Goal: Task Accomplishment & Management: Manage account settings

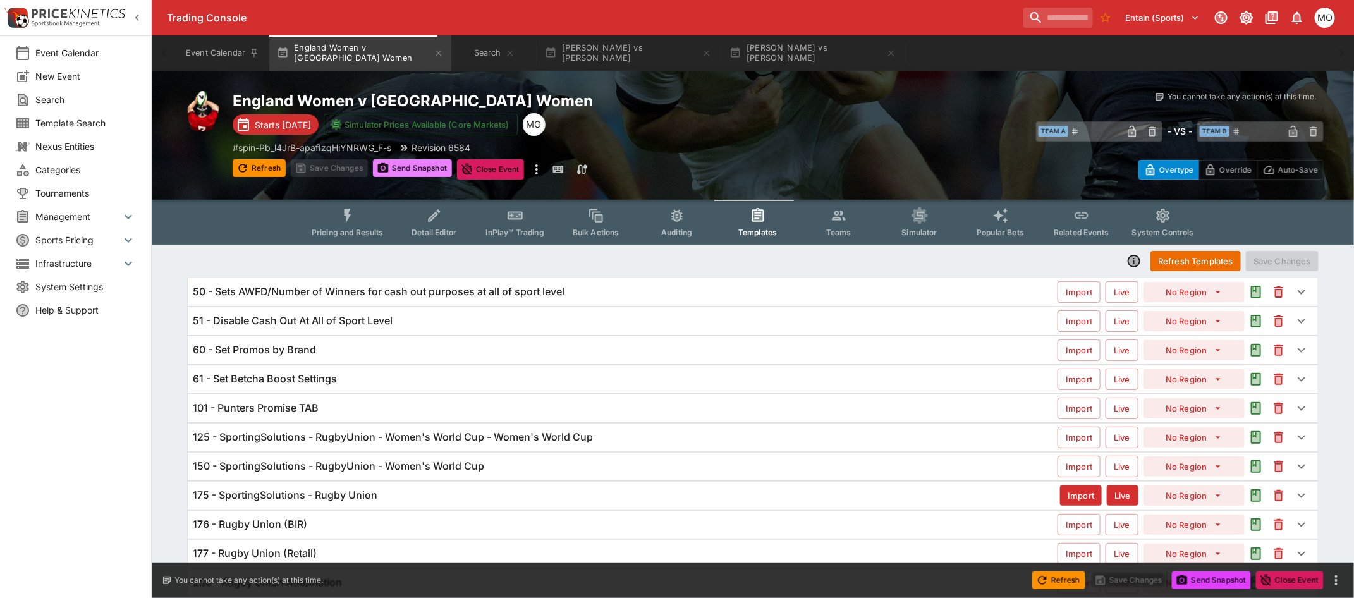
click at [422, 166] on button "Send Snapshot" at bounding box center [412, 168] width 79 height 18
click at [248, 162] on icon "button" at bounding box center [242, 168] width 13 height 13
click at [1176, 260] on button "Refresh Templates" at bounding box center [1196, 261] width 90 height 20
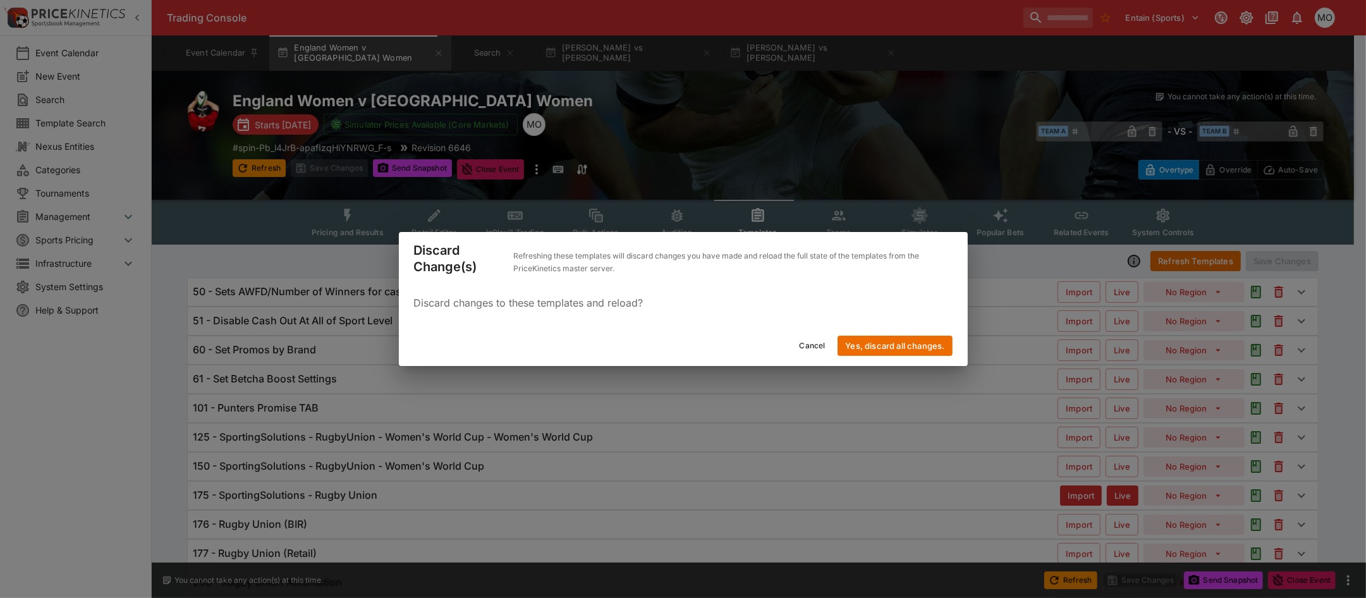
click at [899, 351] on button "Yes, discard all changes." at bounding box center [895, 346] width 114 height 20
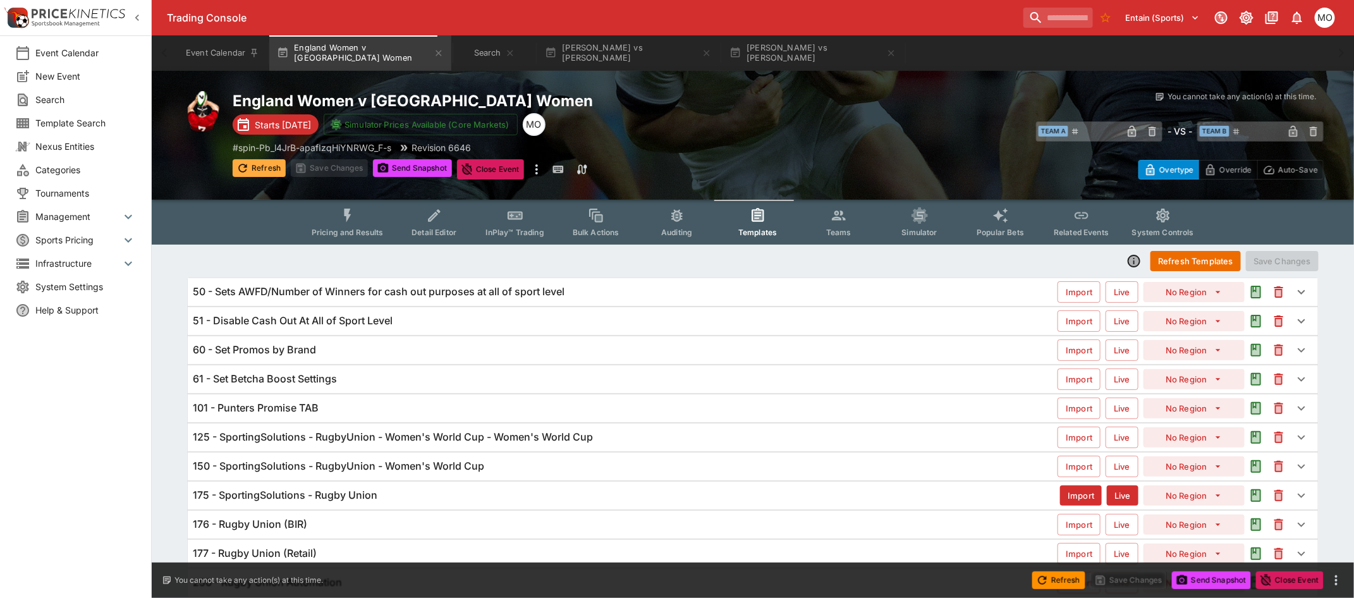
click at [244, 164] on icon "button" at bounding box center [242, 168] width 8 height 8
click at [71, 592] on div "Event Calendar New Event Search Template Search Nexus Entities Categories Tourn…" at bounding box center [76, 299] width 152 height 598
drag, startPoint x: 192, startPoint y: 403, endPoint x: 360, endPoint y: 389, distance: 169.4
click at [360, 389] on div "50 - Sets AWFD/Number of Winners for cash out purposes at all of sport level Im…" at bounding box center [753, 438] width 1132 height 320
click at [438, 216] on icon "Event type filters" at bounding box center [434, 215] width 16 height 16
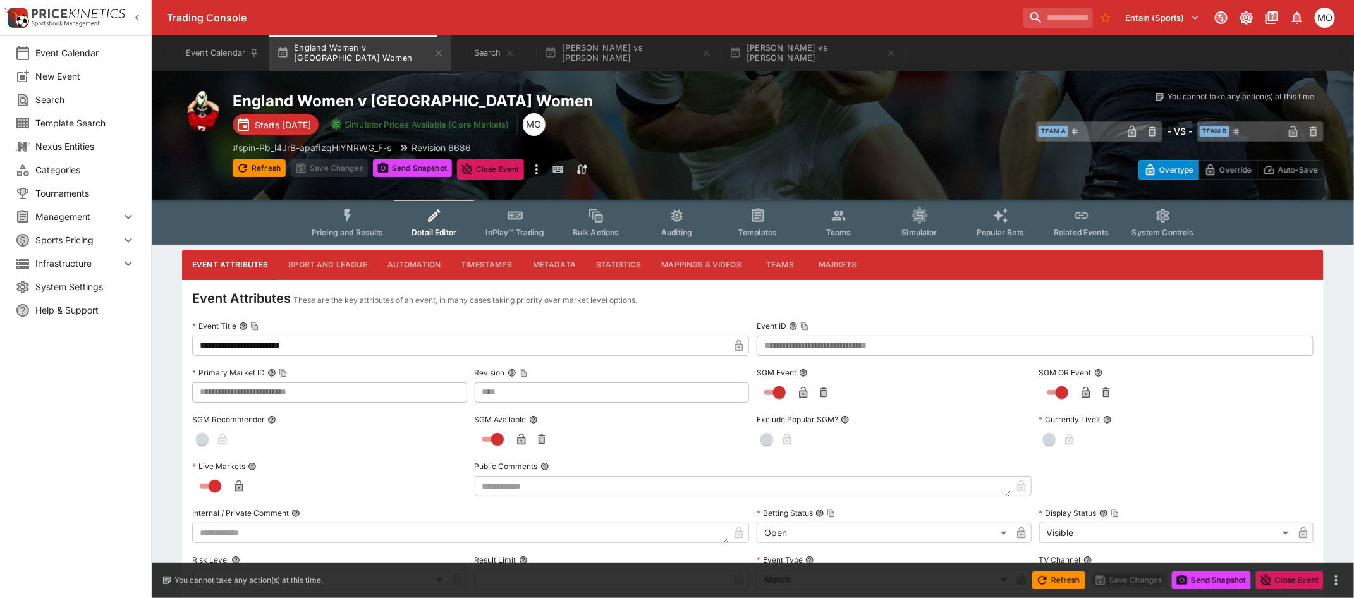
click at [553, 262] on button "Metadata" at bounding box center [554, 265] width 63 height 30
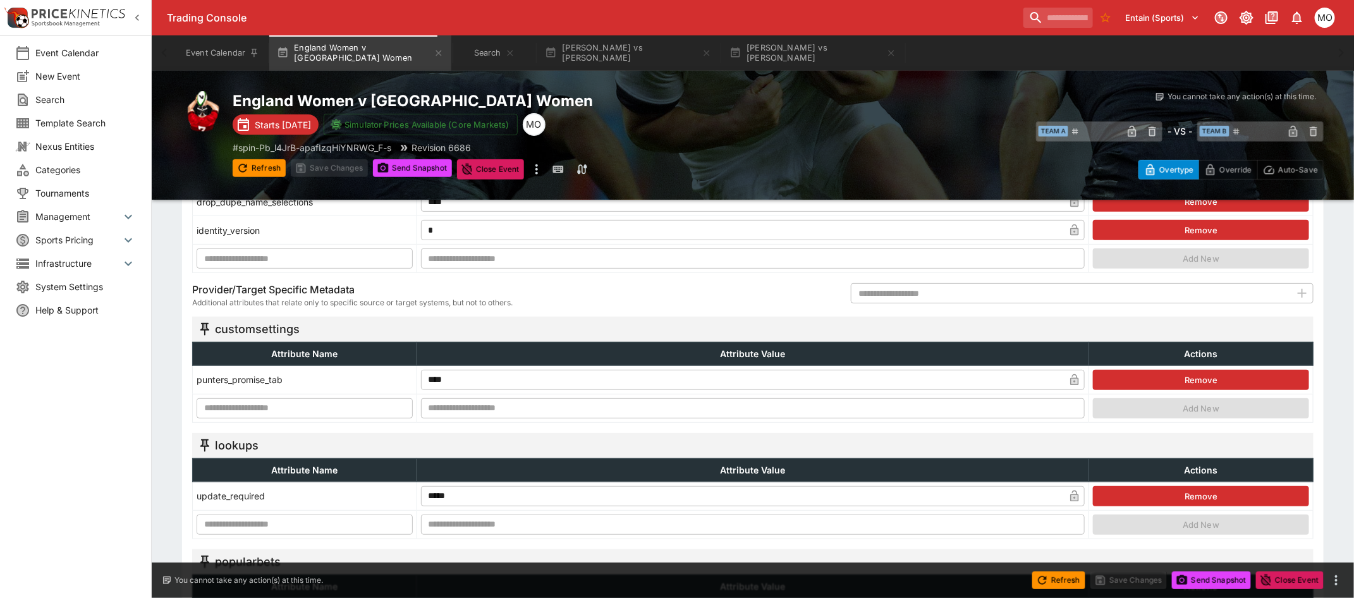
scroll to position [158, 0]
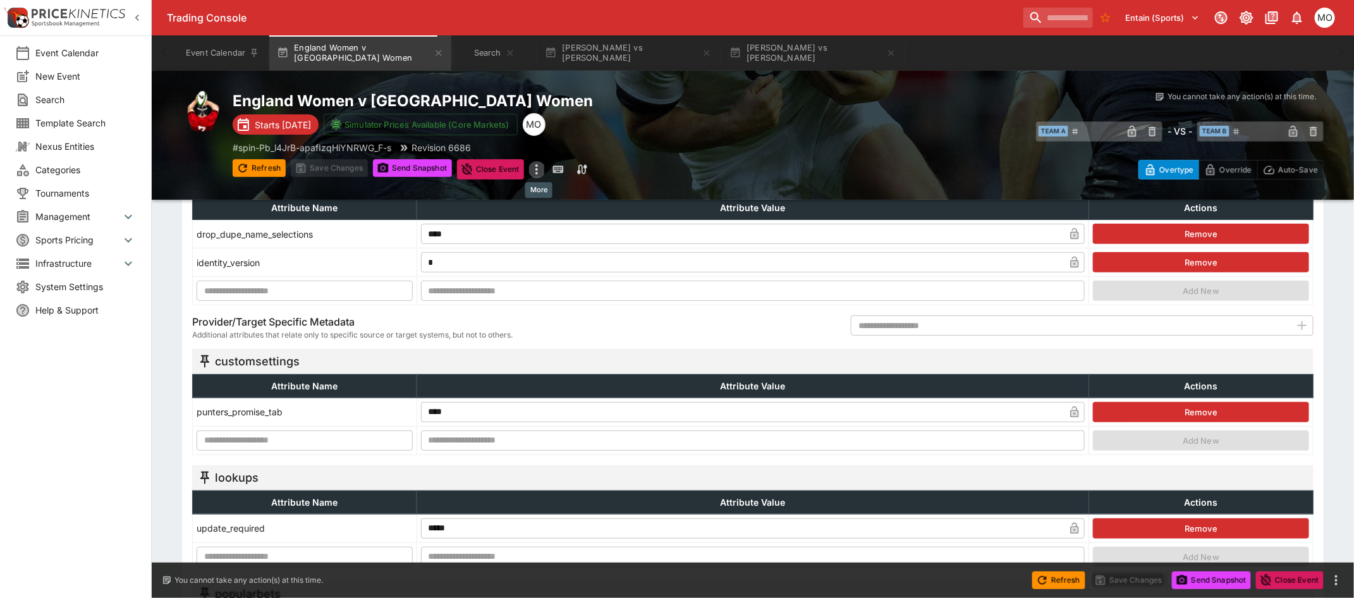
click at [537, 172] on icon "more" at bounding box center [536, 169] width 3 height 10
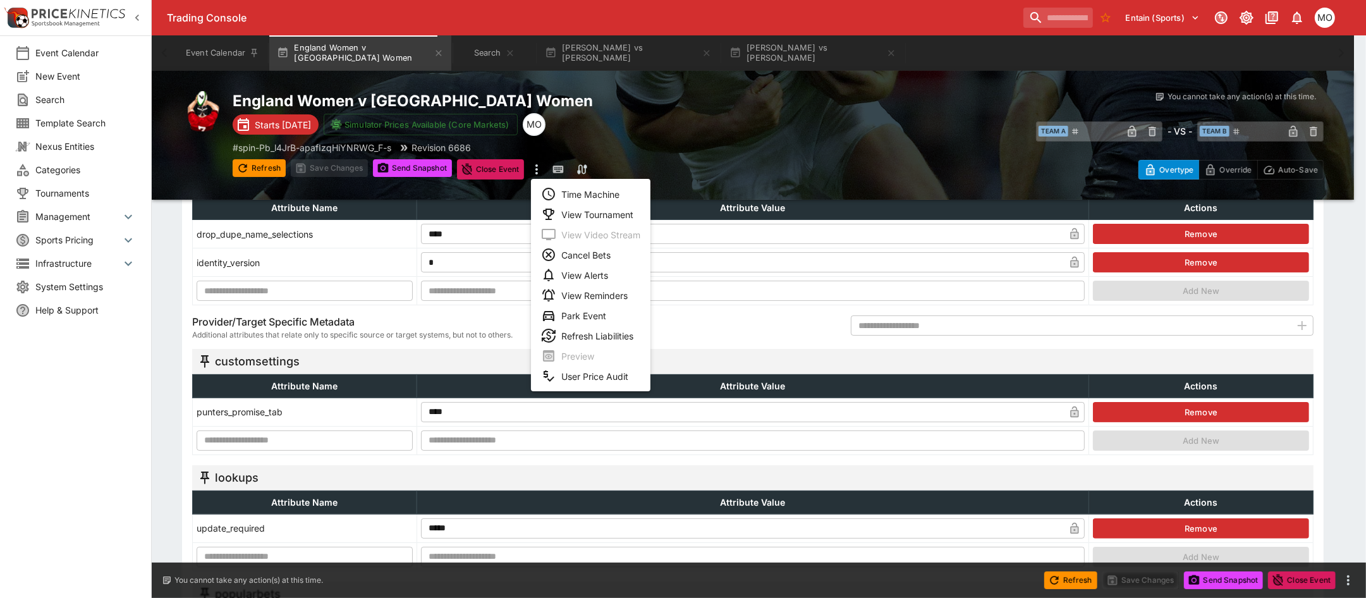
click at [894, 147] on div at bounding box center [683, 299] width 1366 height 598
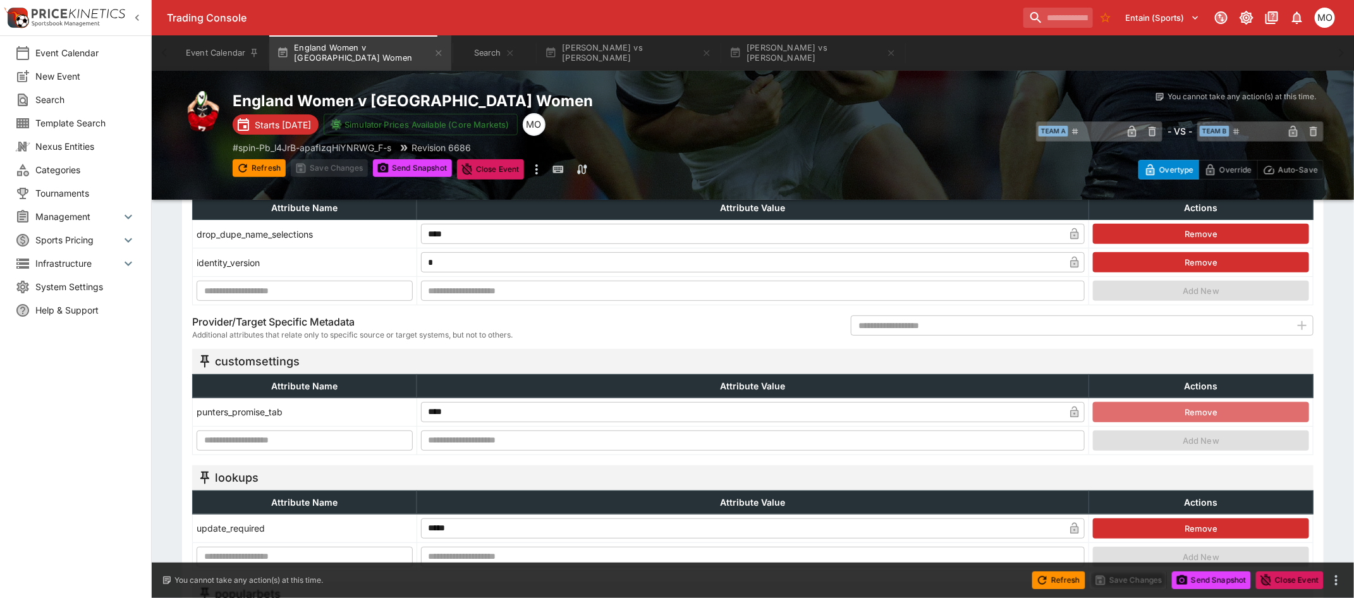
click at [1114, 406] on button "Remove" at bounding box center [1201, 412] width 216 height 20
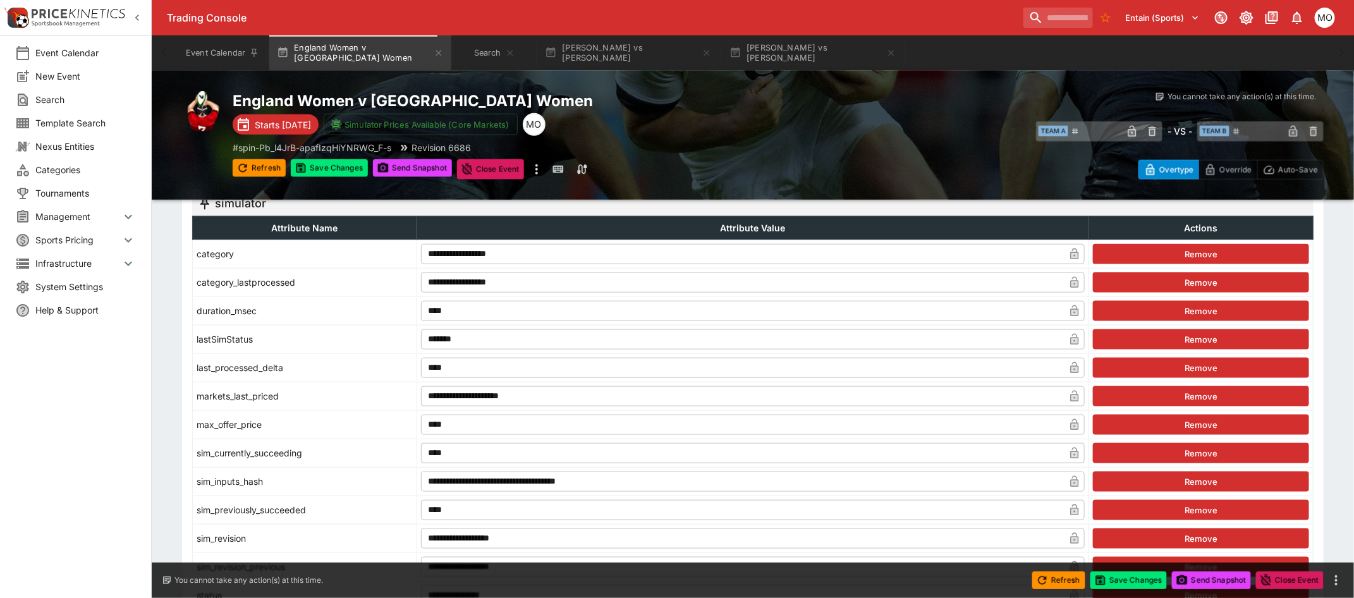
scroll to position [948, 0]
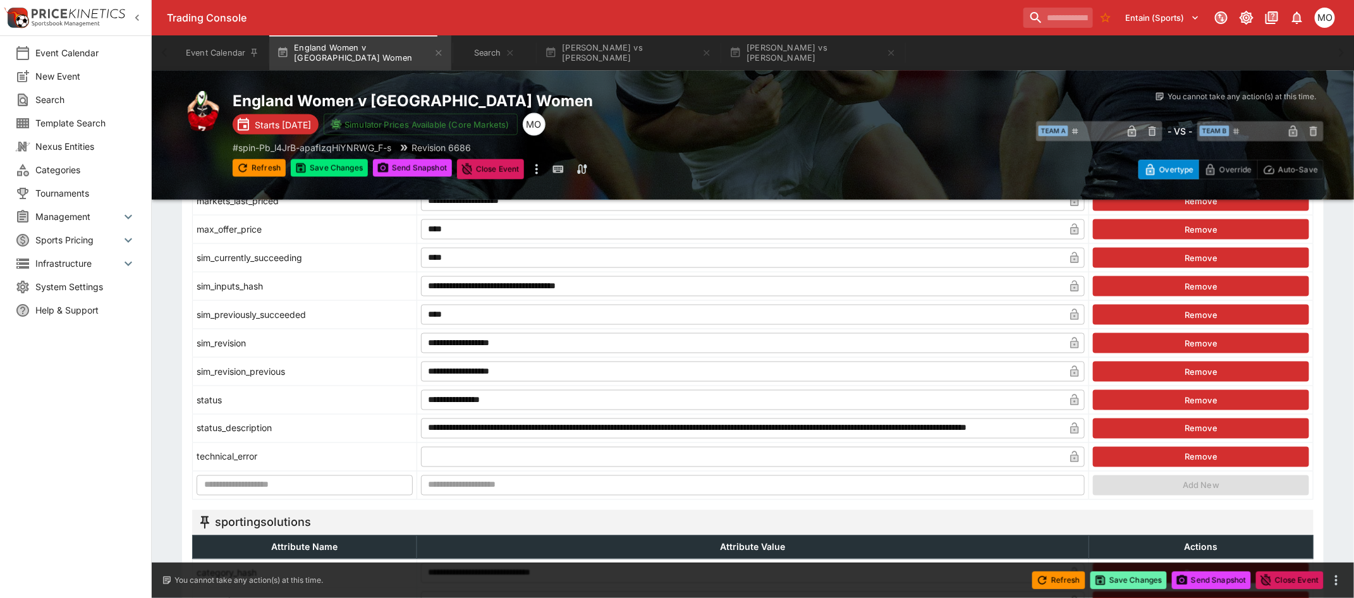
click at [1139, 583] on button "Save Changes" at bounding box center [1128, 580] width 77 height 18
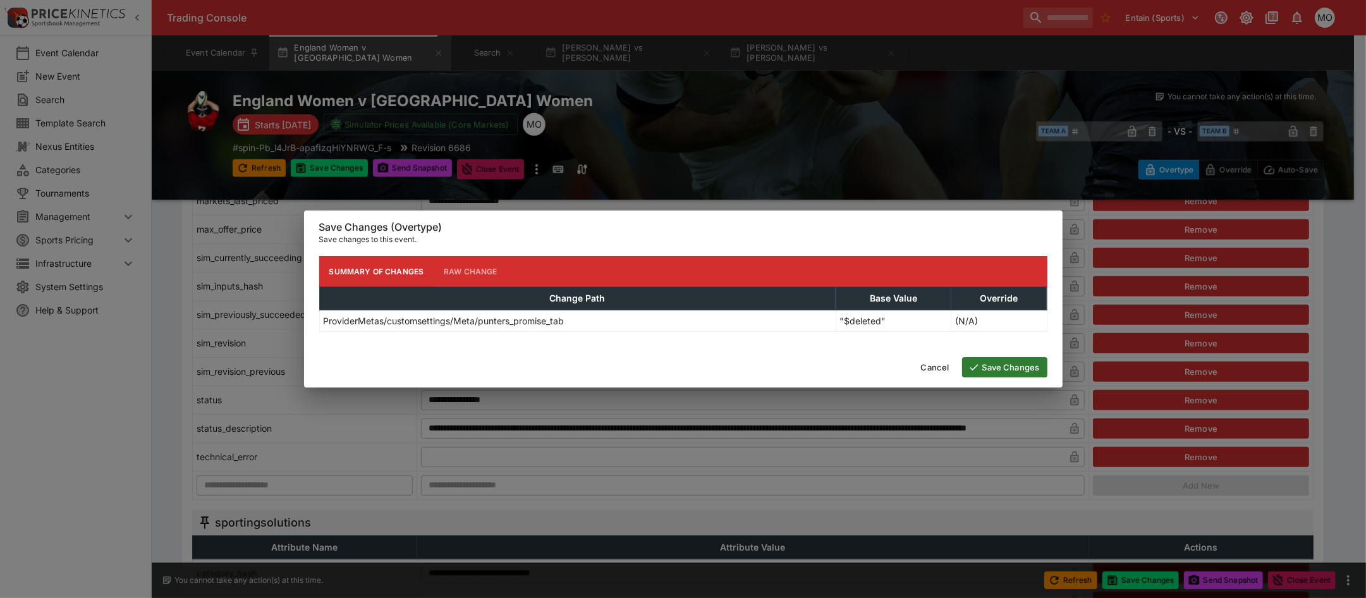
click at [1020, 361] on button "Save Changes" at bounding box center [1004, 367] width 85 height 20
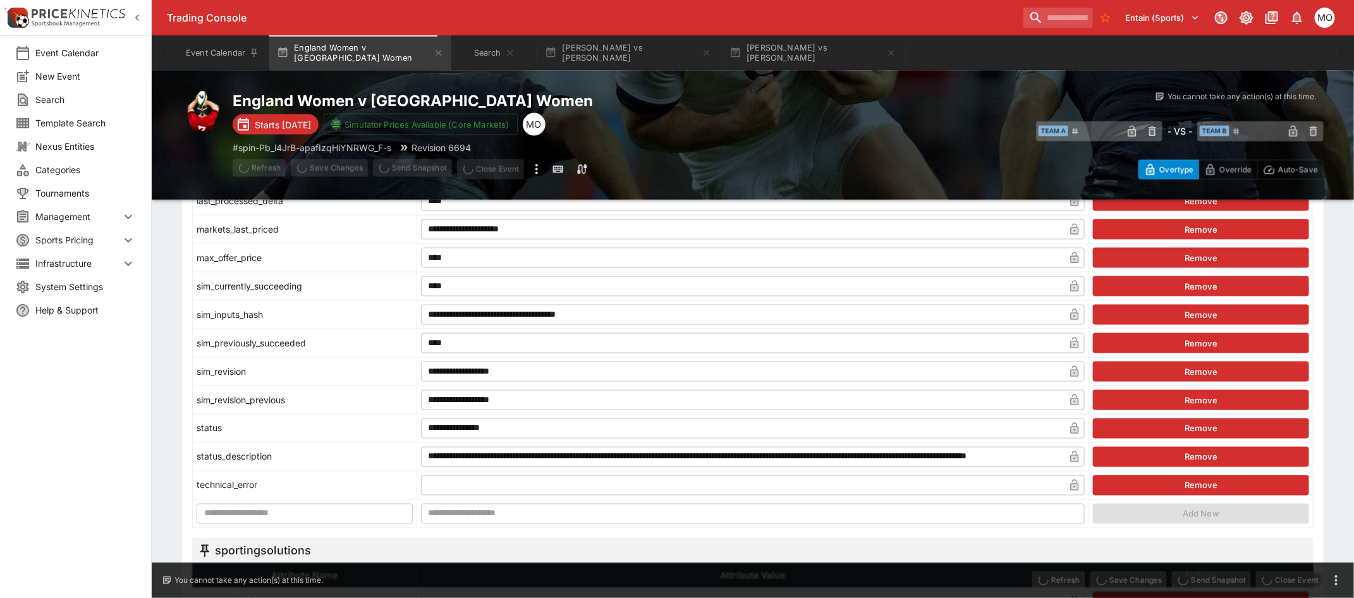
type input "****"
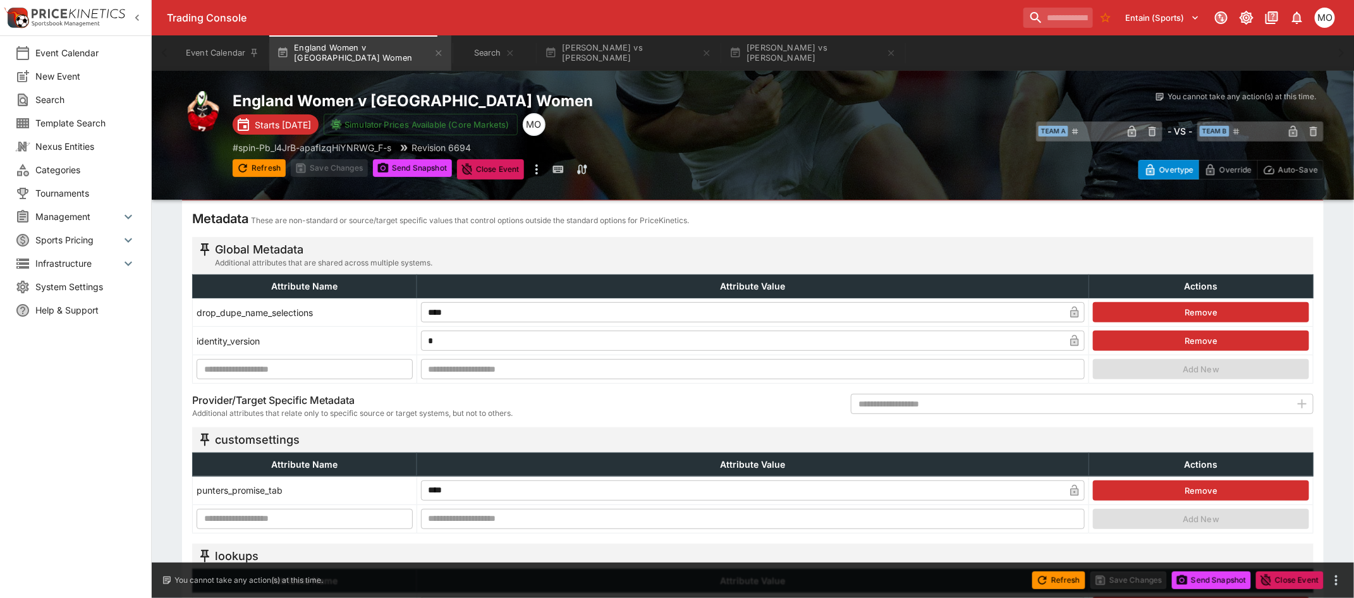
scroll to position [0, 0]
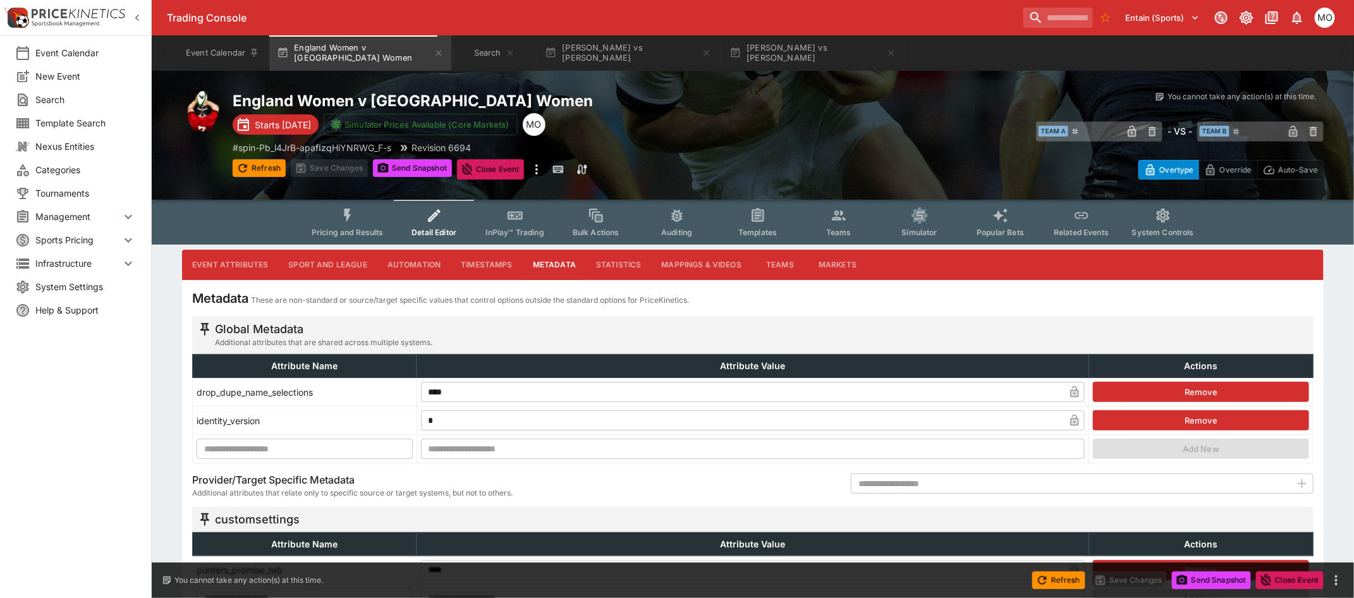
click at [738, 212] on button "Templates" at bounding box center [757, 222] width 81 height 45
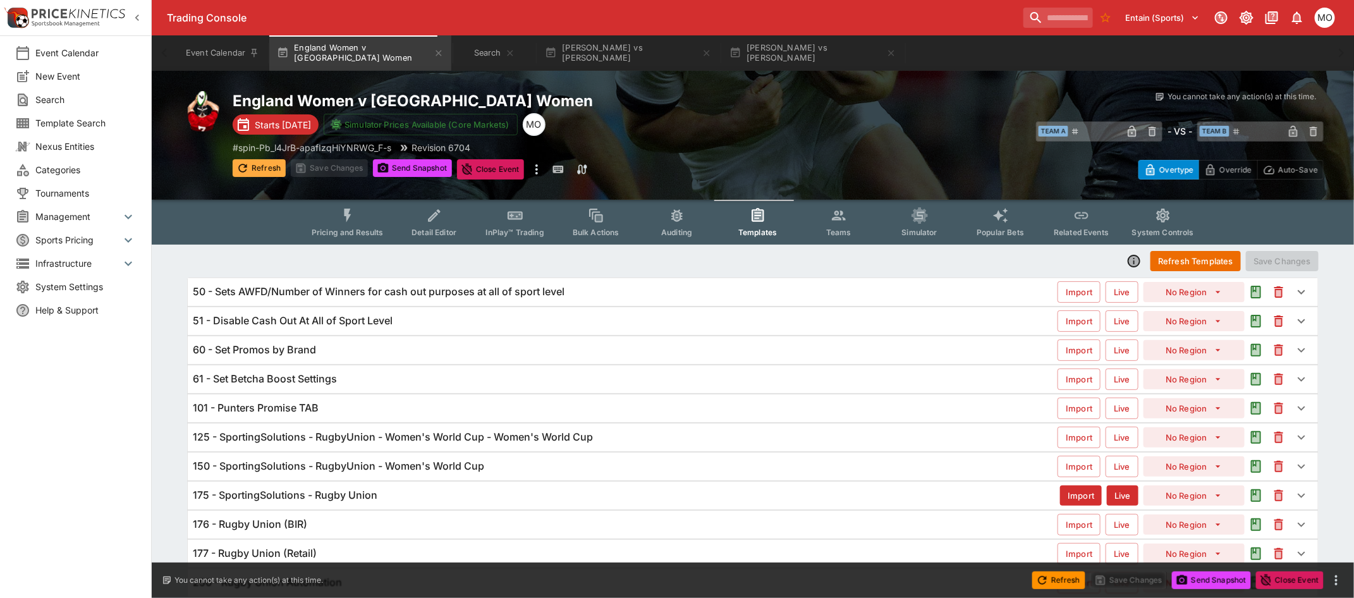
click at [257, 165] on button "Refresh" at bounding box center [259, 168] width 53 height 18
click at [244, 434] on h6 "125 - SportingSolutions - RugbyUnion - Women's World Cup - Women's World Cup" at bounding box center [393, 436] width 400 height 13
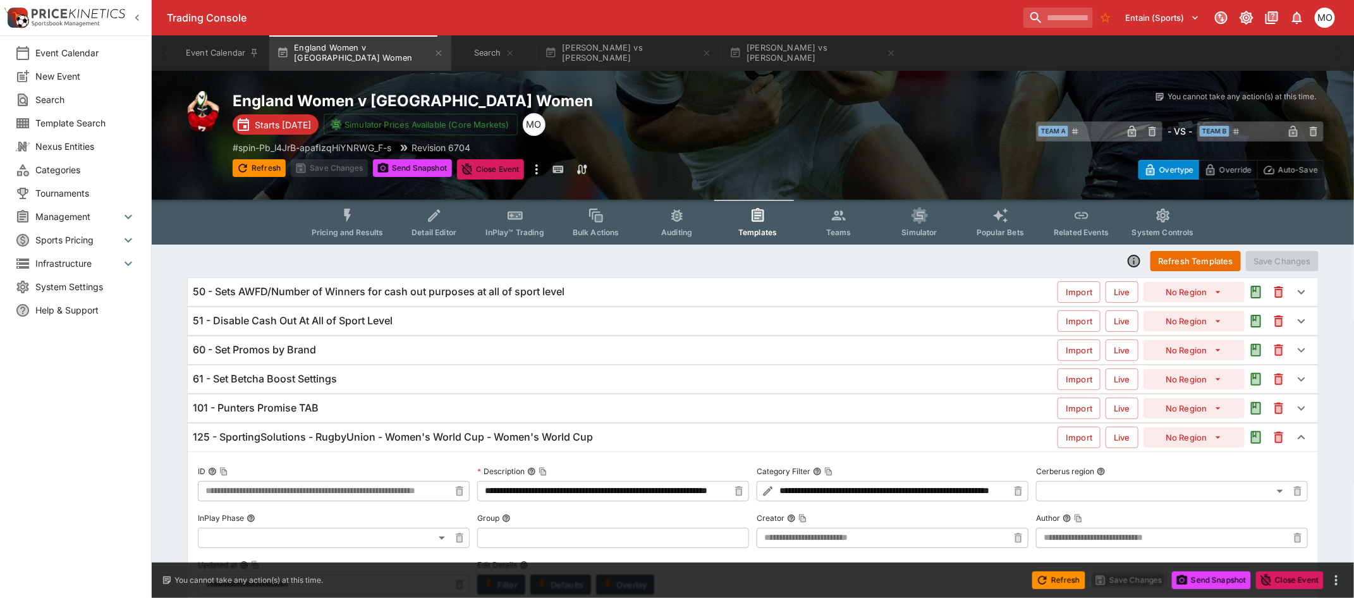
type input "**********"
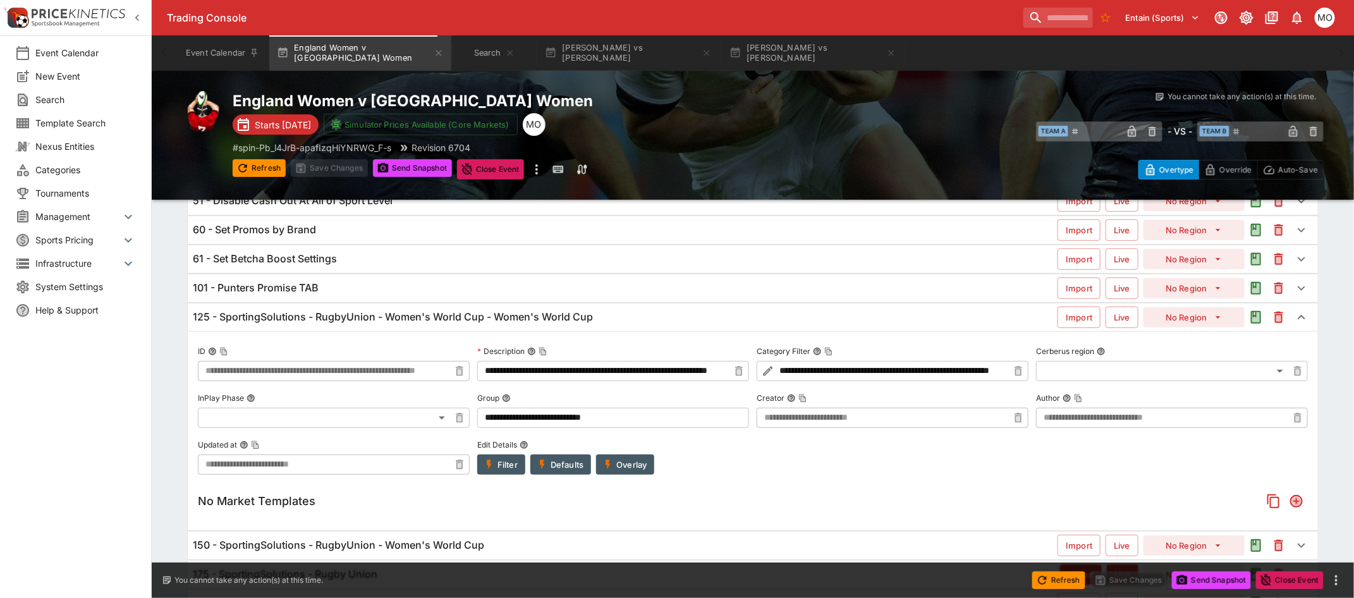
scroll to position [158, 0]
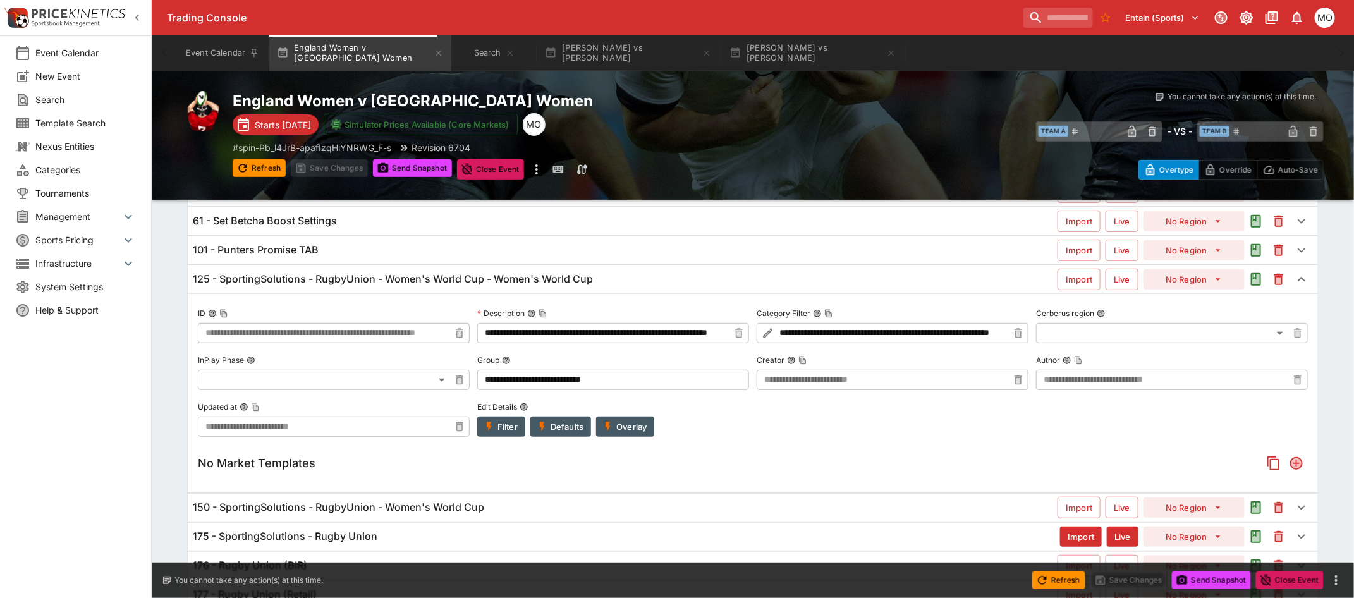
click at [621, 418] on button "Overlay" at bounding box center [625, 427] width 58 height 20
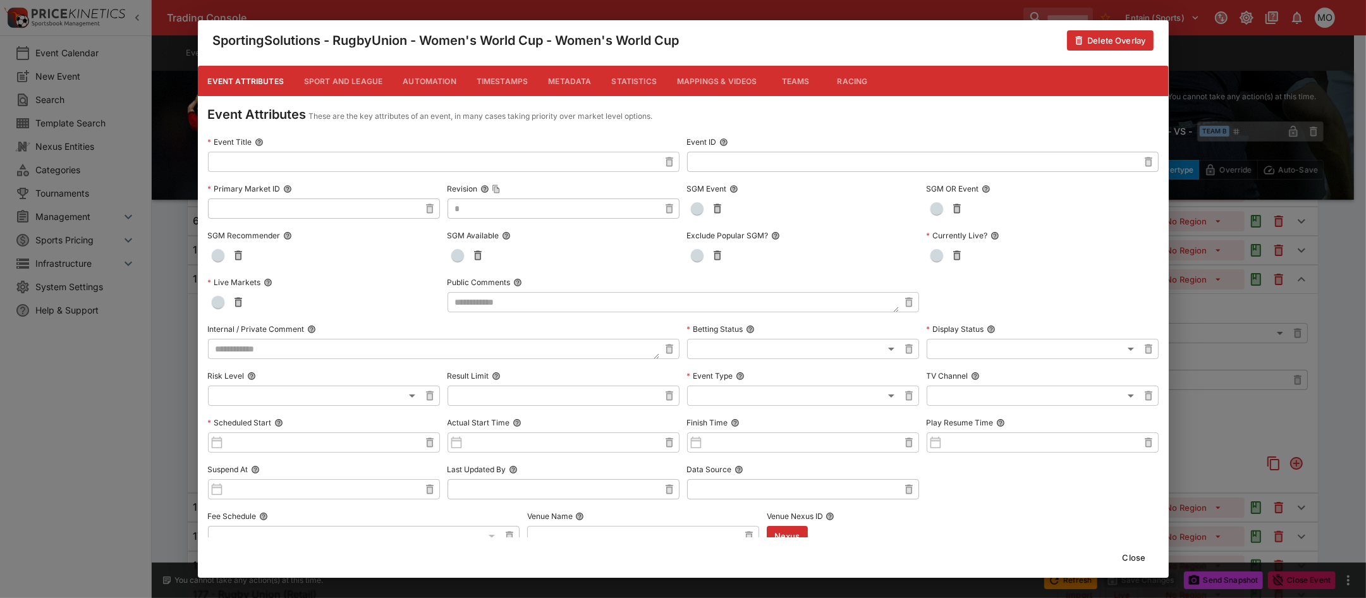
click at [570, 80] on button "Metadata" at bounding box center [569, 81] width 63 height 30
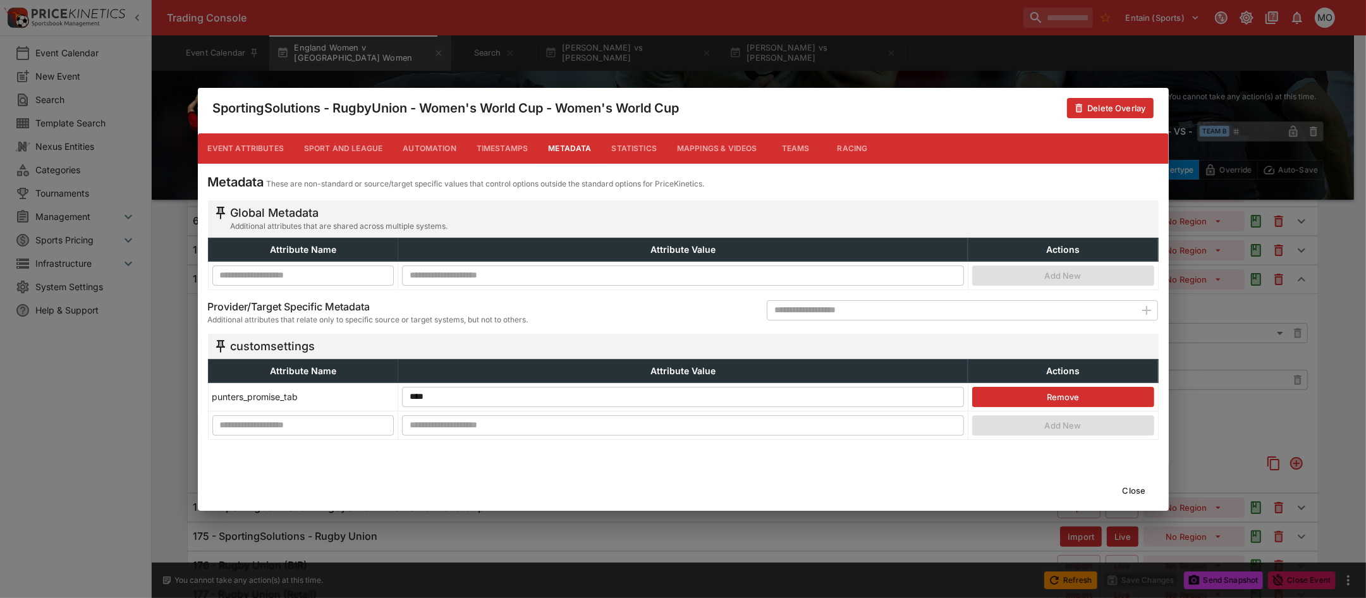
click at [535, 398] on input "****" at bounding box center [683, 396] width 562 height 20
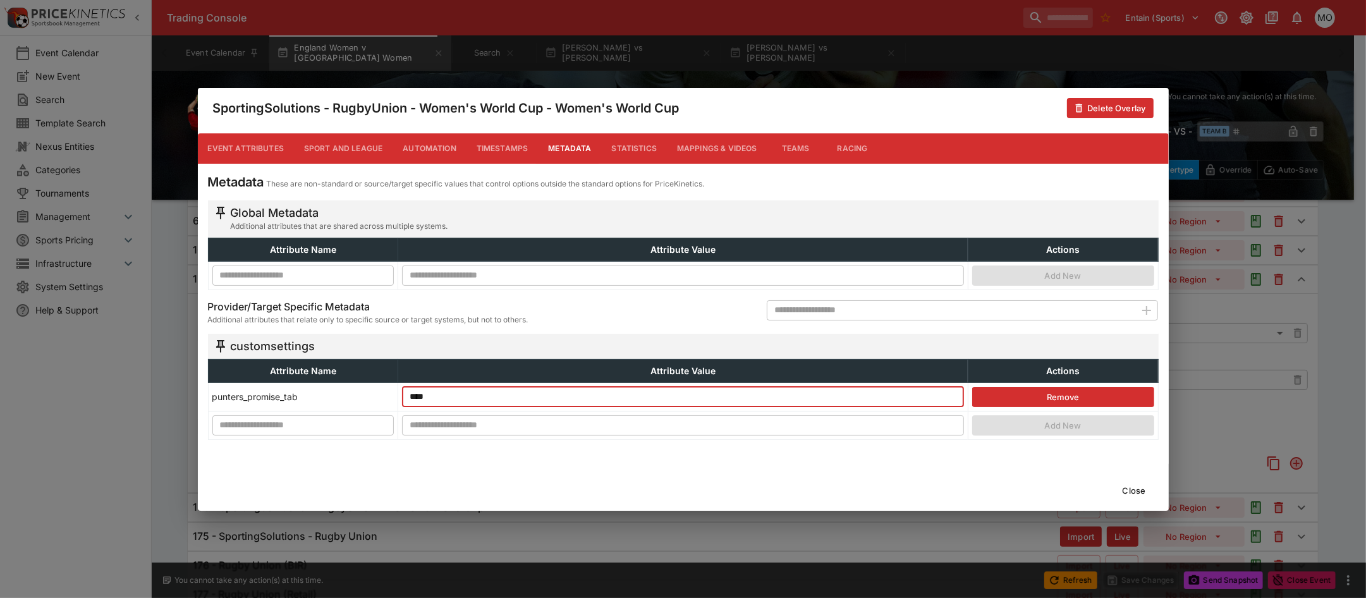
click at [535, 398] on input "****" at bounding box center [683, 396] width 562 height 20
type input "*****"
click at [1140, 484] on button "Close" at bounding box center [1134, 490] width 39 height 20
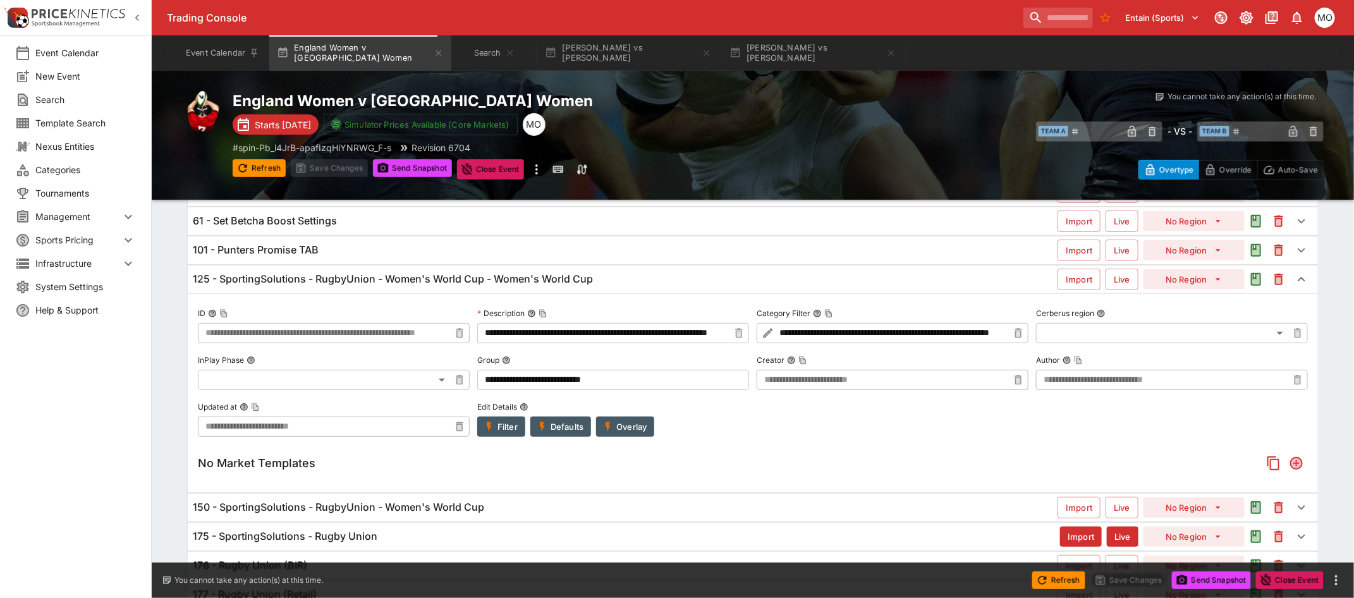
scroll to position [0, 0]
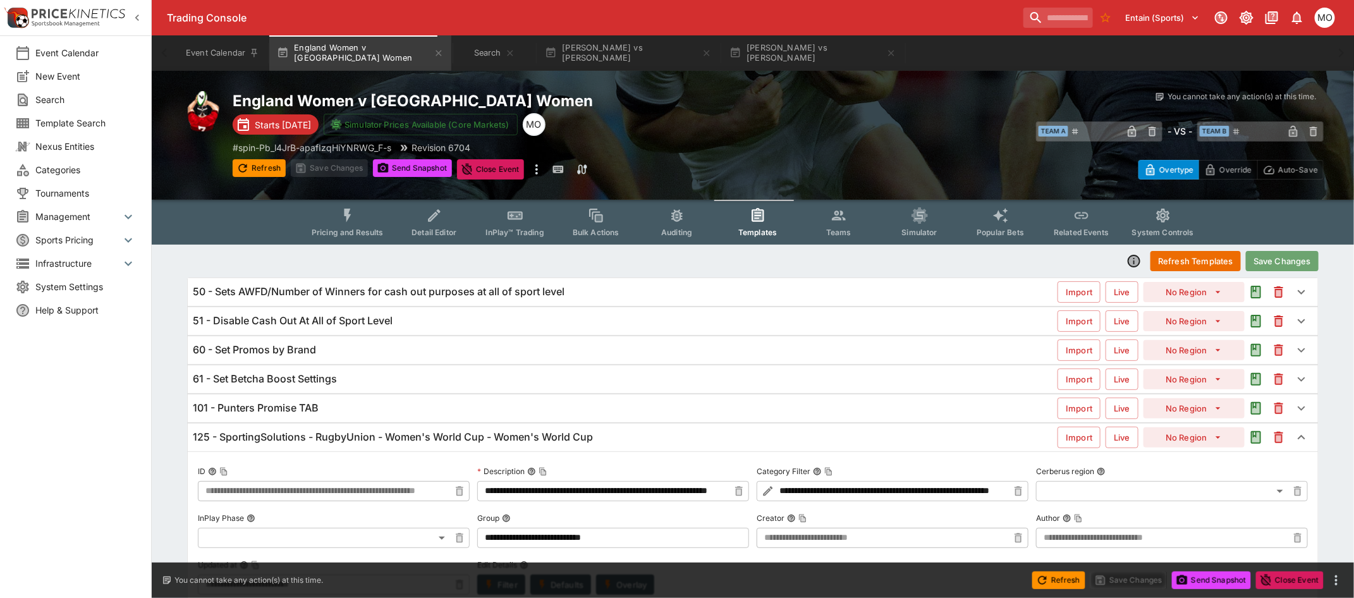
click at [1287, 252] on button "Save Changes" at bounding box center [1282, 261] width 73 height 20
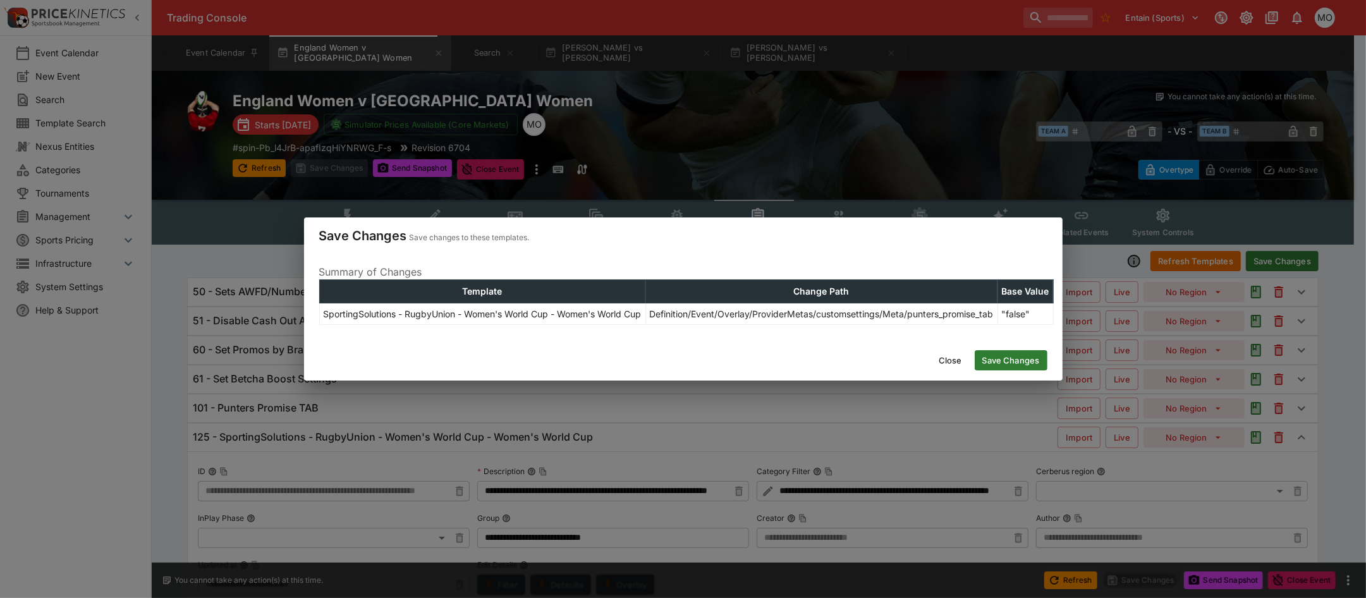
click at [997, 367] on button "Save Changes" at bounding box center [1011, 360] width 73 height 20
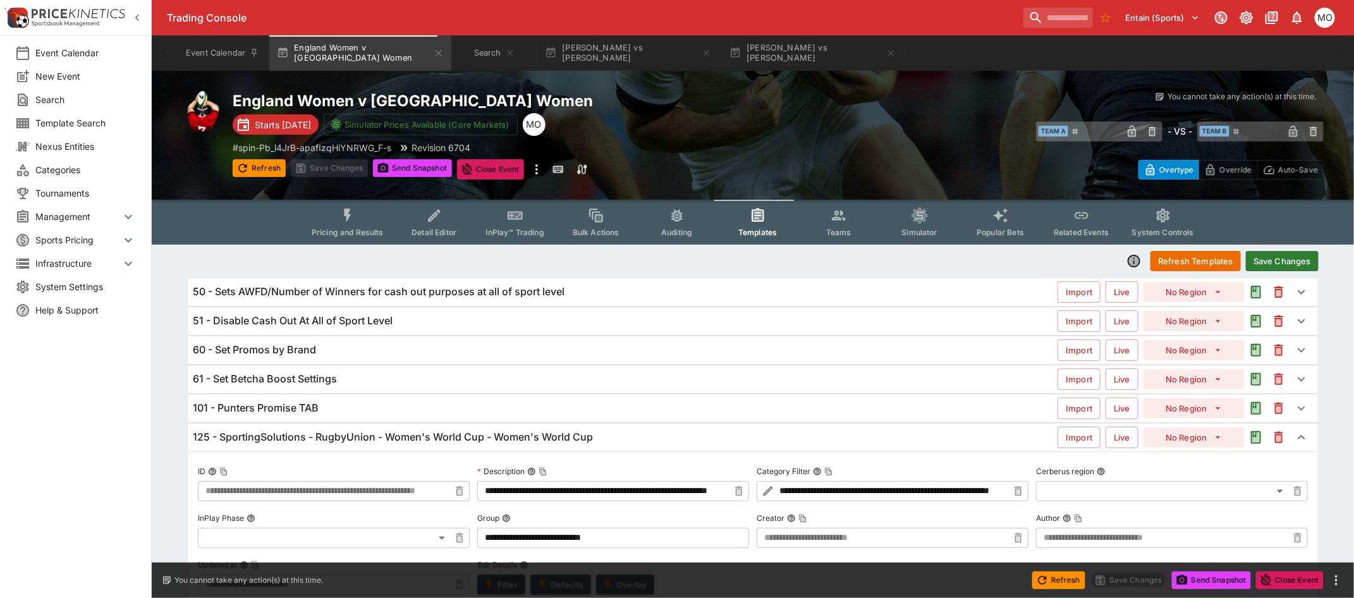
type input "**********"
click at [266, 162] on button "Refresh" at bounding box center [259, 168] width 53 height 18
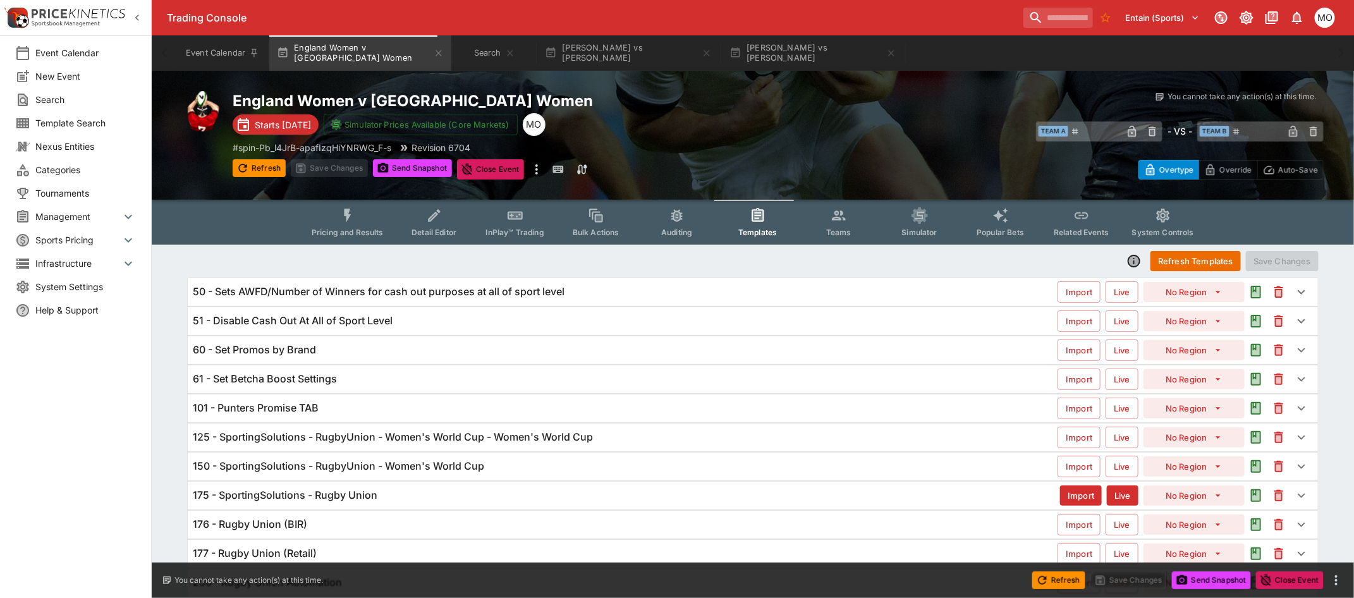
click at [291, 435] on h6 "125 - SportingSolutions - RugbyUnion - Women's World Cup - Women's World Cup" at bounding box center [393, 436] width 400 height 13
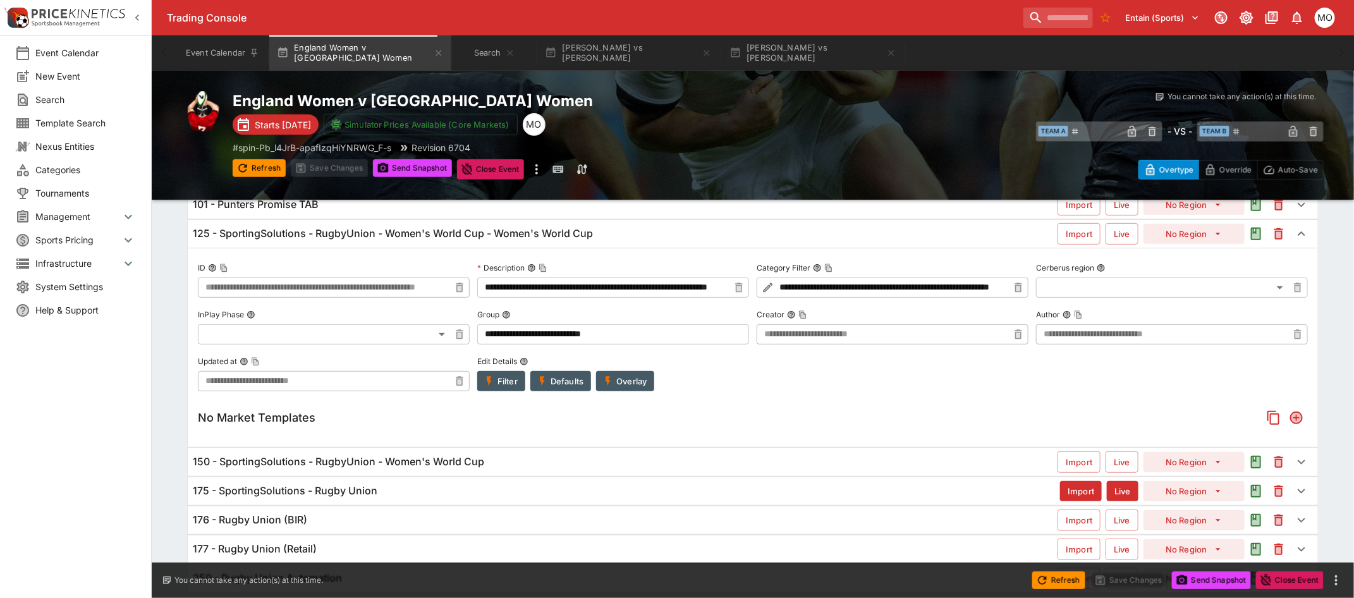
scroll to position [248, 0]
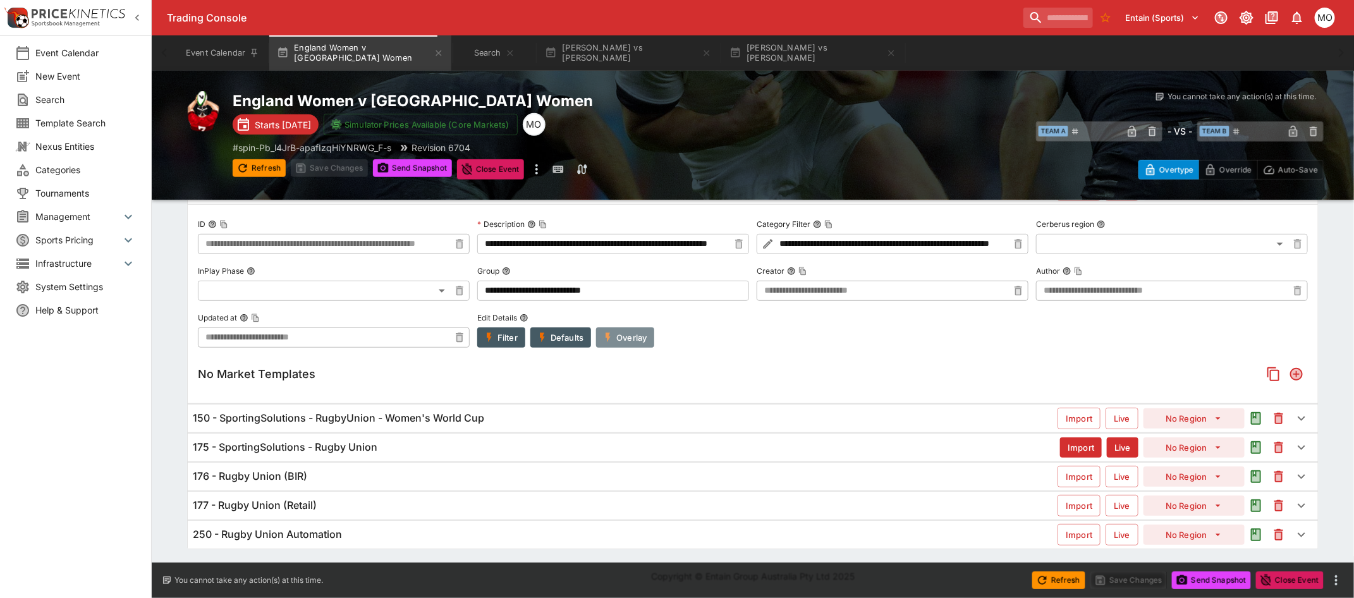
click at [625, 342] on button "Overlay" at bounding box center [625, 337] width 58 height 20
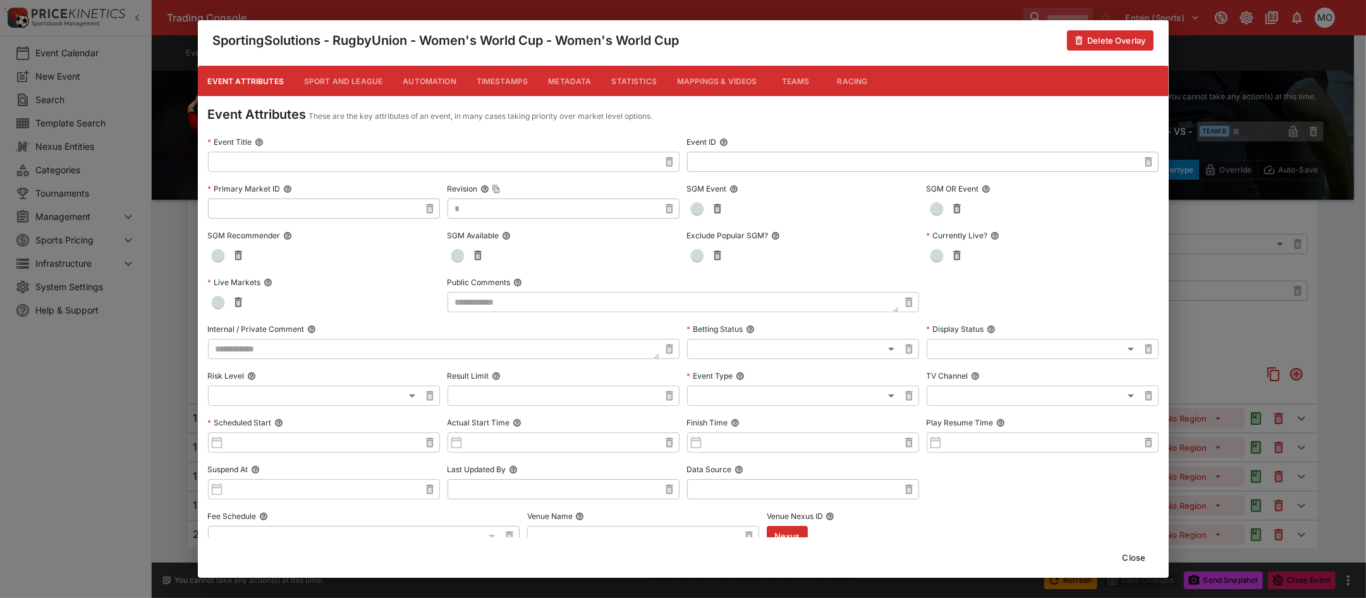
click at [490, 73] on button "Timestamps" at bounding box center [503, 81] width 72 height 30
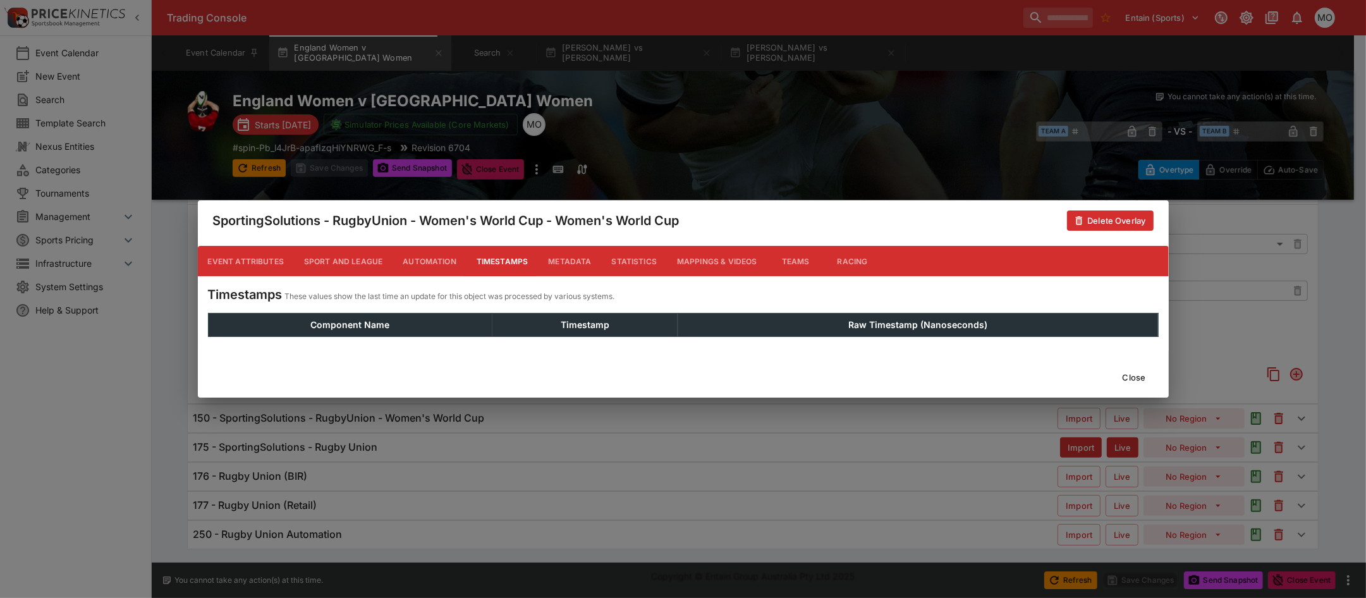
click at [576, 259] on button "Metadata" at bounding box center [569, 261] width 63 height 30
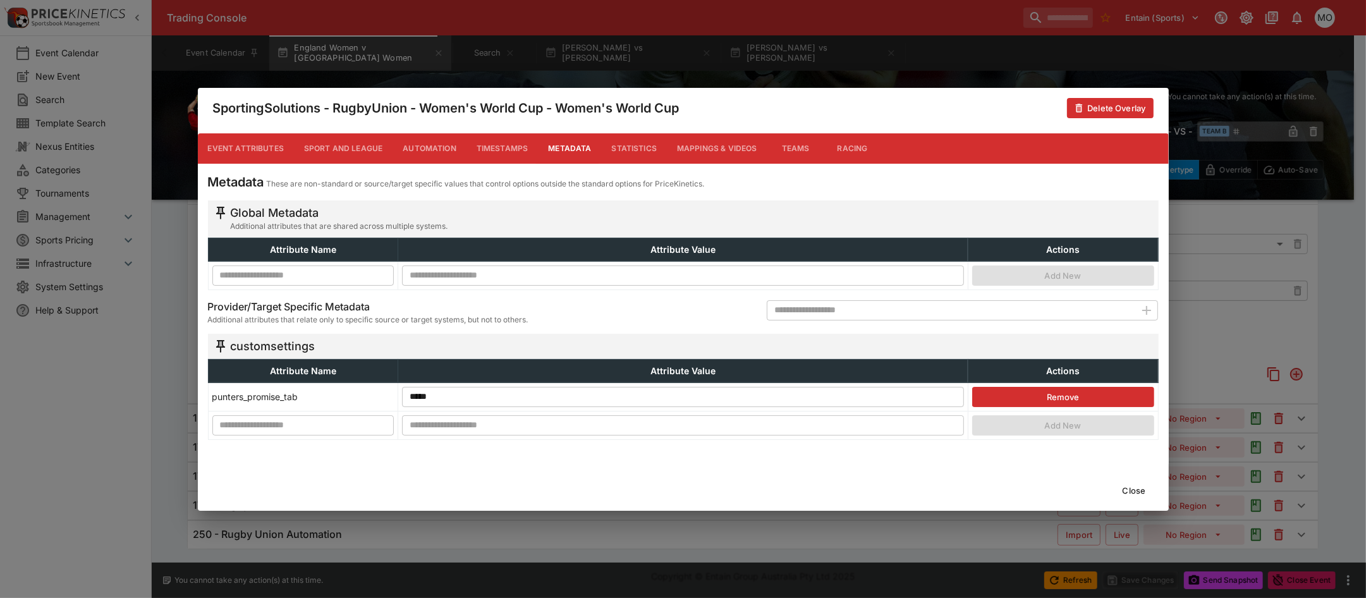
click at [1097, 103] on button "Delete Overlay" at bounding box center [1110, 108] width 86 height 20
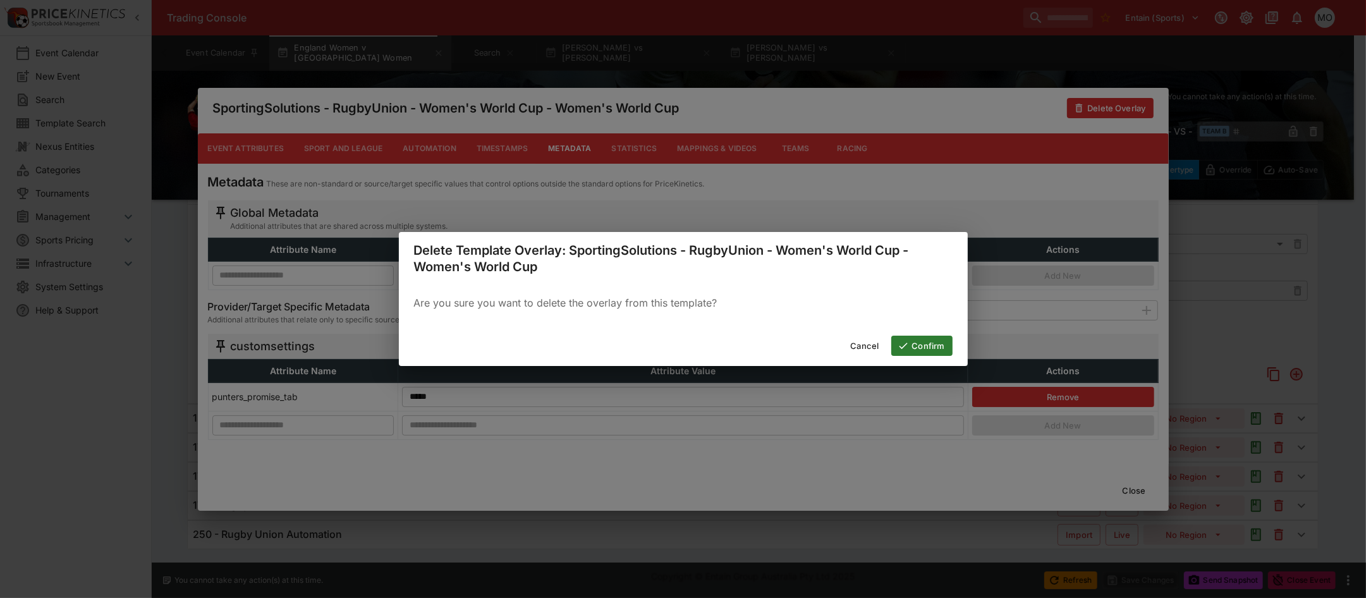
click at [904, 343] on icon "button" at bounding box center [903, 345] width 11 height 11
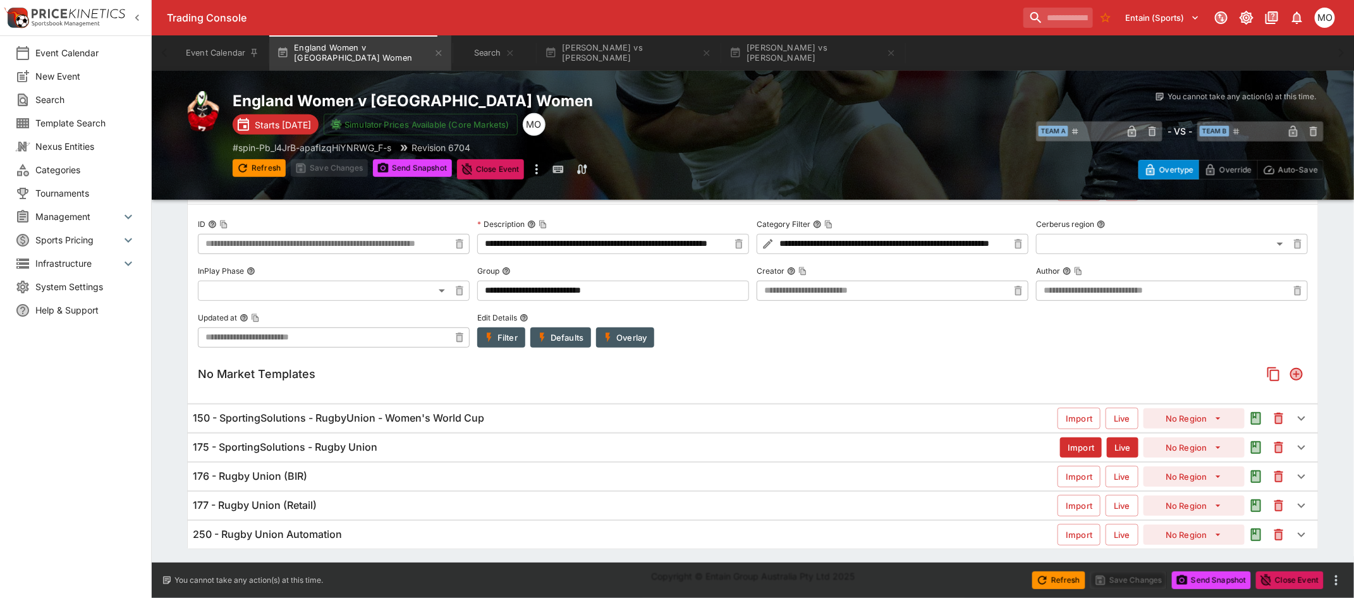
scroll to position [0, 0]
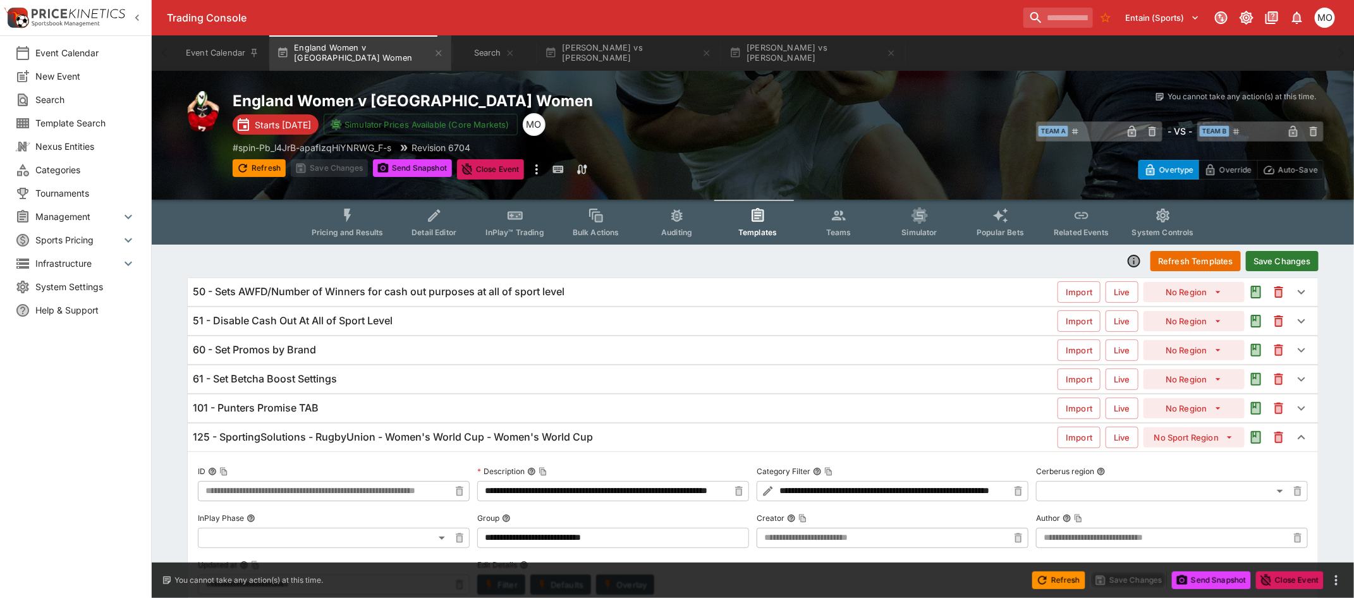
click at [1271, 257] on button "Save Changes" at bounding box center [1282, 261] width 73 height 20
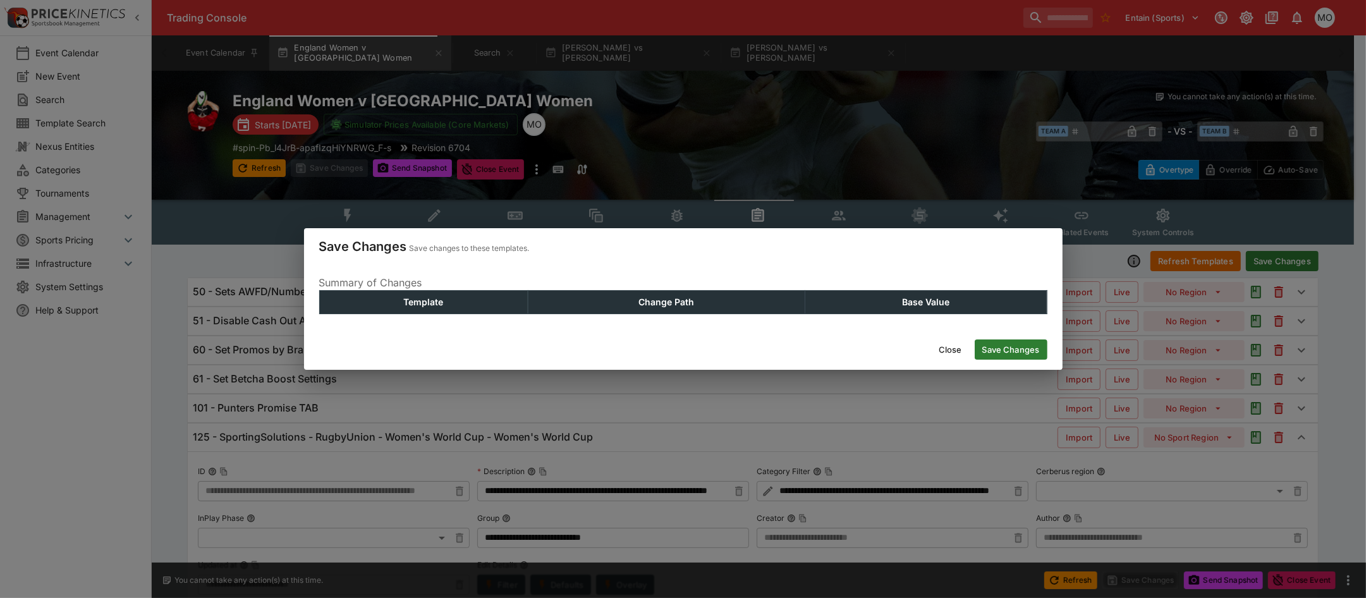
click at [1021, 349] on button "Save Changes" at bounding box center [1011, 349] width 73 height 20
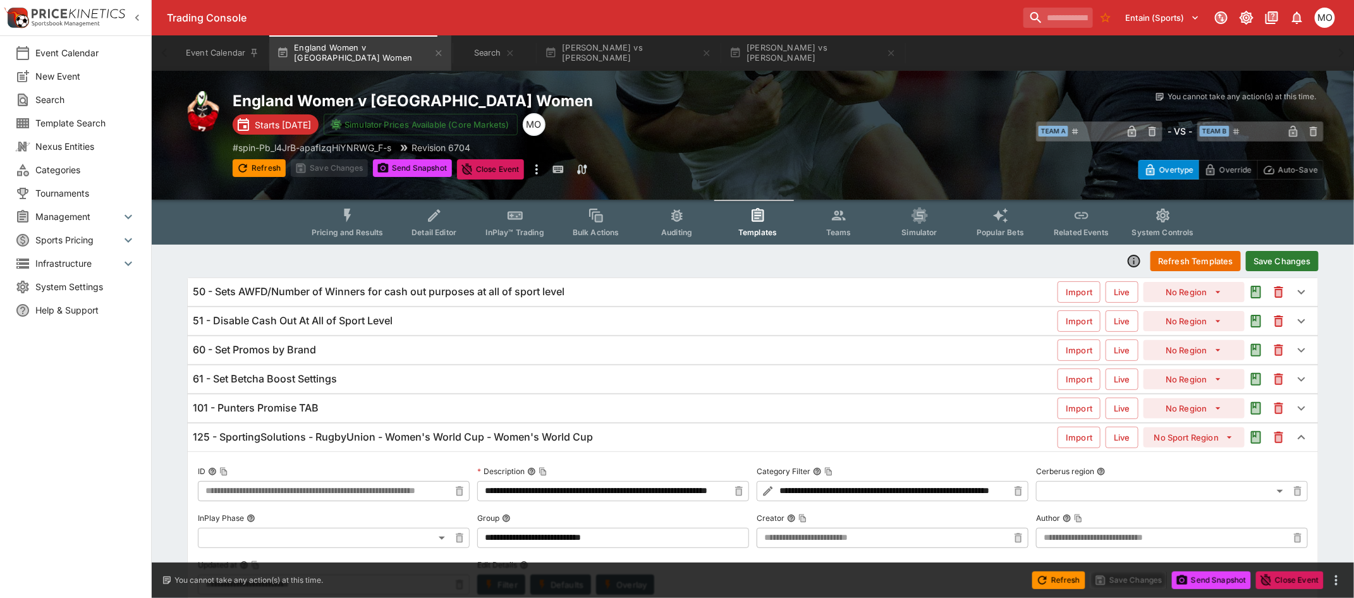
type input "**********"
click at [1180, 256] on button "Refresh Templates" at bounding box center [1196, 261] width 90 height 20
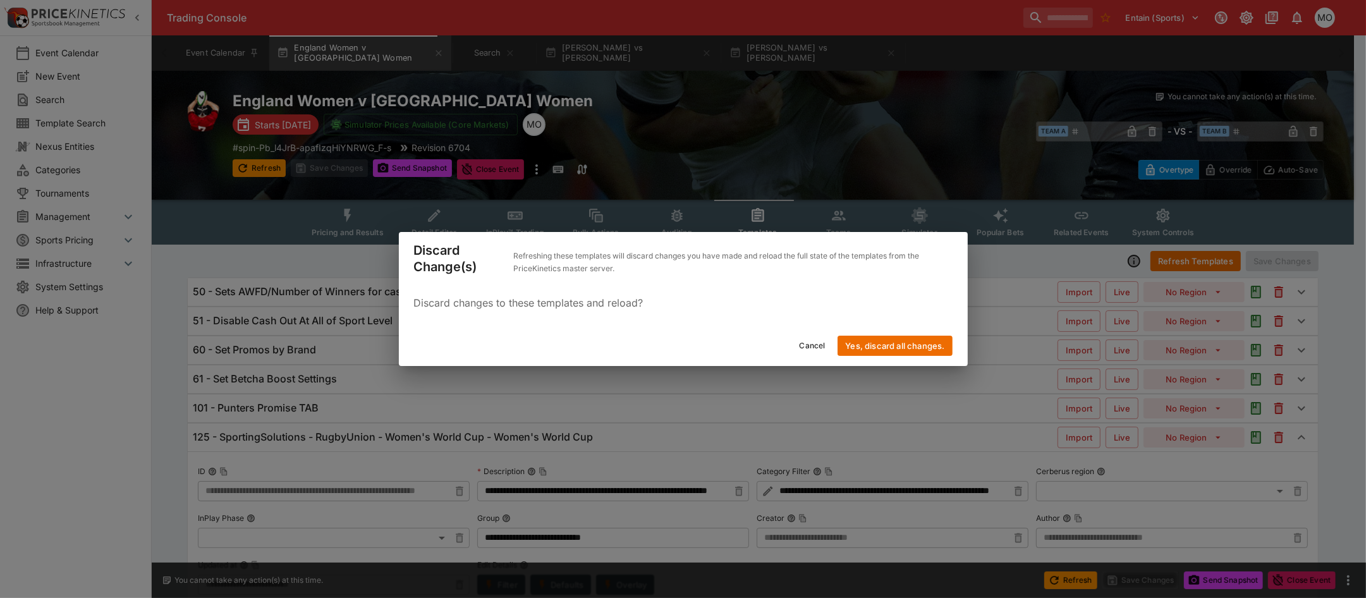
click at [889, 331] on div "Cancel Yes, discard all changes." at bounding box center [683, 346] width 569 height 40
click at [896, 346] on button "Yes, discard all changes." at bounding box center [895, 346] width 114 height 20
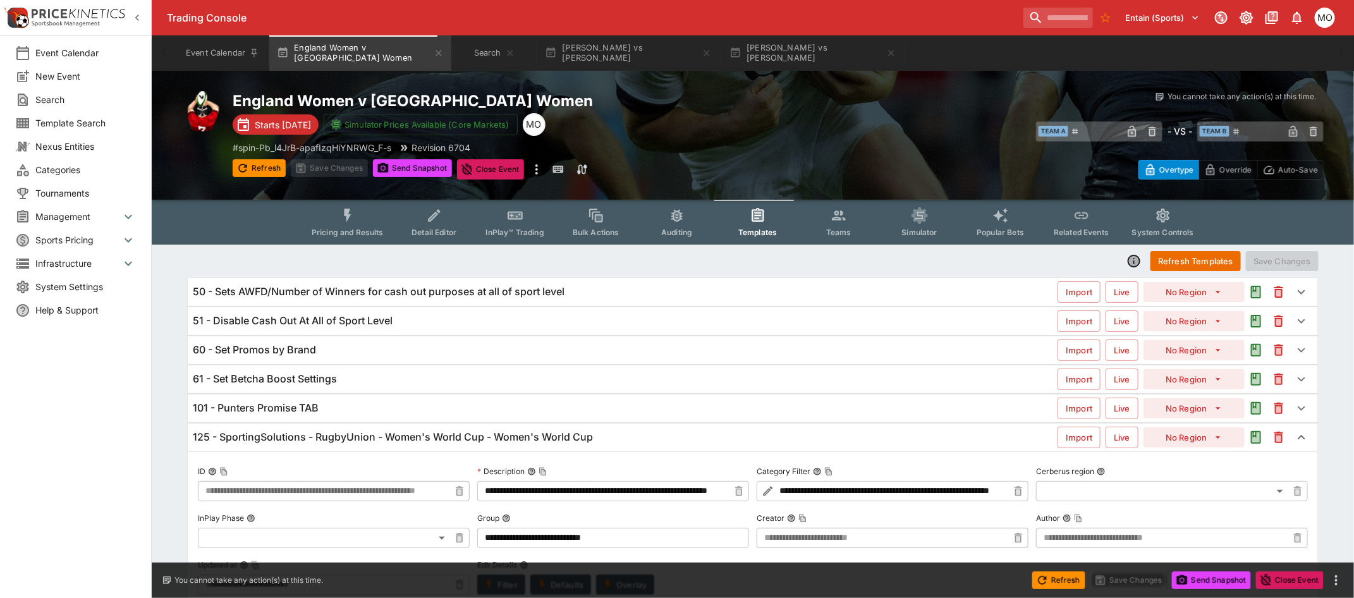
click at [406, 220] on button "Detail Editor" at bounding box center [434, 222] width 81 height 45
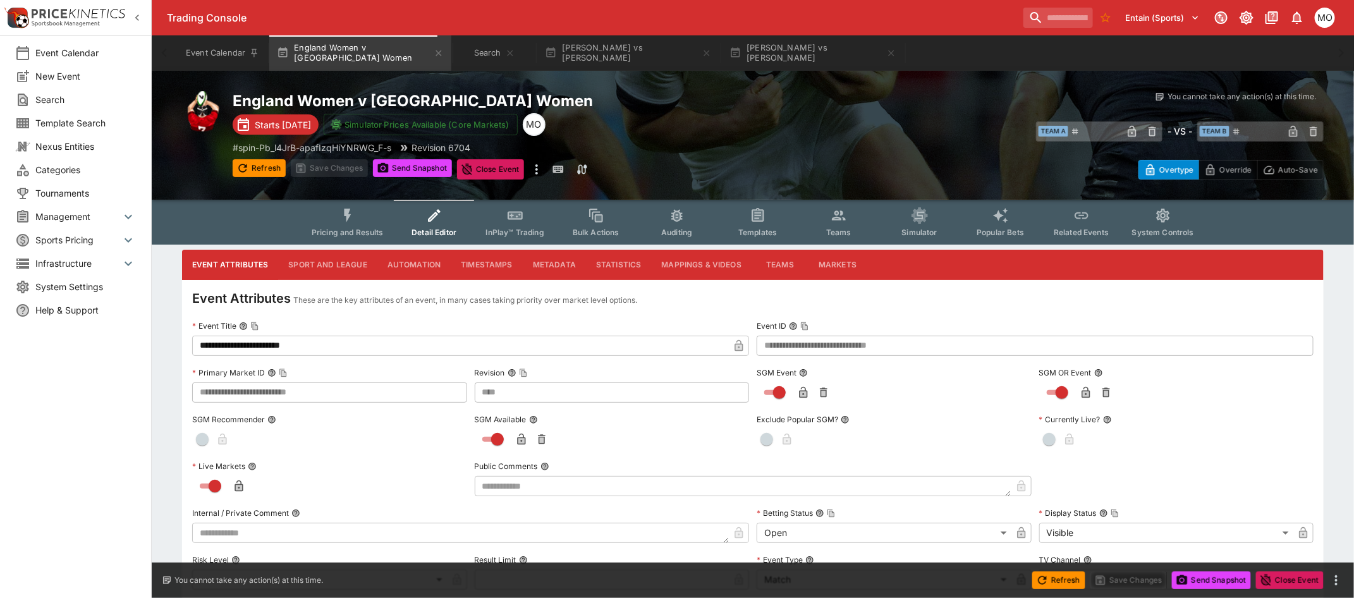
click at [542, 260] on button "Metadata" at bounding box center [554, 265] width 63 height 30
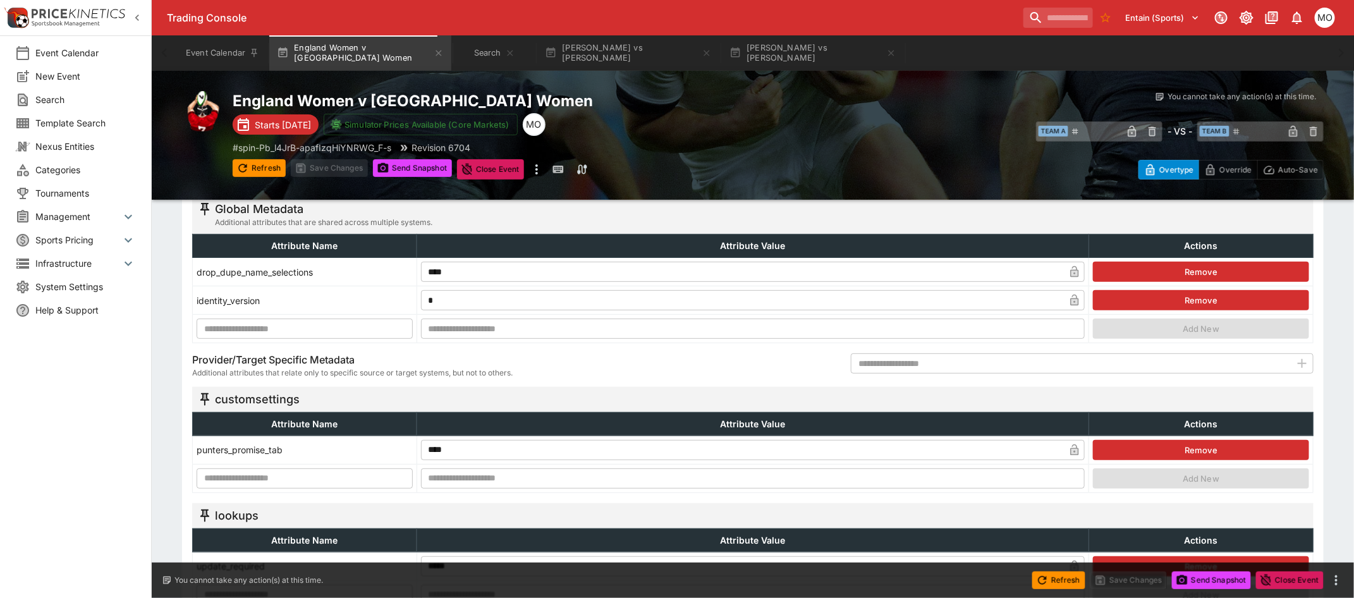
scroll to position [158, 0]
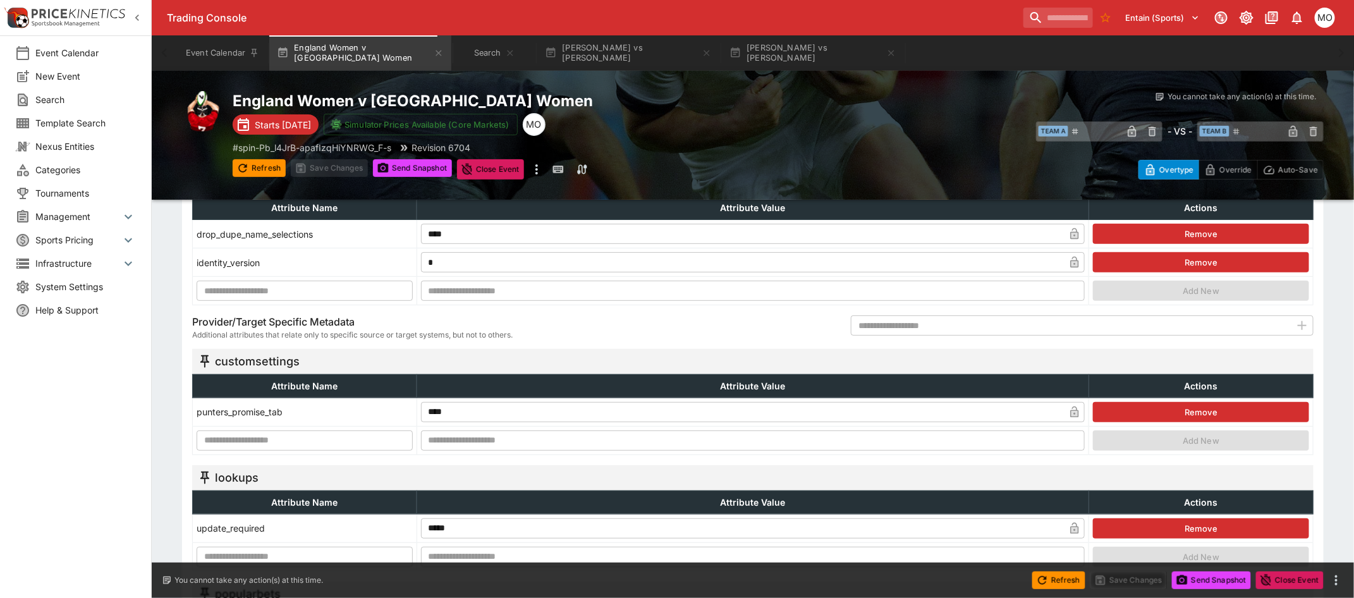
click at [1176, 412] on button "Remove" at bounding box center [1201, 412] width 216 height 20
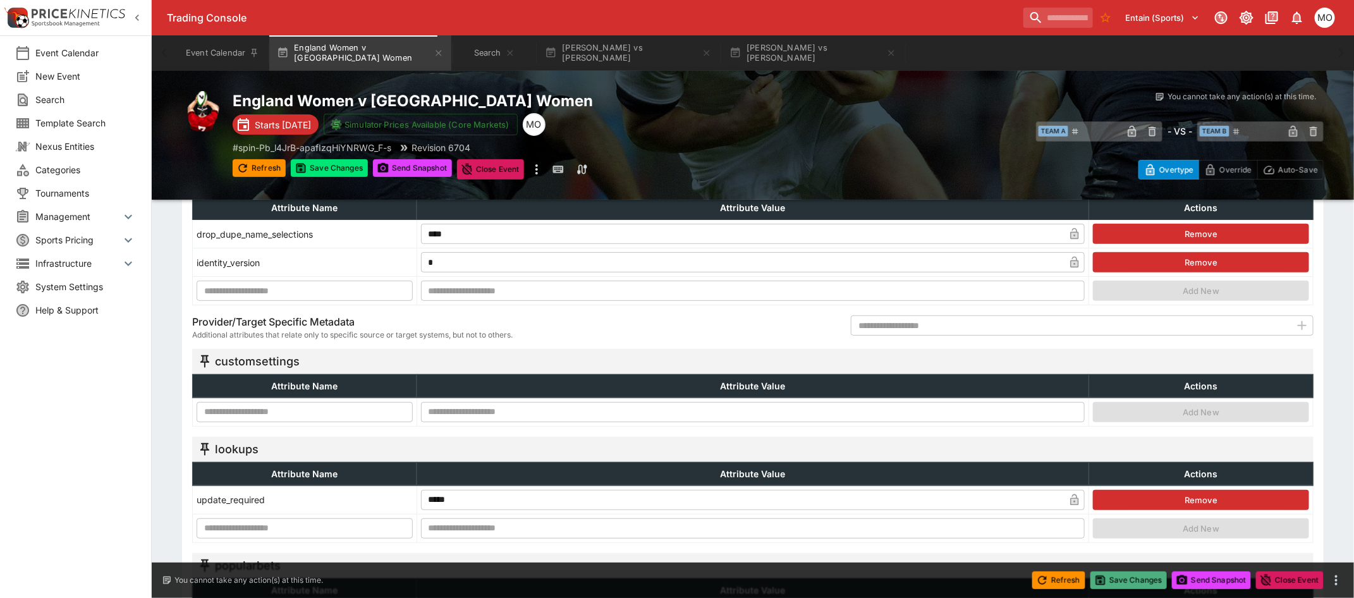
click at [1142, 573] on button "Save Changes" at bounding box center [1128, 580] width 77 height 18
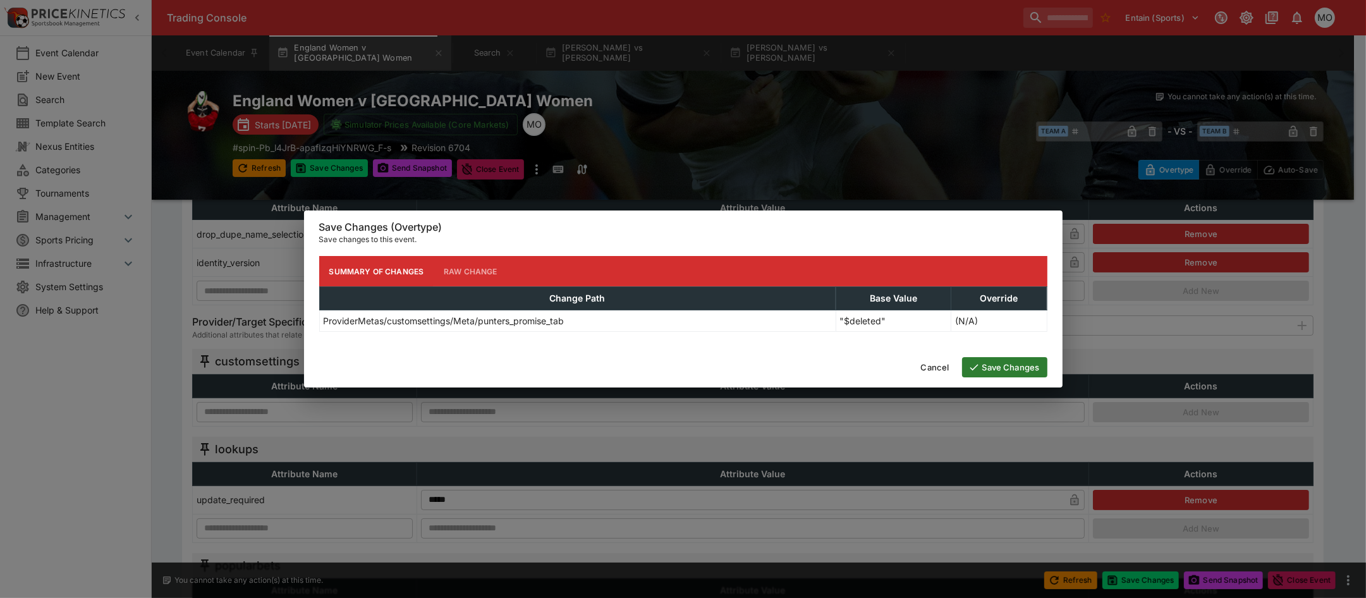
click at [1034, 368] on button "Save Changes" at bounding box center [1004, 367] width 85 height 20
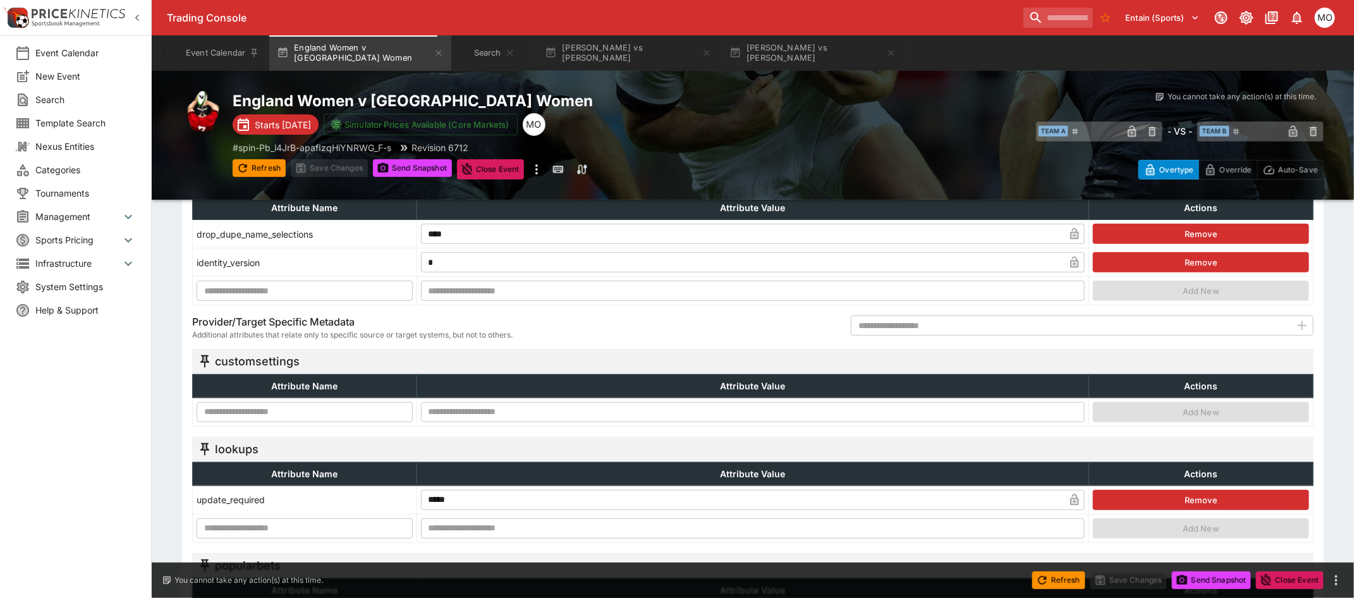
scroll to position [0, 0]
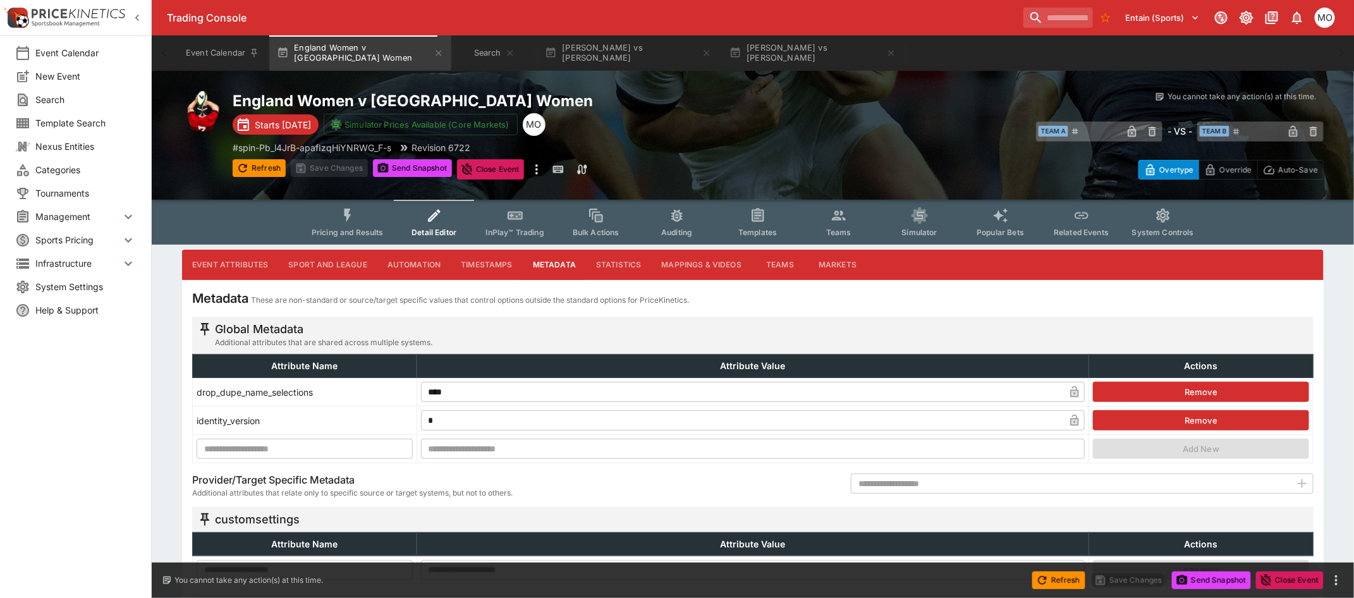
click at [756, 216] on icon "Event type filters" at bounding box center [757, 215] width 9 height 9
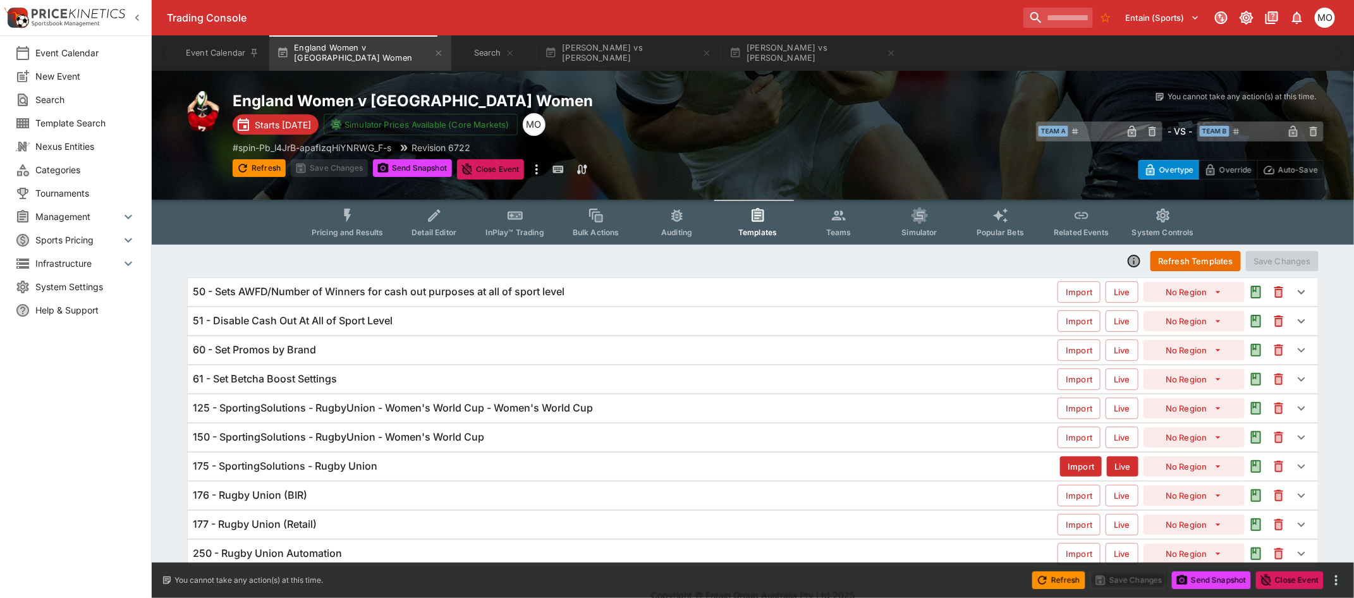
click at [420, 403] on h6 "125 - SportingSolutions - RugbyUnion - Women's World Cup - Women's World Cup" at bounding box center [393, 407] width 400 height 13
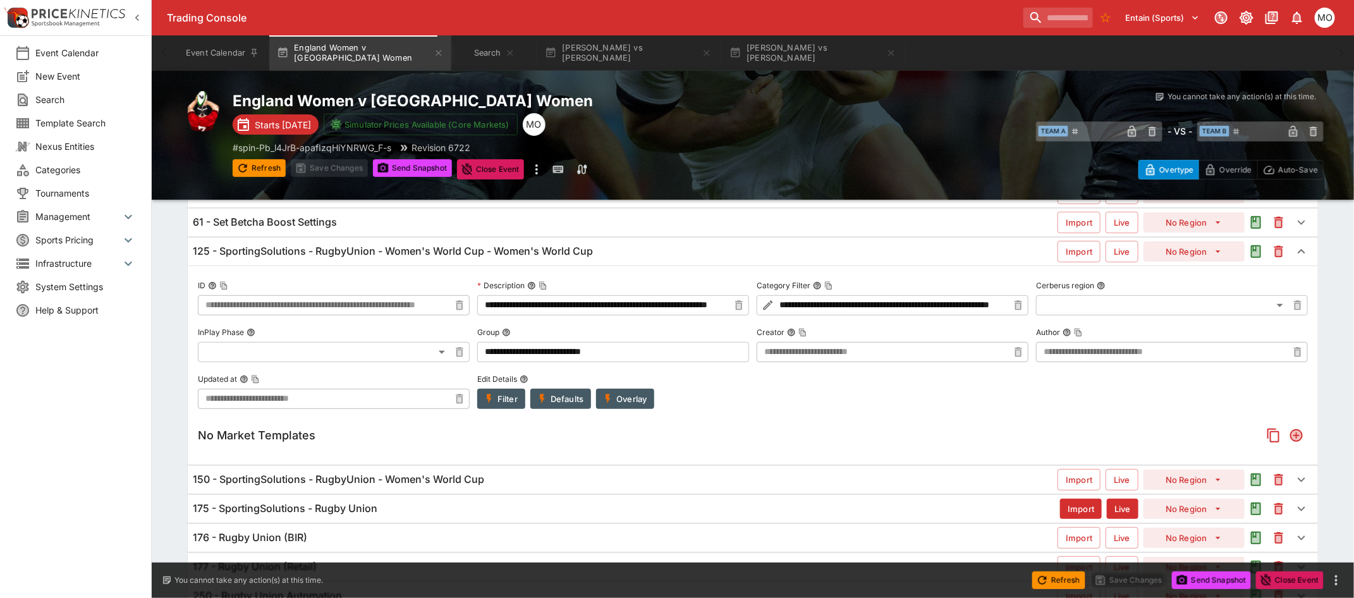
scroll to position [158, 0]
click at [631, 400] on button "Overlay" at bounding box center [625, 398] width 58 height 20
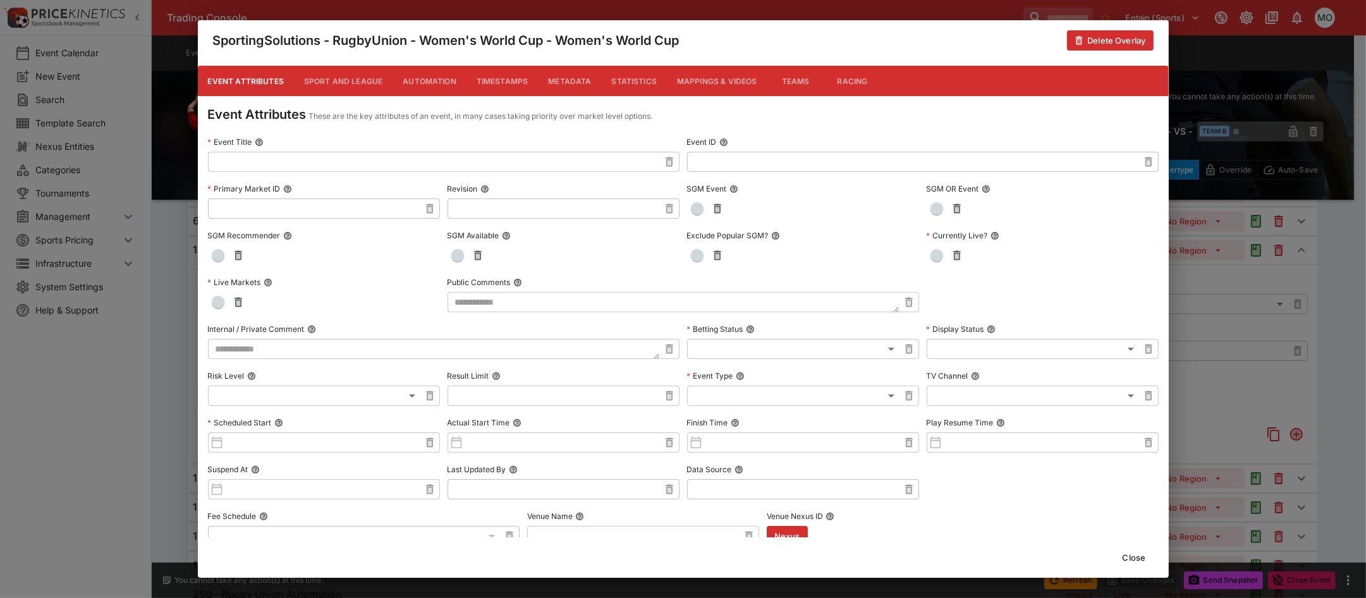
click at [570, 80] on button "Metadata" at bounding box center [569, 81] width 63 height 30
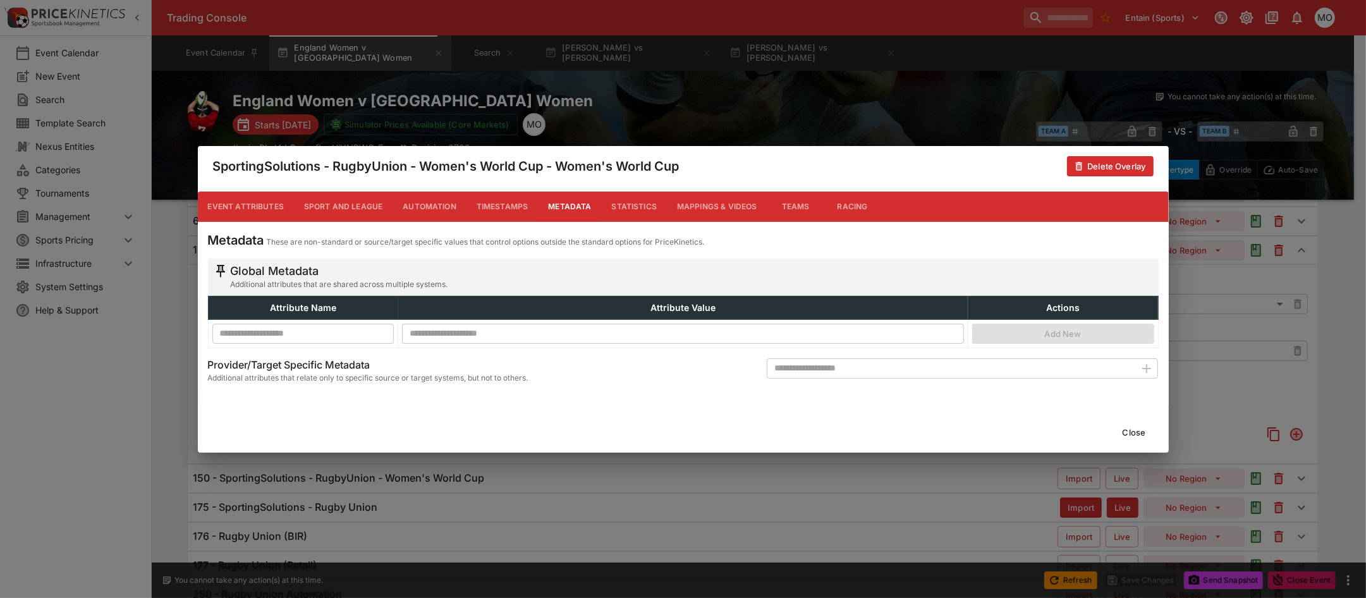
click at [1129, 427] on button "Close" at bounding box center [1134, 432] width 39 height 20
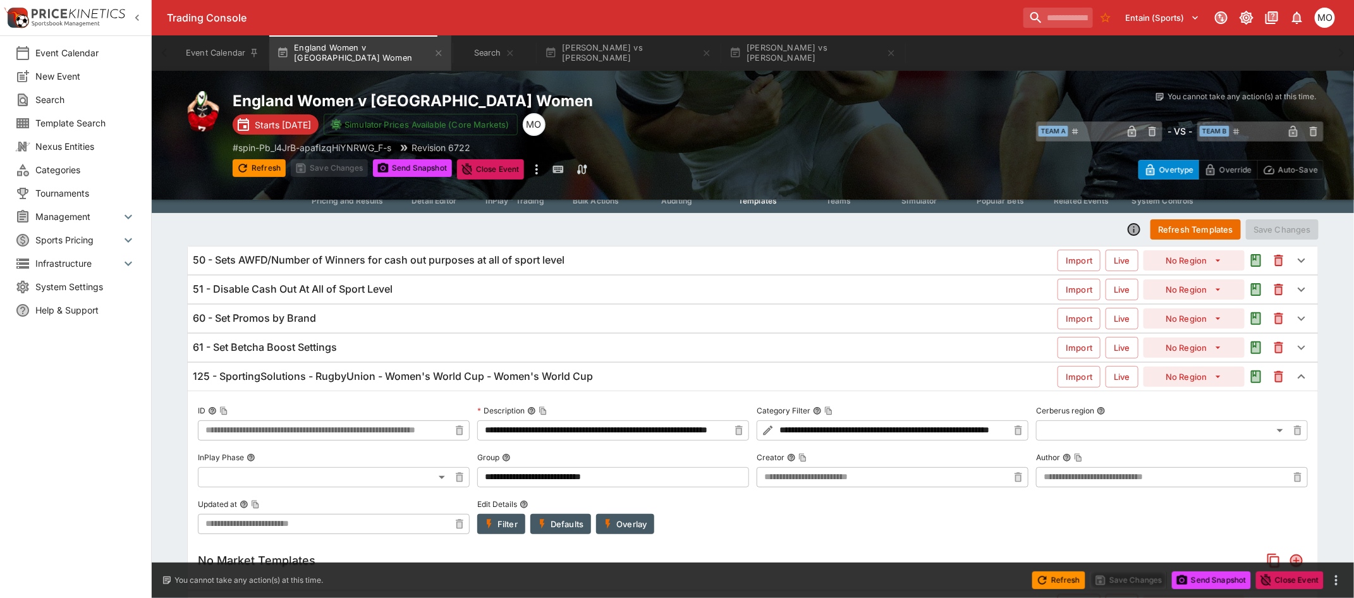
scroll to position [0, 0]
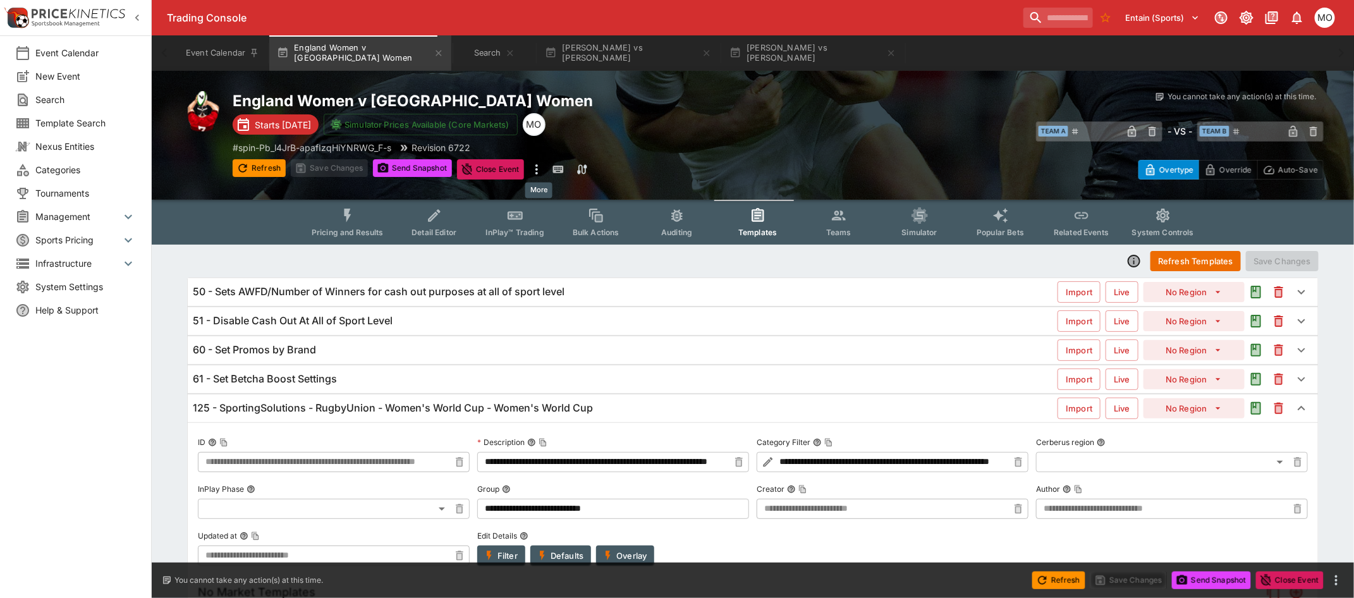
click at [538, 172] on icon "more" at bounding box center [536, 169] width 3 height 10
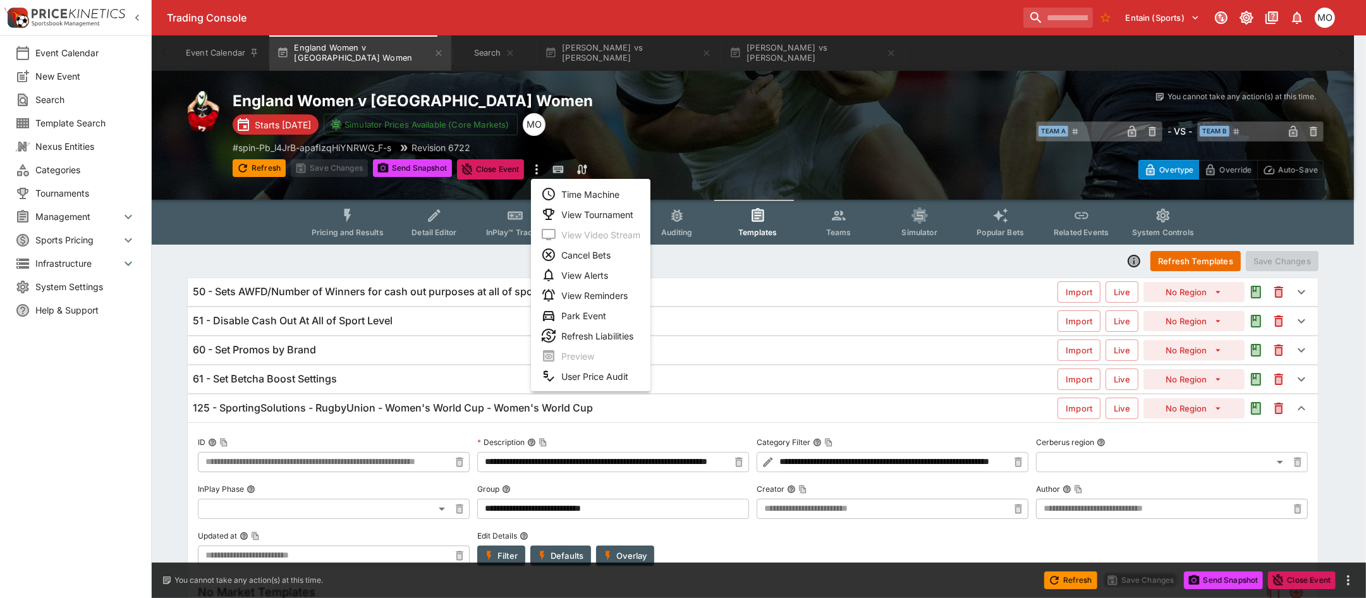
click at [585, 218] on li "View Tournament" at bounding box center [590, 214] width 119 height 20
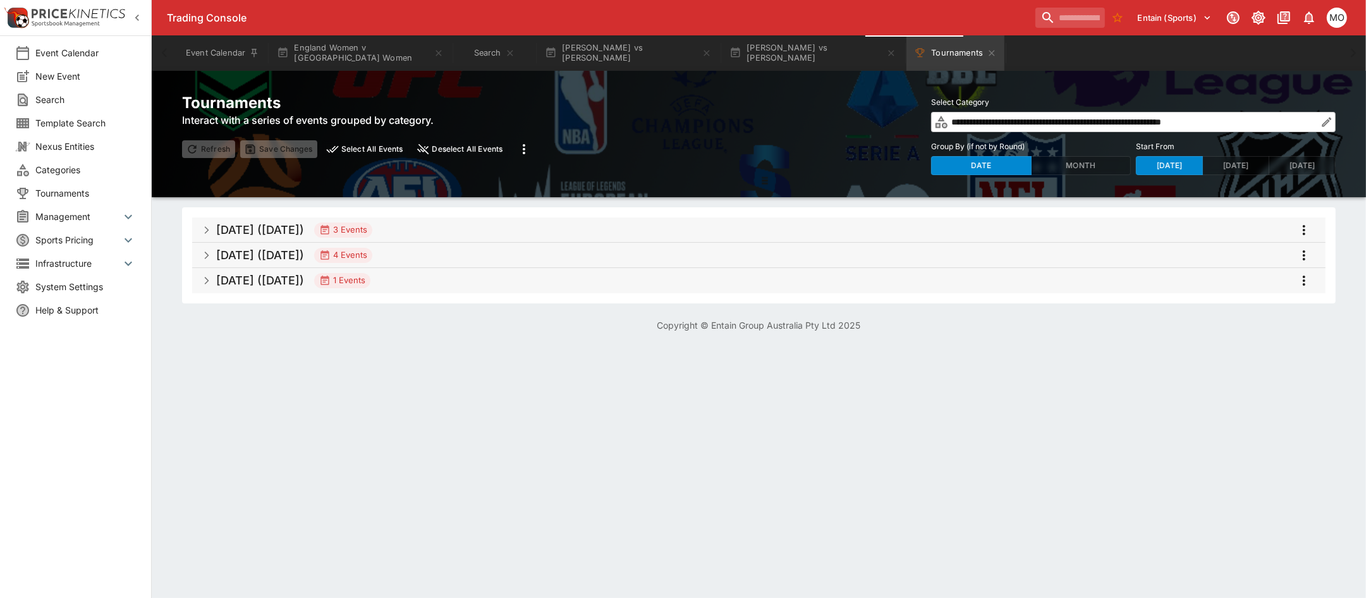
click at [304, 225] on h5 "Aug 2025 (2025-08-23)" at bounding box center [260, 230] width 88 height 15
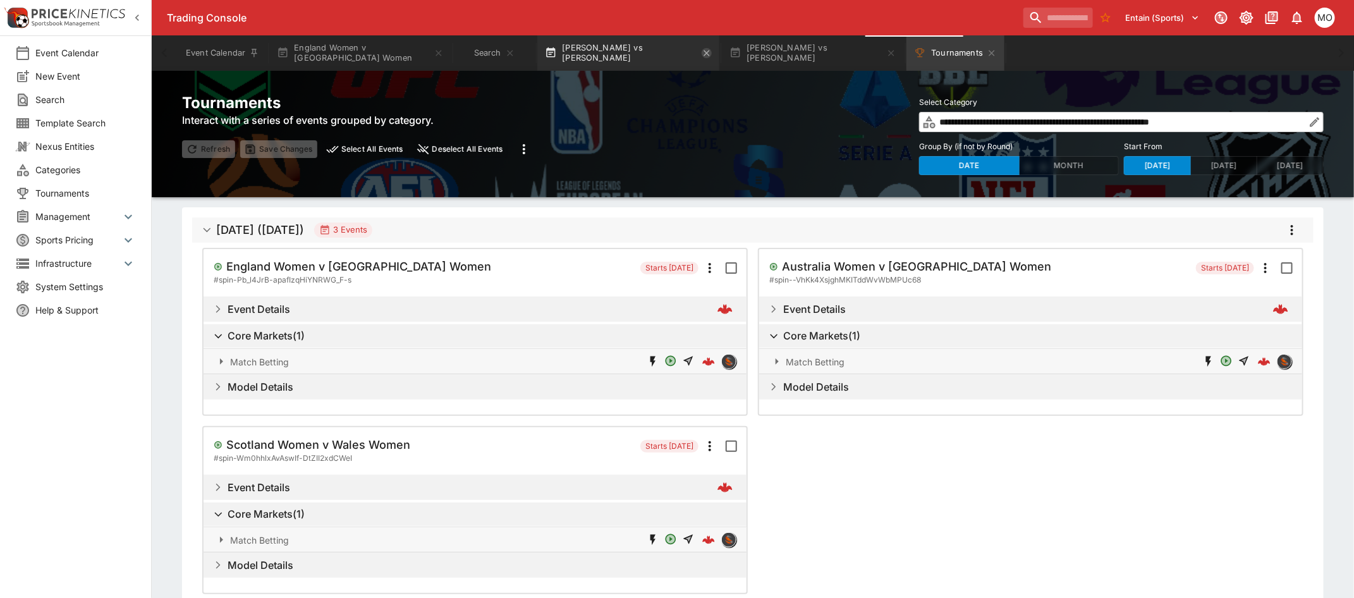
click at [704, 55] on icon "button" at bounding box center [707, 53] width 6 height 6
click at [704, 54] on icon "button" at bounding box center [707, 53] width 6 height 6
click at [505, 56] on icon "Search" at bounding box center [510, 53] width 10 height 10
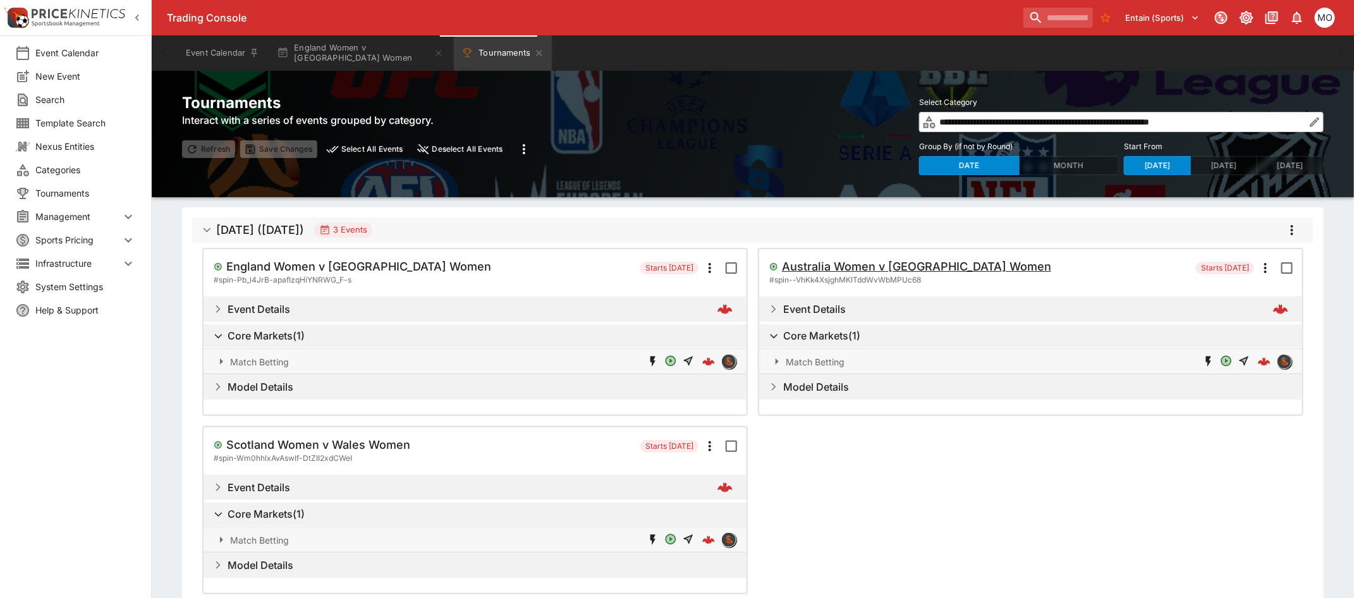
click at [911, 269] on h5 "Australia Women v Samoa Women" at bounding box center [916, 266] width 269 height 15
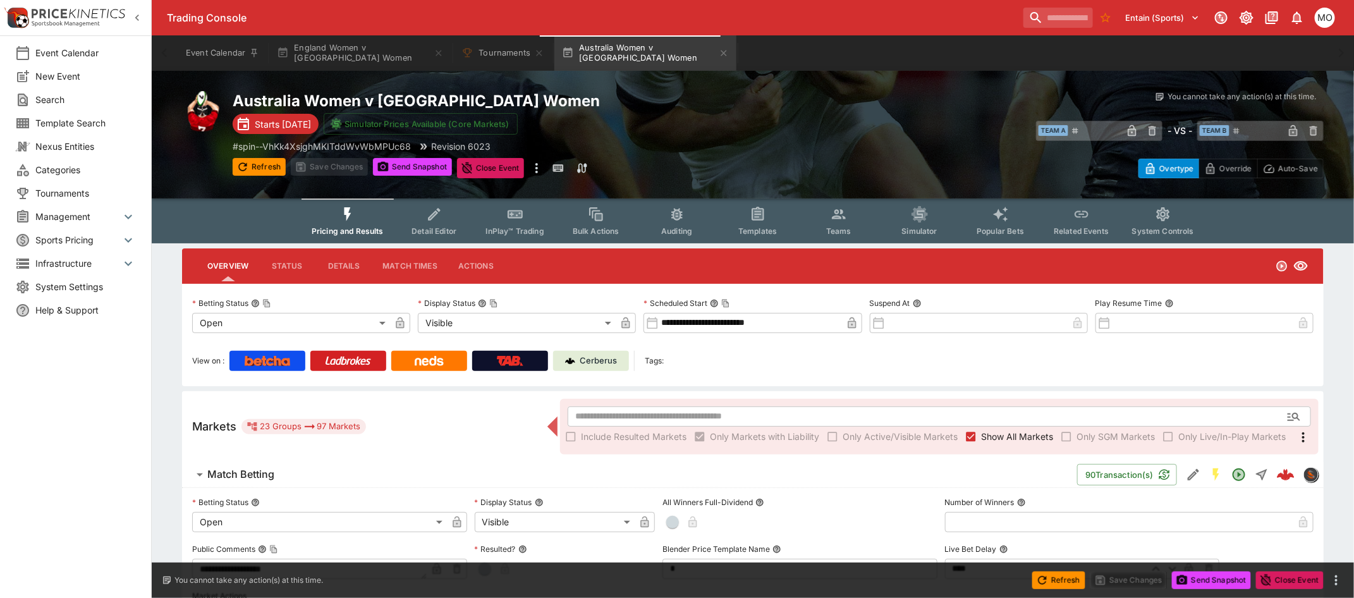
click at [745, 210] on button "Templates" at bounding box center [757, 220] width 81 height 45
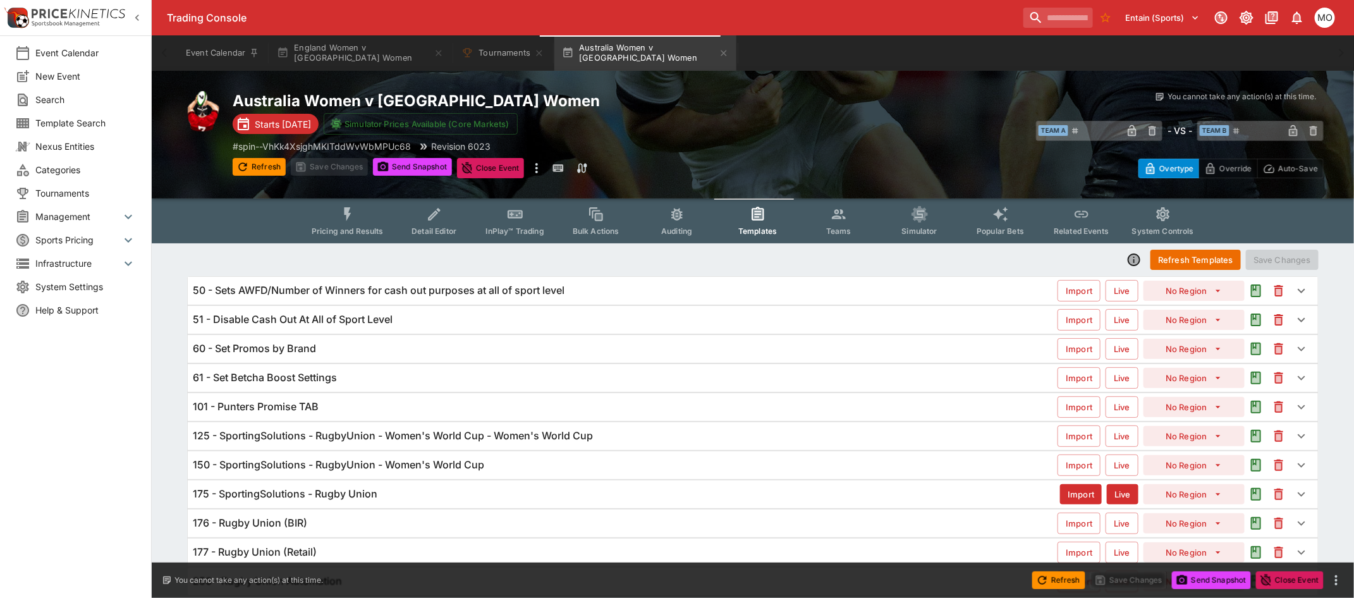
click at [343, 438] on h6 "125 - SportingSolutions - RugbyUnion - Women's World Cup - Women's World Cup" at bounding box center [393, 435] width 400 height 13
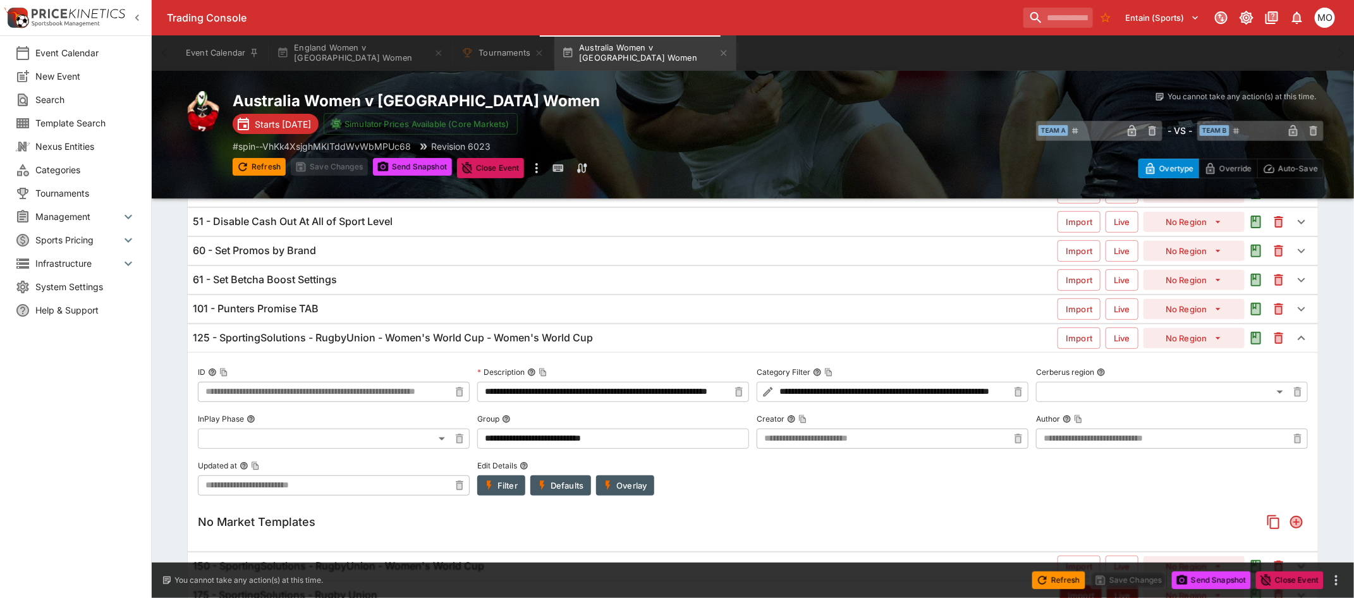
scroll to position [158, 0]
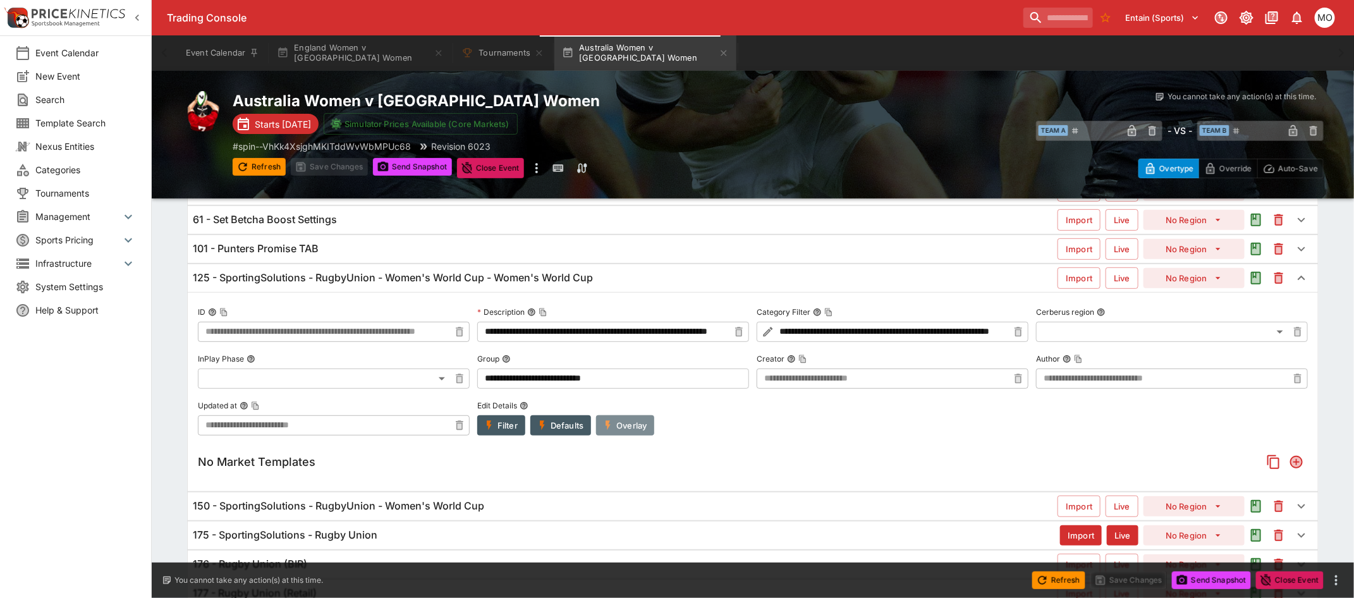
click at [642, 425] on button "Overlay" at bounding box center [625, 425] width 58 height 20
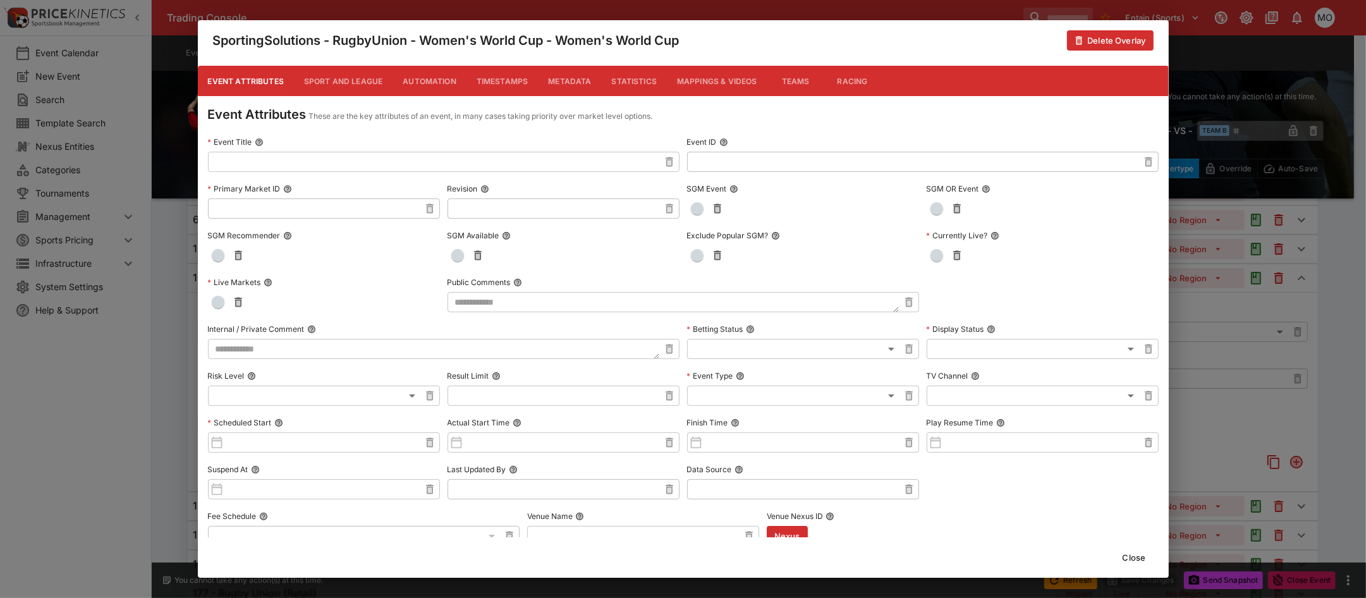
click at [575, 87] on button "Metadata" at bounding box center [569, 81] width 63 height 30
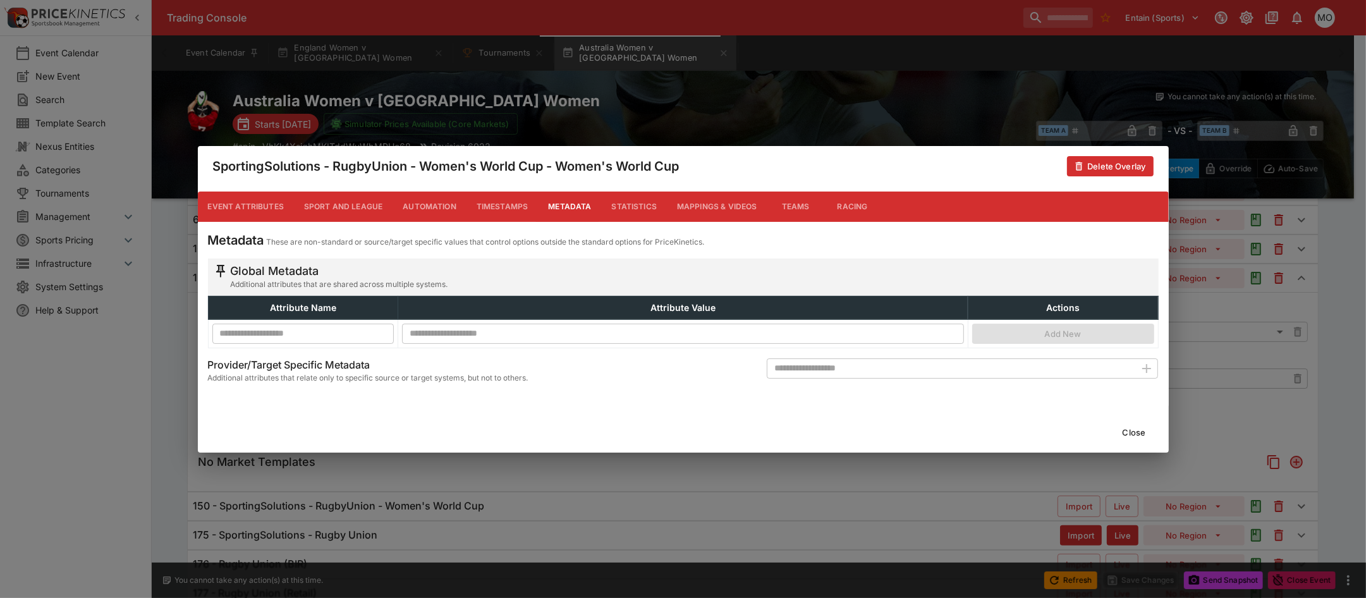
click at [1132, 428] on button "Close" at bounding box center [1134, 432] width 39 height 20
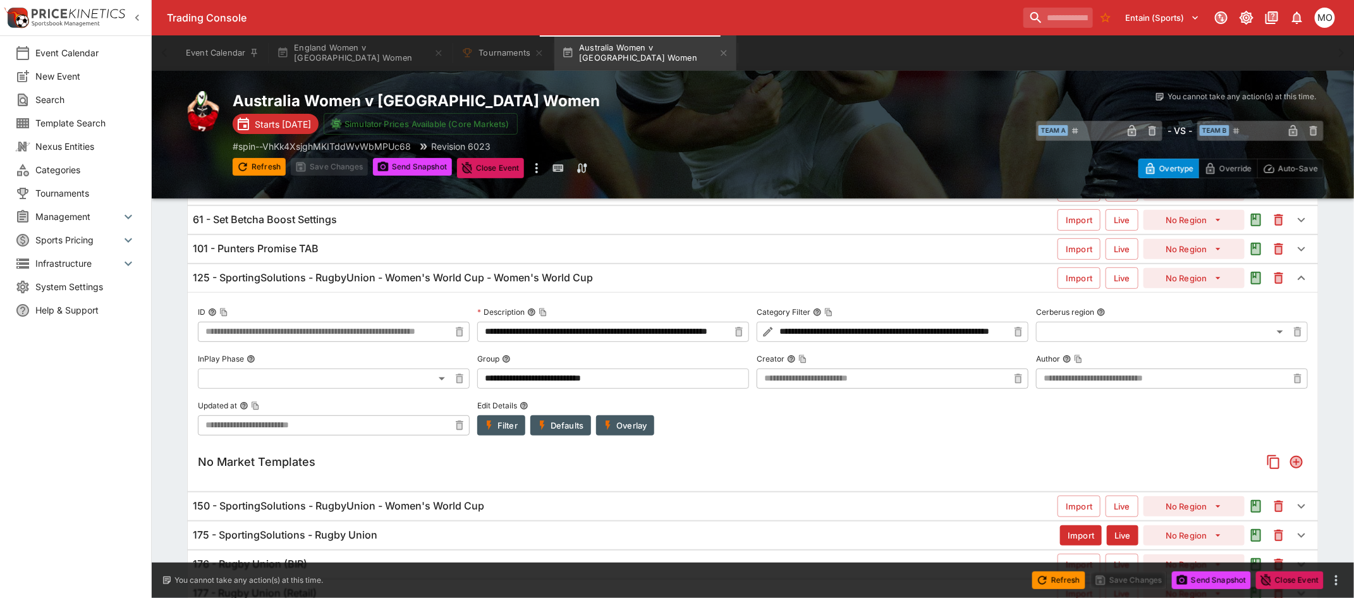
click at [499, 433] on button "Filter" at bounding box center [501, 425] width 48 height 20
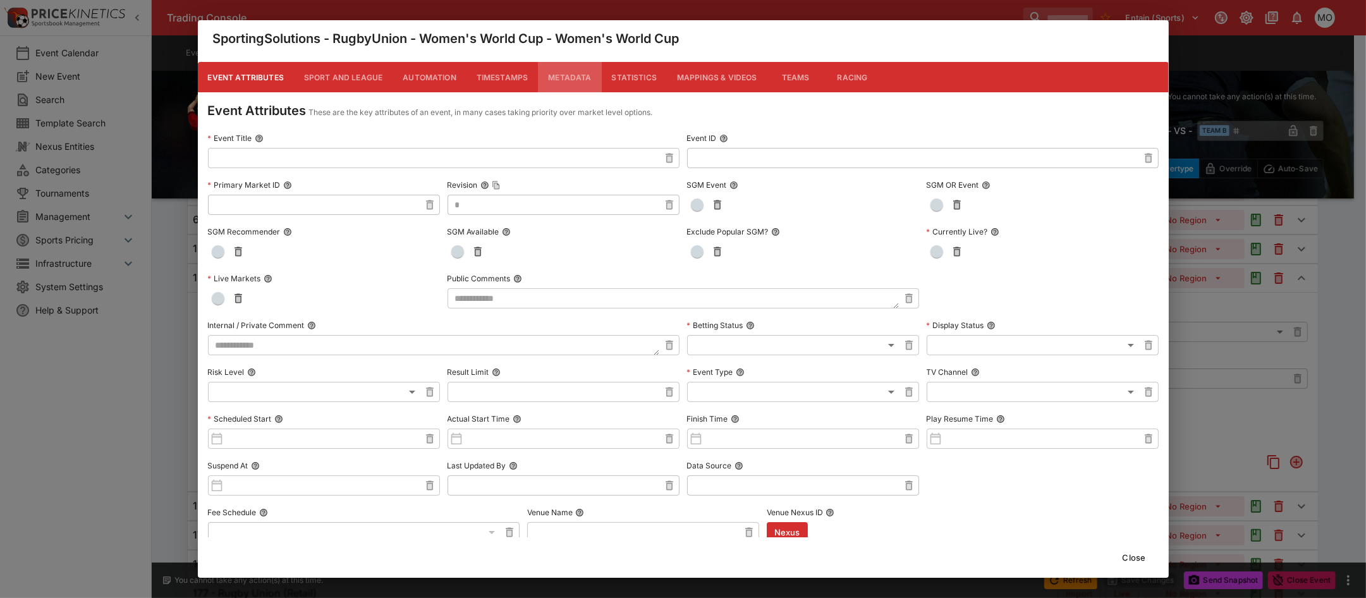
click at [555, 79] on button "Metadata" at bounding box center [569, 77] width 63 height 30
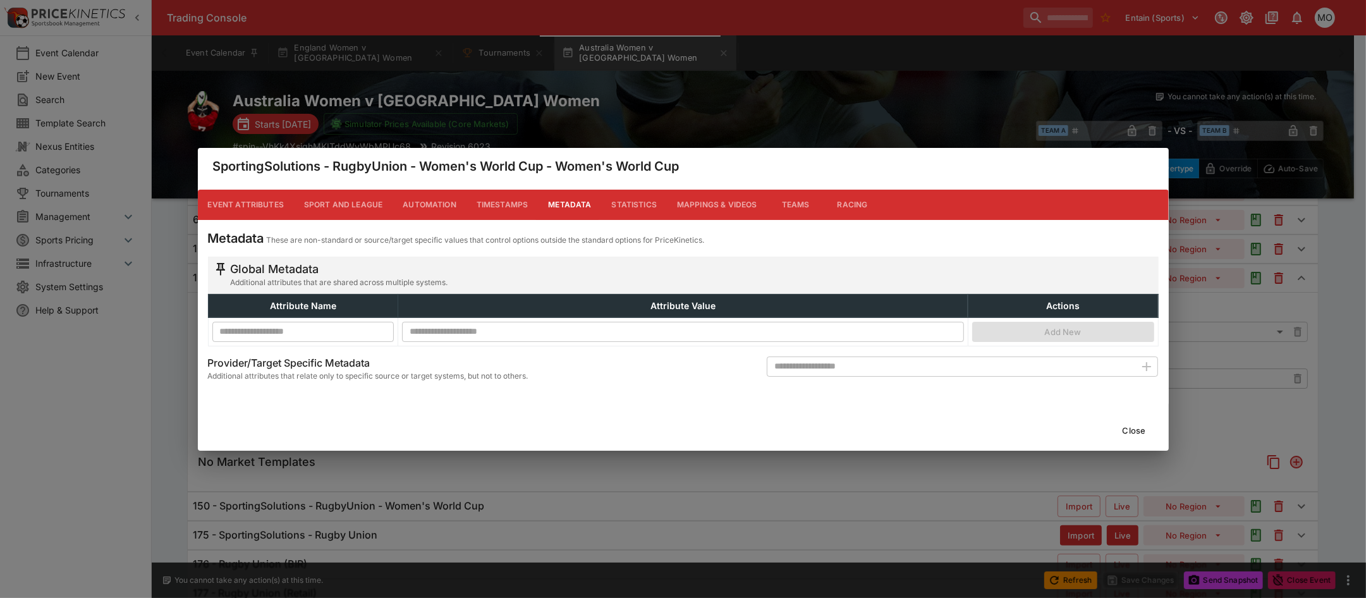
click at [1127, 430] on button "Close" at bounding box center [1134, 430] width 39 height 20
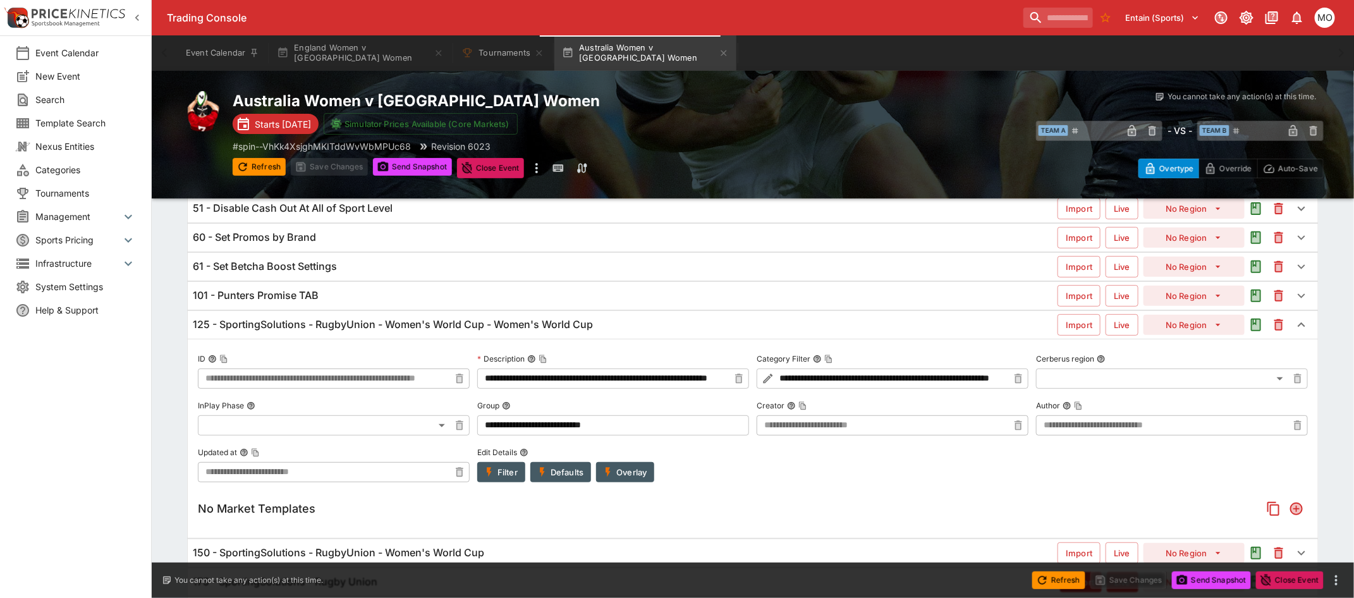
scroll to position [0, 0]
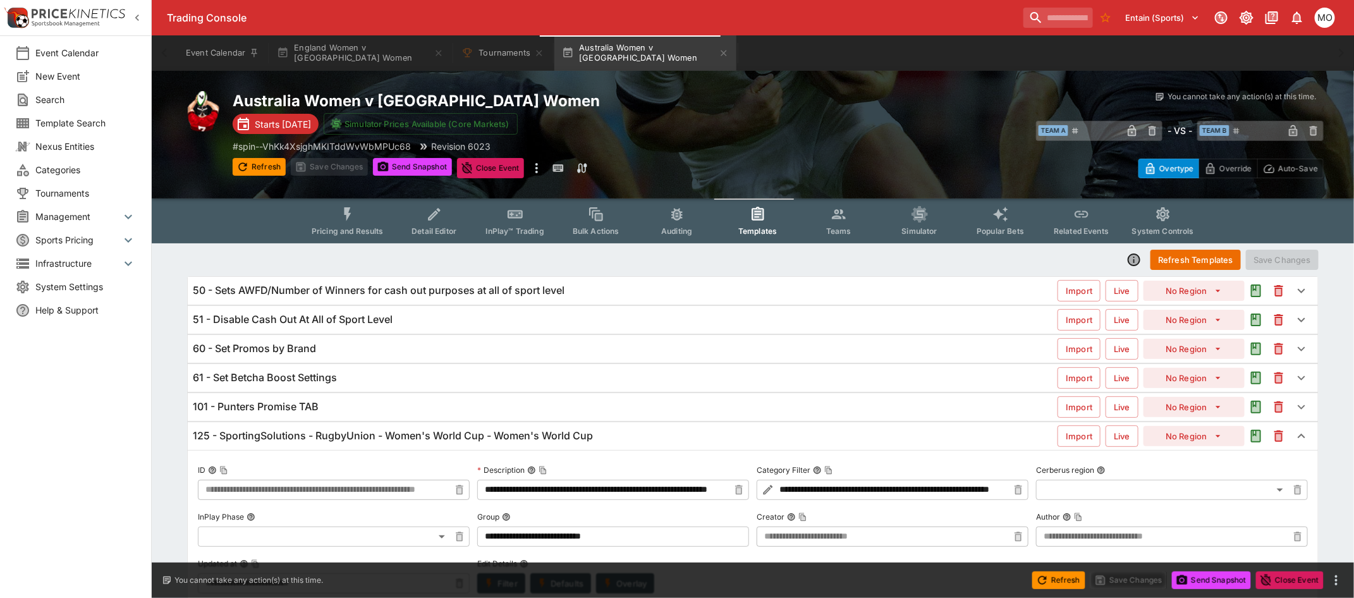
click at [358, 406] on div "101 - Punters Promise TAB" at bounding box center [625, 406] width 865 height 13
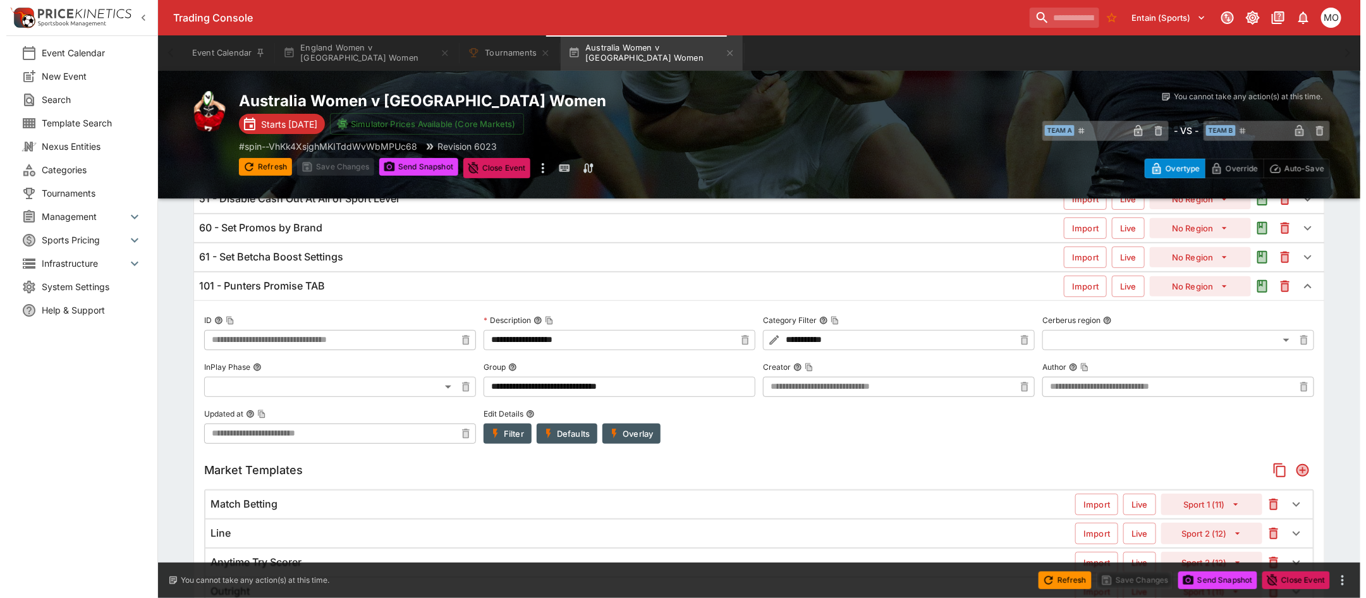
scroll to position [158, 0]
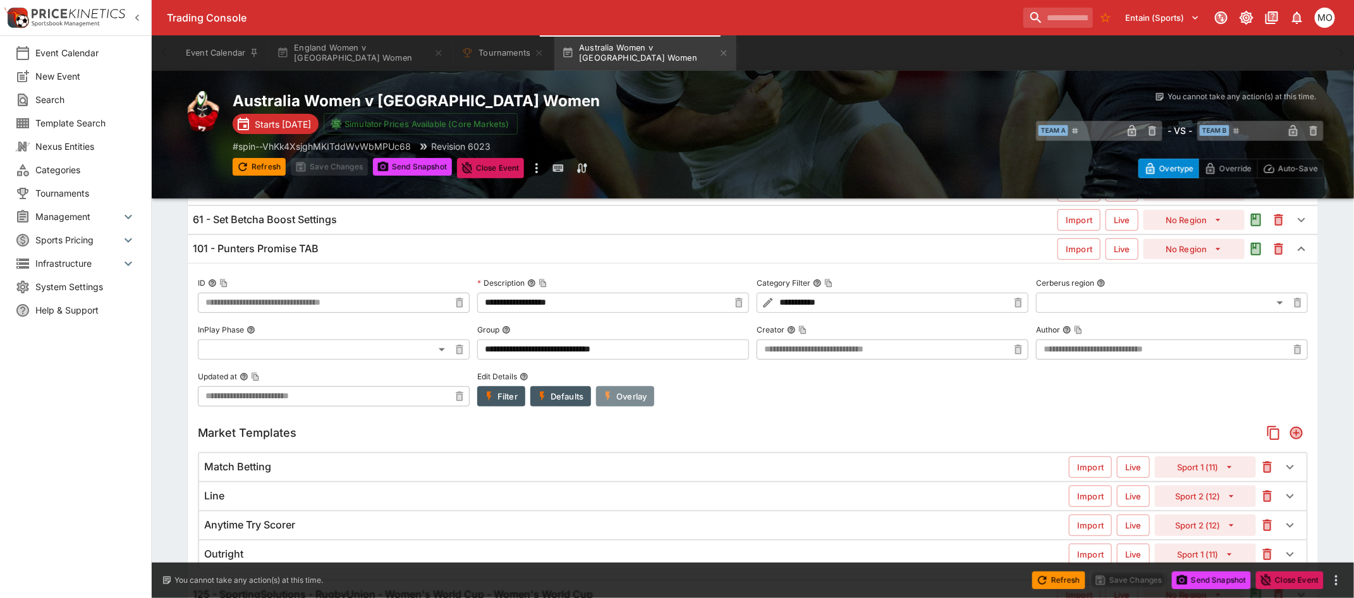
click at [625, 403] on button "Overlay" at bounding box center [625, 396] width 58 height 20
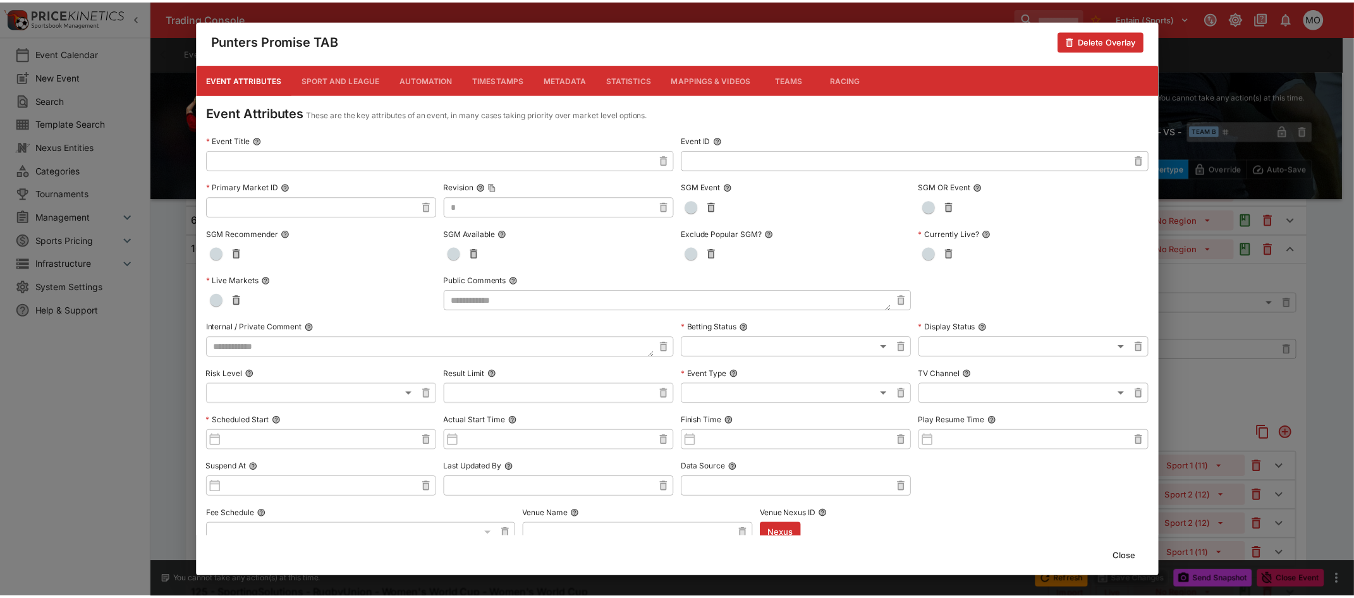
scroll to position [0, 0]
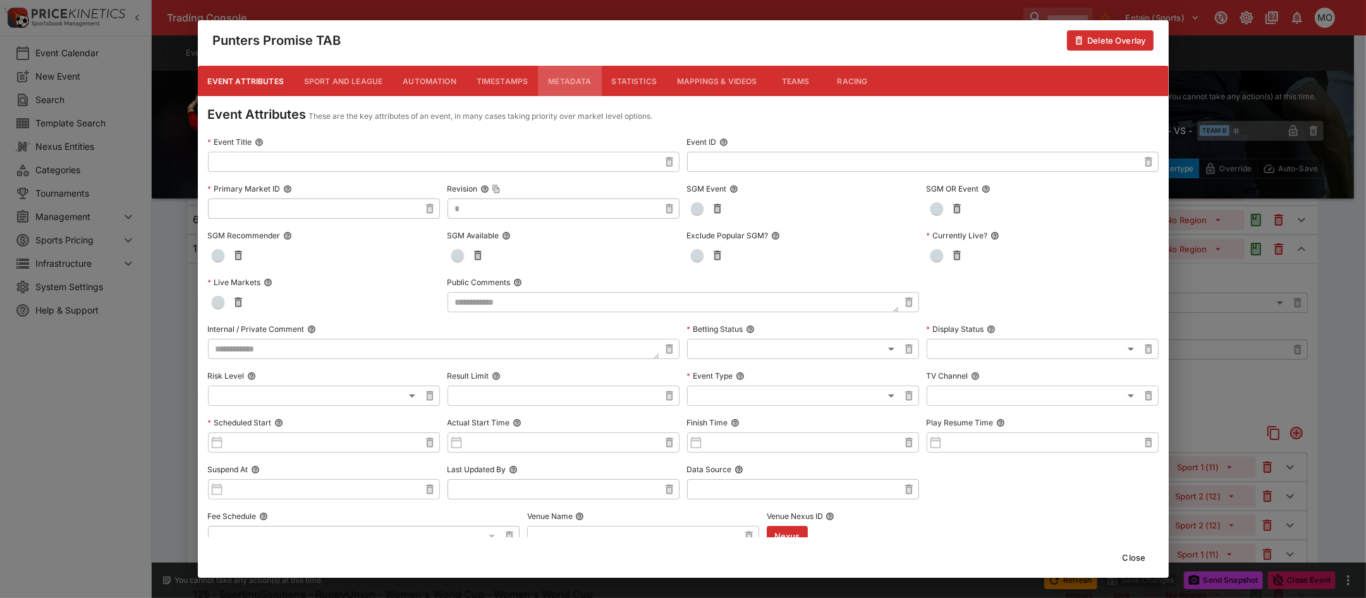
click at [556, 80] on button "Metadata" at bounding box center [569, 81] width 63 height 30
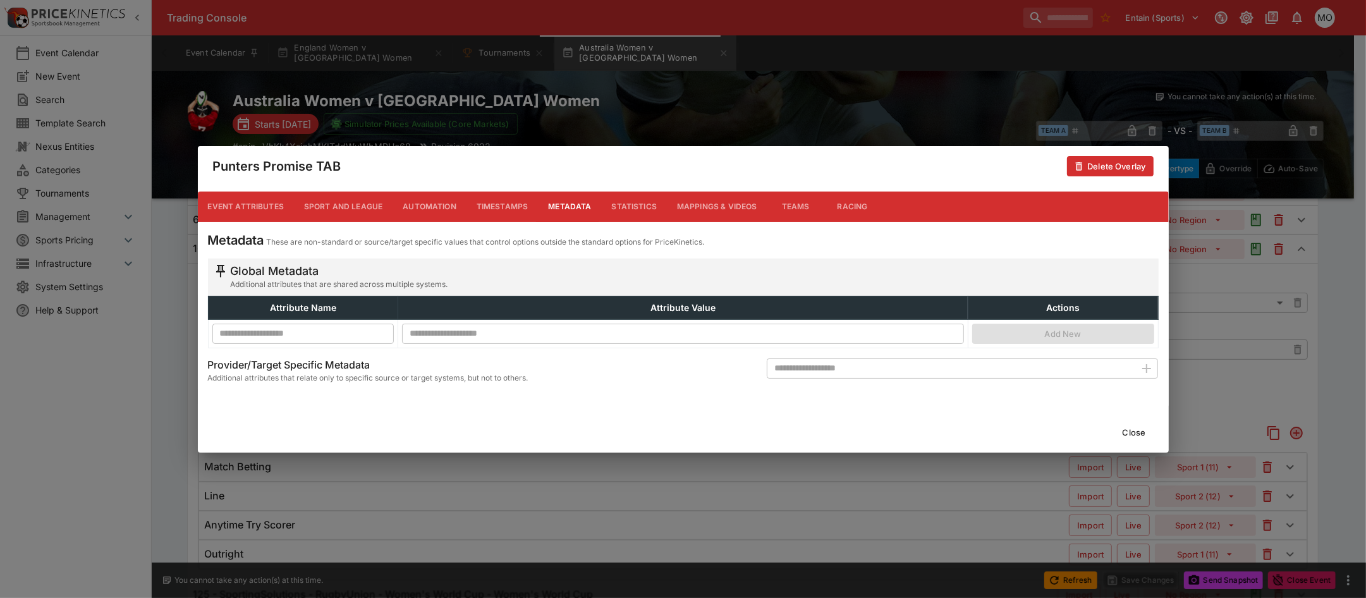
click at [1130, 433] on button "Close" at bounding box center [1134, 432] width 39 height 20
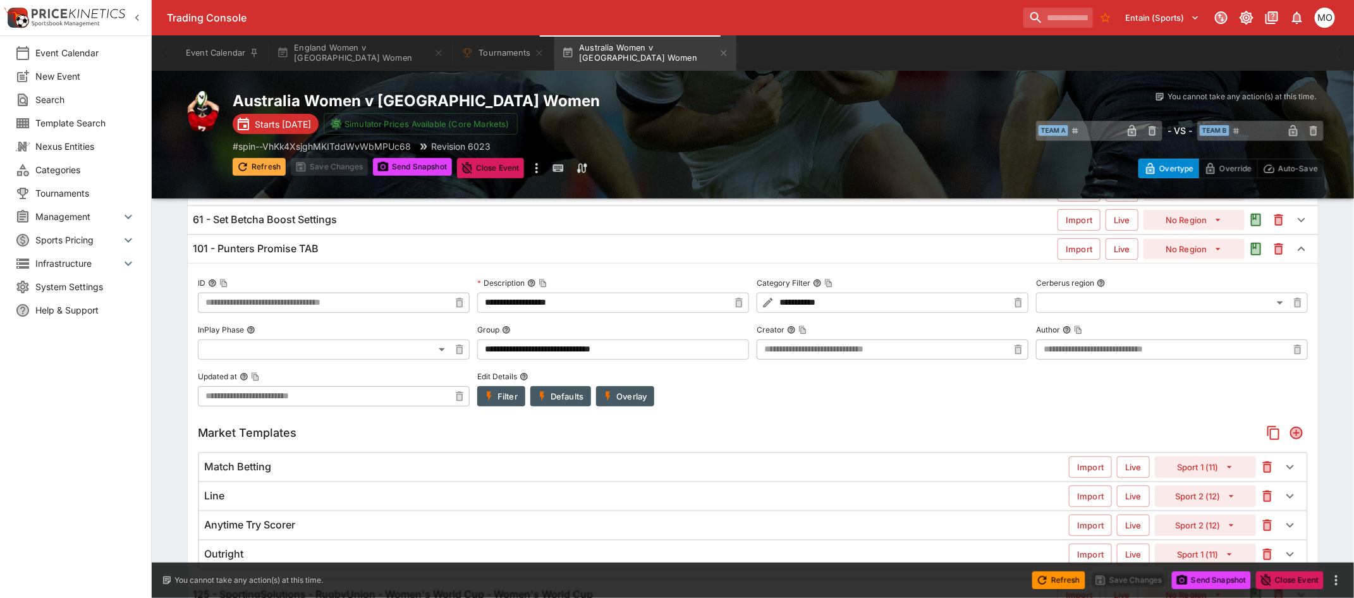
click at [261, 169] on button "Refresh" at bounding box center [259, 167] width 53 height 18
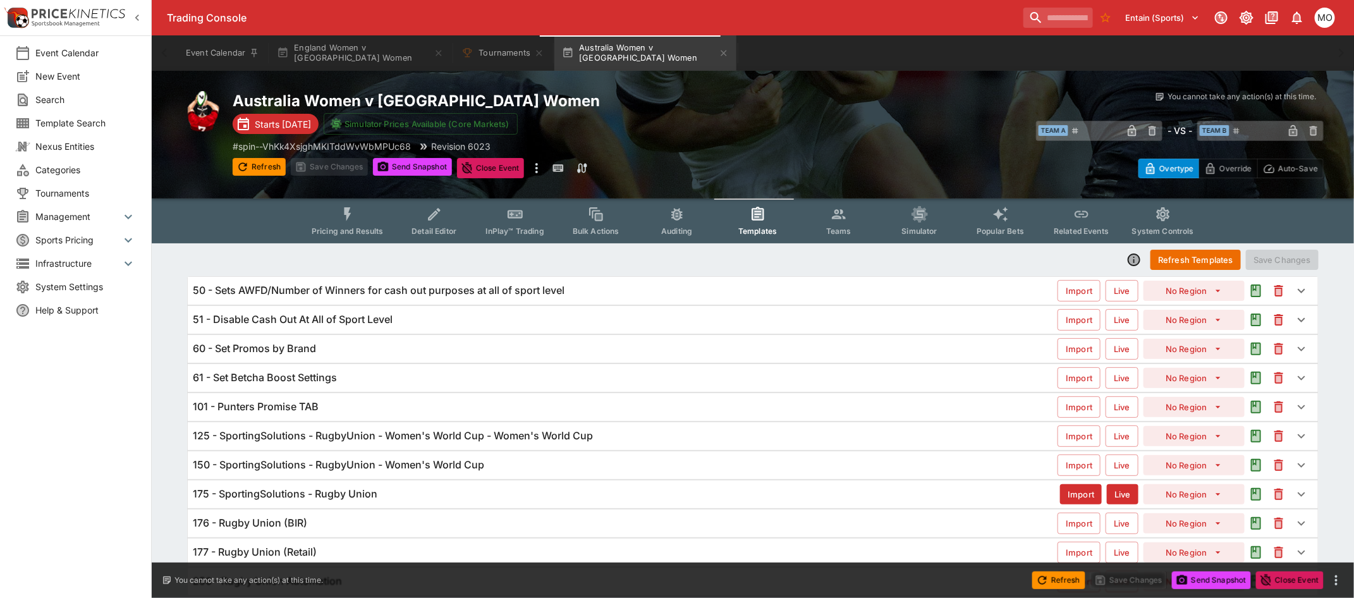
click at [343, 435] on h6 "125 - SportingSolutions - RugbyUnion - Women's World Cup - Women's World Cup" at bounding box center [393, 435] width 400 height 13
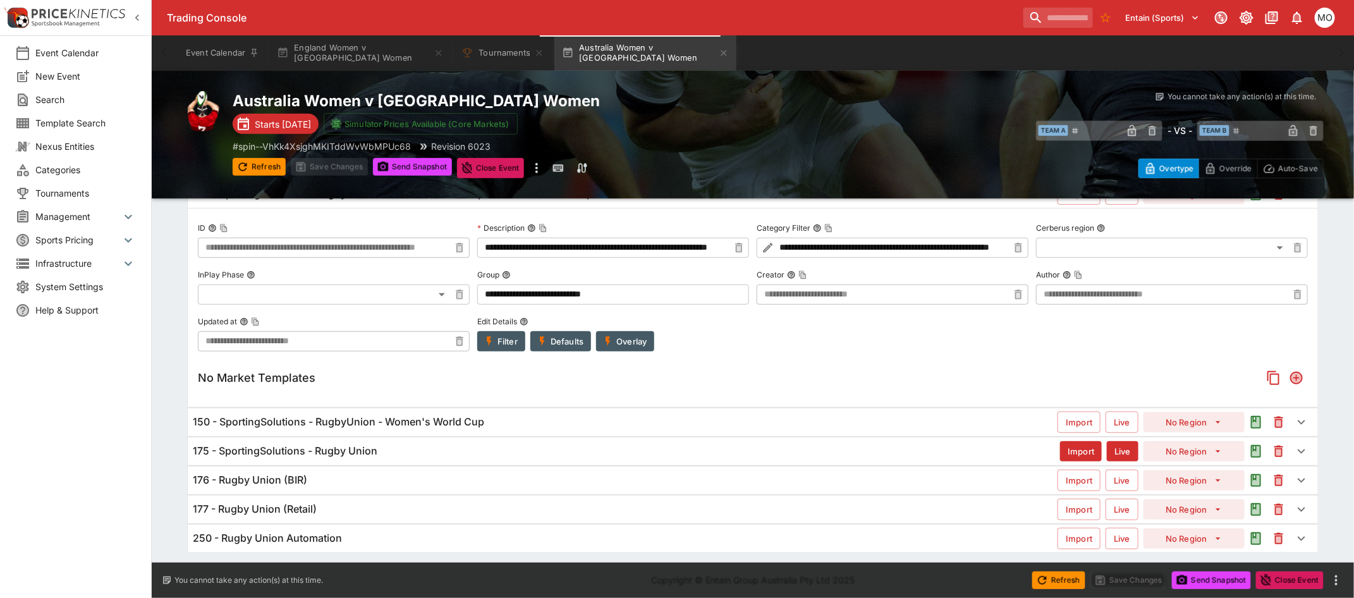
scroll to position [248, 0]
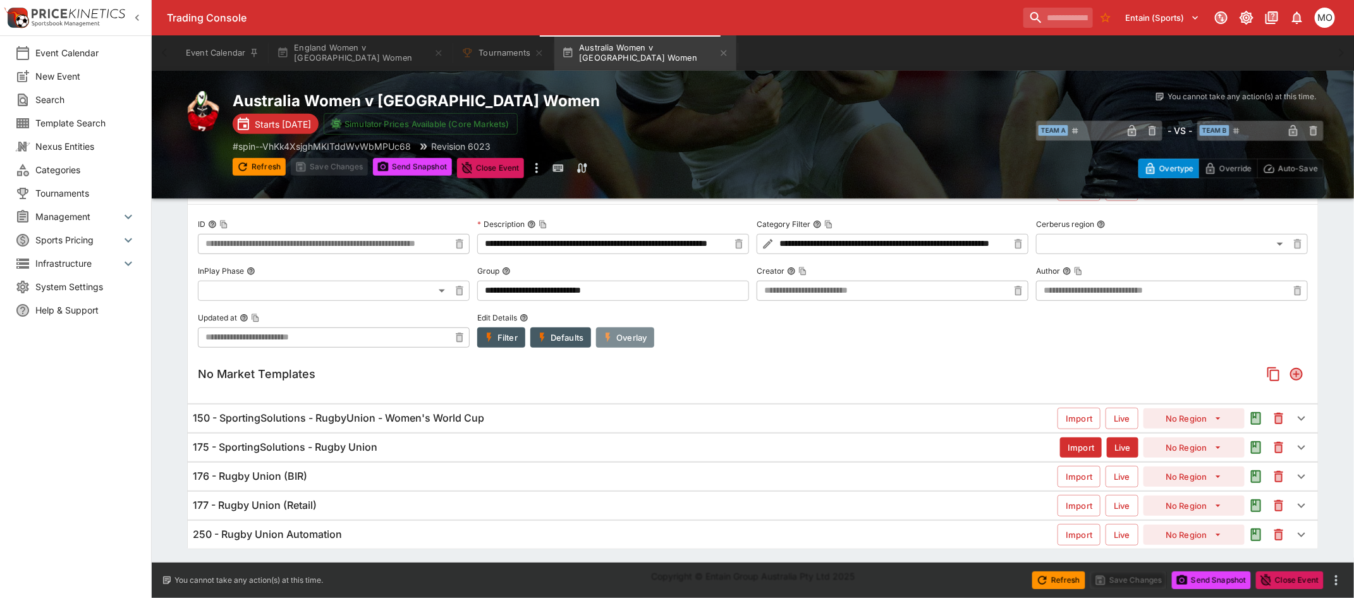
click at [618, 331] on button "Overlay" at bounding box center [625, 337] width 58 height 20
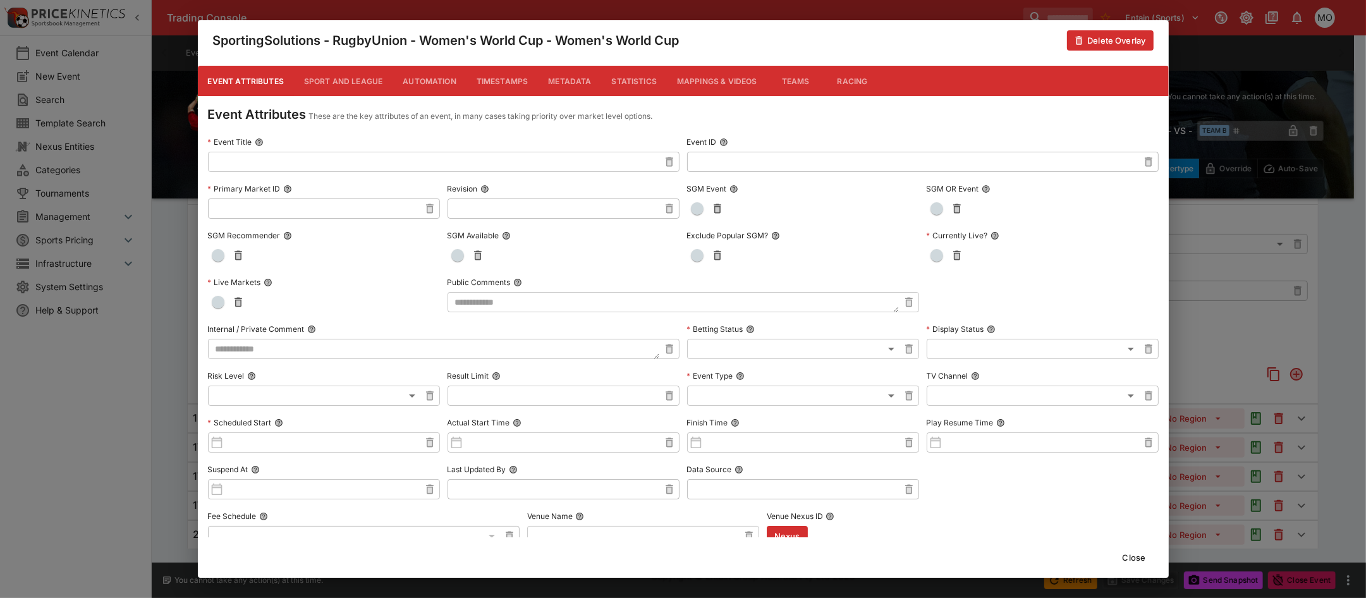
click at [570, 83] on button "Metadata" at bounding box center [569, 81] width 63 height 30
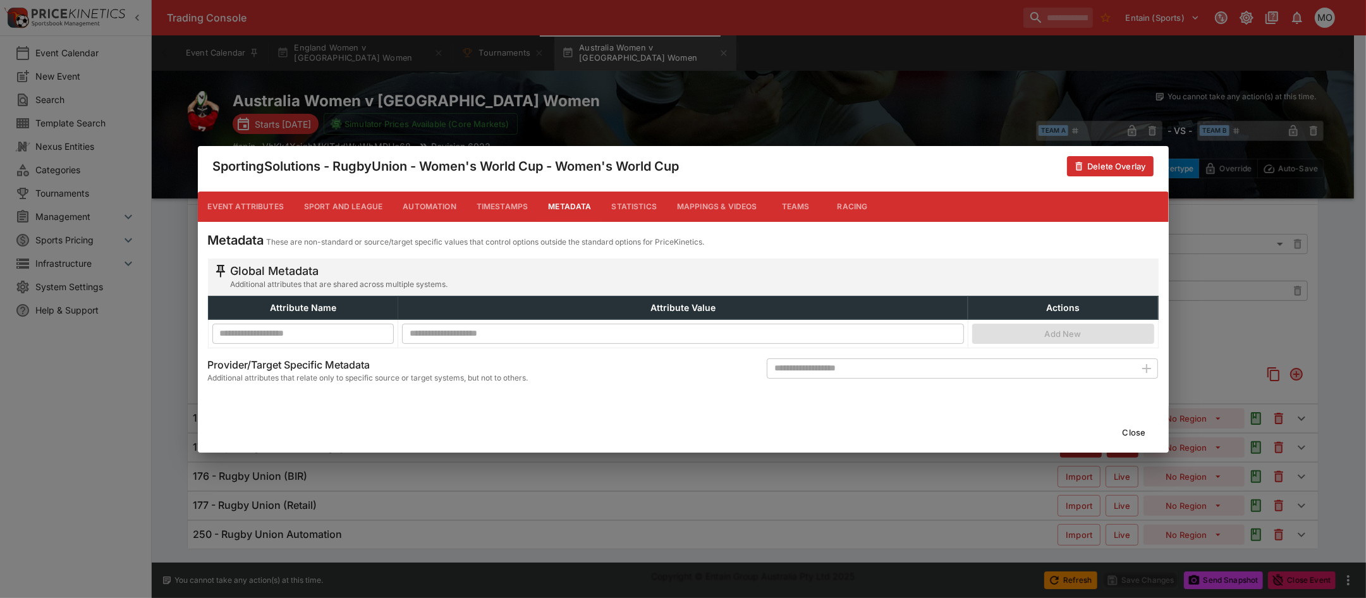
click at [256, 205] on button "Event Attributes" at bounding box center [246, 207] width 96 height 30
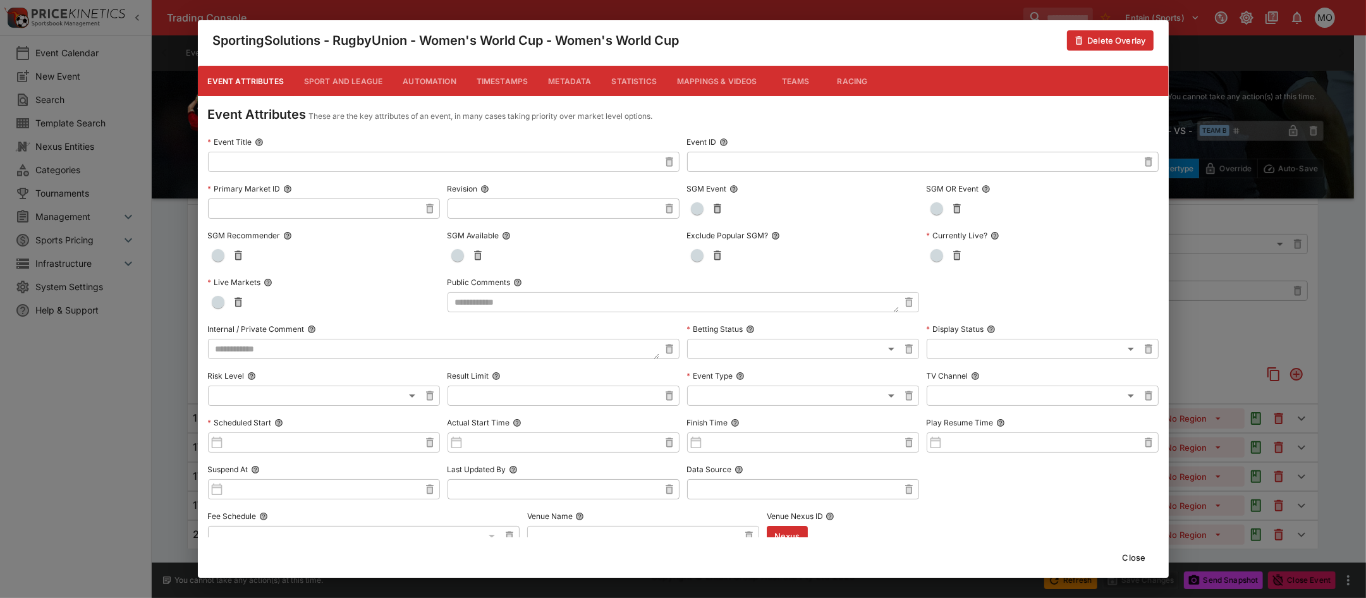
click at [1136, 552] on button "Close" at bounding box center [1134, 557] width 39 height 20
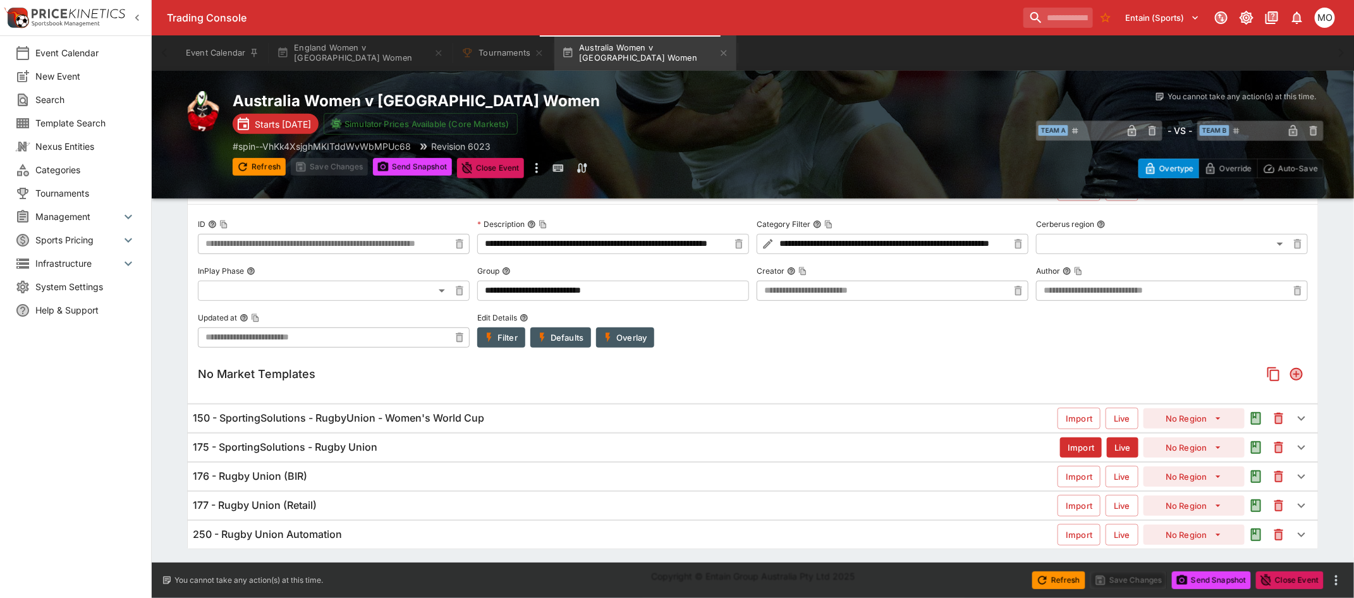
scroll to position [90, 0]
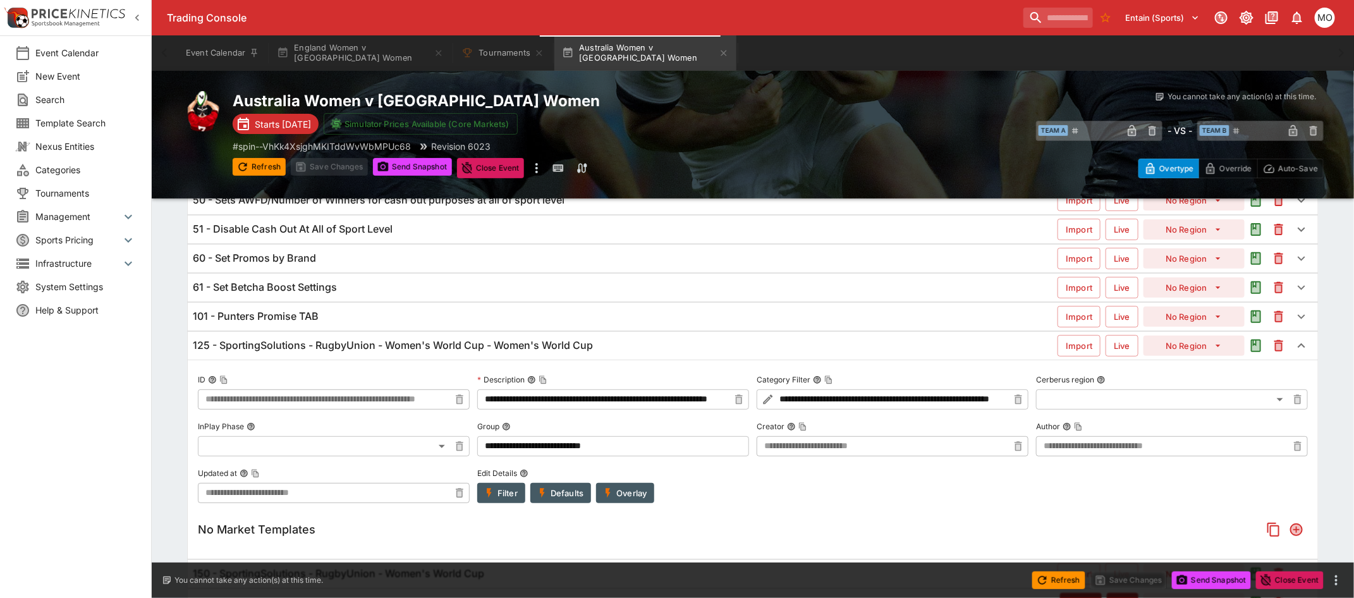
click at [506, 489] on button "Filter" at bounding box center [501, 493] width 48 height 20
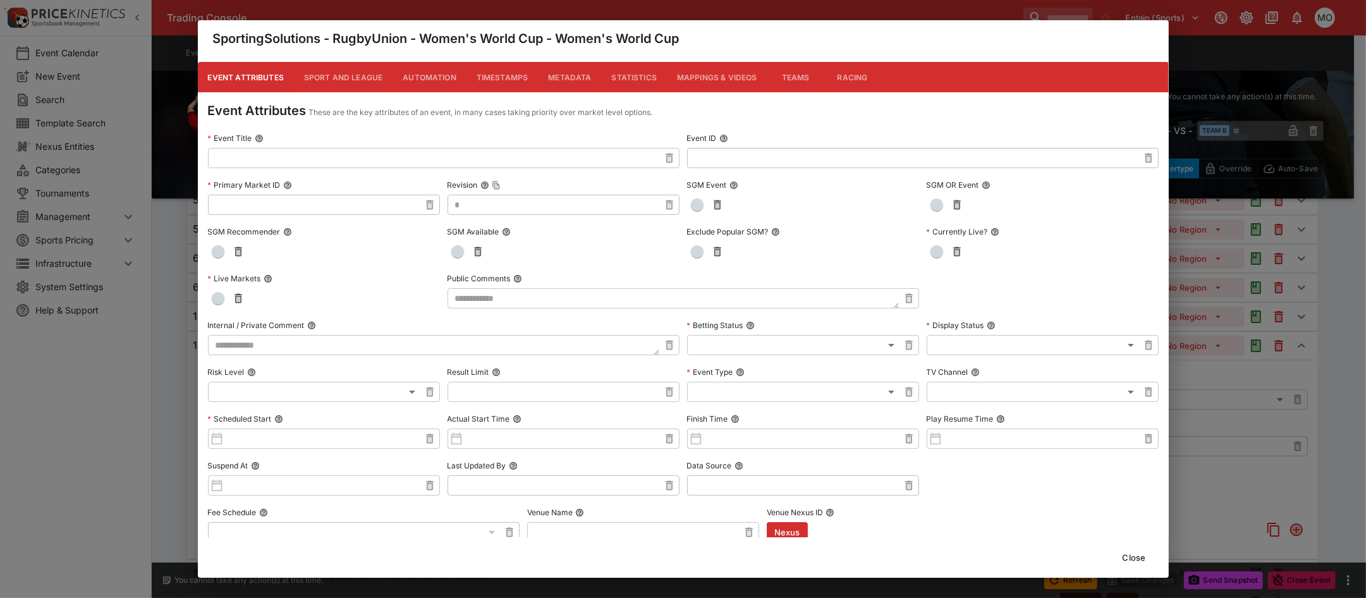
click at [560, 78] on button "Metadata" at bounding box center [569, 77] width 63 height 30
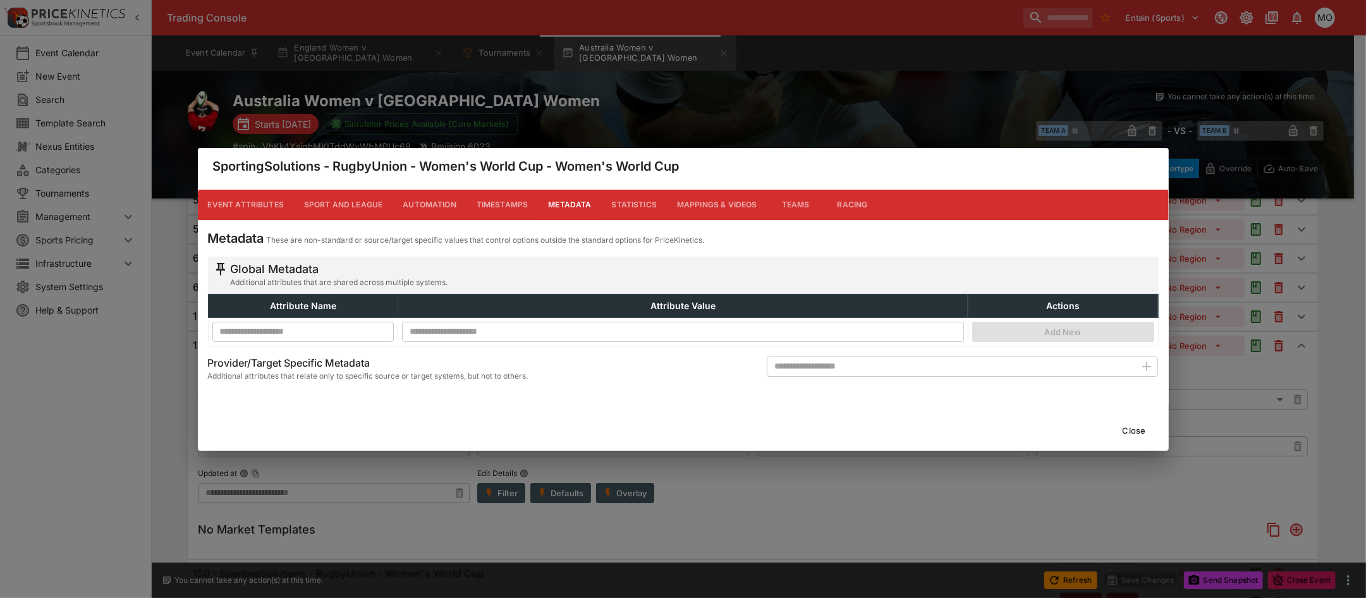
click at [1129, 425] on button "Close" at bounding box center [1134, 430] width 39 height 20
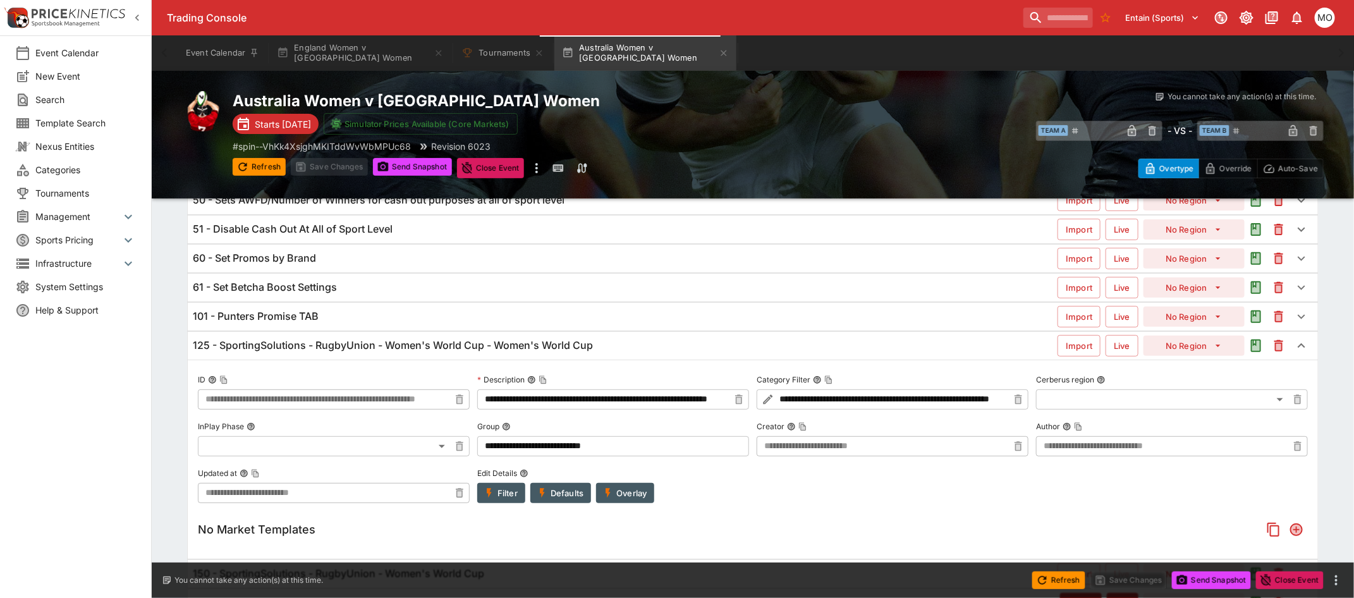
scroll to position [0, 0]
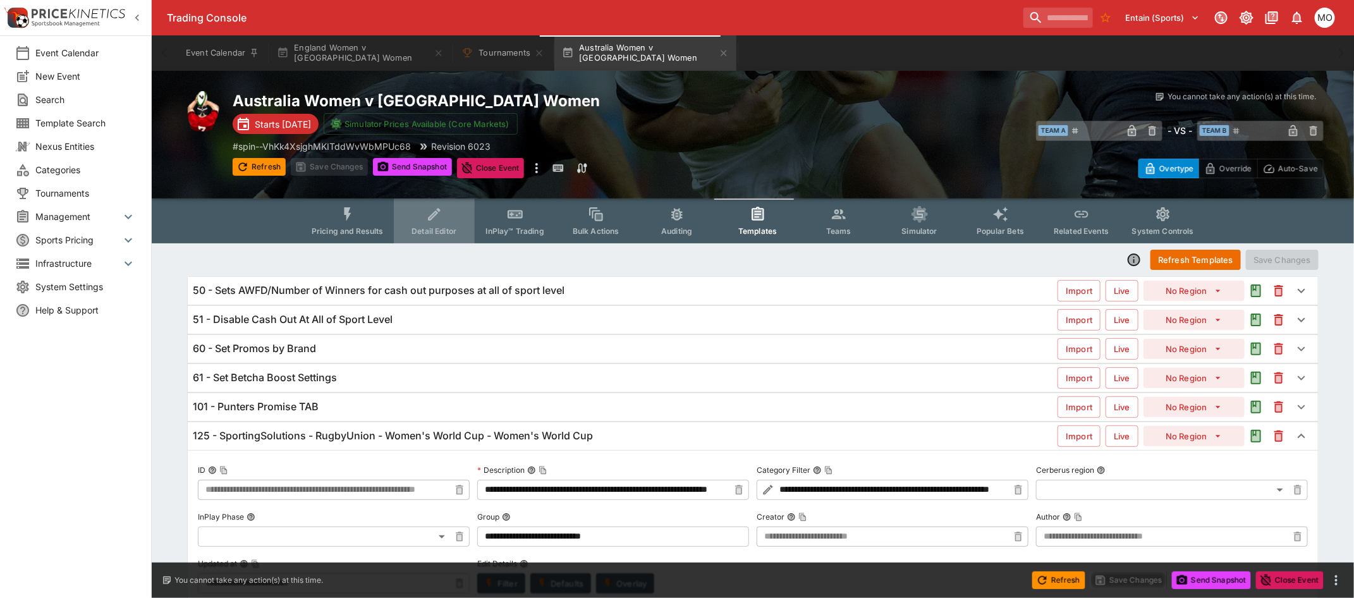
click at [443, 207] on icon "Event type filters" at bounding box center [434, 214] width 16 height 16
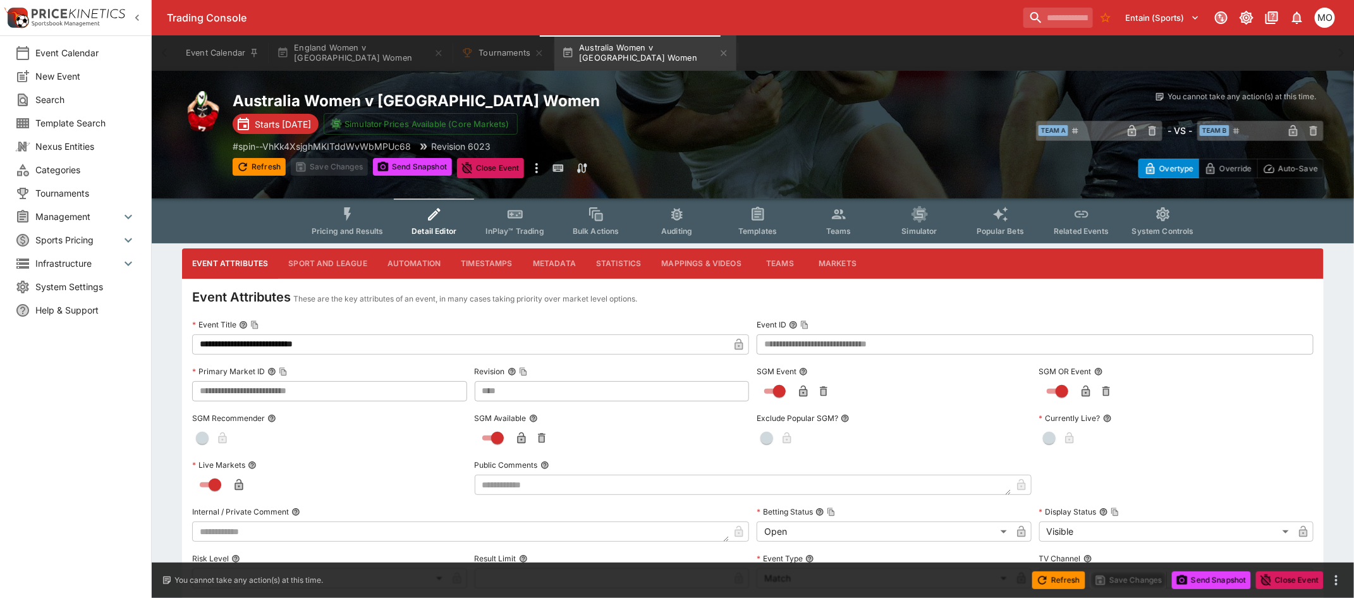
click at [549, 263] on button "Metadata" at bounding box center [554, 263] width 63 height 30
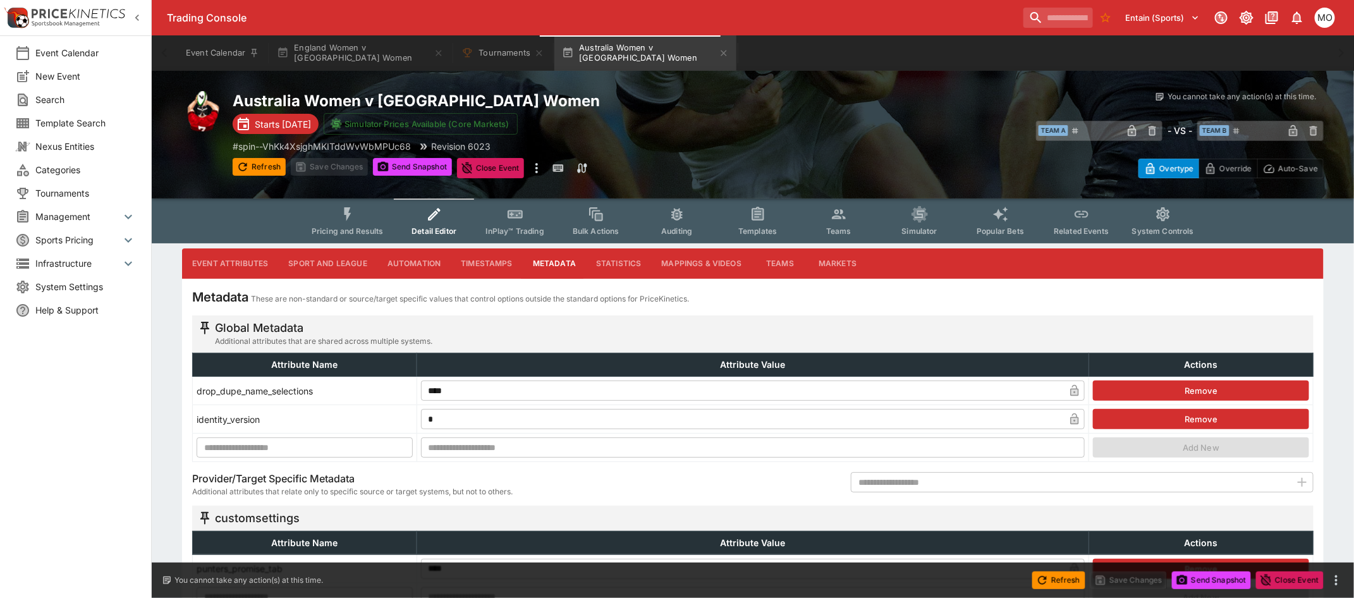
scroll to position [158, 0]
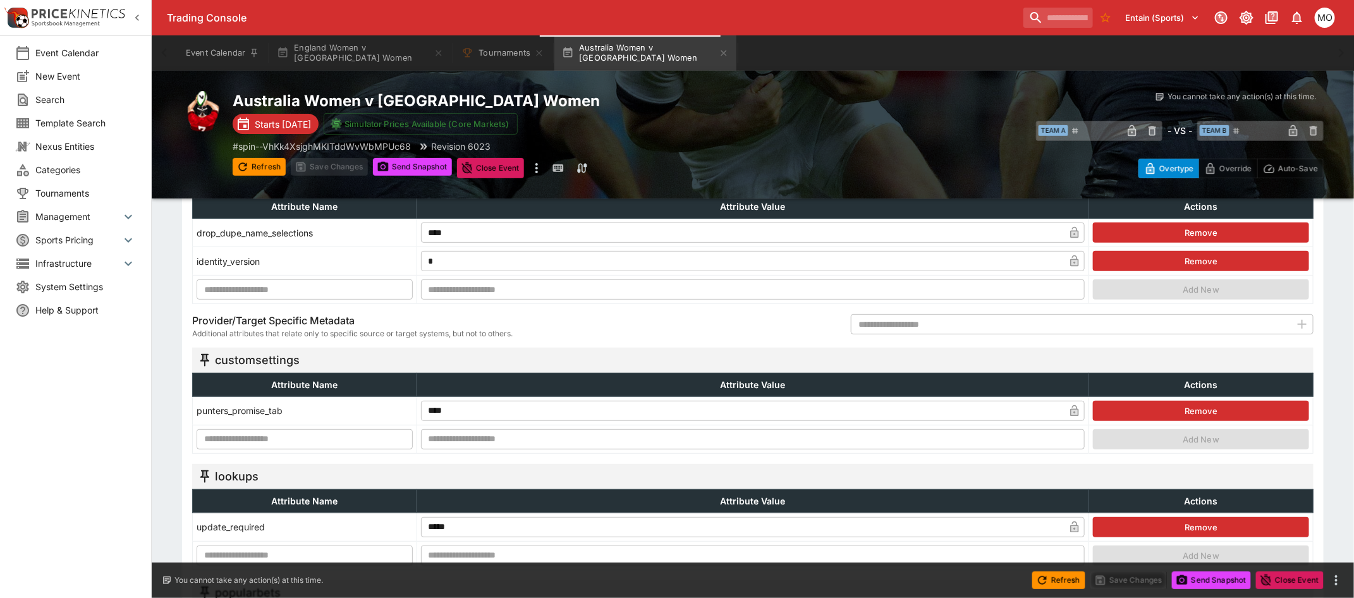
click at [1155, 415] on button "Remove" at bounding box center [1201, 411] width 216 height 20
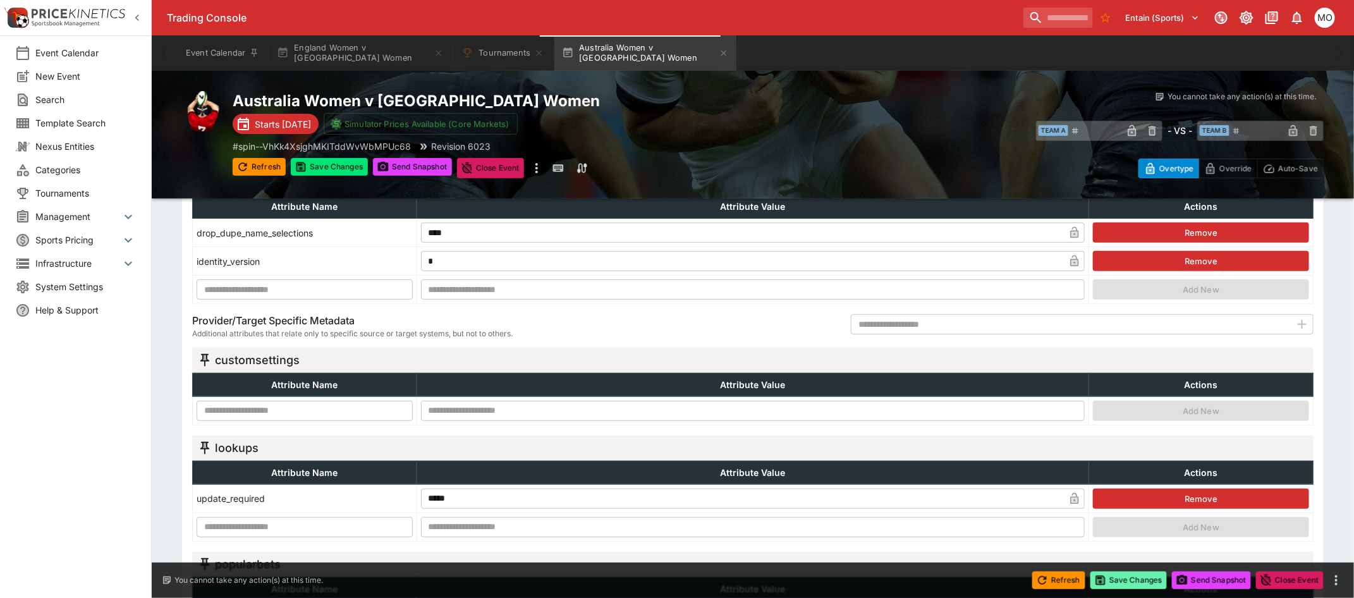
click at [1130, 587] on button "Save Changes" at bounding box center [1128, 580] width 77 height 18
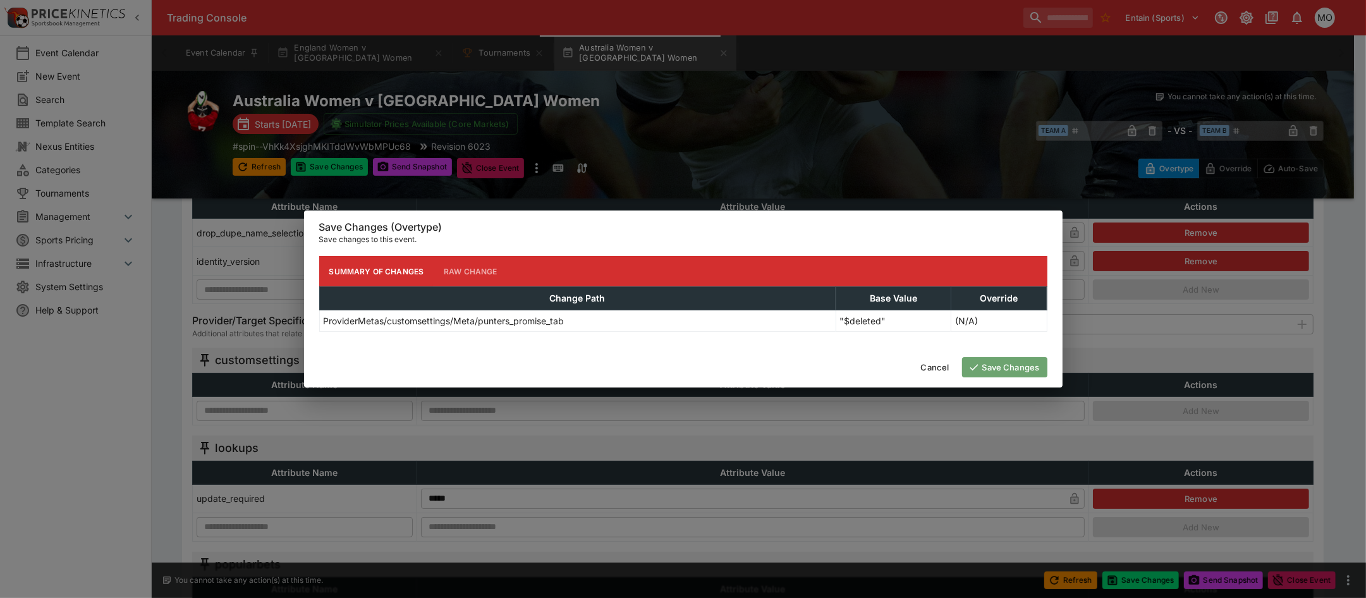
click at [1022, 365] on button "Save Changes" at bounding box center [1004, 367] width 85 height 20
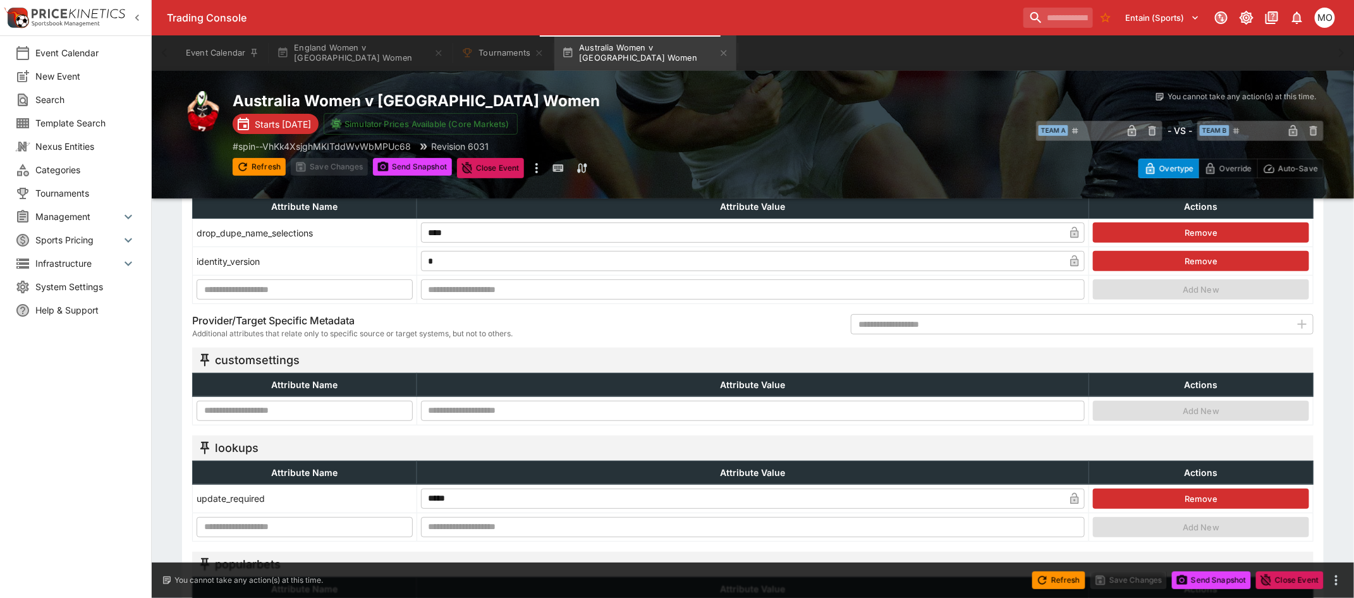
scroll to position [0, 0]
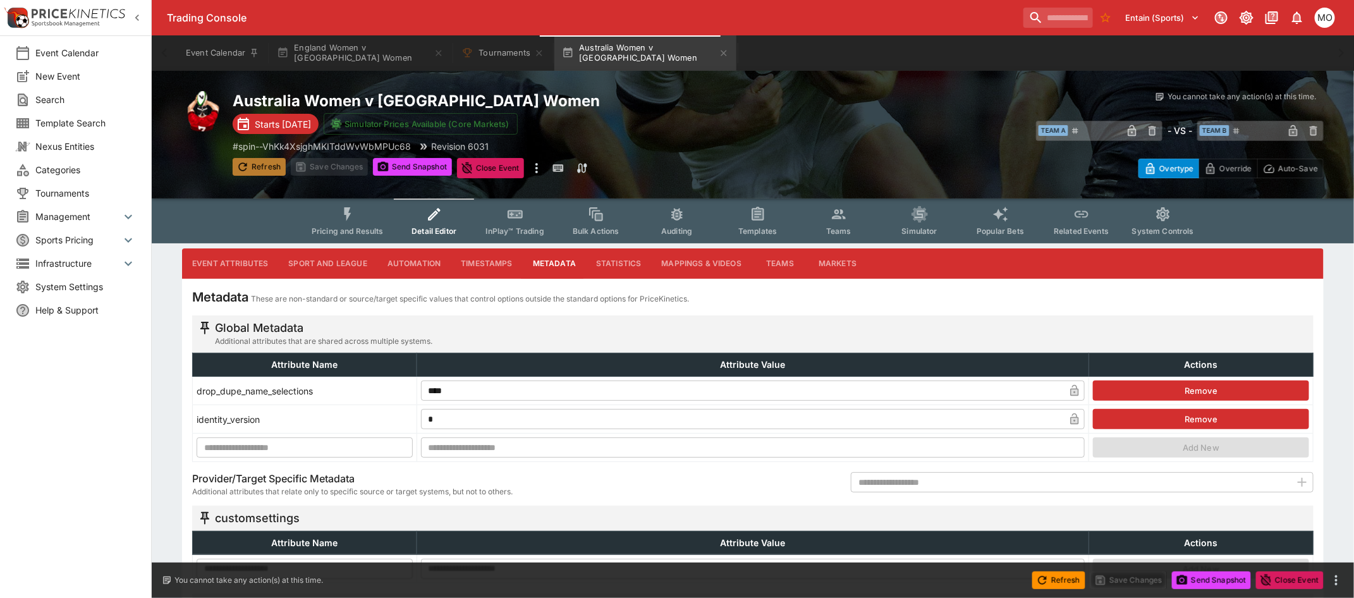
click at [256, 169] on button "Refresh" at bounding box center [259, 167] width 53 height 18
click at [757, 213] on icon "Event type filters" at bounding box center [757, 214] width 9 height 9
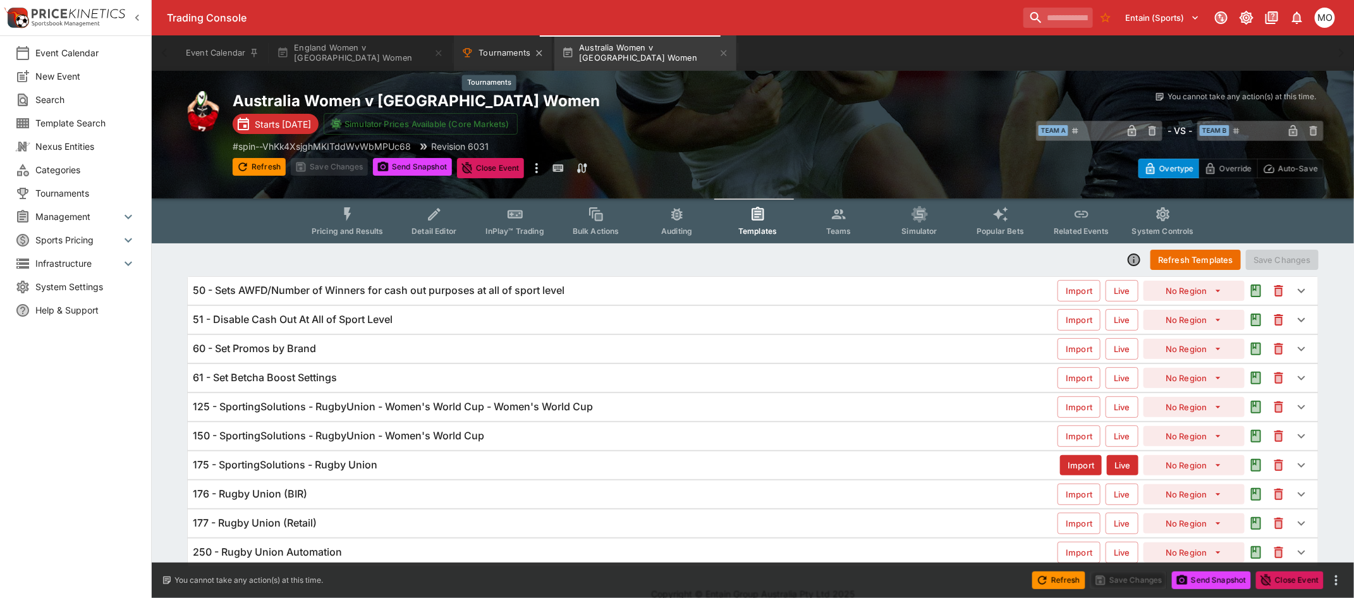
click at [487, 58] on button "Tournaments" at bounding box center [503, 52] width 98 height 35
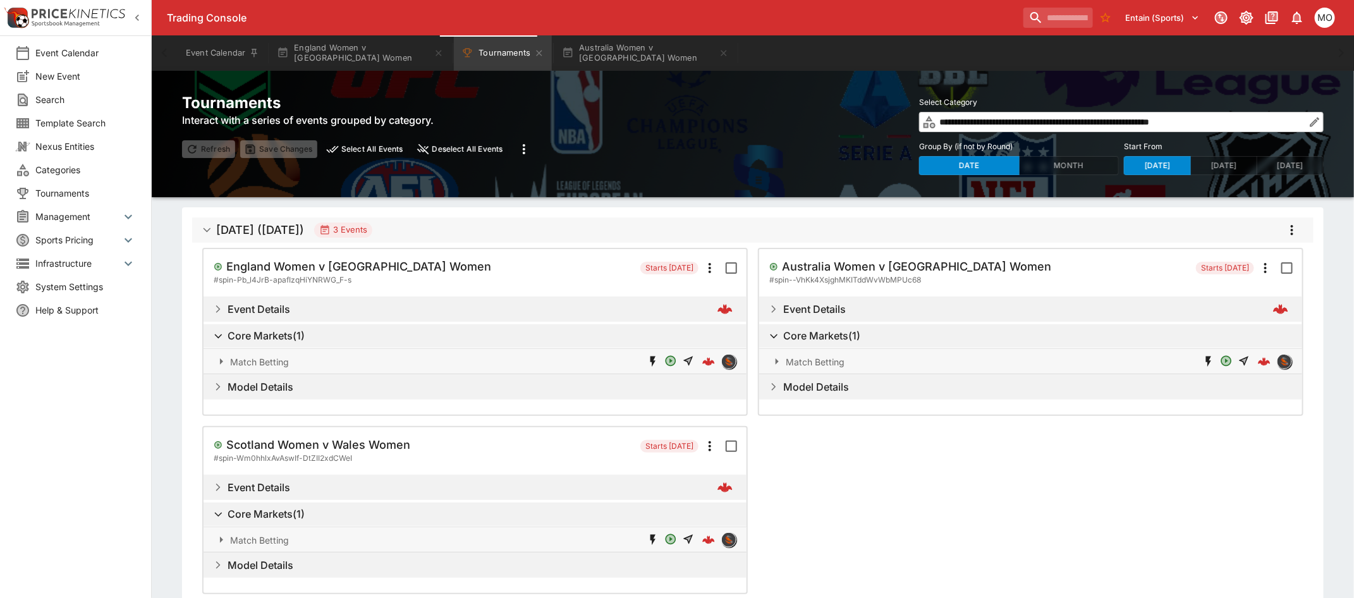
scroll to position [108, 0]
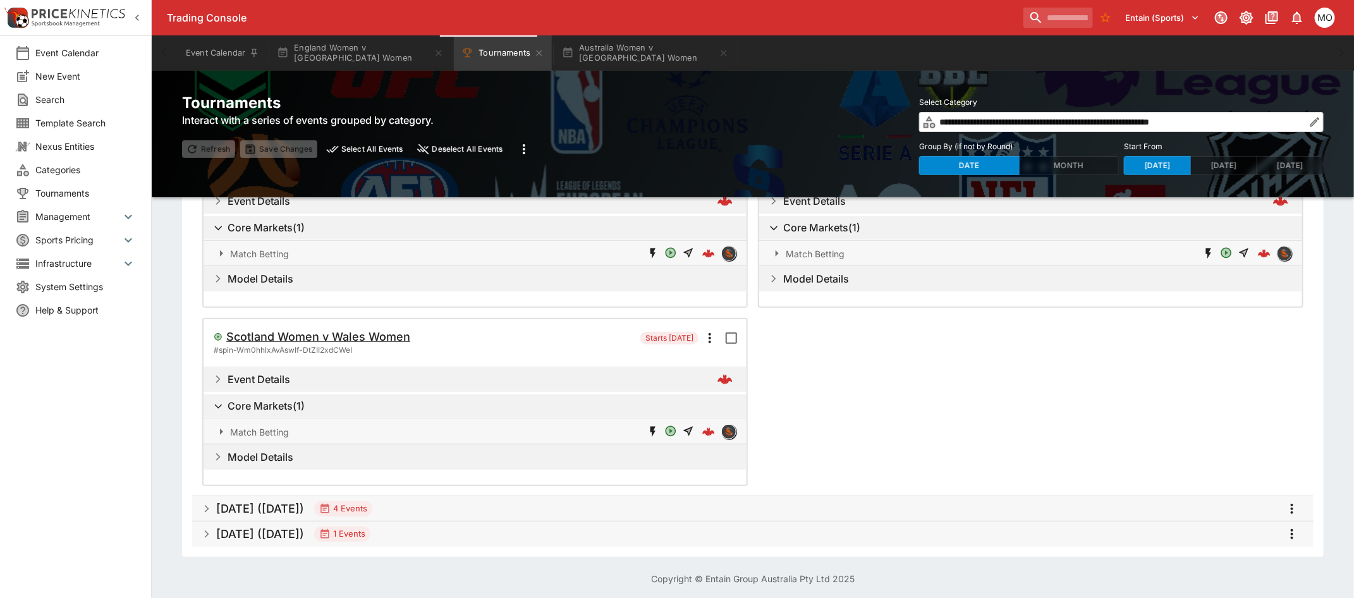
click at [374, 337] on h5 "Scotland Women v Wales Women" at bounding box center [318, 336] width 184 height 15
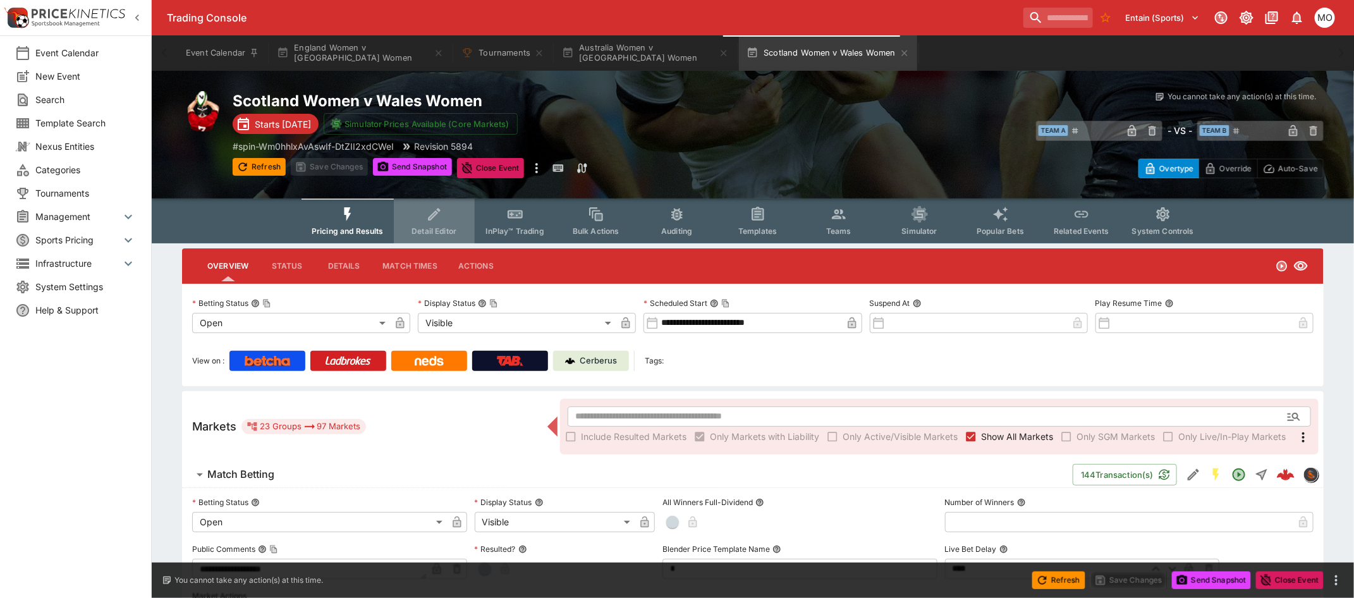
click at [432, 216] on icon "Event type filters" at bounding box center [434, 214] width 16 height 16
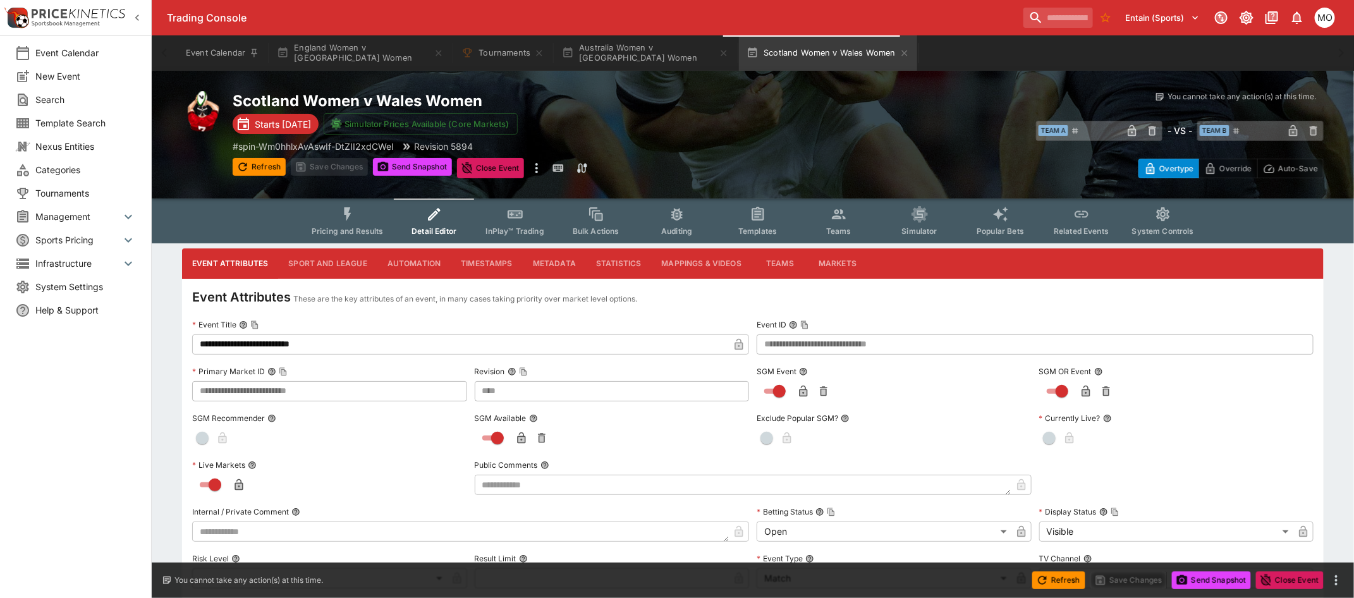
click at [563, 256] on button "Metadata" at bounding box center [554, 263] width 63 height 30
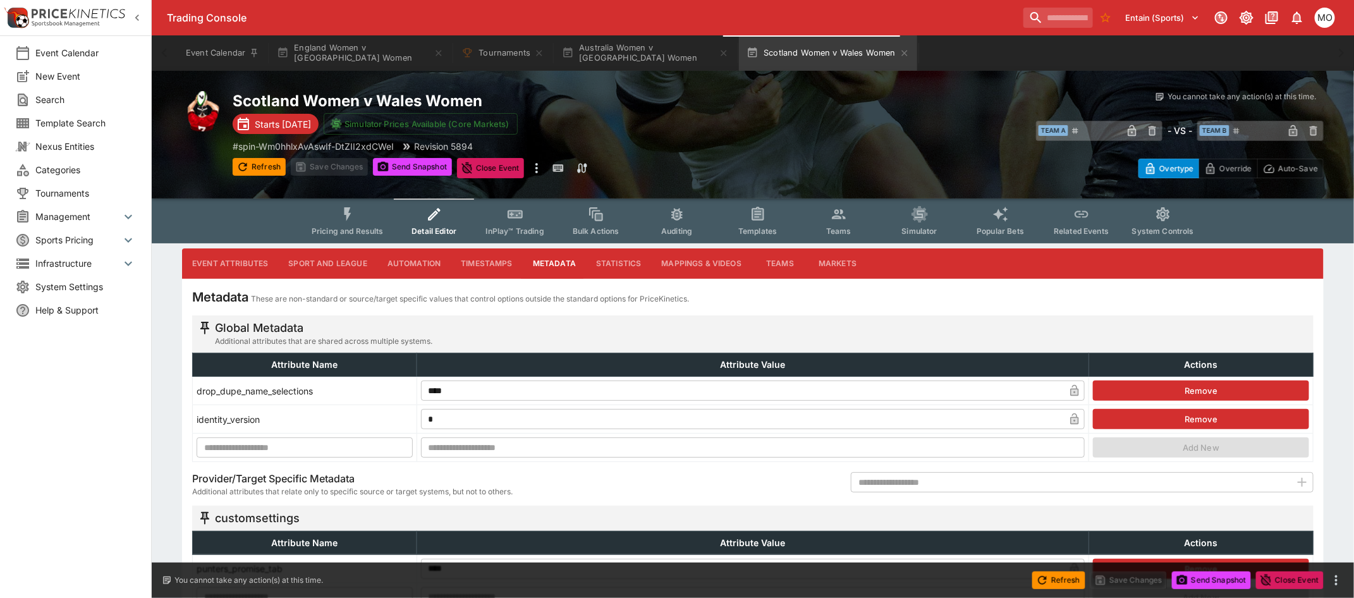
scroll to position [158, 0]
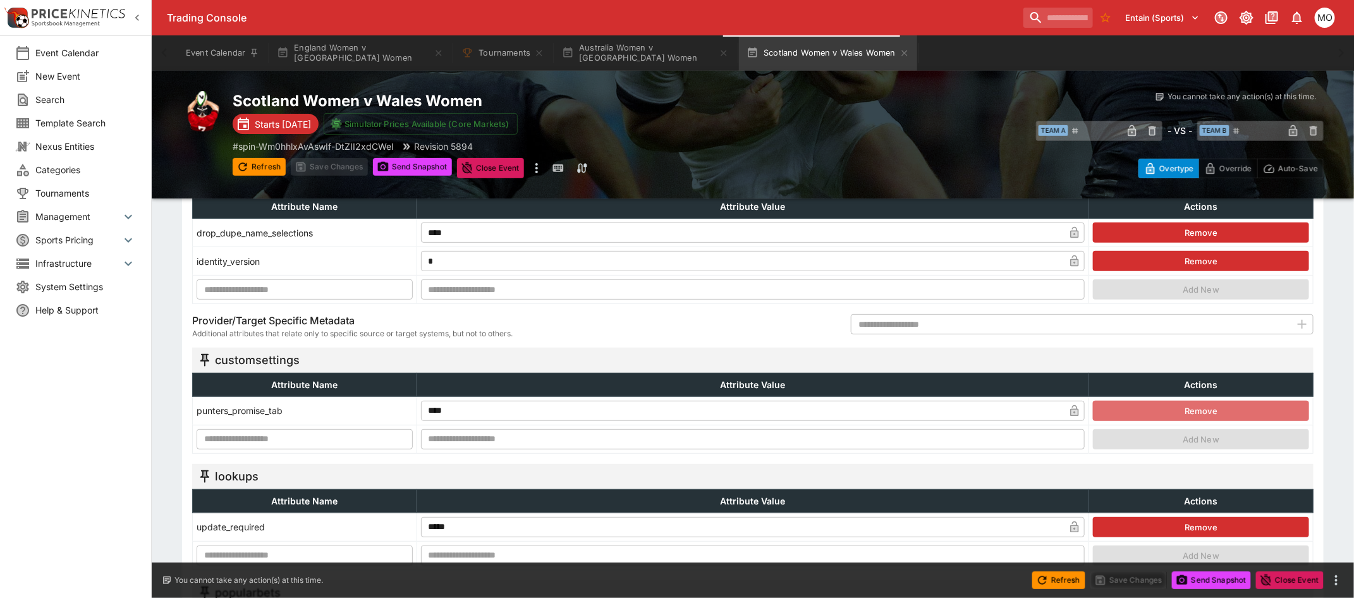
click at [1154, 406] on button "Remove" at bounding box center [1201, 411] width 216 height 20
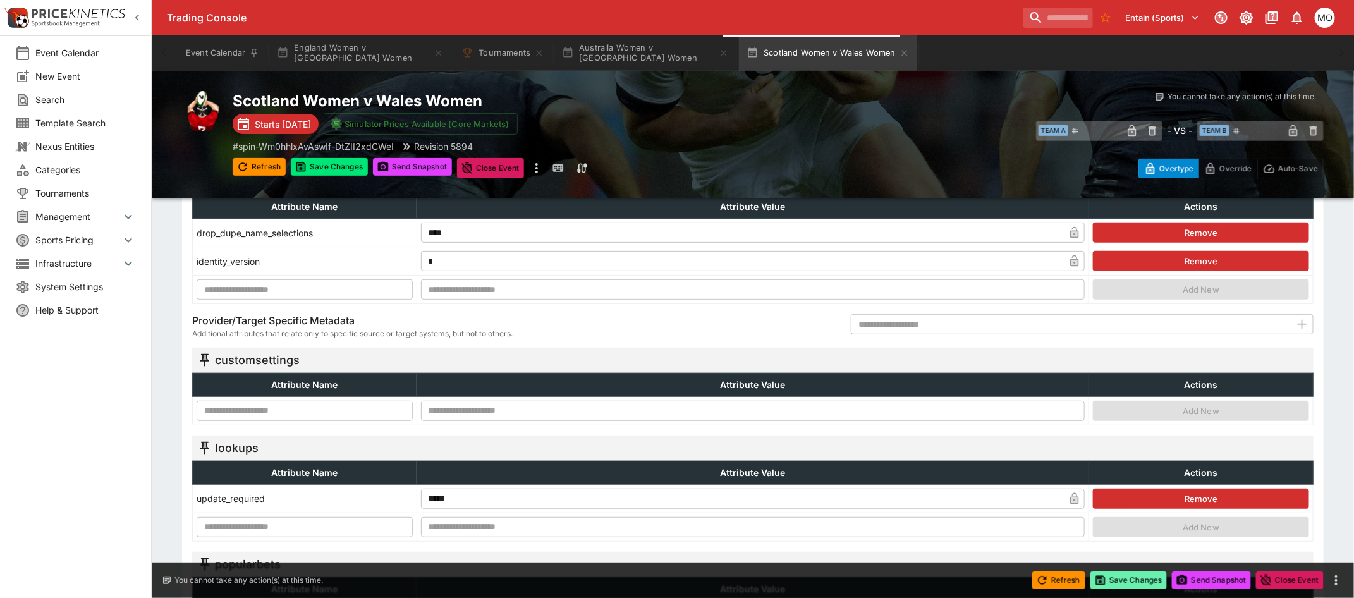
click at [1121, 583] on button "Save Changes" at bounding box center [1128, 580] width 77 height 18
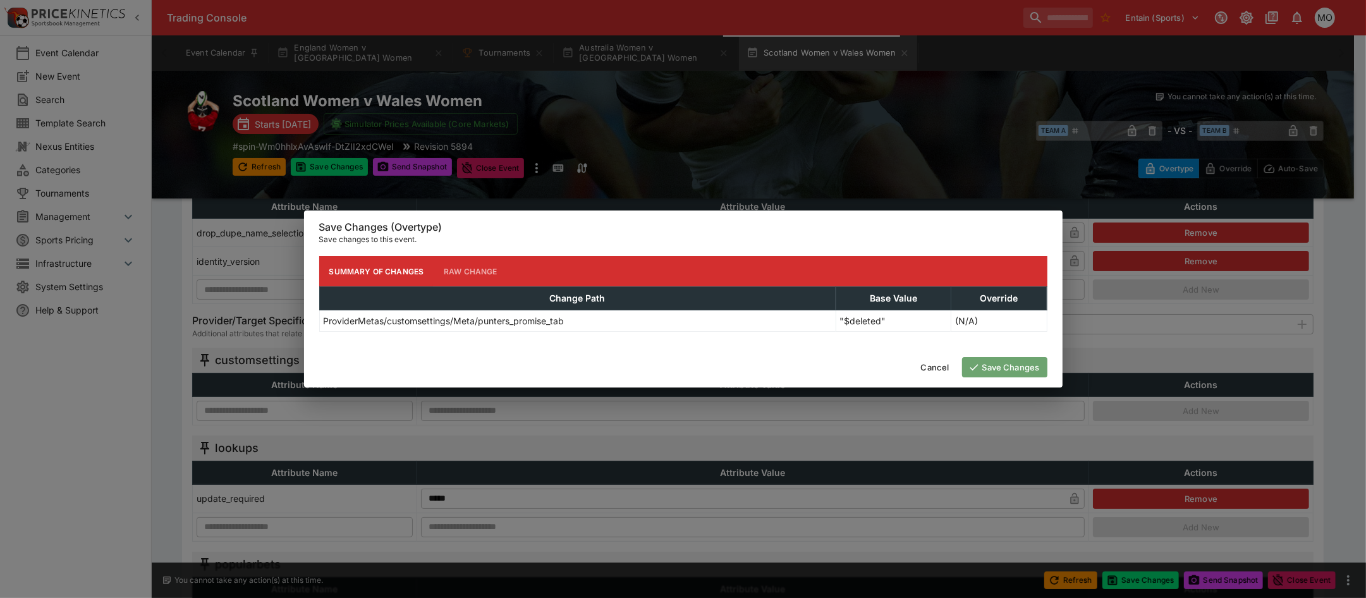
click at [1015, 367] on button "Save Changes" at bounding box center [1004, 367] width 85 height 20
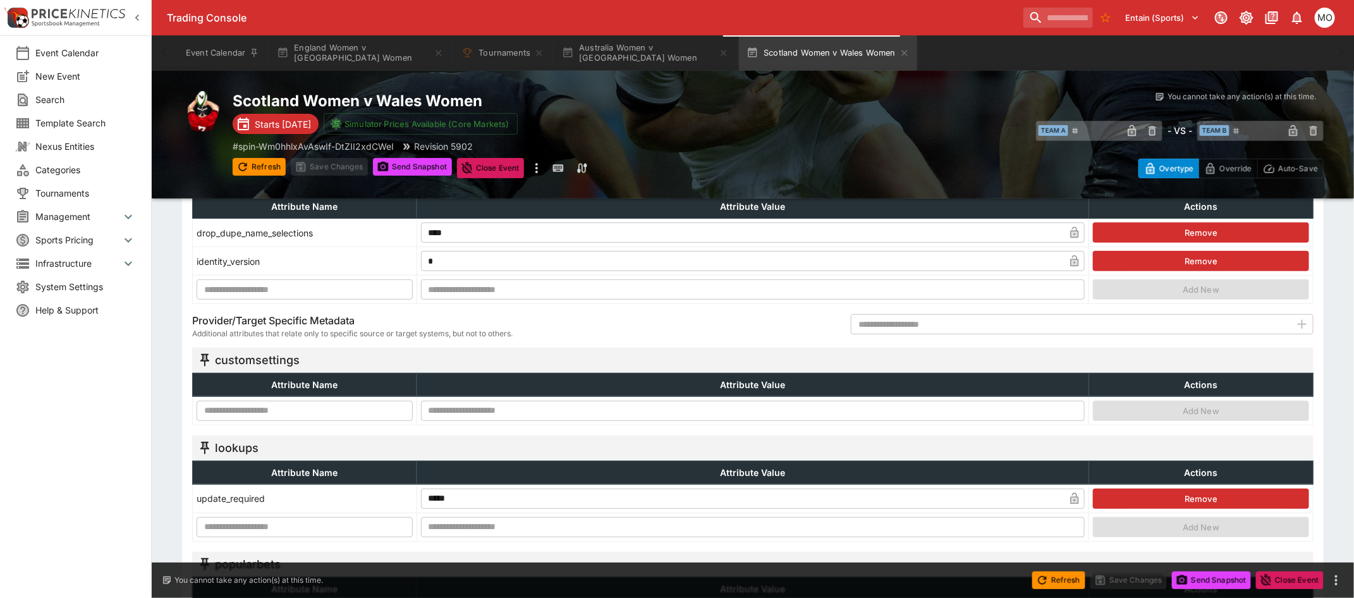
click at [1063, 590] on div "Refresh Save Changes Send Snapshot Close Event" at bounding box center [677, 580] width 1354 height 35
click at [1059, 582] on button "Refresh" at bounding box center [1058, 580] width 53 height 18
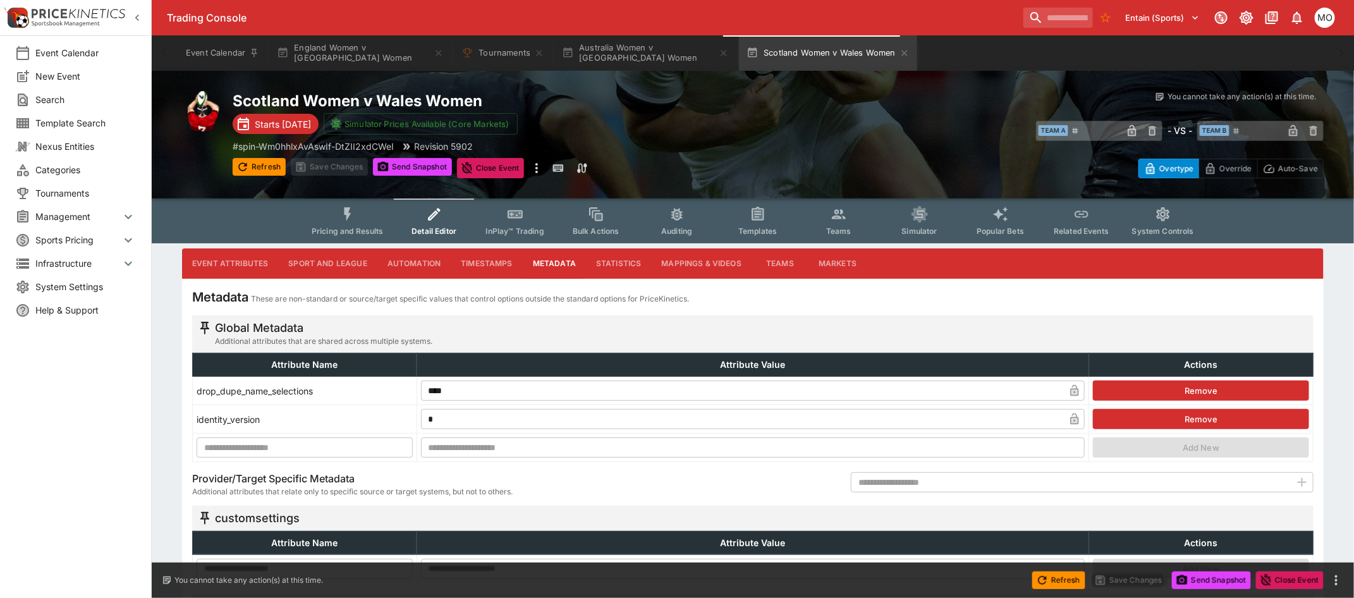
click at [752, 234] on span "Templates" at bounding box center [757, 230] width 39 height 9
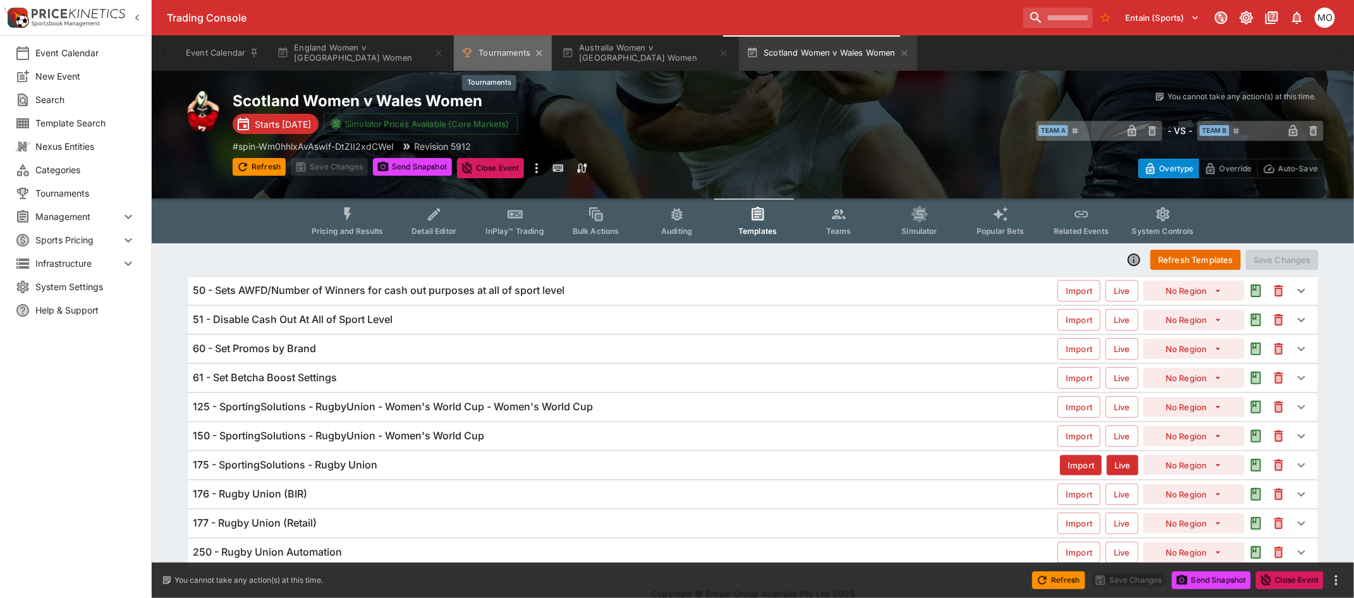
click at [493, 57] on button "Tournaments" at bounding box center [503, 52] width 98 height 35
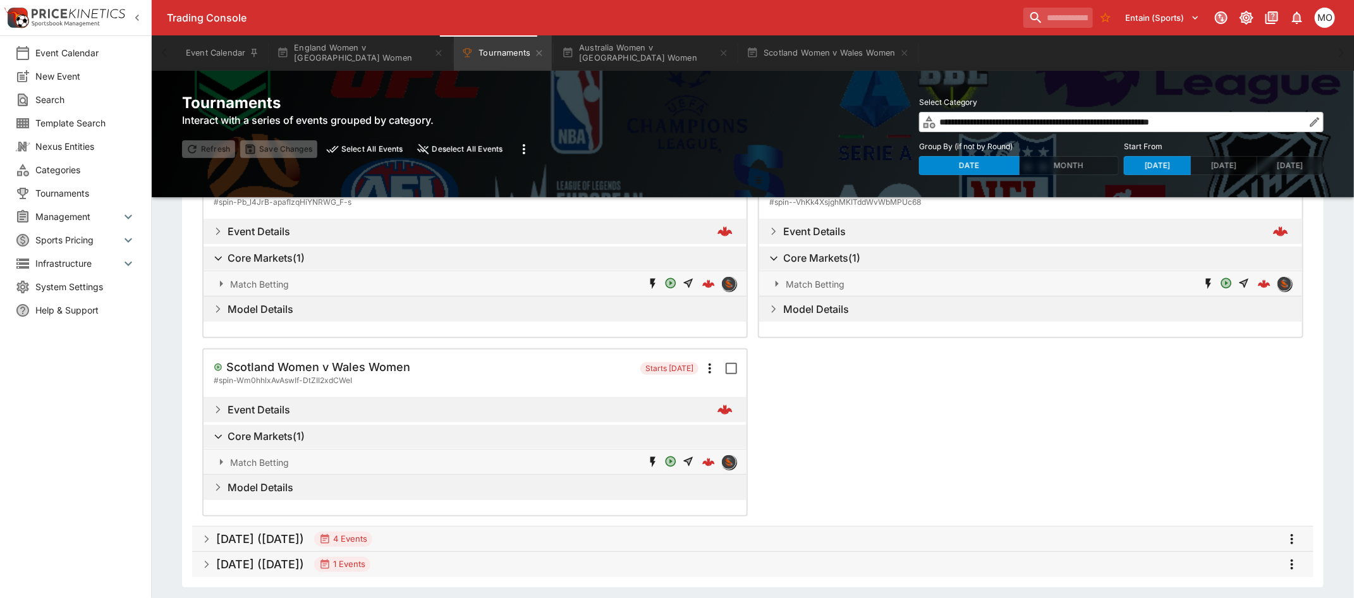
scroll to position [108, 0]
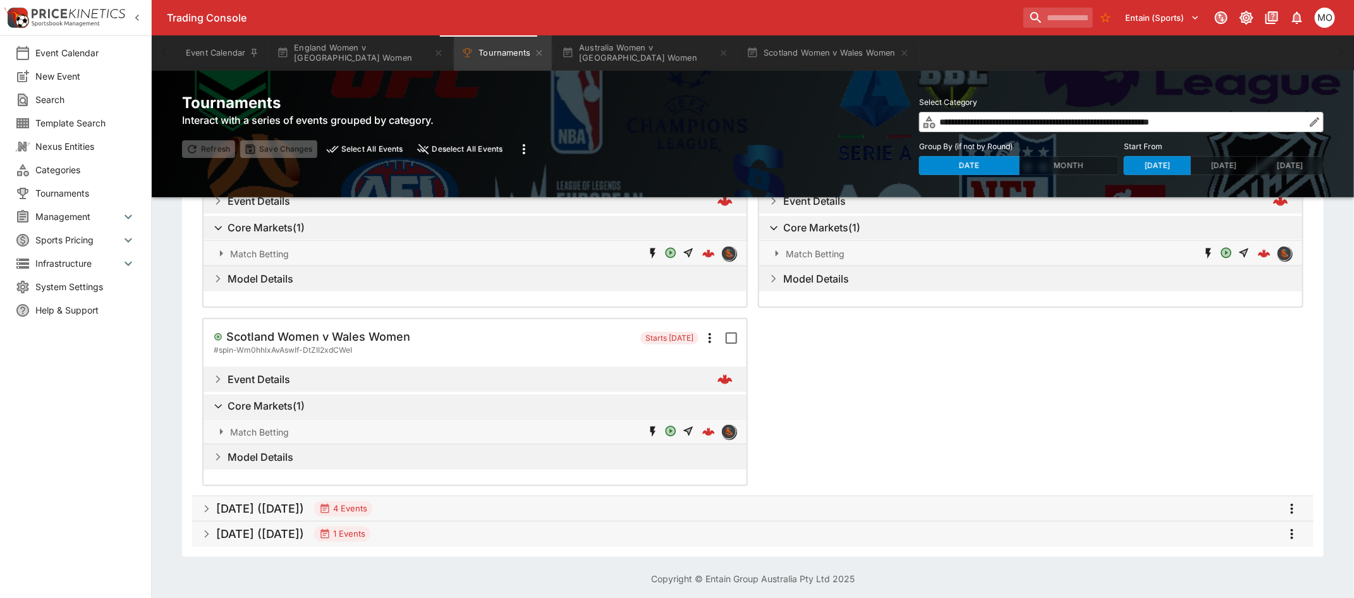
click at [282, 501] on h5 "Aug 2025 (2025-08-24)" at bounding box center [260, 508] width 88 height 15
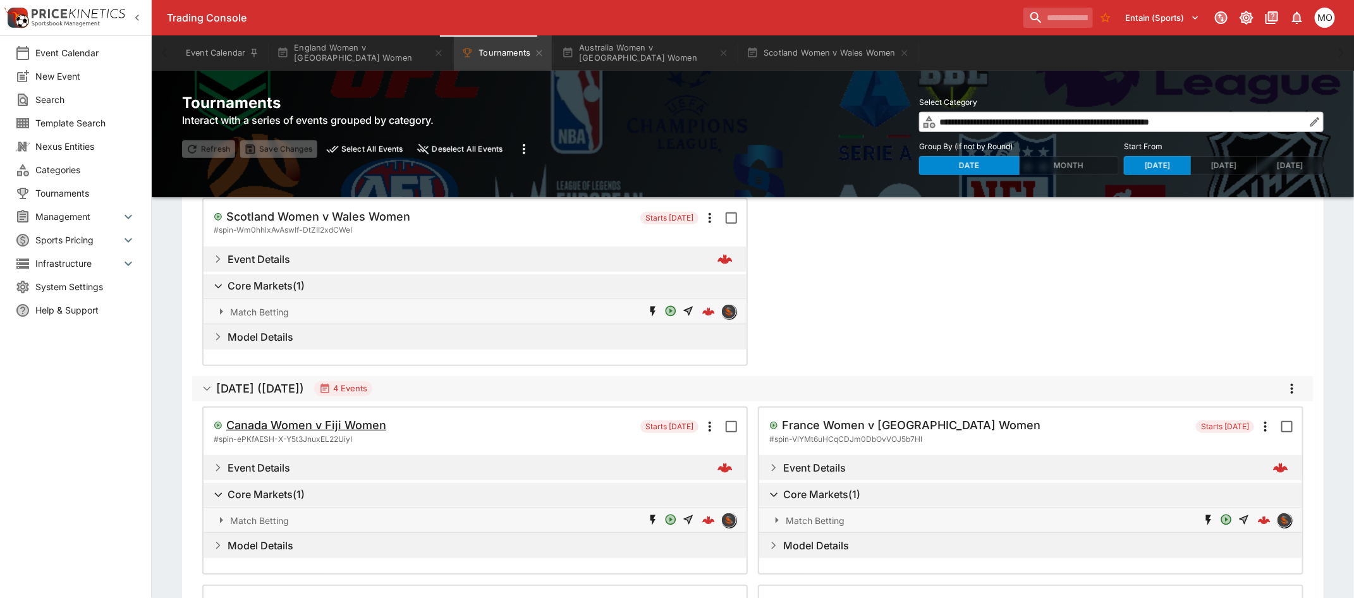
scroll to position [266, 0]
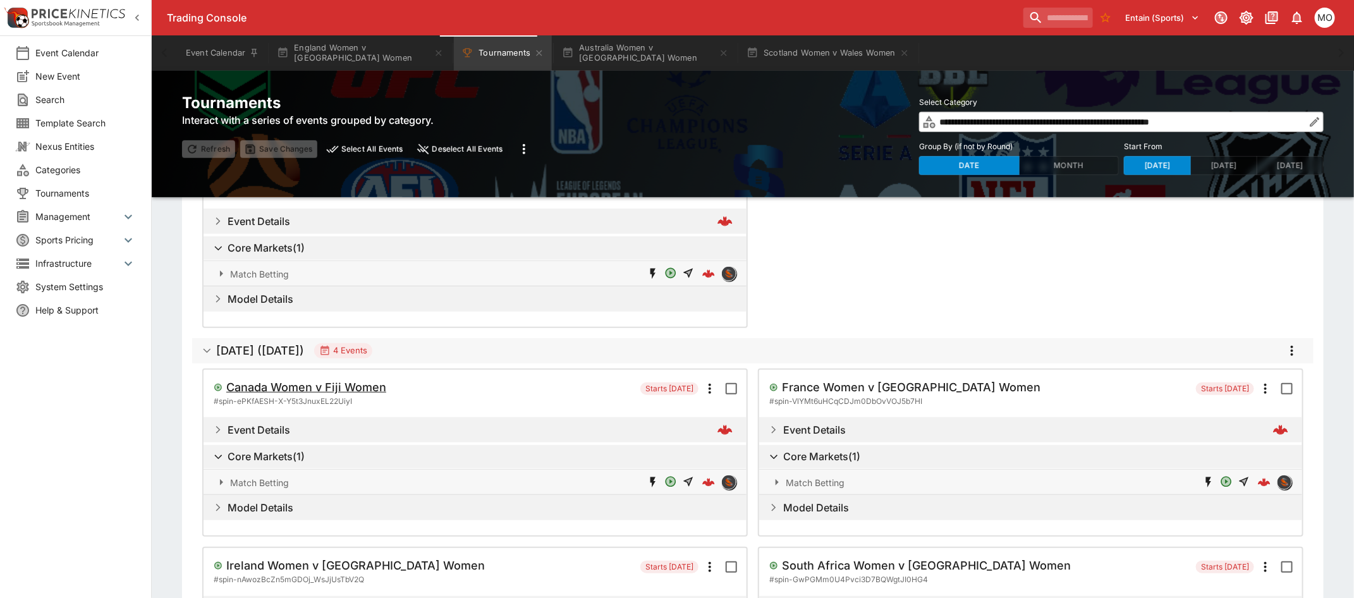
click at [305, 8] on h5 "Canada Women v Fiji Women" at bounding box center [358, 0] width 265 height 15
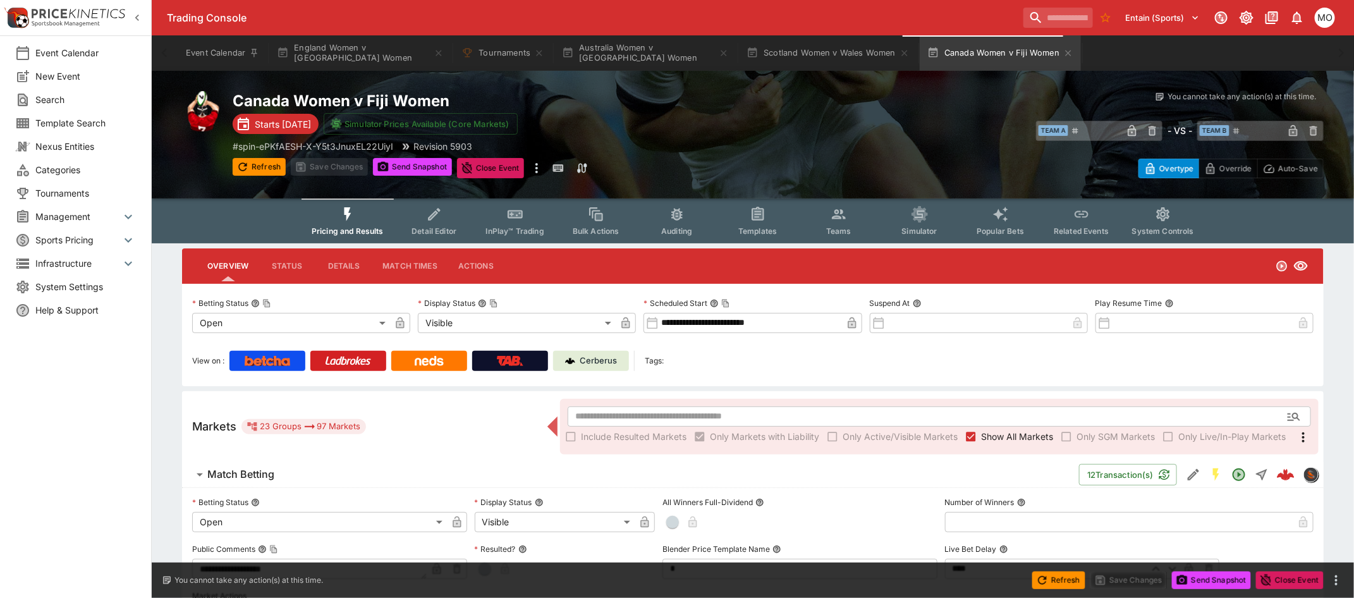
click at [756, 212] on icon "Event type filters" at bounding box center [758, 213] width 12 height 13
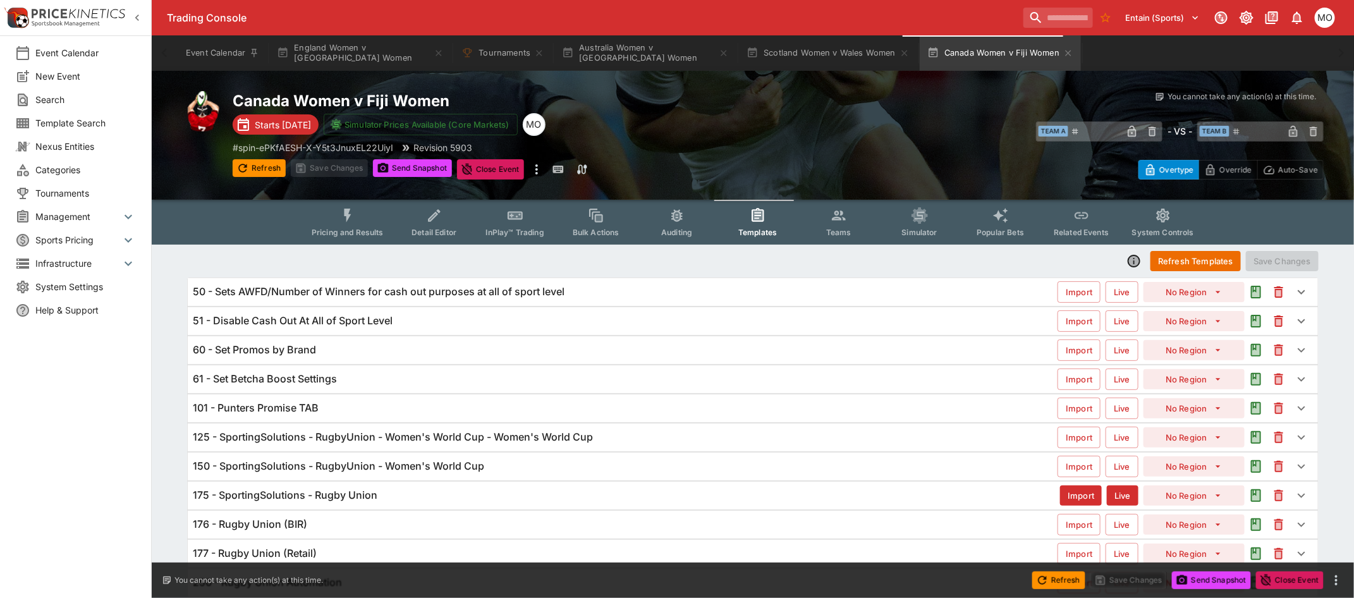
click at [433, 218] on icon "Event type filters" at bounding box center [434, 215] width 12 height 12
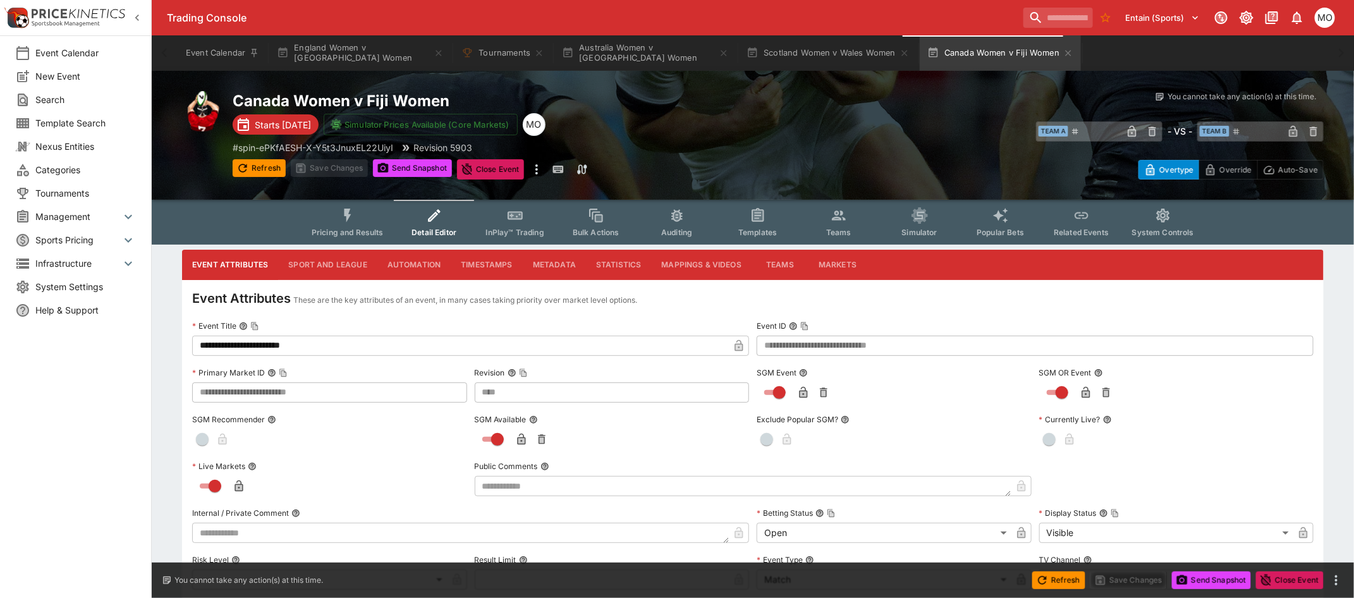
click at [542, 259] on button "Metadata" at bounding box center [554, 265] width 63 height 30
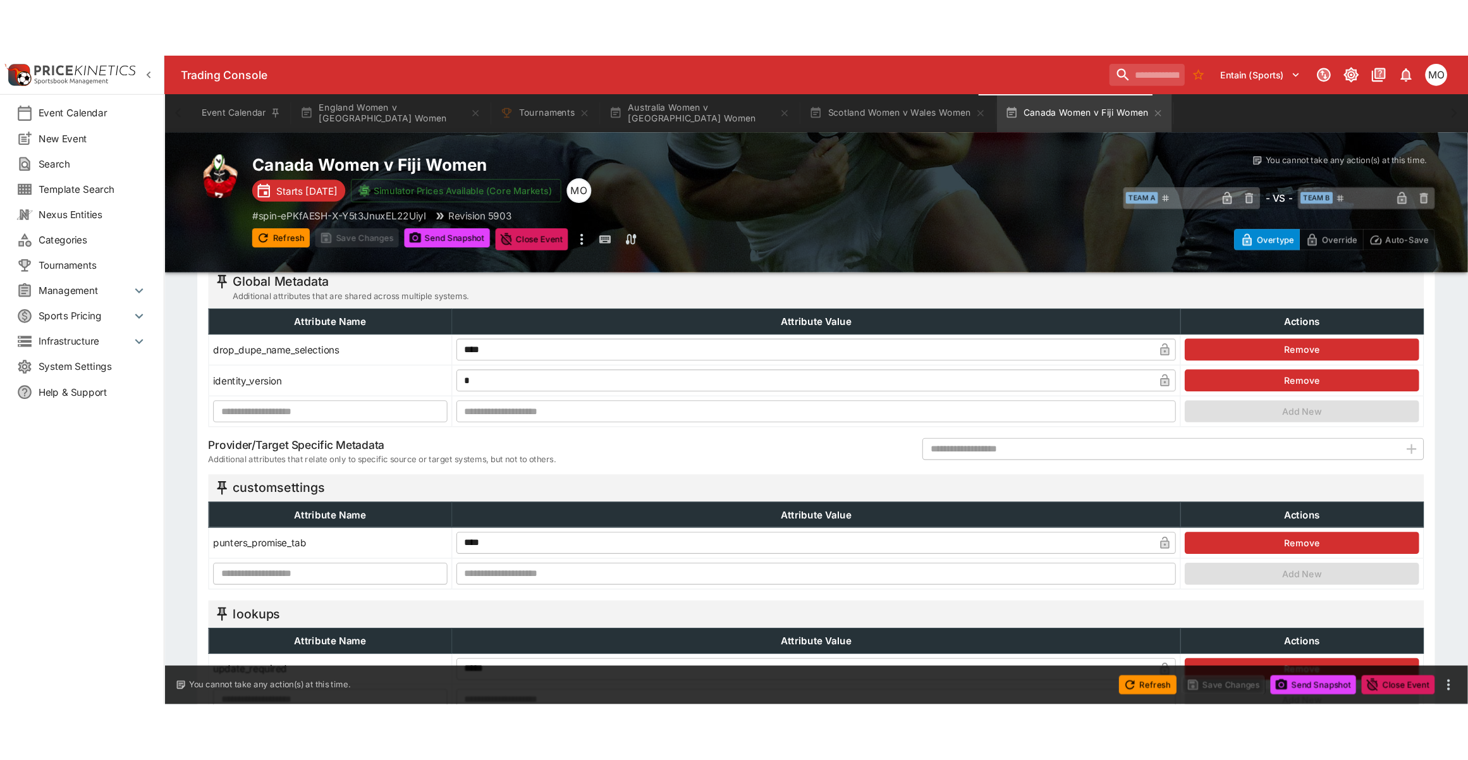
scroll to position [316, 0]
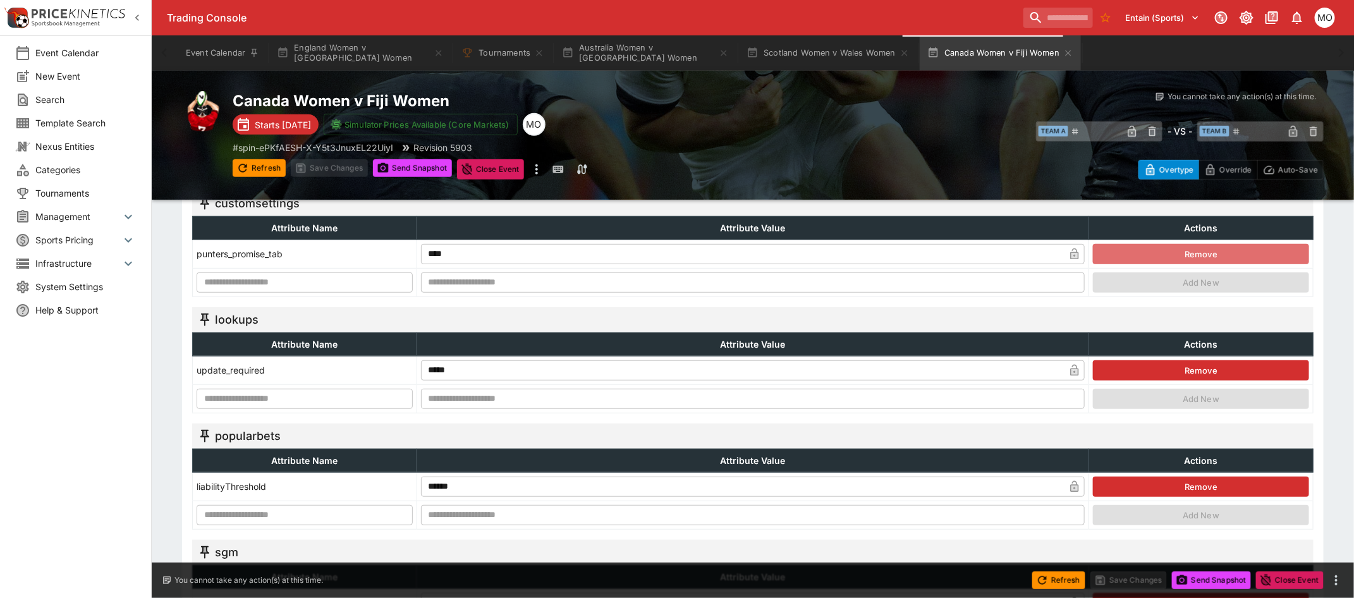
click at [1128, 248] on button "Remove" at bounding box center [1201, 254] width 216 height 20
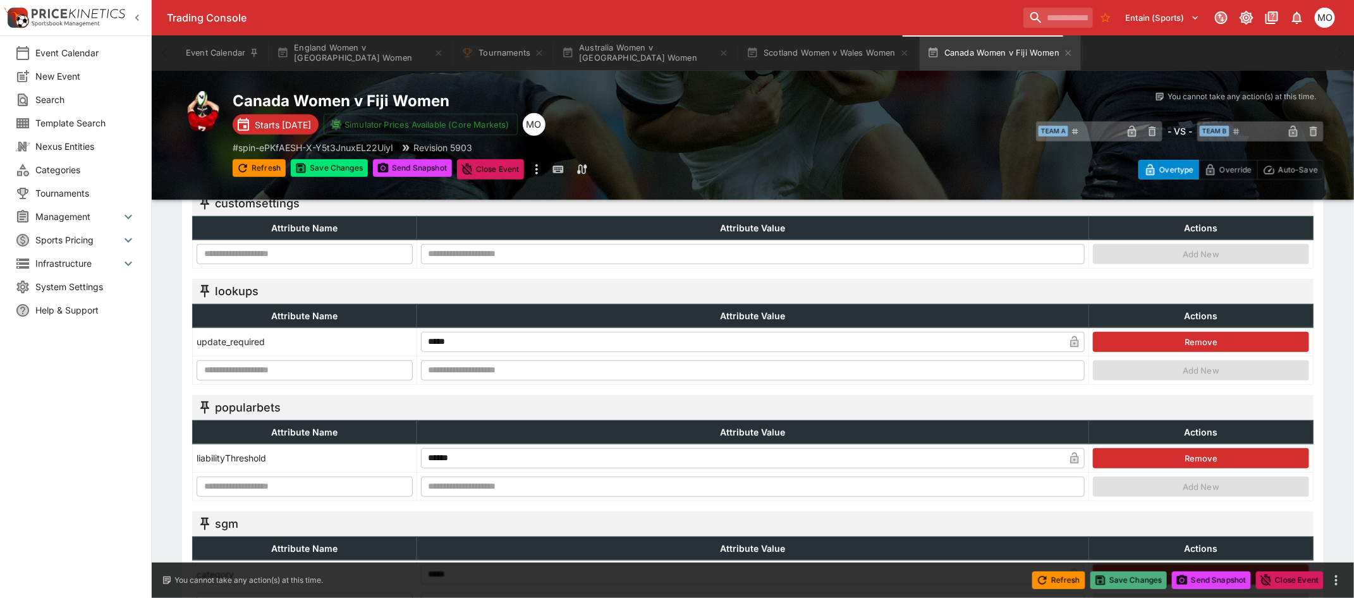
click at [1124, 582] on button "Save Changes" at bounding box center [1128, 580] width 77 height 18
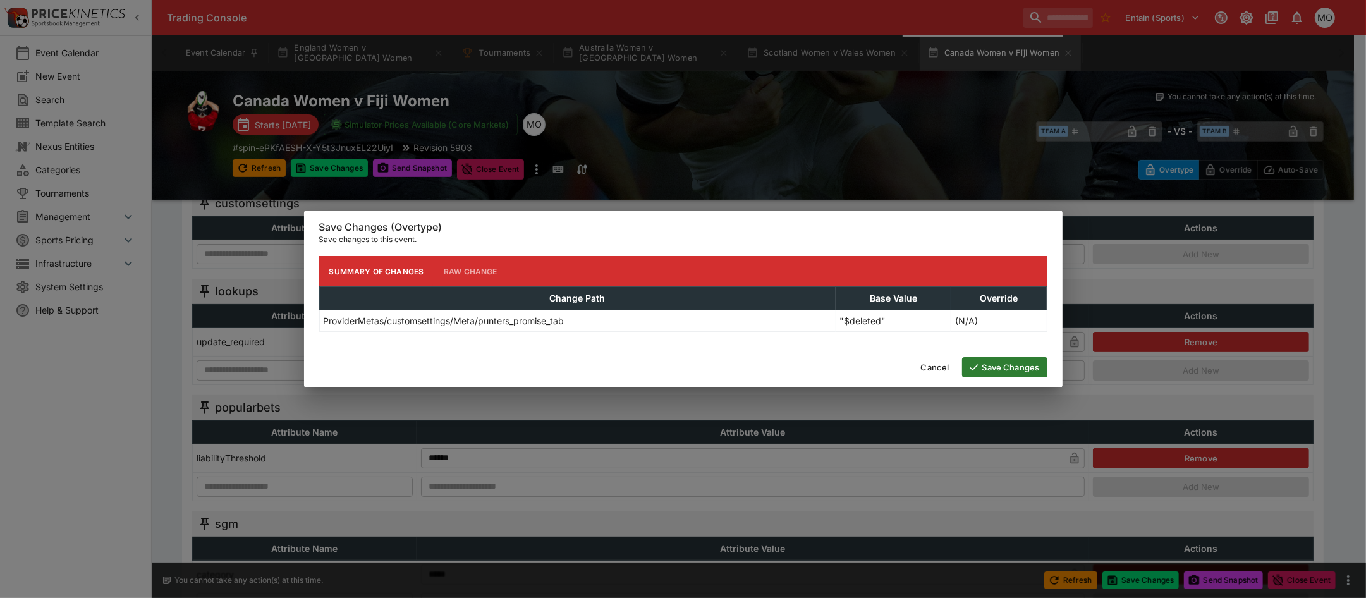
click at [1028, 359] on button "Save Changes" at bounding box center [1004, 367] width 85 height 20
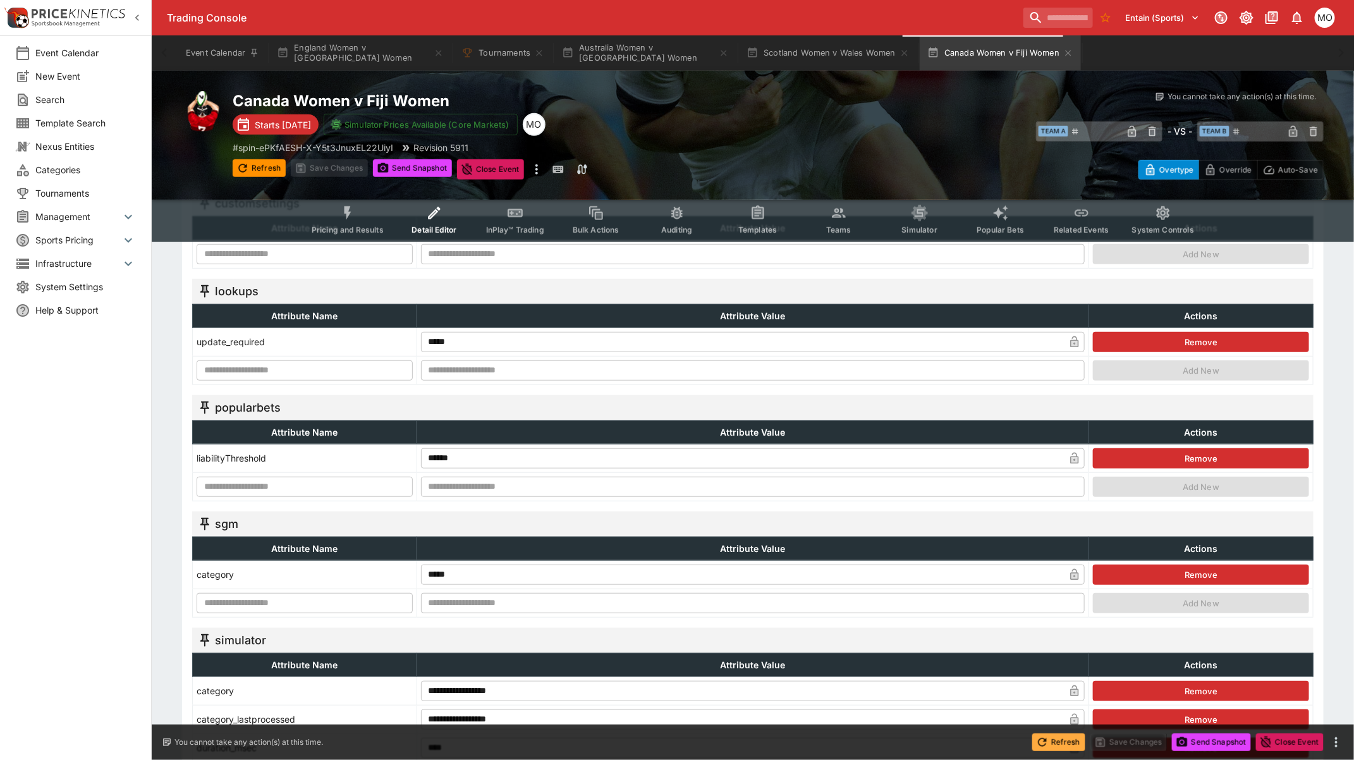
click at [1044, 597] on icon "button" at bounding box center [1042, 742] width 13 height 13
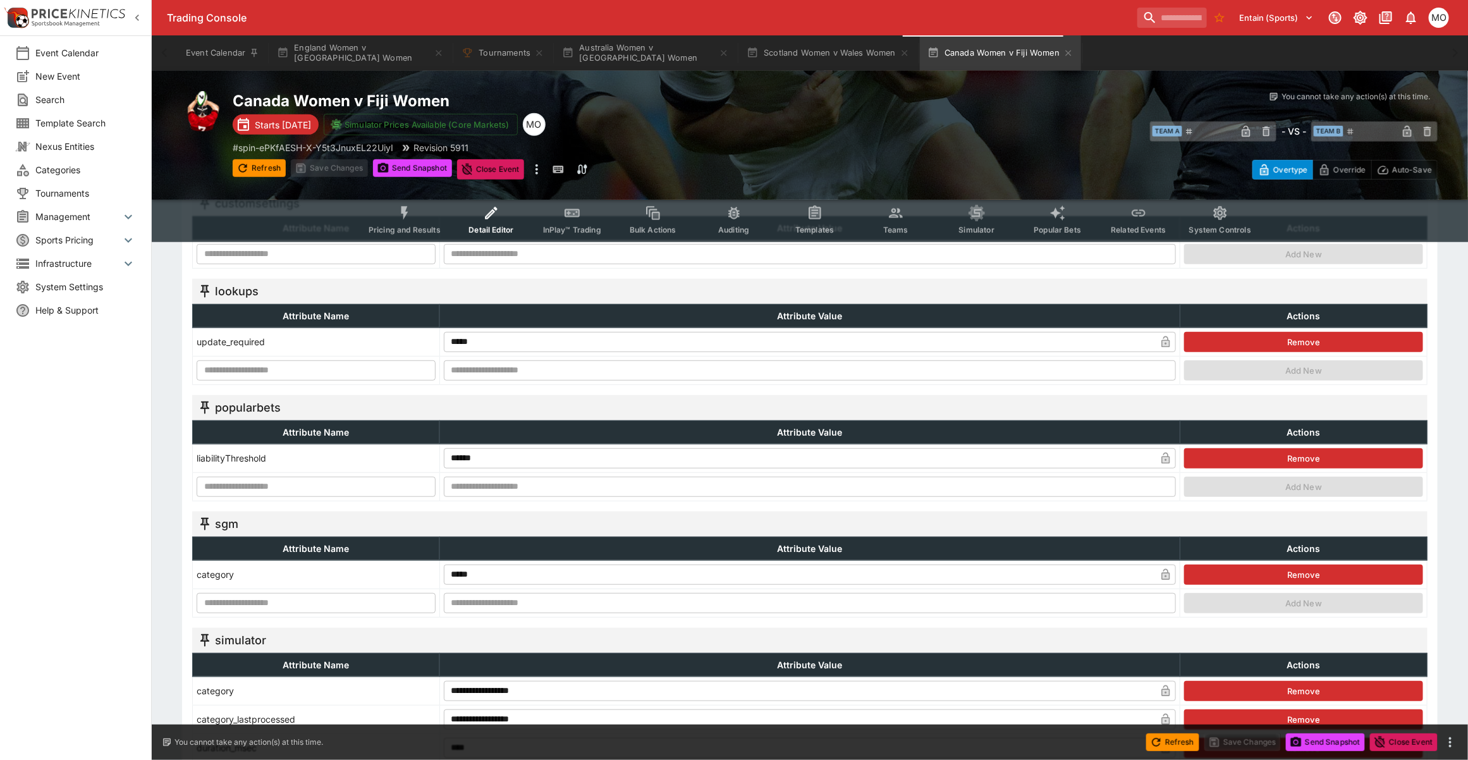
click at [827, 221] on button "Templates" at bounding box center [814, 219] width 81 height 45
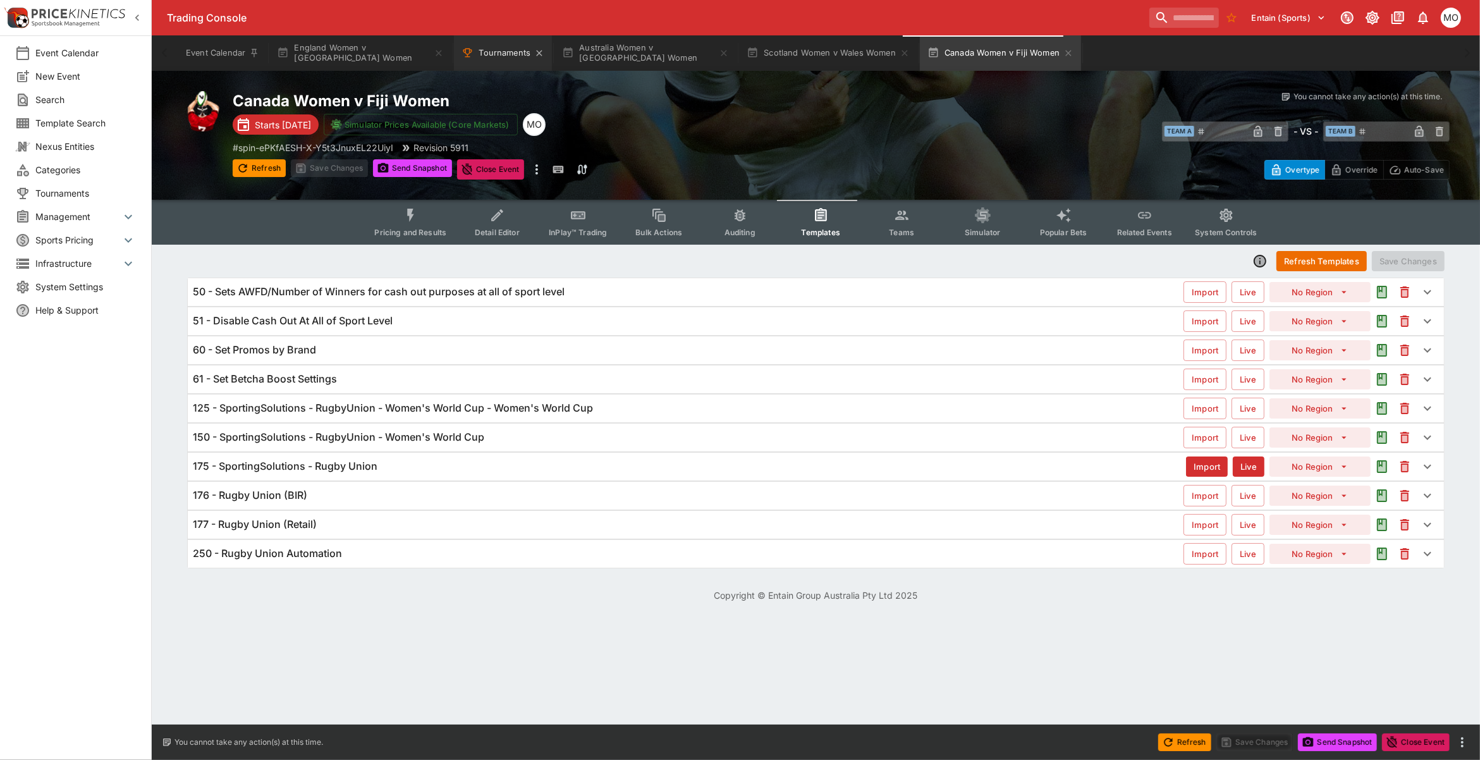
click at [488, 54] on button "Tournaments" at bounding box center [503, 52] width 98 height 35
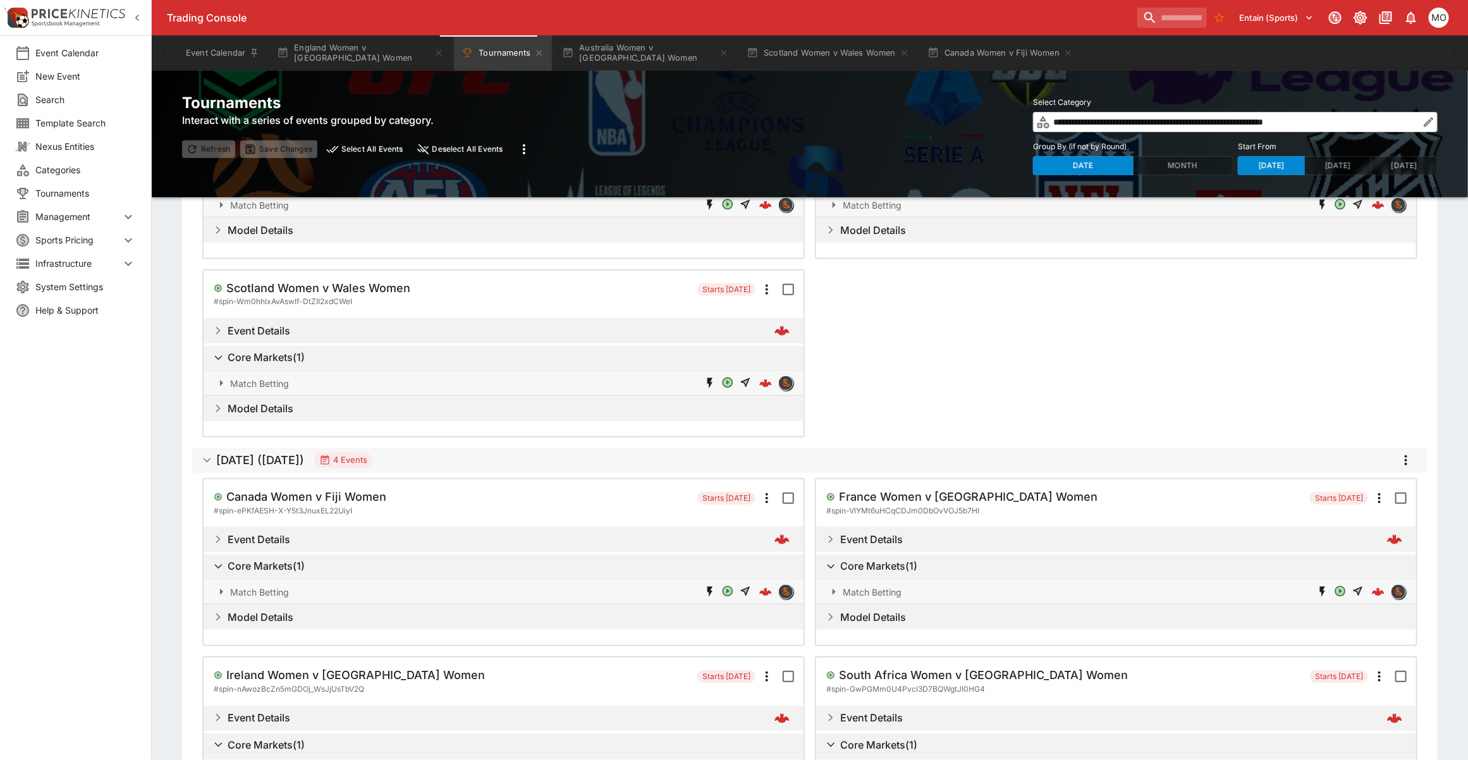
scroll to position [158, 0]
click at [918, 116] on h5 "France Women v Italy Women" at bounding box center [973, 108] width 269 height 15
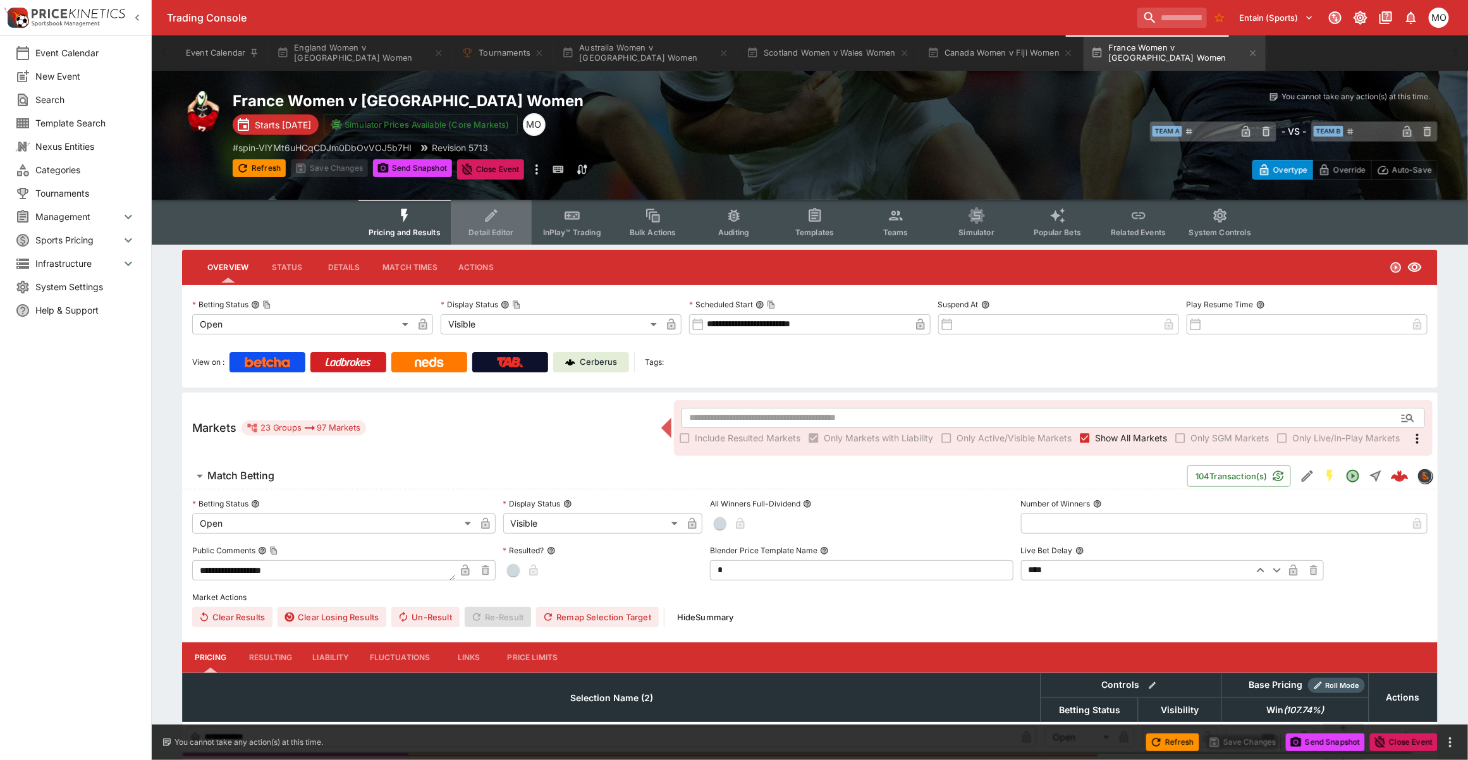
click at [496, 225] on button "Detail Editor" at bounding box center [491, 222] width 81 height 45
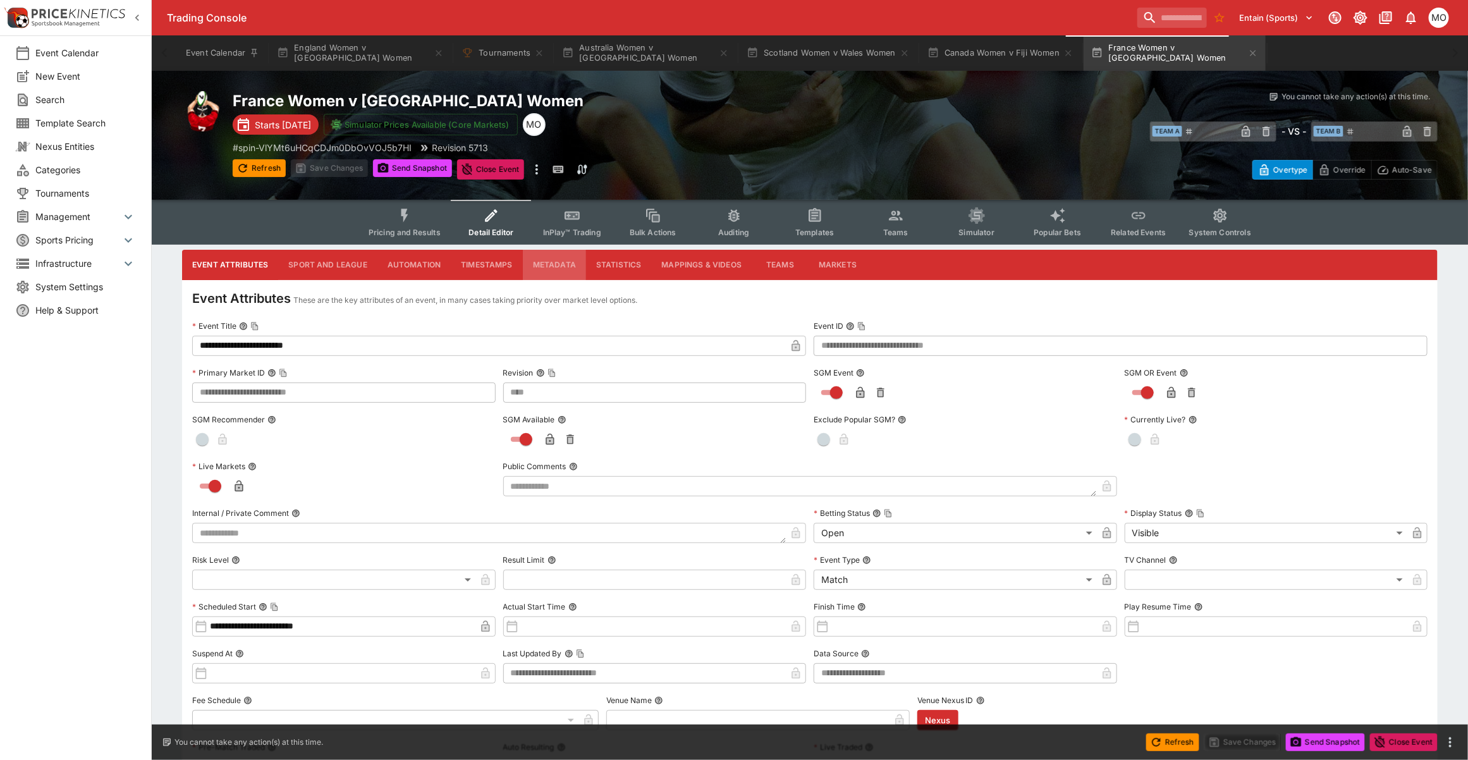
click at [551, 259] on button "Metadata" at bounding box center [554, 265] width 63 height 30
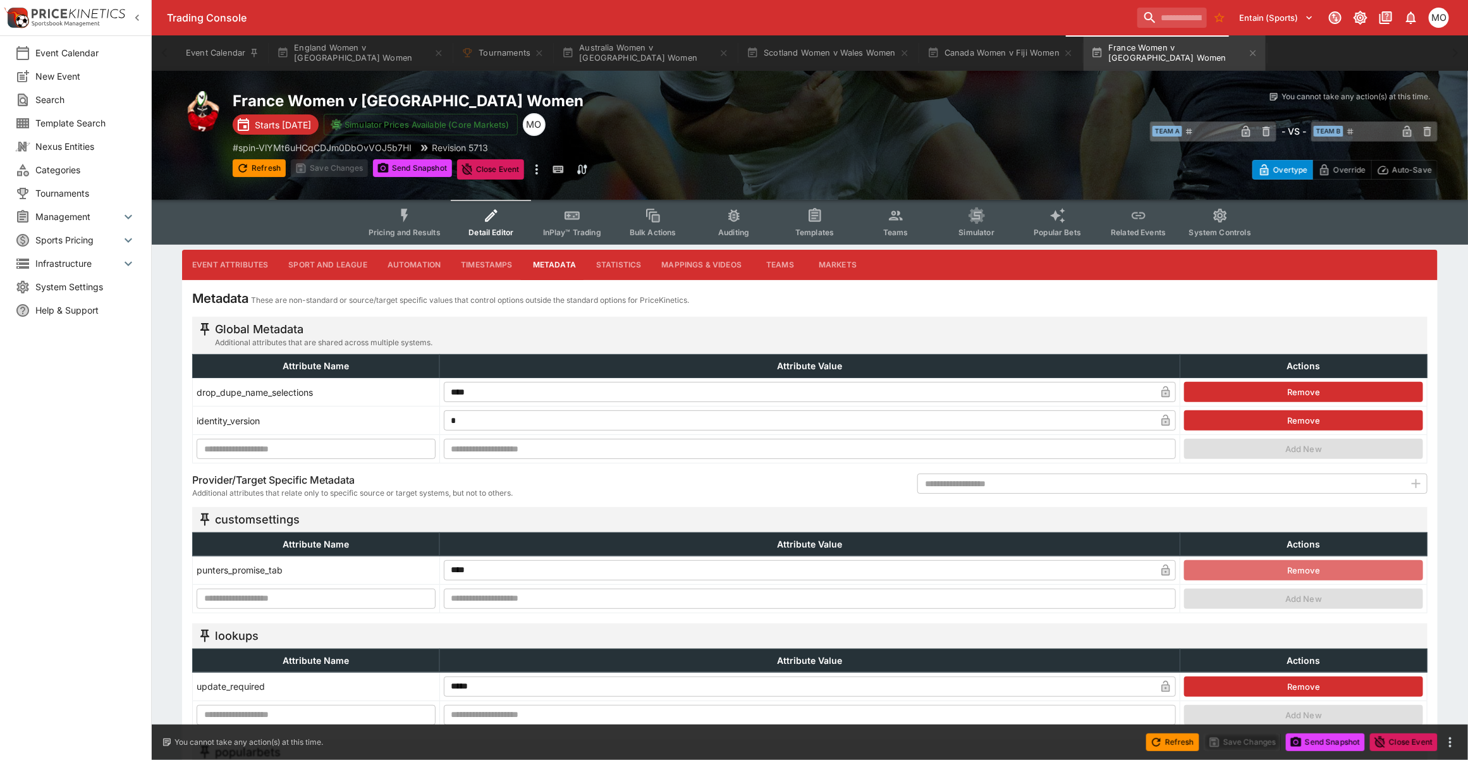
click at [1223, 567] on button "Remove" at bounding box center [1303, 570] width 239 height 20
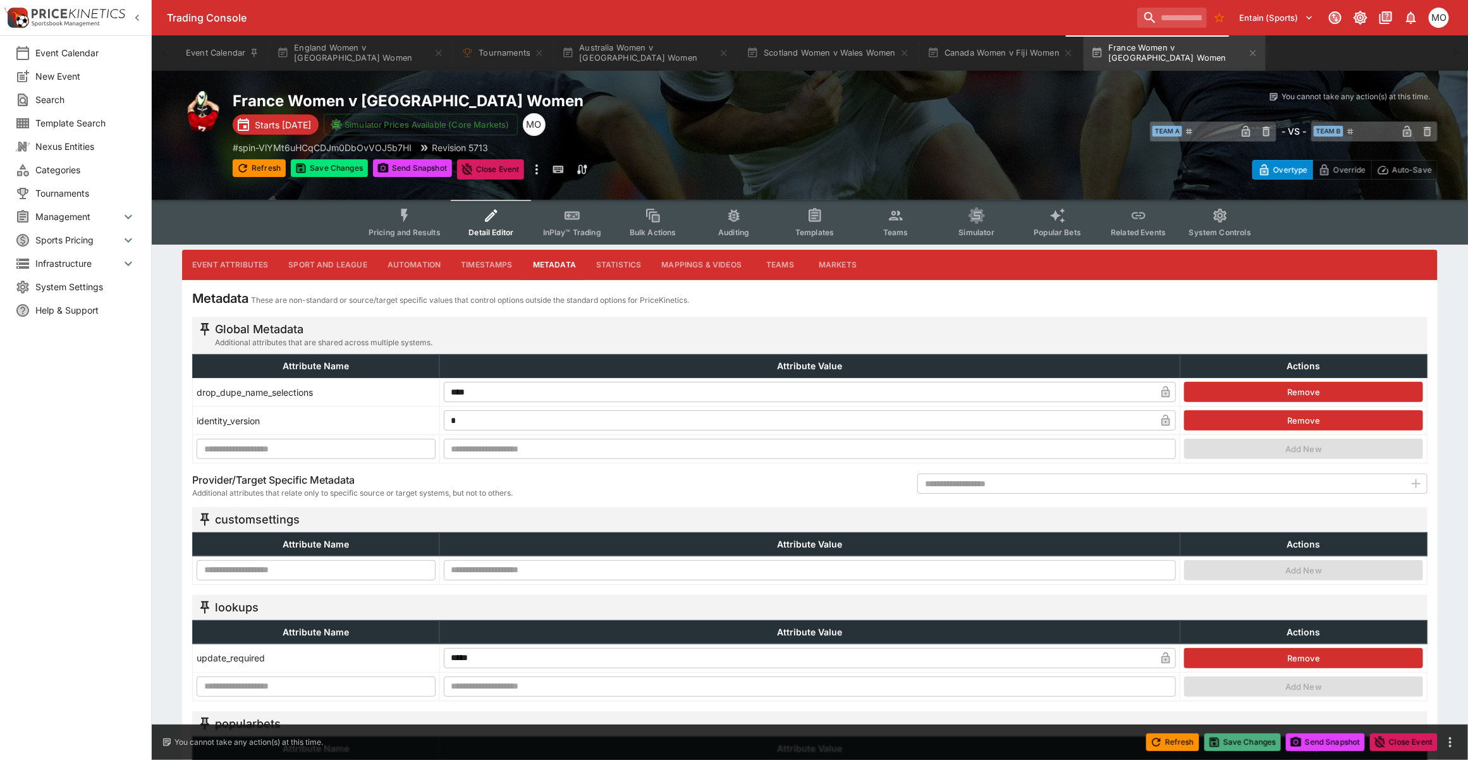
click at [1226, 597] on button "Save Changes" at bounding box center [1242, 742] width 77 height 18
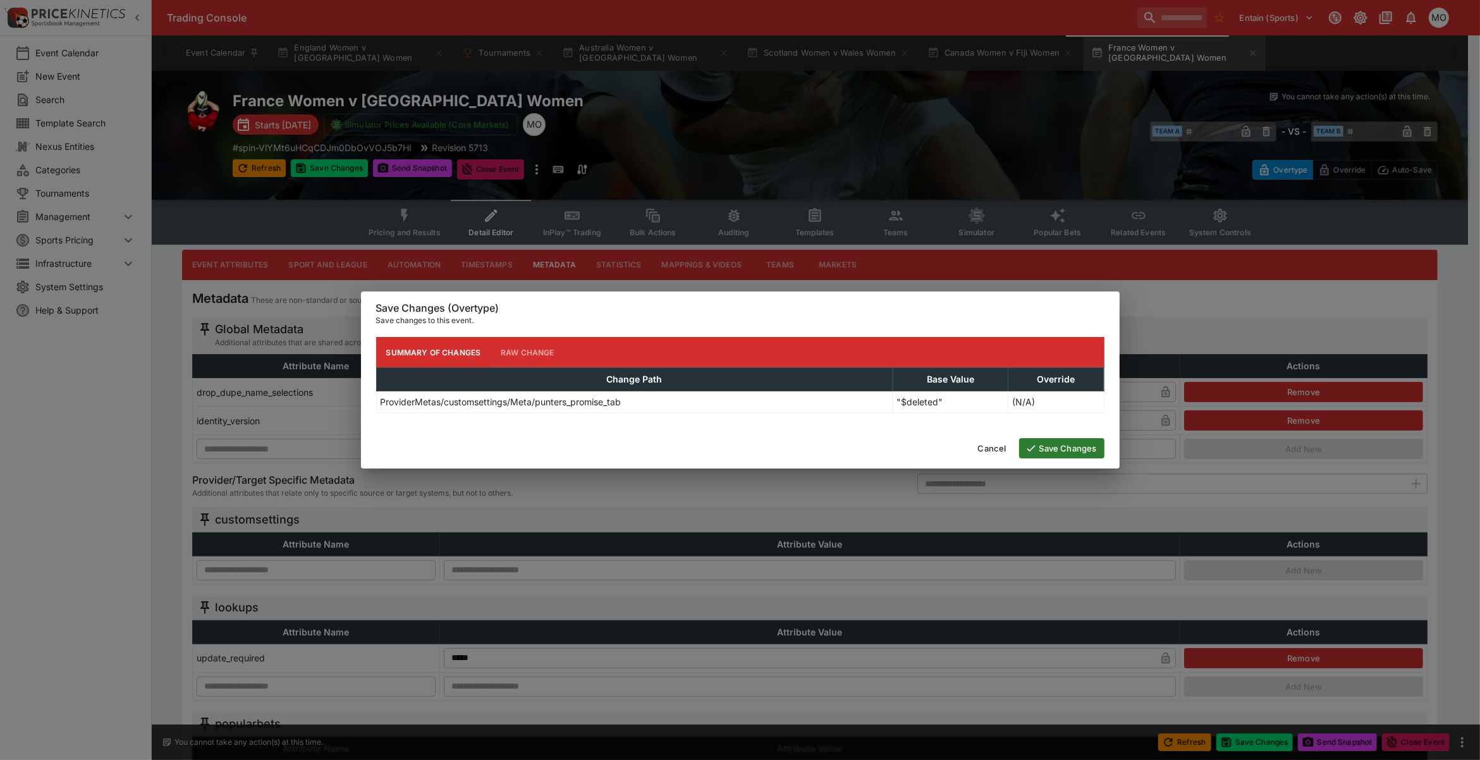
click at [1080, 453] on button "Save Changes" at bounding box center [1061, 448] width 85 height 20
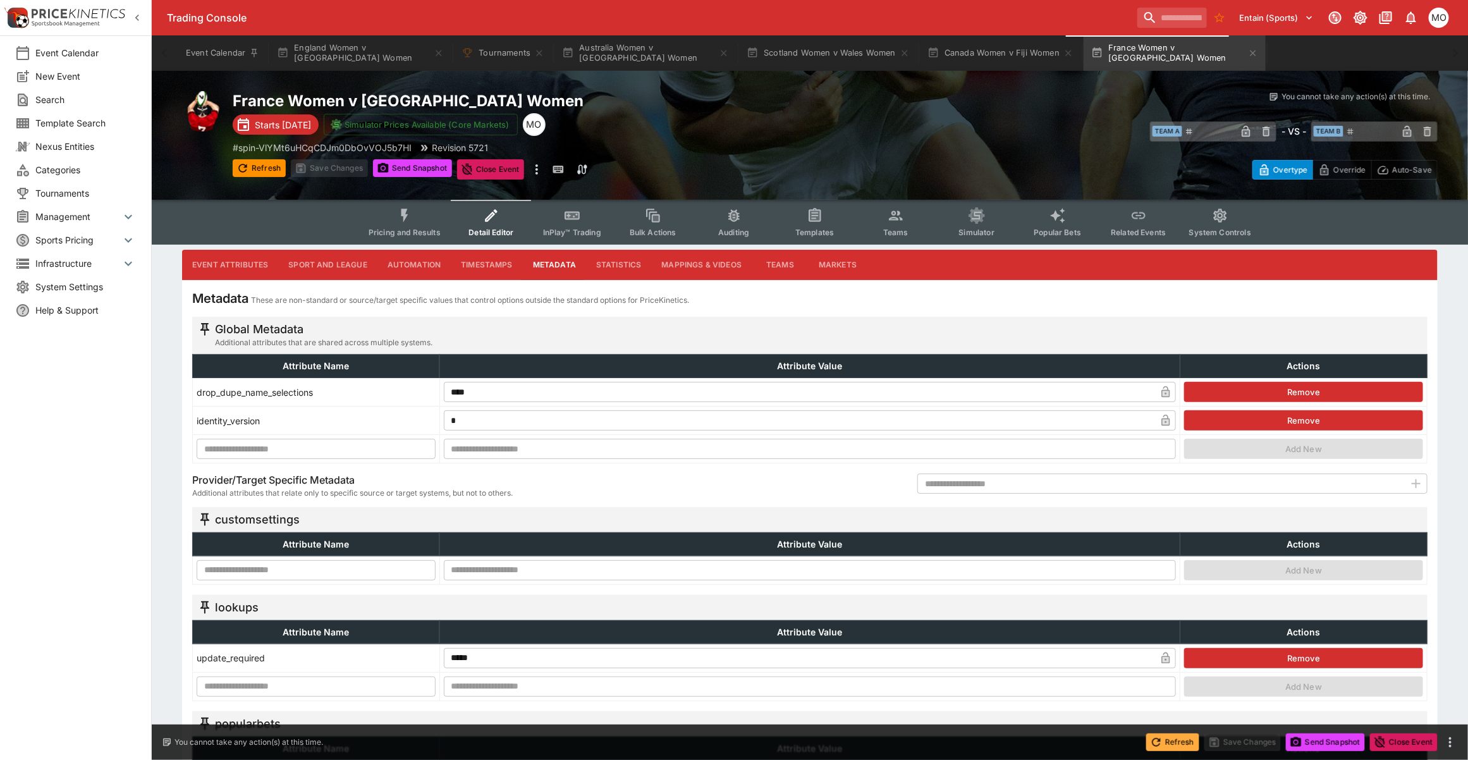
click at [1173, 597] on button "Refresh" at bounding box center [1172, 742] width 53 height 18
click at [811, 222] on icon "Event type filters" at bounding box center [815, 215] width 16 height 16
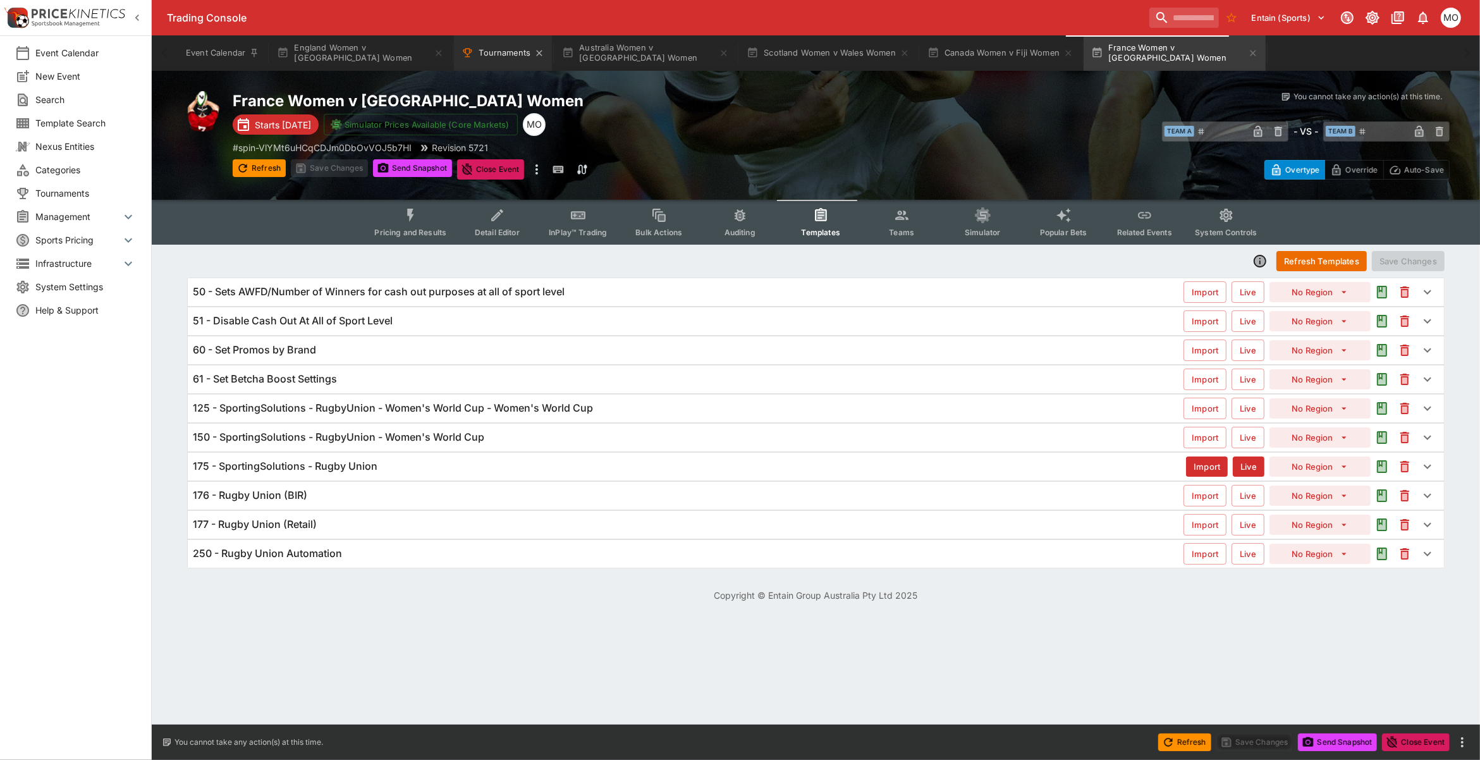
click at [494, 55] on button "Tournaments" at bounding box center [503, 52] width 98 height 35
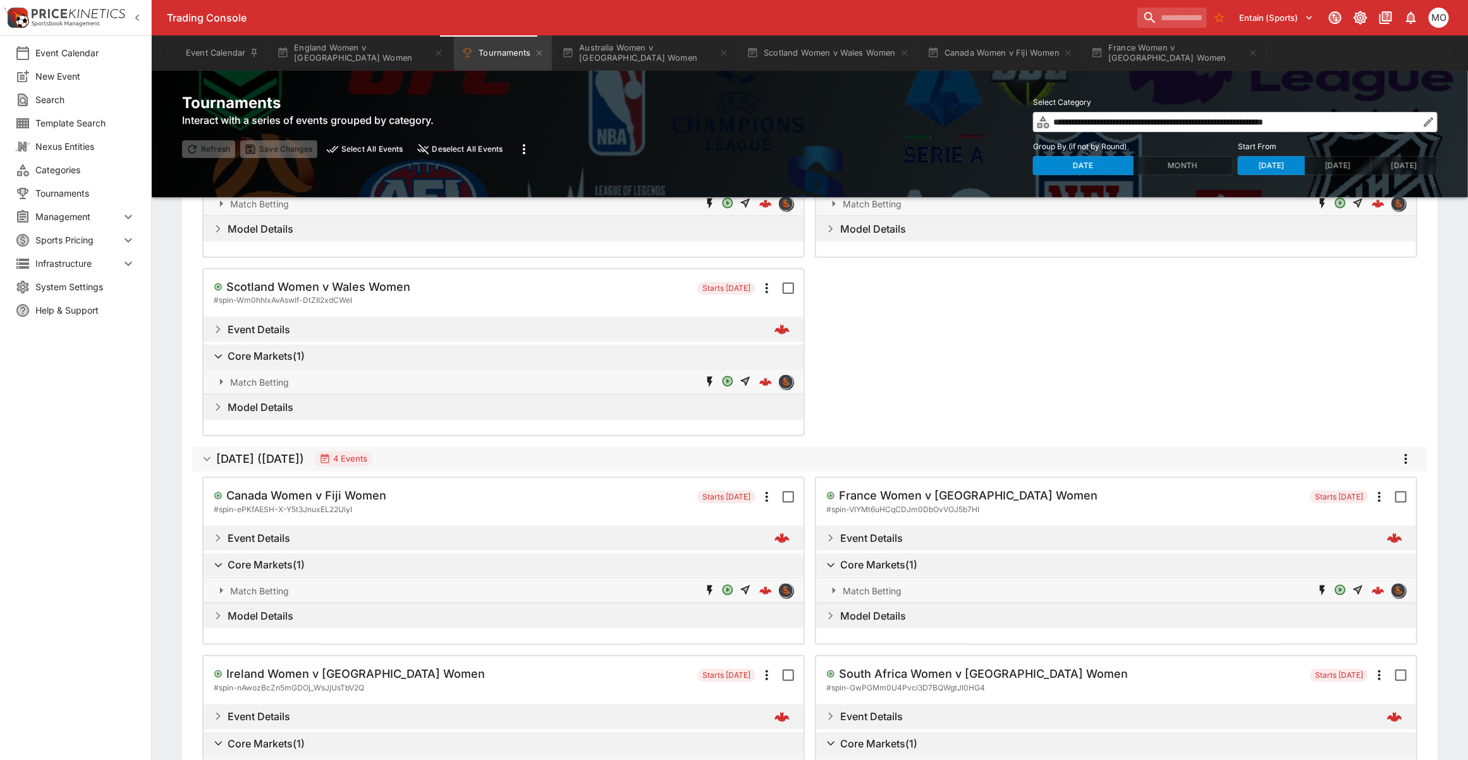
scroll to position [307, 0]
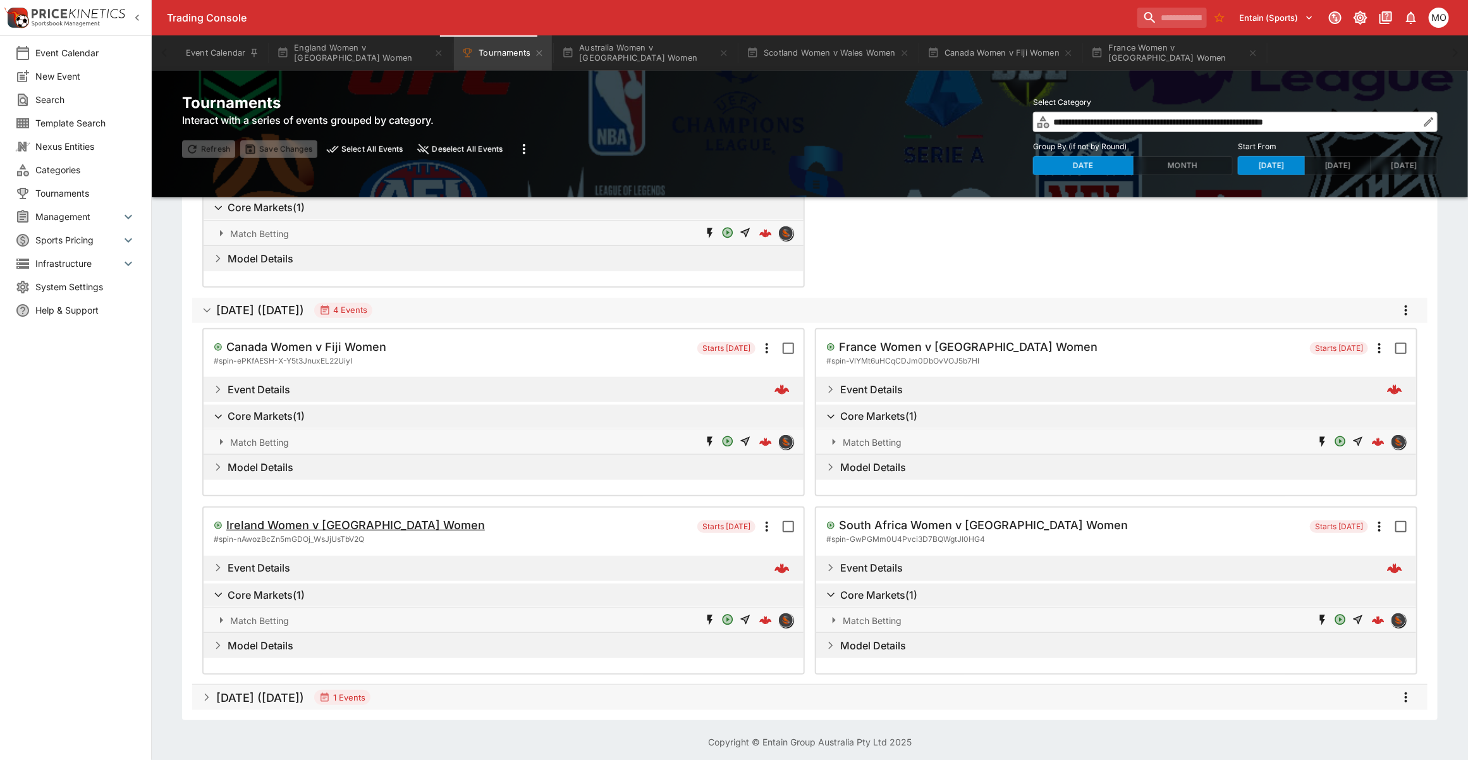
click at [348, 145] on h5 "Ireland Women v Japan Women" at bounding box center [318, 138] width 184 height 15
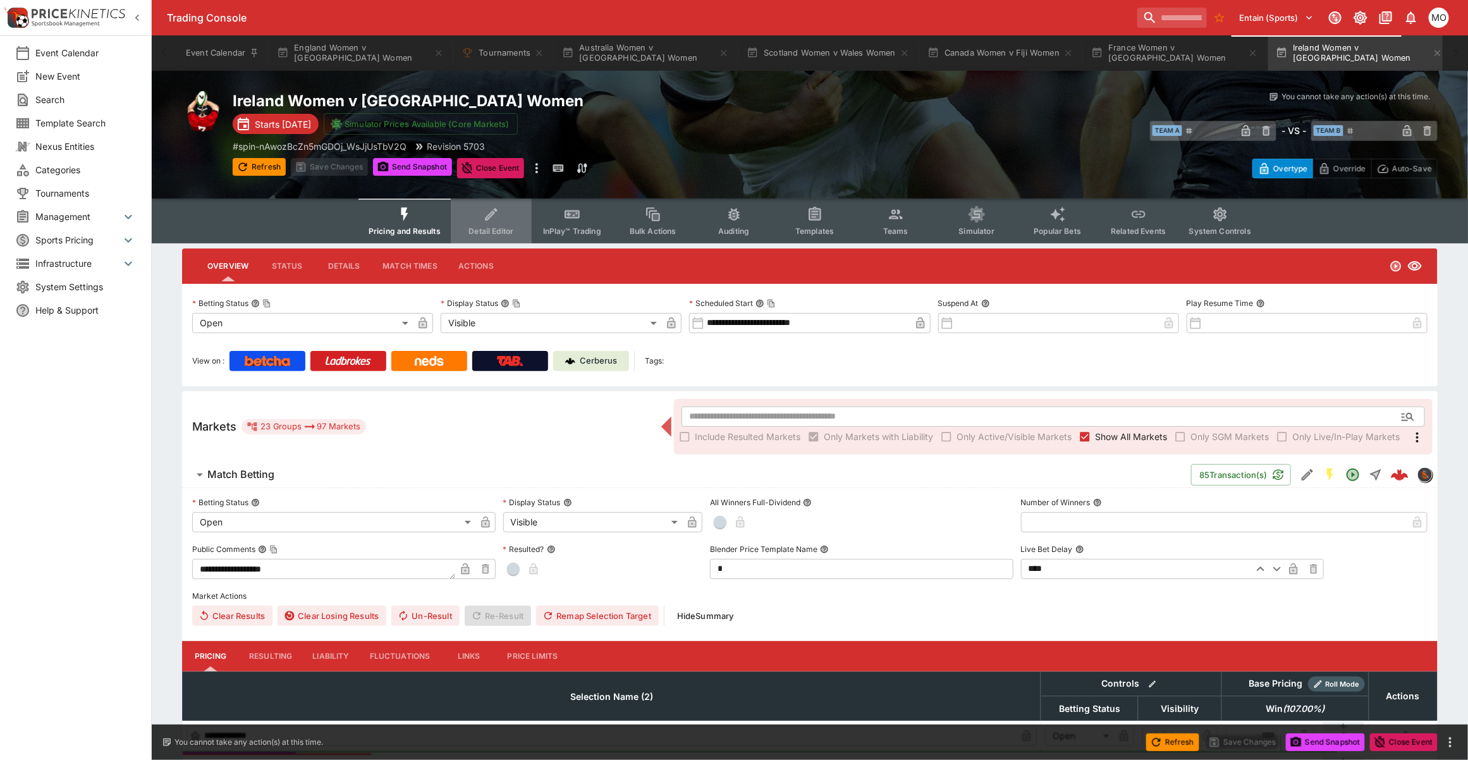
click at [490, 228] on span "Detail Editor" at bounding box center [490, 230] width 45 height 9
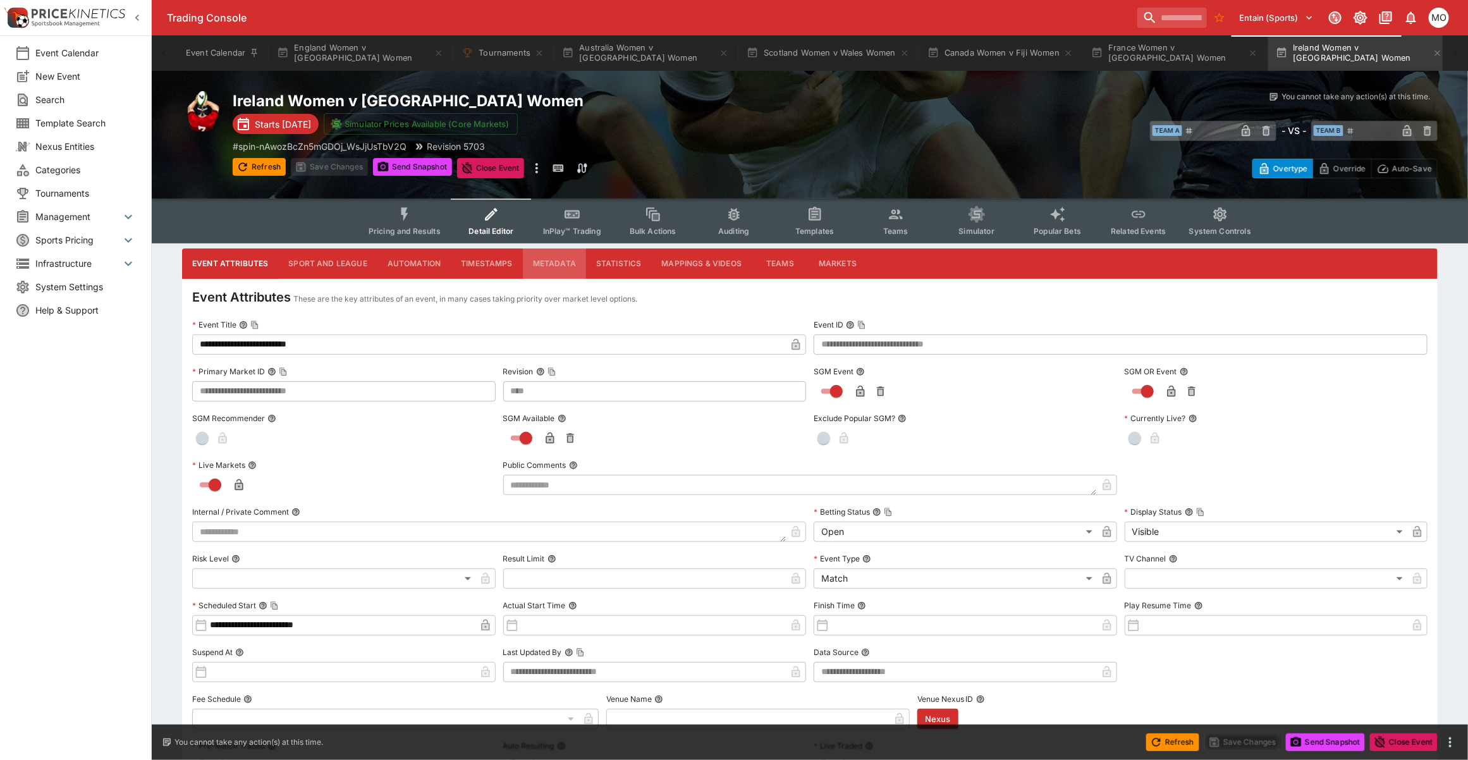
click at [556, 264] on button "Metadata" at bounding box center [554, 263] width 63 height 30
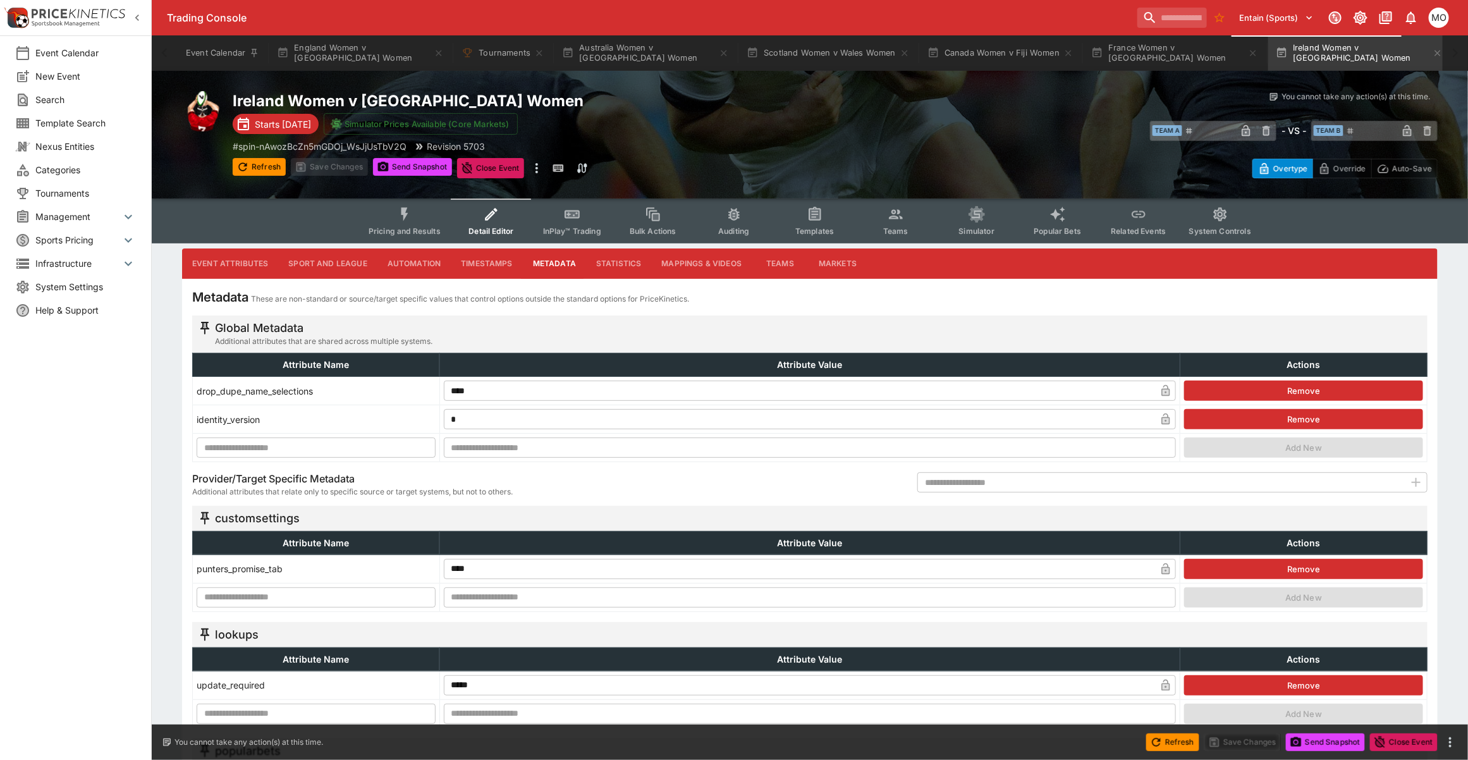
click at [1223, 566] on button "Remove" at bounding box center [1303, 569] width 239 height 20
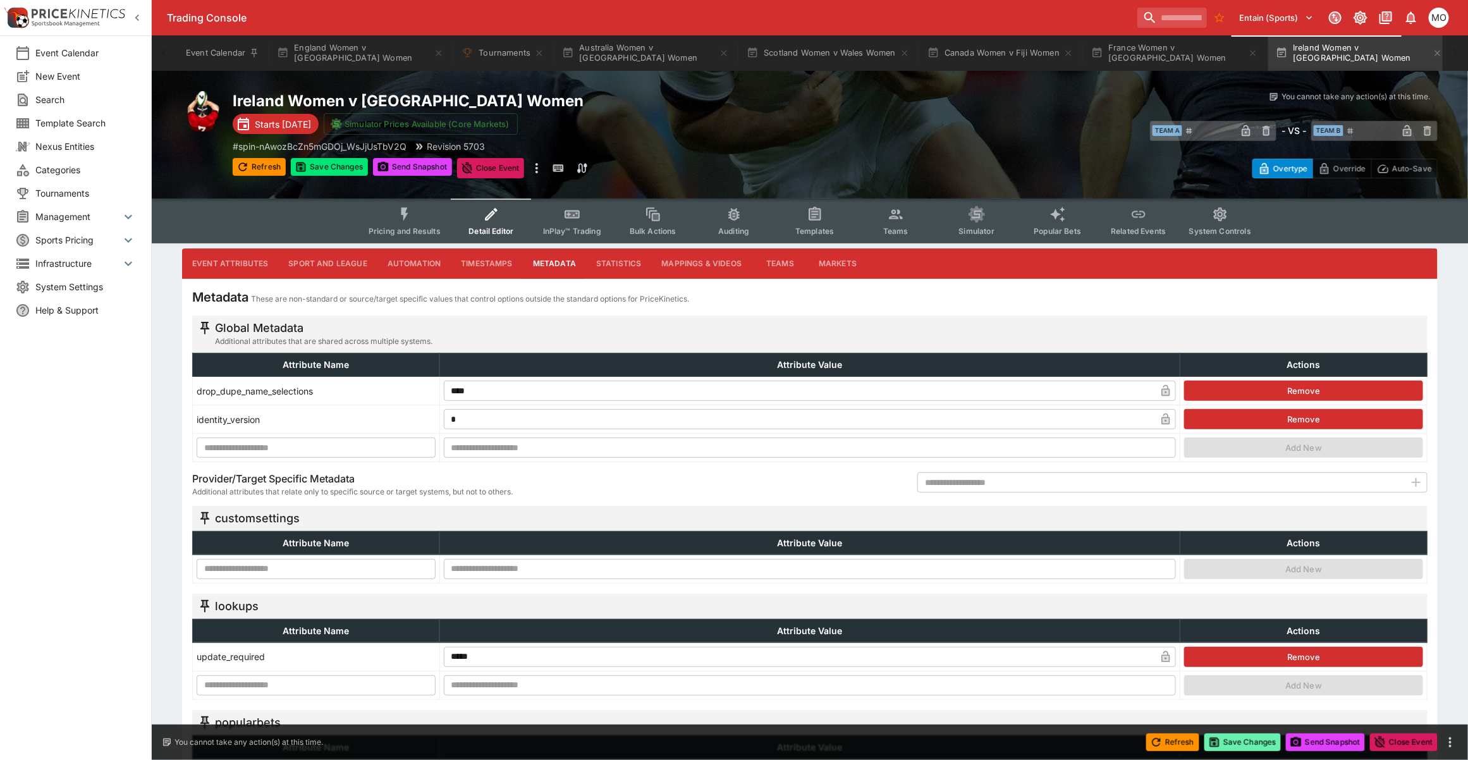
click at [1243, 597] on button "Save Changes" at bounding box center [1242, 742] width 77 height 18
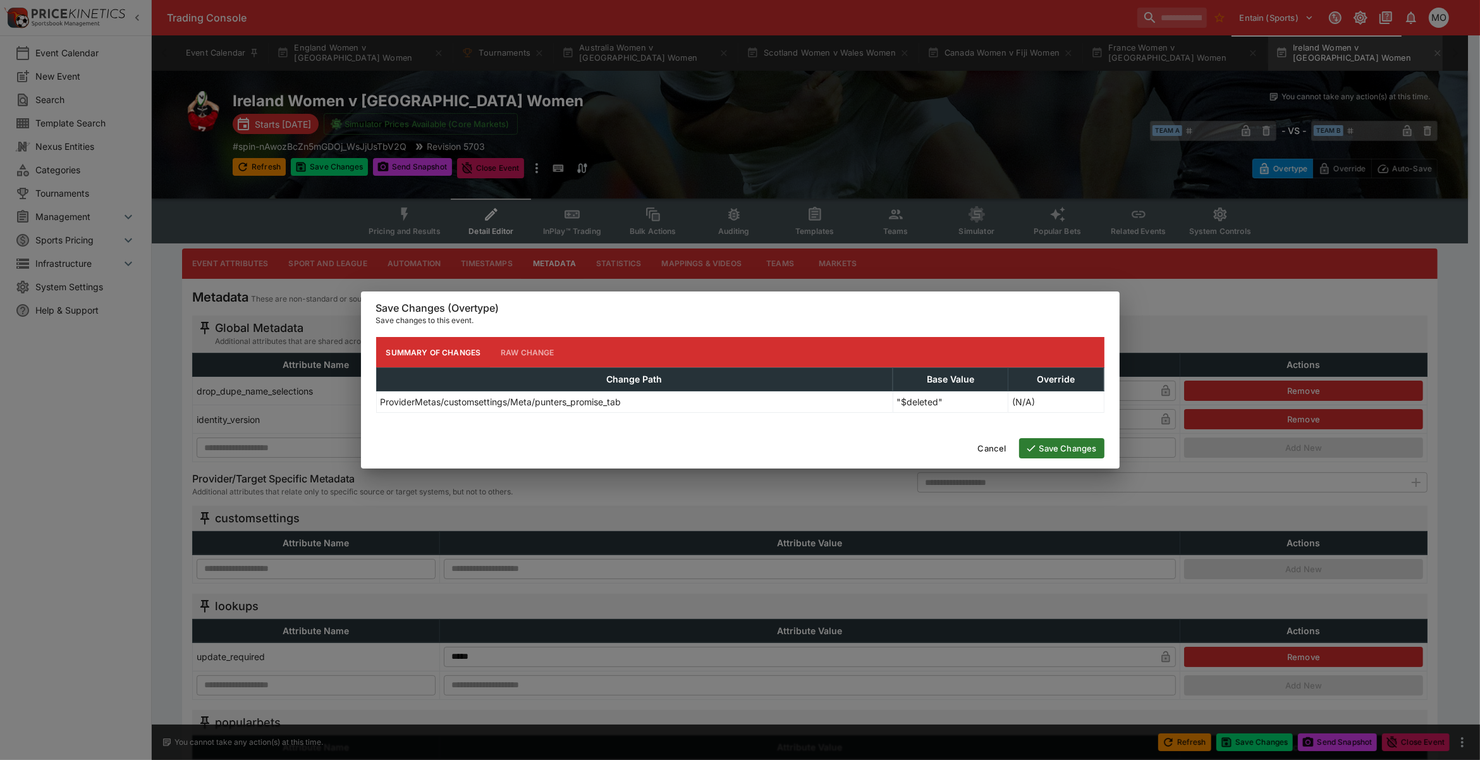
click at [1076, 444] on button "Save Changes" at bounding box center [1061, 448] width 85 height 20
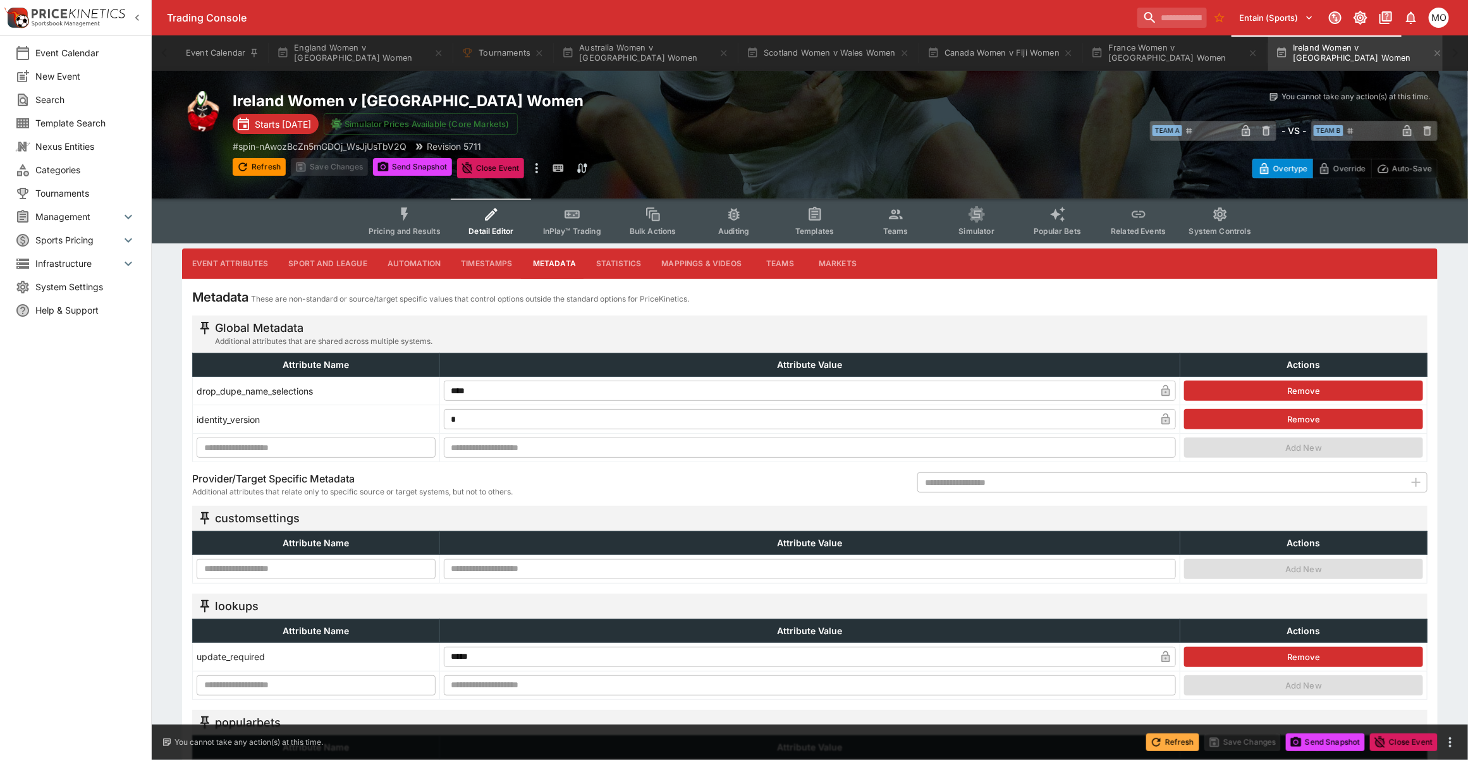
click at [1171, 597] on button "Refresh" at bounding box center [1172, 742] width 53 height 18
click at [816, 228] on span "Templates" at bounding box center [814, 230] width 39 height 9
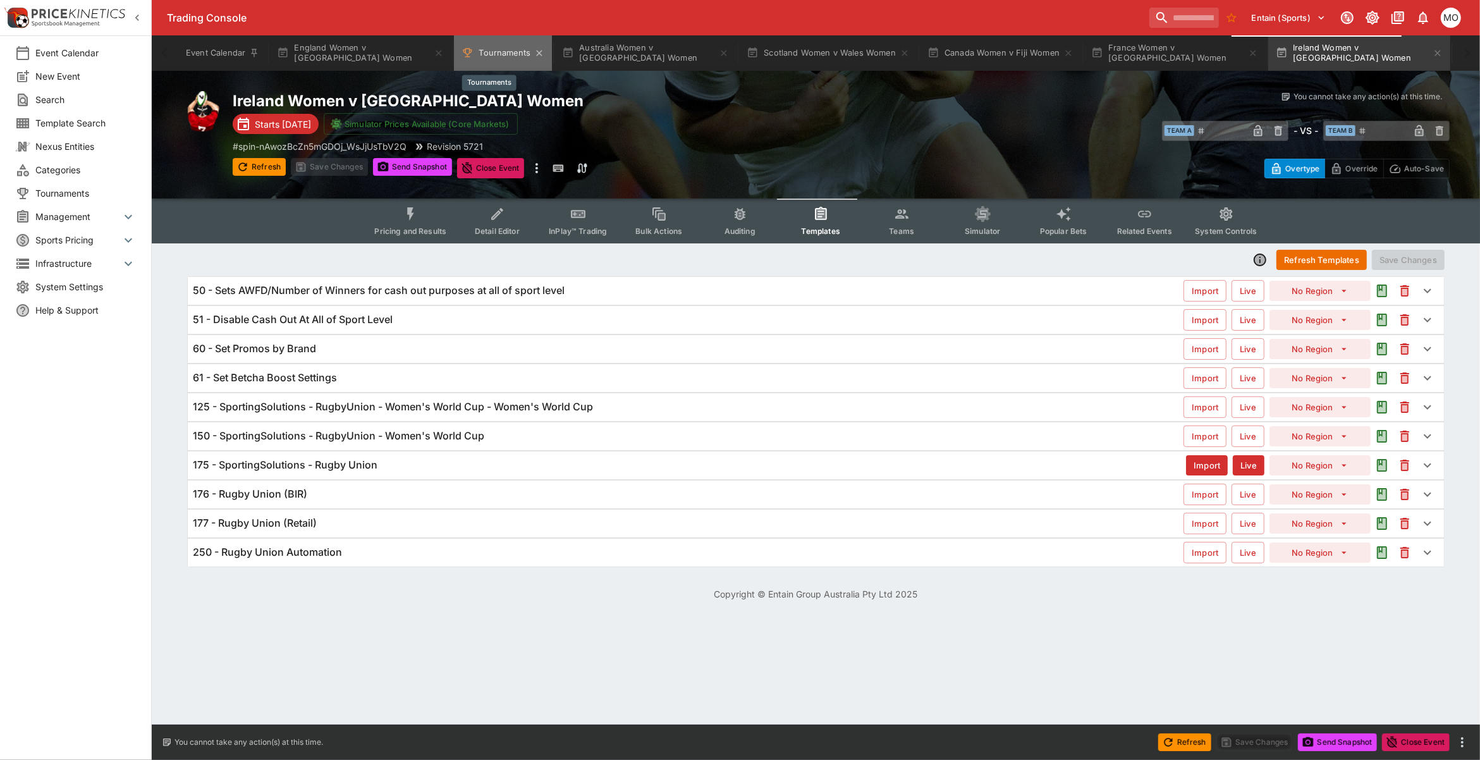
click at [481, 55] on button "Tournaments" at bounding box center [503, 52] width 98 height 35
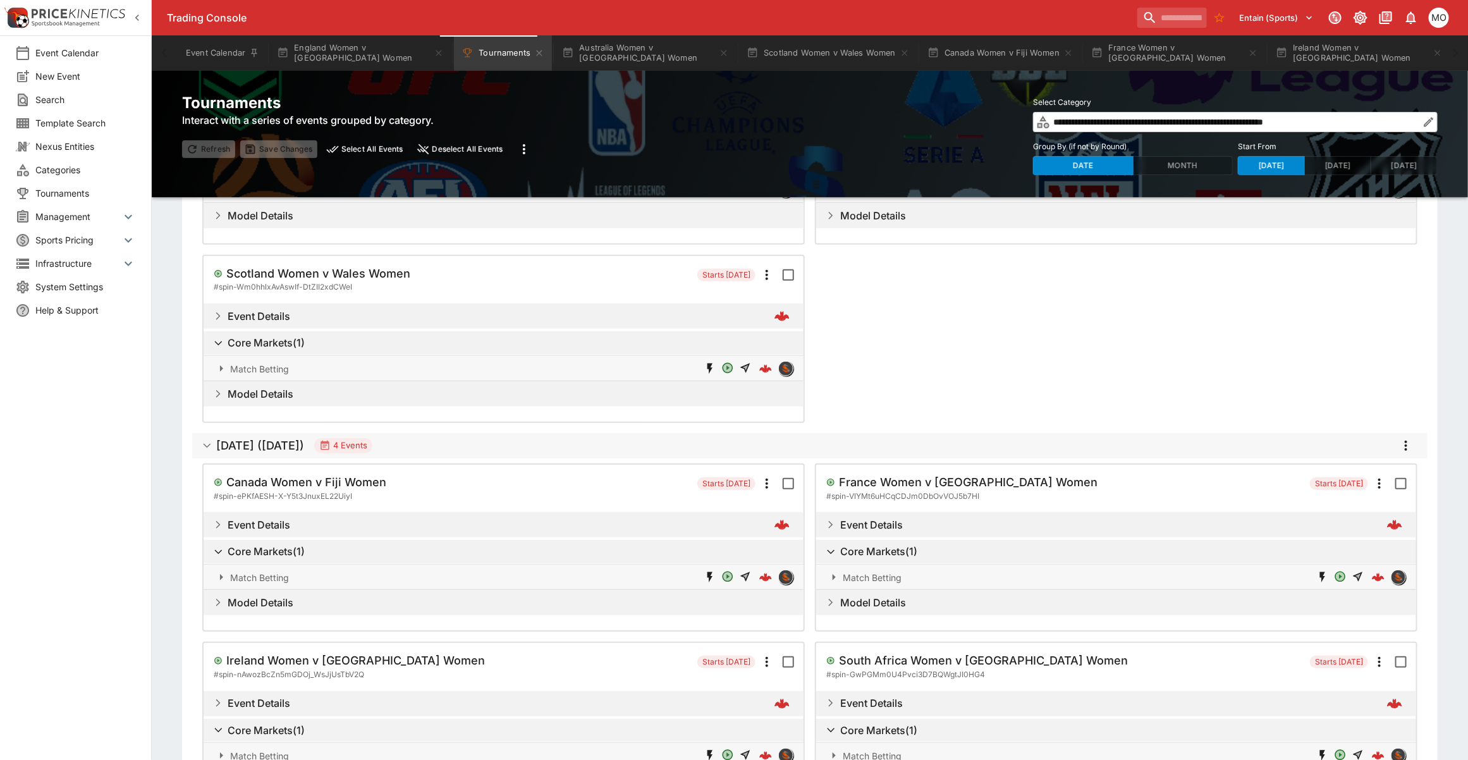
scroll to position [307, 0]
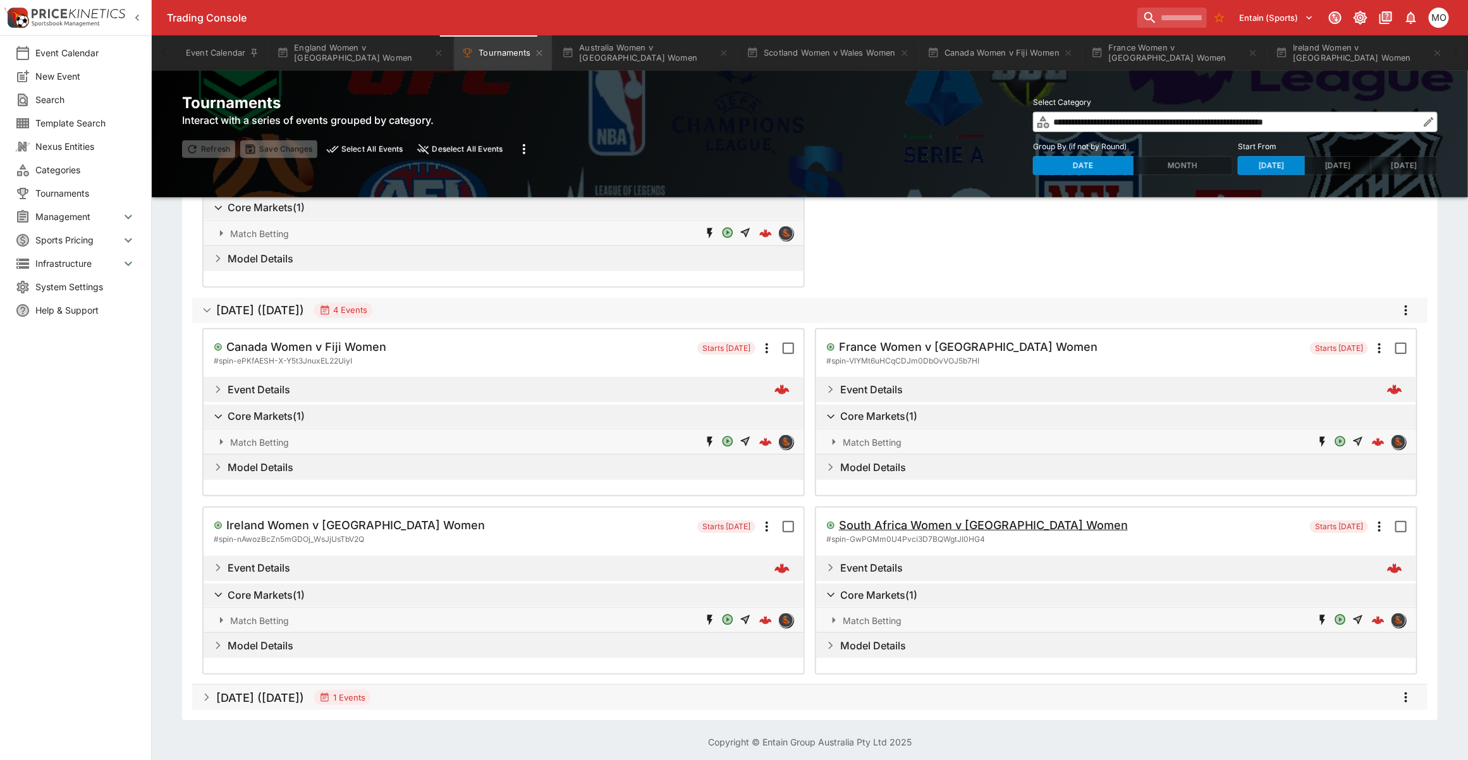
click at [988, 522] on h5 "South Africa Women v Brazil Women" at bounding box center [983, 525] width 289 height 15
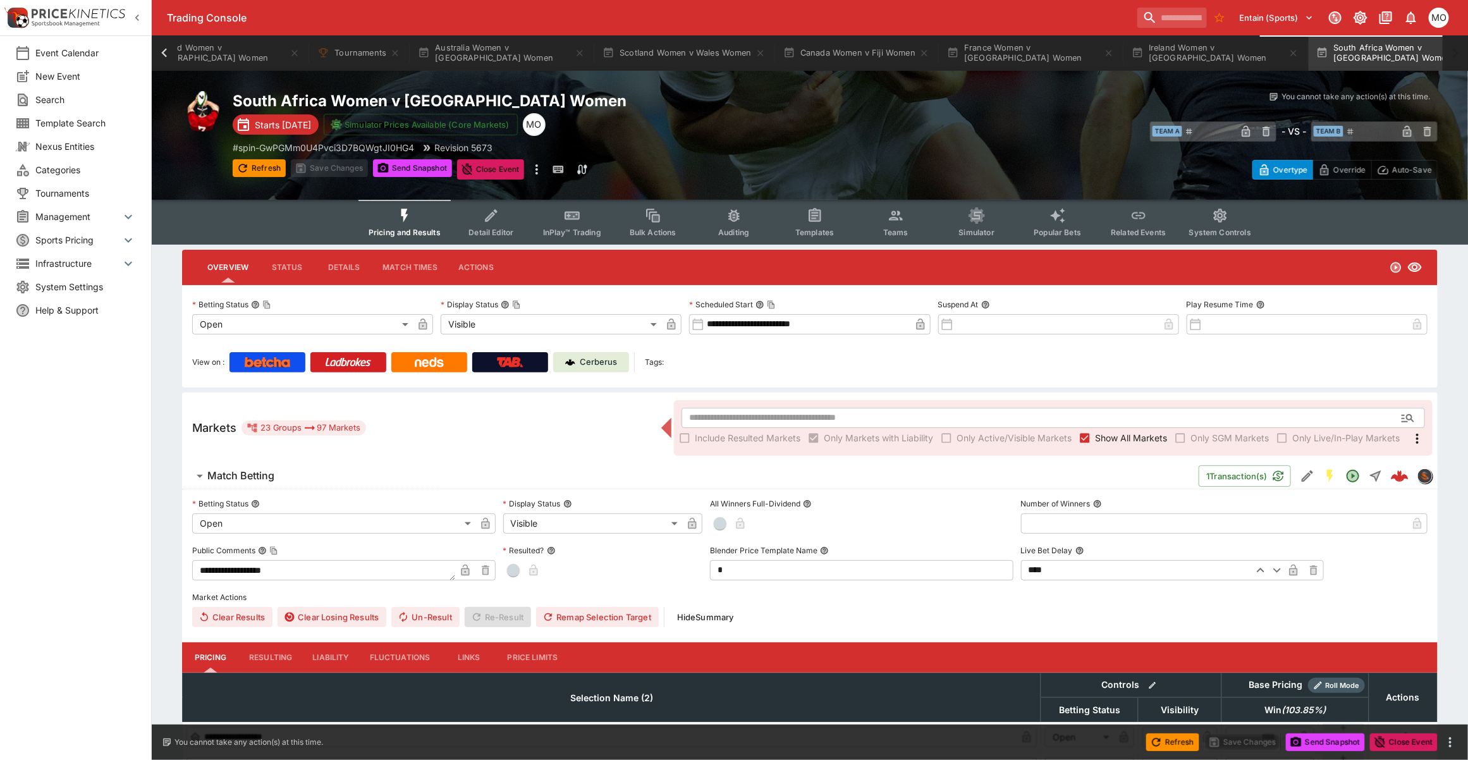
scroll to position [0, 144]
drag, startPoint x: 487, startPoint y: 220, endPoint x: 626, endPoint y: 212, distance: 138.6
click at [487, 220] on icon "Event type filters" at bounding box center [491, 215] width 16 height 16
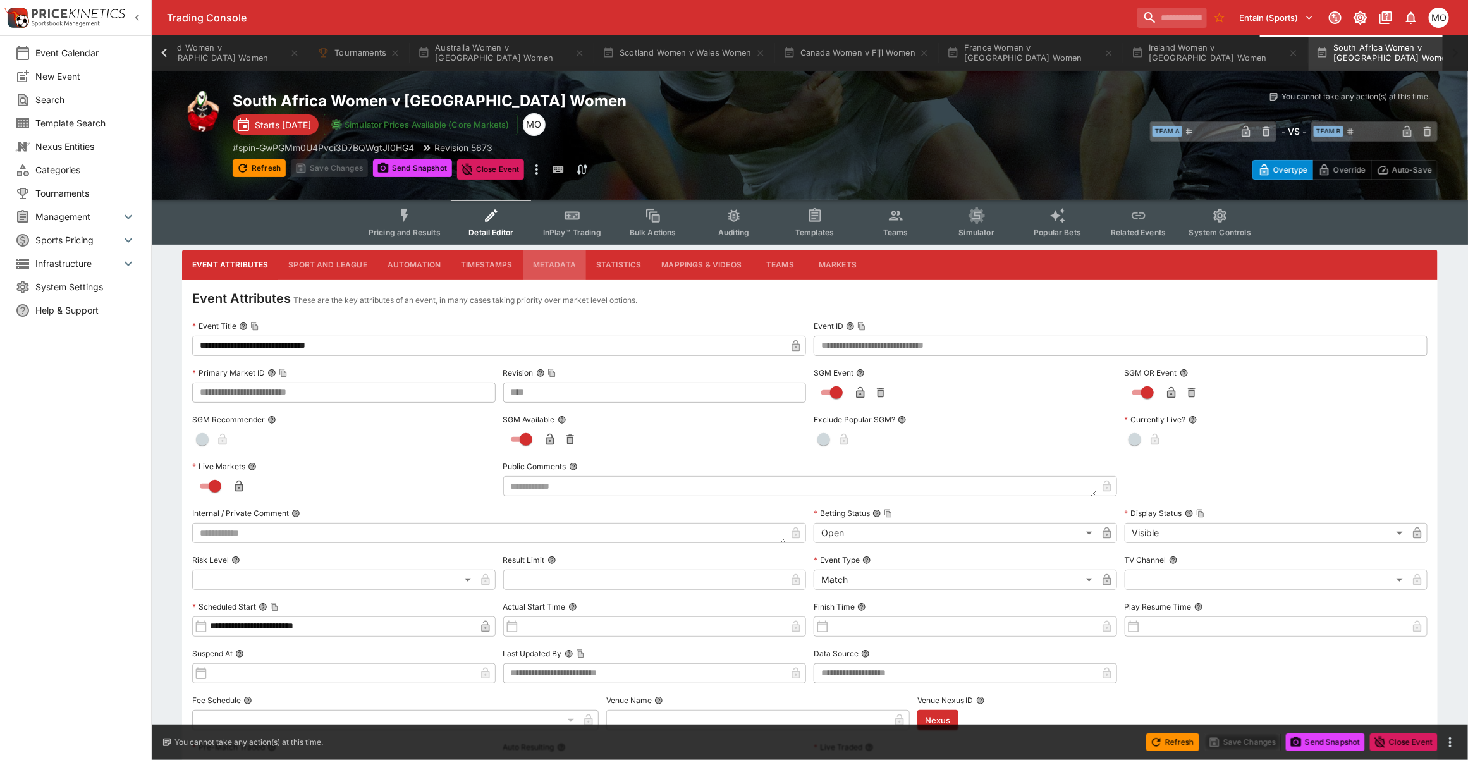
click at [538, 256] on button "Metadata" at bounding box center [554, 265] width 63 height 30
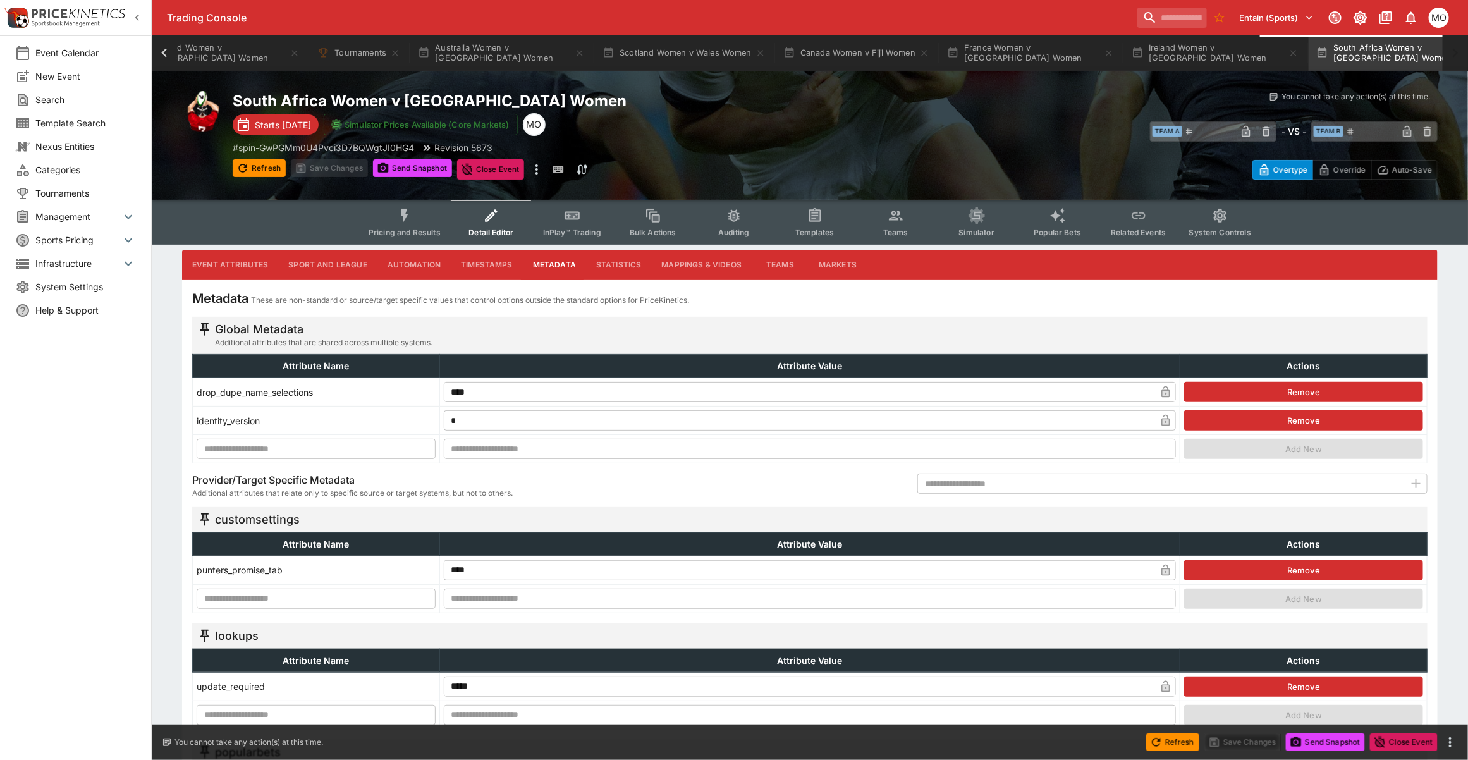
click at [1221, 571] on button "Remove" at bounding box center [1303, 570] width 239 height 20
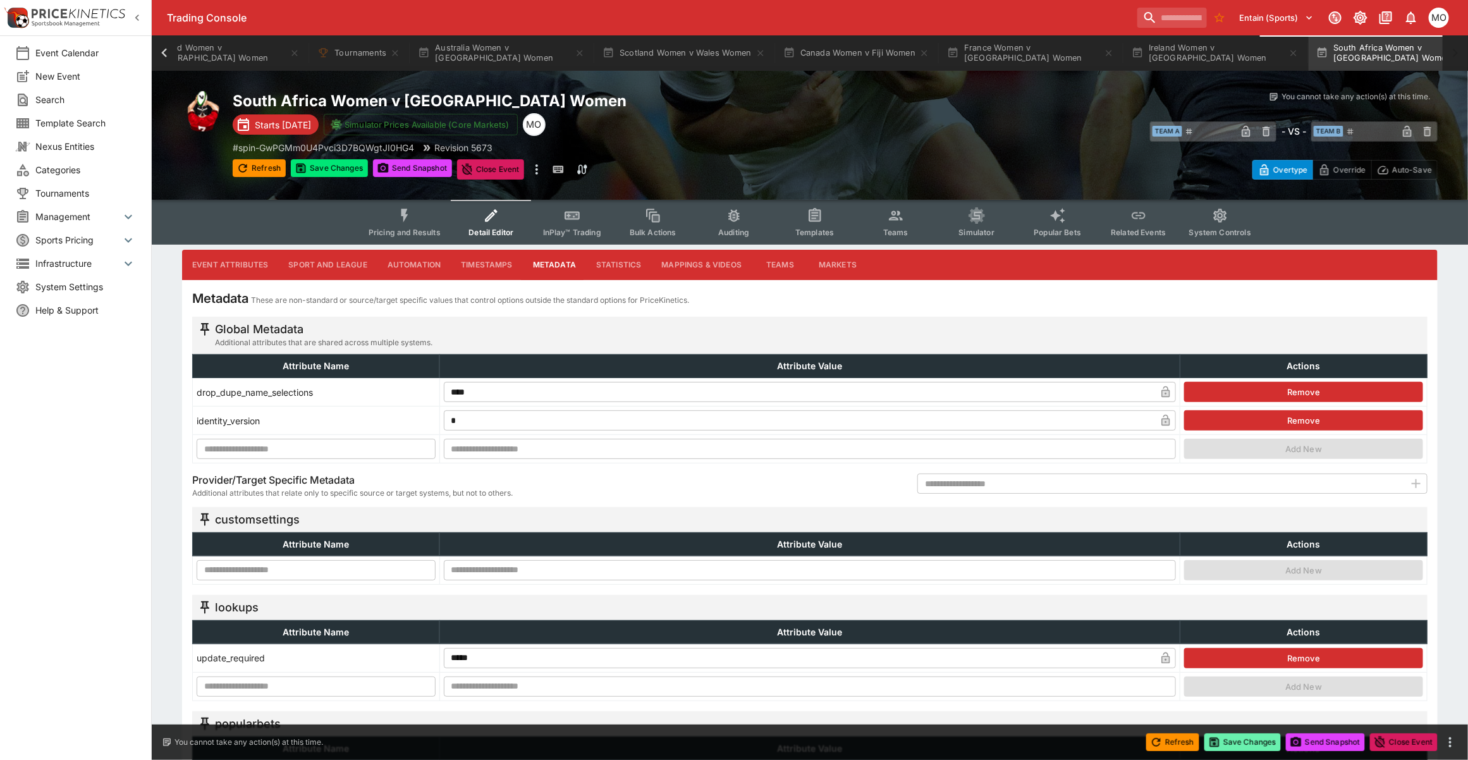
click at [1240, 597] on button "Save Changes" at bounding box center [1242, 742] width 77 height 18
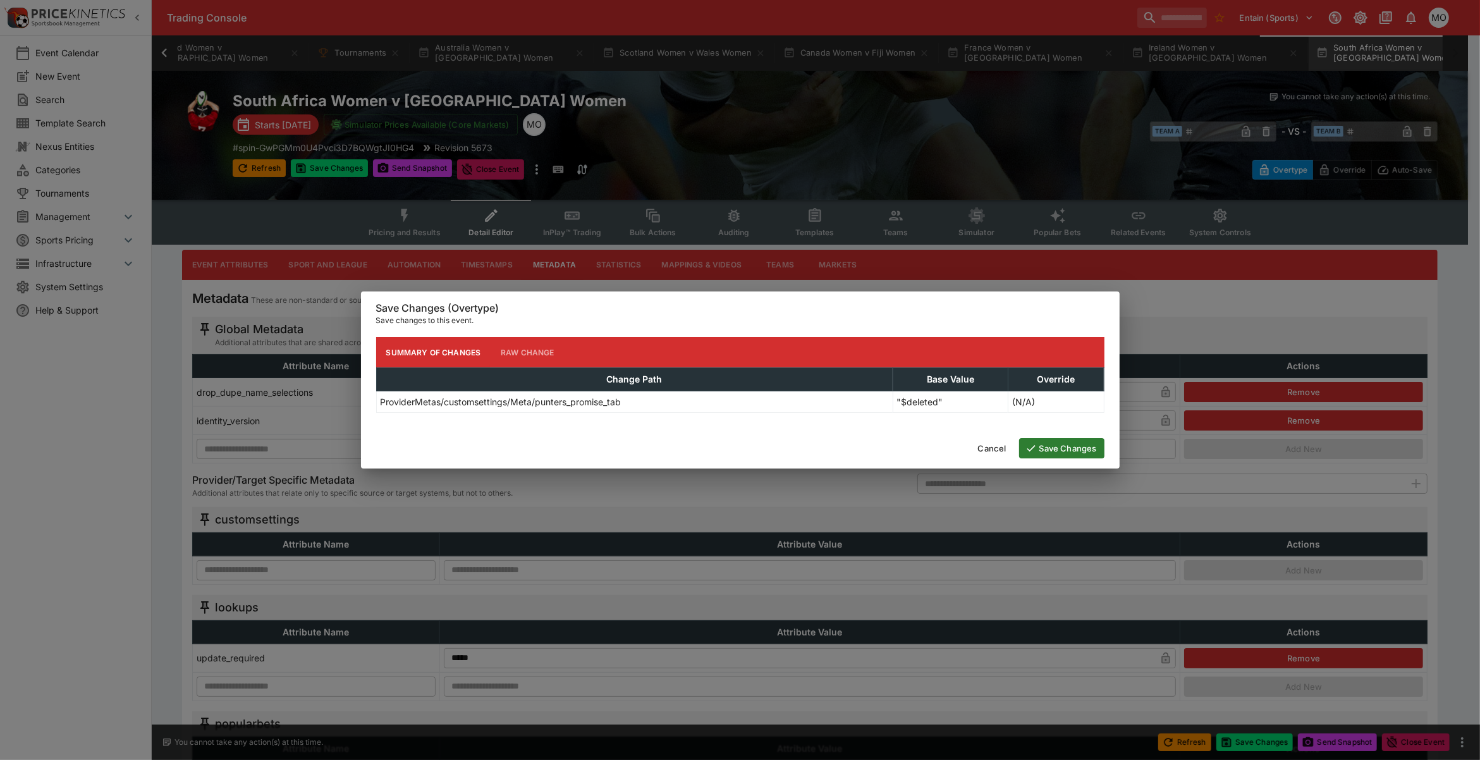
click at [1075, 443] on button "Save Changes" at bounding box center [1061, 448] width 85 height 20
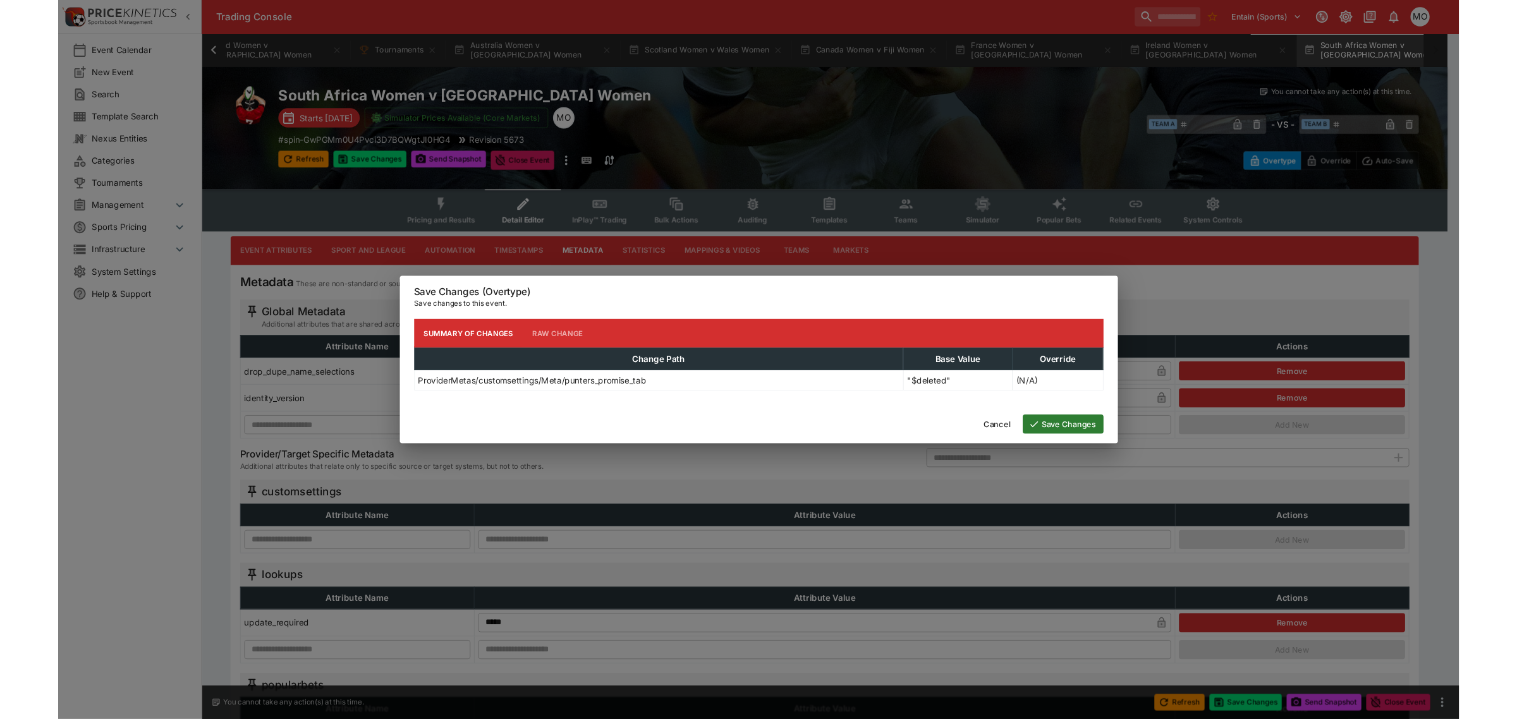
scroll to position [0, 135]
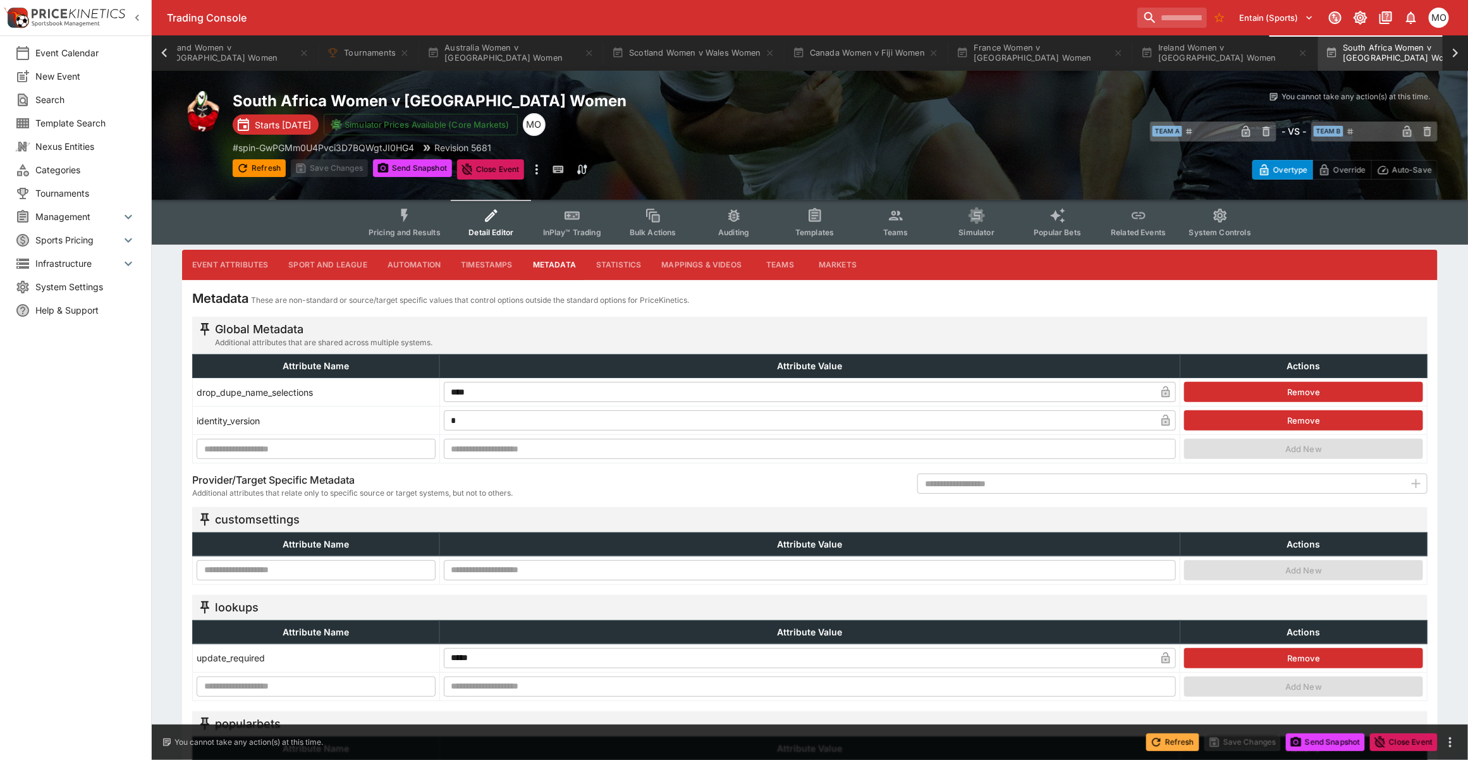
click at [1183, 597] on button "Refresh" at bounding box center [1172, 742] width 53 height 18
click at [803, 215] on button "Templates" at bounding box center [814, 222] width 81 height 45
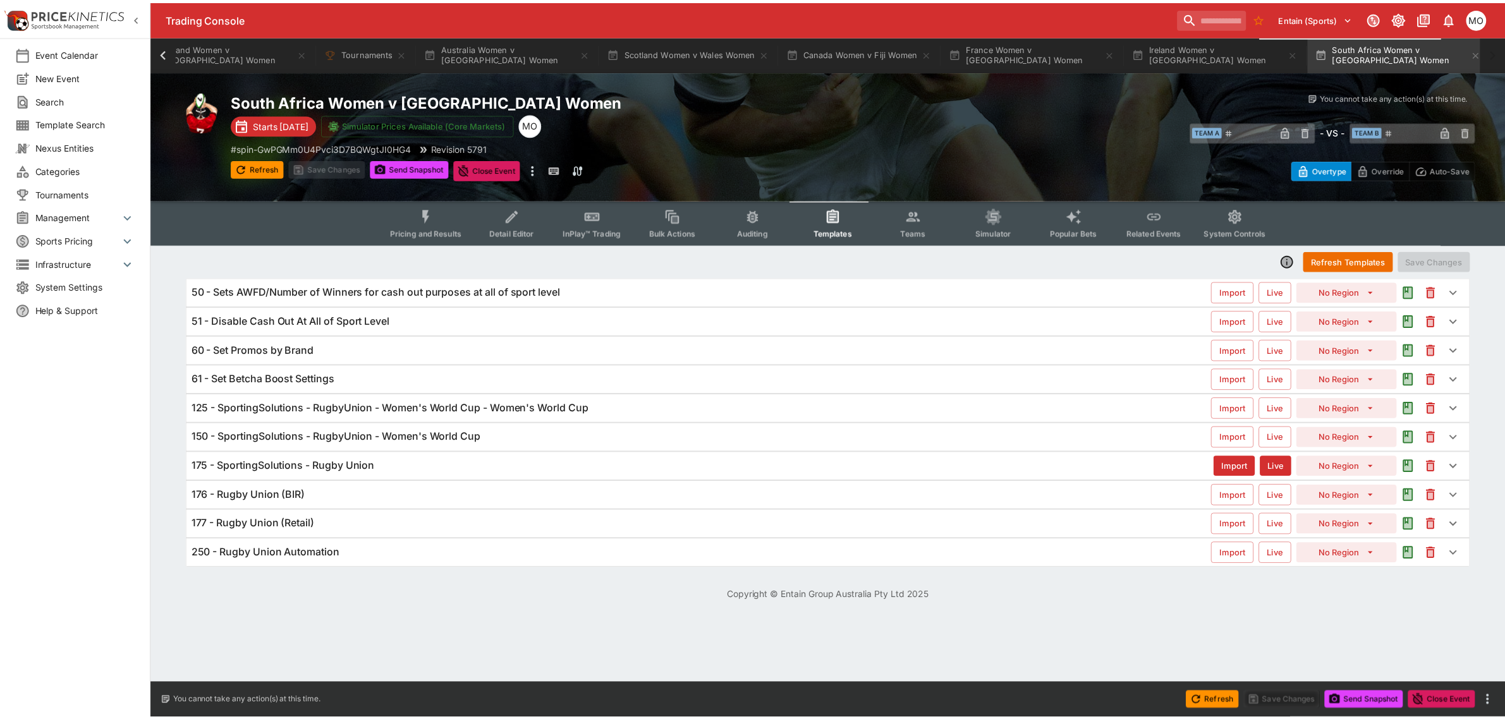
scroll to position [0, 98]
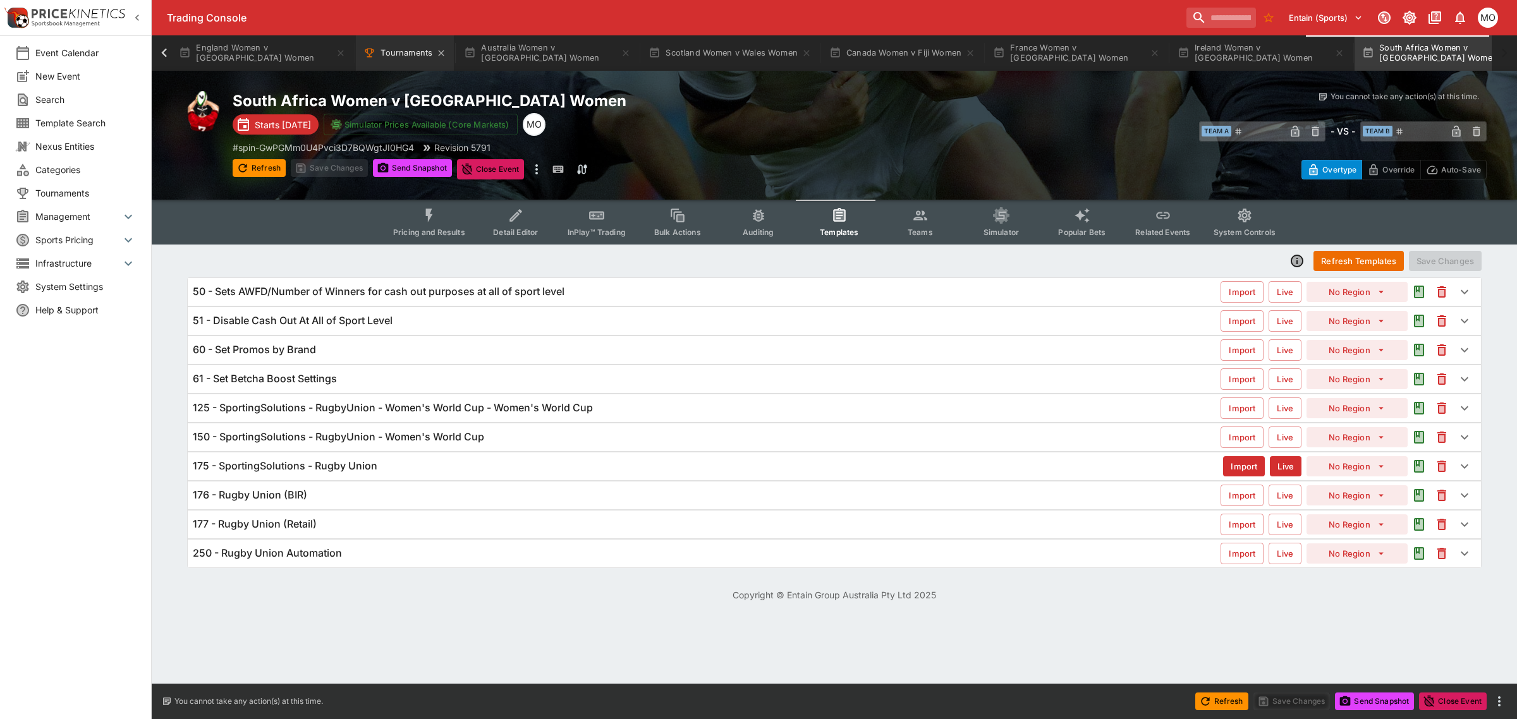
click at [389, 60] on button "Tournaments" at bounding box center [405, 52] width 98 height 35
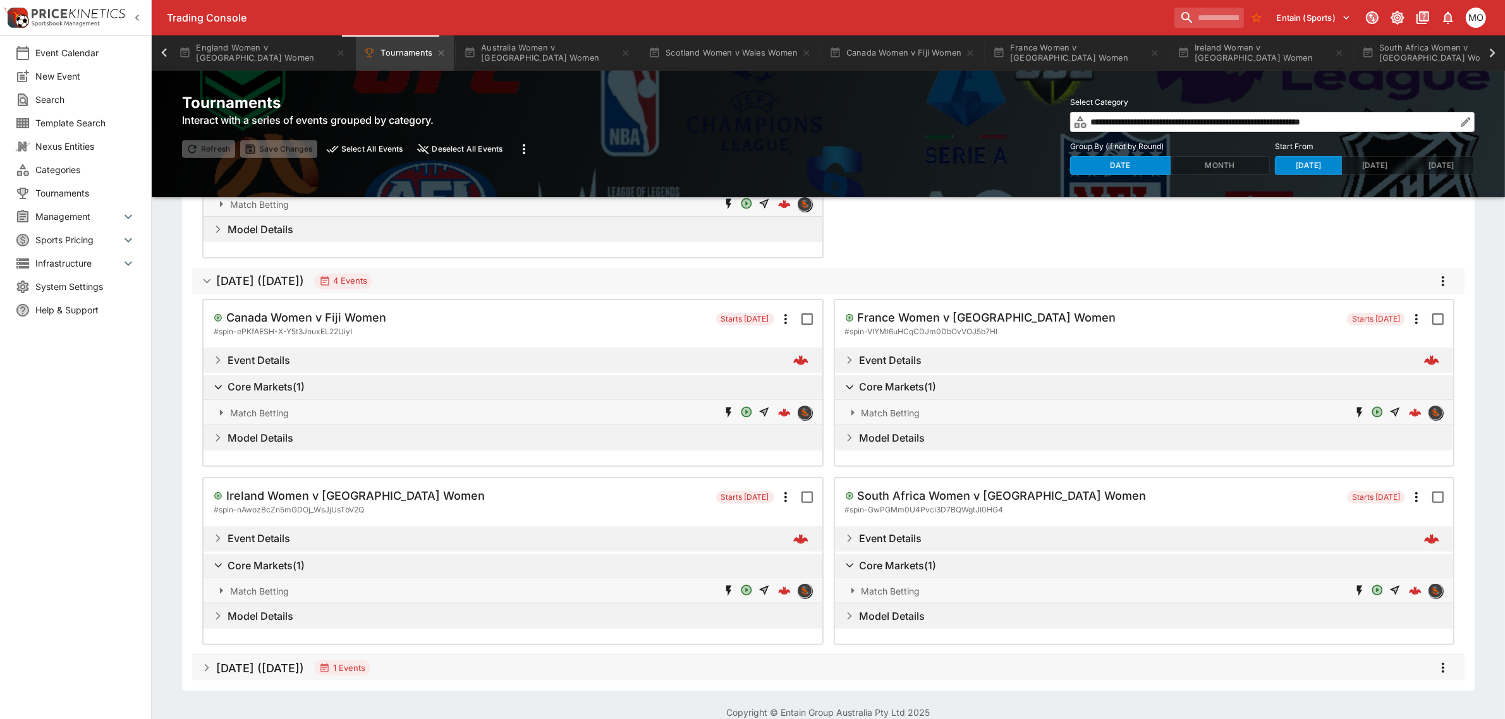
scroll to position [346, 0]
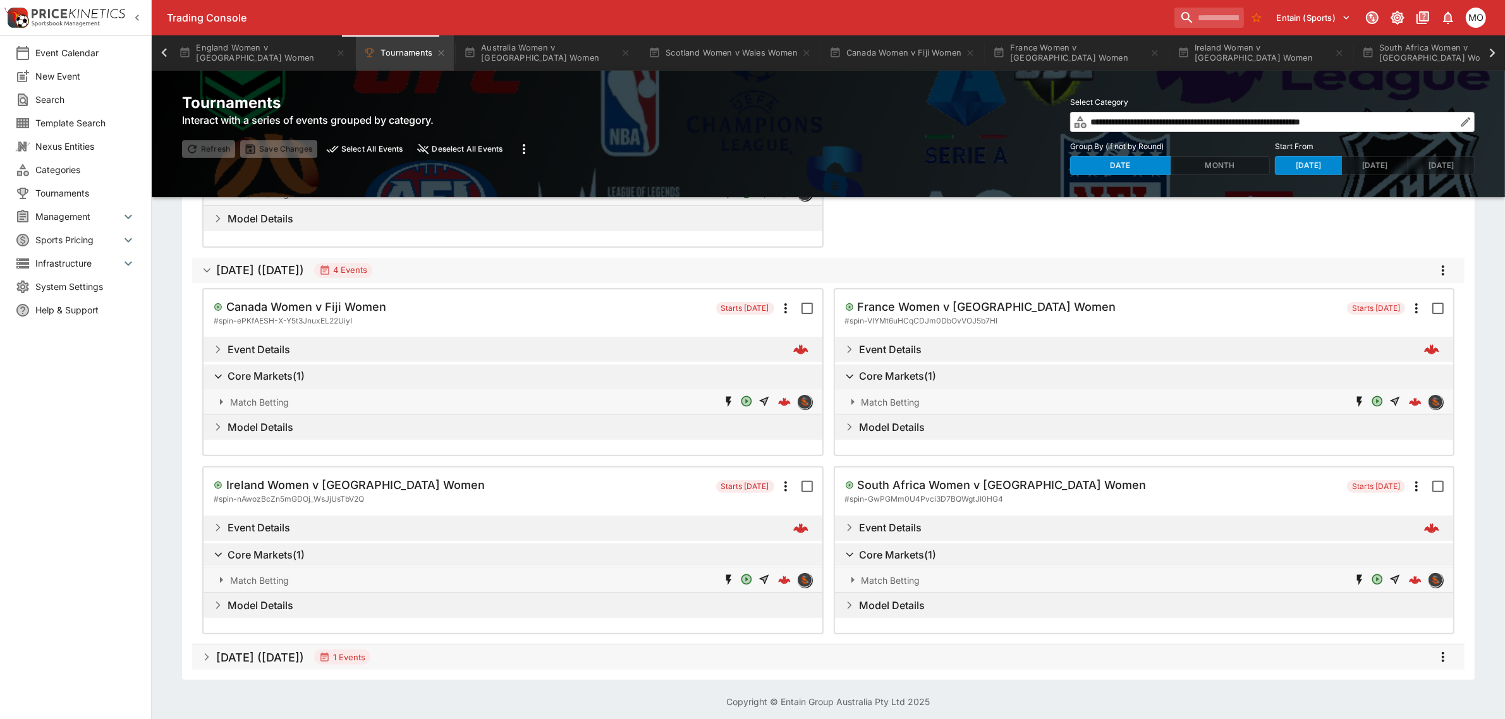
click at [264, 597] on h5 "Aug 2025 (2025-08-25)" at bounding box center [260, 657] width 88 height 15
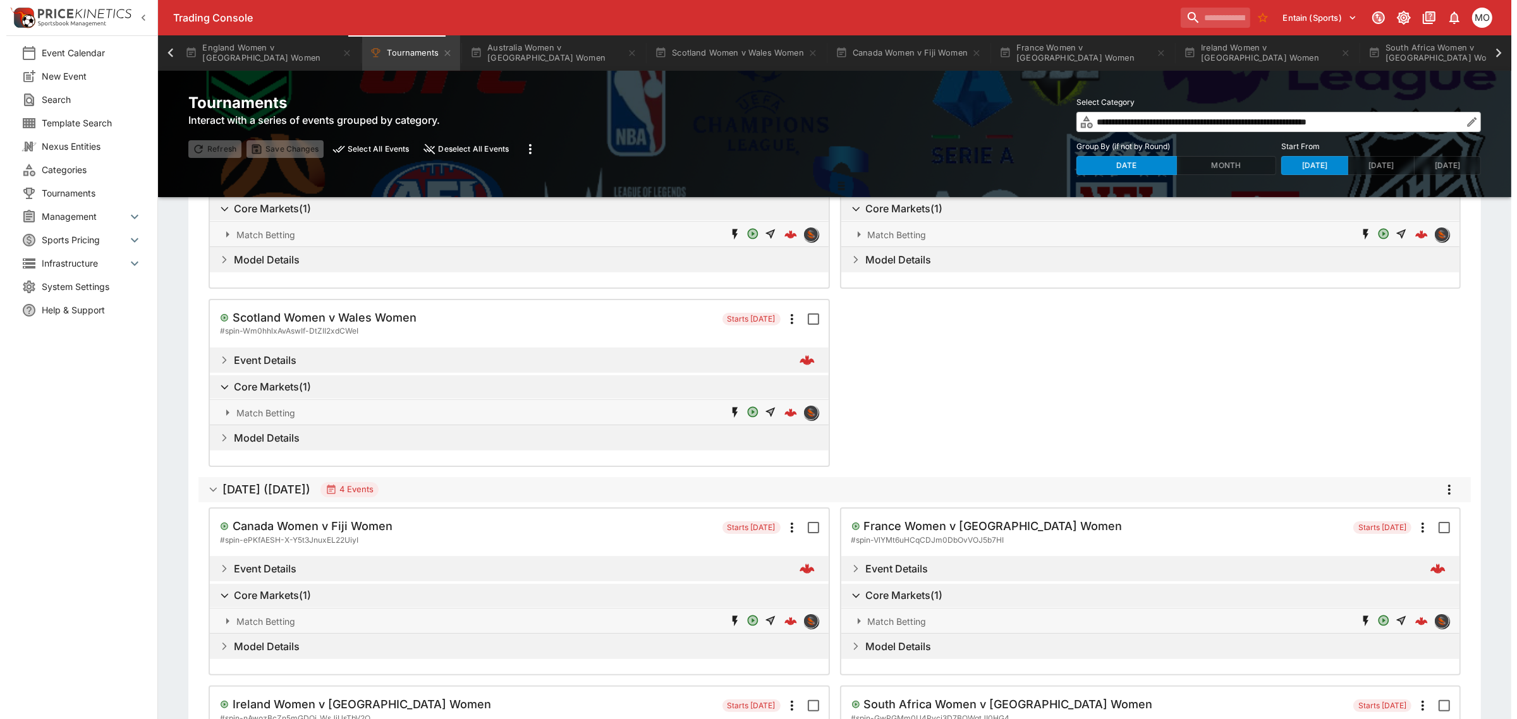
scroll to position [0, 0]
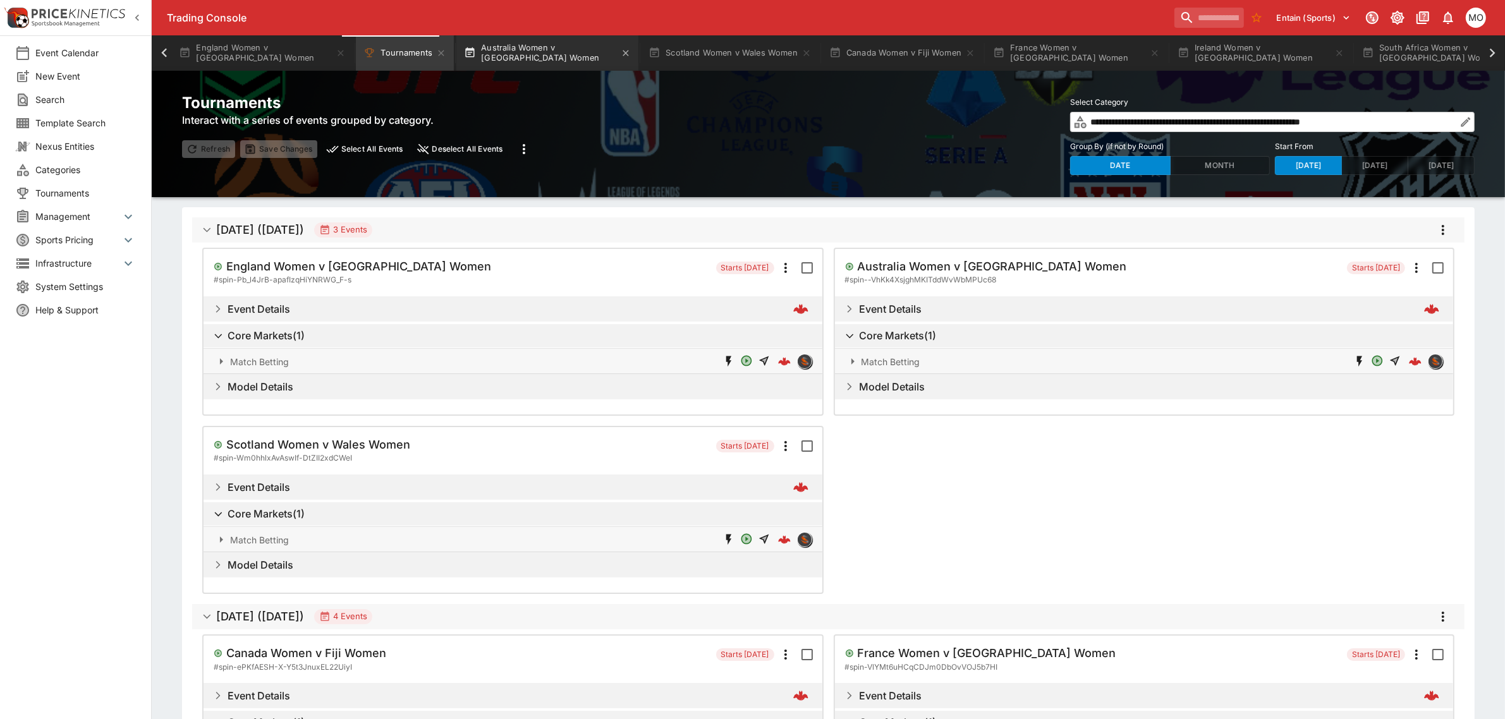
click at [491, 49] on button "Australia Women v Samoa Women" at bounding box center [547, 52] width 182 height 35
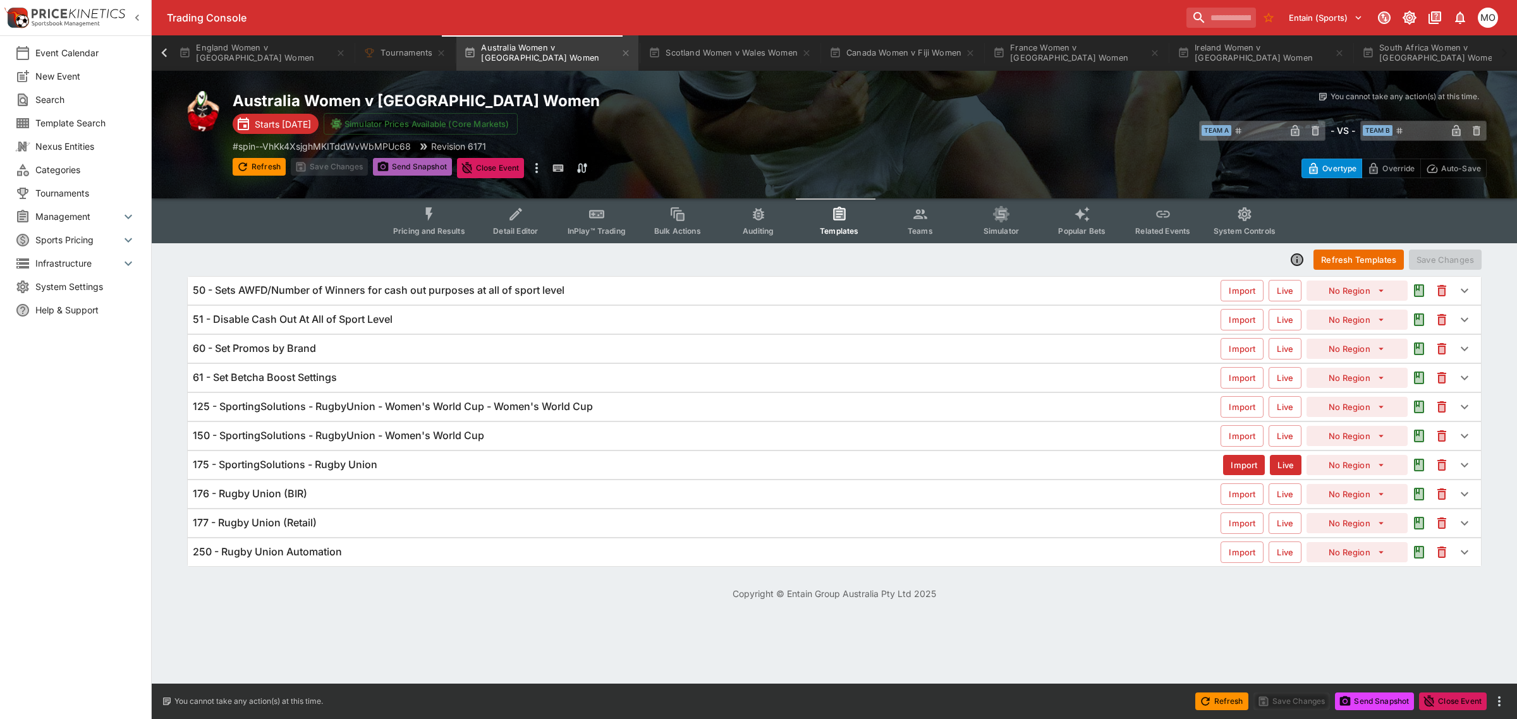
click at [425, 171] on button "Send Snapshot" at bounding box center [412, 167] width 79 height 18
click at [427, 221] on icon "Event type filters" at bounding box center [429, 214] width 16 height 16
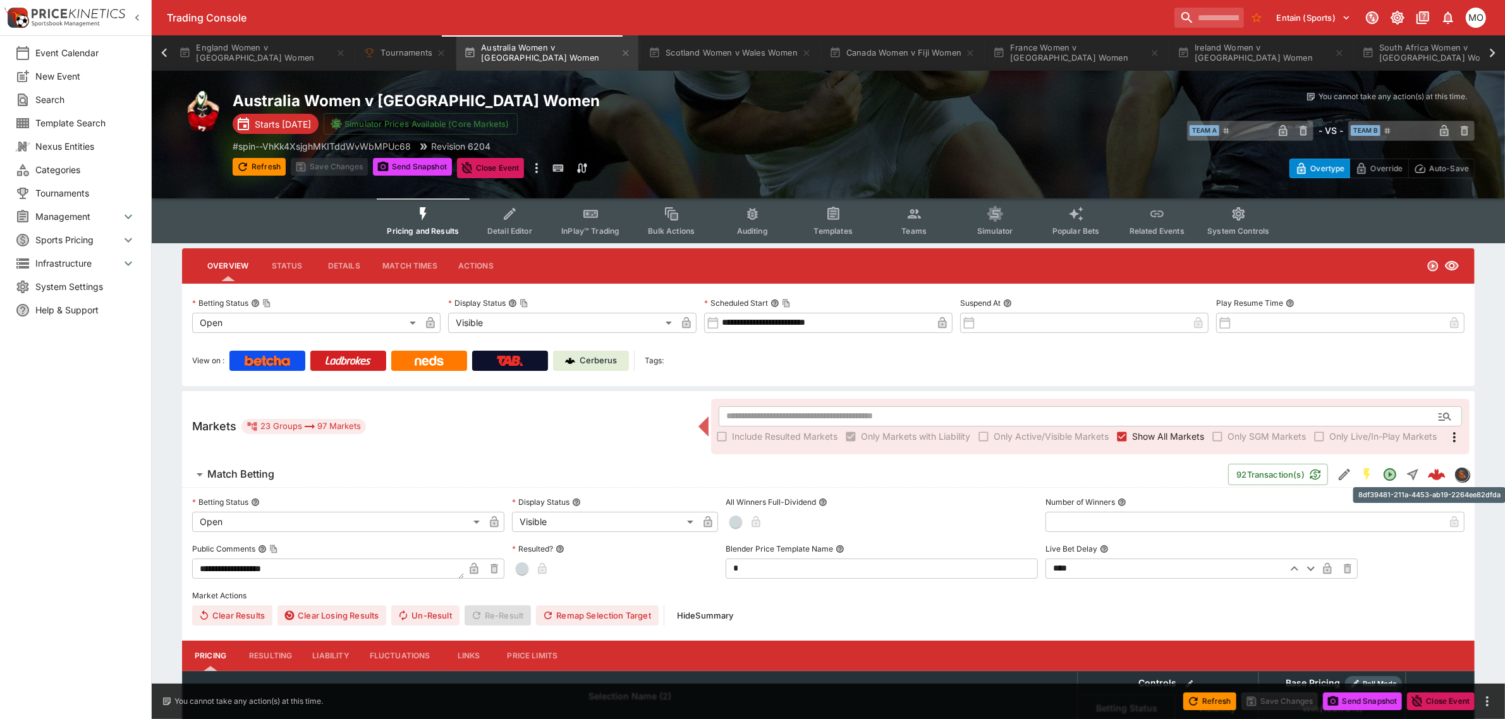
click at [1353, 472] on img "8df39481-211a-4453-ab19-2264ee82dfda" at bounding box center [1437, 475] width 18 height 18
click at [412, 162] on button "Send Snapshot" at bounding box center [412, 167] width 79 height 18
click at [814, 220] on button "Templates" at bounding box center [833, 220] width 81 height 45
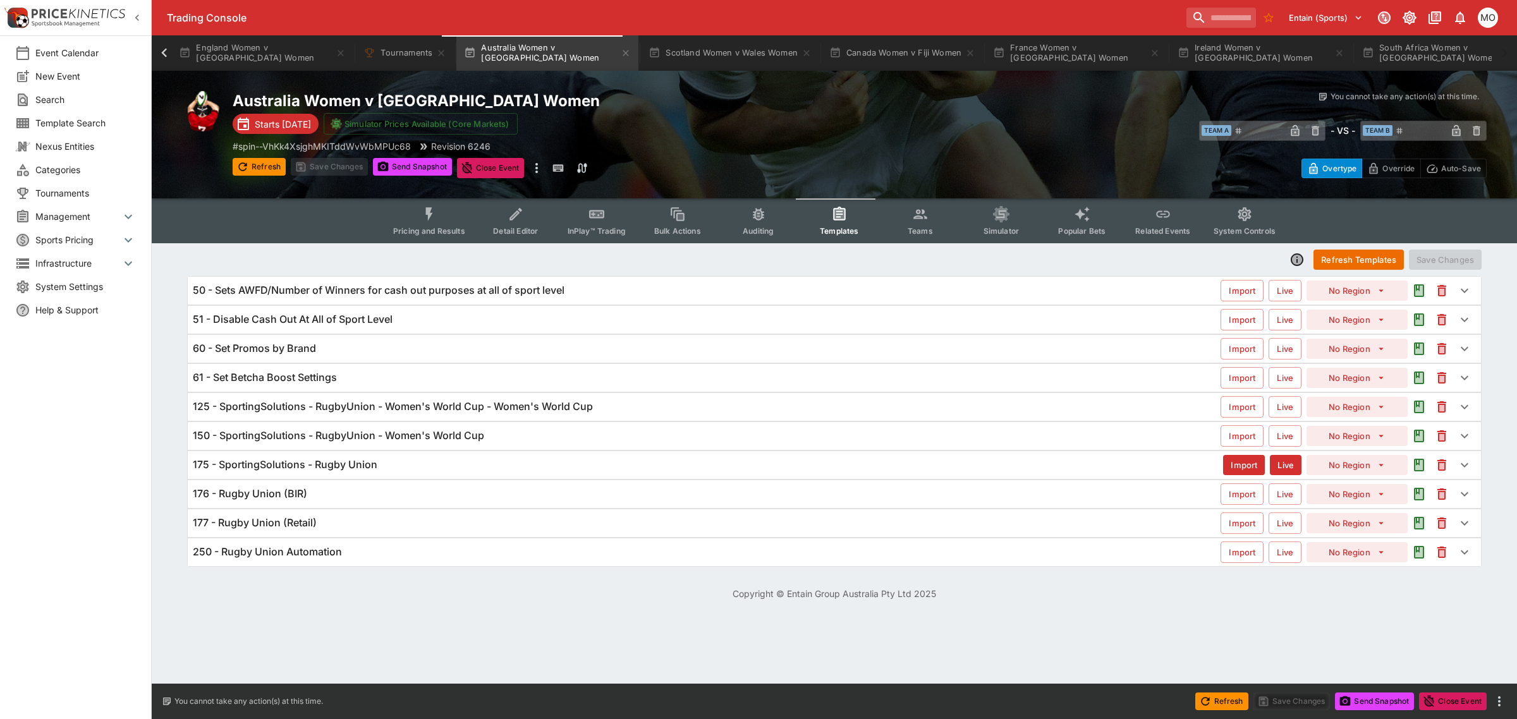
click at [413, 408] on h6 "125 - SportingSolutions - RugbyUnion - Women's World Cup - Women's World Cup" at bounding box center [393, 406] width 400 height 13
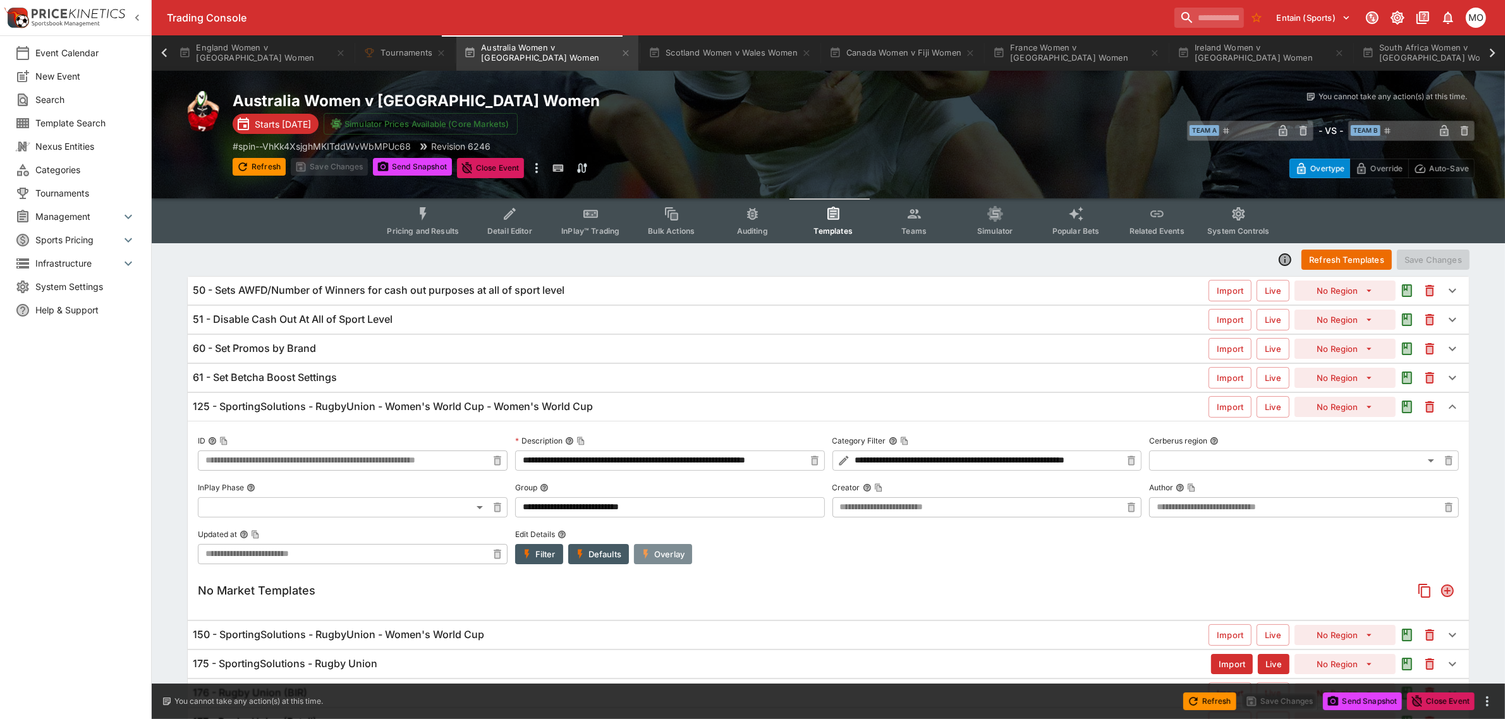
click at [668, 557] on button "Overlay" at bounding box center [663, 554] width 58 height 20
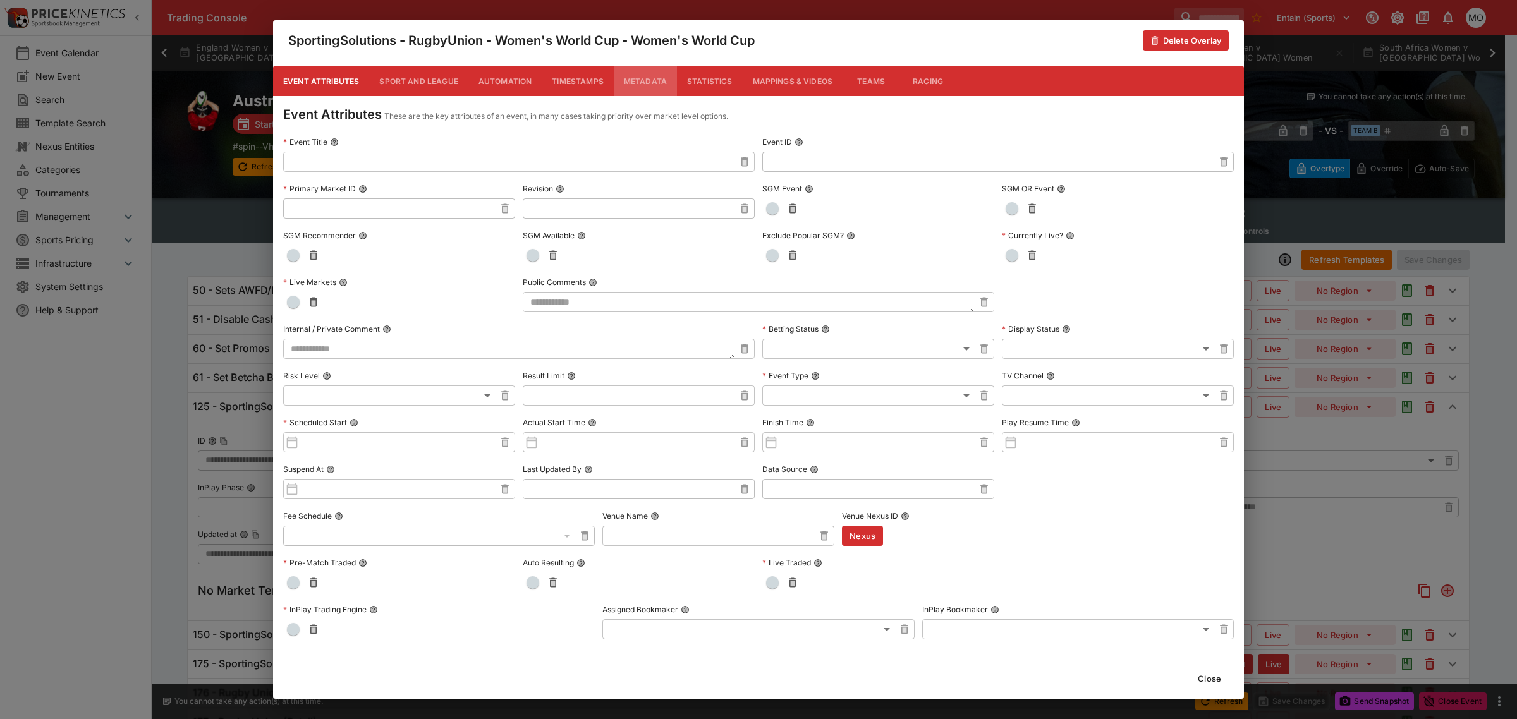
click at [628, 80] on button "Metadata" at bounding box center [645, 81] width 63 height 30
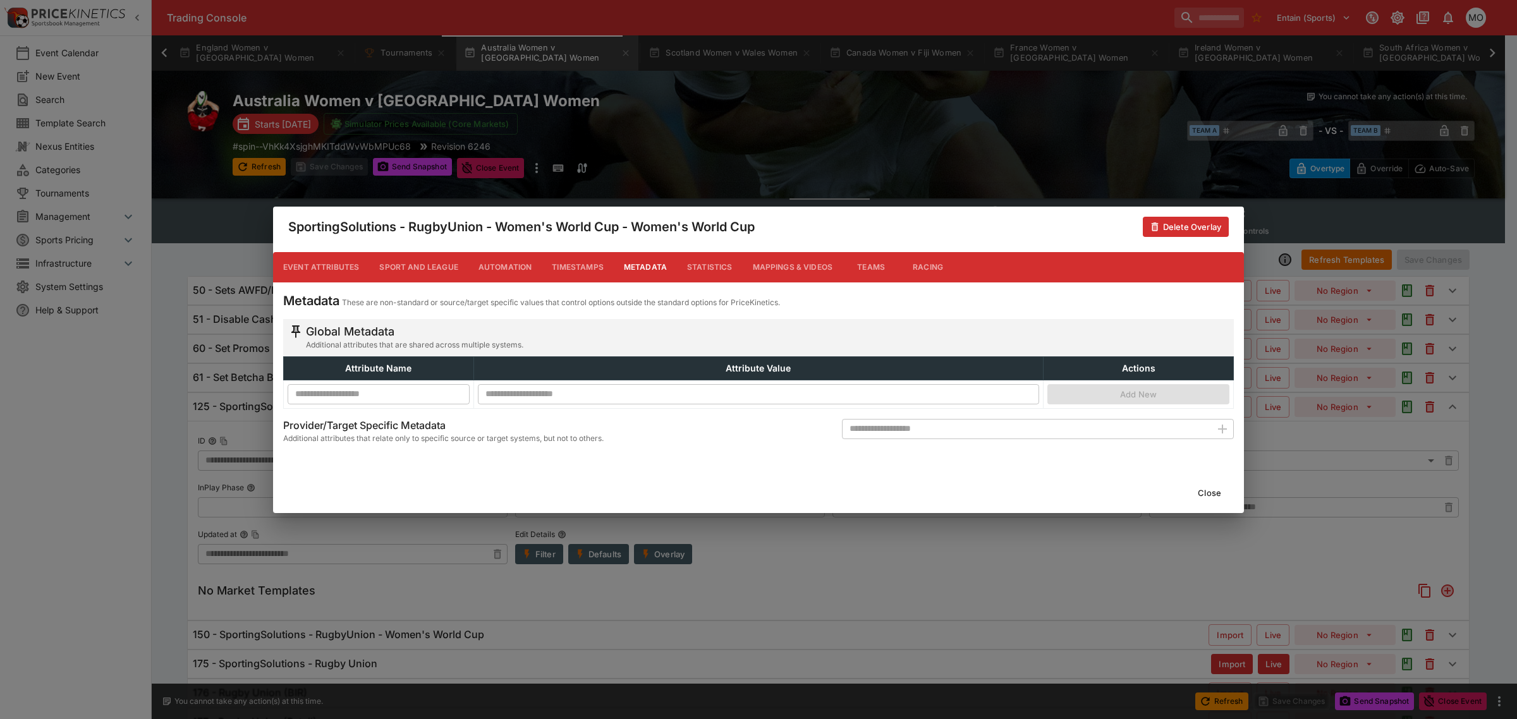
click at [1205, 494] on button "Close" at bounding box center [1209, 493] width 39 height 20
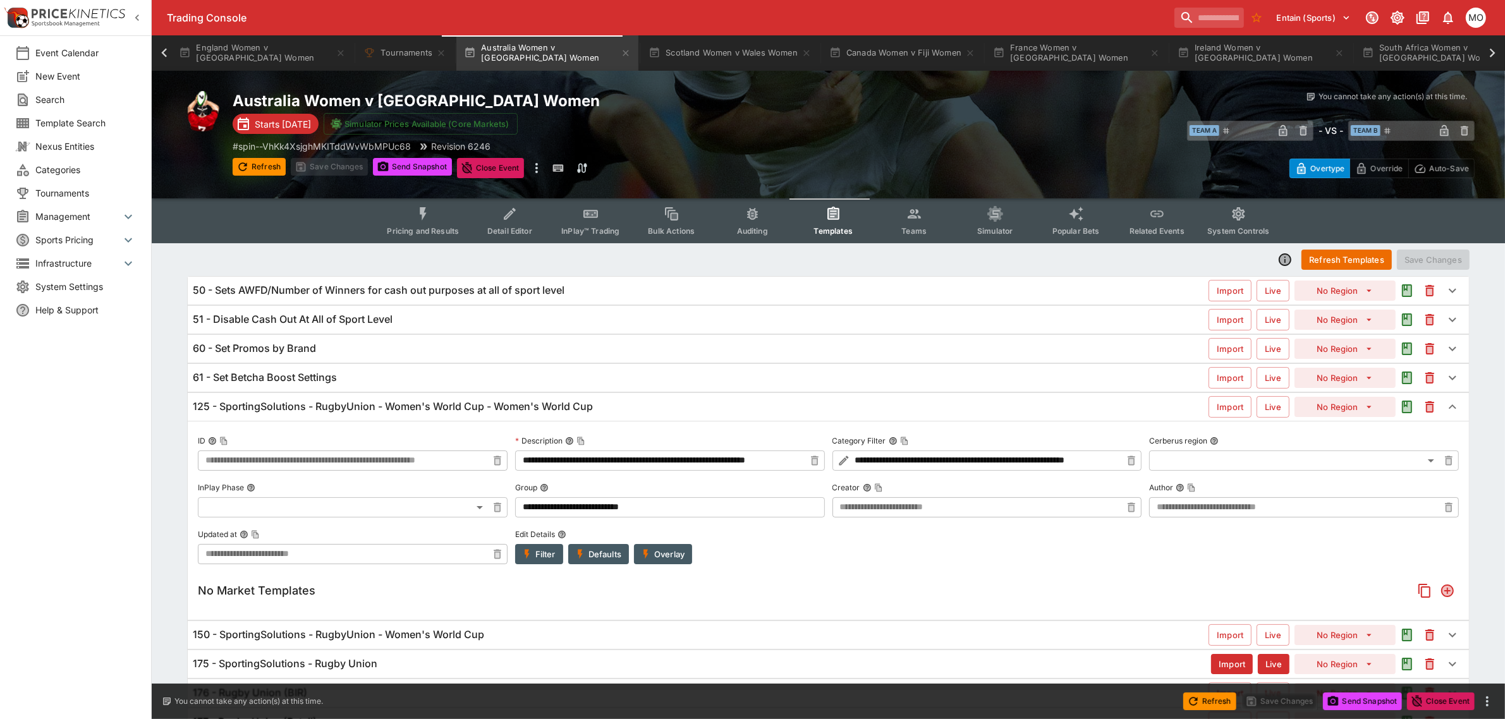
click at [549, 552] on button "Filter" at bounding box center [539, 554] width 48 height 20
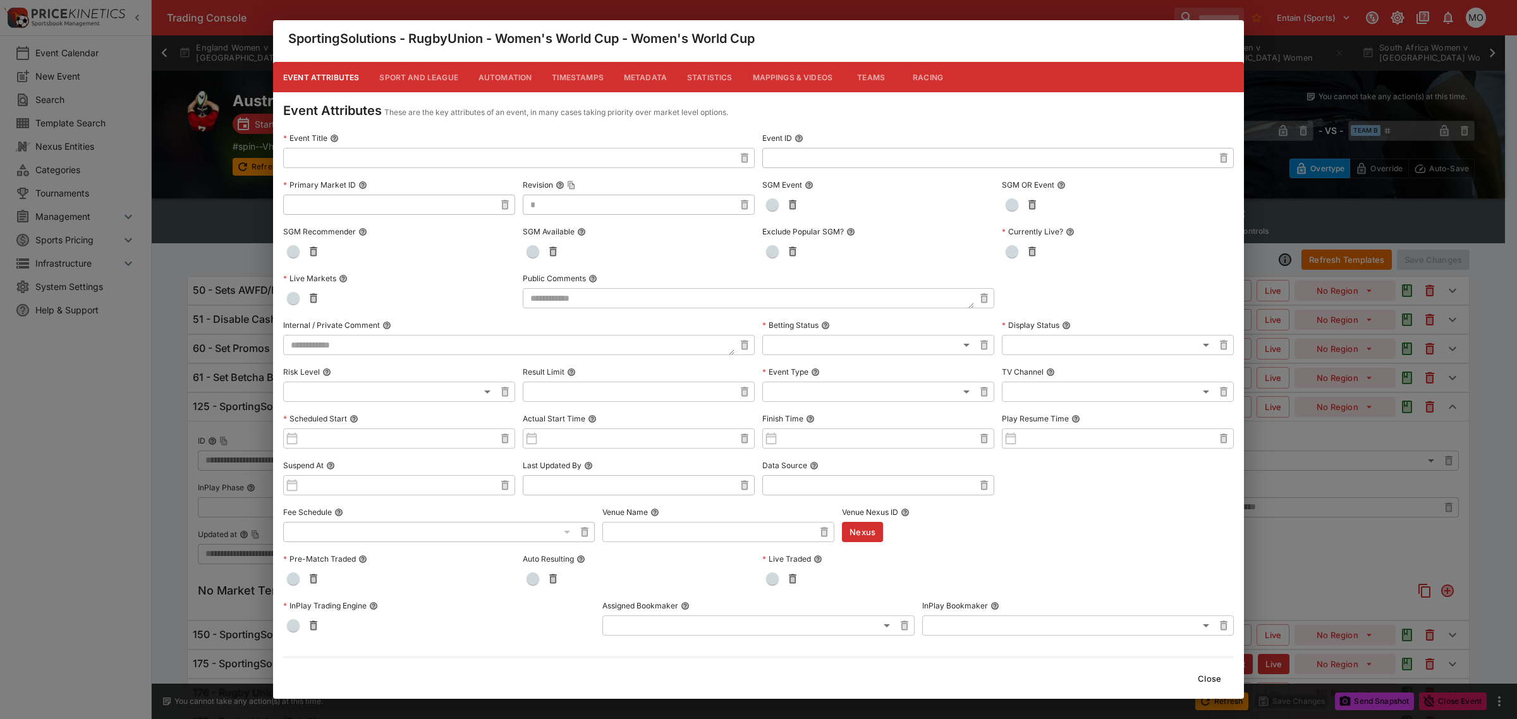
click at [633, 76] on button "Metadata" at bounding box center [645, 77] width 63 height 30
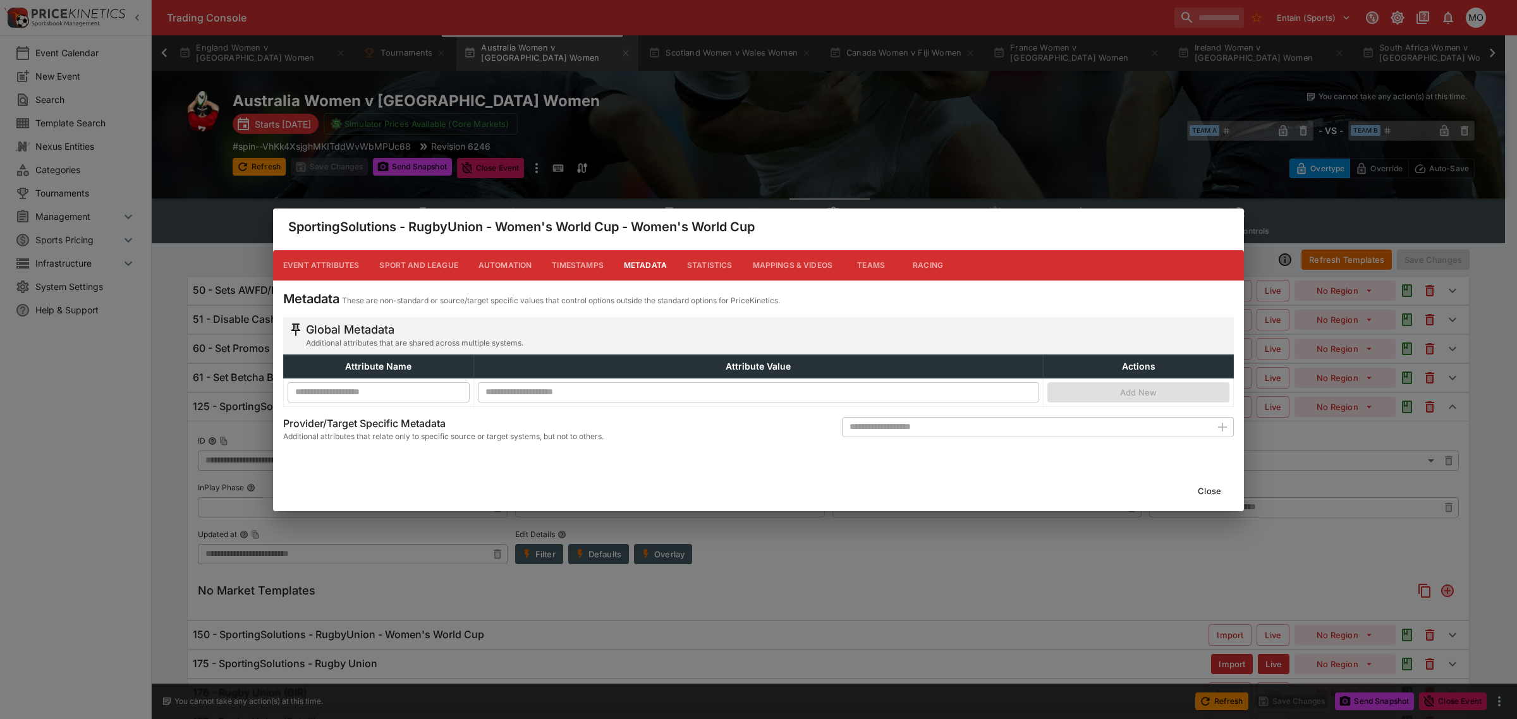
click at [1212, 487] on button "Close" at bounding box center [1209, 491] width 39 height 20
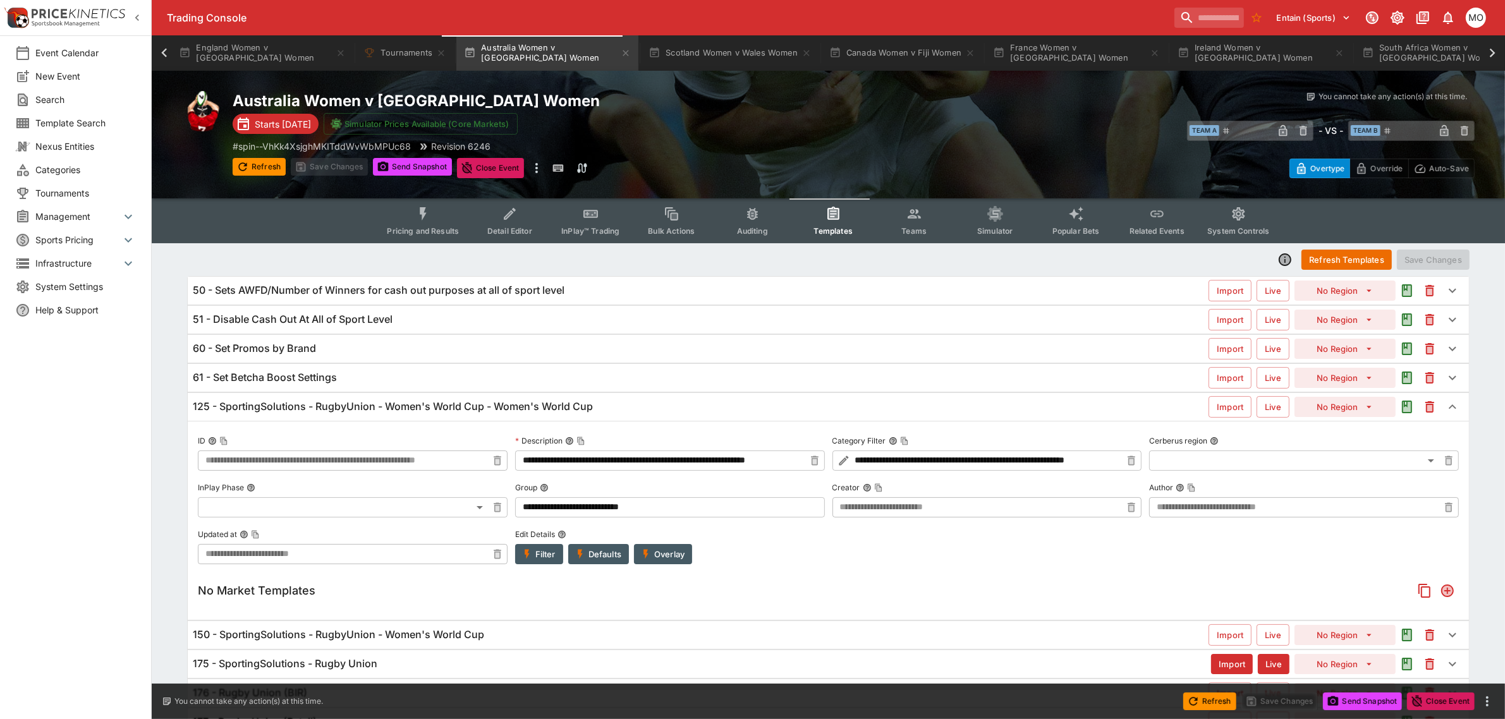
click at [671, 559] on button "Overlay" at bounding box center [663, 554] width 58 height 20
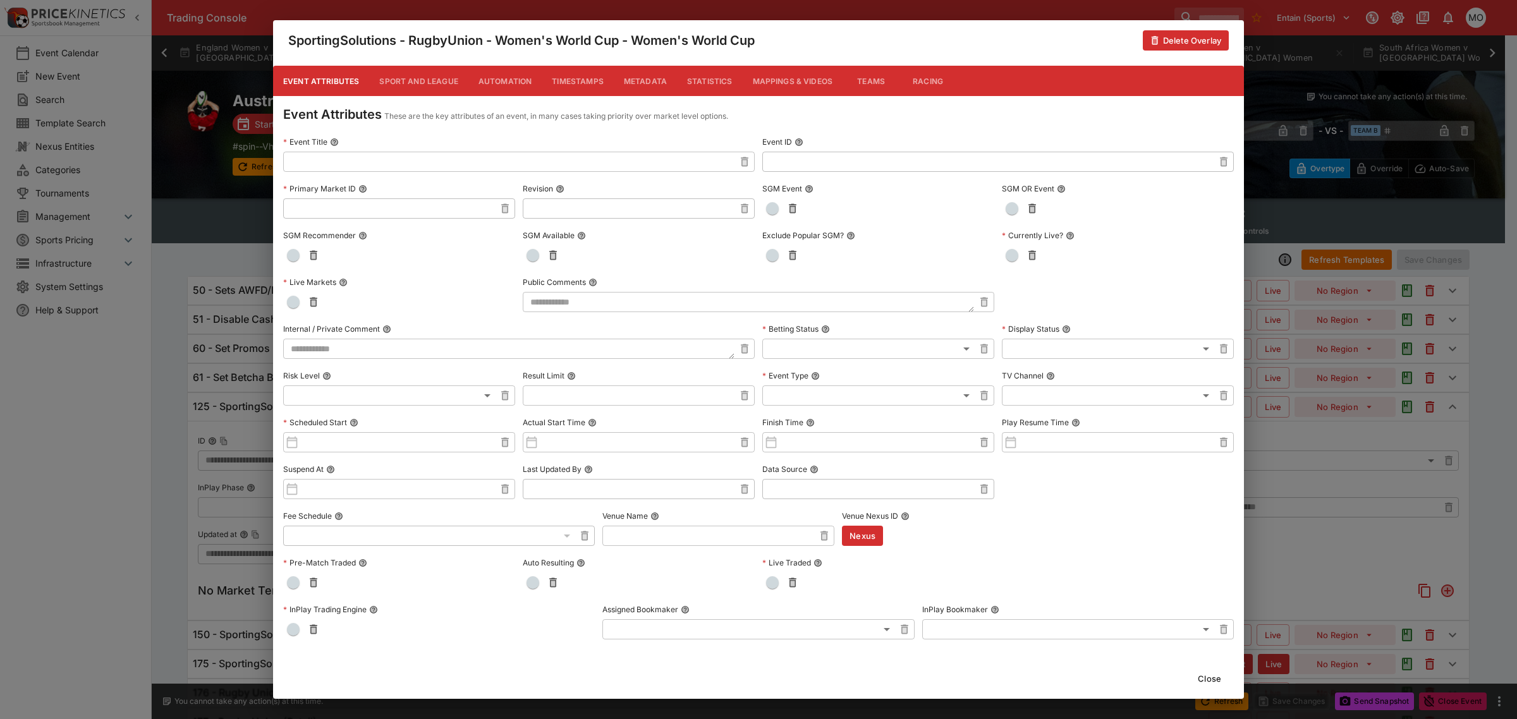
click at [649, 74] on button "Metadata" at bounding box center [645, 81] width 63 height 30
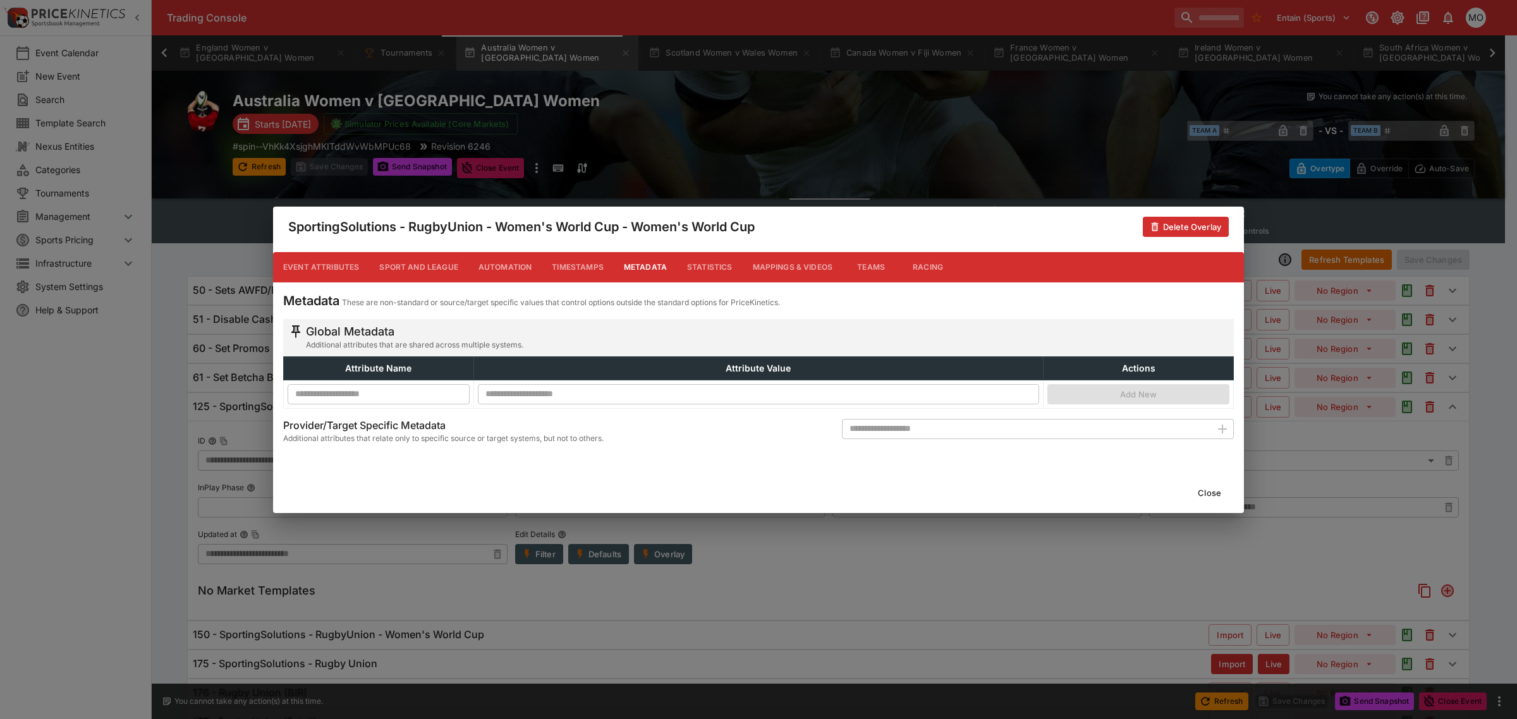
click at [1204, 491] on button "Close" at bounding box center [1209, 493] width 39 height 20
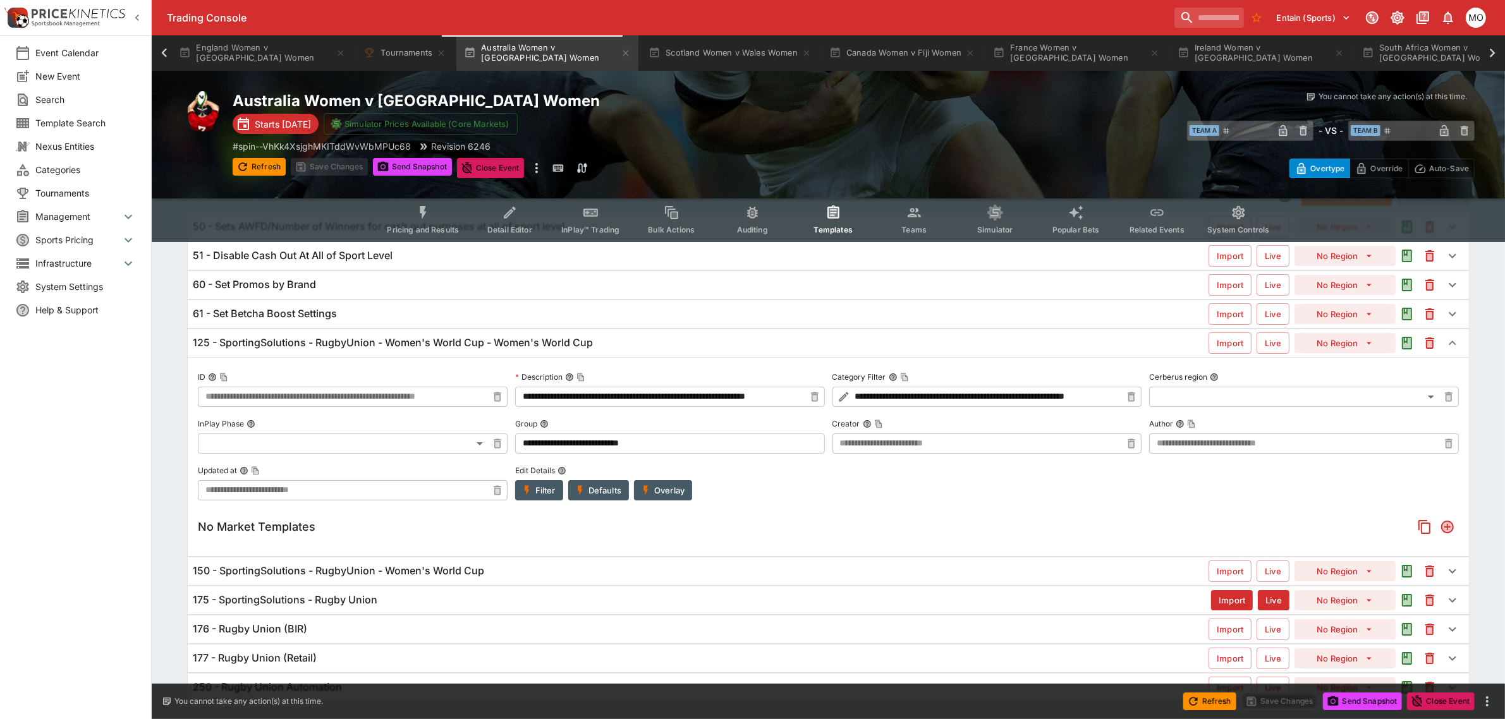
scroll to position [98, 0]
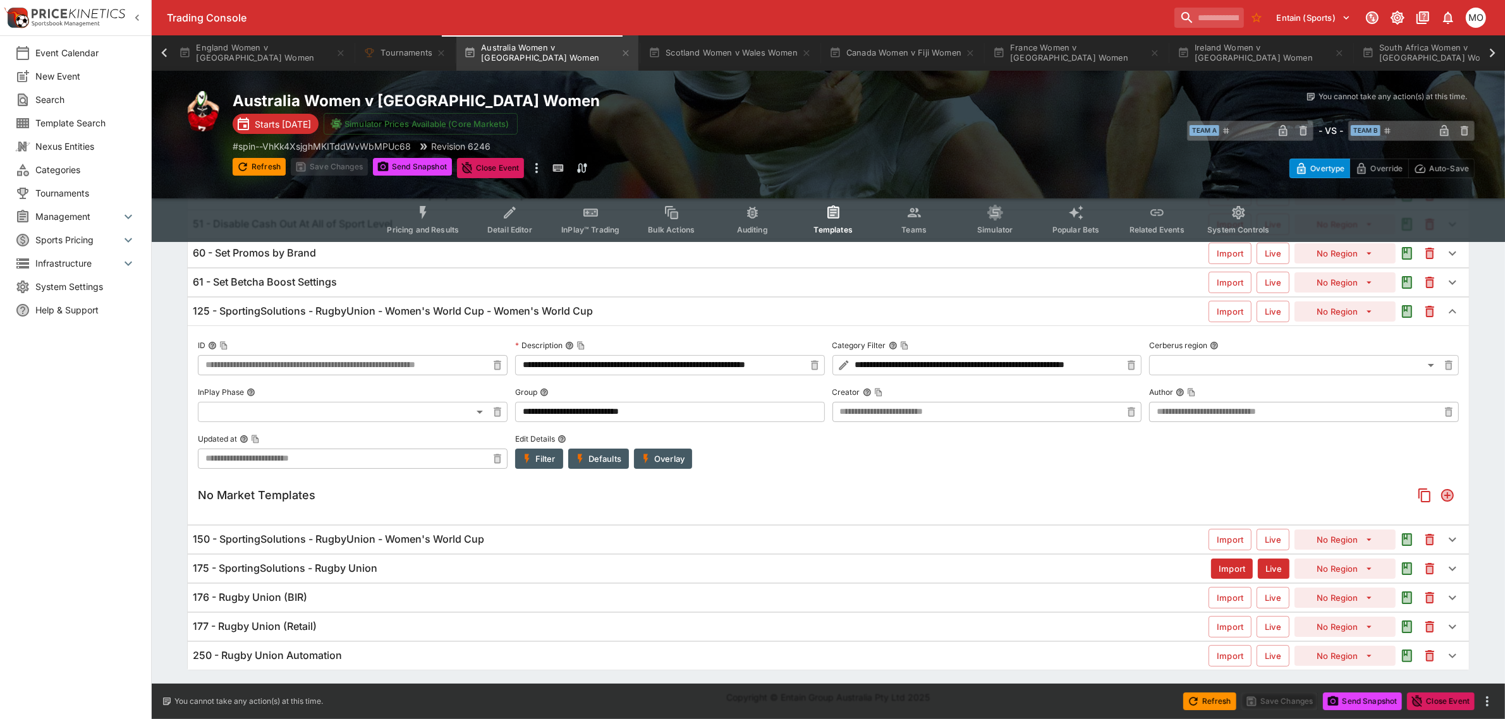
click at [497, 540] on div "150 - SportingSolutions - RugbyUnion - Women's World Cup" at bounding box center [701, 539] width 1016 height 13
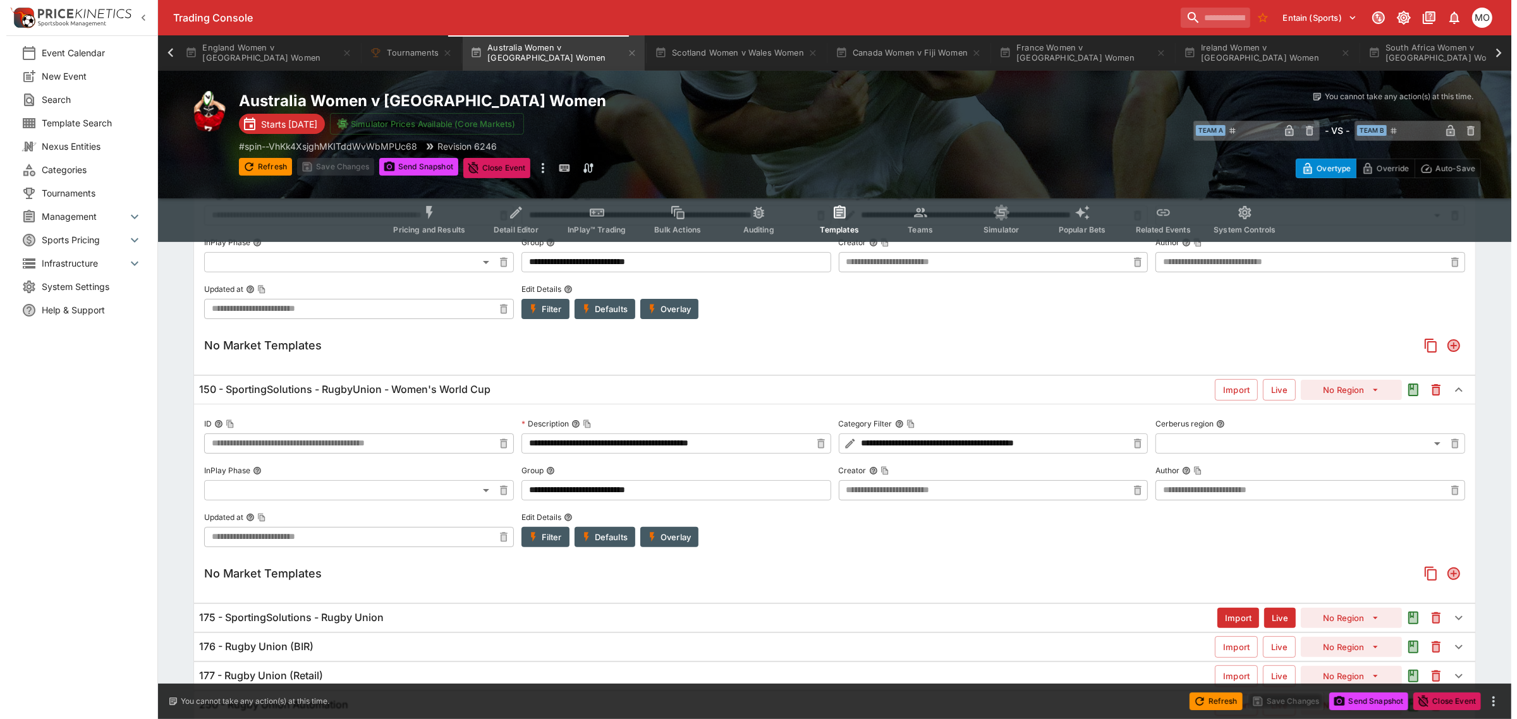
scroll to position [297, 0]
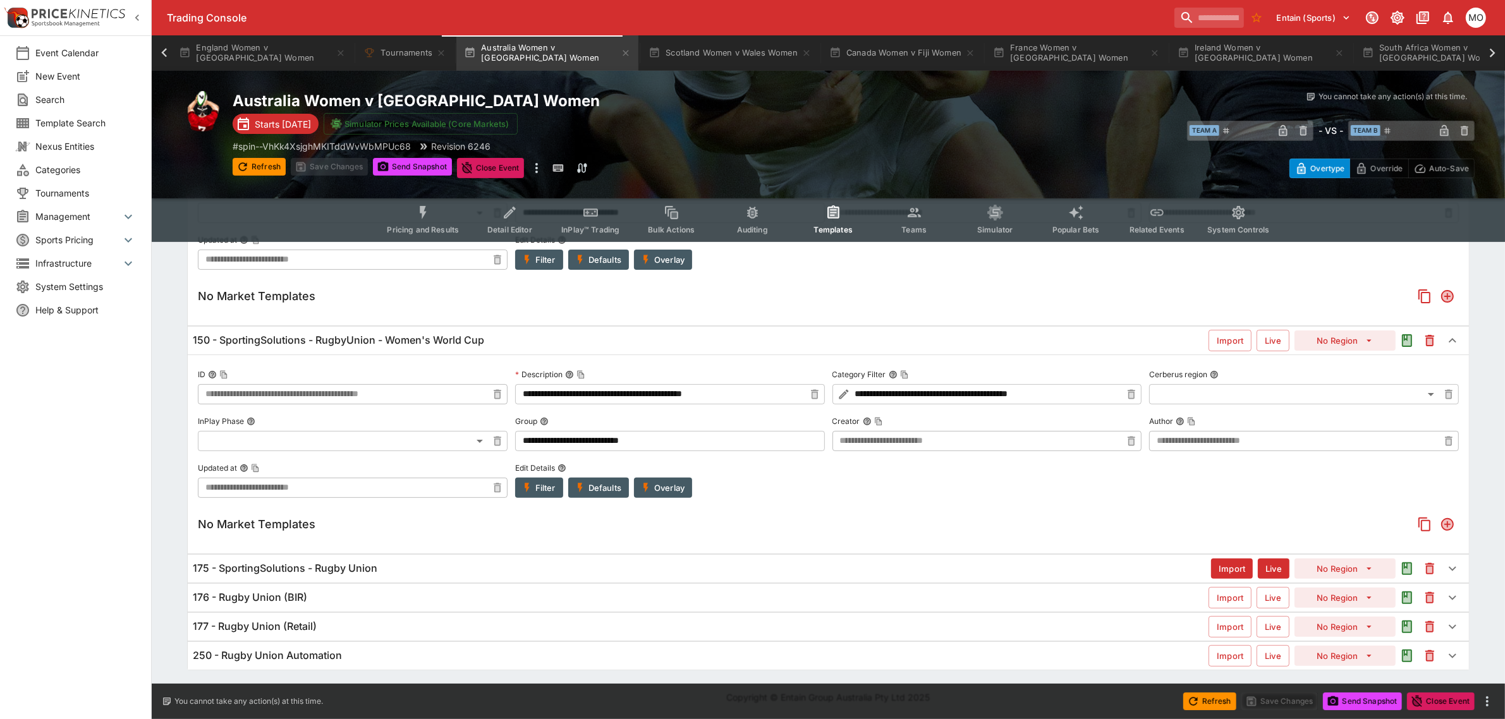
click at [691, 485] on button "Overlay" at bounding box center [663, 488] width 58 height 20
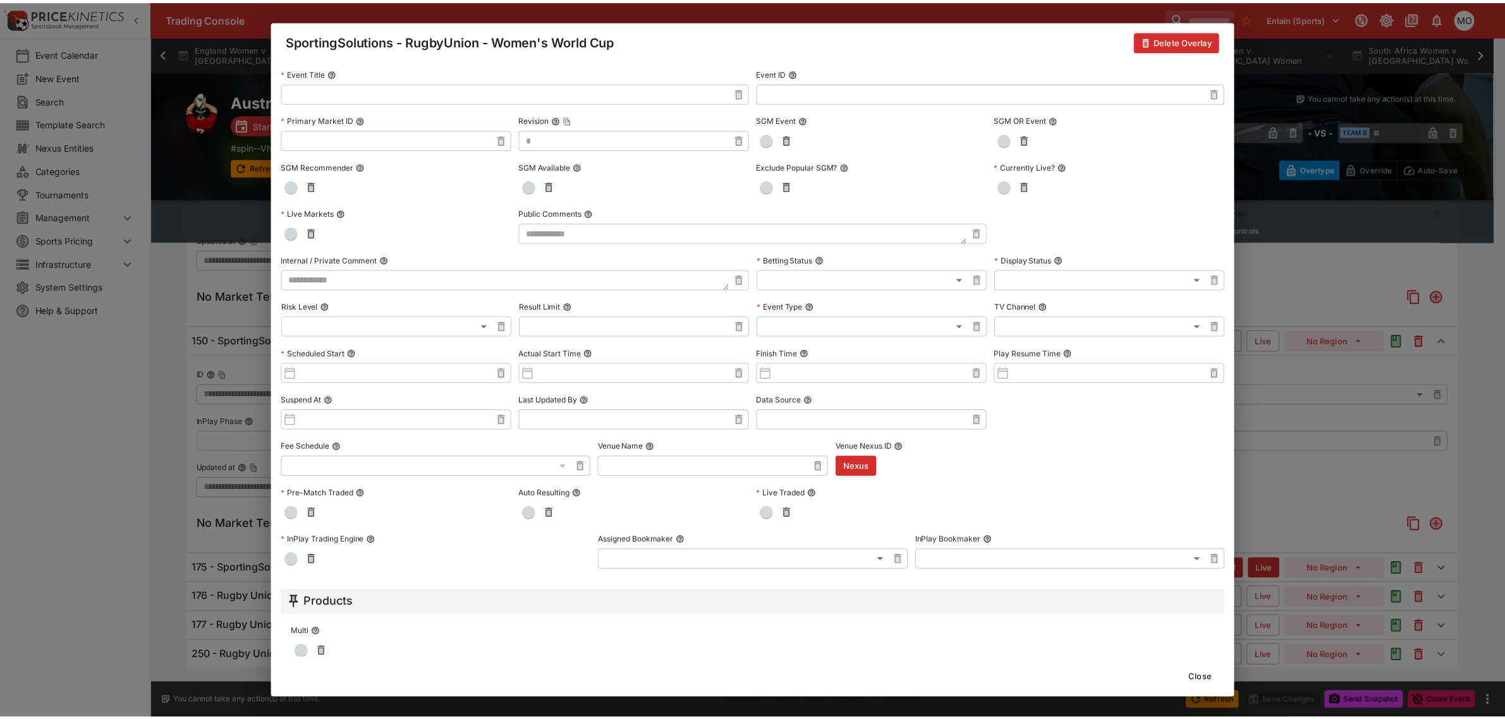
scroll to position [0, 0]
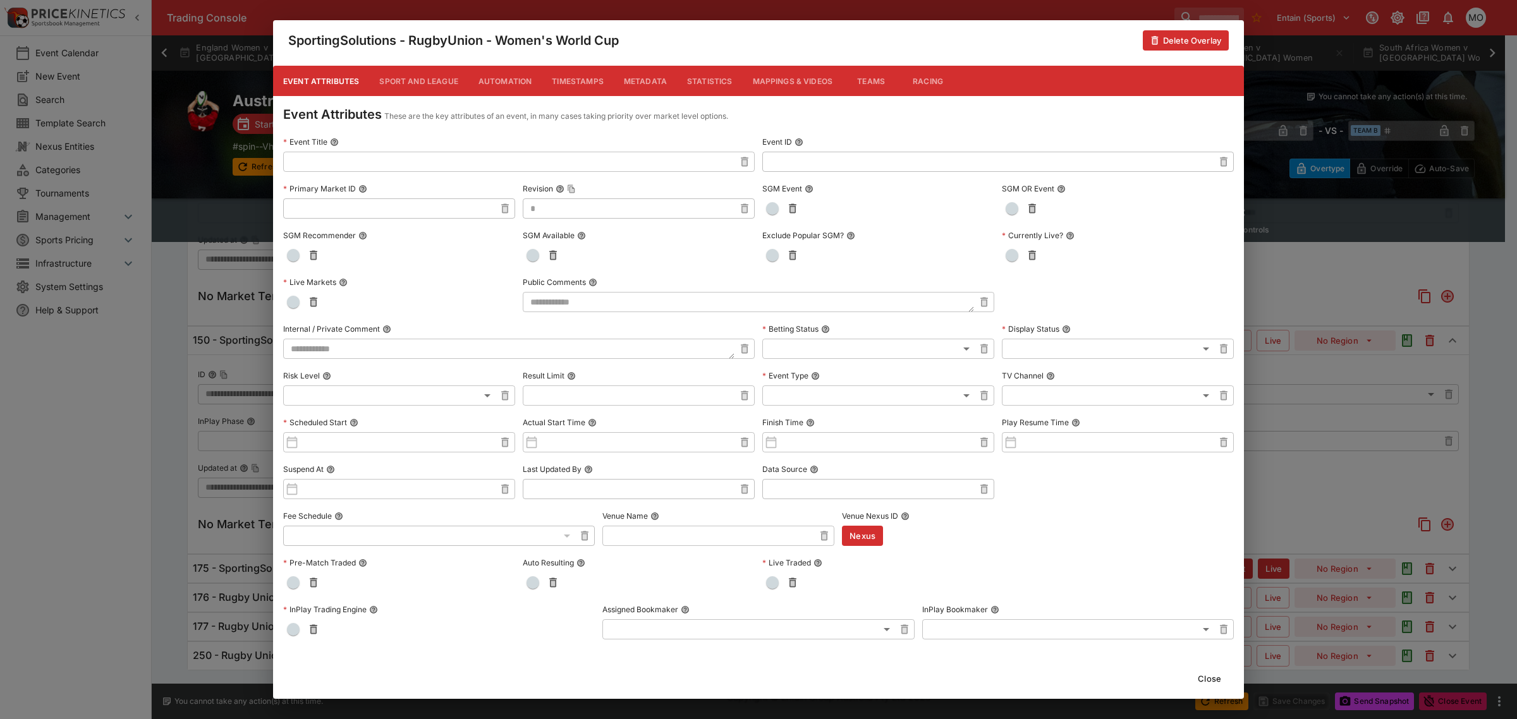
click at [637, 77] on button "Metadata" at bounding box center [645, 81] width 63 height 30
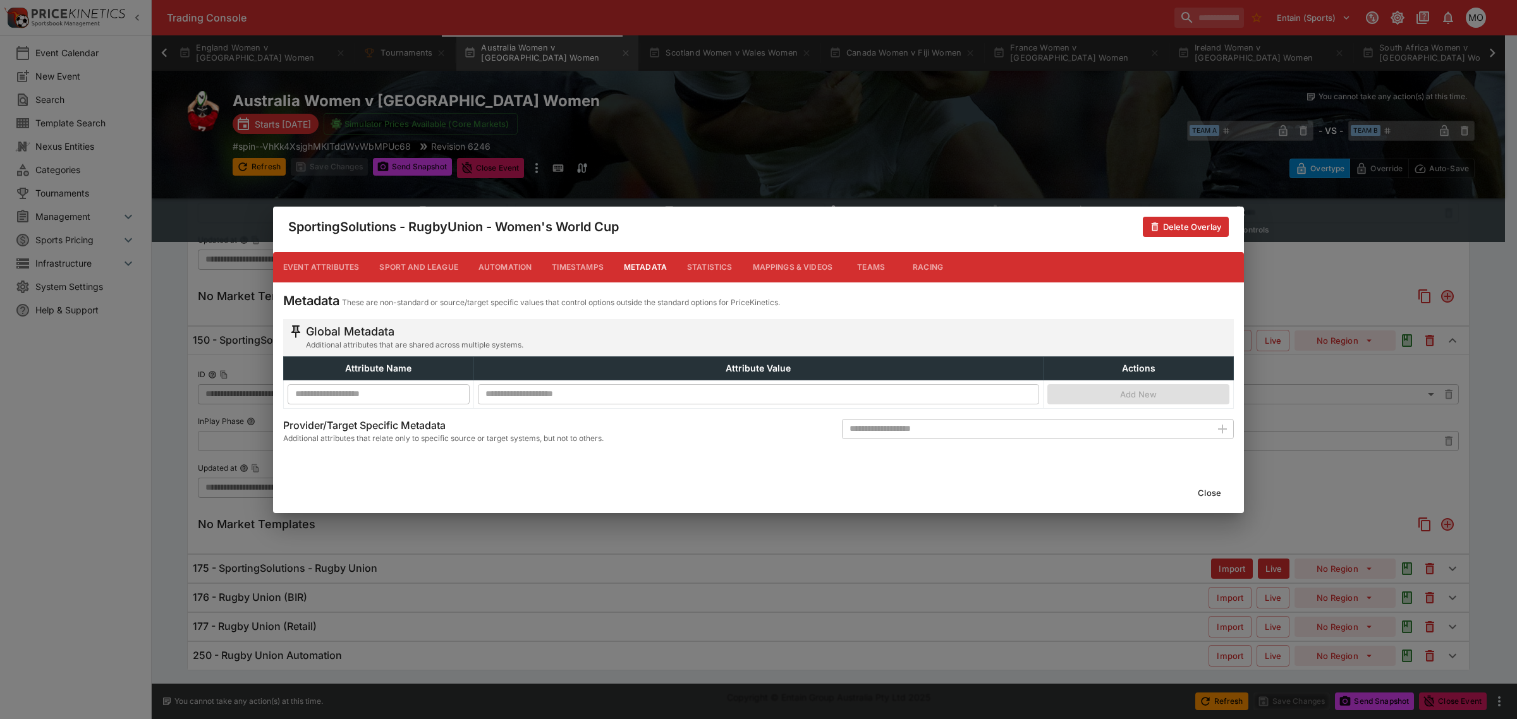
click at [1199, 489] on button "Close" at bounding box center [1209, 493] width 39 height 20
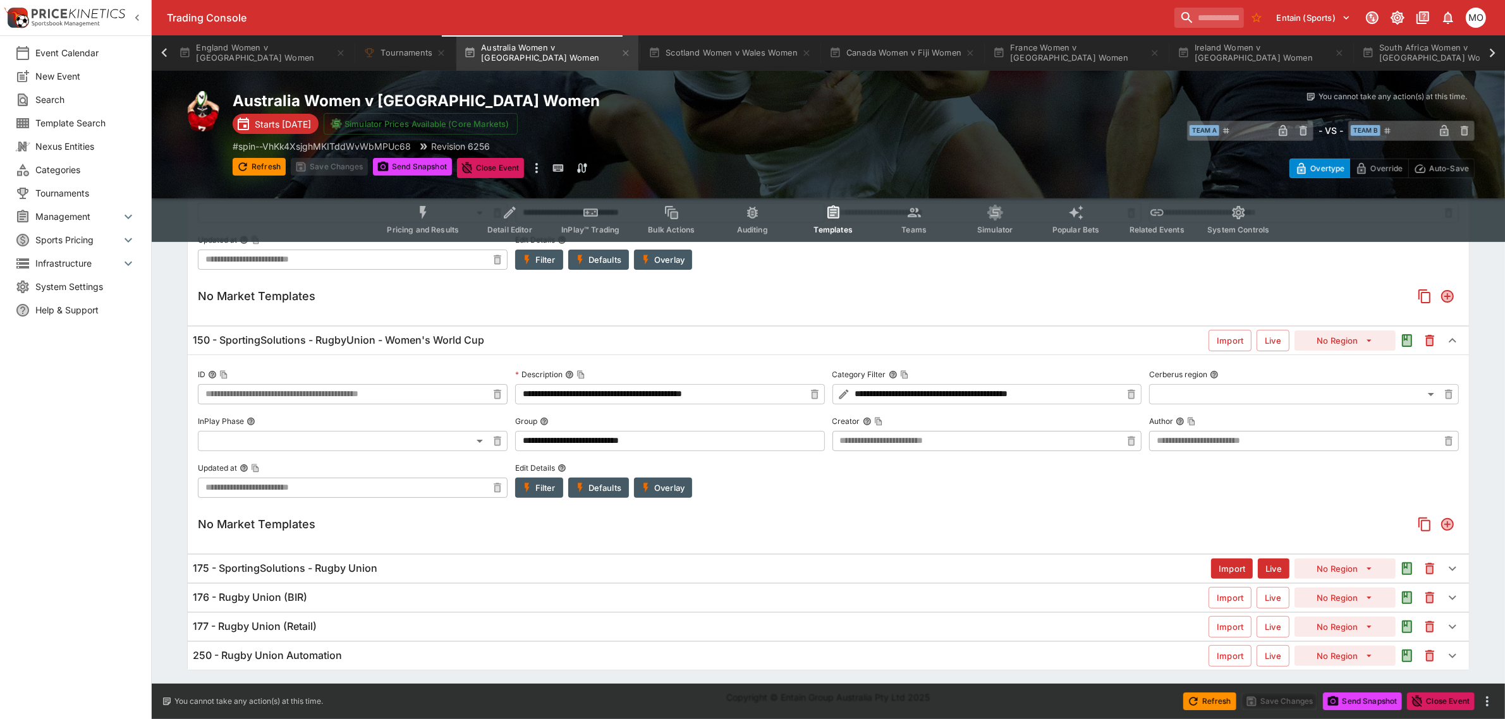
click at [346, 564] on h6 "175 - SportingSolutions - Rugby Union" at bounding box center [285, 568] width 185 height 13
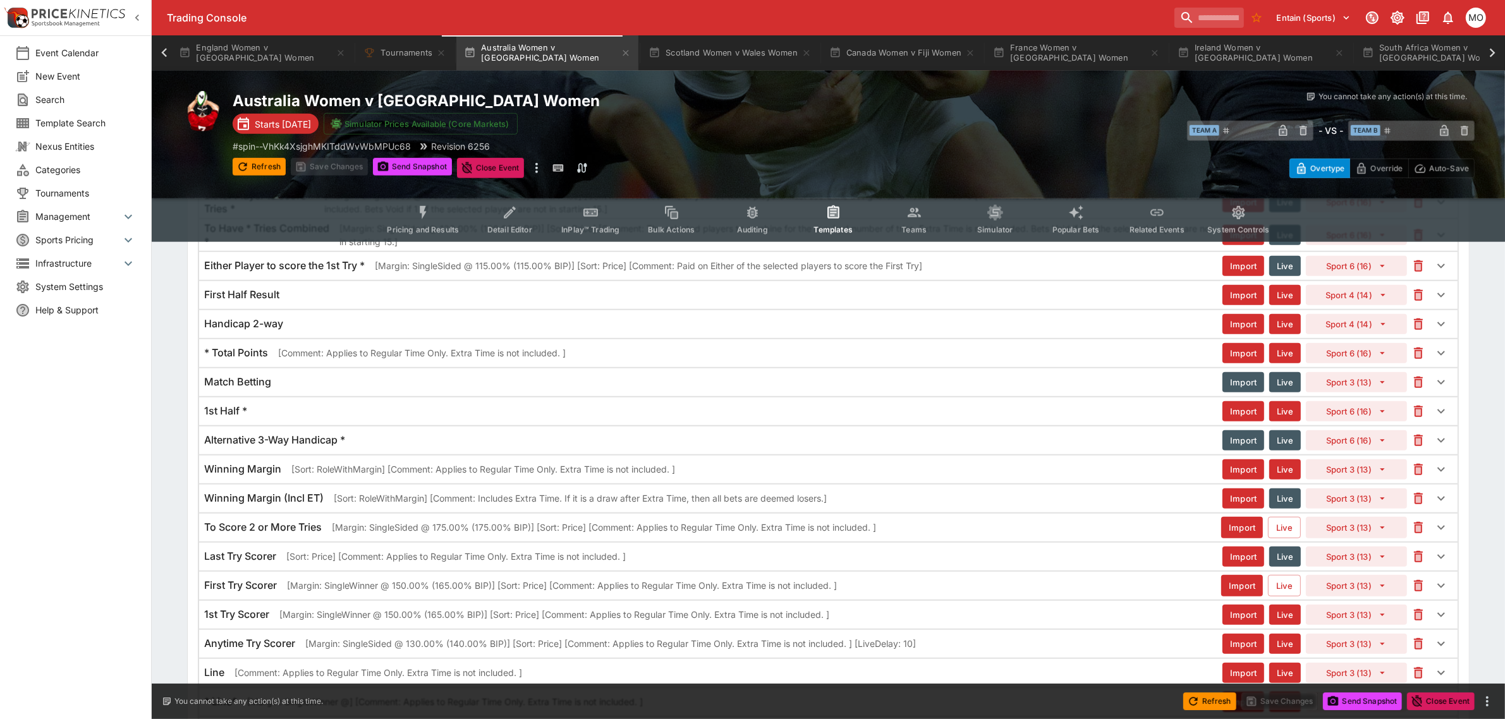
scroll to position [1087, 0]
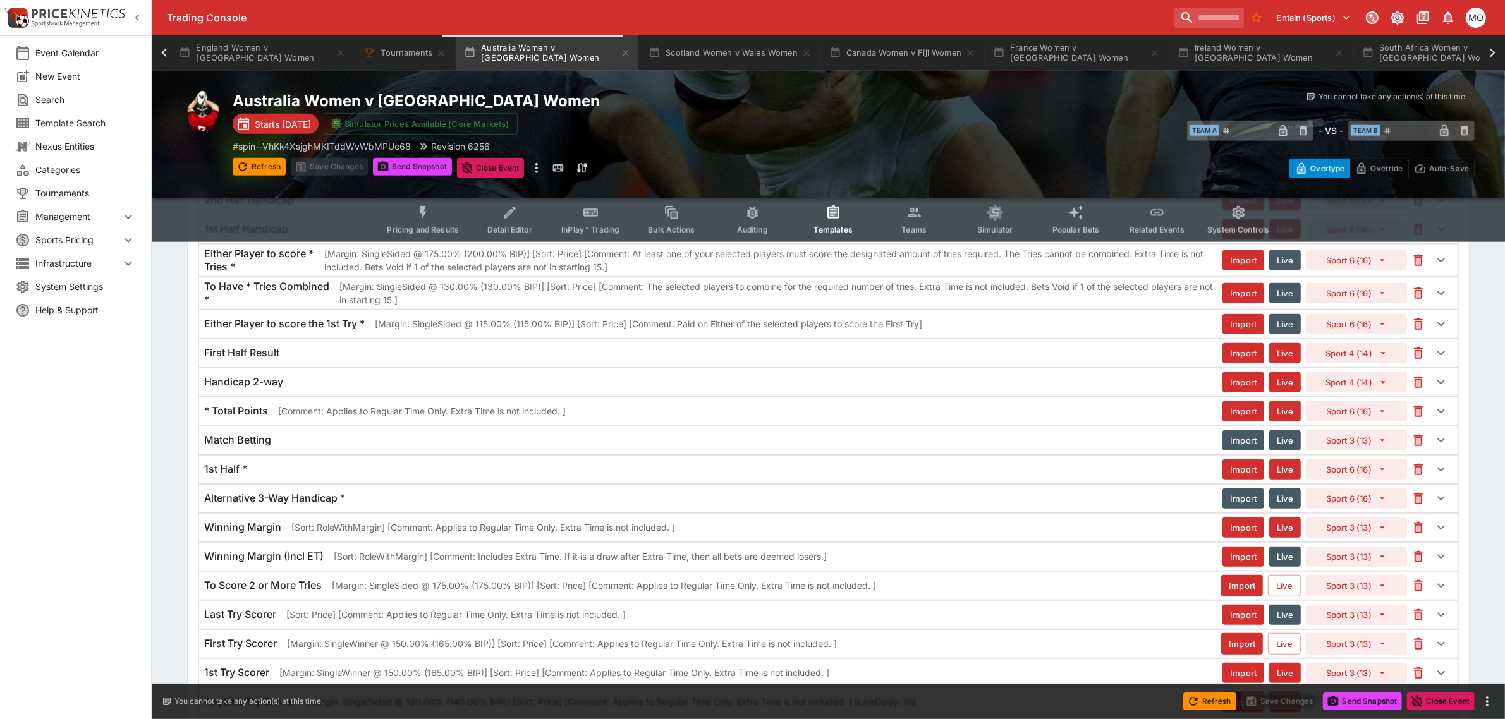
click at [329, 446] on div "Match Betting" at bounding box center [713, 440] width 1018 height 13
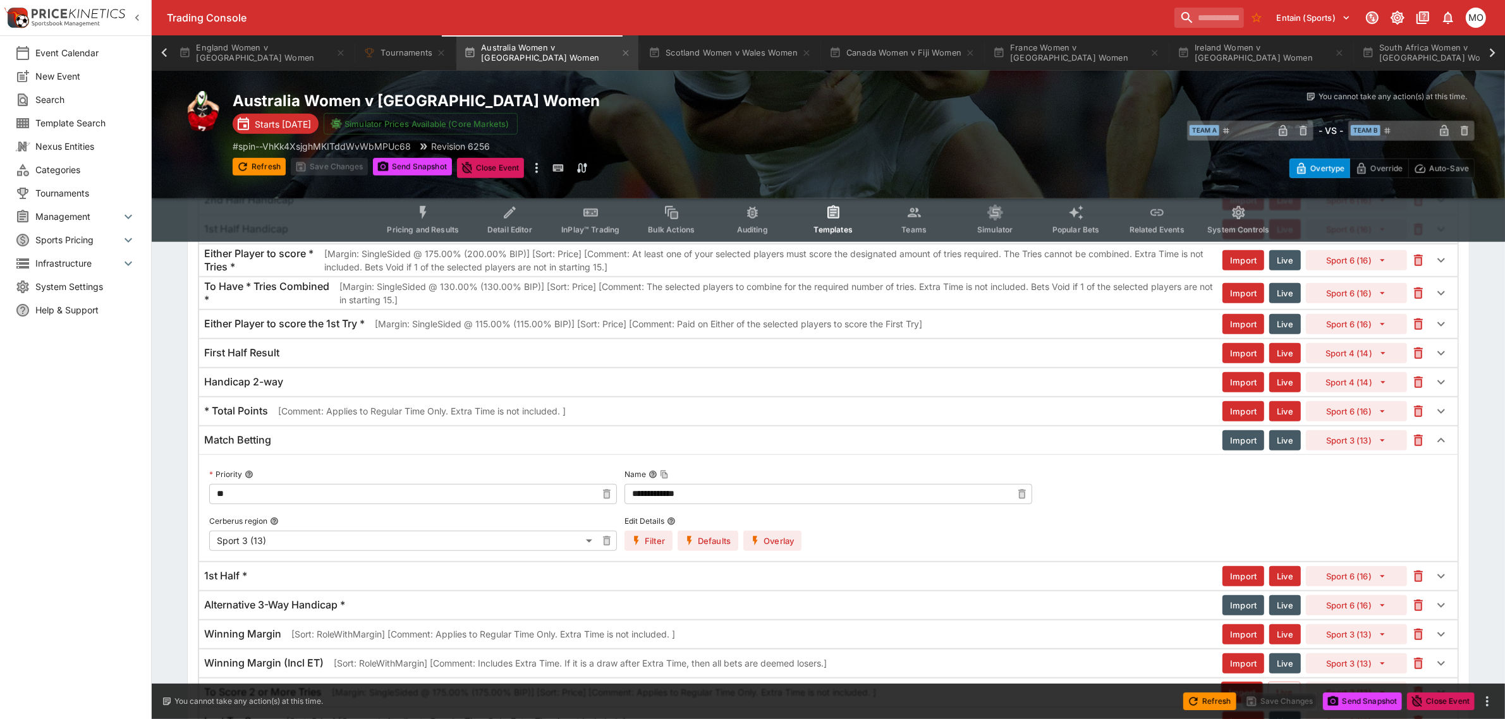
click at [329, 446] on div "Match Betting" at bounding box center [713, 440] width 1018 height 13
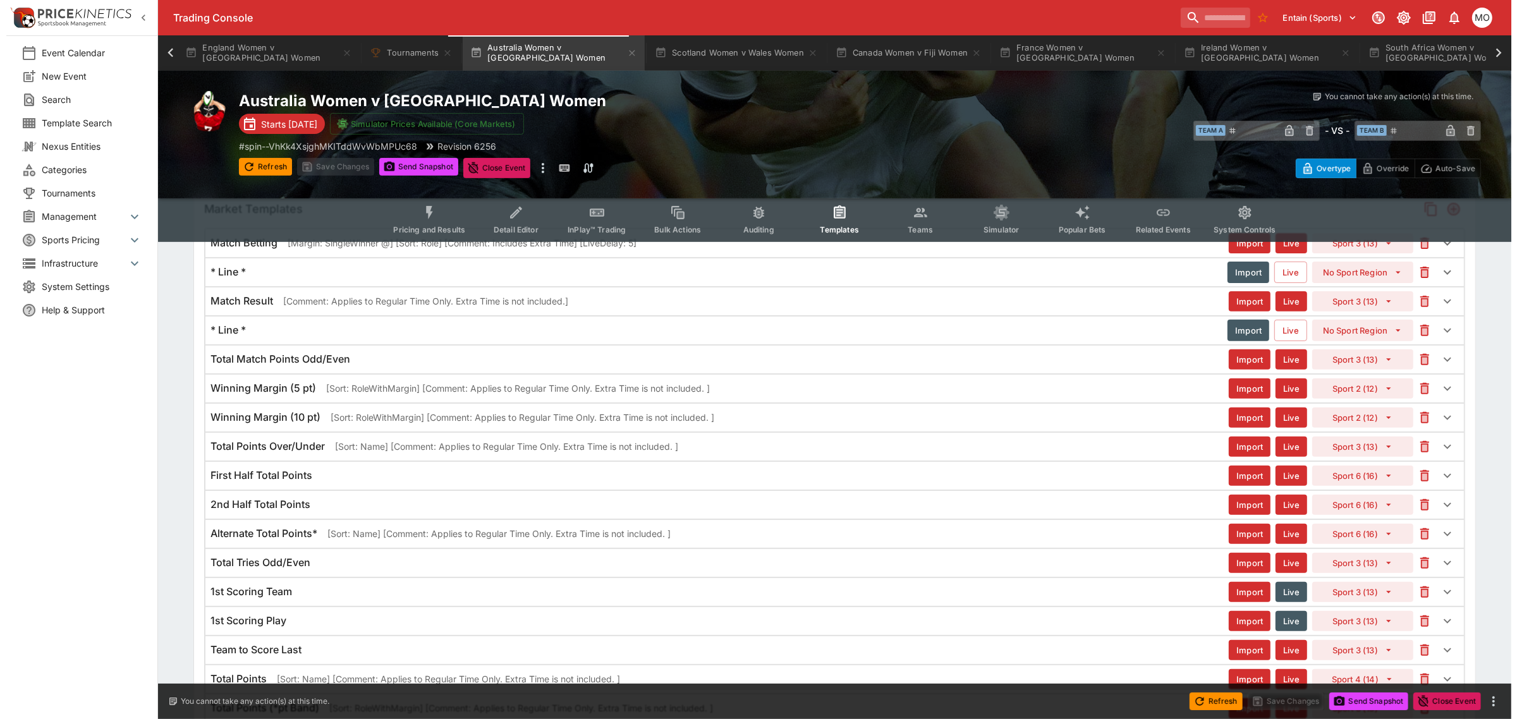
scroll to position [297, 0]
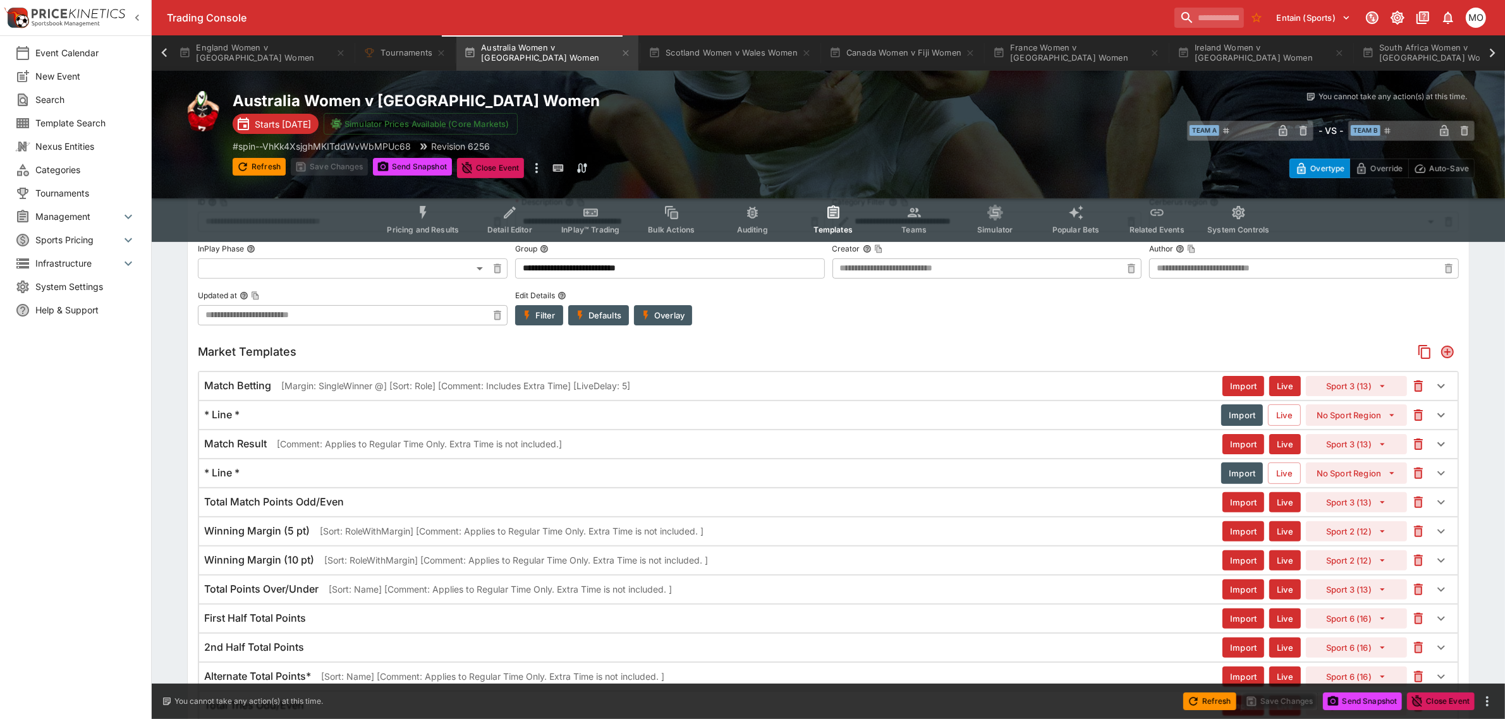
click at [565, 454] on div "Match Result [Comment: Applies to Regular Time Only. Extra Time is not included…" at bounding box center [828, 444] width 1259 height 28
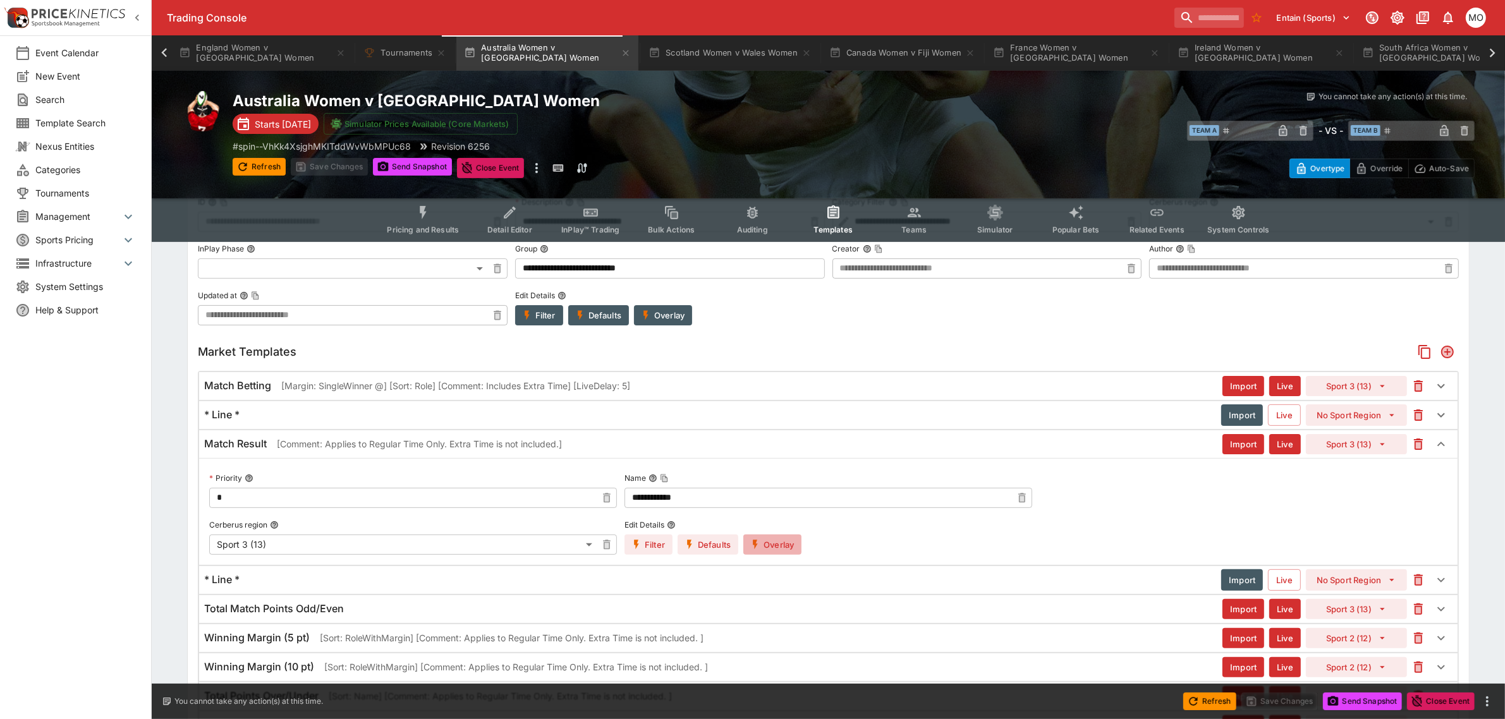
click at [776, 546] on button "Overlay" at bounding box center [772, 545] width 58 height 20
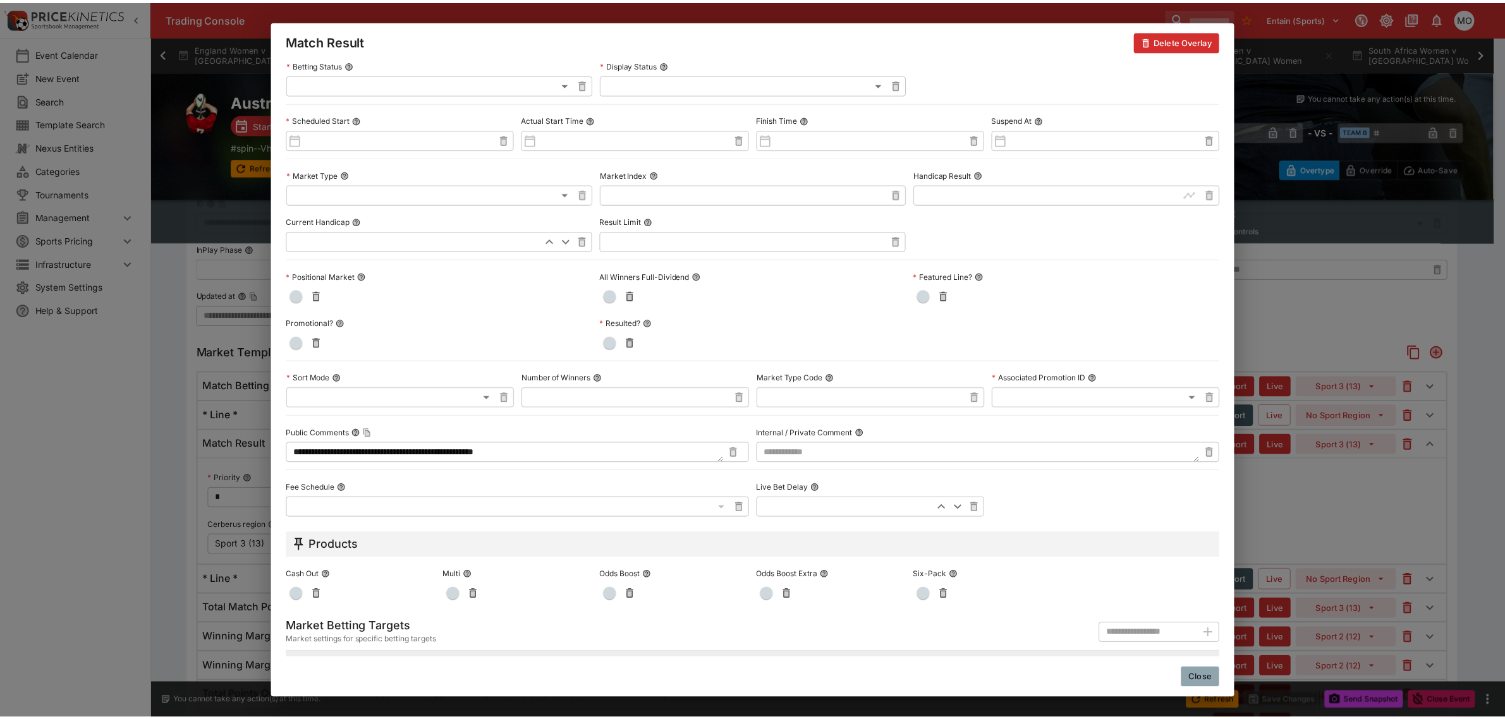
scroll to position [0, 0]
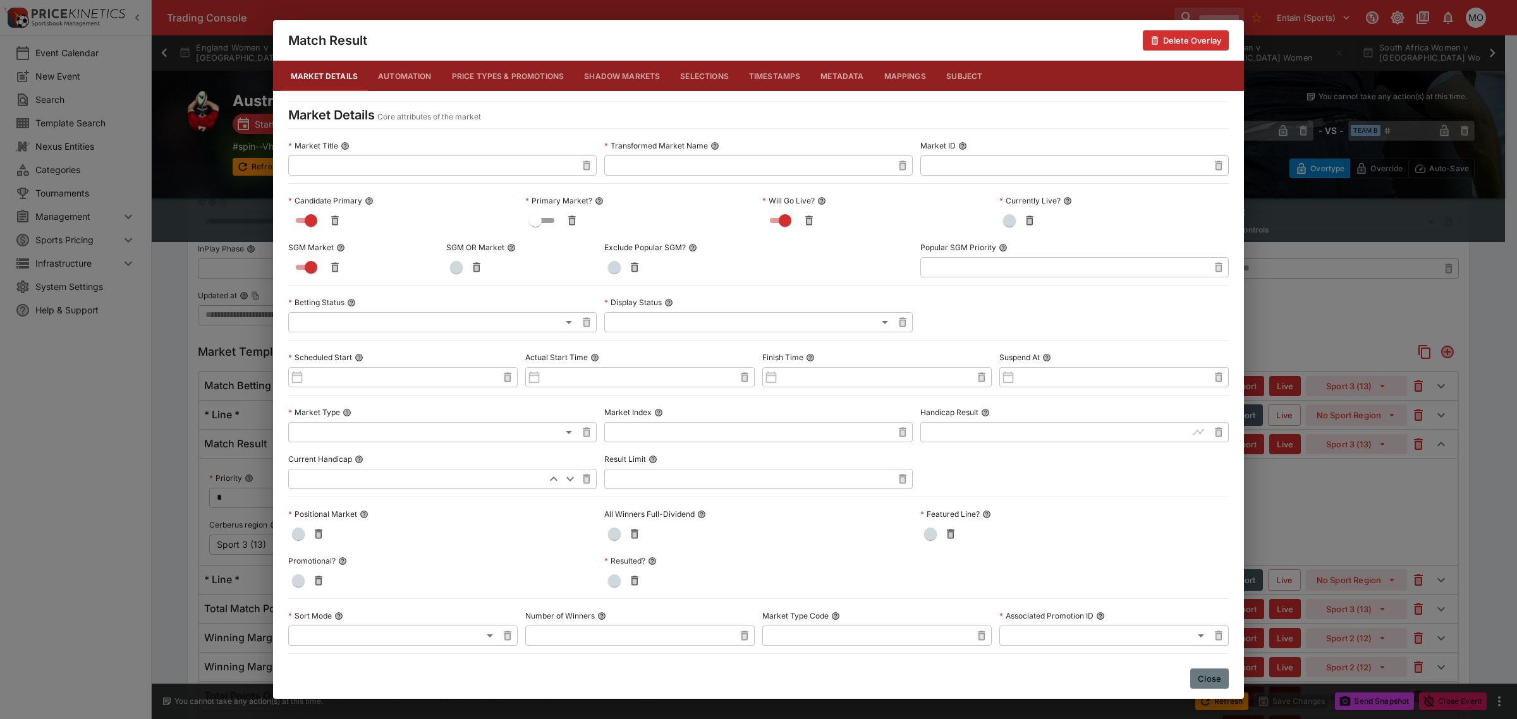
click at [1209, 597] on button "Close" at bounding box center [1209, 679] width 39 height 20
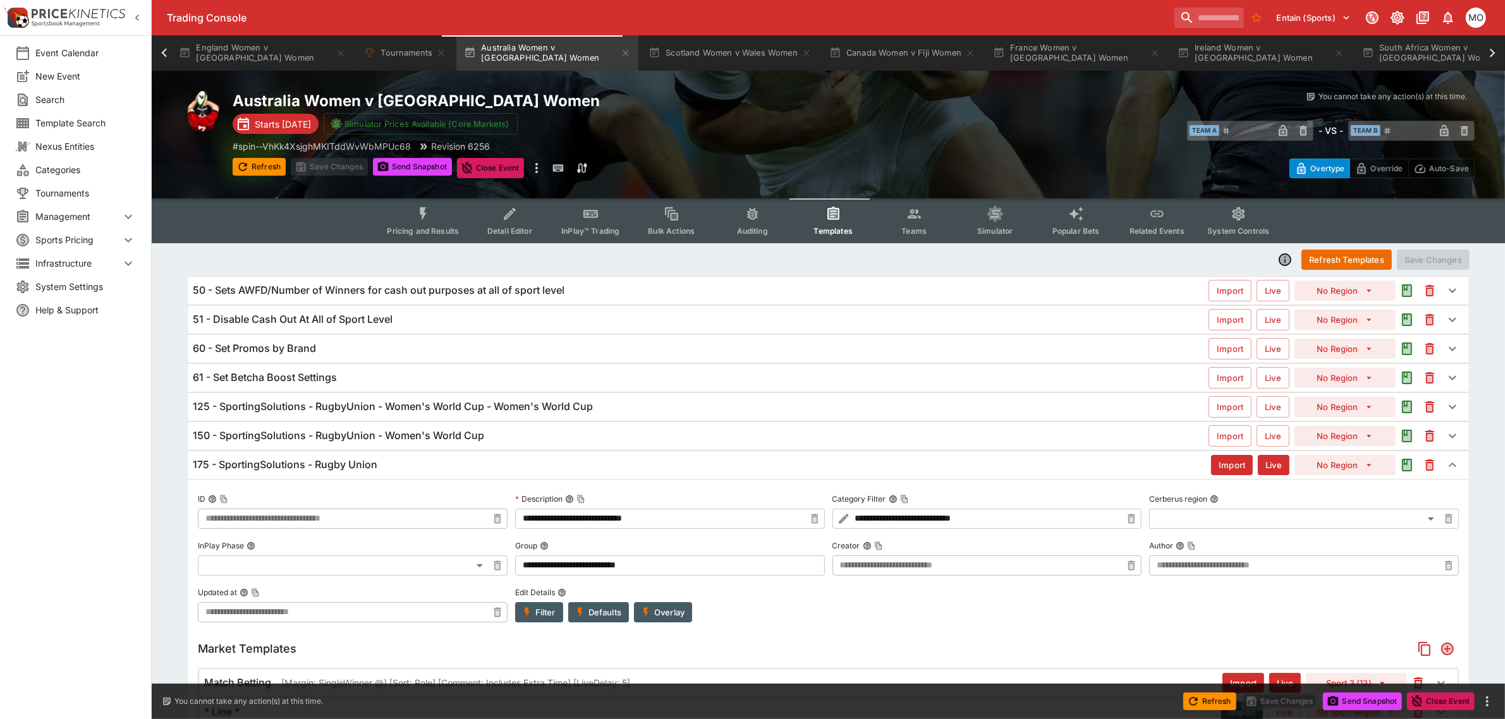
click at [490, 430] on div "150 - SportingSolutions - RugbyUnion - Women's World Cup" at bounding box center [701, 435] width 1016 height 13
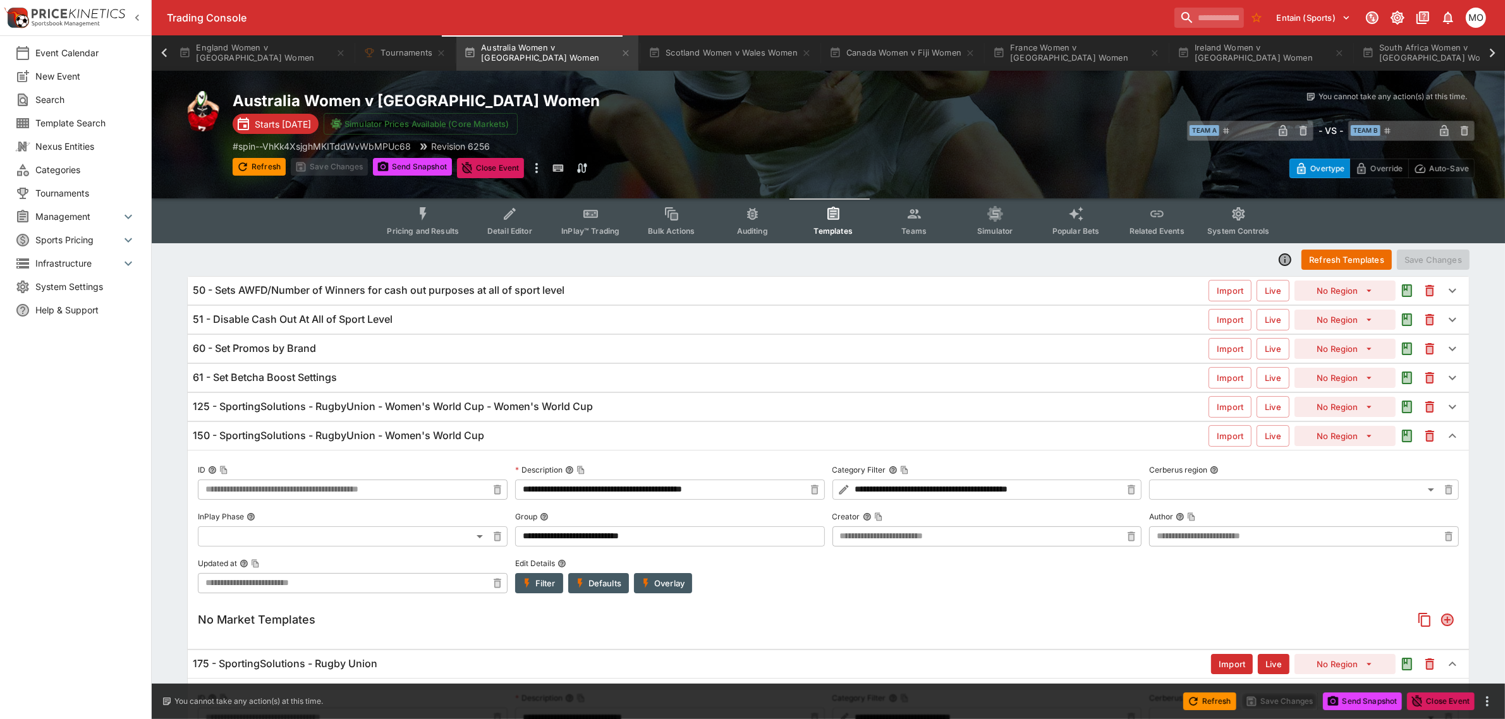
click at [539, 587] on button "Filter" at bounding box center [539, 583] width 48 height 20
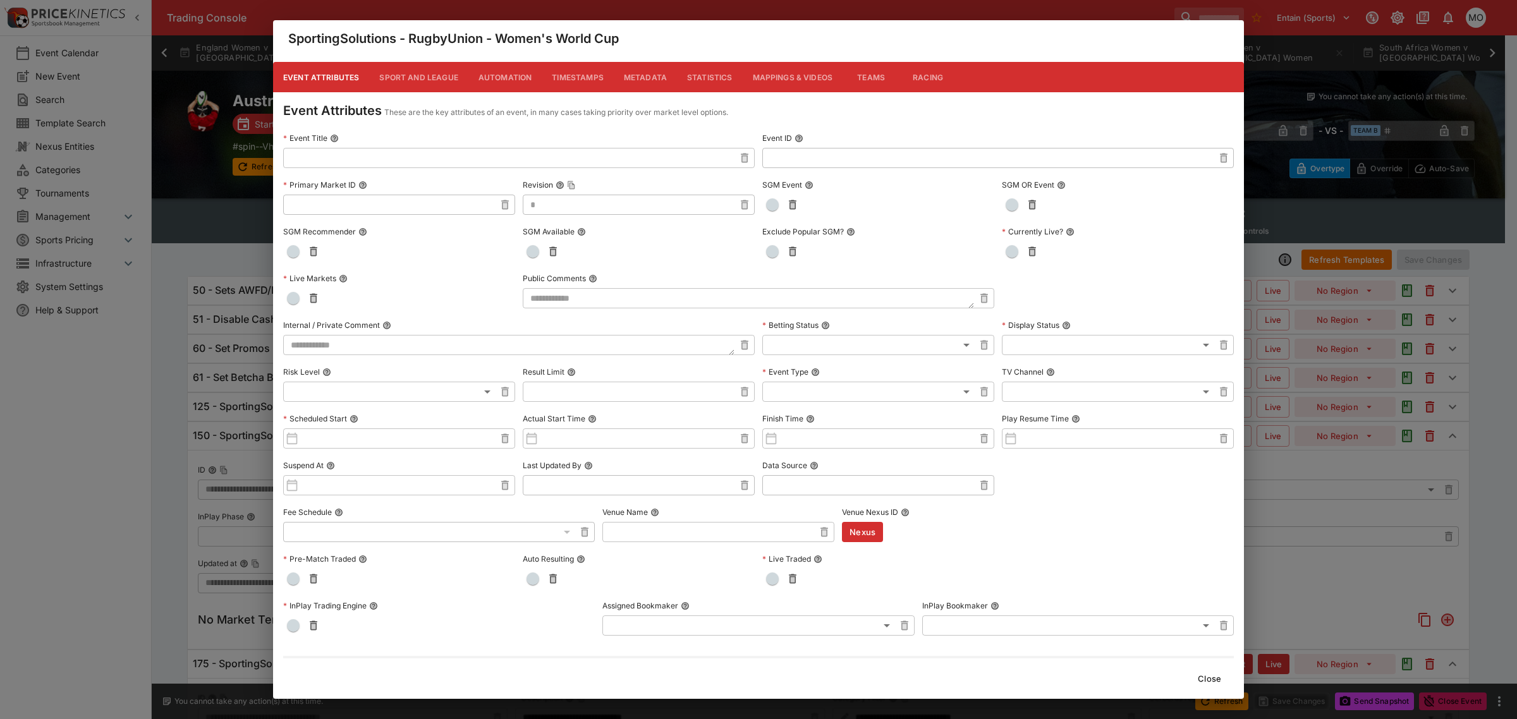
click at [649, 77] on button "Metadata" at bounding box center [645, 77] width 63 height 30
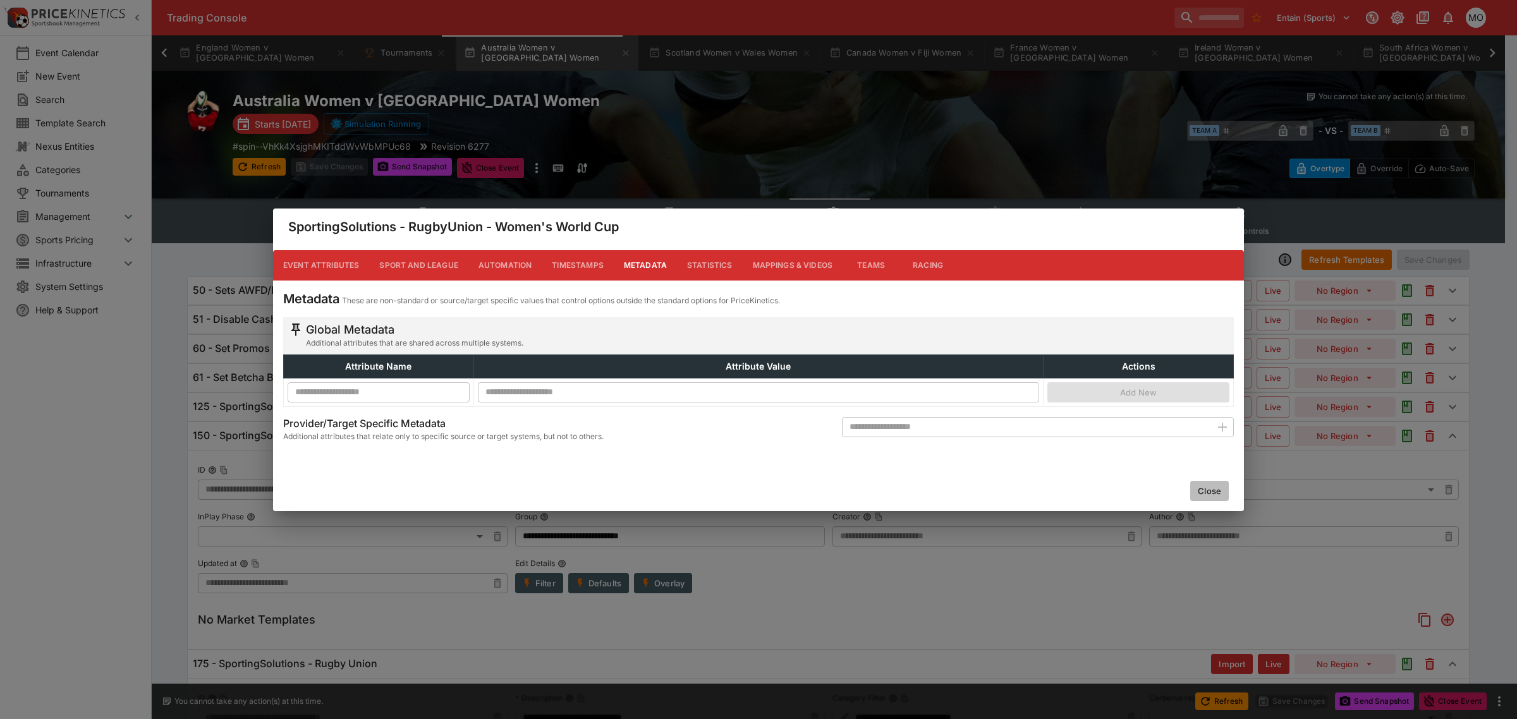
click at [1202, 487] on button "Close" at bounding box center [1209, 491] width 39 height 20
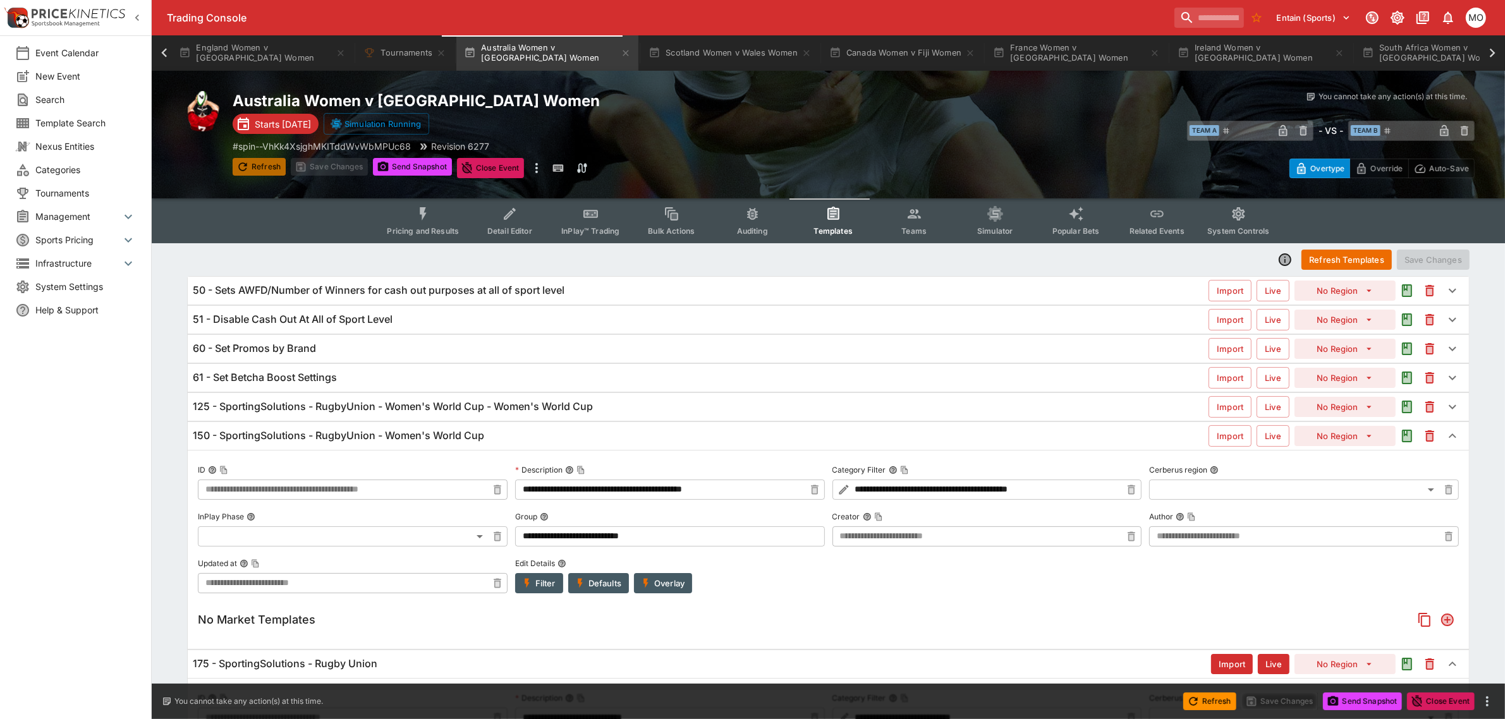
click at [242, 168] on icon "button" at bounding box center [242, 167] width 13 height 13
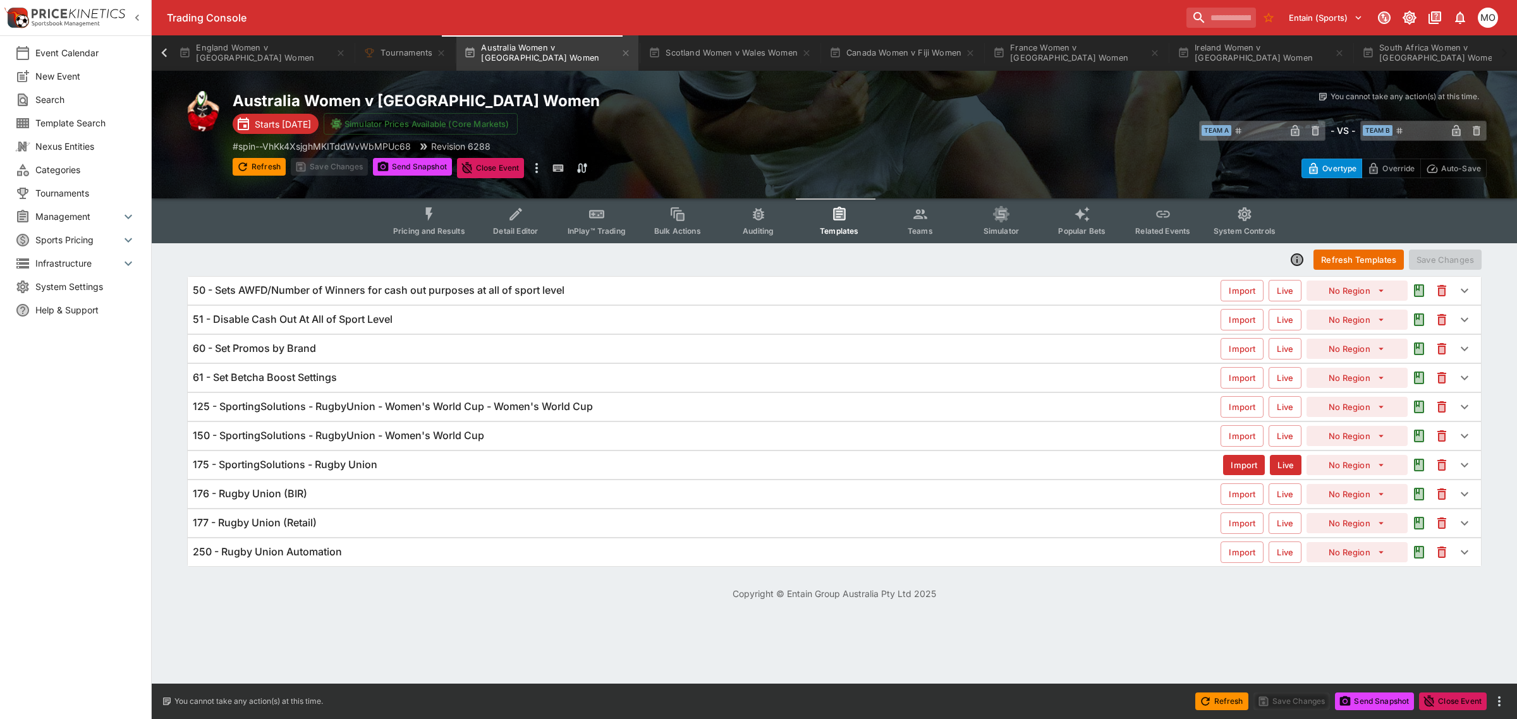
click at [516, 218] on icon "Event type filters" at bounding box center [514, 215] width 7 height 7
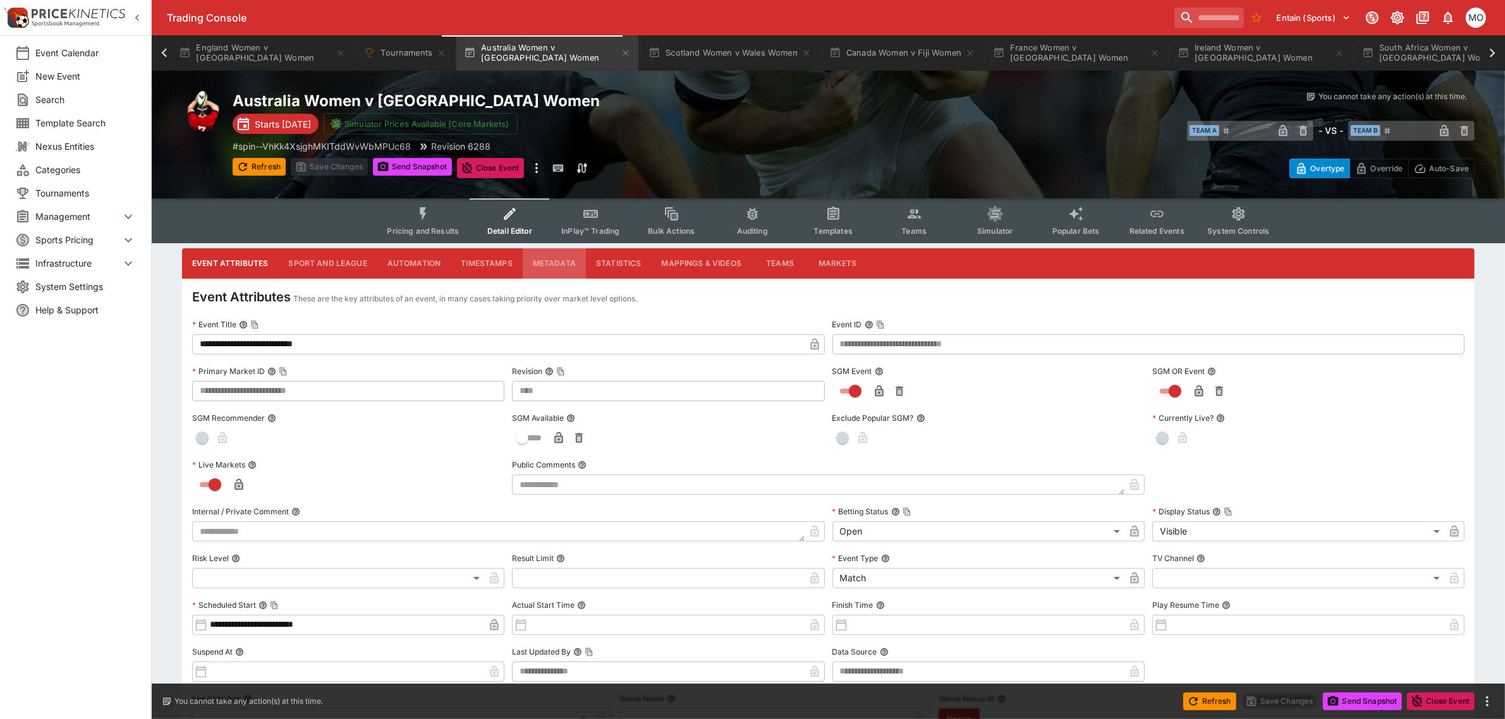
click at [558, 256] on button "Metadata" at bounding box center [554, 263] width 63 height 30
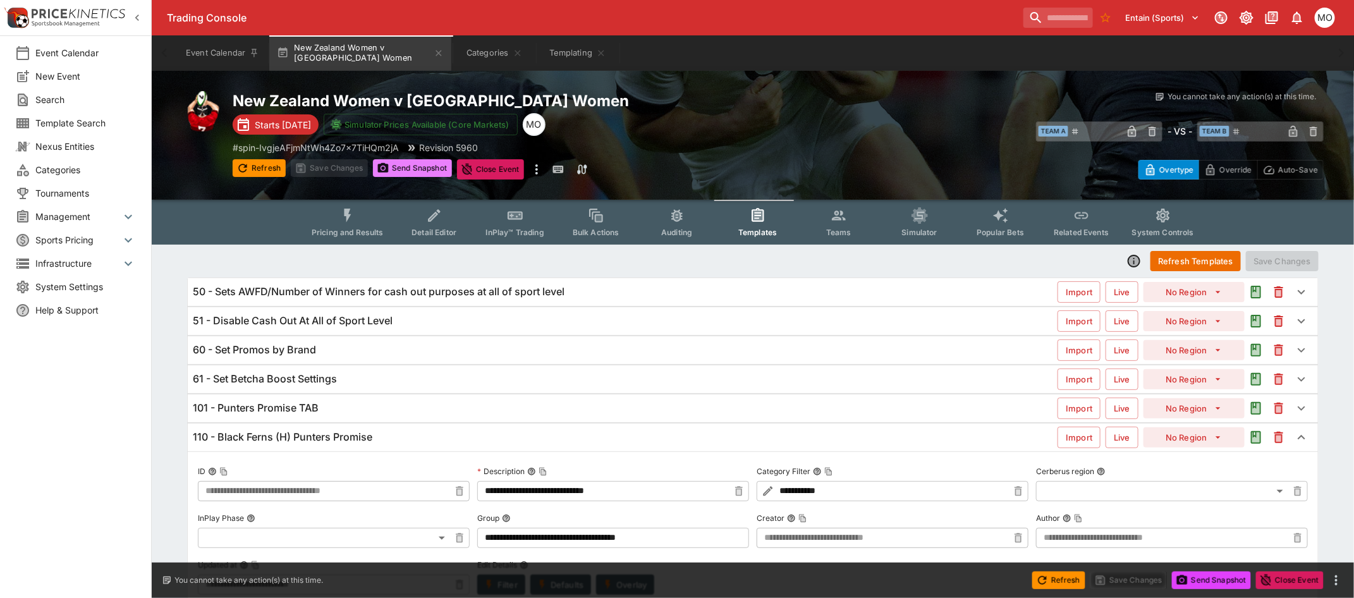
click at [415, 168] on button "Send Snapshot" at bounding box center [412, 168] width 79 height 18
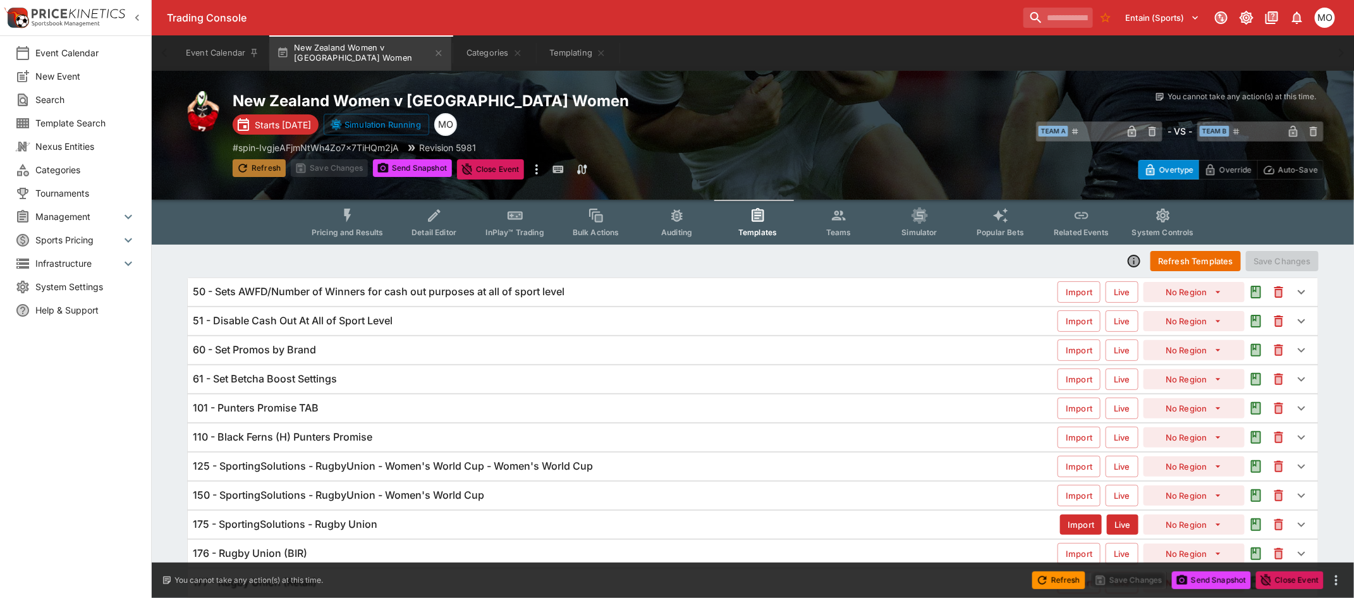
click at [245, 162] on icon "button" at bounding box center [242, 168] width 13 height 13
click at [350, 434] on h6 "110 - Black Ferns (H) Punters Promise" at bounding box center [283, 436] width 180 height 13
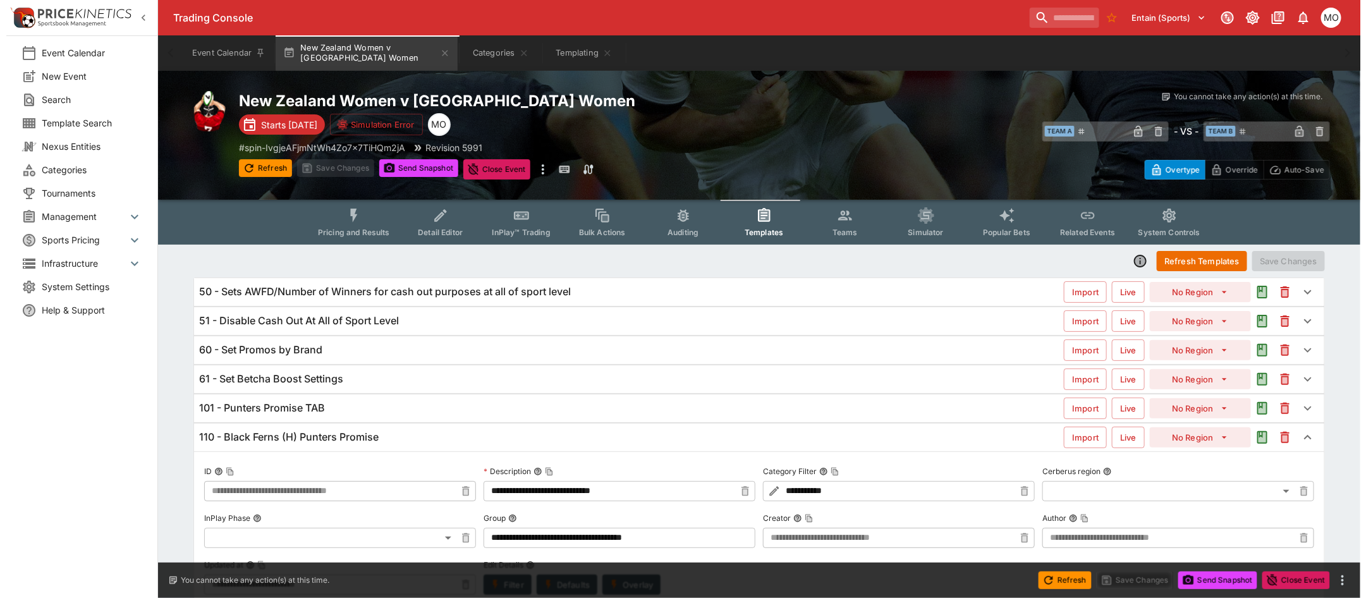
scroll to position [278, 0]
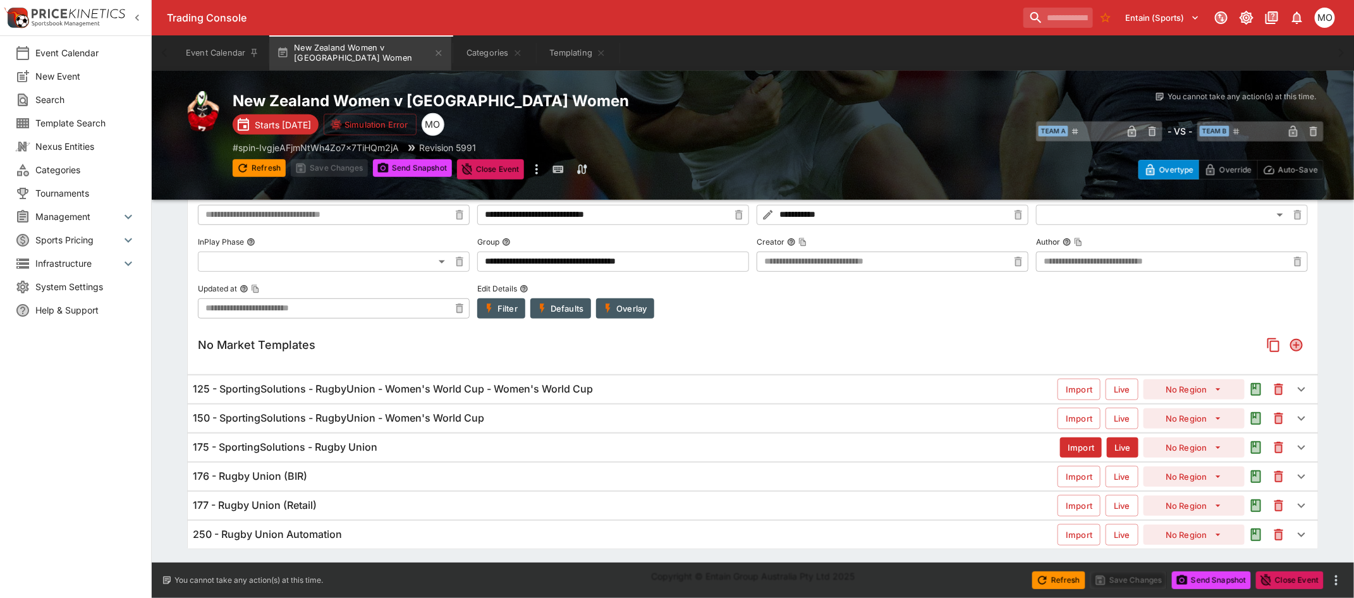
click at [632, 307] on button "Overlay" at bounding box center [625, 308] width 58 height 20
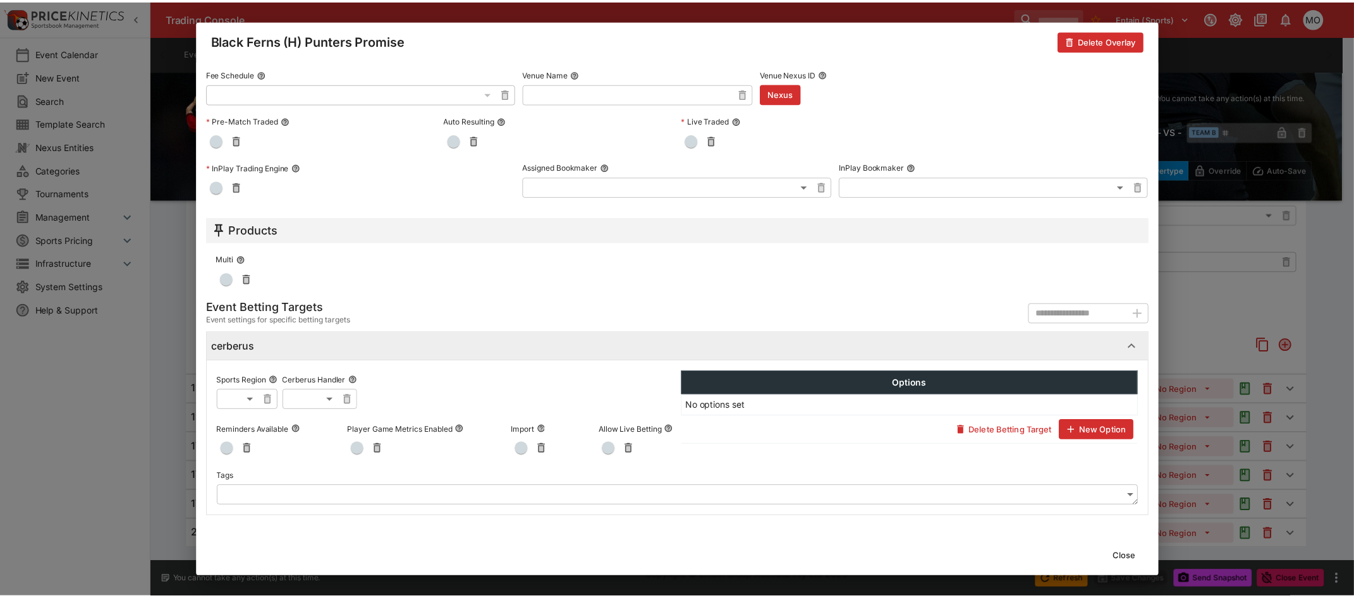
scroll to position [0, 0]
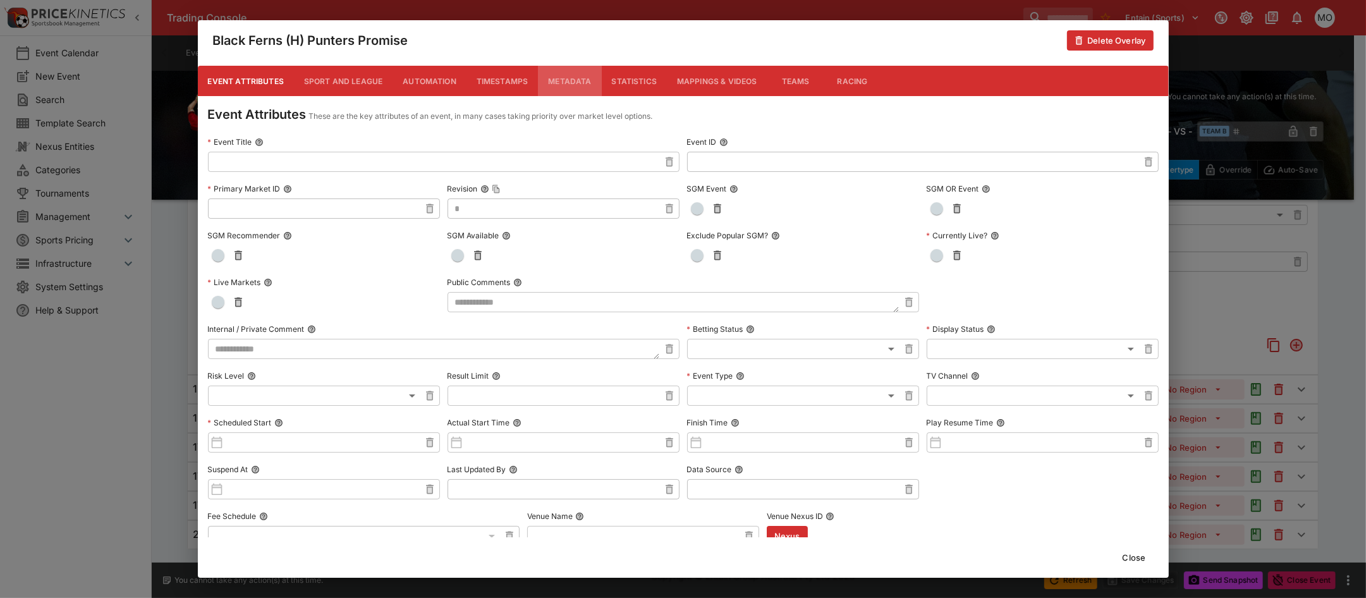
click at [577, 89] on button "Metadata" at bounding box center [569, 81] width 63 height 30
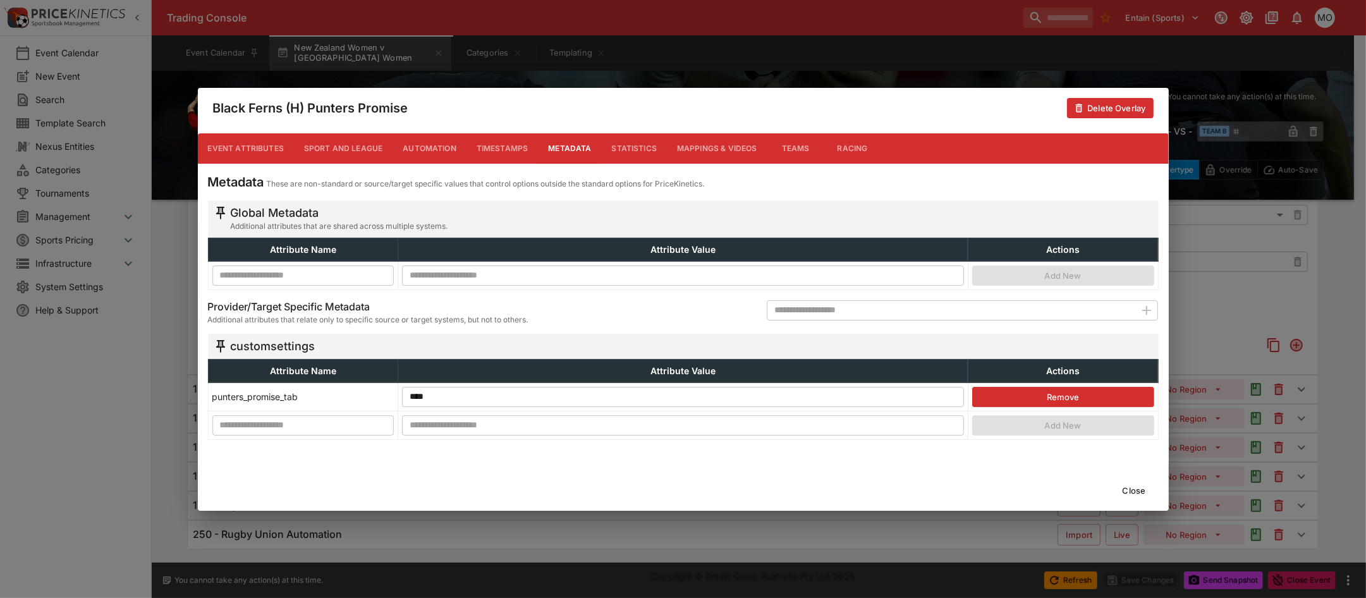
click at [1137, 496] on button "Close" at bounding box center [1134, 490] width 39 height 20
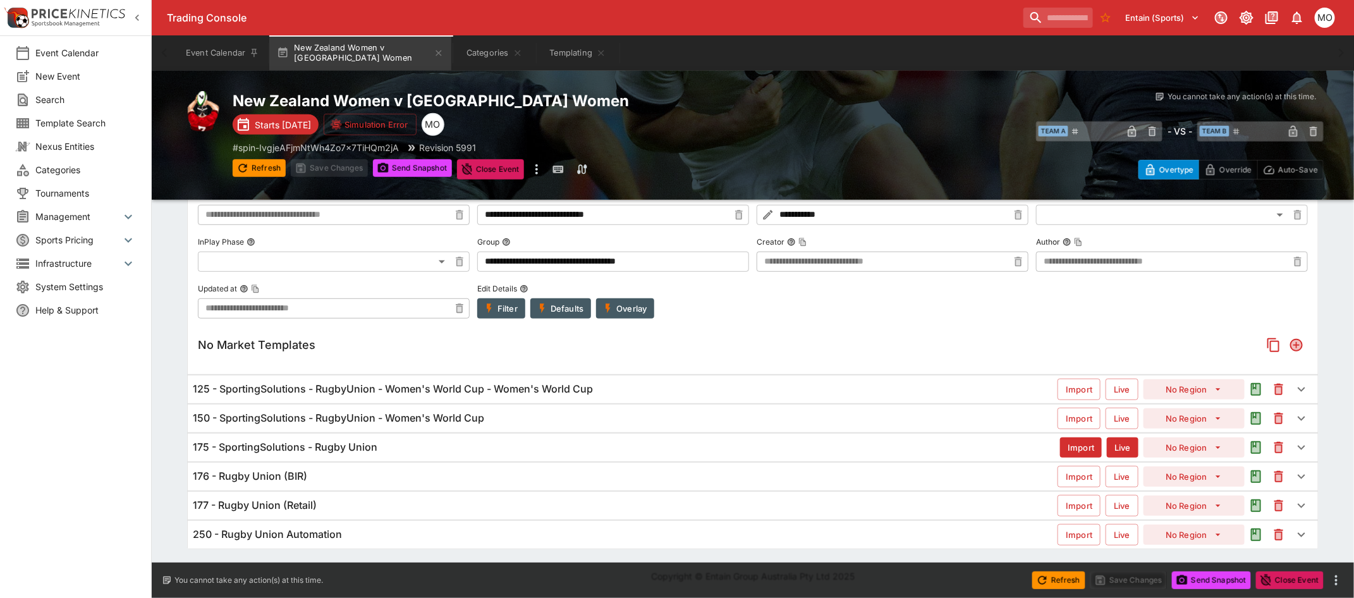
click at [301, 383] on h6 "125 - SportingSolutions - RugbyUnion - Women's World Cup - Women's World Cup" at bounding box center [393, 388] width 400 height 13
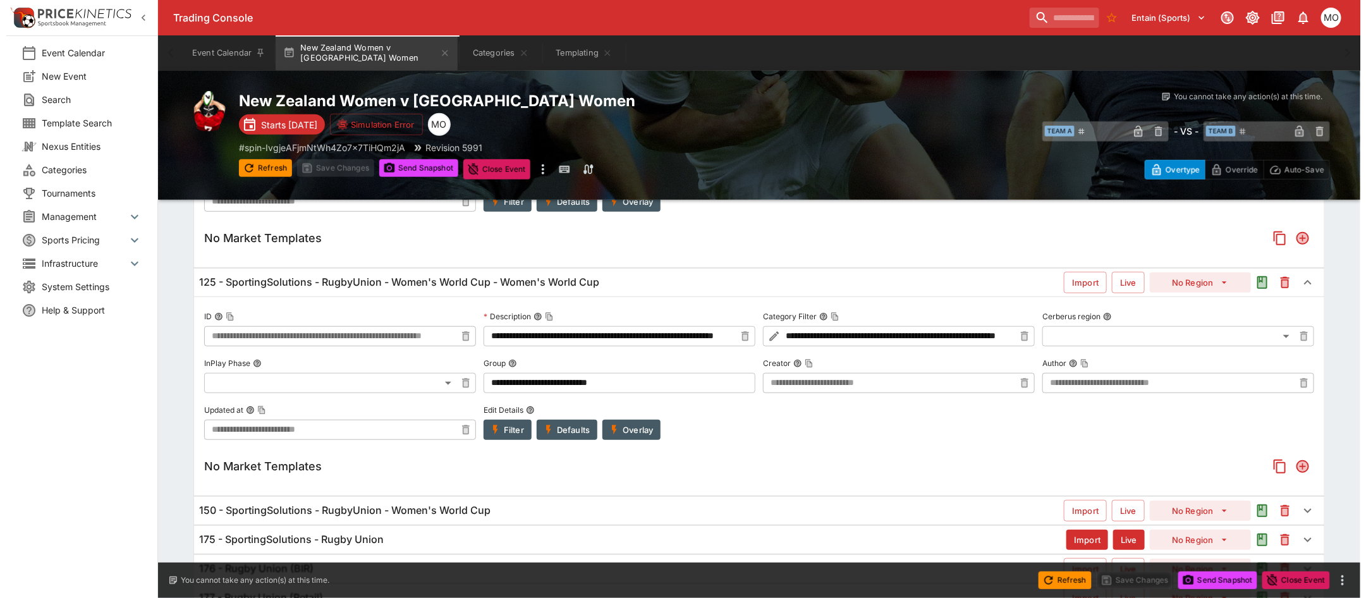
scroll to position [436, 0]
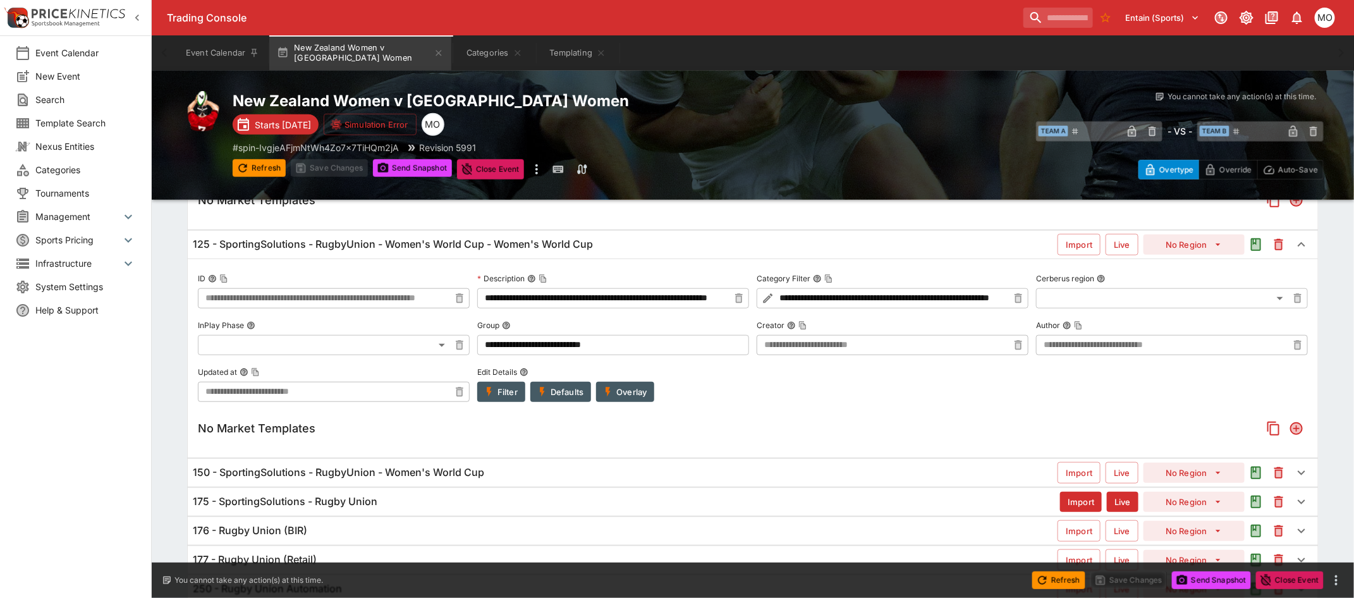
click at [617, 389] on button "Overlay" at bounding box center [625, 392] width 58 height 20
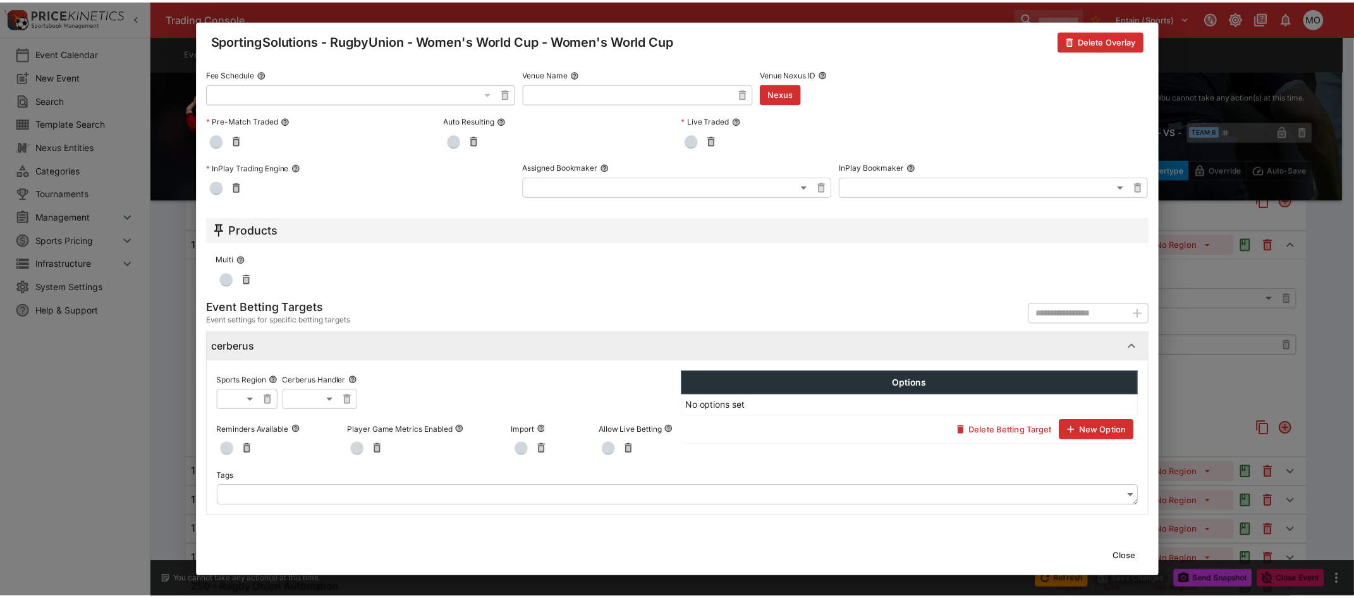
scroll to position [0, 0]
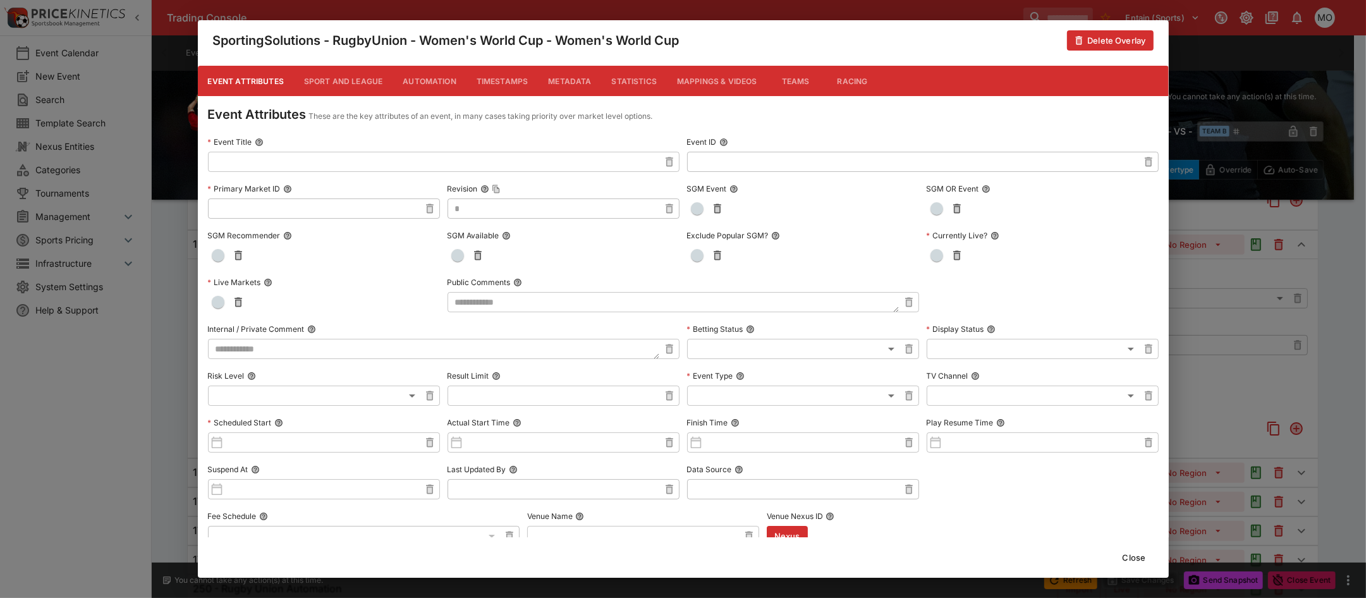
click at [563, 73] on button "Metadata" at bounding box center [569, 81] width 63 height 30
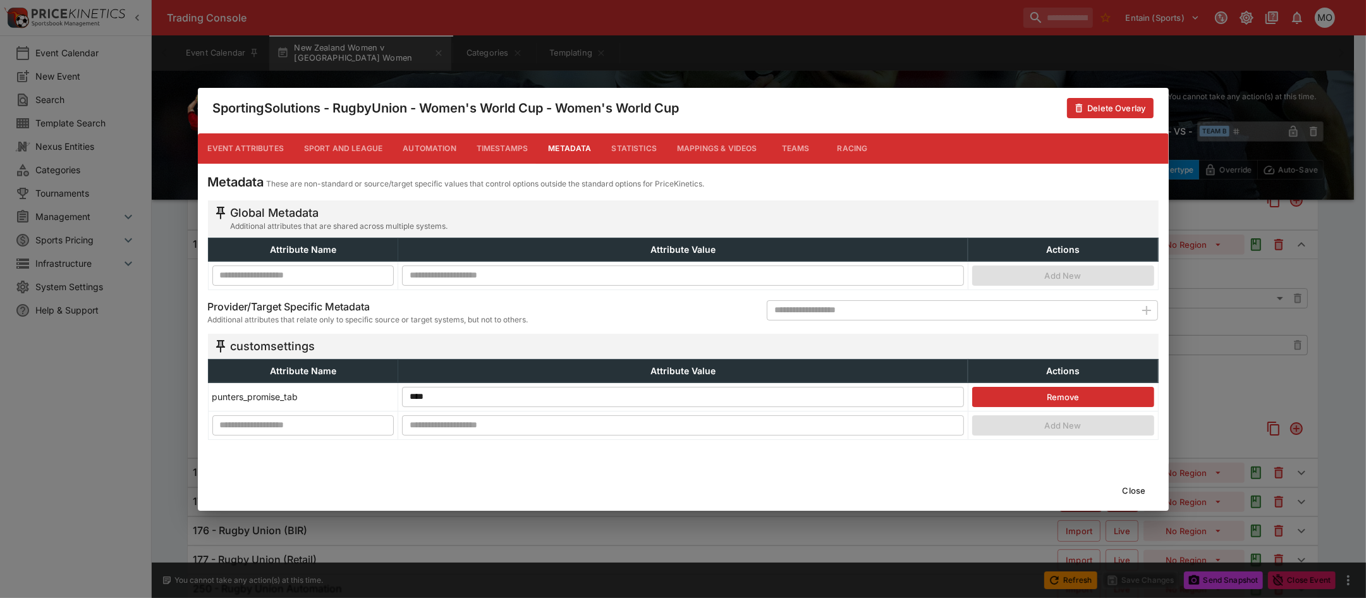
click at [1130, 491] on button "Close" at bounding box center [1134, 490] width 39 height 20
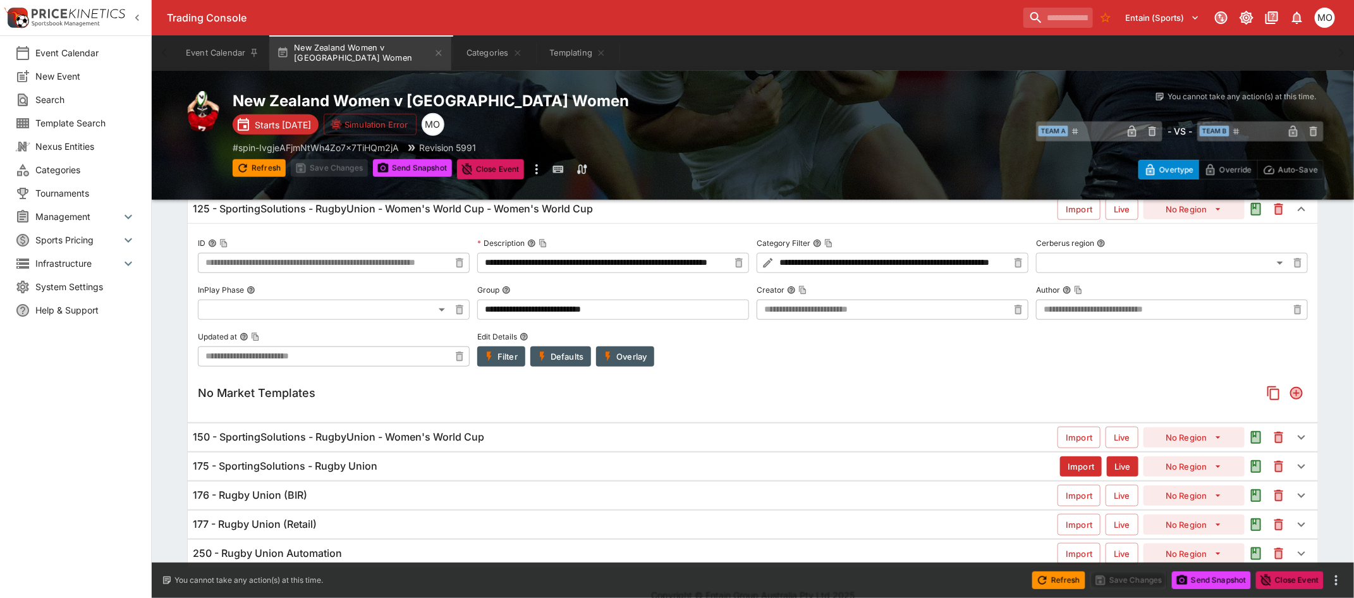
scroll to position [488, 0]
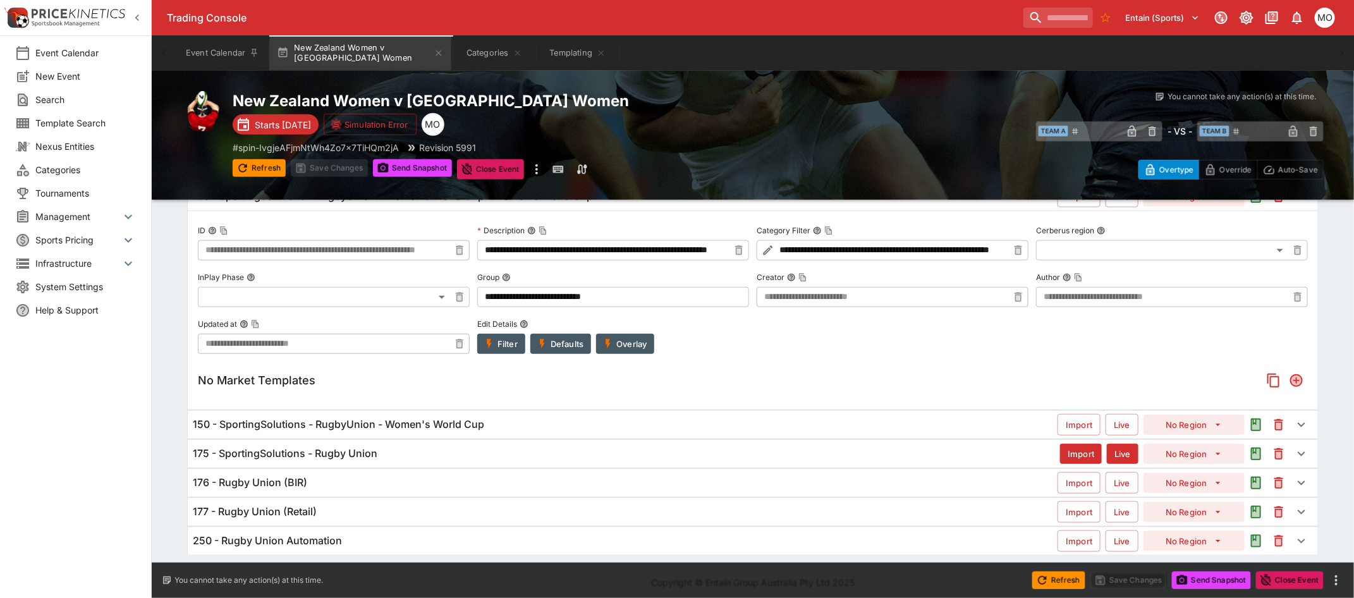
click at [314, 428] on h6 "150 - SportingSolutions - RugbyUnion - Women's World Cup" at bounding box center [338, 424] width 291 height 13
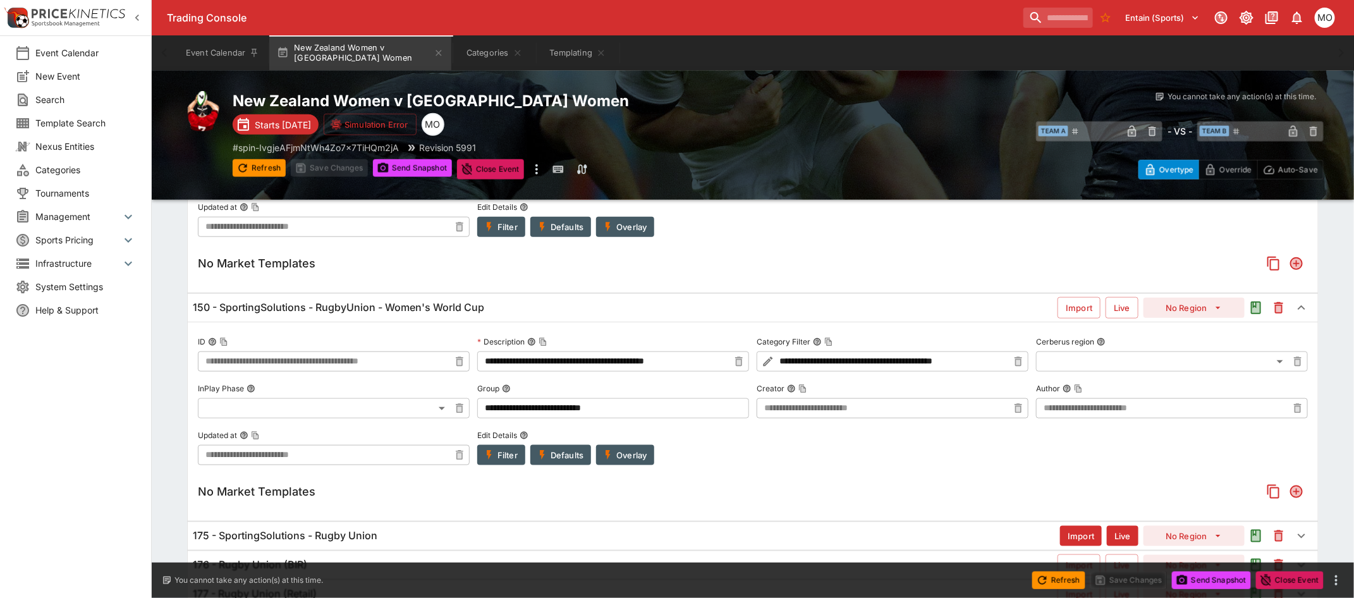
scroll to position [498, 0]
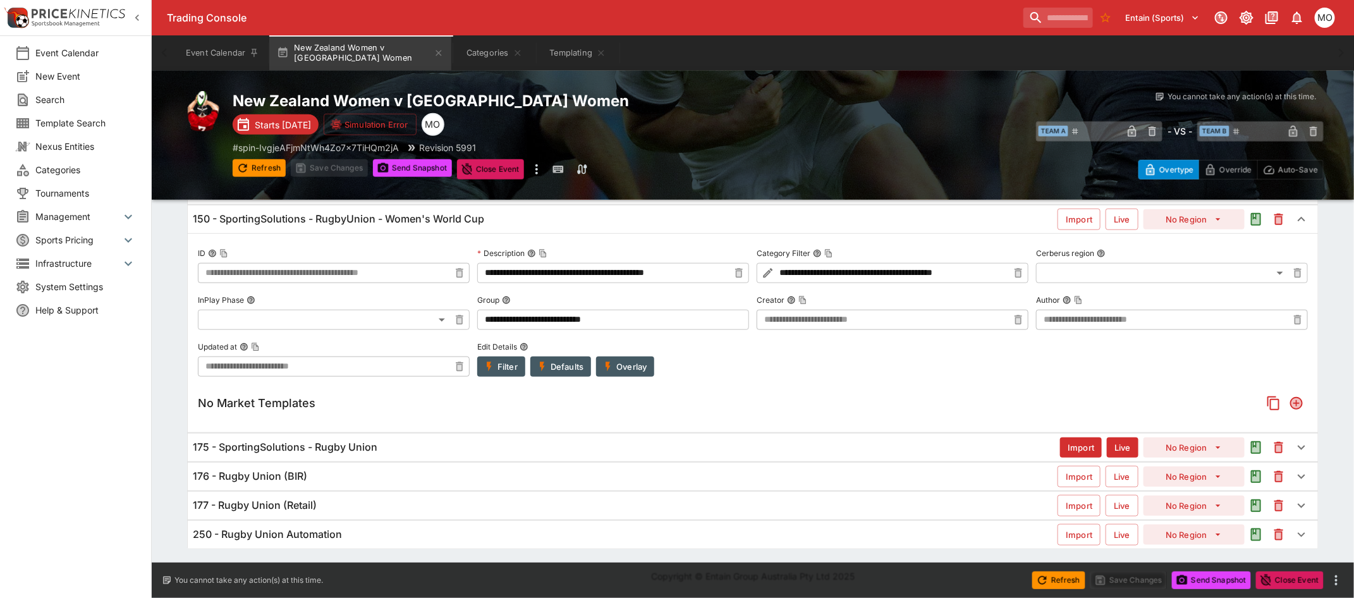
click at [336, 446] on h6 "175 - SportingSolutions - Rugby Union" at bounding box center [285, 447] width 185 height 13
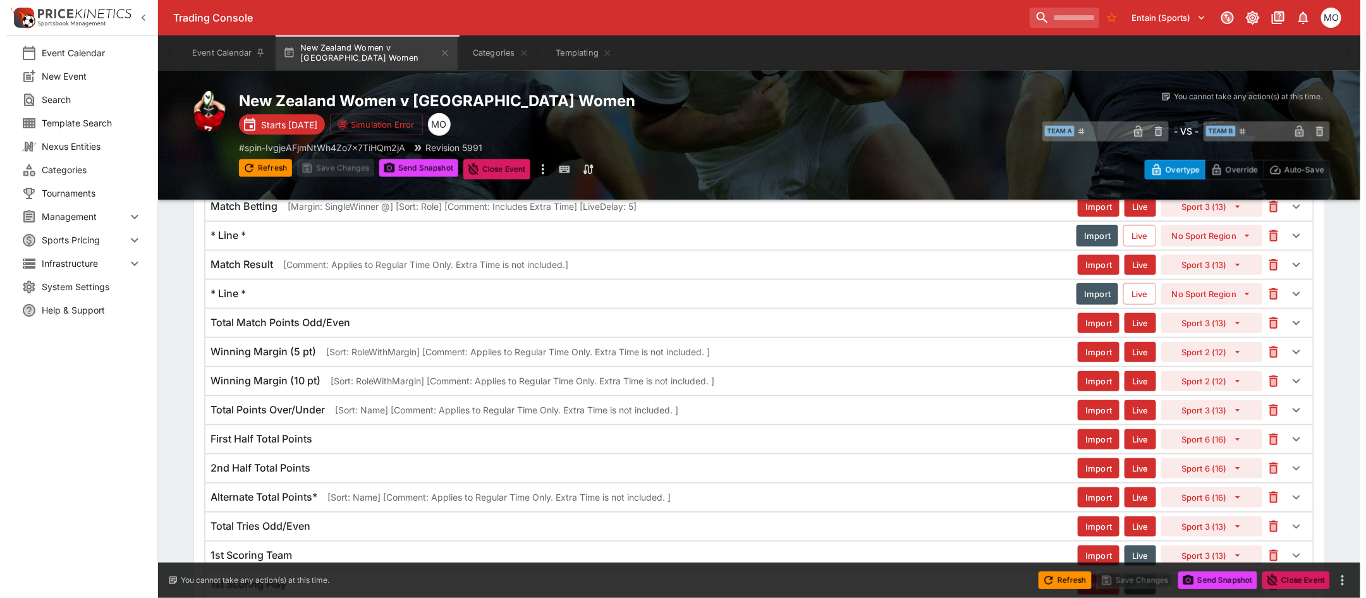
scroll to position [528, 0]
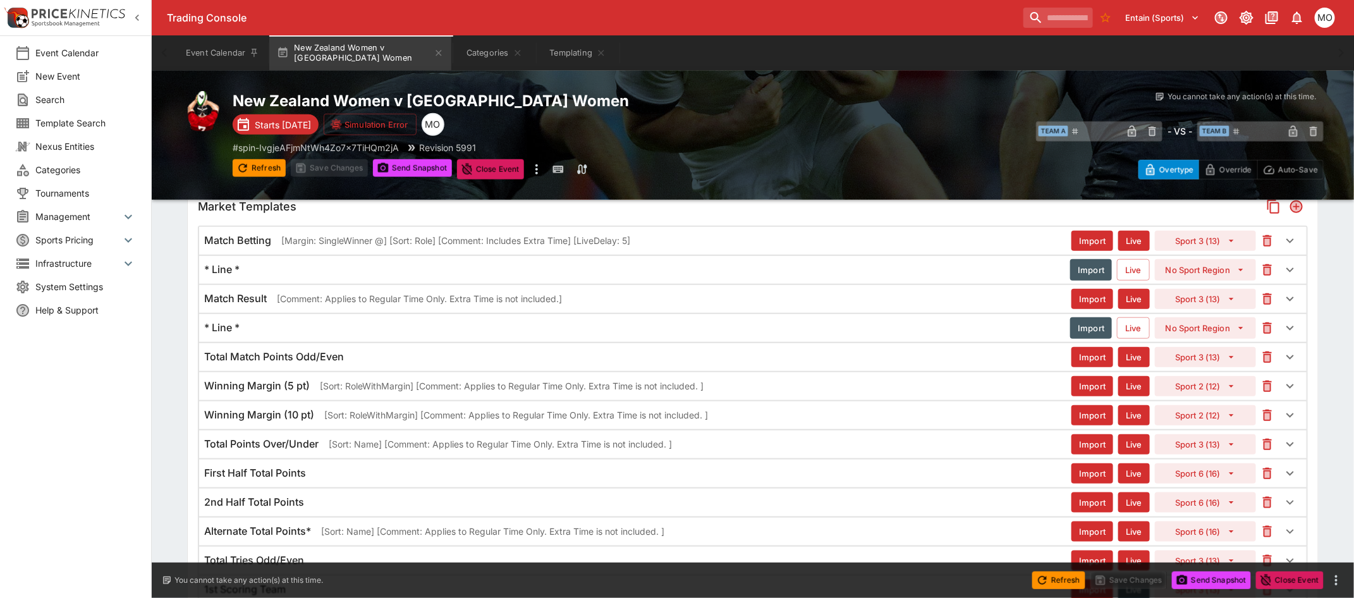
click at [317, 235] on p "[Margin: SingleWinner @] [Sort: Role] [Comment: Includes Extra Time] [LiveDelay…" at bounding box center [455, 240] width 349 height 13
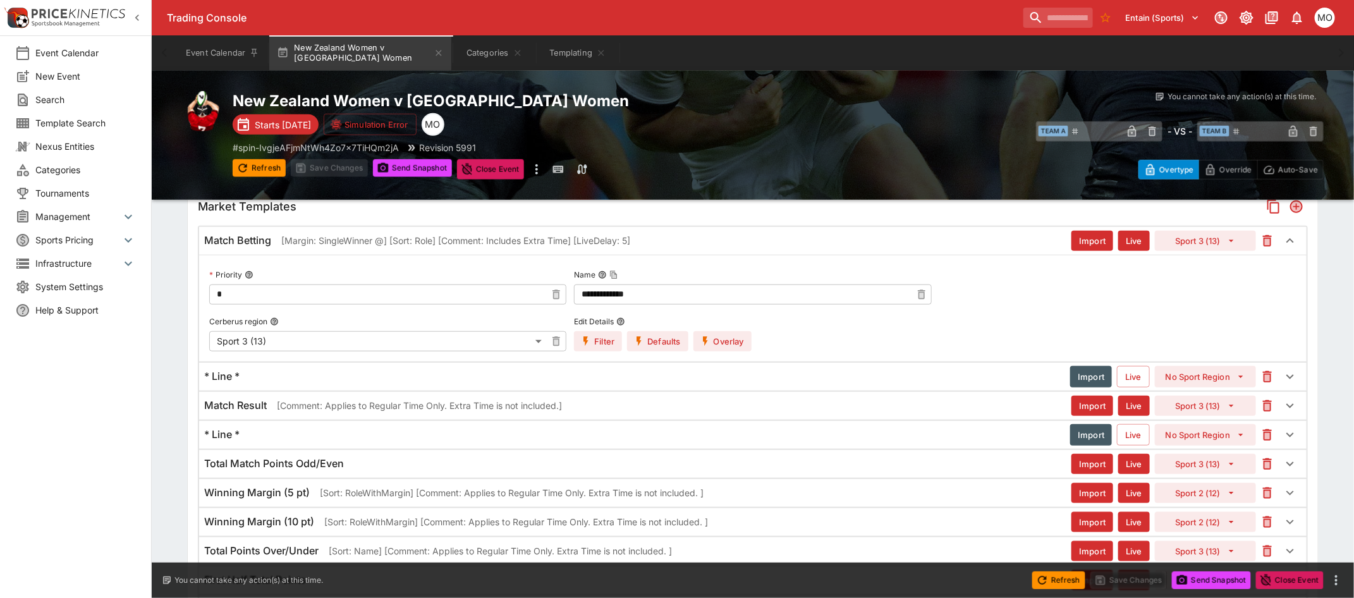
click at [704, 337] on icon "button" at bounding box center [705, 340] width 5 height 9
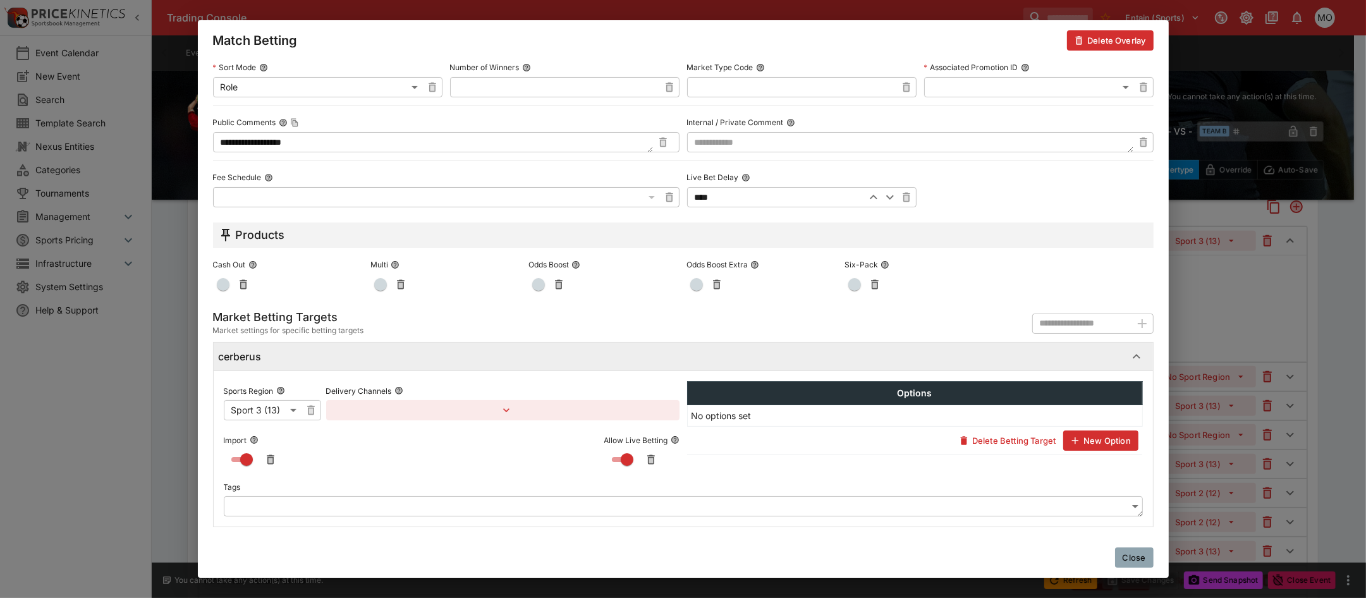
scroll to position [0, 0]
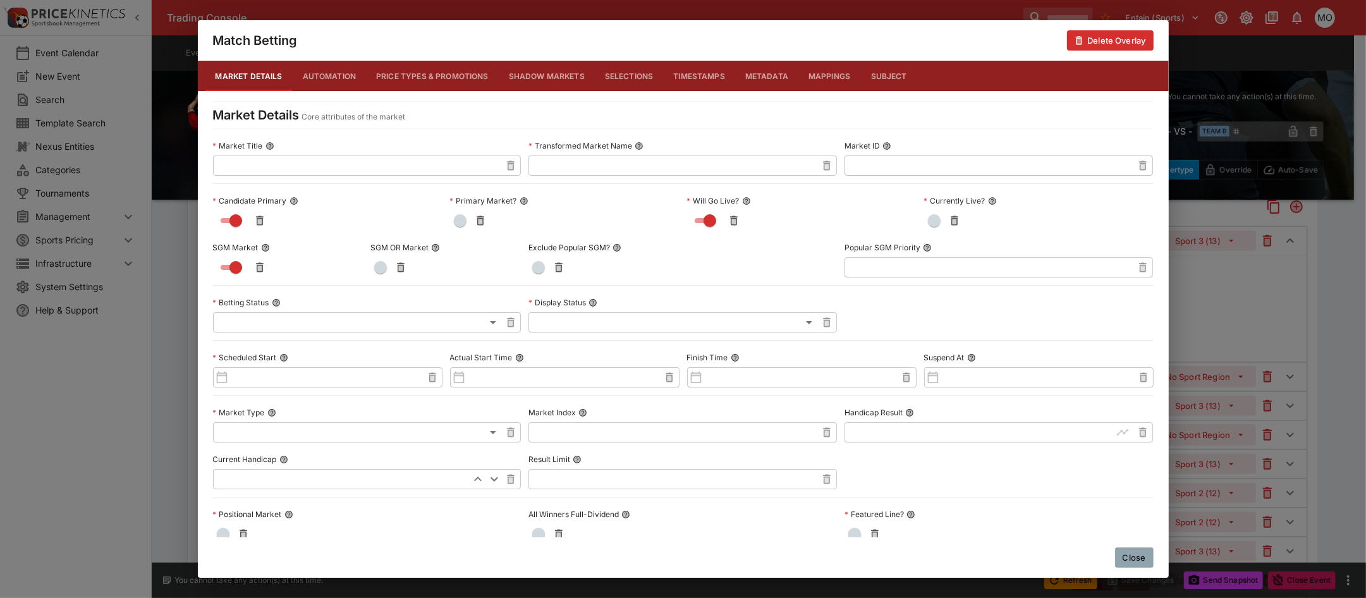
click at [1140, 554] on button "Close" at bounding box center [1134, 557] width 39 height 20
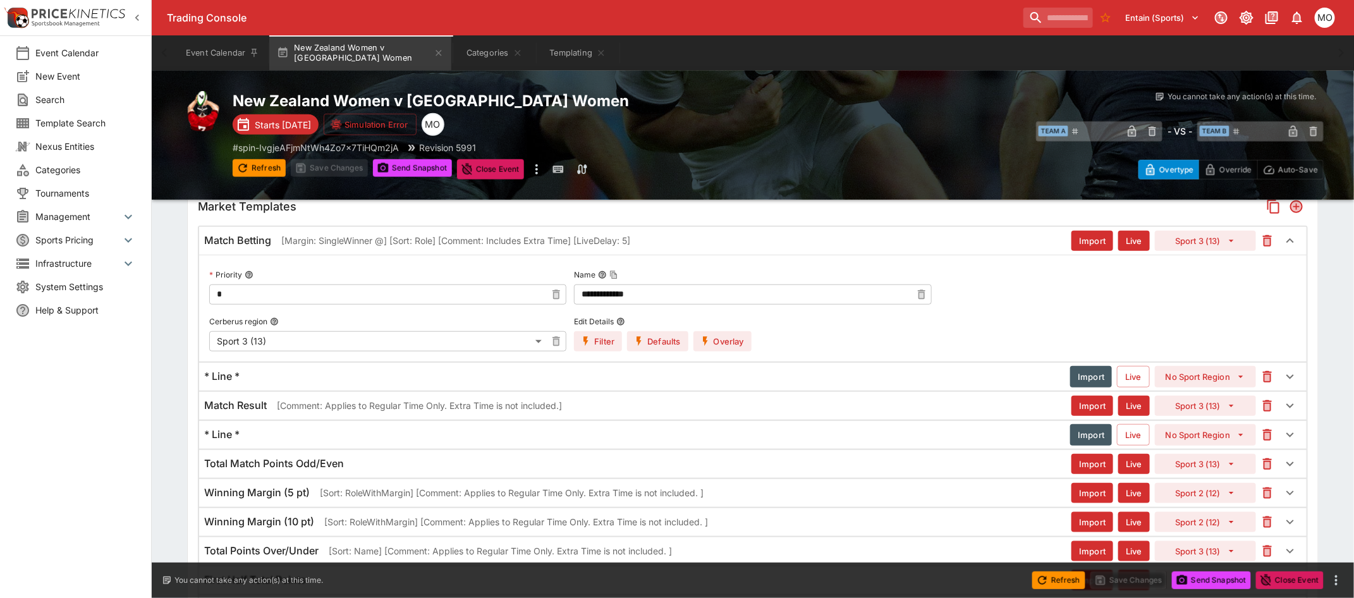
click at [683, 403] on div "Match Result [Comment: Applies to Regular Time Only. Extra Time is not included…" at bounding box center [637, 405] width 867 height 13
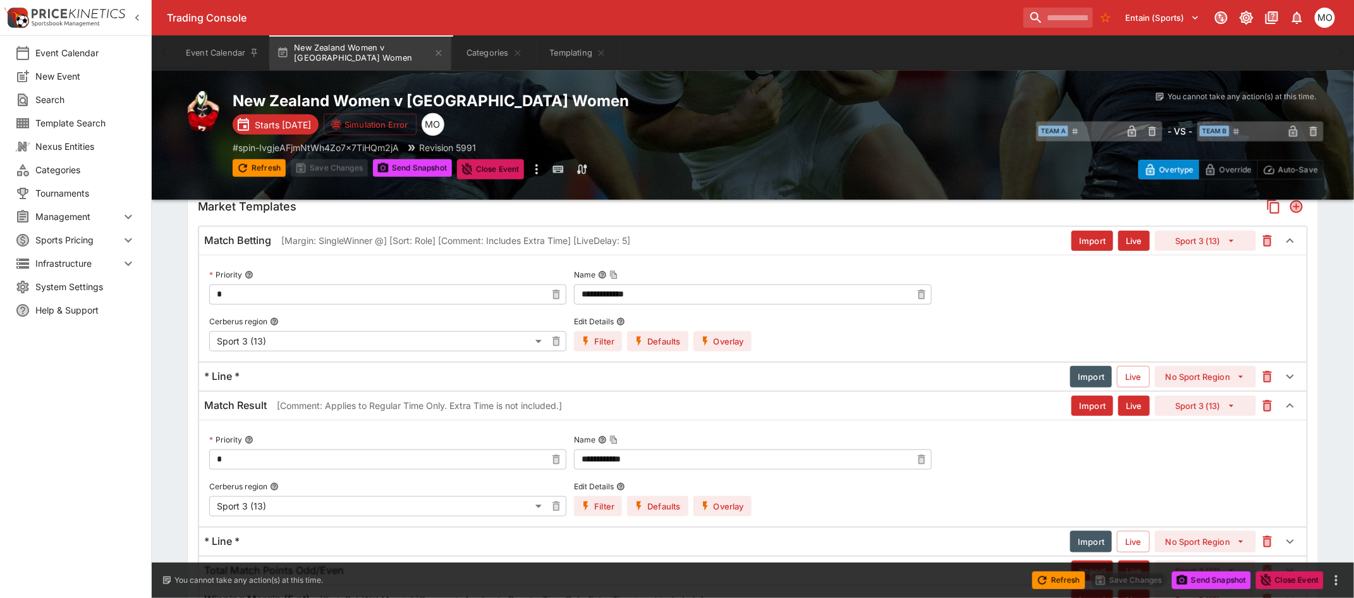
click at [722, 506] on button "Overlay" at bounding box center [722, 506] width 58 height 20
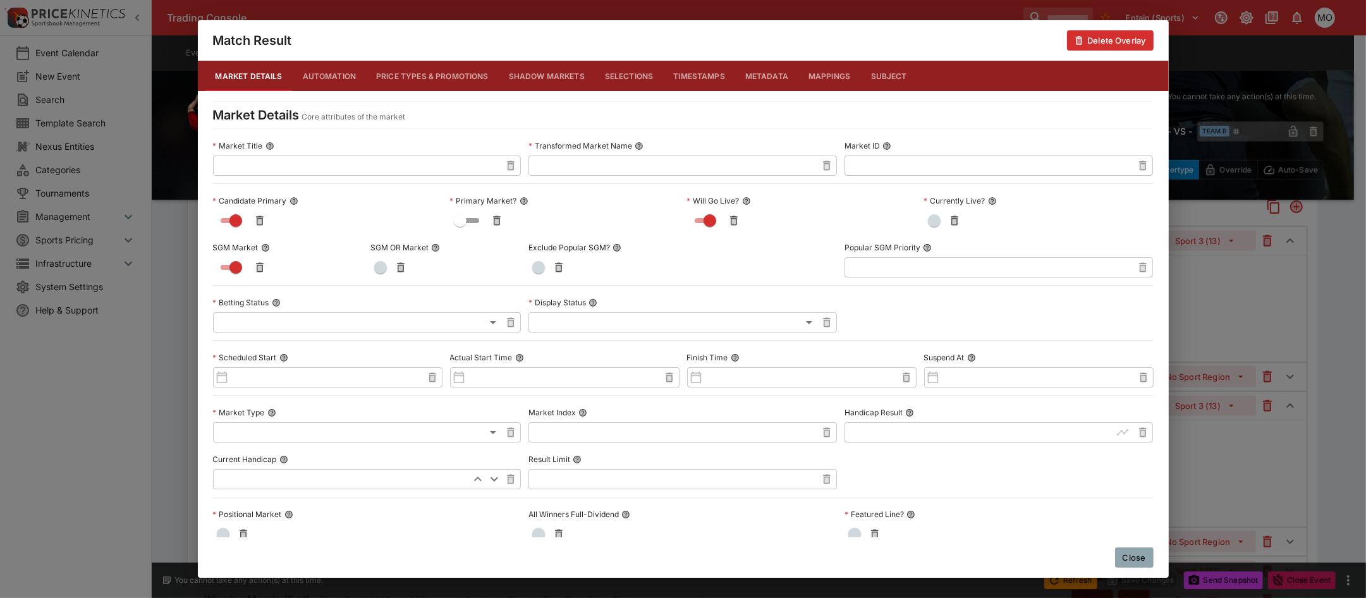
click at [1142, 555] on button "Close" at bounding box center [1134, 557] width 39 height 20
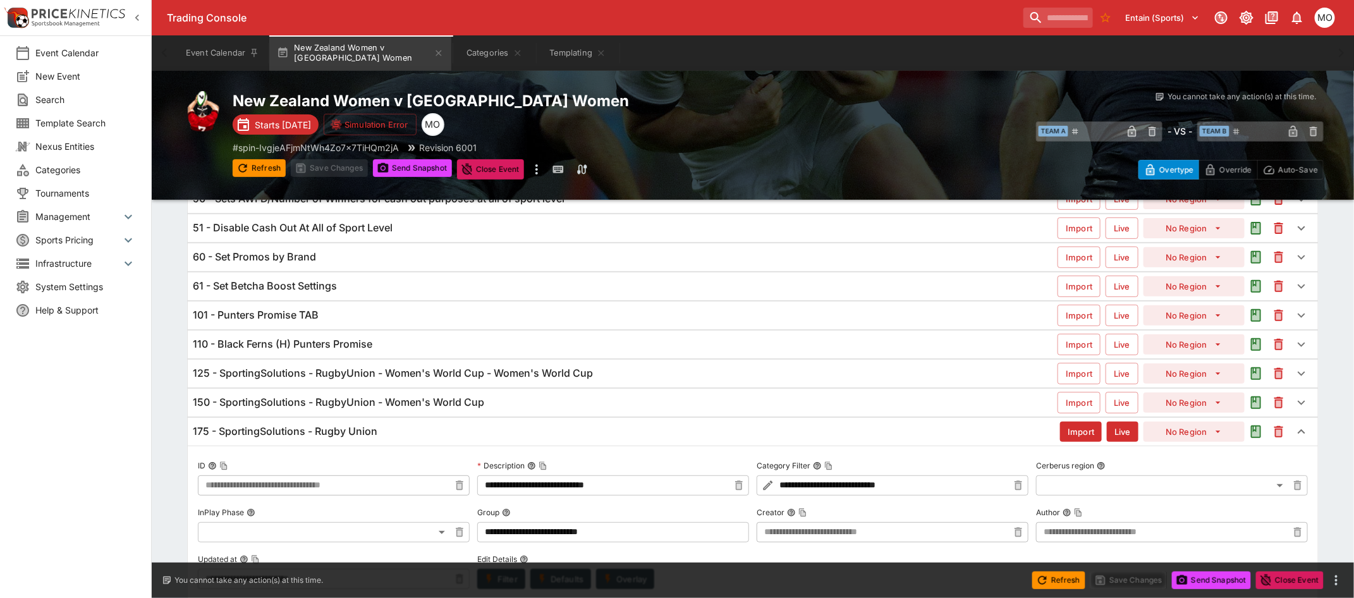
scroll to position [54, 0]
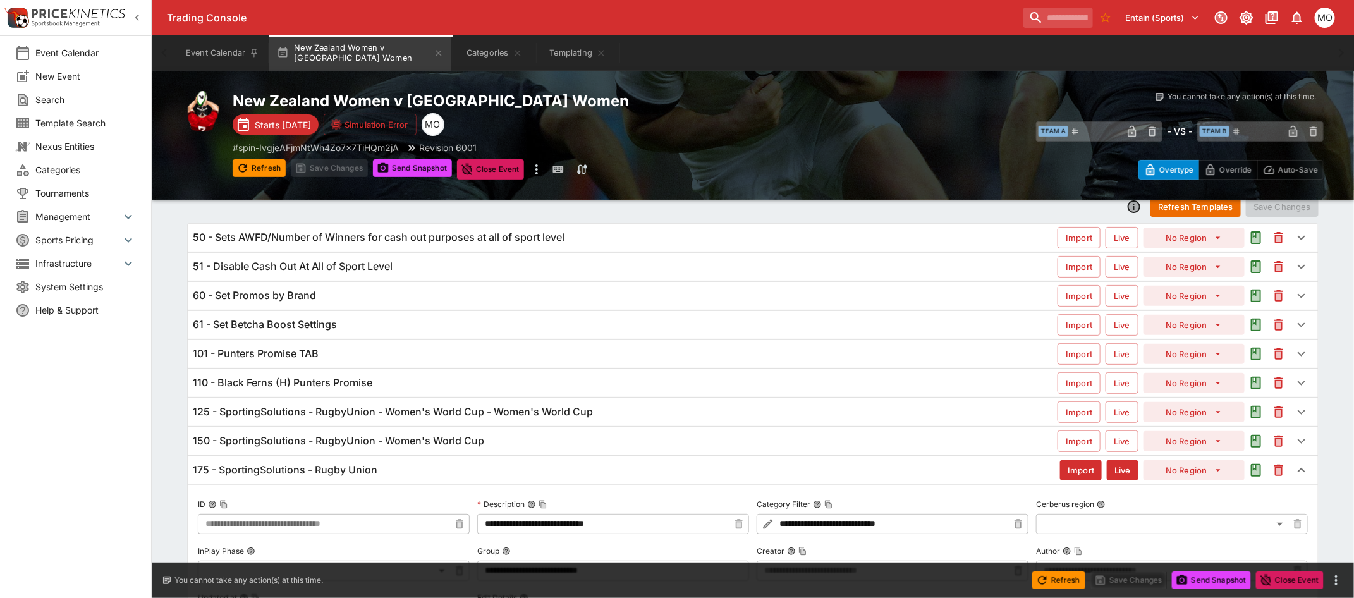
click at [405, 343] on div "101 - Punters Promise TAB Import Live No Region" at bounding box center [753, 354] width 1130 height 28
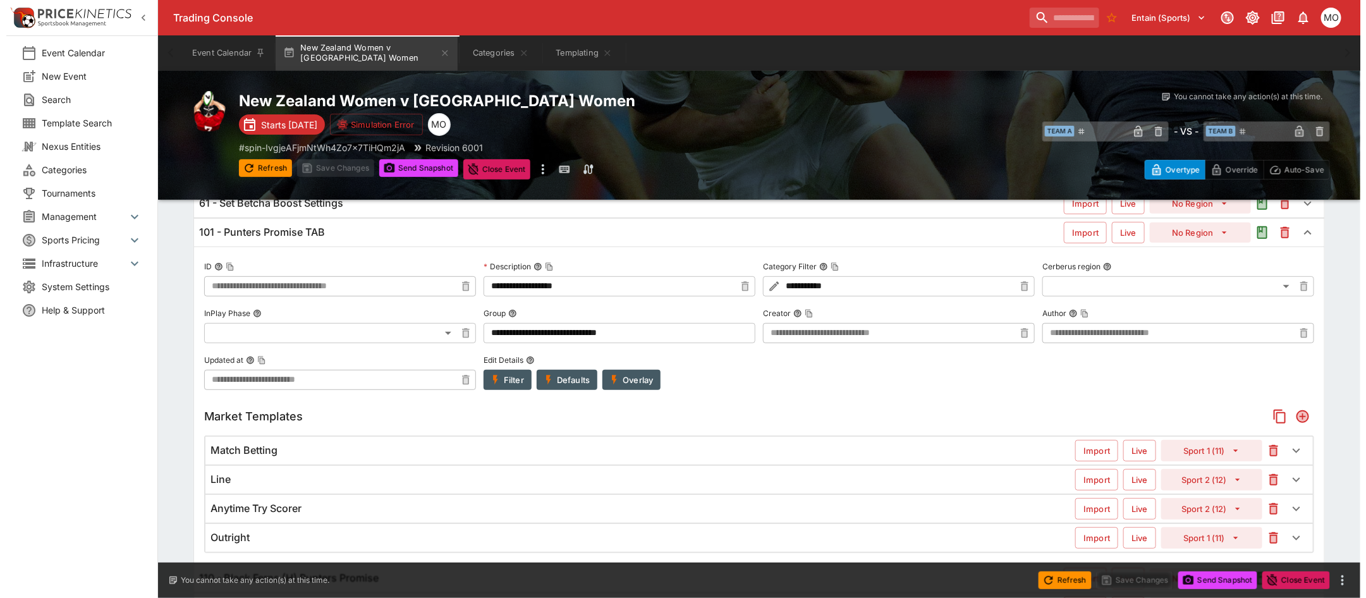
scroll to position [212, 0]
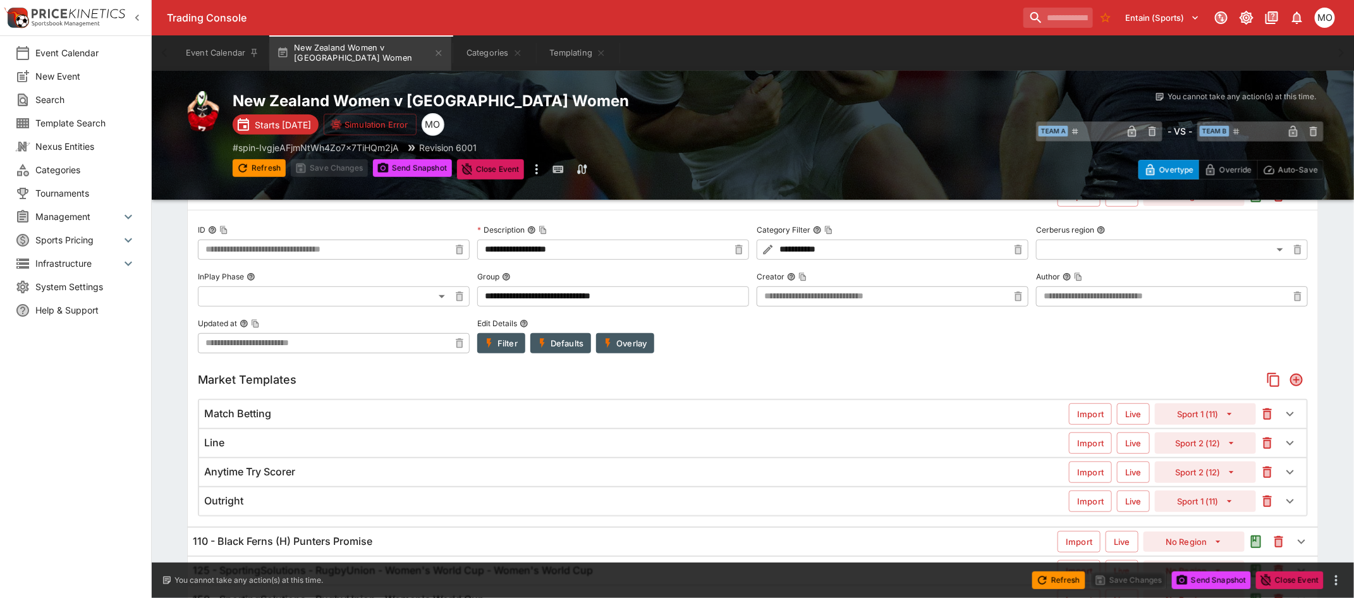
click at [944, 405] on div "Match Betting Import Live Sport 1 (11)" at bounding box center [753, 414] width 1108 height 28
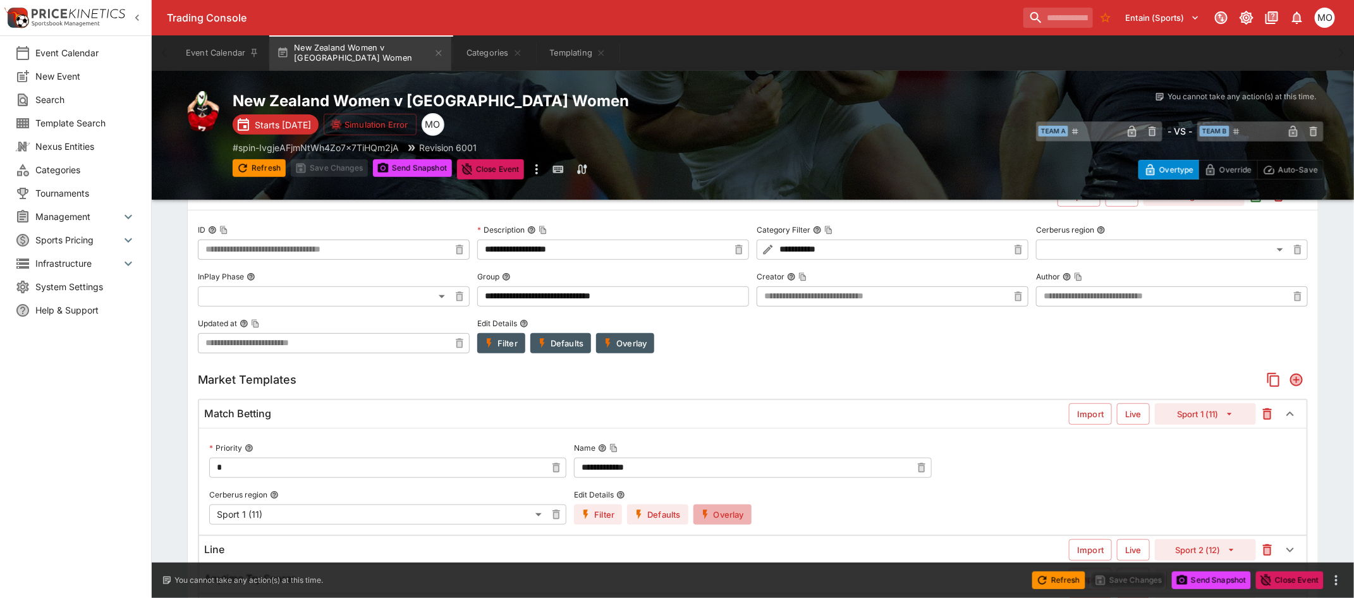
click at [719, 520] on button "Overlay" at bounding box center [722, 514] width 58 height 20
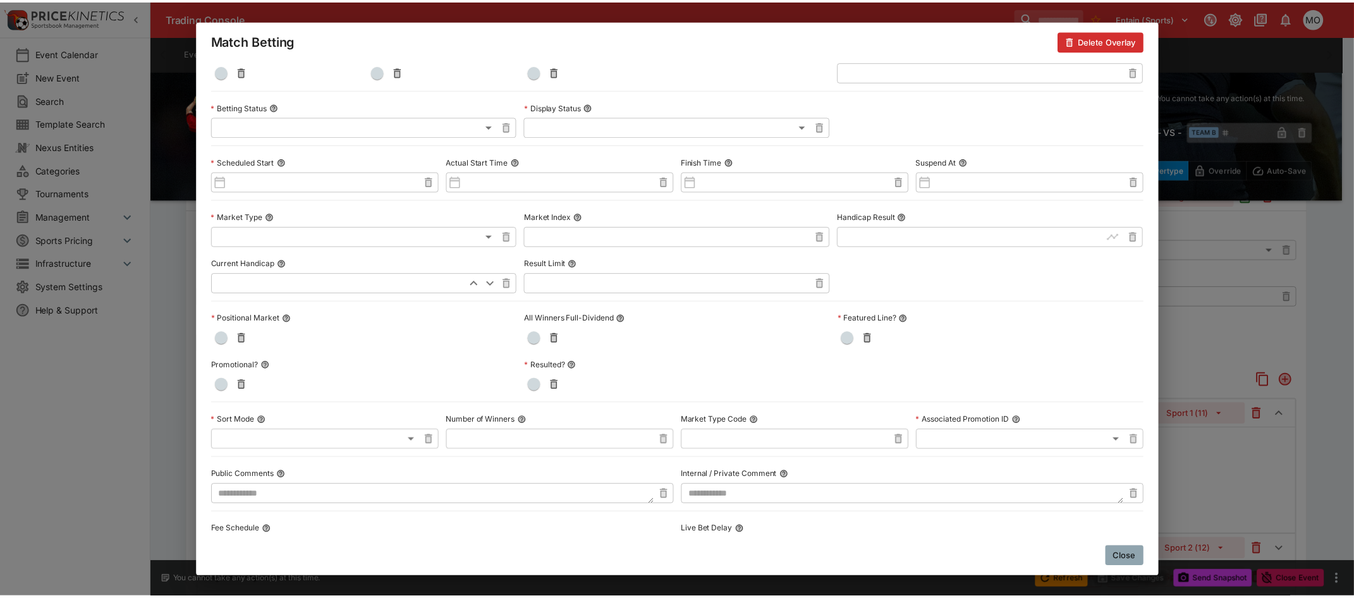
scroll to position [0, 0]
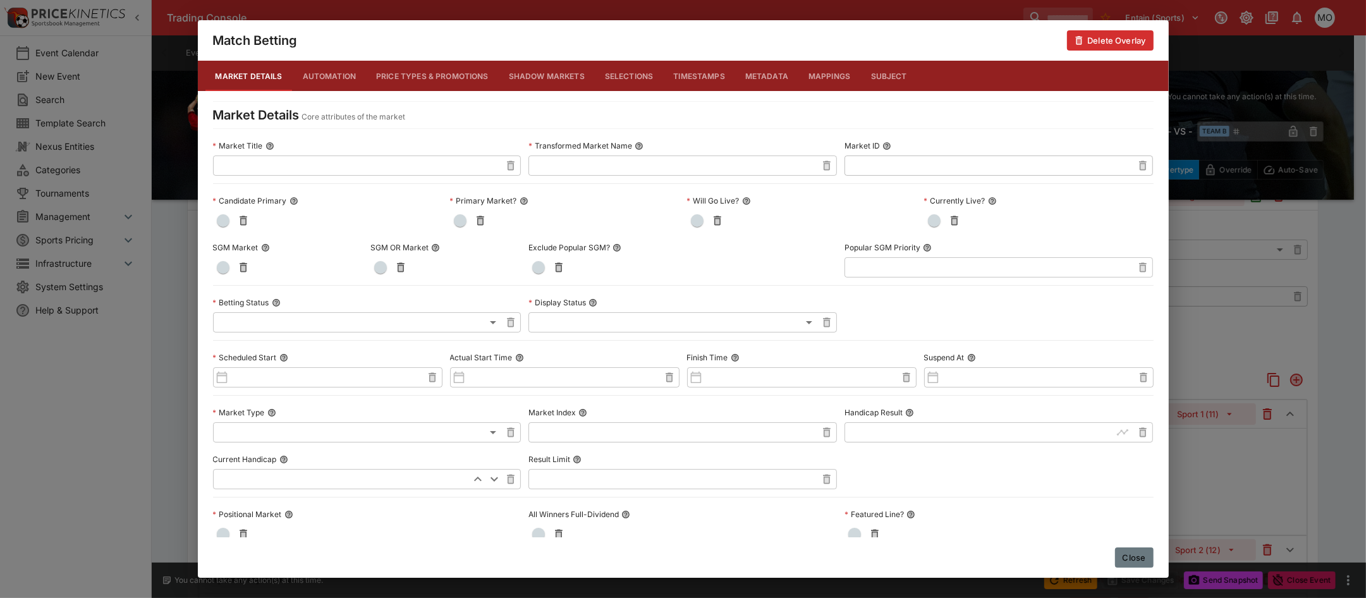
click at [1129, 554] on button "Close" at bounding box center [1134, 557] width 39 height 20
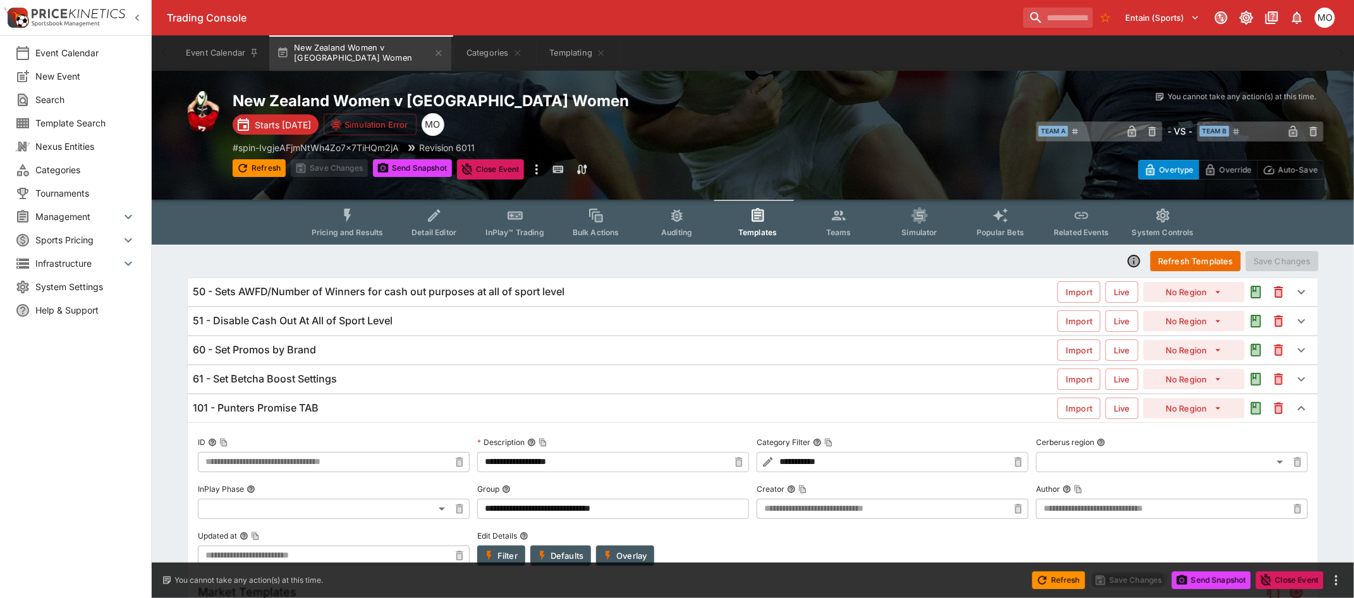
scroll to position [158, 0]
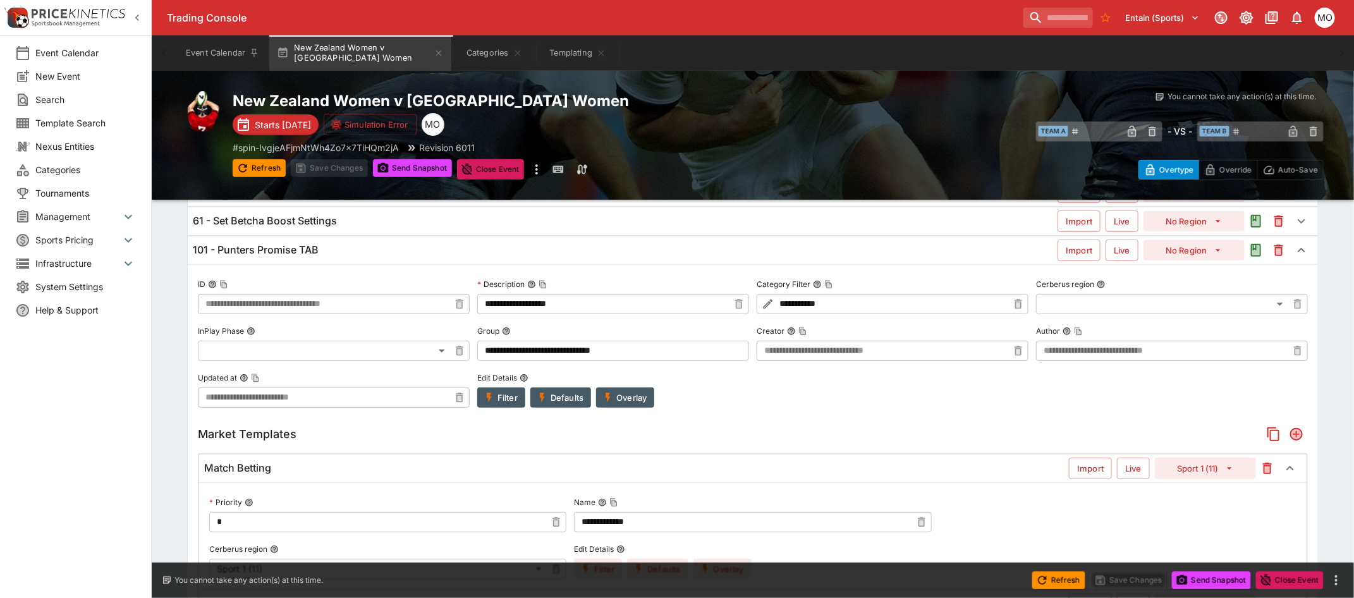
click at [504, 405] on button "Filter" at bounding box center [501, 398] width 48 height 20
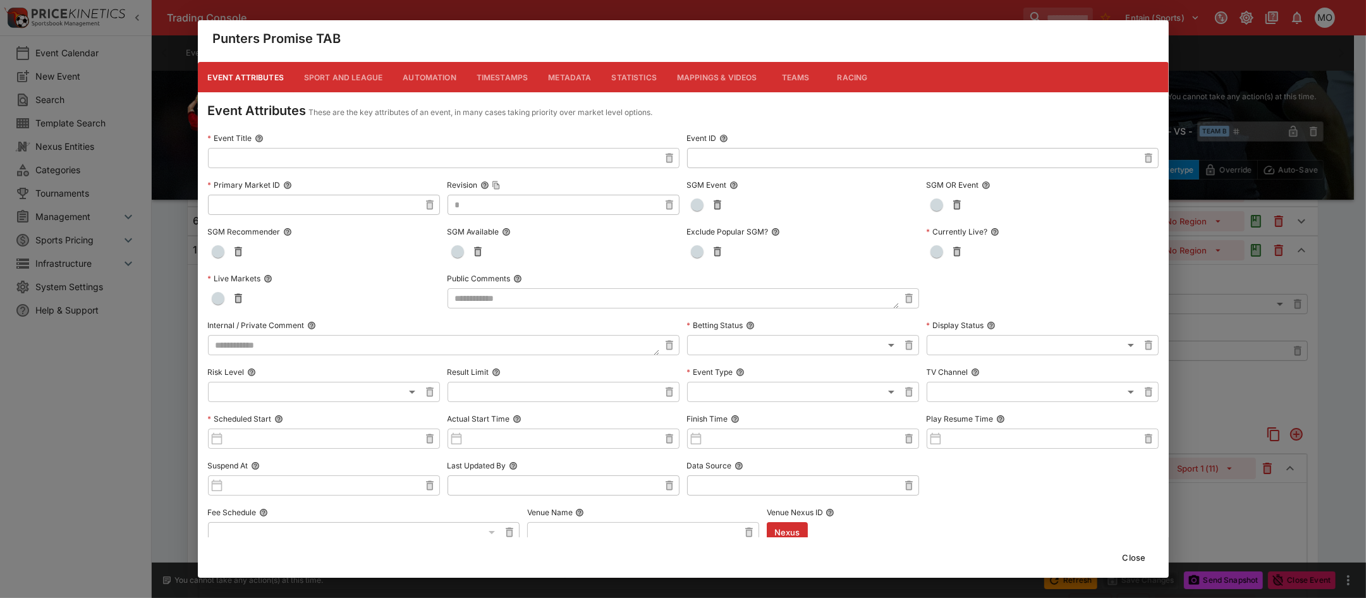
click at [566, 83] on button "Metadata" at bounding box center [569, 77] width 63 height 30
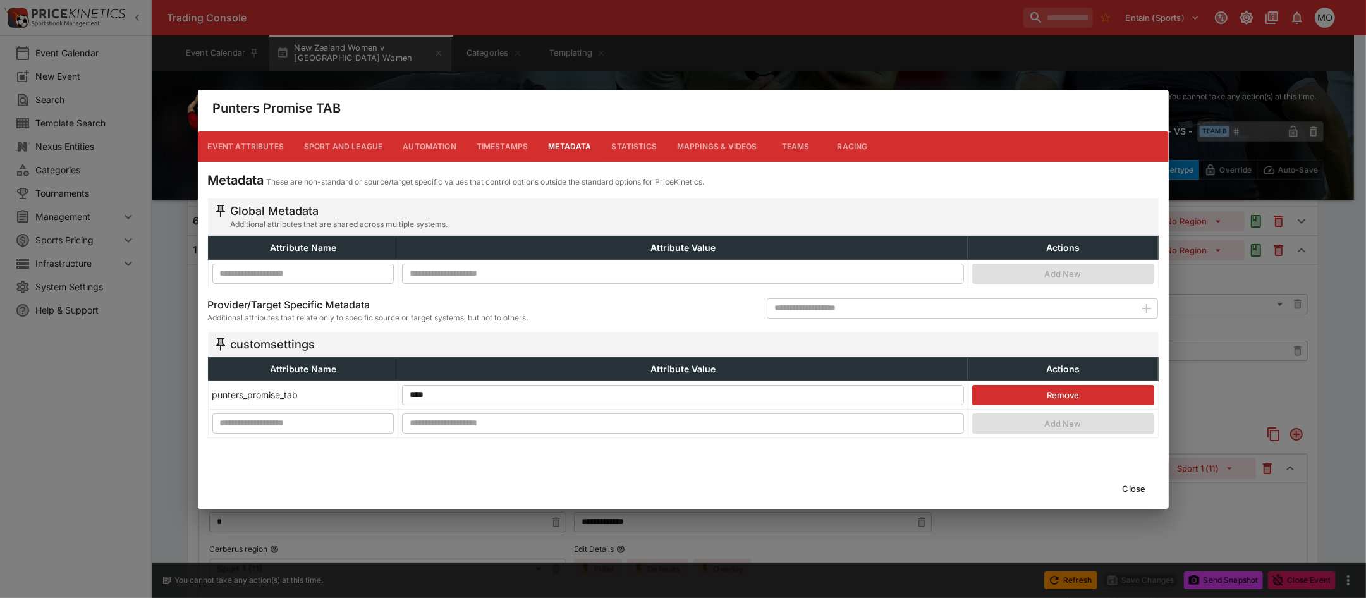
click at [1132, 484] on button "Close" at bounding box center [1134, 489] width 39 height 20
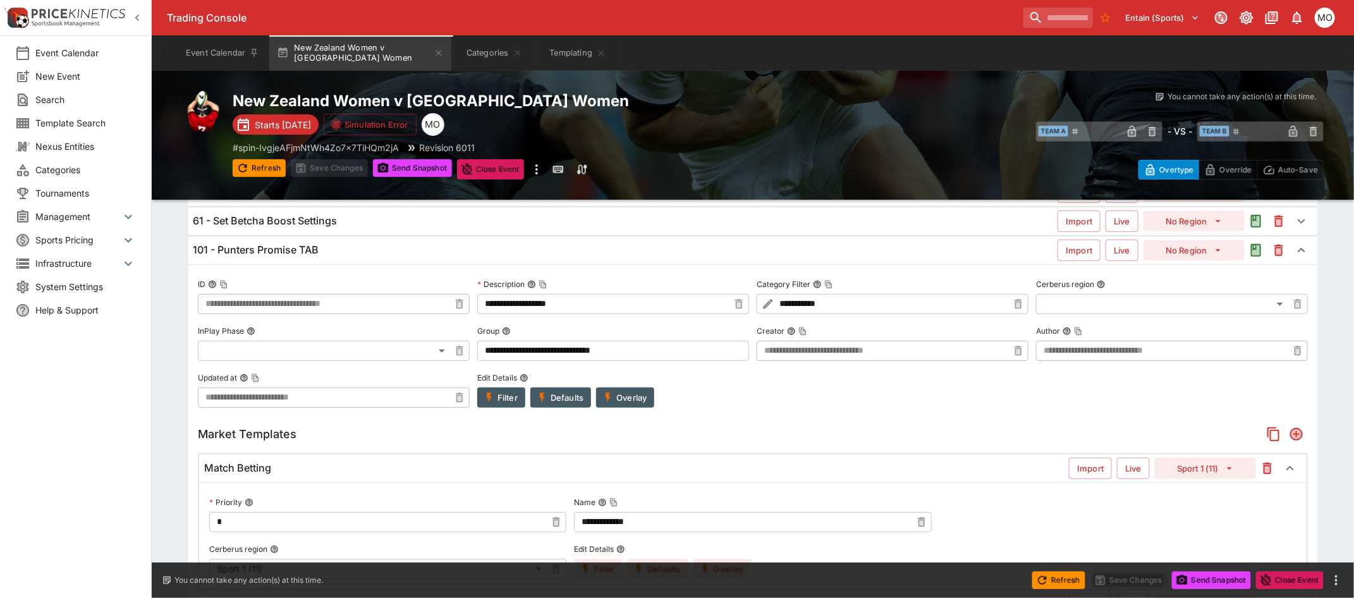
click at [507, 396] on button "Filter" at bounding box center [501, 398] width 48 height 20
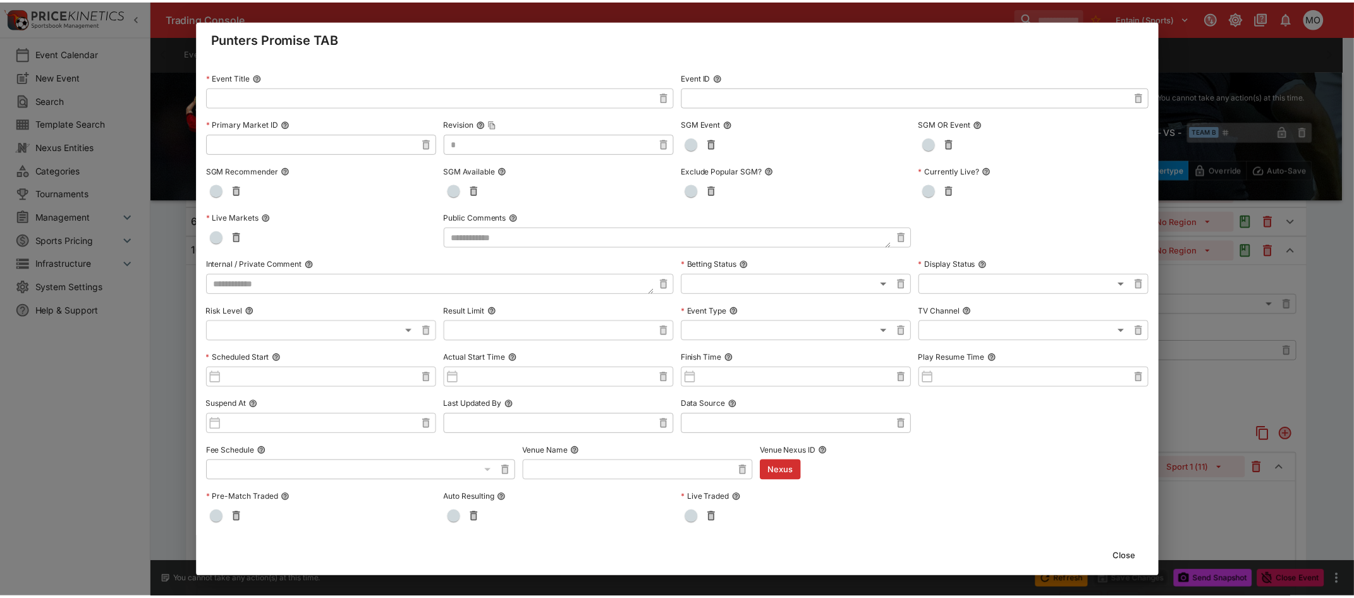
scroll to position [0, 0]
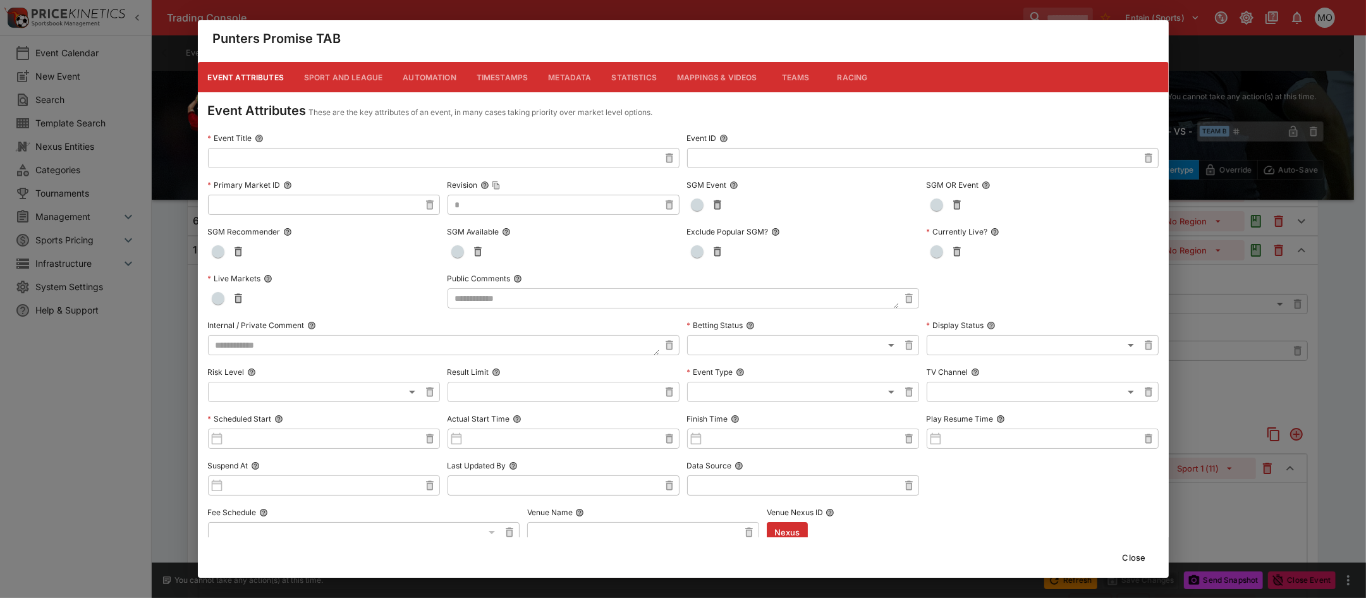
click at [580, 71] on button "Metadata" at bounding box center [569, 77] width 63 height 30
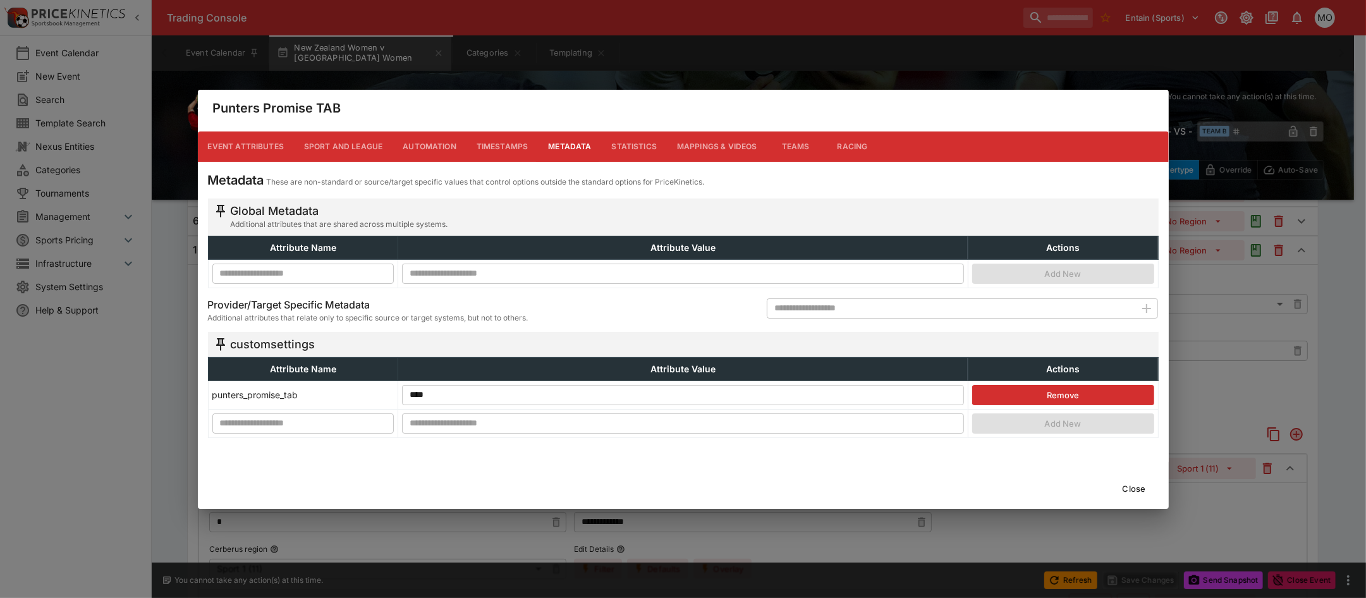
click at [1130, 485] on button "Close" at bounding box center [1134, 489] width 39 height 20
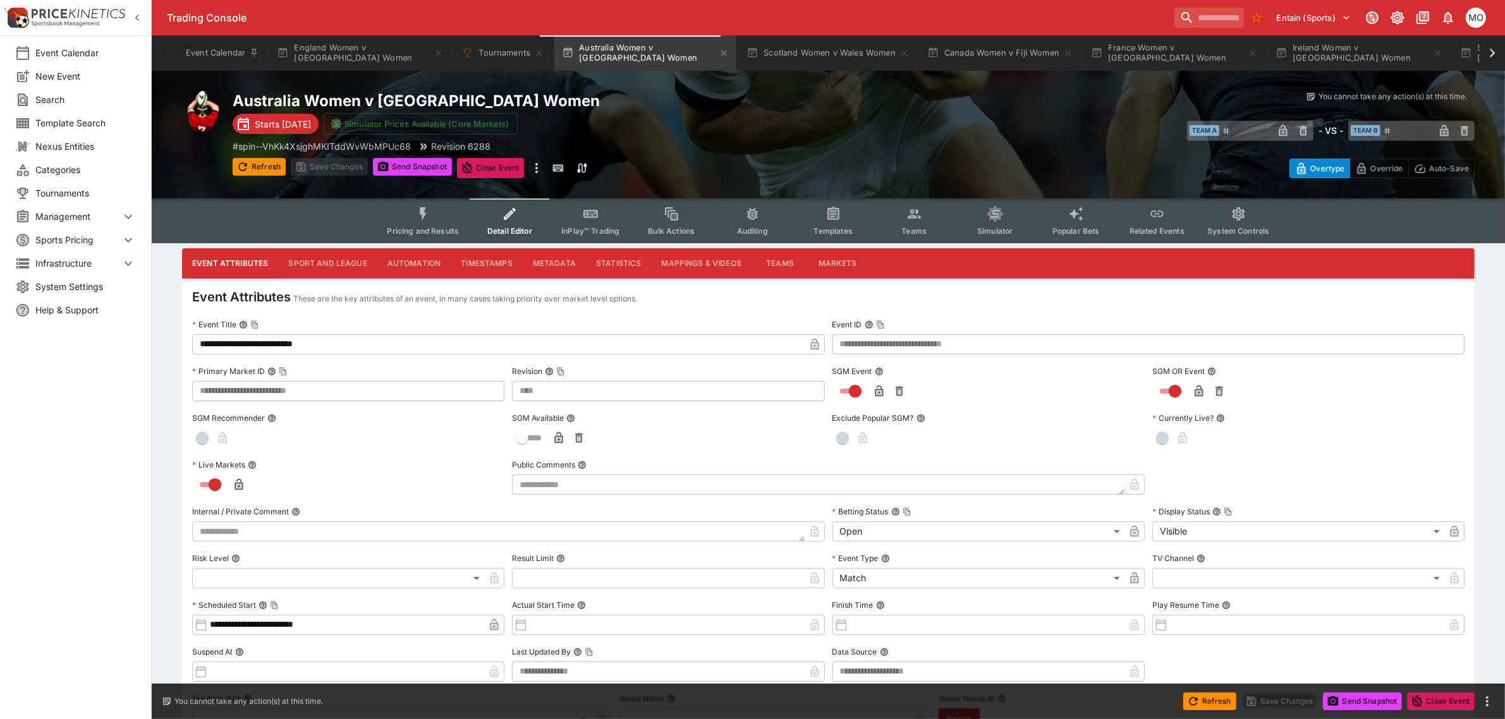
click at [351, 264] on button "Sport and League" at bounding box center [327, 263] width 99 height 30
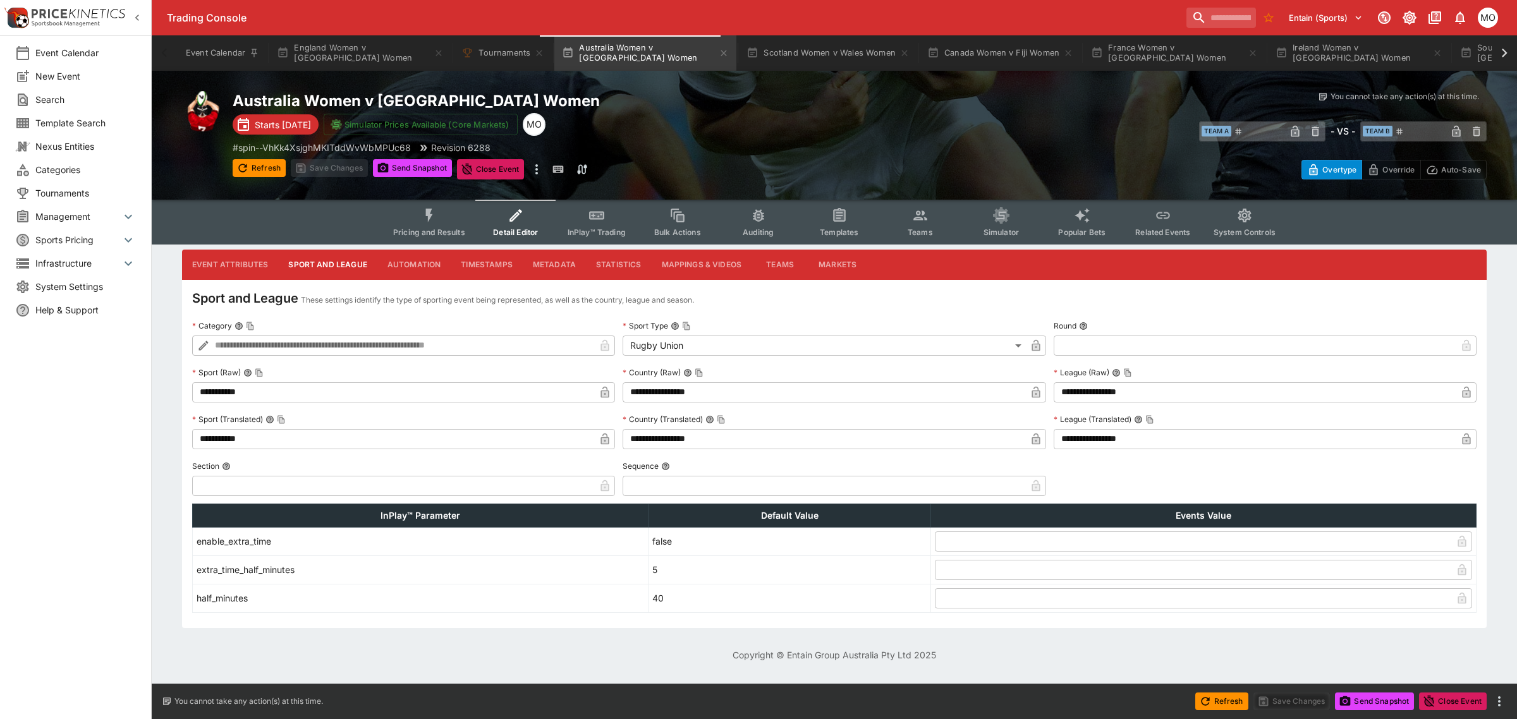
click at [544, 259] on button "Metadata" at bounding box center [554, 265] width 63 height 30
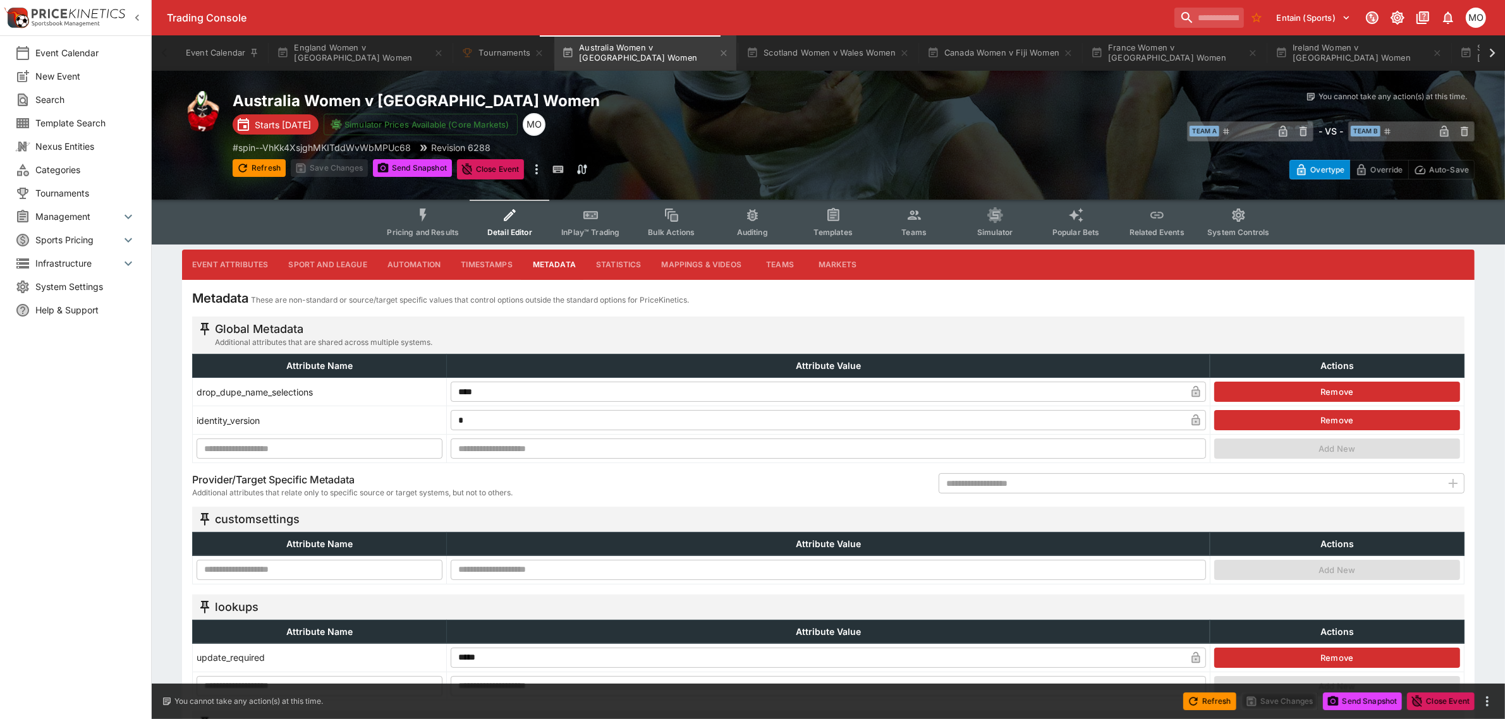
click at [247, 264] on button "Event Attributes" at bounding box center [230, 265] width 96 height 30
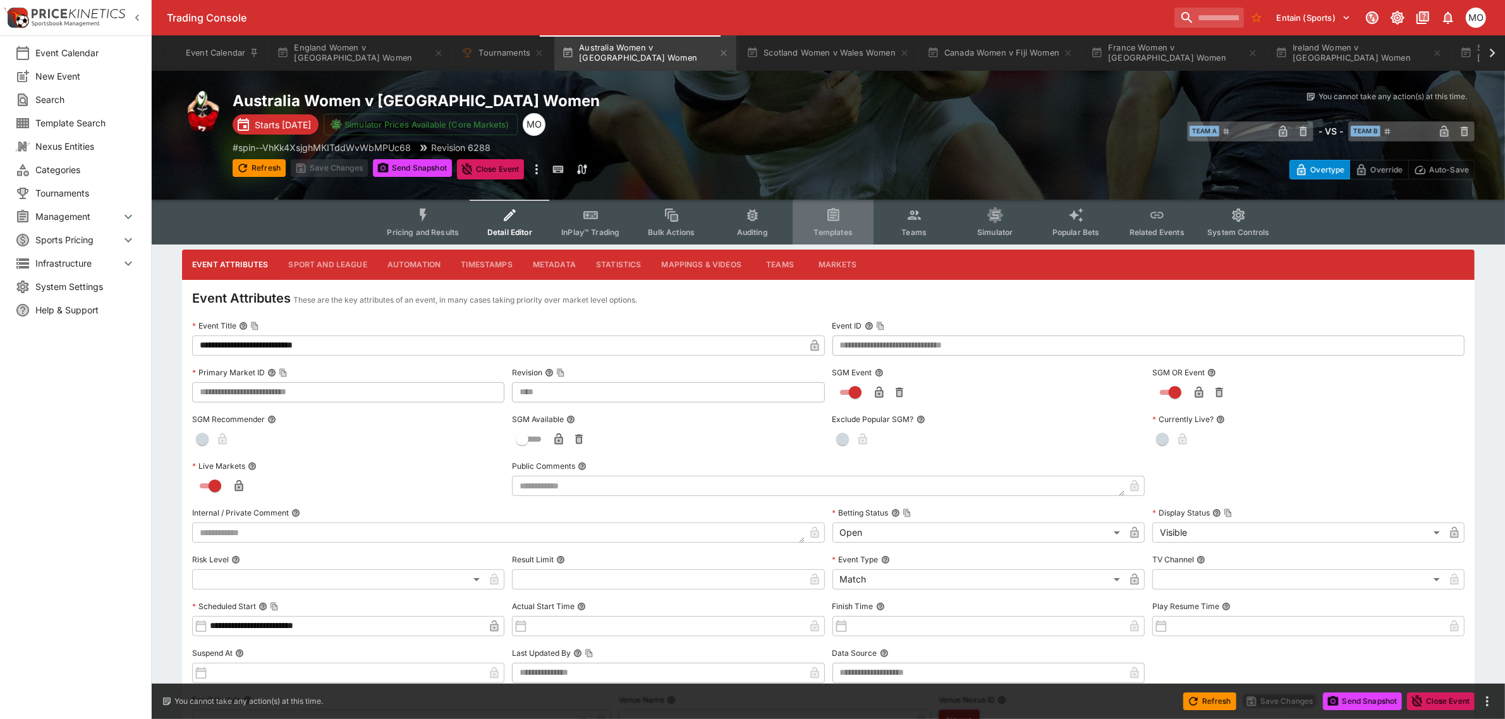
click at [833, 219] on icon "Event type filters" at bounding box center [833, 215] width 9 height 9
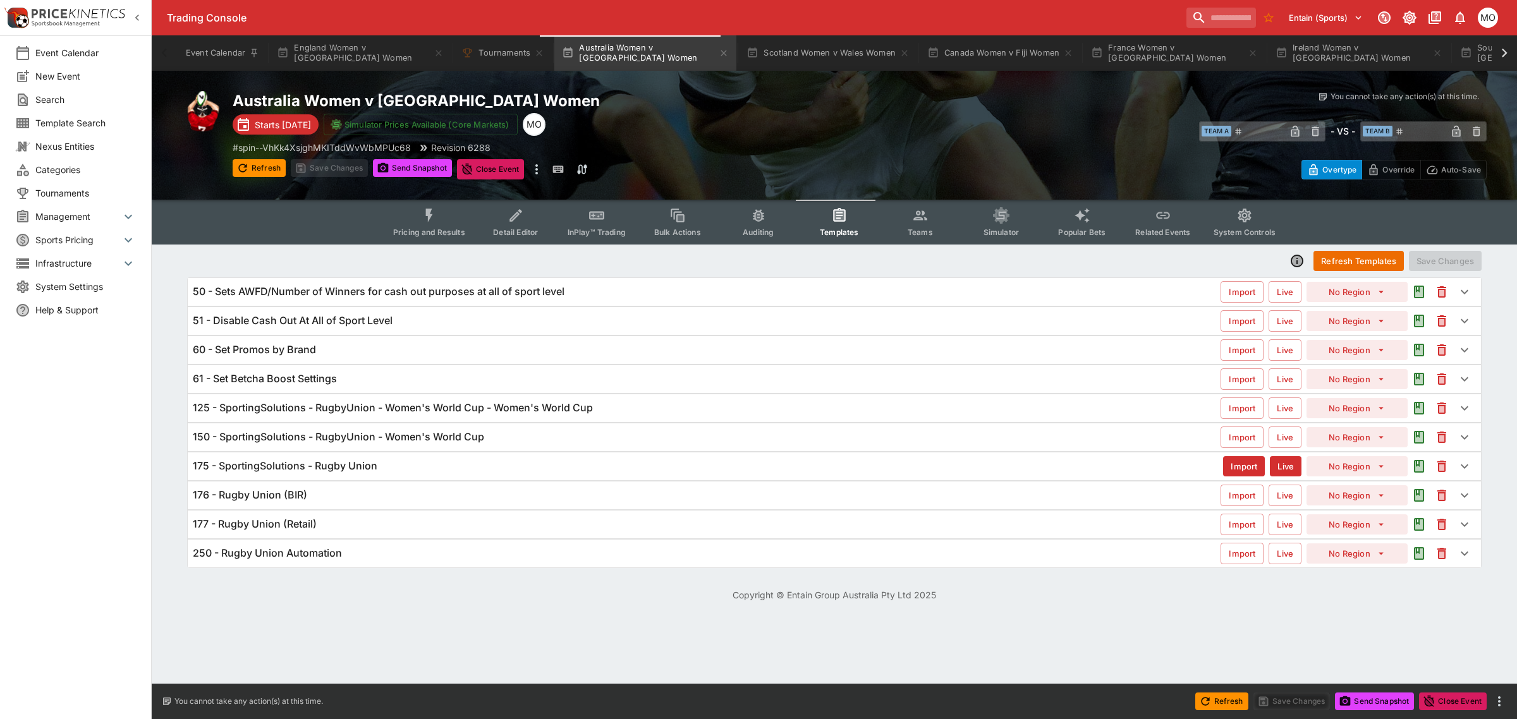
click at [533, 405] on h6 "125 - SportingSolutions - RugbyUnion - Women's World Cup - Women's World Cup" at bounding box center [393, 407] width 400 height 13
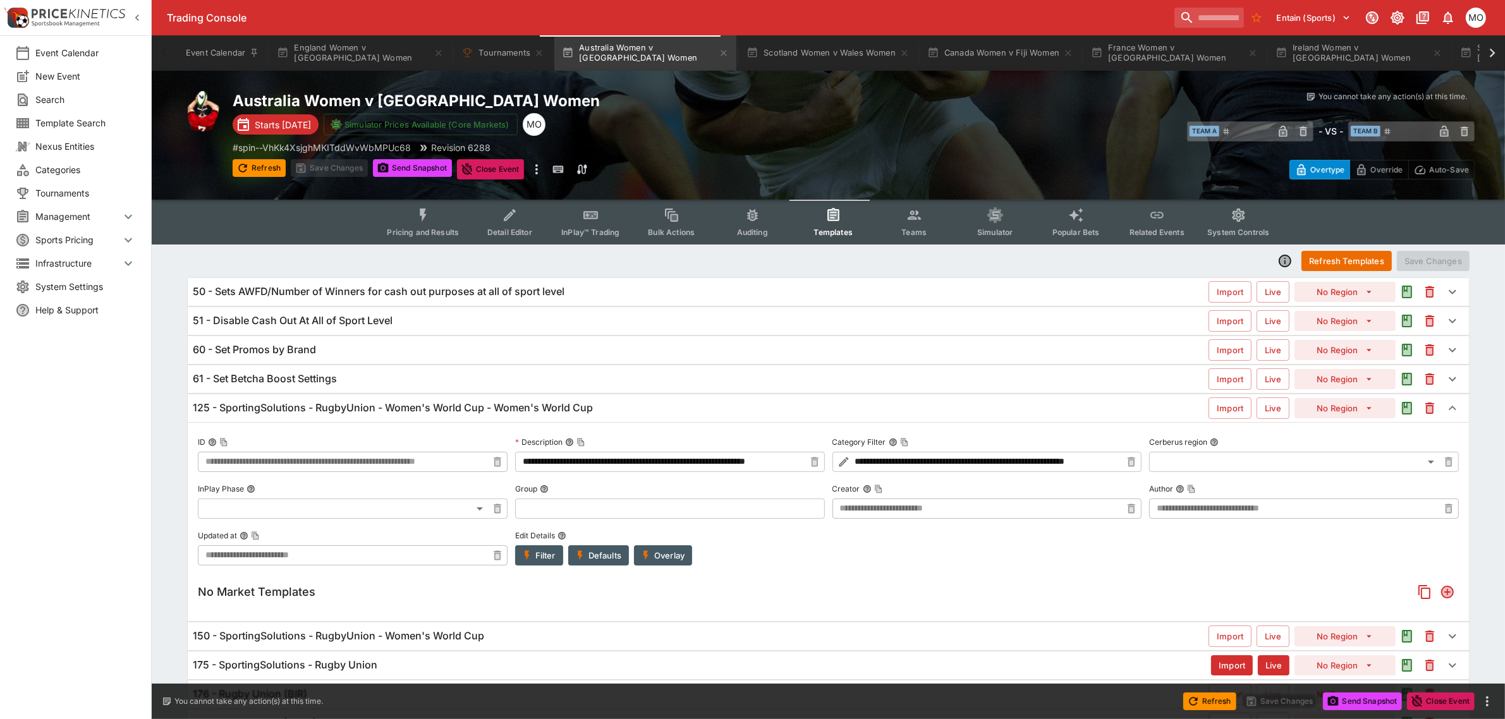
type input "**********"
click at [551, 559] on button "Filter" at bounding box center [539, 556] width 48 height 20
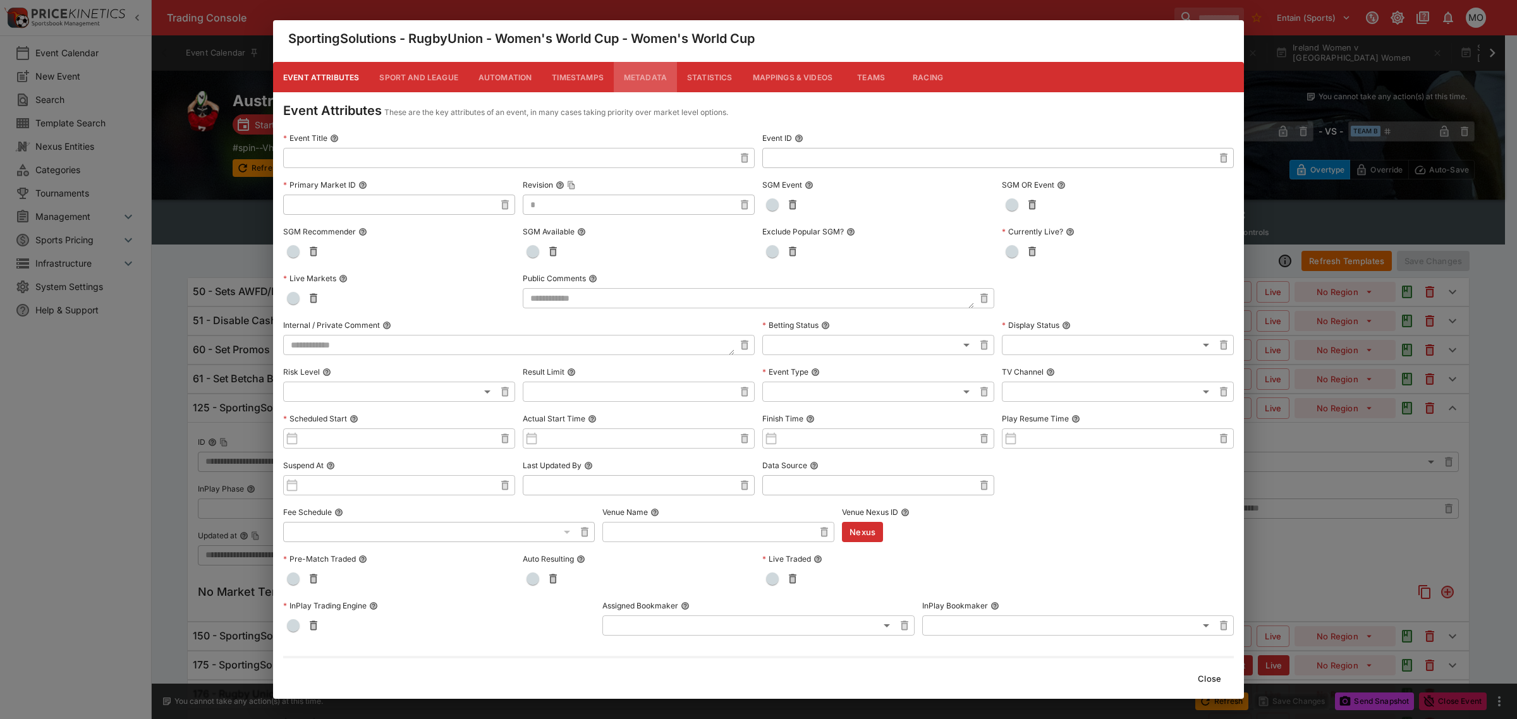
click at [642, 76] on button "Metadata" at bounding box center [645, 77] width 63 height 30
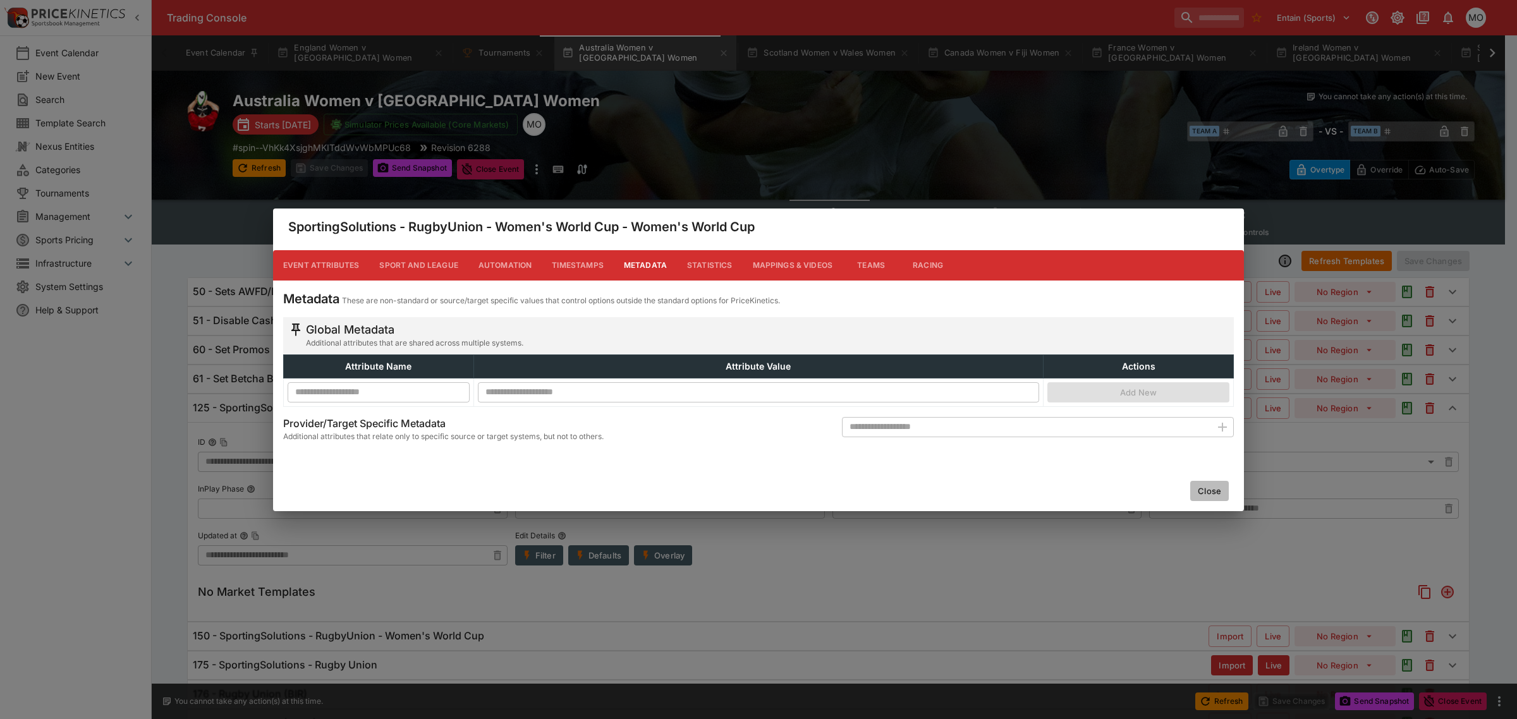
click at [1215, 491] on button "Close" at bounding box center [1209, 491] width 39 height 20
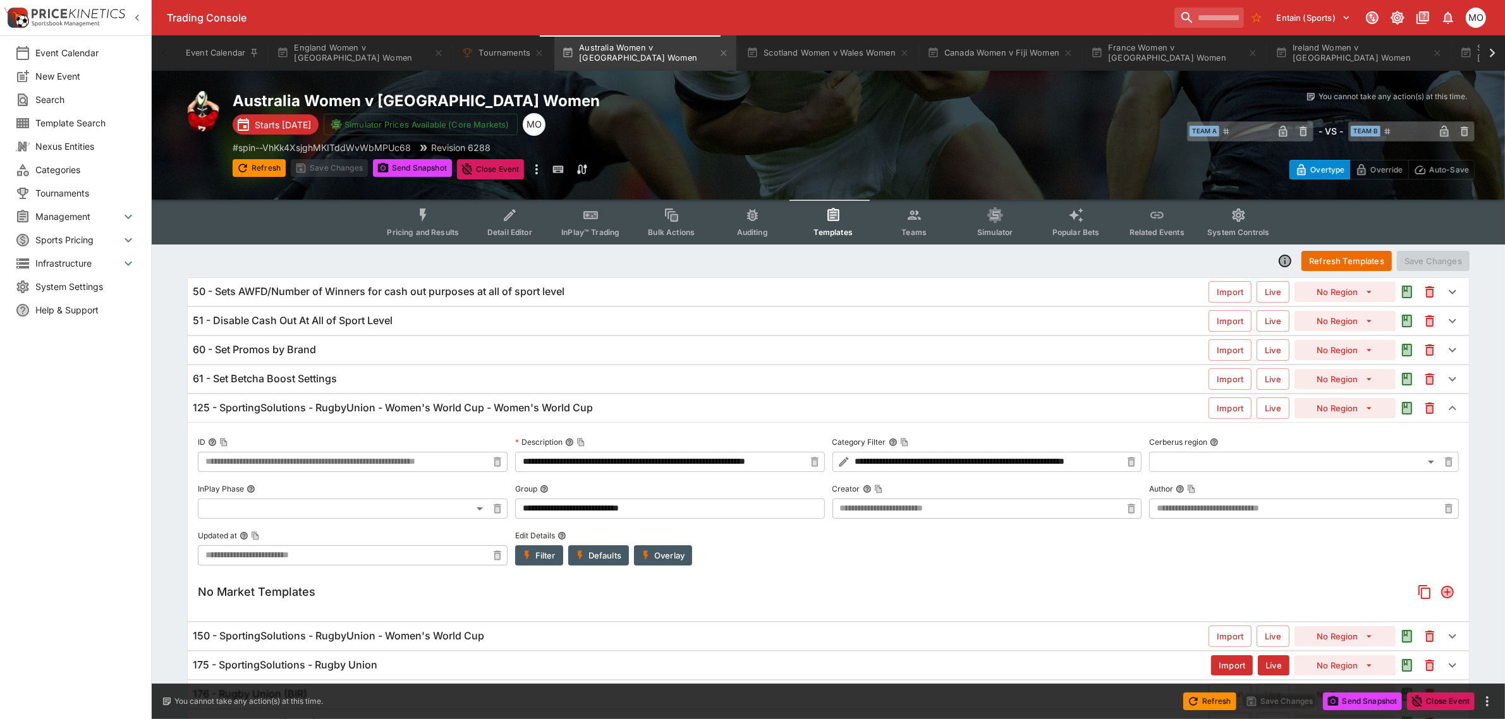
click at [685, 560] on button "Overlay" at bounding box center [663, 556] width 58 height 20
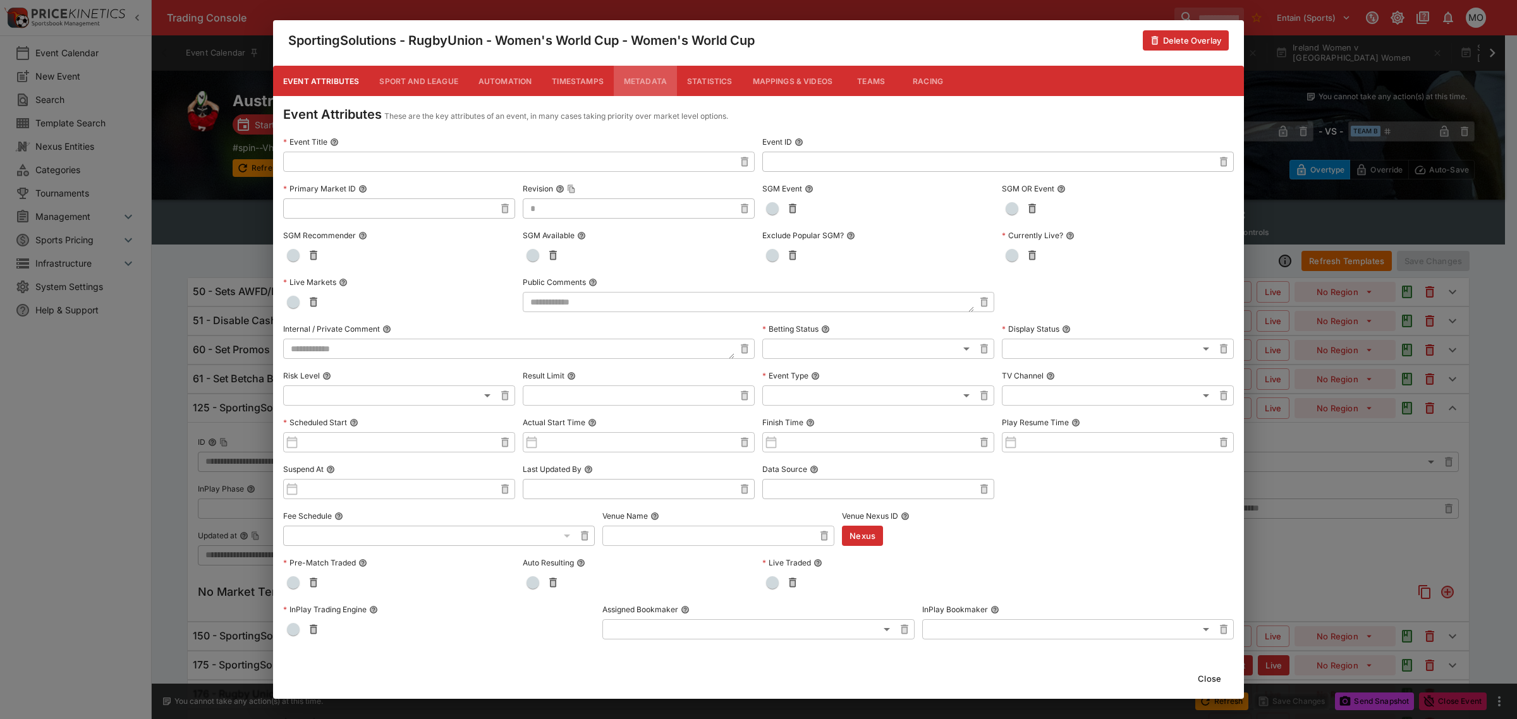
click at [639, 80] on button "Metadata" at bounding box center [645, 81] width 63 height 30
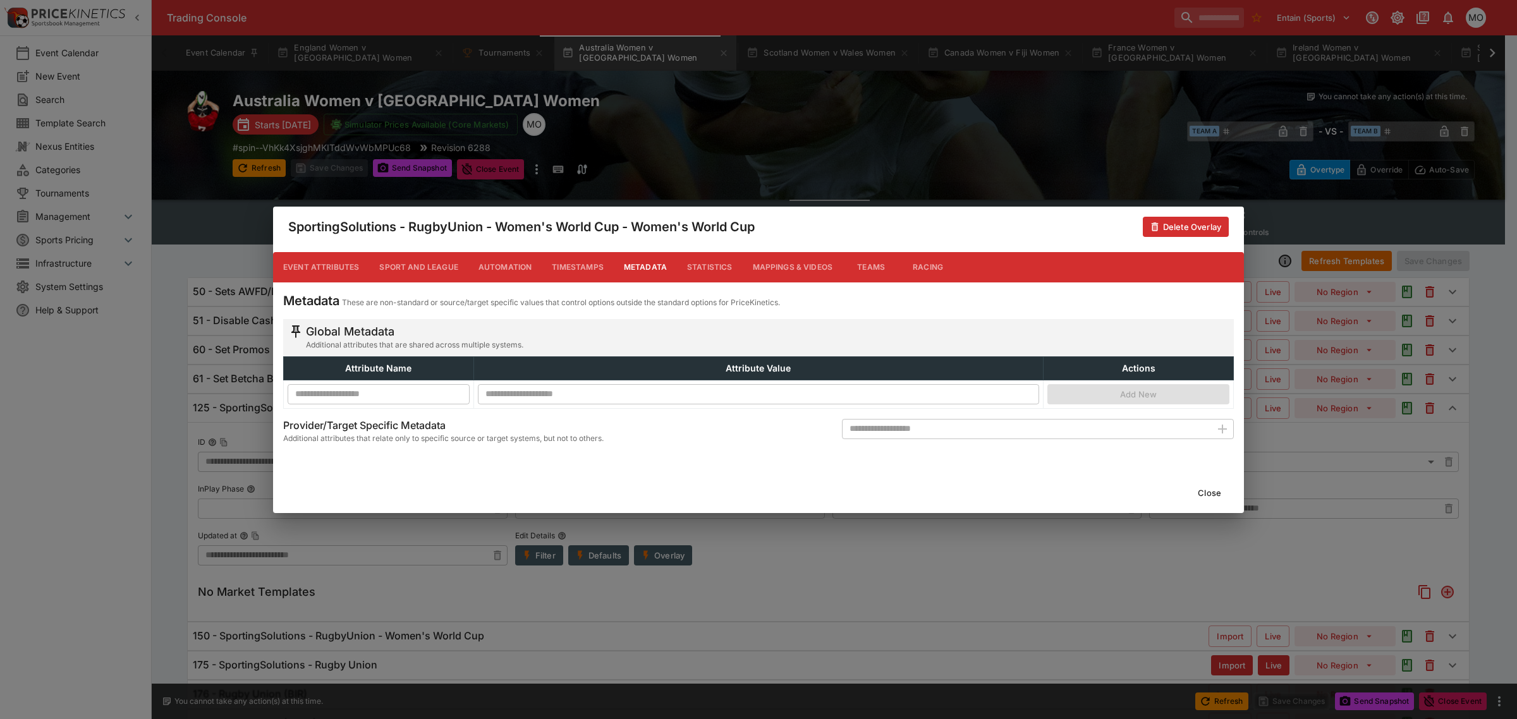
click at [1214, 495] on button "Close" at bounding box center [1209, 493] width 39 height 20
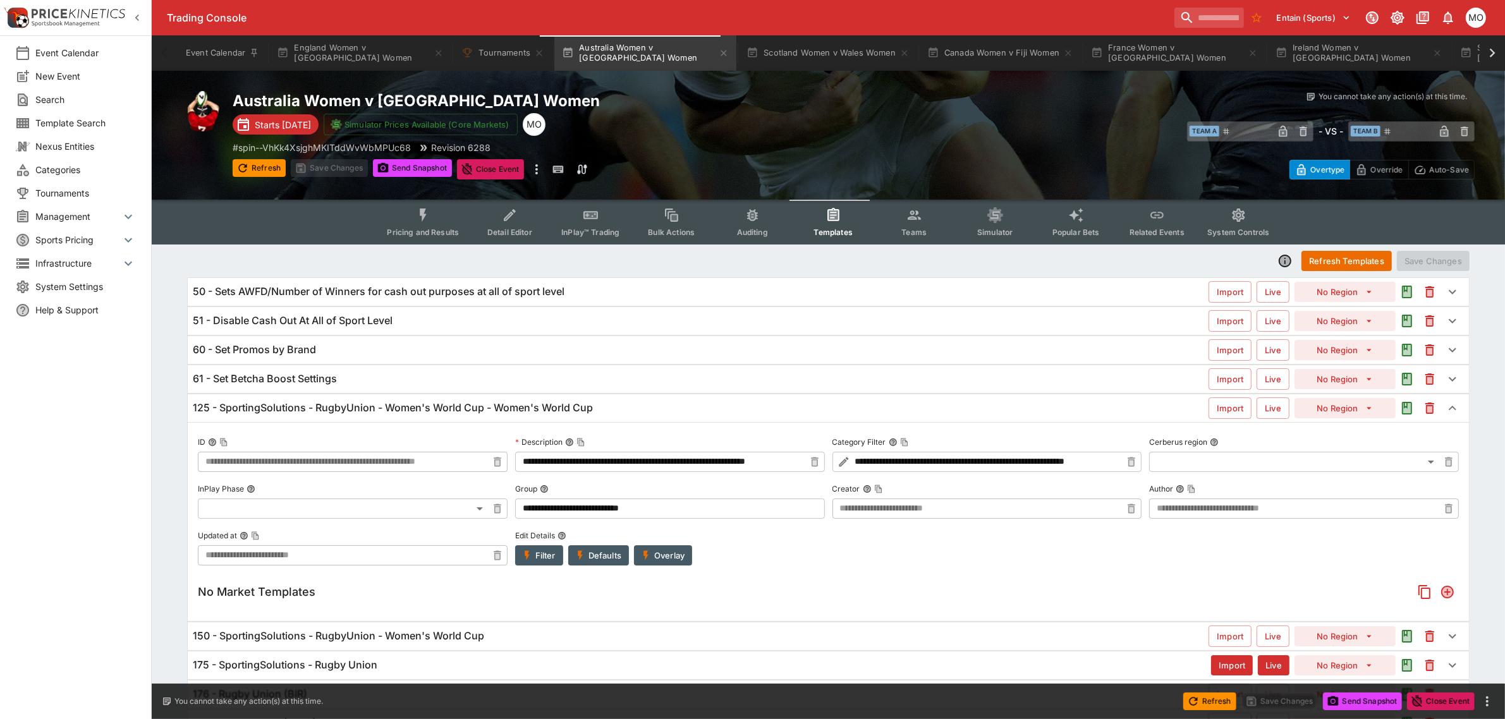
scroll to position [98, 0]
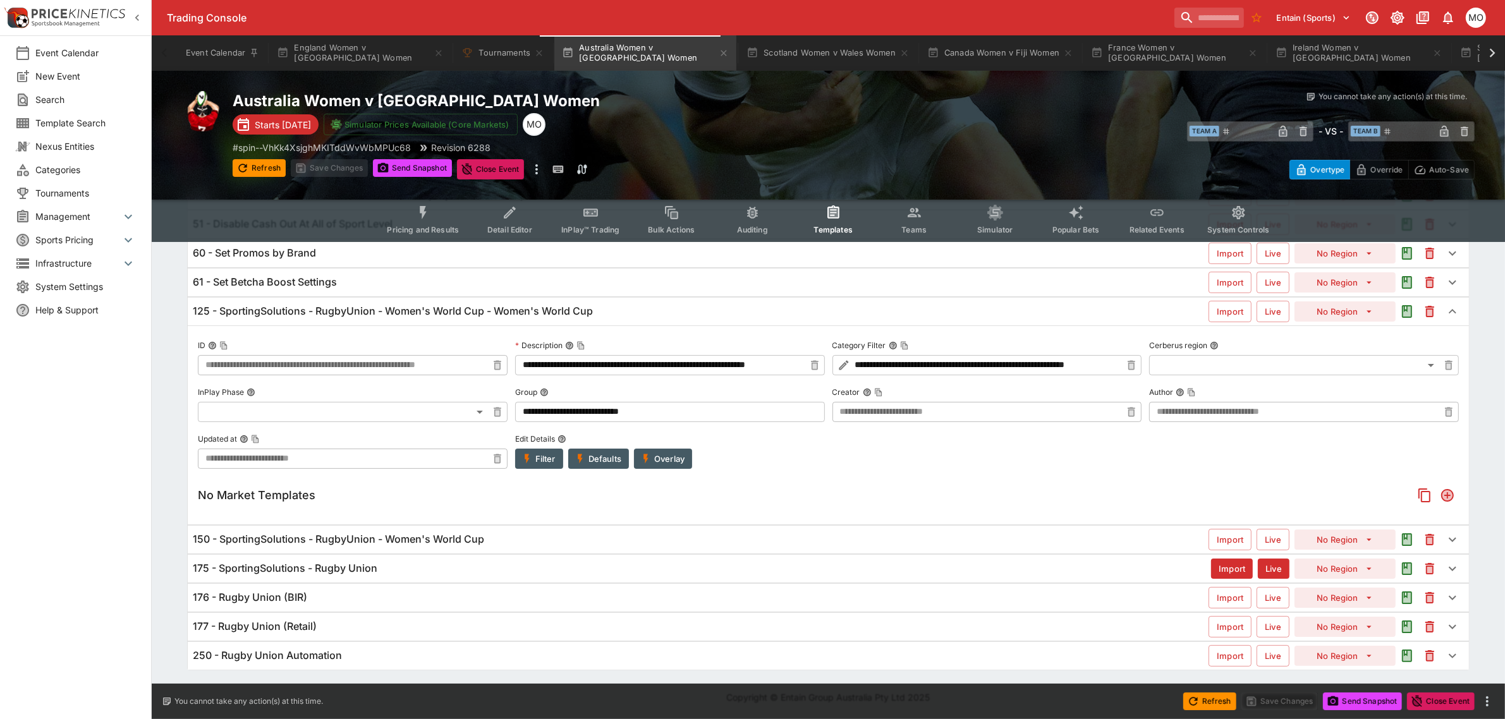
click at [485, 539] on div "150 - SportingSolutions - RugbyUnion - Women's World Cup" at bounding box center [701, 539] width 1016 height 13
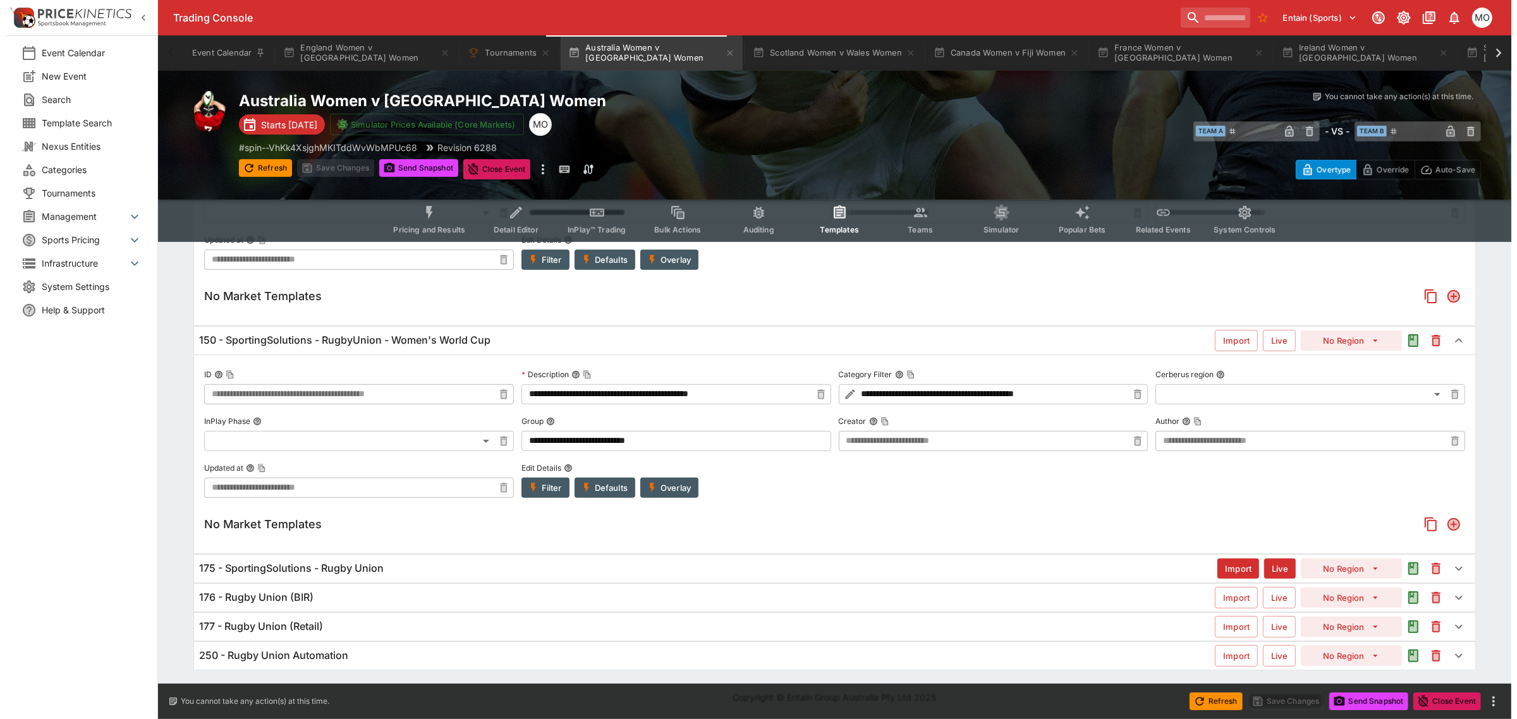
scroll to position [297, 0]
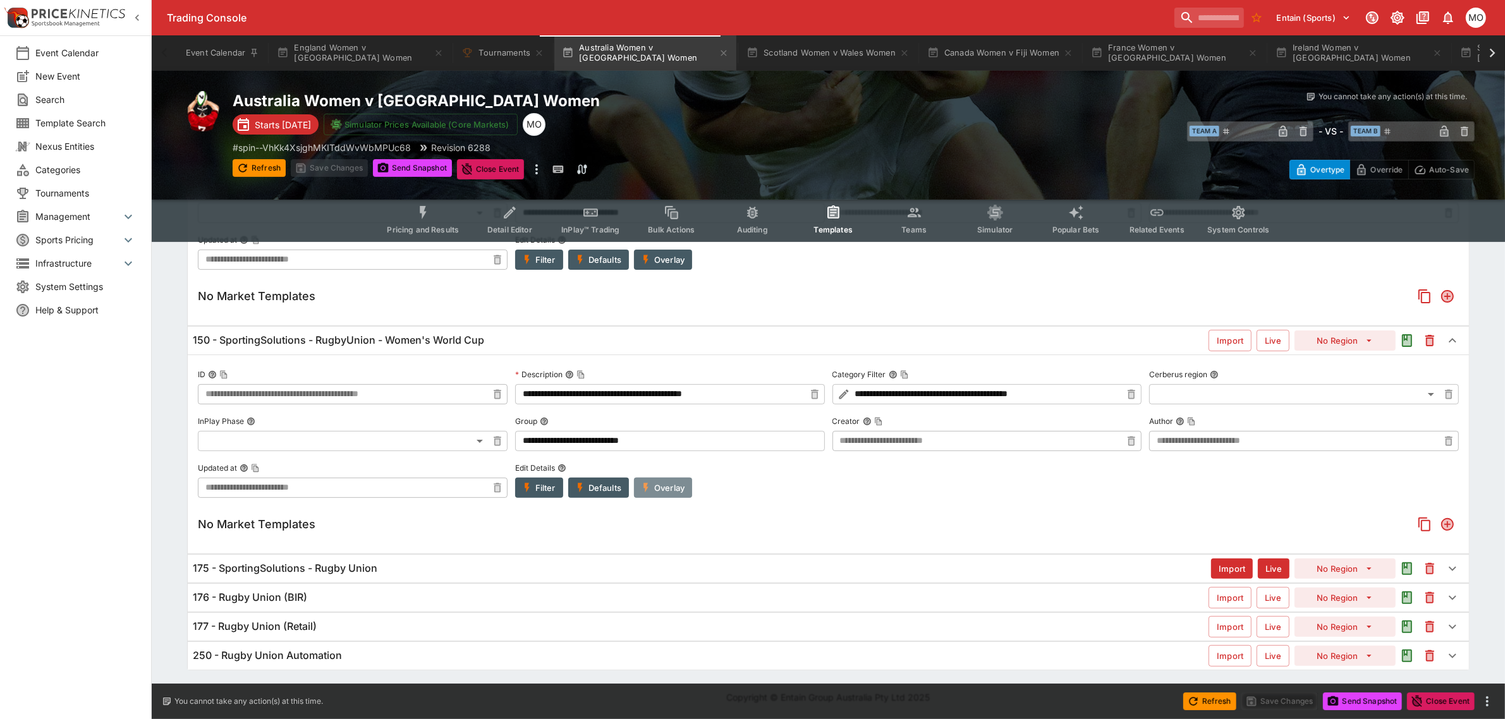
click at [654, 481] on button "Overlay" at bounding box center [663, 488] width 58 height 20
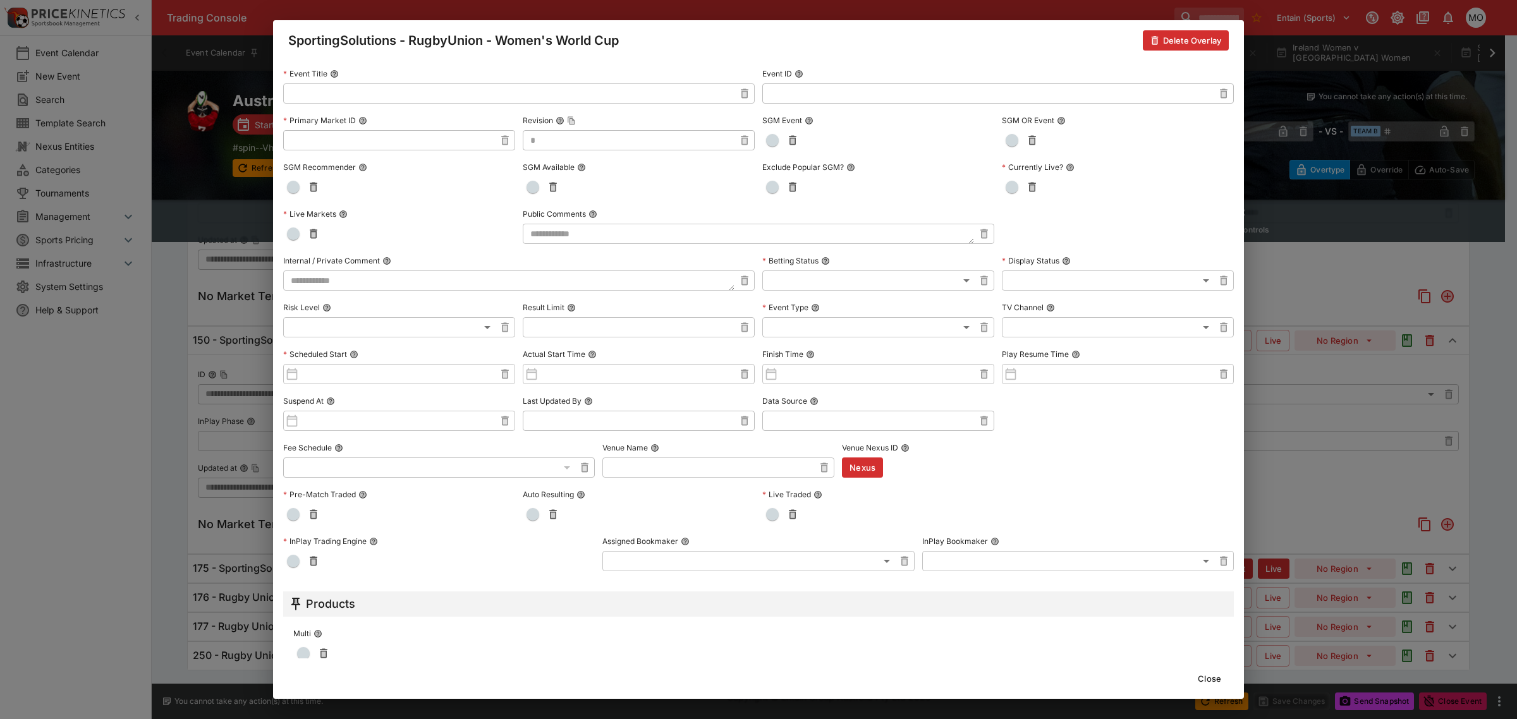
scroll to position [0, 0]
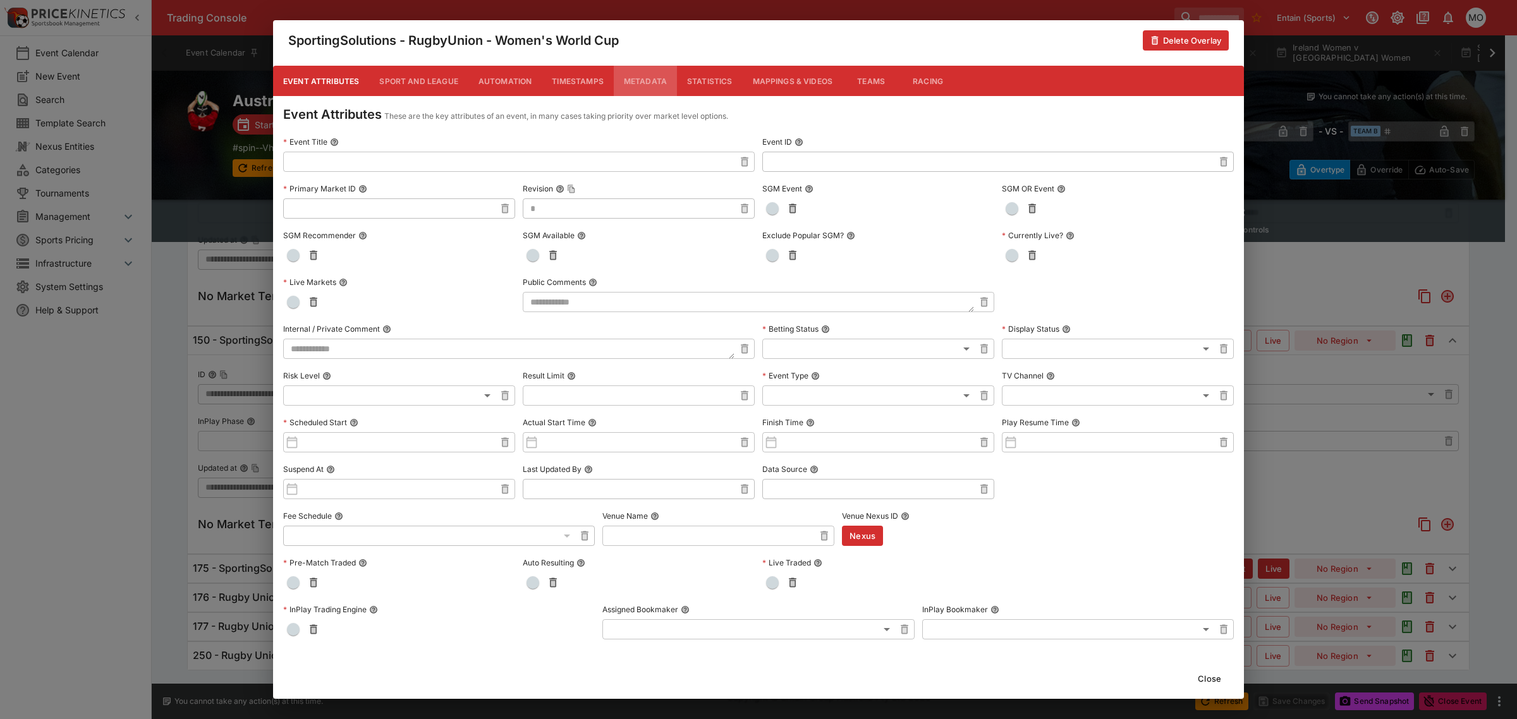
click at [633, 77] on button "Metadata" at bounding box center [645, 81] width 63 height 30
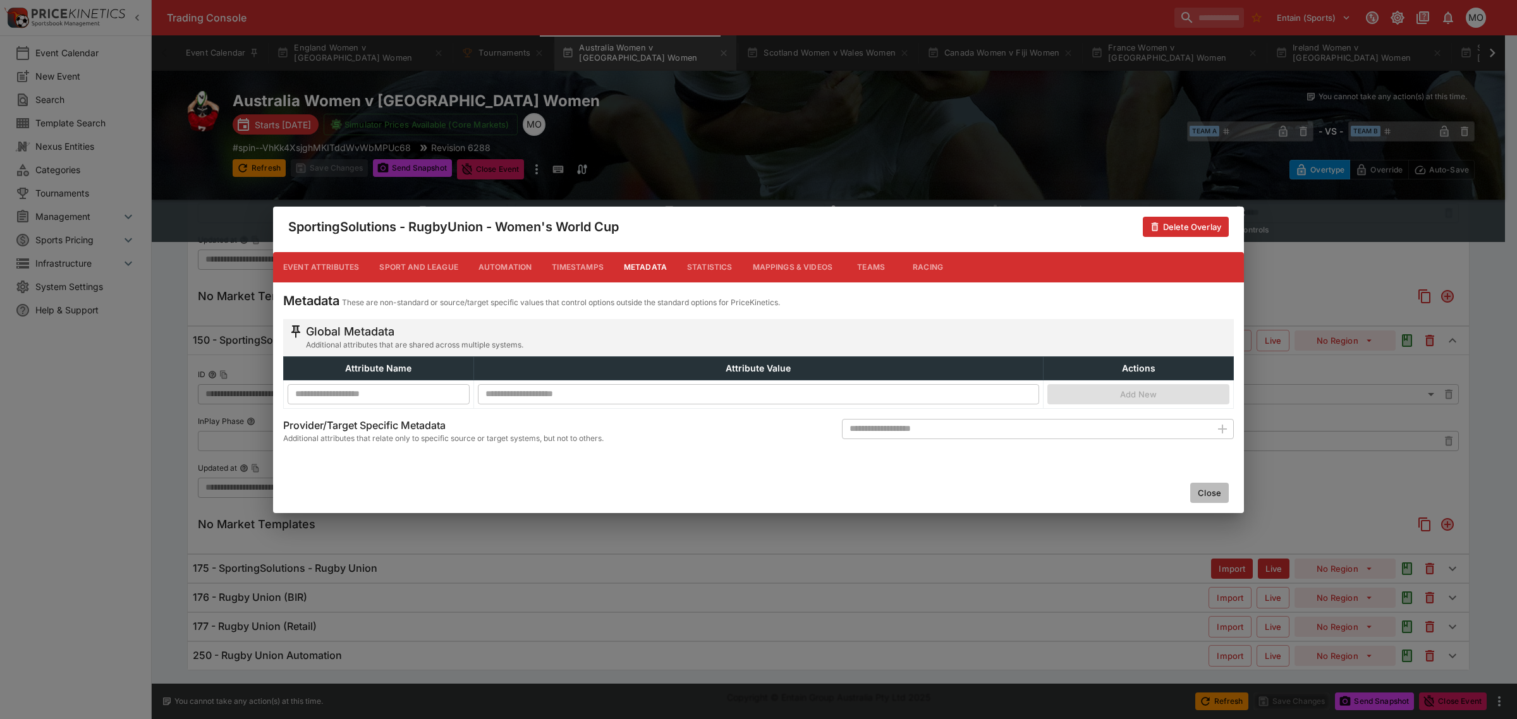
click at [1201, 490] on button "Close" at bounding box center [1209, 493] width 39 height 20
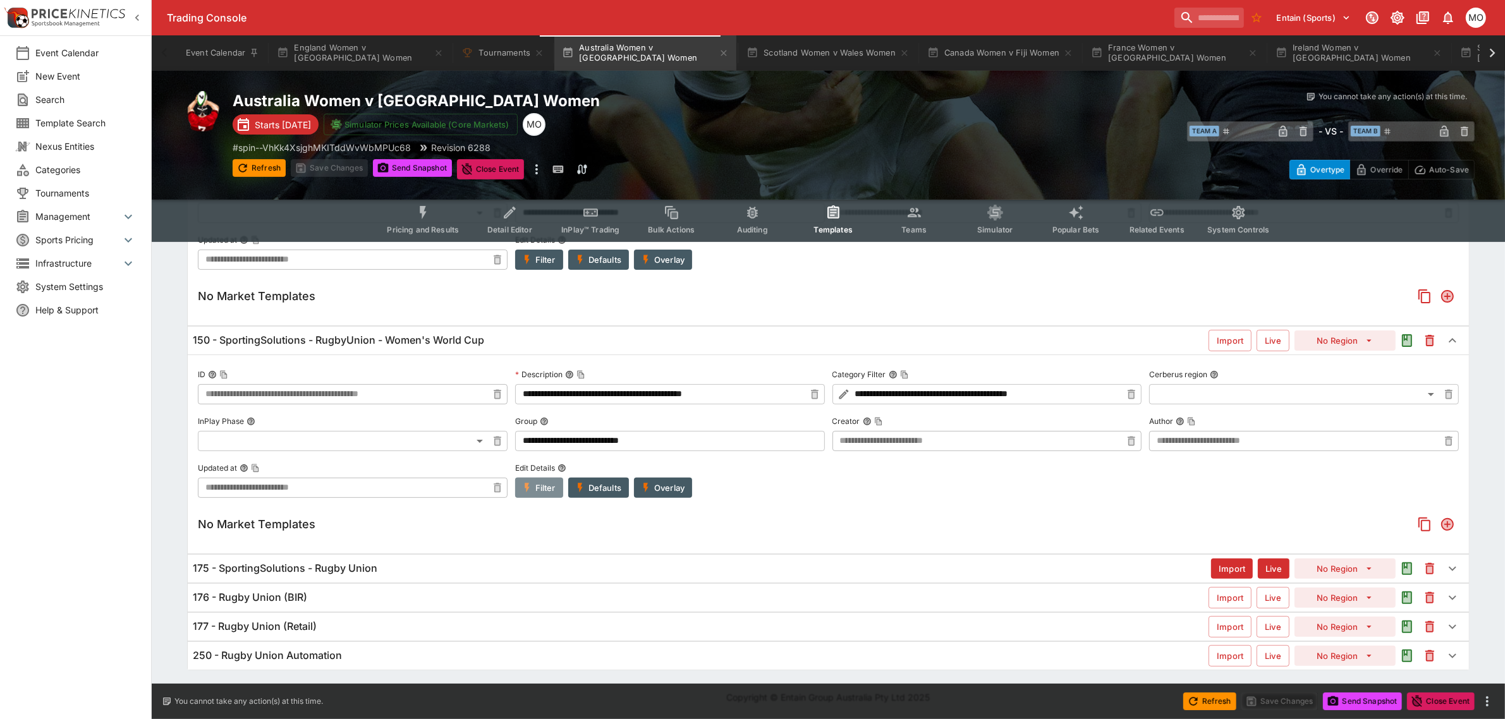
click at [532, 493] on button "Filter" at bounding box center [539, 488] width 48 height 20
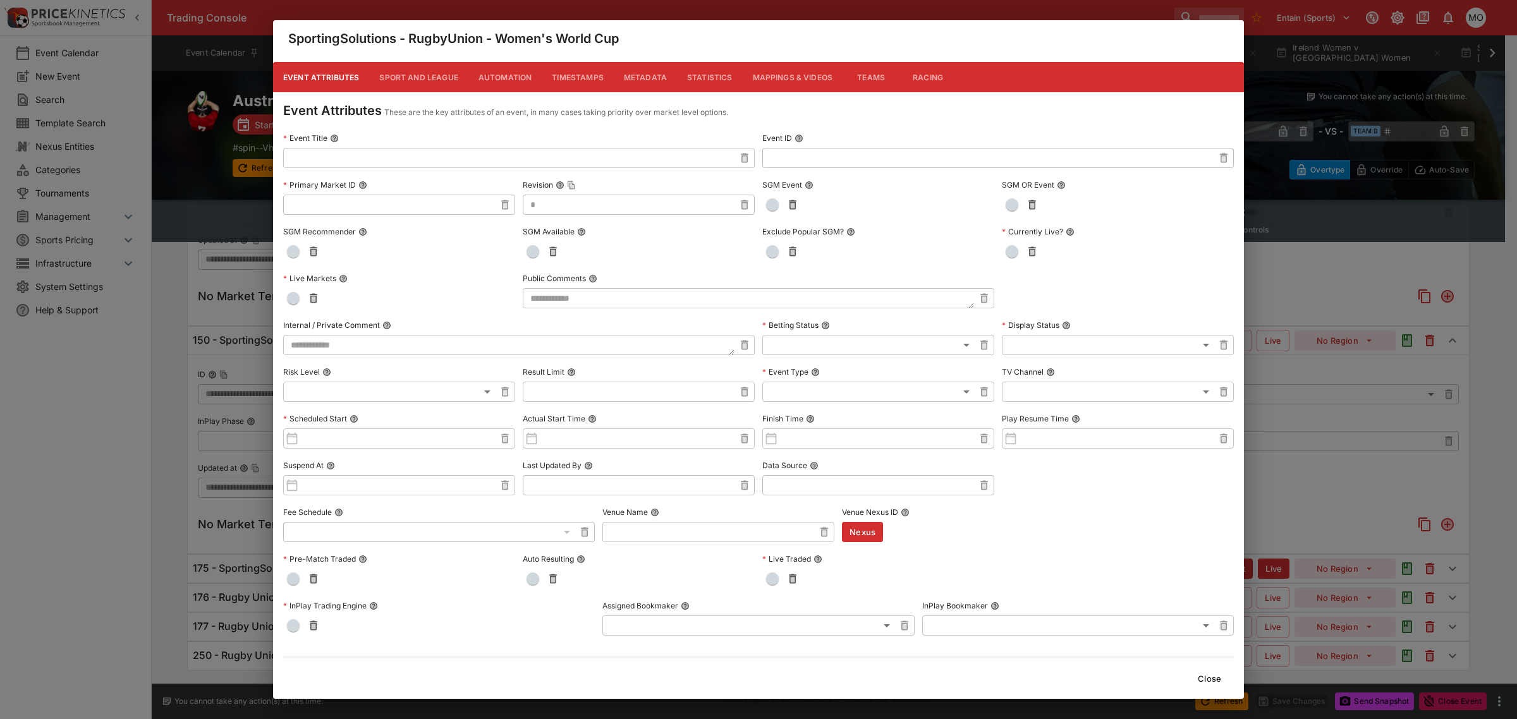
click at [629, 70] on button "Metadata" at bounding box center [645, 77] width 63 height 30
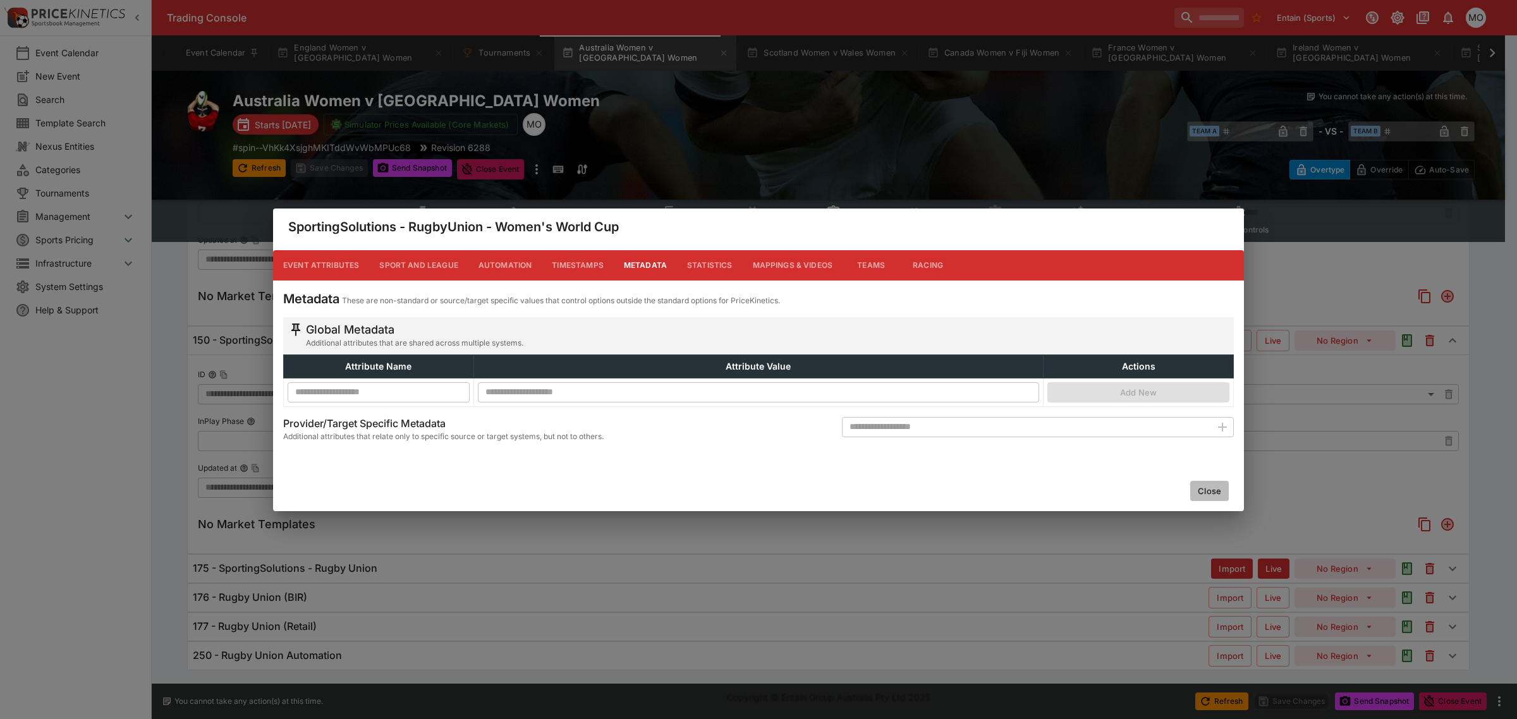
click at [1206, 487] on button "Close" at bounding box center [1209, 491] width 39 height 20
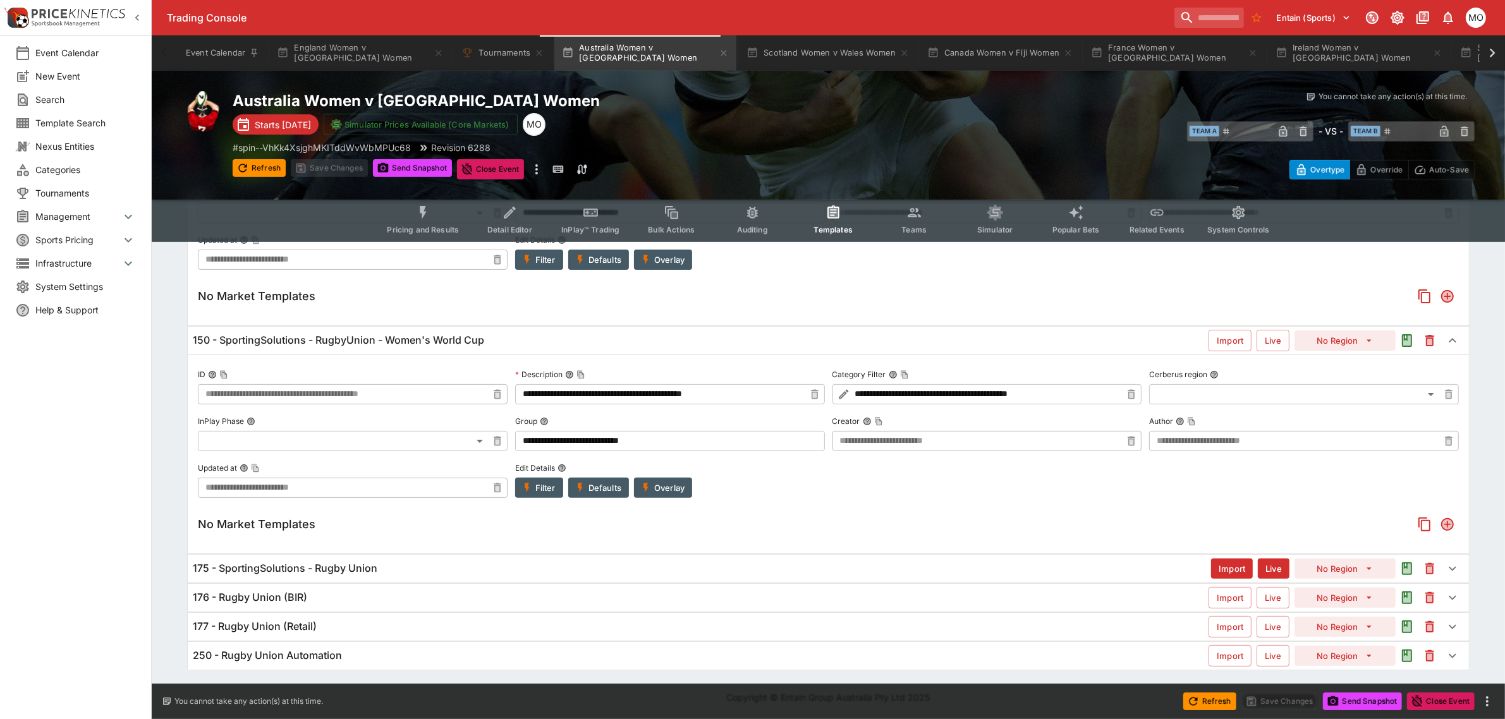
click at [656, 485] on button "Overlay" at bounding box center [663, 488] width 58 height 20
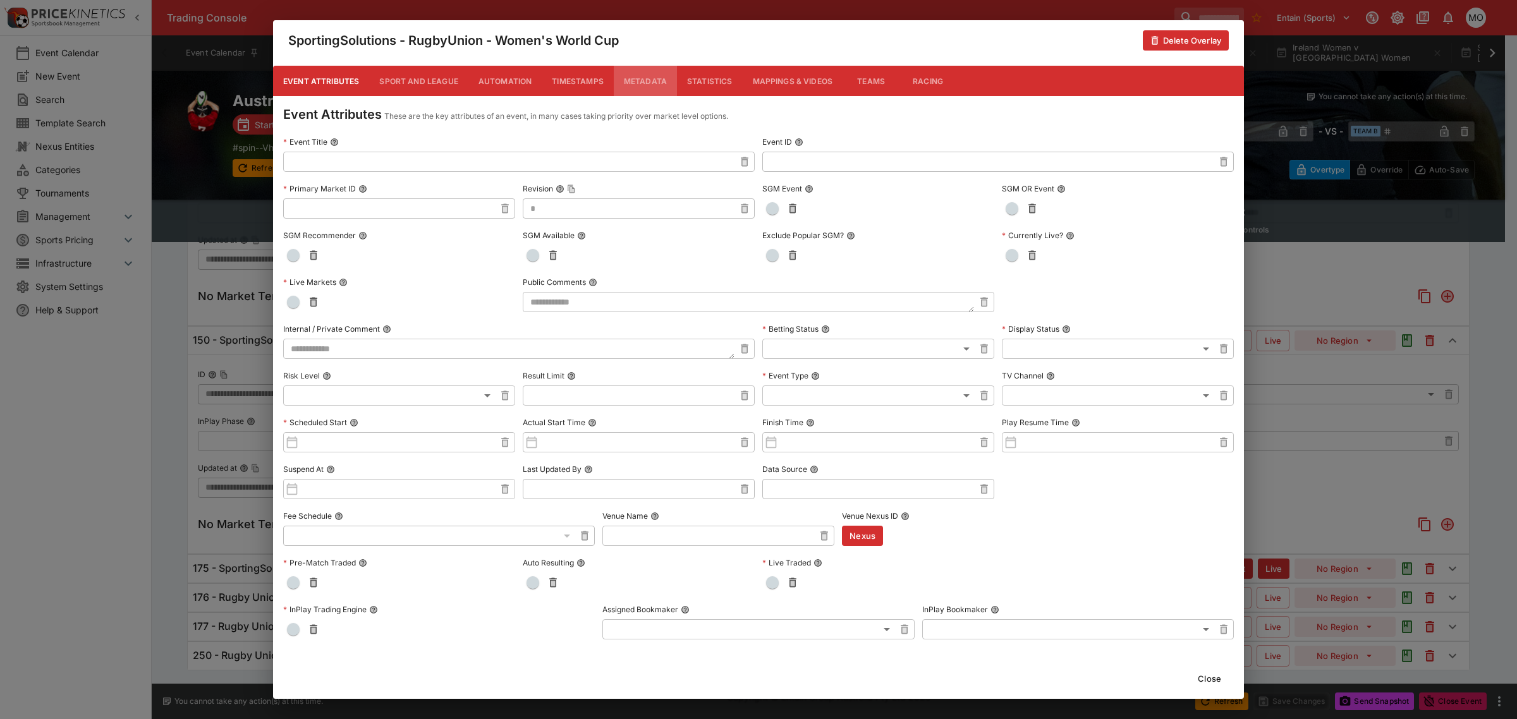
click at [640, 79] on button "Metadata" at bounding box center [645, 81] width 63 height 30
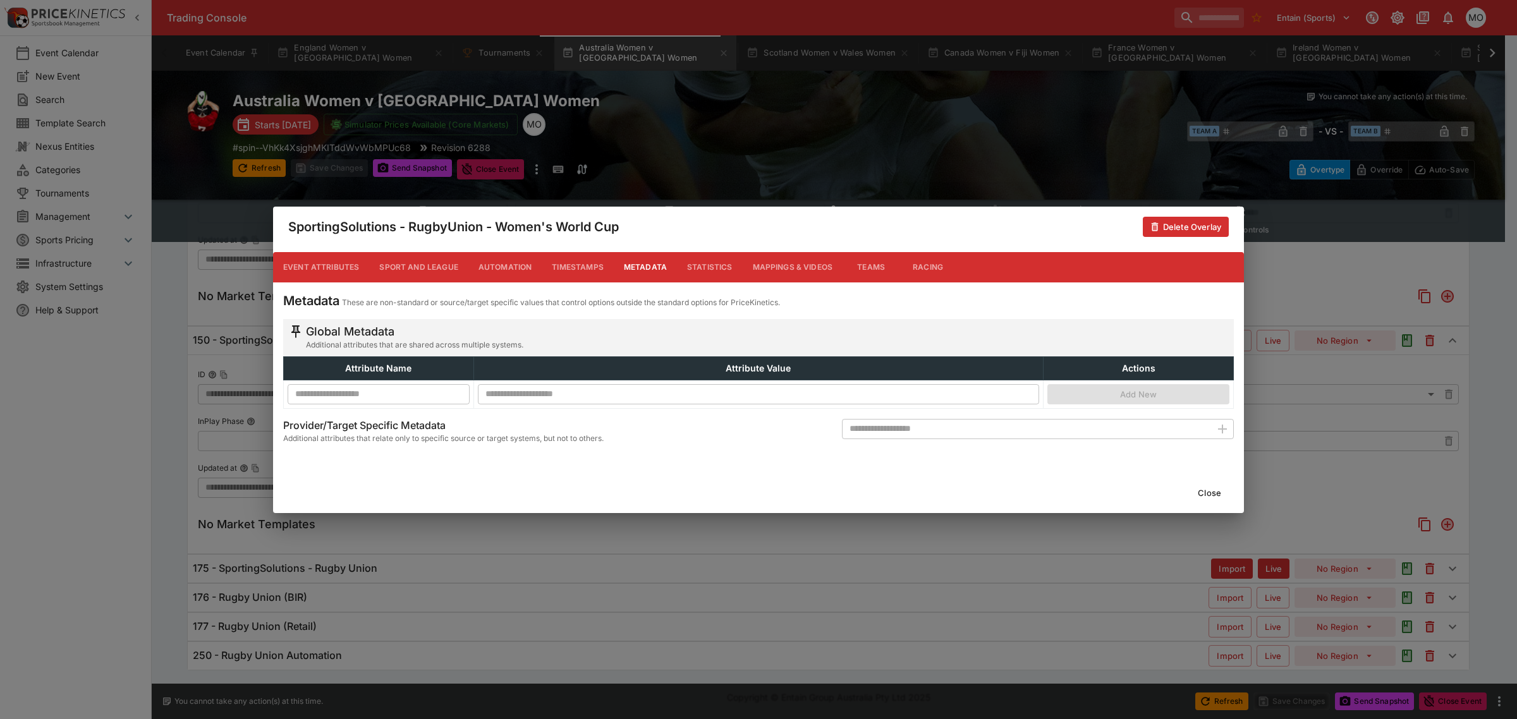
click at [1199, 491] on button "Close" at bounding box center [1209, 493] width 39 height 20
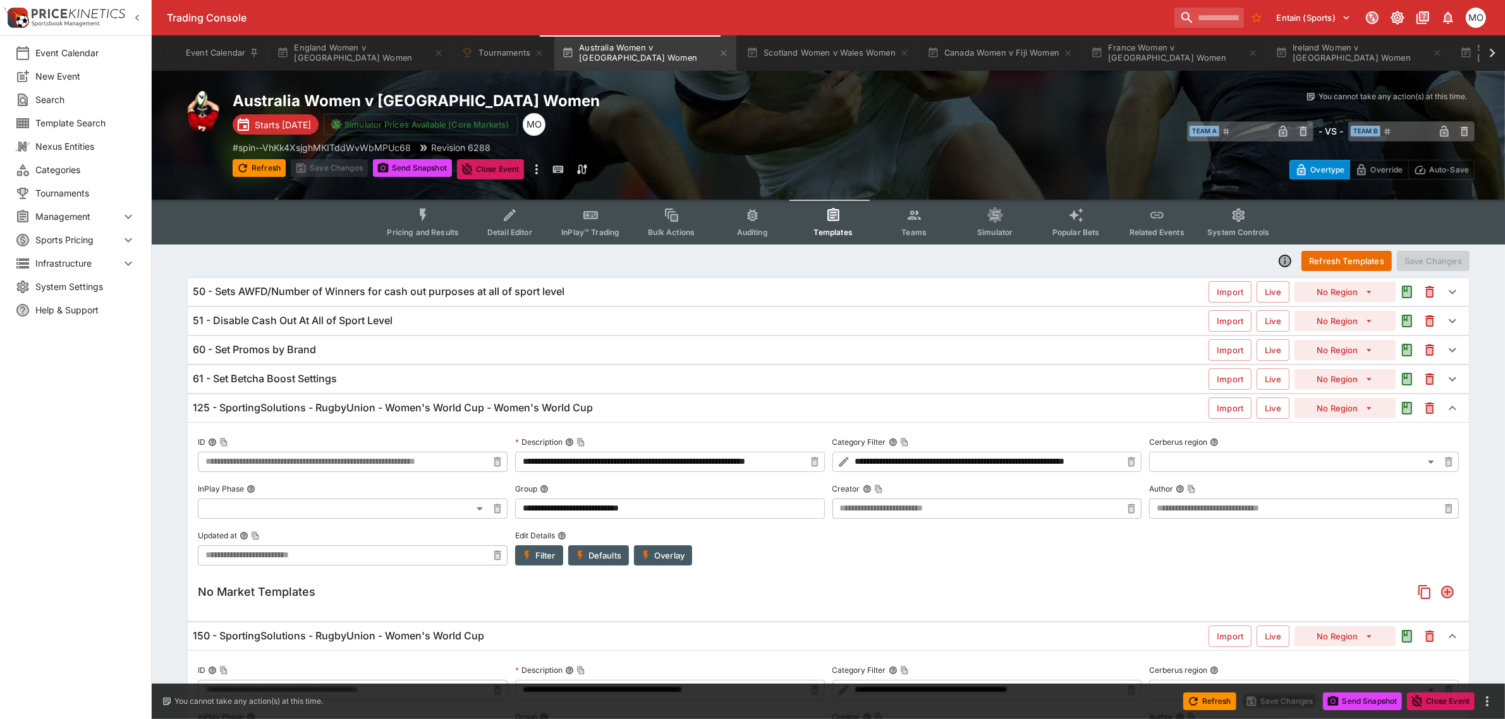
click at [596, 400] on div "125 - SportingSolutions - RugbyUnion - Women's World Cup - Women's World Cup Im…" at bounding box center [828, 408] width 1281 height 28
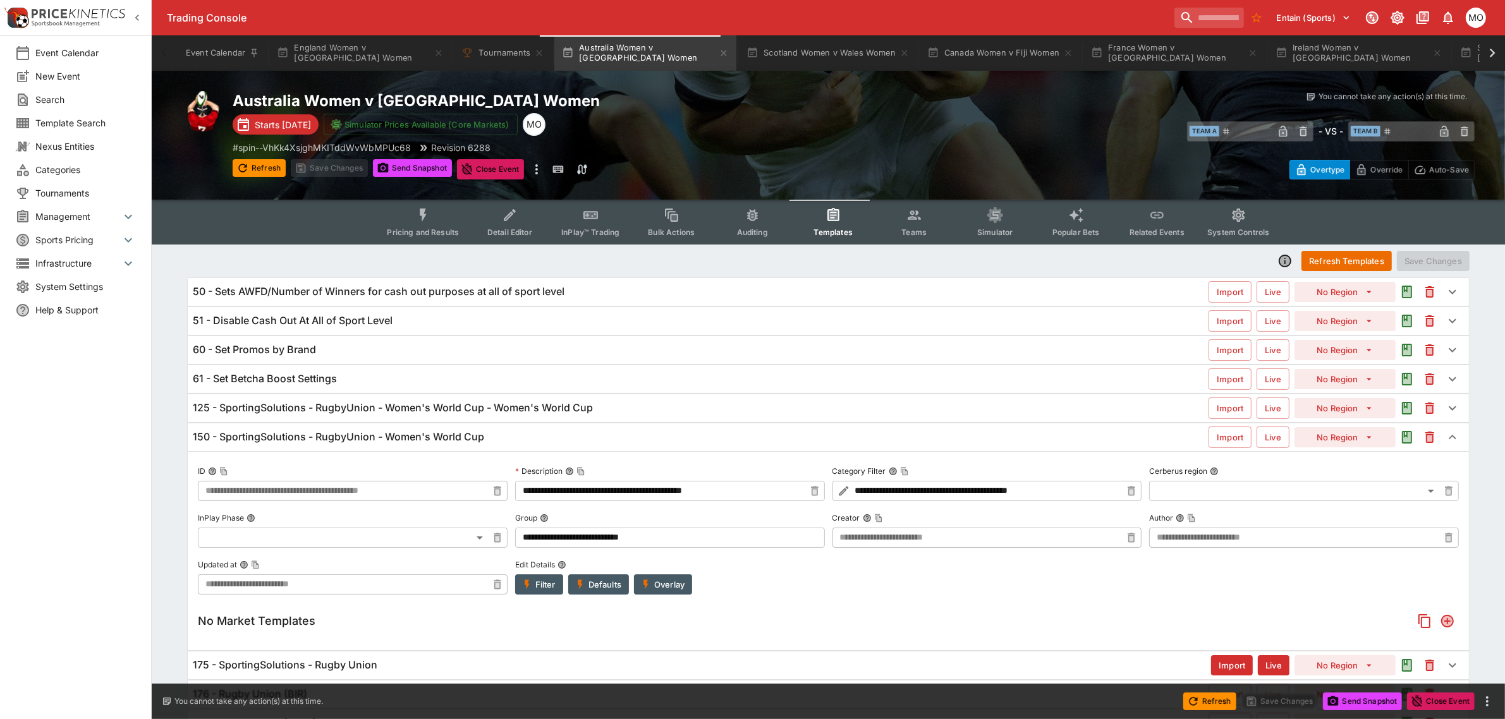
click at [516, 229] on span "Detail Editor" at bounding box center [509, 232] width 45 height 9
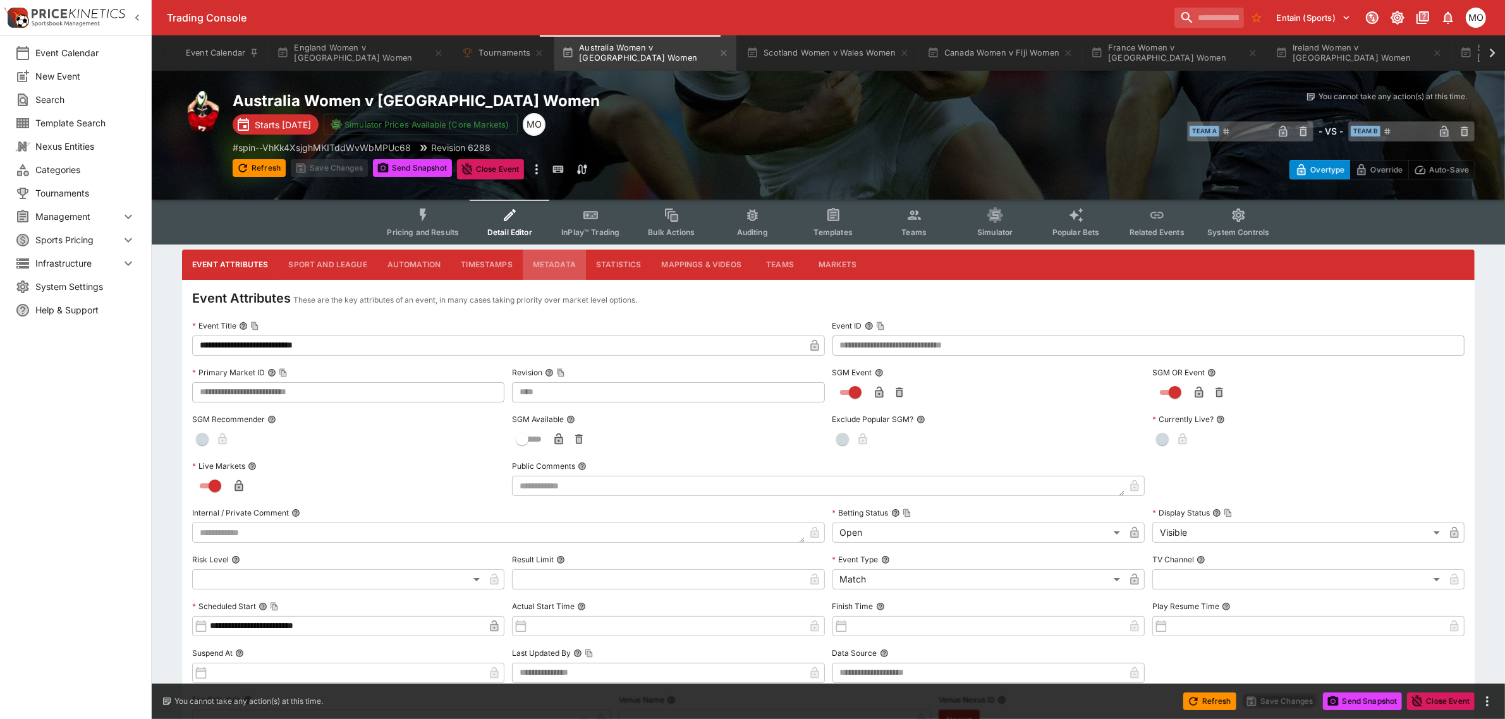
click at [544, 266] on button "Metadata" at bounding box center [554, 265] width 63 height 30
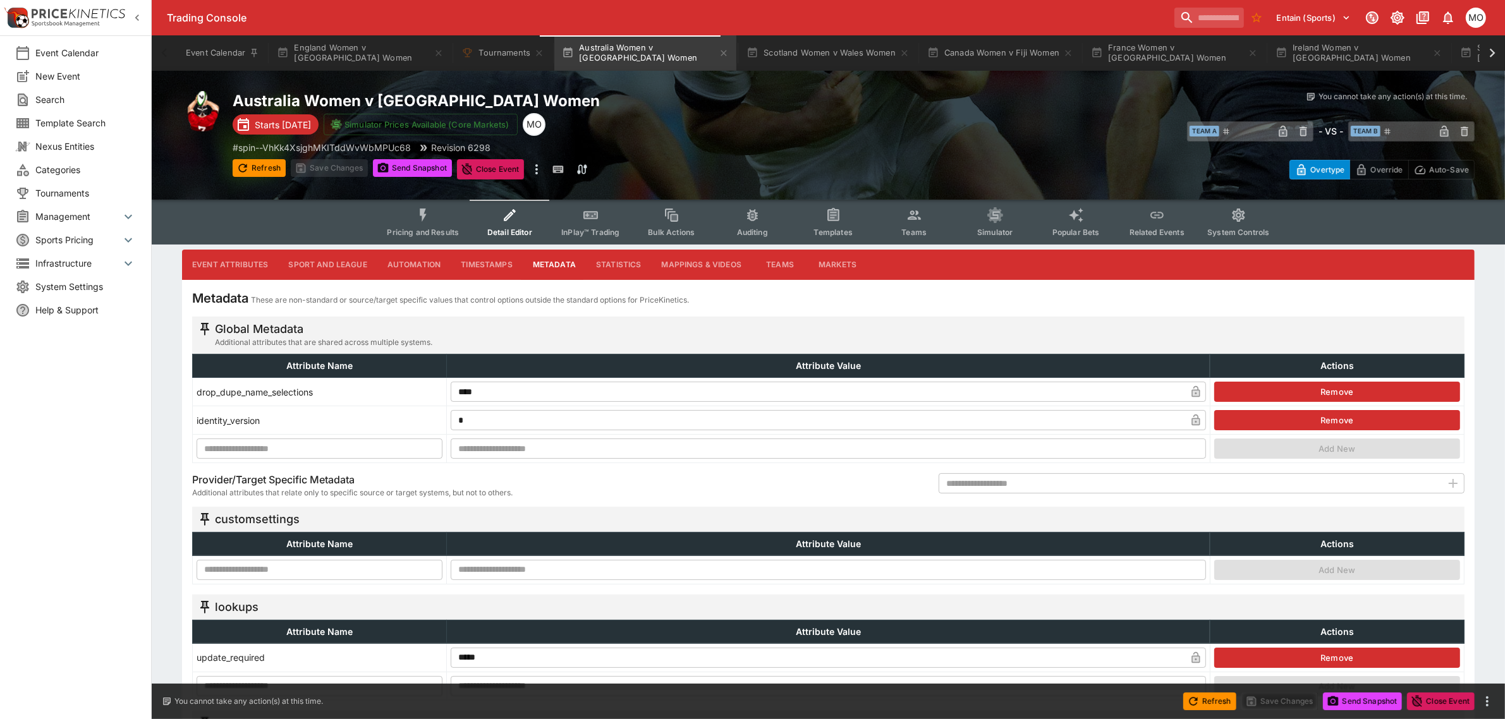
click at [817, 215] on button "Templates" at bounding box center [833, 222] width 81 height 45
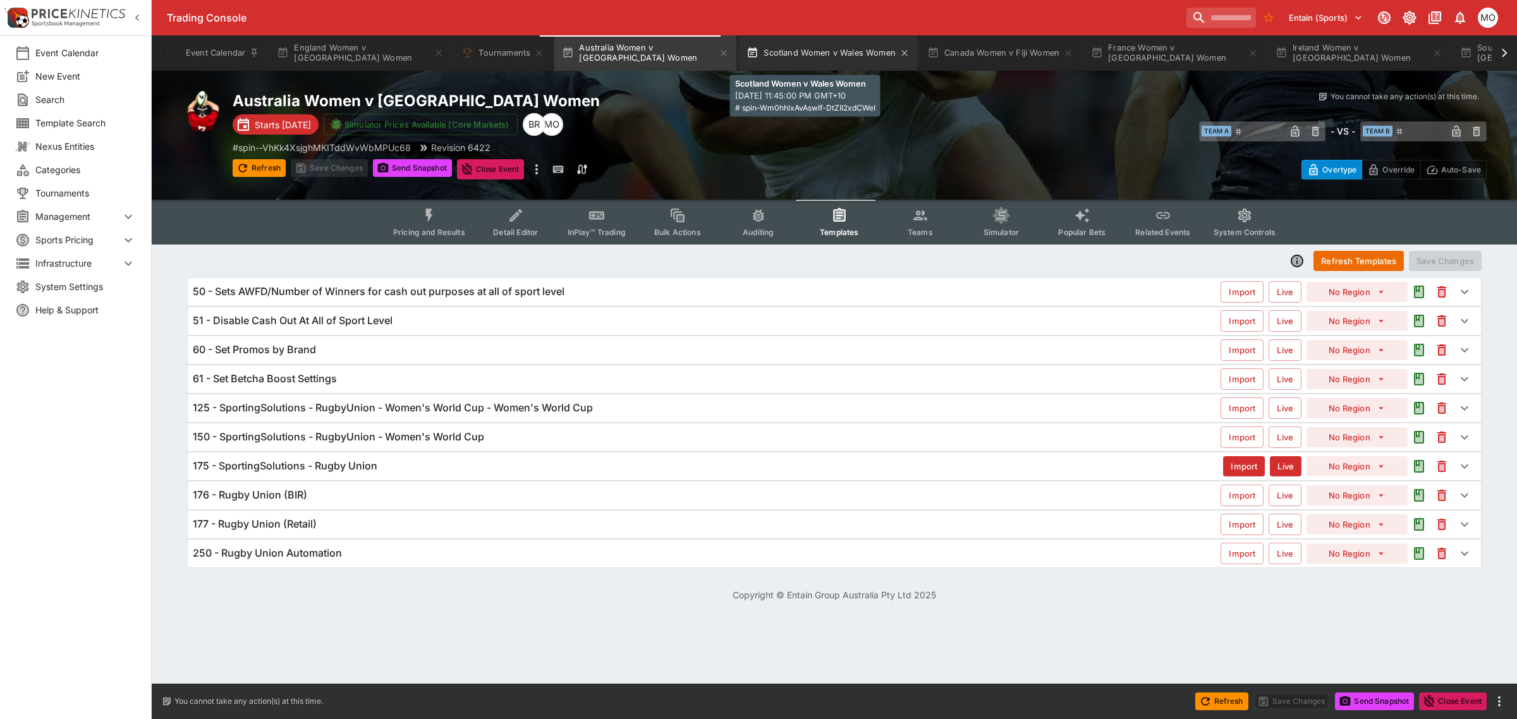
click at [784, 60] on button "Scotland Women v Wales Women" at bounding box center [828, 52] width 178 height 35
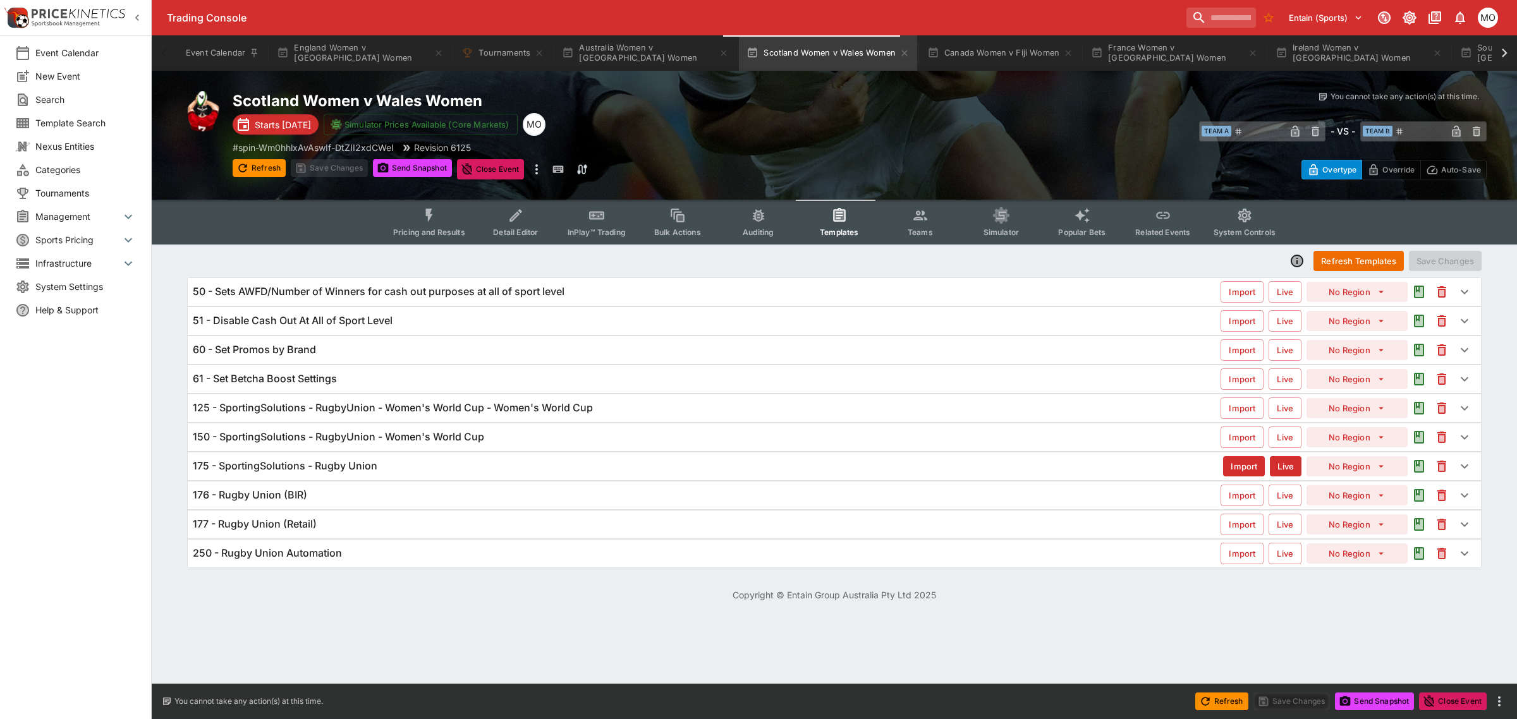
click at [516, 221] on icon "Event type filters" at bounding box center [516, 215] width 16 height 16
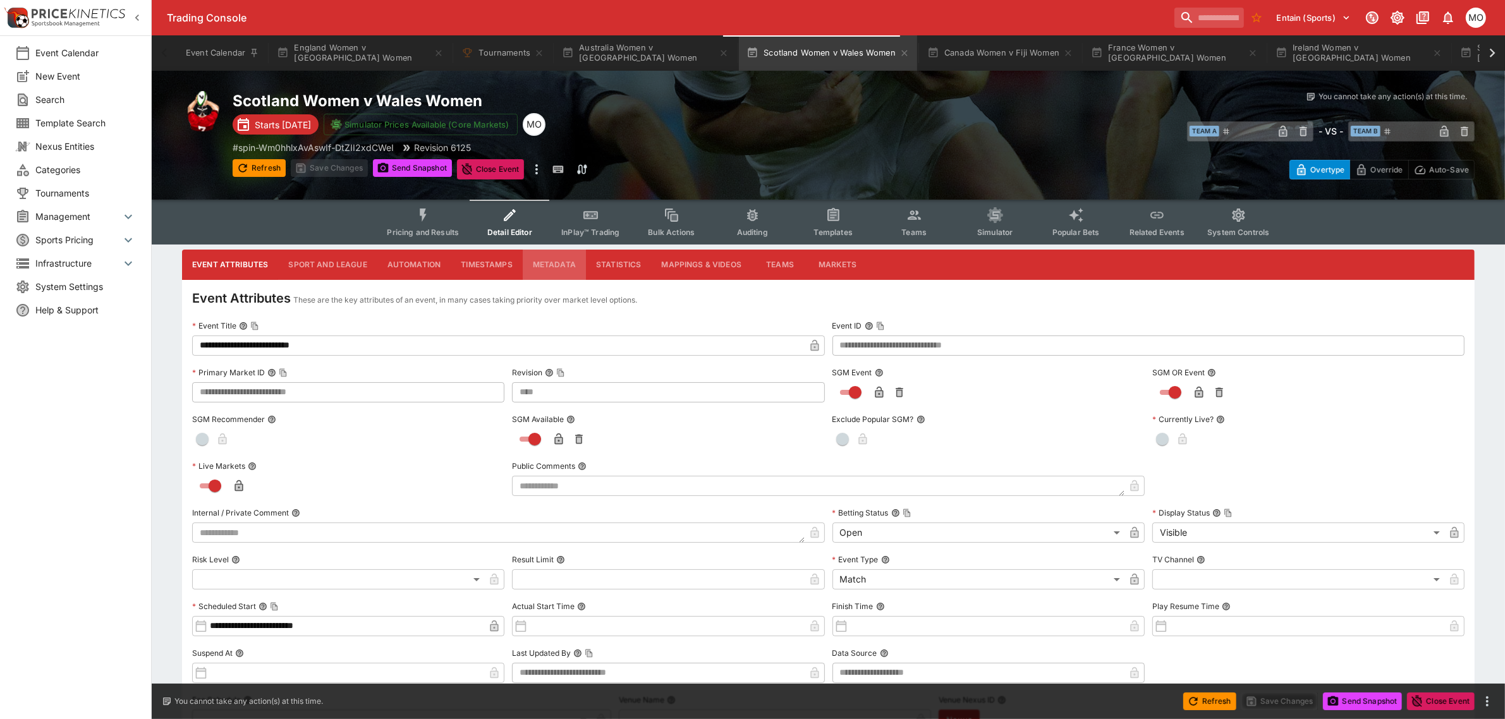
click at [548, 259] on button "Metadata" at bounding box center [554, 265] width 63 height 30
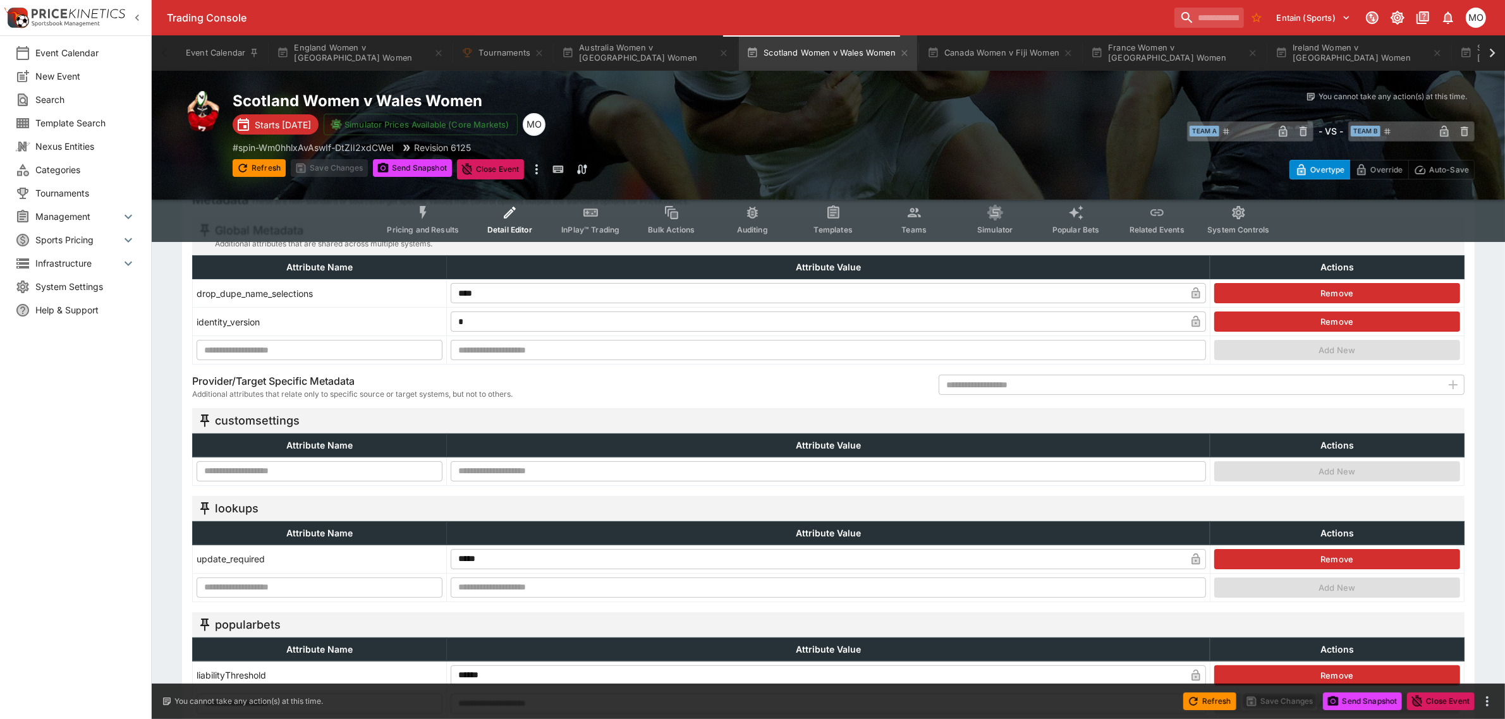
scroll to position [158, 0]
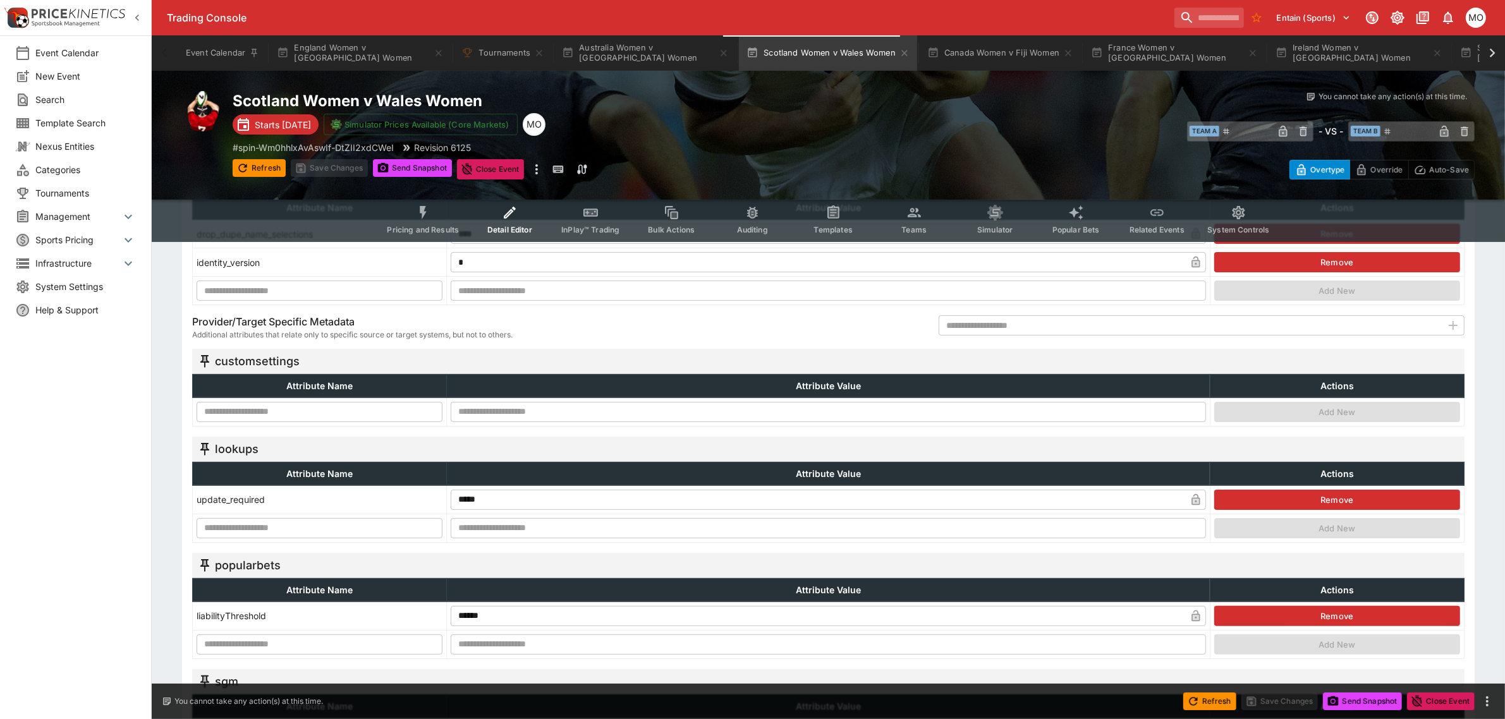
click at [330, 418] on input "text" at bounding box center [320, 412] width 246 height 20
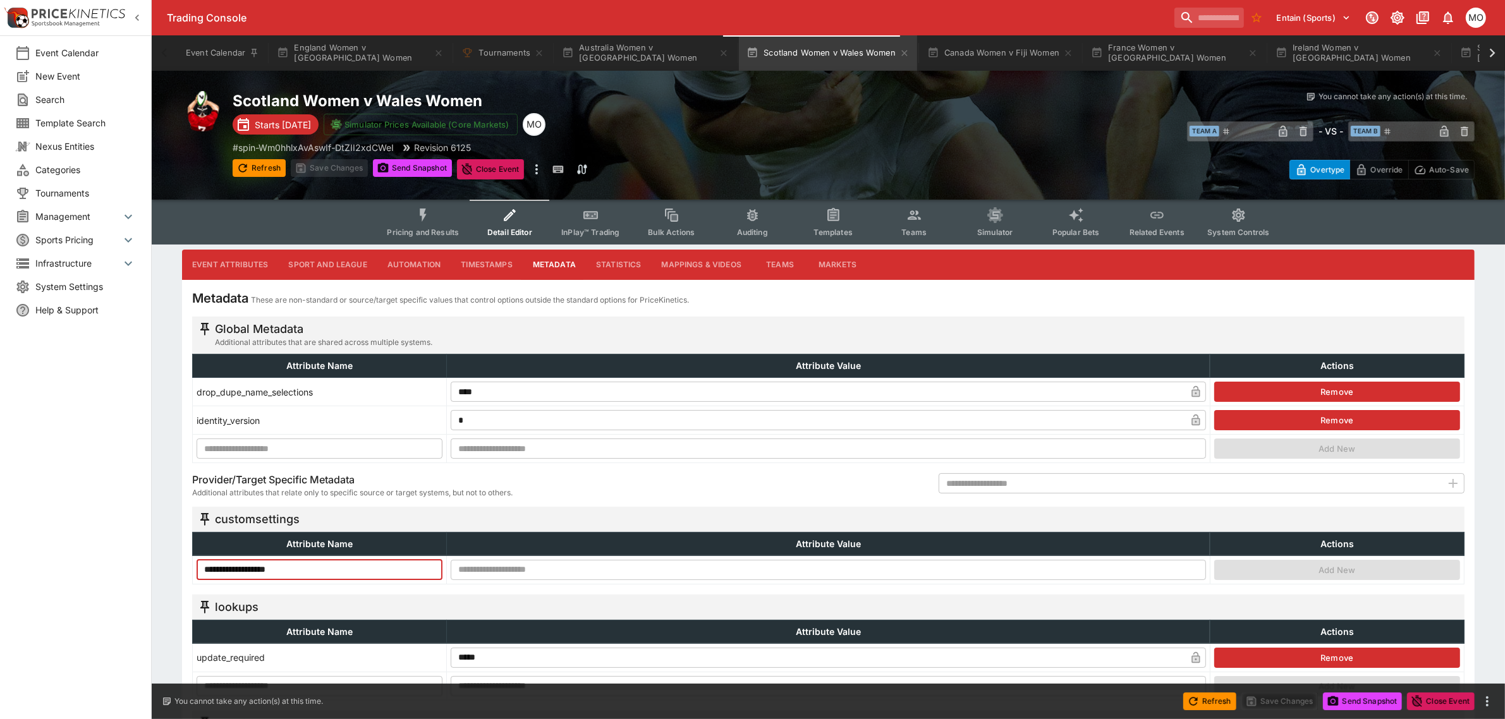
type input "**********"
click at [489, 573] on input "text" at bounding box center [828, 570] width 755 height 20
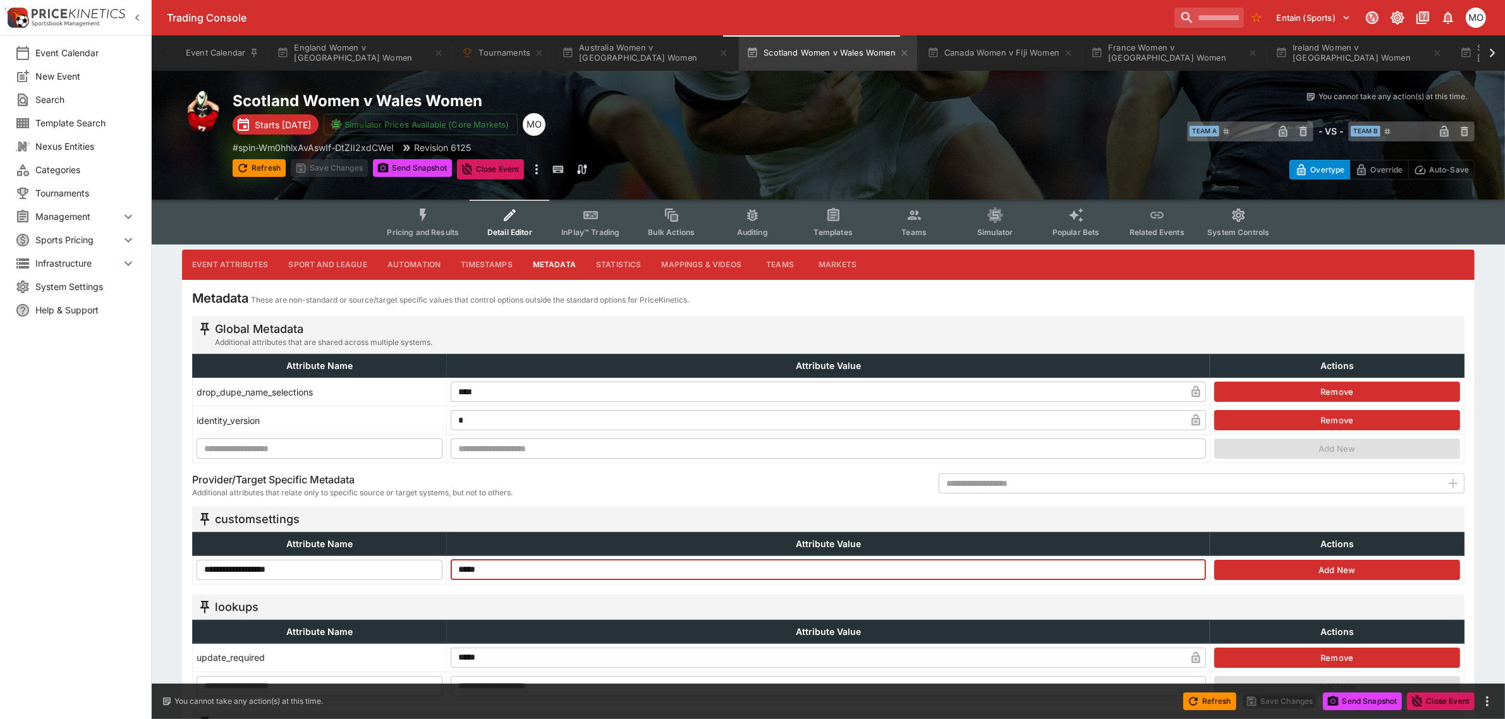
type input "*****"
click at [272, 568] on input "**********" at bounding box center [320, 570] width 246 height 20
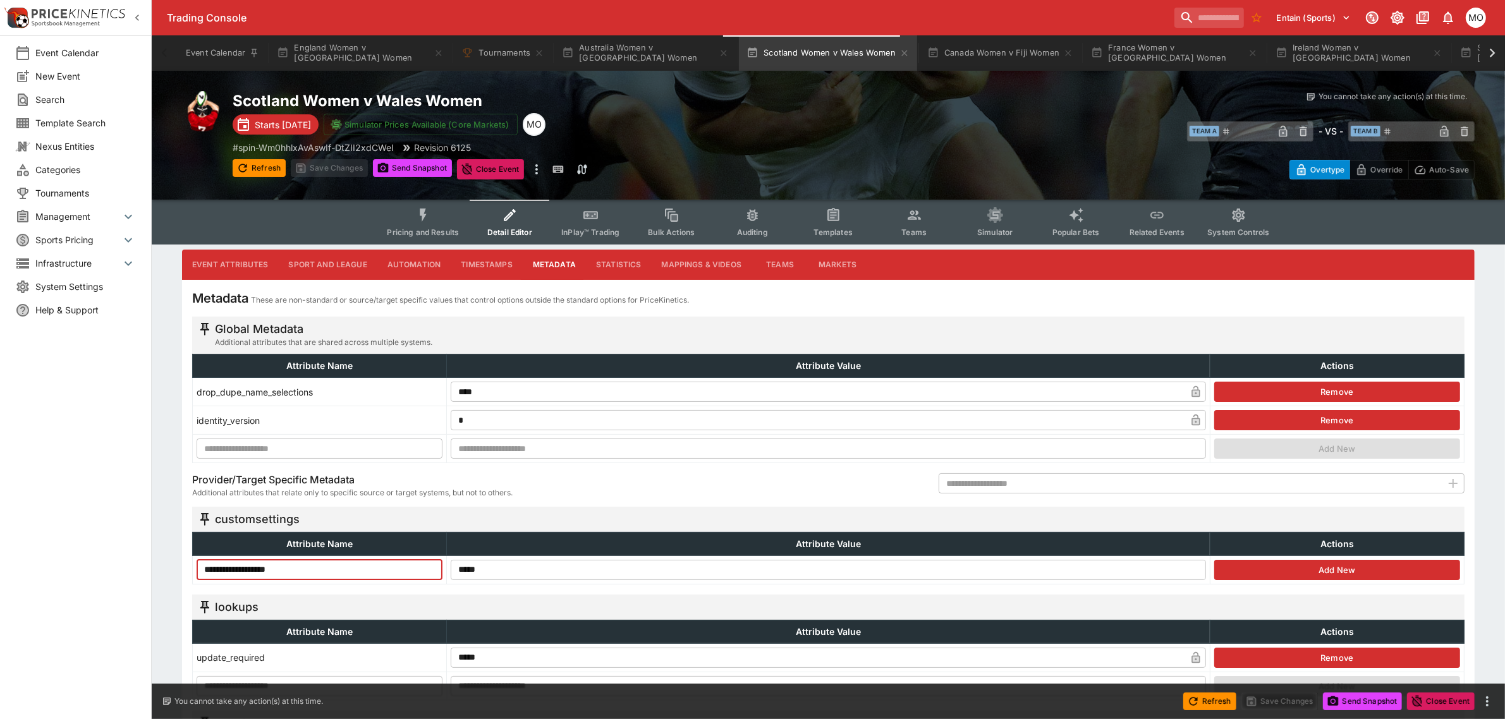
click at [272, 568] on input "**********" at bounding box center [320, 570] width 246 height 20
click at [1340, 568] on button "Add New" at bounding box center [1337, 570] width 246 height 20
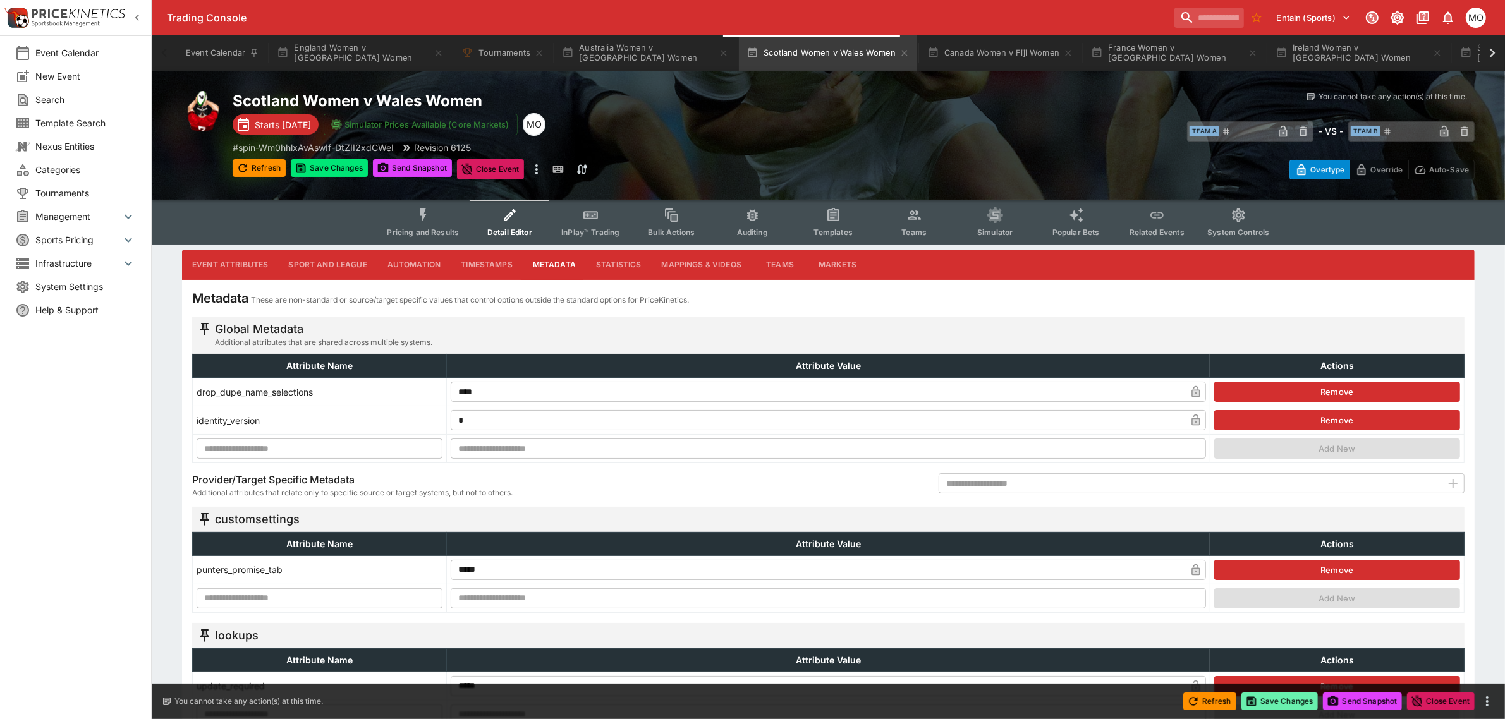
click at [1271, 702] on button "Save Changes" at bounding box center [1280, 702] width 77 height 18
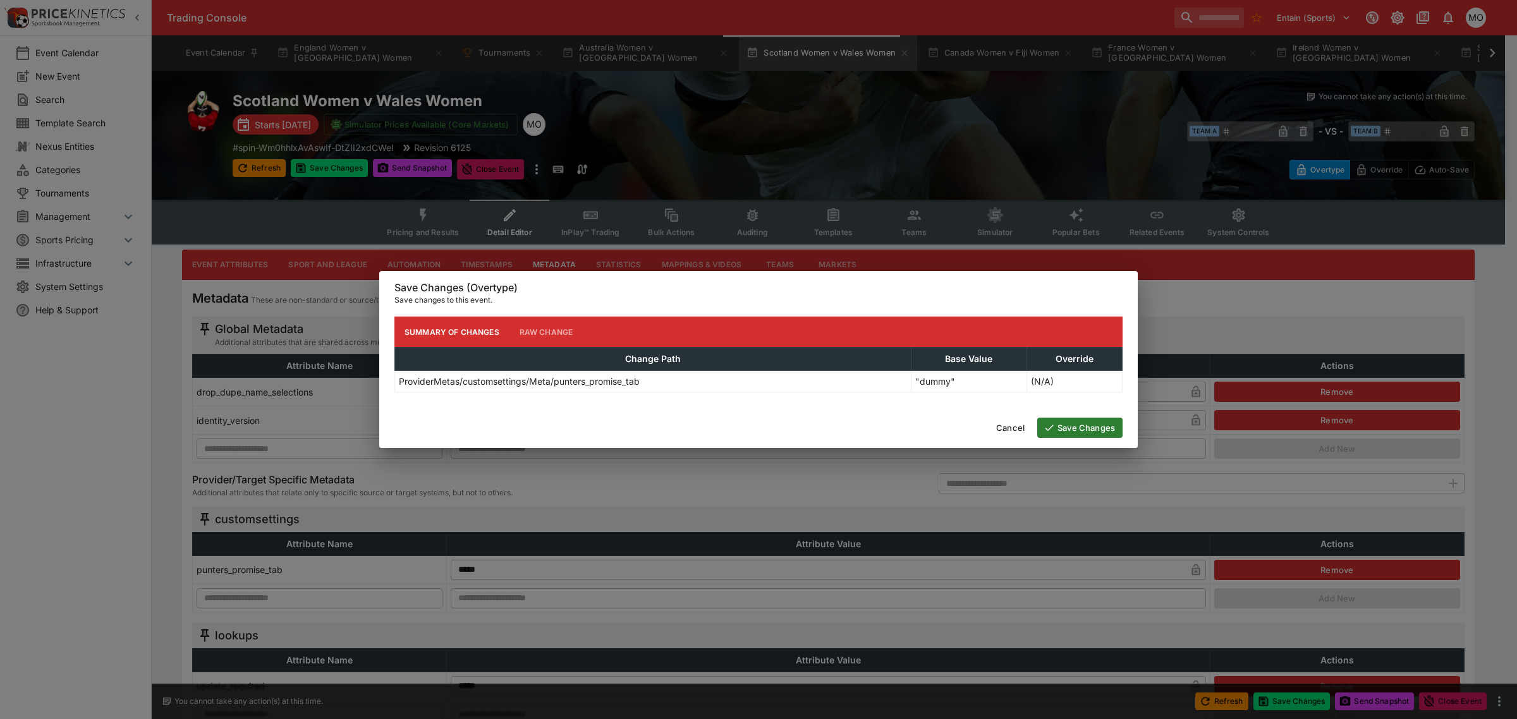
click at [1073, 424] on button "Save Changes" at bounding box center [1079, 428] width 85 height 20
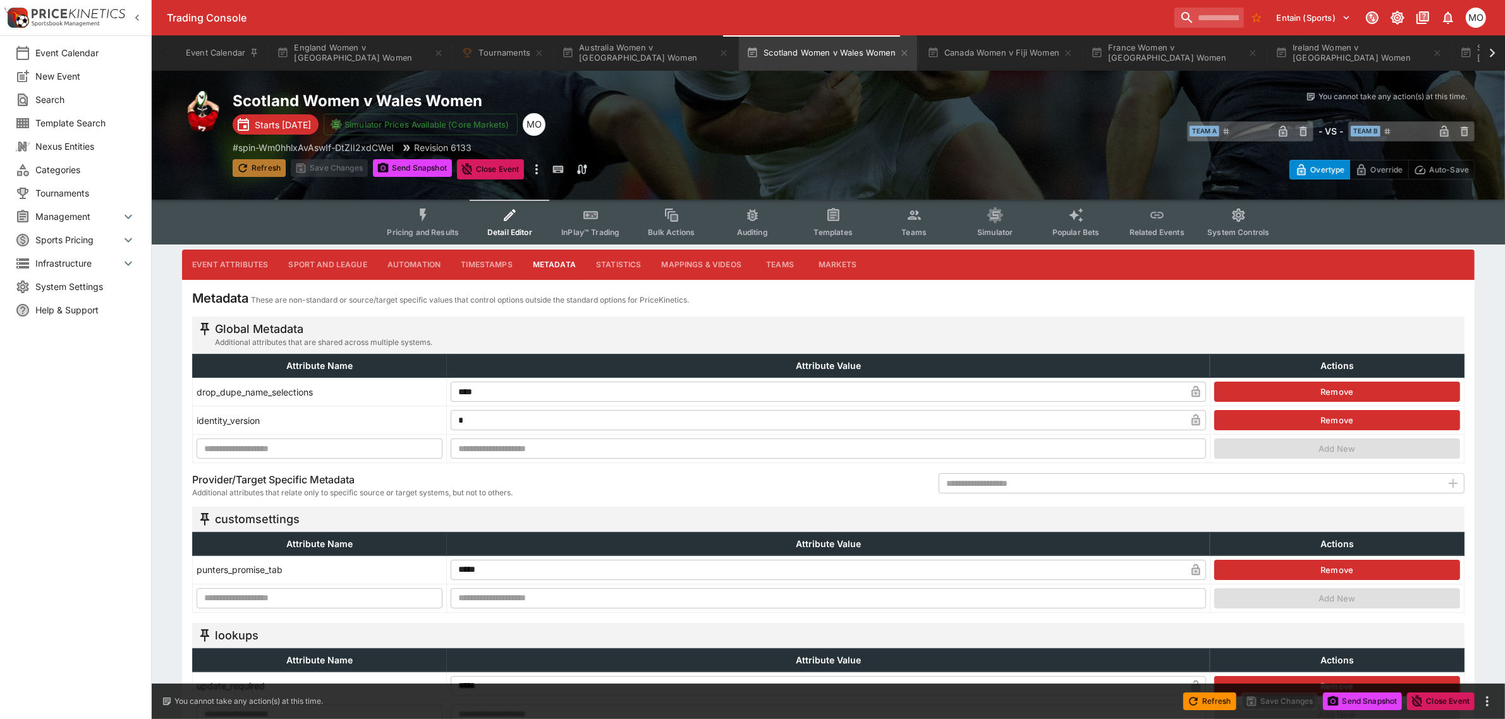
click at [271, 169] on button "Refresh" at bounding box center [259, 168] width 53 height 18
click at [431, 209] on icon "Event type filters" at bounding box center [423, 215] width 16 height 16
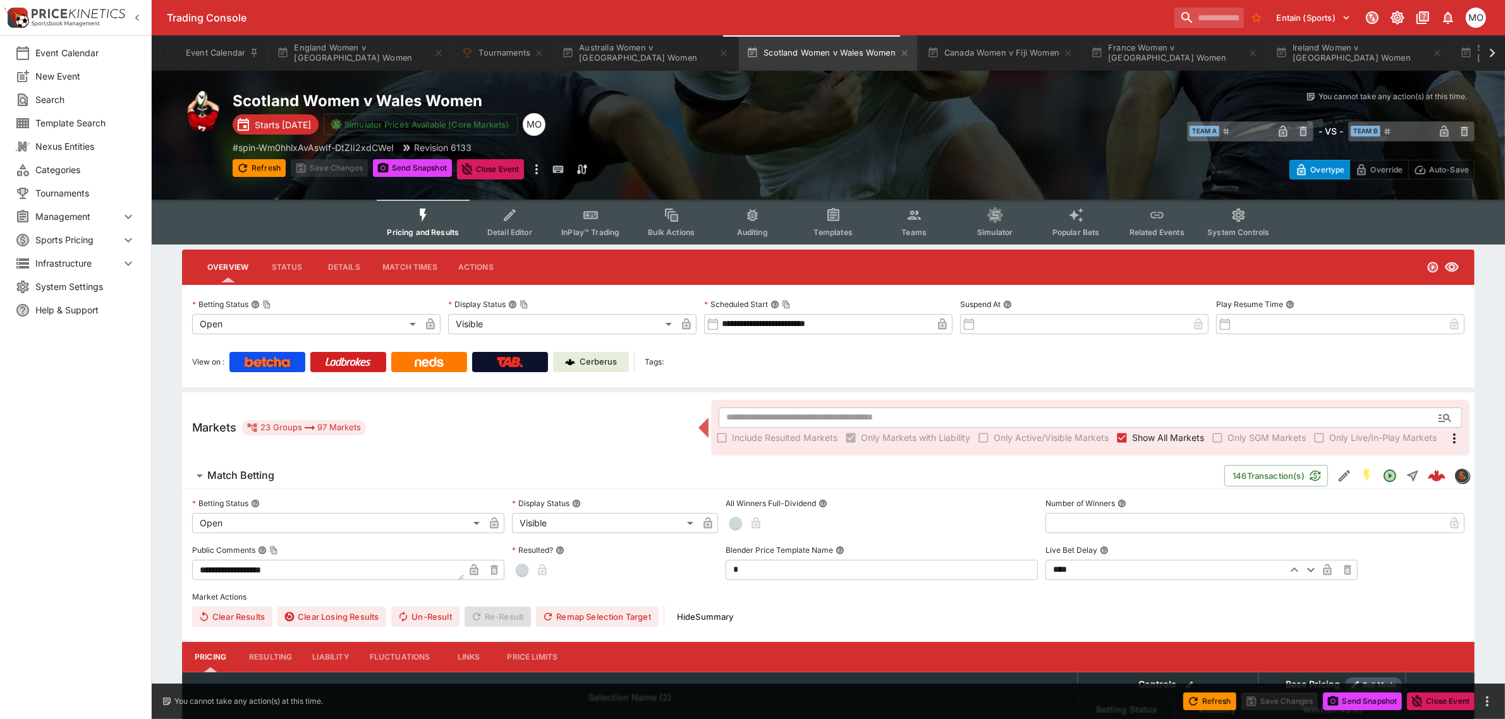
click at [583, 353] on link "Cerberus" at bounding box center [591, 362] width 76 height 20
click at [408, 162] on button "Send Snapshot" at bounding box center [412, 168] width 79 height 18
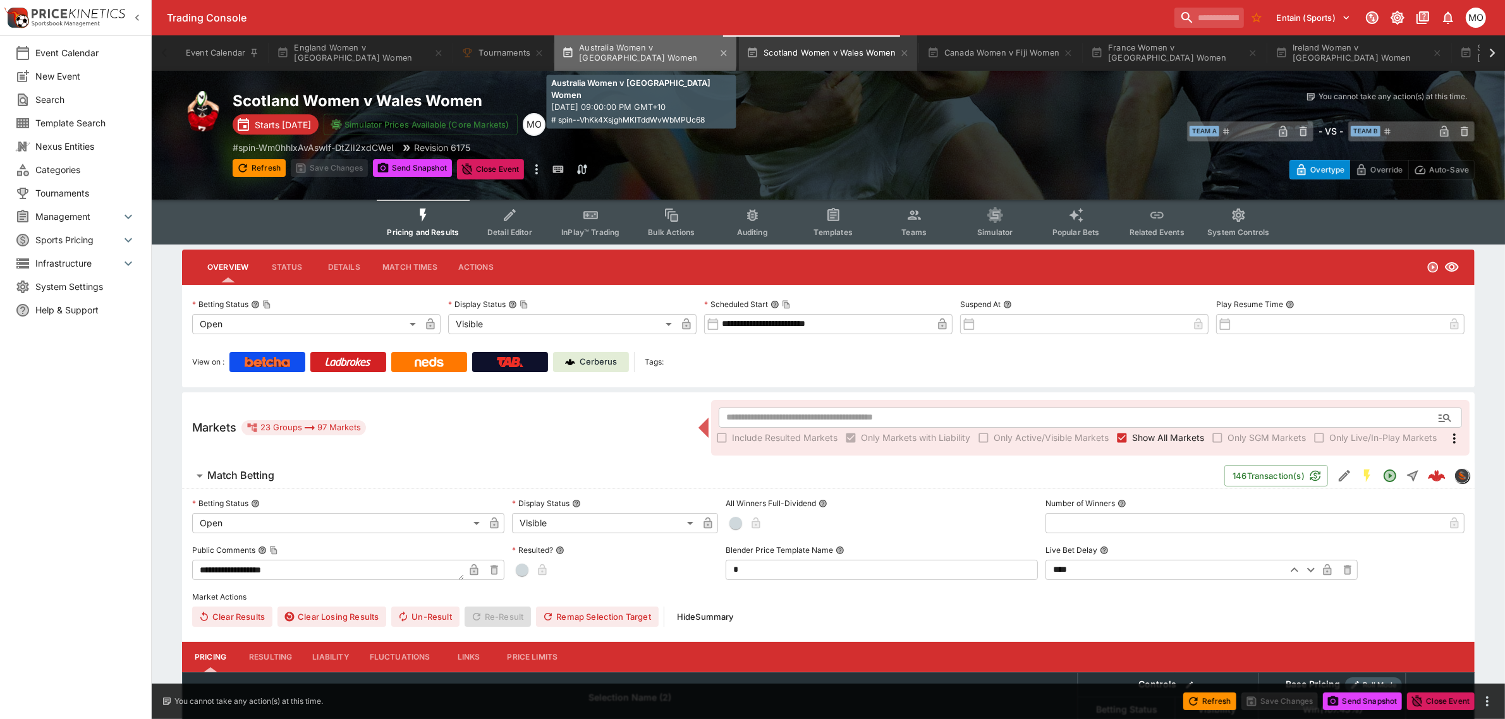
click at [607, 49] on button "Australia Women v Samoa Women" at bounding box center [645, 52] width 182 height 35
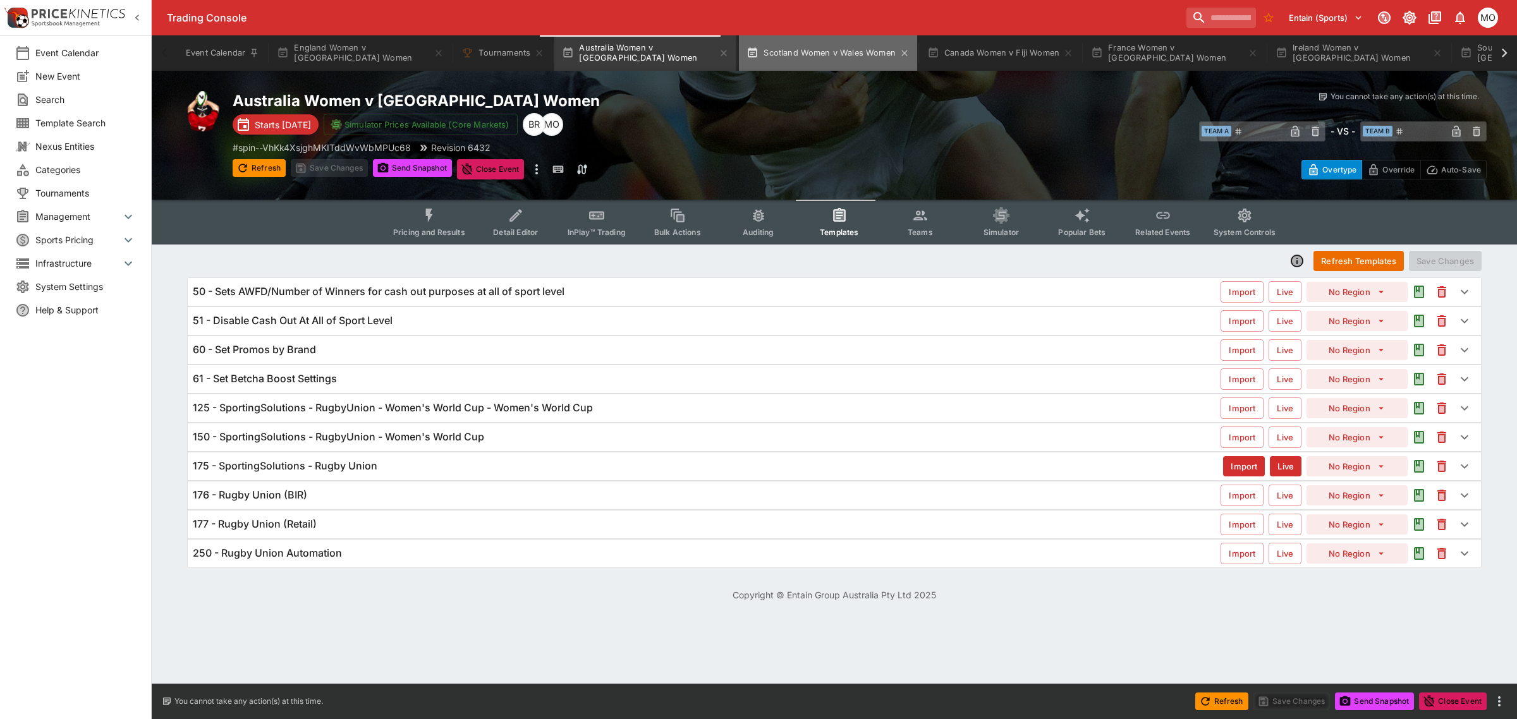
click at [802, 58] on button "Scotland Women v Wales Women" at bounding box center [828, 52] width 178 height 35
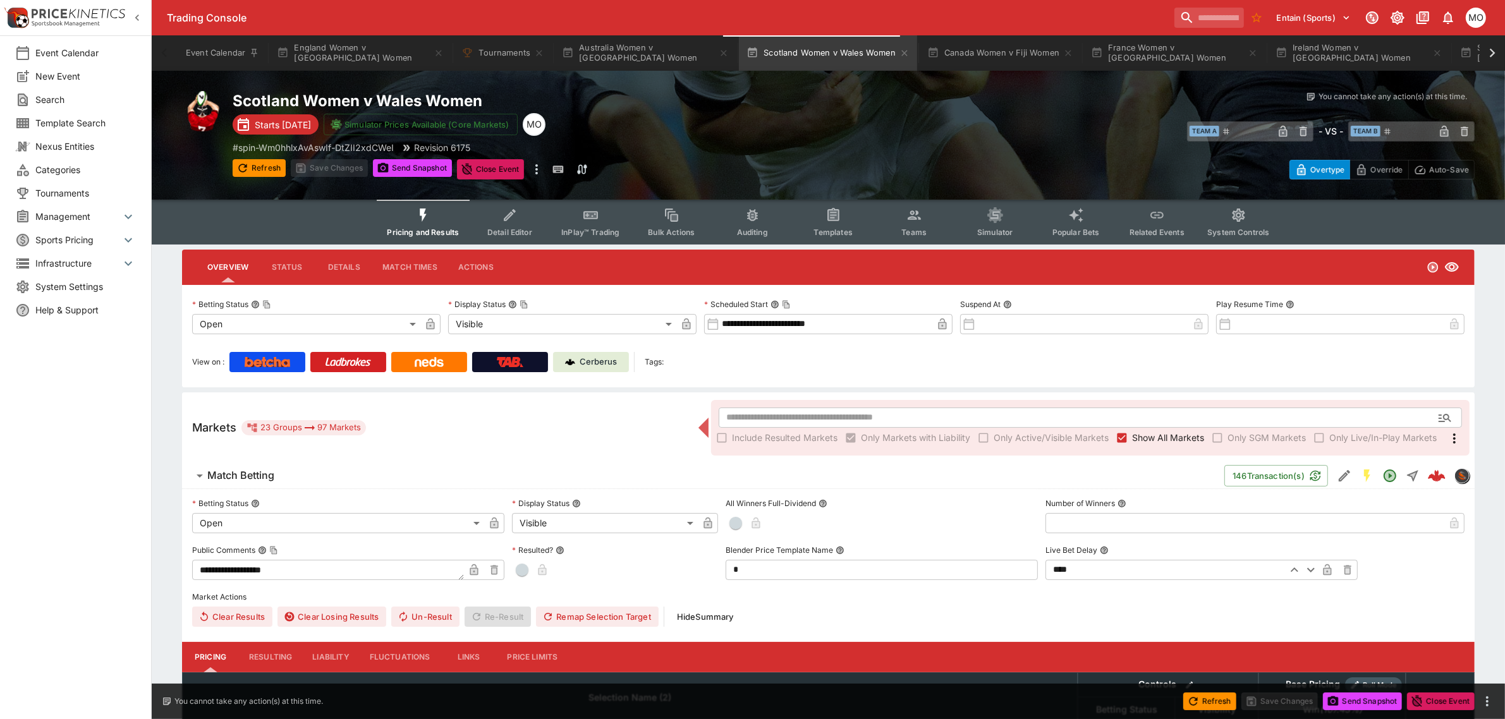
click at [513, 221] on icon "Event type filters" at bounding box center [510, 215] width 16 height 16
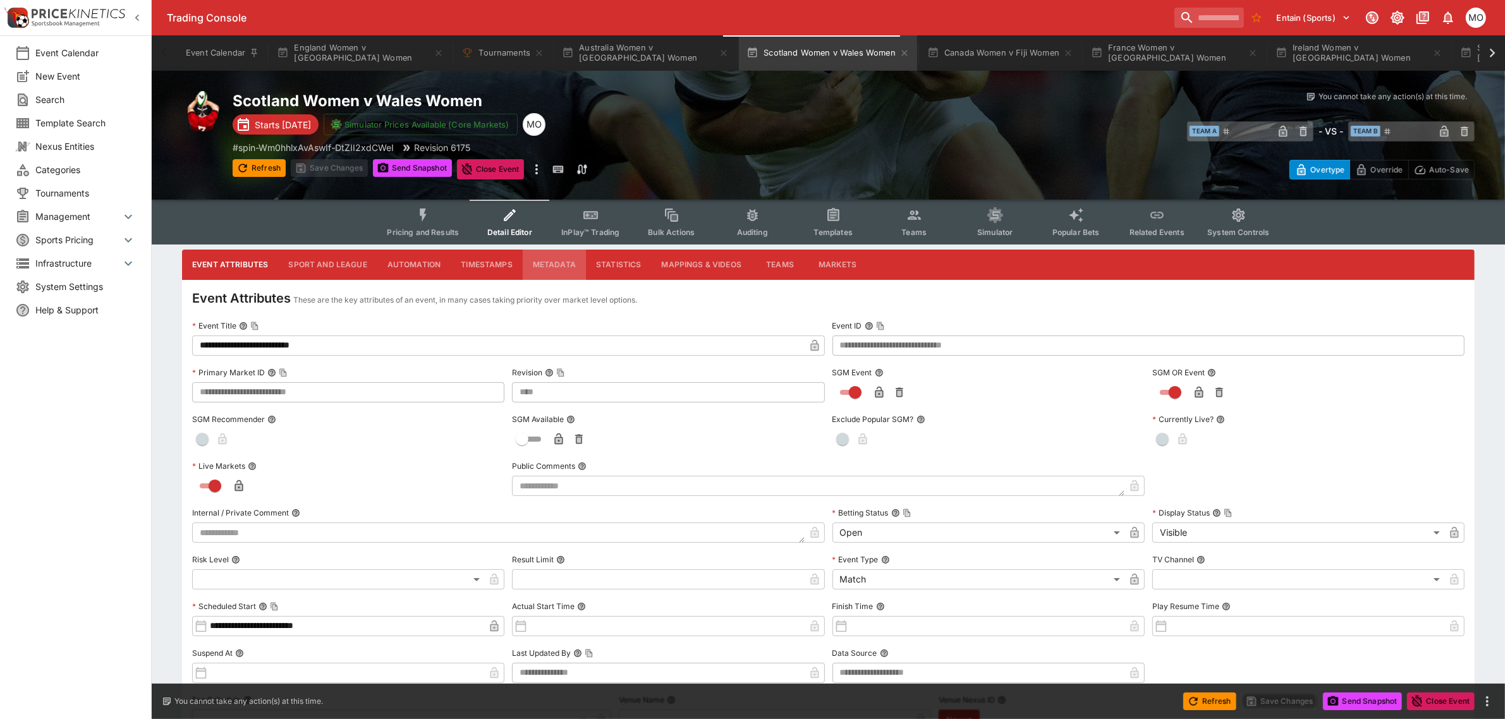
click at [541, 257] on button "Metadata" at bounding box center [554, 265] width 63 height 30
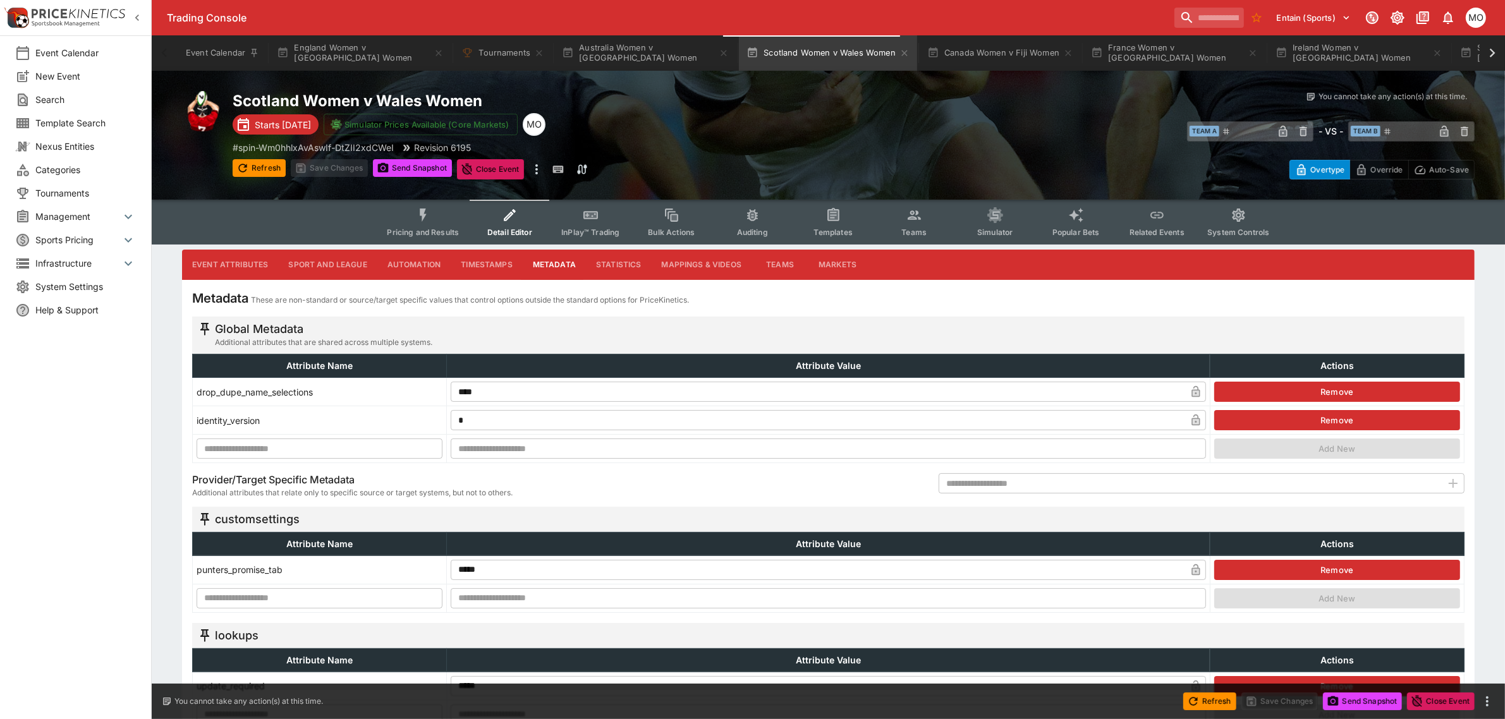
scroll to position [158, 0]
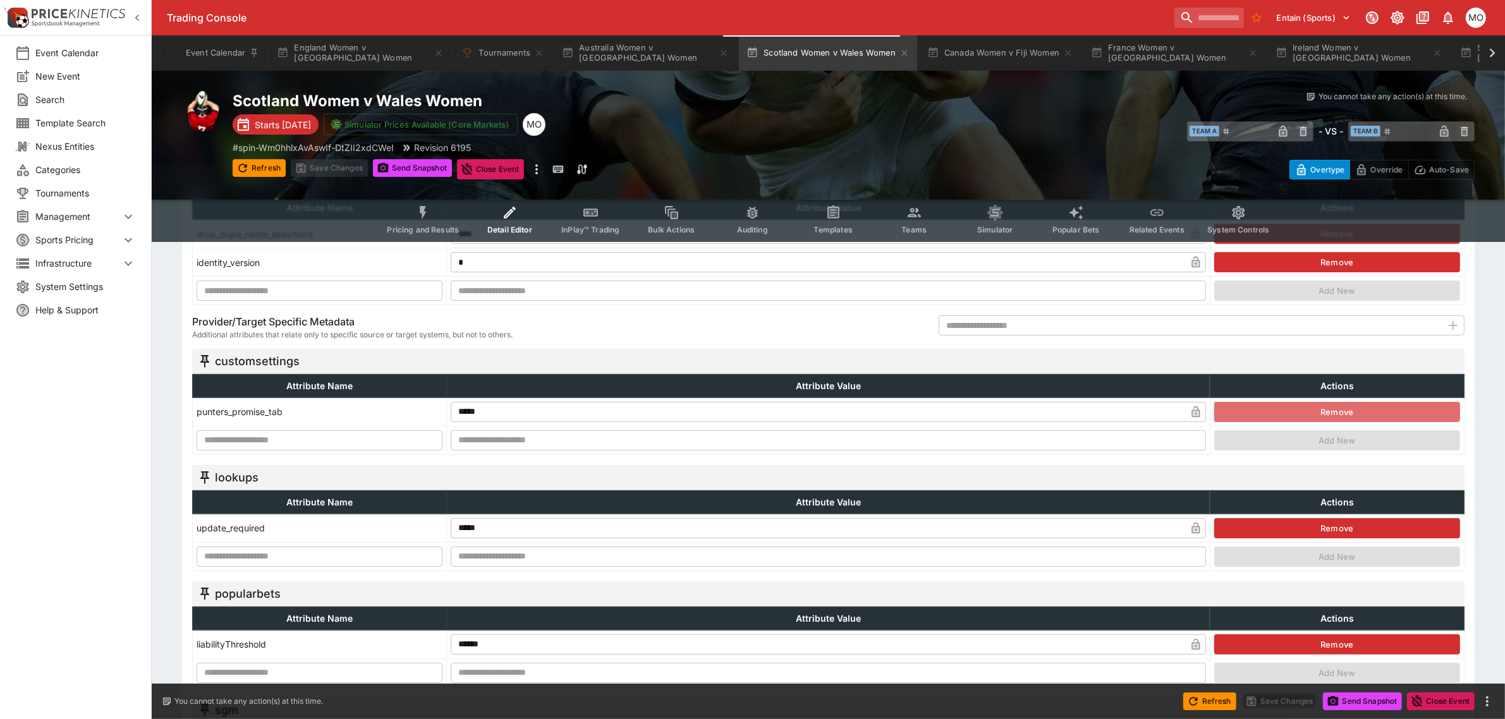
click at [1281, 408] on button "Remove" at bounding box center [1337, 412] width 246 height 20
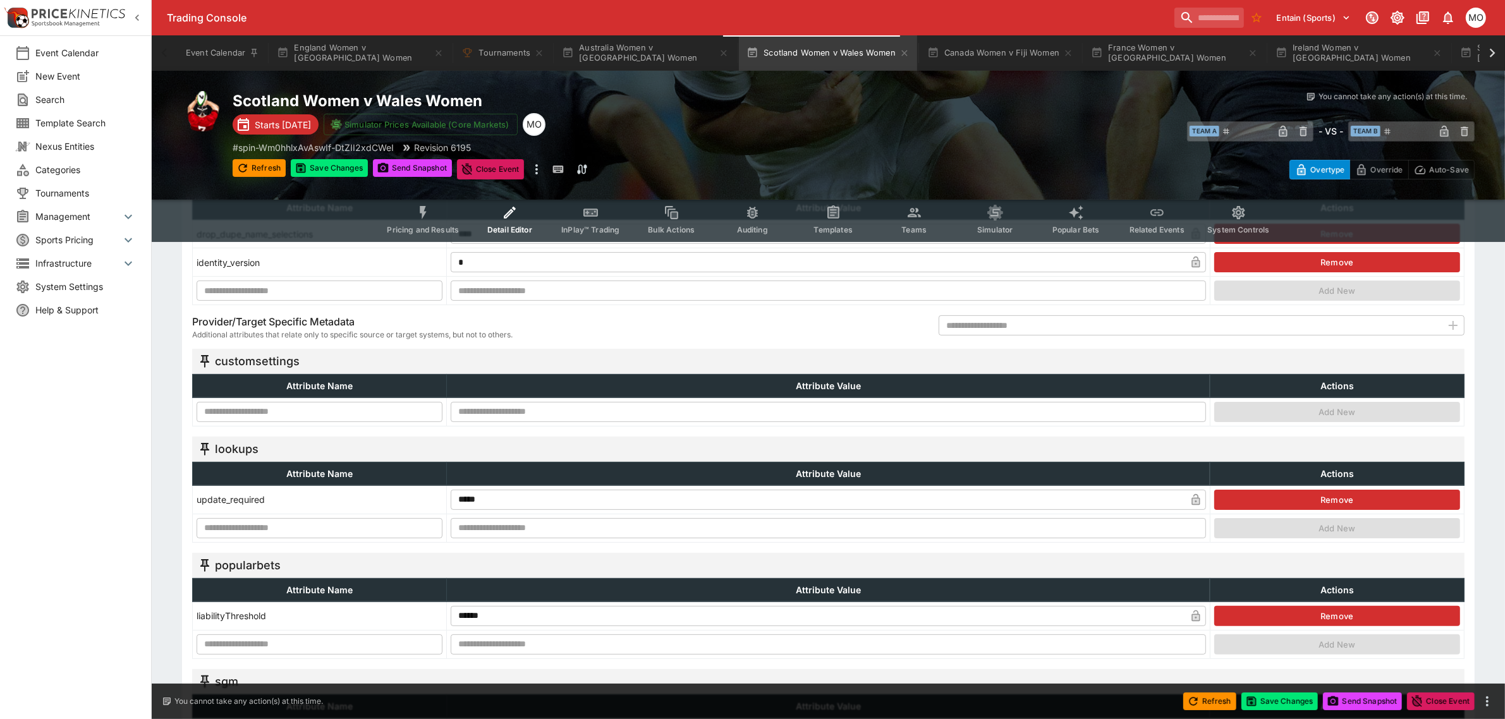
click at [286, 408] on input "text" at bounding box center [320, 412] width 246 height 20
click at [350, 164] on button "Save Changes" at bounding box center [329, 168] width 77 height 18
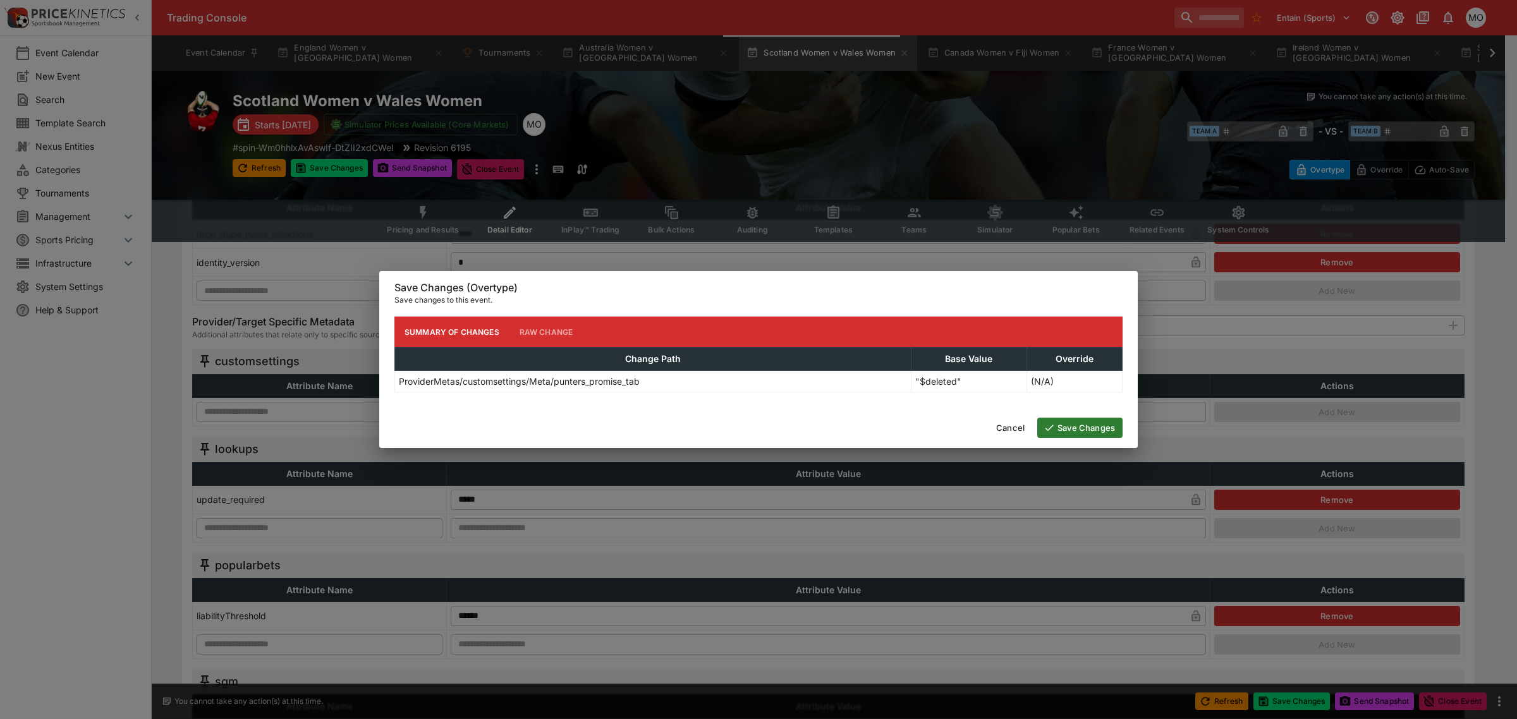
click at [1090, 430] on button "Save Changes" at bounding box center [1079, 428] width 85 height 20
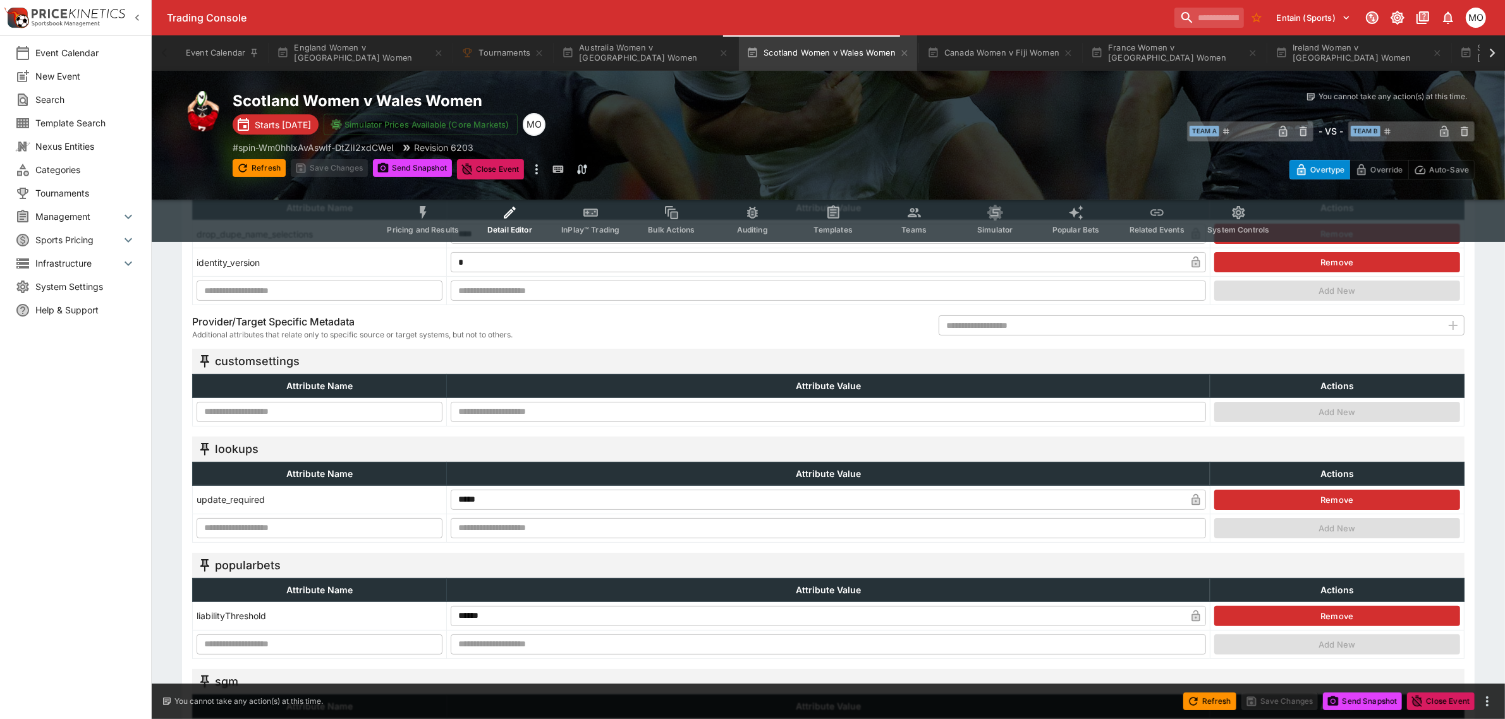
click at [269, 405] on input "text" at bounding box center [320, 412] width 246 height 20
type input "*"
paste input "**********"
type input "**********"
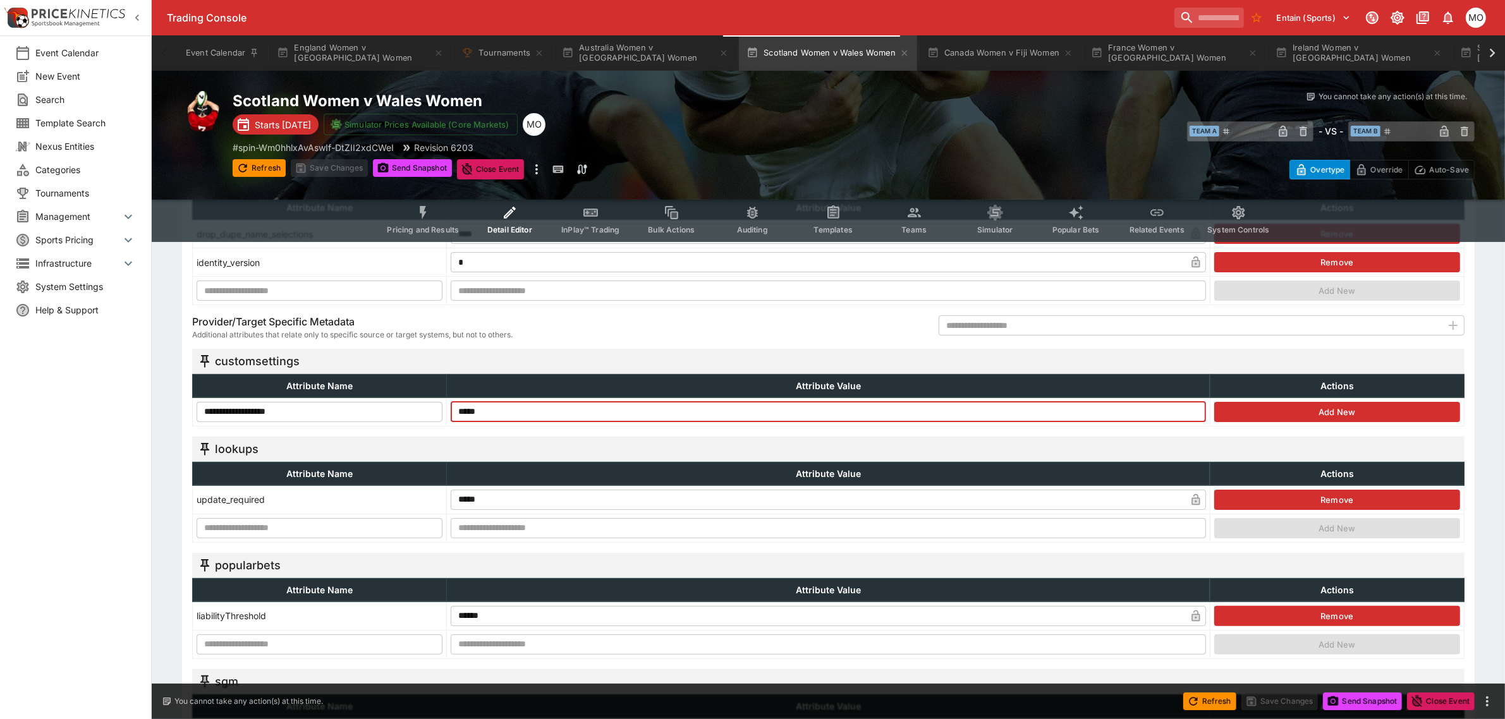
type input "*****"
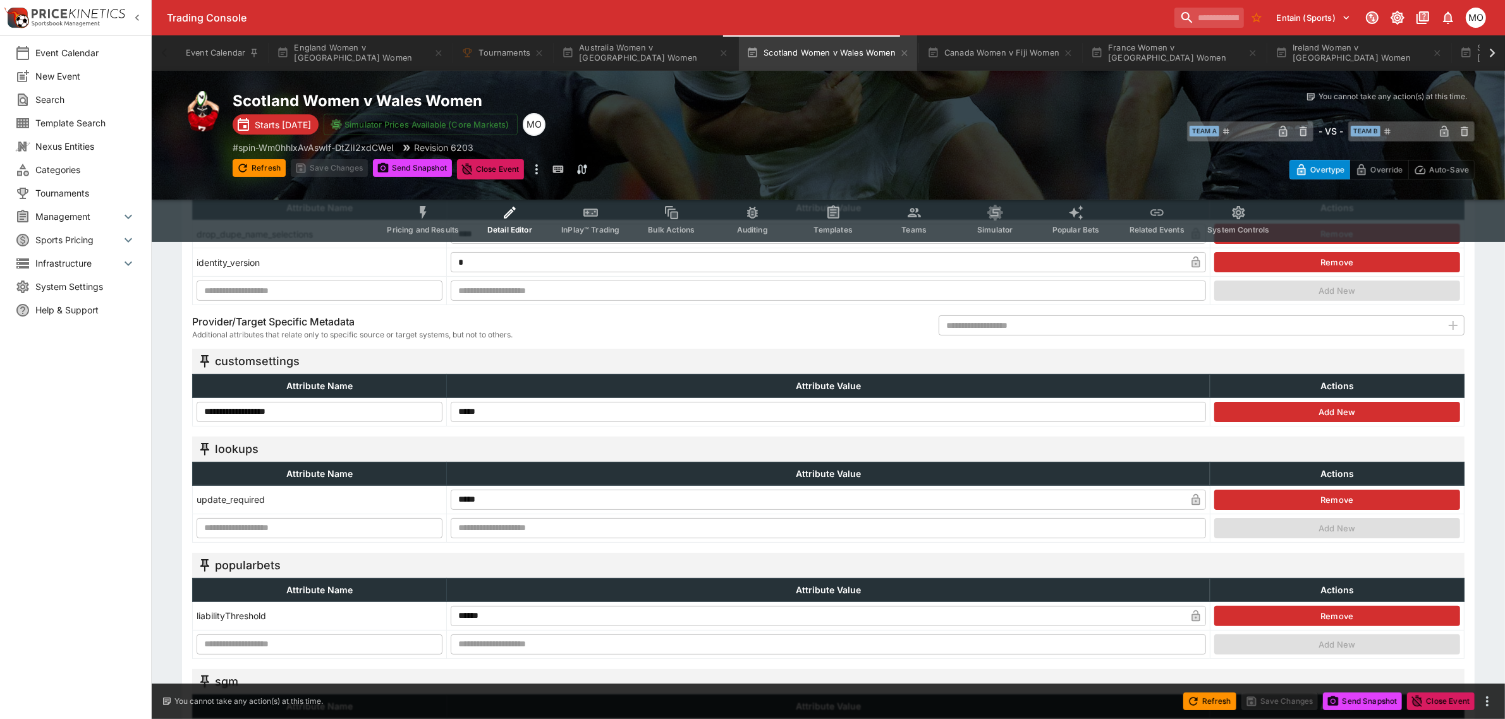
click at [1287, 406] on button "Add New" at bounding box center [1337, 412] width 246 height 20
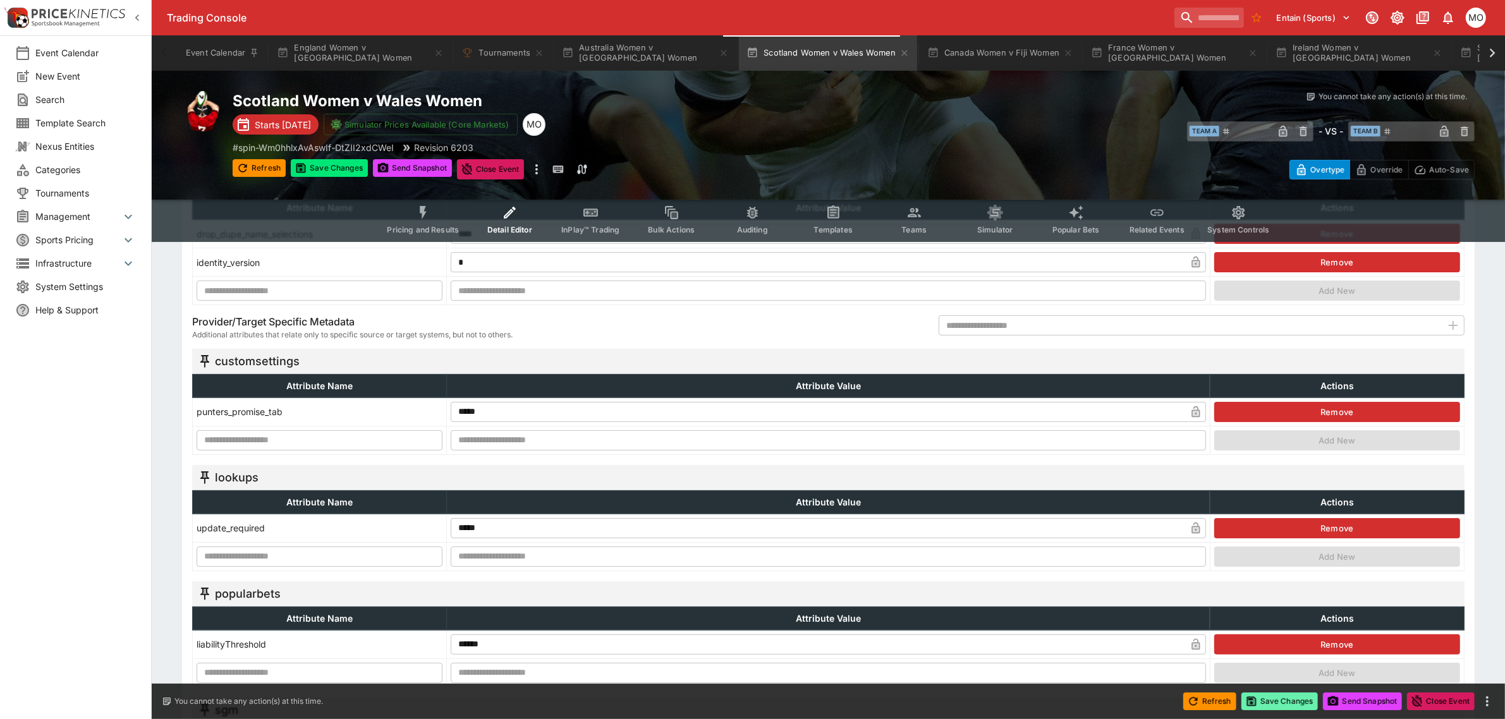
click at [1257, 707] on button "Save Changes" at bounding box center [1280, 702] width 77 height 18
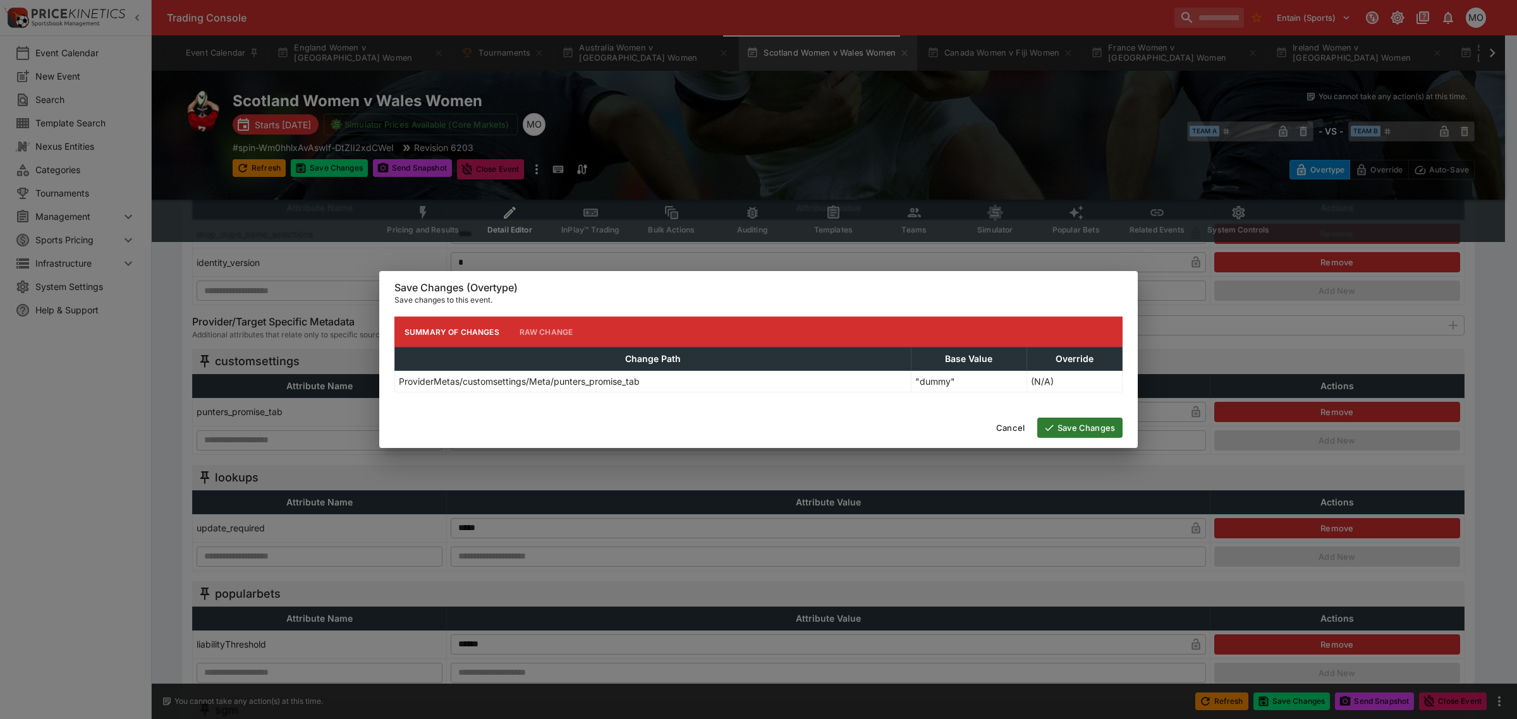
click at [1092, 424] on button "Save Changes" at bounding box center [1079, 428] width 85 height 20
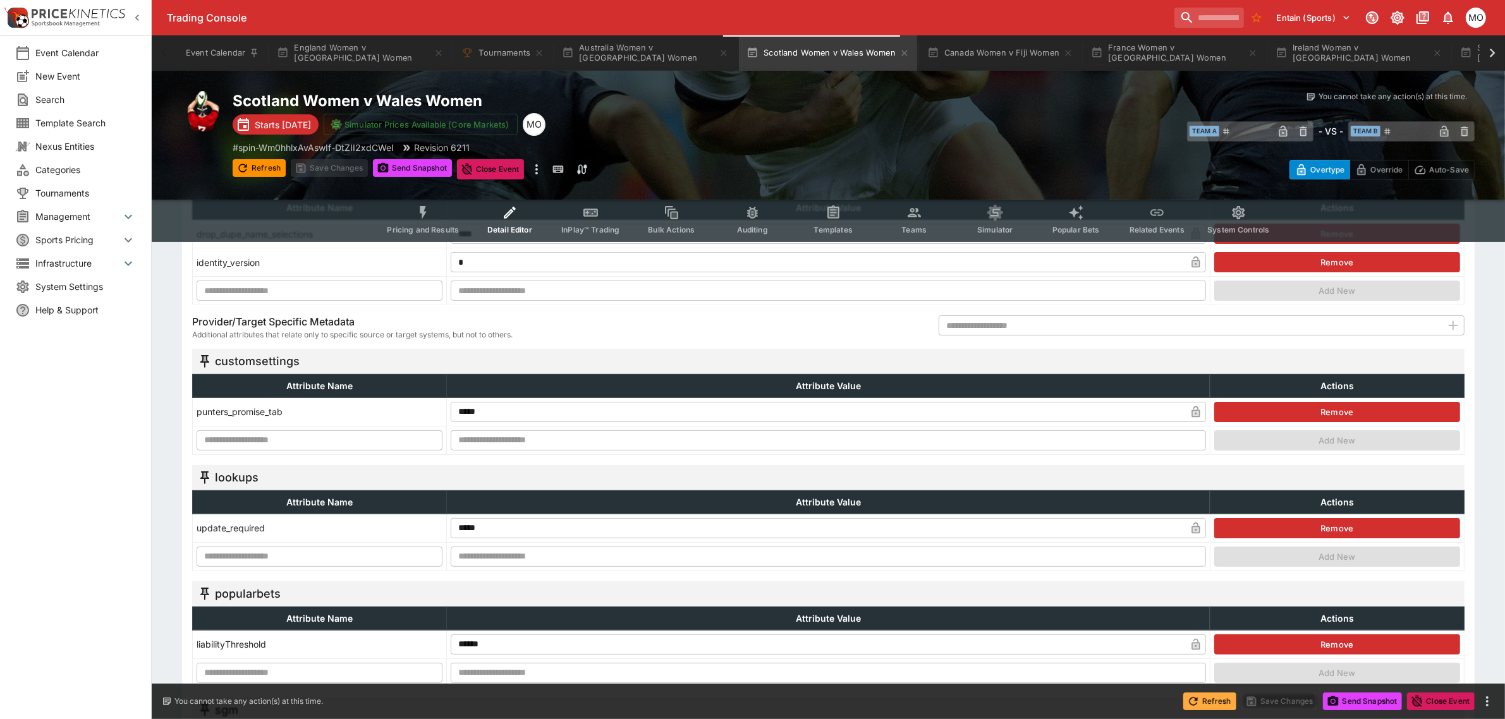
click at [1199, 696] on button "Refresh" at bounding box center [1209, 702] width 53 height 18
click at [409, 162] on button "Send Snapshot" at bounding box center [412, 168] width 79 height 18
type input "**********"
type input "**"
type input "****"
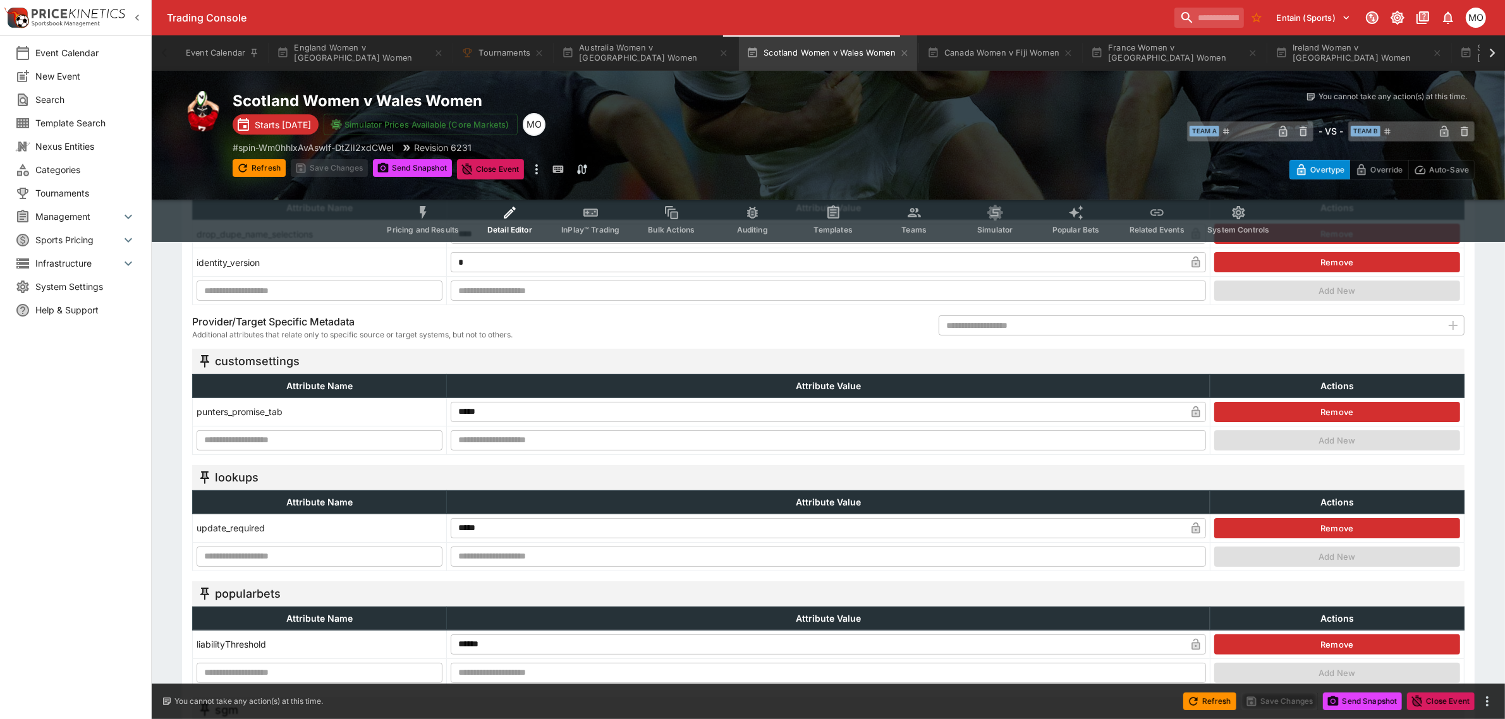
type input "*******"
type input "**********"
type input "****"
type input "**********"
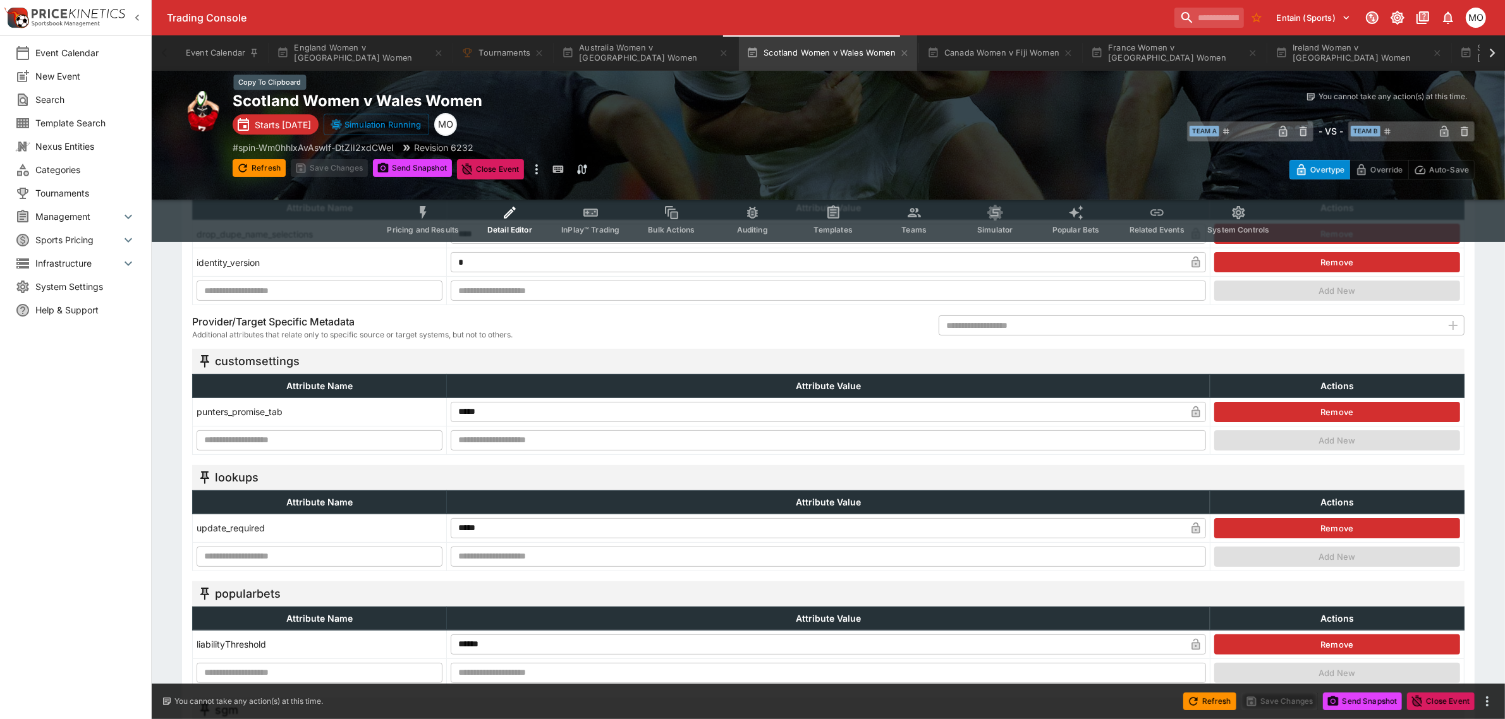
type input "**********"
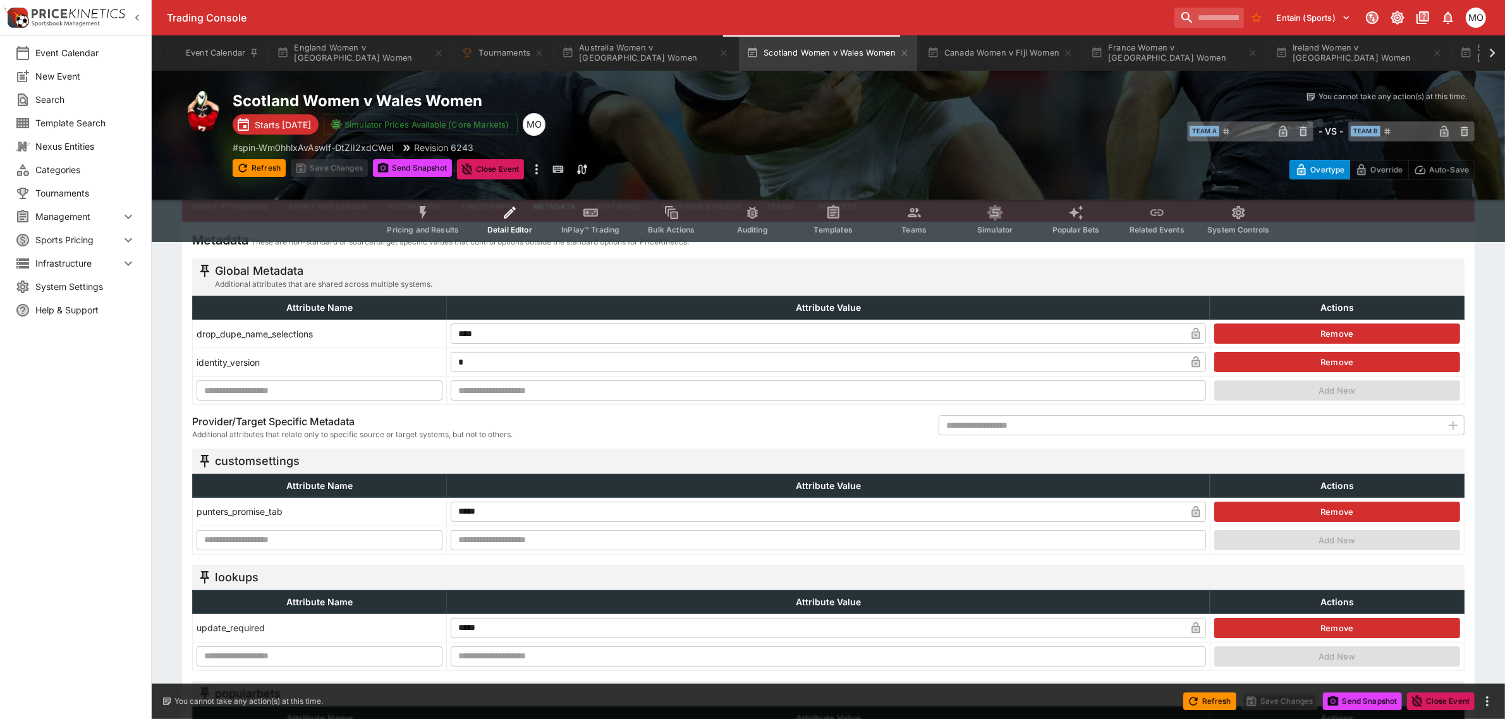
scroll to position [0, 0]
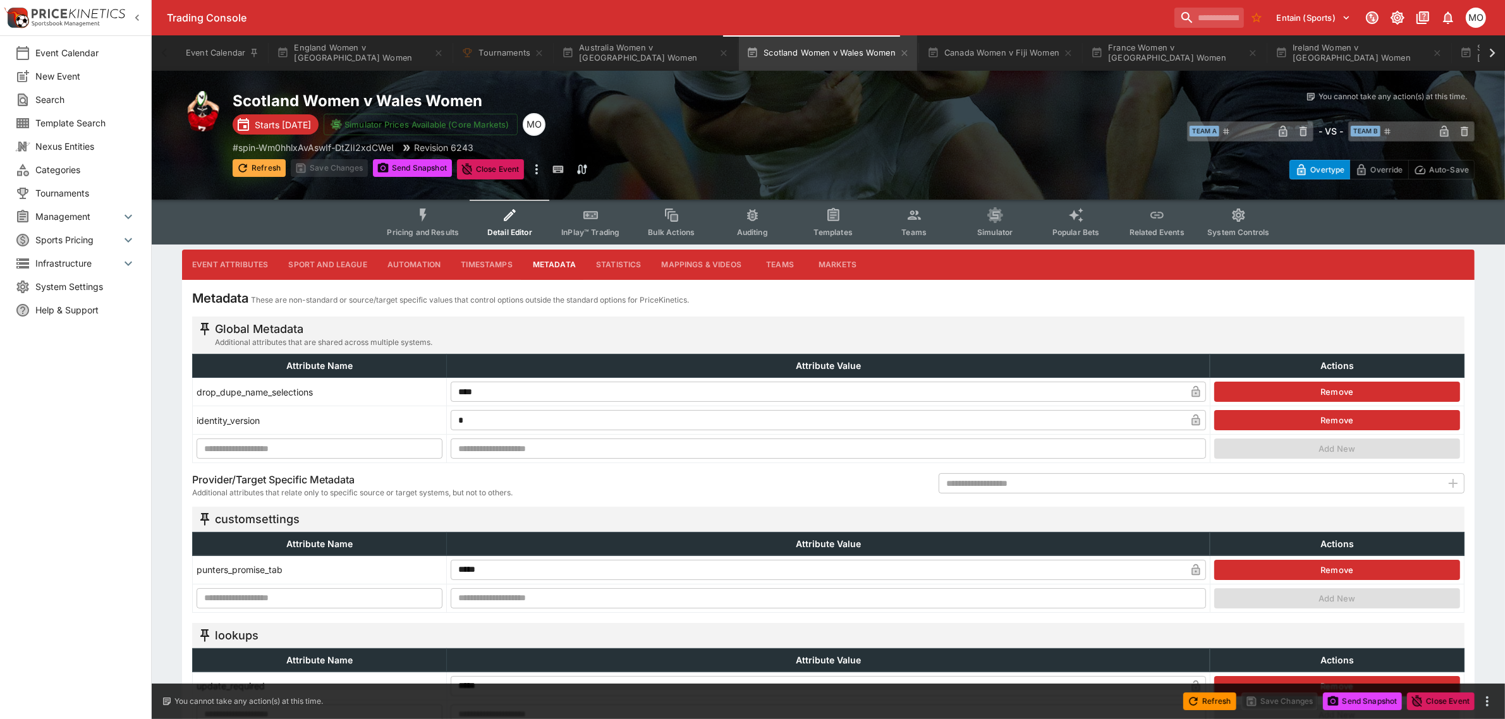
click at [267, 162] on button "Refresh" at bounding box center [259, 168] width 53 height 18
click at [628, 57] on button "Australia Women v Samoa Women" at bounding box center [645, 52] width 182 height 35
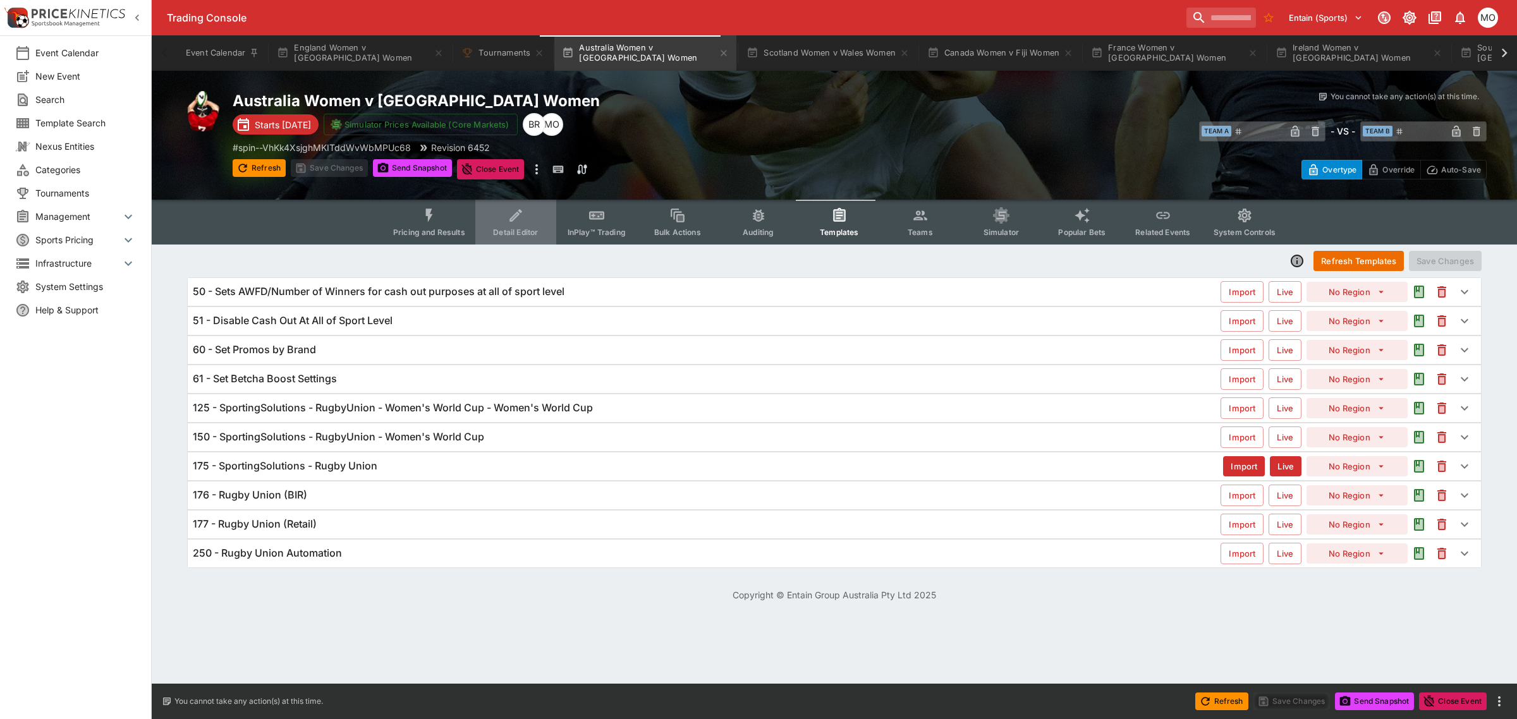
click at [504, 219] on button "Detail Editor" at bounding box center [515, 222] width 81 height 45
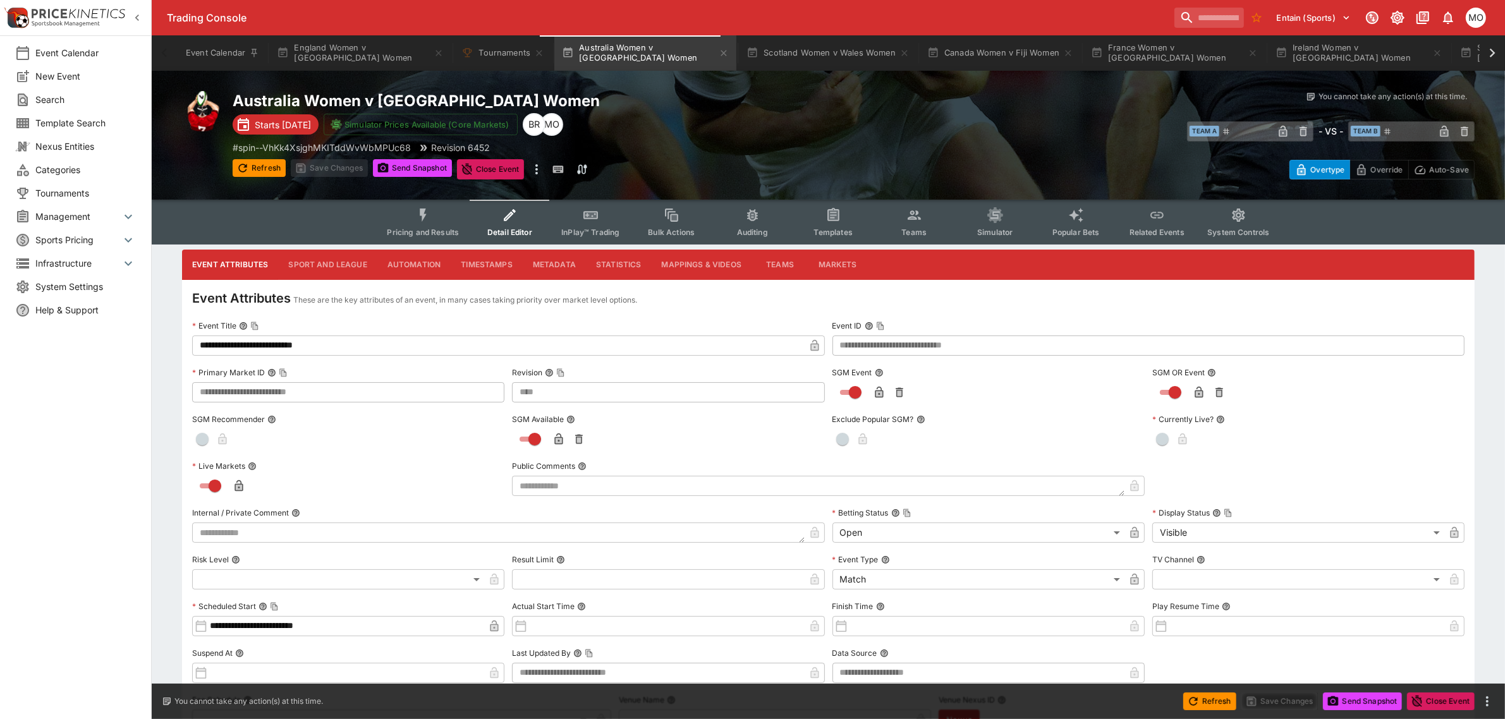
click at [559, 263] on button "Metadata" at bounding box center [554, 265] width 63 height 30
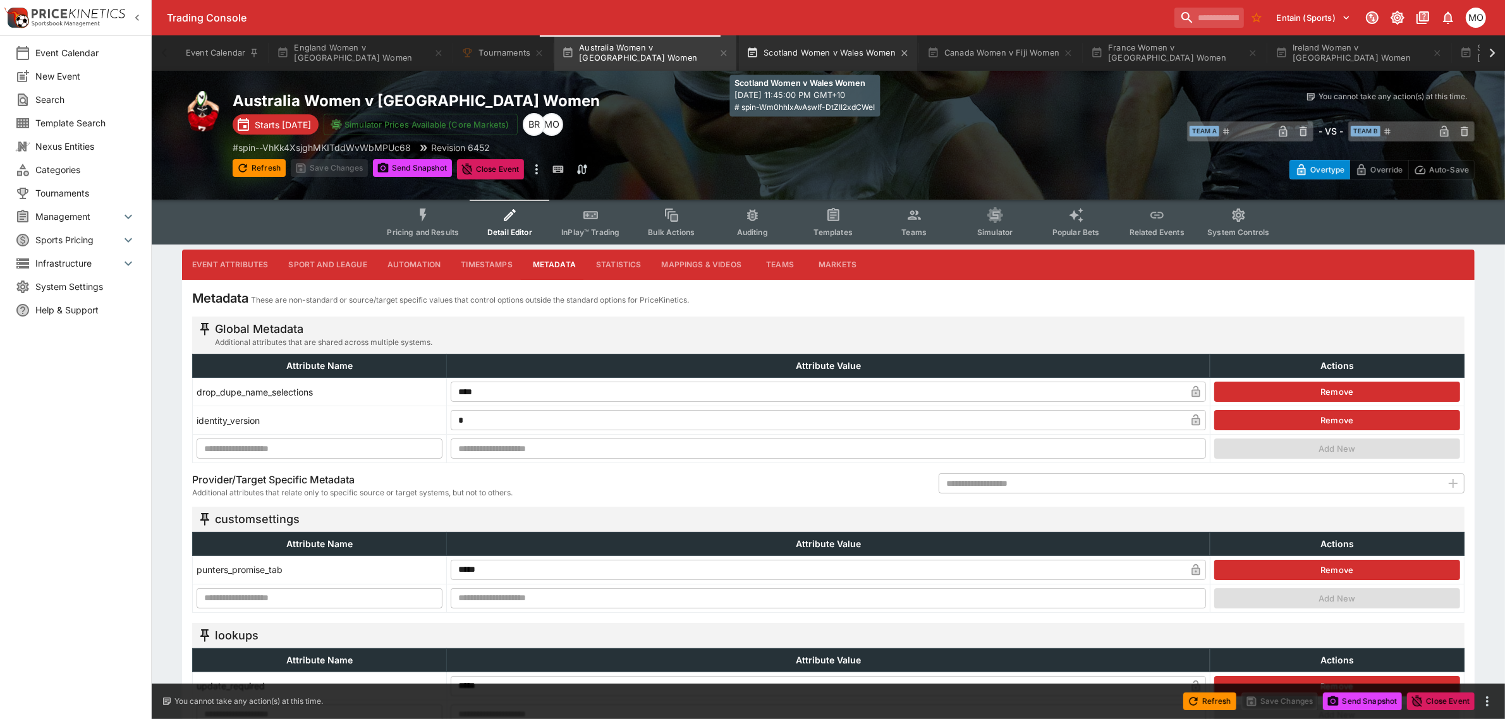
click at [770, 51] on button "Scotland Women v Wales Women" at bounding box center [828, 52] width 178 height 35
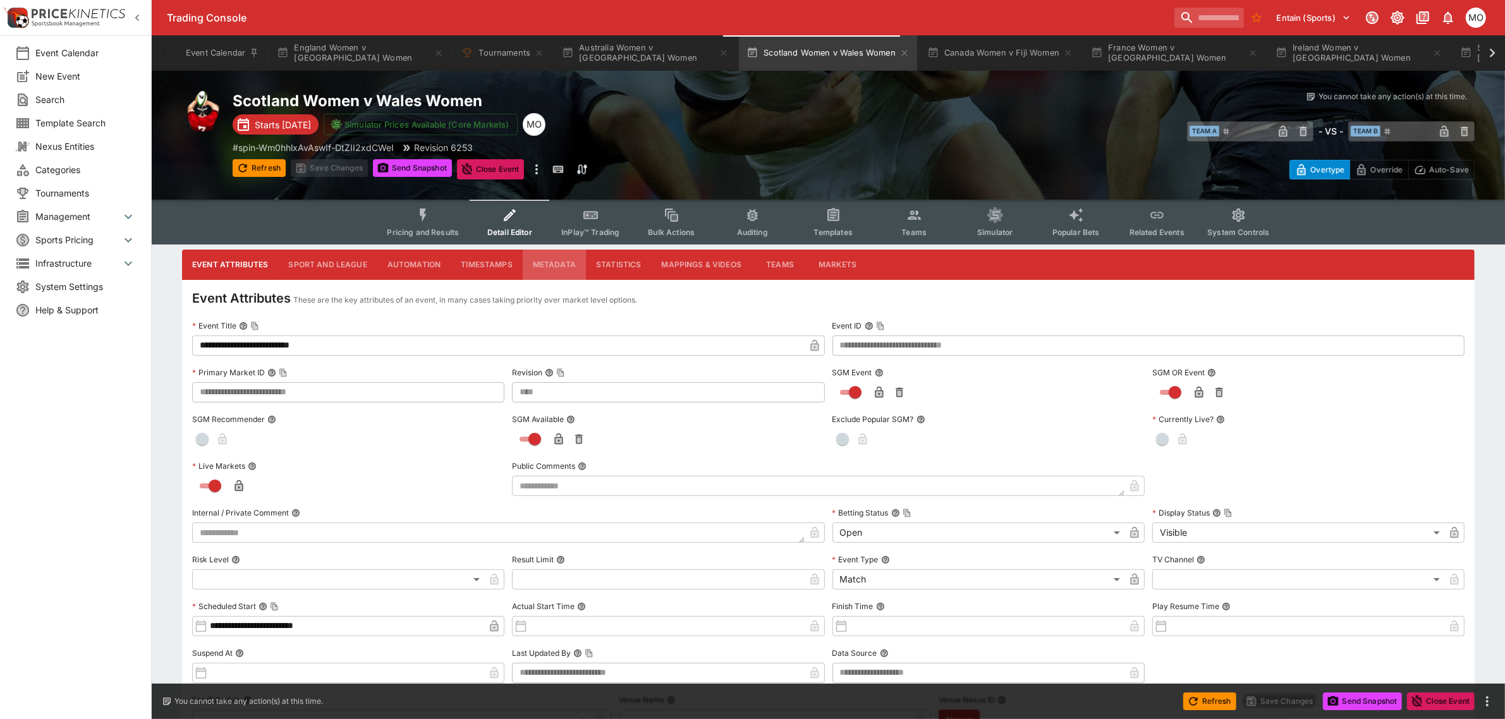
click at [534, 266] on button "Metadata" at bounding box center [554, 265] width 63 height 30
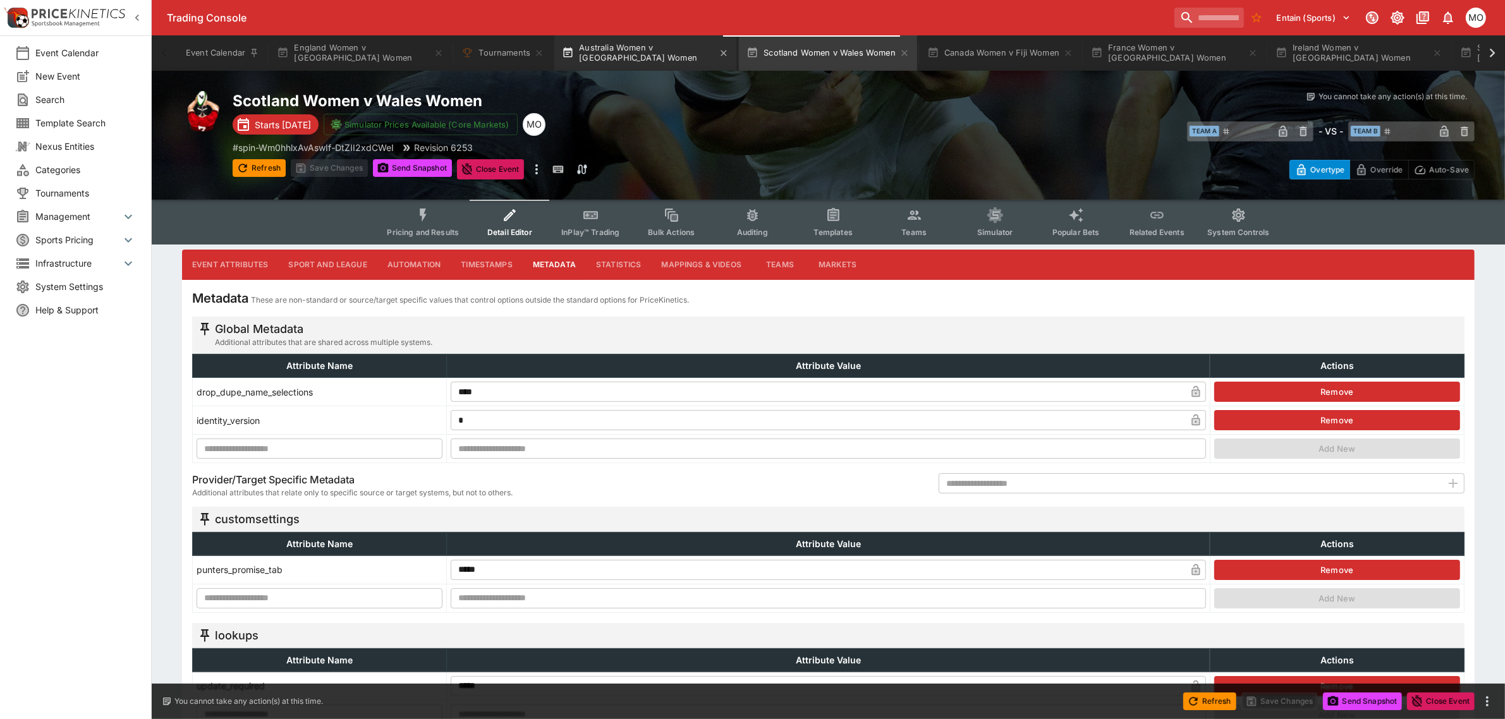
click at [613, 52] on button "Australia Women v Samoa Women" at bounding box center [645, 52] width 182 height 35
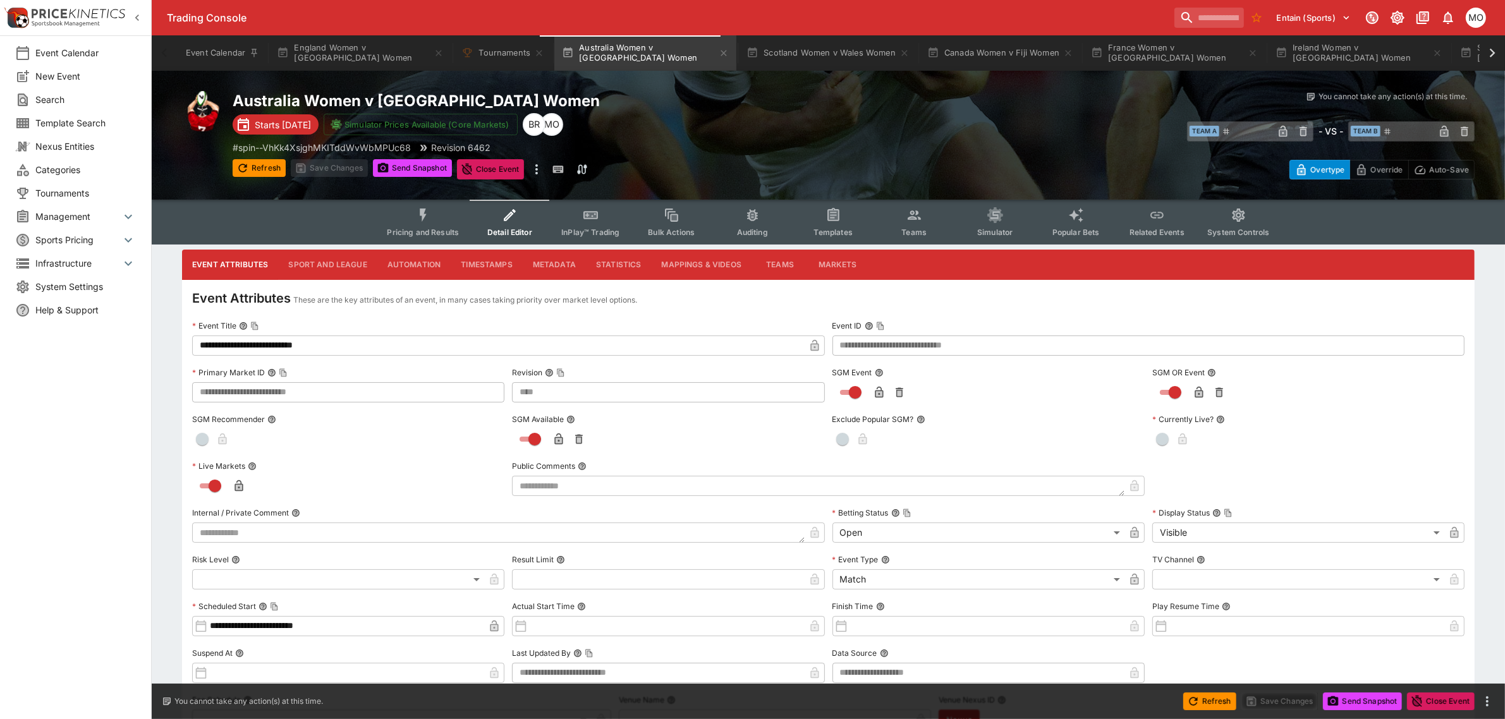
click at [556, 260] on button "Metadata" at bounding box center [554, 265] width 63 height 30
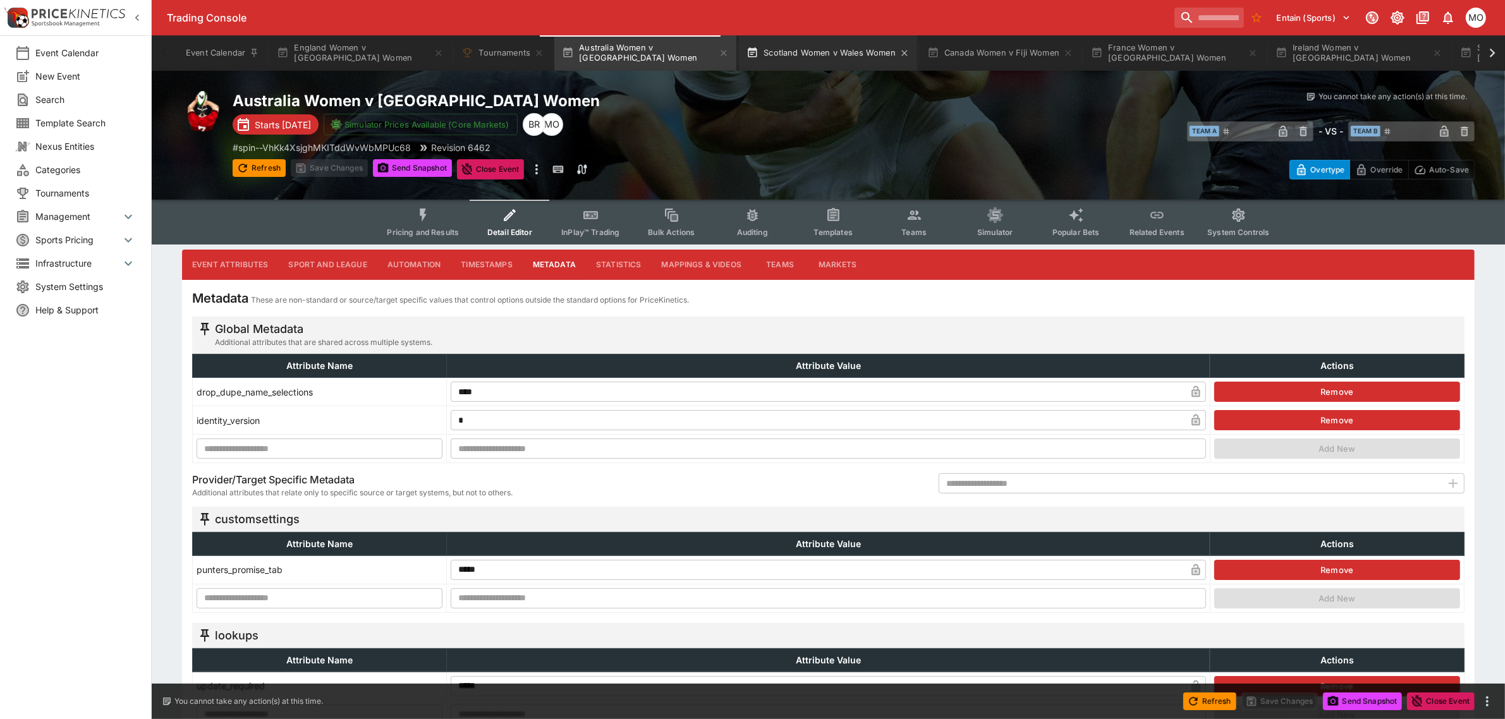
click at [789, 55] on button "Scotland Women v Wales Women" at bounding box center [828, 52] width 178 height 35
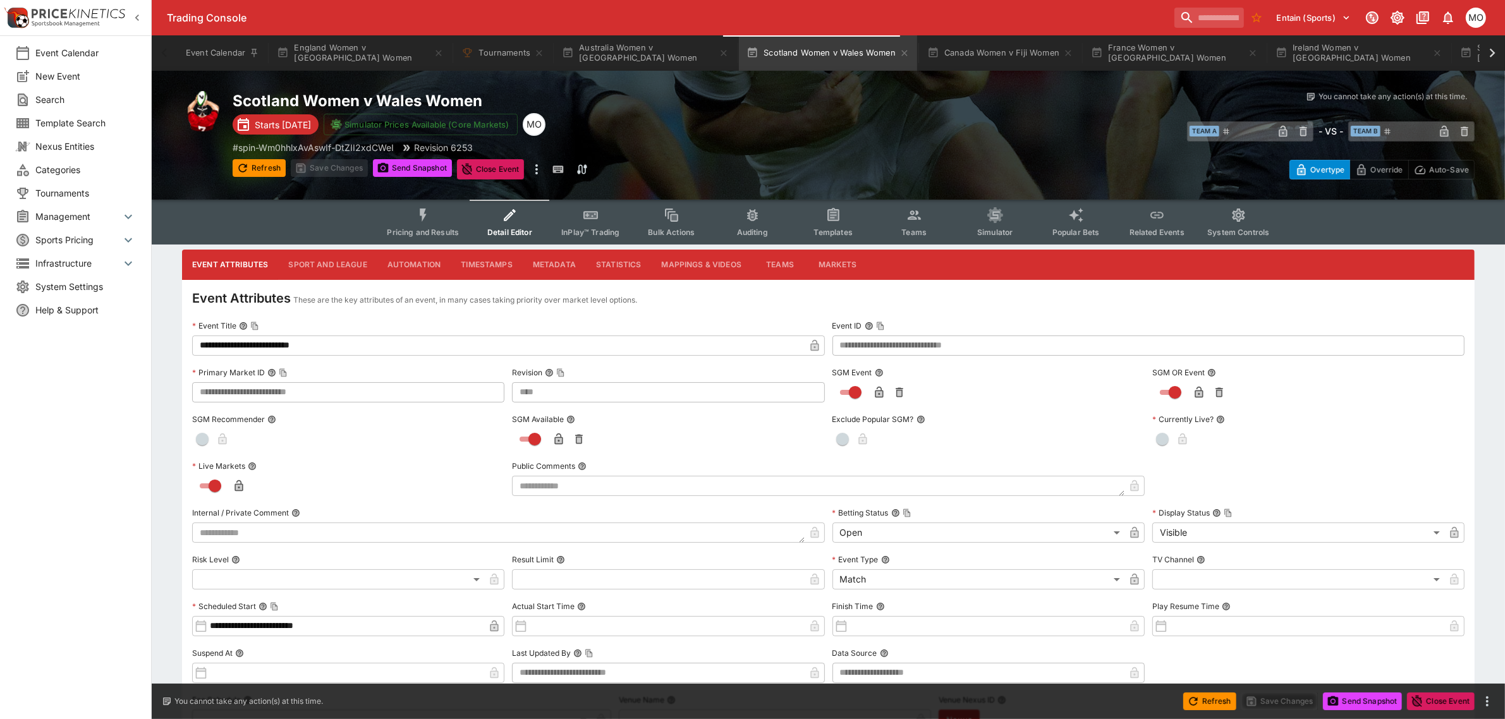
click at [555, 260] on button "Metadata" at bounding box center [554, 265] width 63 height 30
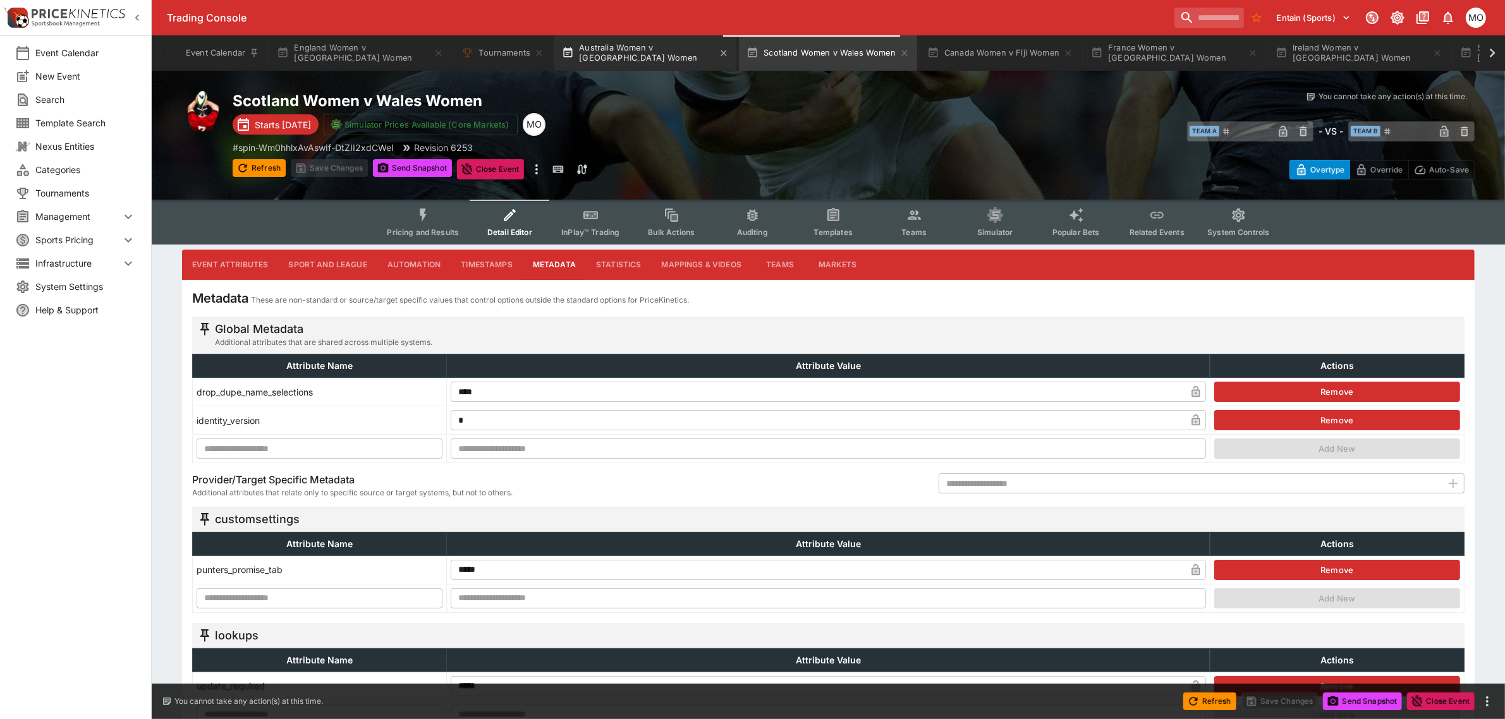
click at [642, 54] on button "Australia Women v Samoa Women" at bounding box center [645, 52] width 182 height 35
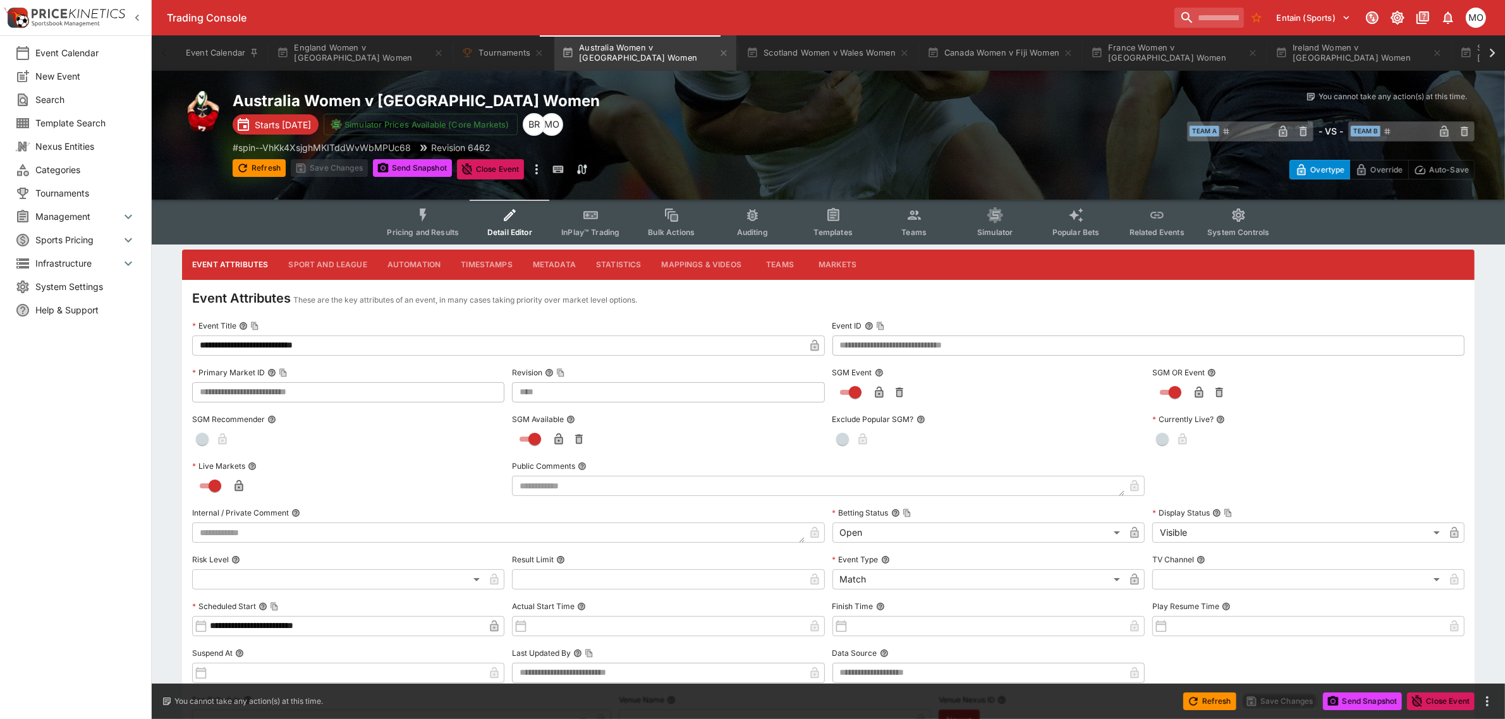
click at [548, 254] on button "Metadata" at bounding box center [554, 265] width 63 height 30
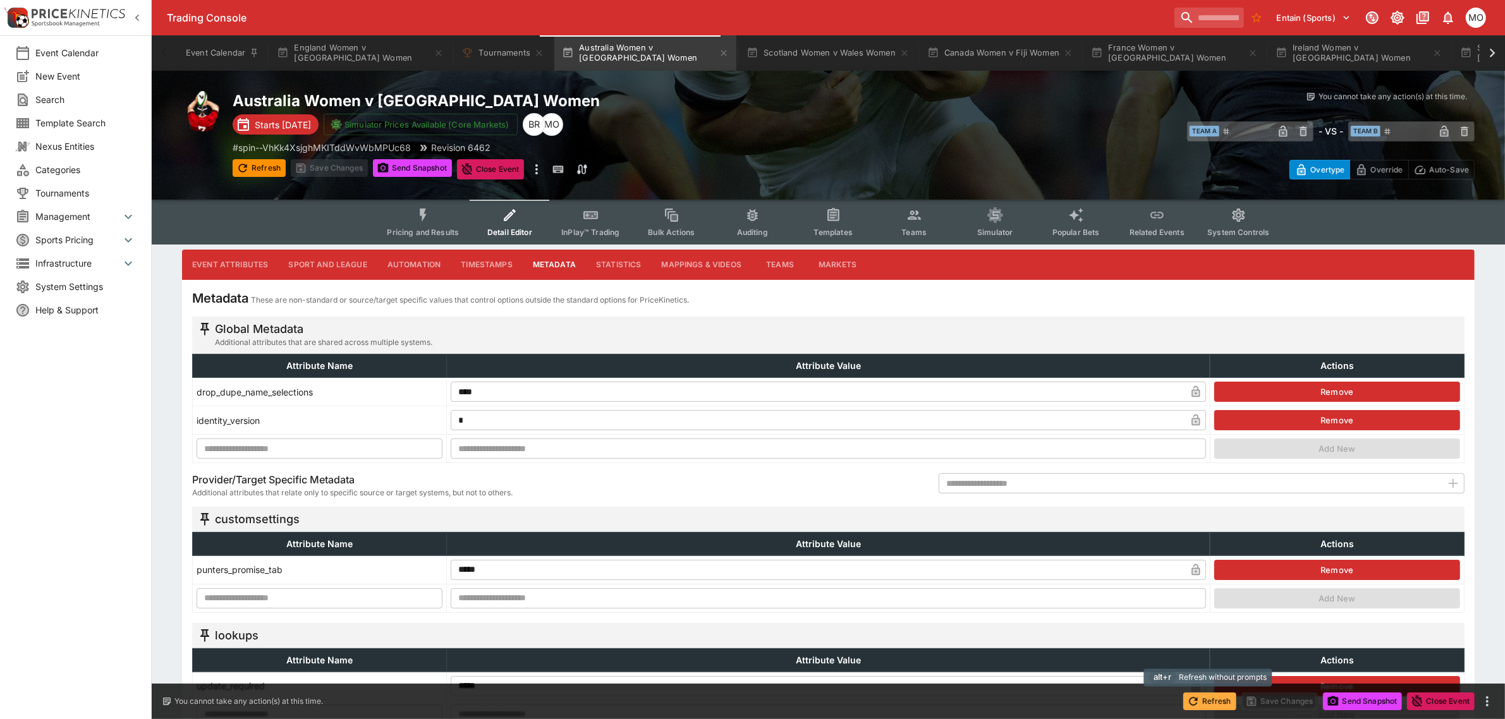
click at [1202, 706] on button "Refresh" at bounding box center [1209, 702] width 53 height 18
click at [772, 59] on button "Scotland Women v Wales Women" at bounding box center [828, 52] width 178 height 35
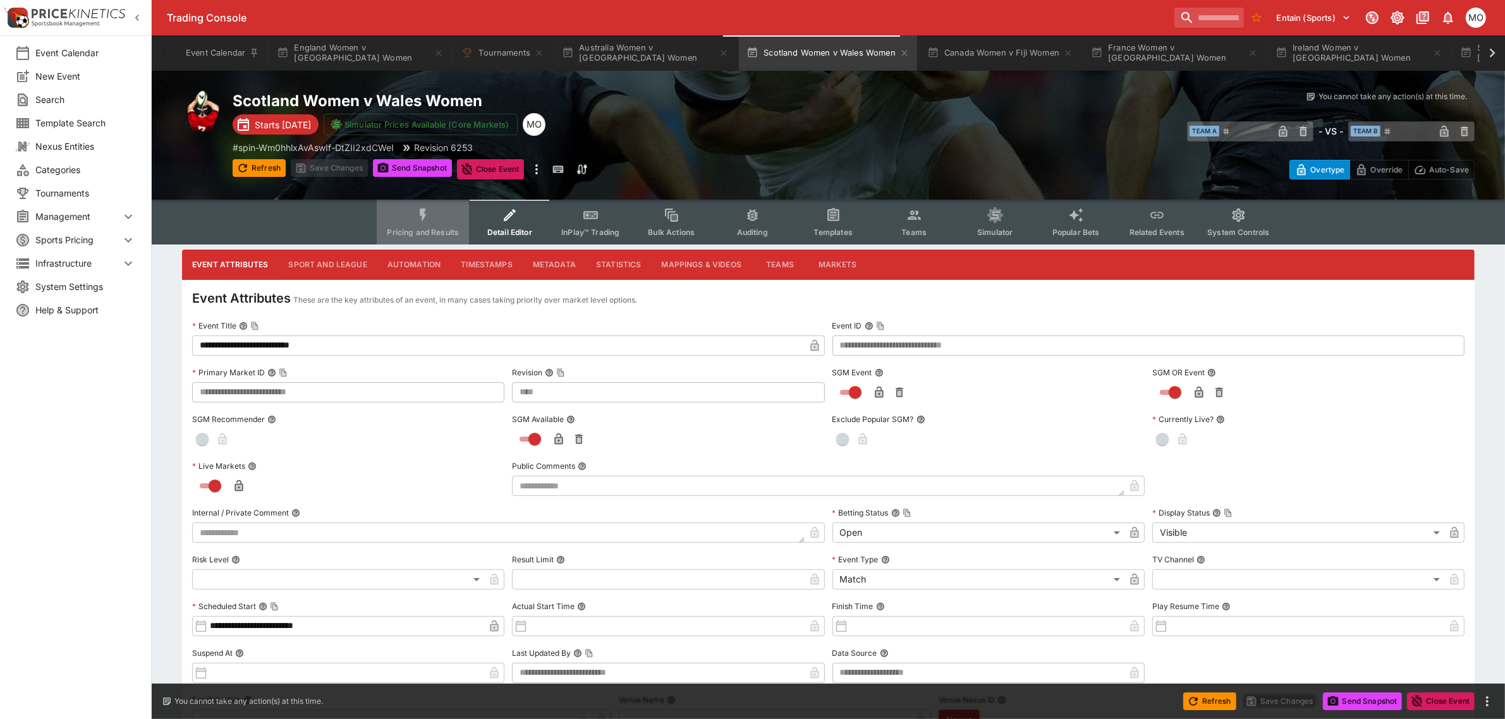
click at [431, 219] on icon "Event type filters" at bounding box center [423, 215] width 16 height 16
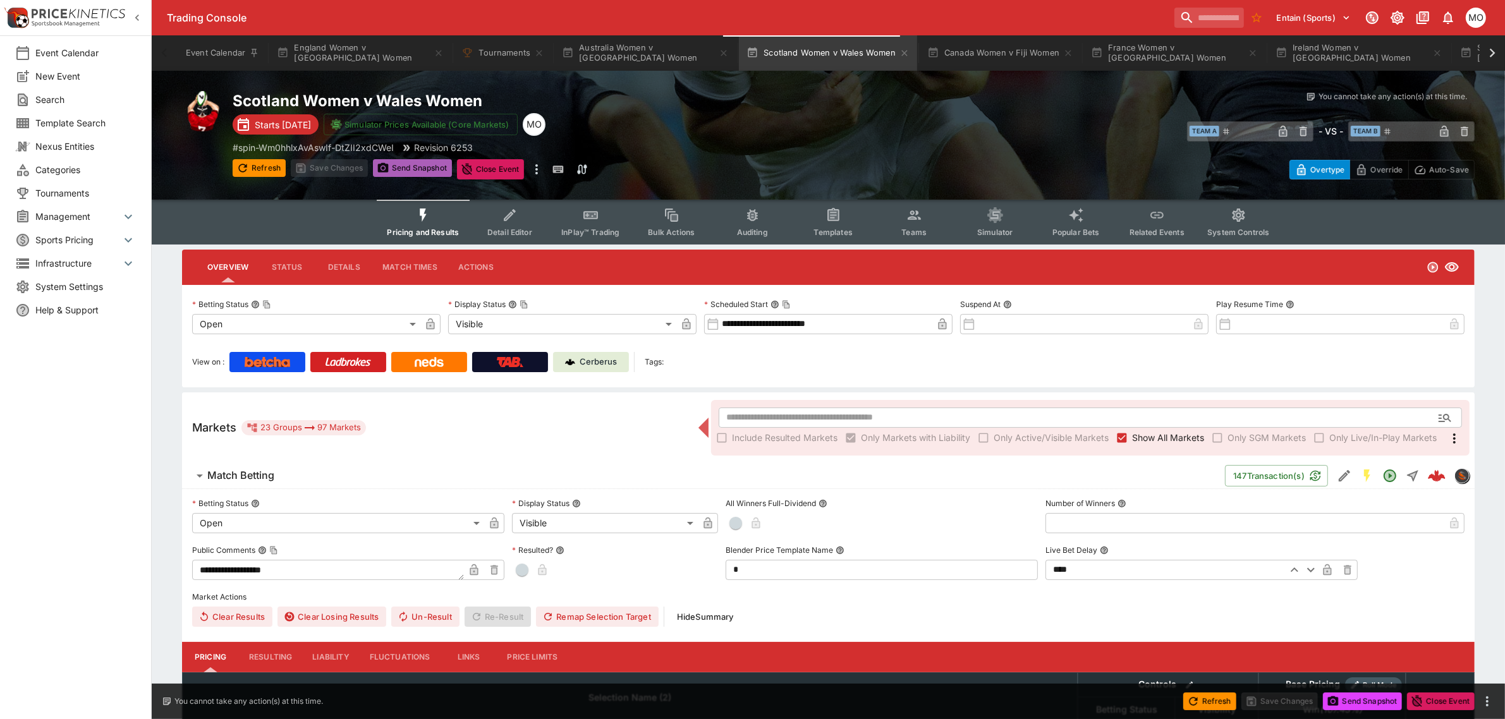
click at [434, 165] on button "Send Snapshot" at bounding box center [412, 168] width 79 height 18
click at [580, 361] on div "Cerberus" at bounding box center [591, 362] width 52 height 13
click at [829, 217] on icon "Event type filters" at bounding box center [833, 215] width 9 height 9
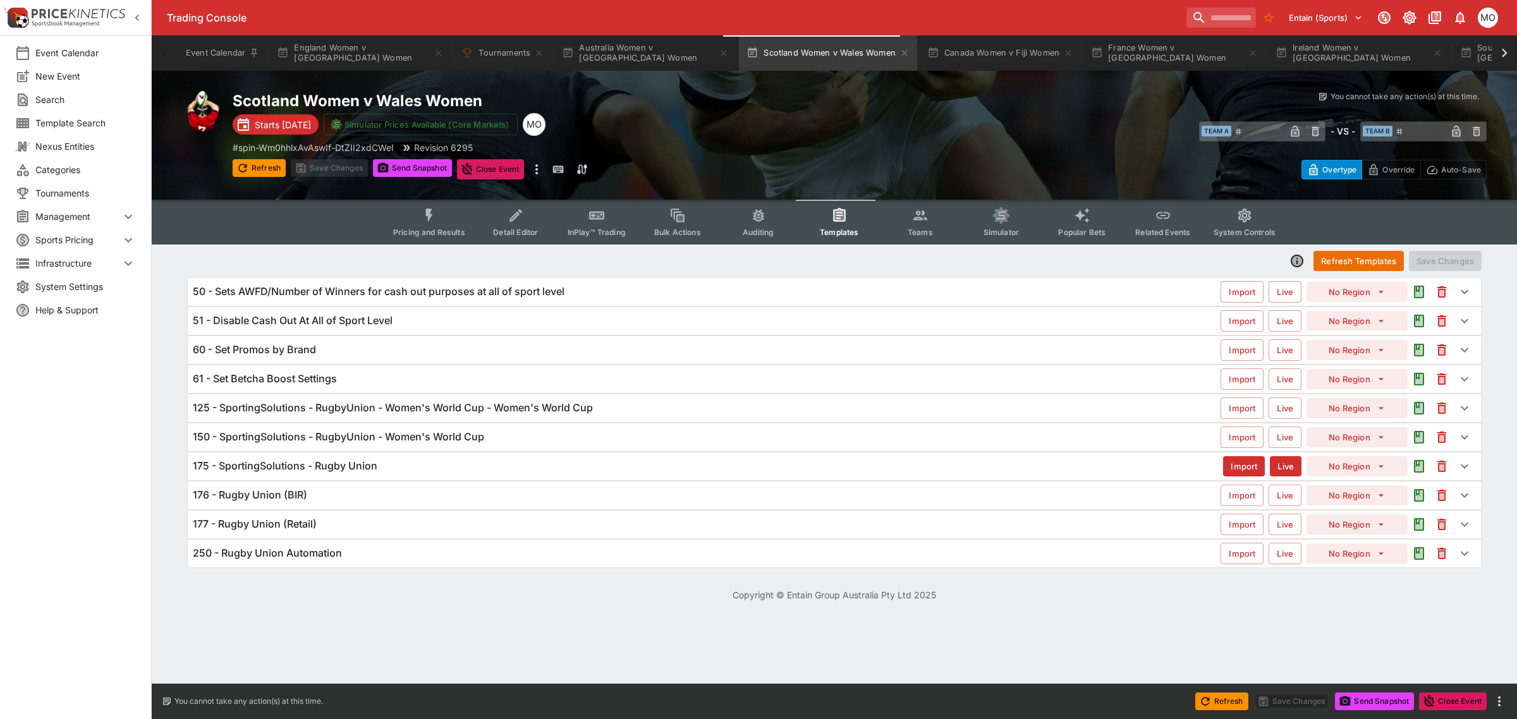
click at [620, 397] on div "125 - SportingSolutions - RugbyUnion - Women's World Cup - Women's World Cup Im…" at bounding box center [834, 408] width 1293 height 28
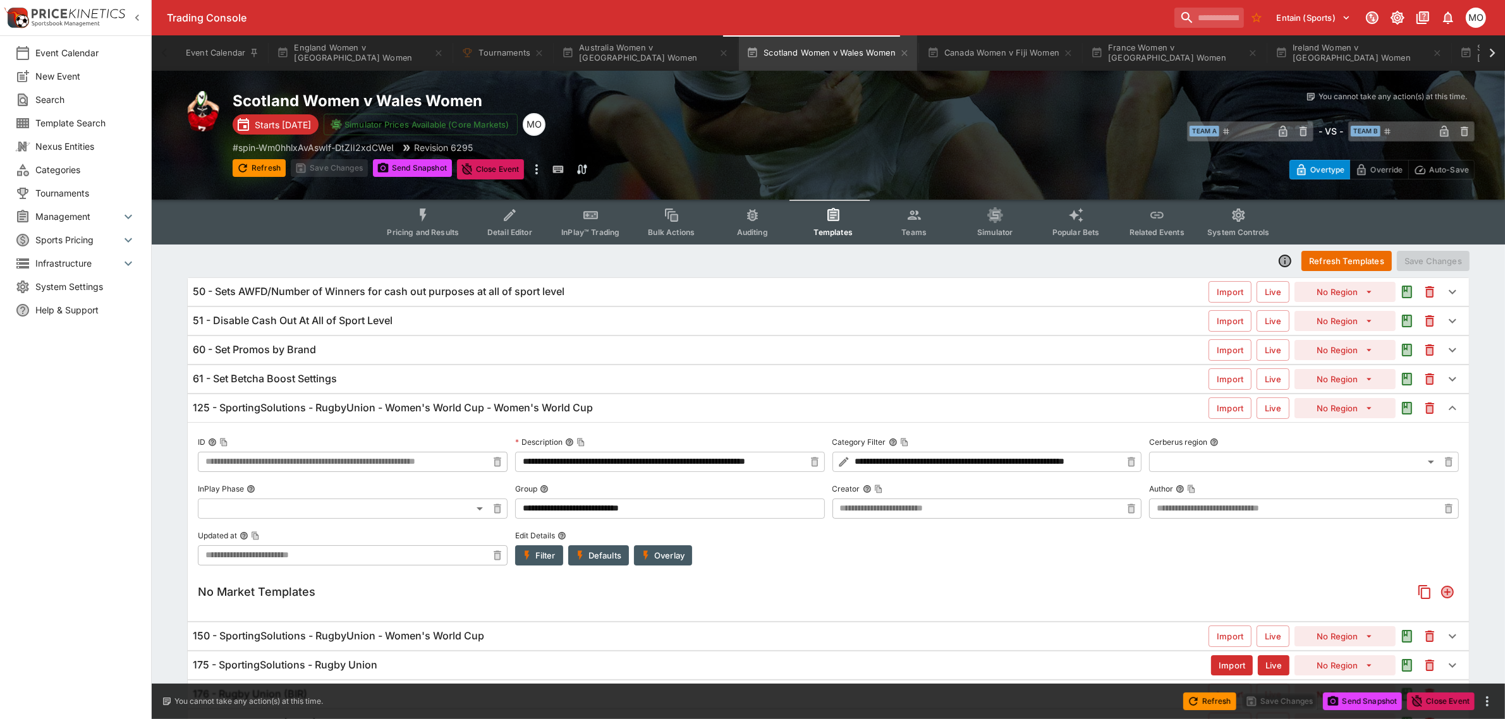
click at [490, 225] on button "Detail Editor" at bounding box center [509, 222] width 81 height 45
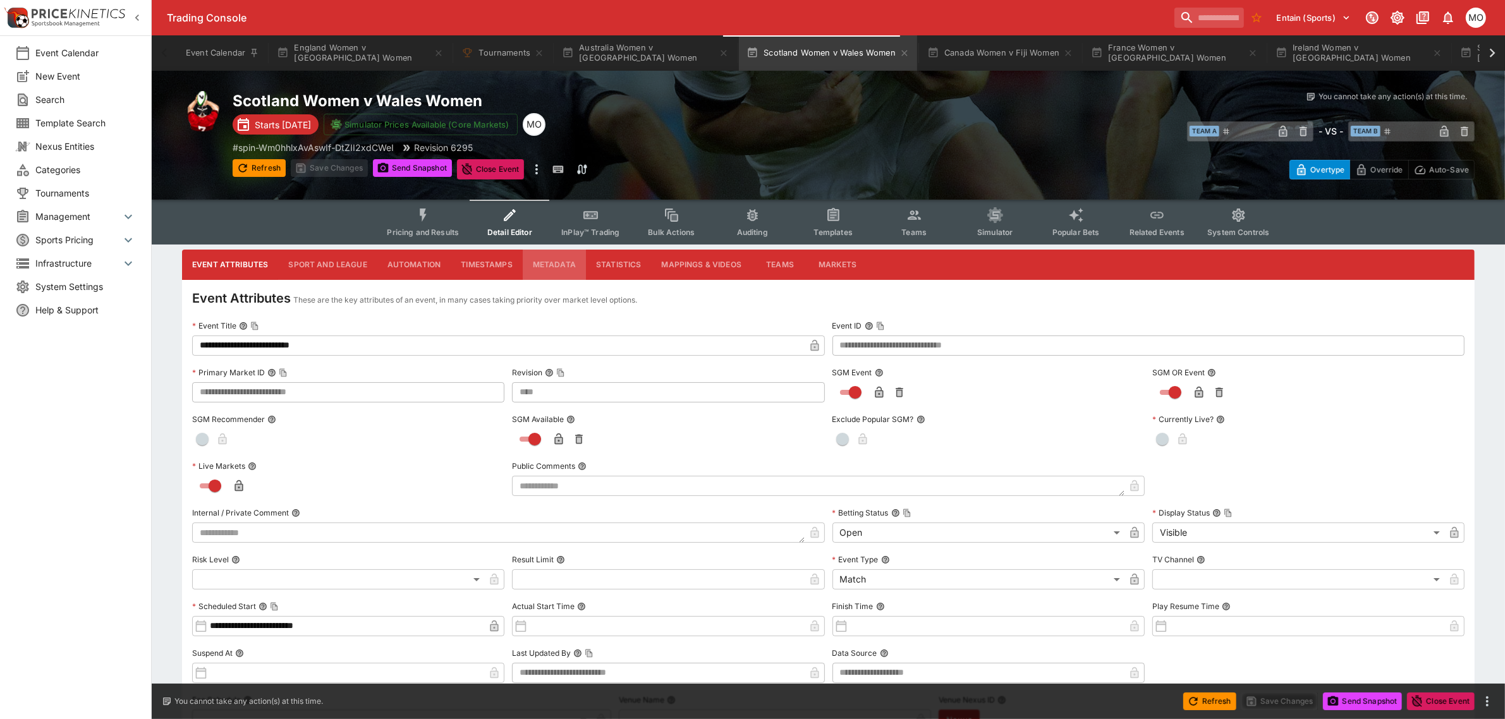
click at [538, 260] on button "Metadata" at bounding box center [554, 265] width 63 height 30
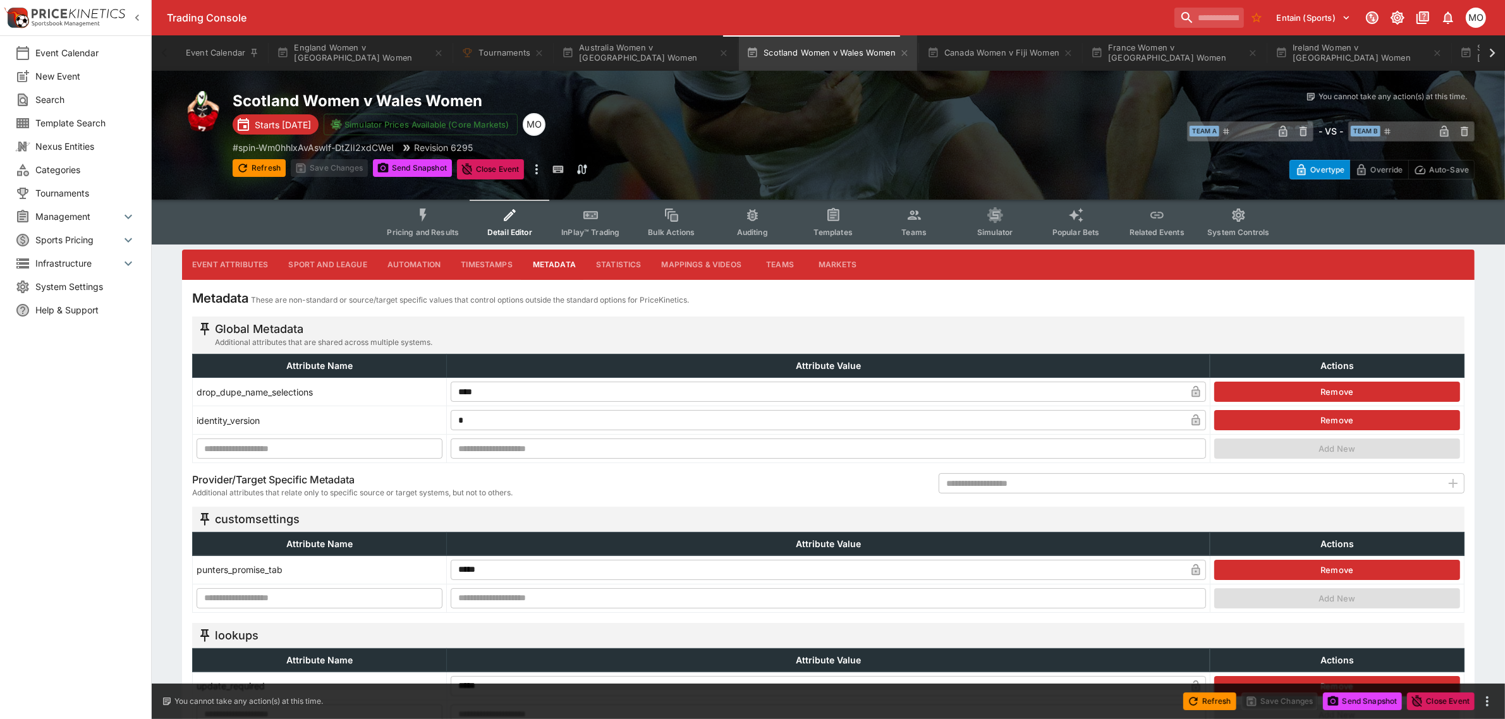
click at [441, 228] on span "Pricing and Results" at bounding box center [423, 232] width 72 height 9
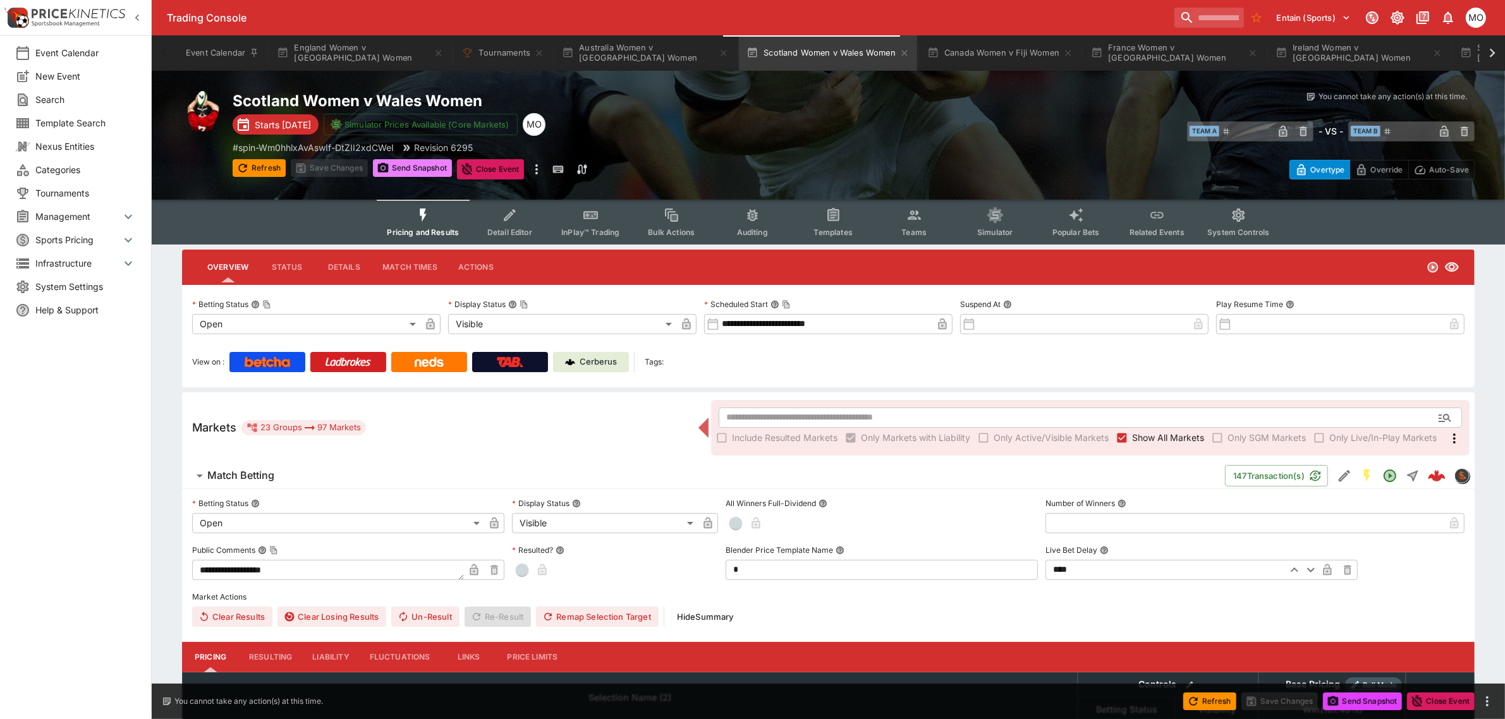
click at [418, 166] on button "Send Snapshot" at bounding box center [412, 168] width 79 height 18
click at [988, 45] on button "Canada Women v Fiji Women" at bounding box center [1000, 52] width 161 height 35
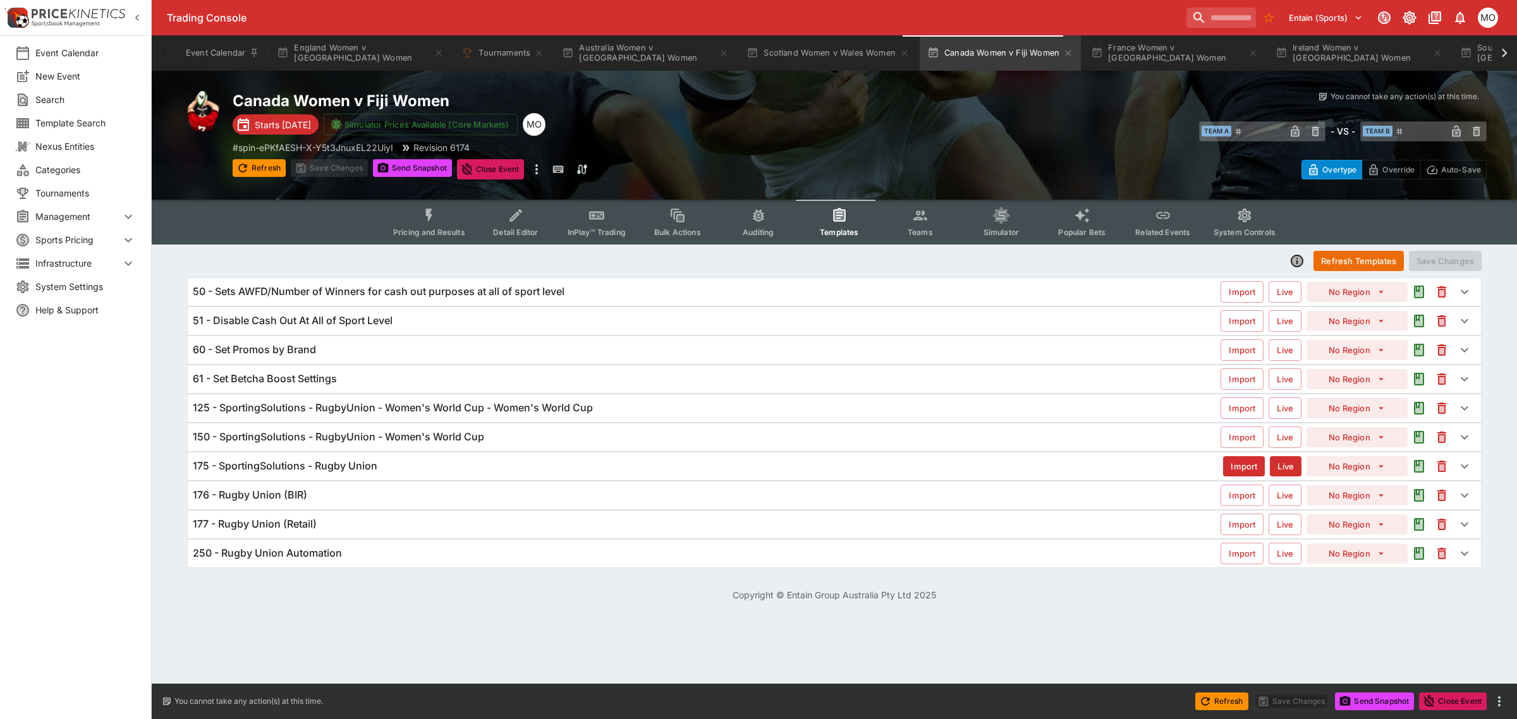
click at [437, 228] on span "Pricing and Results" at bounding box center [429, 232] width 72 height 9
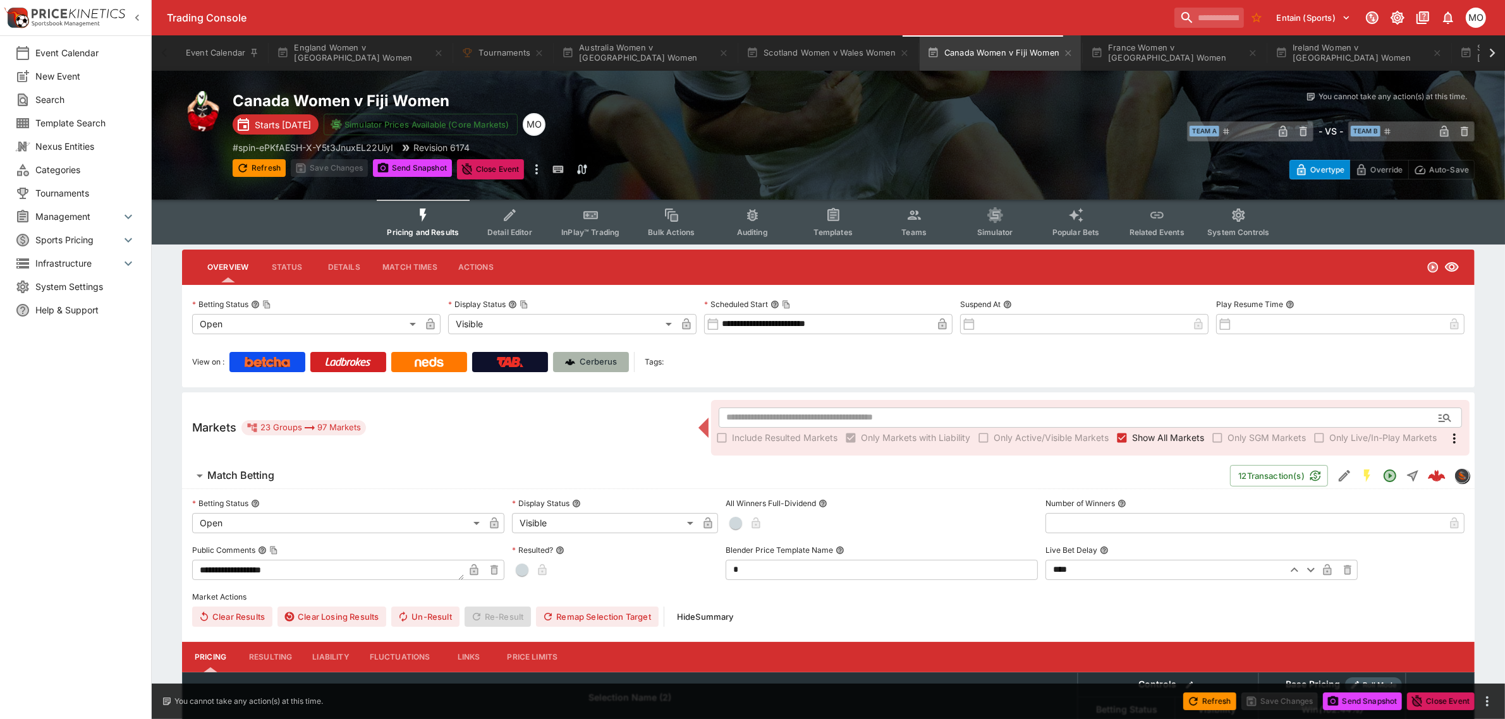
click at [599, 365] on p "Cerberus" at bounding box center [598, 362] width 37 height 13
click at [513, 228] on span "Detail Editor" at bounding box center [509, 232] width 45 height 9
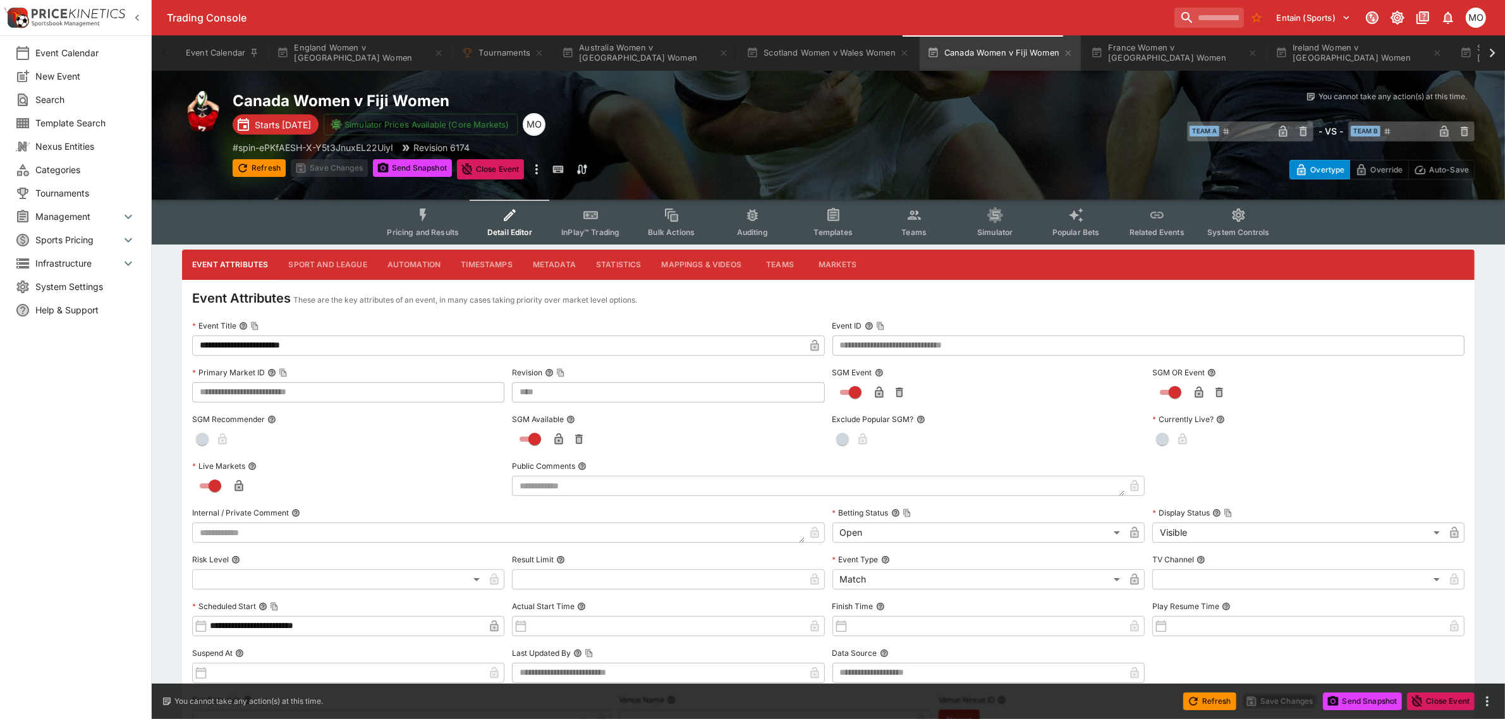
click at [566, 262] on button "Metadata" at bounding box center [554, 265] width 63 height 30
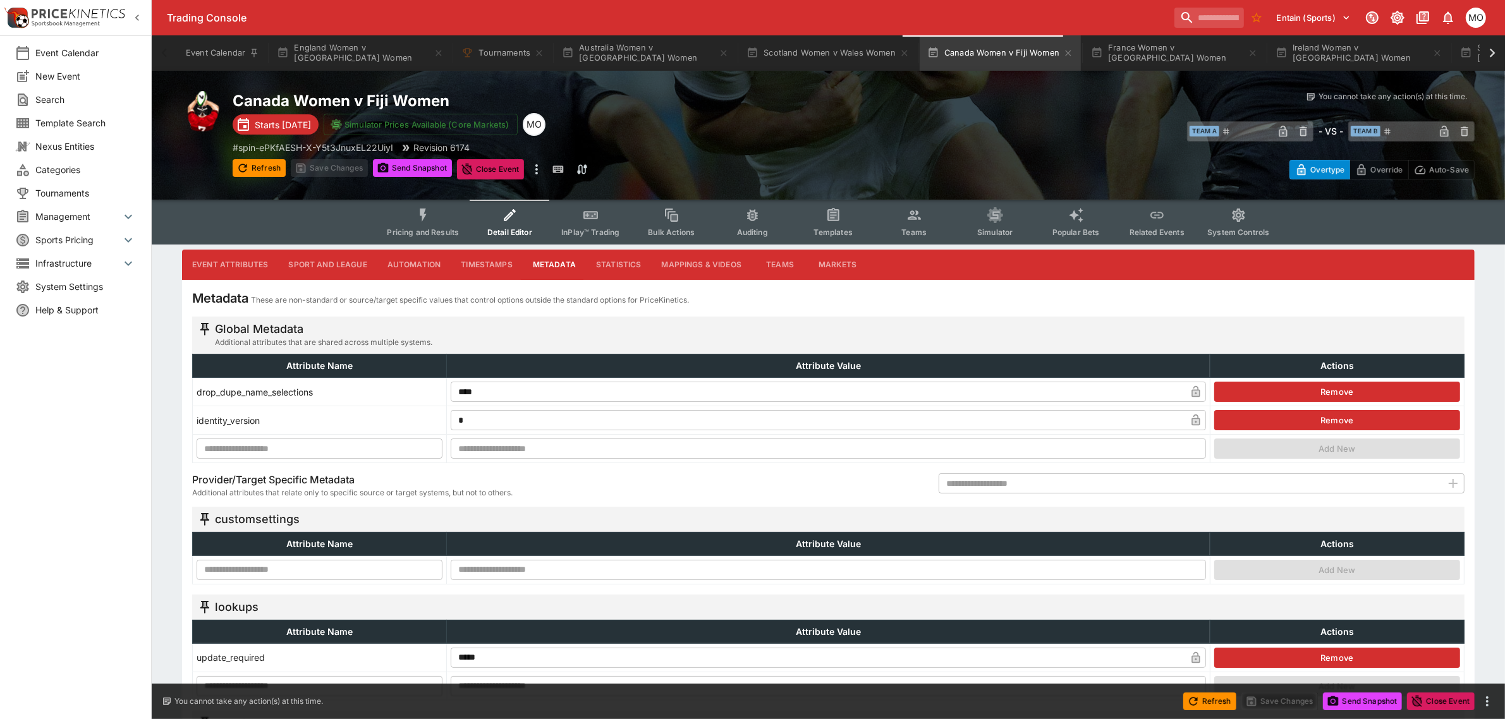
click at [335, 566] on input "text" at bounding box center [320, 570] width 246 height 20
click at [781, 42] on button "Scotland Women v Wales Women" at bounding box center [828, 52] width 178 height 35
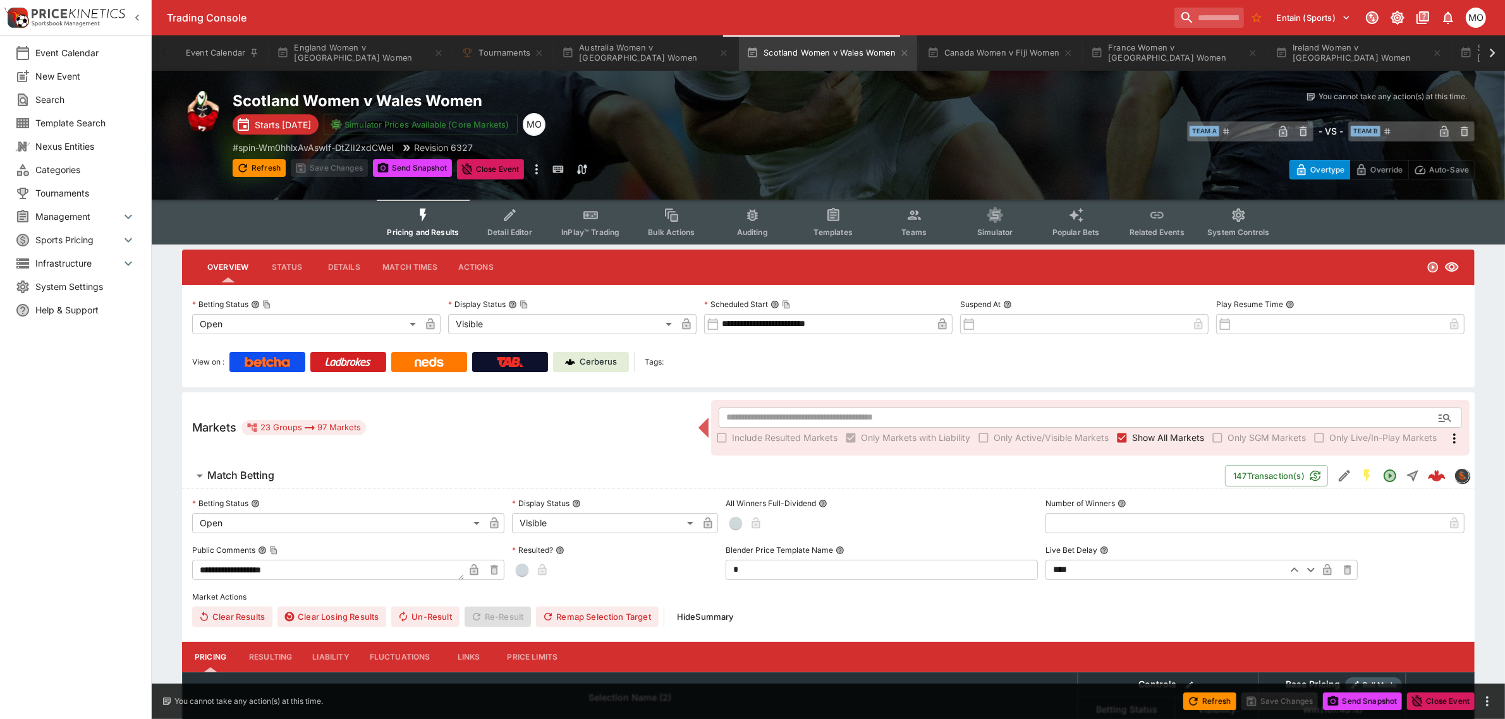
click at [526, 228] on span "Detail Editor" at bounding box center [509, 232] width 45 height 9
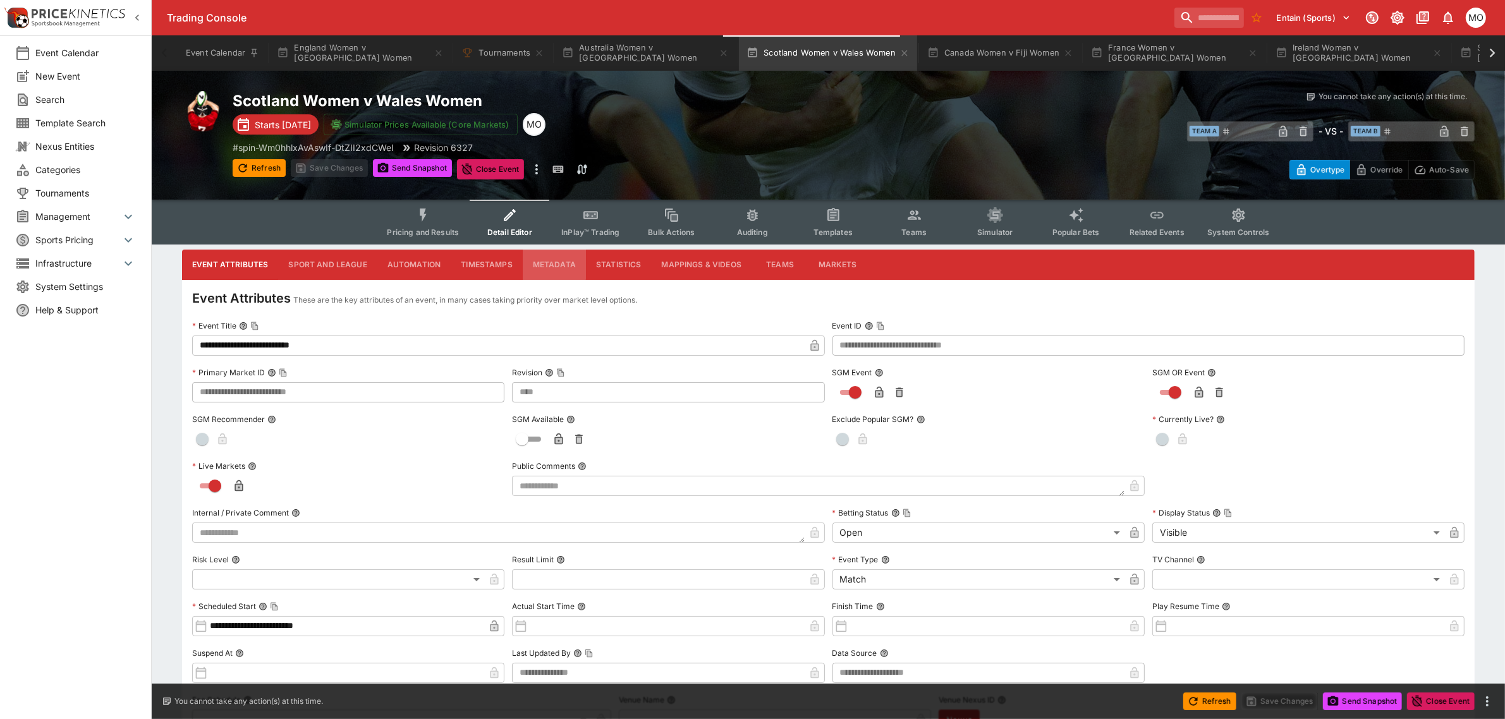
click at [551, 262] on button "Metadata" at bounding box center [554, 265] width 63 height 30
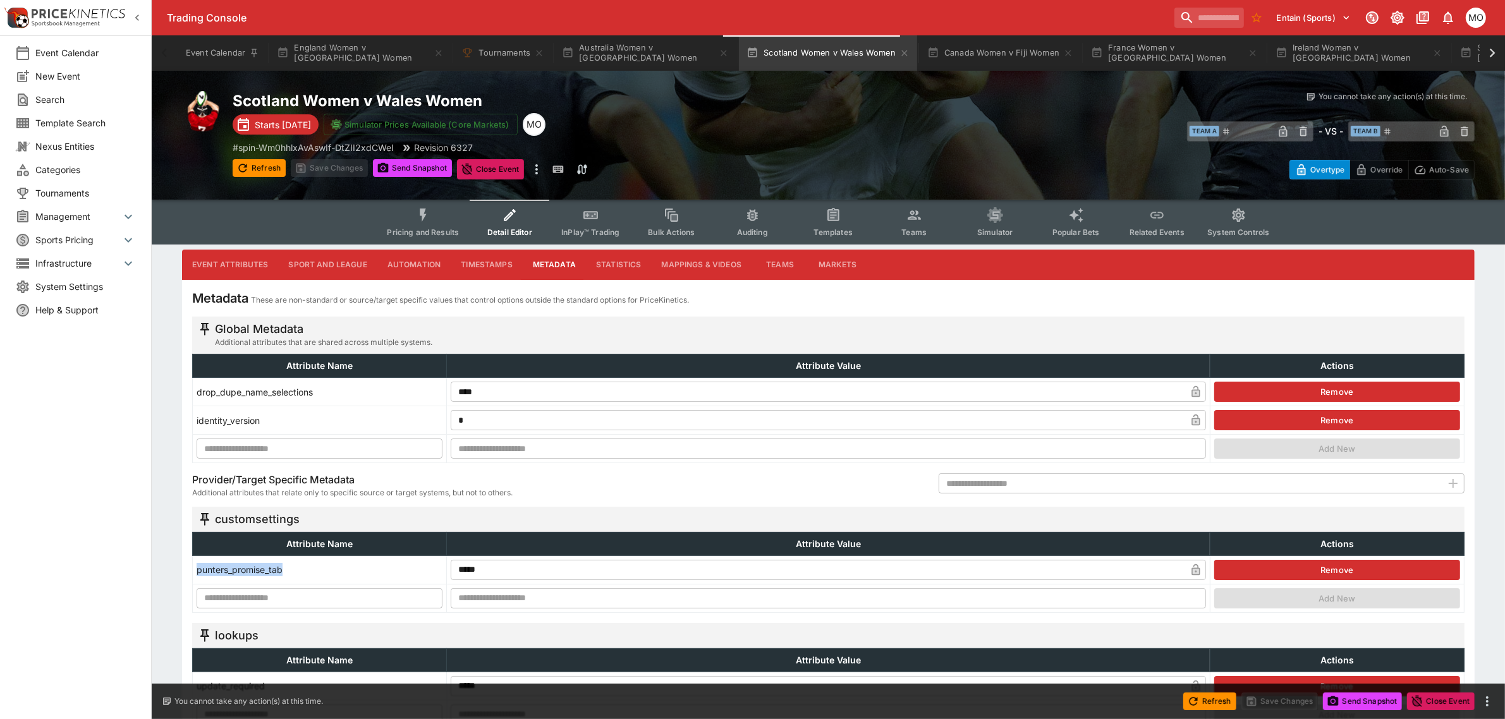
drag, startPoint x: 297, startPoint y: 569, endPoint x: 198, endPoint y: 575, distance: 99.4
click at [198, 575] on td "punters_promise_tab" at bounding box center [320, 570] width 254 height 28
copy td "punters_promise_tab"
click at [968, 55] on button "Canada Women v Fiji Women" at bounding box center [1000, 52] width 161 height 35
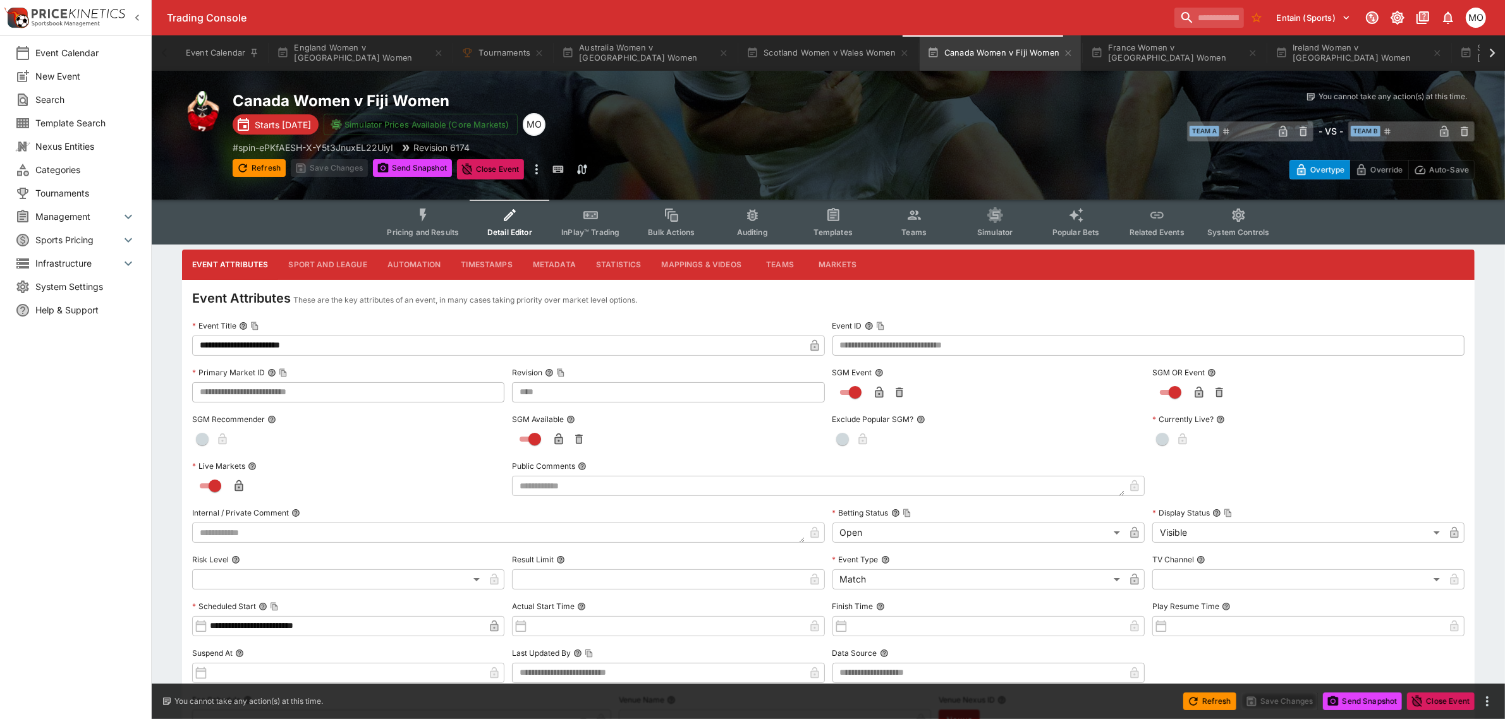
click at [553, 270] on button "Metadata" at bounding box center [554, 265] width 63 height 30
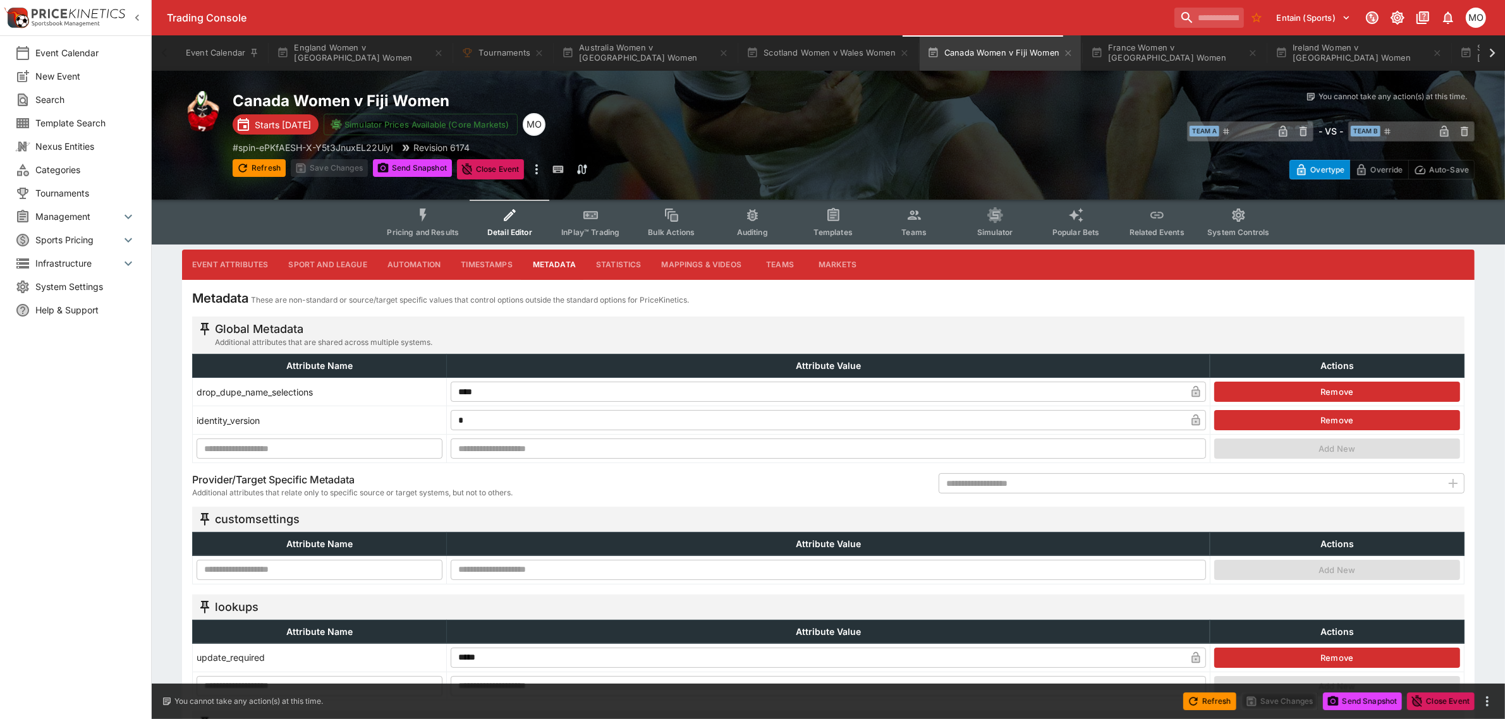
click at [372, 566] on input "text" at bounding box center [320, 570] width 246 height 20
paste input "**********"
type input "**********"
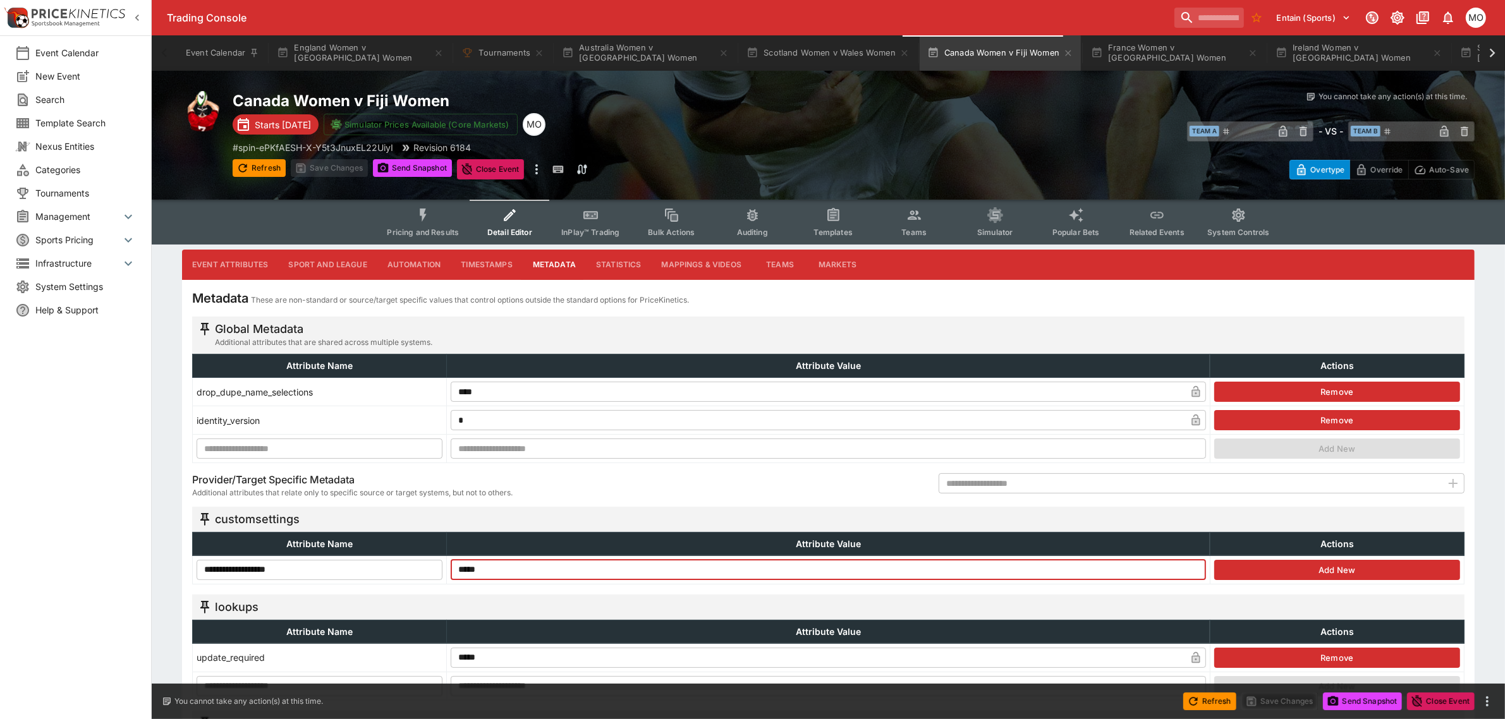
type input "*****"
click at [1334, 564] on button "Add New" at bounding box center [1337, 570] width 246 height 20
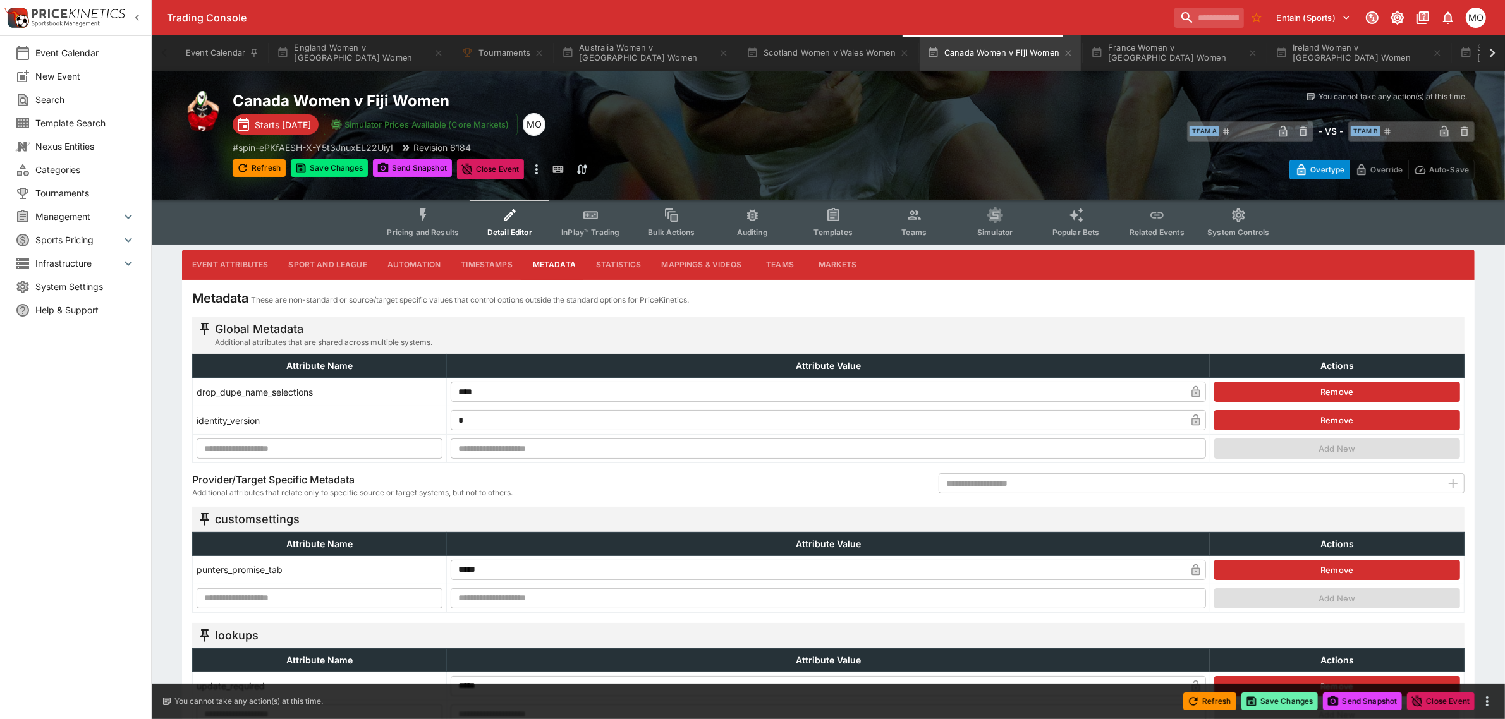
click at [1286, 697] on button "Save Changes" at bounding box center [1280, 702] width 77 height 18
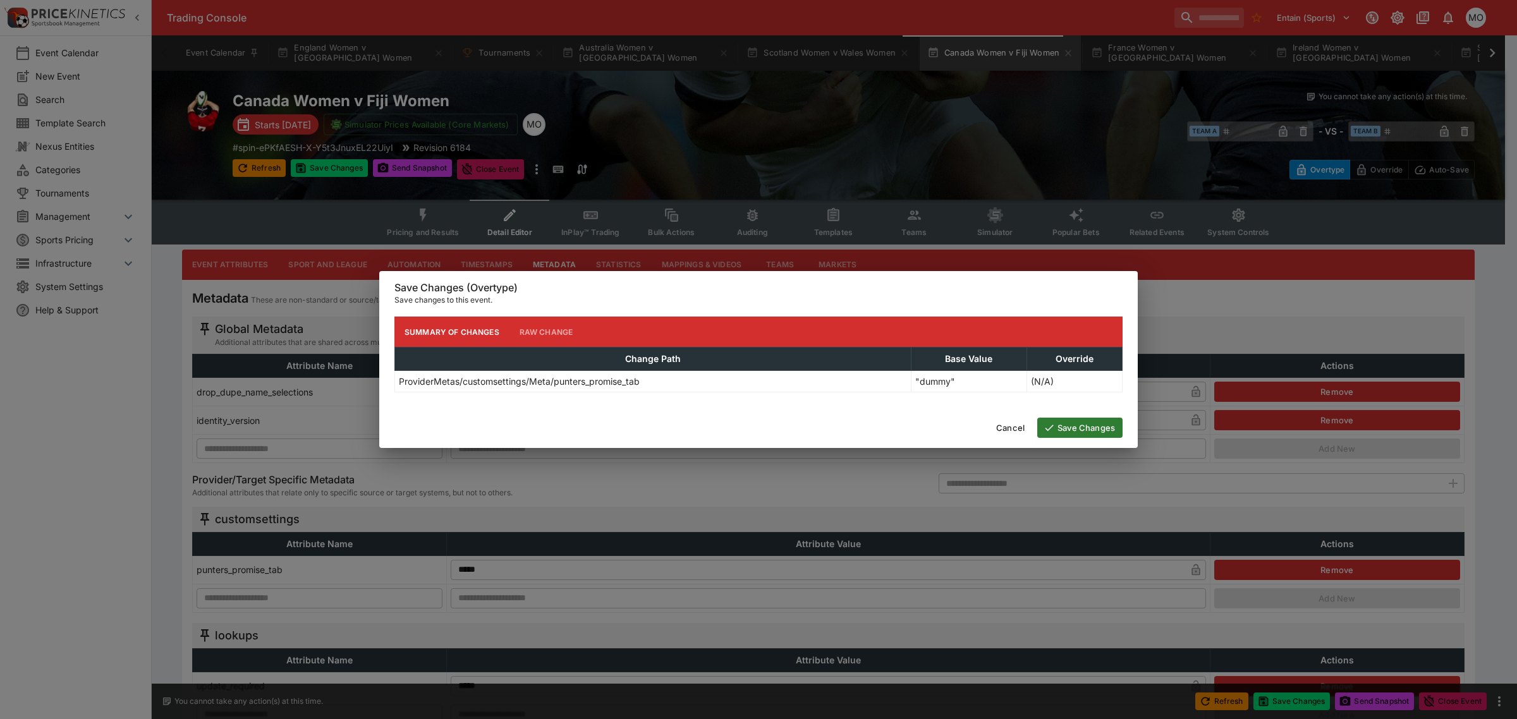
click at [1092, 425] on button "Save Changes" at bounding box center [1079, 428] width 85 height 20
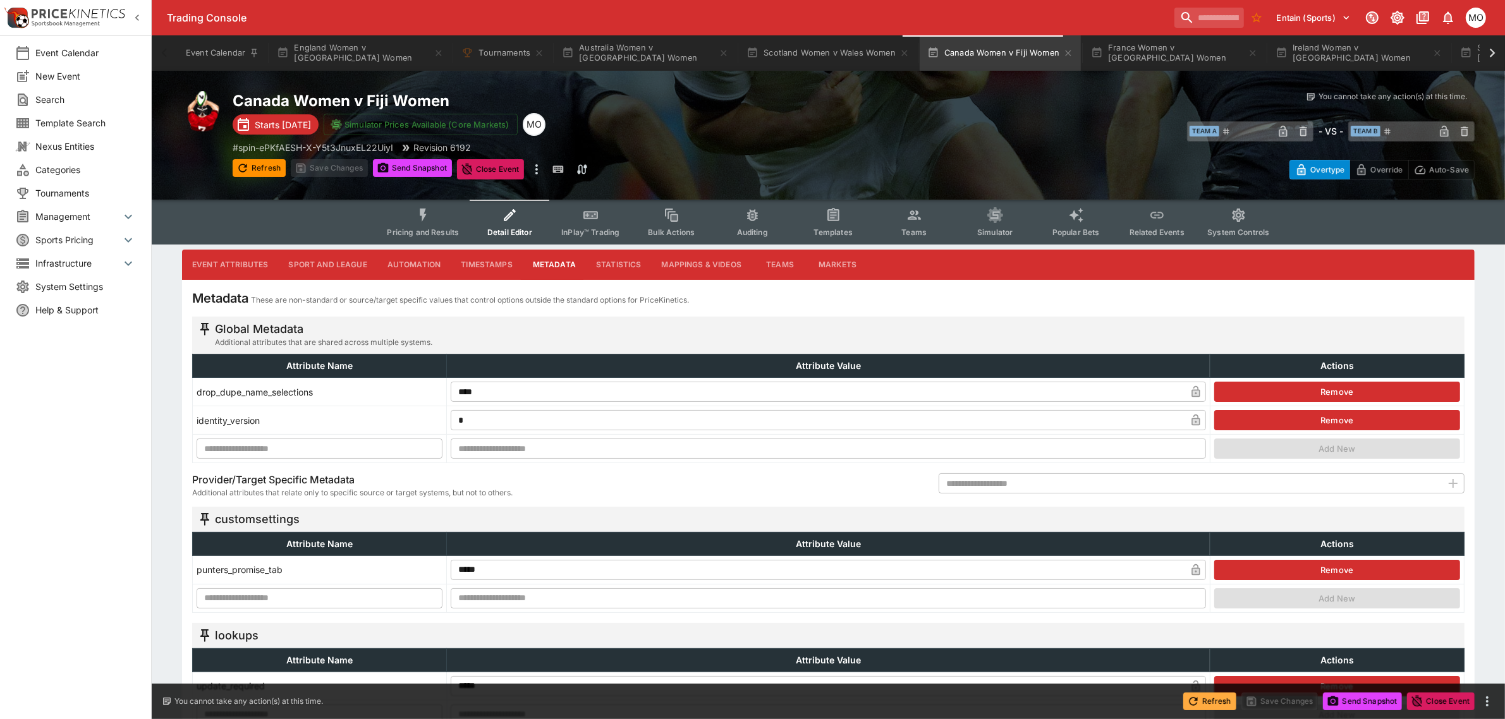
click at [1199, 703] on button "Refresh" at bounding box center [1209, 702] width 53 height 18
click at [424, 168] on button "Send Snapshot" at bounding box center [412, 168] width 79 height 18
type input "**********"
type input "**"
type input "****"
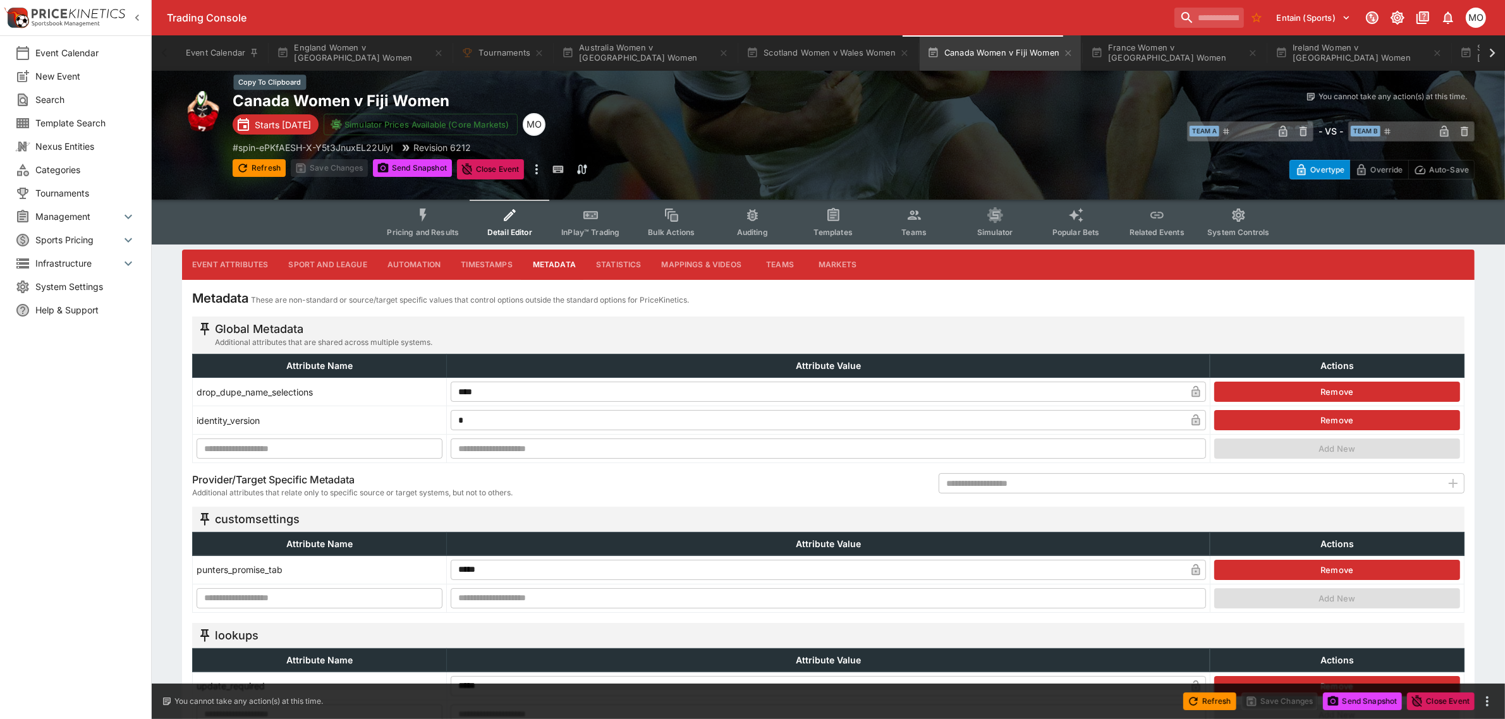
type input "*******"
type input "**********"
type input "****"
type input "**********"
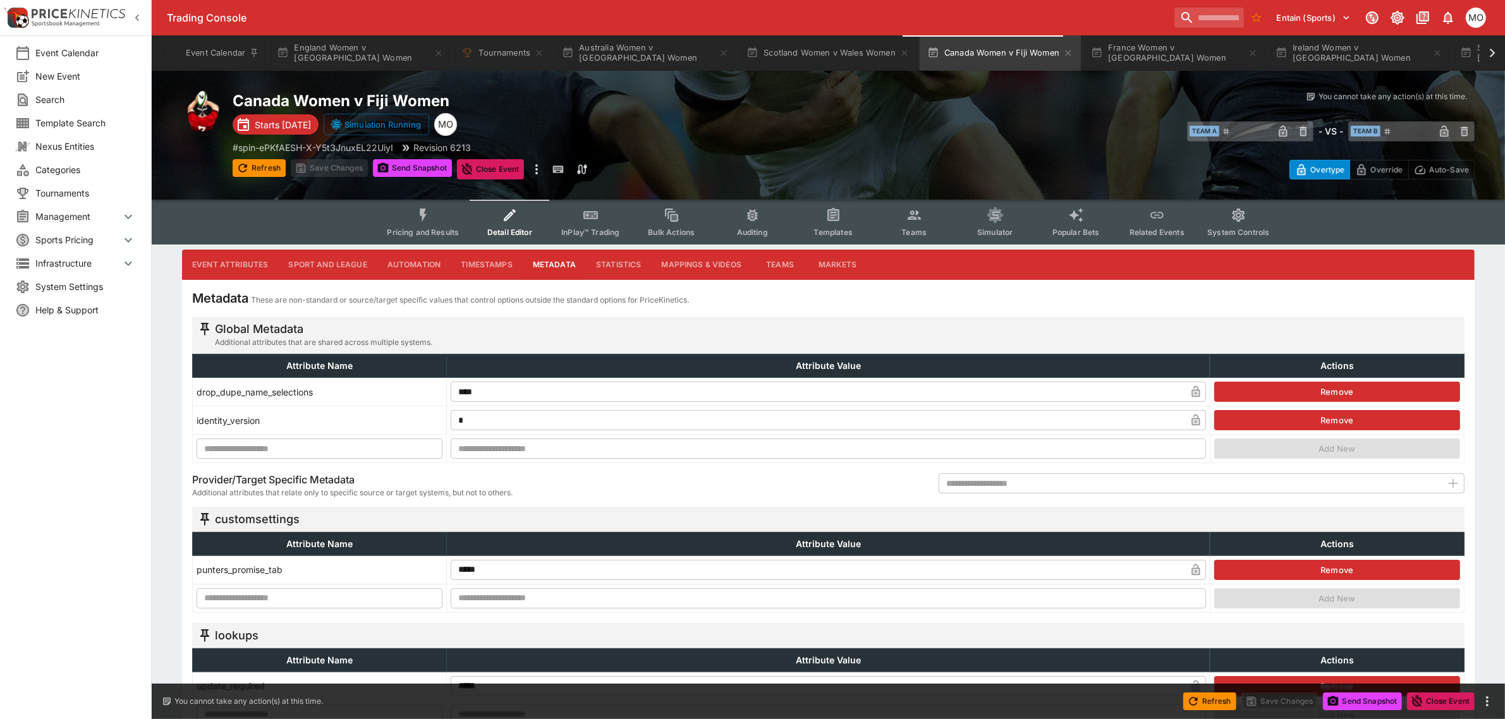
type input "**********"
click at [412, 169] on button "Send Snapshot" at bounding box center [412, 168] width 79 height 18
type input "**********"
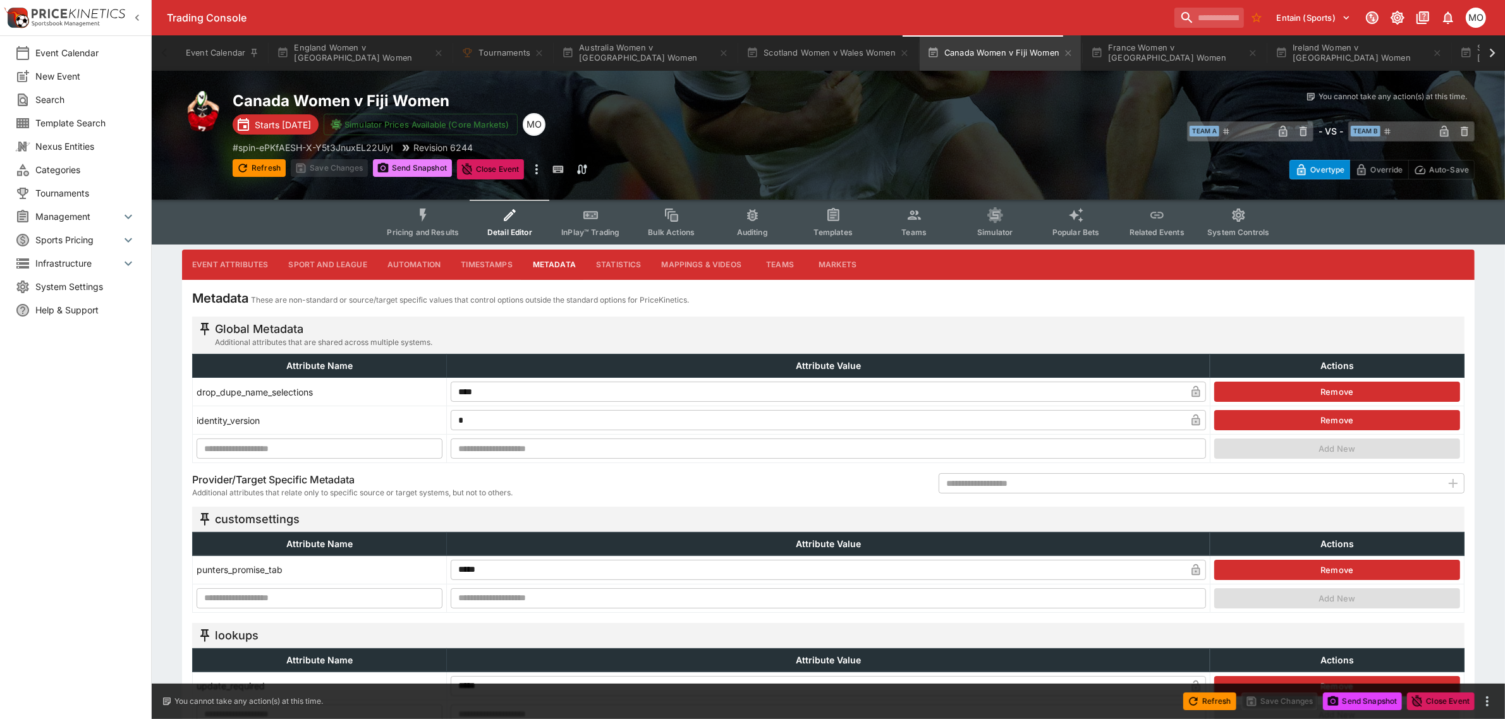
type input "**"
type input "****"
type input "*******"
type input "**********"
type input "****"
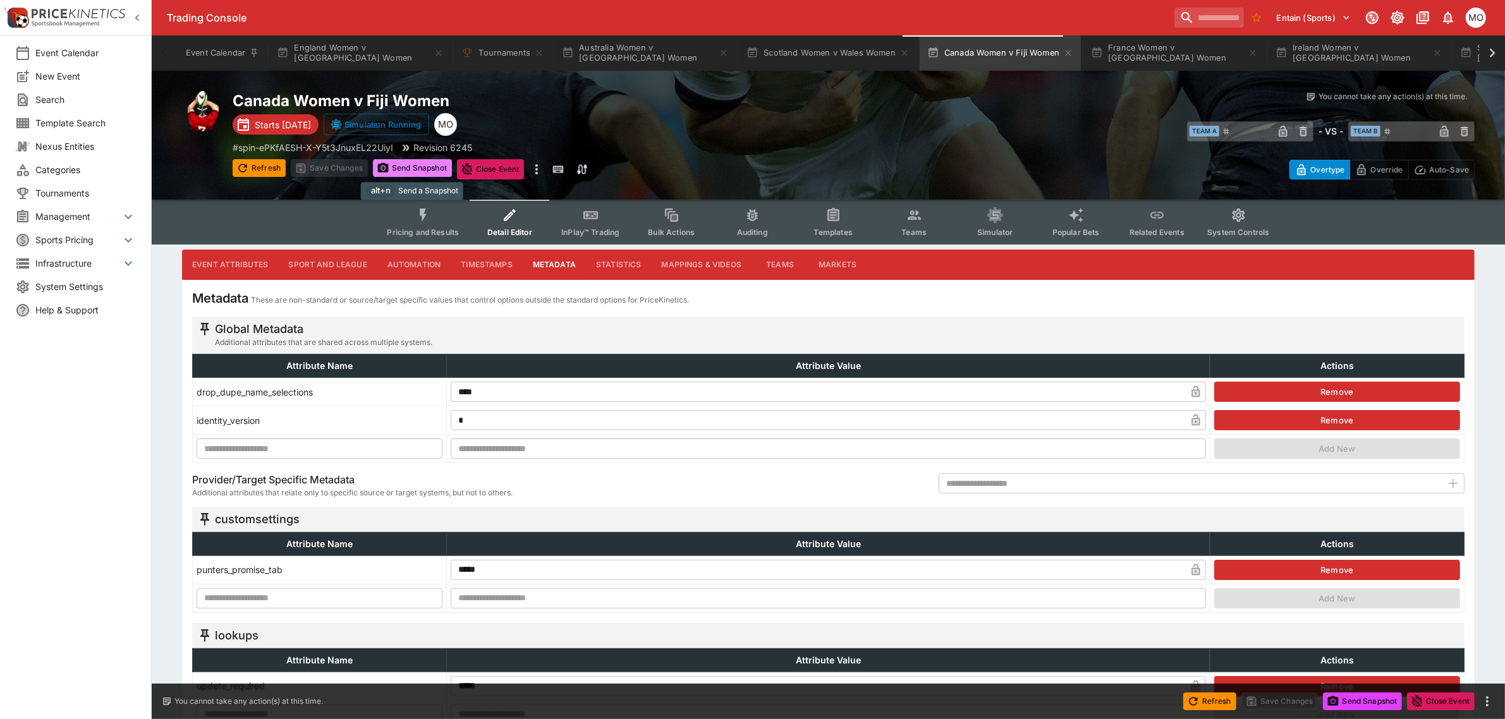
type input "**********"
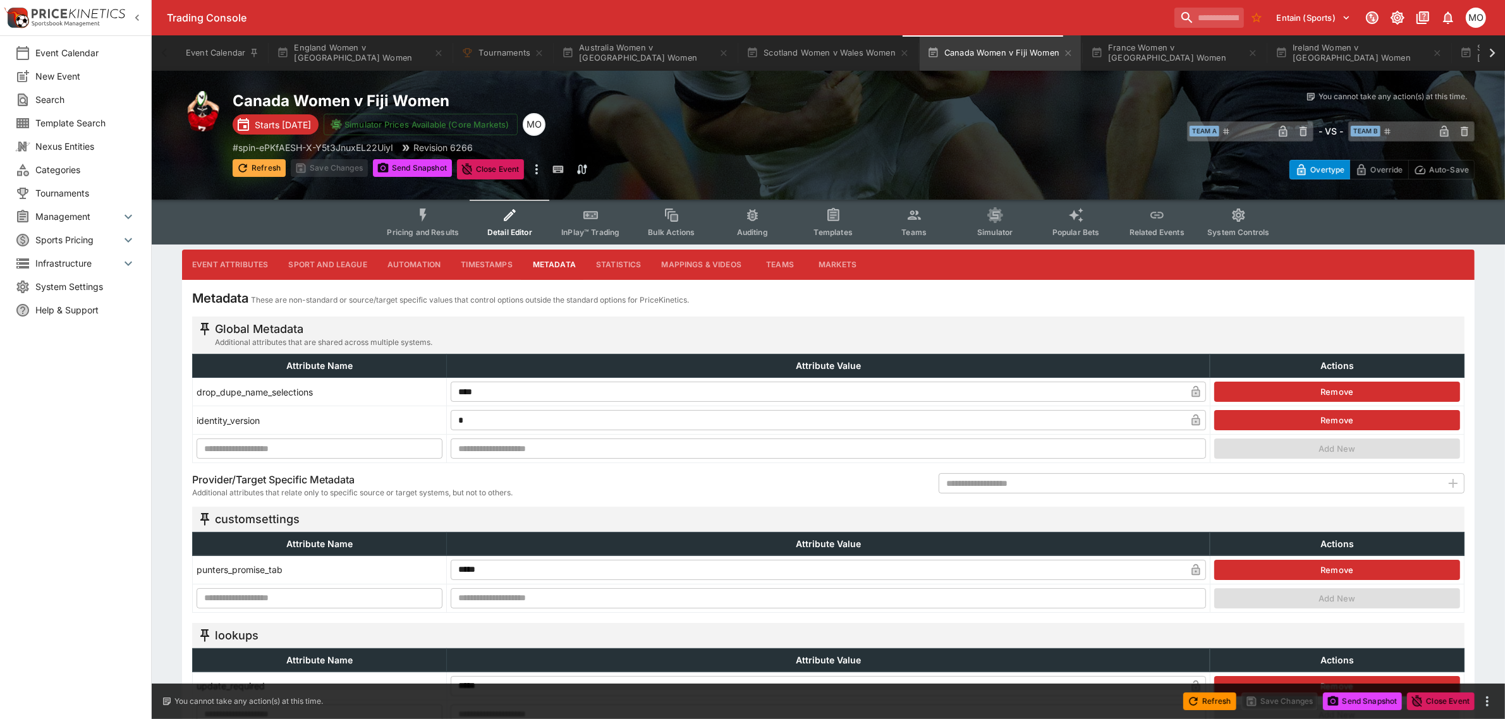
click at [272, 166] on button "Refresh" at bounding box center [259, 168] width 53 height 18
click at [403, 159] on button "Send Snapshot" at bounding box center [412, 168] width 79 height 18
type input "**********"
type input "**"
type input "****"
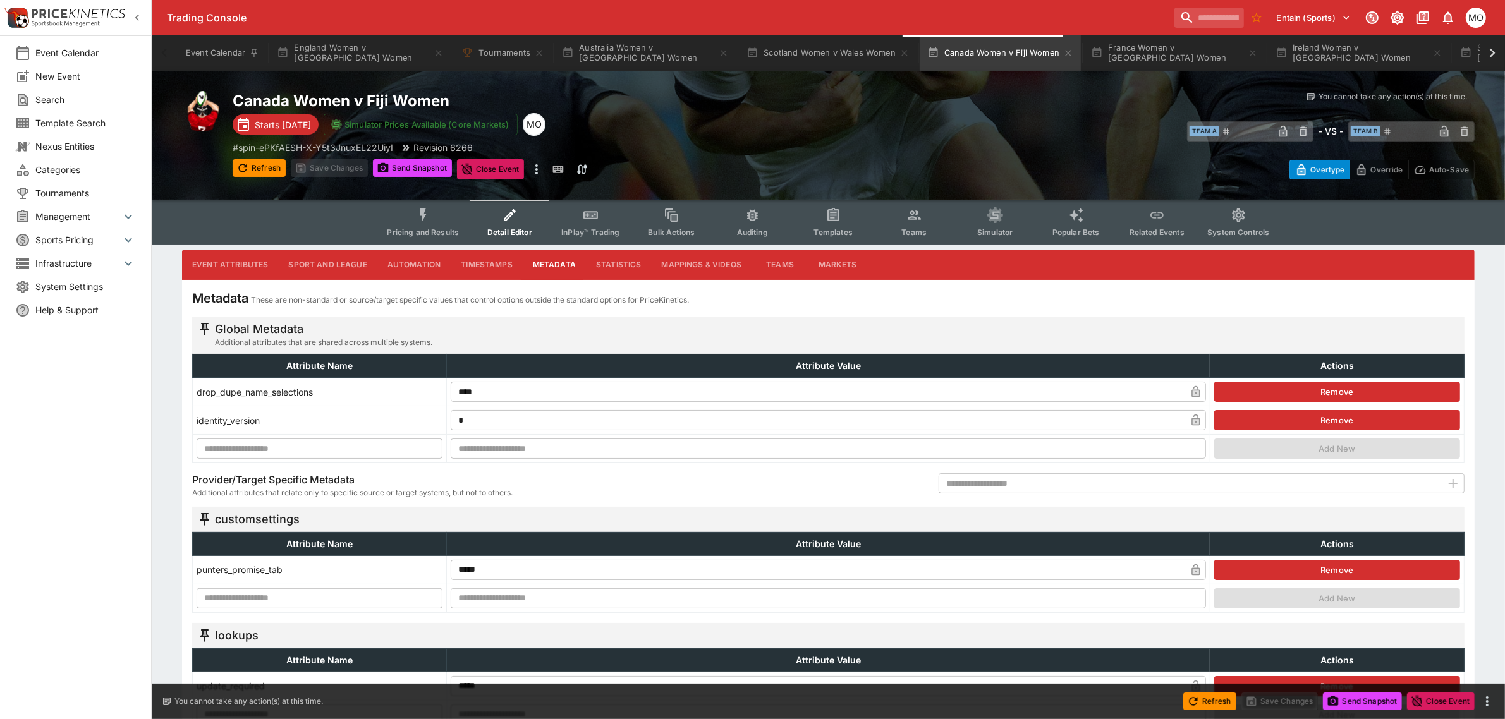
type input "*******"
type input "**********"
type input "****"
type input "**********"
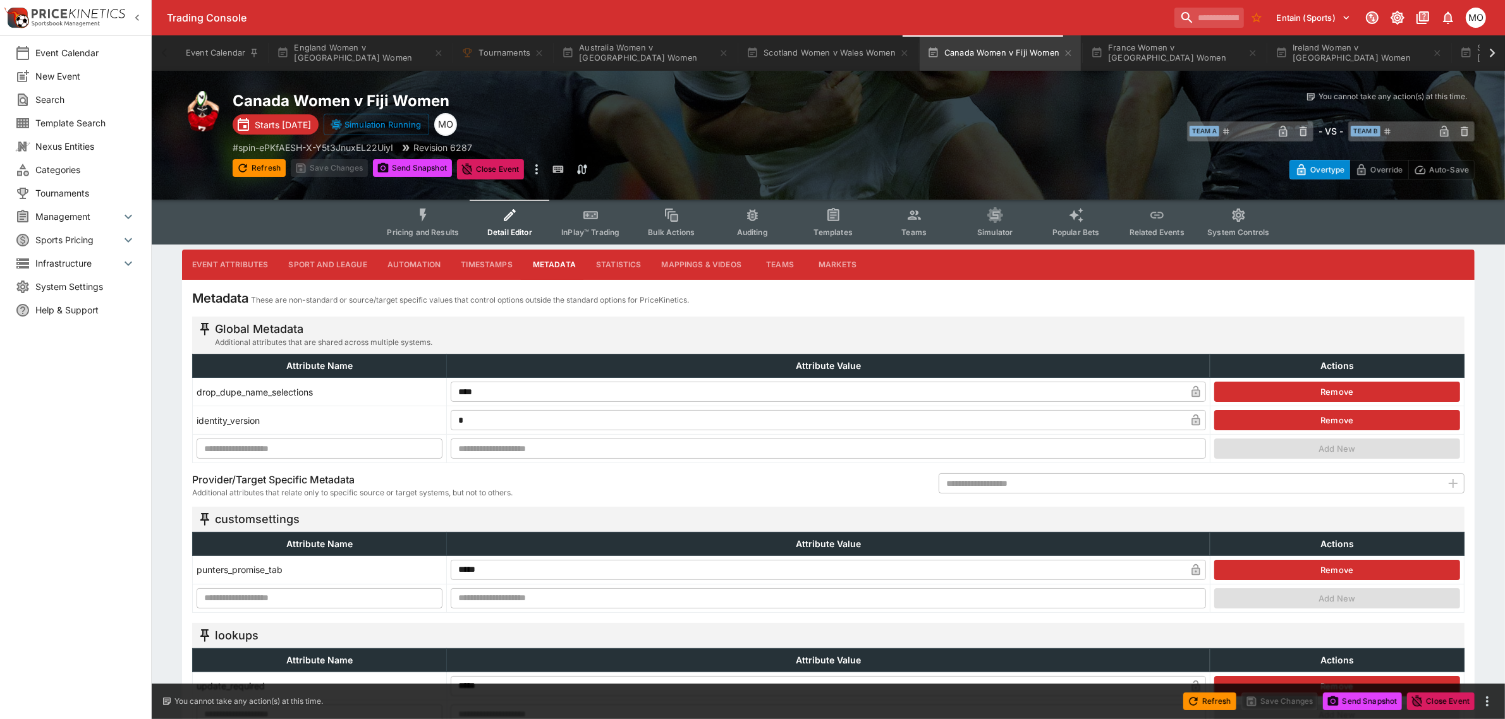
type input "**********"
click at [395, 235] on span "Pricing and Results" at bounding box center [423, 232] width 72 height 9
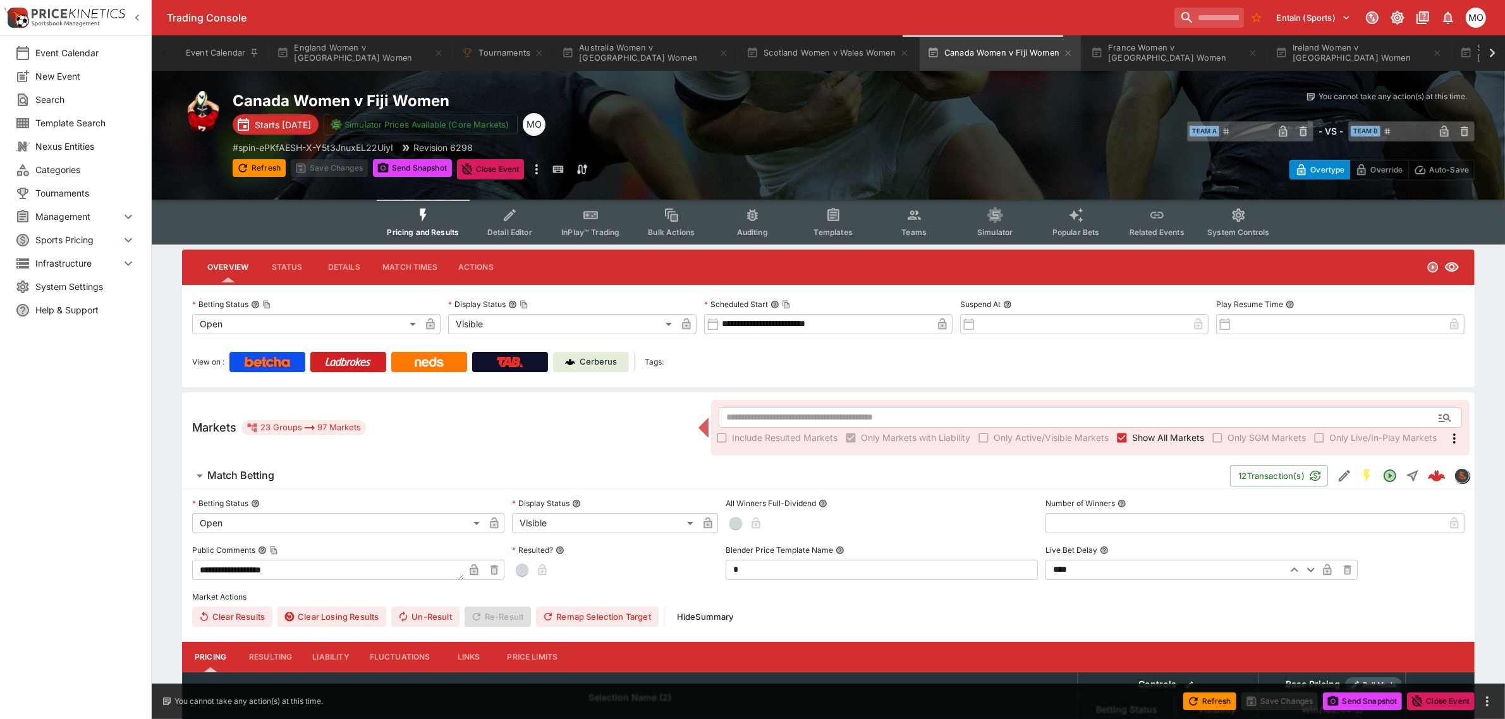
click at [597, 358] on p "Cerberus" at bounding box center [598, 362] width 37 height 13
click at [503, 228] on span "Detail Editor" at bounding box center [509, 232] width 45 height 9
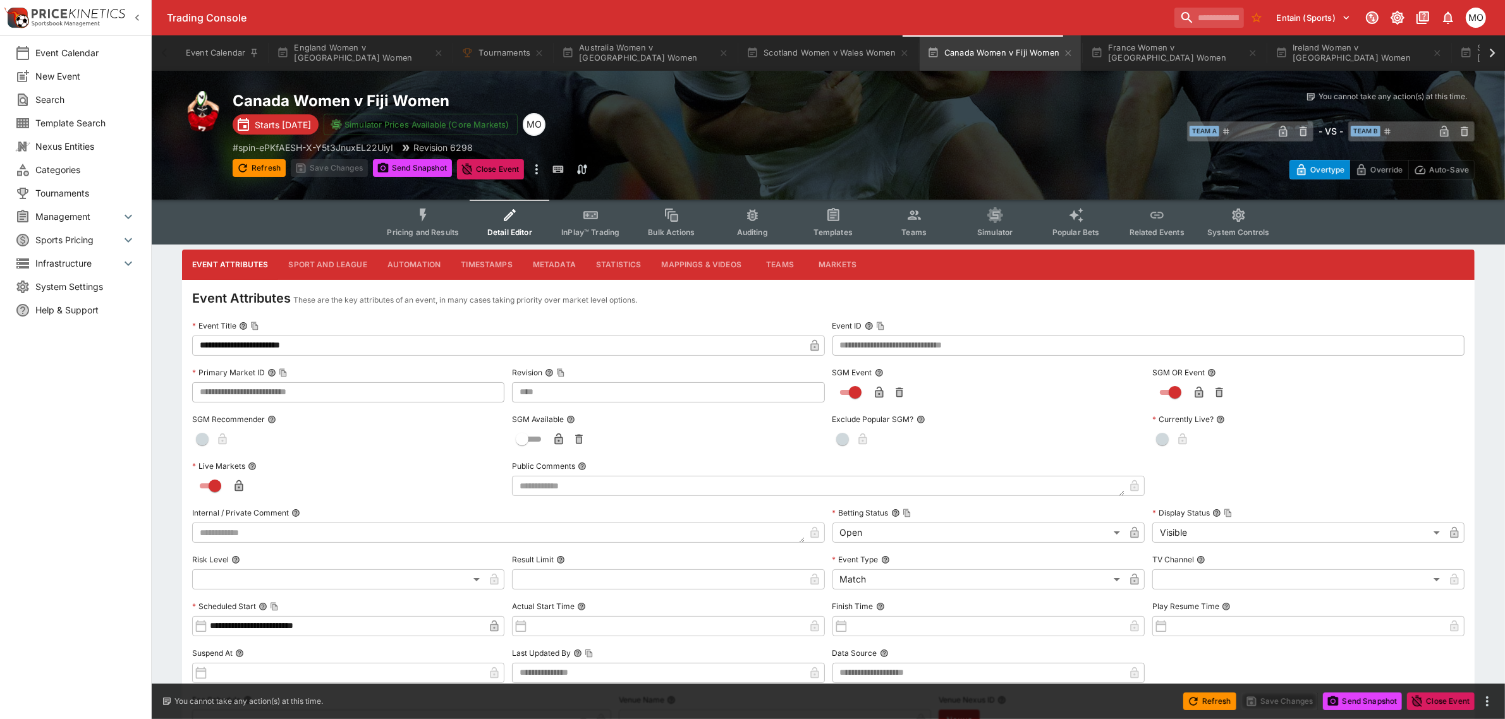
click at [542, 267] on button "Metadata" at bounding box center [554, 265] width 63 height 30
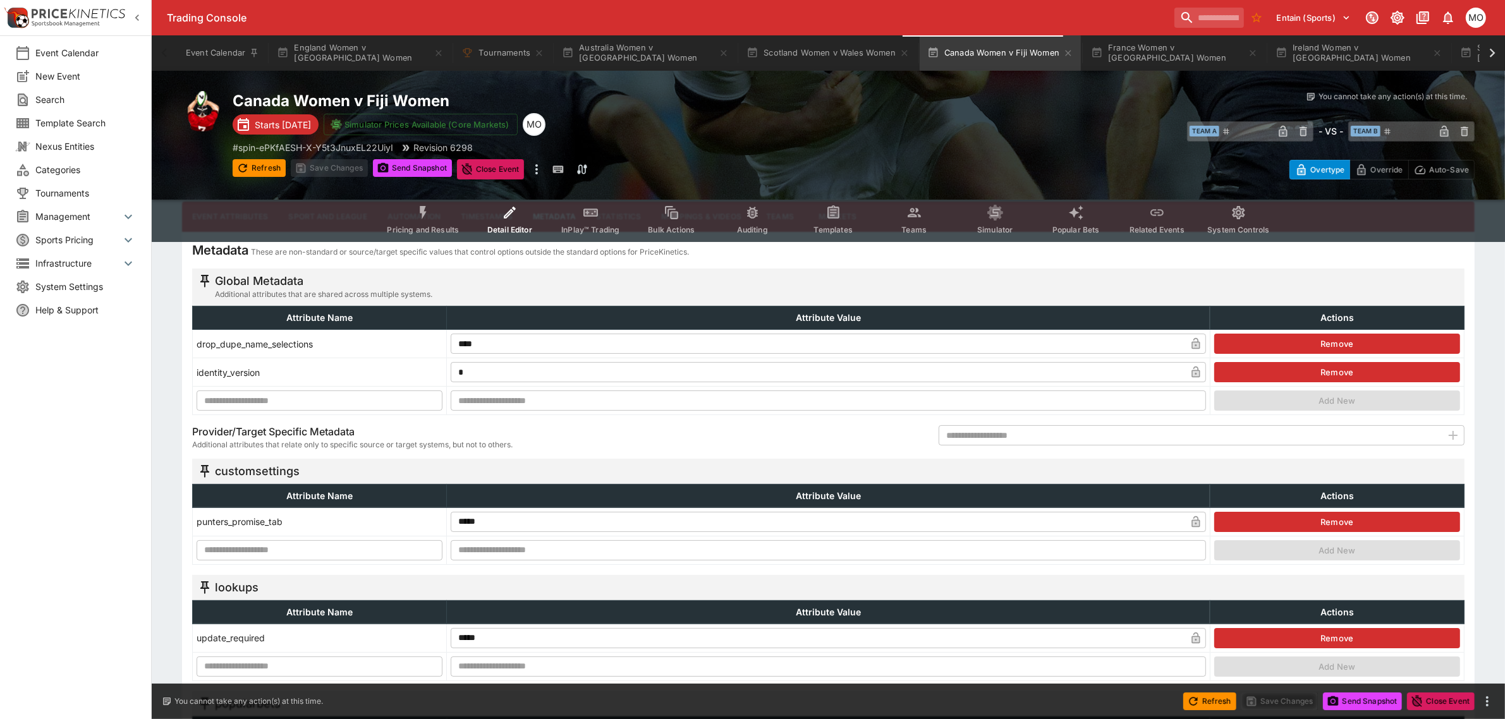
scroll to position [158, 0]
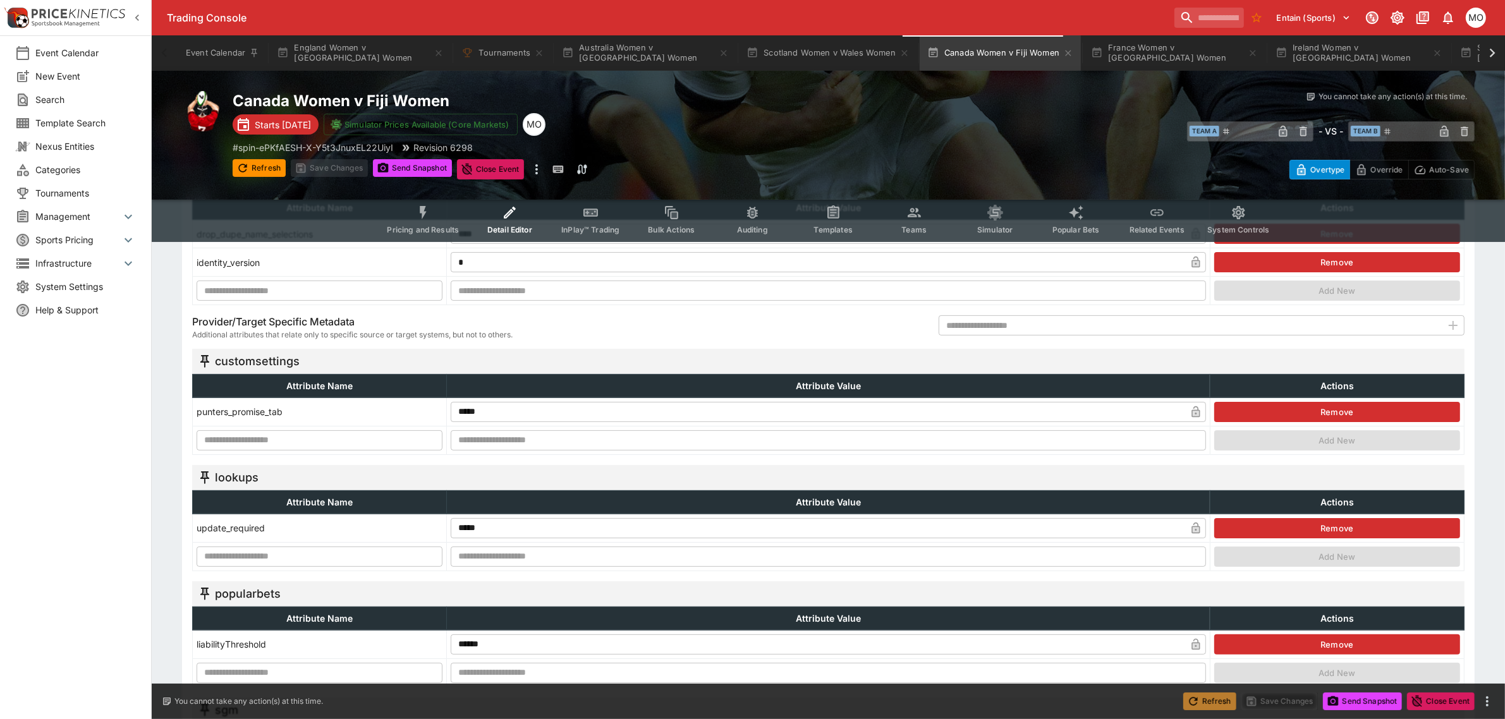
click at [1219, 702] on button "Refresh" at bounding box center [1209, 702] width 53 height 18
click at [425, 166] on button "Send Snapshot" at bounding box center [412, 168] width 79 height 18
type input "**********"
type input "**"
type input "****"
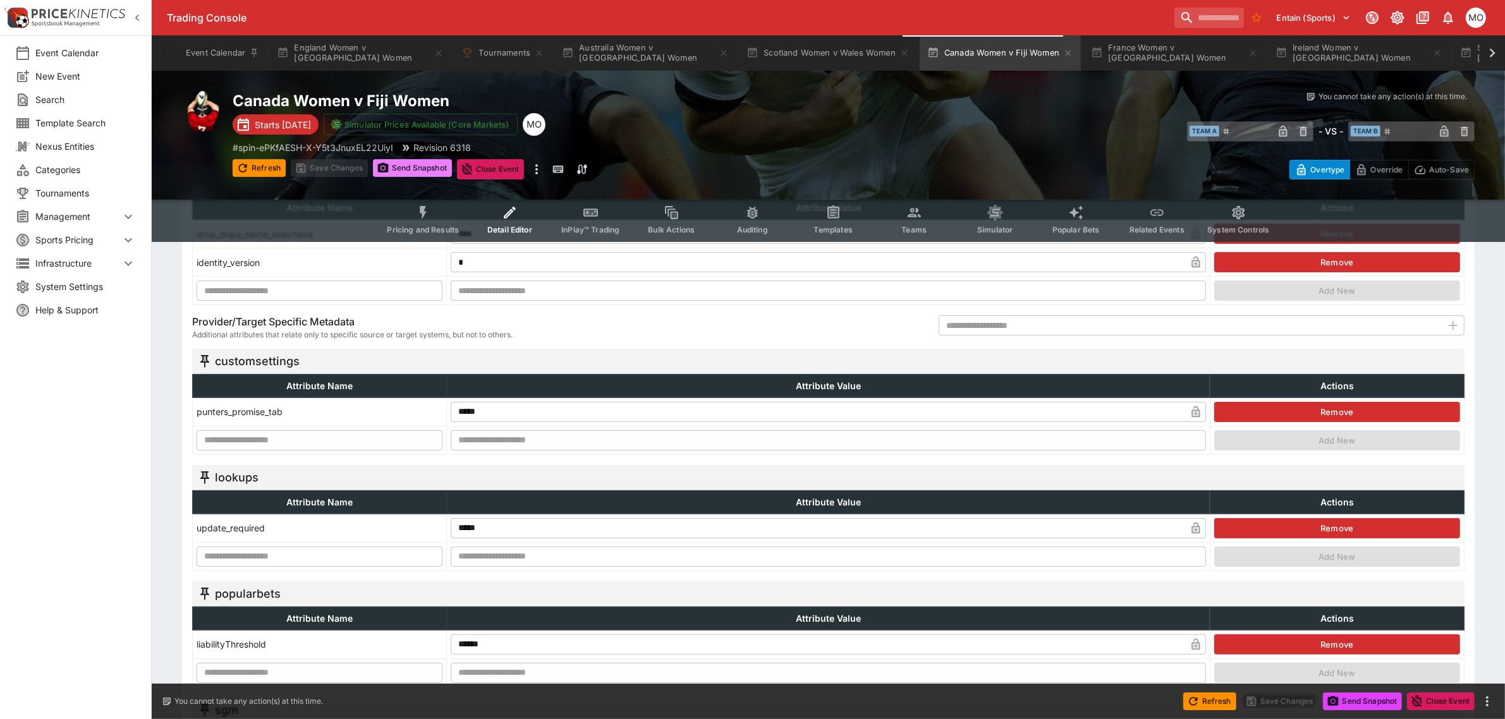
type input "*******"
type input "**********"
type input "****"
type input "**********"
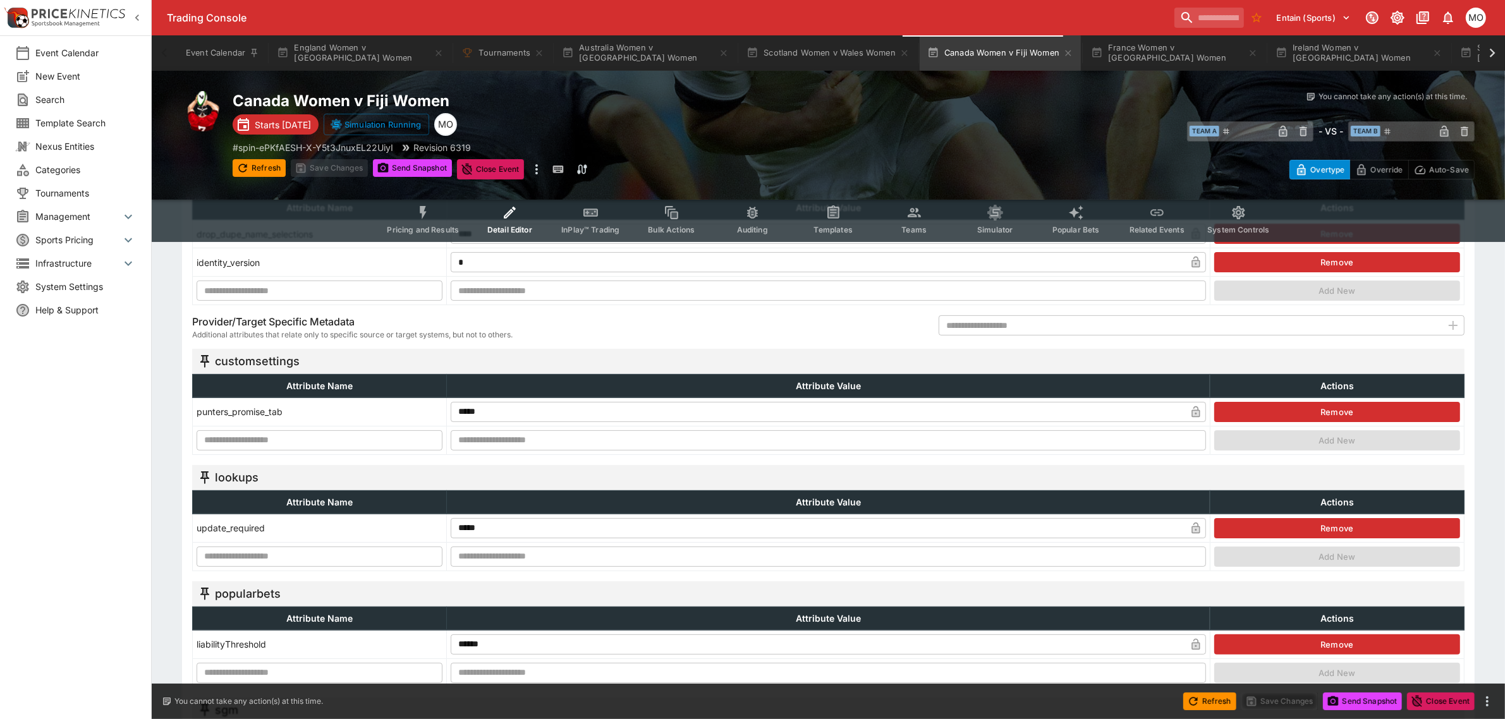
type input "**********"
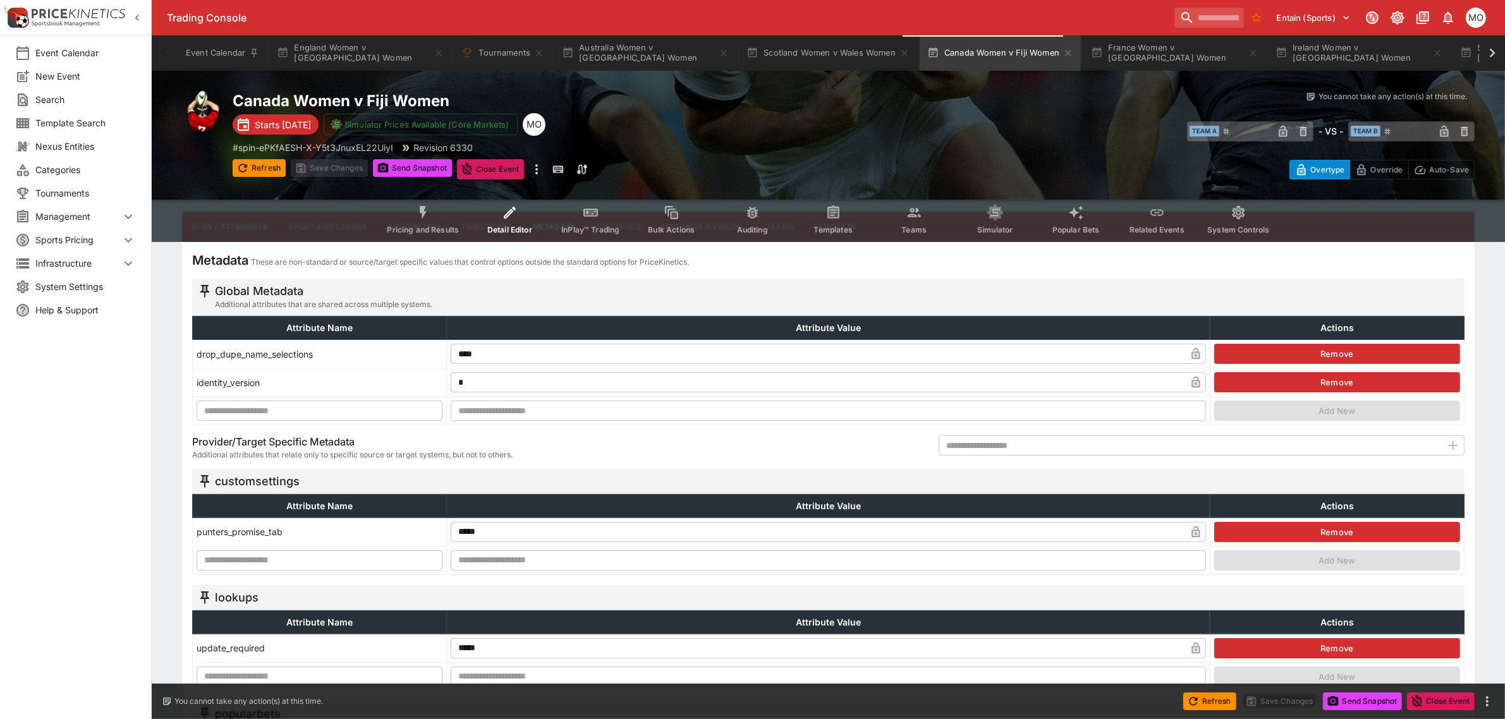
scroll to position [0, 0]
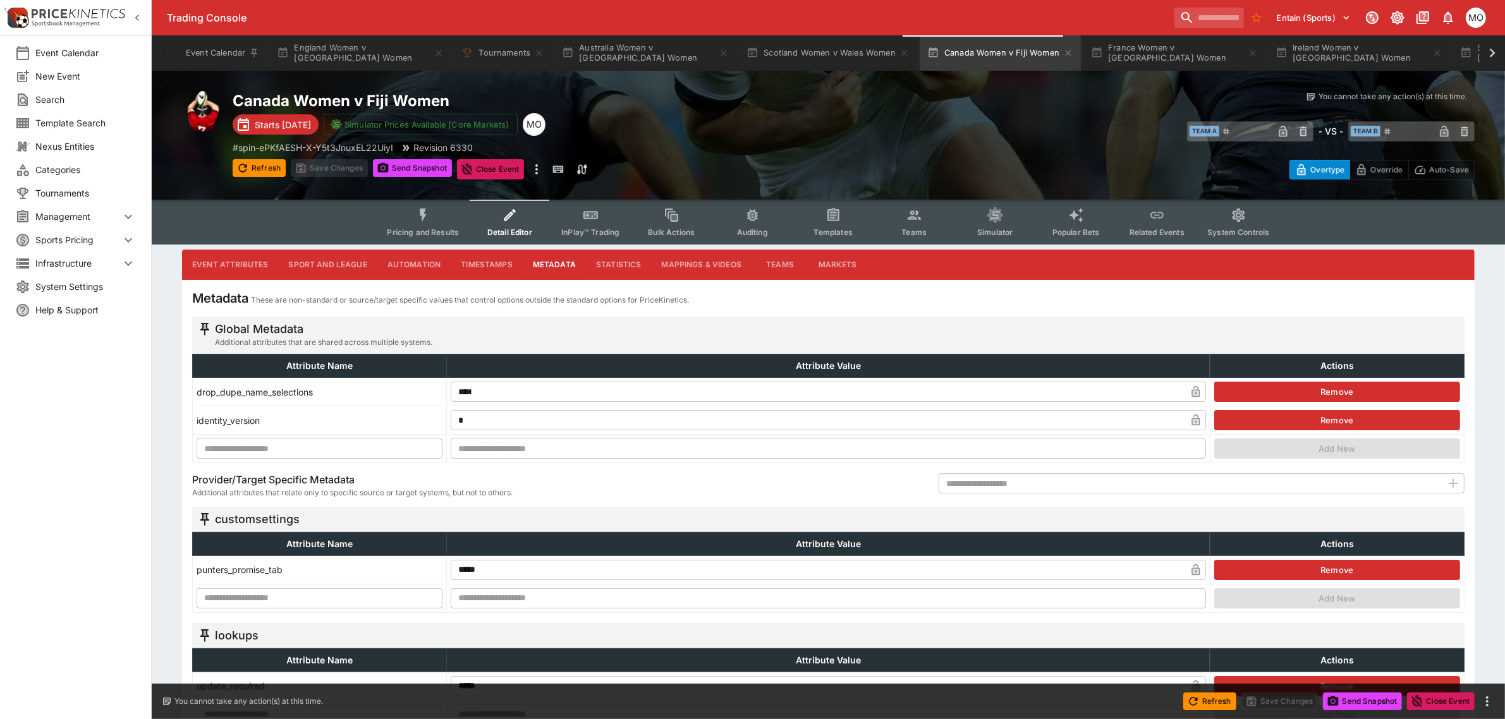
click at [421, 225] on button "Pricing and Results" at bounding box center [423, 222] width 92 height 45
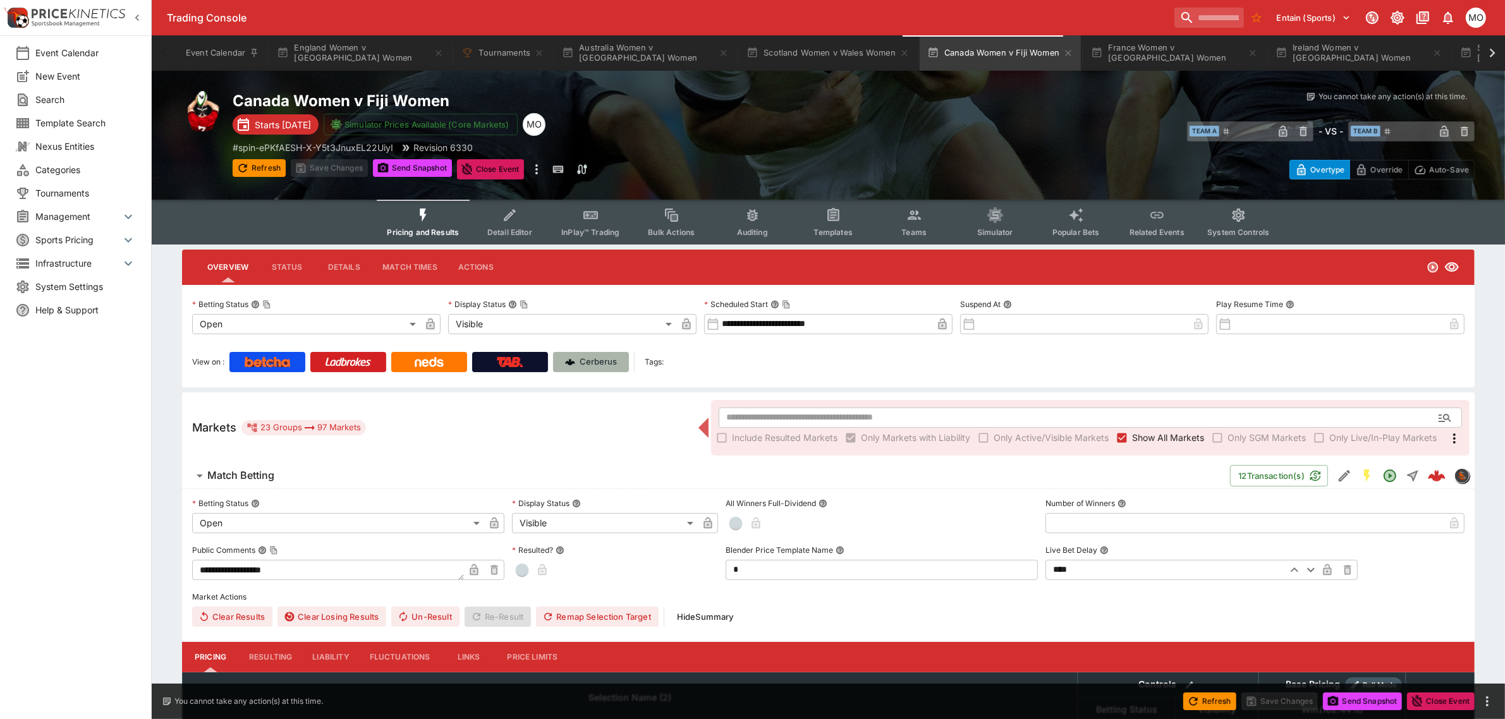
click at [587, 360] on p "Cerberus" at bounding box center [598, 362] width 37 height 13
click at [512, 217] on icon "Event type filters" at bounding box center [510, 215] width 12 height 12
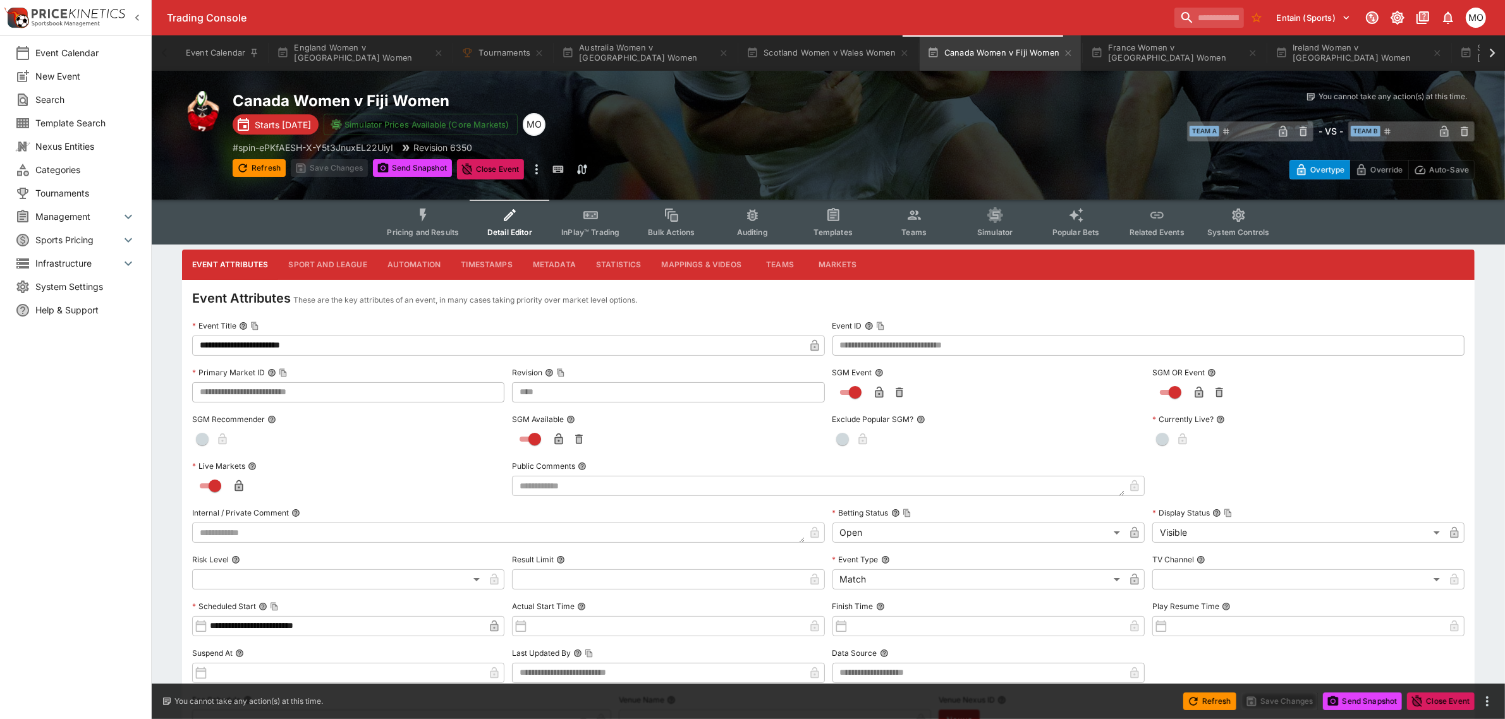
click at [558, 254] on button "Metadata" at bounding box center [554, 265] width 63 height 30
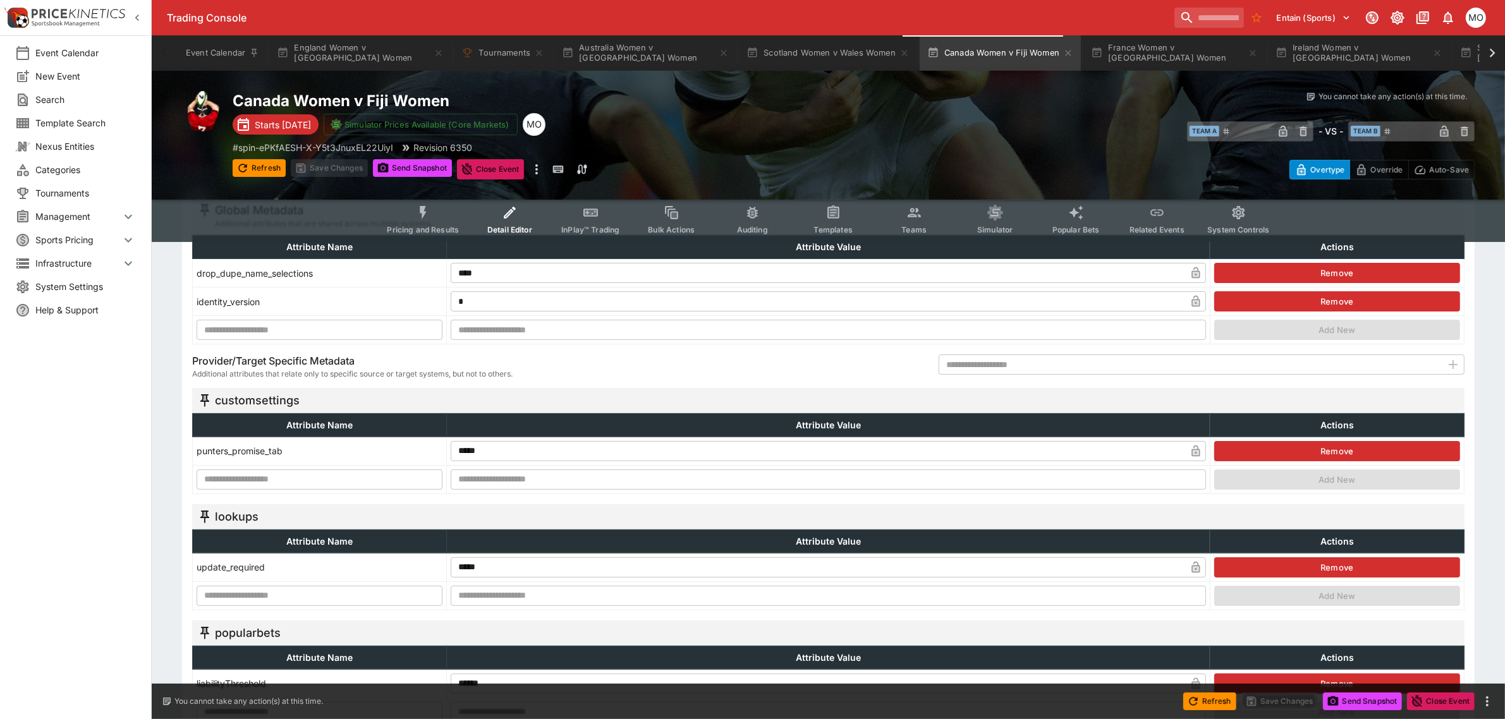
scroll to position [158, 0]
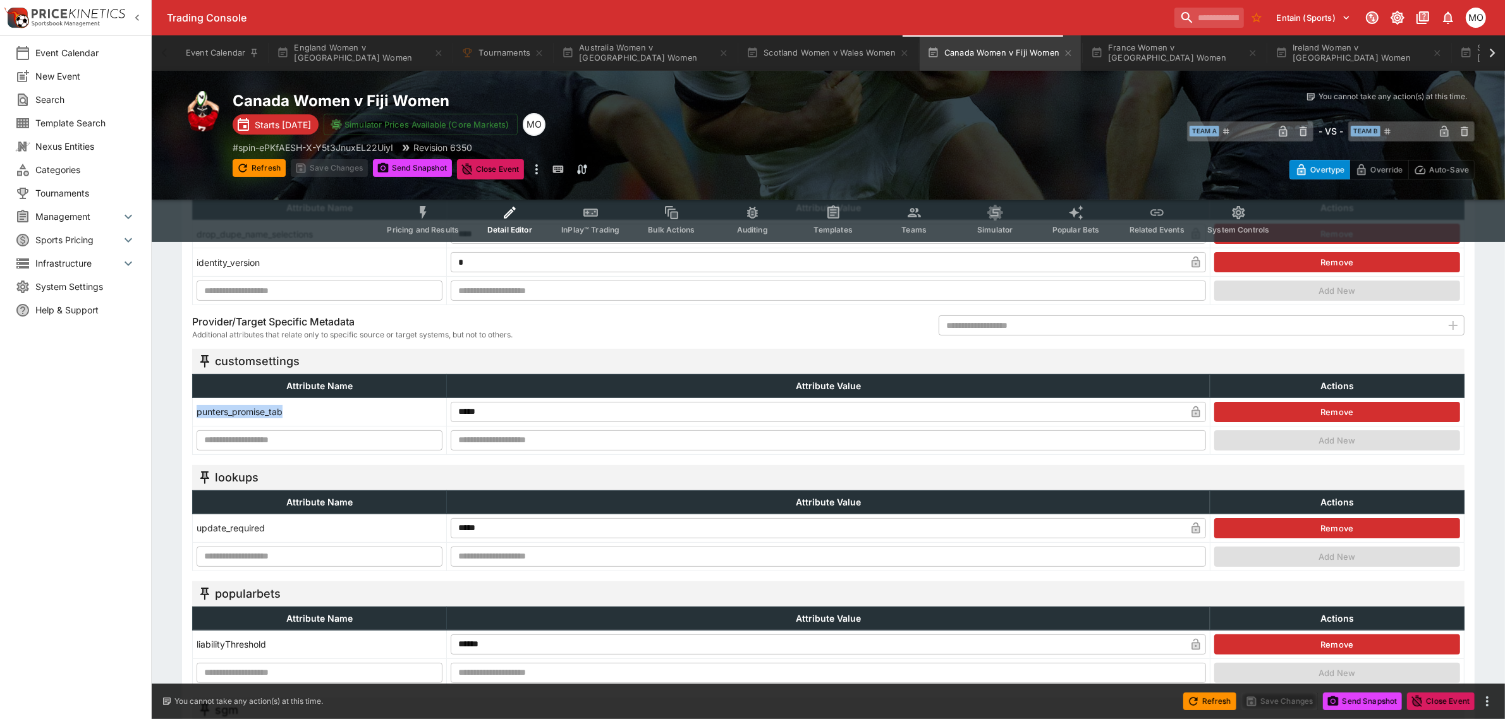
drag, startPoint x: 311, startPoint y: 410, endPoint x: 197, endPoint y: 412, distance: 113.8
click at [197, 412] on td "punters_promise_tab" at bounding box center [320, 412] width 254 height 28
copy td "punters_promise_tab"
click at [1291, 412] on button "Remove" at bounding box center [1337, 412] width 246 height 20
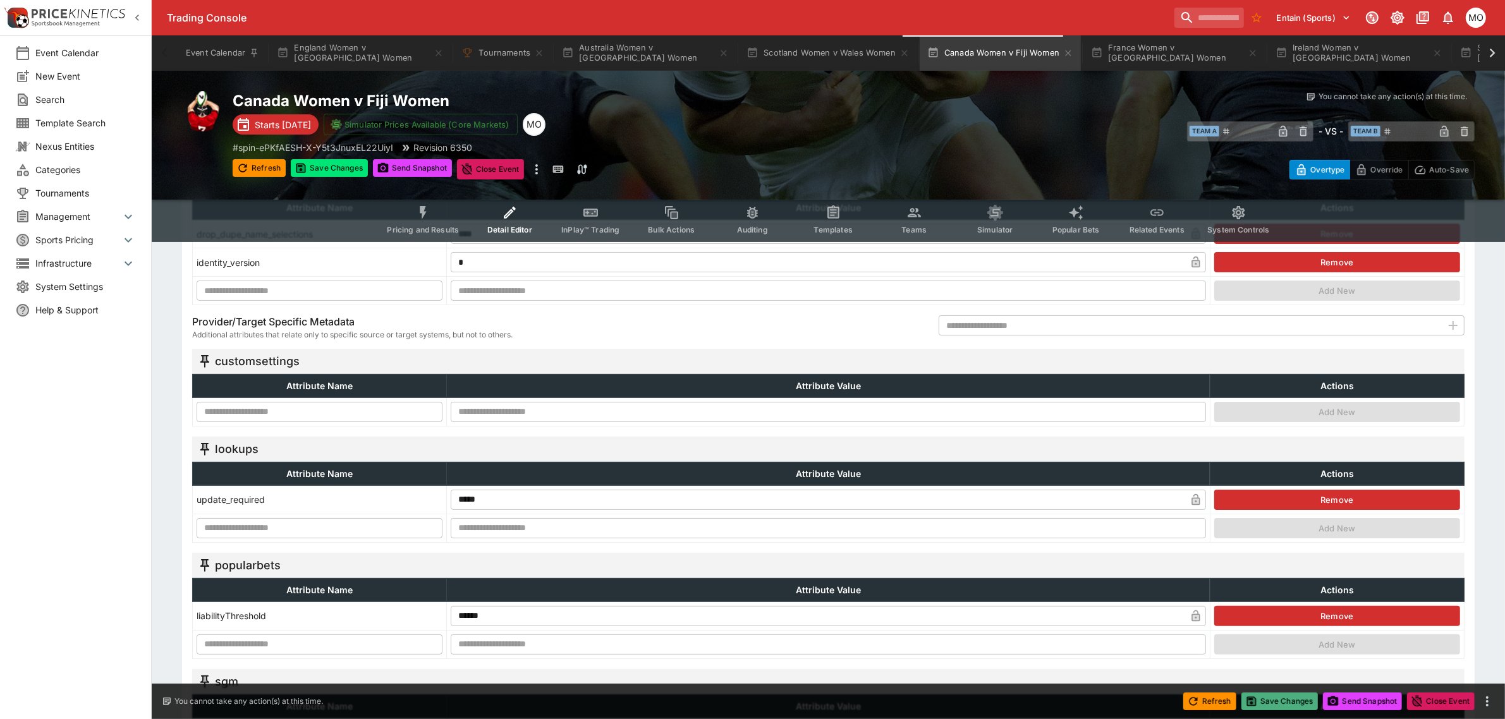
click at [1275, 696] on button "Save Changes" at bounding box center [1280, 702] width 77 height 18
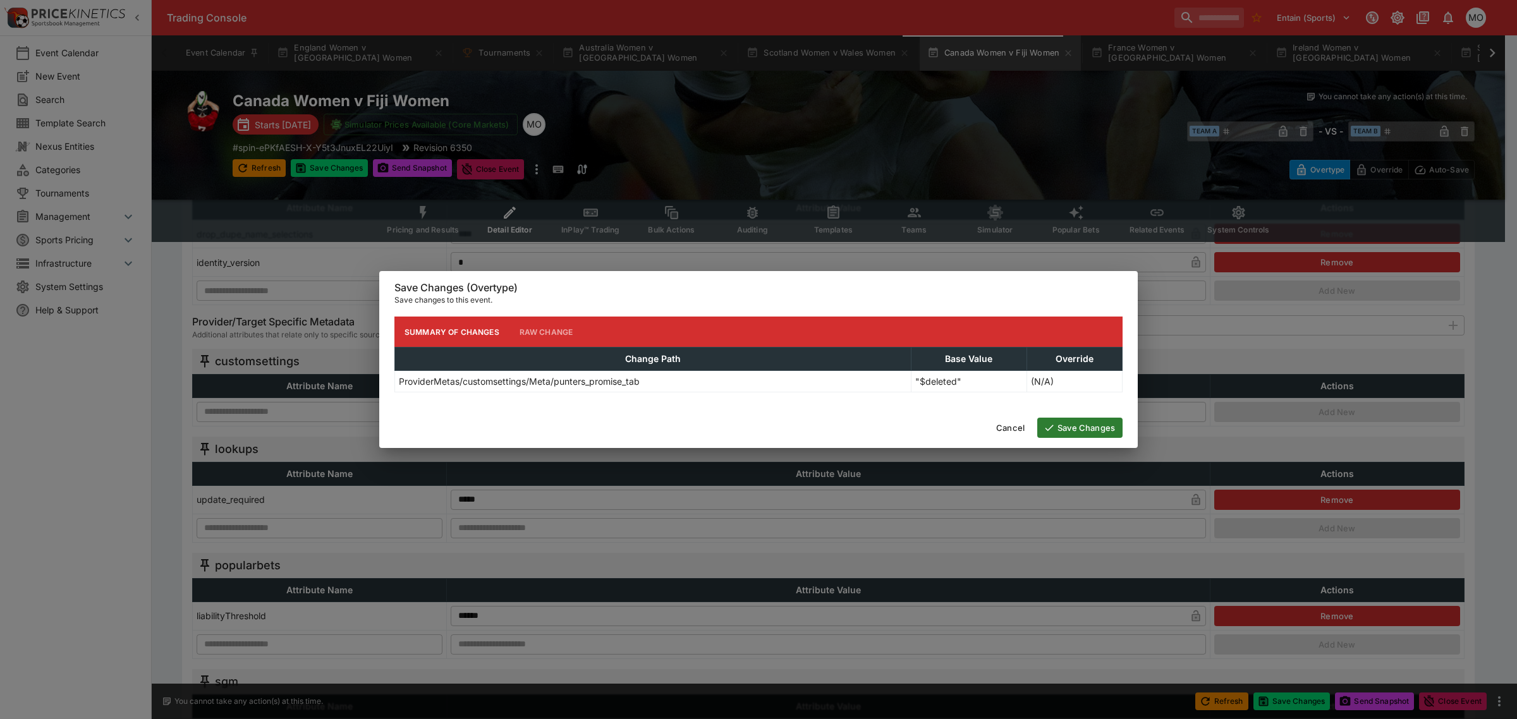
click at [1113, 425] on button "Save Changes" at bounding box center [1079, 428] width 85 height 20
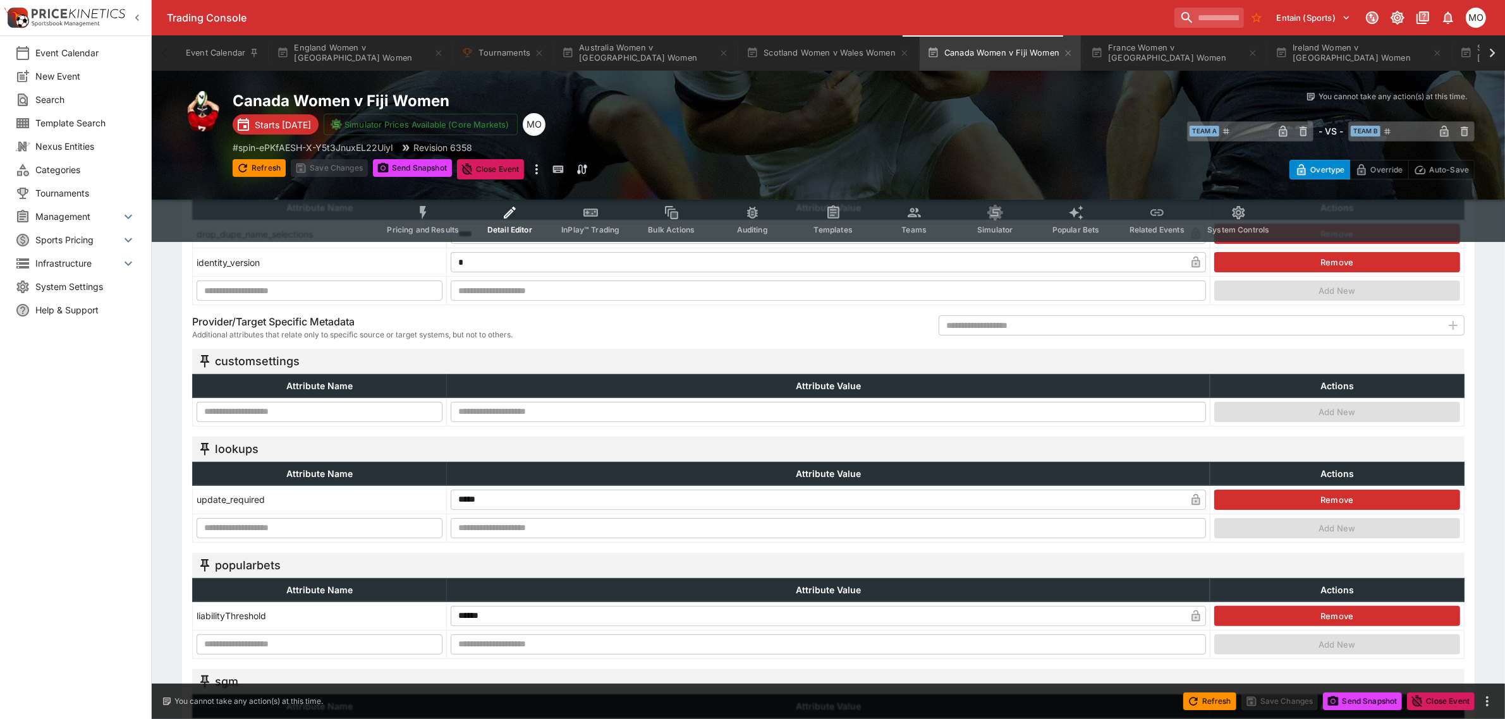
click at [314, 411] on input "text" at bounding box center [320, 412] width 246 height 20
paste input "**********"
type input "**********"
click at [475, 412] on input "text" at bounding box center [828, 412] width 755 height 20
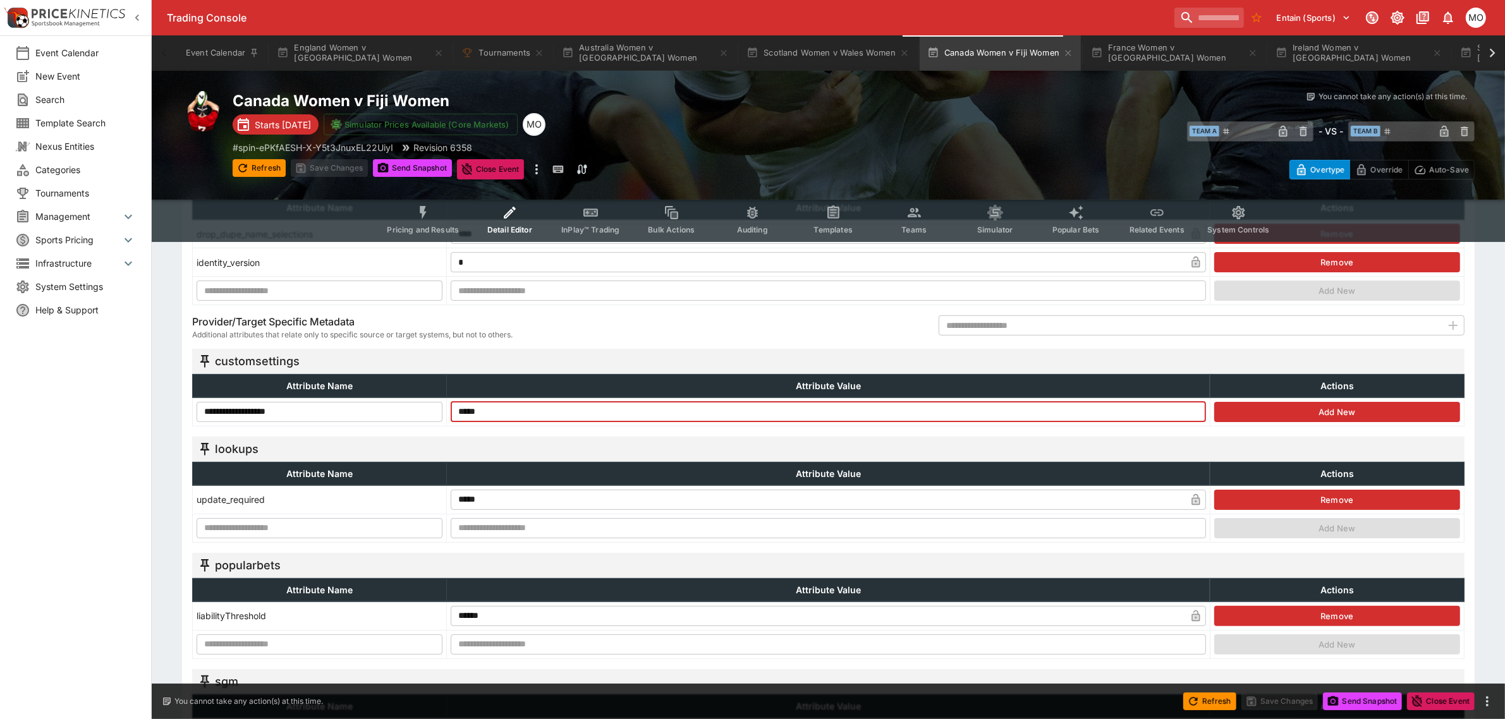
type input "*****"
click at [1235, 414] on button "Add New" at bounding box center [1337, 412] width 246 height 20
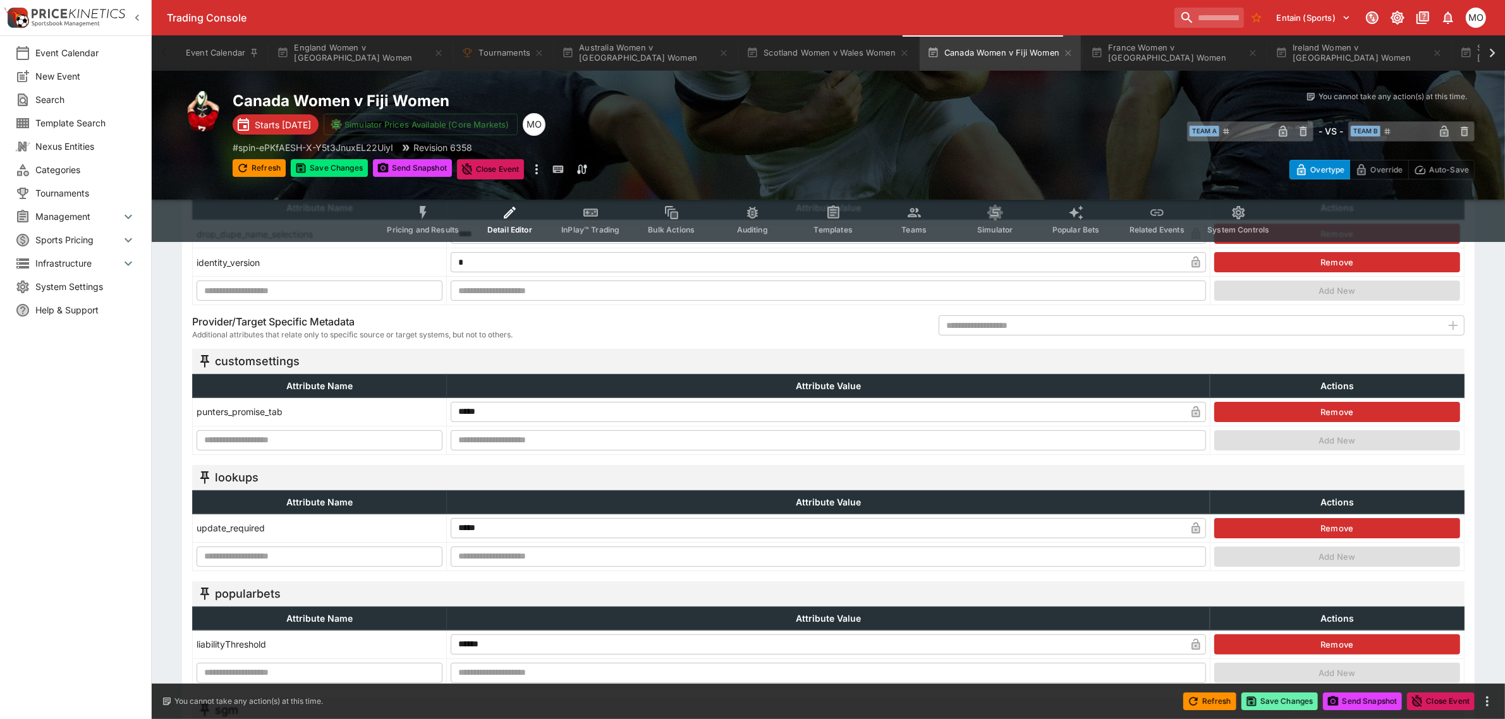
click at [1269, 702] on button "Save Changes" at bounding box center [1280, 702] width 77 height 18
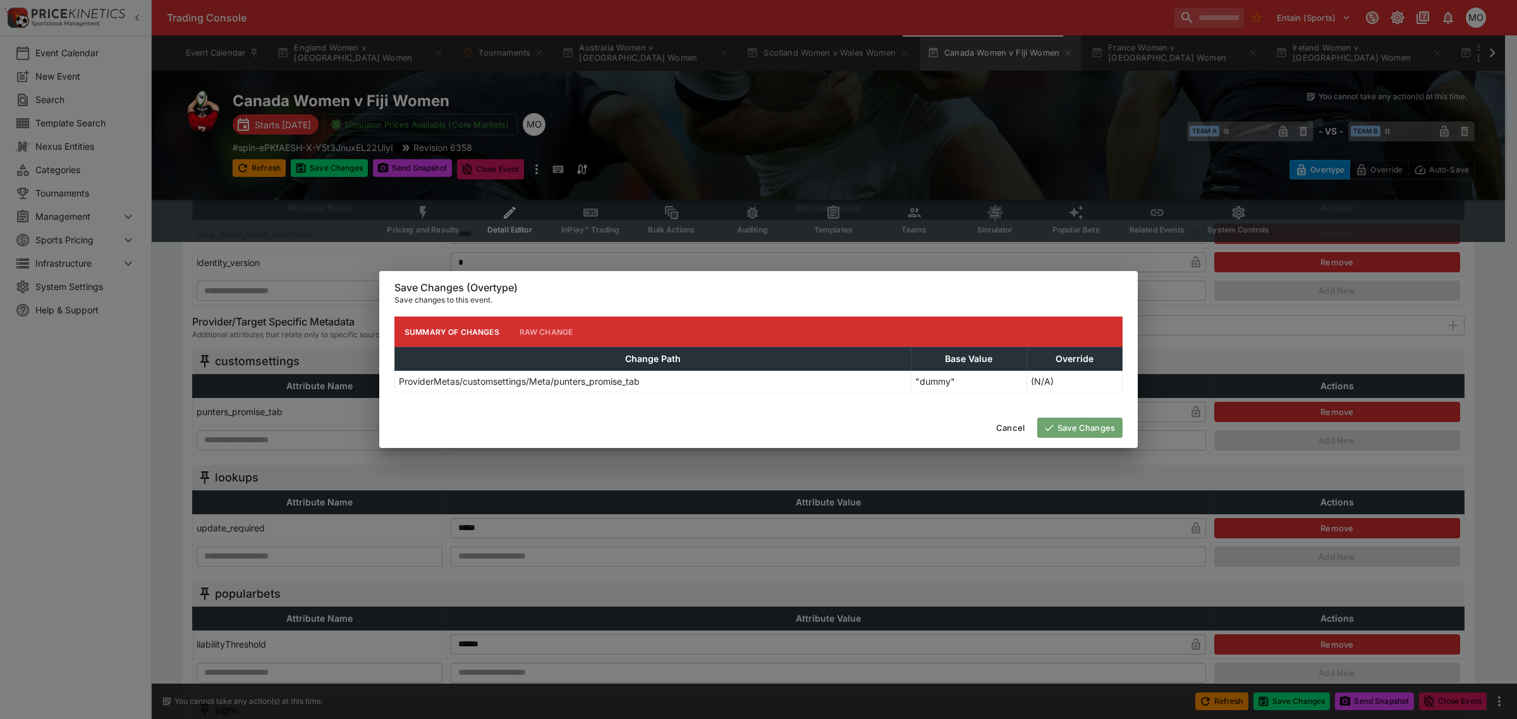
click at [1075, 427] on button "Save Changes" at bounding box center [1079, 428] width 85 height 20
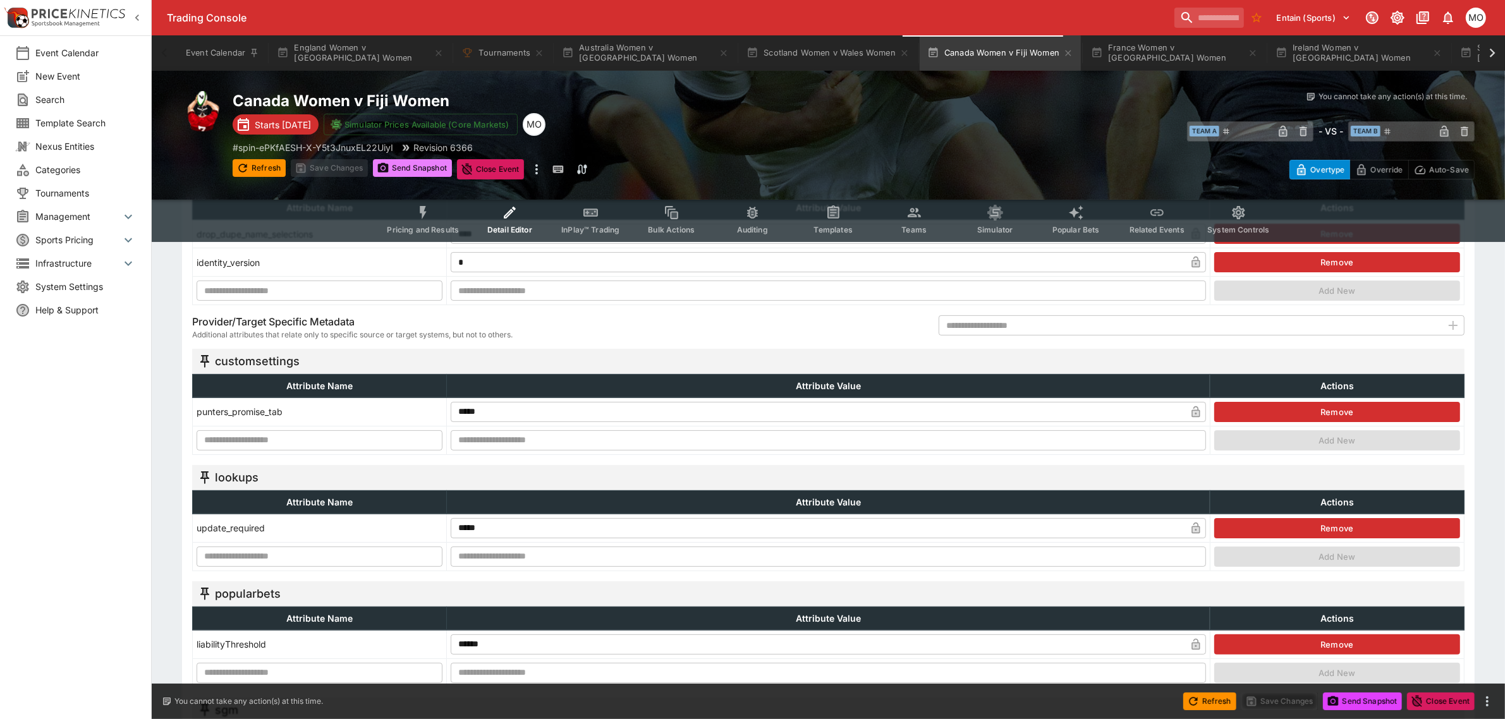
click at [410, 169] on button "Send Snapshot" at bounding box center [412, 168] width 79 height 18
type input "**********"
type input "**"
type input "****"
type input "*******"
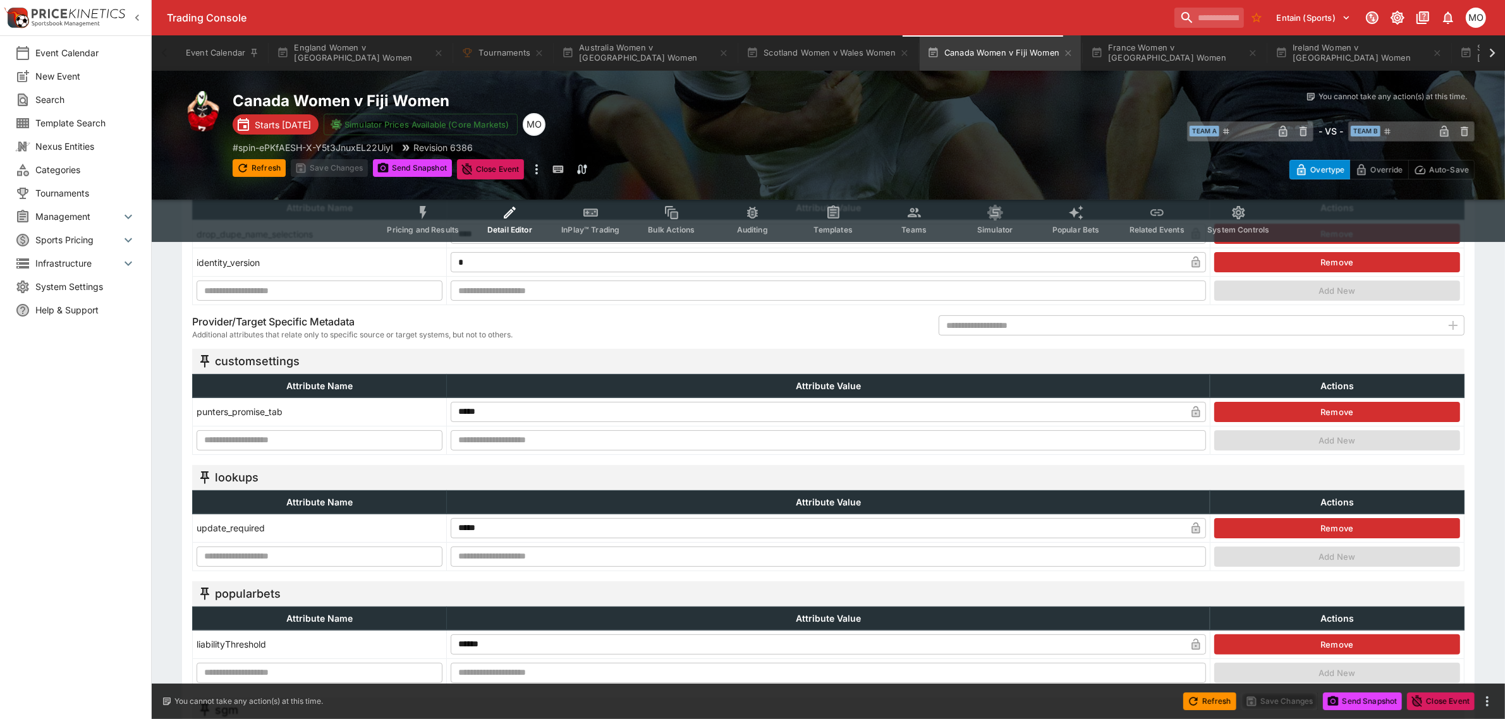
type input "**********"
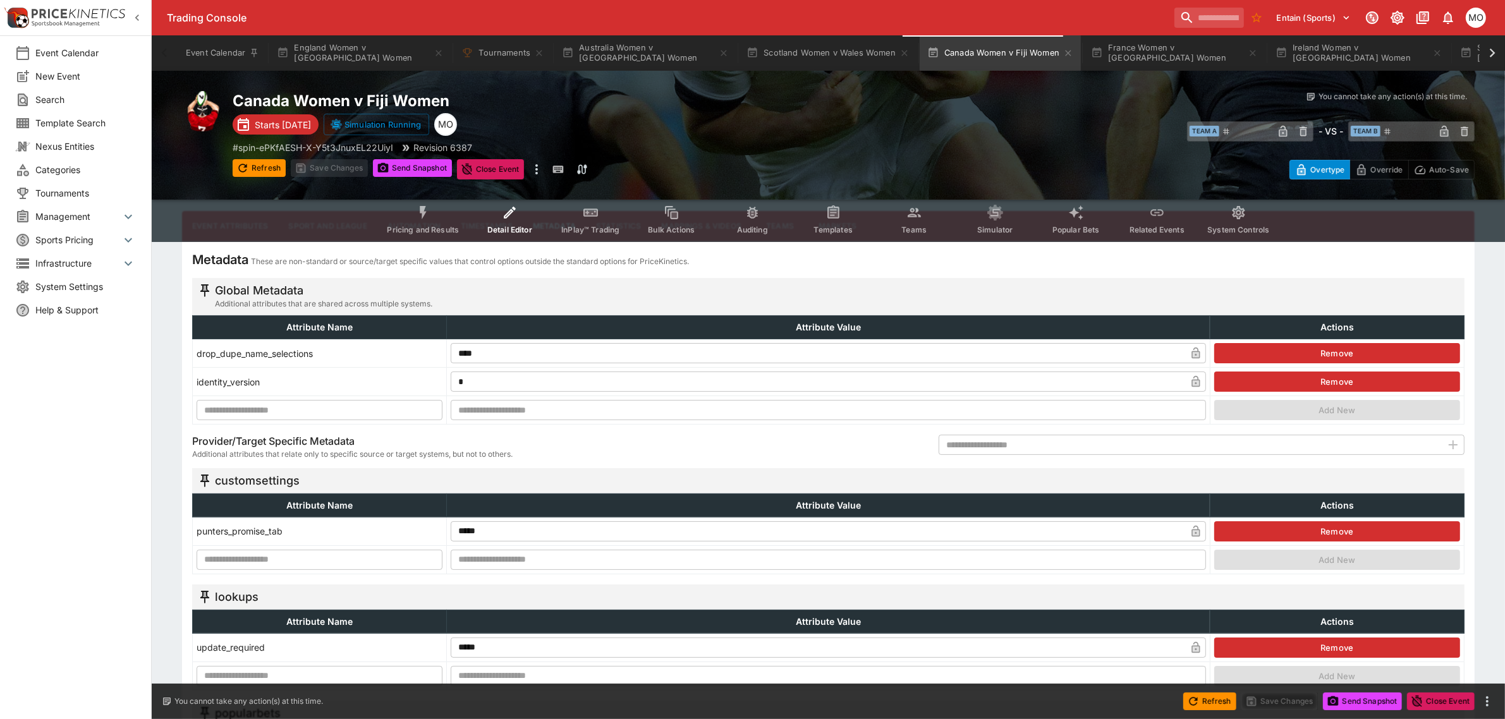
scroll to position [0, 0]
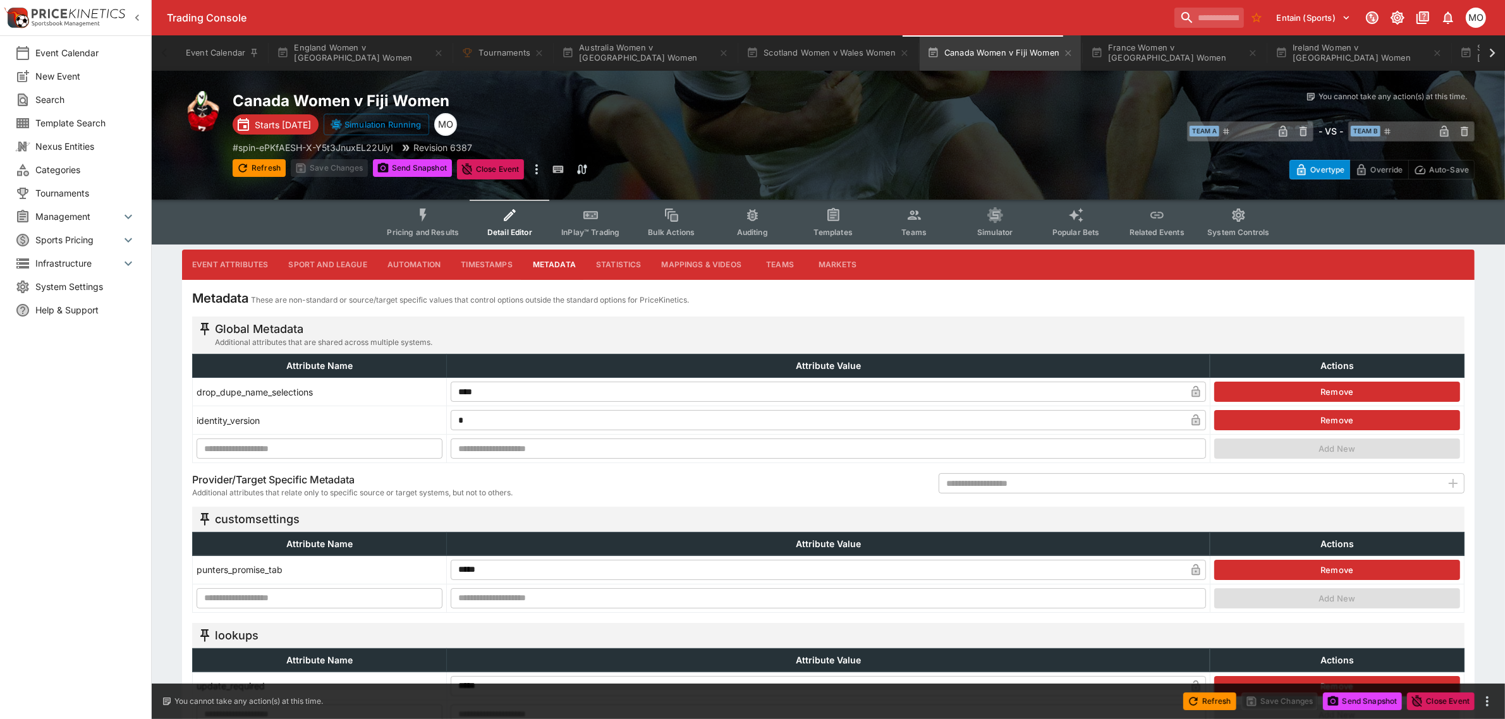
type input "****"
type input "**********"
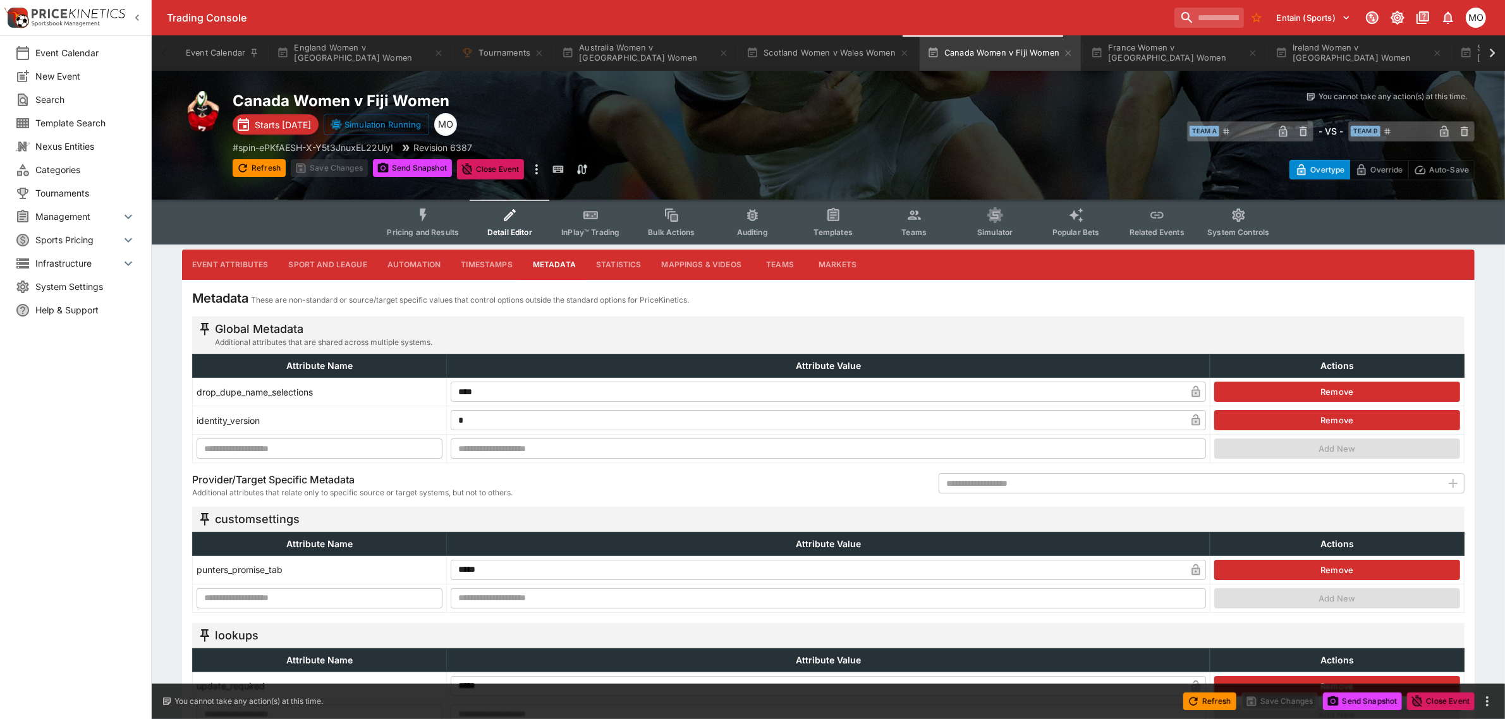
type input "**********"
click at [444, 228] on span "Pricing and Results" at bounding box center [423, 232] width 72 height 9
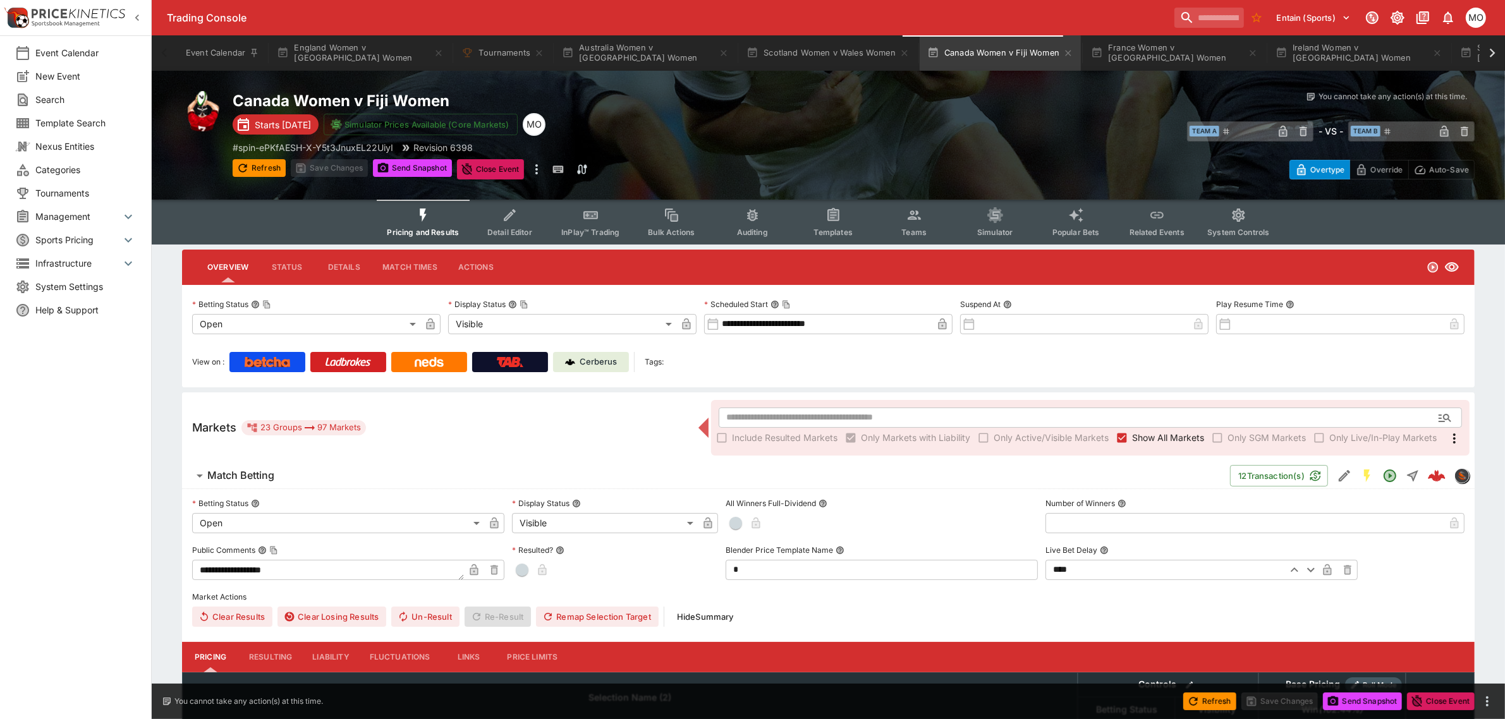
click at [595, 359] on p "Cerberus" at bounding box center [598, 362] width 37 height 13
click at [501, 219] on button "Detail Editor" at bounding box center [509, 222] width 81 height 45
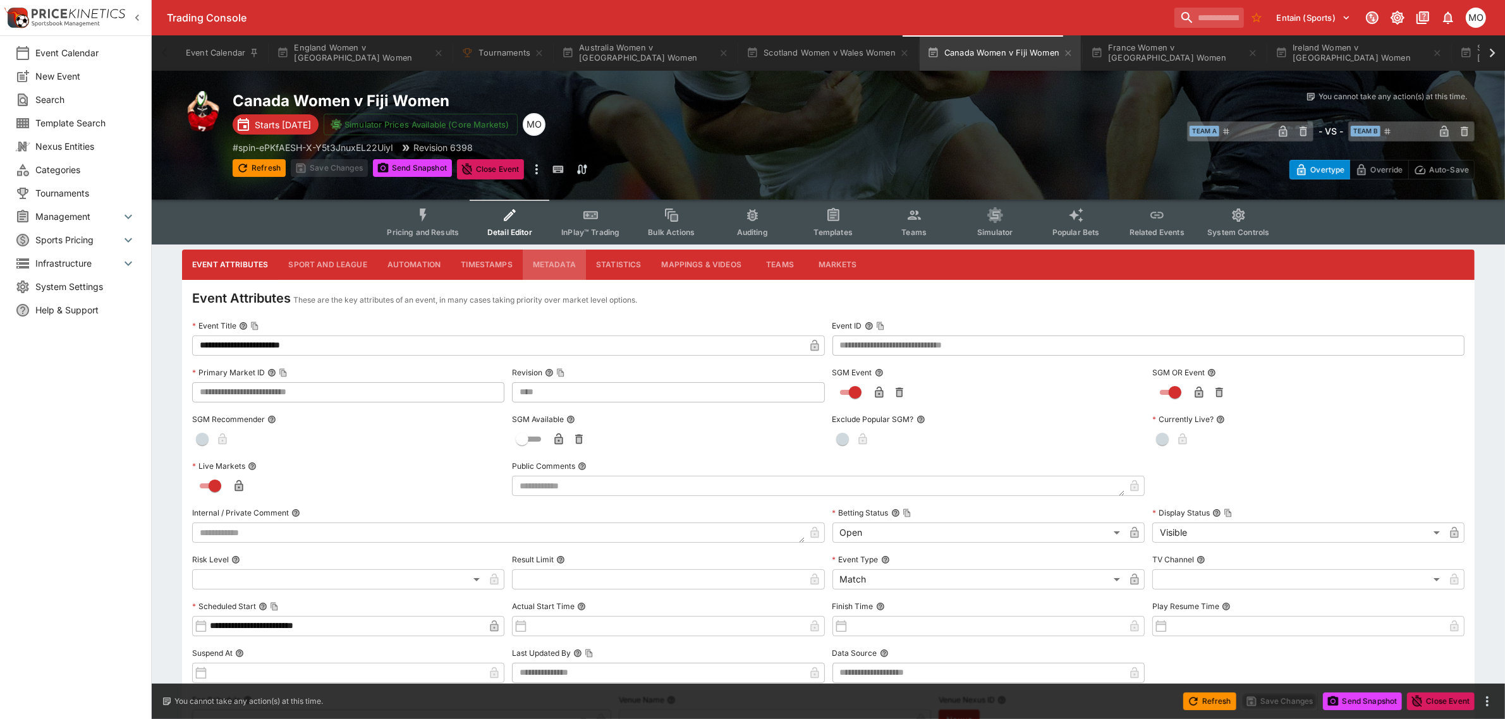
click at [537, 262] on button "Metadata" at bounding box center [554, 265] width 63 height 30
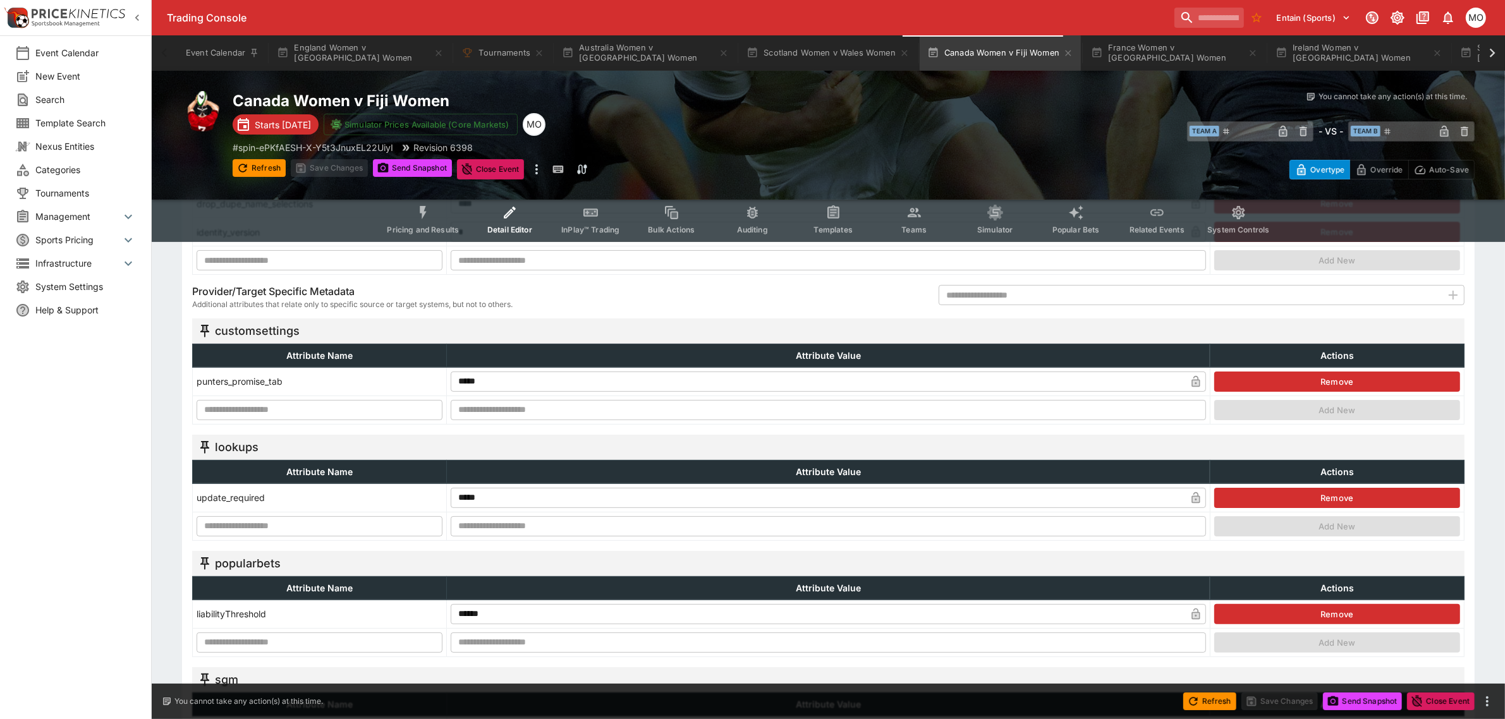
scroll to position [158, 0]
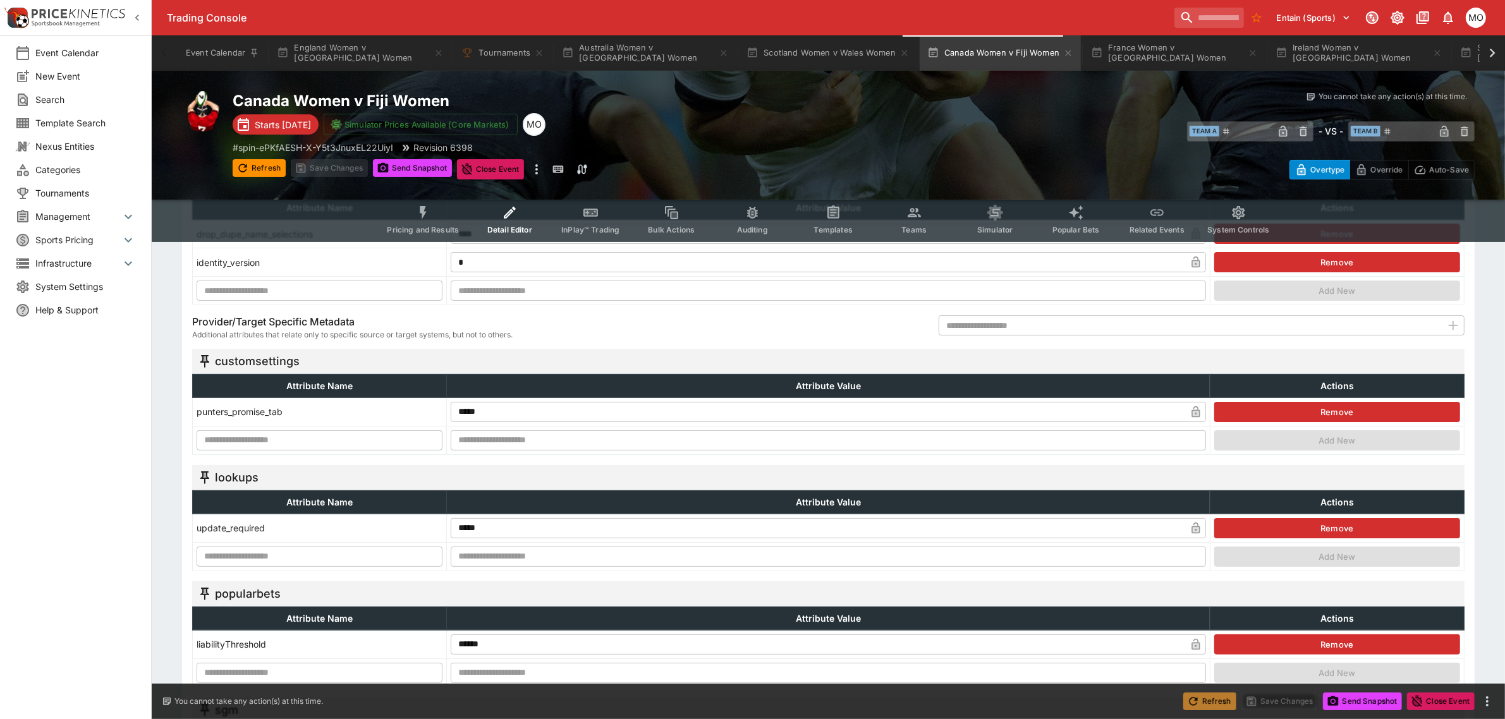
click at [1208, 704] on button "Refresh" at bounding box center [1209, 702] width 53 height 18
click at [441, 168] on button "Send Snapshot" at bounding box center [412, 168] width 79 height 18
type input "**********"
type input "**"
type input "****"
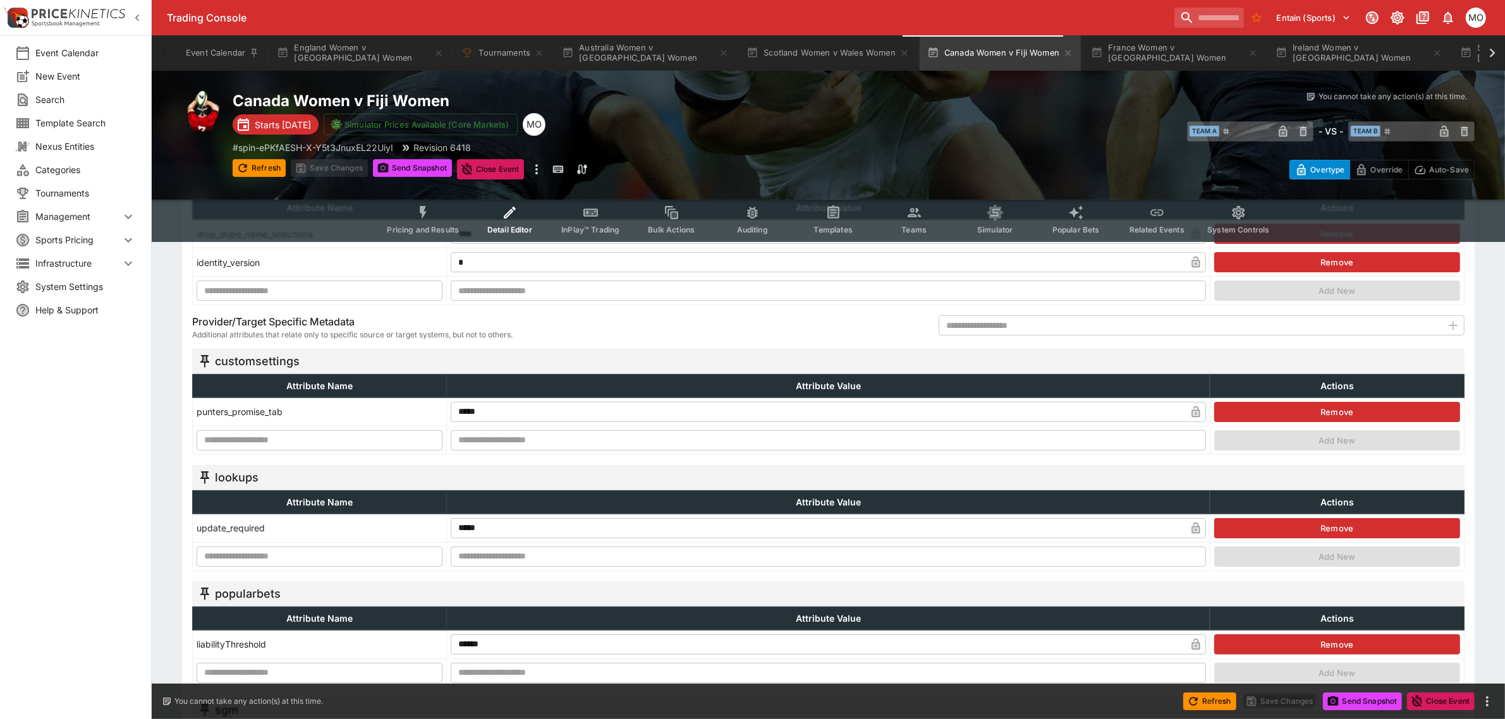
type input "*******"
type input "**********"
click at [424, 234] on span "Pricing and Results" at bounding box center [423, 229] width 72 height 9
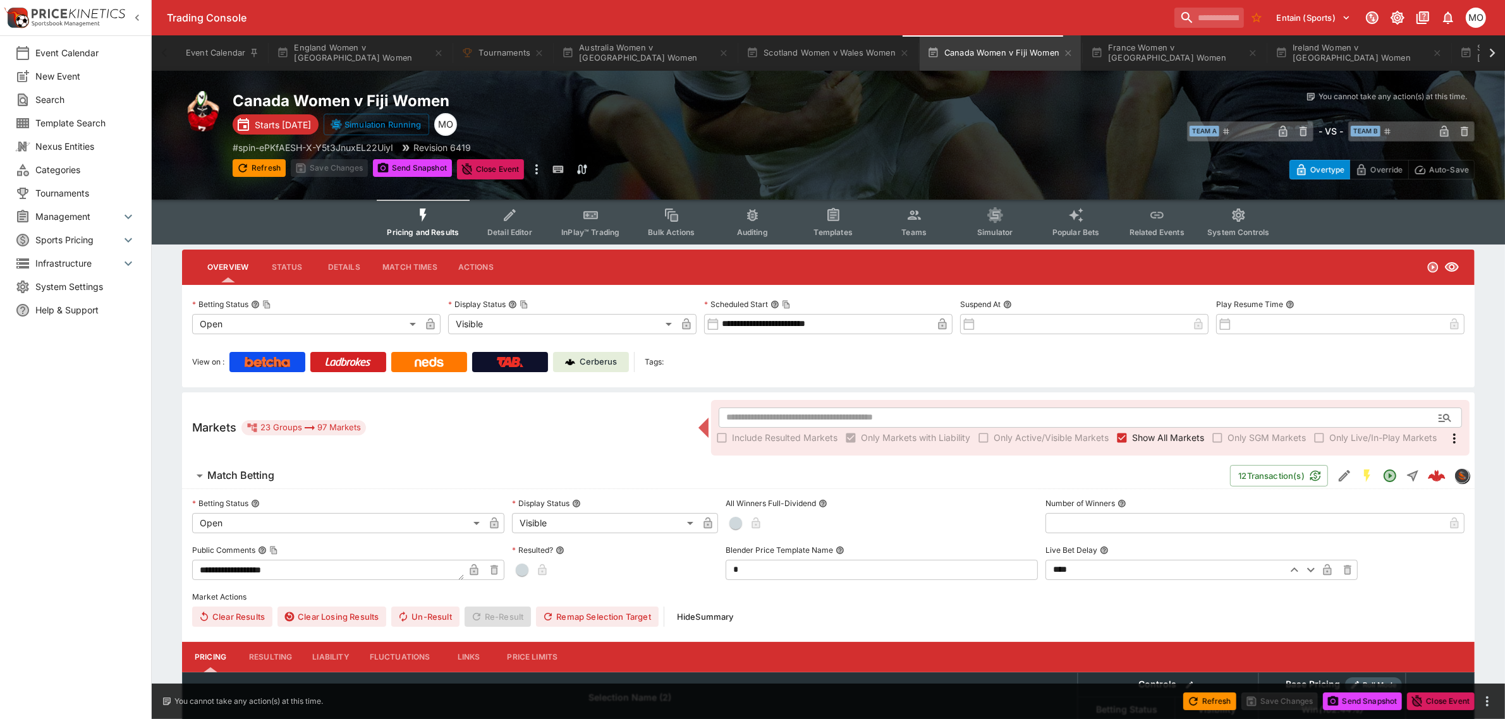
click at [601, 359] on p "Cerberus" at bounding box center [598, 362] width 37 height 13
click at [431, 161] on button "Send Snapshot" at bounding box center [412, 168] width 79 height 18
click at [506, 212] on icon "Event type filters" at bounding box center [510, 215] width 16 height 16
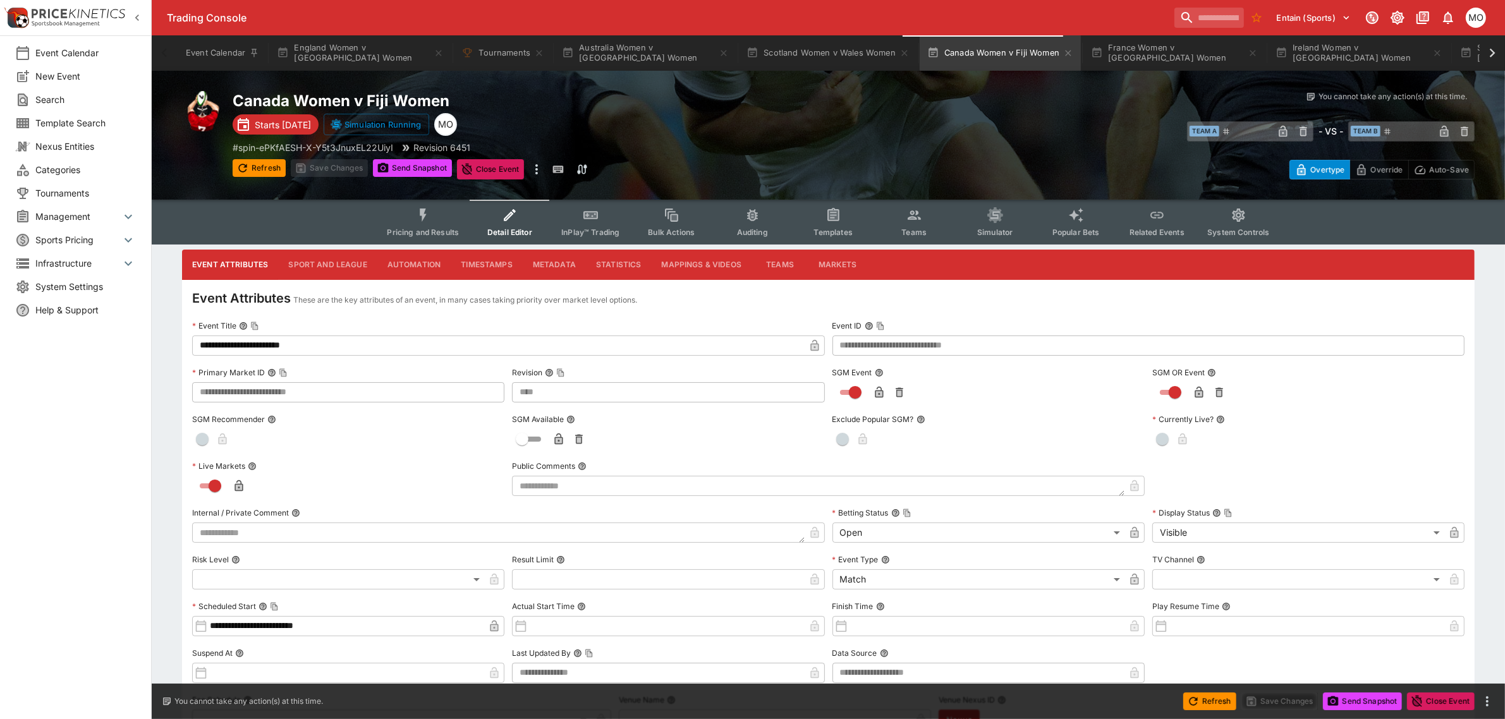
type input "****"
click at [551, 267] on button "Metadata" at bounding box center [554, 265] width 63 height 30
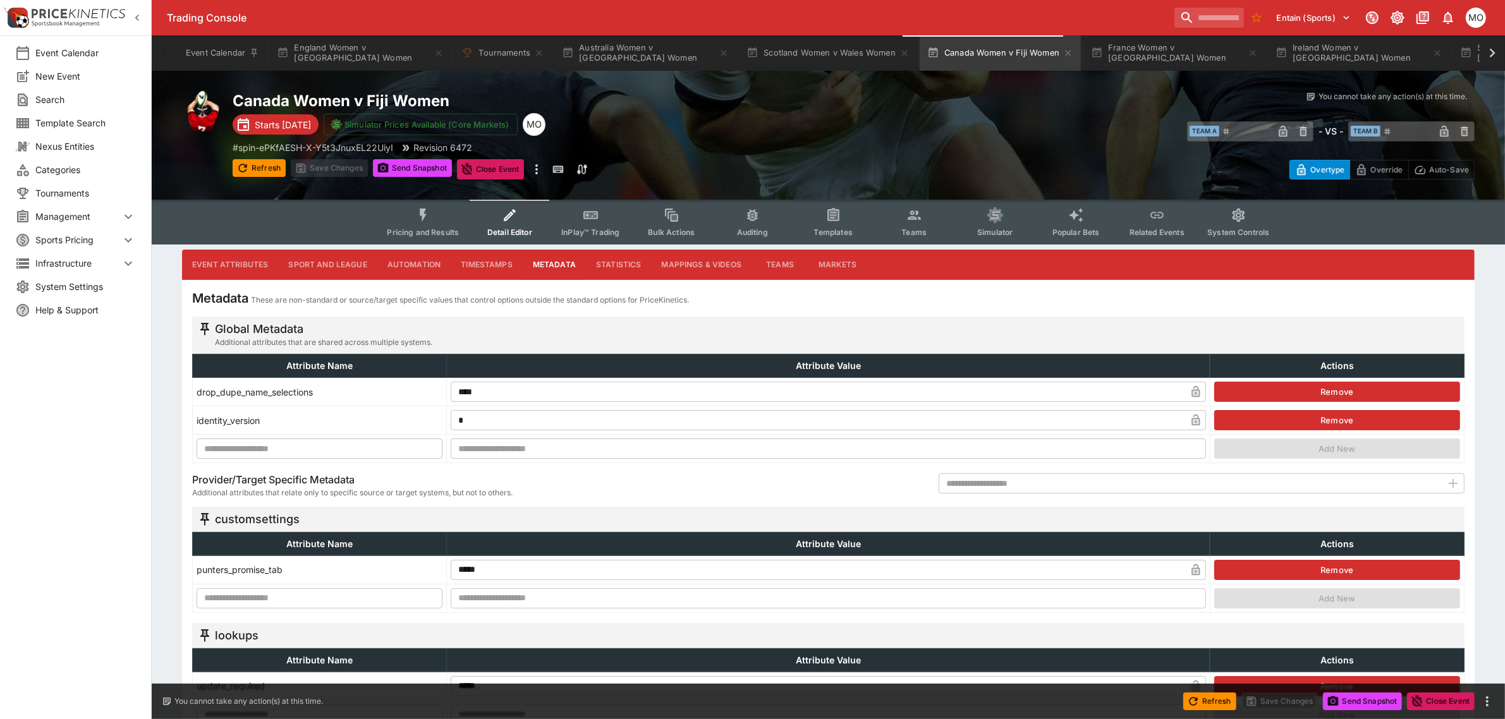
click at [1334, 565] on button "Remove" at bounding box center [1337, 570] width 246 height 20
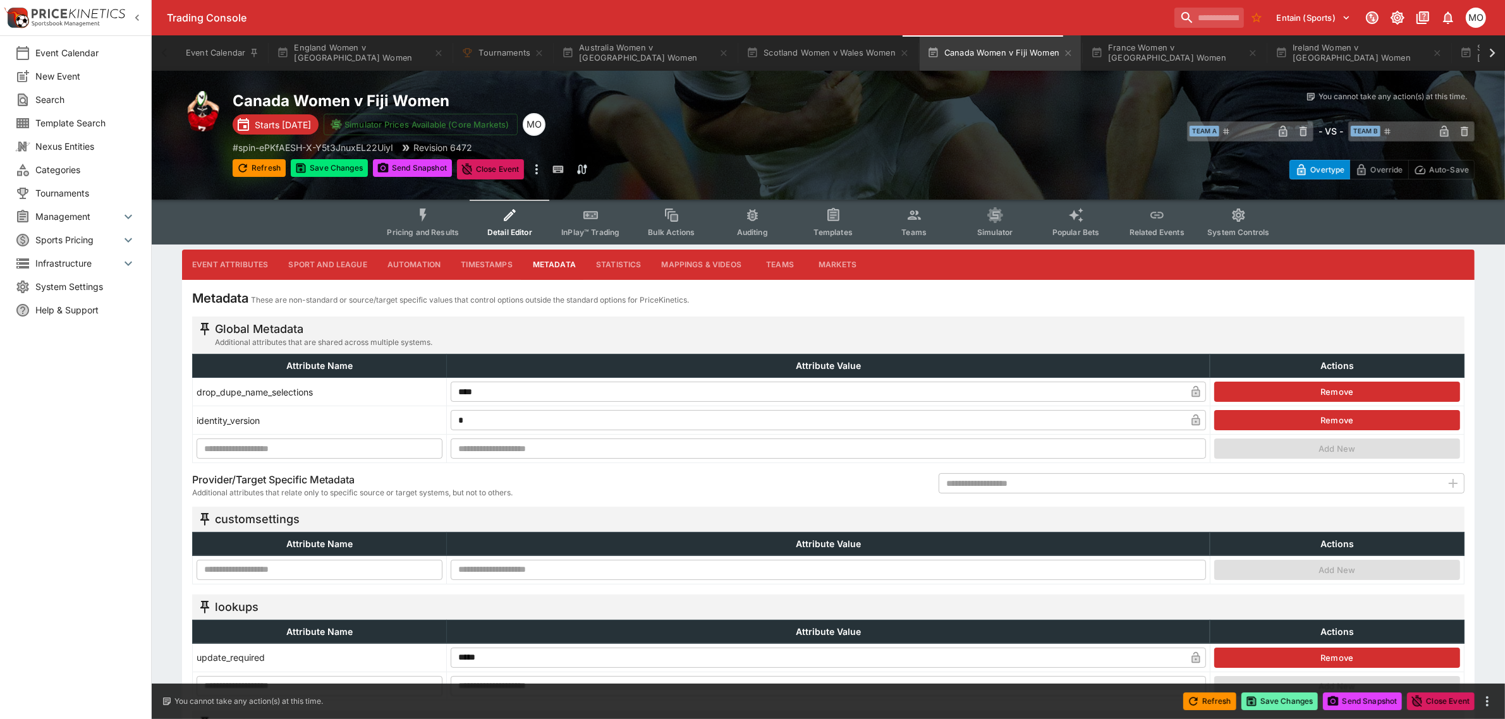
click at [1295, 697] on button "Save Changes" at bounding box center [1280, 702] width 77 height 18
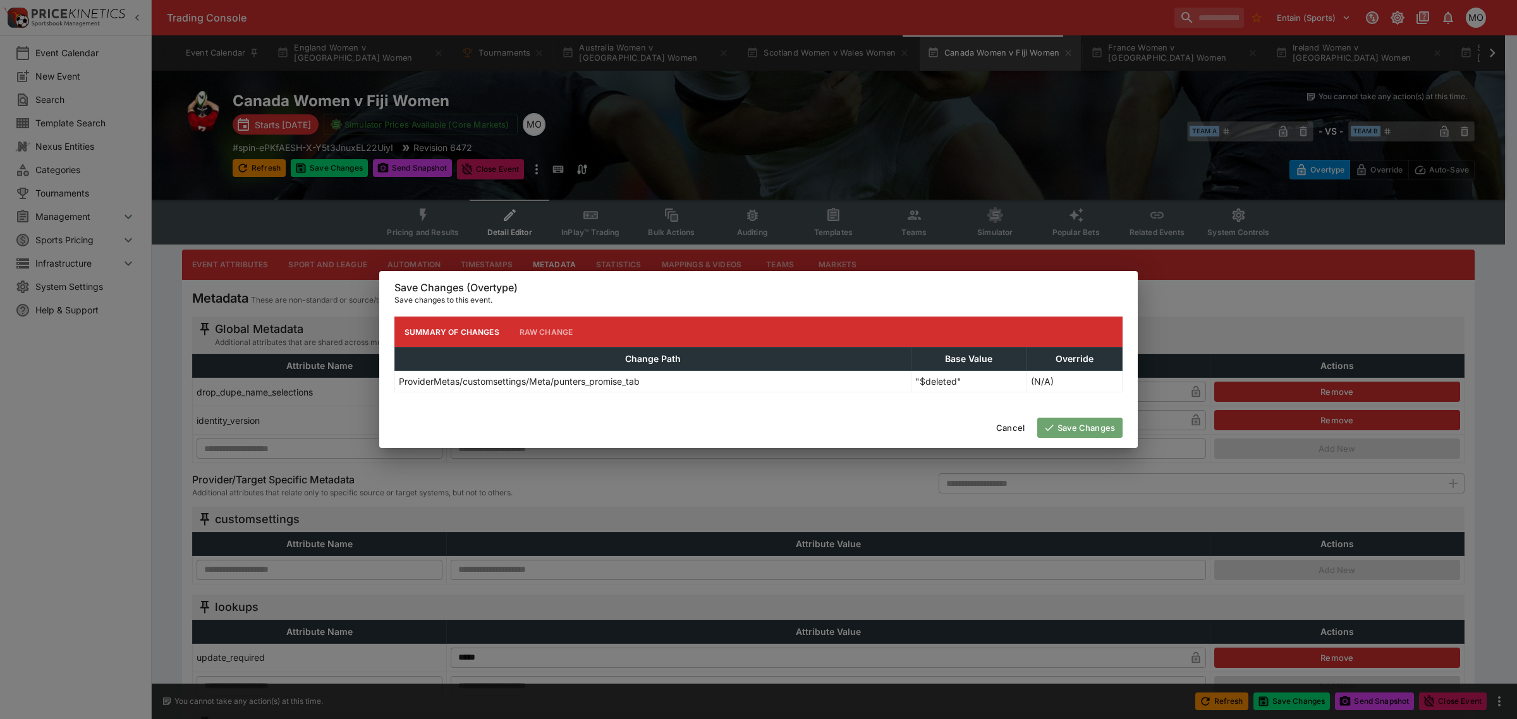
click at [1077, 425] on button "Save Changes" at bounding box center [1079, 428] width 85 height 20
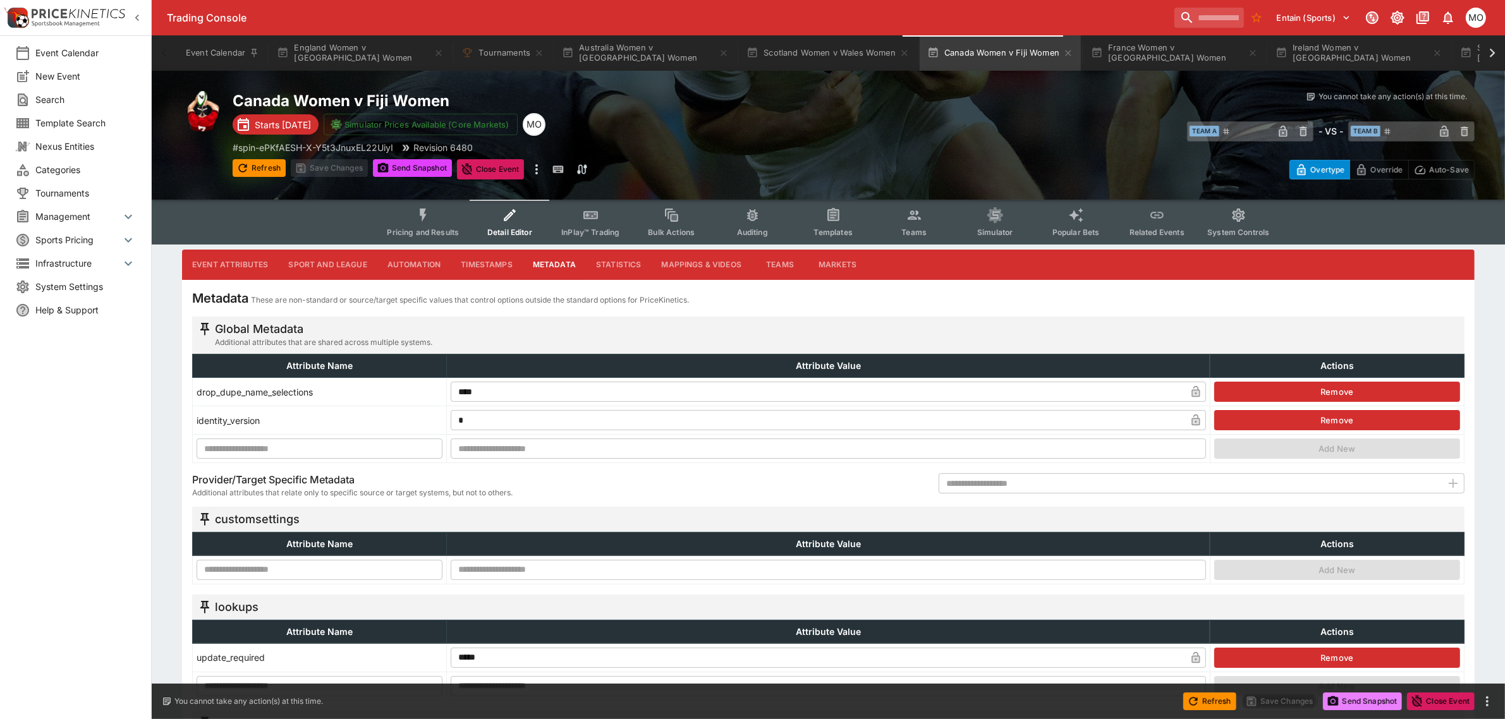
click at [1352, 707] on button "Send Snapshot" at bounding box center [1362, 702] width 79 height 18
type input "**********"
type input "**"
type input "****"
type input "*******"
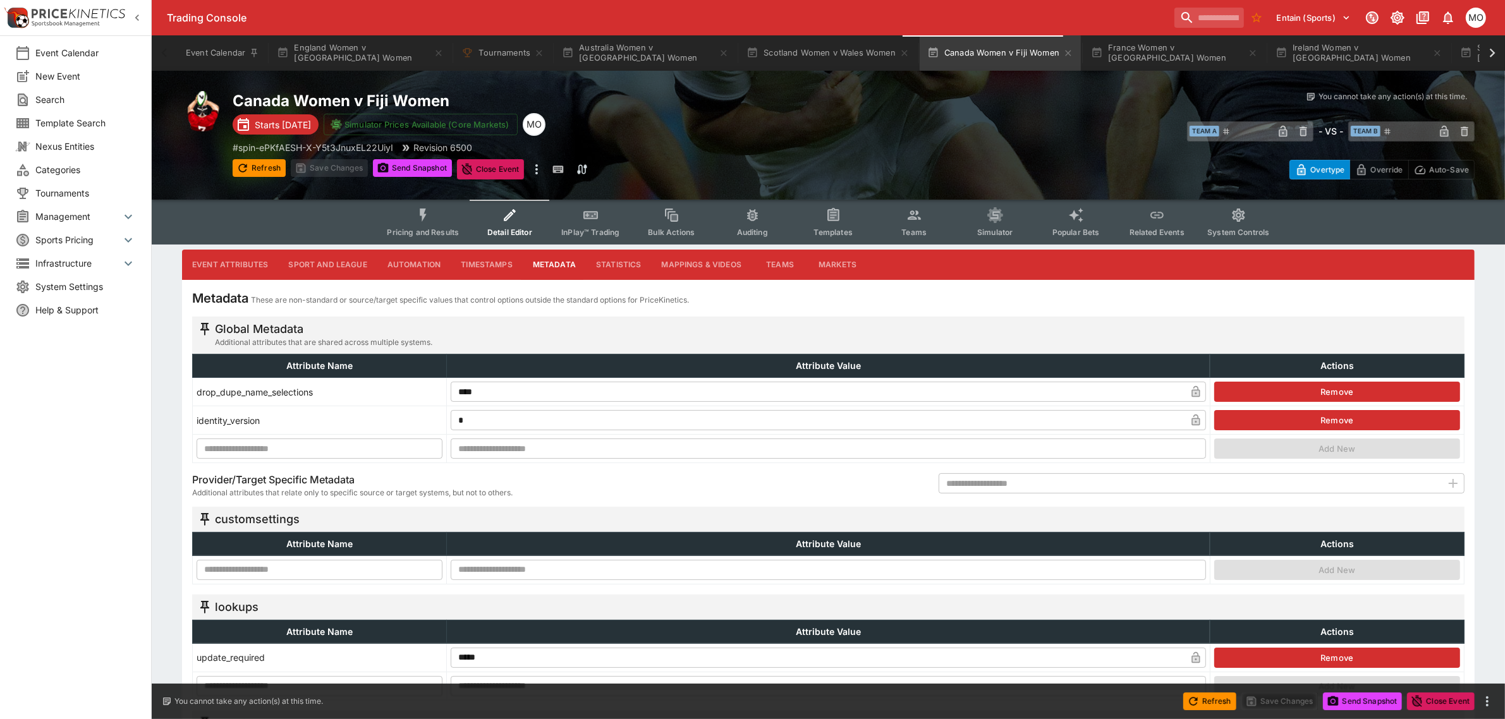
type input "**********"
type input "****"
type input "**********"
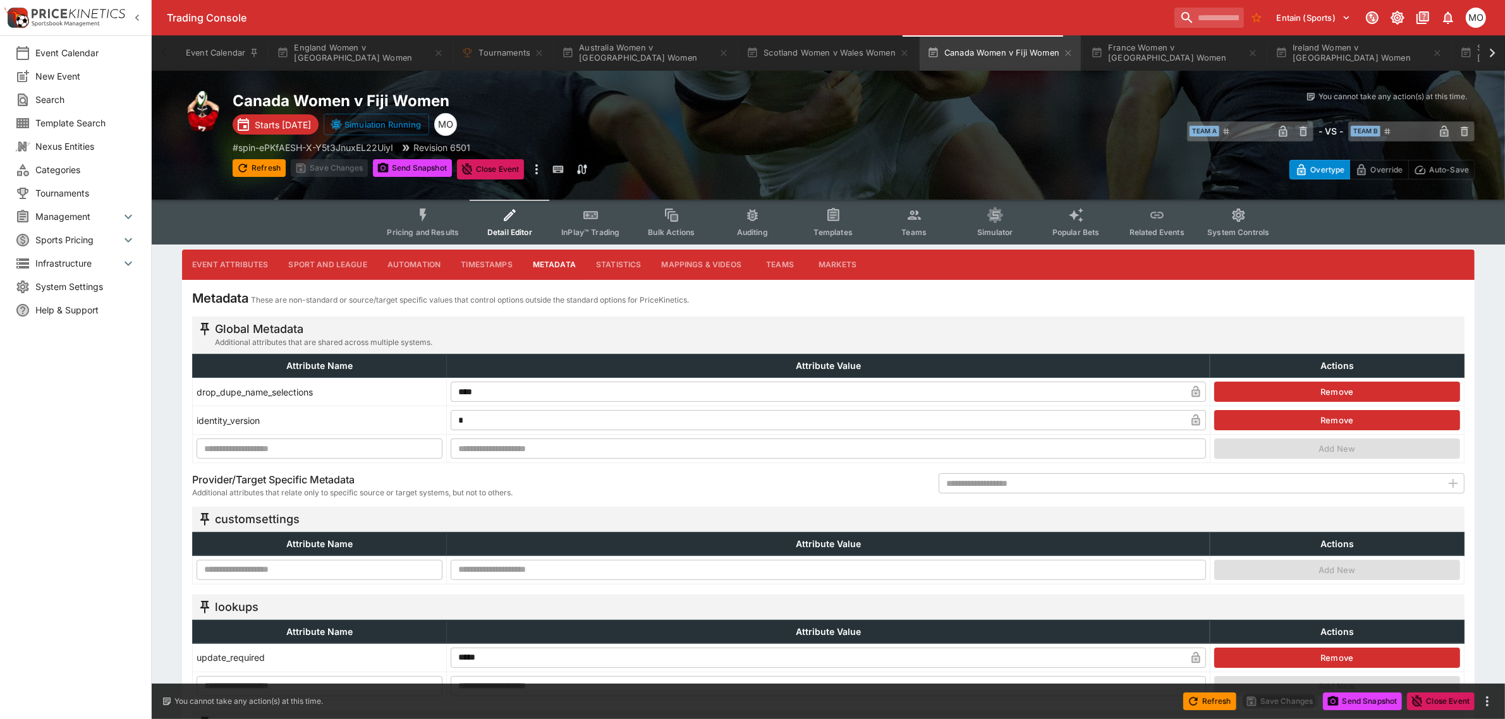
type input "**********"
click at [252, 258] on button "Event Attributes" at bounding box center [230, 265] width 96 height 30
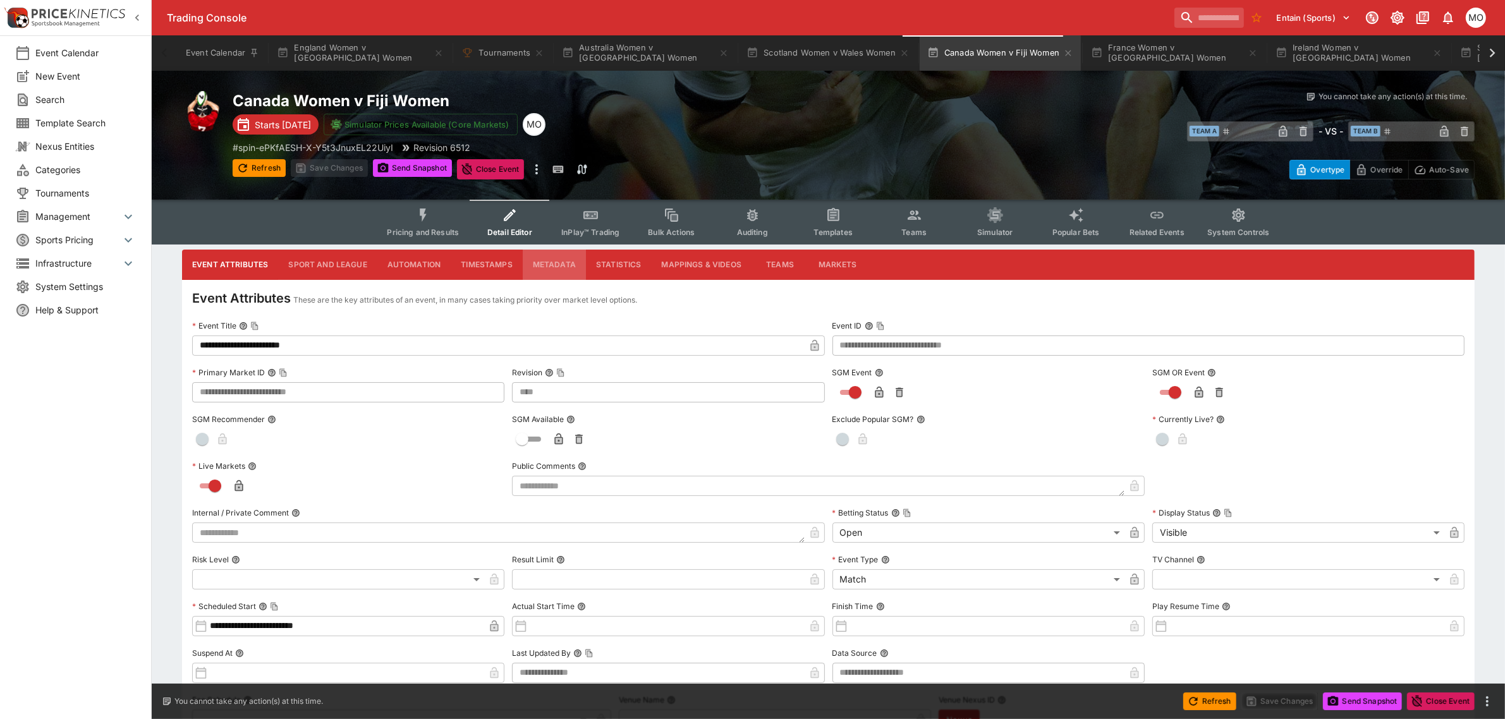
click at [552, 257] on button "Metadata" at bounding box center [554, 265] width 63 height 30
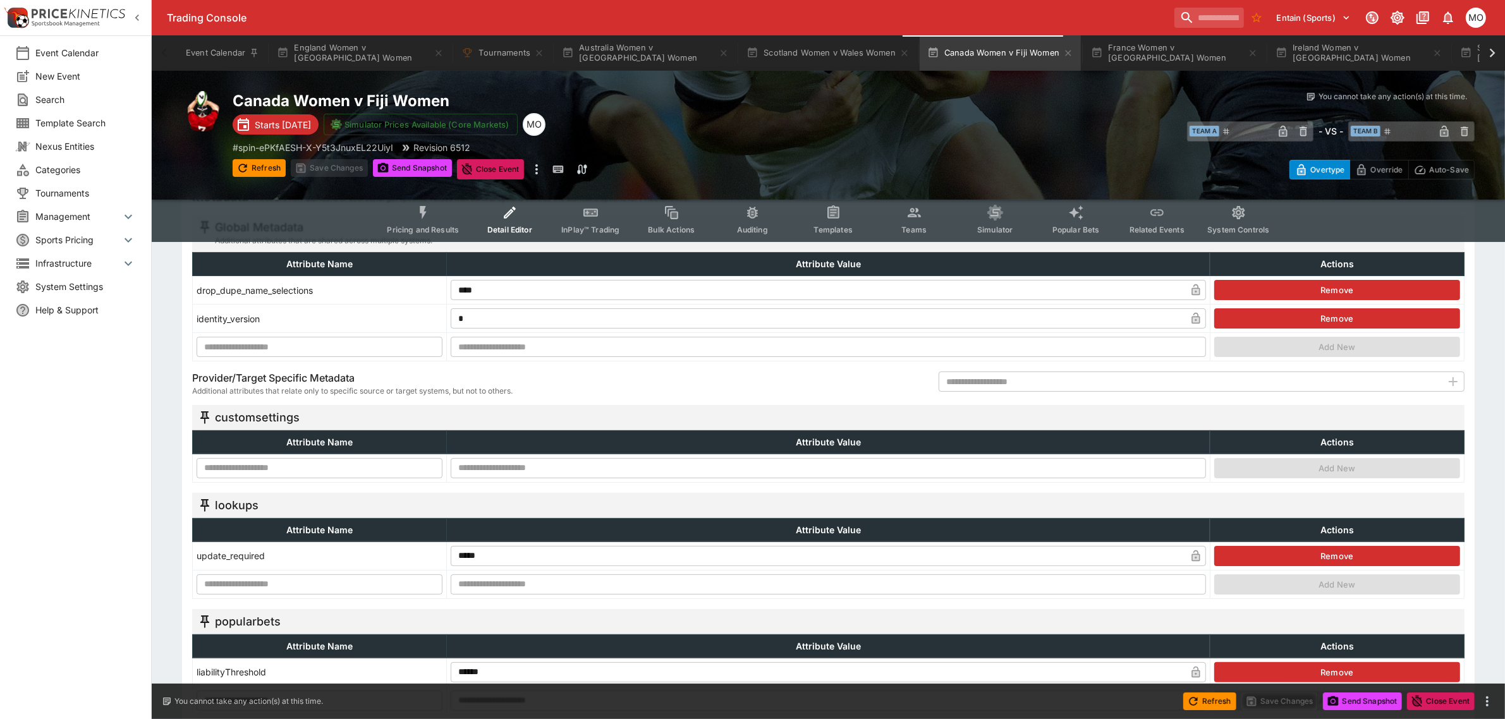
scroll to position [158, 0]
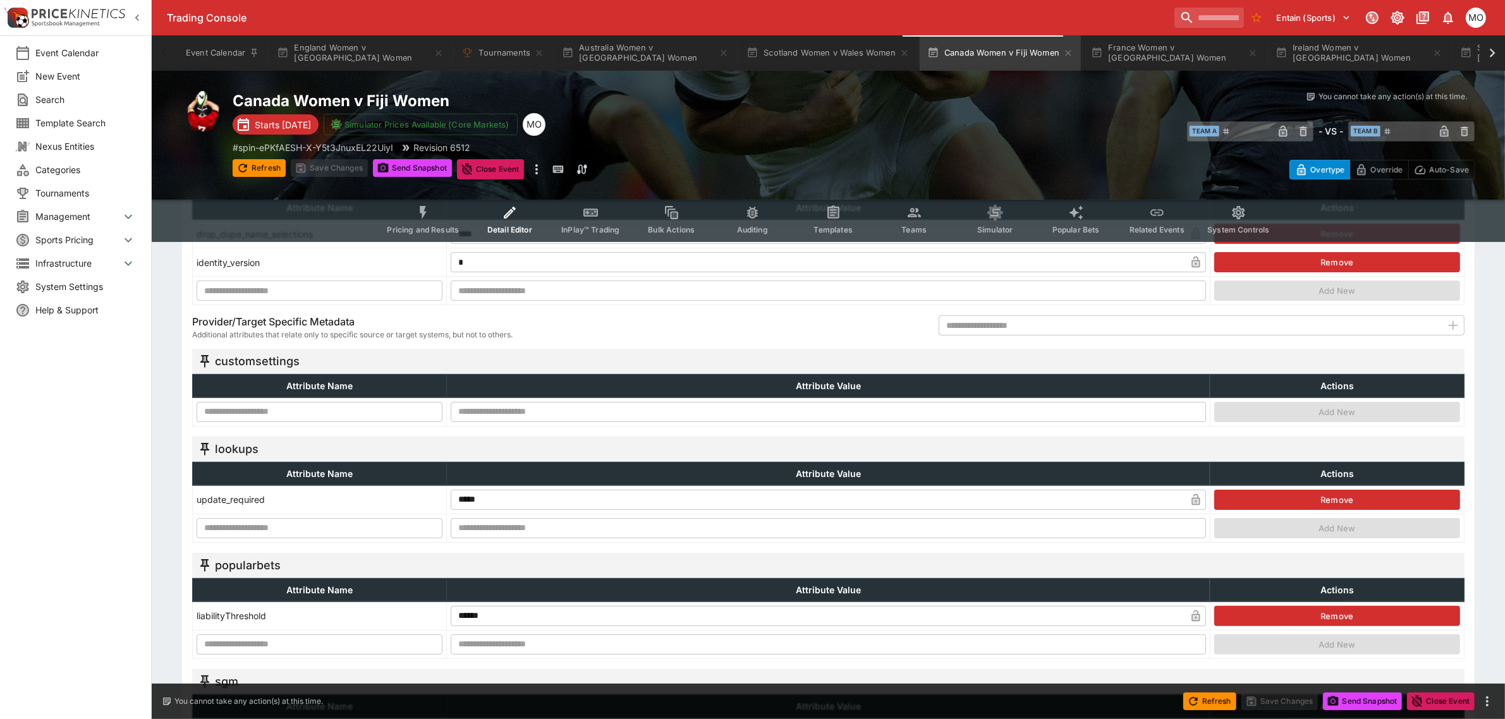
click at [299, 409] on input "text" at bounding box center [320, 412] width 246 height 20
paste input "**********"
type input "**********"
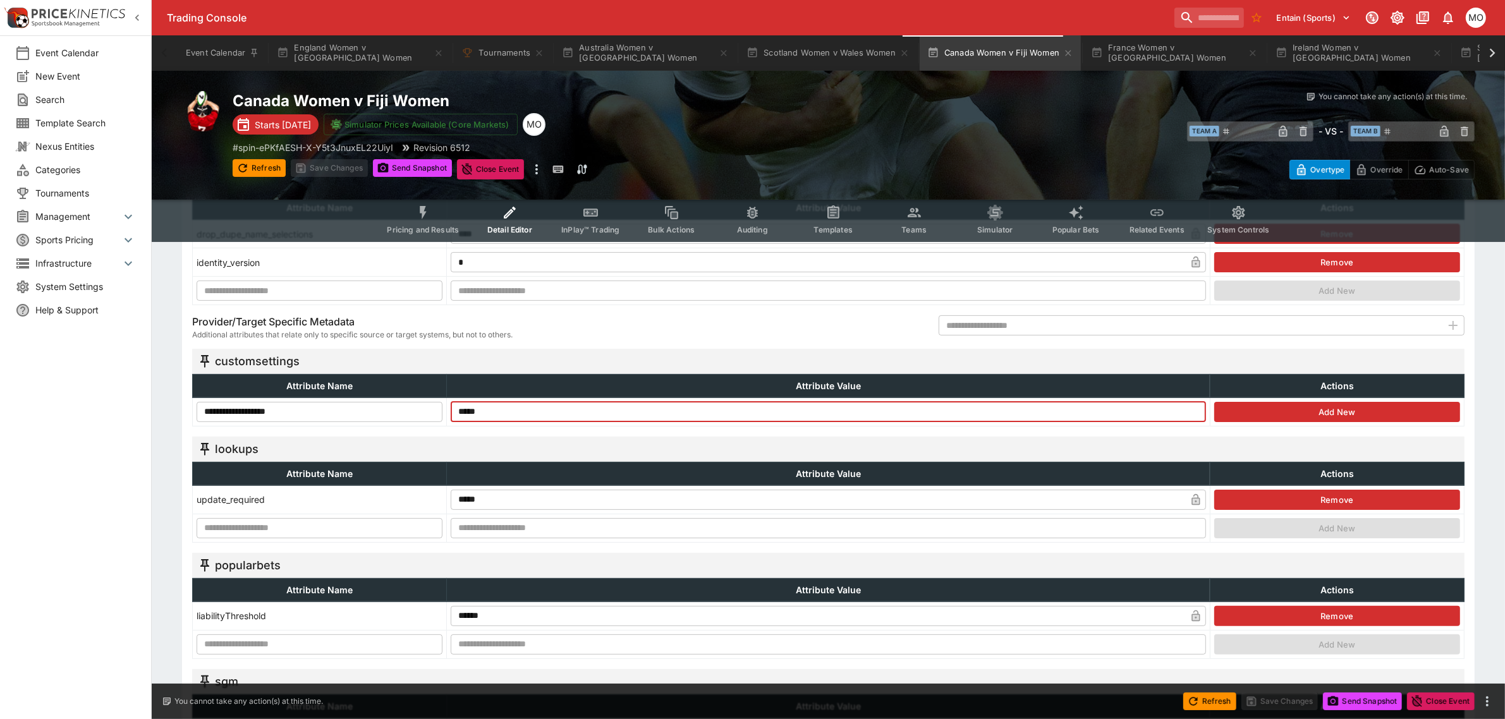
type input "*****"
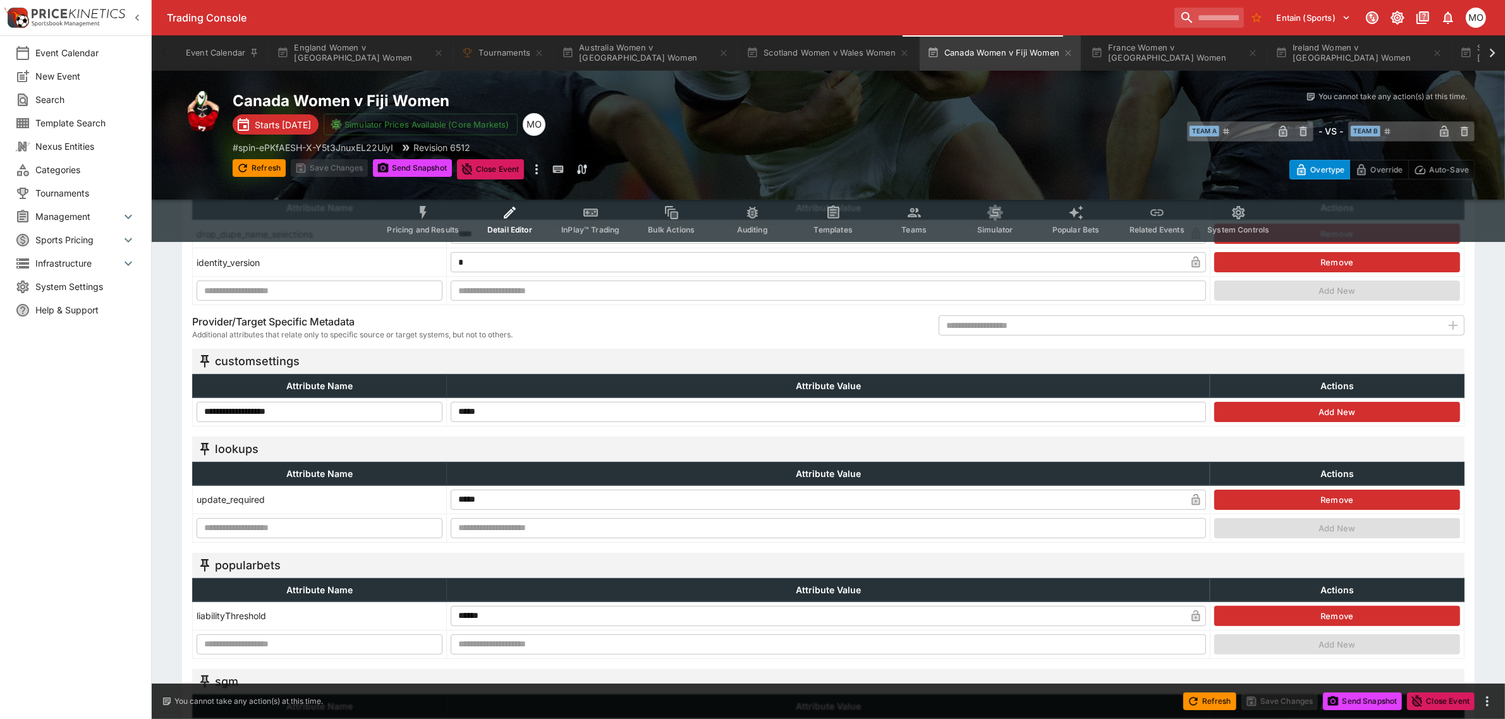
click at [1257, 400] on td "Add New" at bounding box center [1337, 412] width 254 height 28
click at [1260, 408] on button "Add New" at bounding box center [1337, 412] width 246 height 20
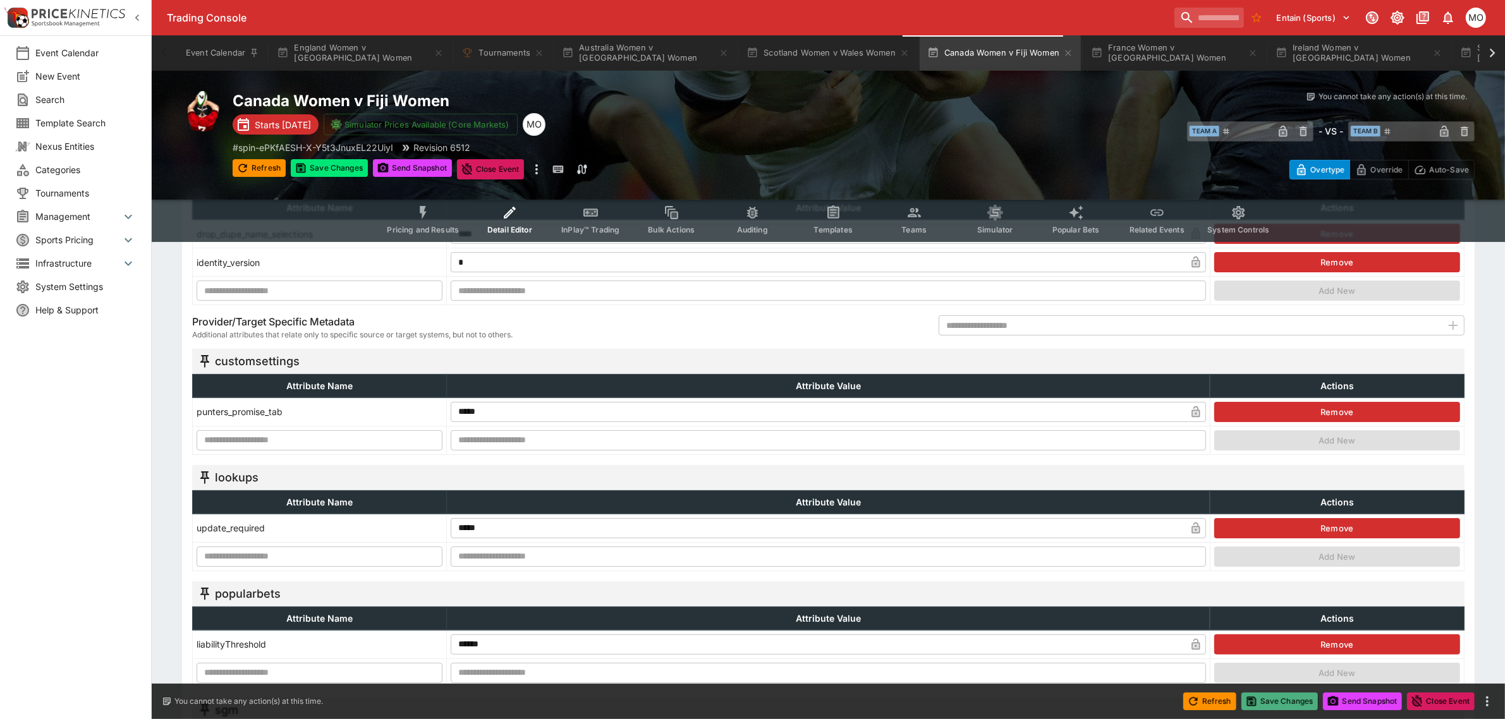
click at [1287, 700] on button "Save Changes" at bounding box center [1280, 702] width 77 height 18
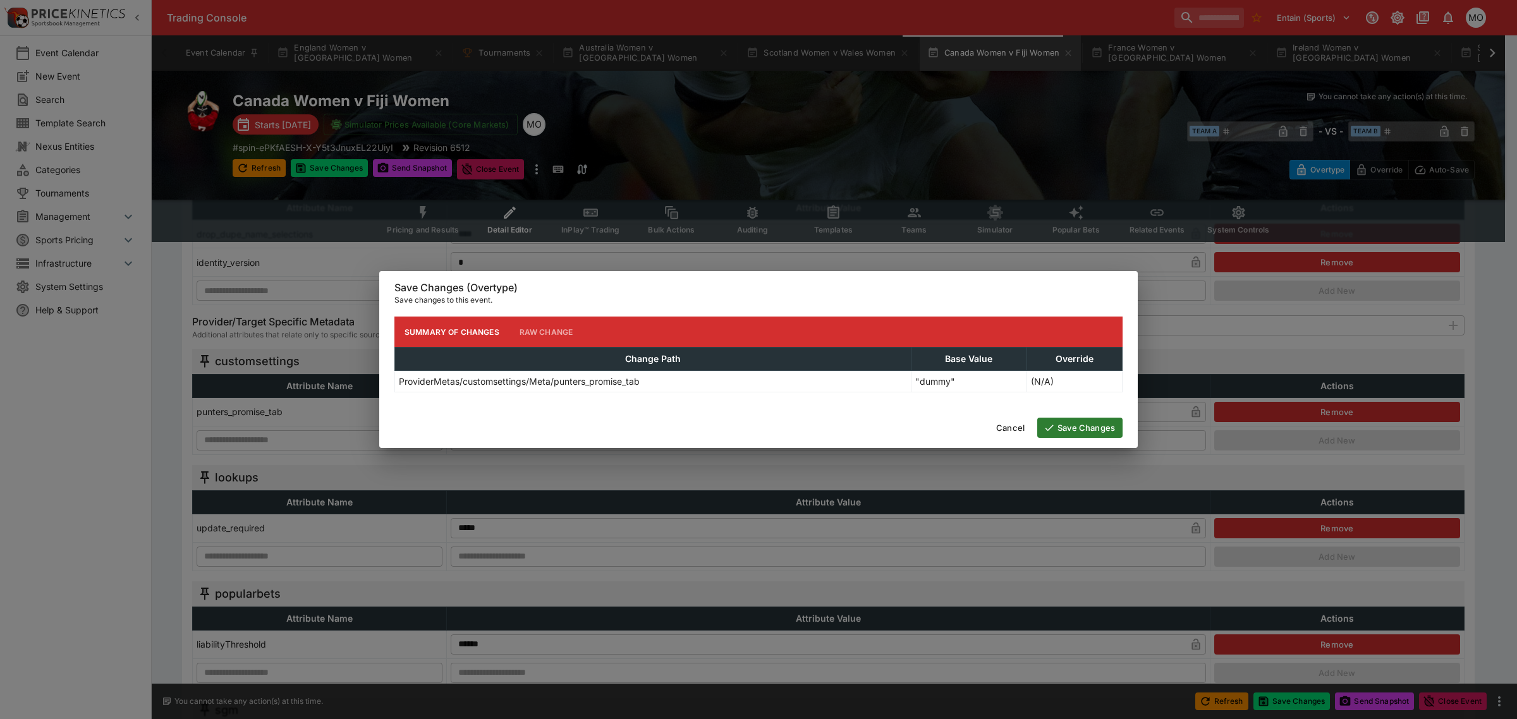
click at [1070, 418] on button "Save Changes" at bounding box center [1079, 428] width 85 height 20
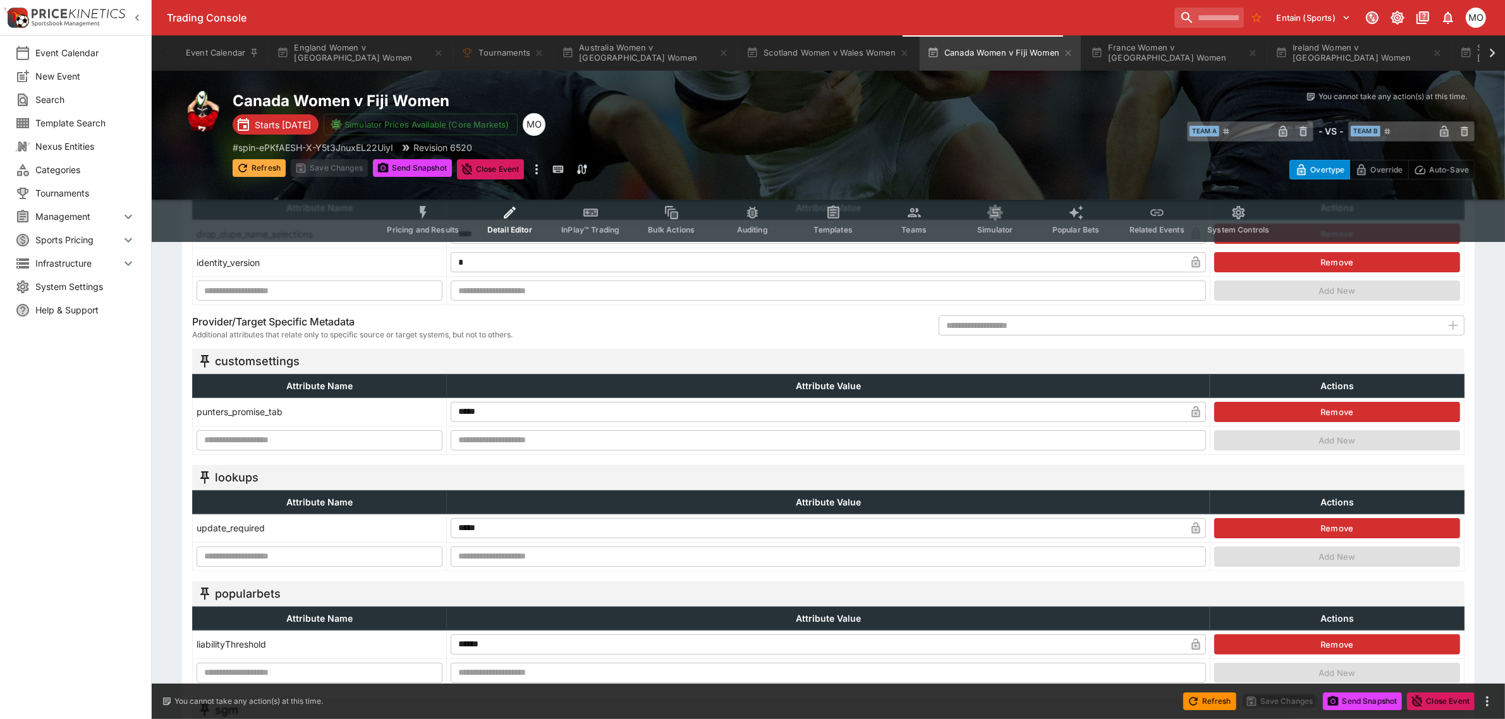
click at [264, 162] on button "Refresh" at bounding box center [259, 168] width 53 height 18
click at [415, 165] on button "Send Snapshot" at bounding box center [412, 168] width 79 height 18
type input "**********"
type input "**"
type input "****"
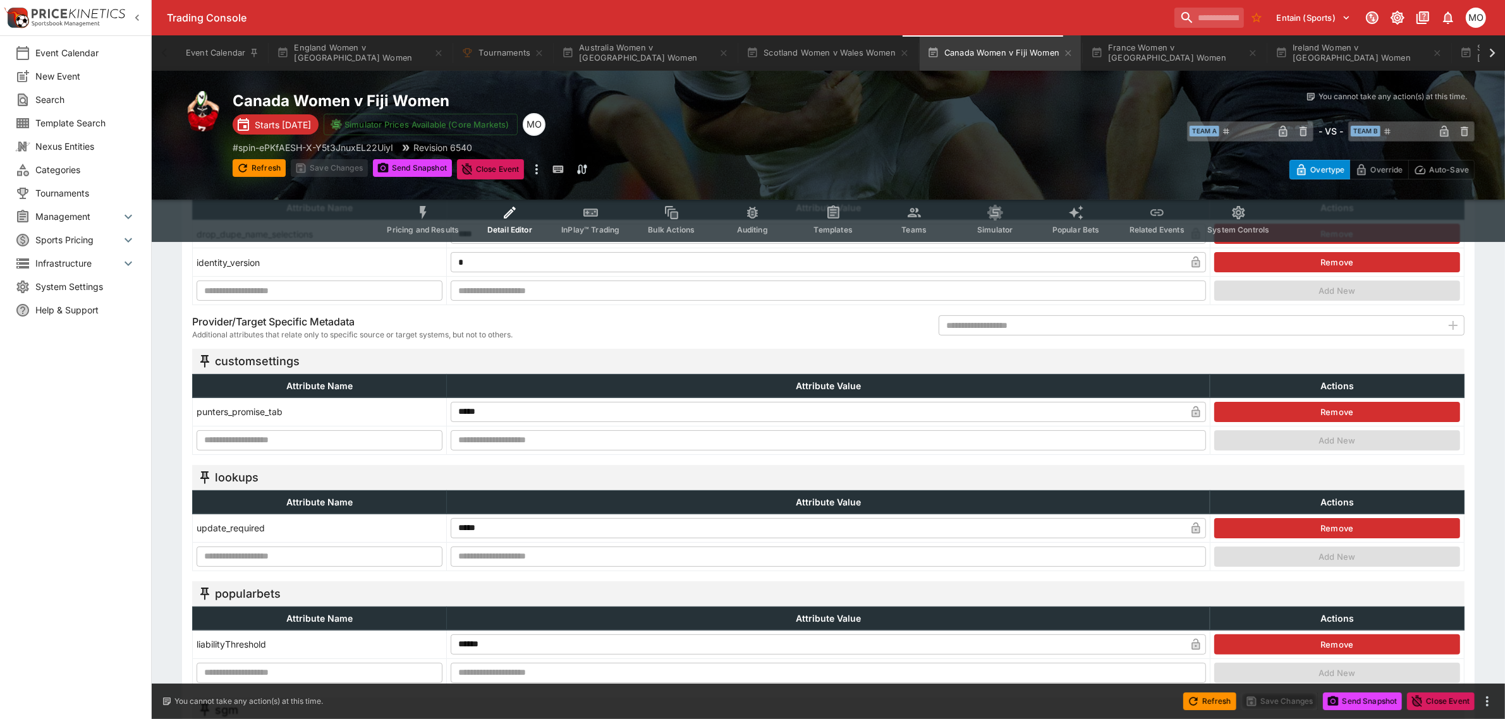
type input "*******"
type input "**********"
click at [401, 215] on button "Pricing and Results" at bounding box center [423, 219] width 92 height 45
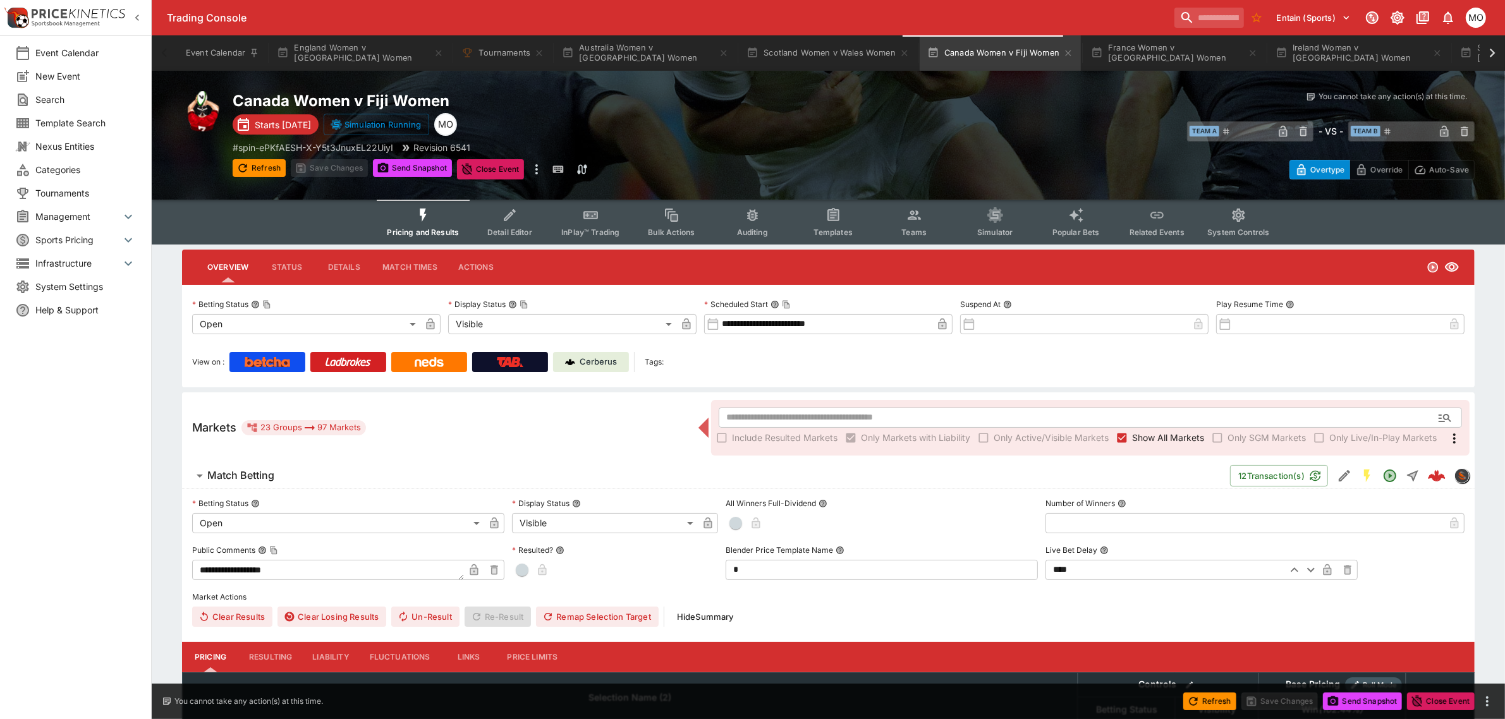
click at [577, 364] on div "Cerberus" at bounding box center [591, 362] width 52 height 13
click at [494, 218] on button "Detail Editor" at bounding box center [509, 222] width 81 height 45
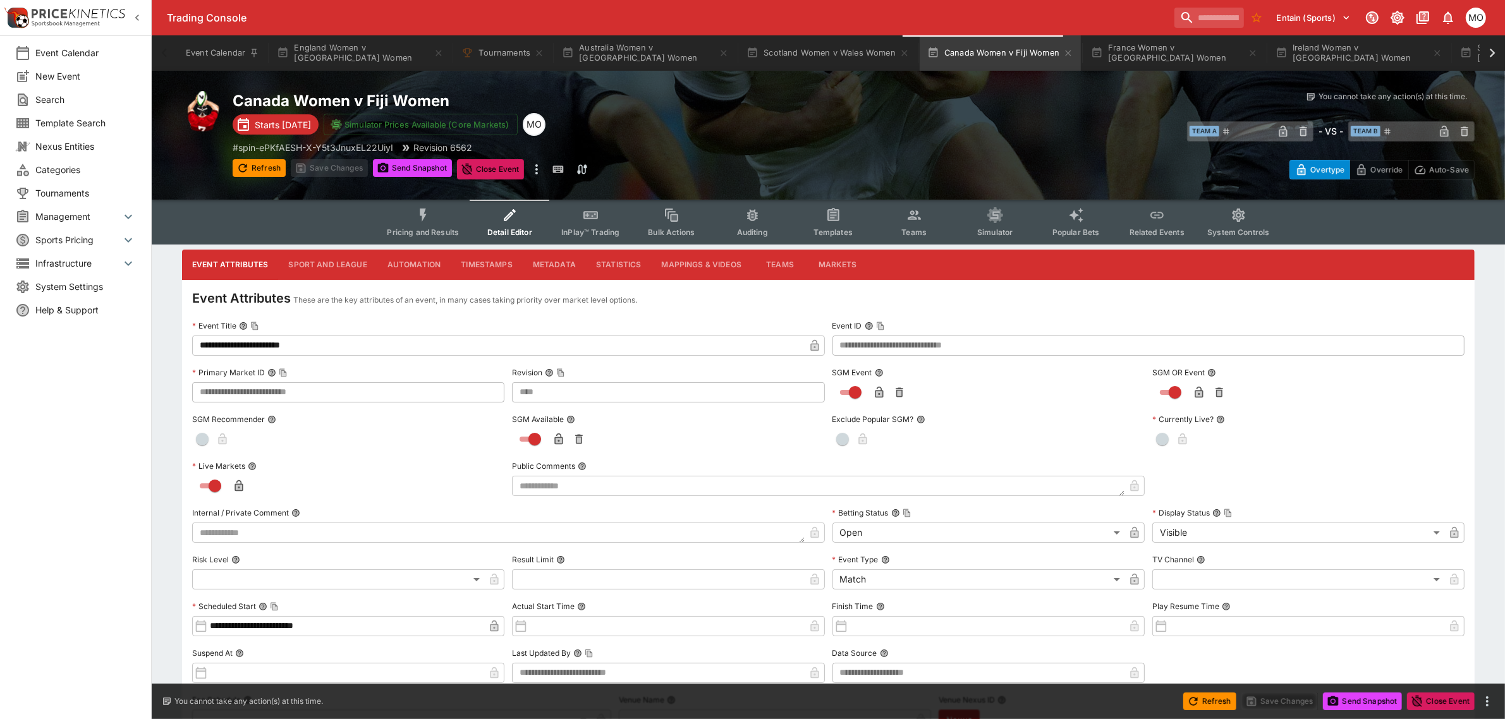
click at [556, 257] on button "Metadata" at bounding box center [554, 265] width 63 height 30
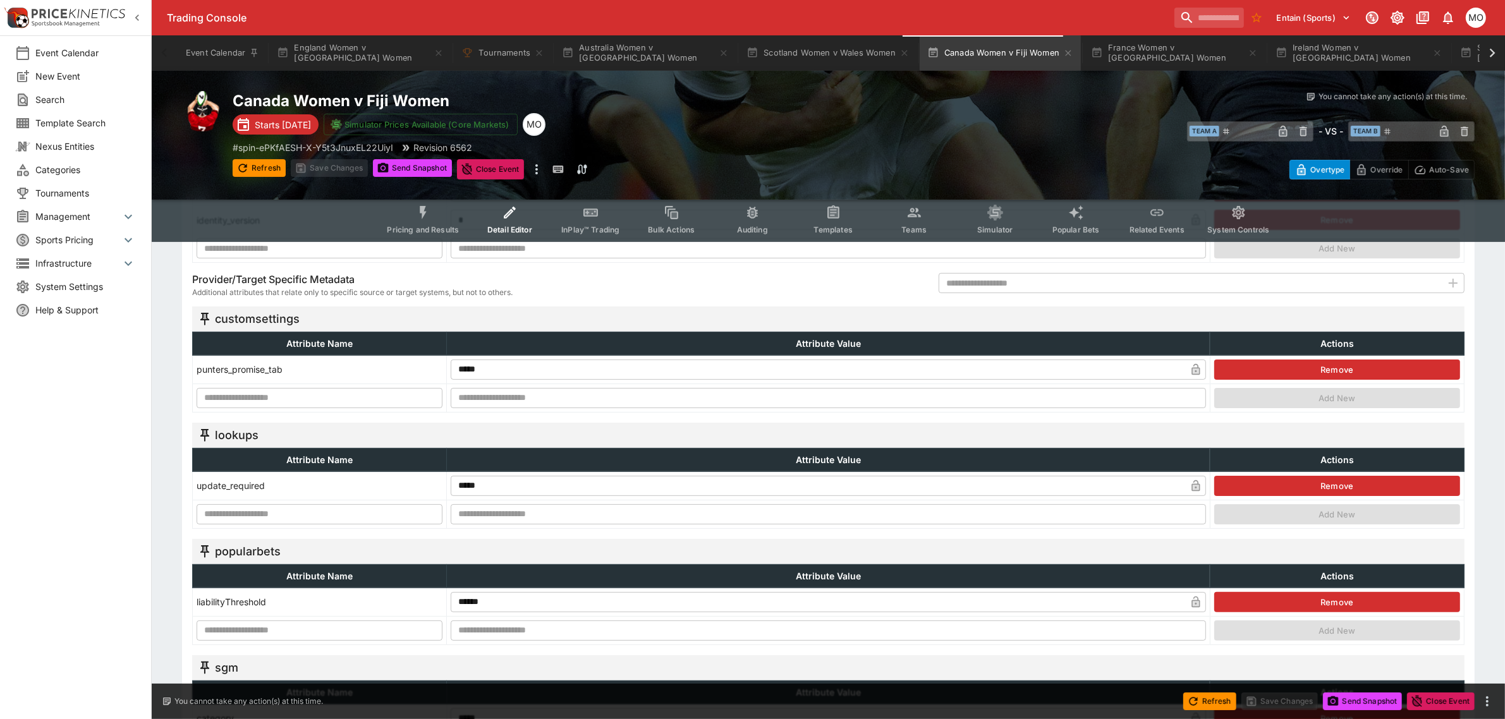
scroll to position [158, 0]
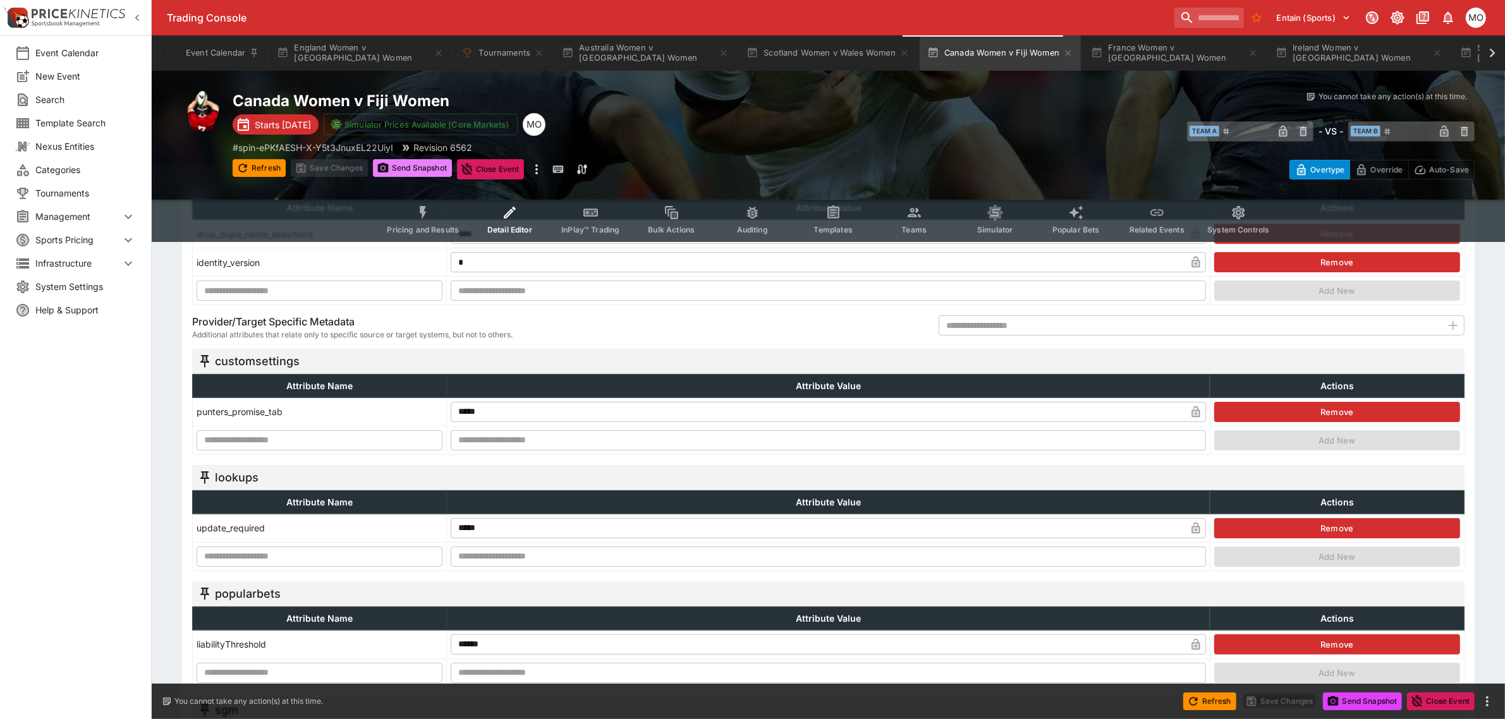
click at [403, 159] on button "Send Snapshot" at bounding box center [412, 168] width 79 height 18
type input "**********"
type input "**"
type input "****"
type input "*******"
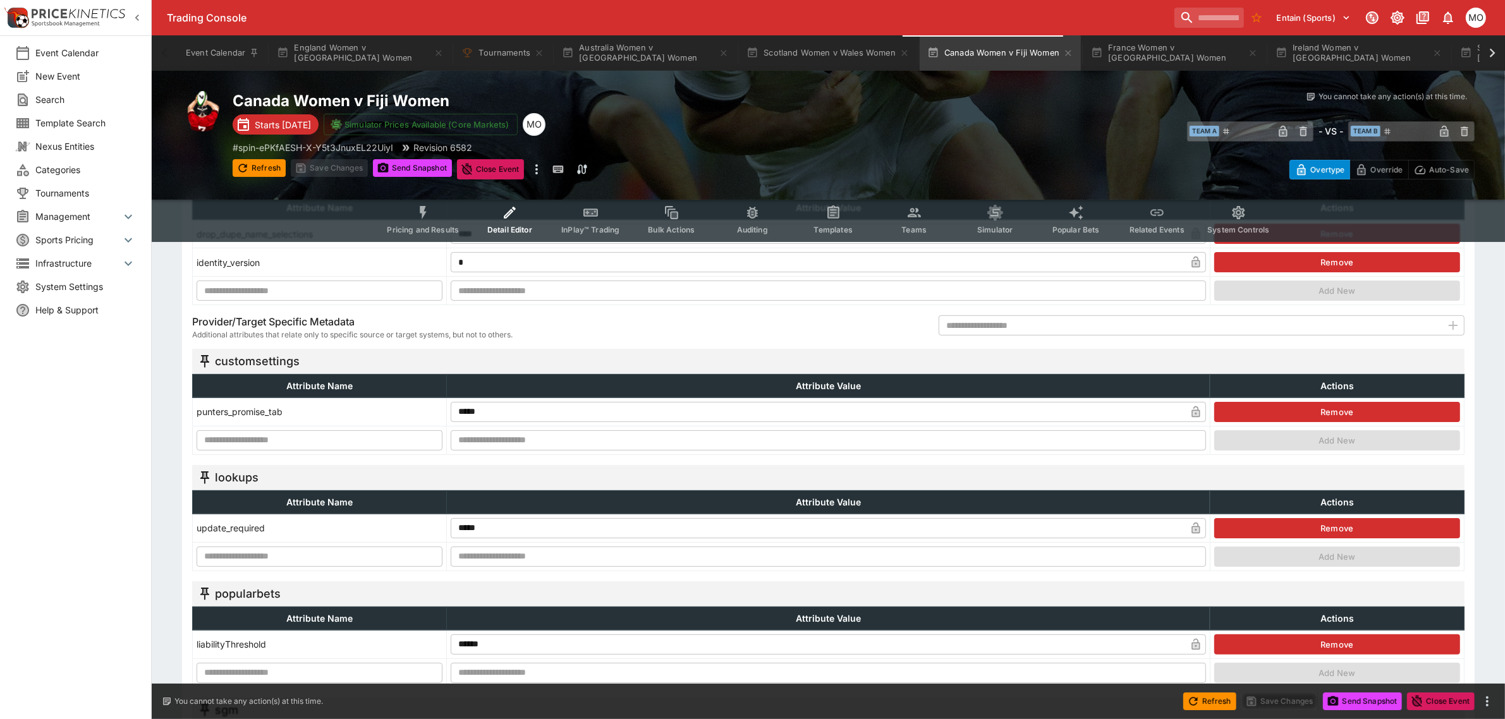
type input "**********"
type input "****"
type input "**********"
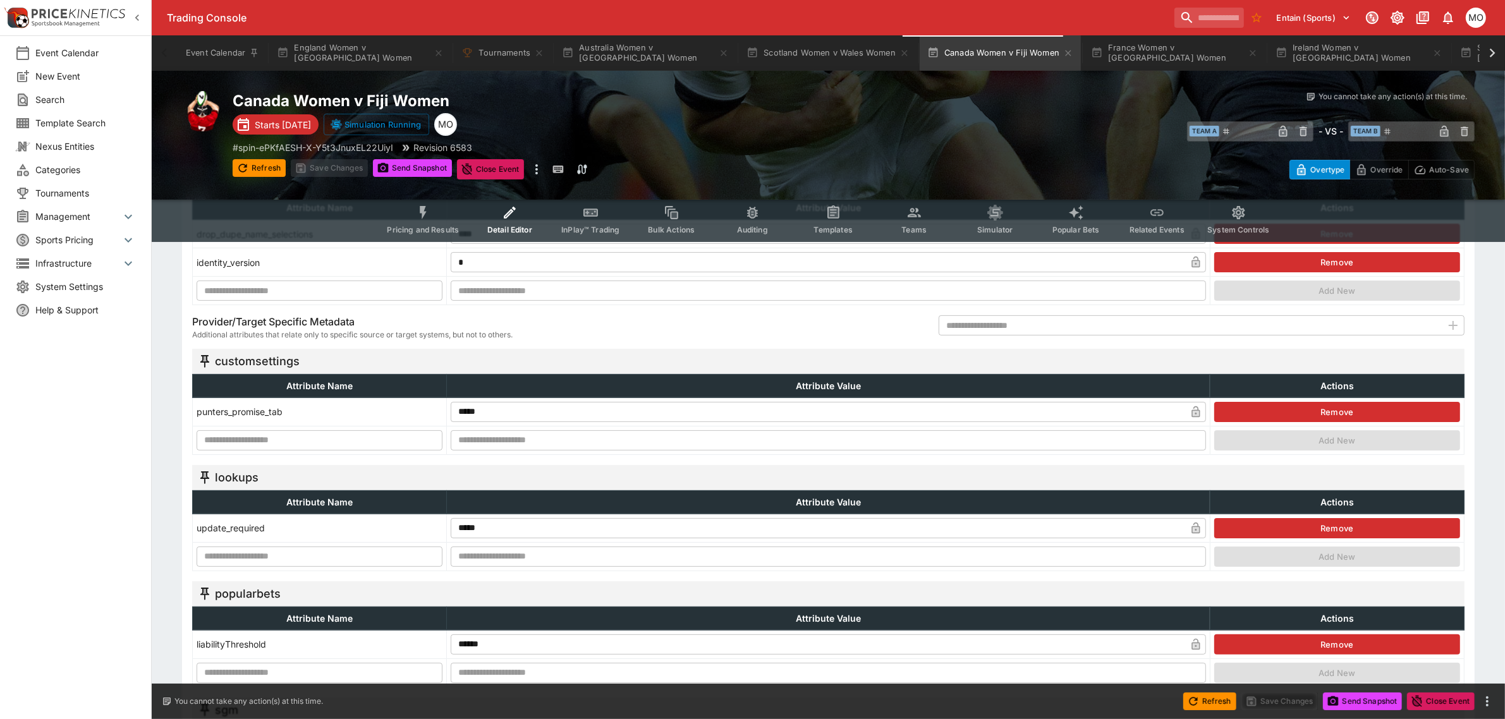
type input "**********"
click at [408, 216] on button "Pricing and Results" at bounding box center [423, 219] width 92 height 45
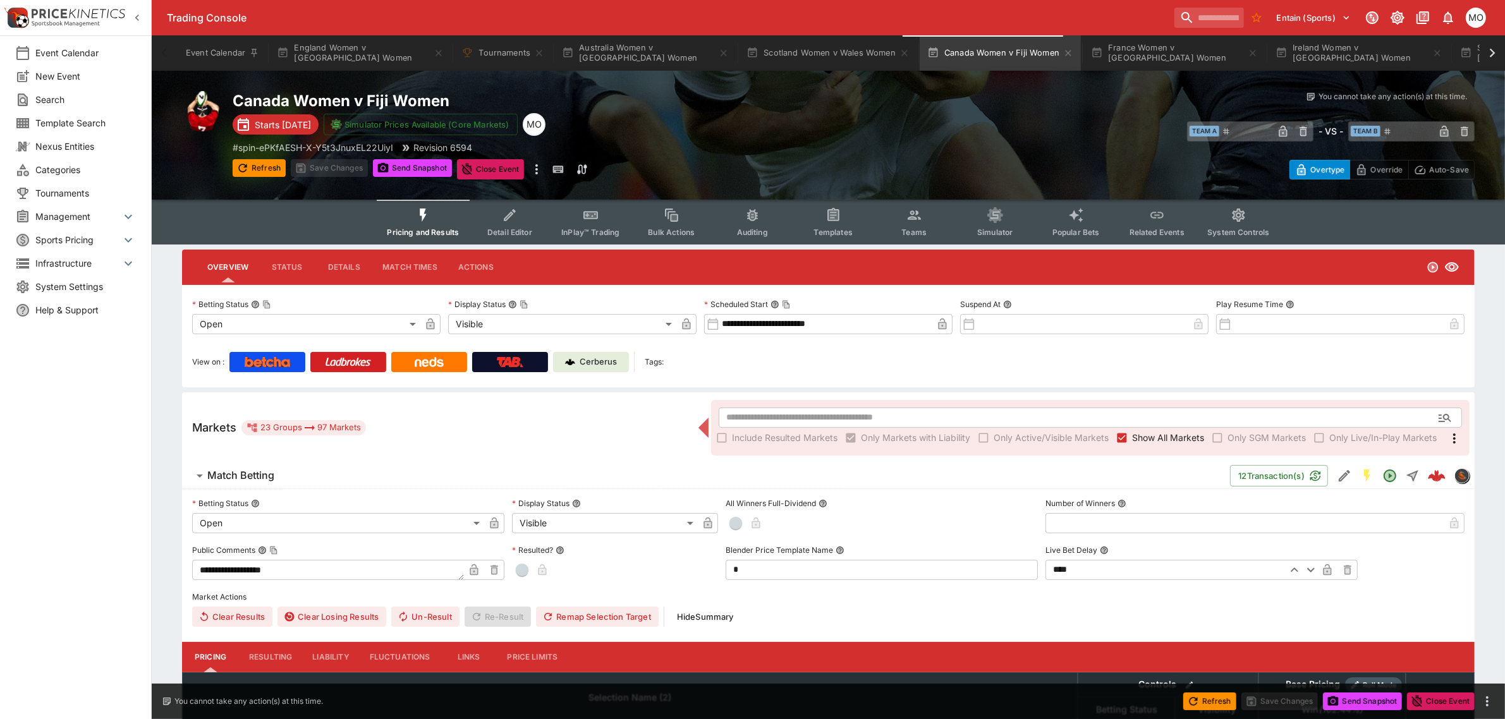
click at [585, 360] on p "Cerberus" at bounding box center [598, 362] width 37 height 13
click at [832, 209] on icon "Event type filters" at bounding box center [833, 214] width 12 height 13
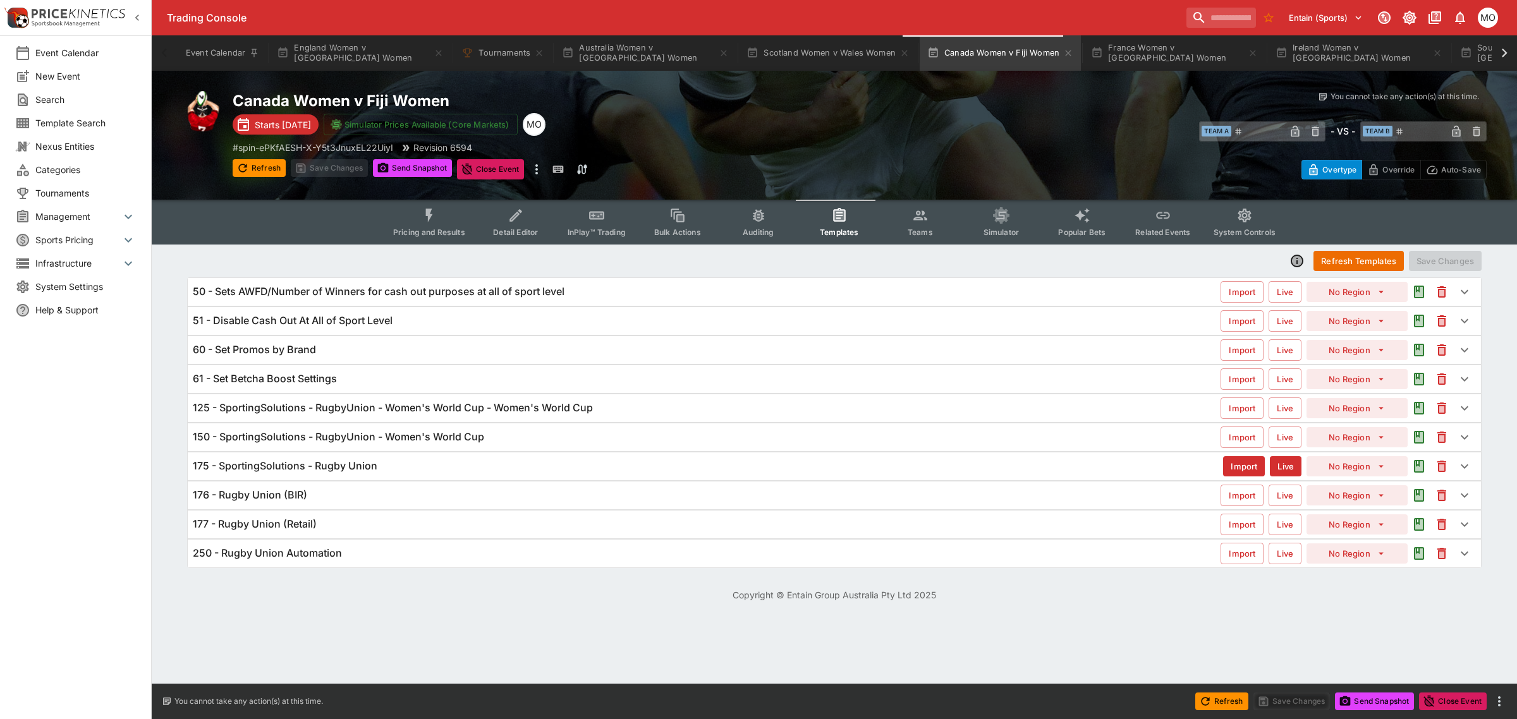
click at [386, 412] on h6 "125 - SportingSolutions - RugbyUnion - Women's World Cup - Women's World Cup" at bounding box center [393, 407] width 400 height 13
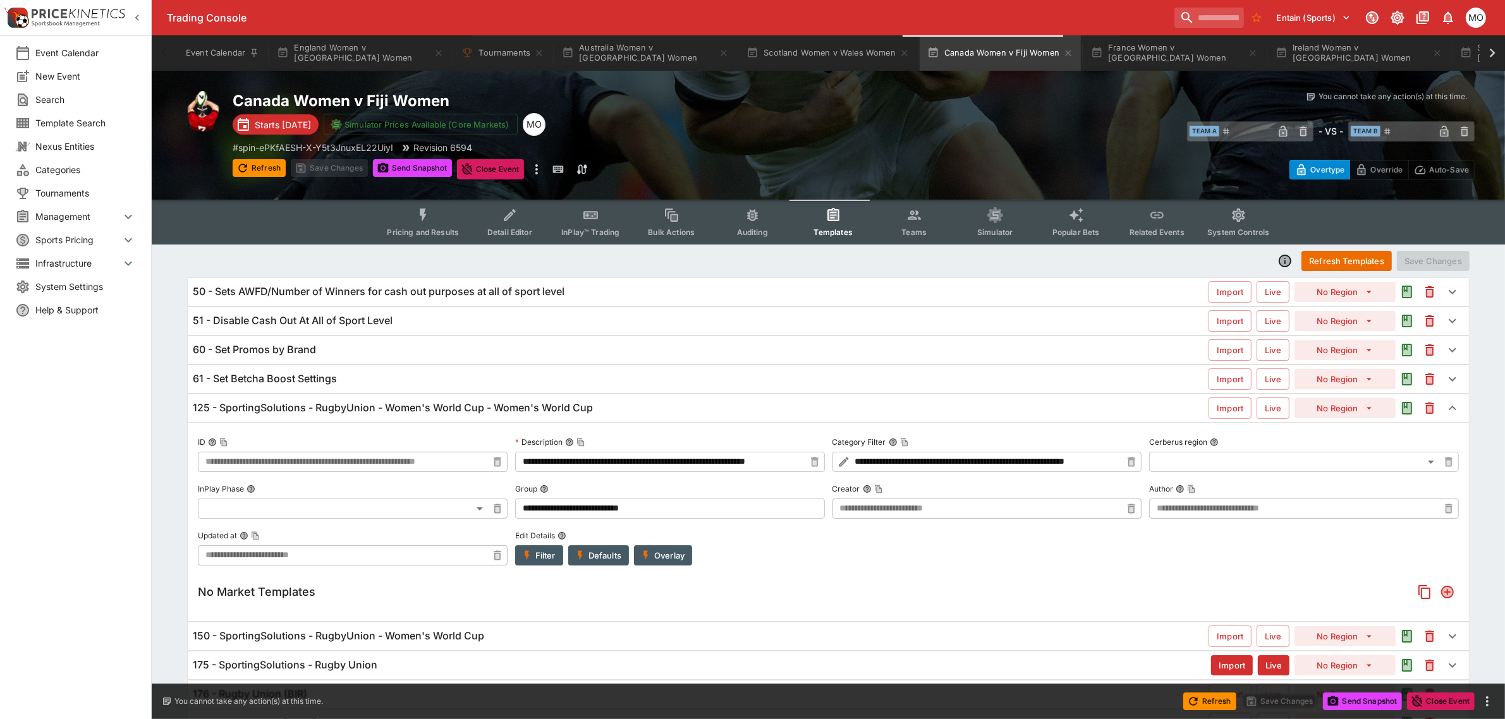
click at [655, 553] on button "Overlay" at bounding box center [663, 556] width 58 height 20
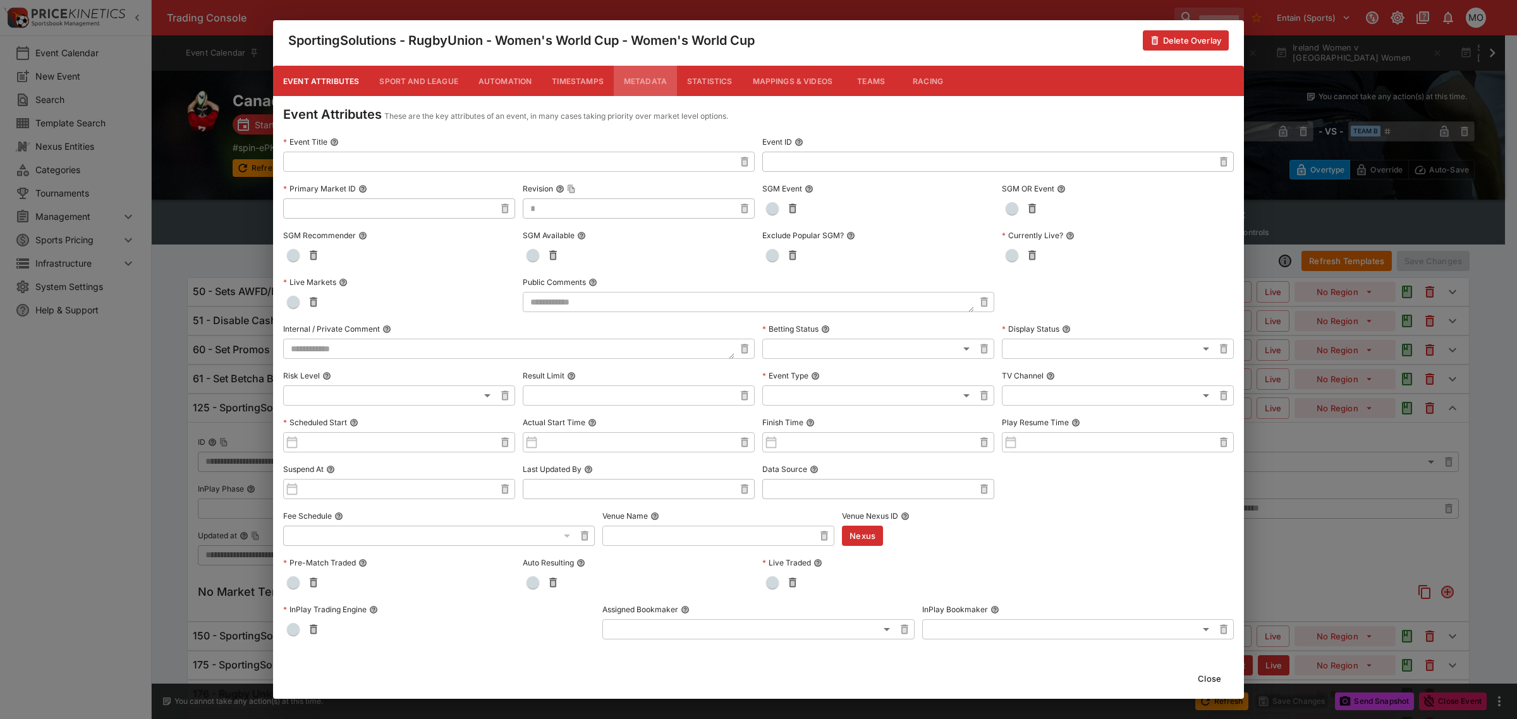
click at [659, 75] on button "Metadata" at bounding box center [645, 81] width 63 height 30
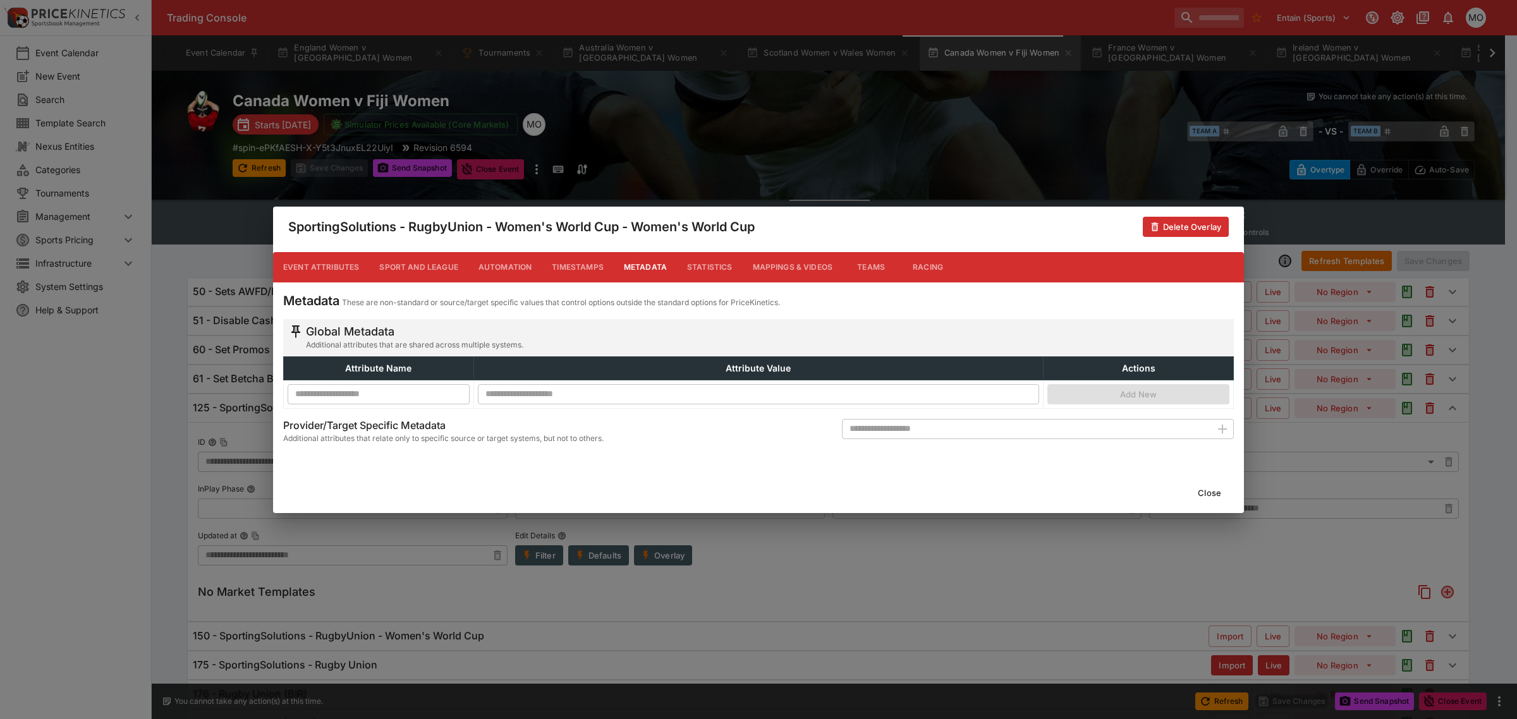
click at [1212, 493] on button "Close" at bounding box center [1209, 493] width 39 height 20
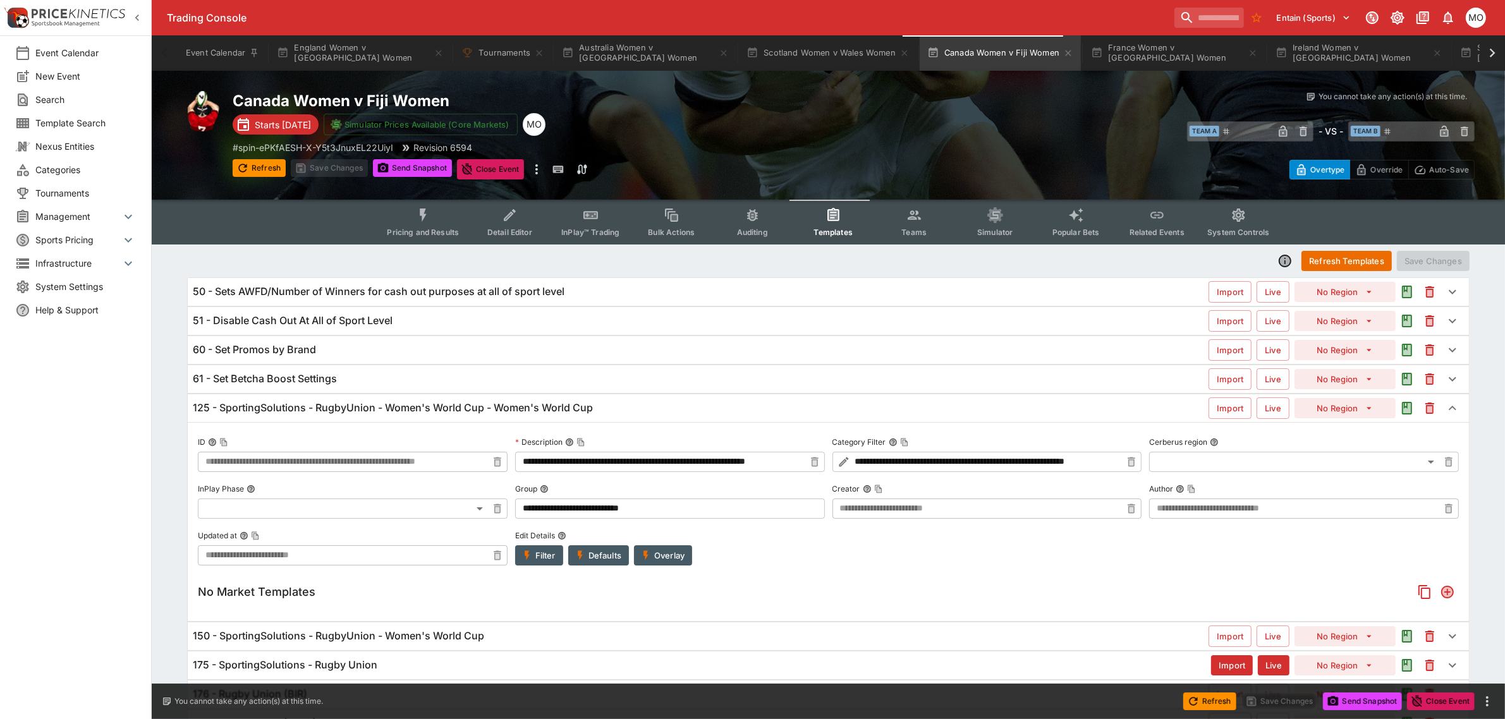
click at [539, 556] on button "Filter" at bounding box center [539, 556] width 48 height 20
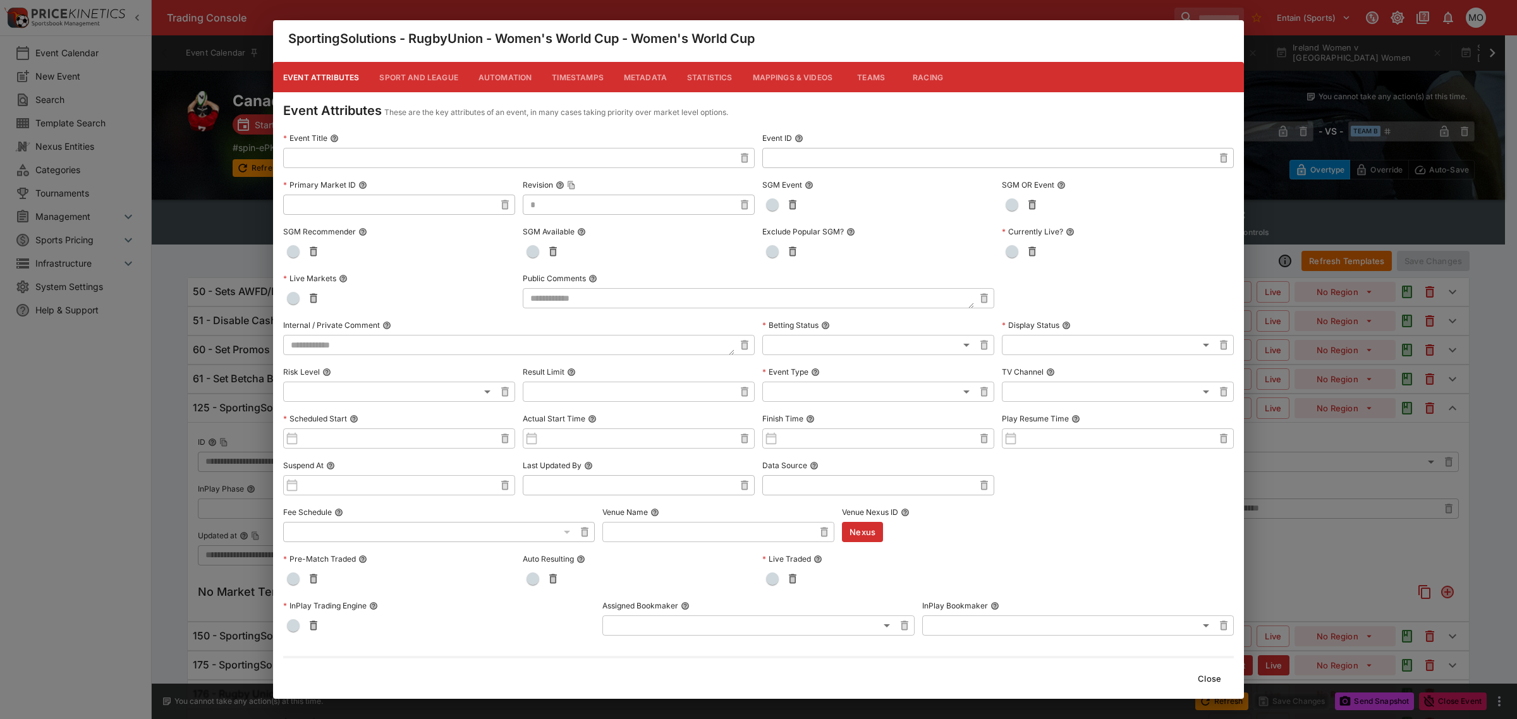
click at [624, 70] on button "Metadata" at bounding box center [645, 77] width 63 height 30
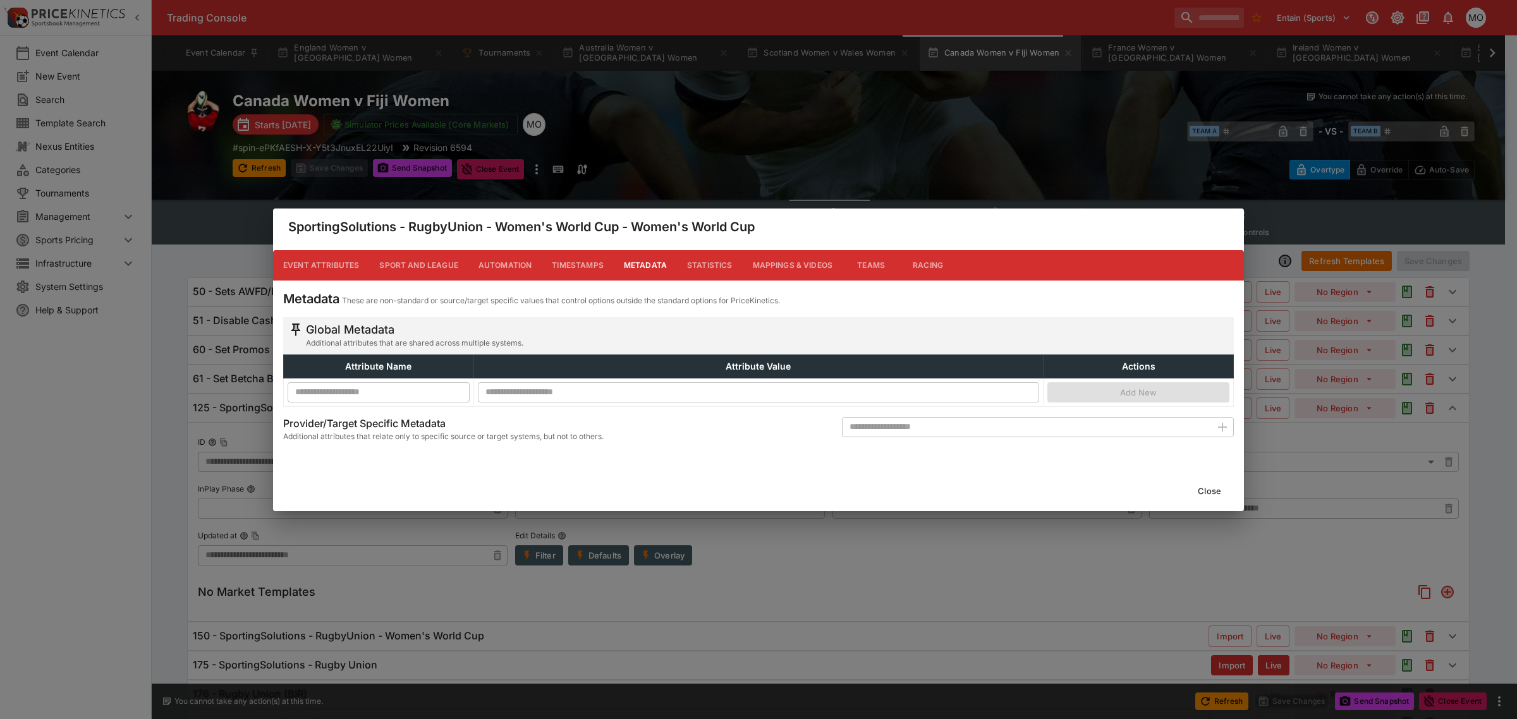
click at [1201, 485] on button "Close" at bounding box center [1209, 491] width 39 height 20
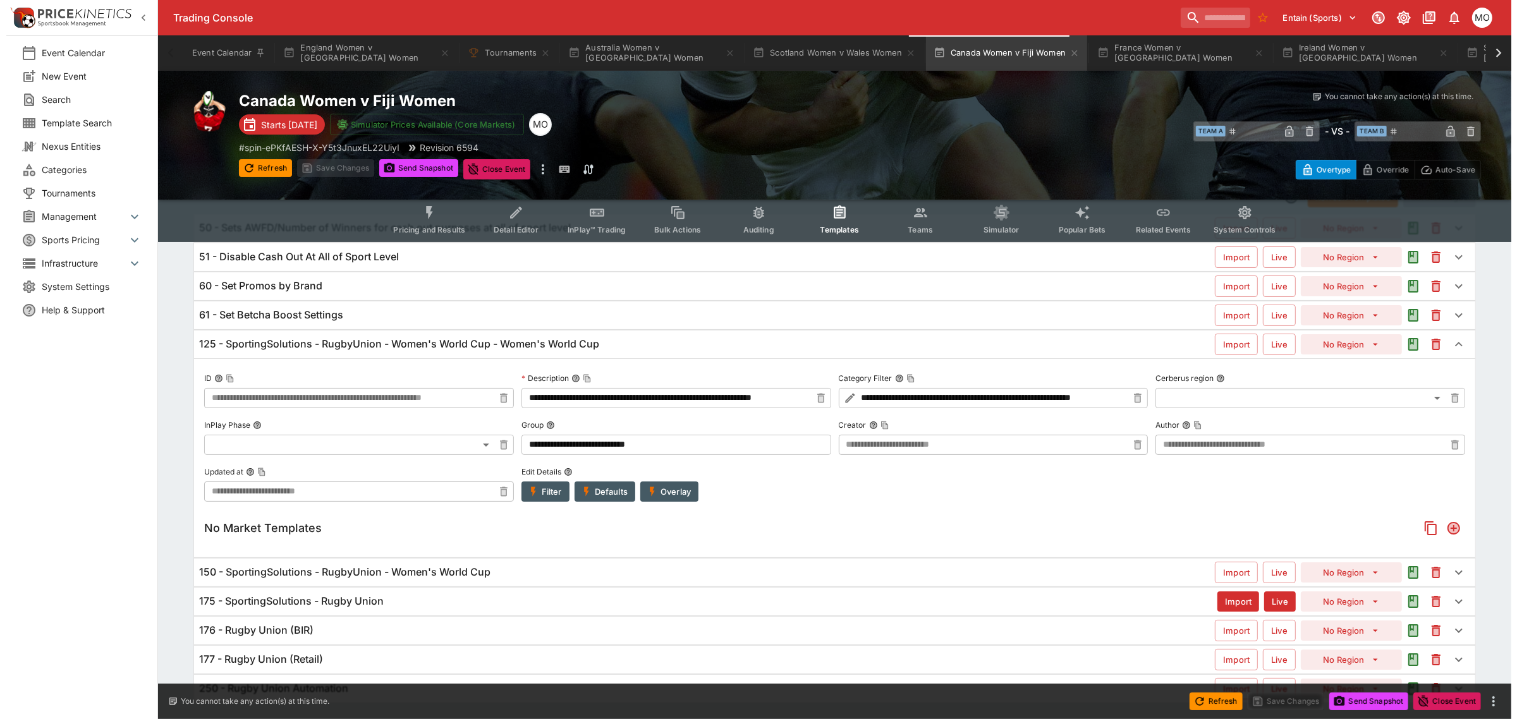
scroll to position [98, 0]
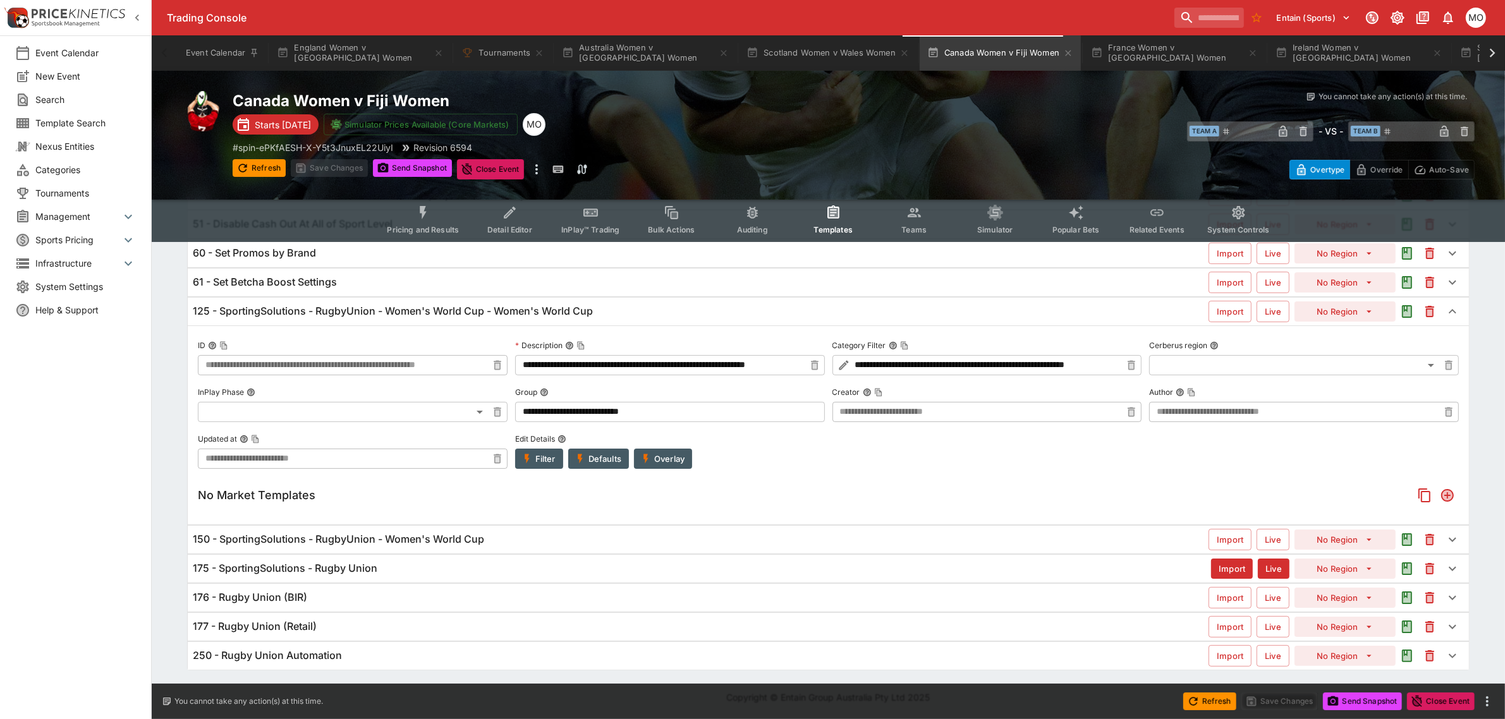
click at [544, 456] on button "Filter" at bounding box center [539, 459] width 48 height 20
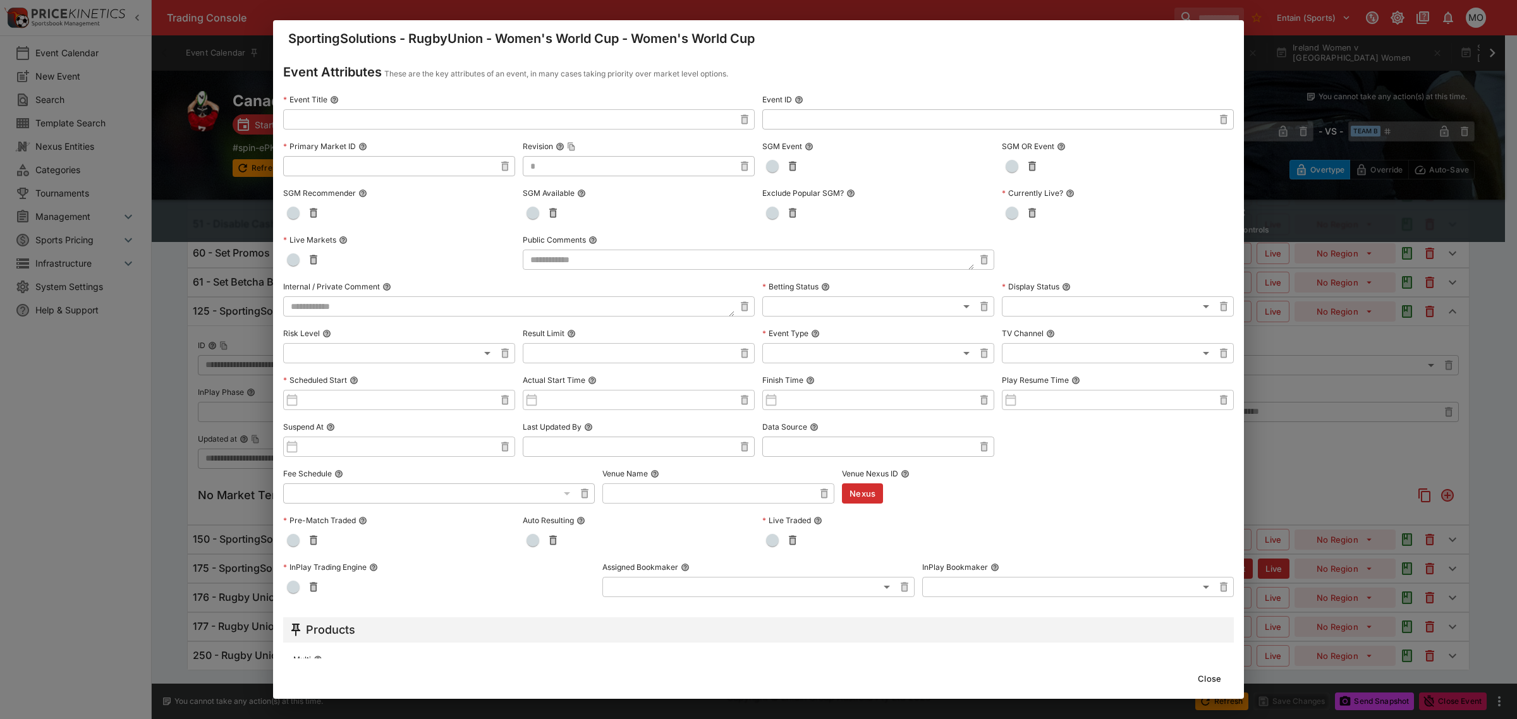
scroll to position [0, 0]
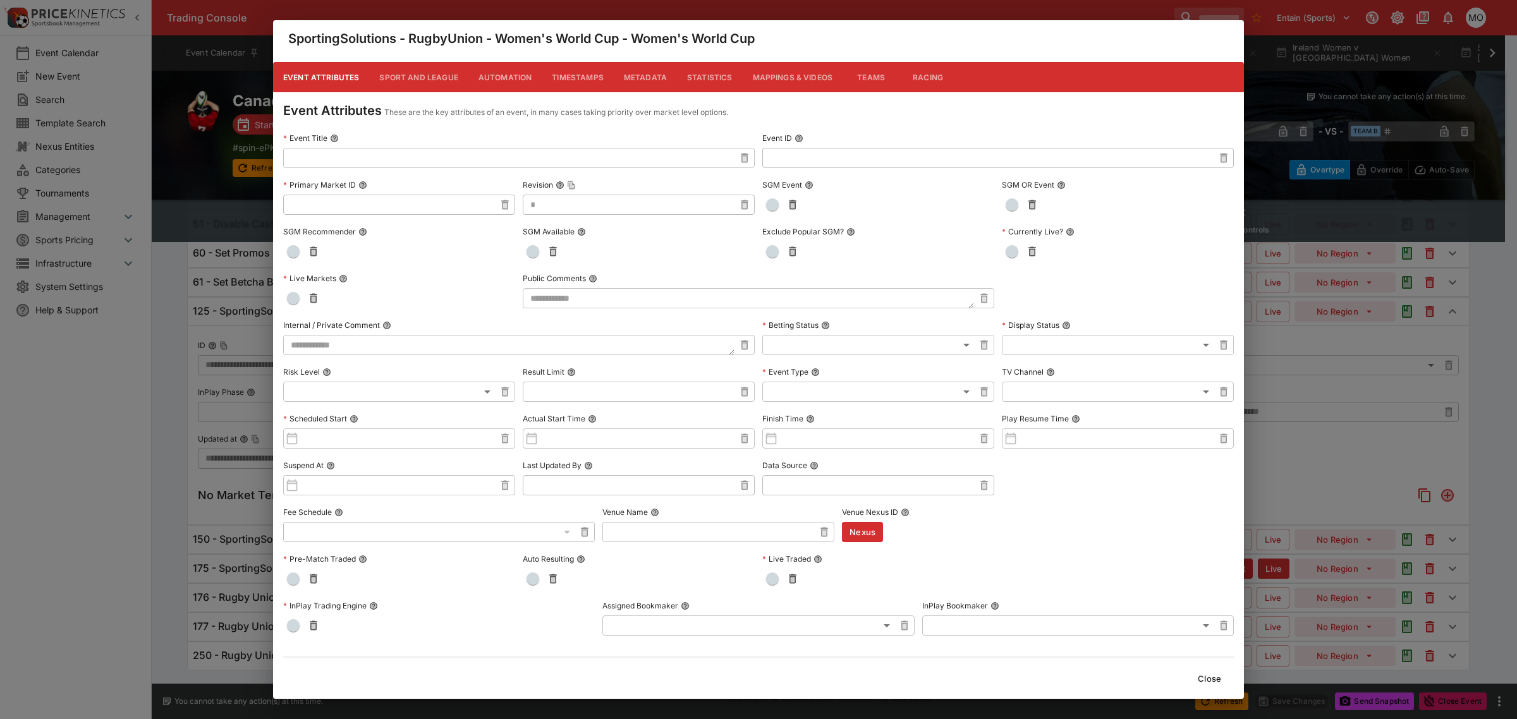
click at [1211, 692] on div "Close" at bounding box center [758, 679] width 971 height 40
click at [1215, 683] on button "Close" at bounding box center [1209, 679] width 39 height 20
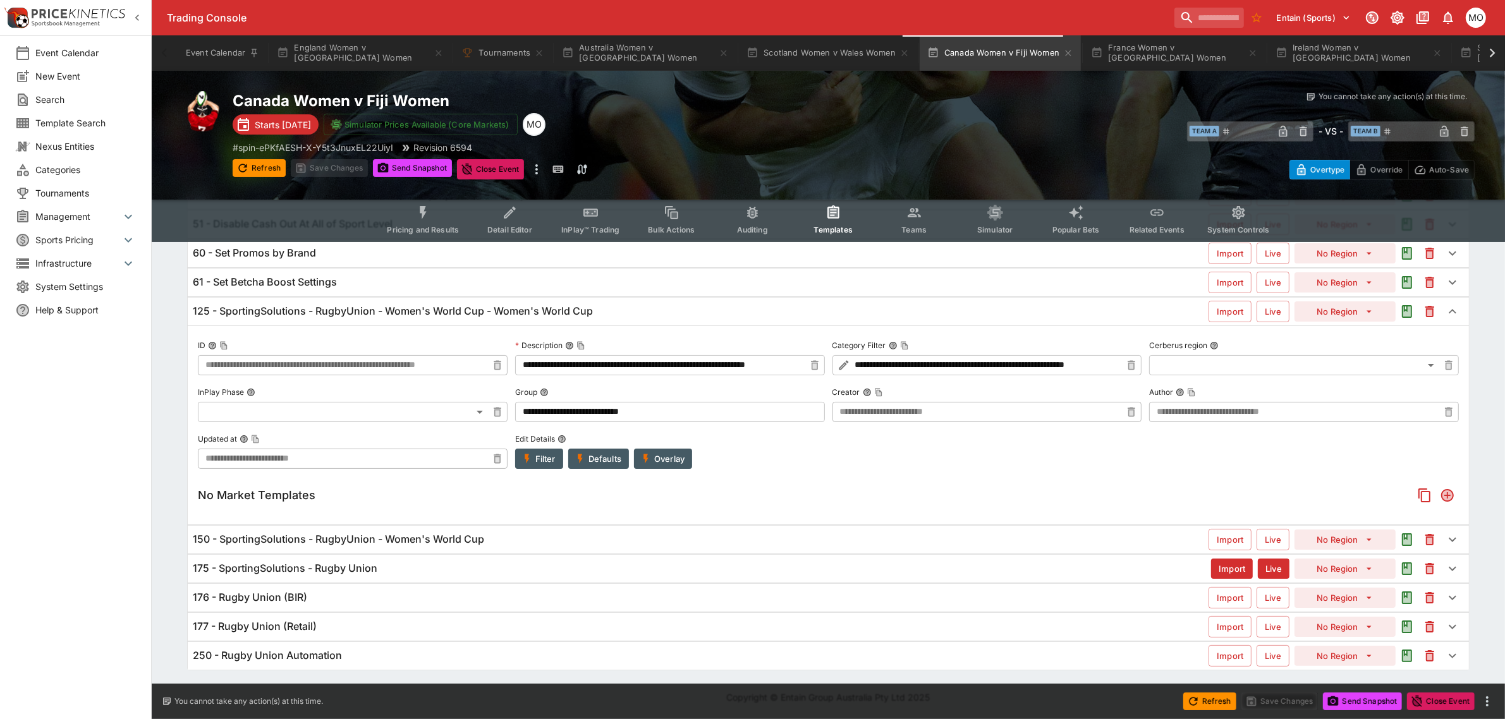
click at [671, 460] on button "Overlay" at bounding box center [663, 459] width 58 height 20
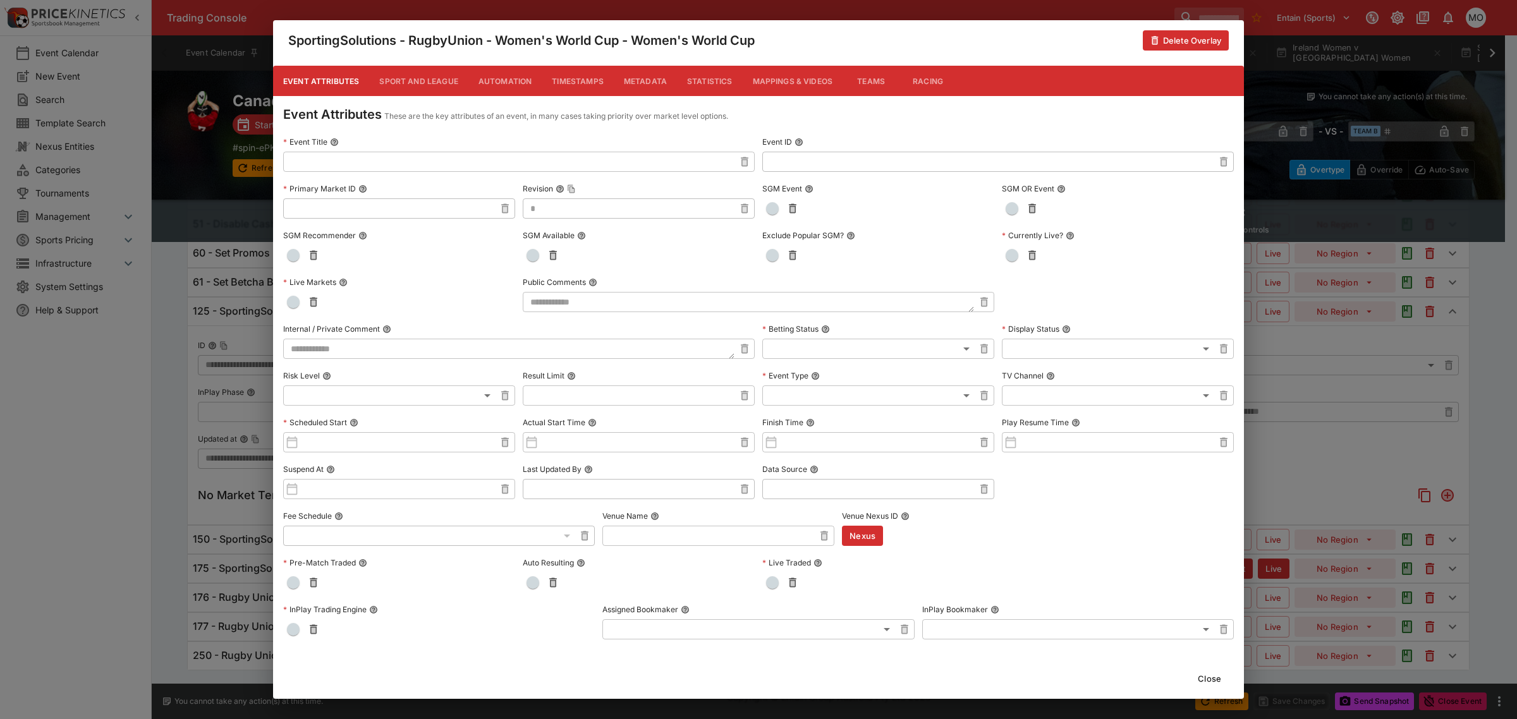
click at [628, 82] on button "Metadata" at bounding box center [645, 81] width 63 height 30
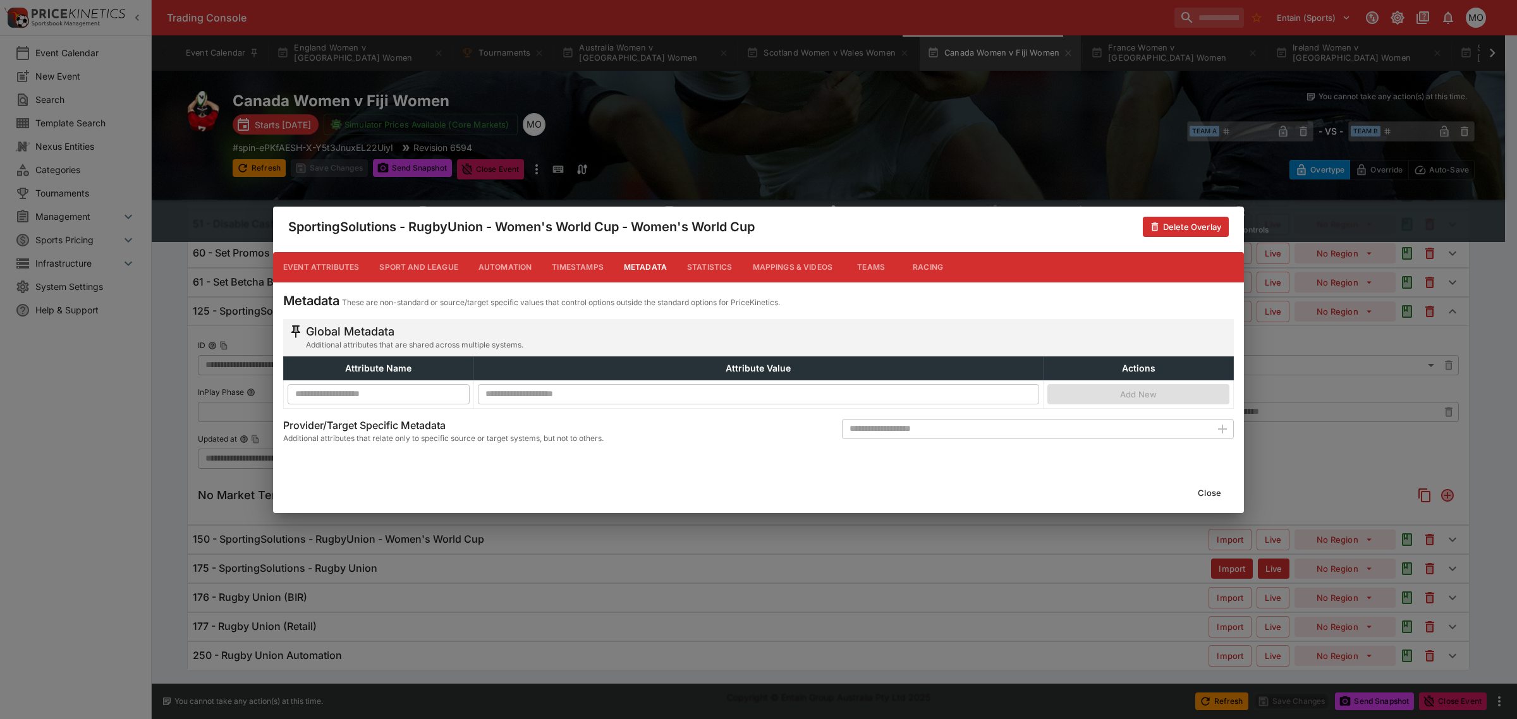
click at [430, 263] on button "Sport and League" at bounding box center [418, 267] width 99 height 30
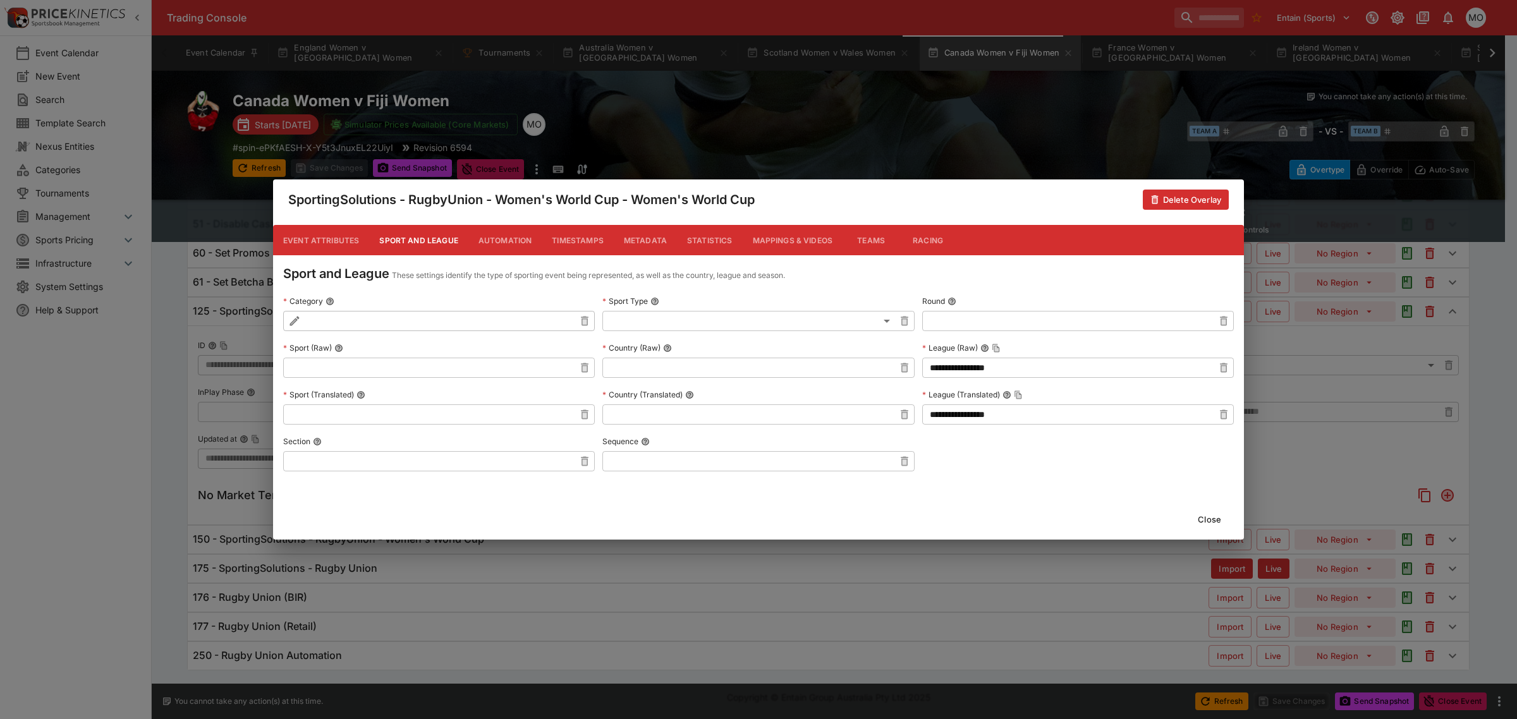
click at [498, 245] on button "Automation" at bounding box center [505, 240] width 74 height 30
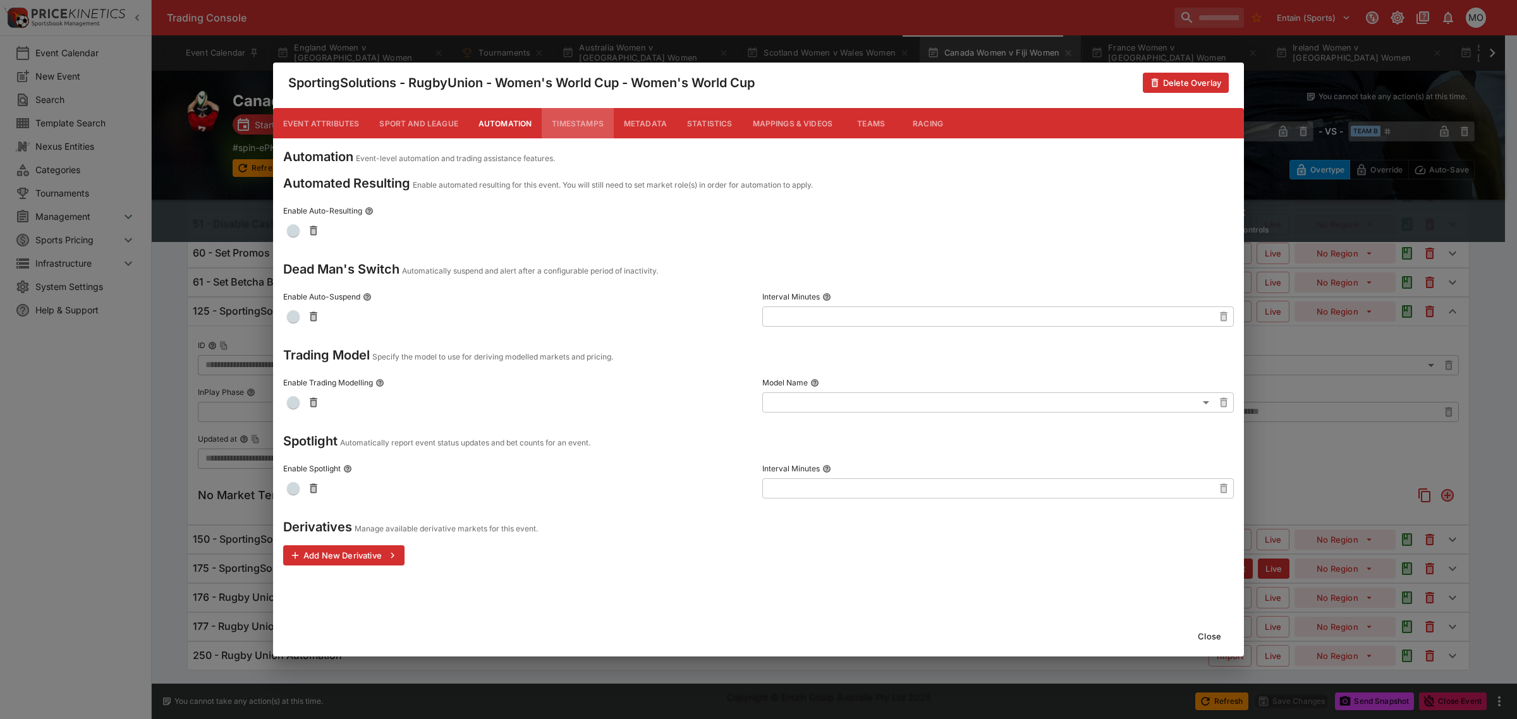
click at [583, 117] on button "Timestamps" at bounding box center [578, 123] width 72 height 30
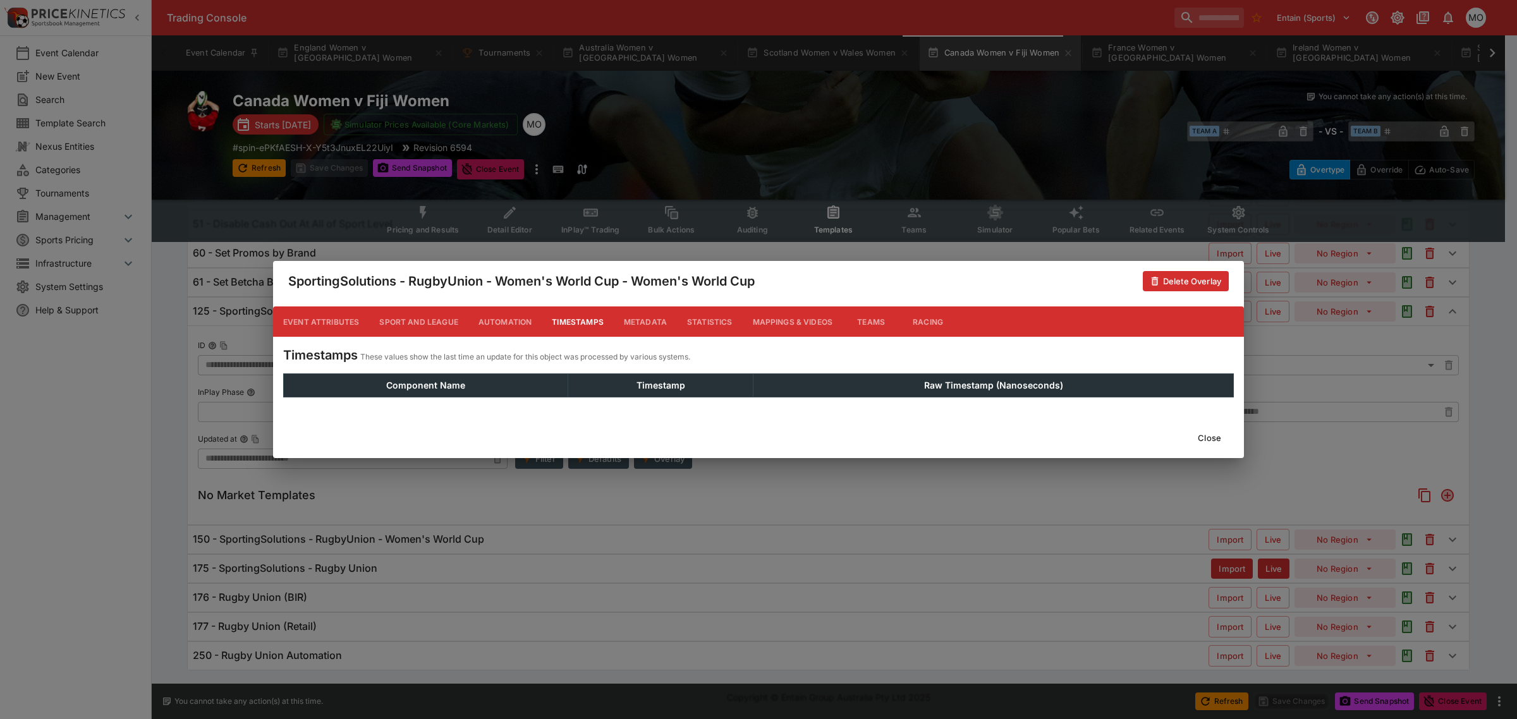
click at [1211, 434] on button "Close" at bounding box center [1209, 438] width 39 height 20
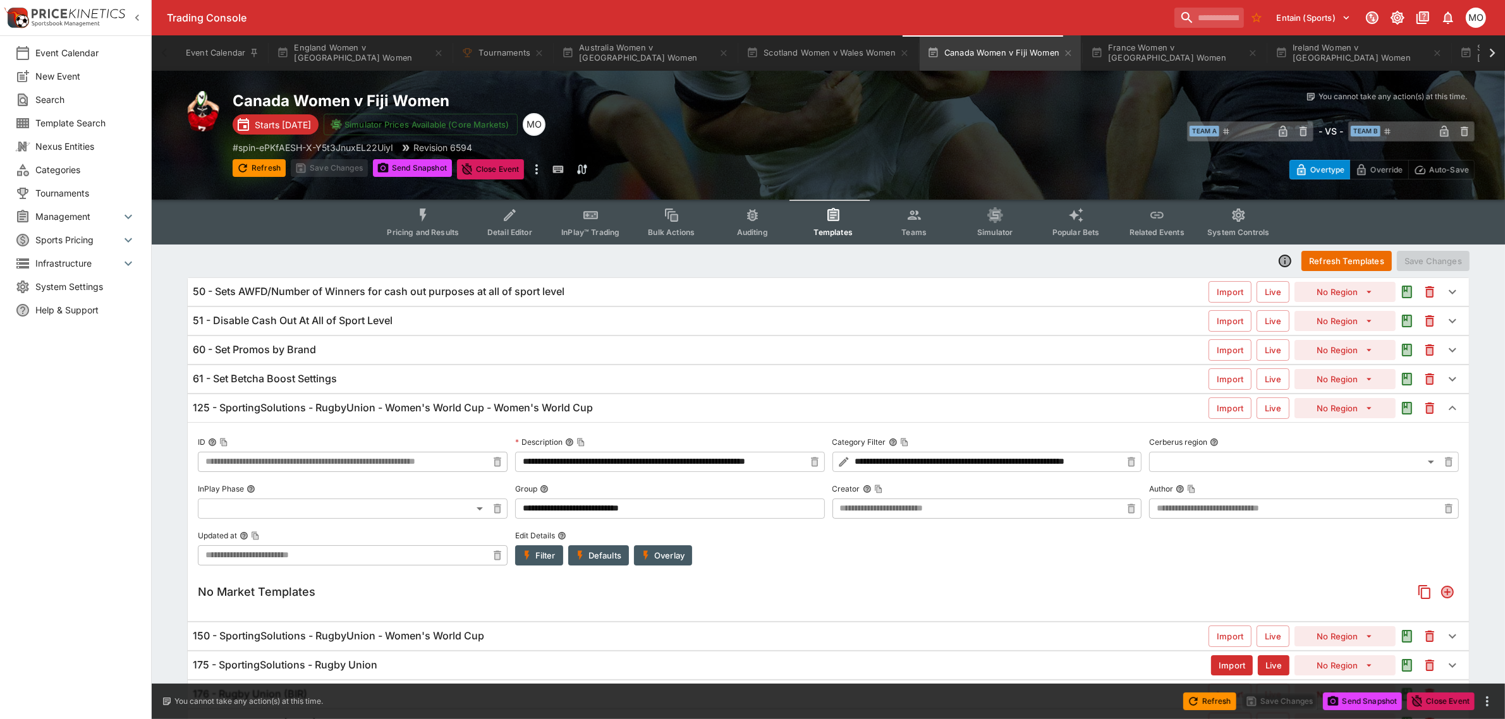
click at [420, 223] on button "Pricing and Results" at bounding box center [423, 222] width 92 height 45
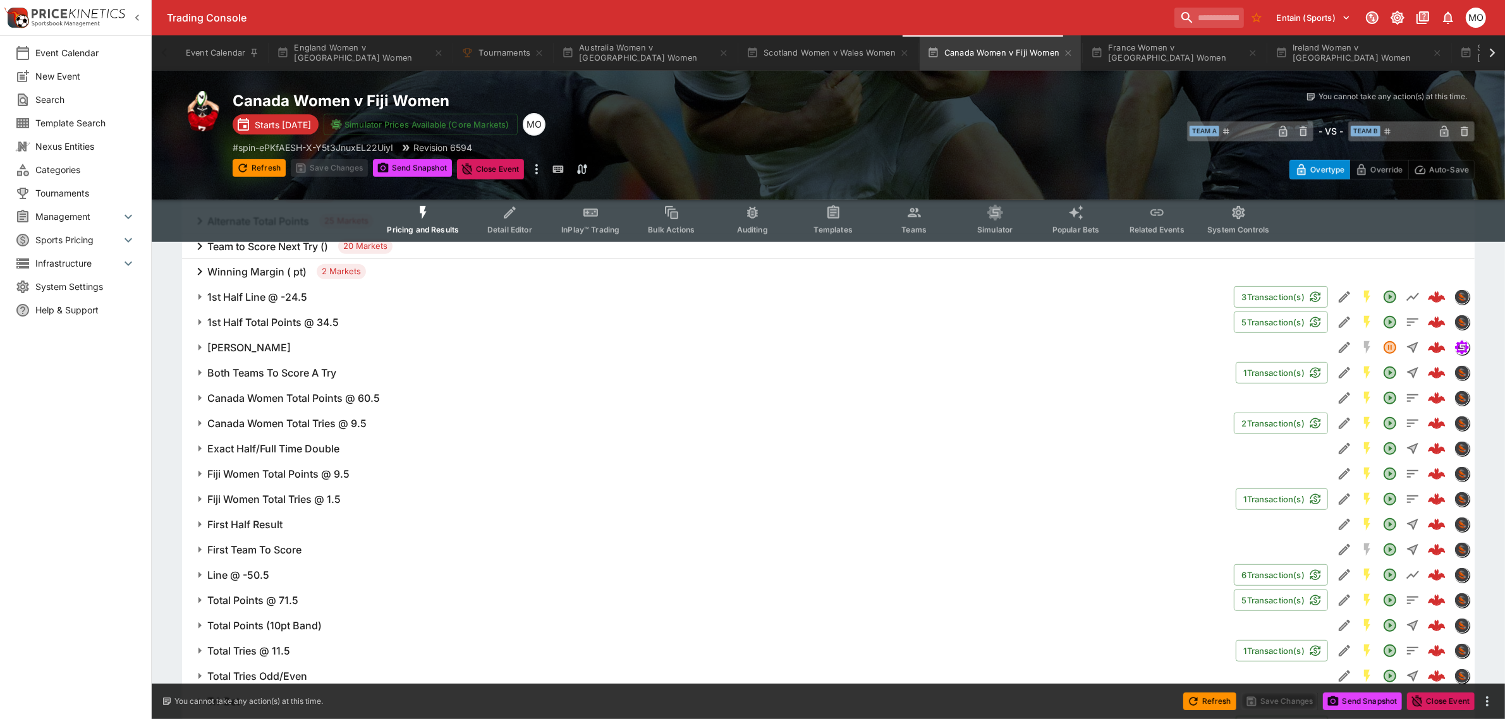
scroll to position [694, 0]
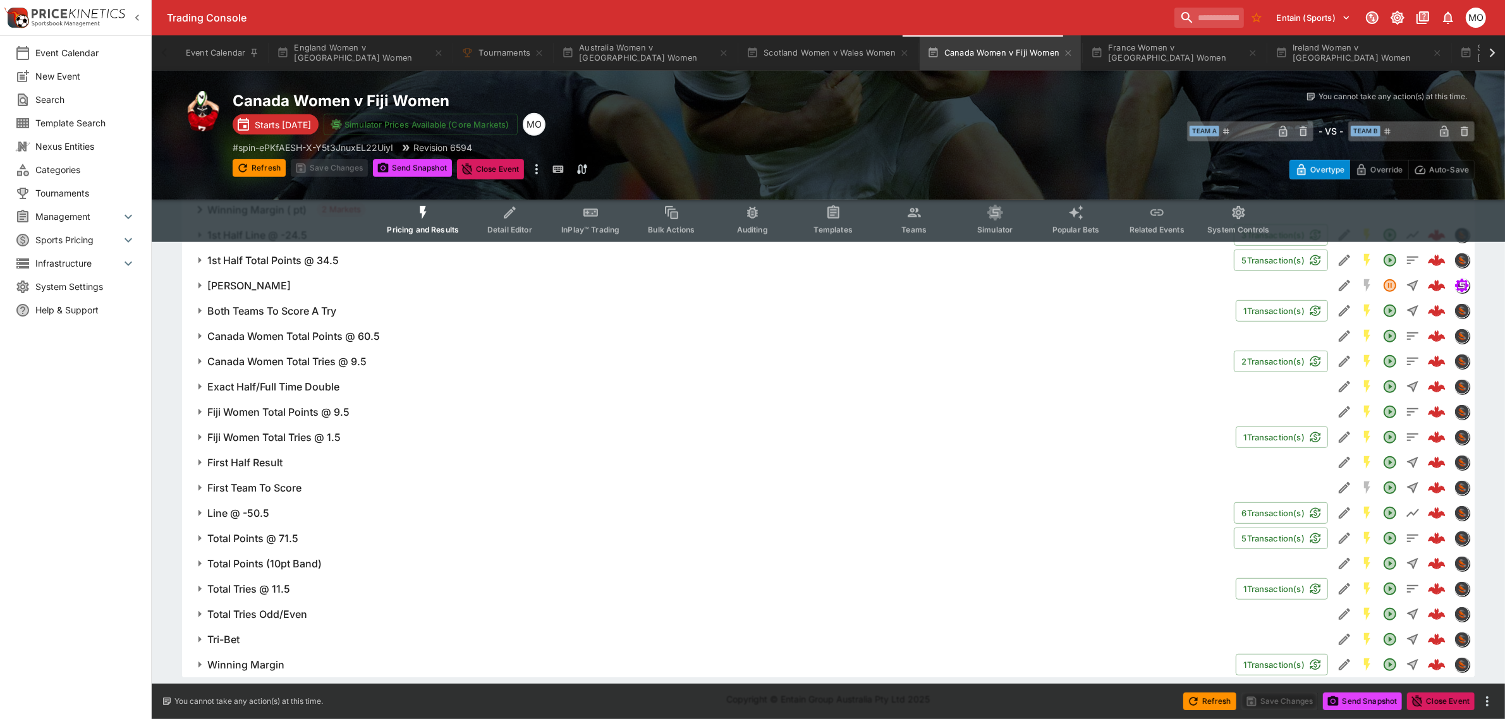
click at [294, 515] on span "Line @ -50.5" at bounding box center [715, 513] width 1016 height 13
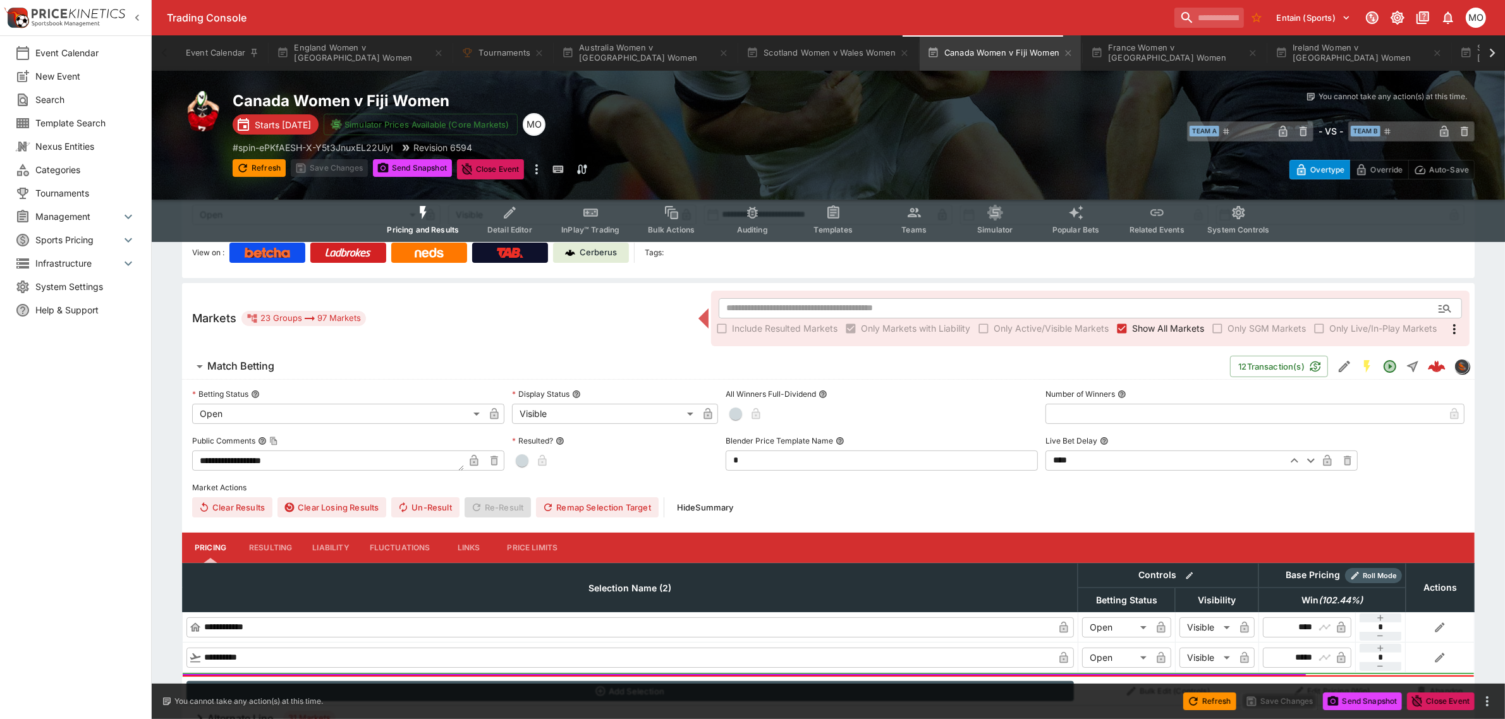
scroll to position [0, 0]
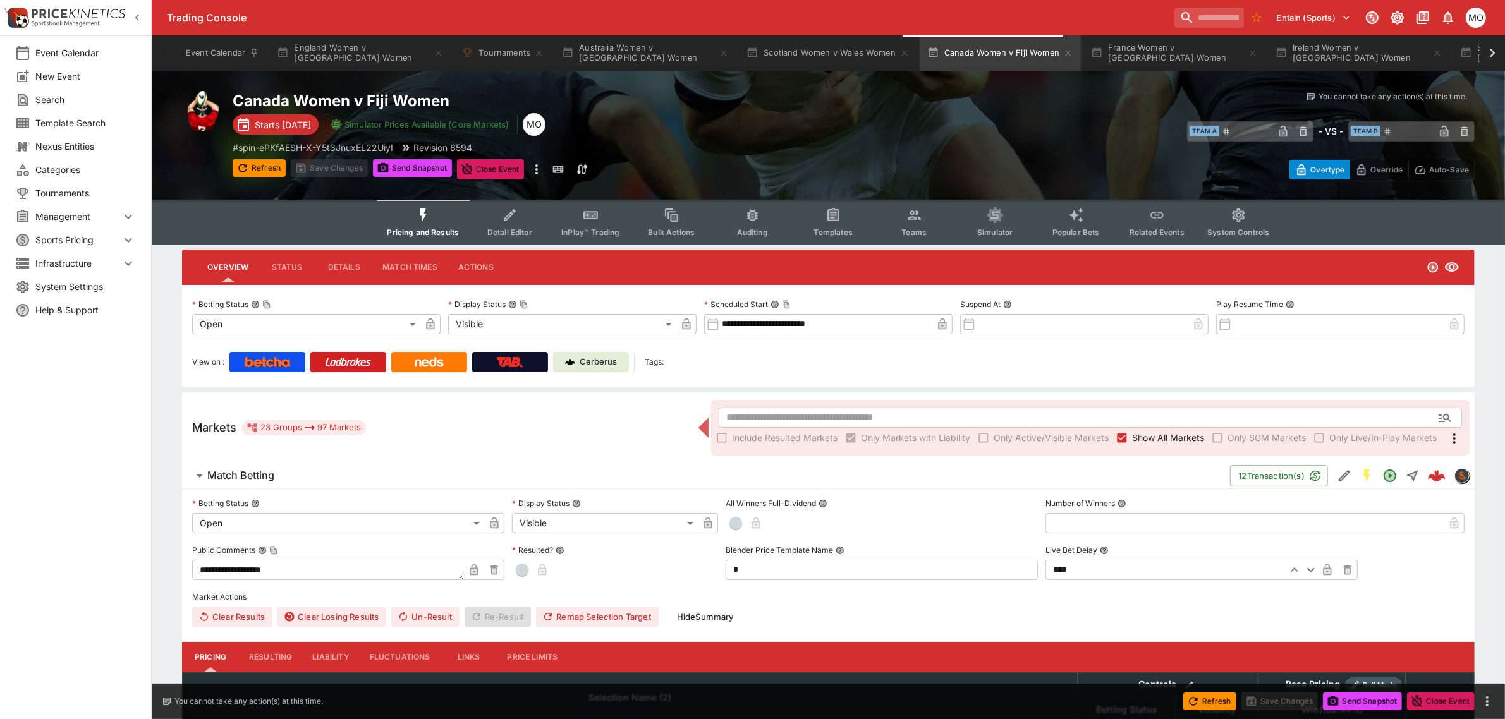
click at [517, 228] on span "Detail Editor" at bounding box center [509, 232] width 45 height 9
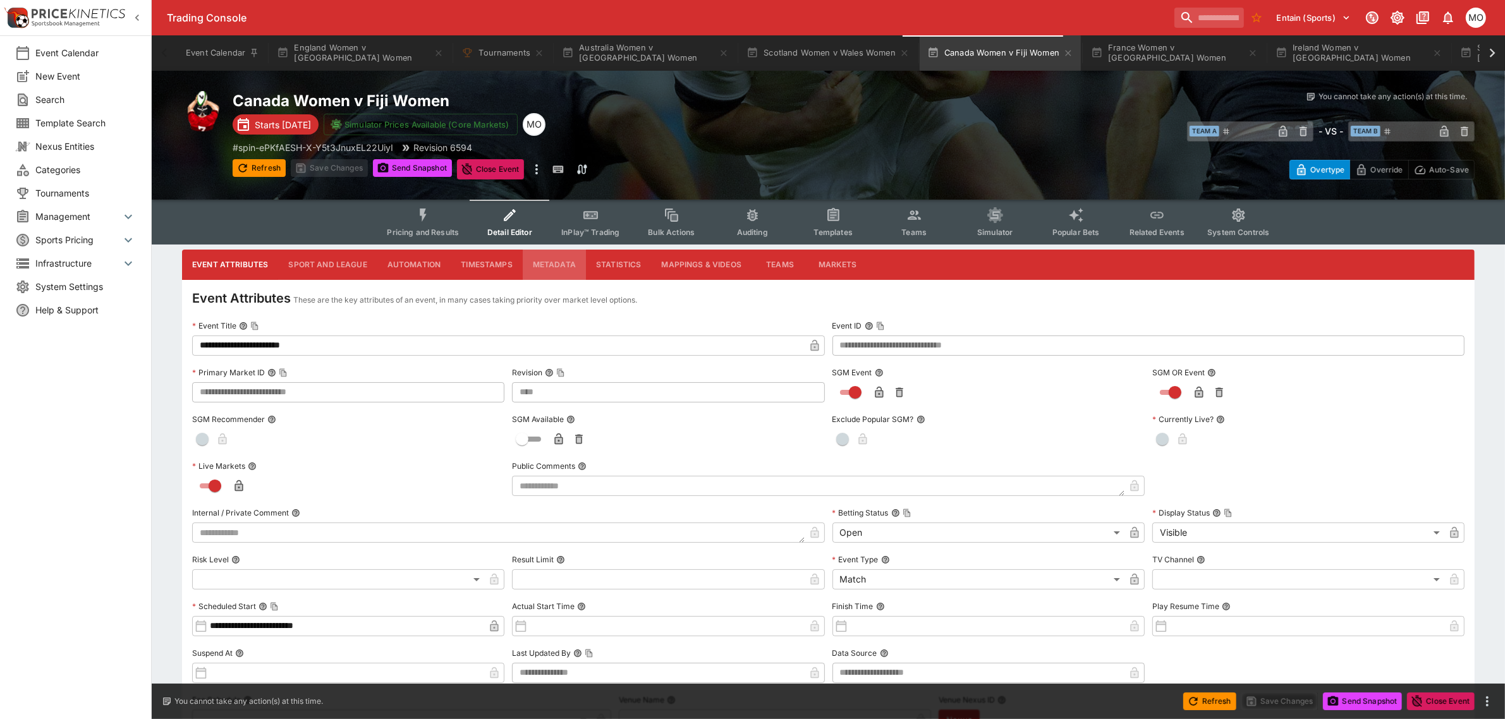
click at [569, 266] on button "Metadata" at bounding box center [554, 265] width 63 height 30
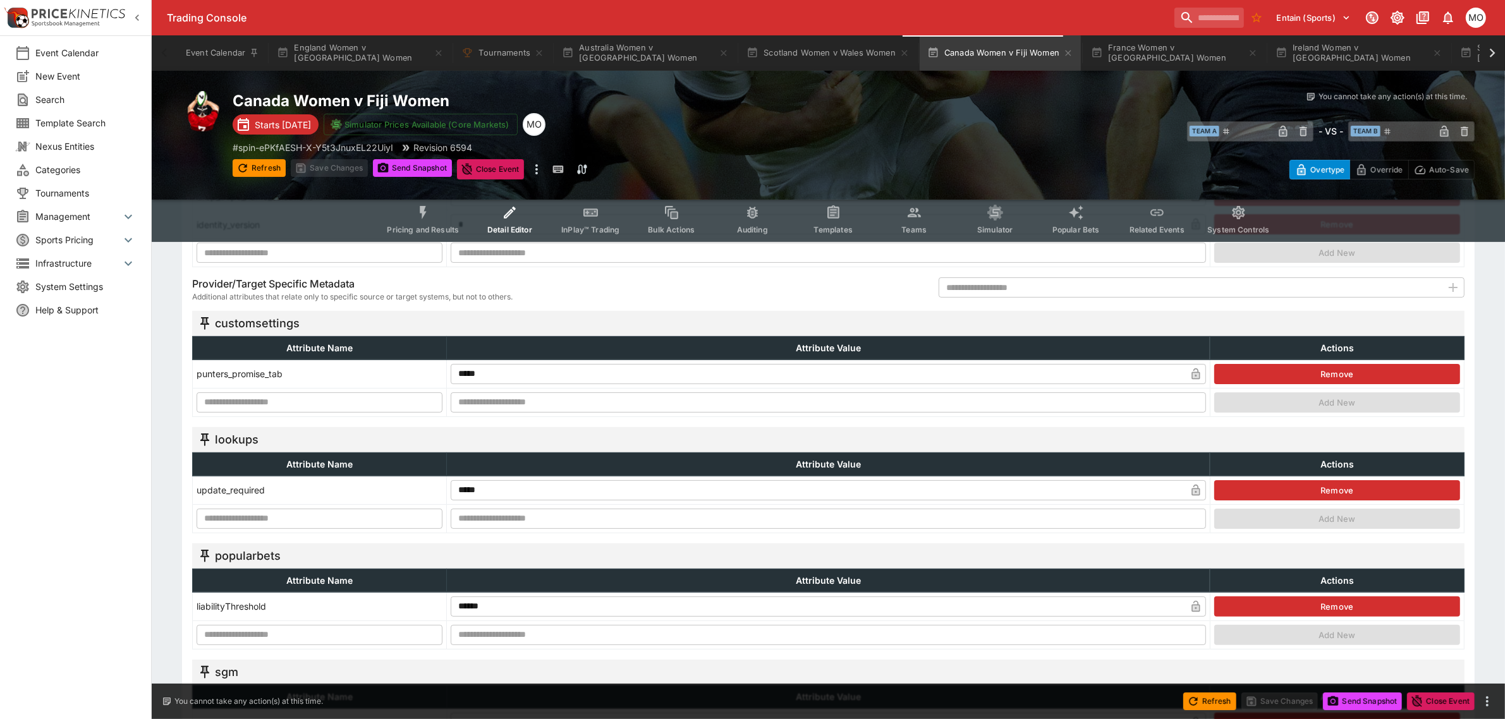
scroll to position [158, 0]
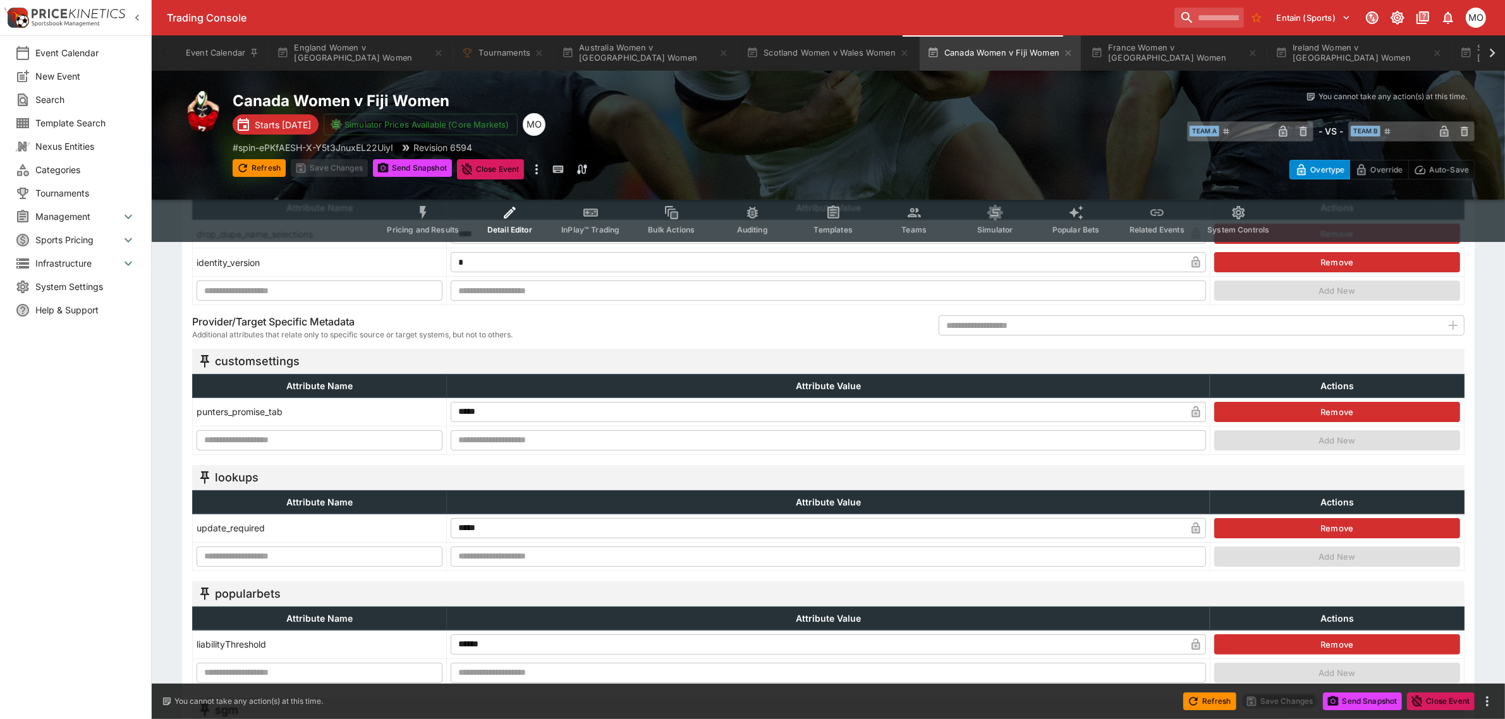
click at [1246, 410] on button "Remove" at bounding box center [1337, 412] width 246 height 20
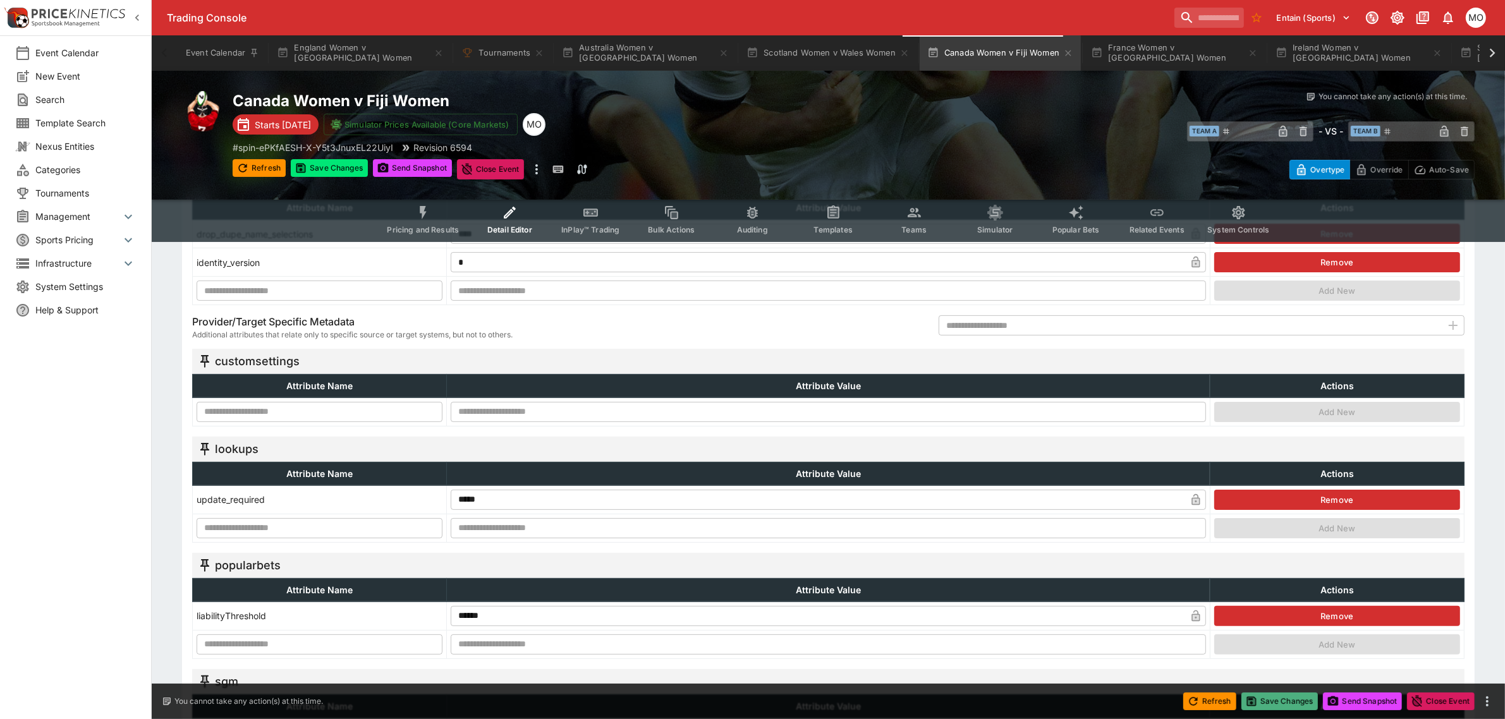
click at [1278, 703] on button "Save Changes" at bounding box center [1280, 702] width 77 height 18
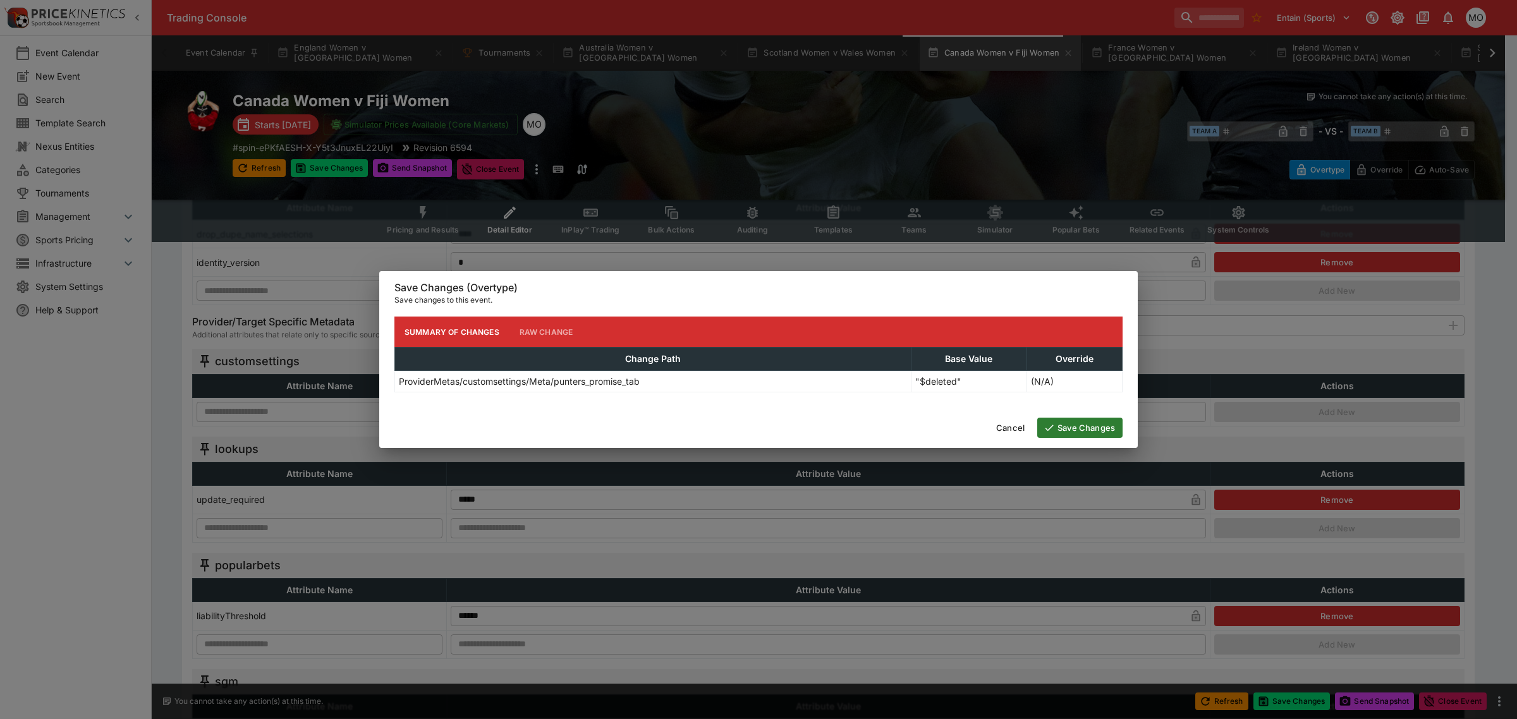
click at [1065, 430] on button "Save Changes" at bounding box center [1079, 428] width 85 height 20
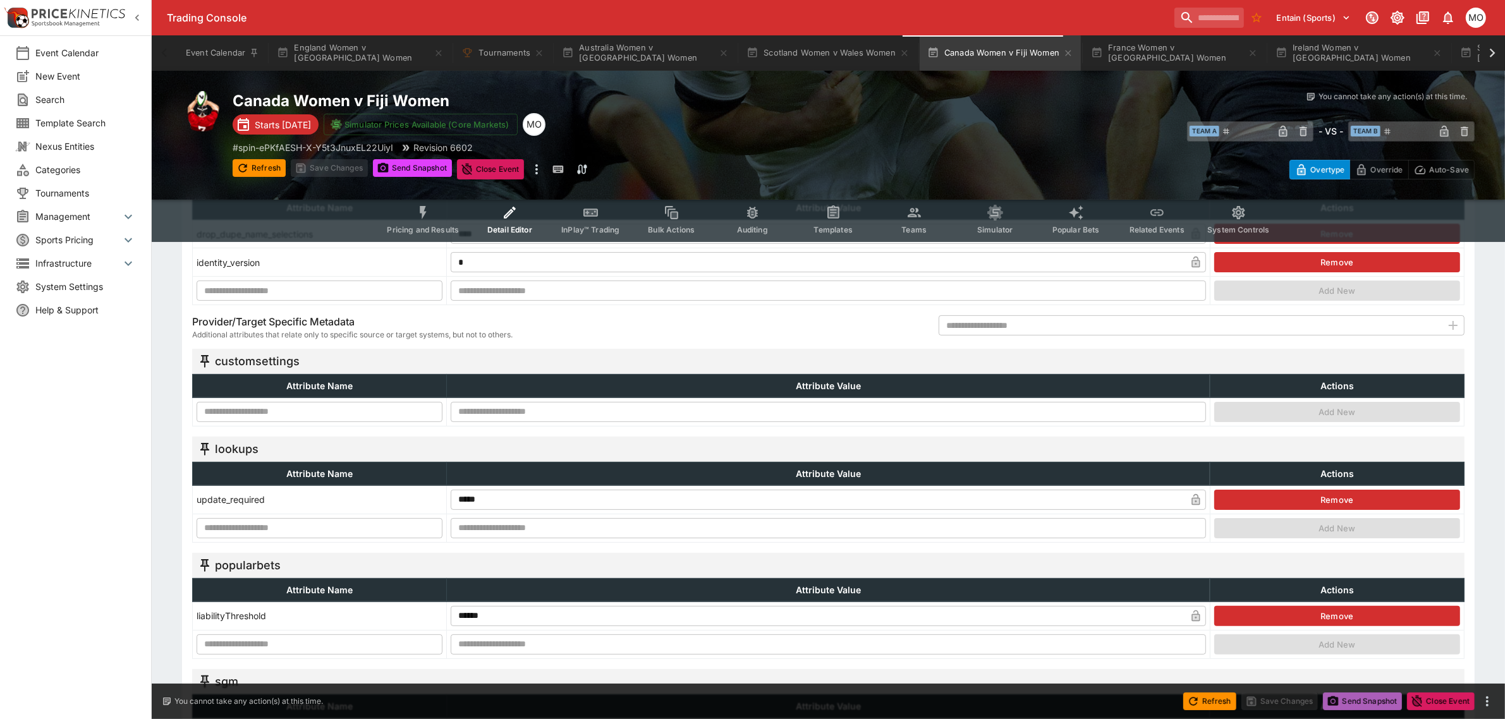
click at [1358, 706] on button "Send Snapshot" at bounding box center [1362, 702] width 79 height 18
type input "**********"
type input "**"
type input "****"
type input "*******"
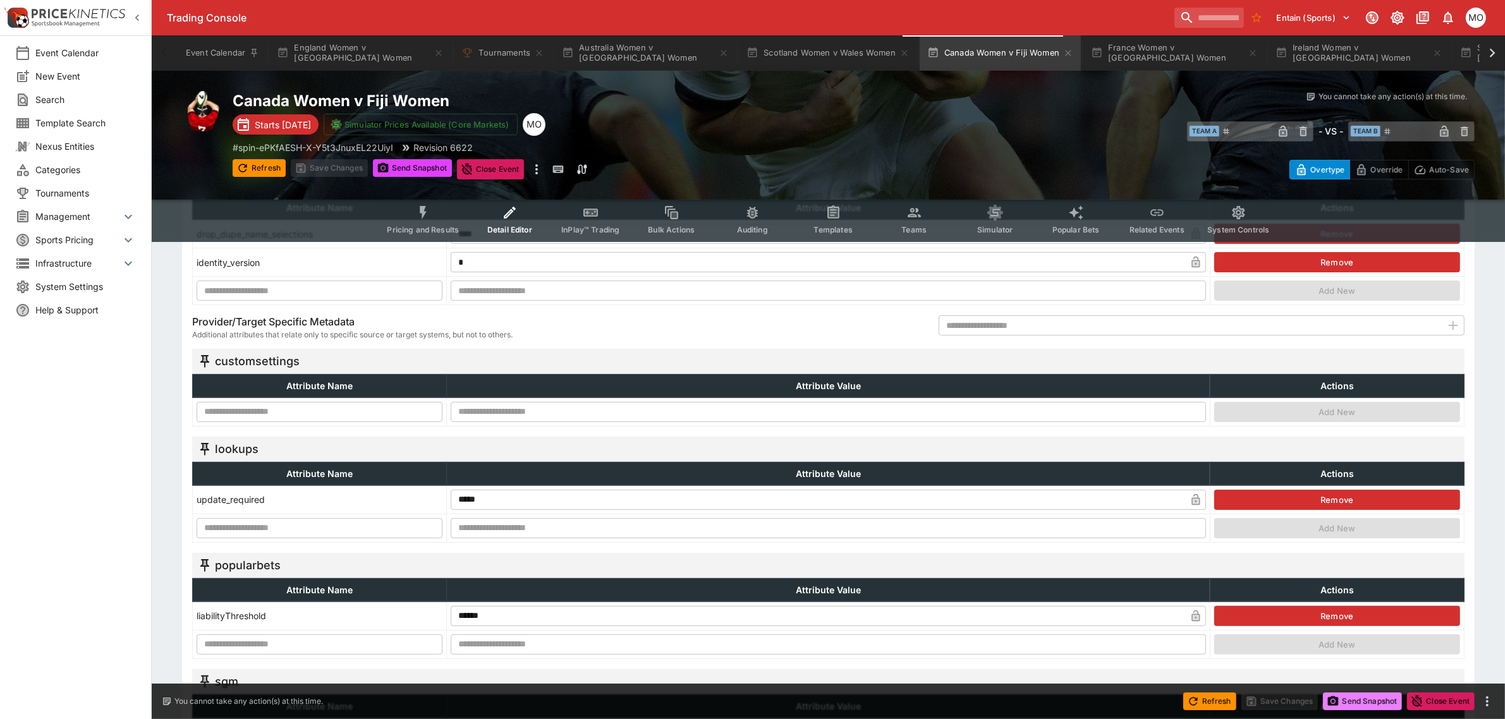
type input "**********"
type input "****"
type input "**********"
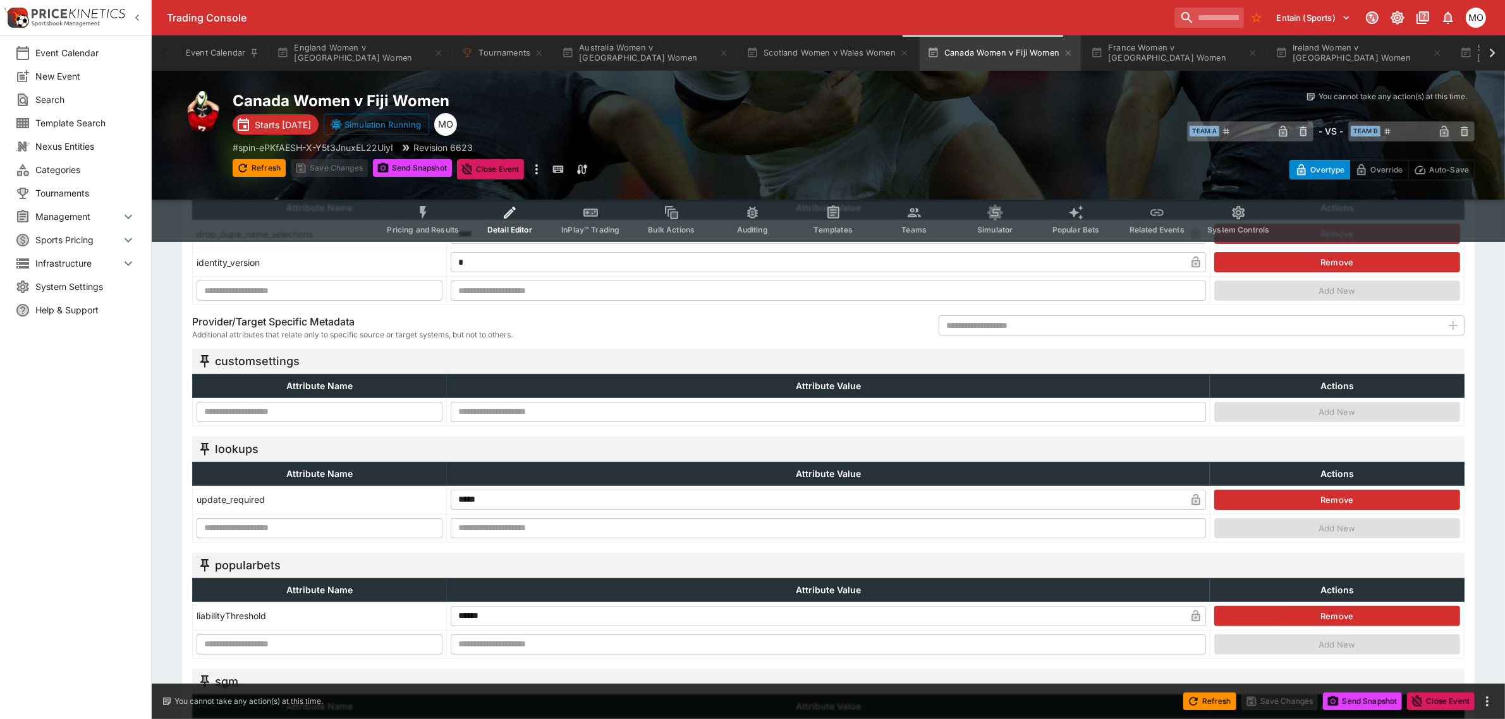
type input "**********"
click at [266, 409] on input "text" at bounding box center [320, 412] width 246 height 20
paste input "**********"
type input "**********"
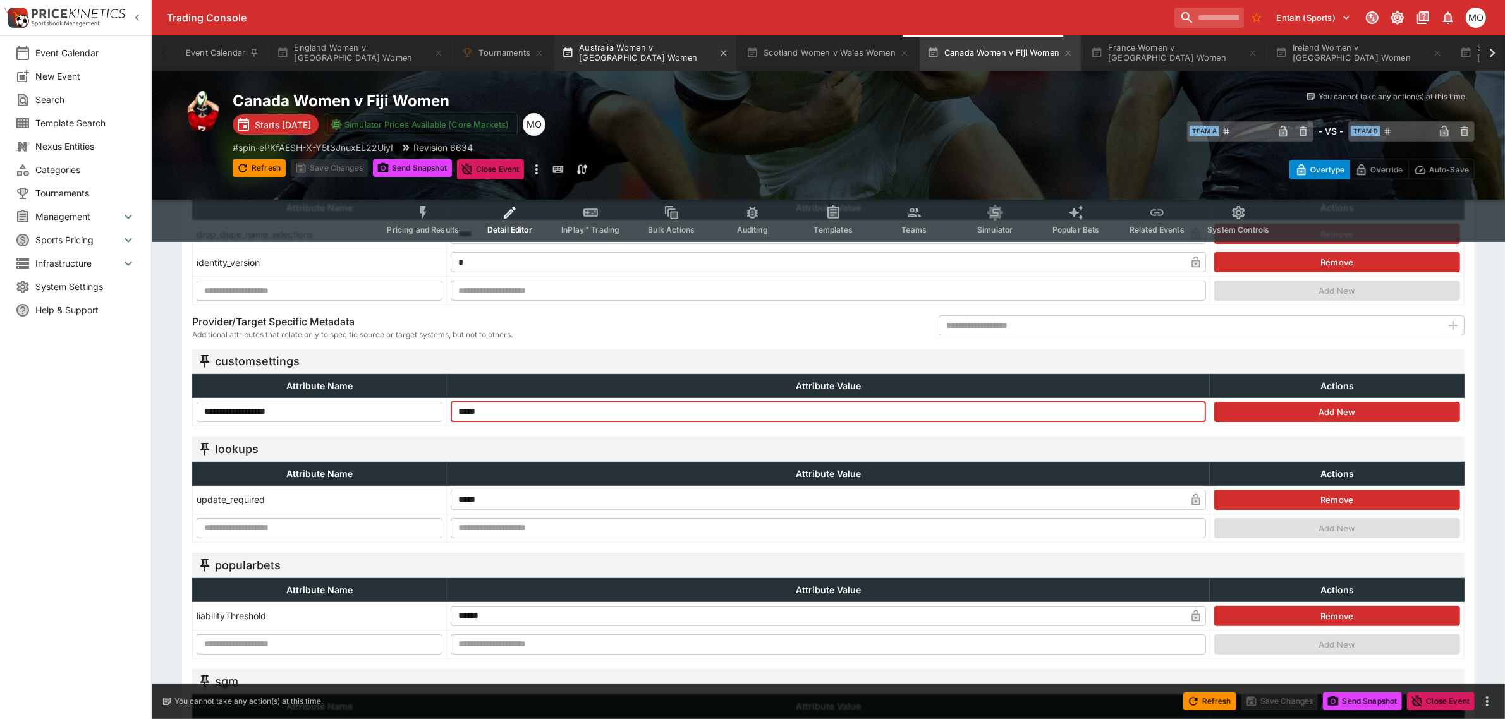
type input "*****"
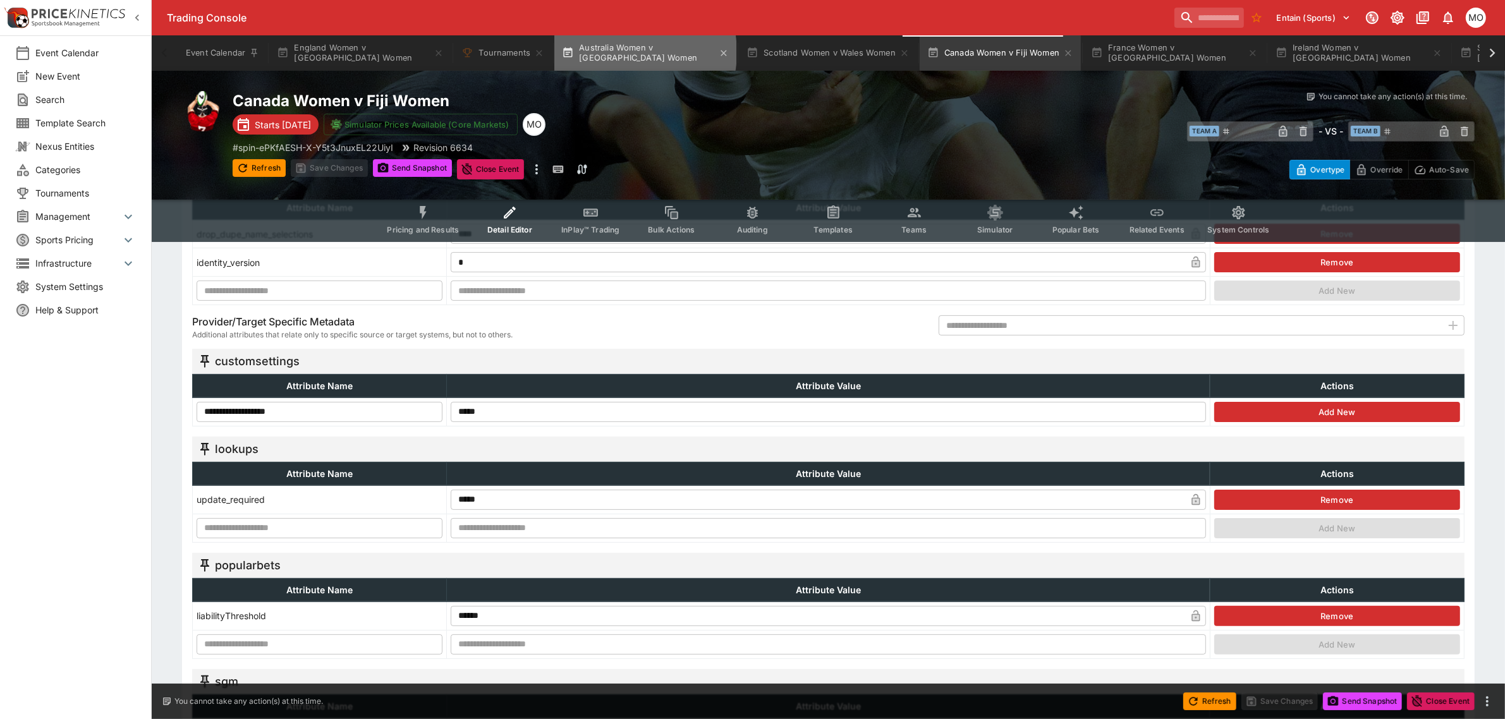
click at [607, 52] on button "Australia Women v Samoa Women" at bounding box center [645, 52] width 182 height 35
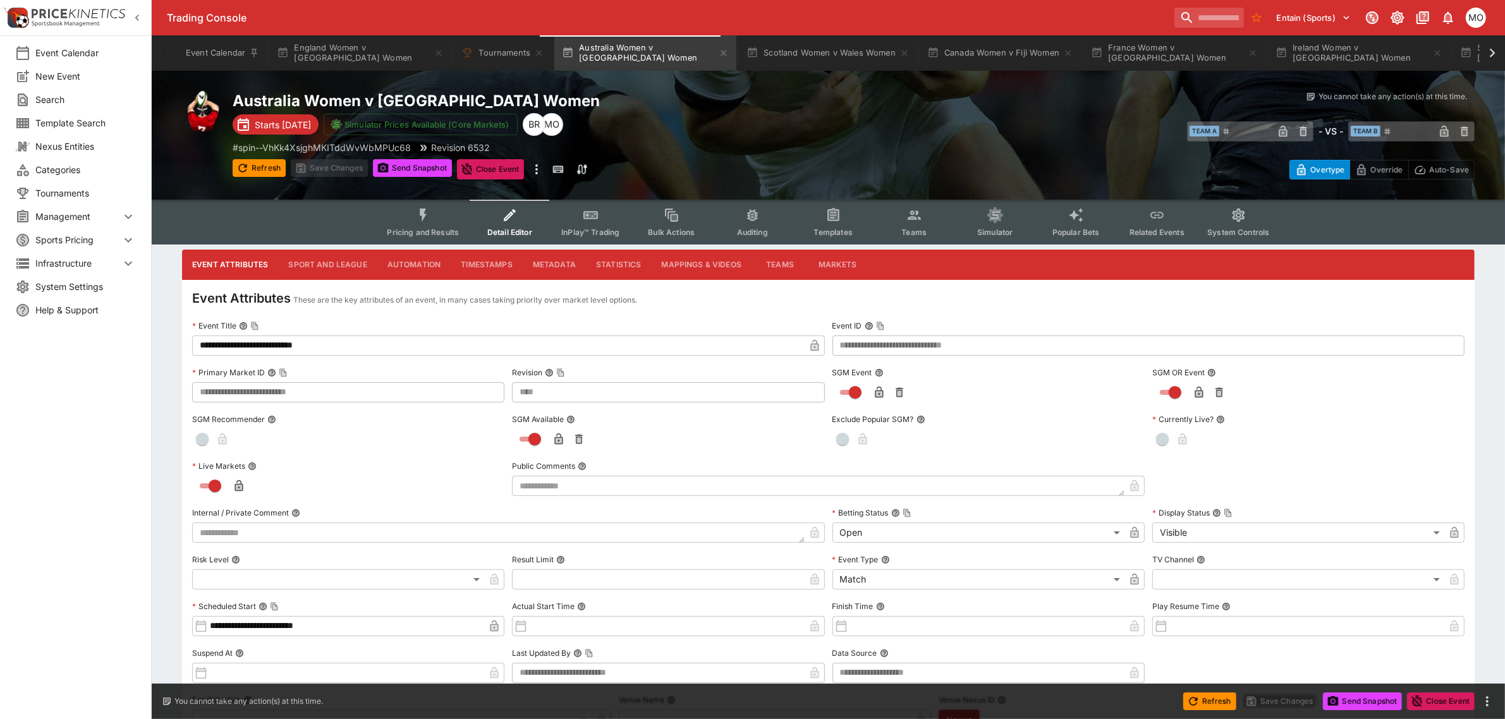
click at [555, 260] on button "Metadata" at bounding box center [554, 265] width 63 height 30
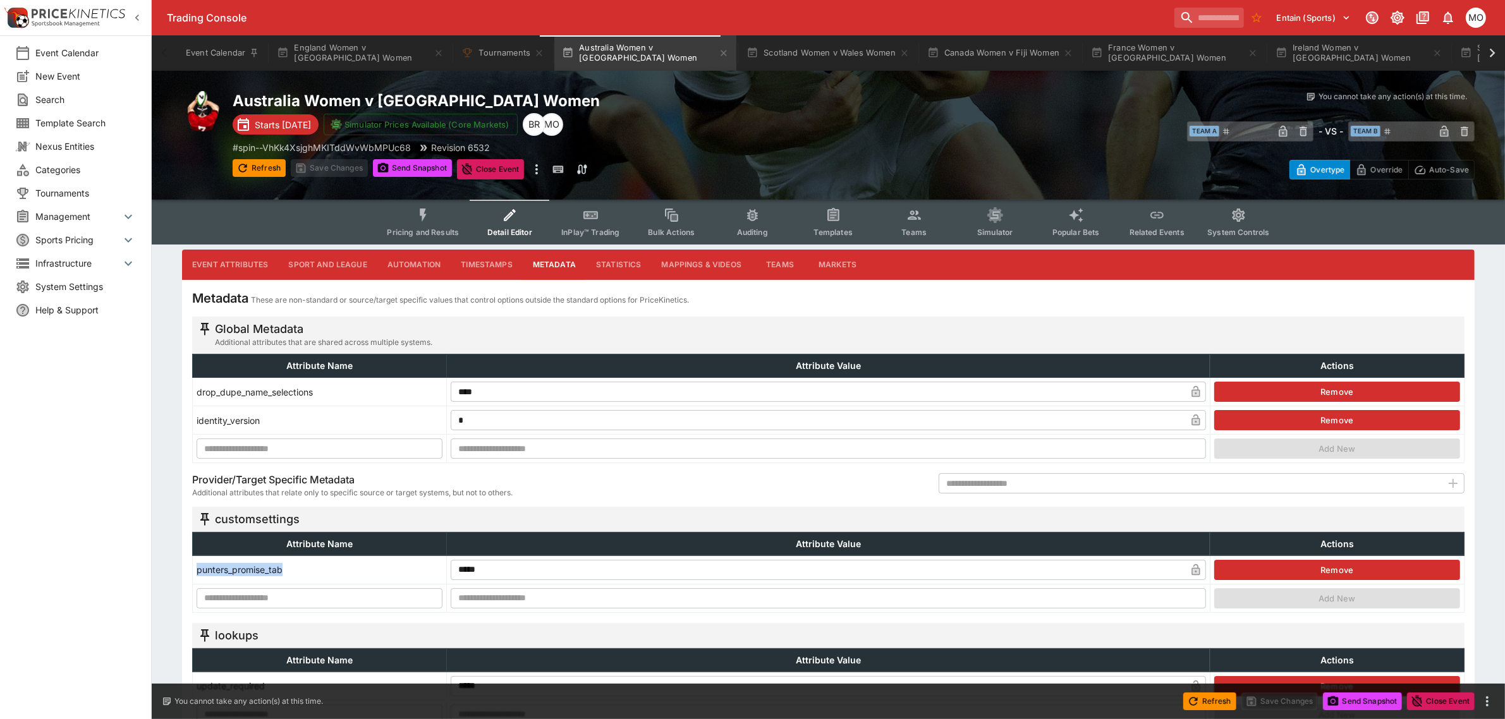
drag, startPoint x: 283, startPoint y: 571, endPoint x: 197, endPoint y: 568, distance: 86.7
click at [197, 568] on td "punters_promise_tab" at bounding box center [320, 570] width 254 height 28
copy td "punters_promise_tab"
click at [962, 45] on button "Canada Women v Fiji Women" at bounding box center [1000, 52] width 161 height 35
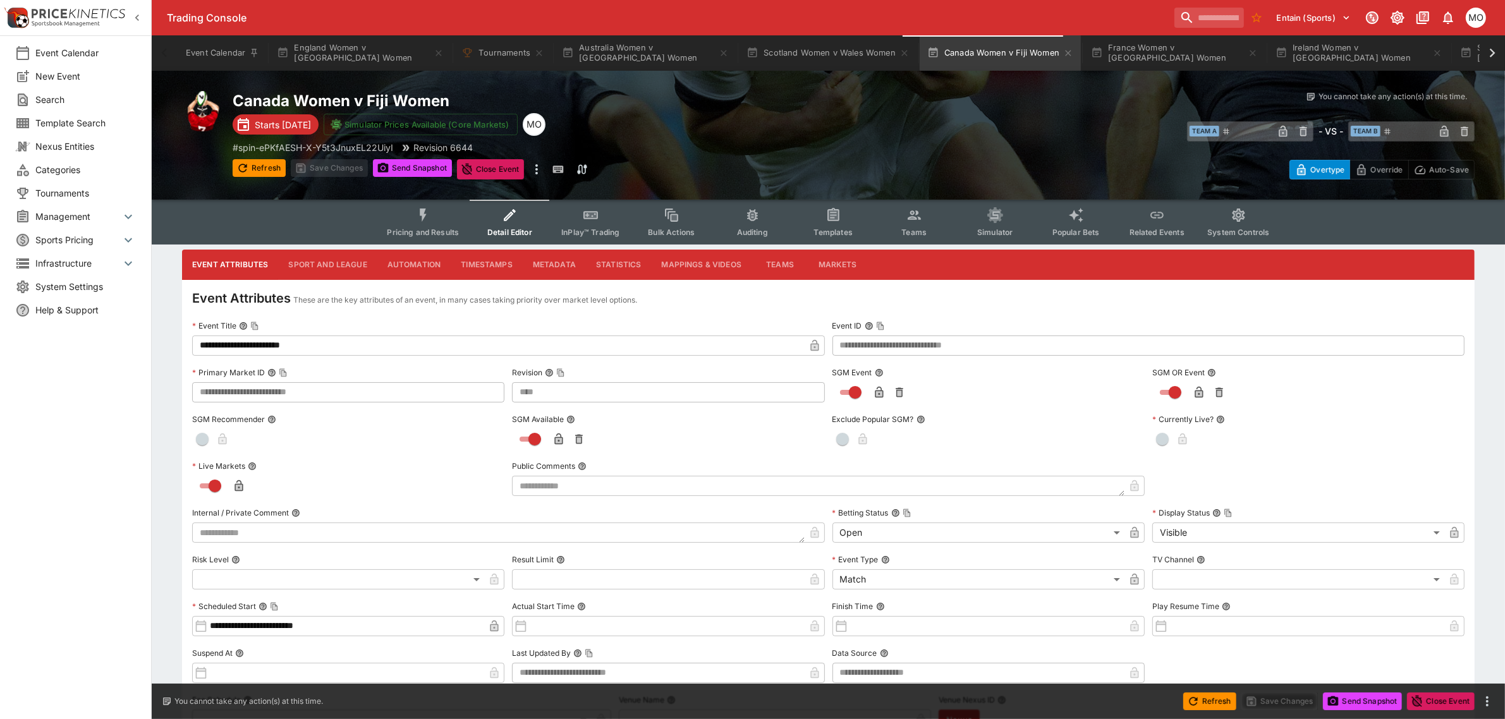
click at [548, 258] on button "Metadata" at bounding box center [554, 265] width 63 height 30
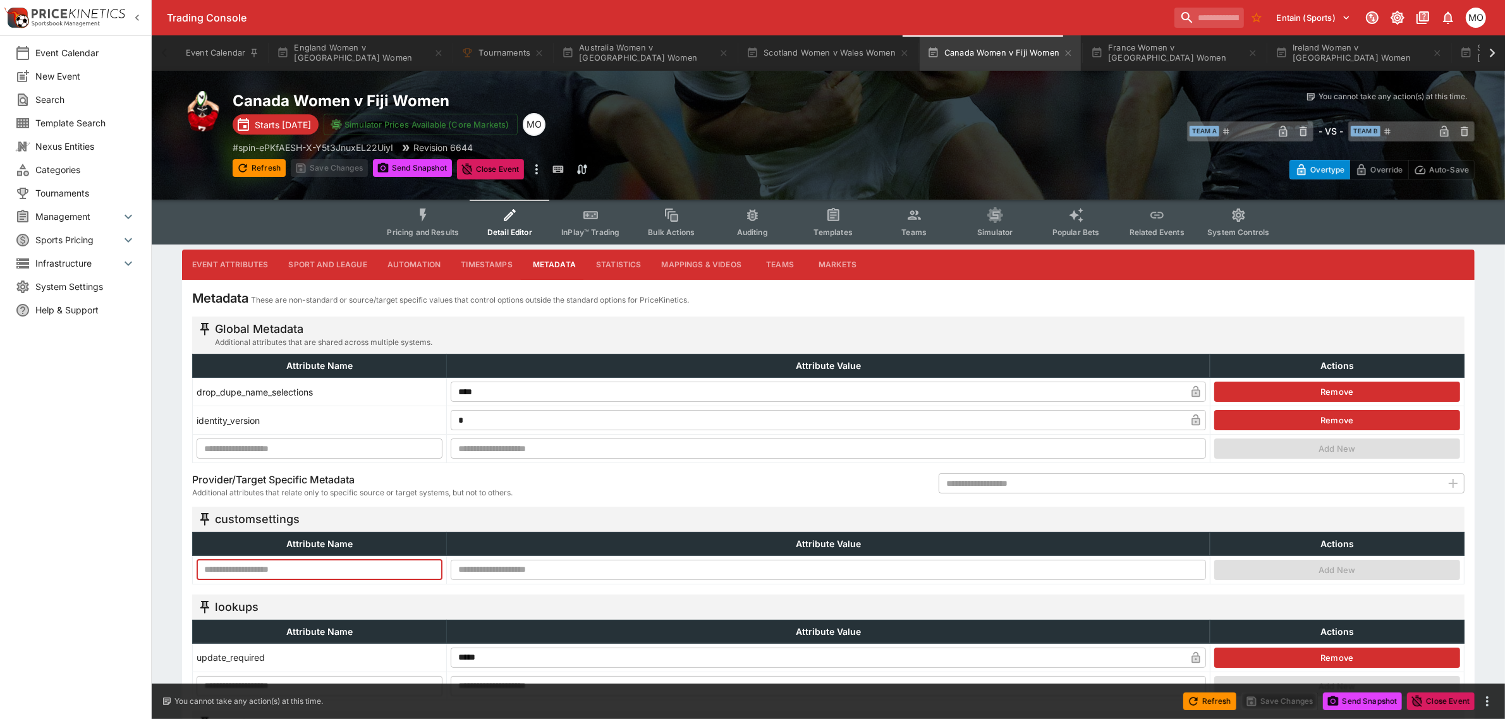
click at [317, 565] on input "text" at bounding box center [320, 570] width 246 height 20
paste input "**********"
type input "**********"
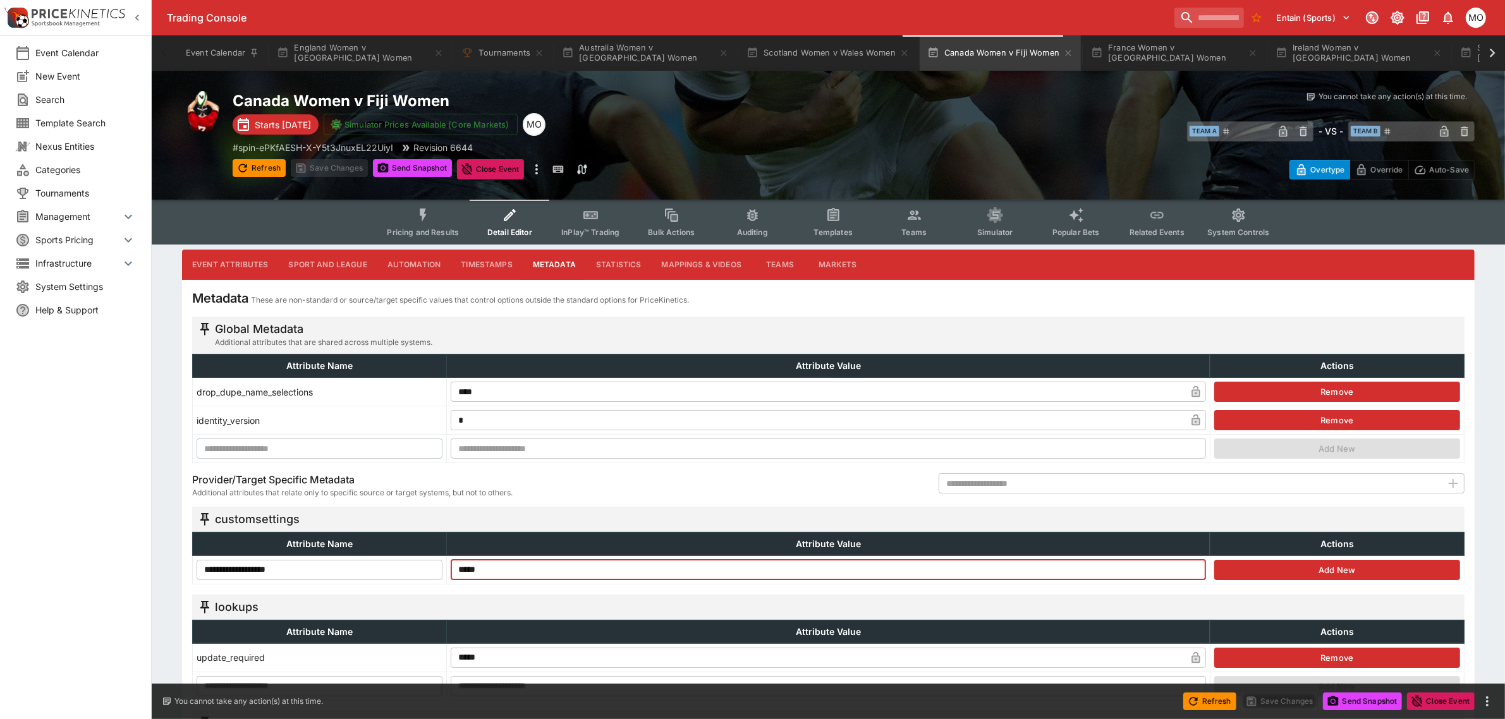
type input "*****"
click at [1274, 566] on button "Add New" at bounding box center [1337, 570] width 246 height 20
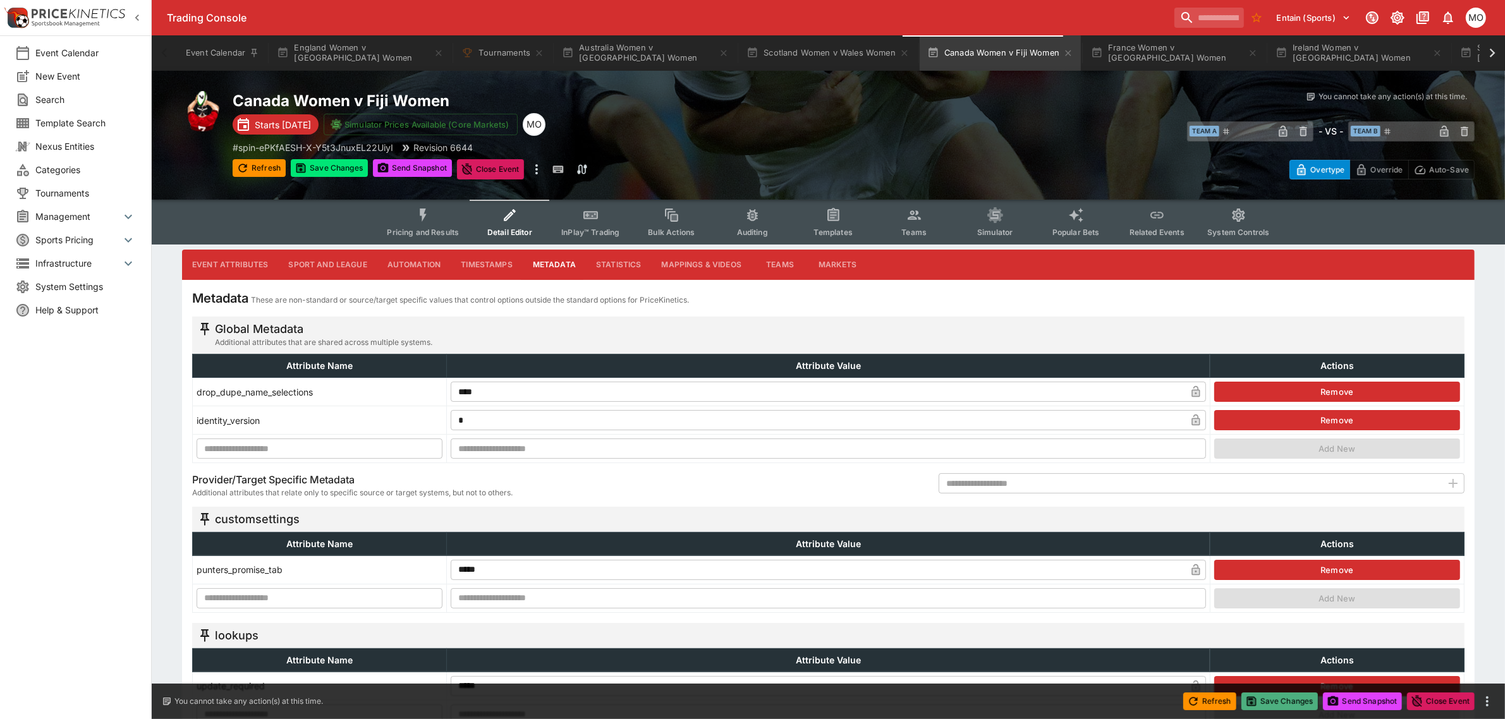
click at [1267, 693] on button "Save Changes" at bounding box center [1280, 702] width 77 height 18
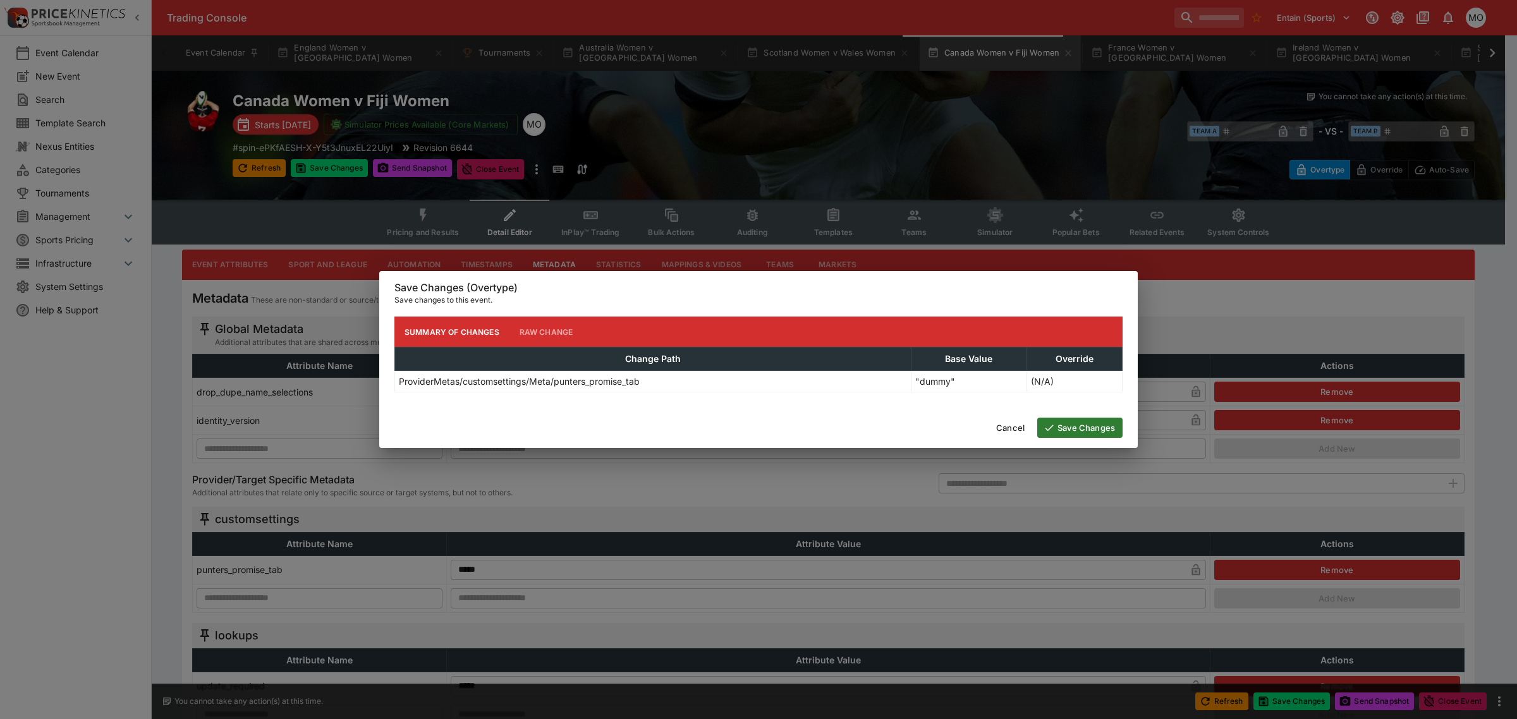
click at [1109, 429] on button "Save Changes" at bounding box center [1079, 428] width 85 height 20
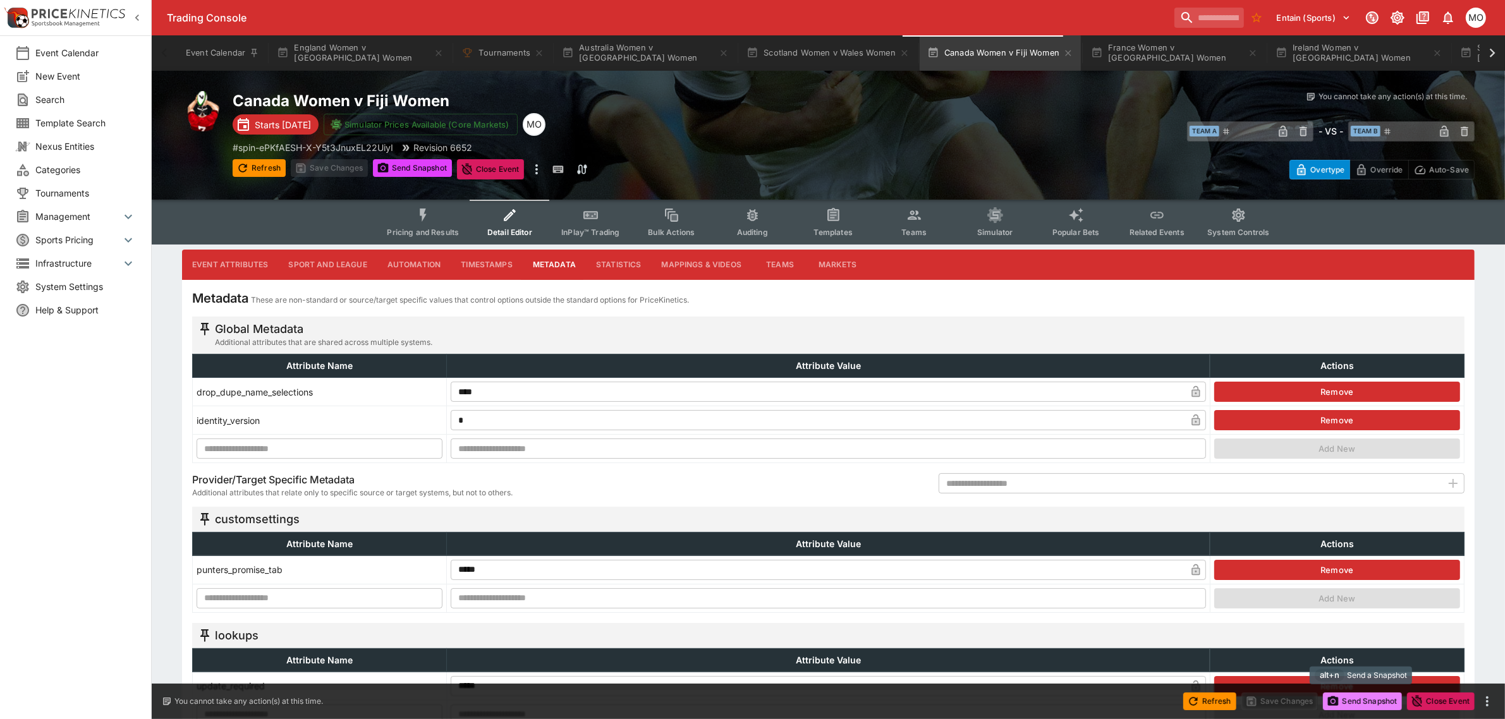
click at [1344, 702] on button "Send Snapshot" at bounding box center [1362, 702] width 79 height 18
type input "**********"
type input "**"
type input "****"
type input "*******"
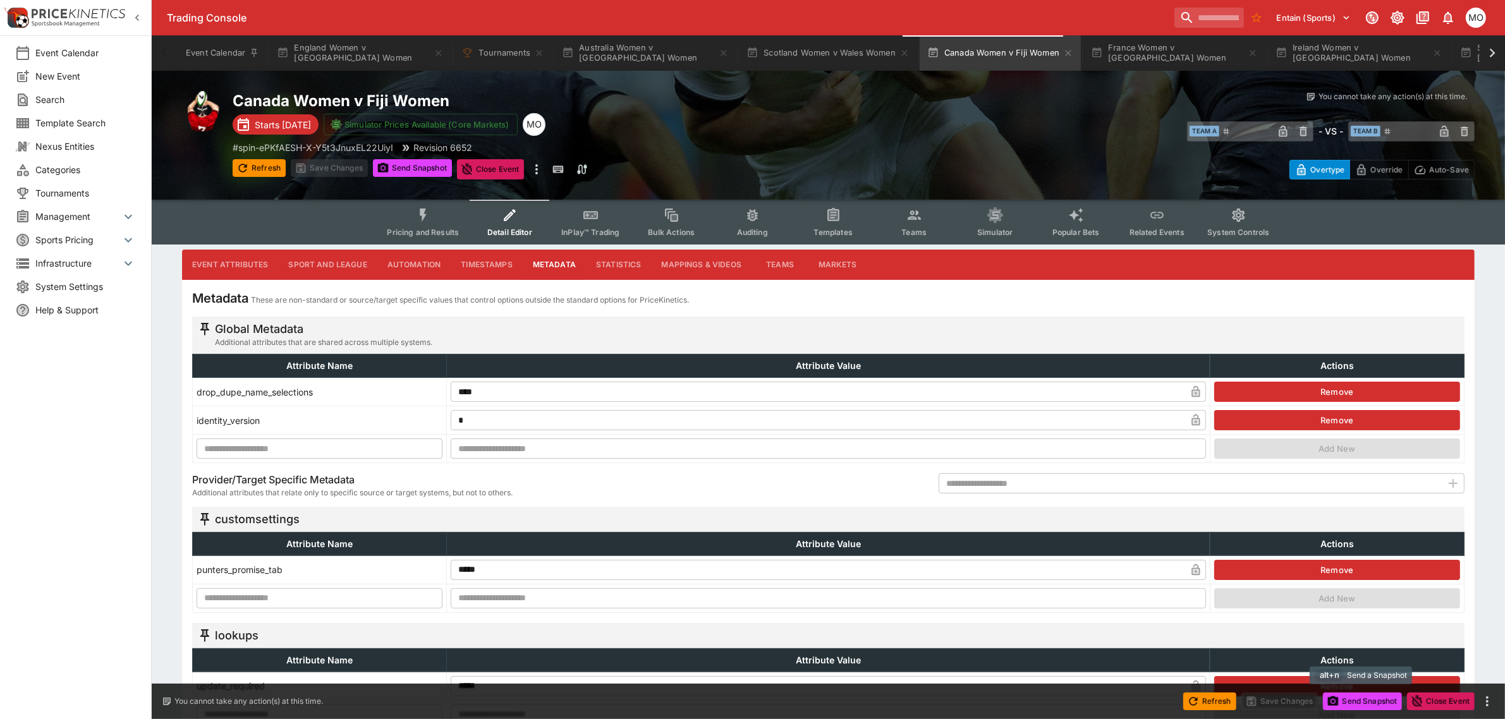
type input "**********"
type input "****"
type input "**********"
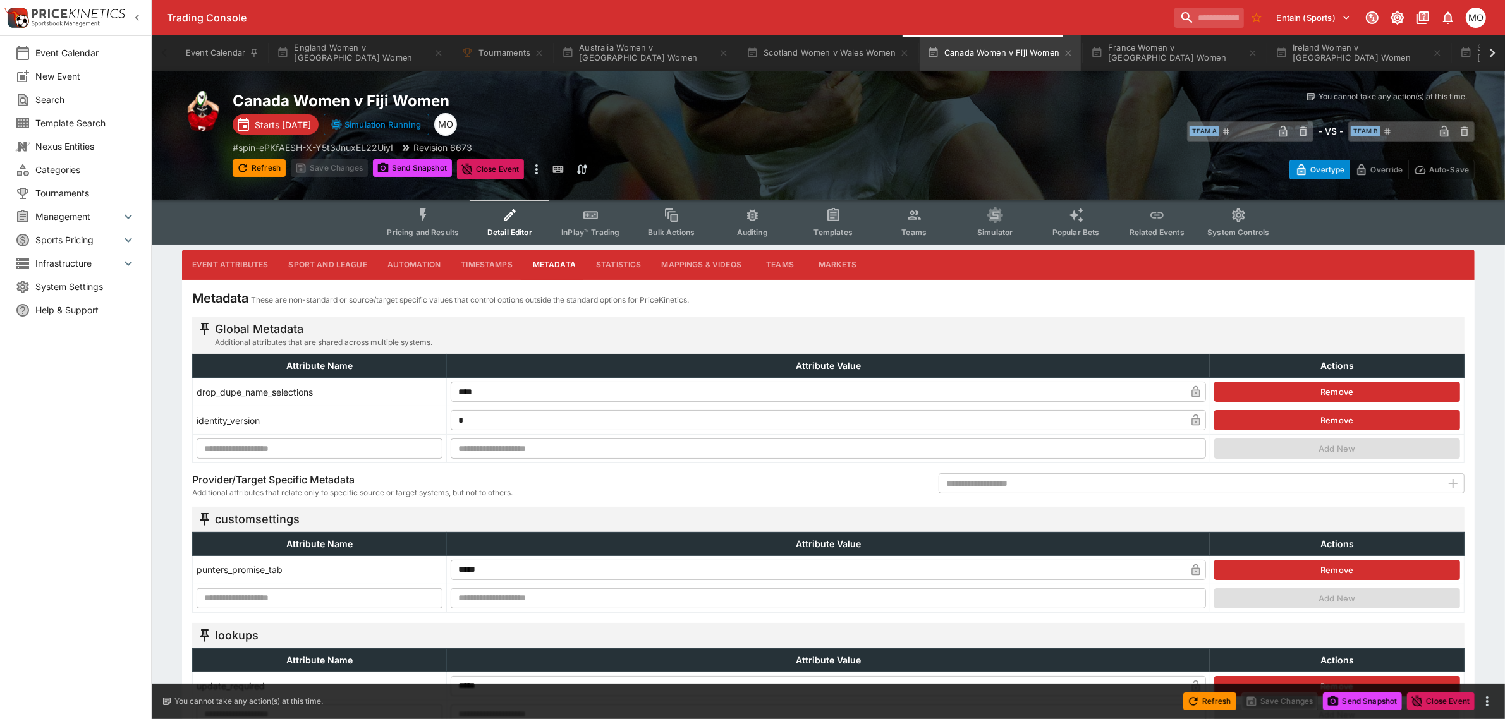
type input "**********"
click at [415, 215] on button "Pricing and Results" at bounding box center [423, 222] width 92 height 45
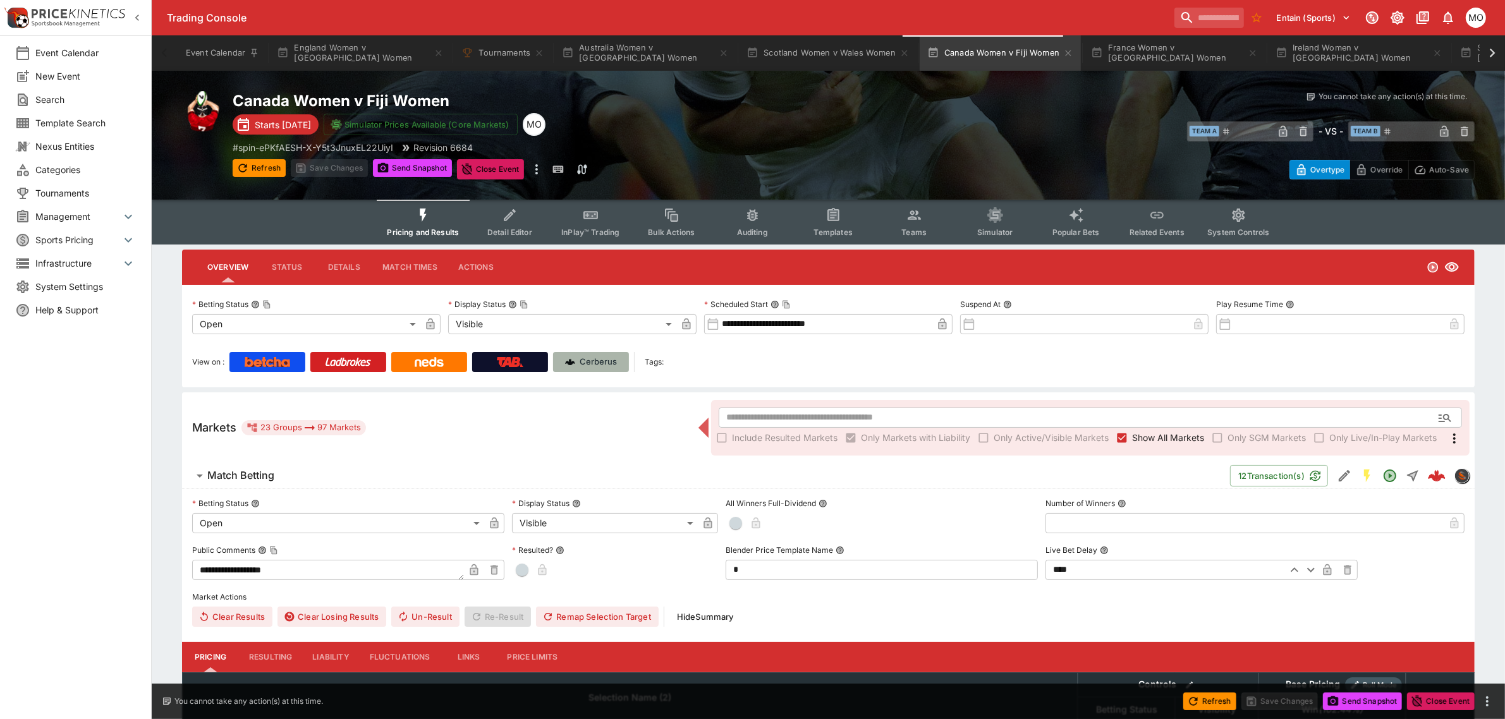
click at [592, 362] on p "Cerberus" at bounding box center [598, 362] width 37 height 13
click at [1341, 476] on icon "Edit Detail" at bounding box center [1343, 477] width 6 height 6
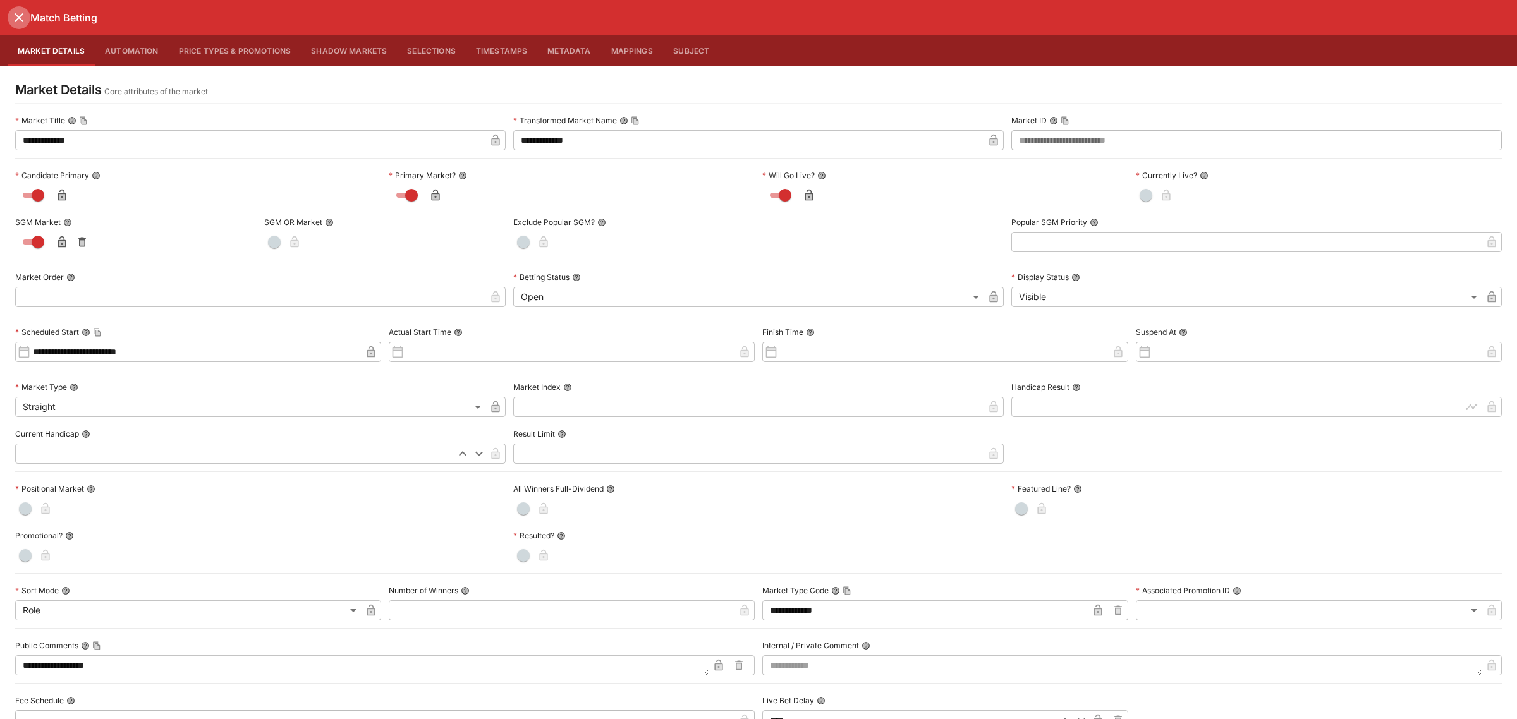
click at [11, 18] on icon "close" at bounding box center [18, 17] width 15 height 15
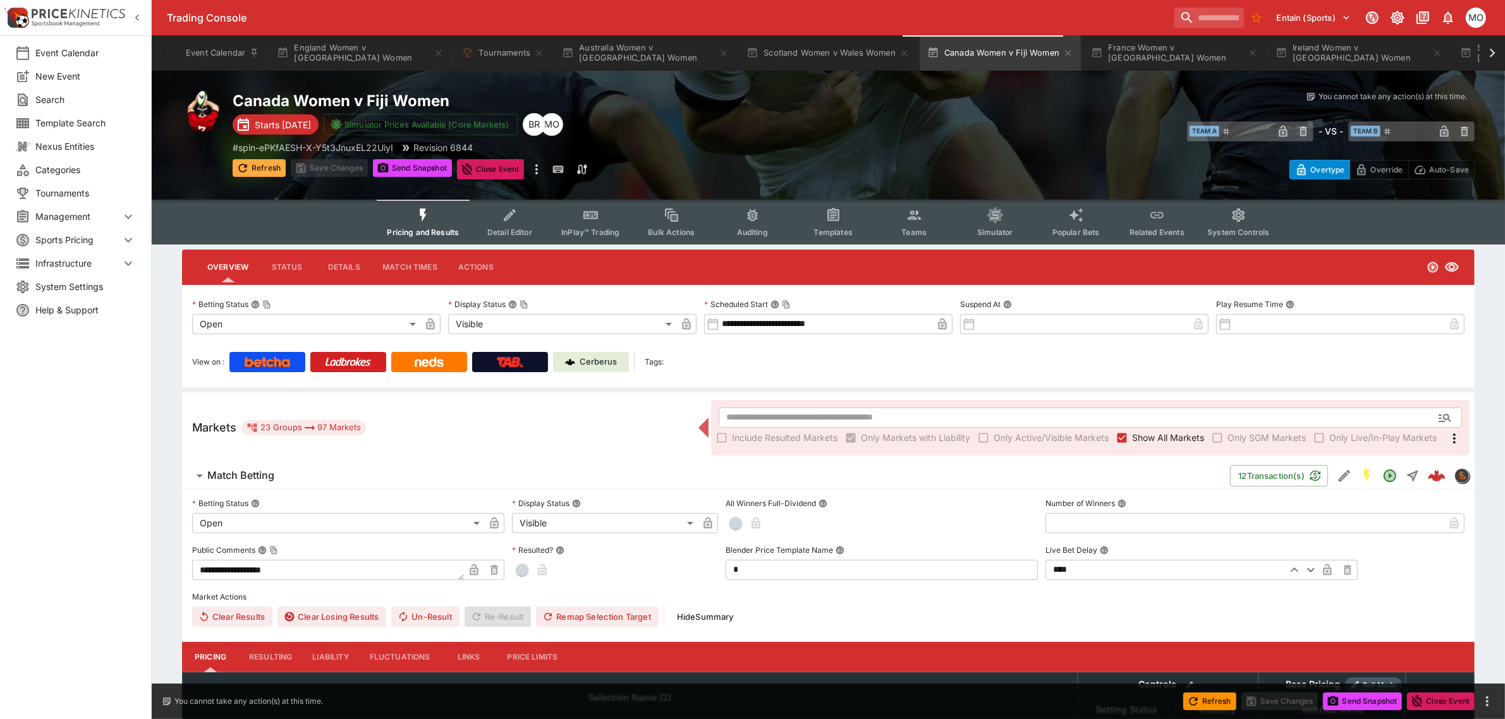
click at [261, 163] on button "Refresh" at bounding box center [259, 168] width 53 height 18
click at [776, 59] on button "Scotland Women v Wales Women" at bounding box center [828, 52] width 178 height 35
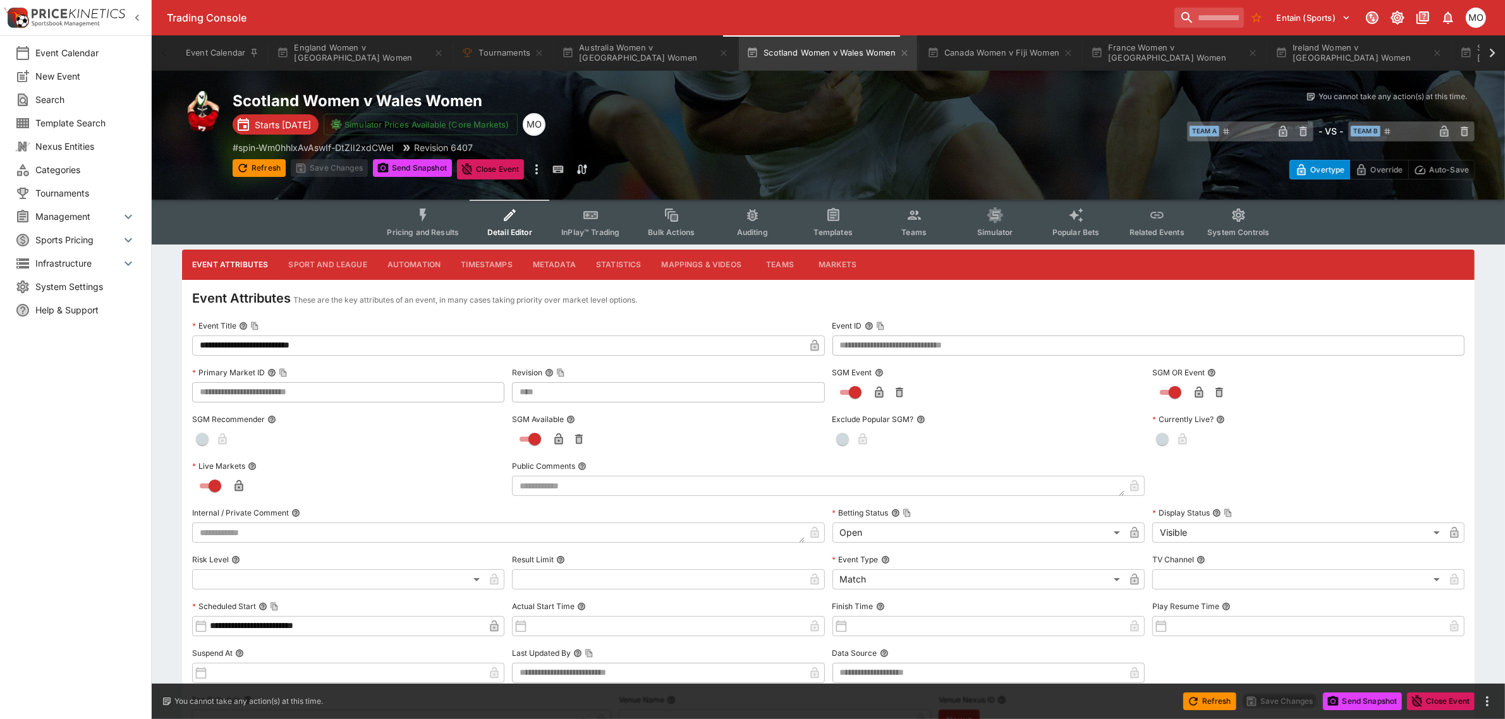
type input "****"
click at [422, 228] on span "Pricing and Results" at bounding box center [423, 232] width 72 height 9
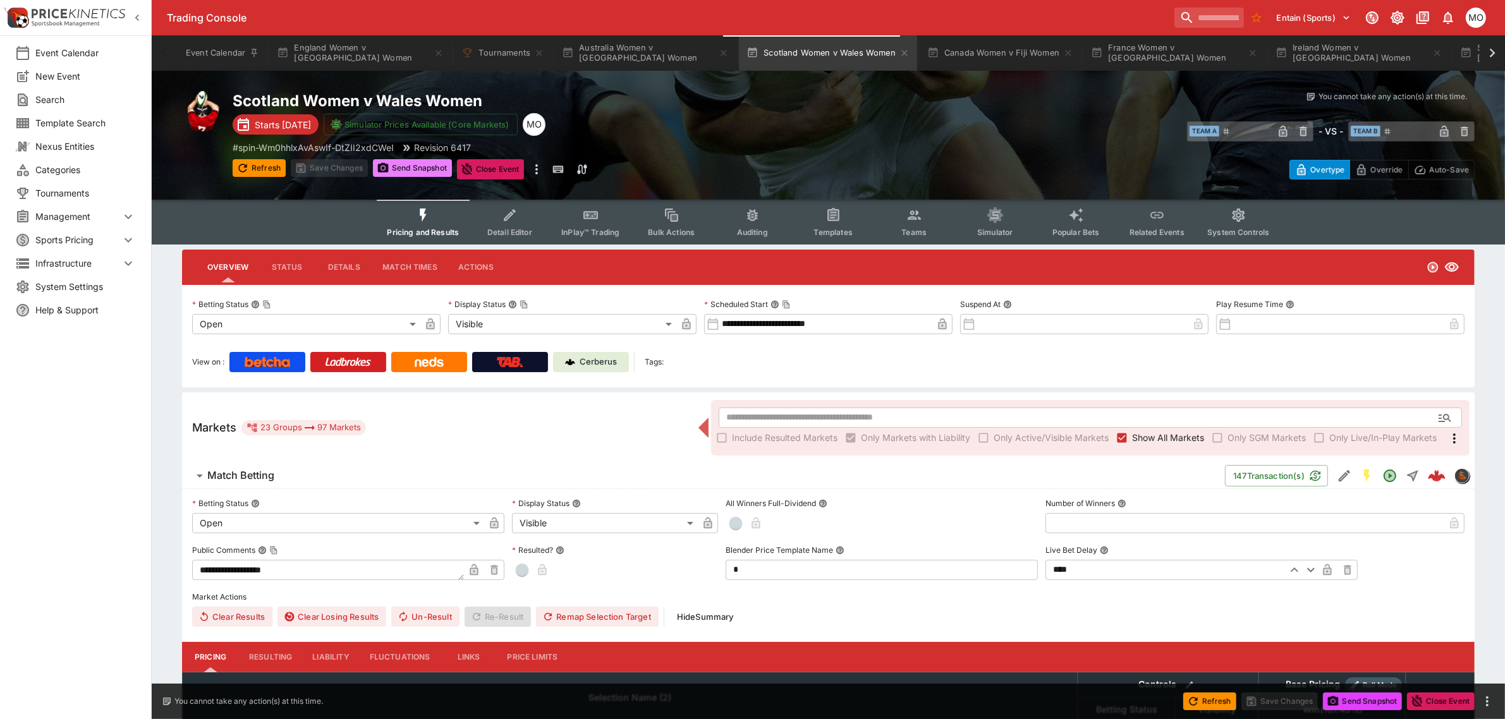
click at [415, 168] on button "Send Snapshot" at bounding box center [412, 168] width 79 height 18
click at [578, 356] on div "Cerberus" at bounding box center [591, 362] width 52 height 13
click at [1339, 471] on icon "Edit Detail" at bounding box center [1344, 475] width 15 height 15
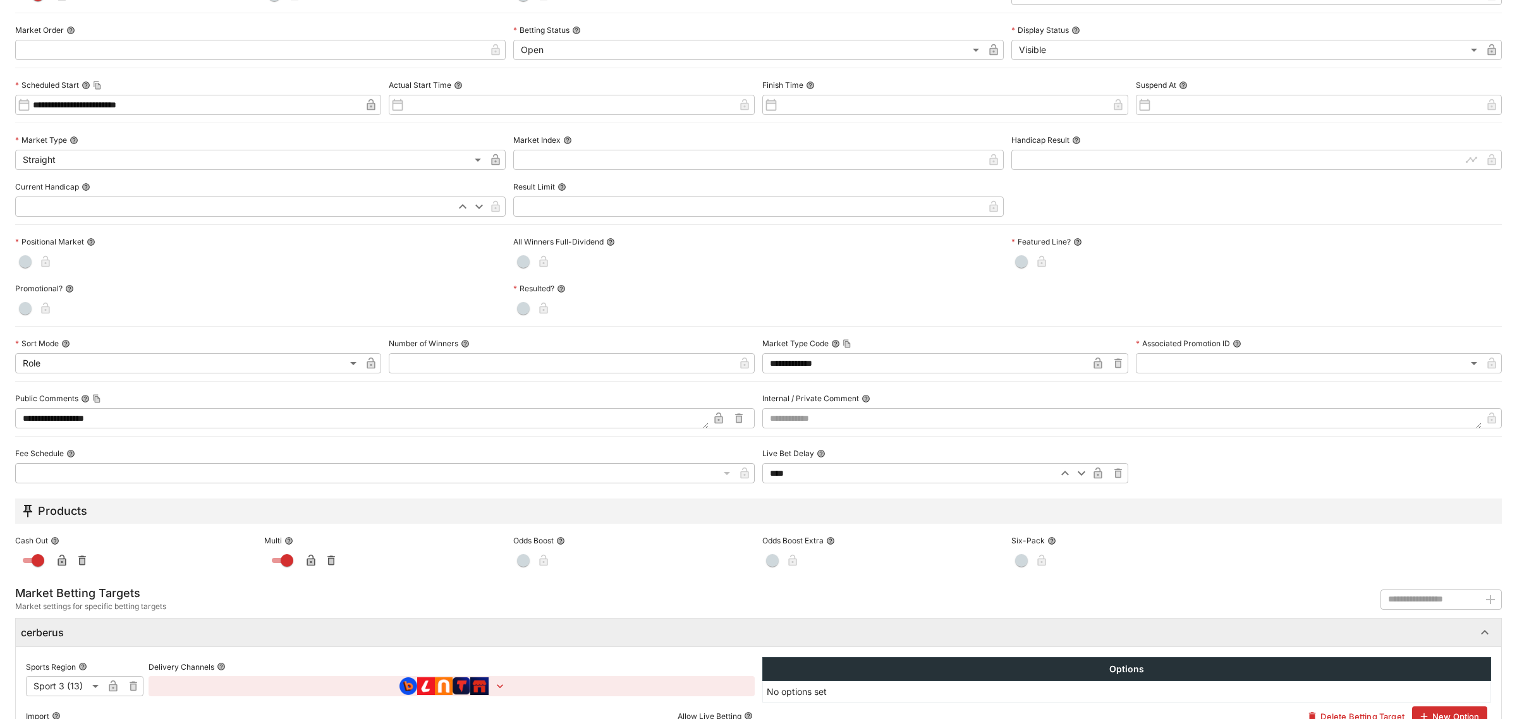
scroll to position [345, 0]
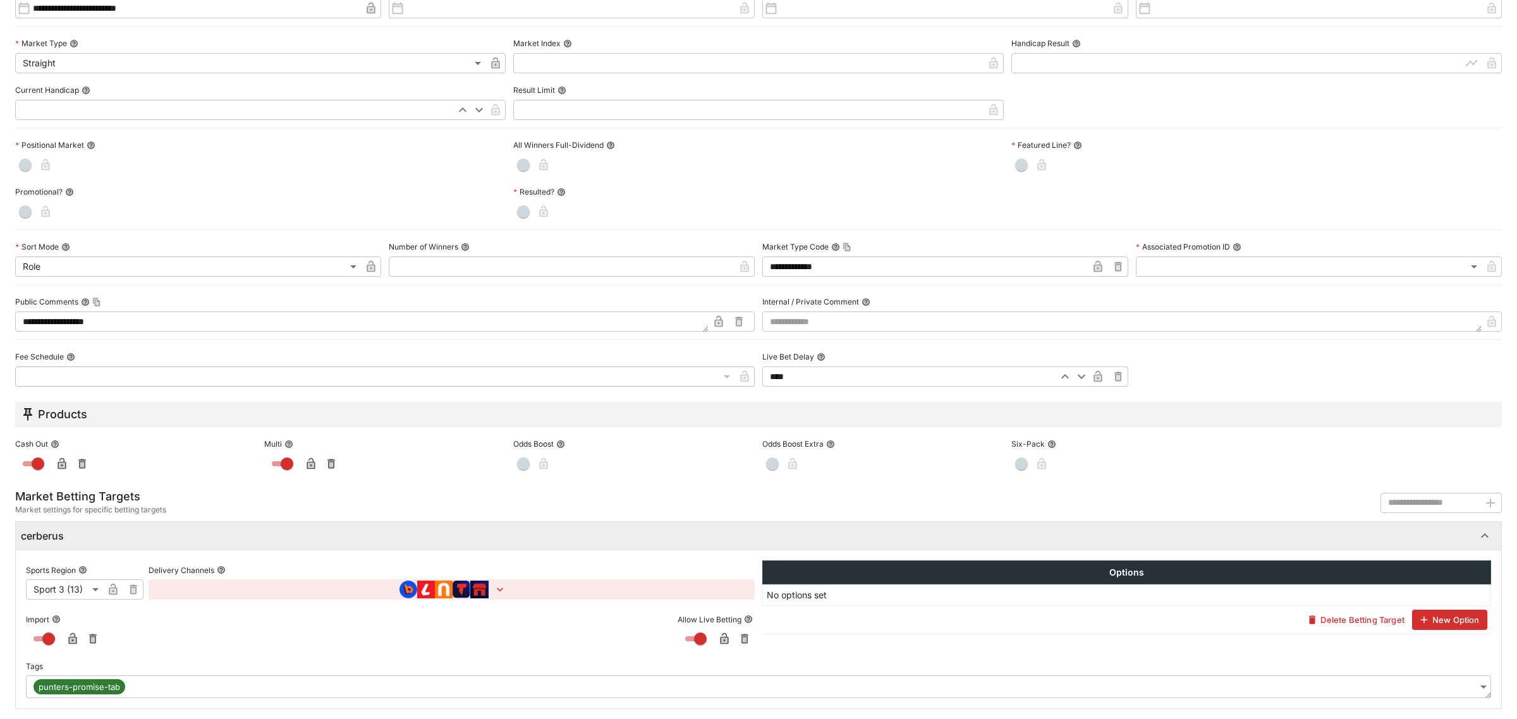
click at [1403, 677] on body "**********" at bounding box center [758, 710] width 1517 height 1420
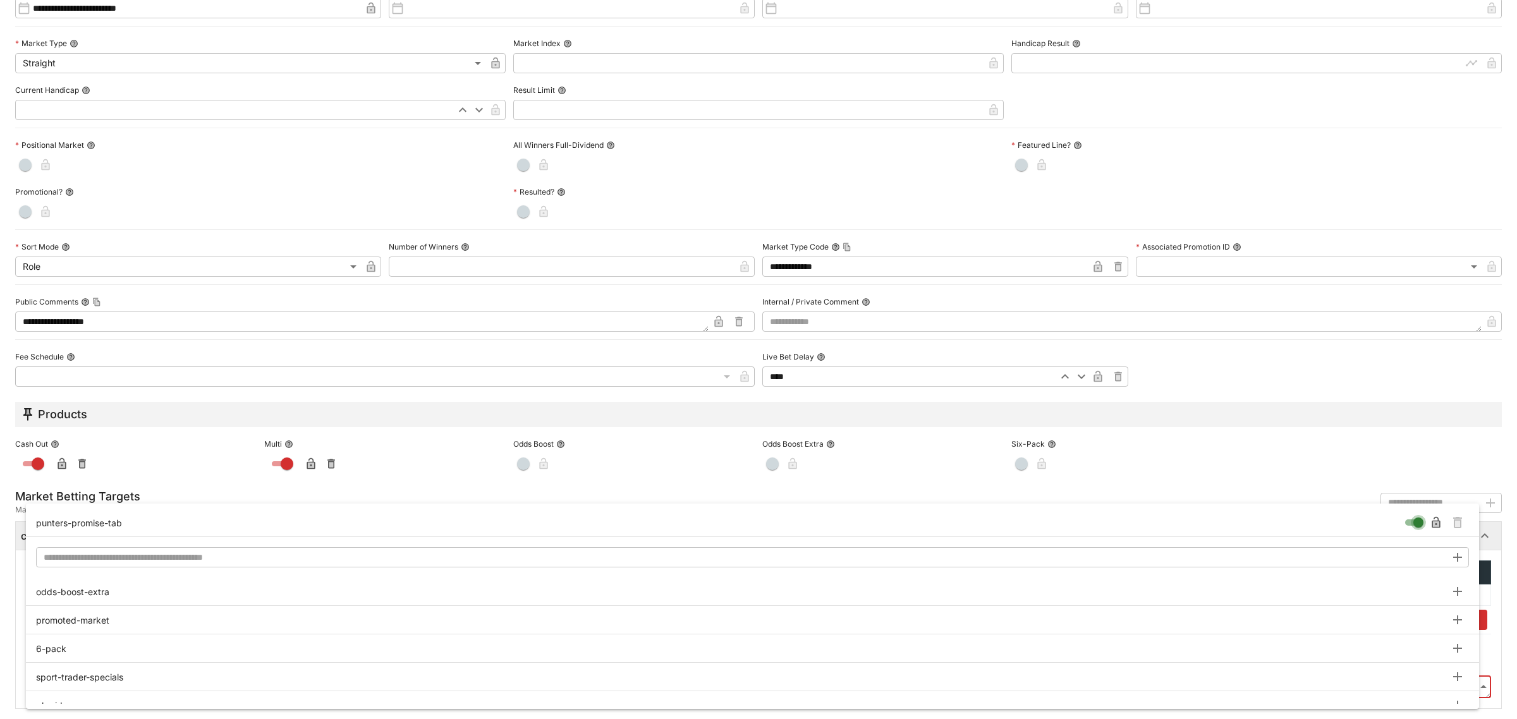
type input "**********"
click at [1457, 522] on icon "Remove Tag" at bounding box center [1457, 524] width 5 height 6
click at [1205, 489] on div at bounding box center [758, 359] width 1517 height 719
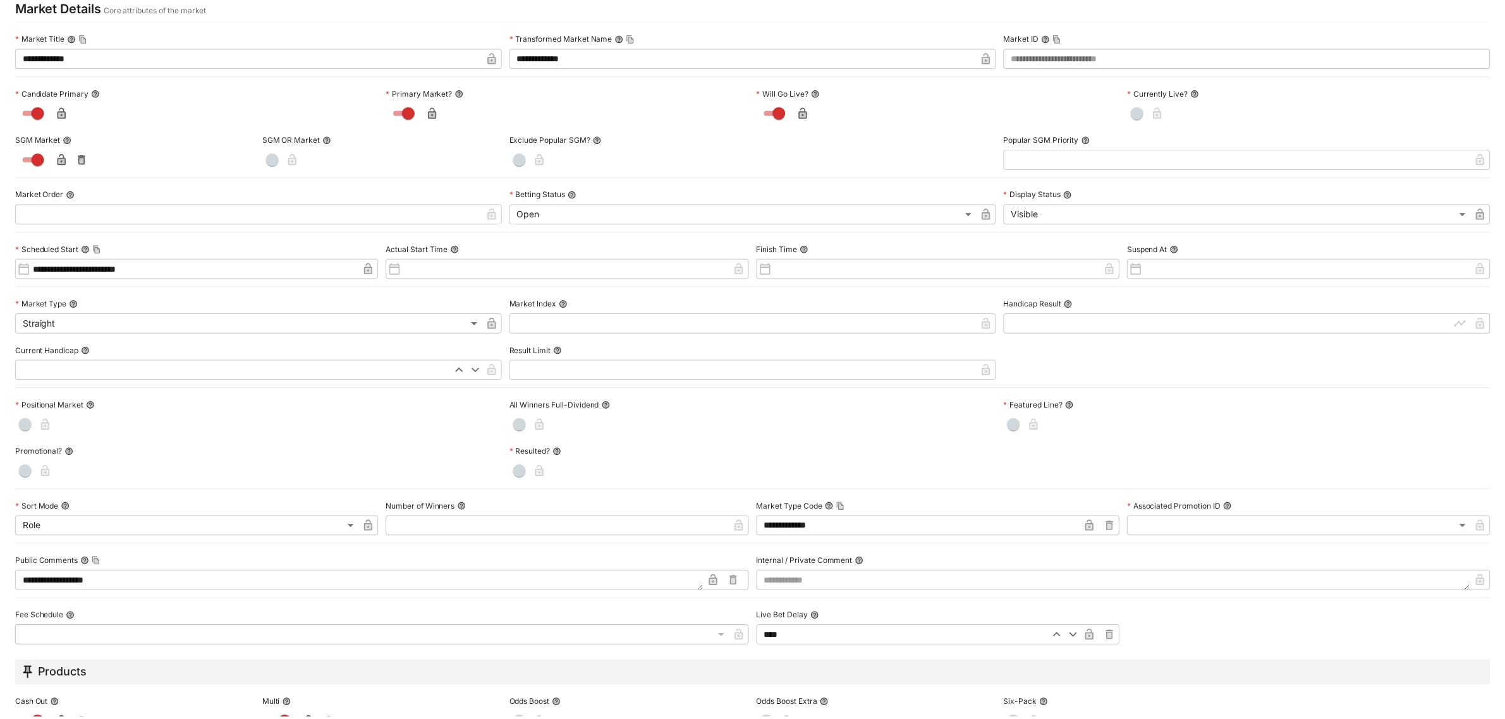
scroll to position [0, 0]
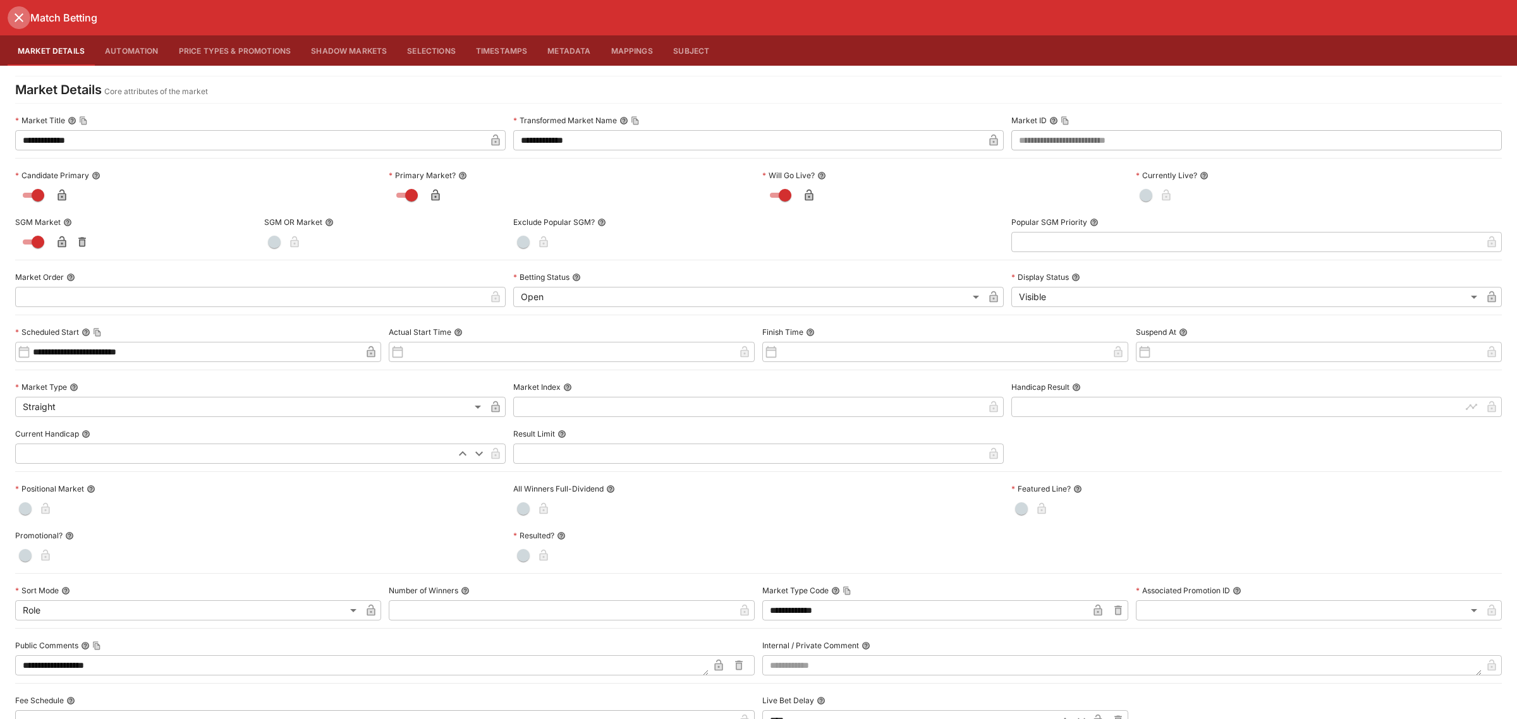
click at [16, 17] on icon "close" at bounding box center [18, 17] width 15 height 15
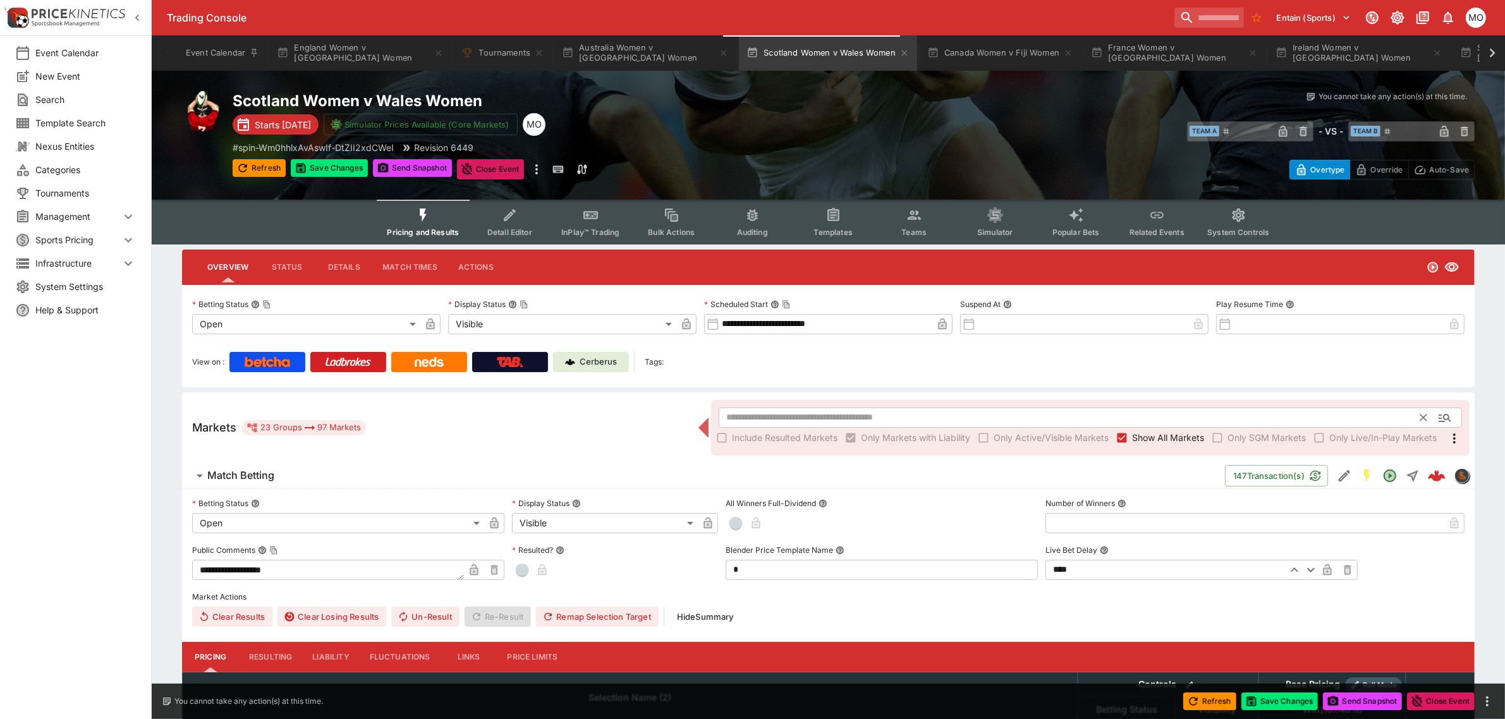
click at [768, 413] on input "text" at bounding box center [1070, 418] width 702 height 20
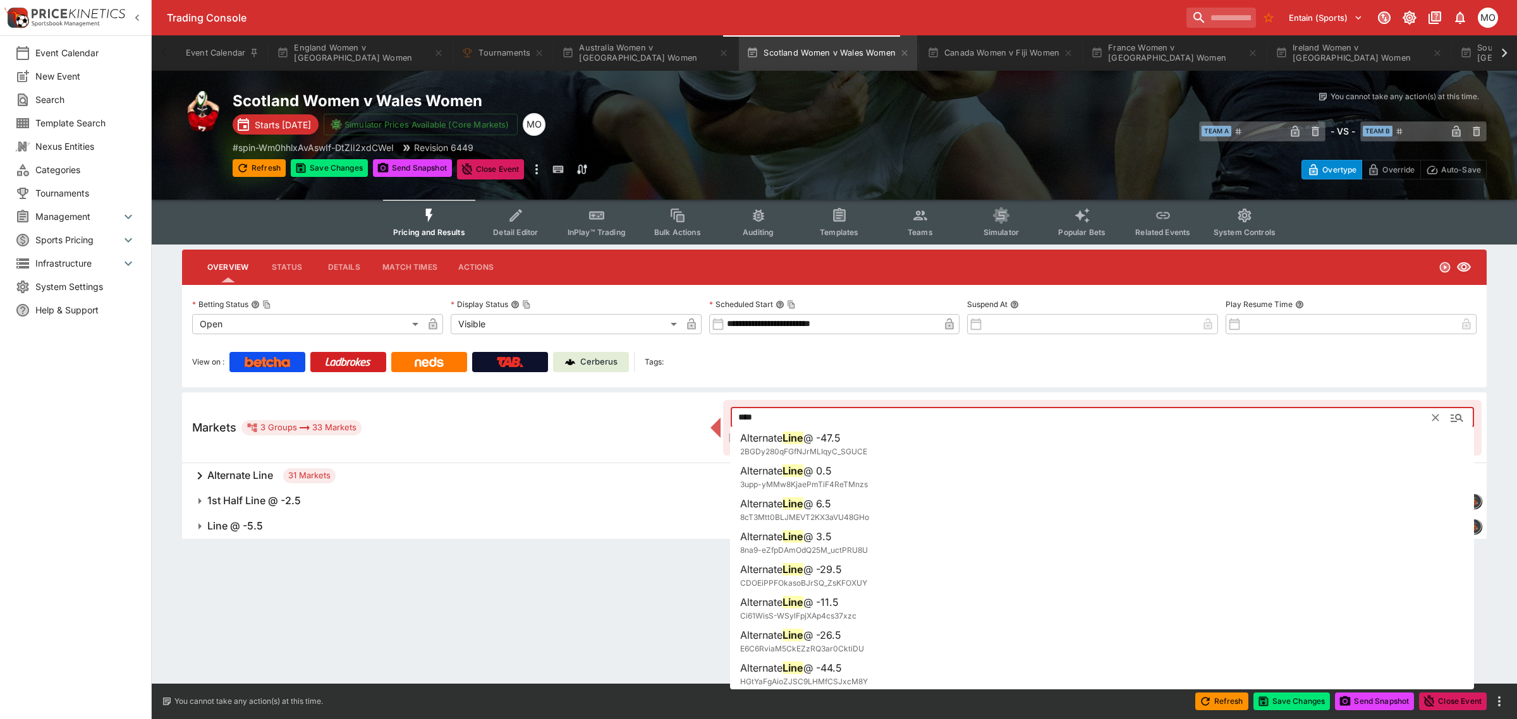
type input "****"
click at [356, 533] on button "Line @ -5.5" at bounding box center [714, 526] width 1064 height 25
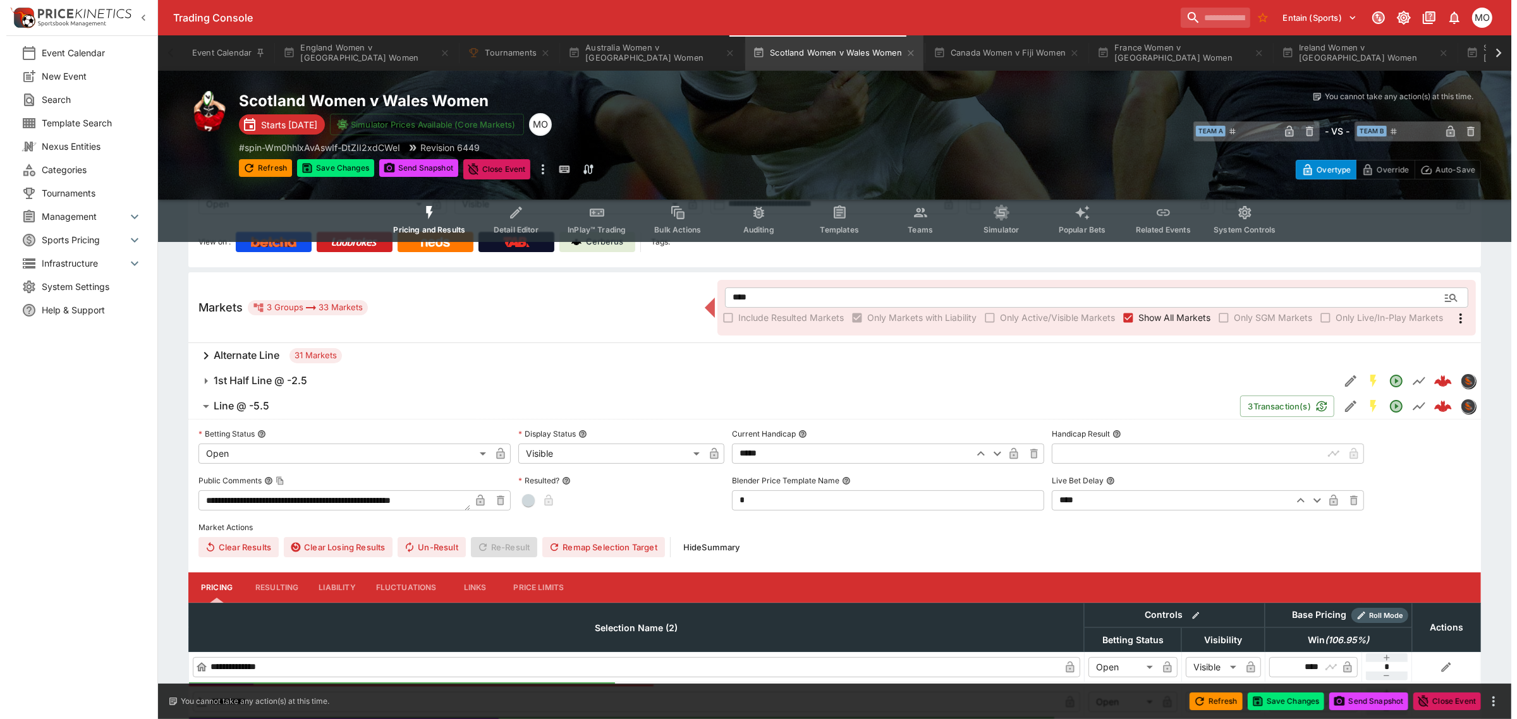
scroll to position [158, 0]
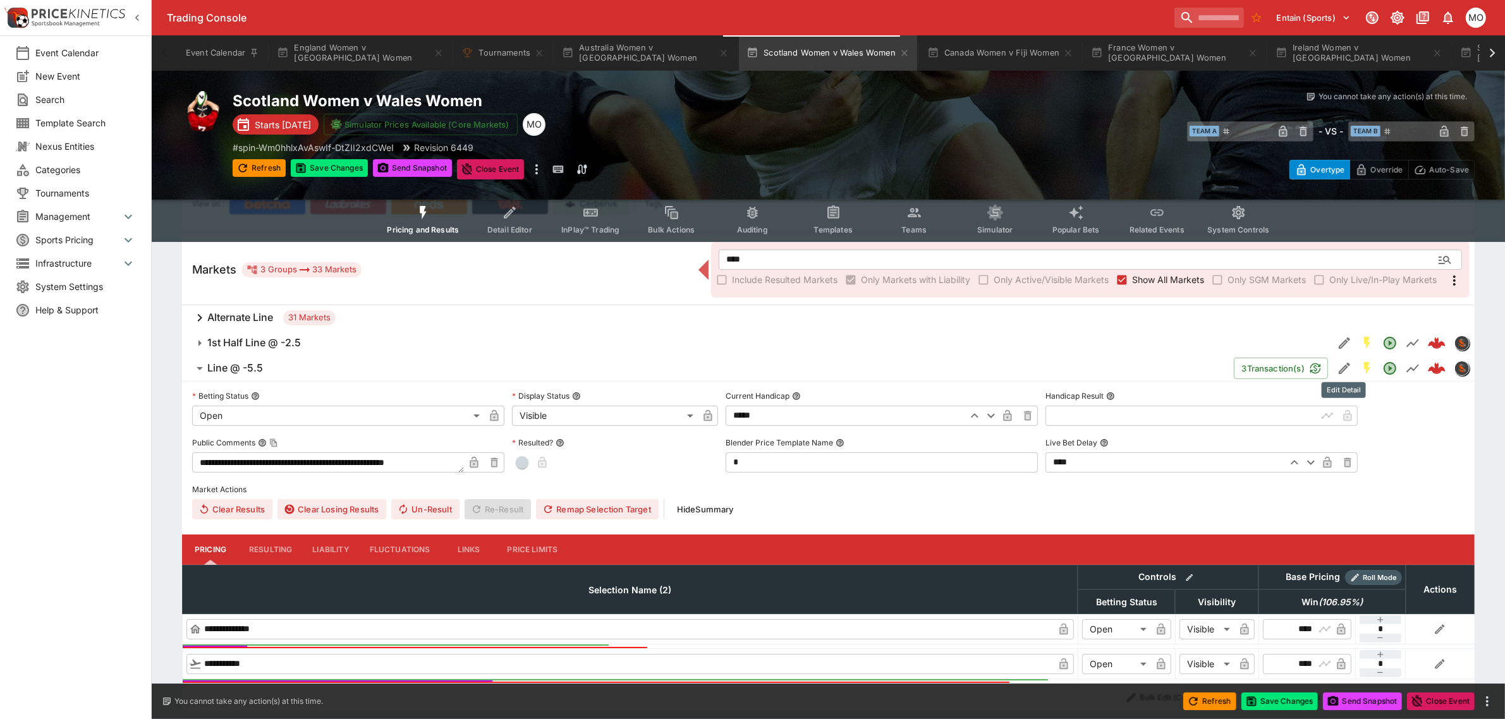
click at [1339, 365] on icon "Edit Detail" at bounding box center [1344, 368] width 15 height 15
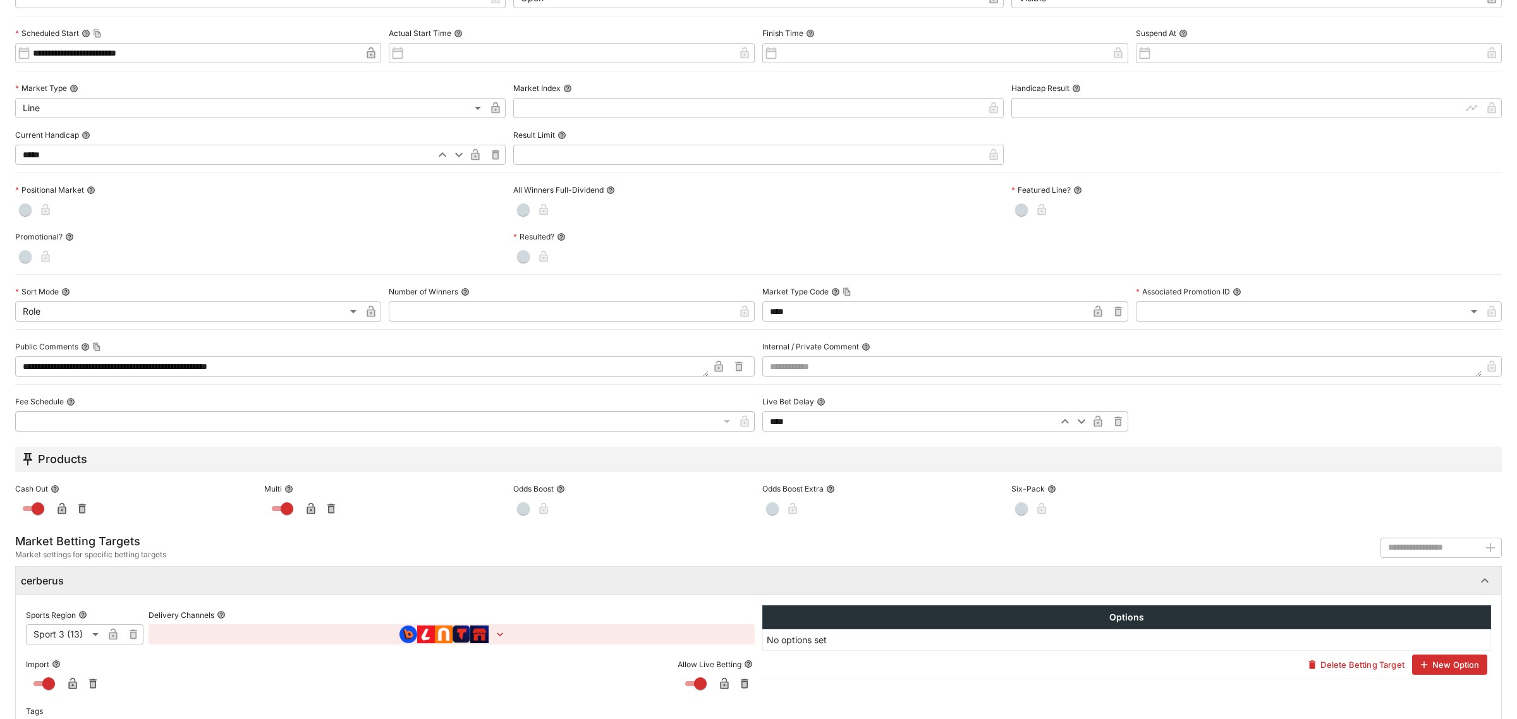
scroll to position [345, 0]
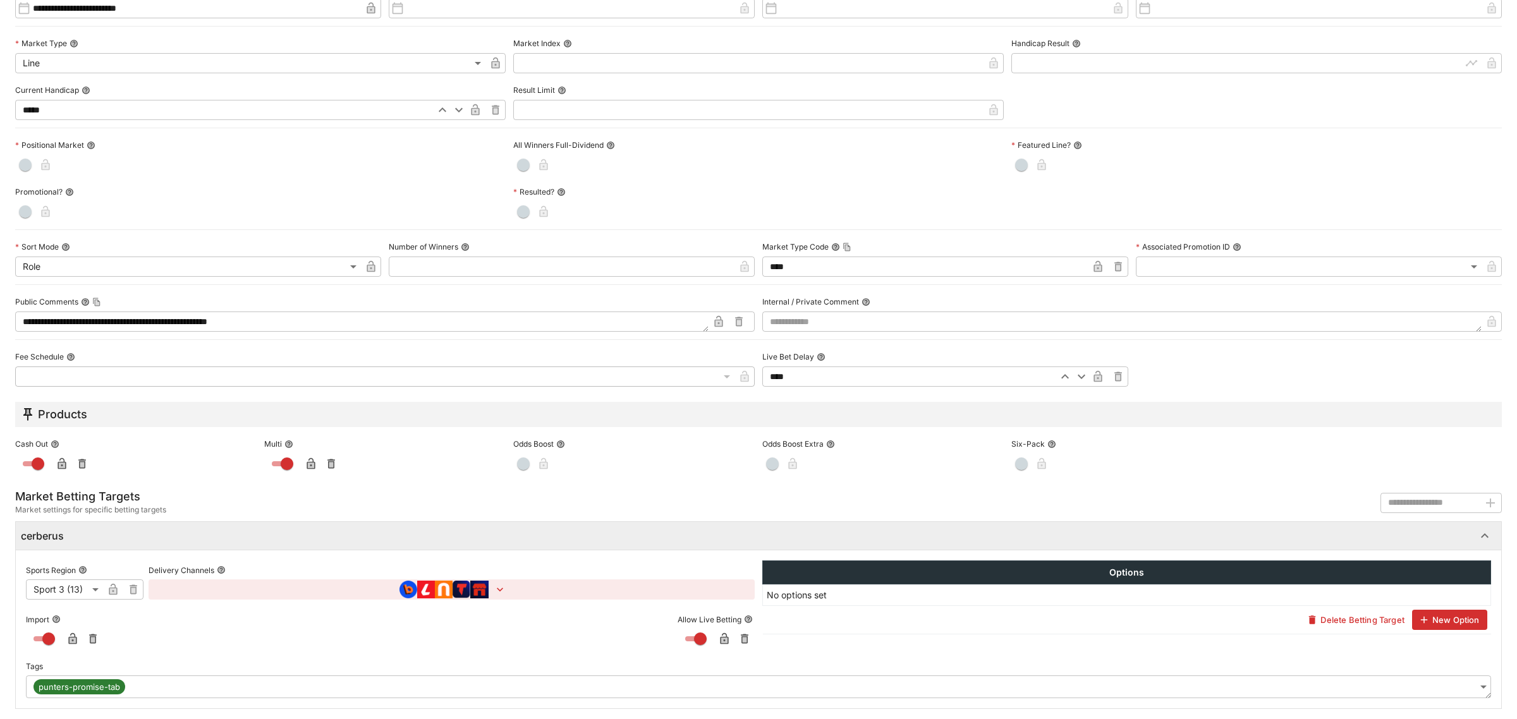
click at [1449, 683] on body "**********" at bounding box center [758, 299] width 1517 height 914
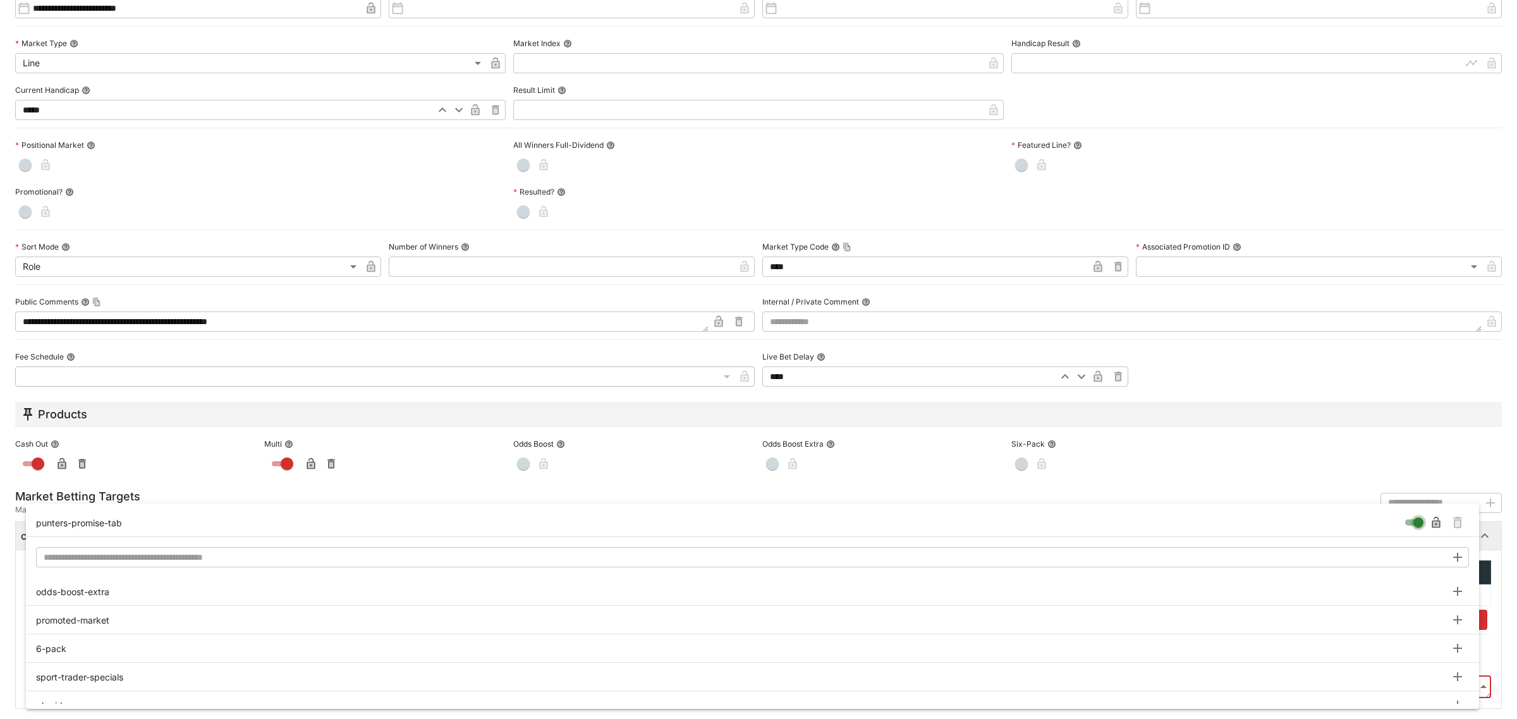
type input "**********"
click at [1458, 515] on icon "Remove Tag" at bounding box center [1457, 522] width 15 height 15
click at [1297, 501] on div at bounding box center [758, 359] width 1517 height 719
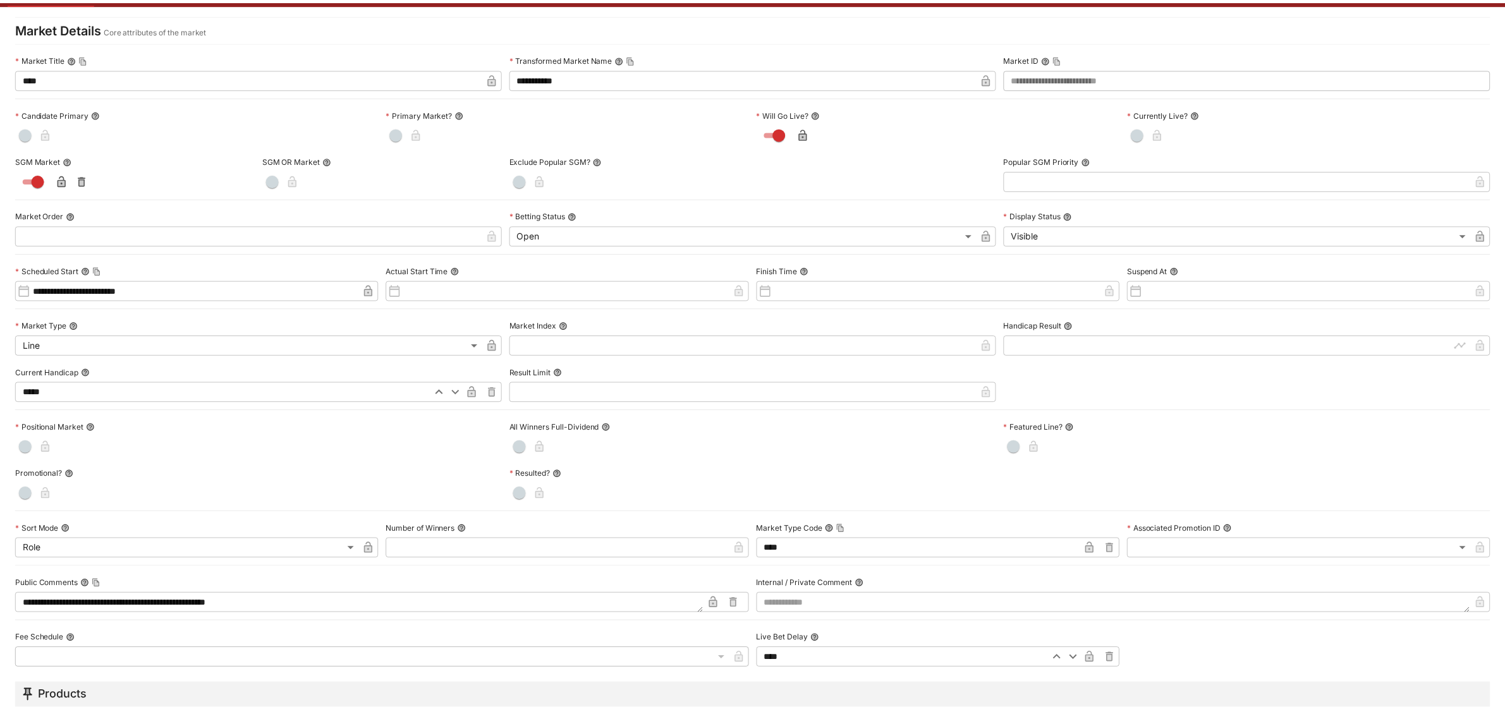
scroll to position [0, 0]
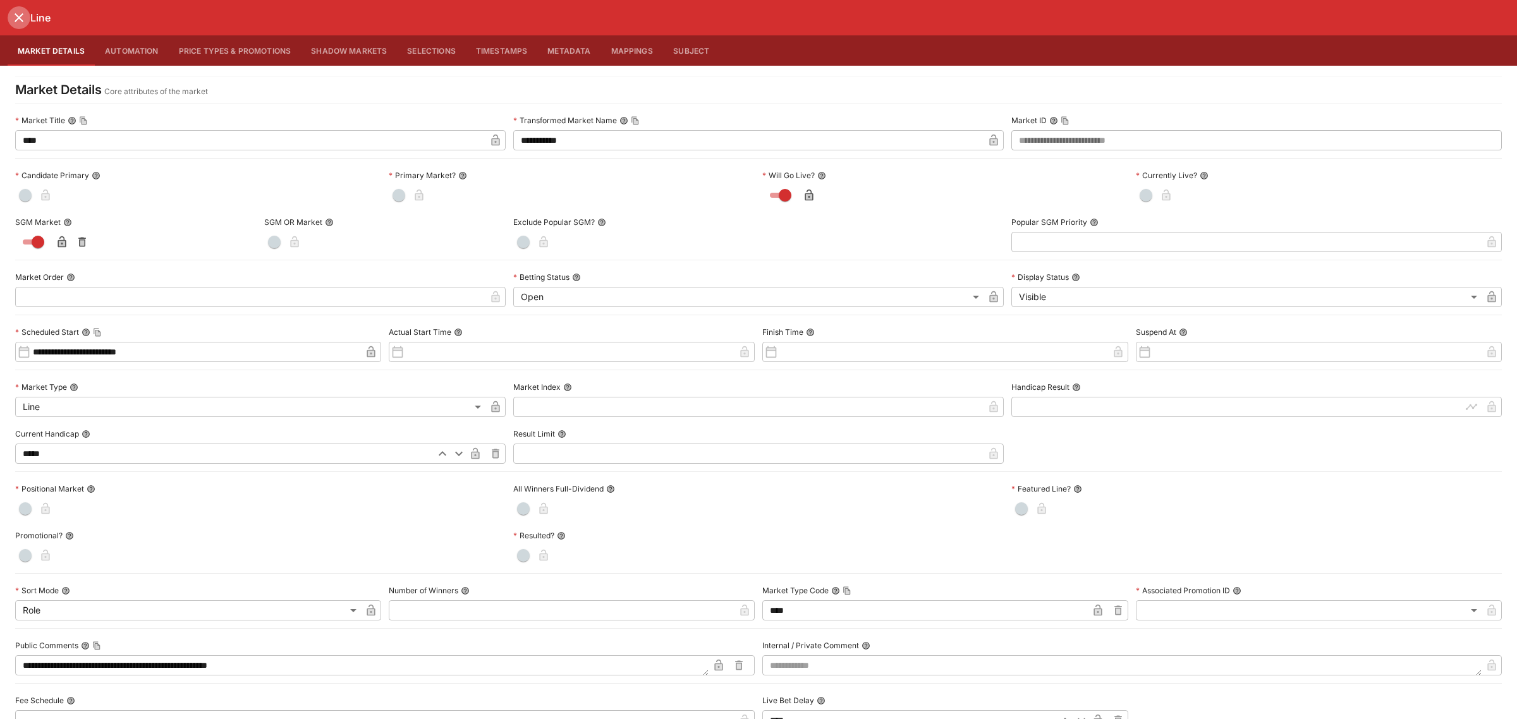
click at [15, 20] on icon "close" at bounding box center [18, 17] width 15 height 15
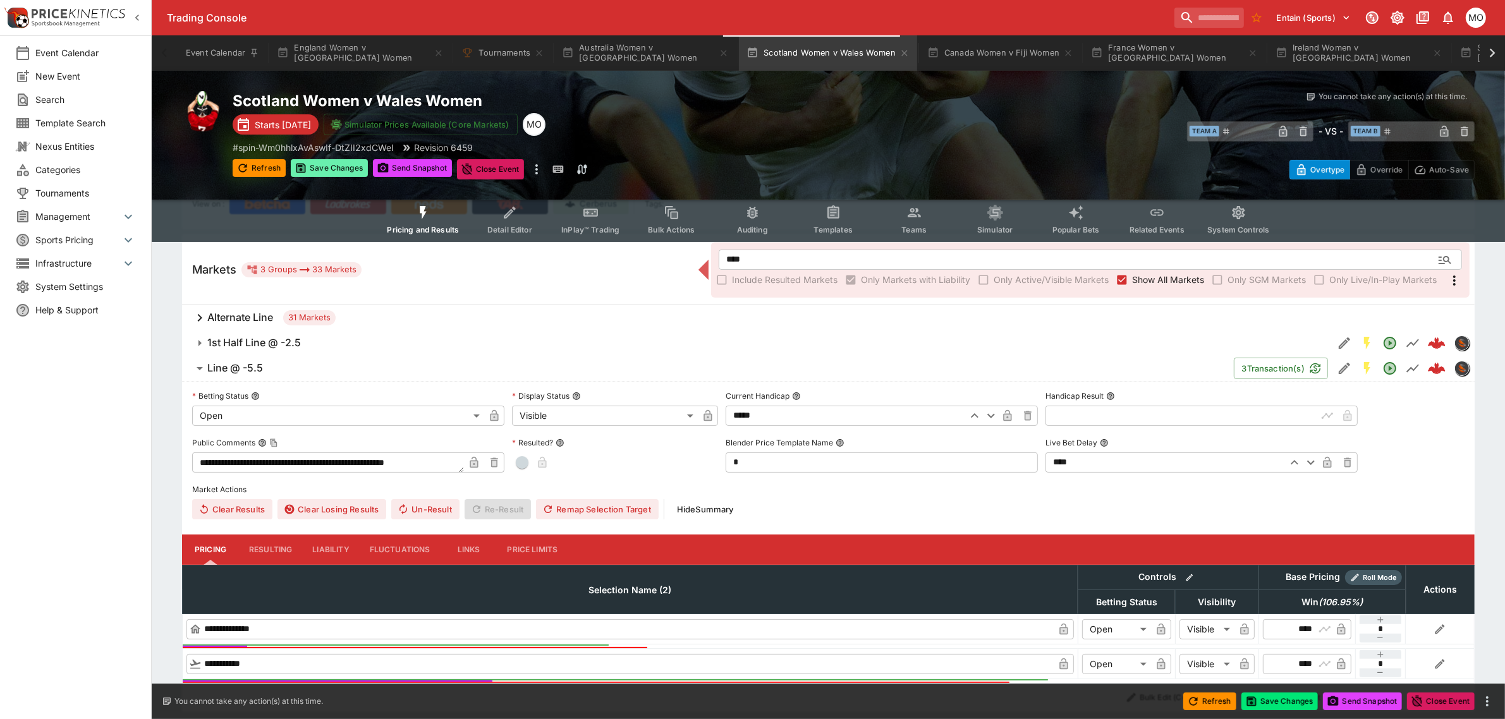
click at [334, 169] on button "Save Changes" at bounding box center [329, 168] width 77 height 18
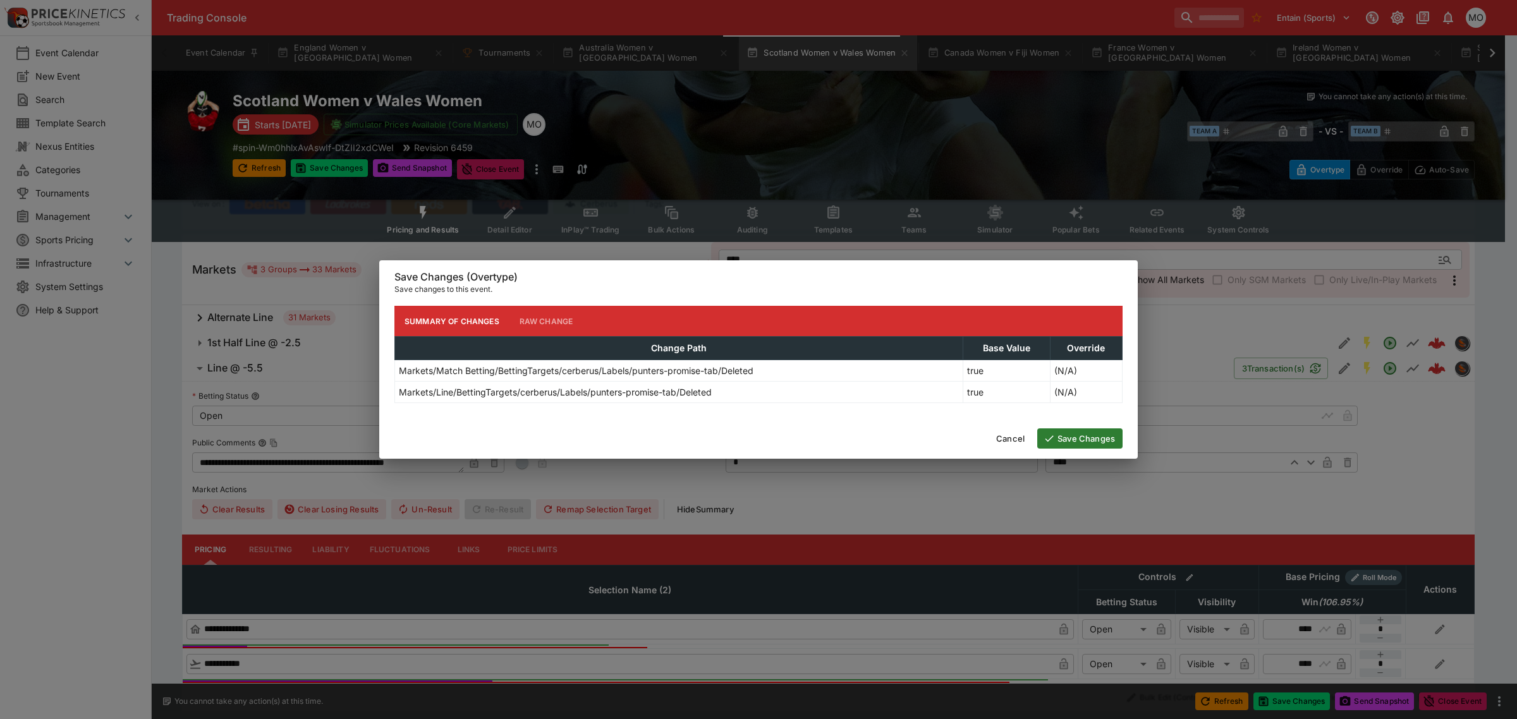
click at [1087, 439] on button "Save Changes" at bounding box center [1079, 439] width 85 height 20
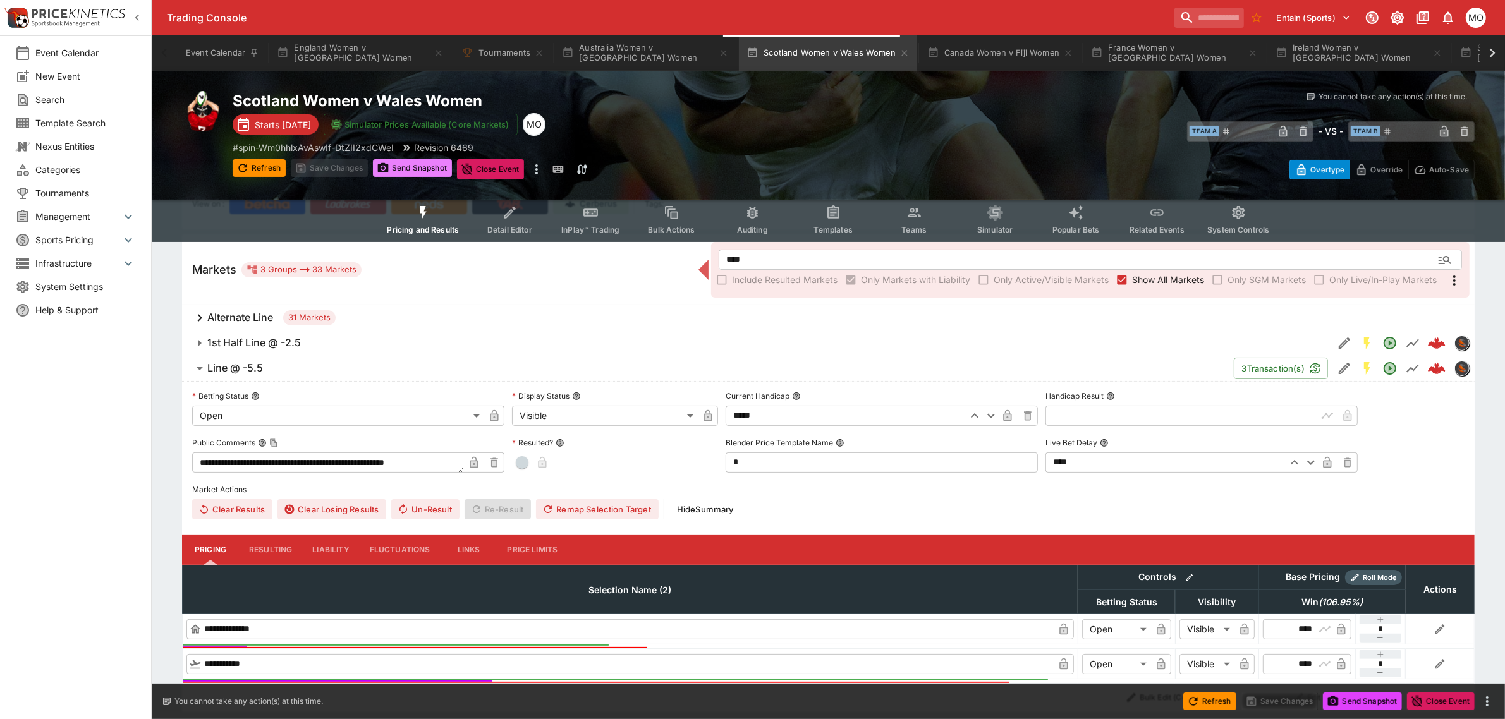
click at [421, 168] on button "Send Snapshot" at bounding box center [412, 168] width 79 height 18
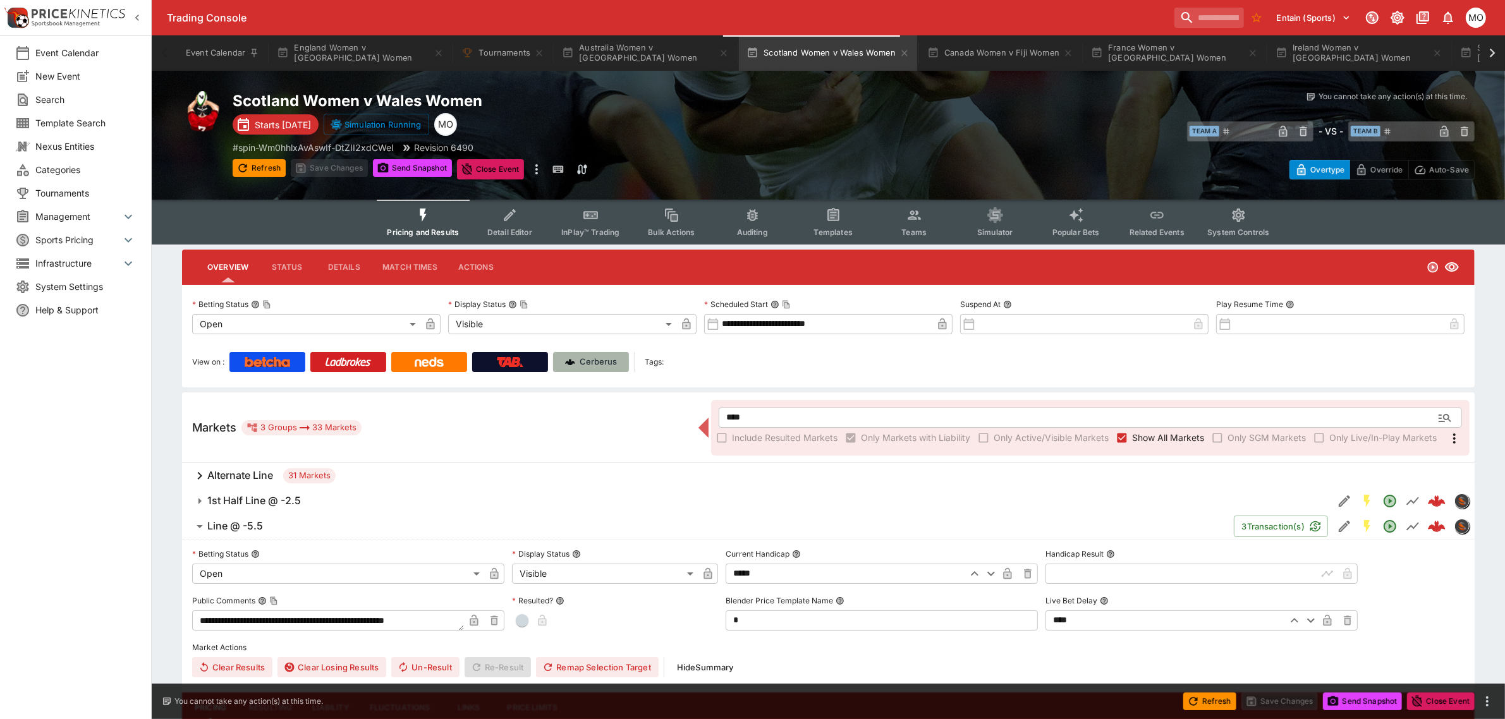
click at [573, 365] on img at bounding box center [570, 362] width 10 height 10
click at [649, 51] on button "Australia Women v Samoa Women" at bounding box center [645, 52] width 182 height 35
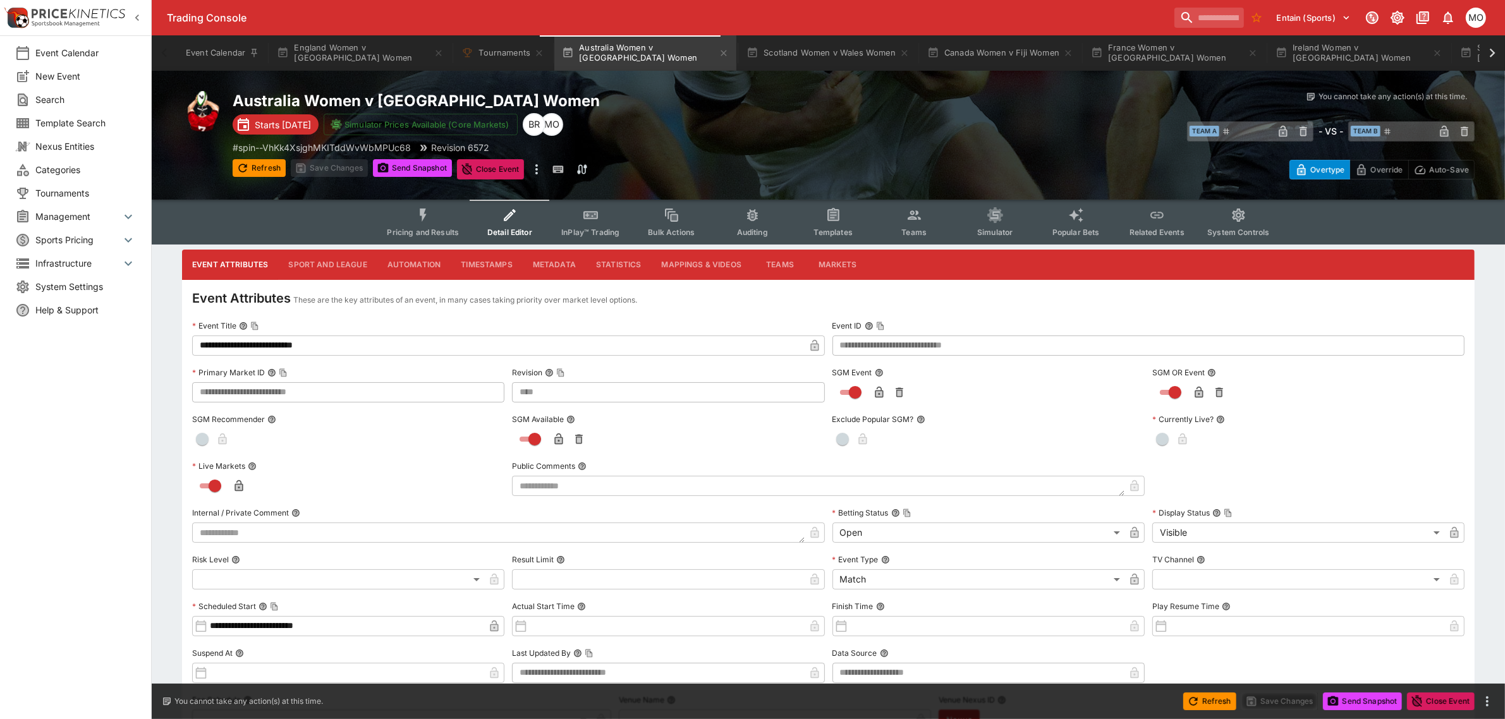
click at [555, 262] on button "Metadata" at bounding box center [554, 265] width 63 height 30
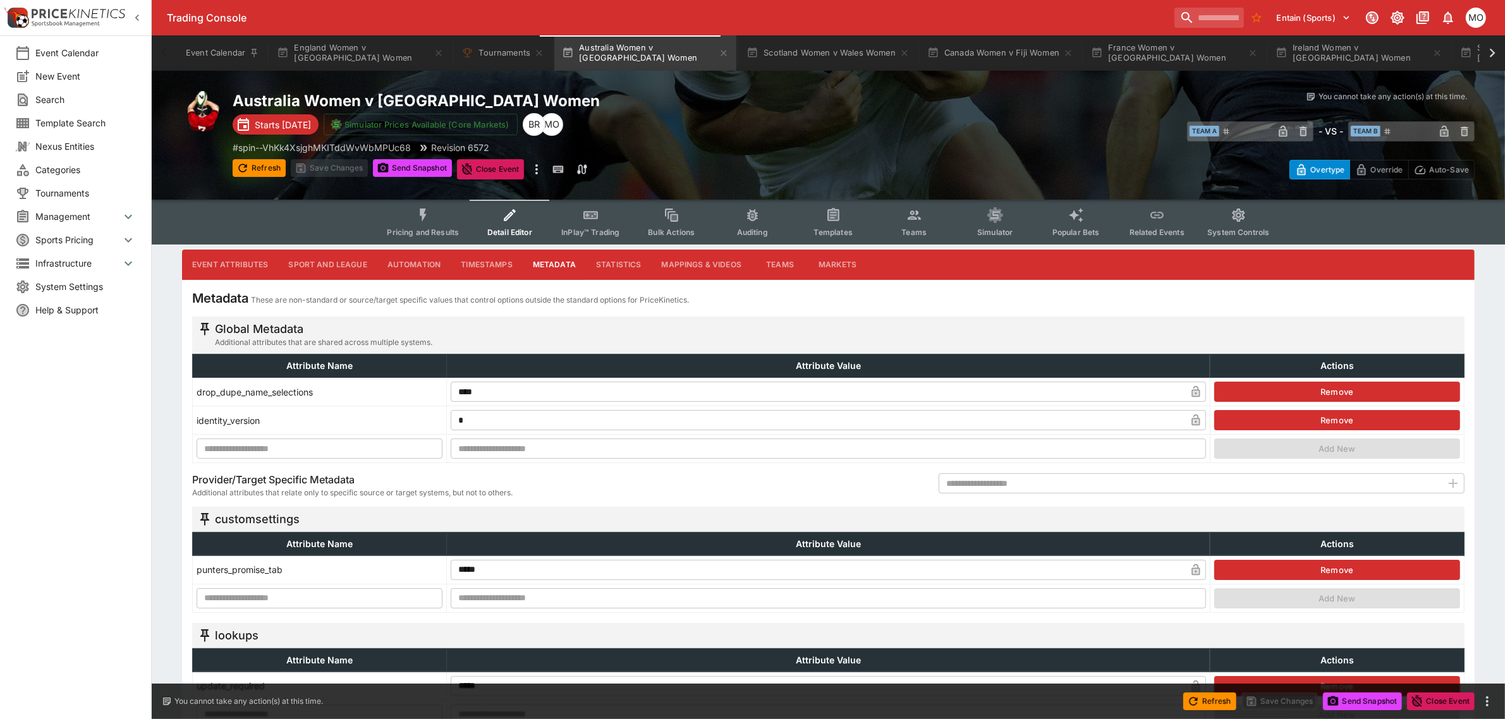
click at [435, 223] on button "Pricing and Results" at bounding box center [423, 222] width 92 height 45
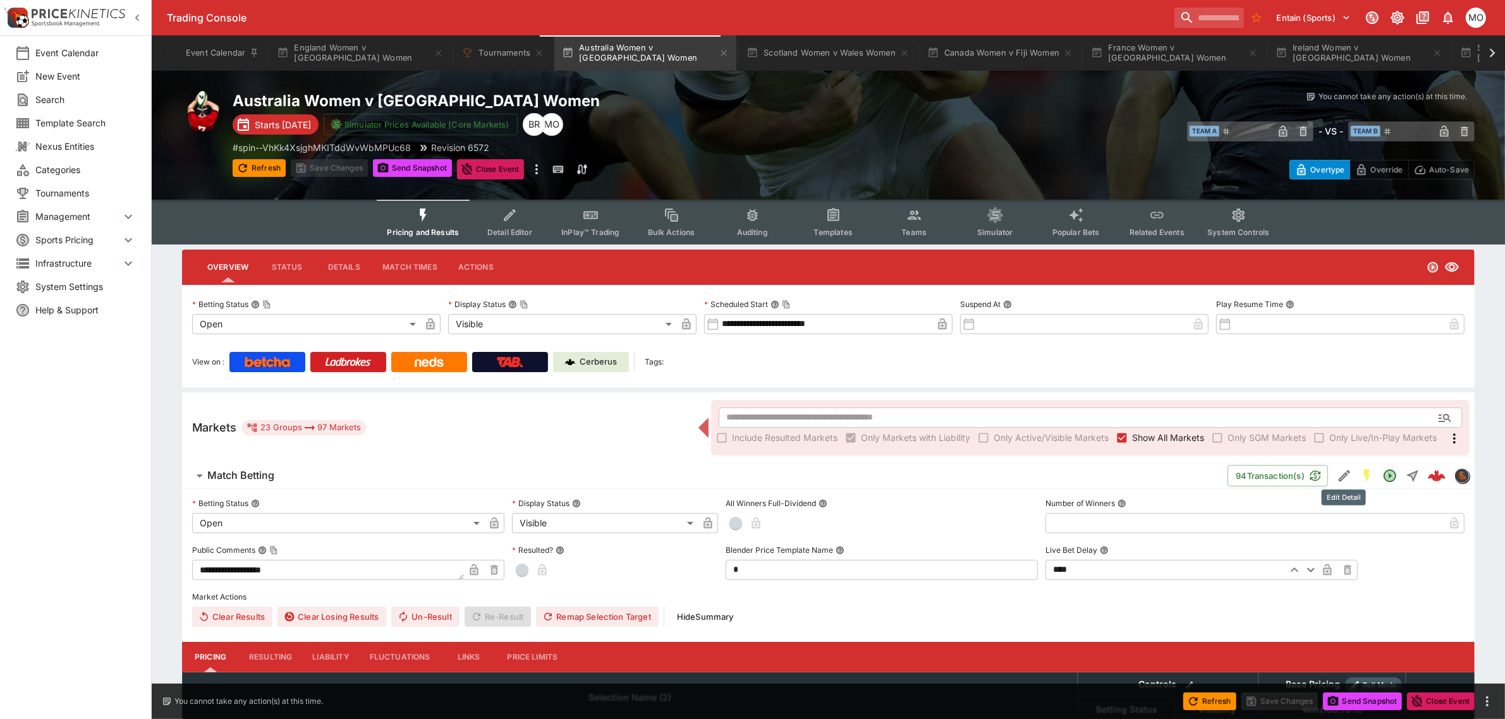
click at [1339, 477] on icon "Edit Detail" at bounding box center [1344, 475] width 11 height 11
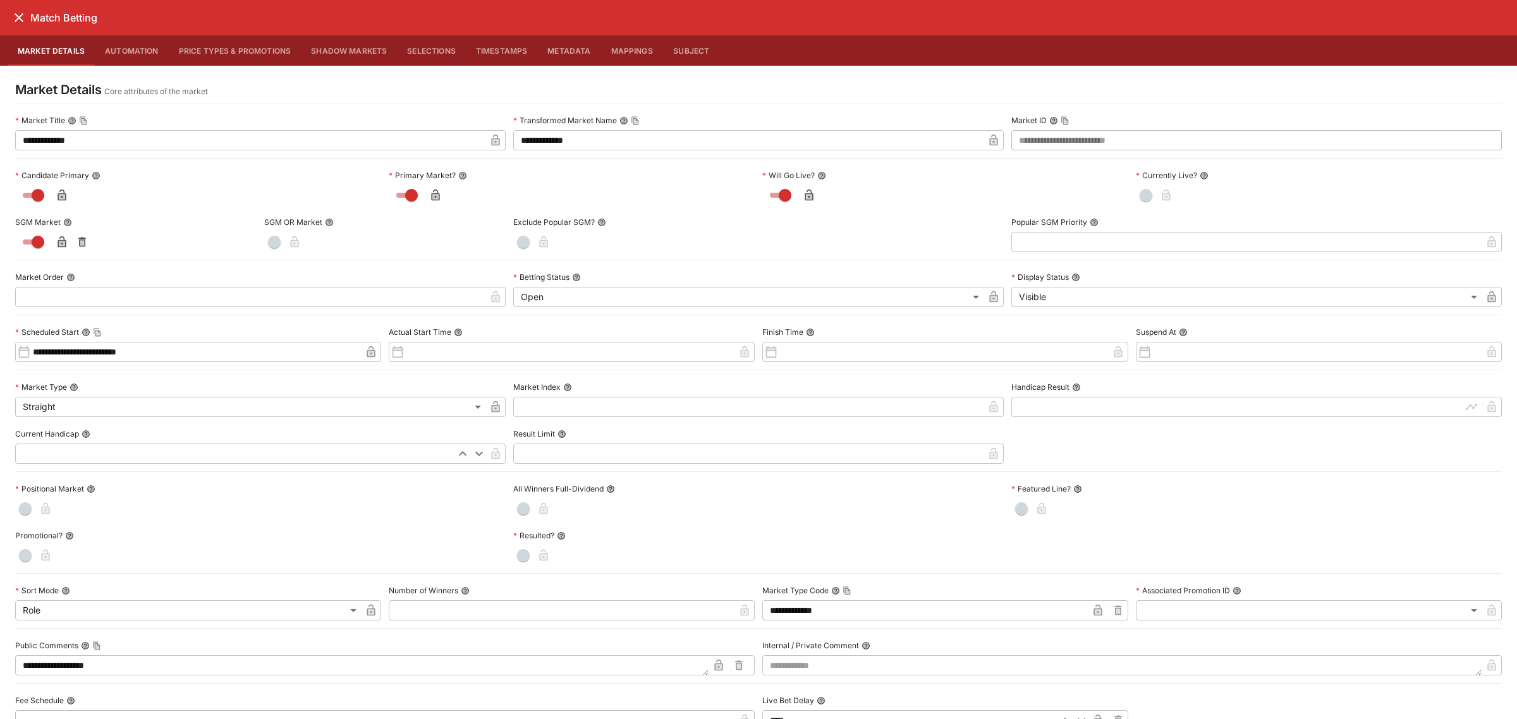
scroll to position [345, 0]
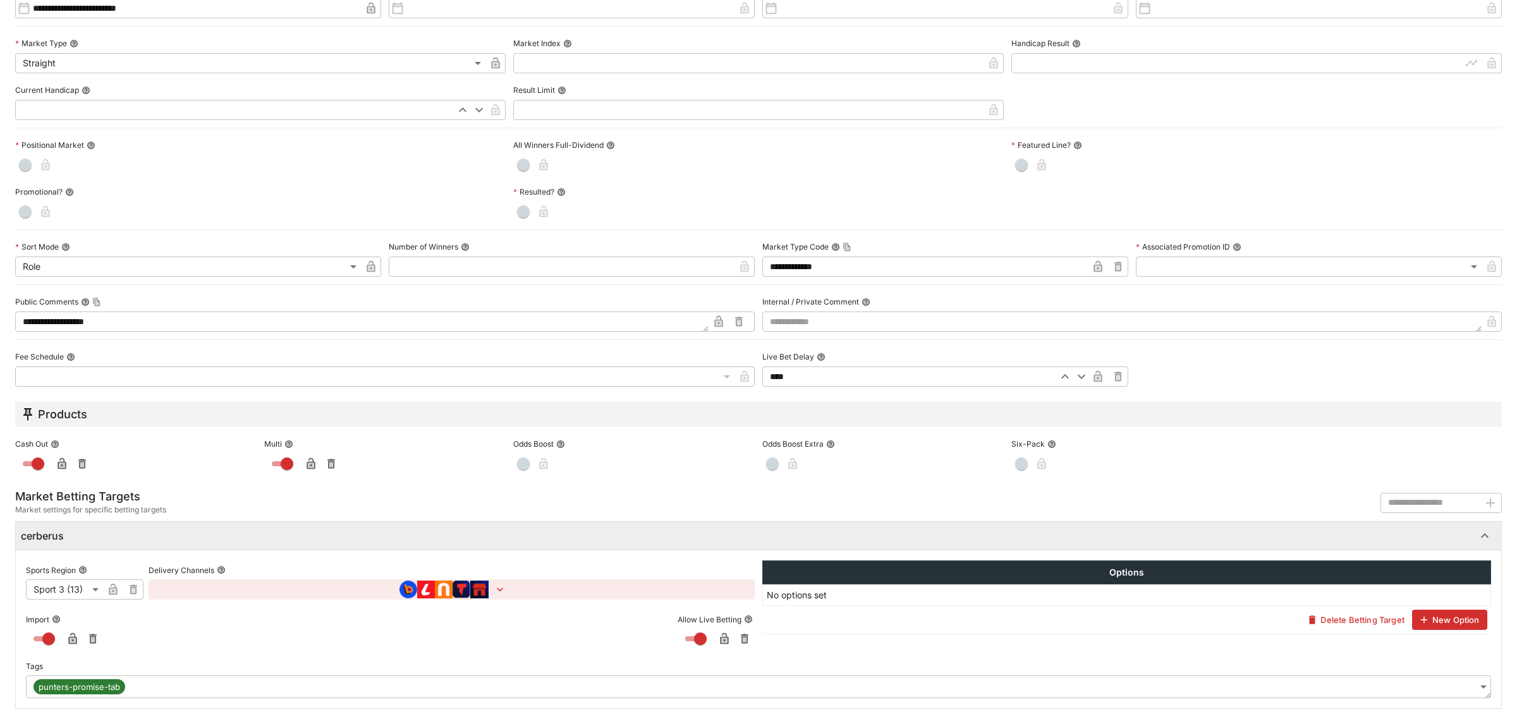
click at [1294, 689] on body "**********" at bounding box center [758, 710] width 1517 height 1420
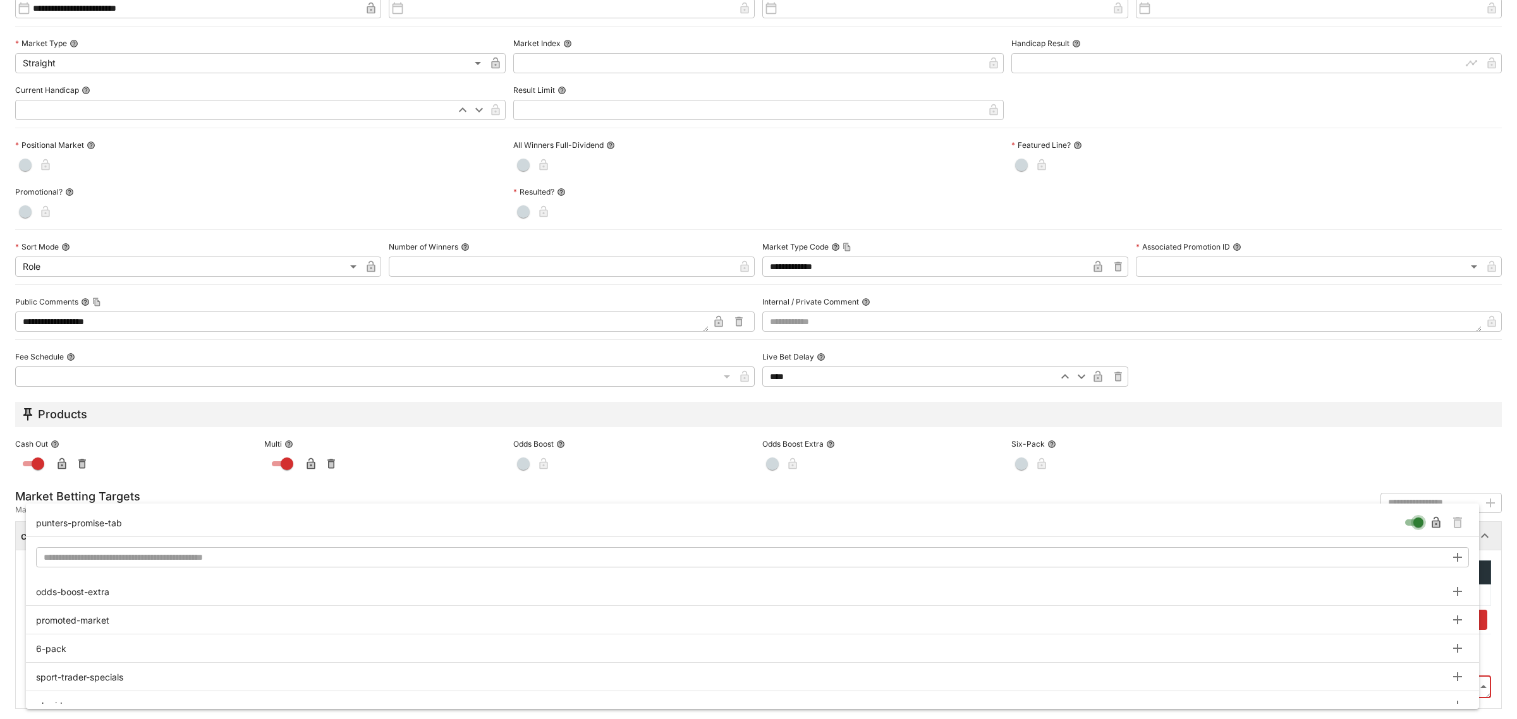
type input "**********"
click at [1457, 522] on icon "Remove Tag" at bounding box center [1457, 524] width 5 height 6
click at [1067, 513] on div at bounding box center [758, 359] width 1517 height 719
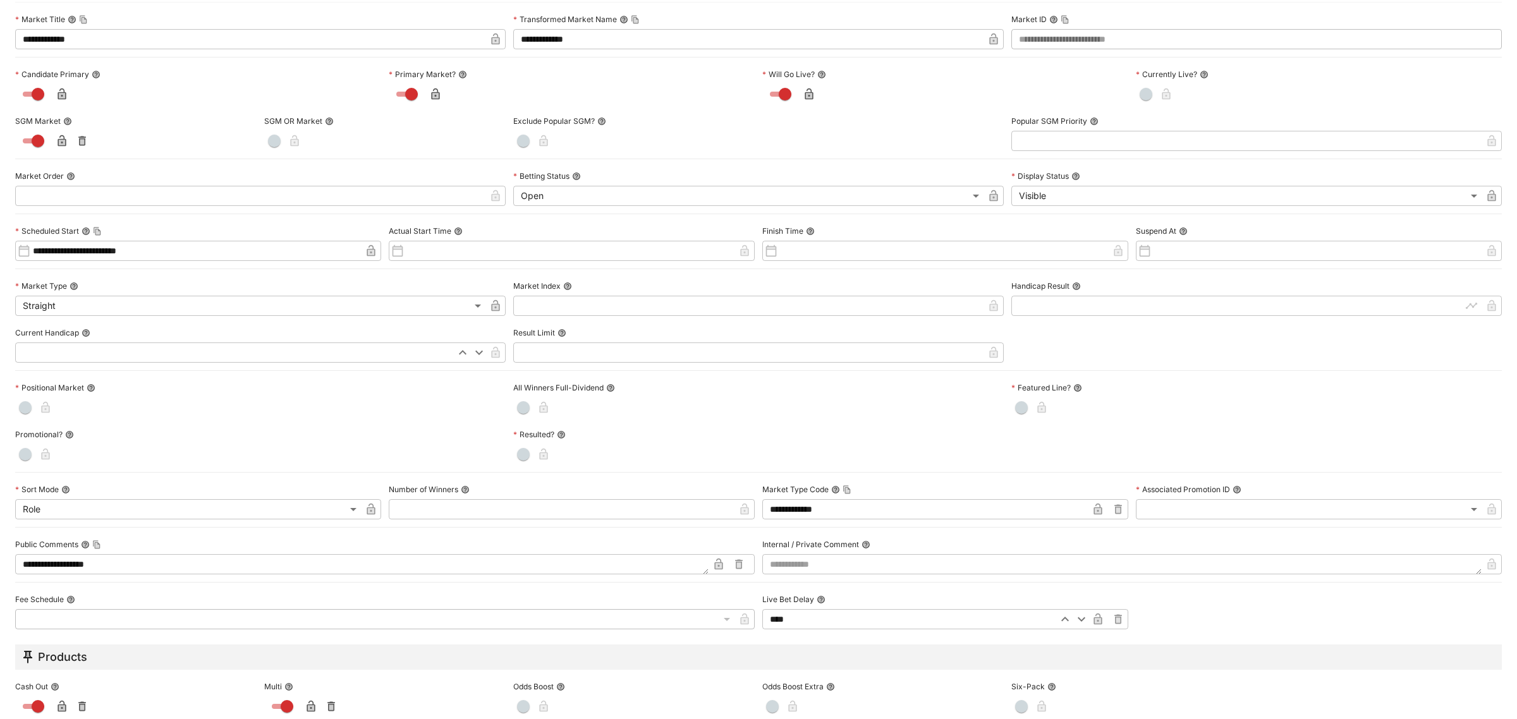
scroll to position [0, 0]
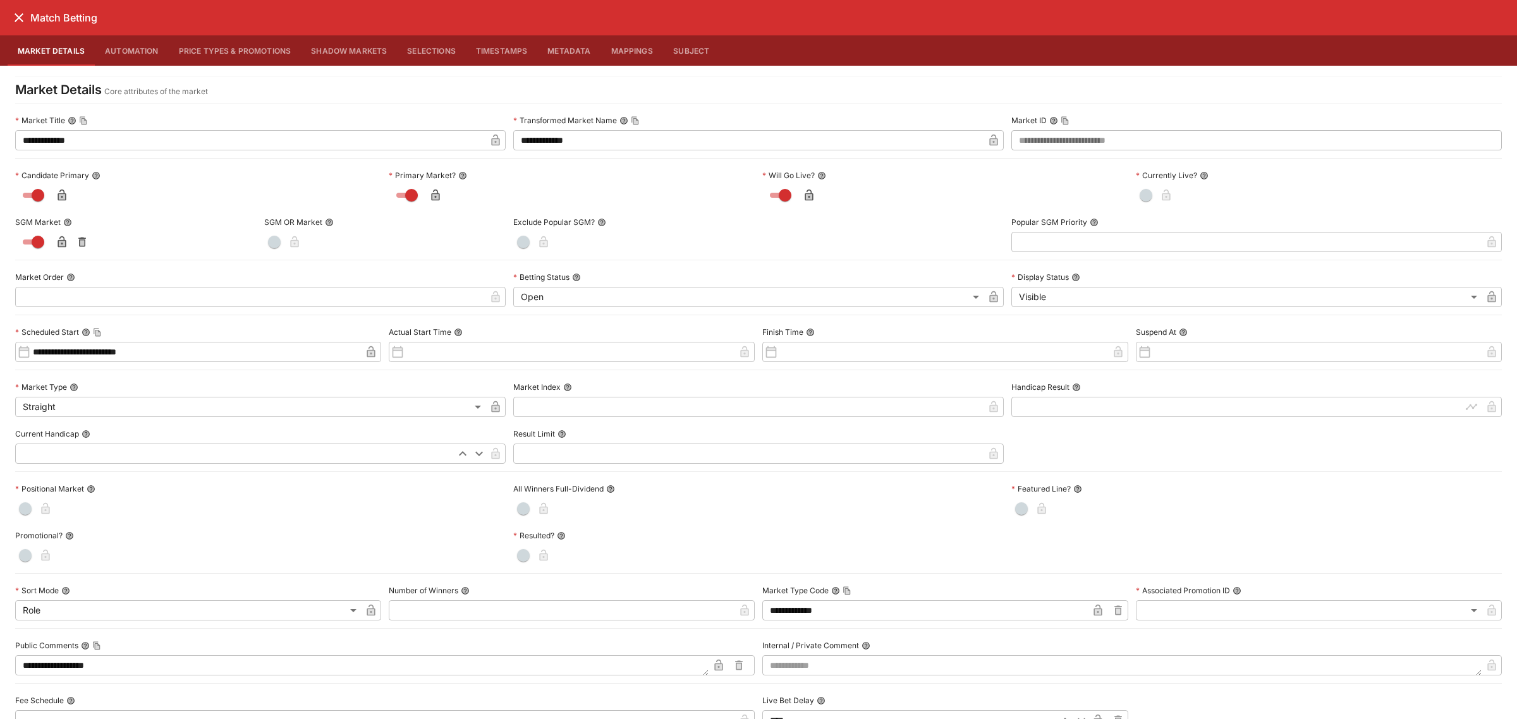
click at [17, 16] on icon "close" at bounding box center [19, 17] width 9 height 9
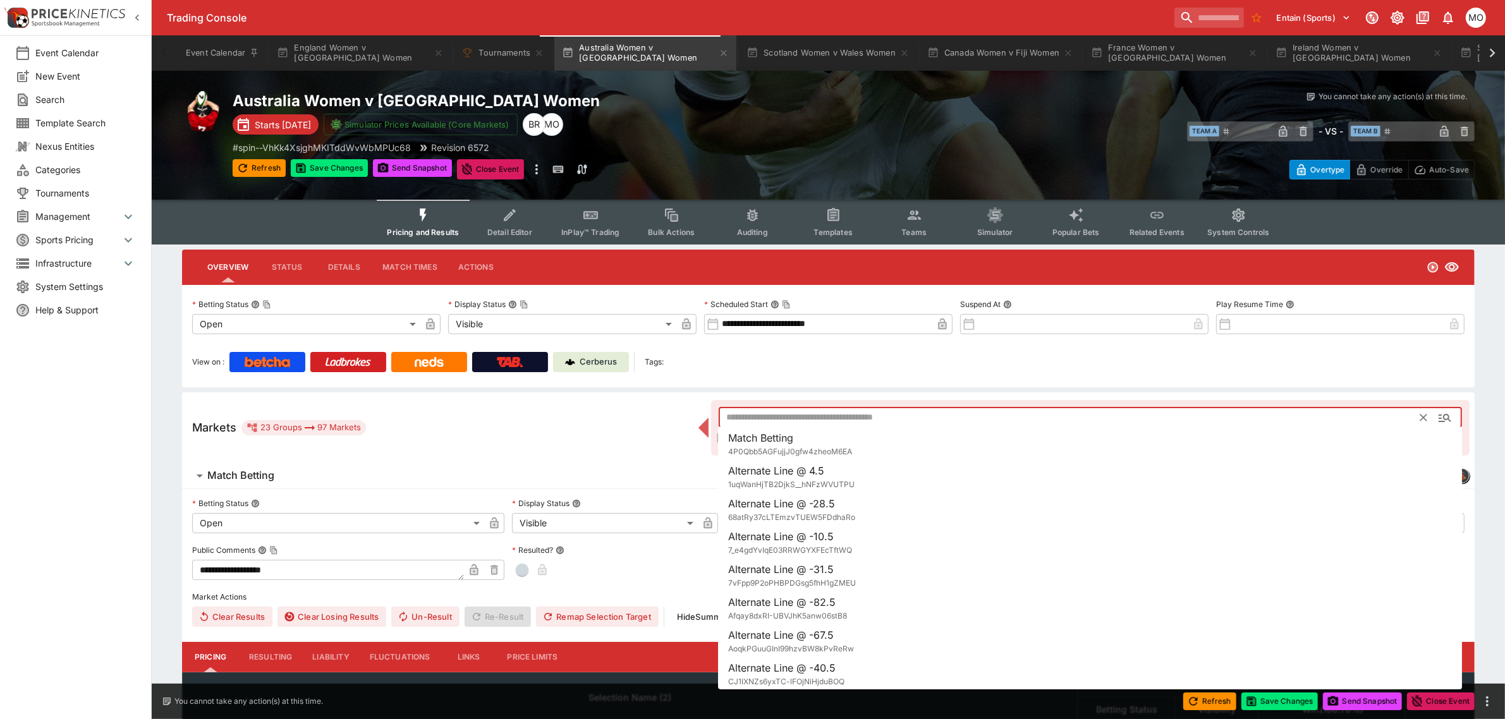
click at [838, 416] on input "text" at bounding box center [1070, 418] width 702 height 20
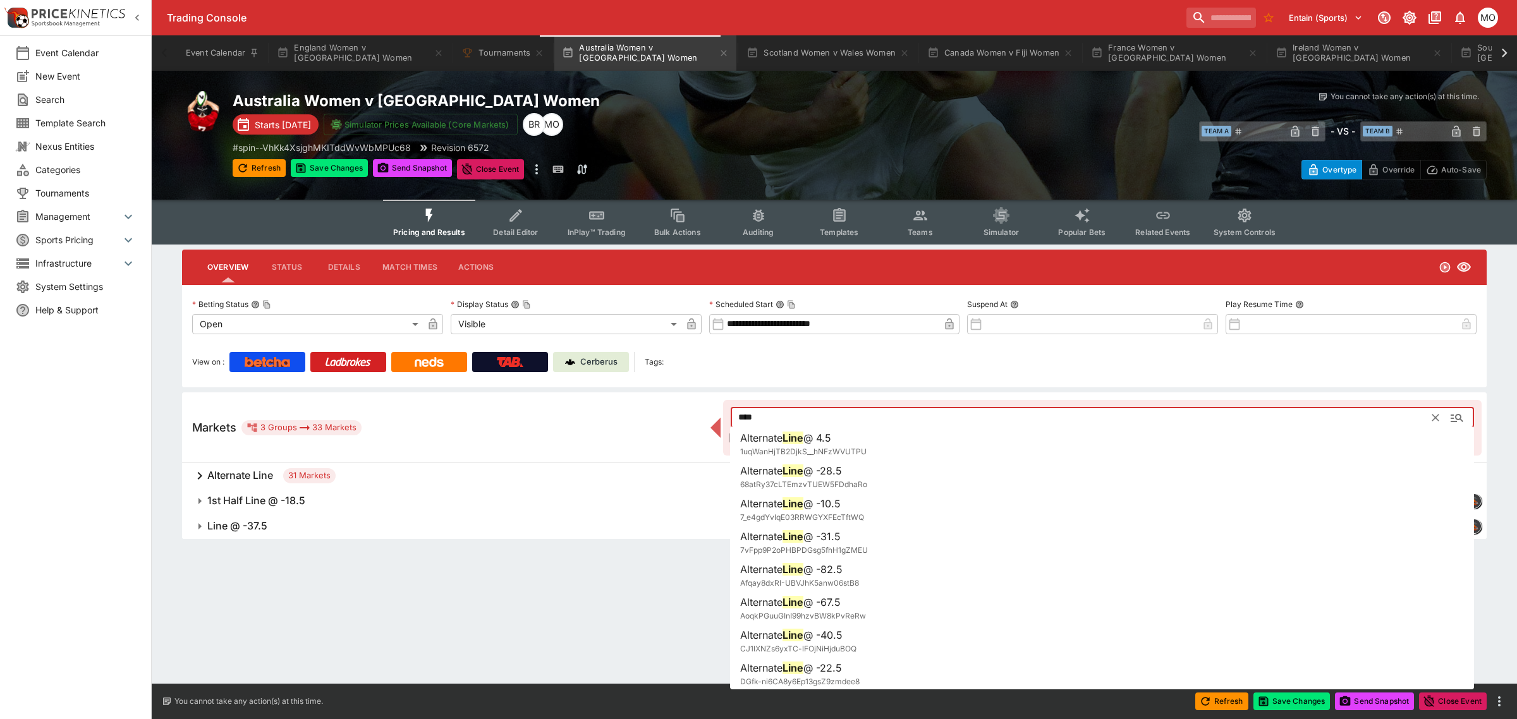
type input "****"
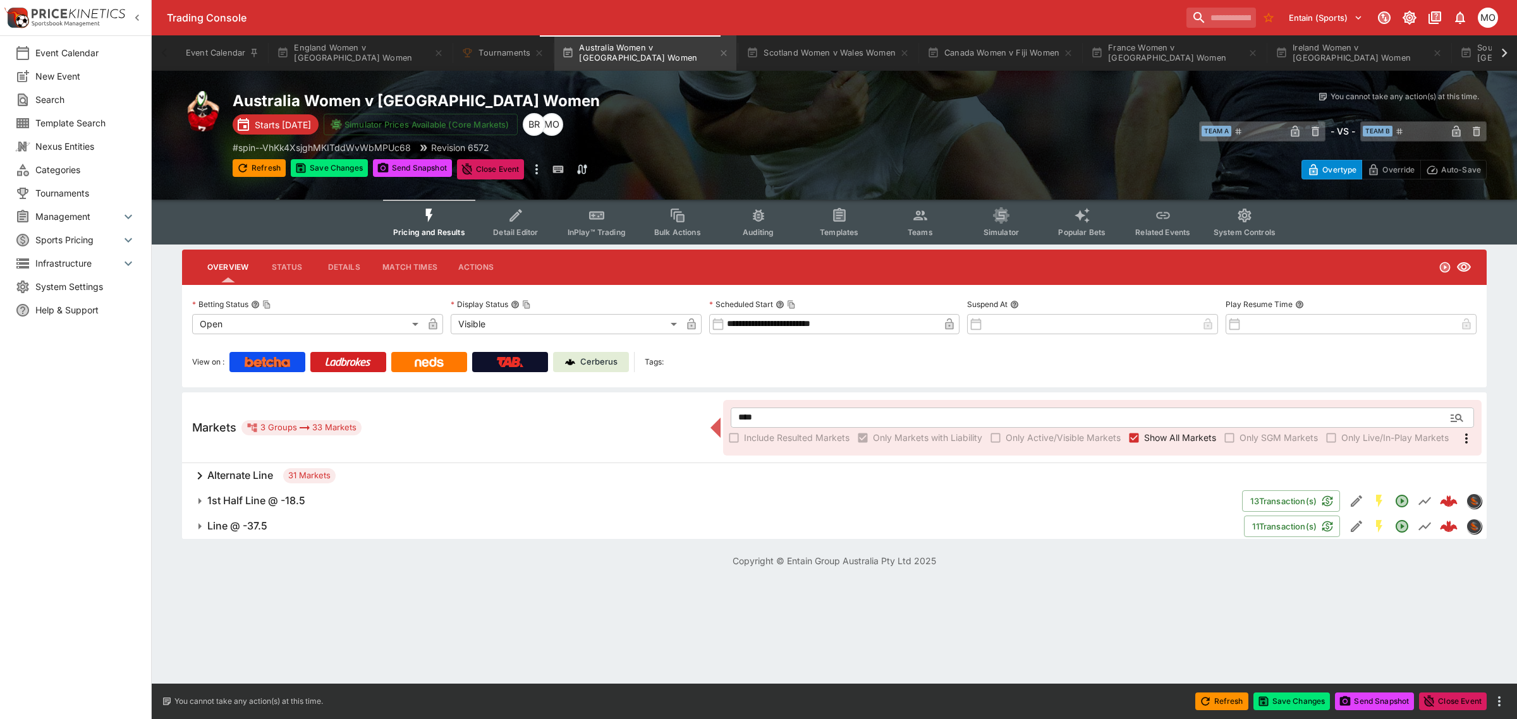
click at [490, 520] on span "Line @ -37.5" at bounding box center [720, 526] width 1027 height 13
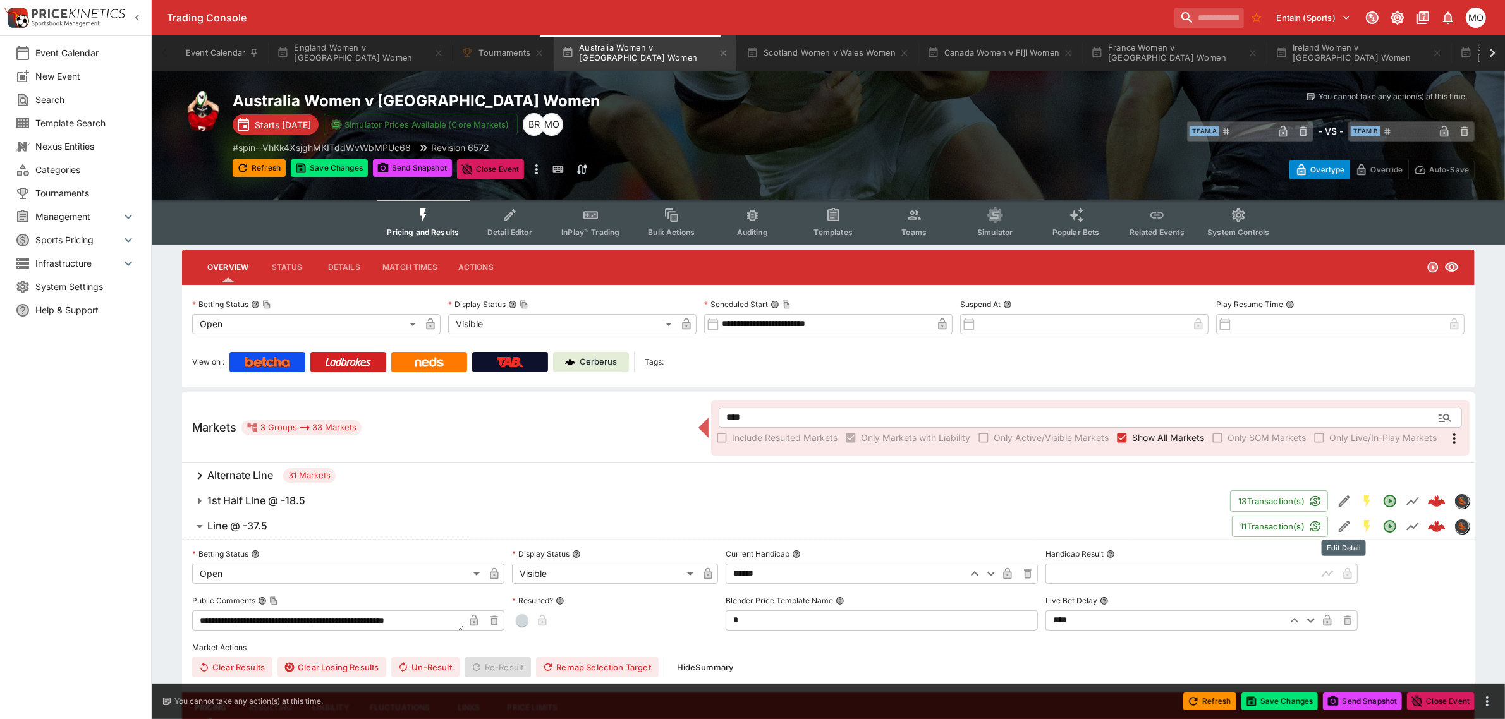
click at [1341, 523] on icon "Edit Detail" at bounding box center [1344, 526] width 15 height 15
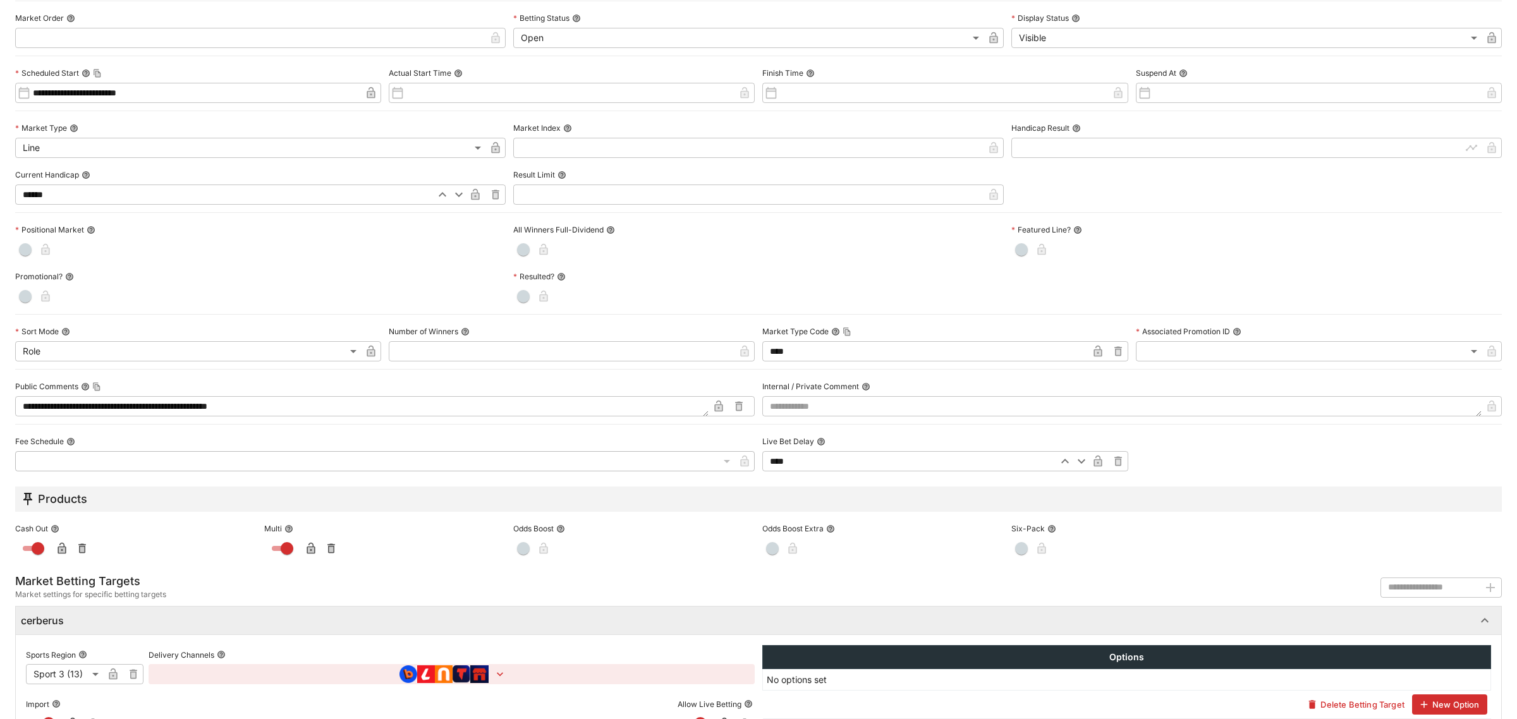
scroll to position [345, 0]
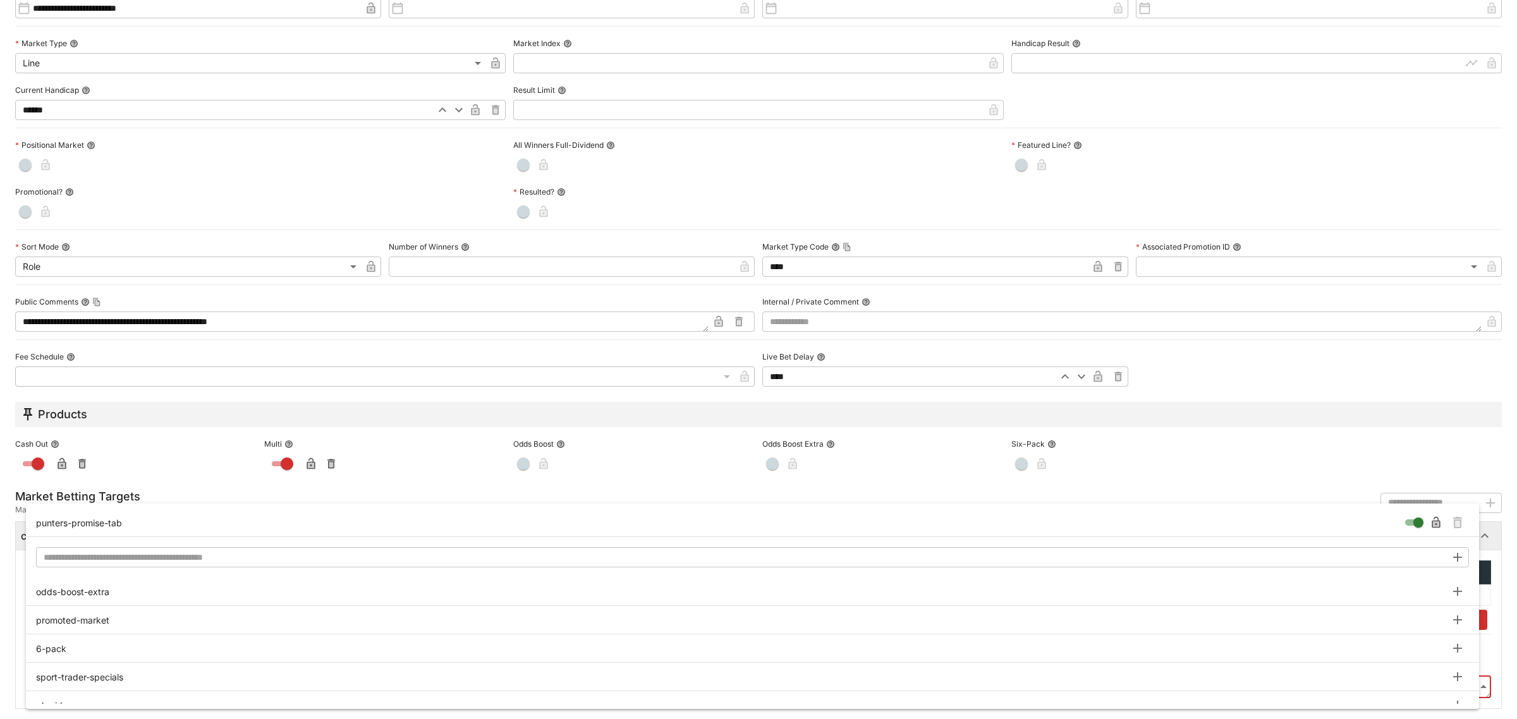
click at [1448, 691] on body "**********" at bounding box center [758, 457] width 1517 height 914
type input "**********"
click at [1461, 520] on icon "Remove Tag" at bounding box center [1457, 522] width 9 height 11
click at [415, 487] on div at bounding box center [758, 359] width 1517 height 719
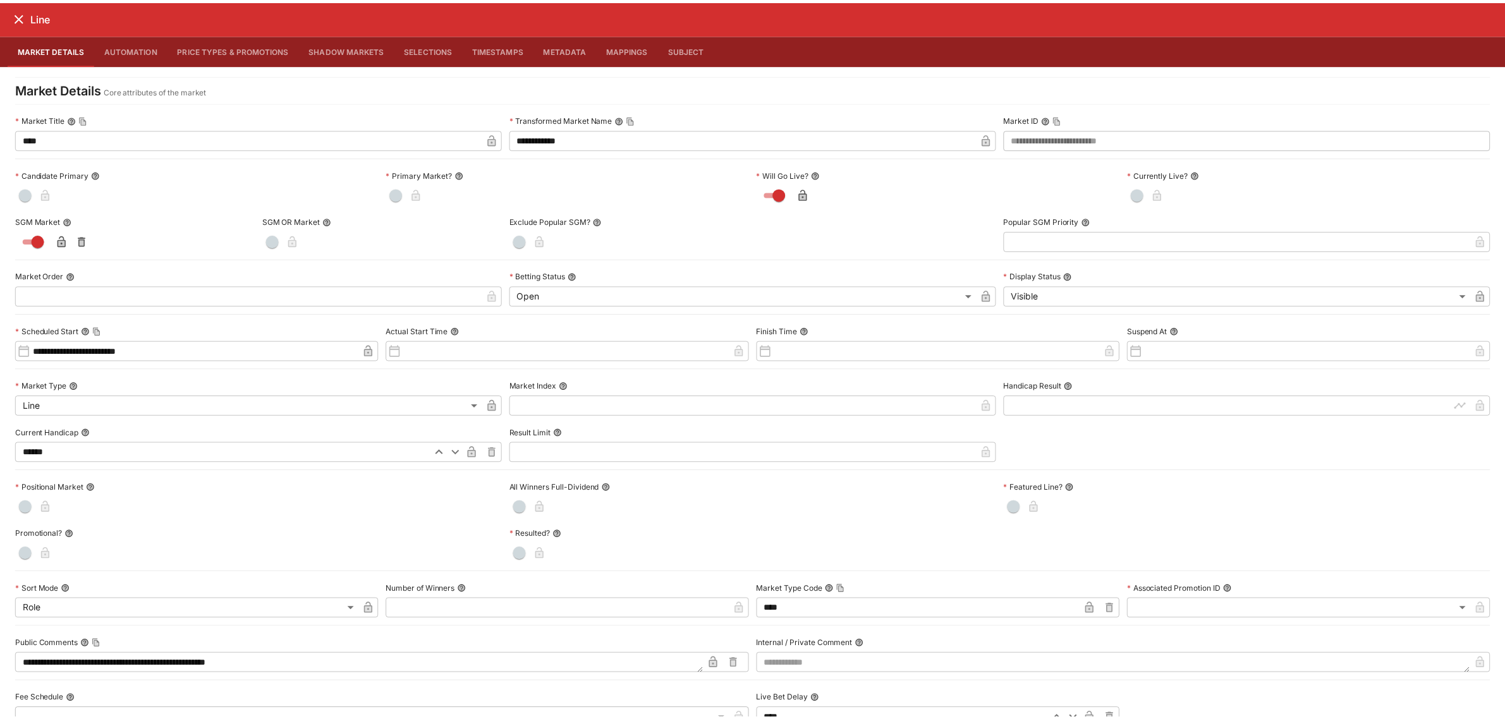
scroll to position [0, 0]
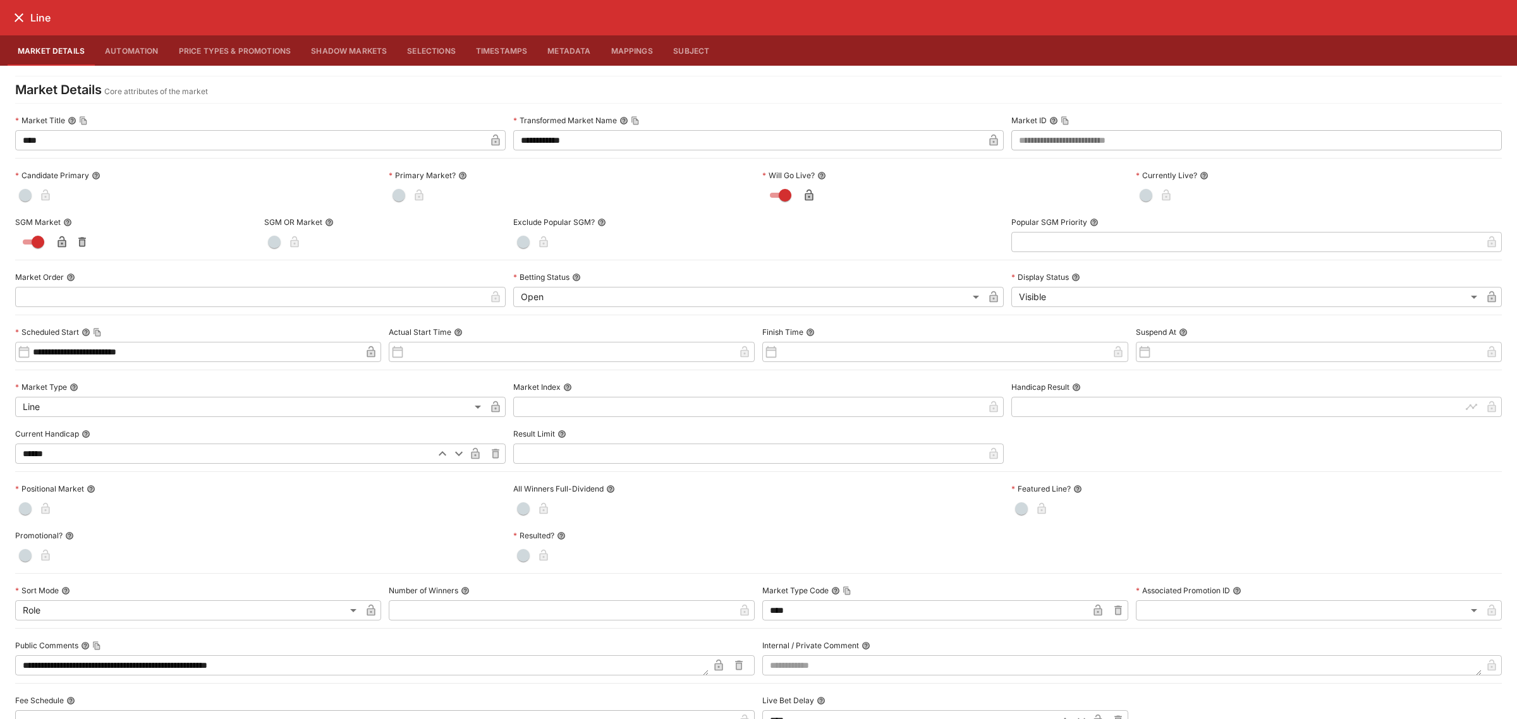
click at [16, 20] on icon "close" at bounding box center [19, 17] width 9 height 9
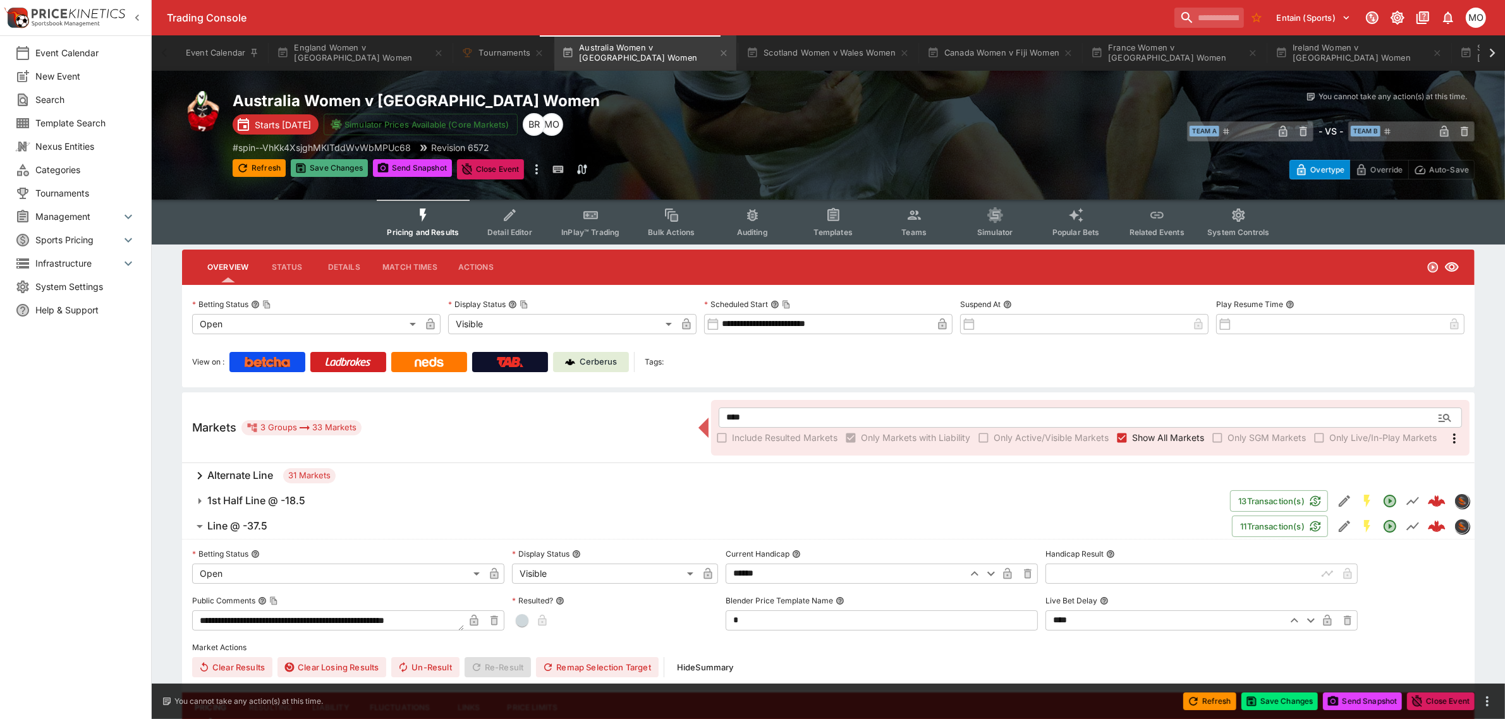
click at [339, 165] on button "Save Changes" at bounding box center [329, 168] width 77 height 18
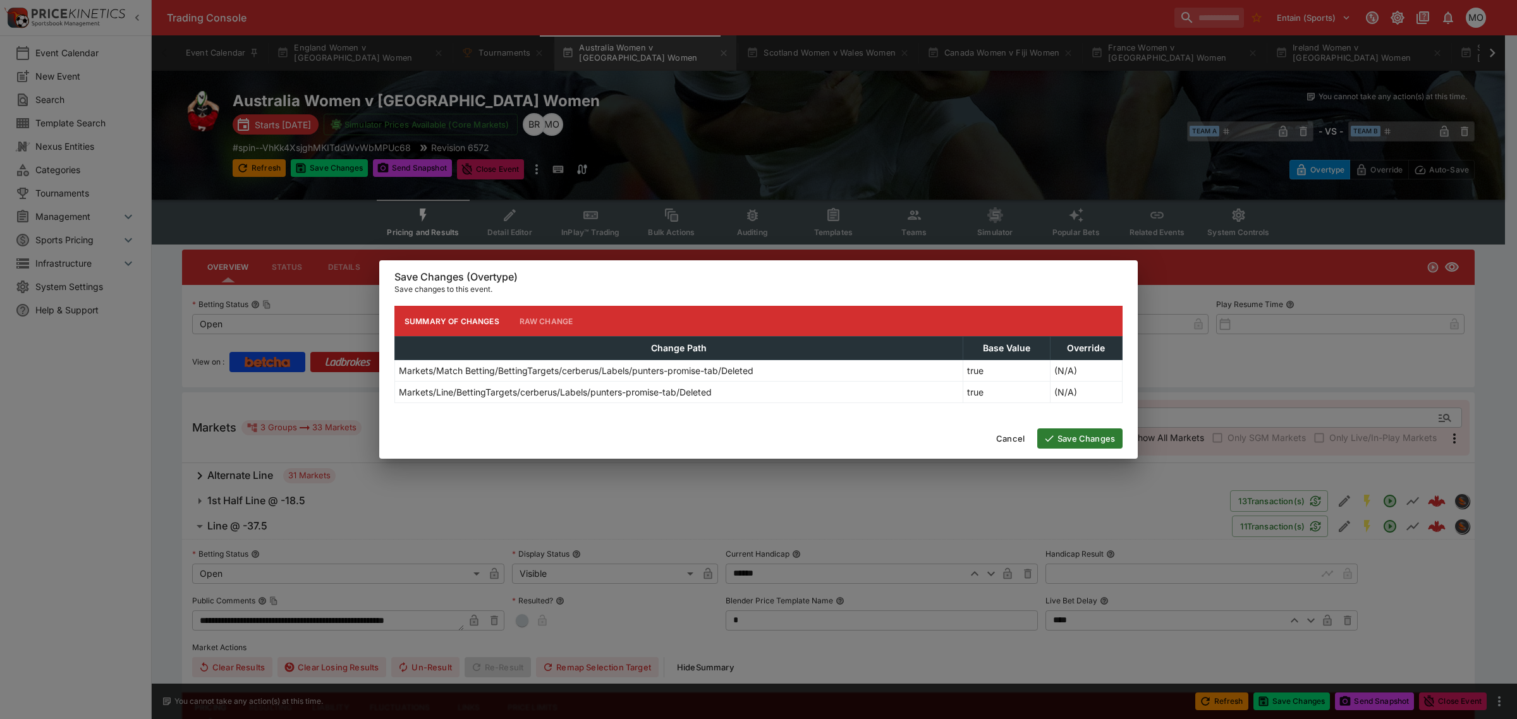
click at [1075, 434] on button "Save Changes" at bounding box center [1079, 439] width 85 height 20
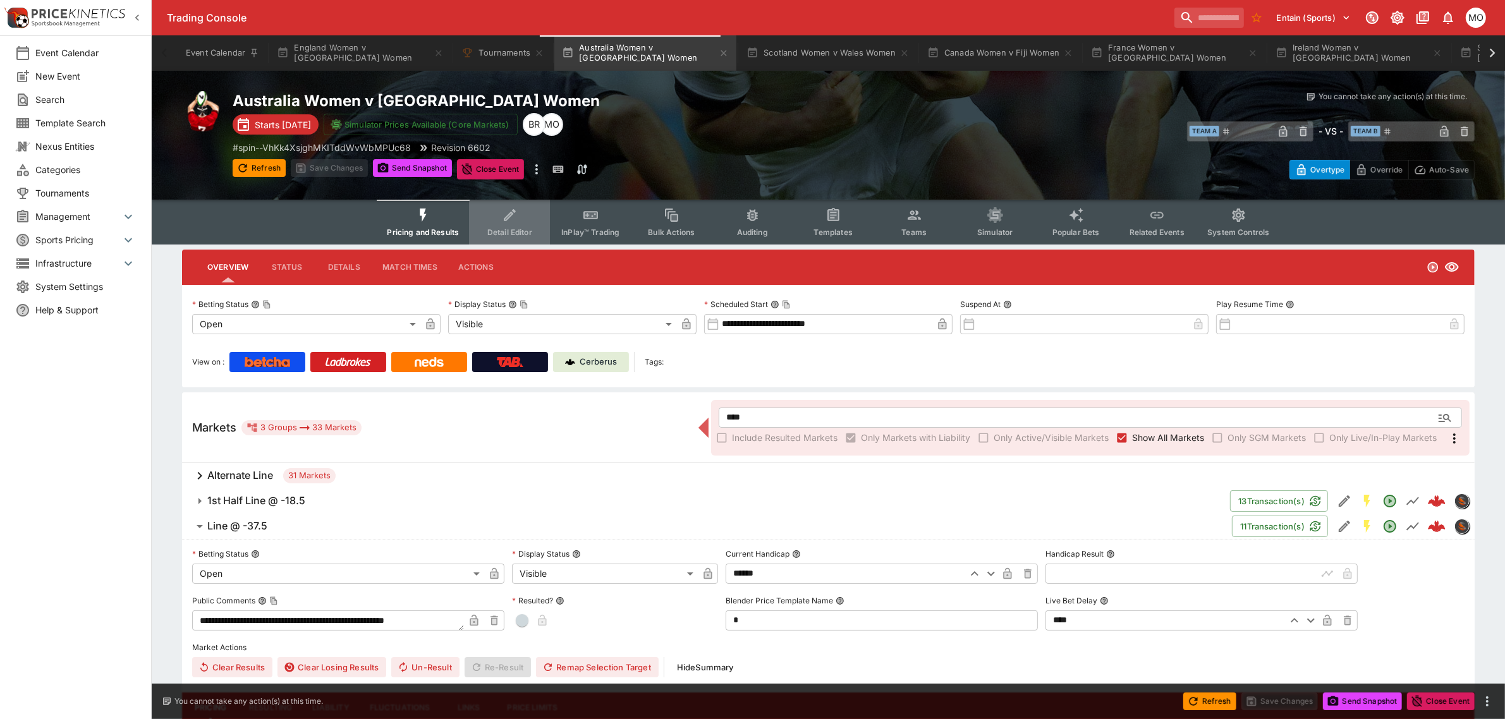
click at [515, 228] on span "Detail Editor" at bounding box center [509, 232] width 45 height 9
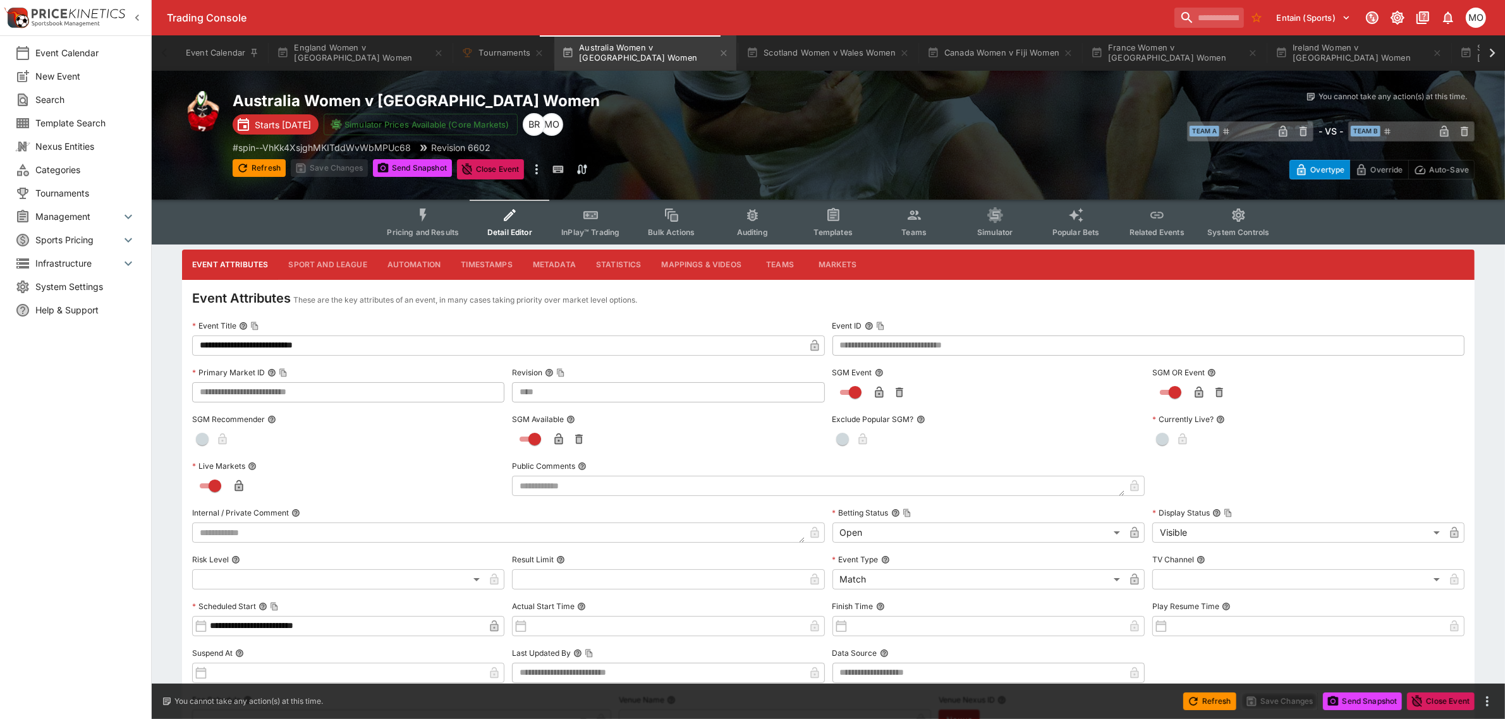
click at [563, 266] on button "Metadata" at bounding box center [554, 265] width 63 height 30
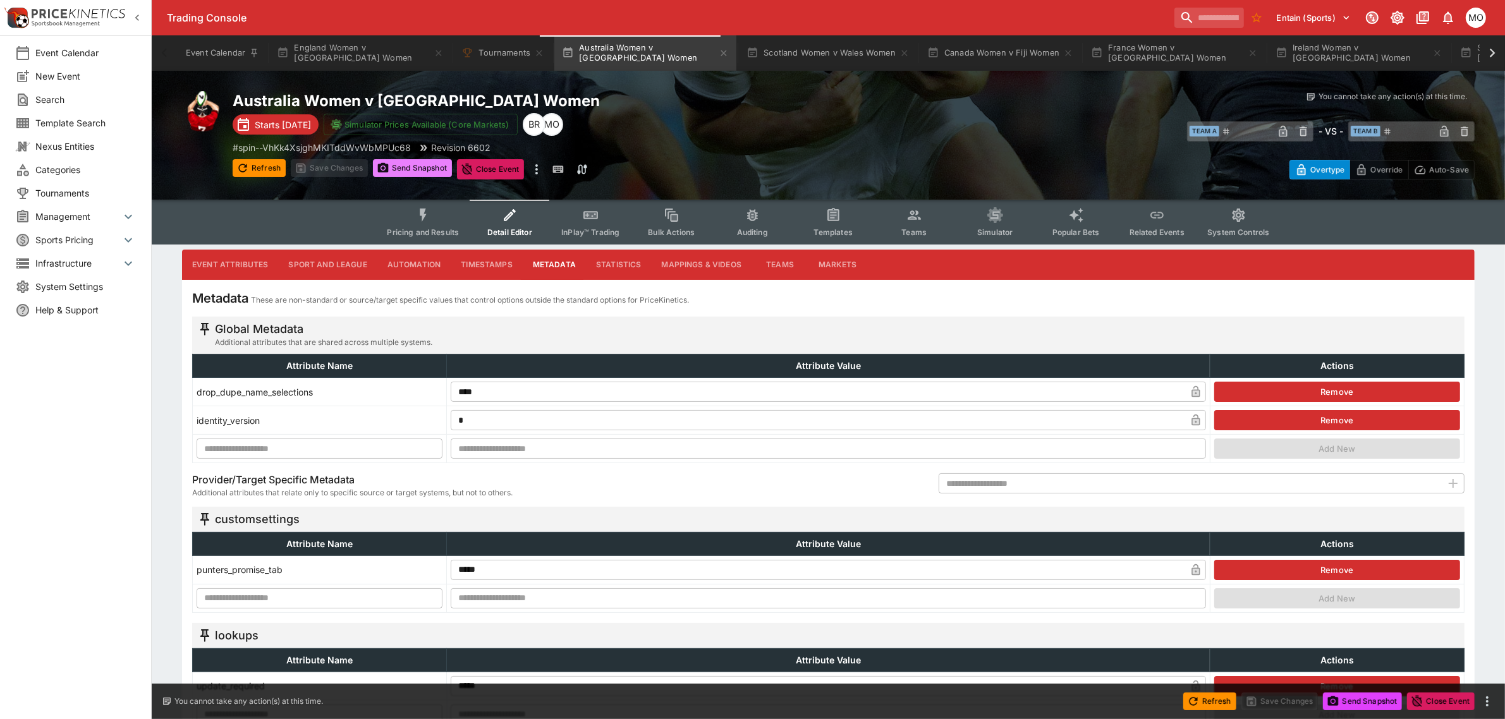
click at [416, 169] on button "Send Snapshot" at bounding box center [412, 168] width 79 height 18
type input "**********"
type input "**"
type input "****"
type input "*******"
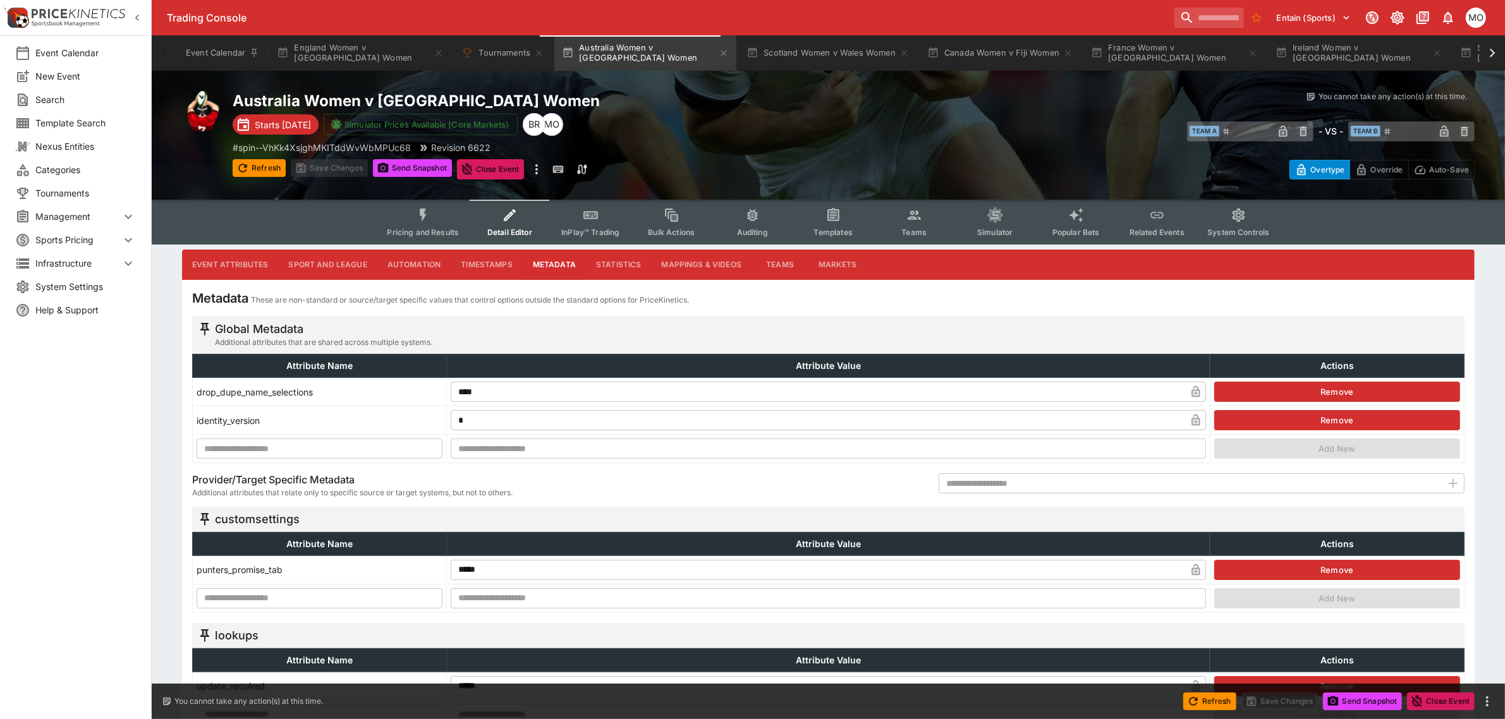
type input "**********"
click at [425, 220] on icon "Event type filters" at bounding box center [423, 215] width 7 height 13
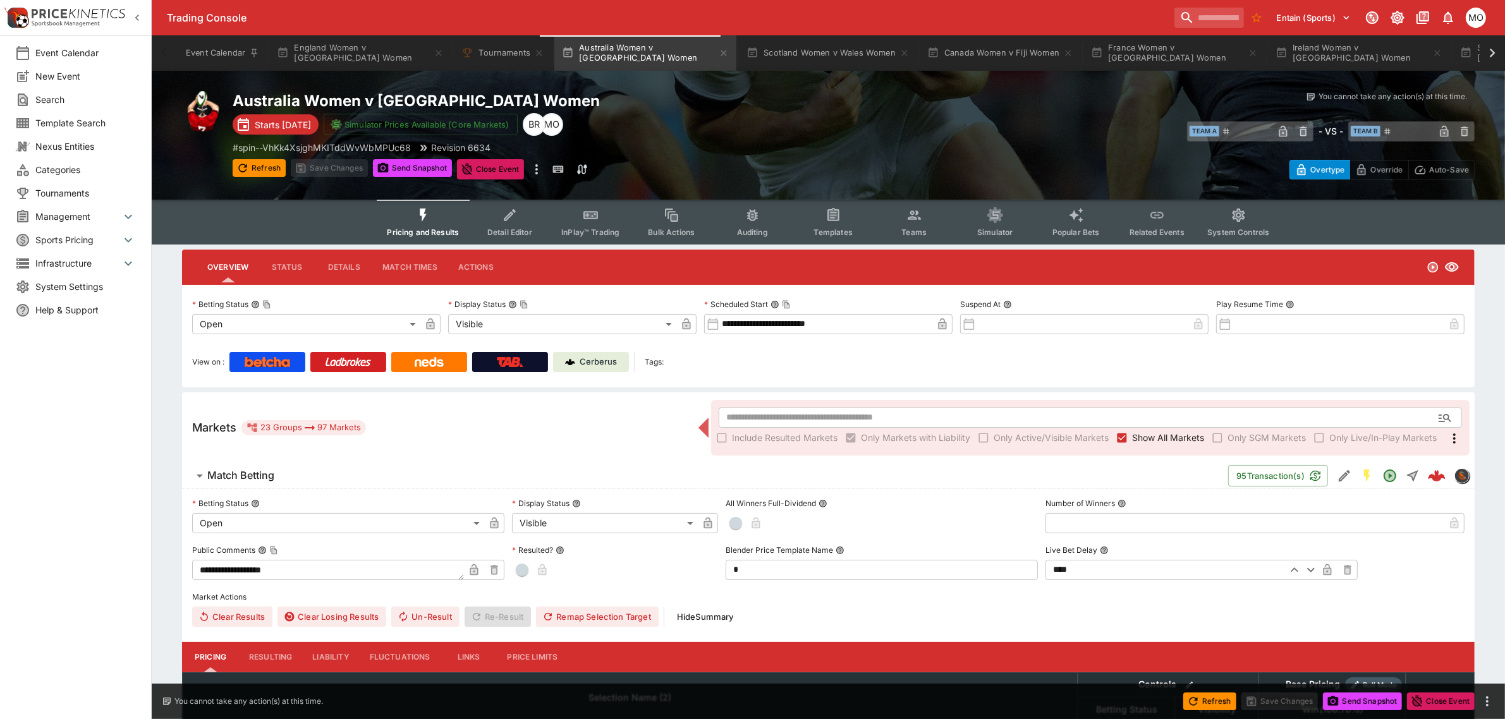
click at [614, 358] on p "Cerberus" at bounding box center [598, 362] width 37 height 13
click at [797, 54] on button "Scotland Women v Wales Women" at bounding box center [828, 52] width 178 height 35
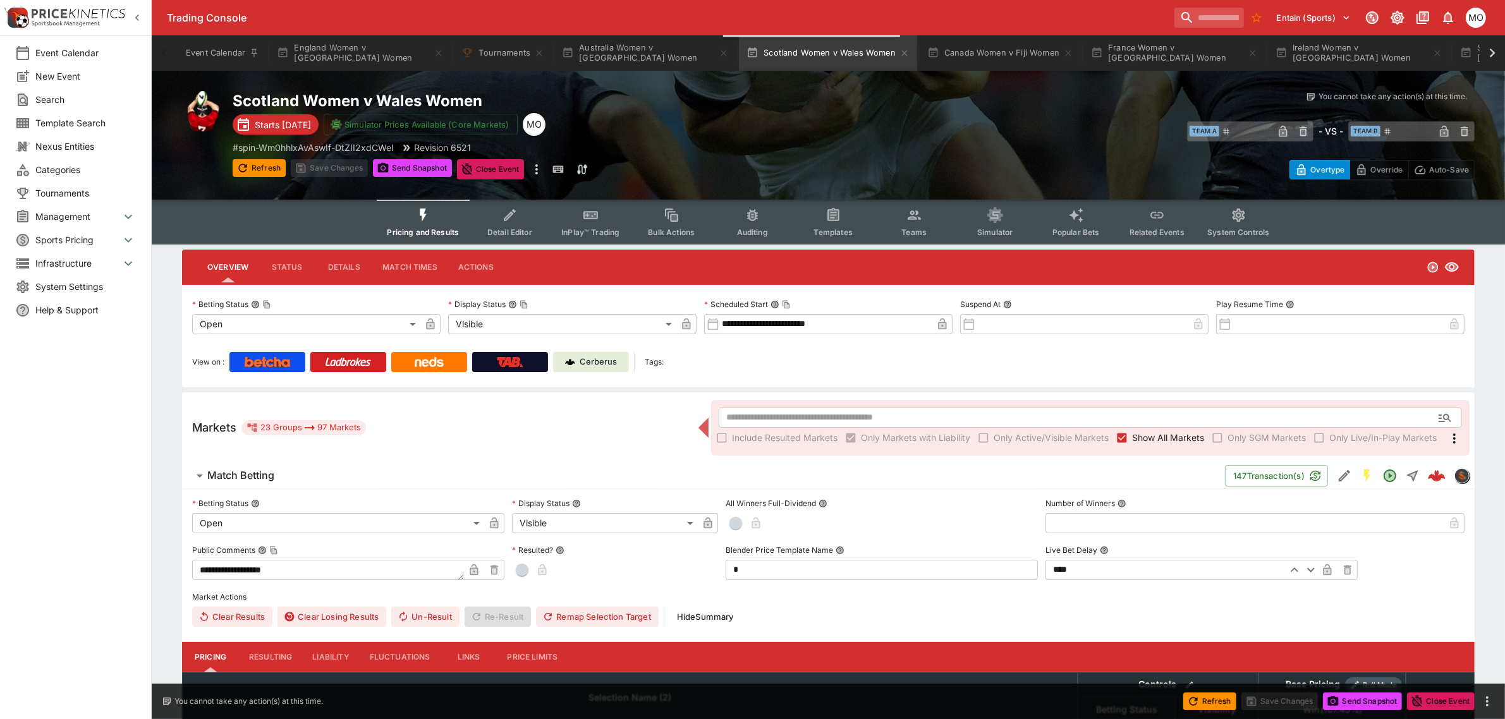
click at [588, 367] on p "Cerberus" at bounding box center [598, 362] width 37 height 13
click at [991, 48] on button "Canada Women v Fiji Women" at bounding box center [1000, 52] width 161 height 35
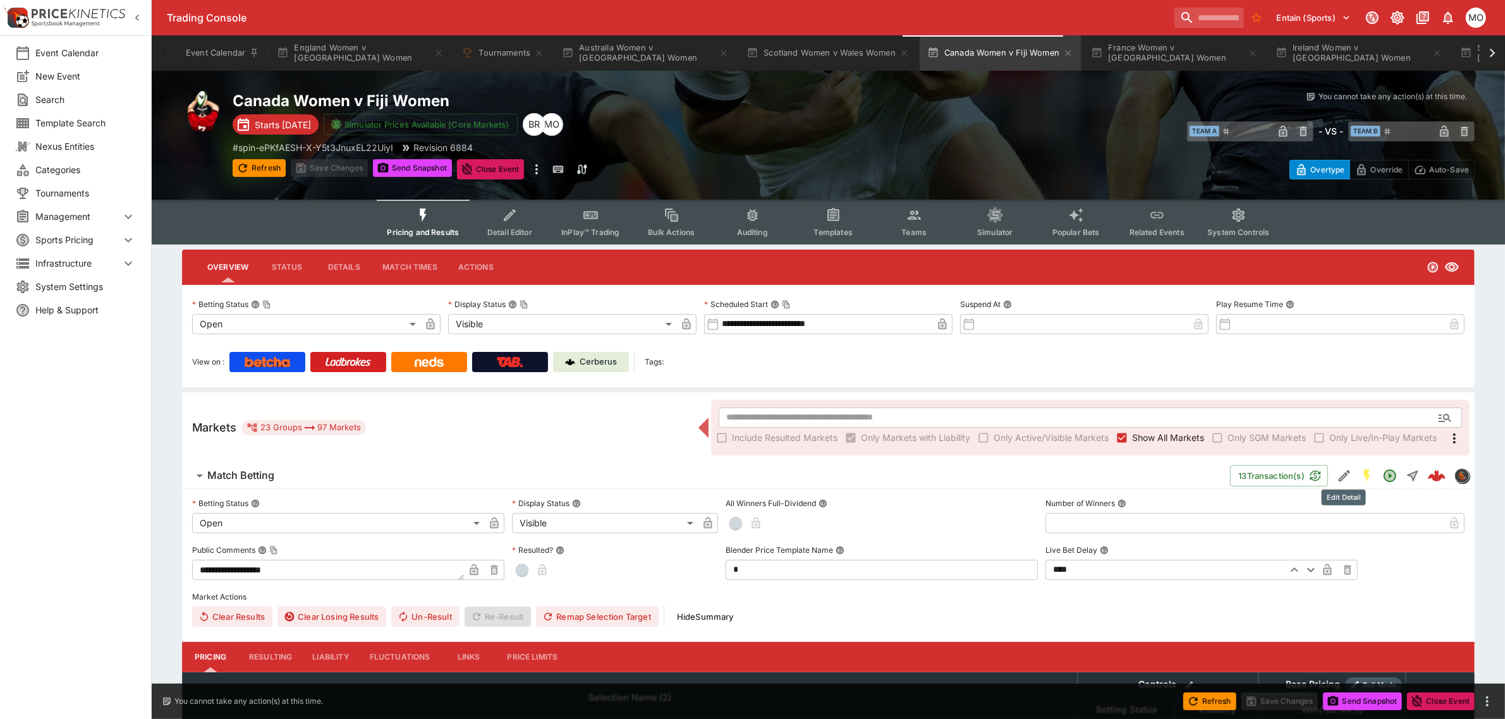
click at [1345, 470] on icon "Edit Detail" at bounding box center [1344, 475] width 11 height 11
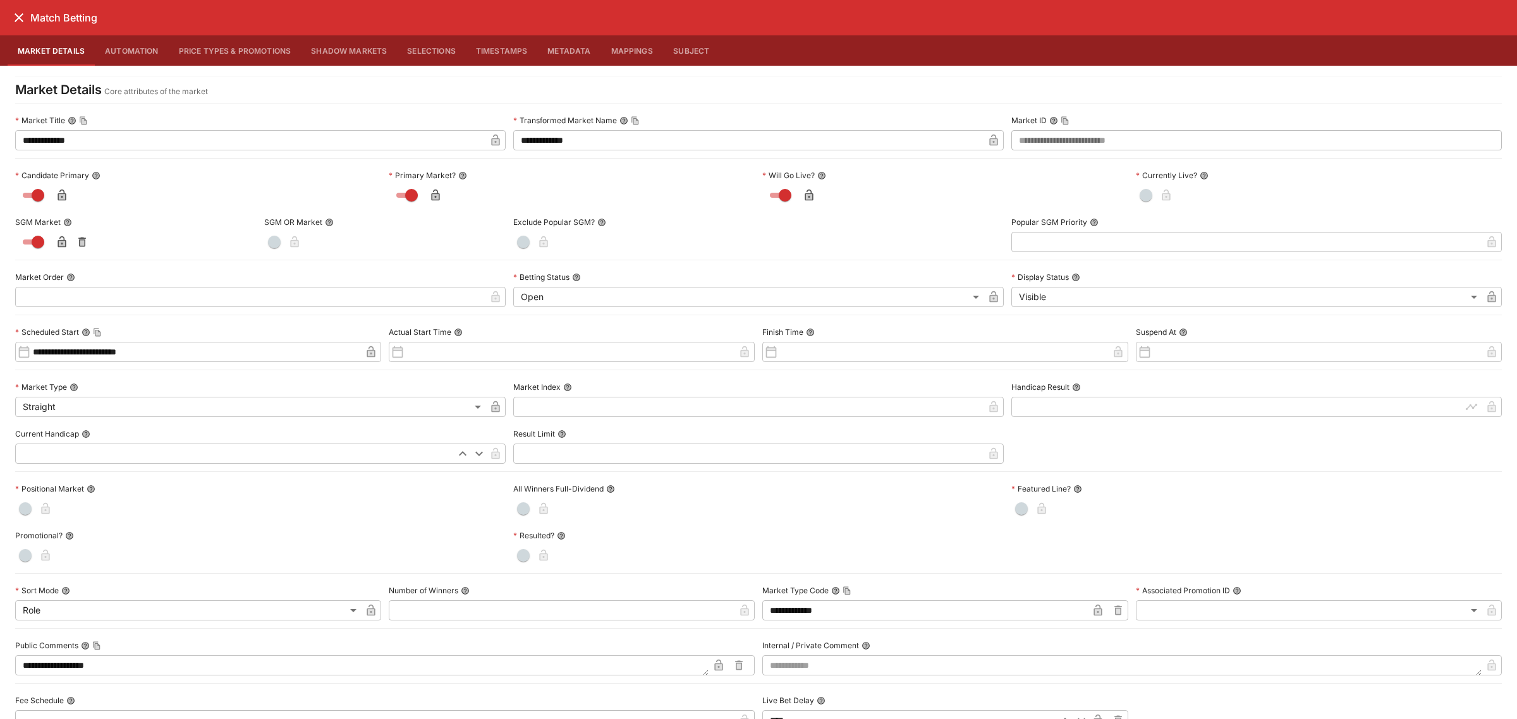
click at [19, 18] on icon "close" at bounding box center [19, 17] width 9 height 9
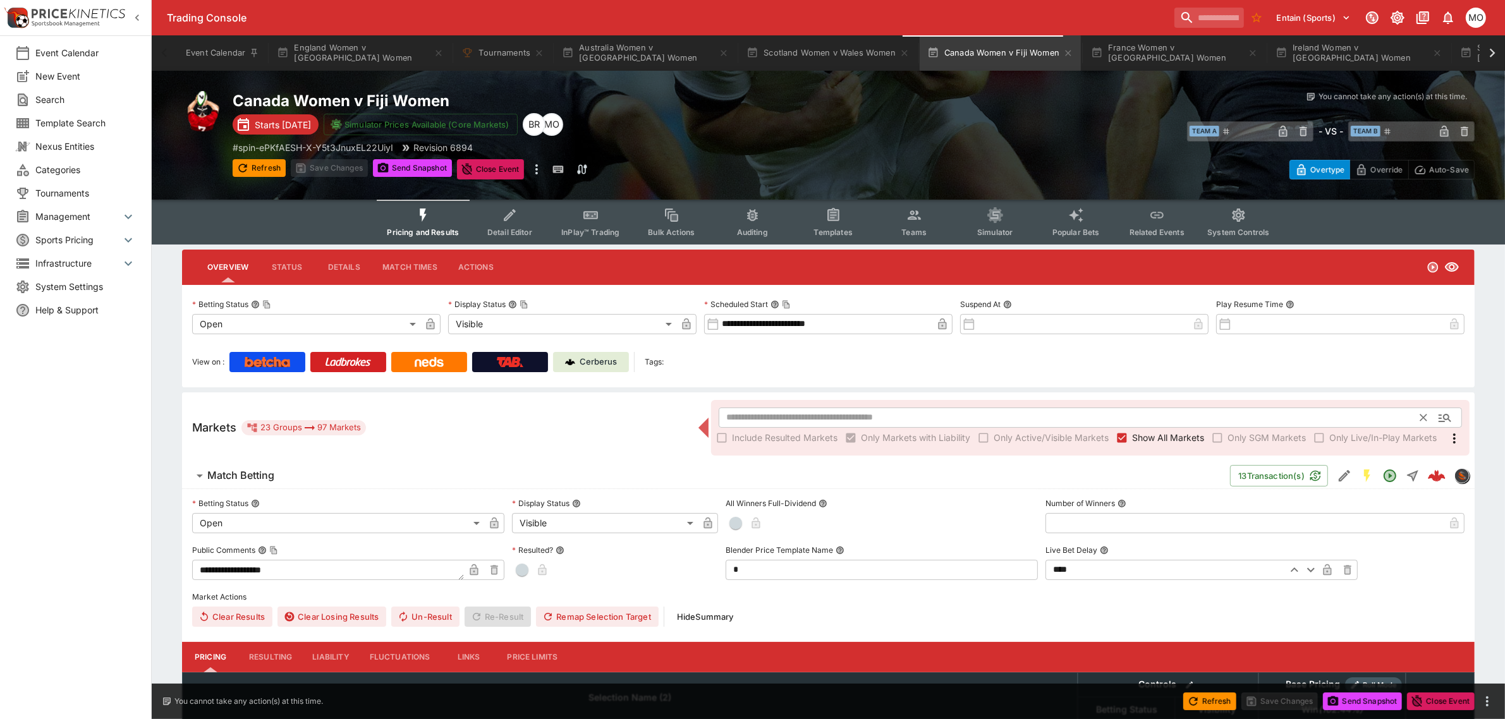
click at [754, 419] on input "text" at bounding box center [1070, 418] width 702 height 20
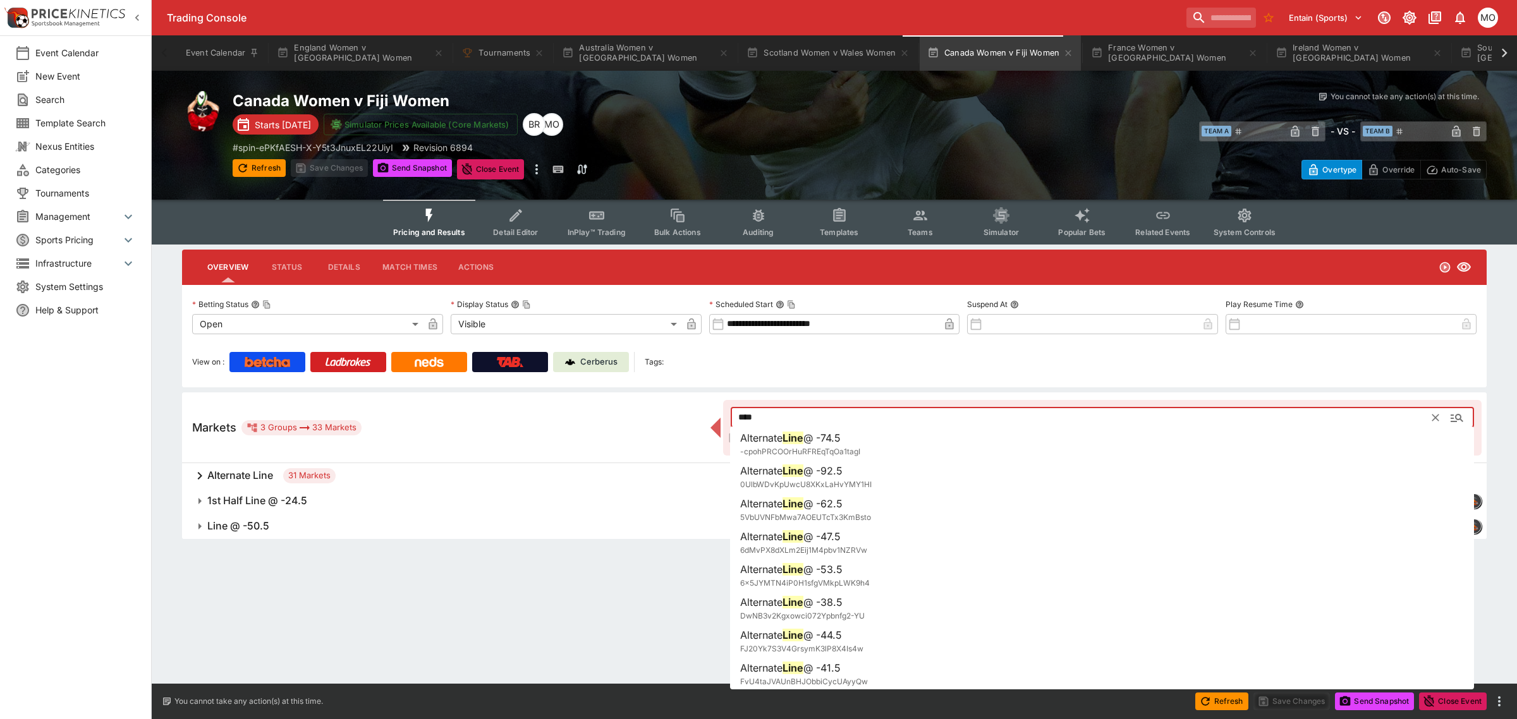
click at [479, 522] on span "Line @ -50.5" at bounding box center [721, 526] width 1029 height 13
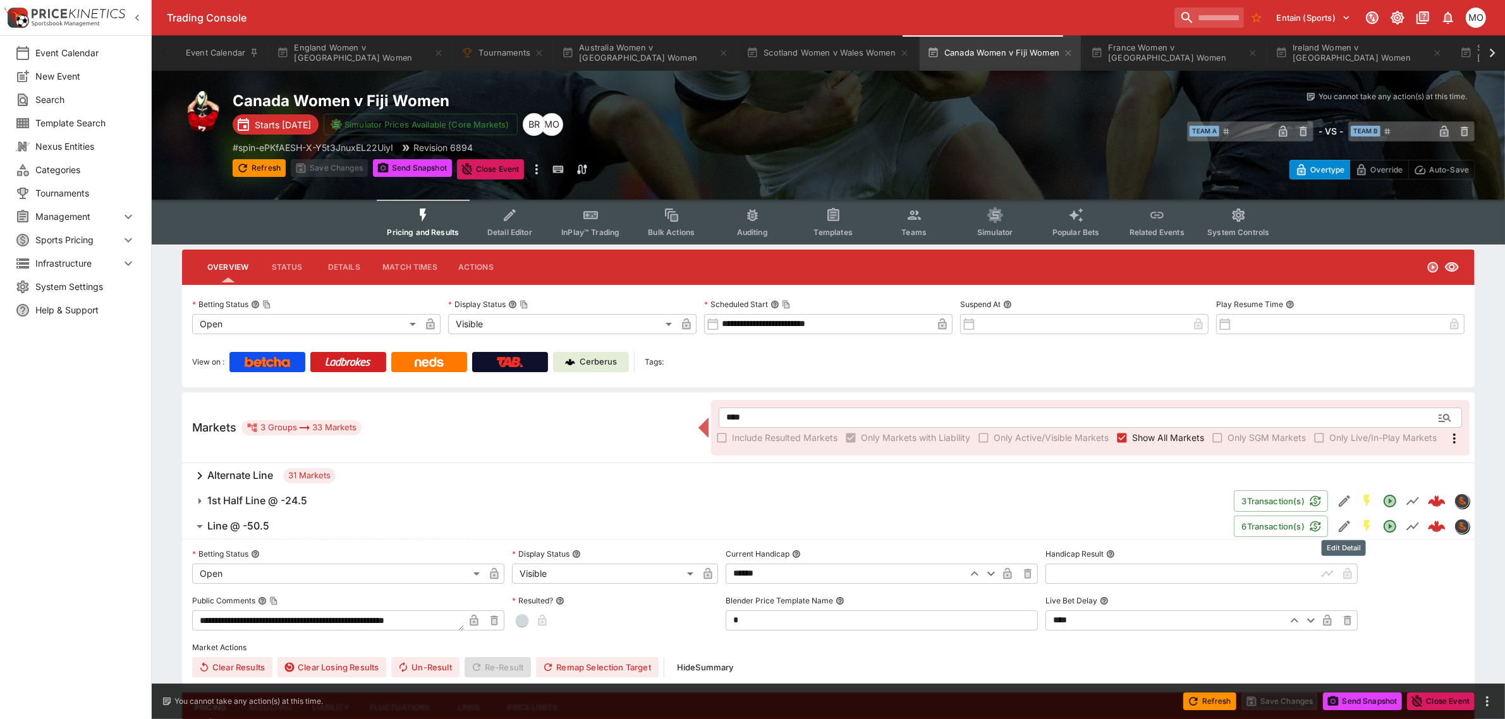
click at [1343, 528] on icon "Edit Detail" at bounding box center [1344, 526] width 15 height 15
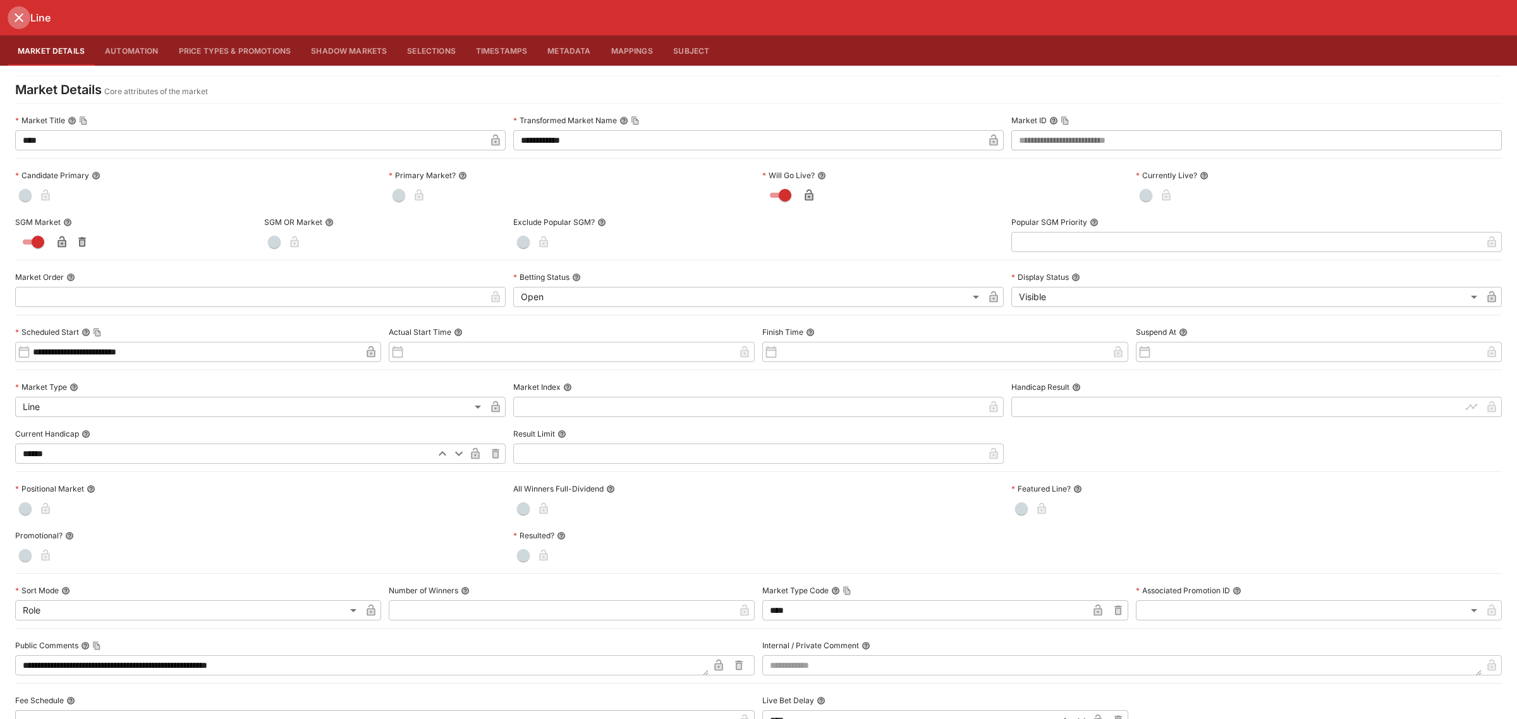
click at [17, 18] on icon "close" at bounding box center [18, 17] width 15 height 15
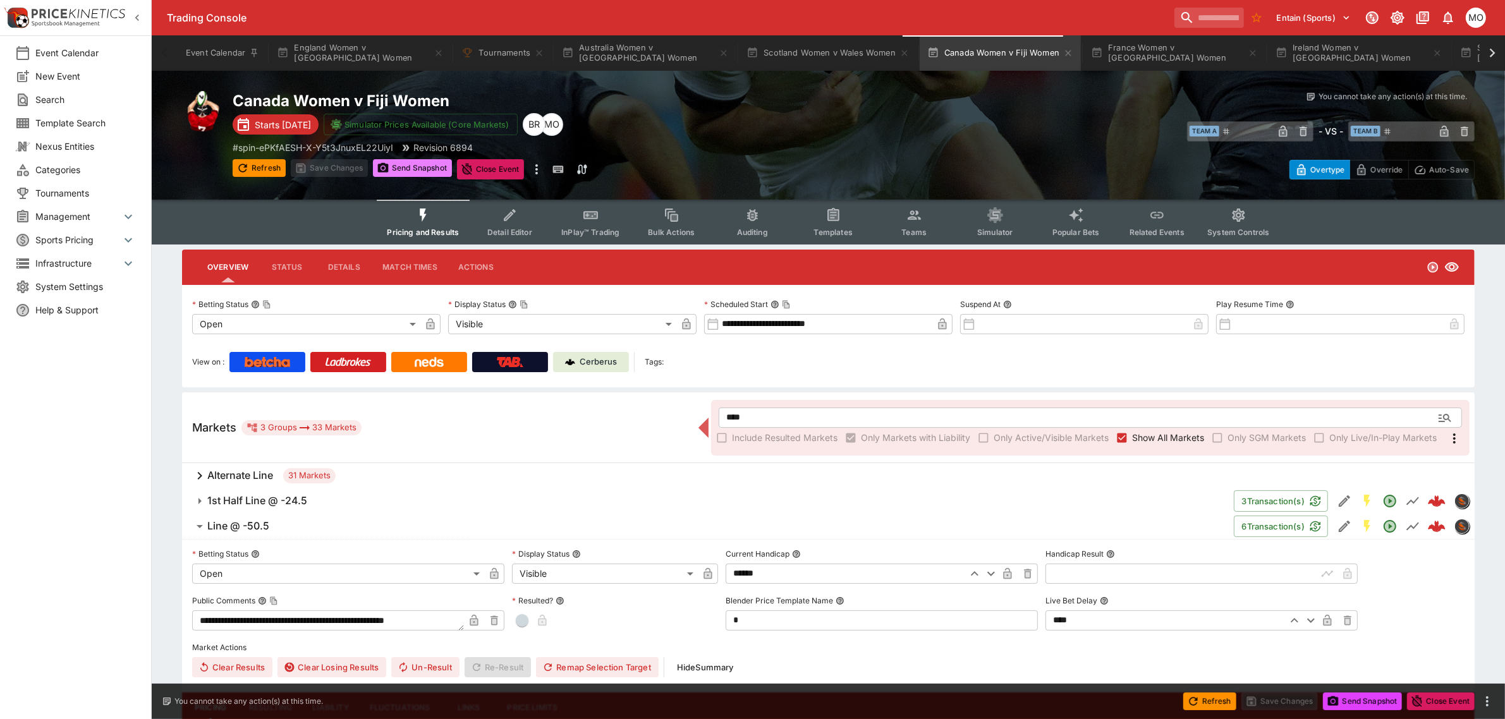
click at [400, 169] on button "Send Snapshot" at bounding box center [412, 168] width 79 height 18
click at [589, 356] on p "Cerberus" at bounding box center [598, 362] width 37 height 13
click at [746, 420] on input "****" at bounding box center [1070, 418] width 702 height 20
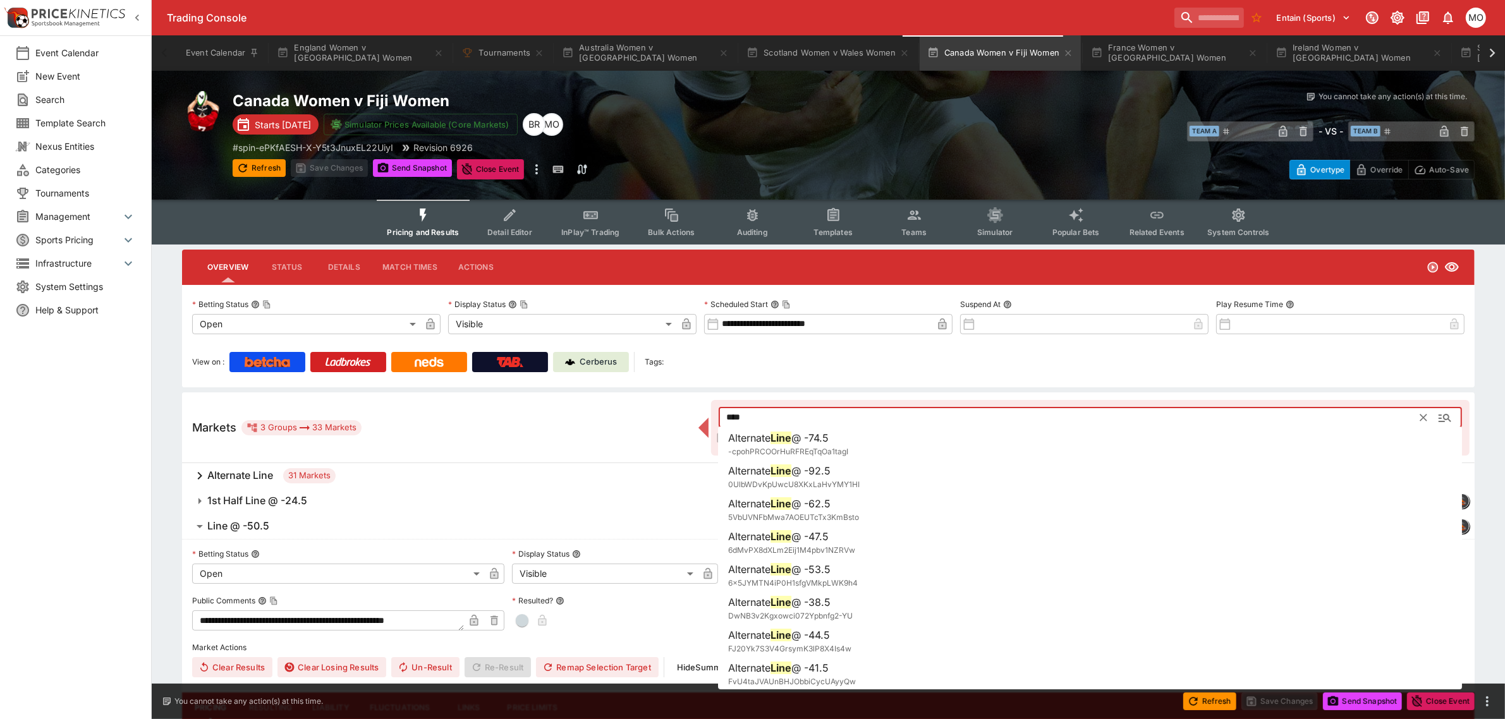
click at [746, 420] on input "****" at bounding box center [1070, 418] width 702 height 20
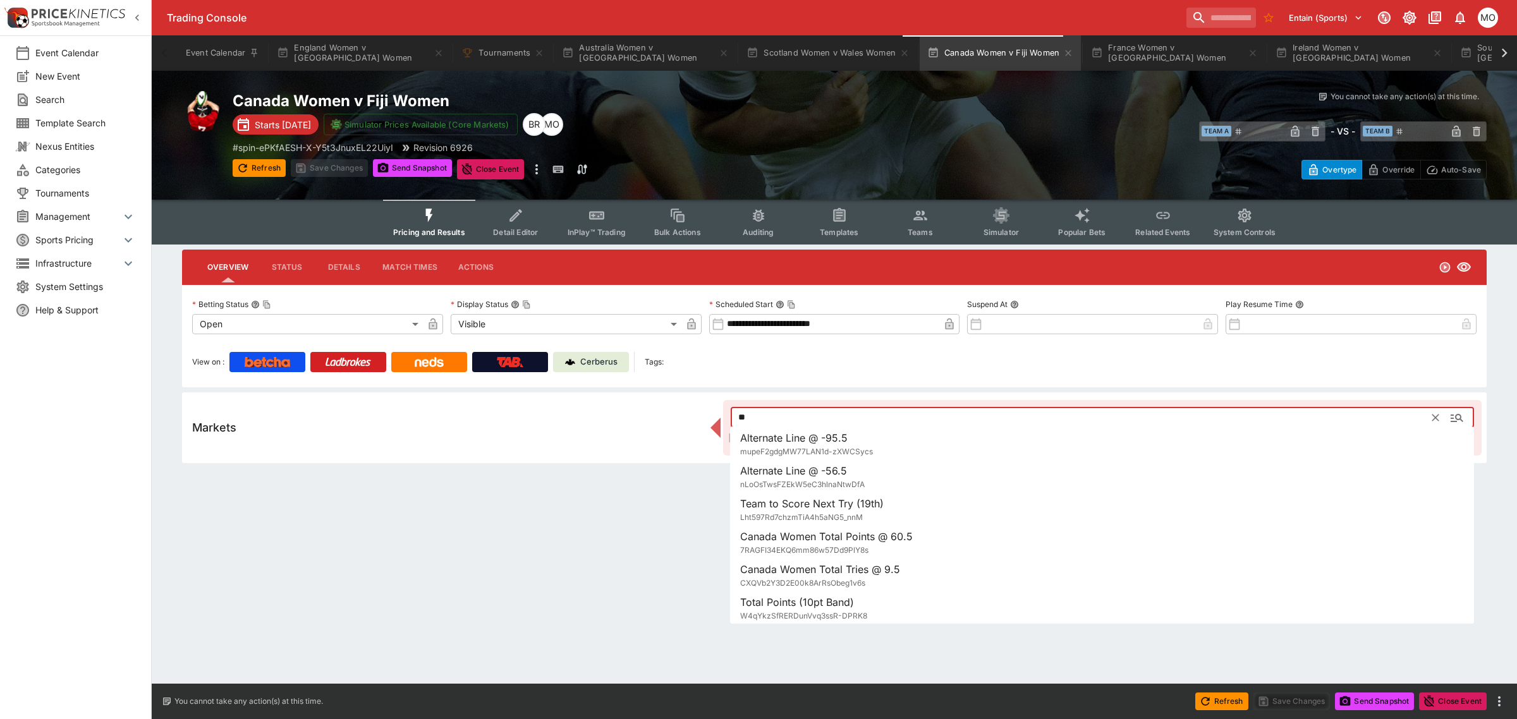
type input "*"
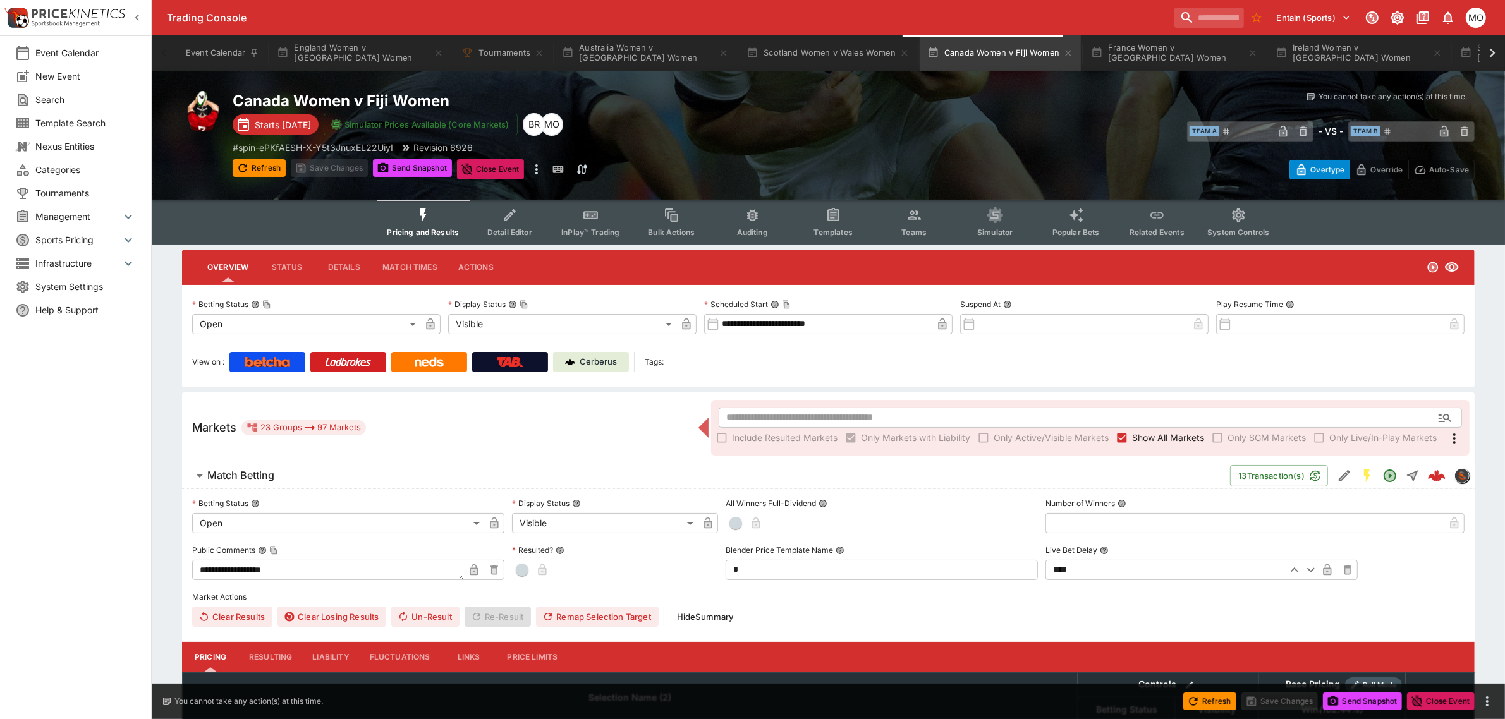
click at [611, 424] on div "Markets 23 Groups 97 Markets" at bounding box center [451, 427] width 519 height 15
click at [1135, 64] on button "France Women v Italy Women" at bounding box center [1175, 52] width 182 height 35
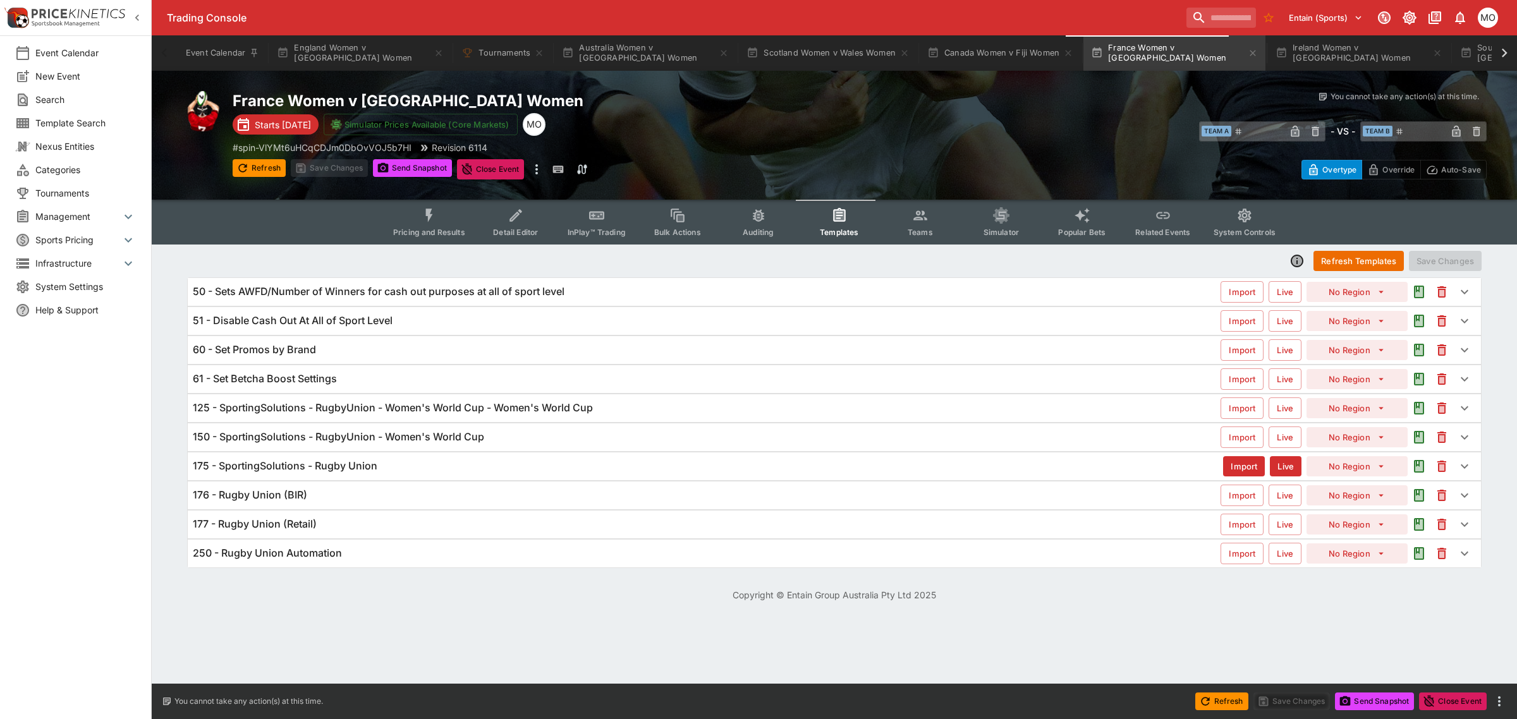
click at [456, 224] on button "Pricing and Results" at bounding box center [429, 222] width 92 height 45
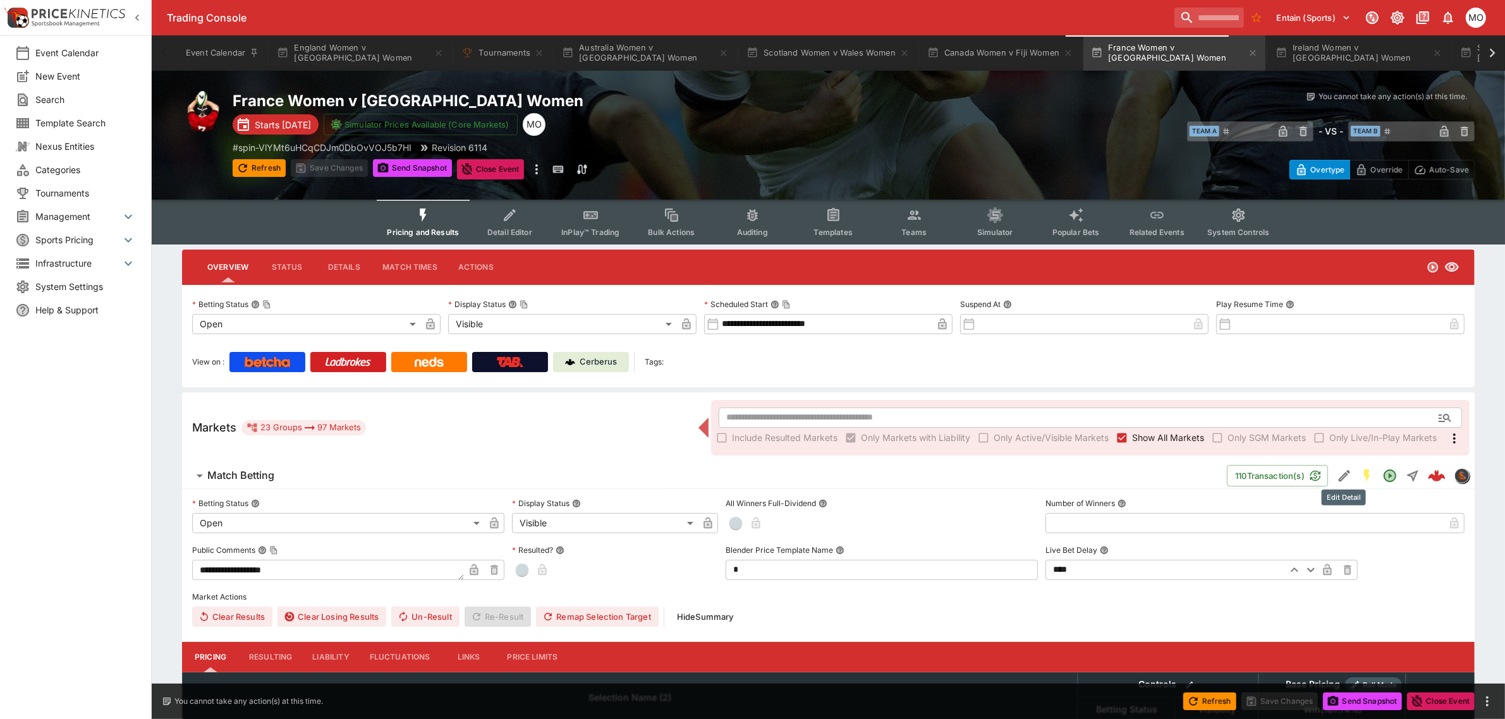
click at [1345, 474] on icon "Edit Detail" at bounding box center [1343, 477] width 6 height 6
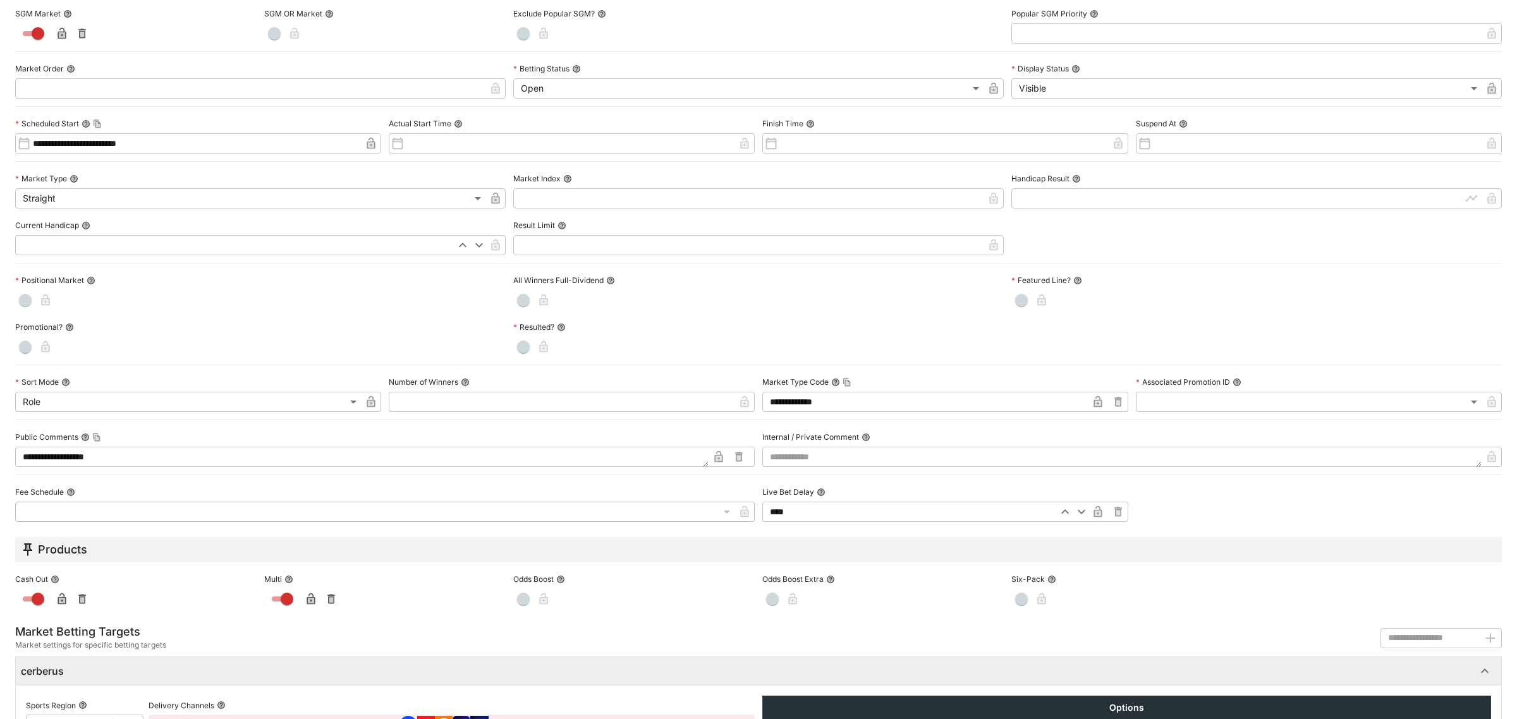
scroll to position [345, 0]
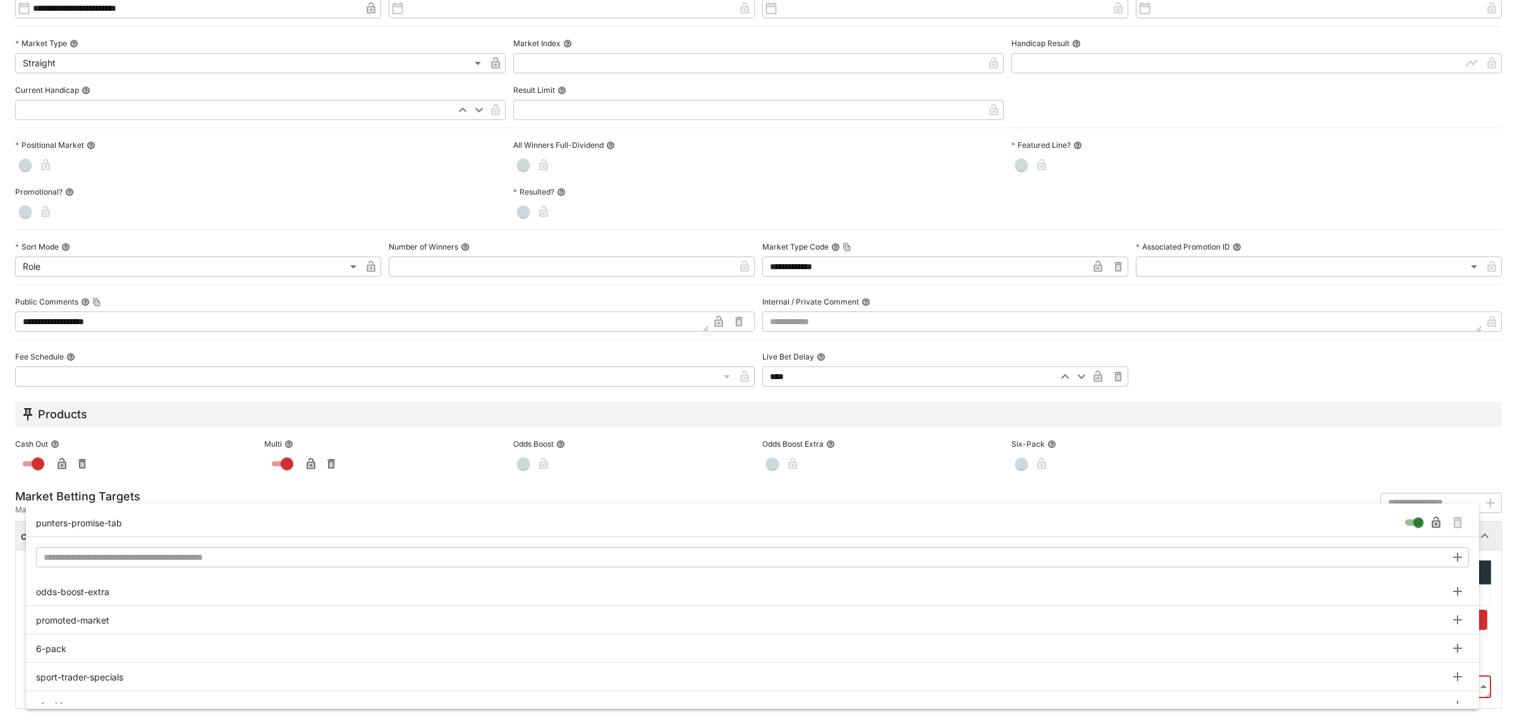
click at [1473, 681] on body "**********" at bounding box center [758, 710] width 1517 height 1420
type input "**********"
click at [1458, 519] on icon "Remove Tag" at bounding box center [1457, 522] width 15 height 15
click at [1497, 495] on div at bounding box center [758, 359] width 1517 height 719
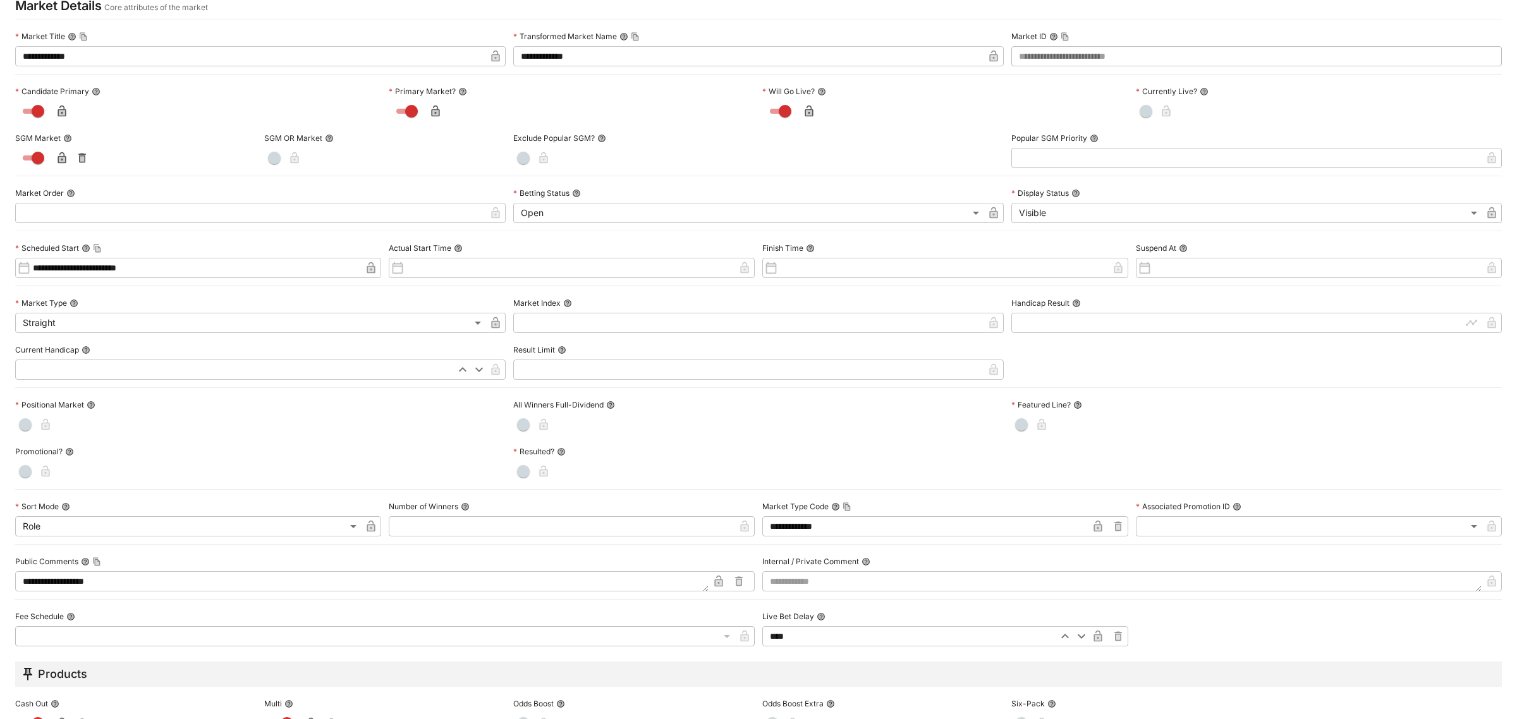
scroll to position [0, 0]
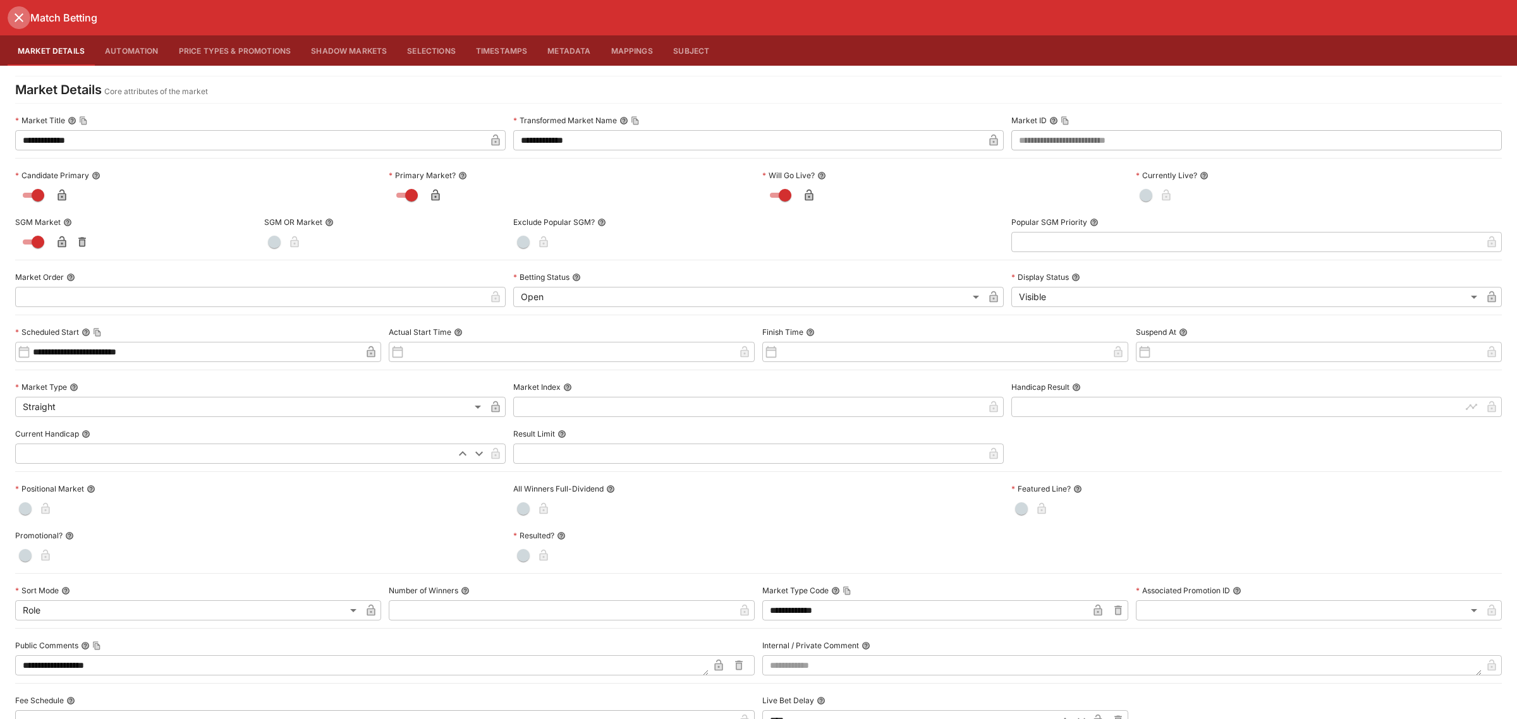
click at [17, 16] on icon "close" at bounding box center [19, 17] width 9 height 9
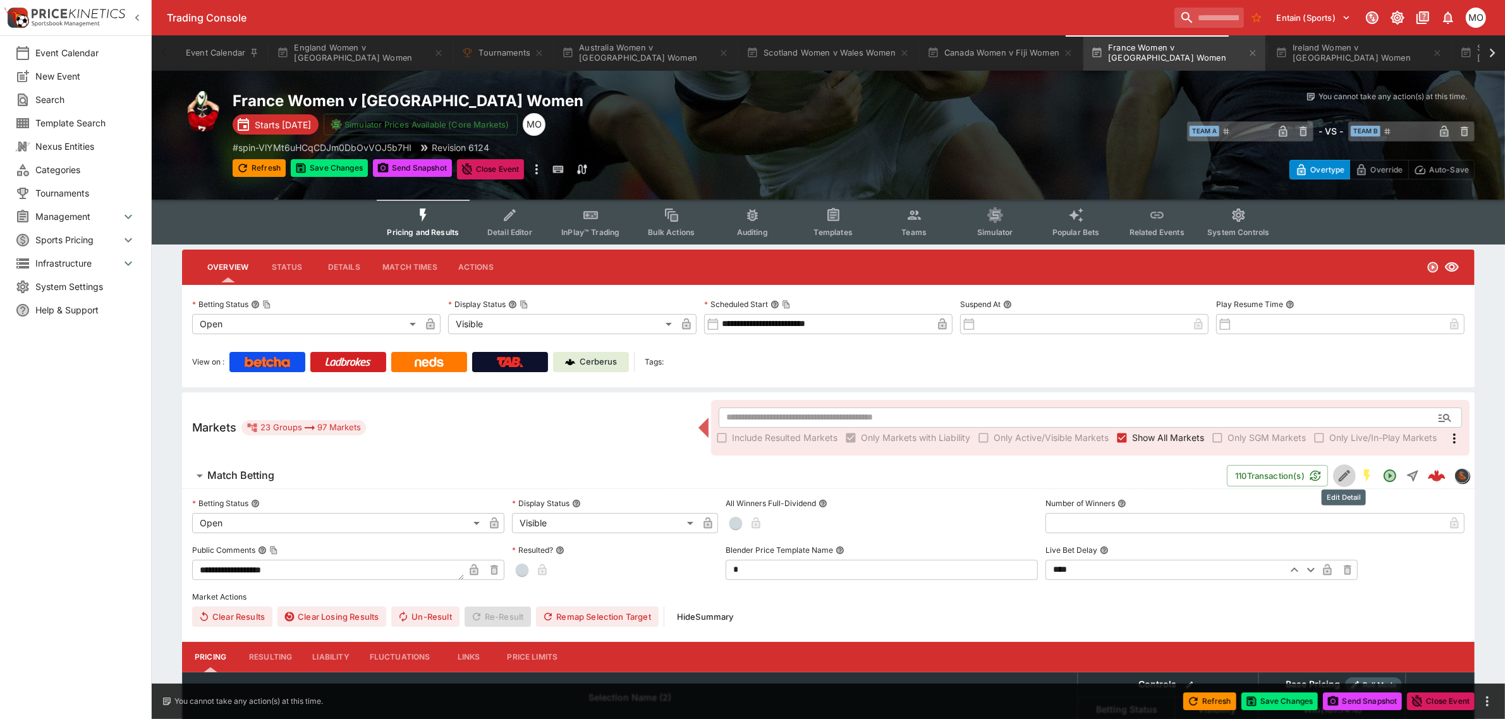
click at [1342, 474] on icon "Edit Detail" at bounding box center [1344, 475] width 11 height 11
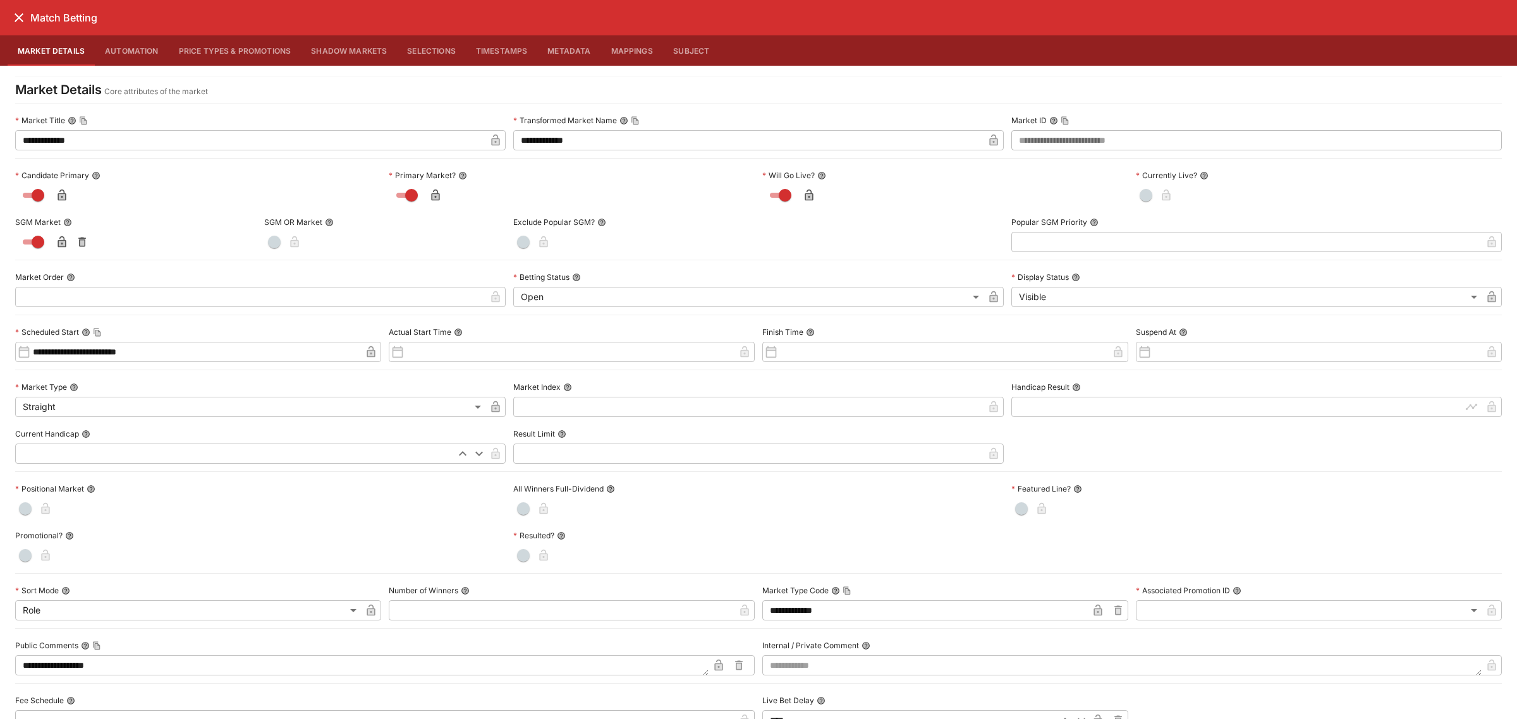
click at [11, 14] on icon "close" at bounding box center [18, 17] width 15 height 15
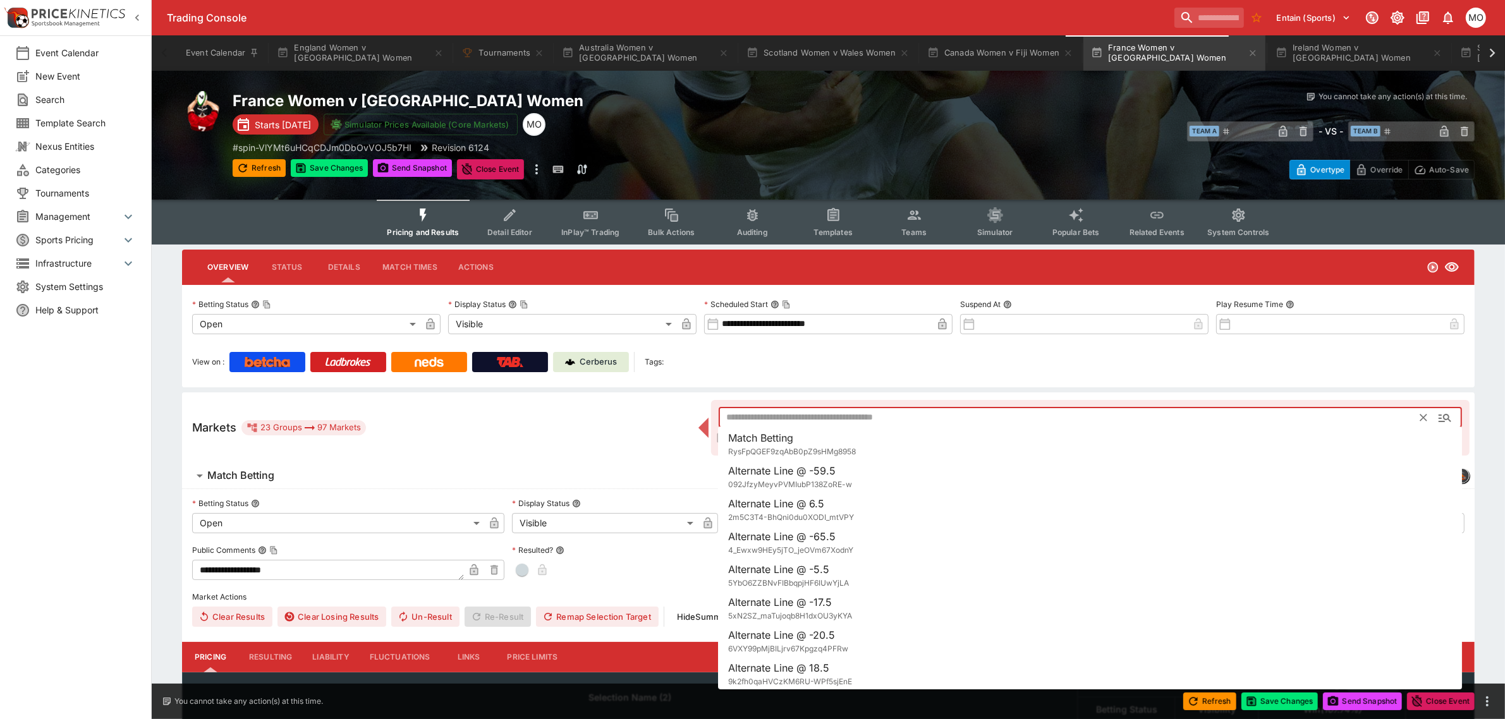
click at [773, 422] on input "text" at bounding box center [1070, 418] width 702 height 20
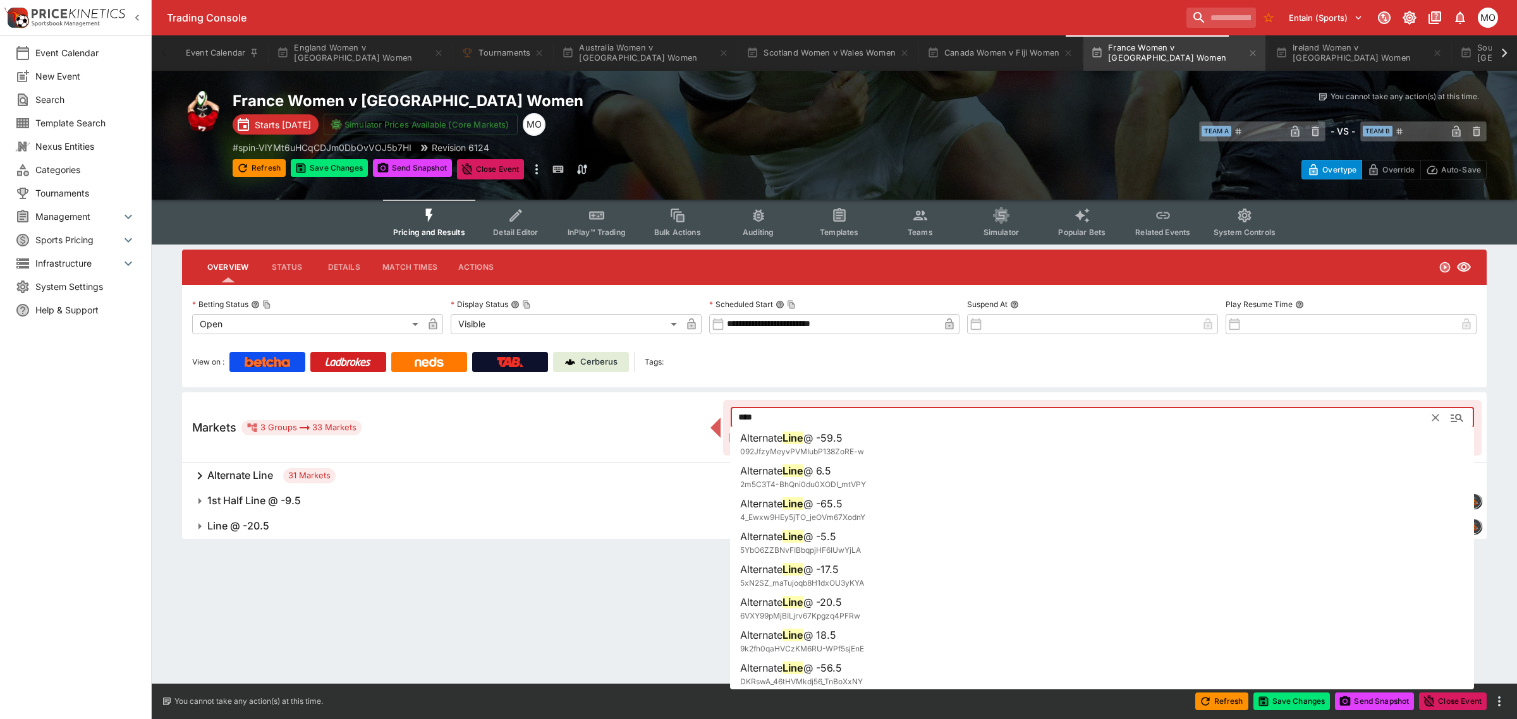
type input "****"
click at [479, 525] on span "Line @ -20.5" at bounding box center [721, 526] width 1028 height 13
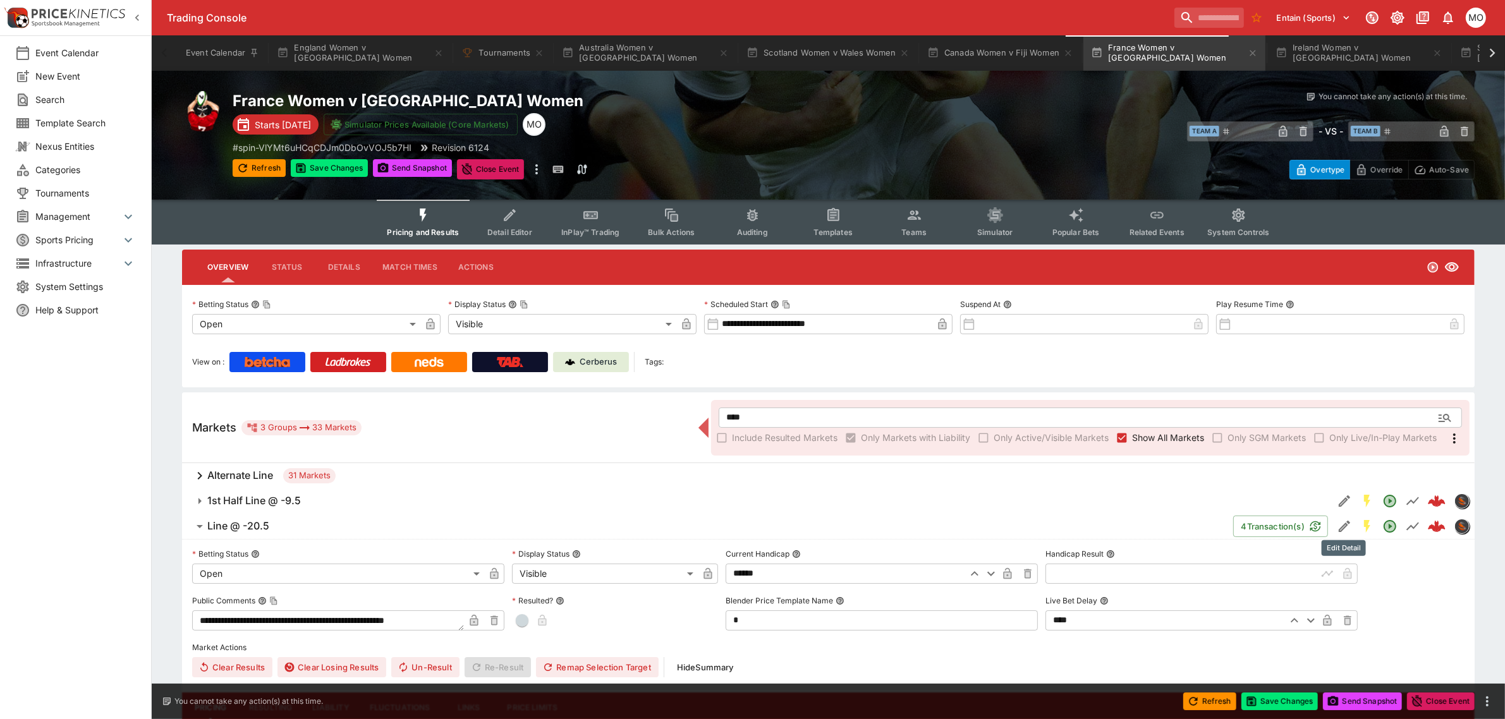
click at [1343, 523] on icon "Edit Detail" at bounding box center [1344, 526] width 11 height 11
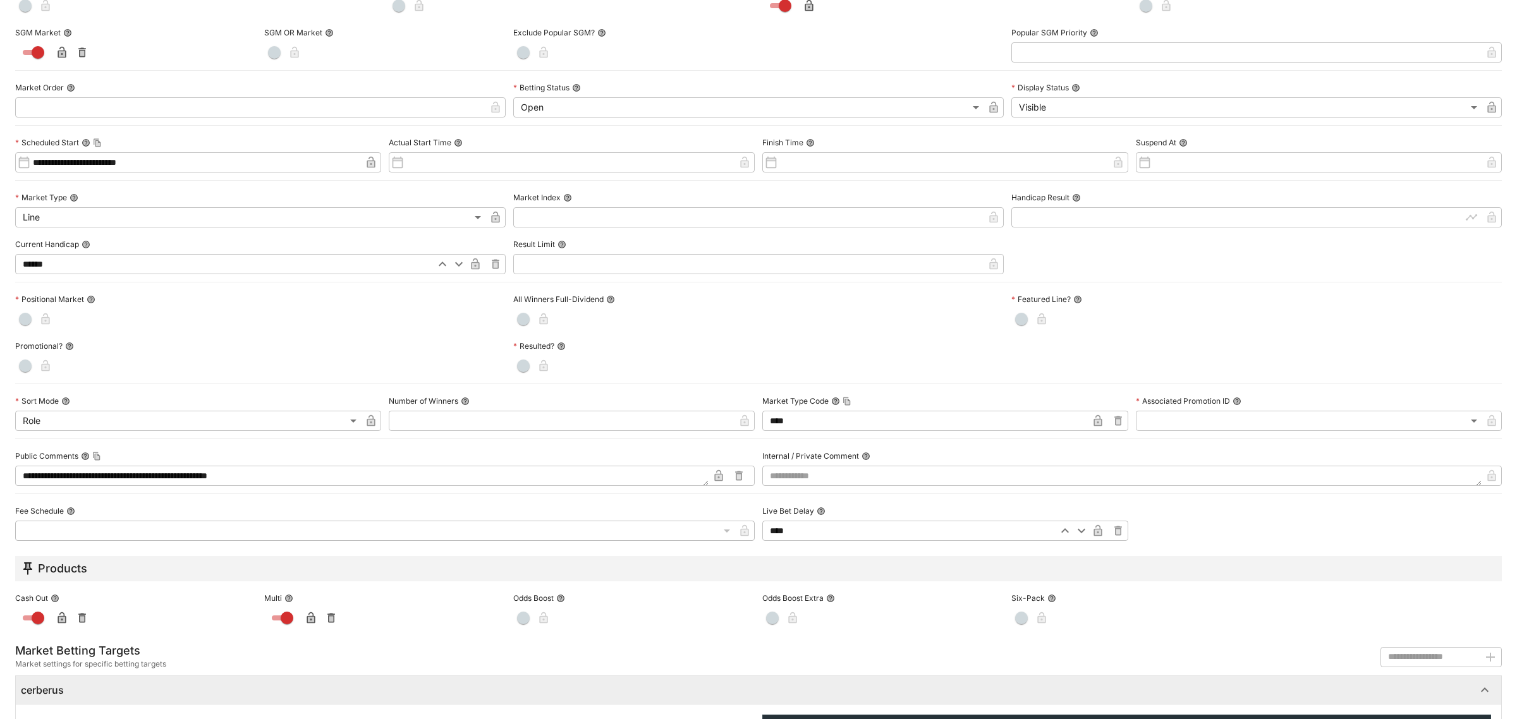
scroll to position [345, 0]
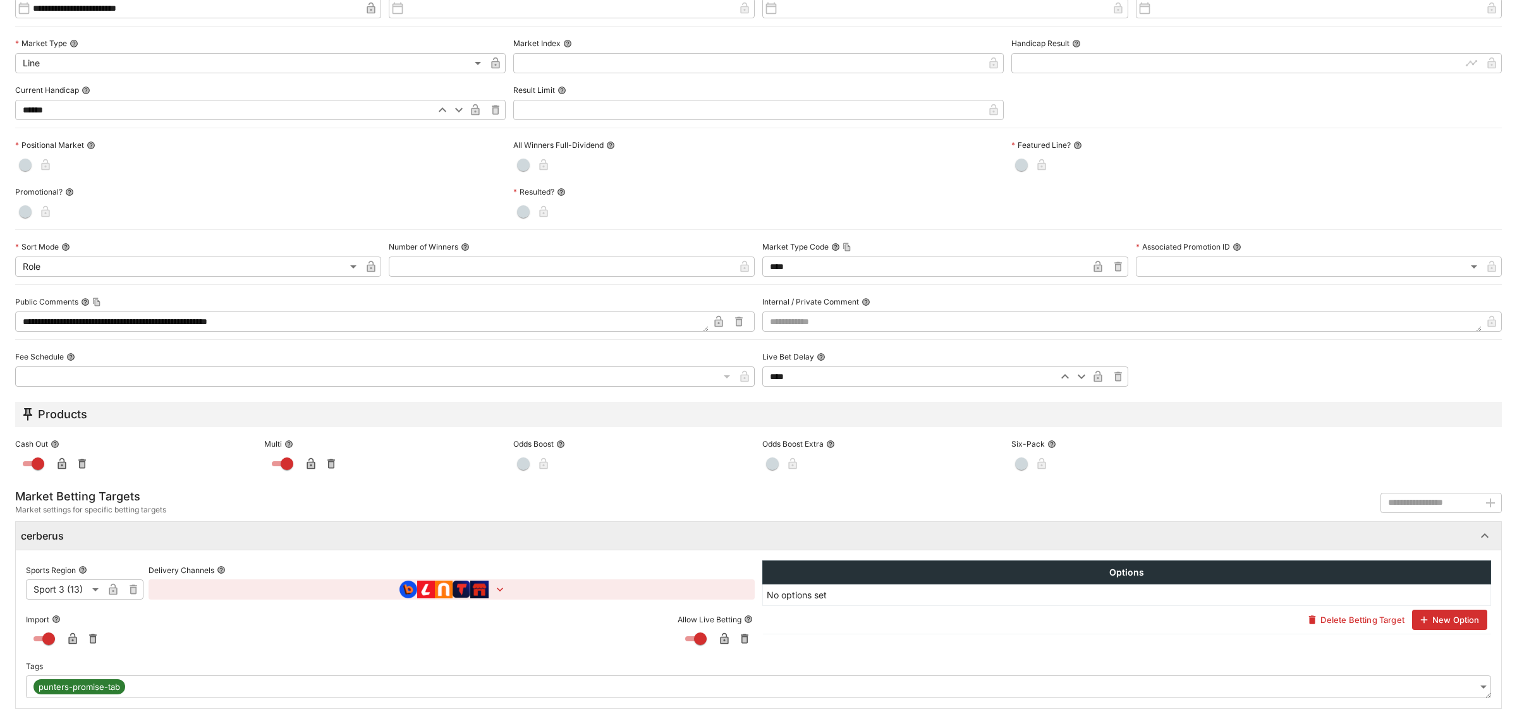
click at [1467, 683] on body "**********" at bounding box center [758, 457] width 1517 height 914
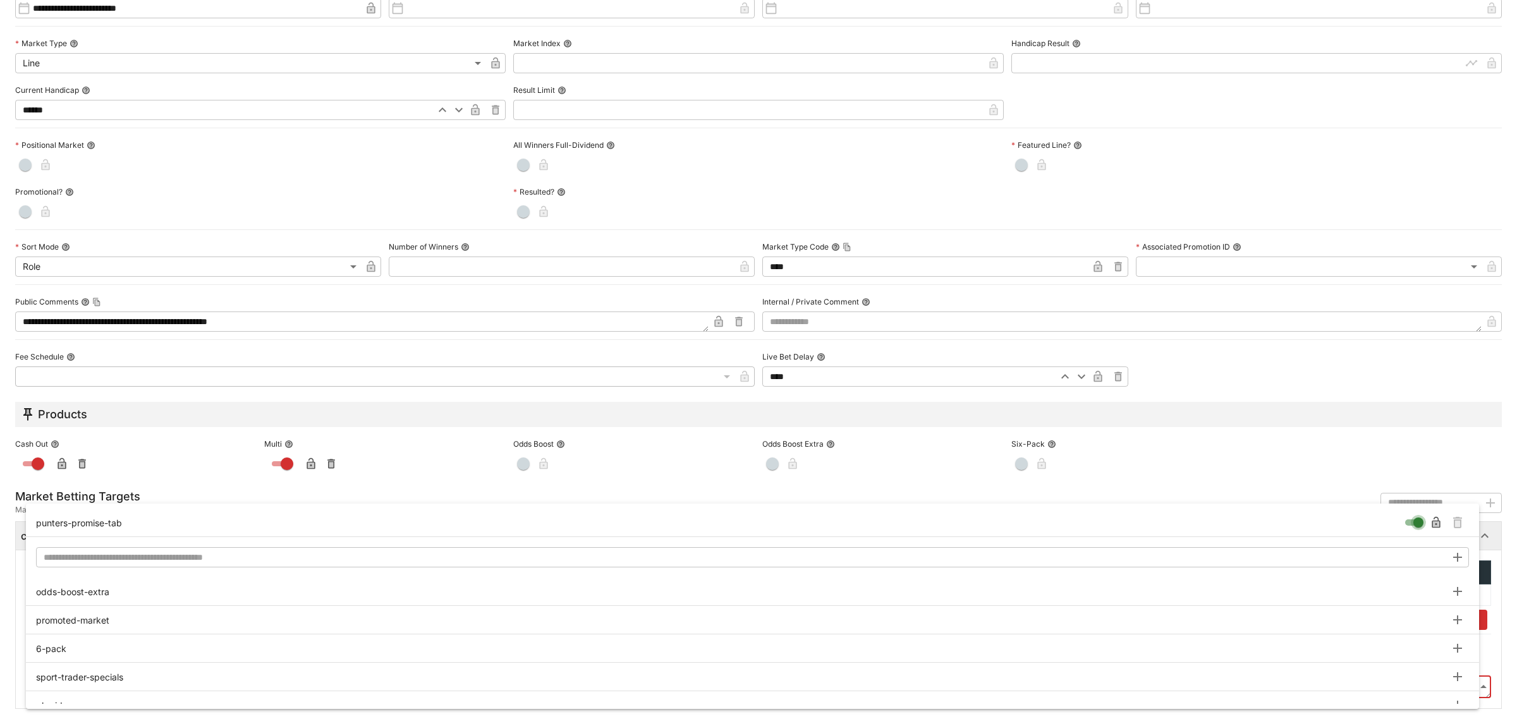
type input "**********"
click at [1458, 523] on icon "Remove Tag" at bounding box center [1457, 524] width 5 height 6
click at [1201, 504] on div at bounding box center [758, 359] width 1517 height 719
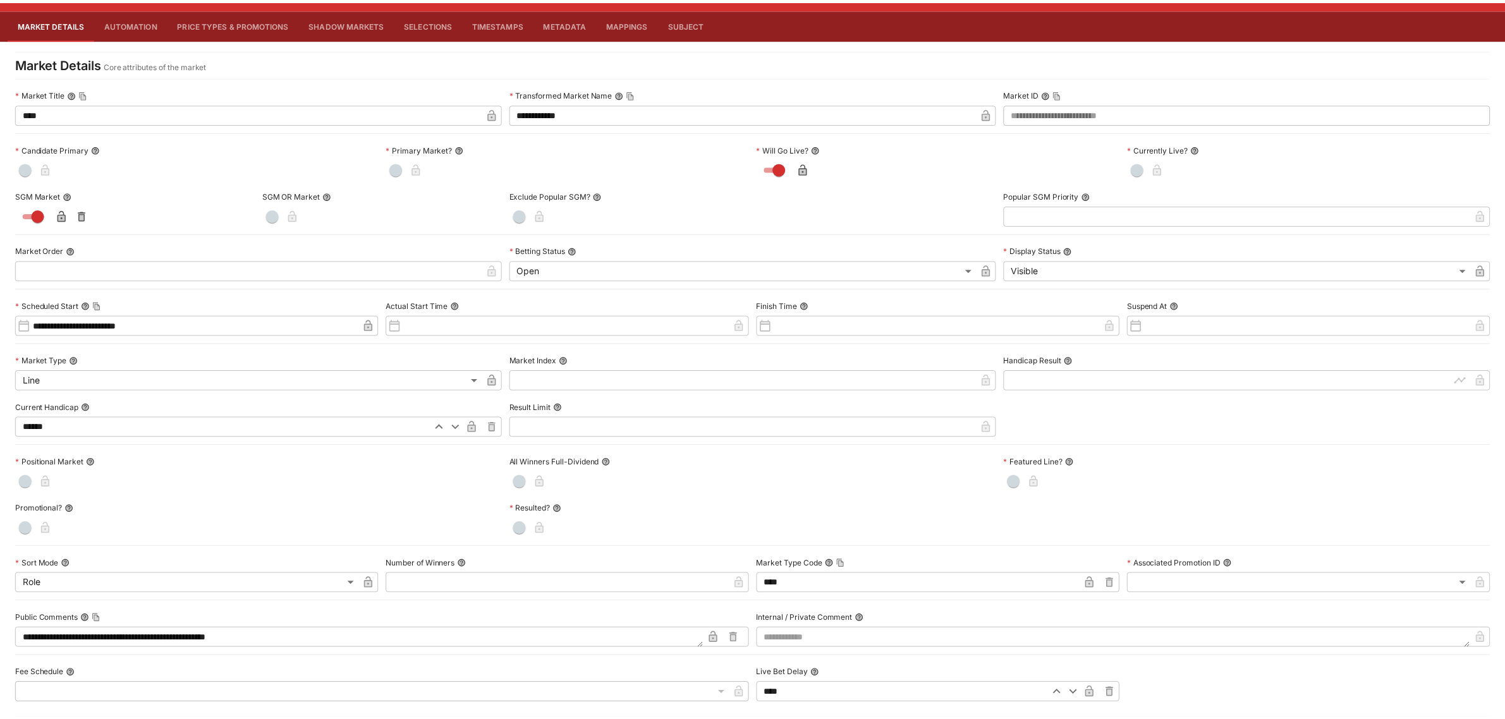
scroll to position [0, 0]
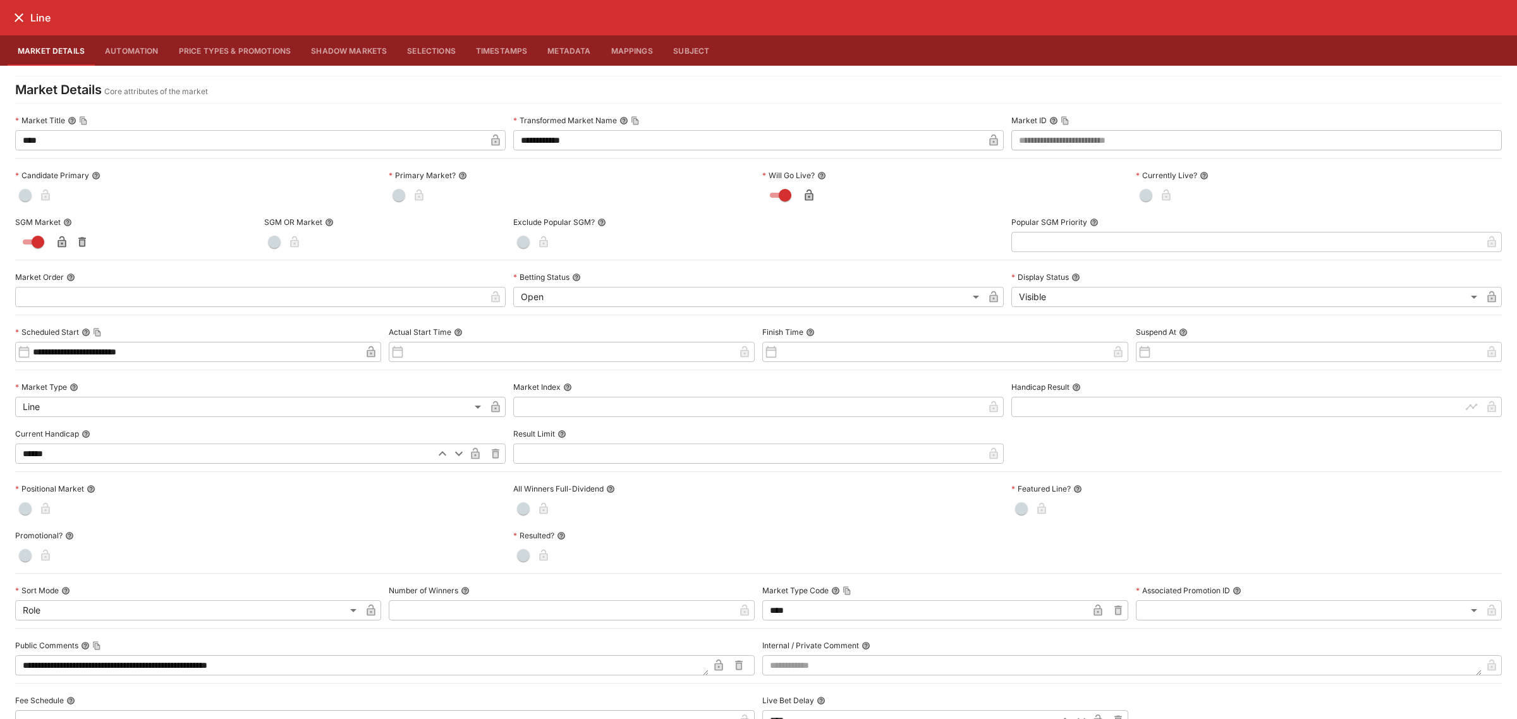
click at [21, 18] on icon "close" at bounding box center [18, 17] width 15 height 15
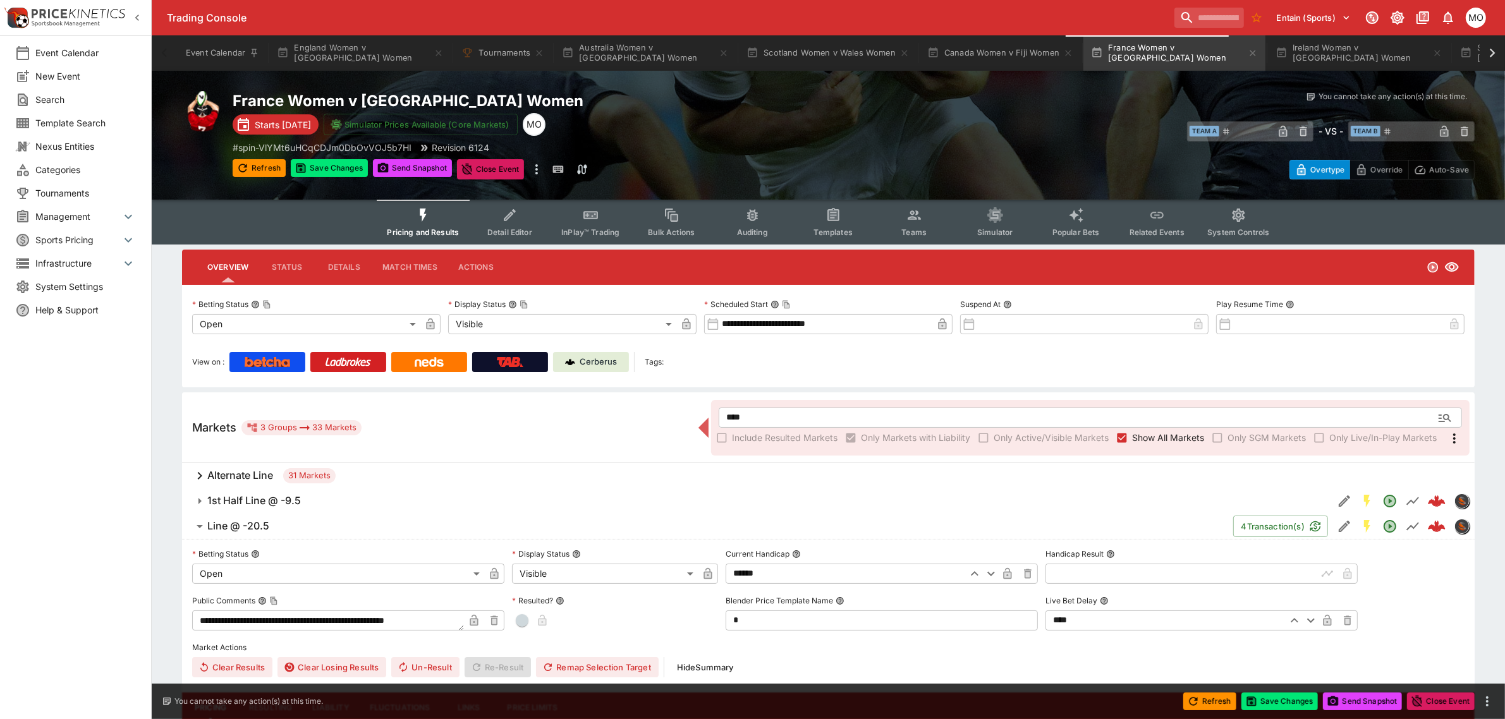
click at [514, 228] on span "Detail Editor" at bounding box center [509, 232] width 45 height 9
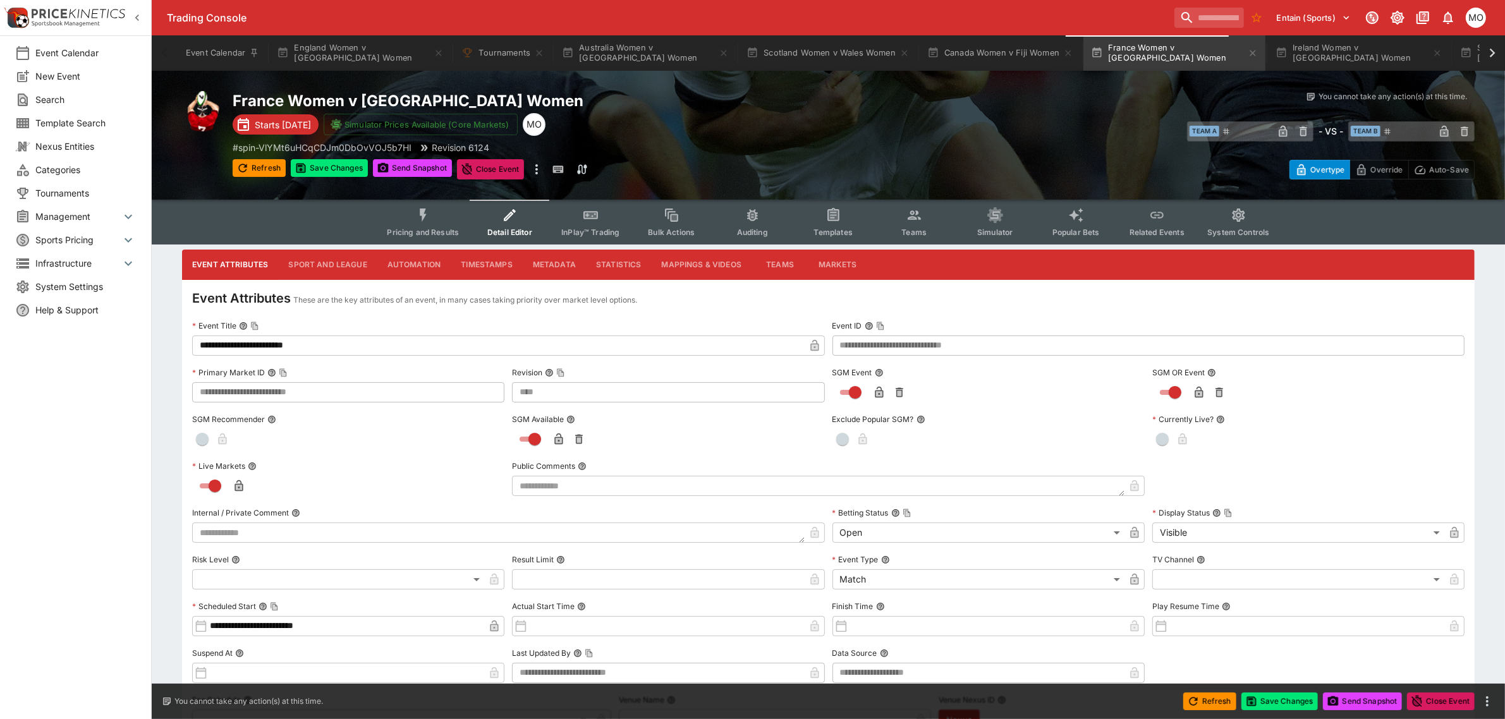
click at [548, 267] on button "Metadata" at bounding box center [554, 265] width 63 height 30
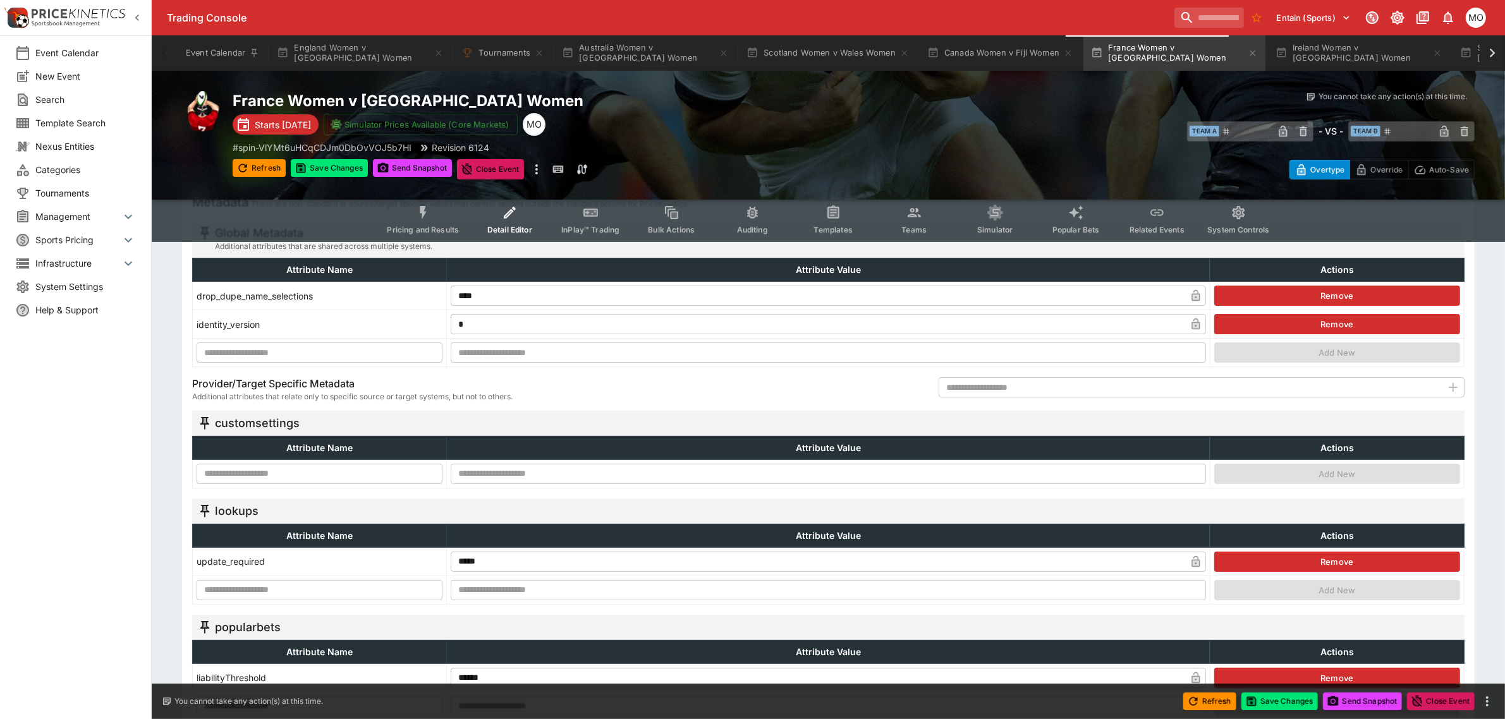
scroll to position [158, 0]
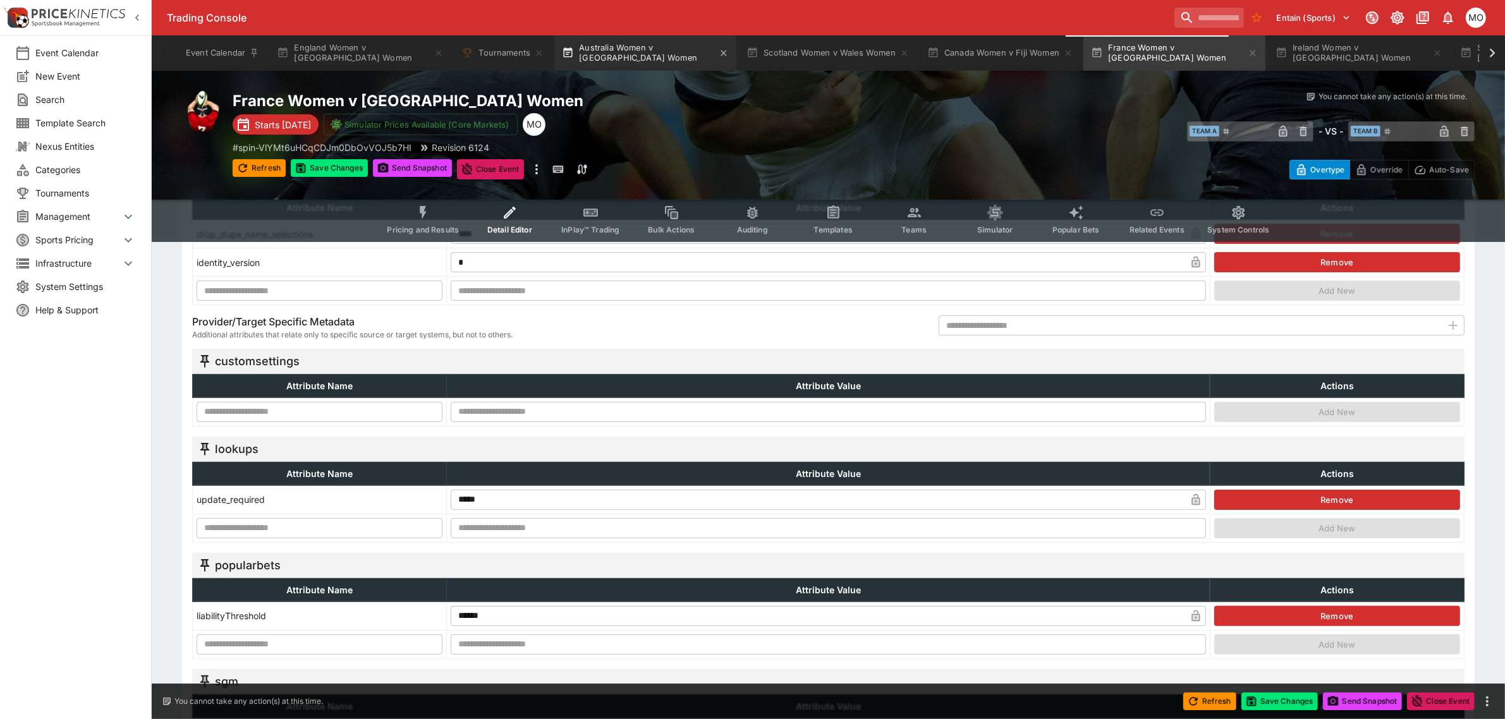
click at [635, 46] on button "Australia Women v Samoa Women" at bounding box center [645, 52] width 182 height 35
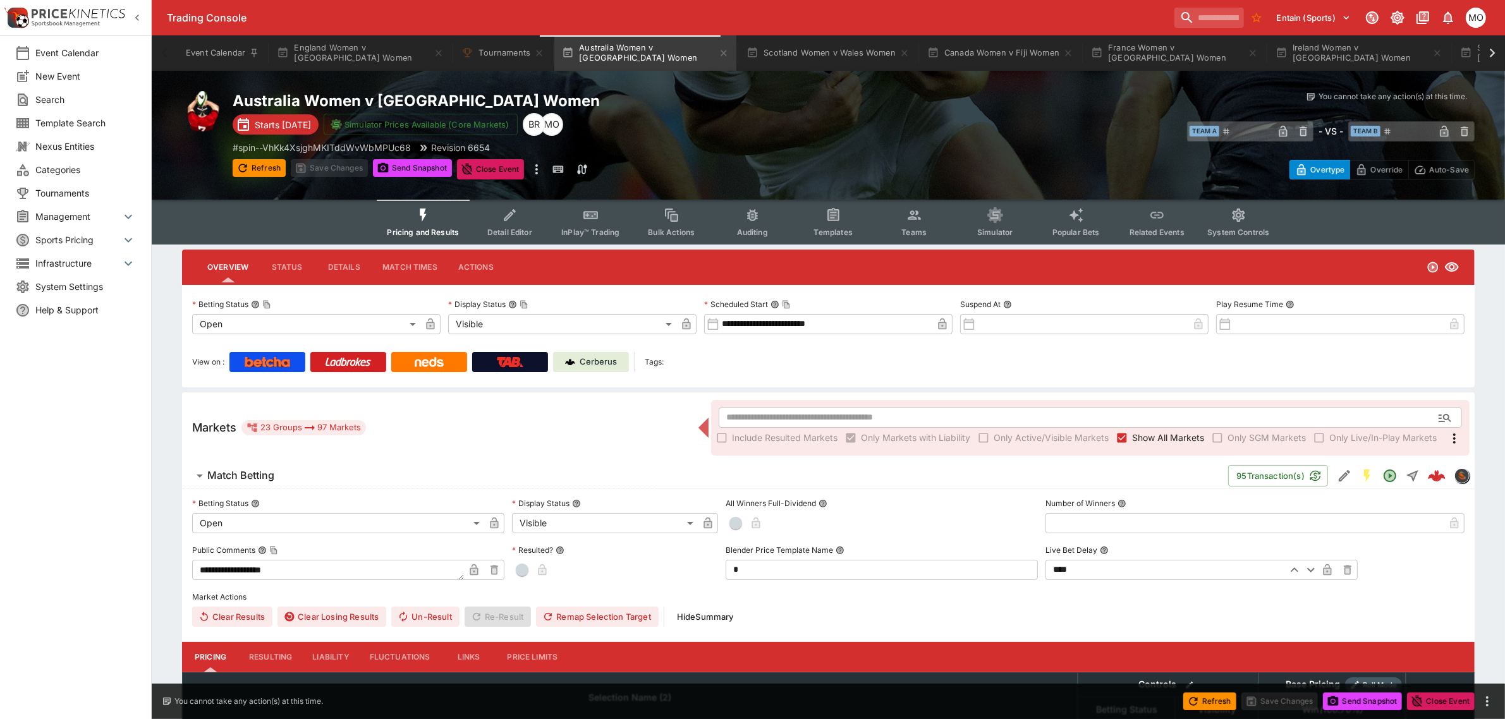
click at [511, 223] on button "Detail Editor" at bounding box center [509, 222] width 81 height 45
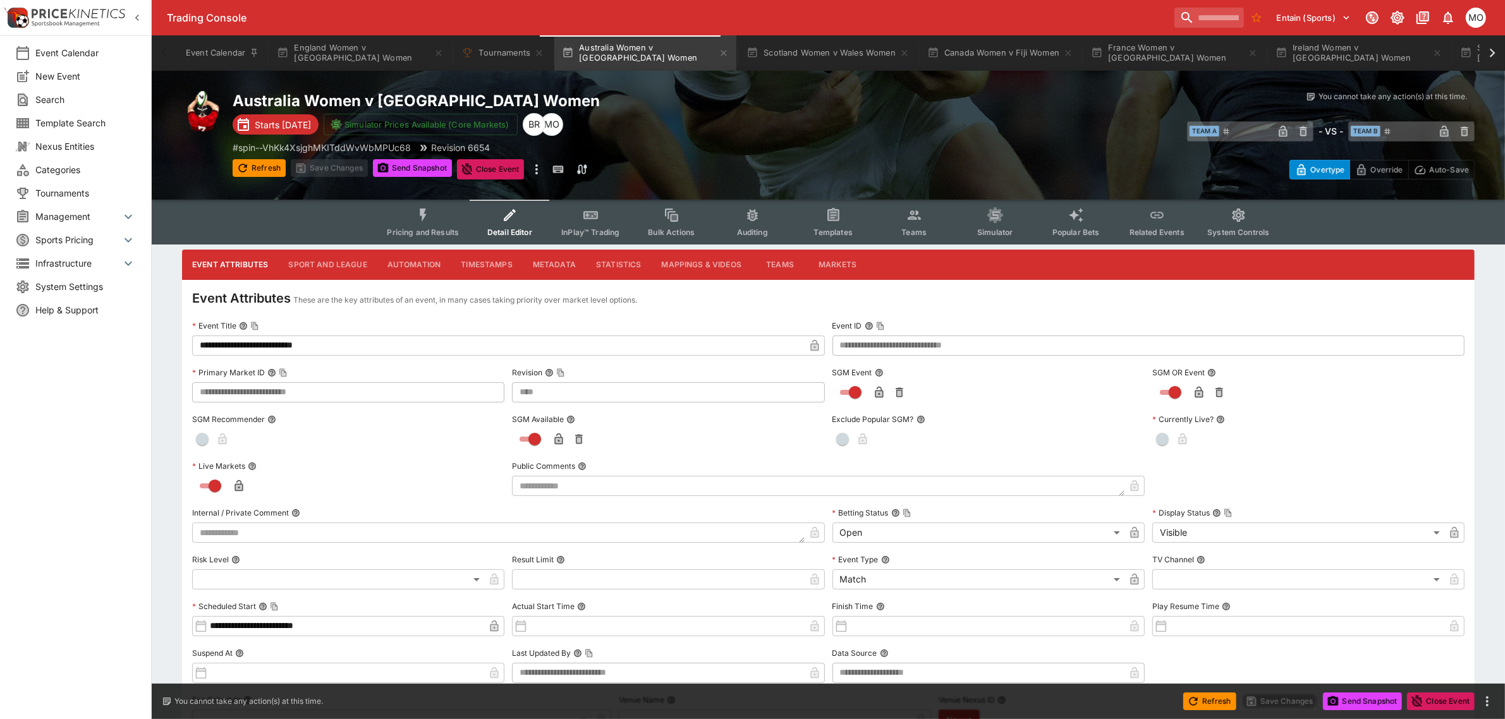
click at [551, 264] on button "Metadata" at bounding box center [554, 265] width 63 height 30
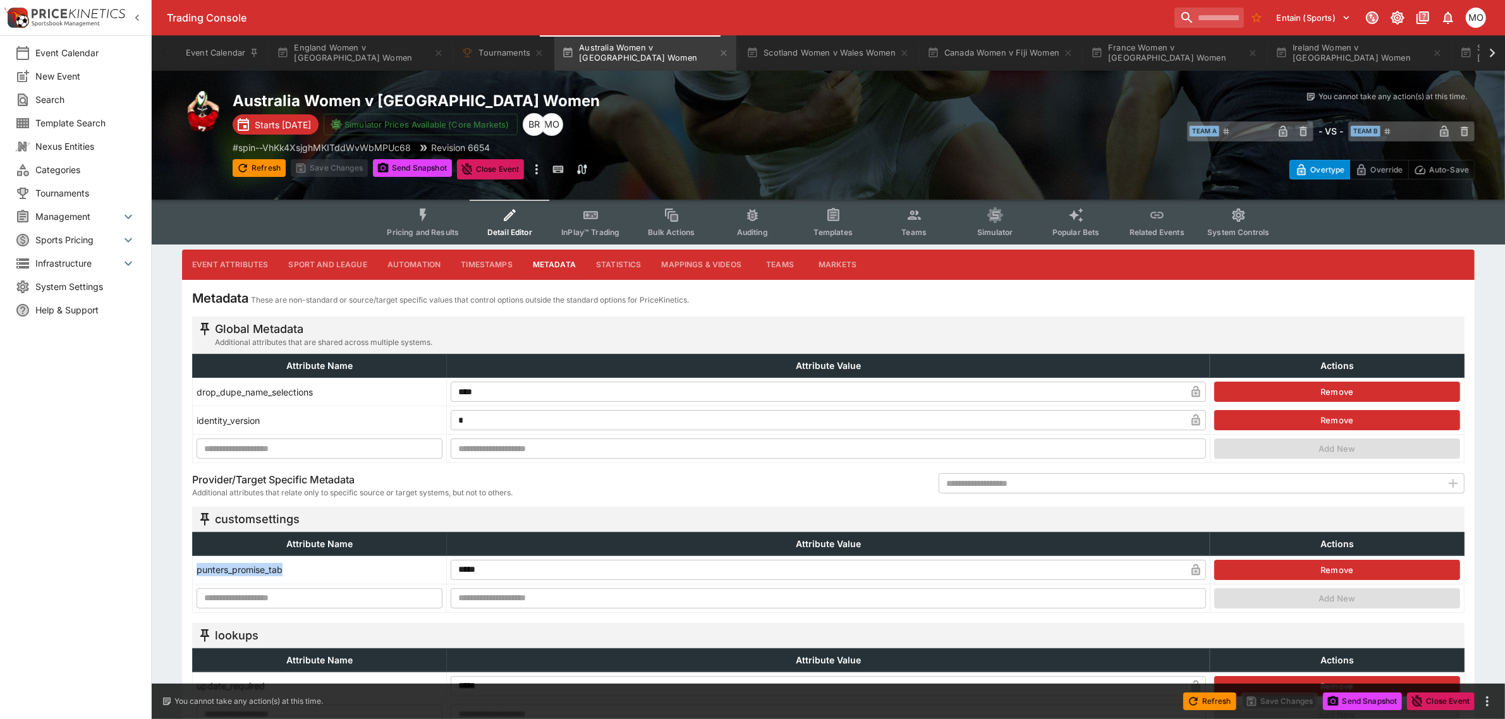
drag, startPoint x: 291, startPoint y: 571, endPoint x: 198, endPoint y: 580, distance: 94.0
click at [198, 580] on td "punters_promise_tab" at bounding box center [320, 570] width 254 height 28
copy td "punters_promise_tab"
click at [1125, 55] on button "France Women v Italy Women" at bounding box center [1175, 52] width 182 height 35
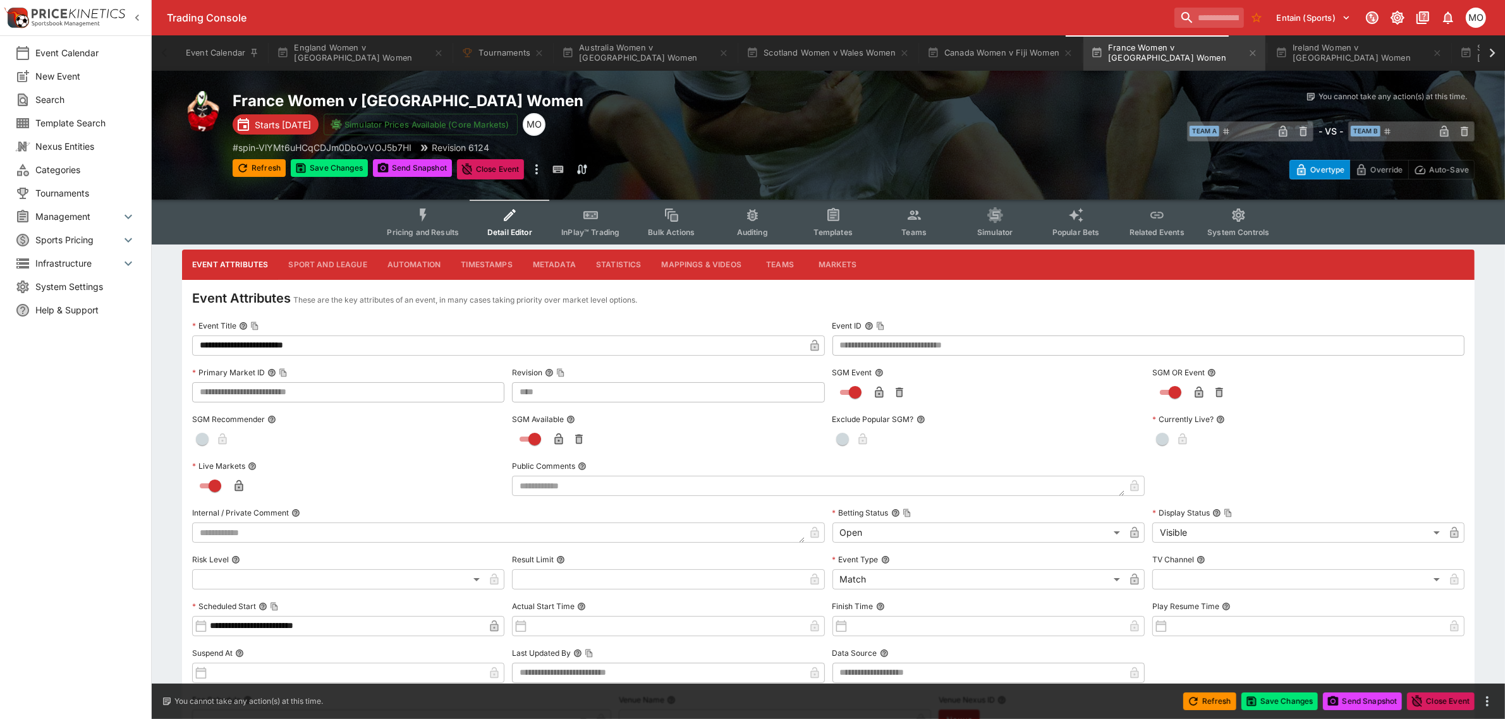
click at [551, 263] on button "Metadata" at bounding box center [554, 265] width 63 height 30
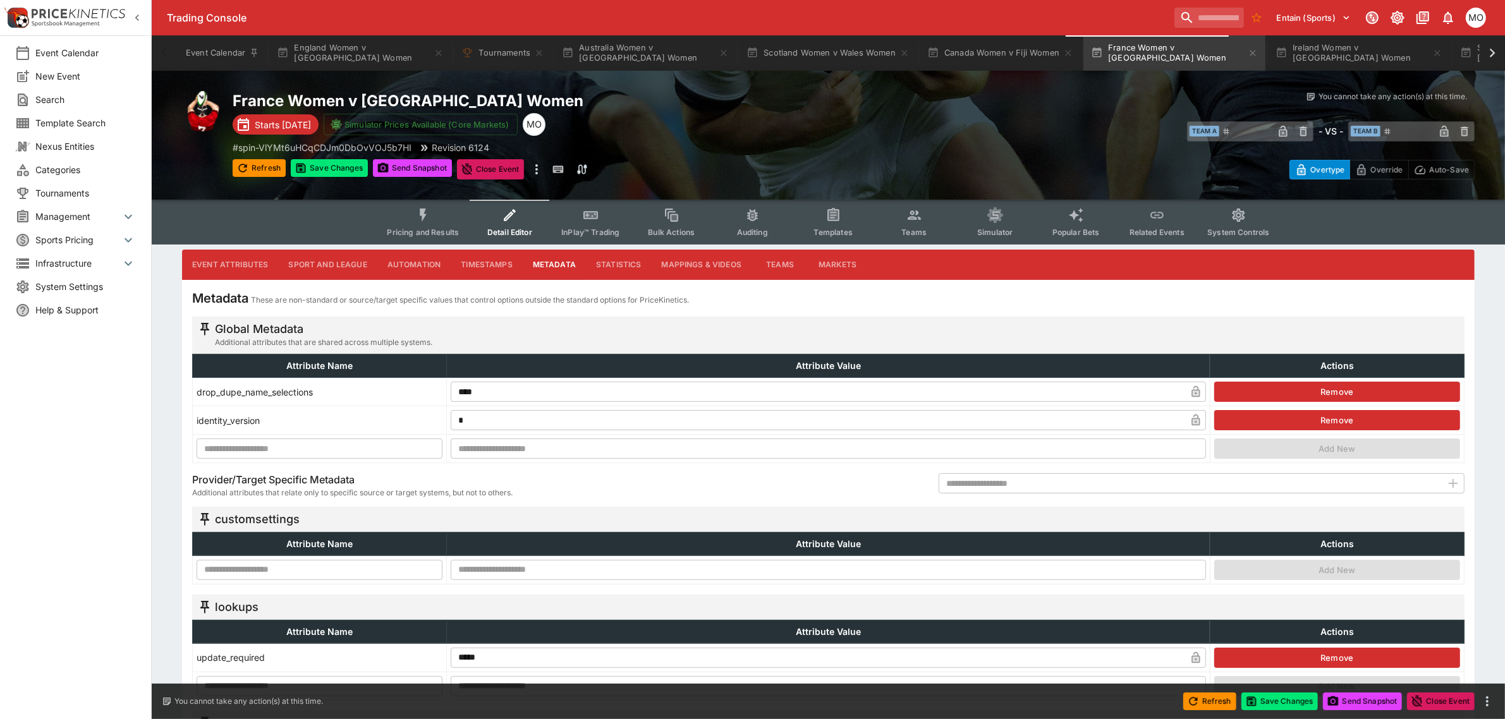
click at [269, 568] on input "text" at bounding box center [320, 570] width 246 height 20
paste input "**********"
type input "**********"
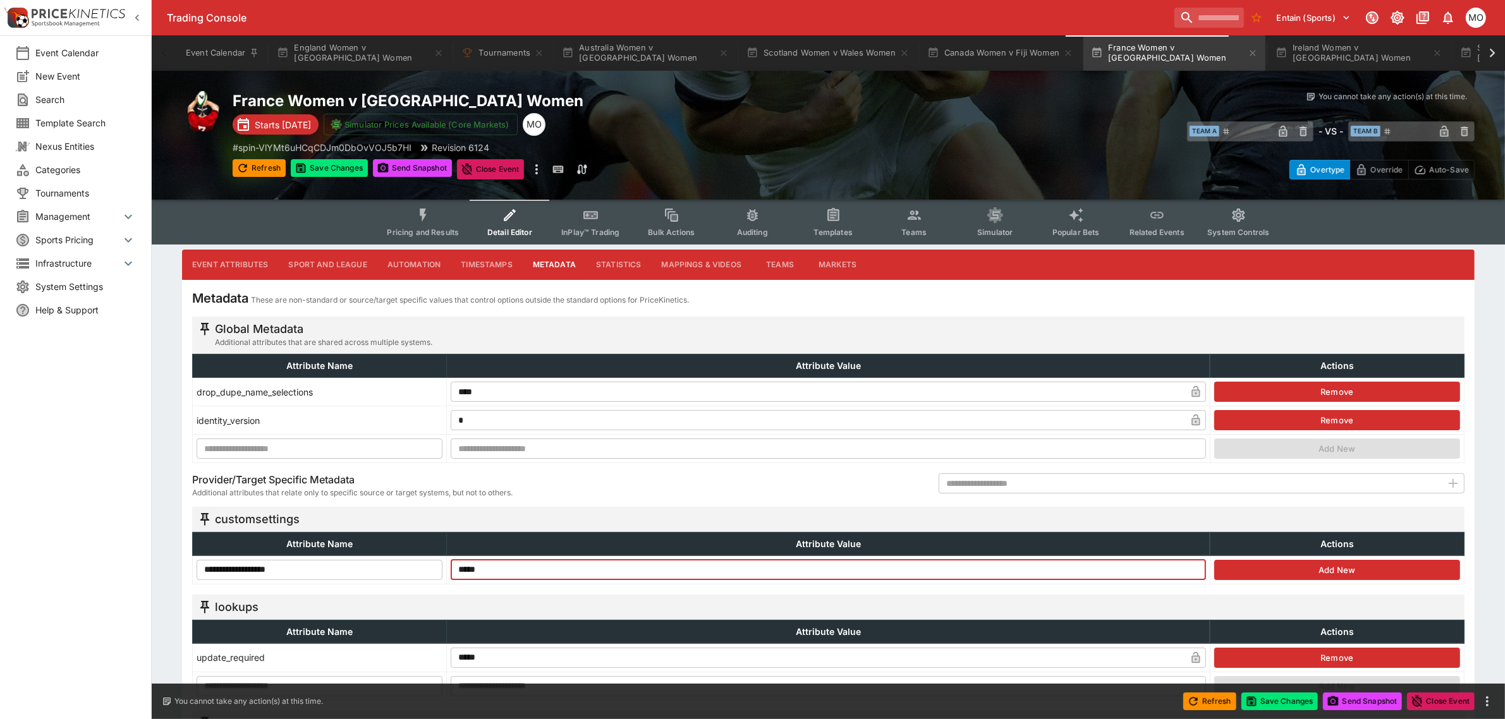
type input "*****"
click at [1331, 570] on button "Add New" at bounding box center [1337, 570] width 246 height 20
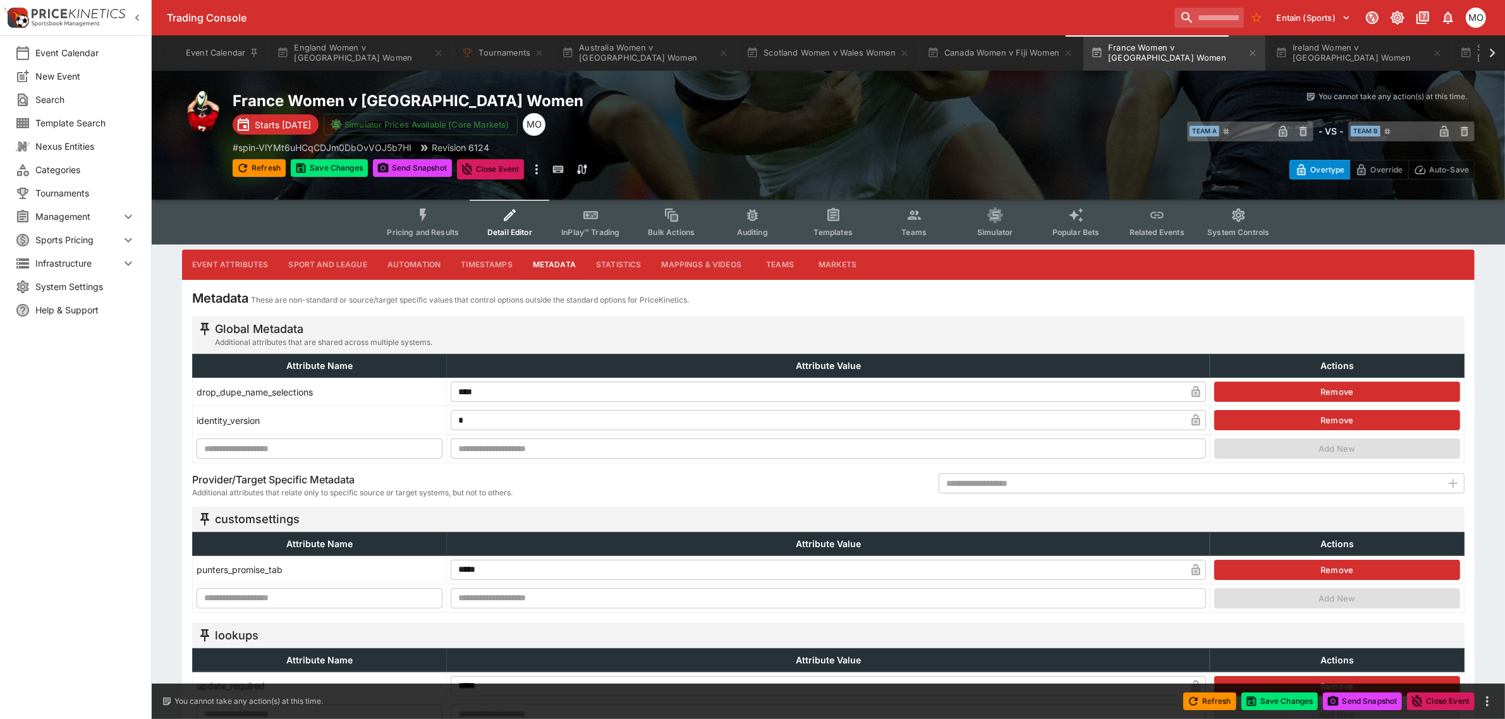
scroll to position [158, 0]
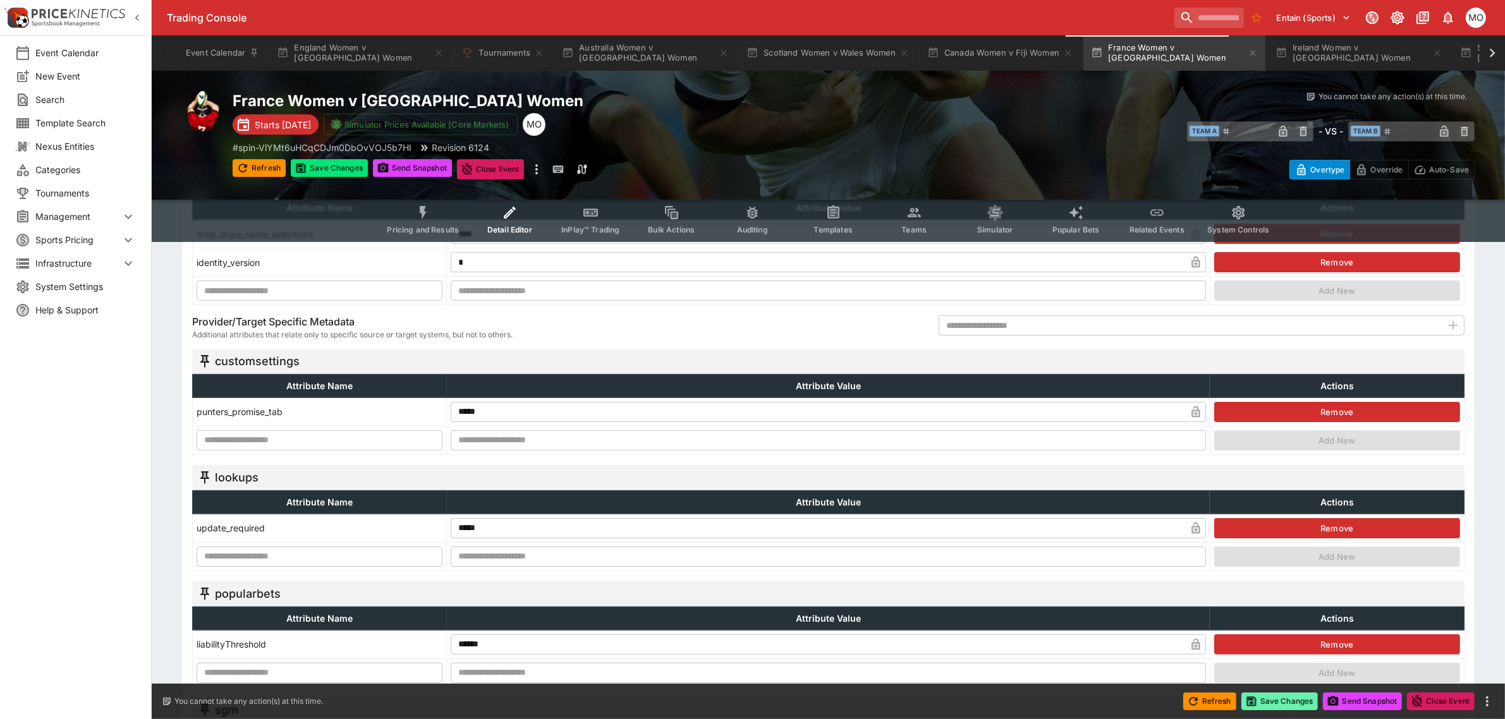
click at [1299, 693] on button "Save Changes" at bounding box center [1280, 702] width 77 height 18
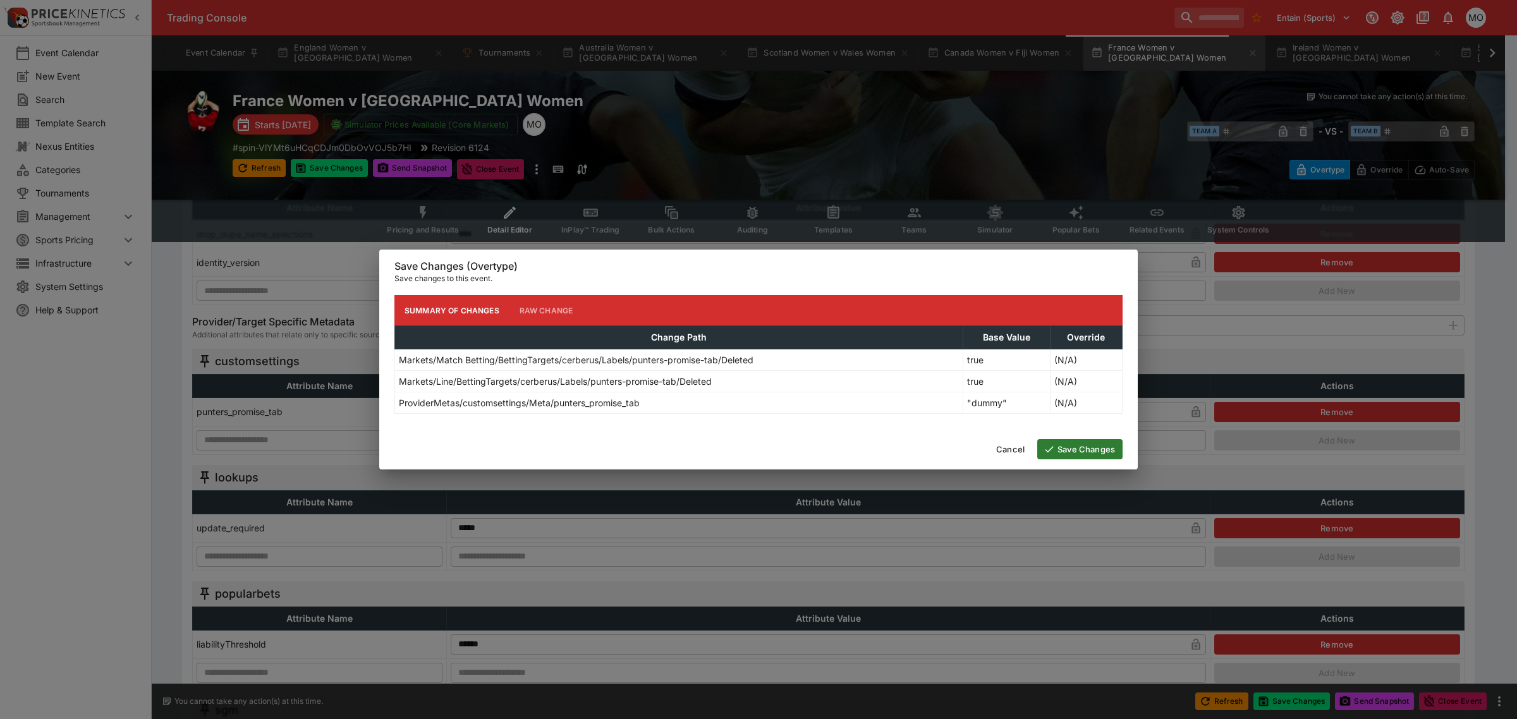
click at [1094, 444] on button "Save Changes" at bounding box center [1079, 449] width 85 height 20
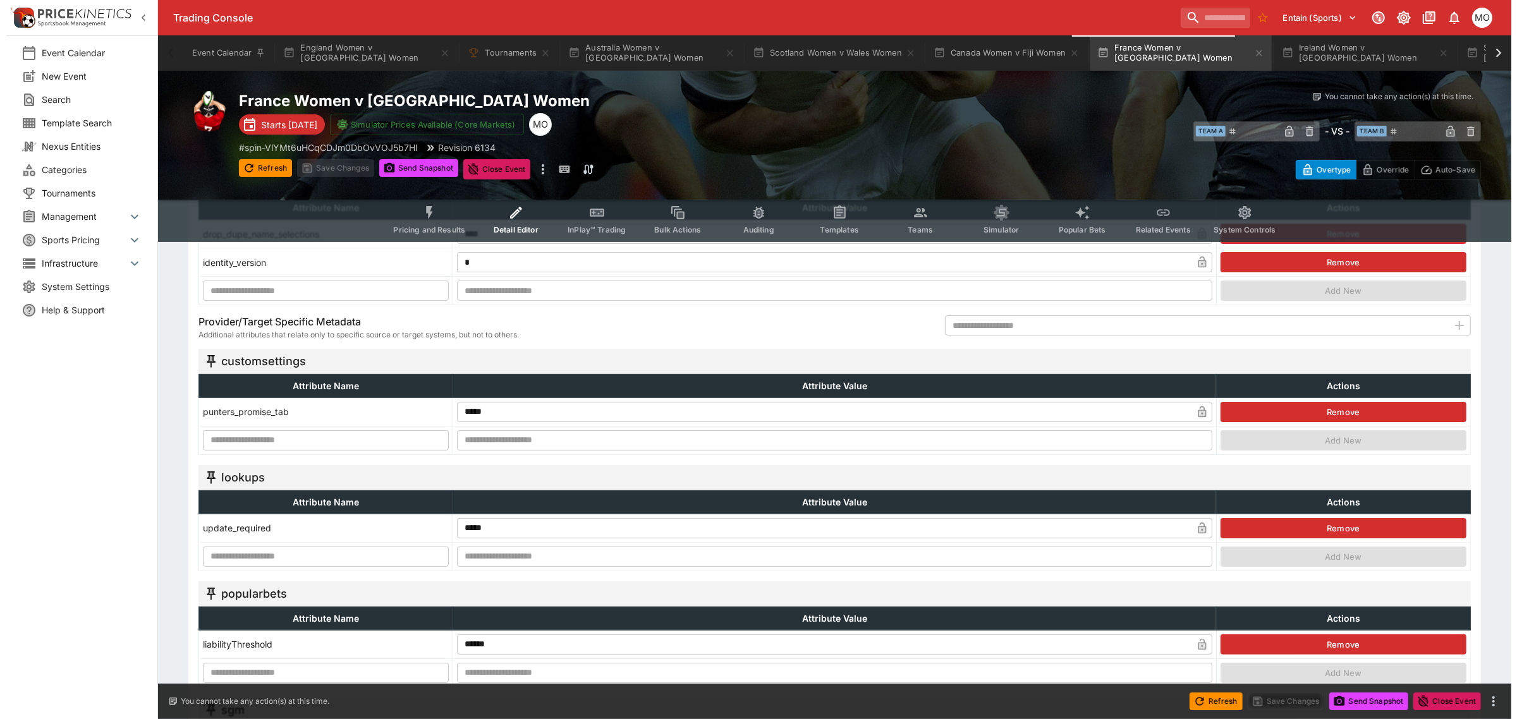
scroll to position [0, 0]
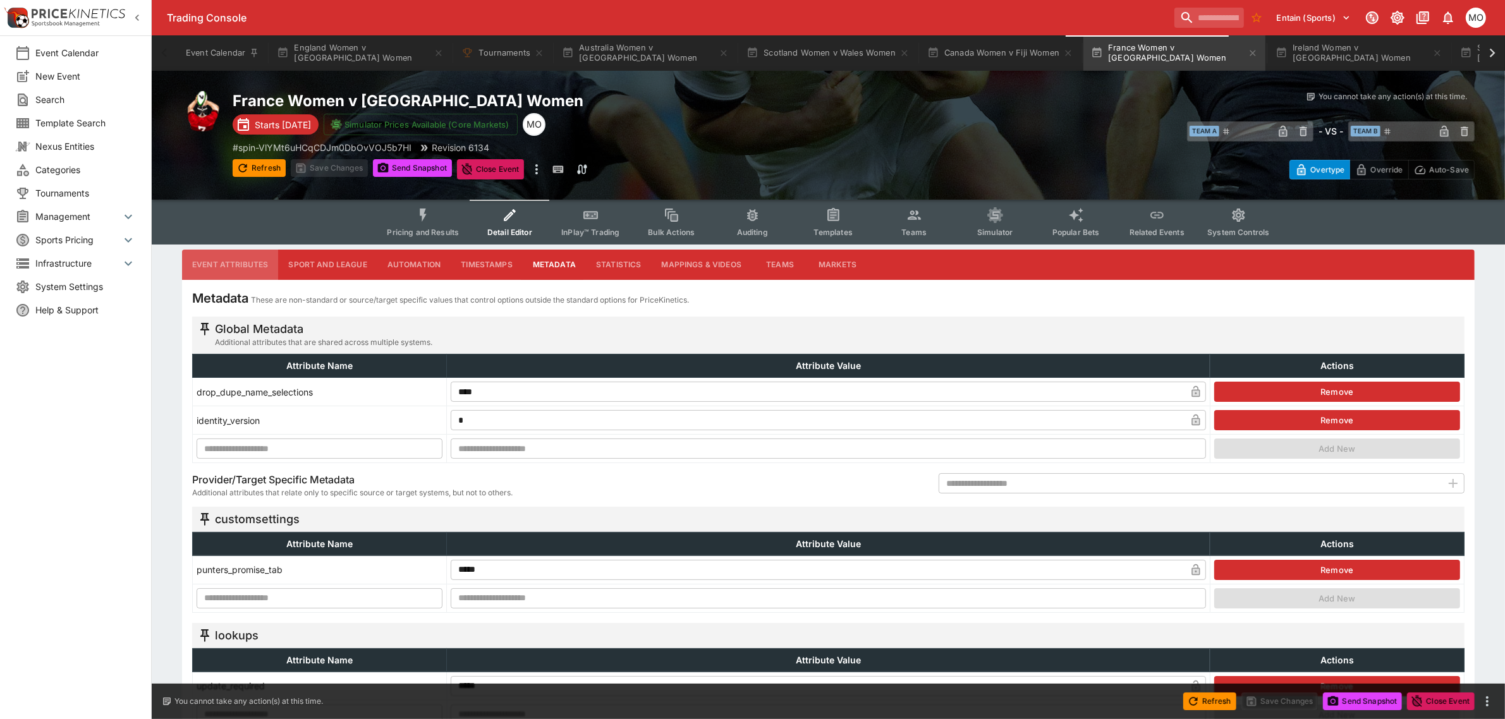
click at [241, 269] on button "Event Attributes" at bounding box center [230, 265] width 96 height 30
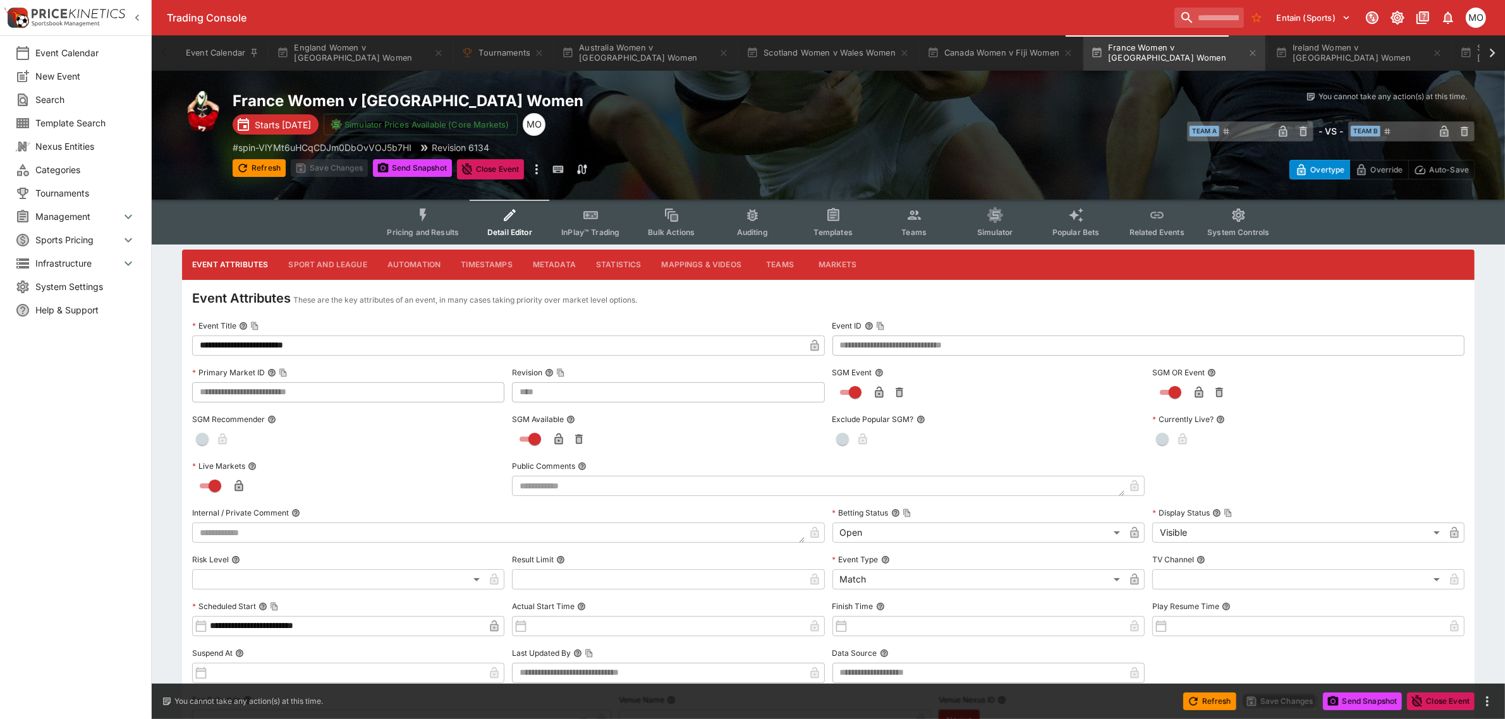
click at [411, 215] on button "Pricing and Results" at bounding box center [423, 222] width 92 height 45
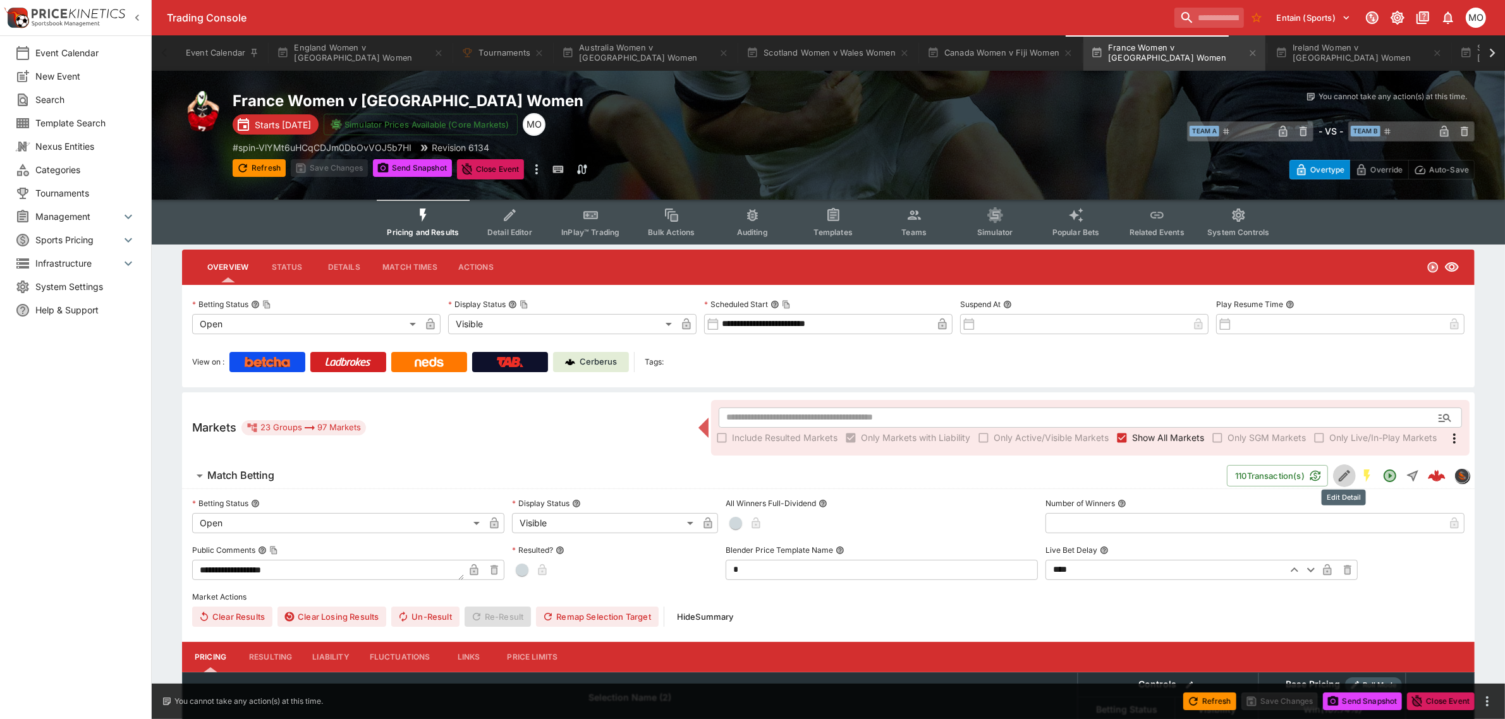
click at [1345, 472] on icon "Edit Detail" at bounding box center [1344, 475] width 11 height 11
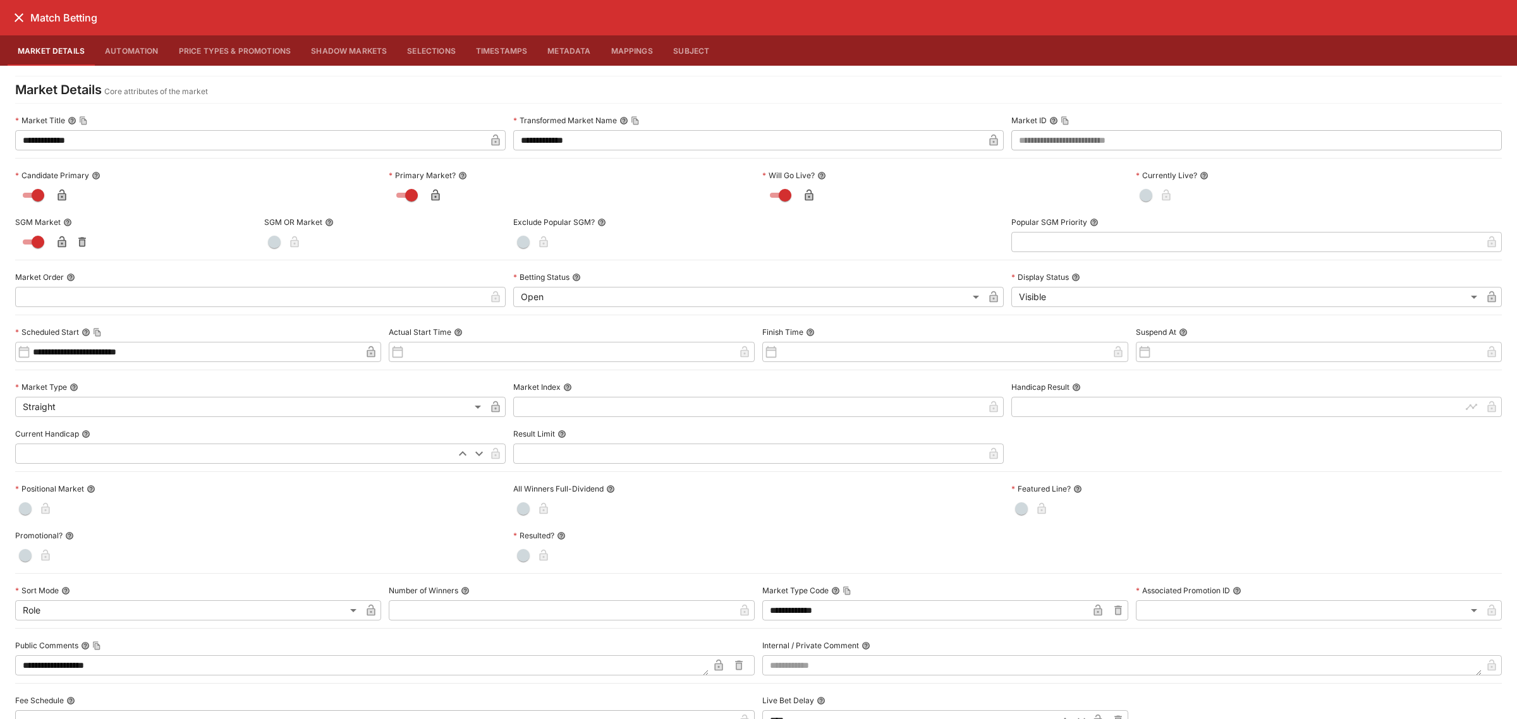
click at [27, 13] on button "close" at bounding box center [19, 17] width 23 height 23
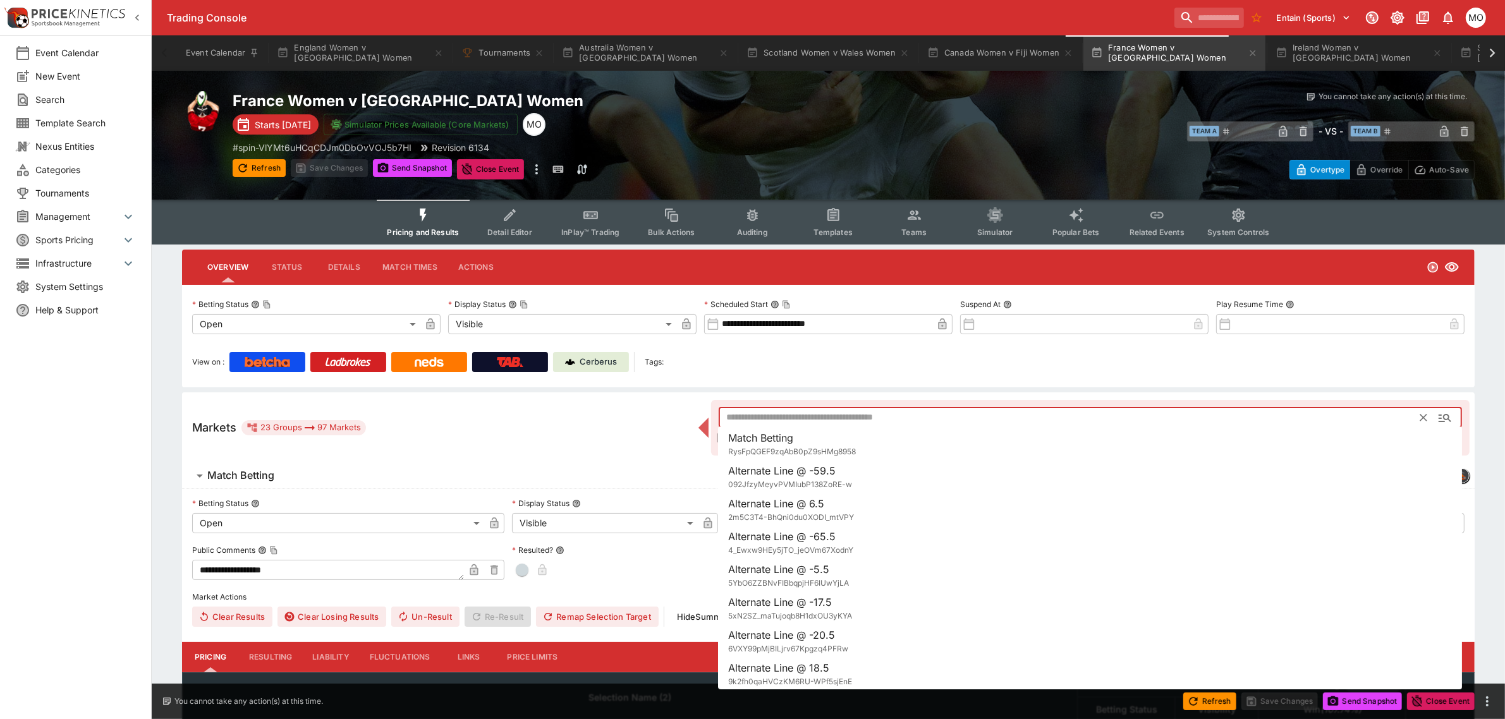
click at [772, 413] on input "text" at bounding box center [1070, 418] width 702 height 20
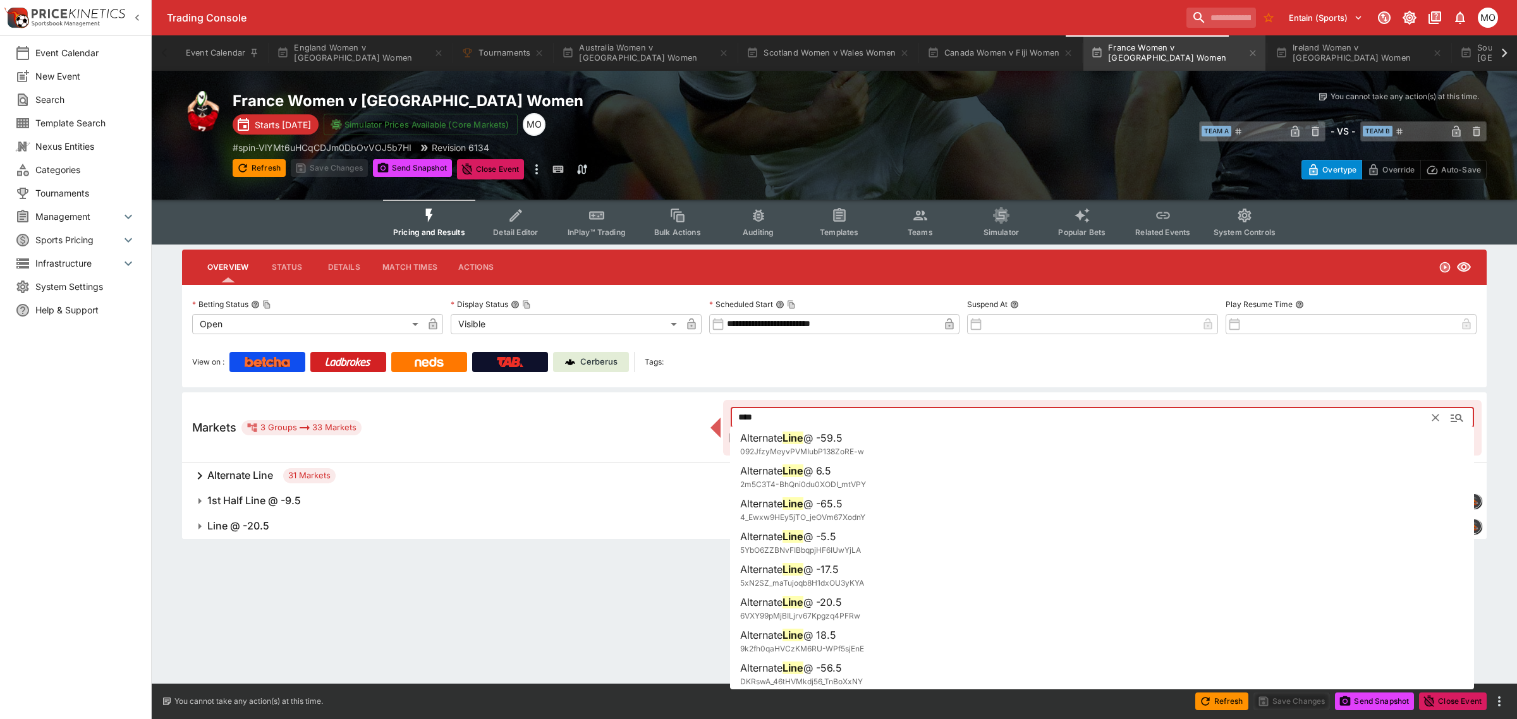
type input "****"
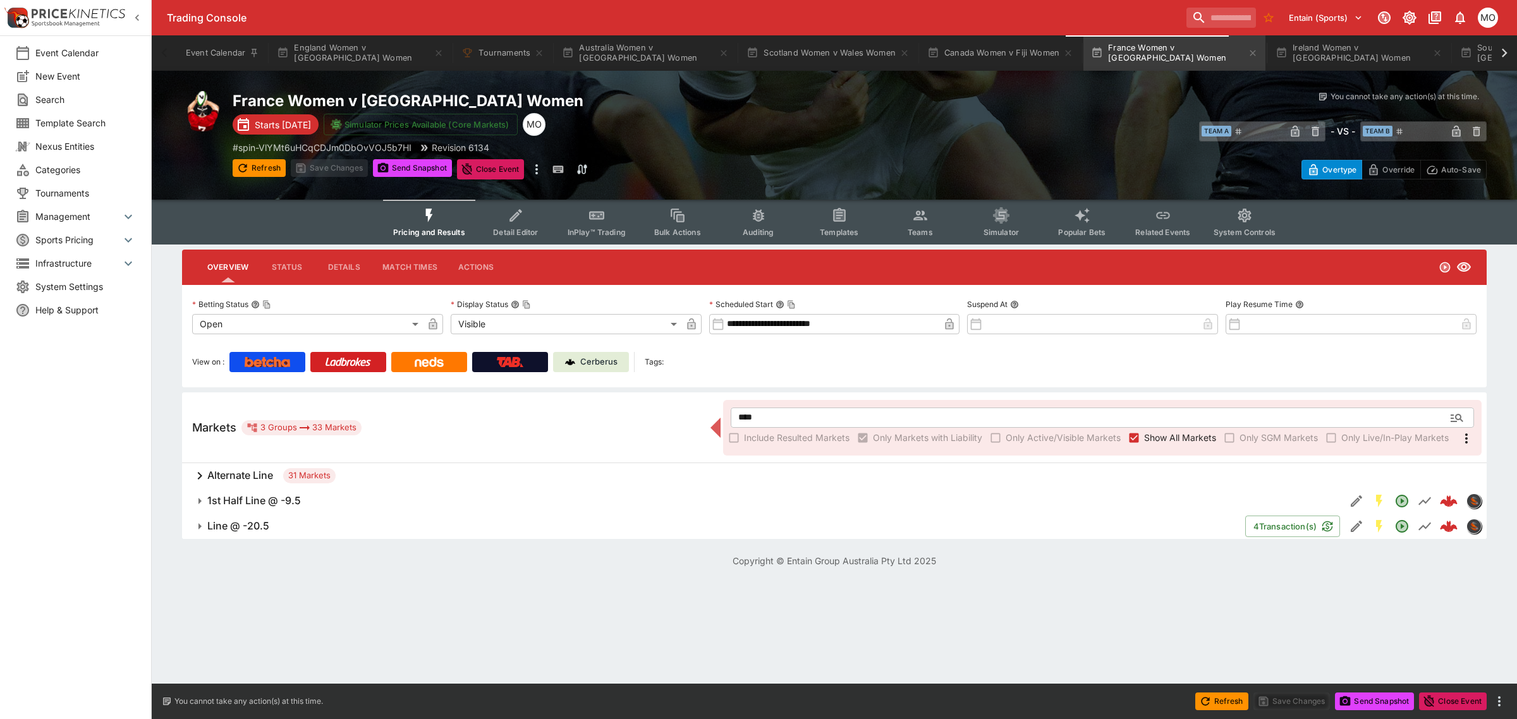
click at [370, 532] on button "Line @ -20.5" at bounding box center [713, 526] width 1063 height 25
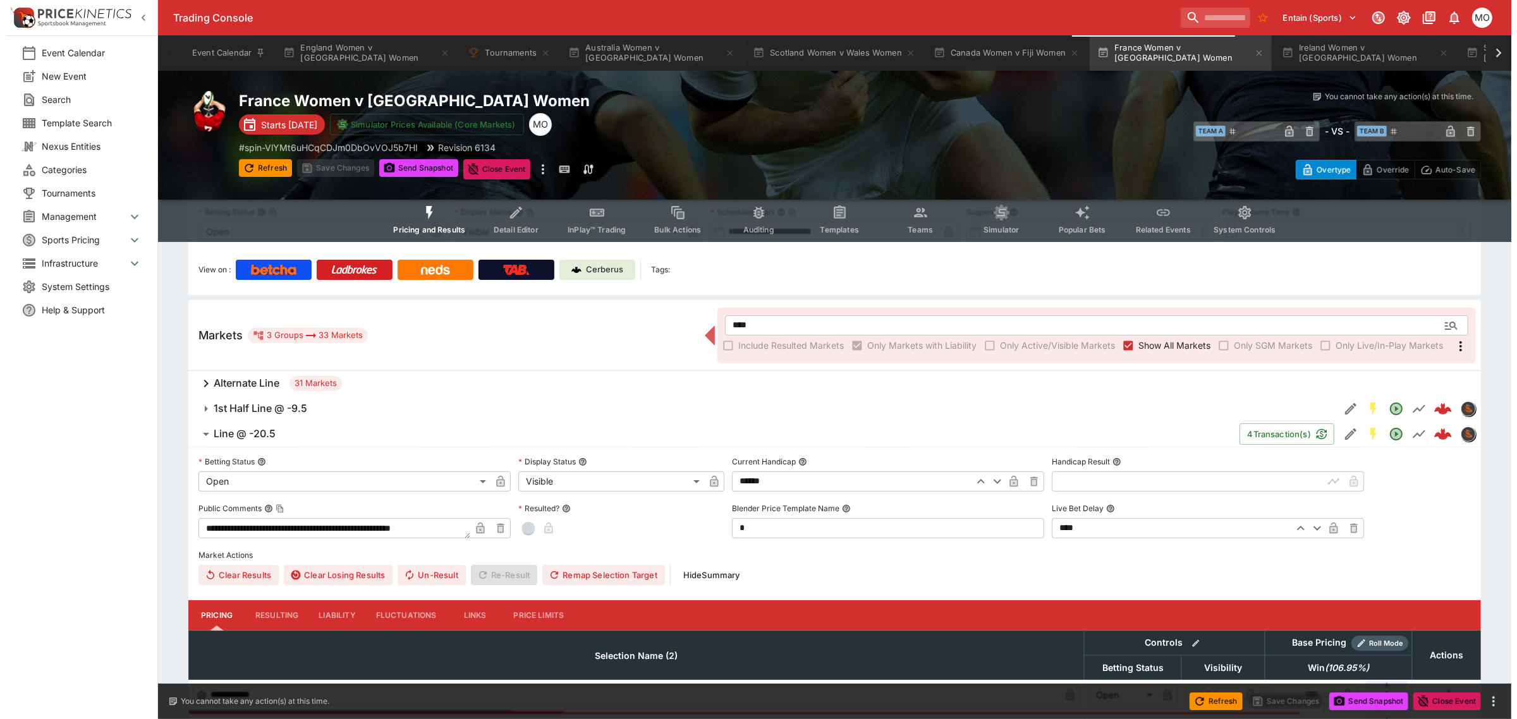
scroll to position [193, 0]
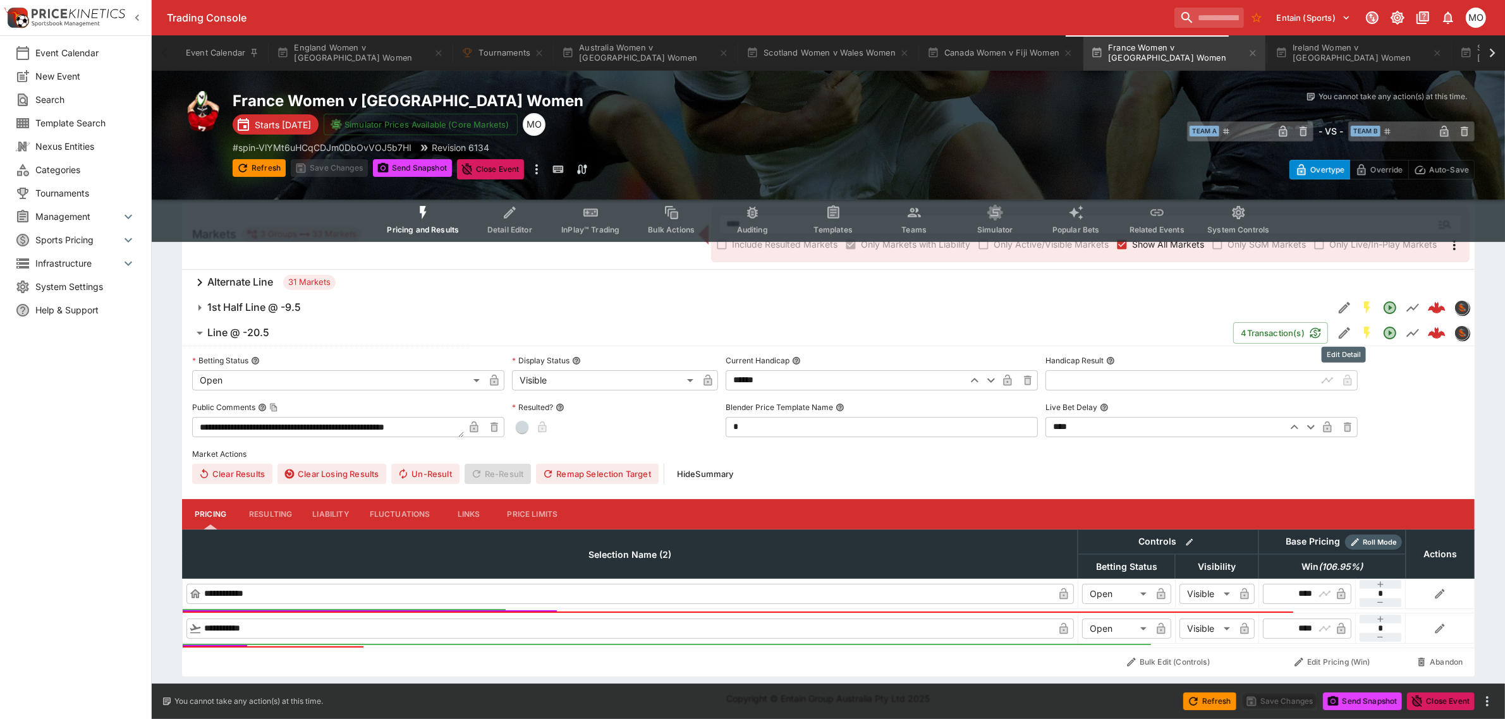
click at [1341, 326] on icon "Edit Detail" at bounding box center [1344, 333] width 15 height 15
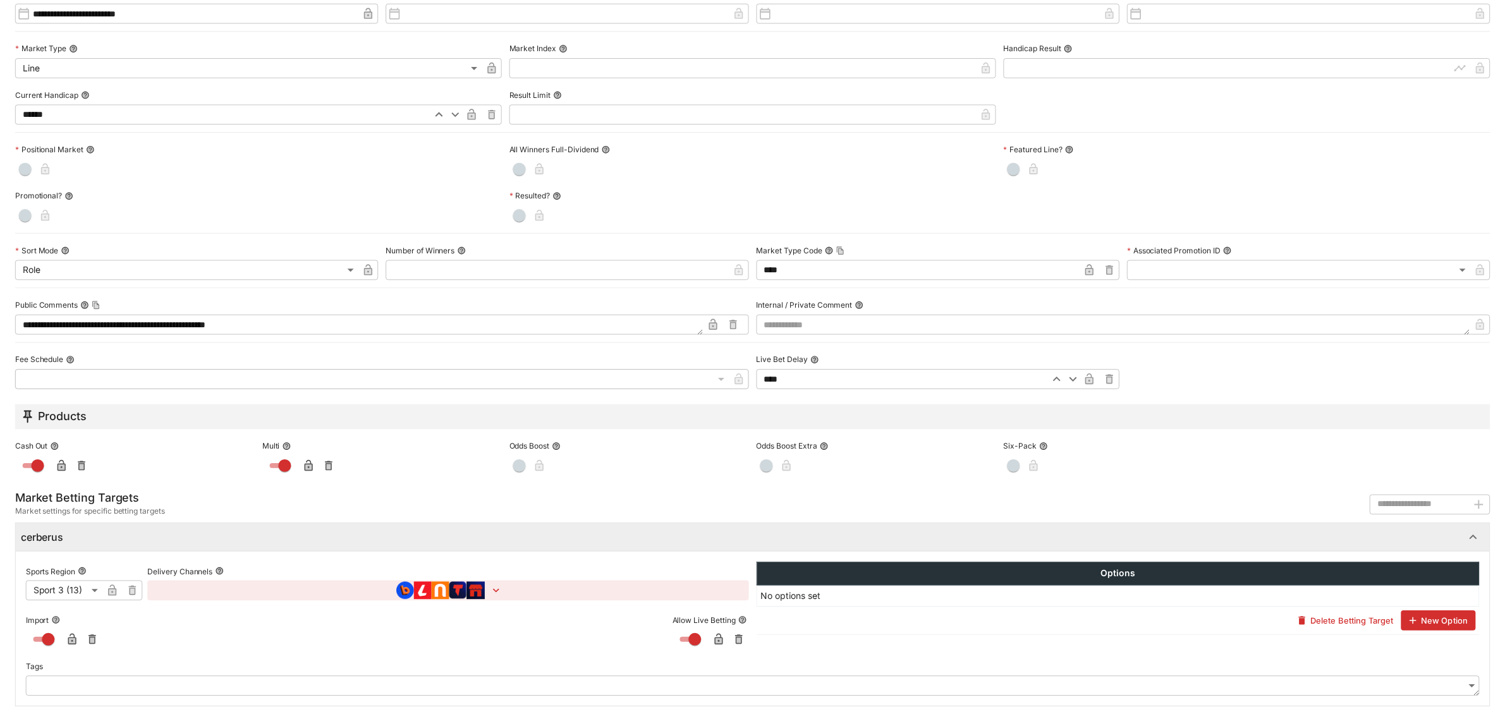
scroll to position [0, 0]
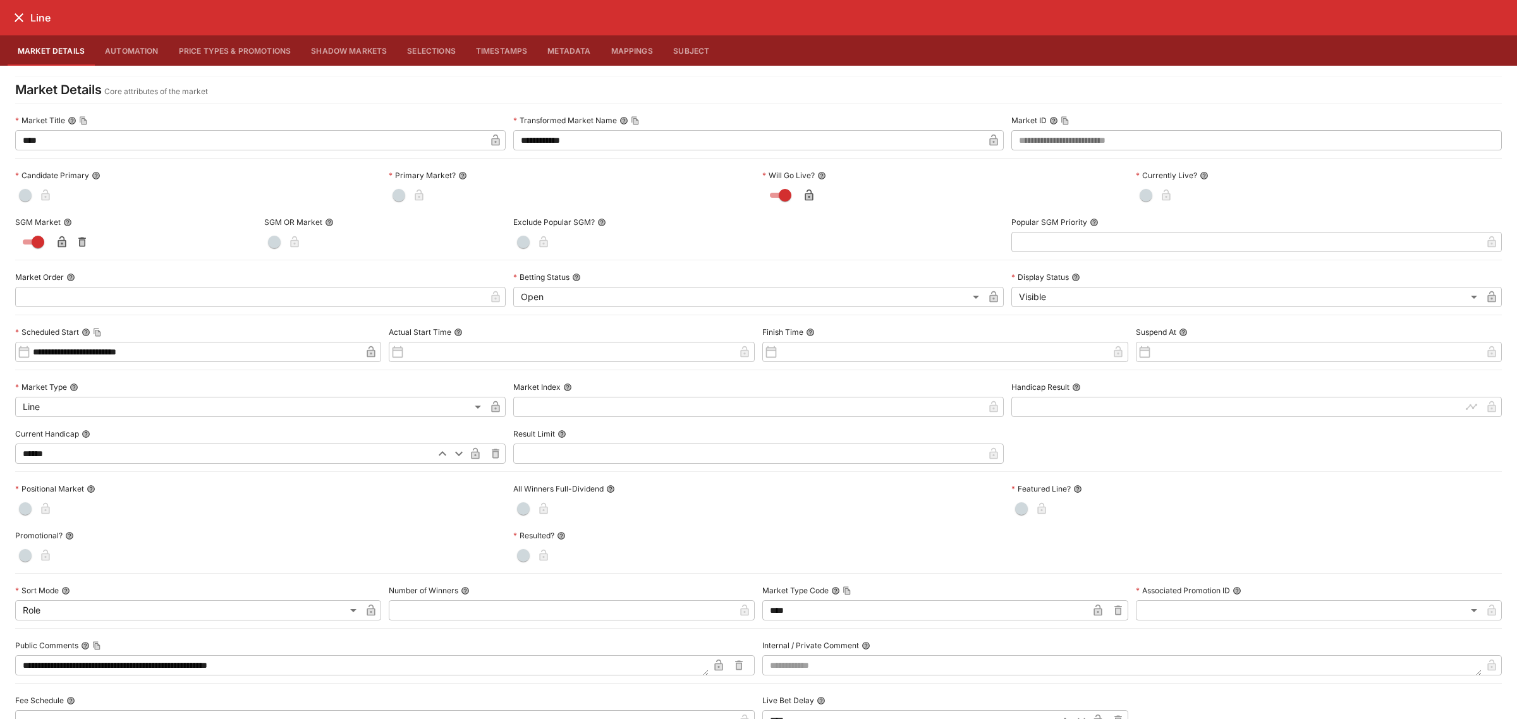
click at [28, 16] on button "close" at bounding box center [19, 17] width 23 height 23
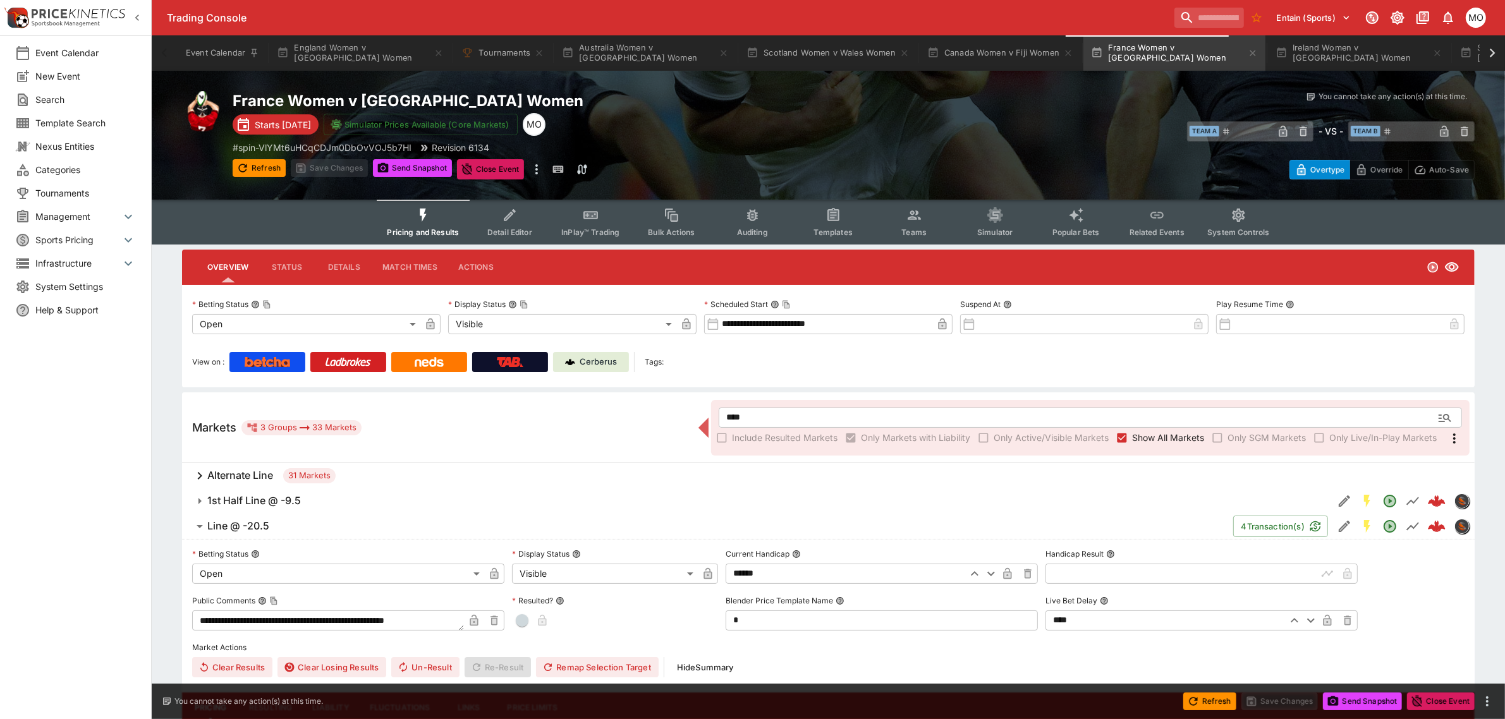
click at [503, 223] on button "Detail Editor" at bounding box center [509, 222] width 81 height 45
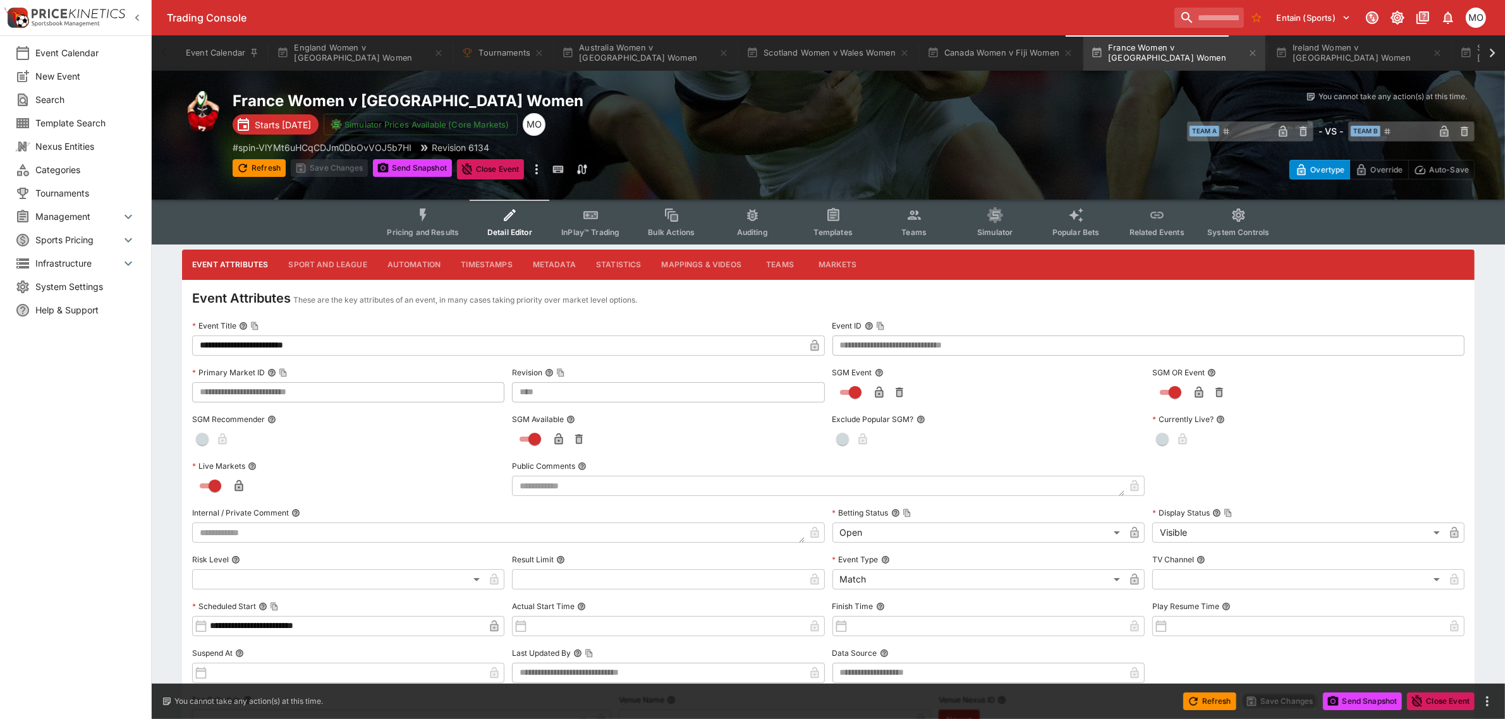
click at [547, 258] on button "Metadata" at bounding box center [554, 265] width 63 height 30
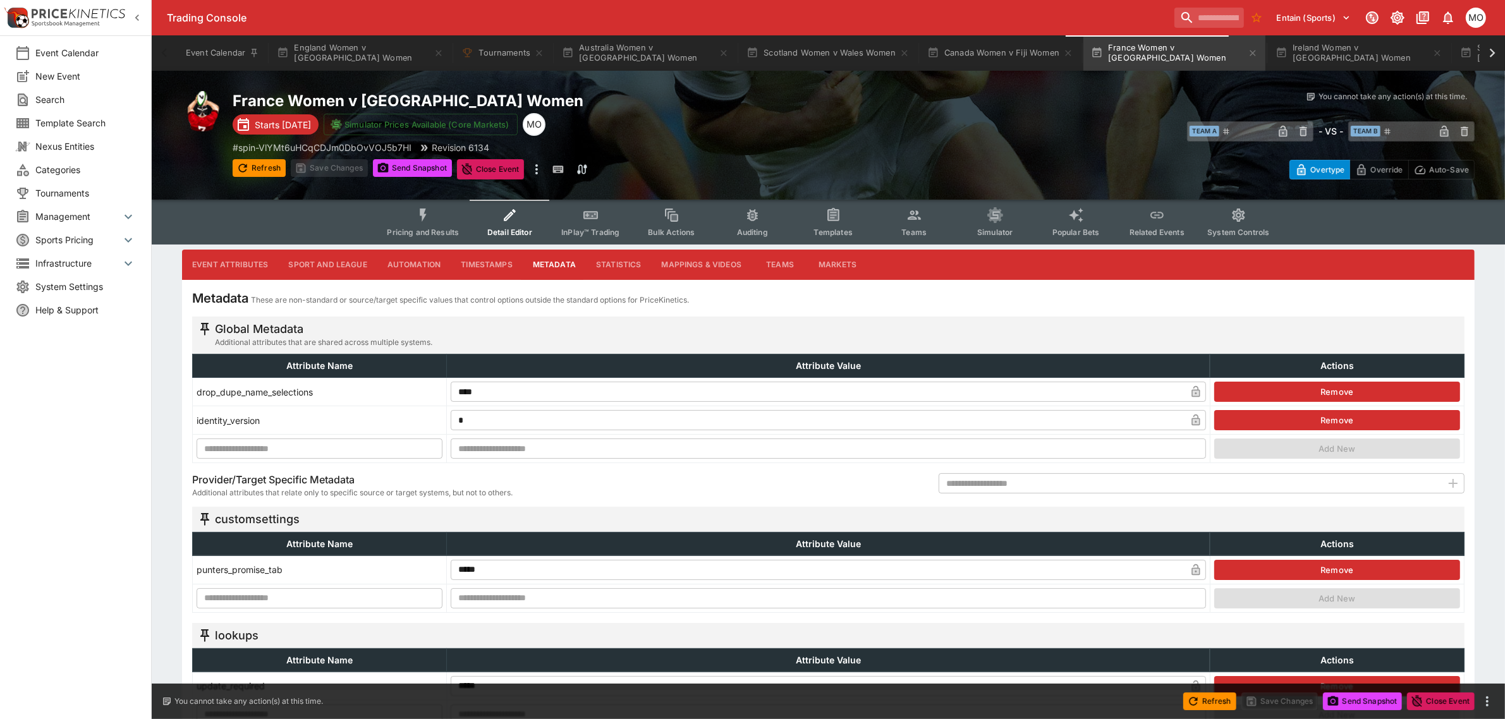
click at [430, 228] on span "Pricing and Results" at bounding box center [423, 232] width 72 height 9
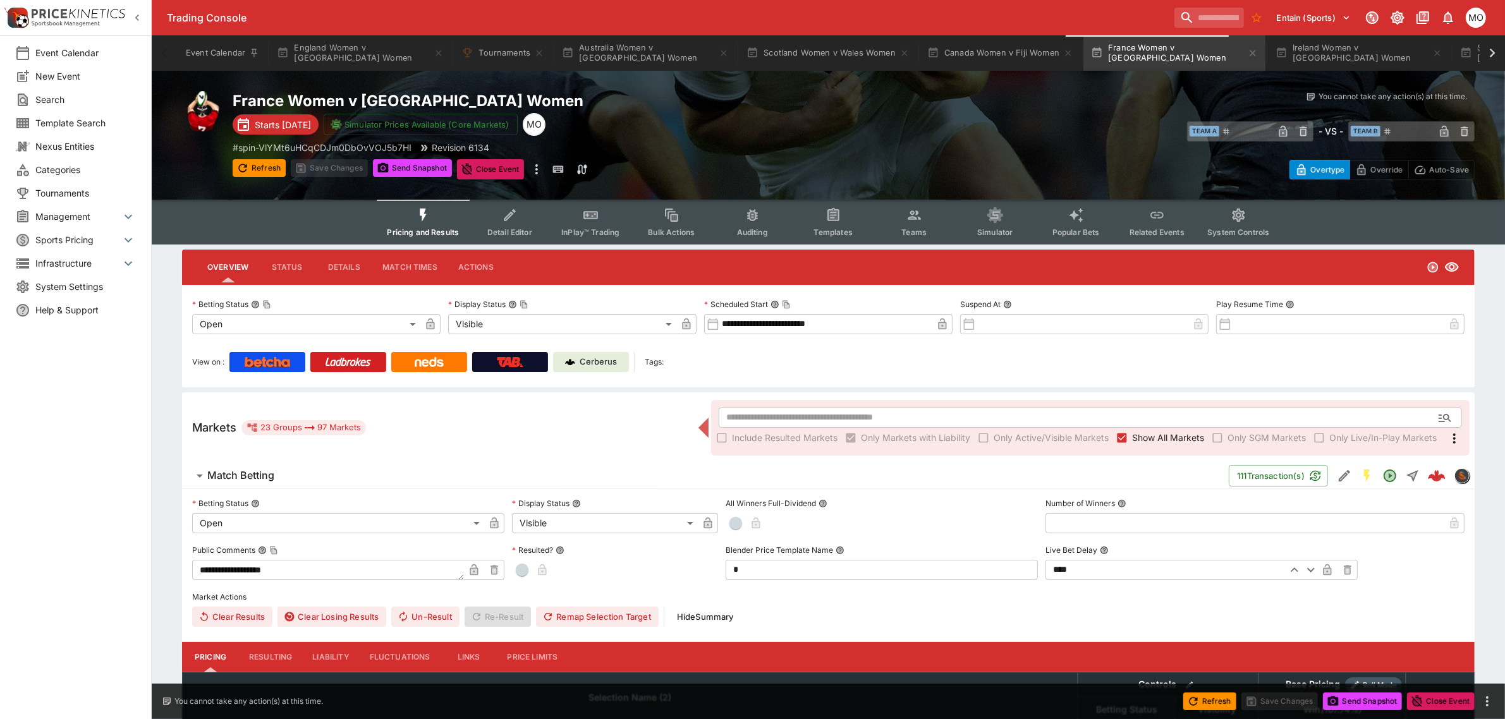
click at [588, 358] on p "Cerberus" at bounding box center [598, 362] width 37 height 13
click at [264, 166] on button "Refresh" at bounding box center [259, 168] width 53 height 18
click at [393, 166] on button "Send Snapshot" at bounding box center [412, 168] width 79 height 18
click at [580, 365] on div "Cerberus" at bounding box center [591, 362] width 52 height 13
click at [1288, 52] on button "Ireland Women v Japan Women" at bounding box center [1359, 52] width 182 height 35
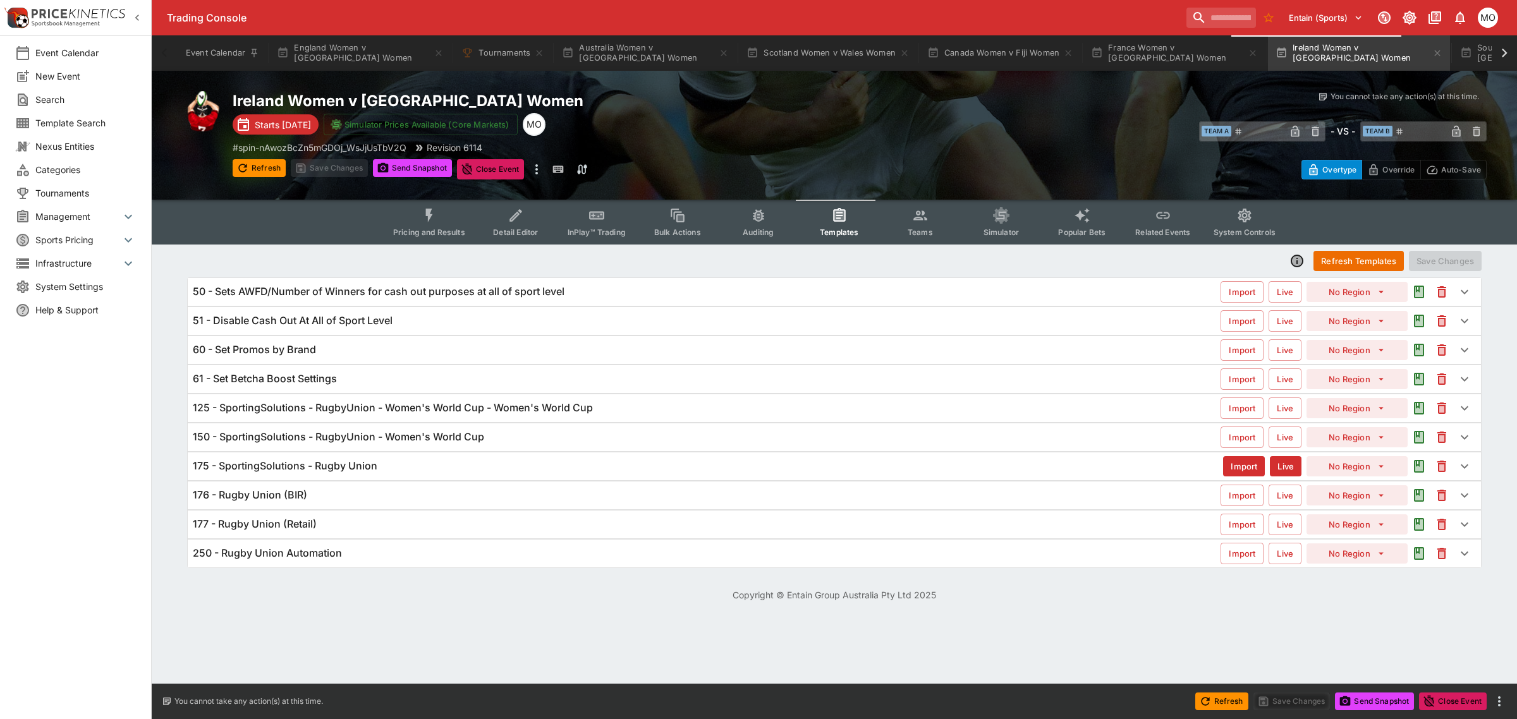
click at [439, 229] on span "Pricing and Results" at bounding box center [429, 232] width 72 height 9
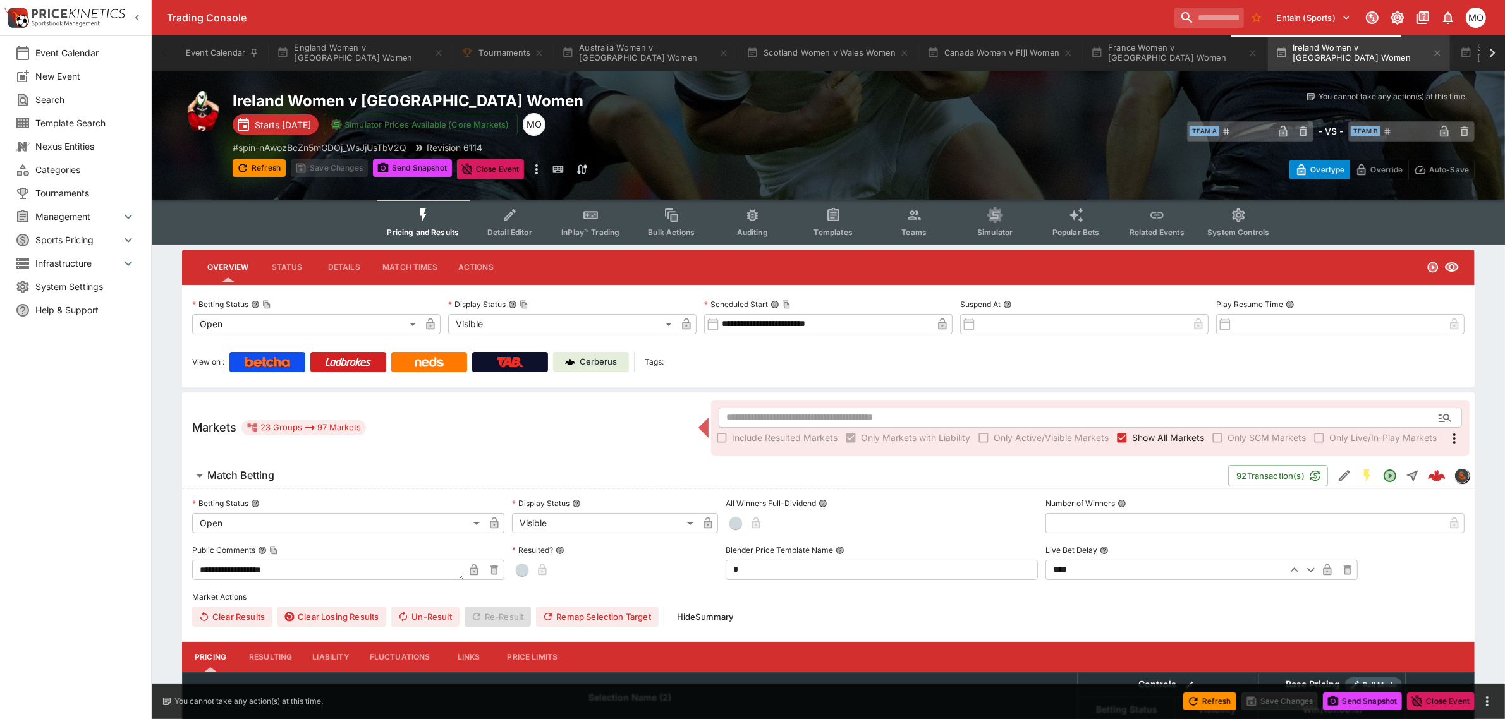
click at [593, 364] on p "Cerberus" at bounding box center [598, 362] width 37 height 13
click at [503, 231] on span "Detail Editor" at bounding box center [509, 232] width 45 height 9
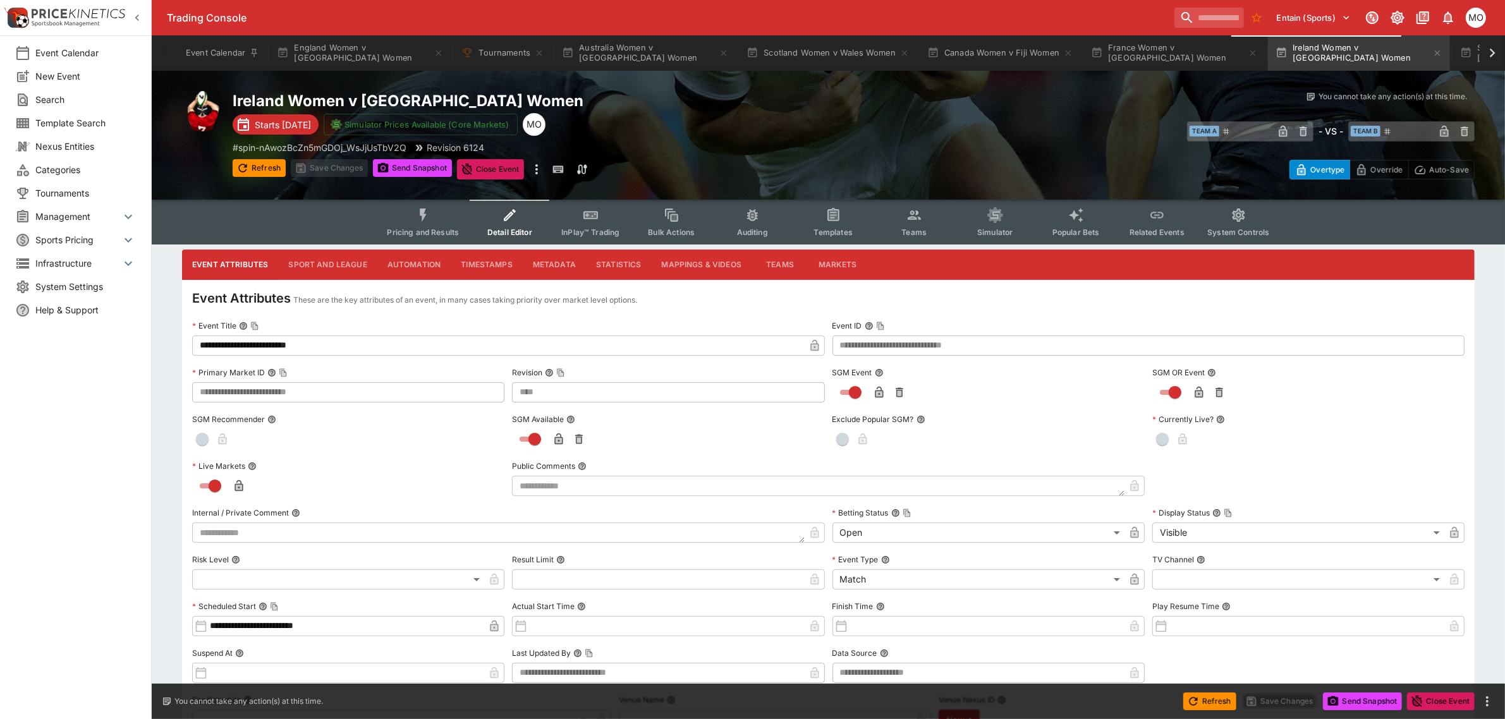
click at [548, 278] on button "Metadata" at bounding box center [554, 265] width 63 height 30
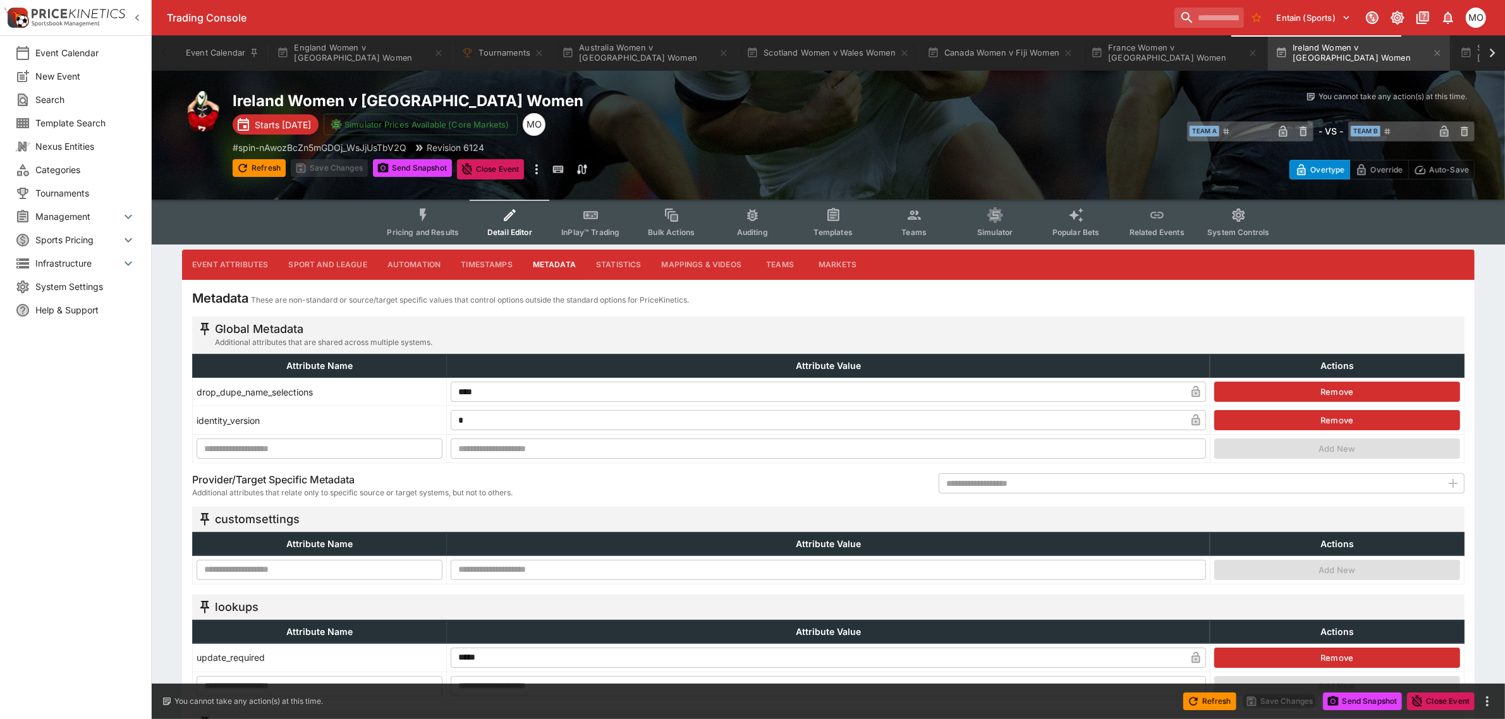
click at [345, 577] on input "text" at bounding box center [320, 570] width 246 height 20
paste input "**********"
type input "**********"
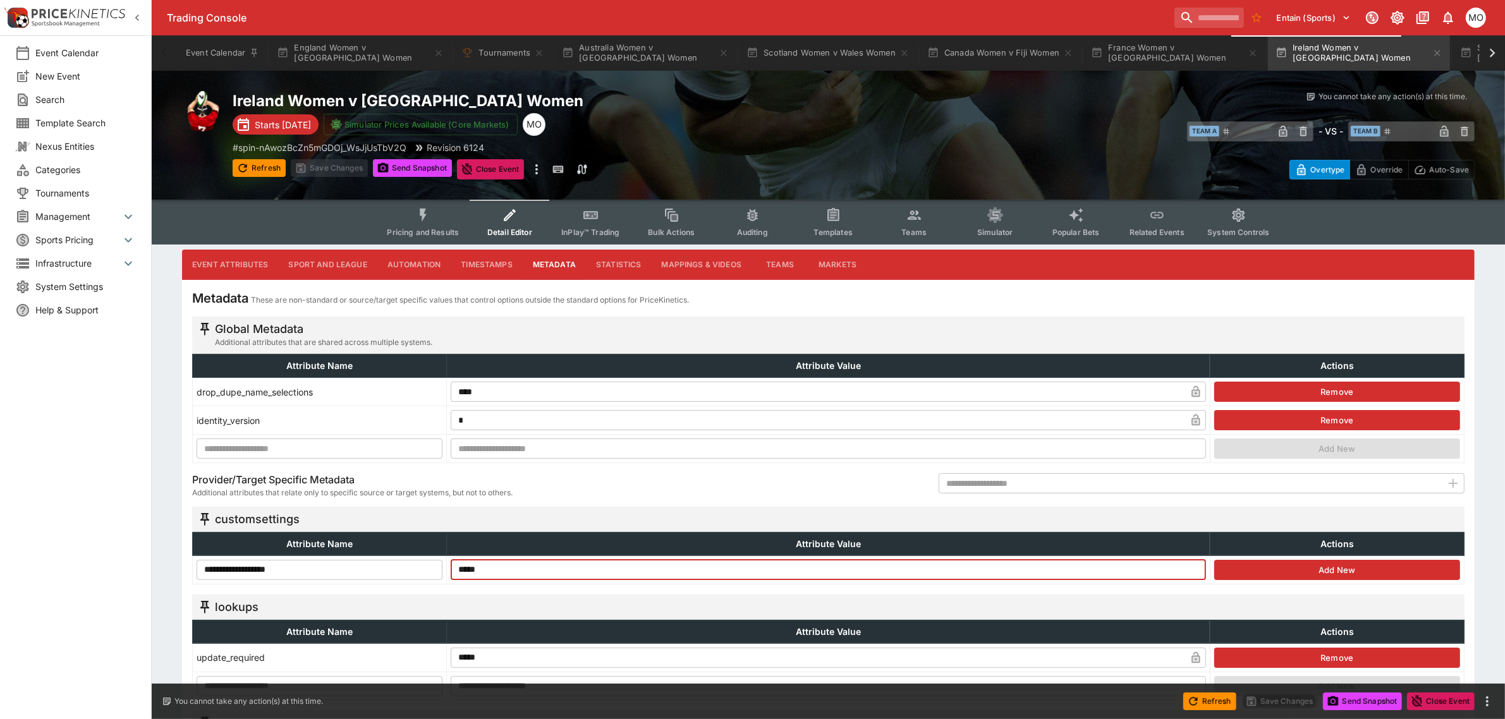
type input "*****"
click at [1238, 568] on button "Add New" at bounding box center [1337, 570] width 246 height 20
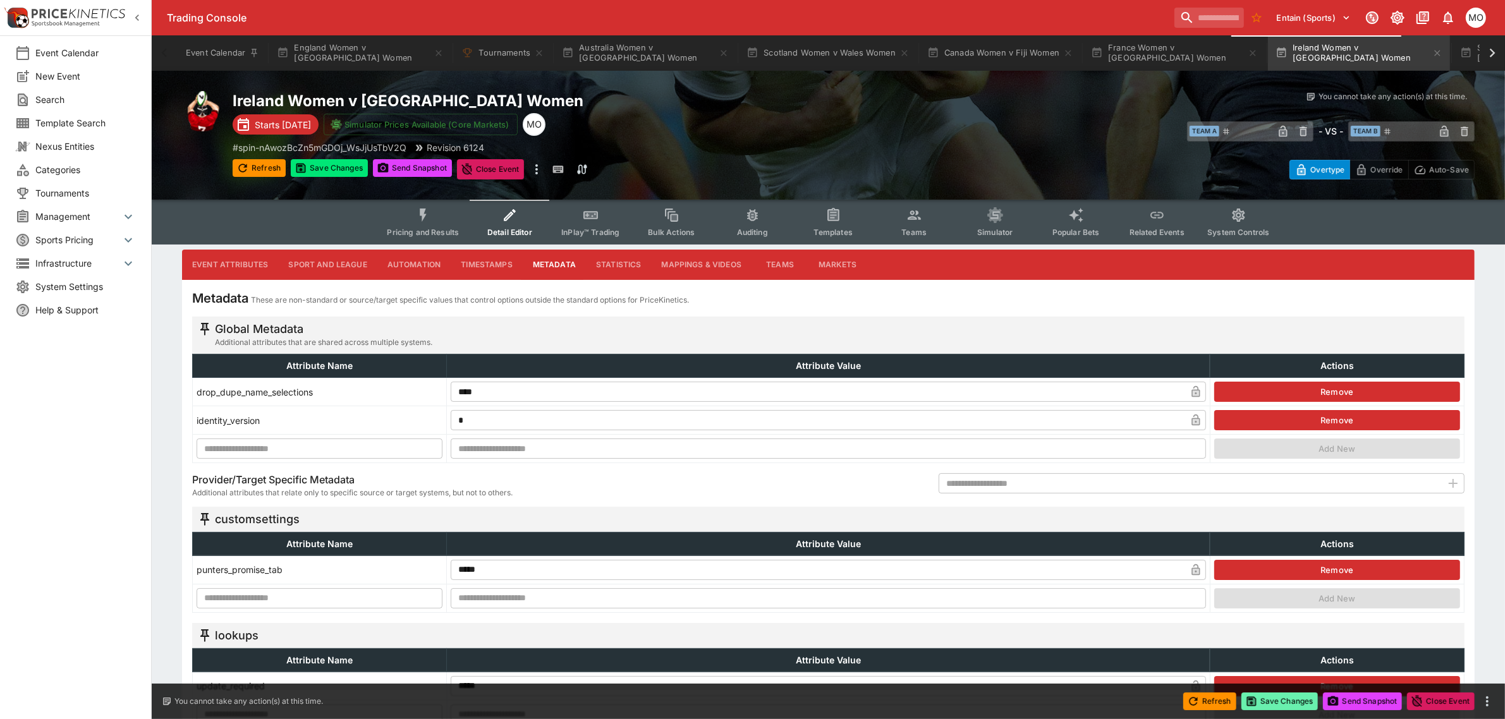
click at [1262, 695] on button "Save Changes" at bounding box center [1280, 702] width 77 height 18
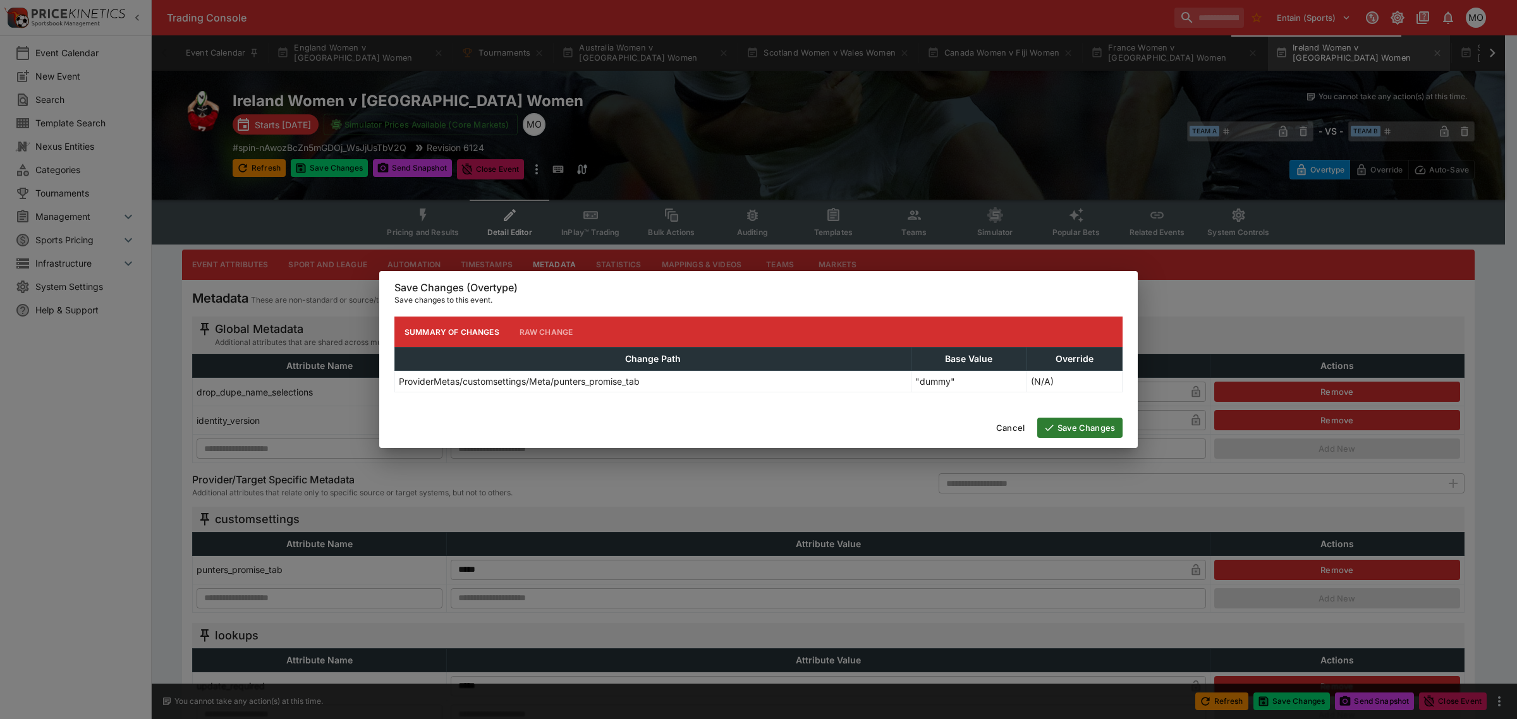
click at [1089, 432] on button "Save Changes" at bounding box center [1079, 428] width 85 height 20
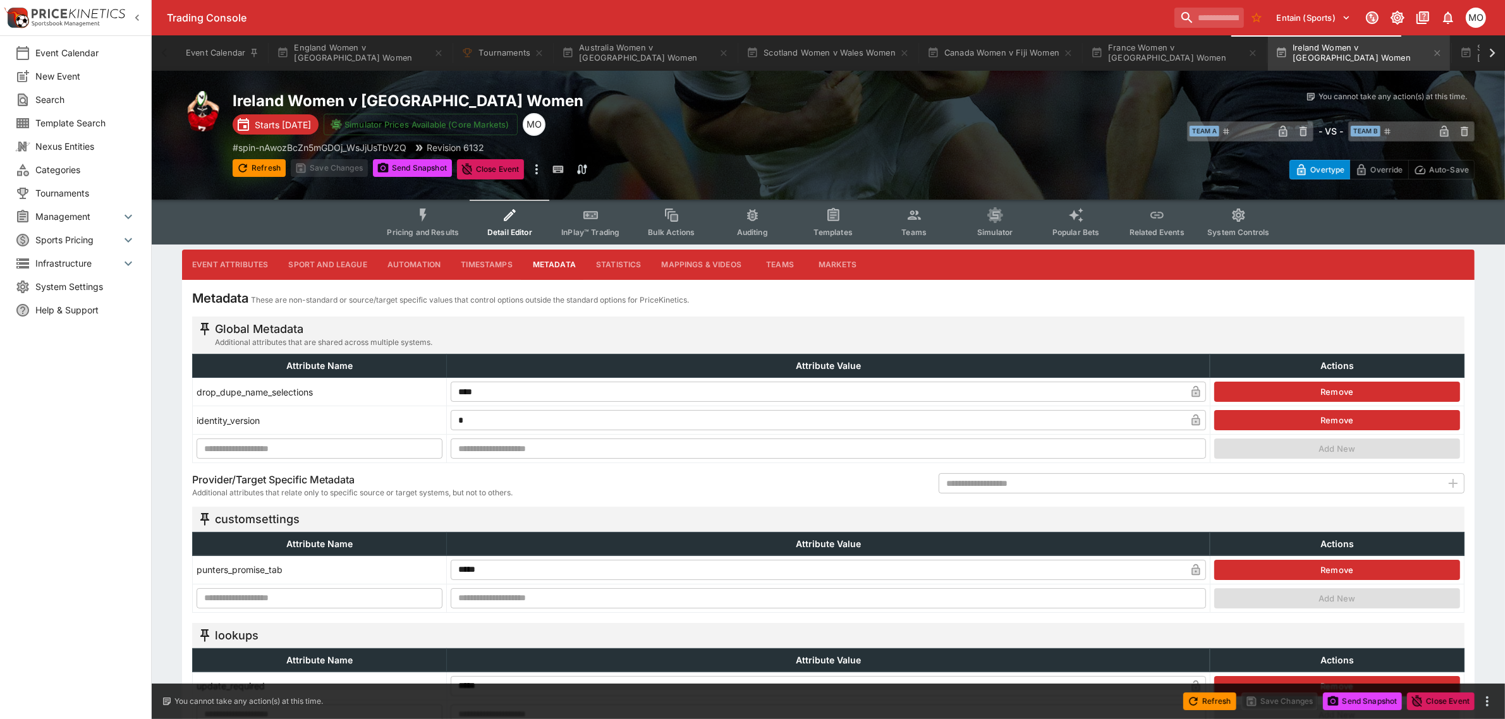
click at [434, 225] on button "Pricing and Results" at bounding box center [423, 222] width 92 height 45
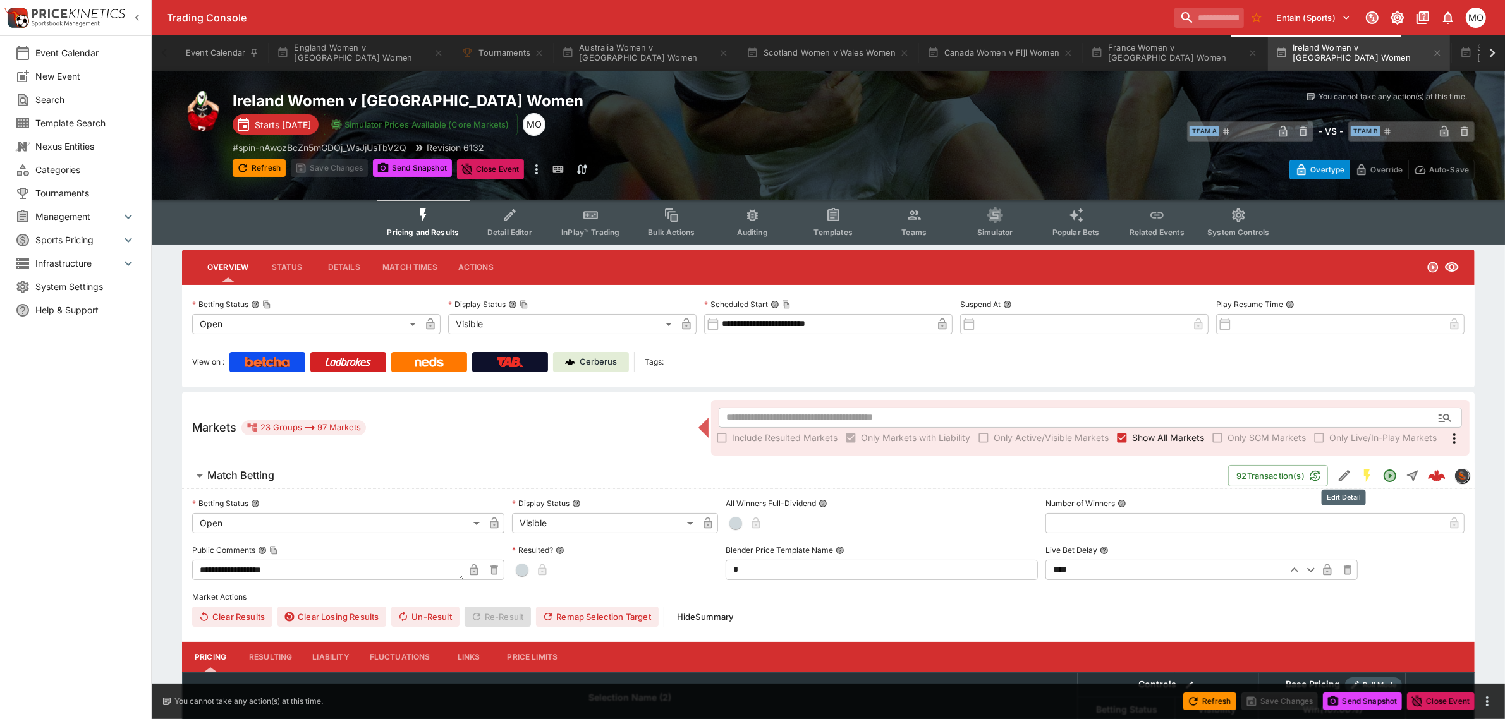
click at [1340, 472] on icon "Edit Detail" at bounding box center [1344, 475] width 15 height 15
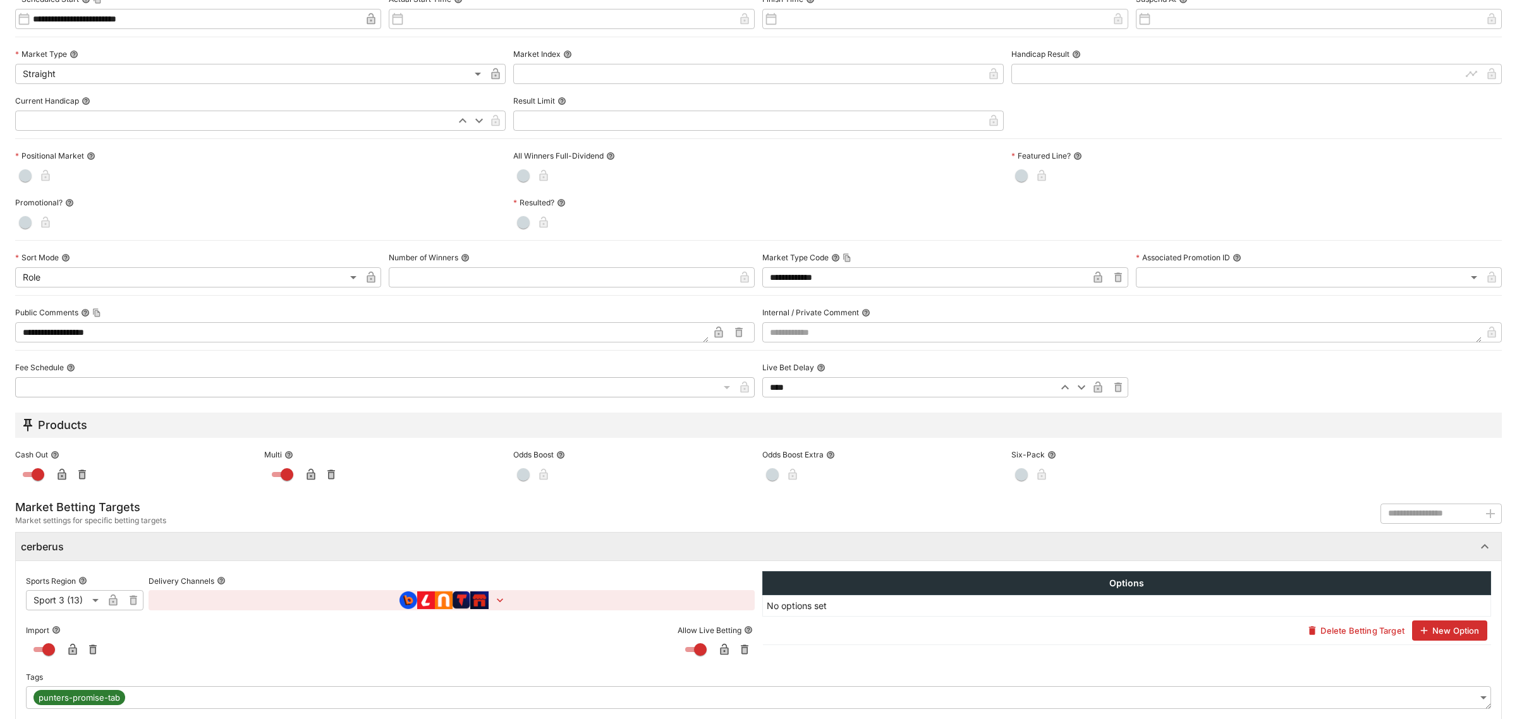
scroll to position [345, 0]
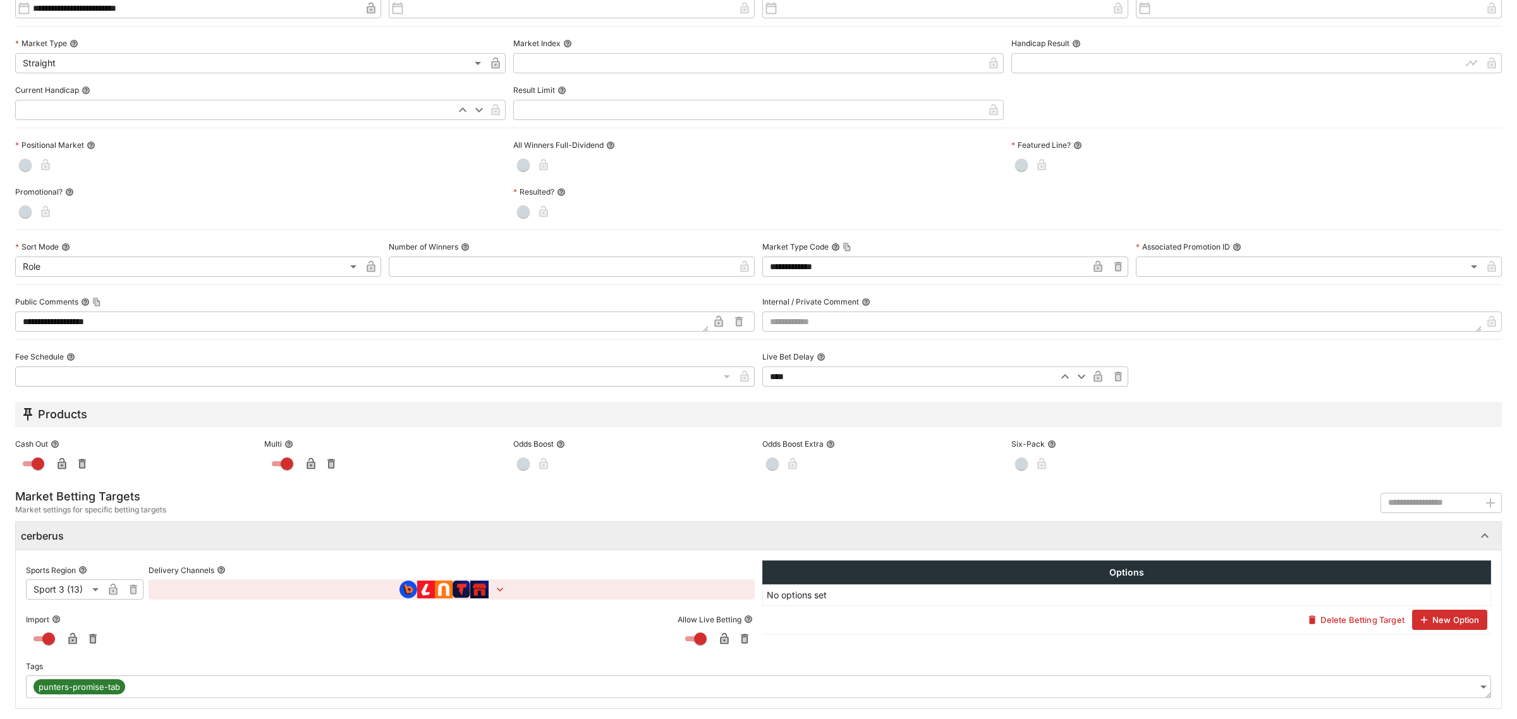
click at [1293, 680] on body "**********" at bounding box center [758, 710] width 1517 height 1420
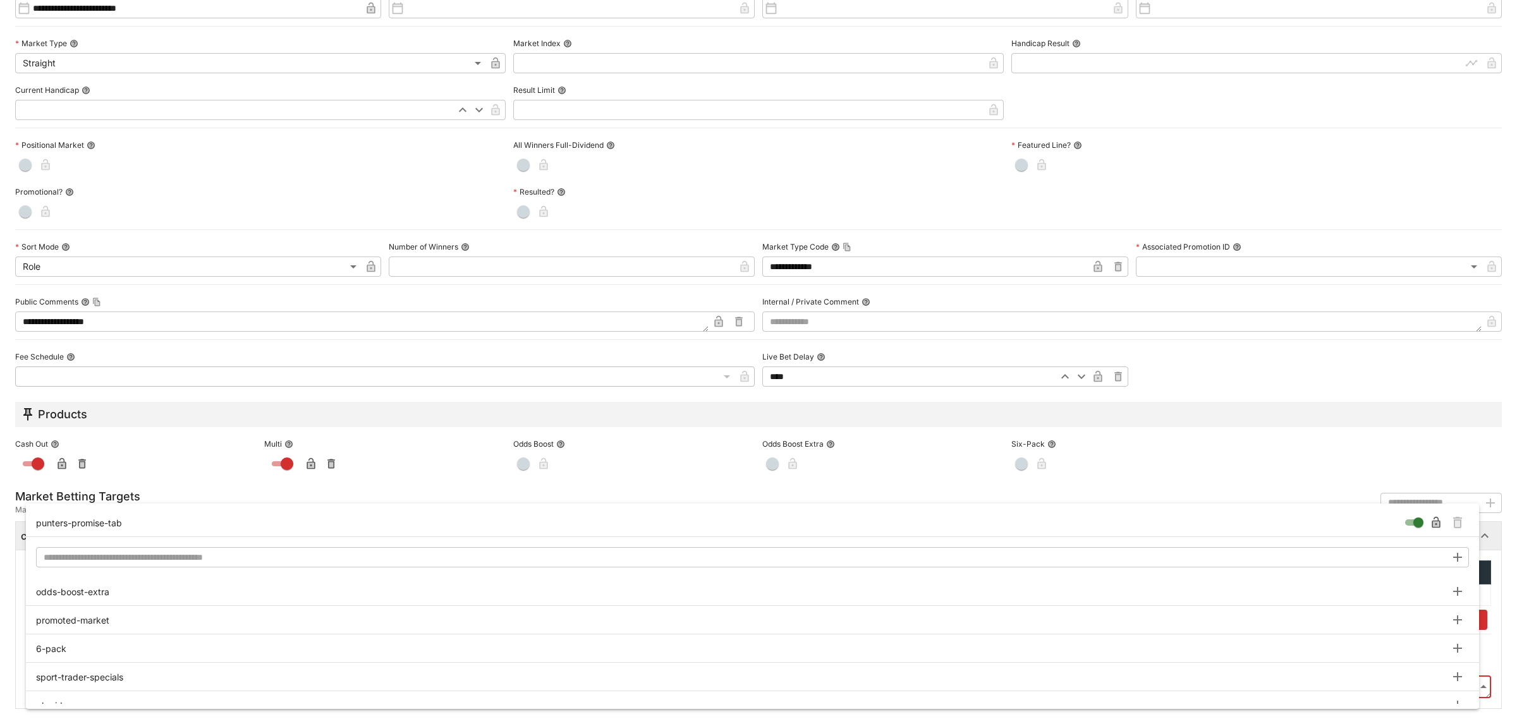
type input "**********"
click at [1457, 523] on icon "Remove Tag" at bounding box center [1457, 524] width 5 height 6
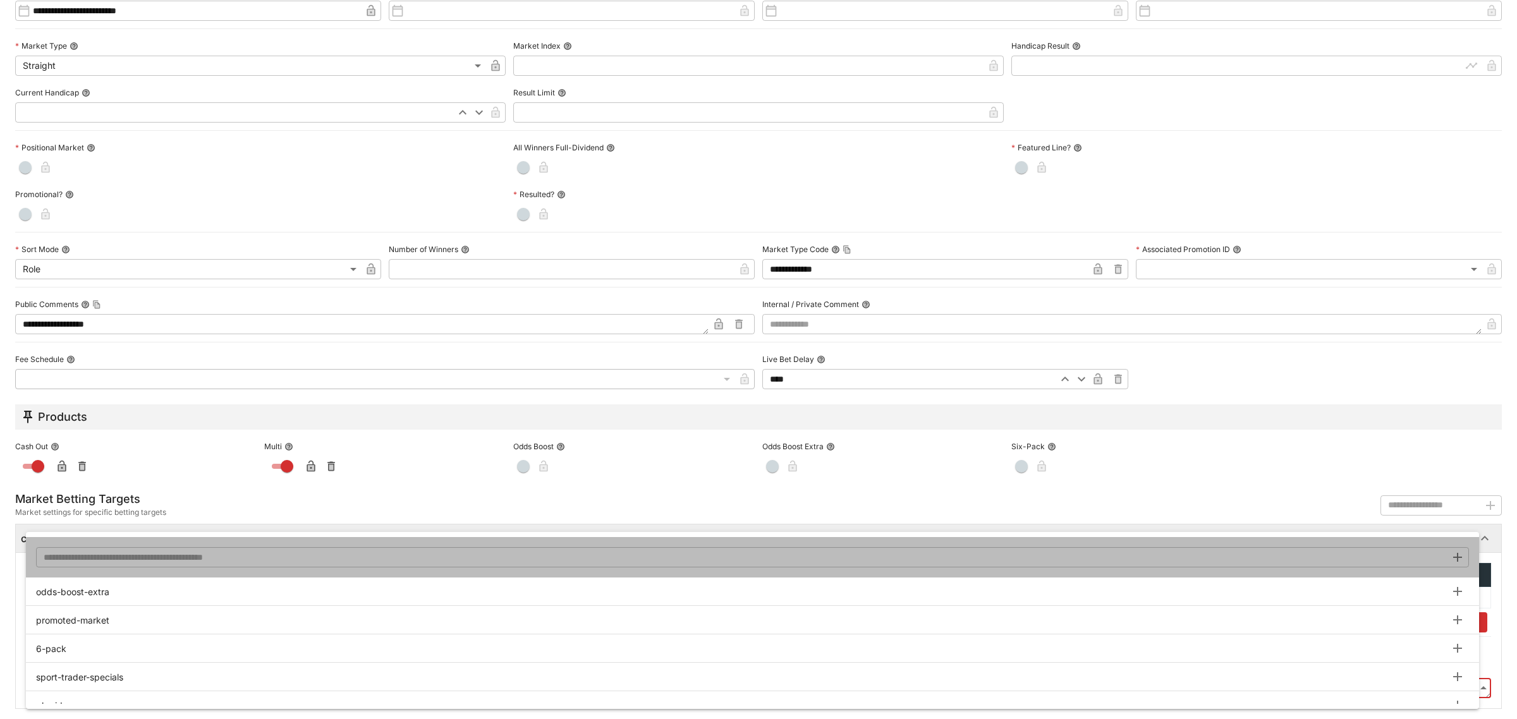
click at [1477, 547] on li "​" at bounding box center [752, 557] width 1453 height 40
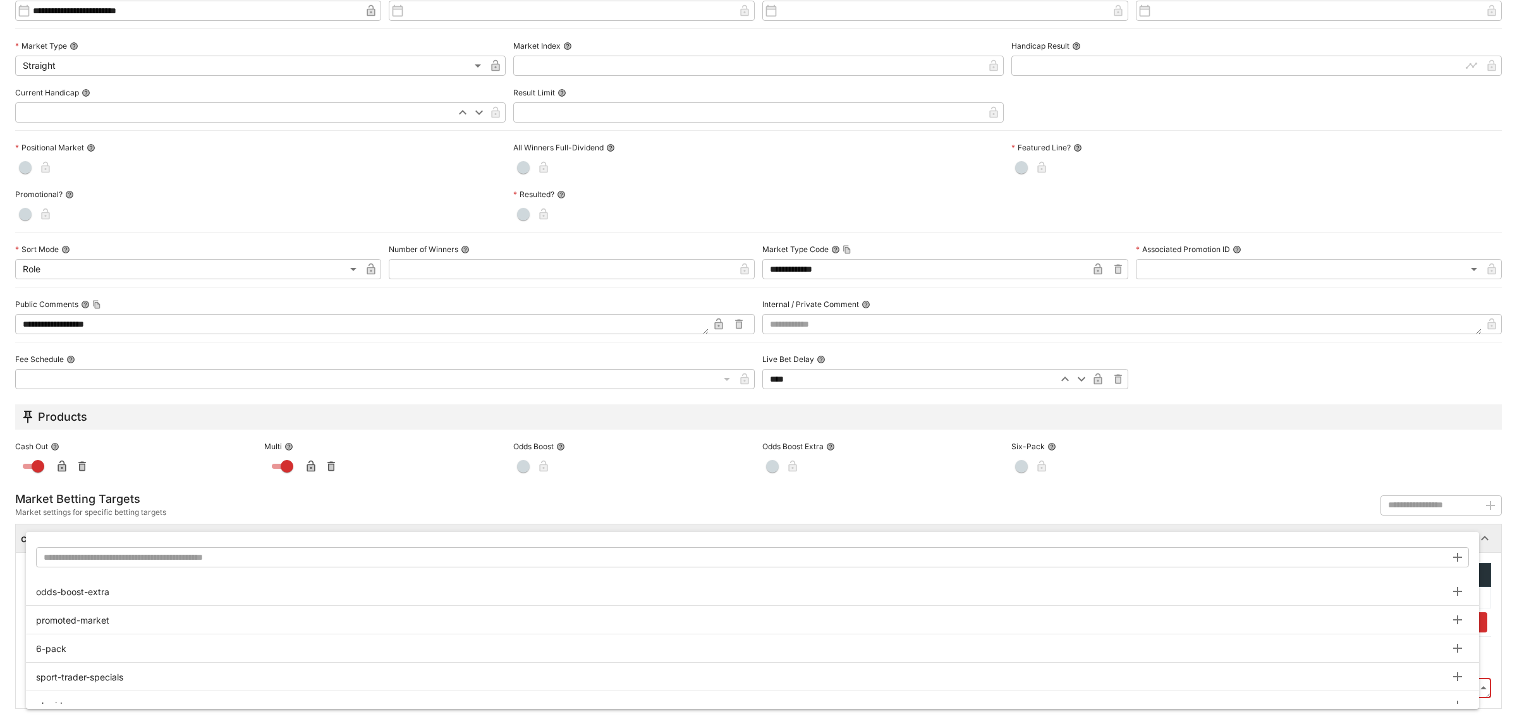
click at [1489, 548] on div at bounding box center [758, 359] width 1517 height 719
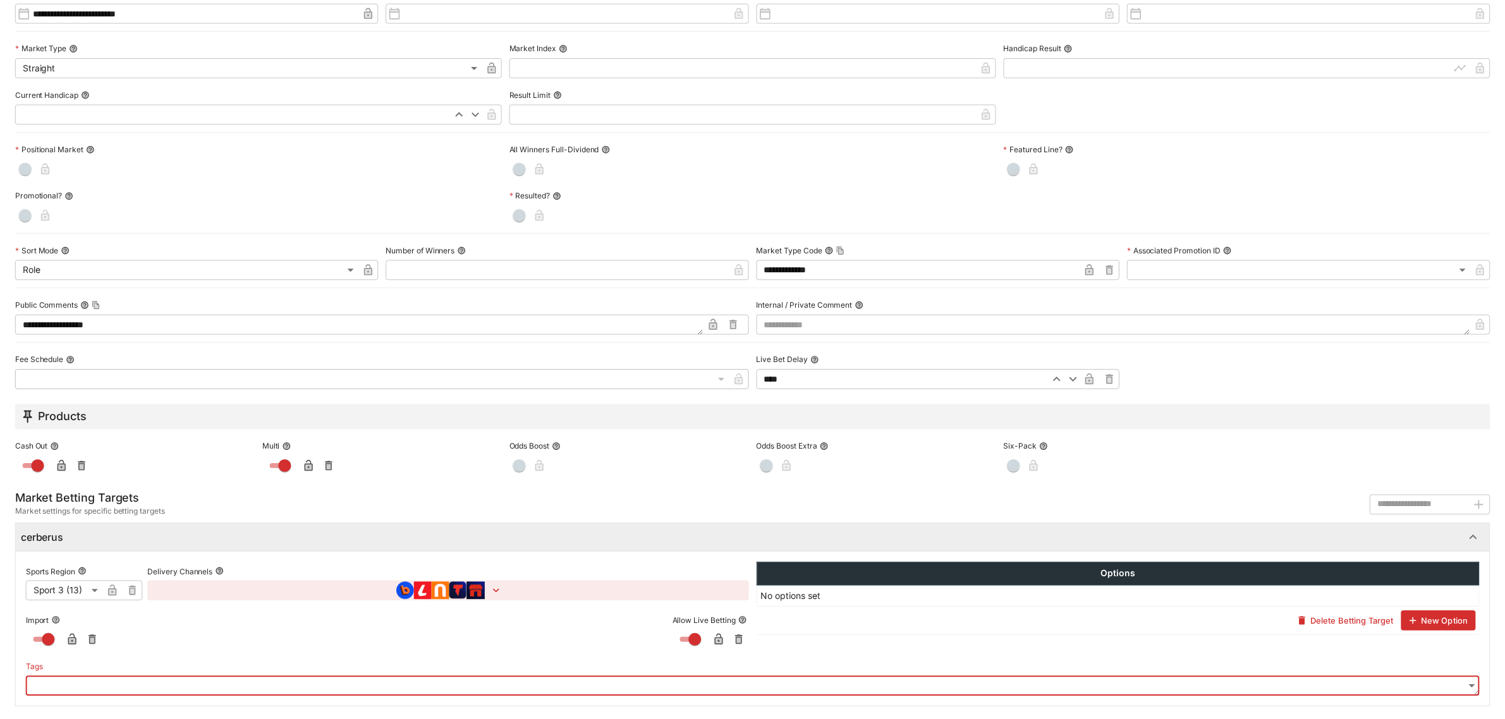
scroll to position [0, 0]
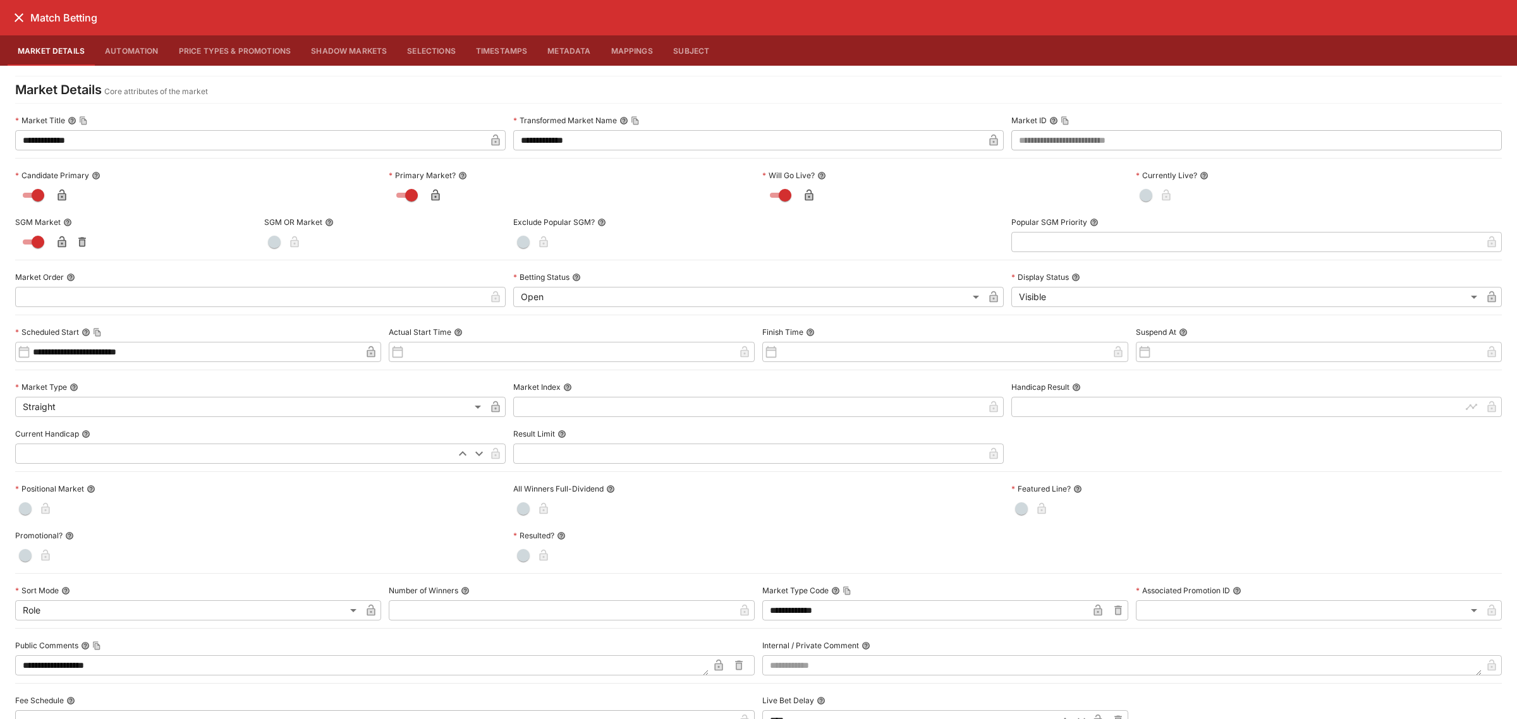
click at [19, 20] on icon "close" at bounding box center [18, 17] width 15 height 15
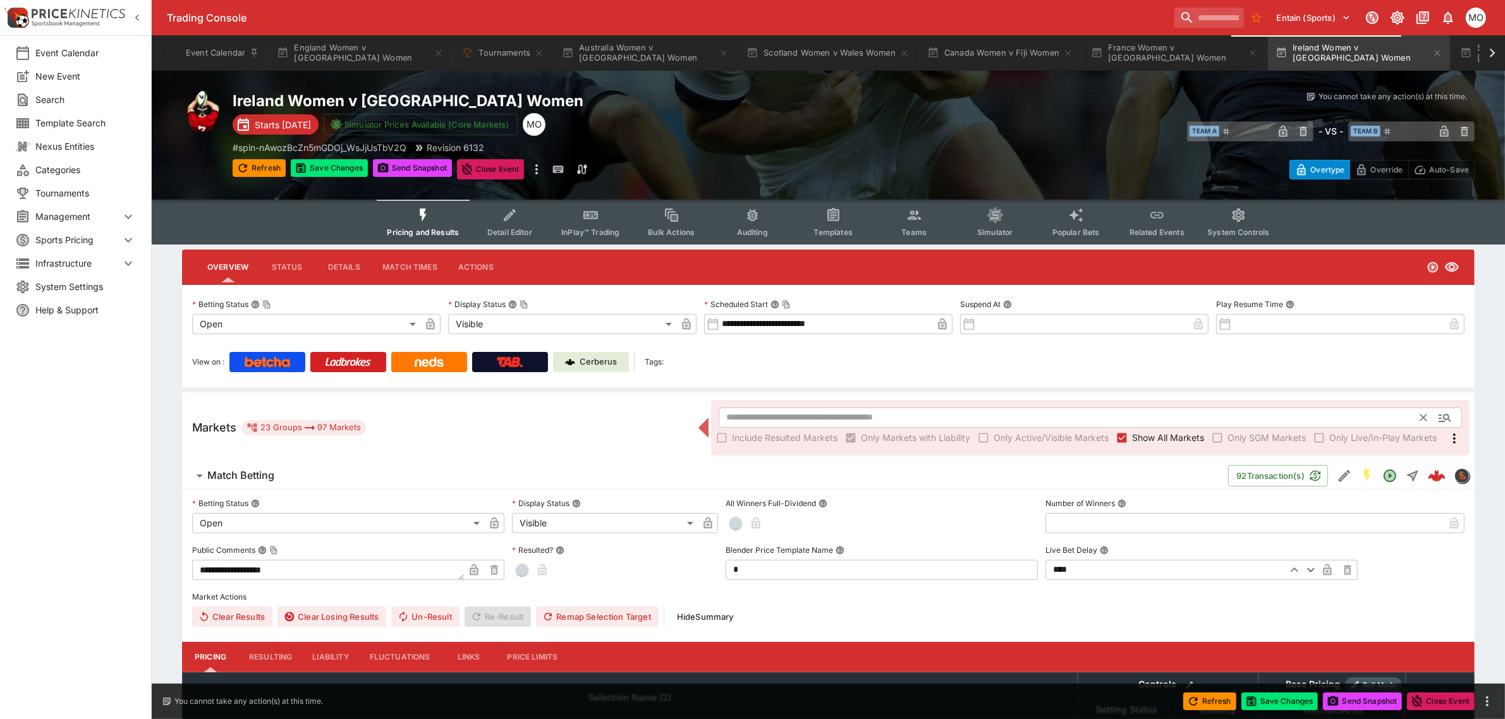
click at [756, 413] on input "text" at bounding box center [1070, 418] width 702 height 20
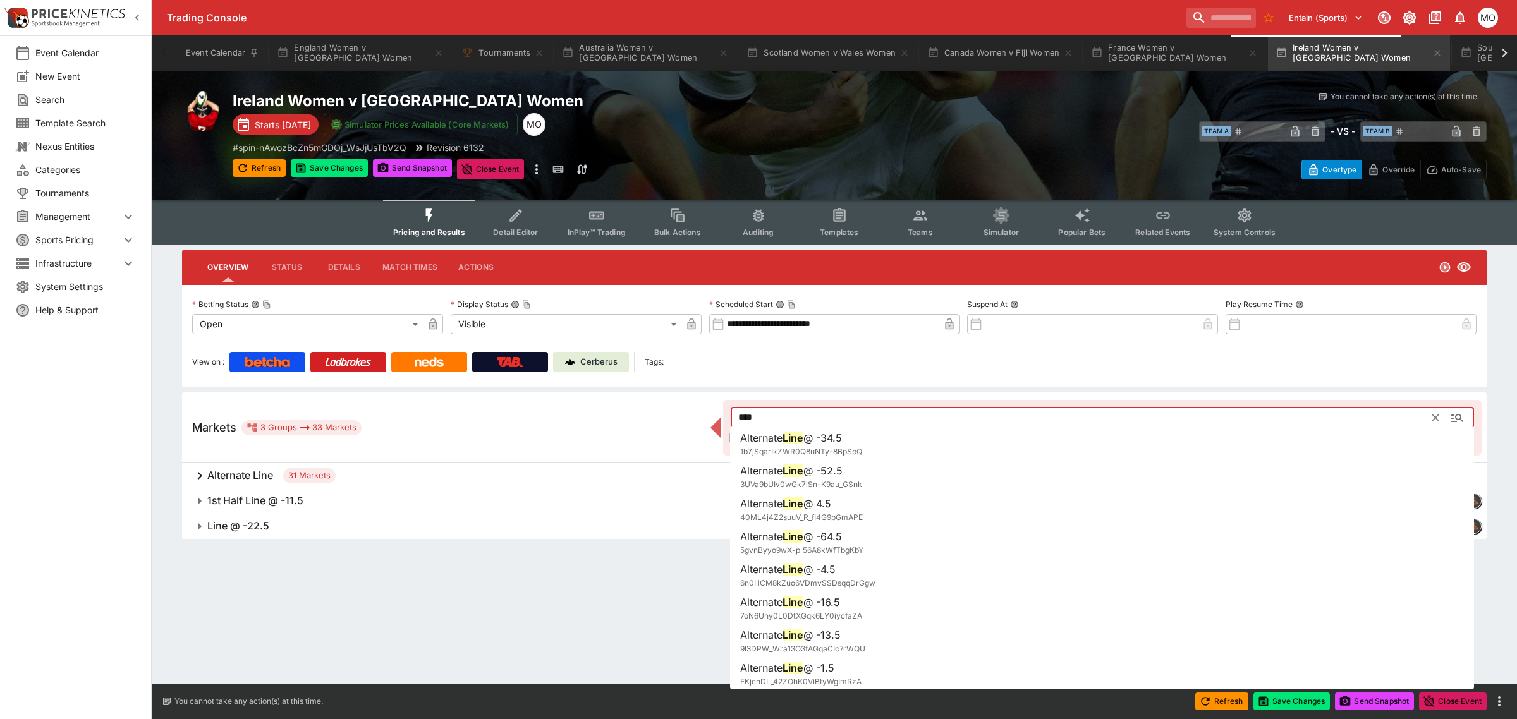
type input "****"
click at [305, 523] on span "Line @ -22.5" at bounding box center [721, 526] width 1029 height 13
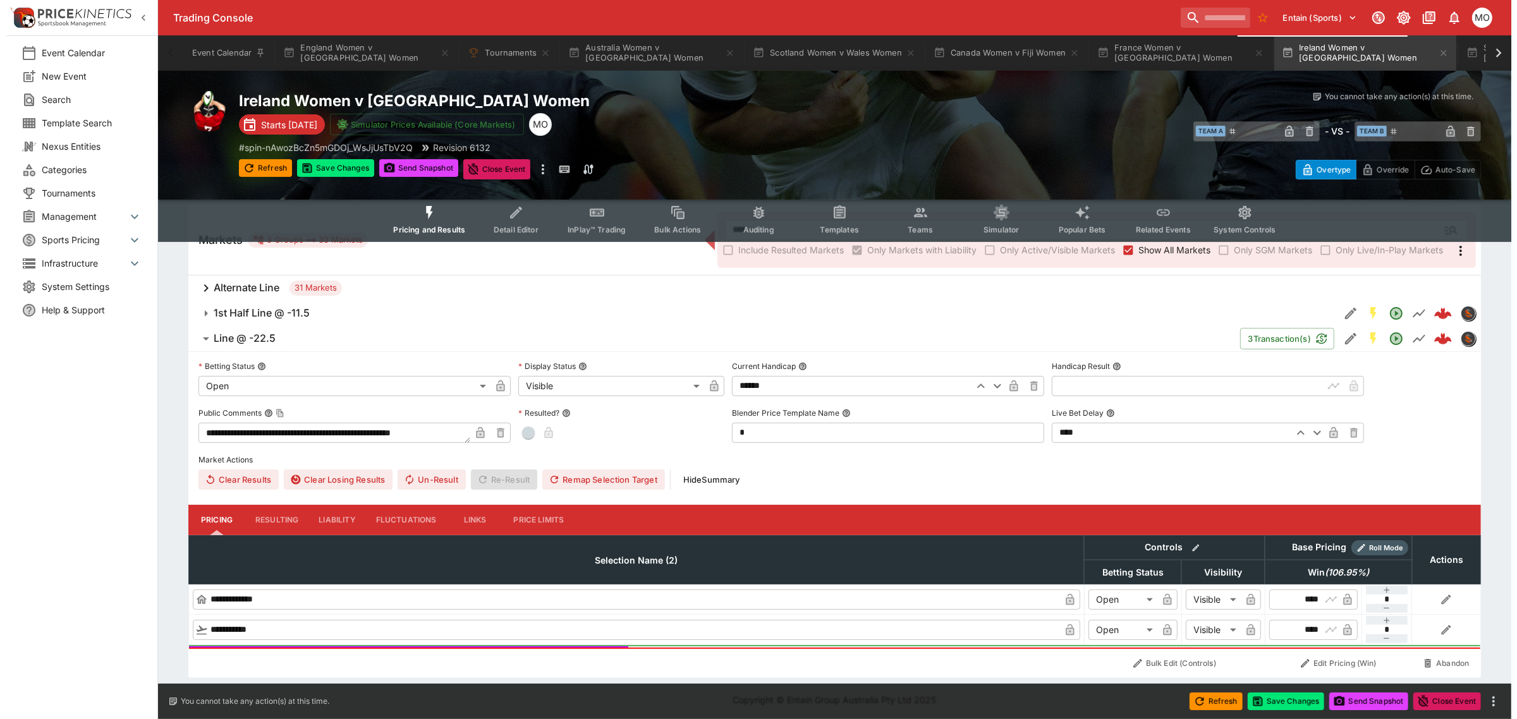
scroll to position [188, 0]
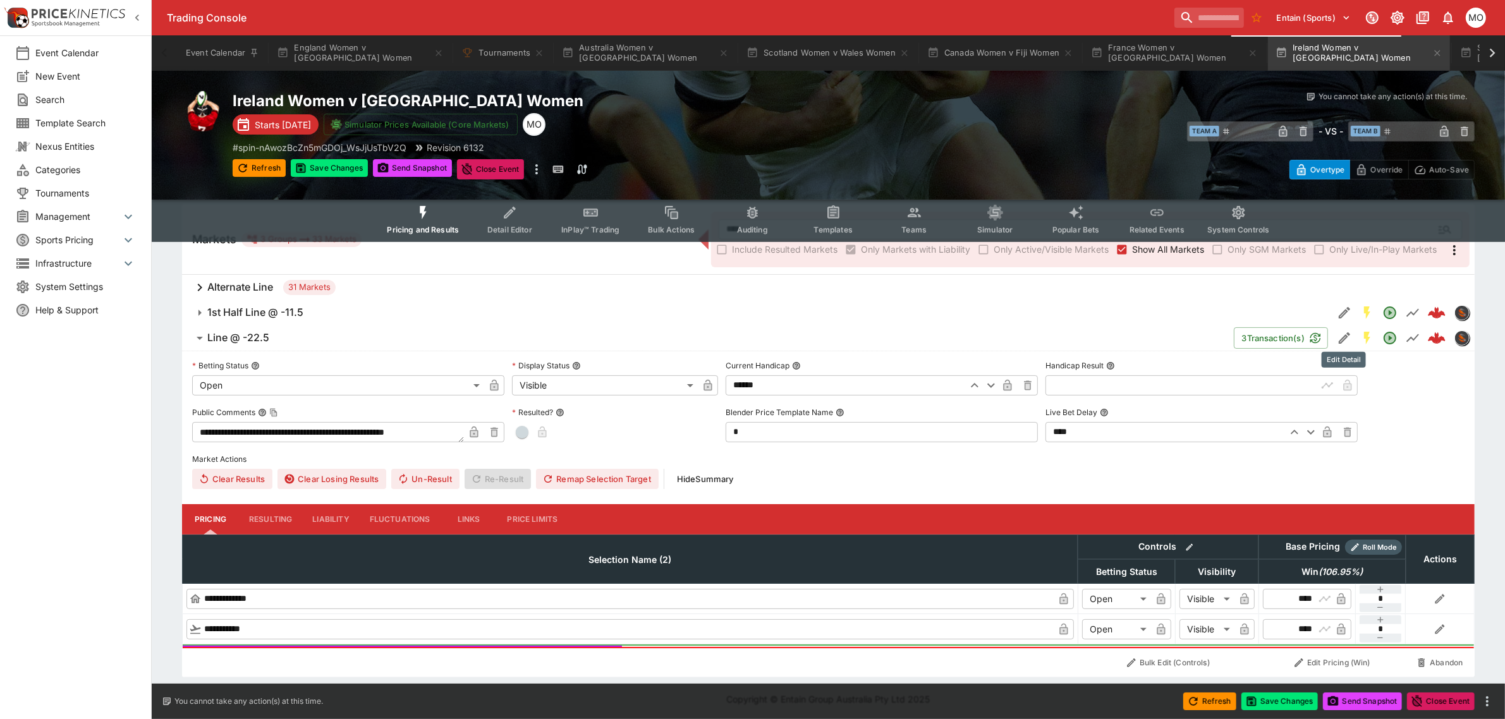
click at [1341, 335] on icon "Edit Detail" at bounding box center [1344, 338] width 15 height 15
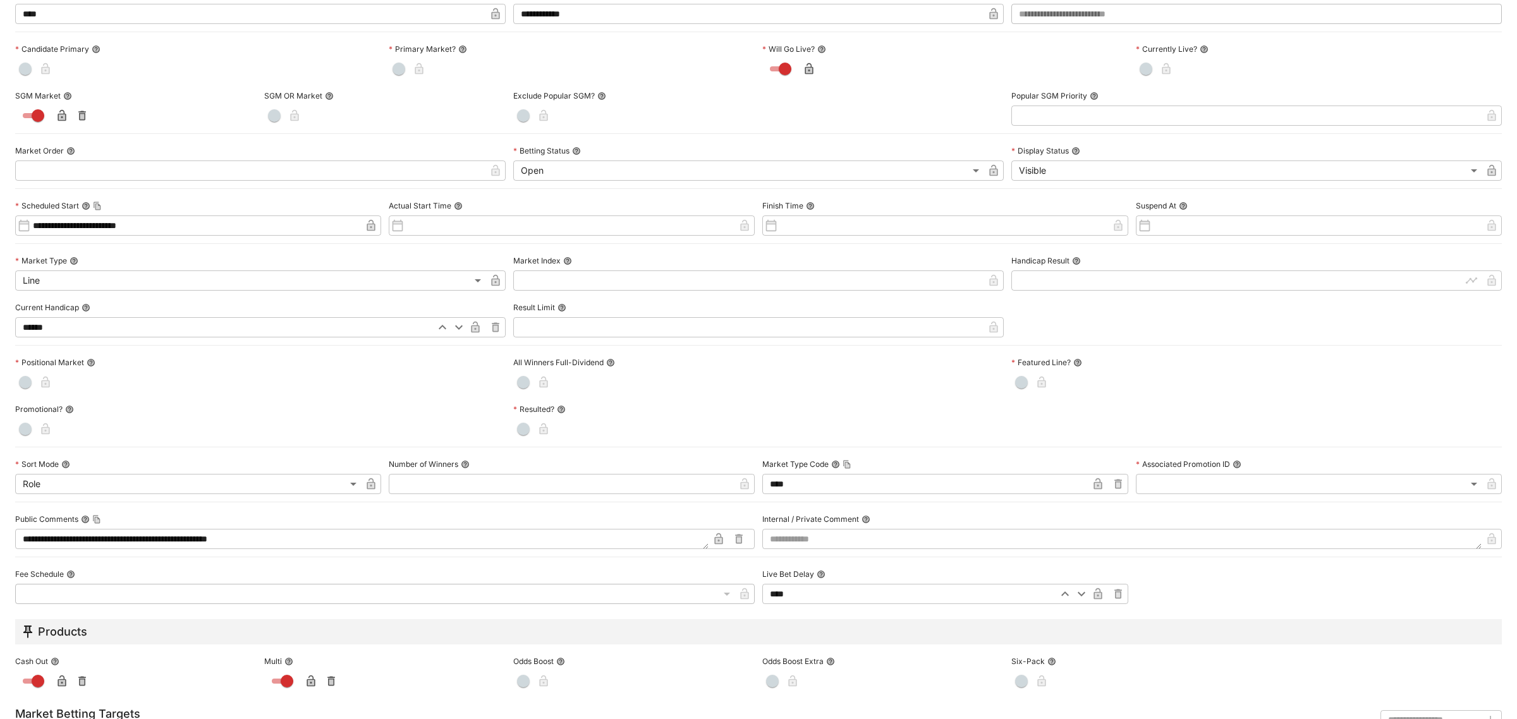
scroll to position [345, 0]
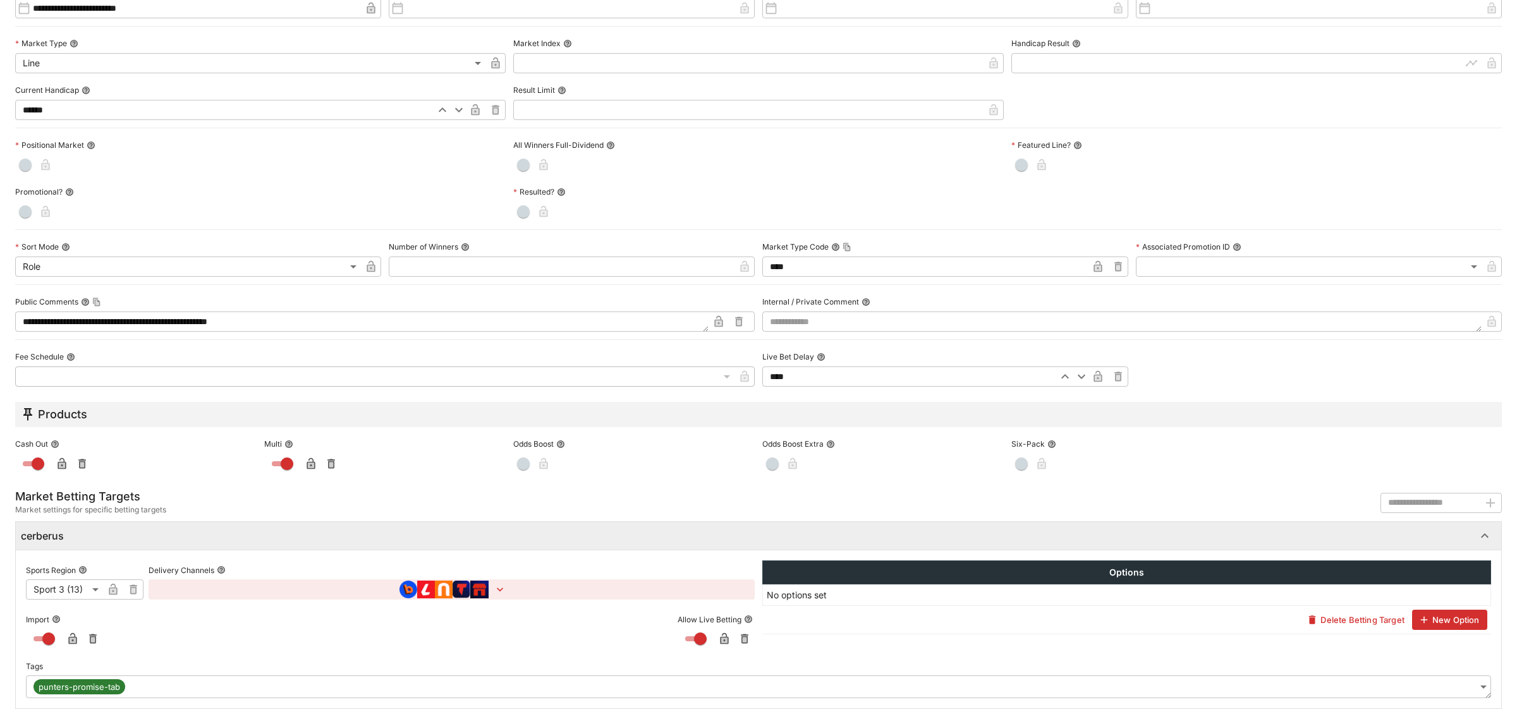
click at [1468, 683] on body "**********" at bounding box center [758, 267] width 1517 height 910
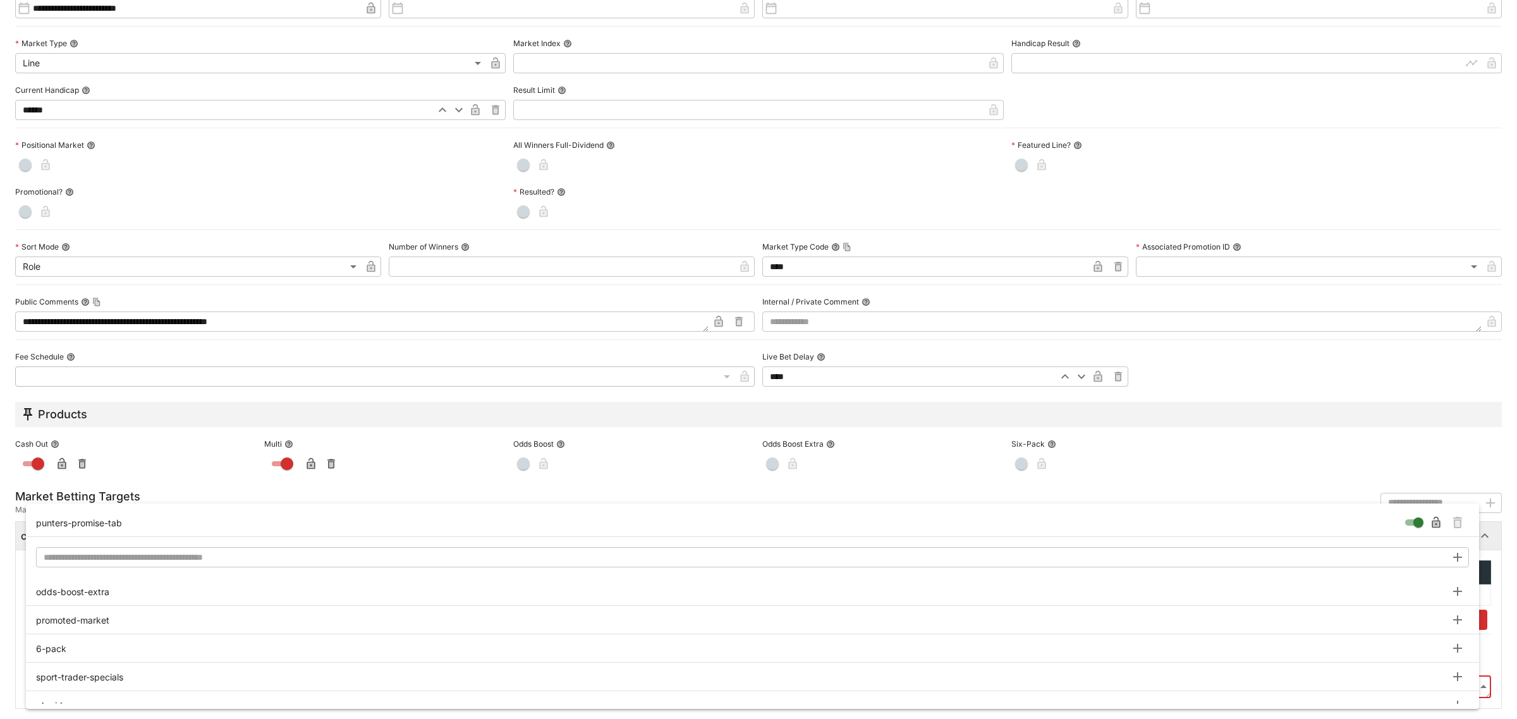
type input "**********"
click at [1462, 520] on icon "Remove Tag" at bounding box center [1457, 522] width 15 height 15
click at [1505, 496] on div at bounding box center [758, 359] width 1517 height 719
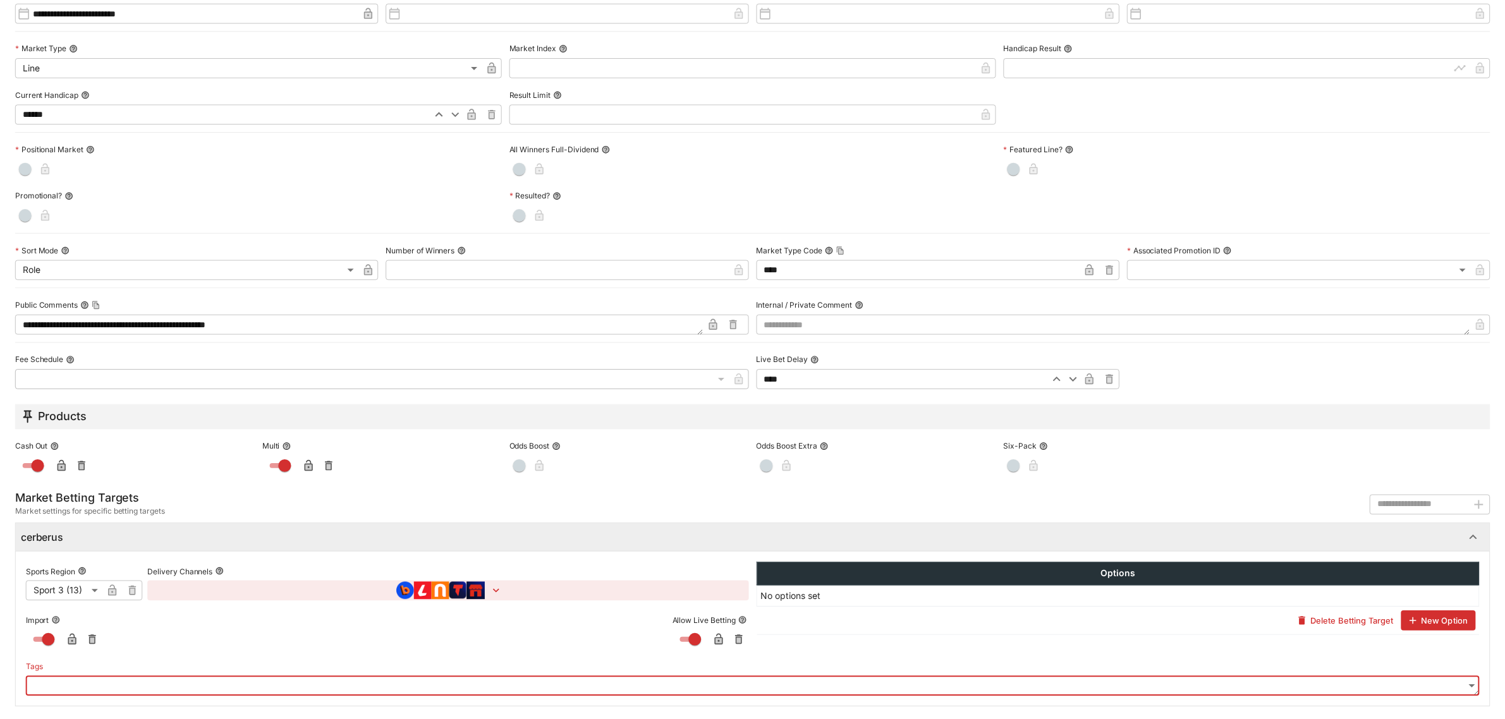
scroll to position [0, 0]
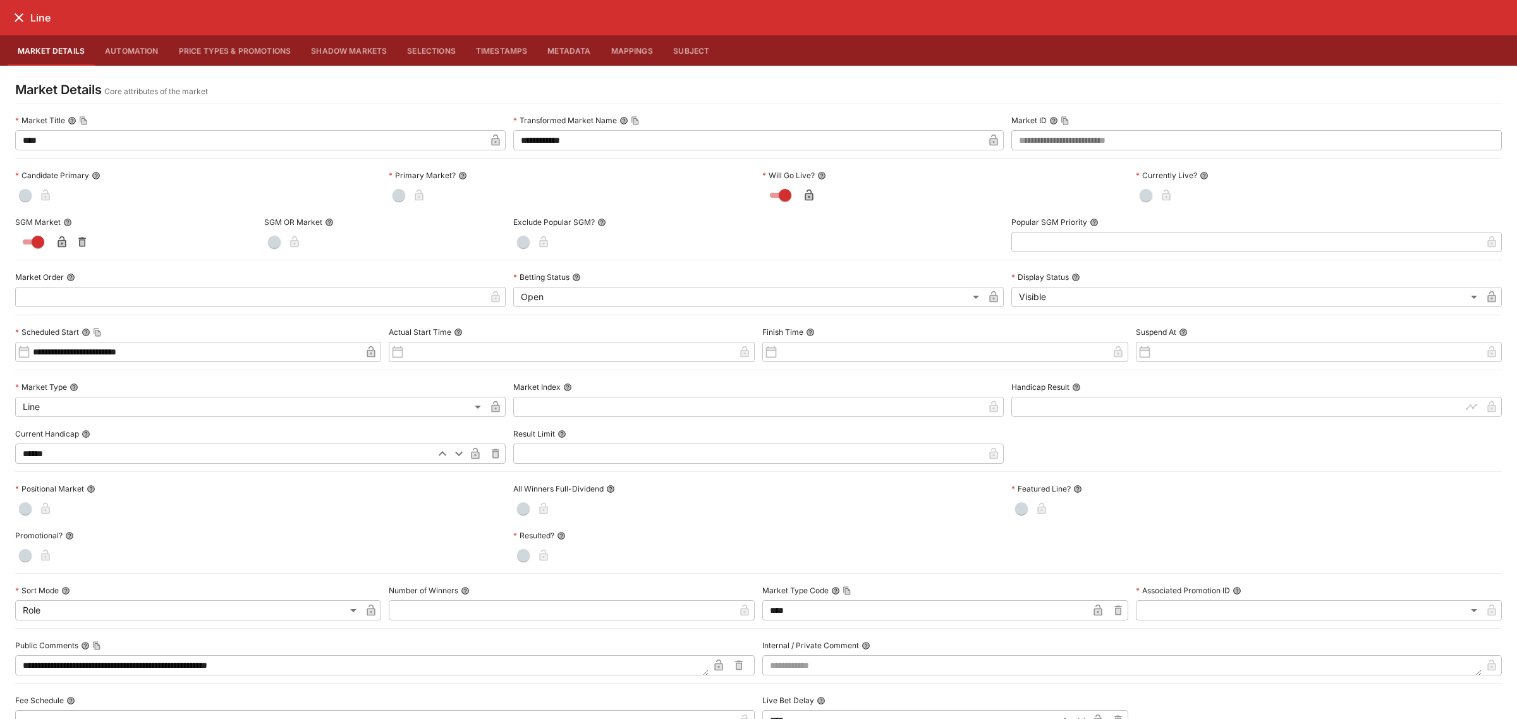
click at [21, 19] on icon "close" at bounding box center [18, 17] width 15 height 15
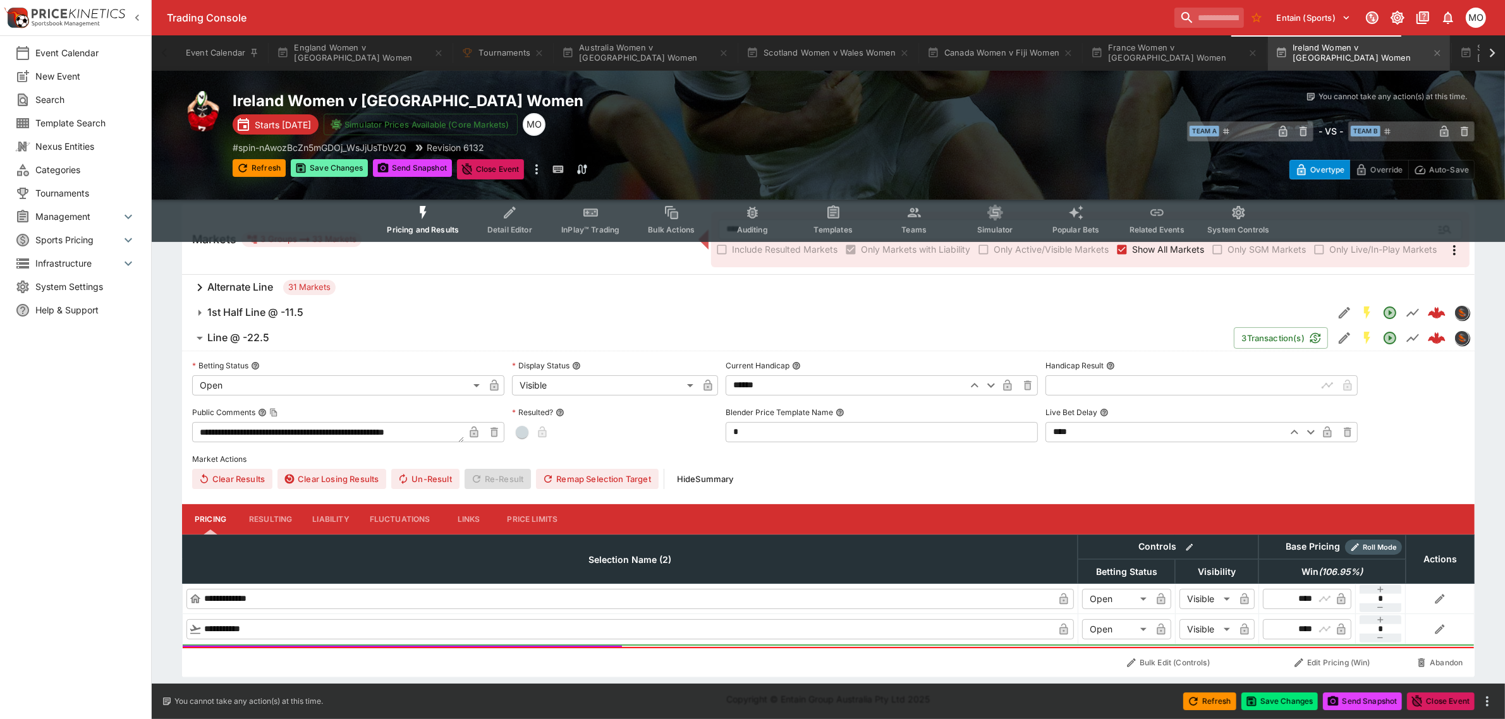
click at [298, 164] on icon "button" at bounding box center [300, 168] width 9 height 9
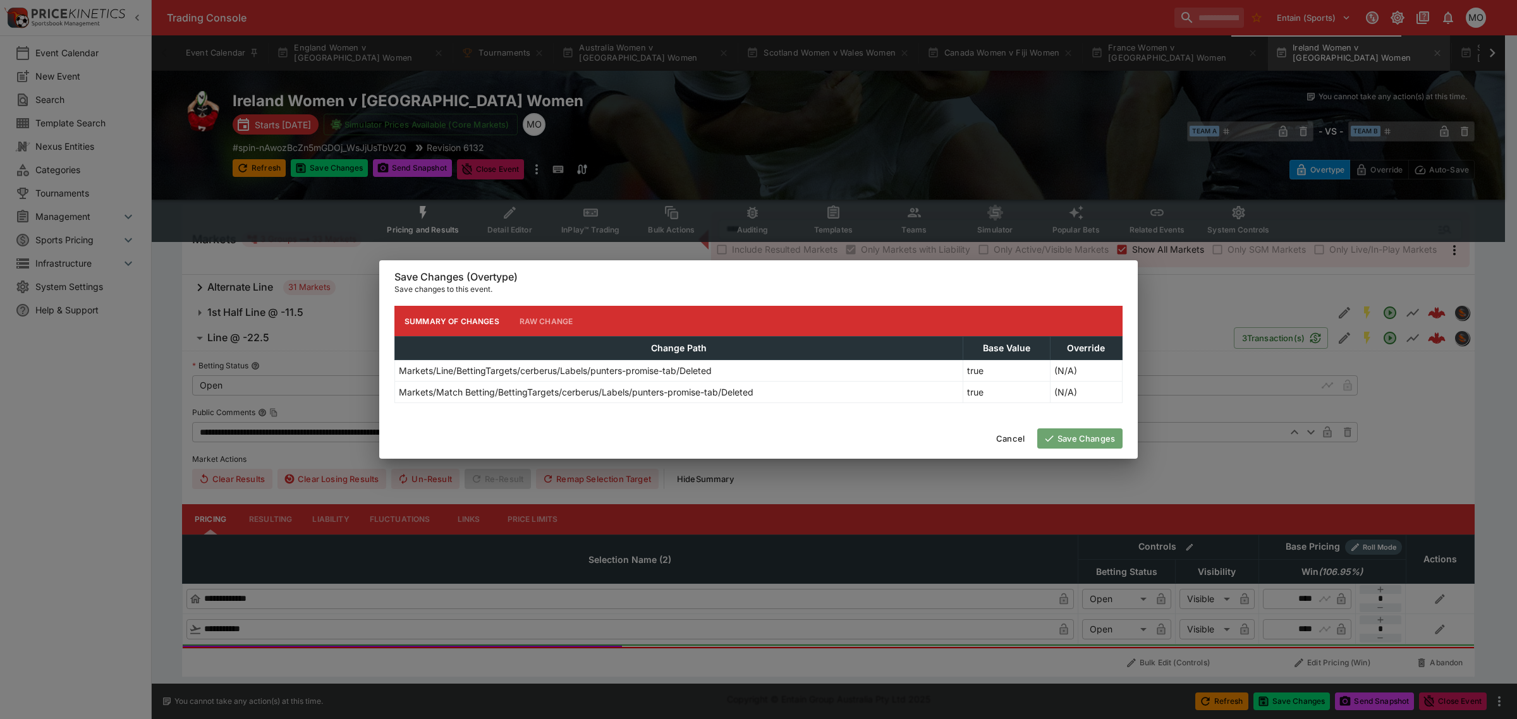
click at [1073, 429] on button "Save Changes" at bounding box center [1079, 439] width 85 height 20
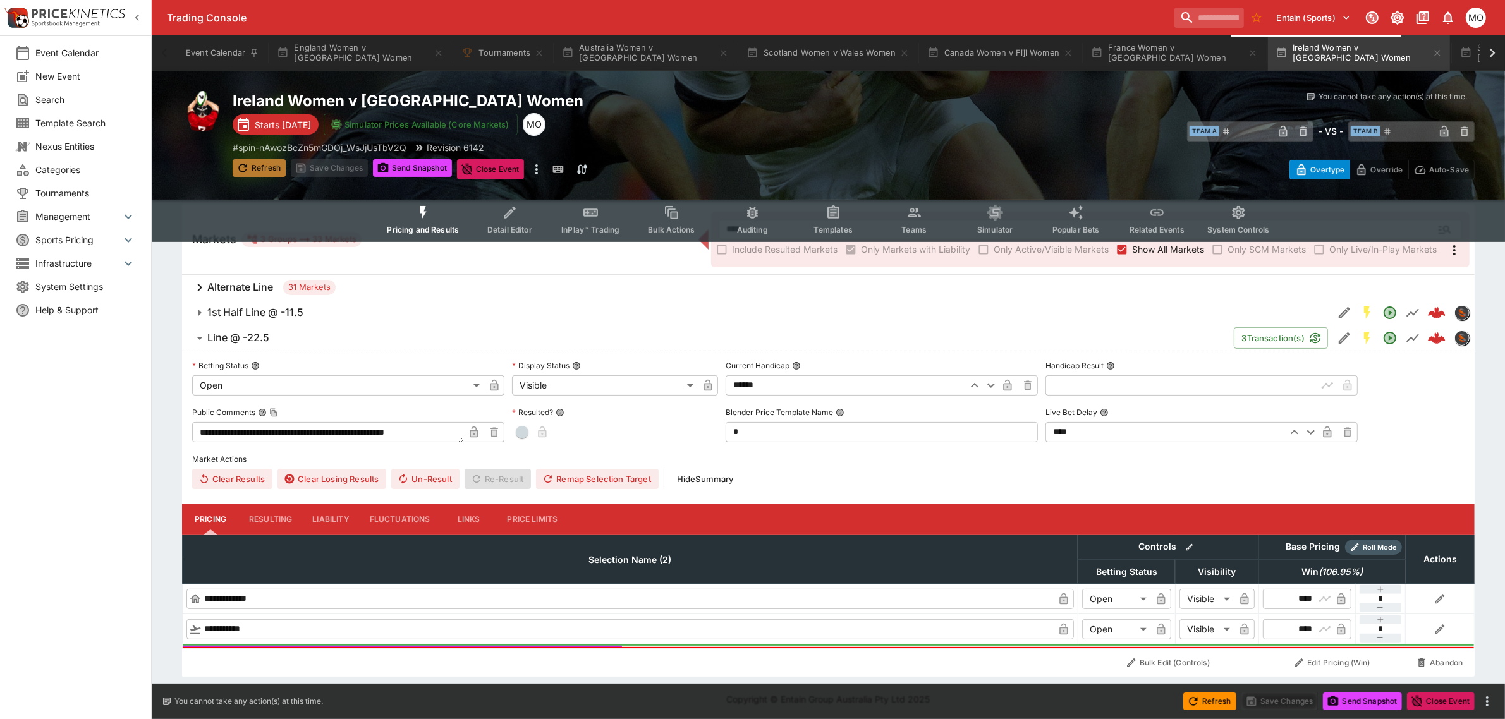
click at [271, 164] on button "Refresh" at bounding box center [259, 168] width 53 height 18
click at [415, 162] on button "Send Snapshot" at bounding box center [412, 168] width 79 height 18
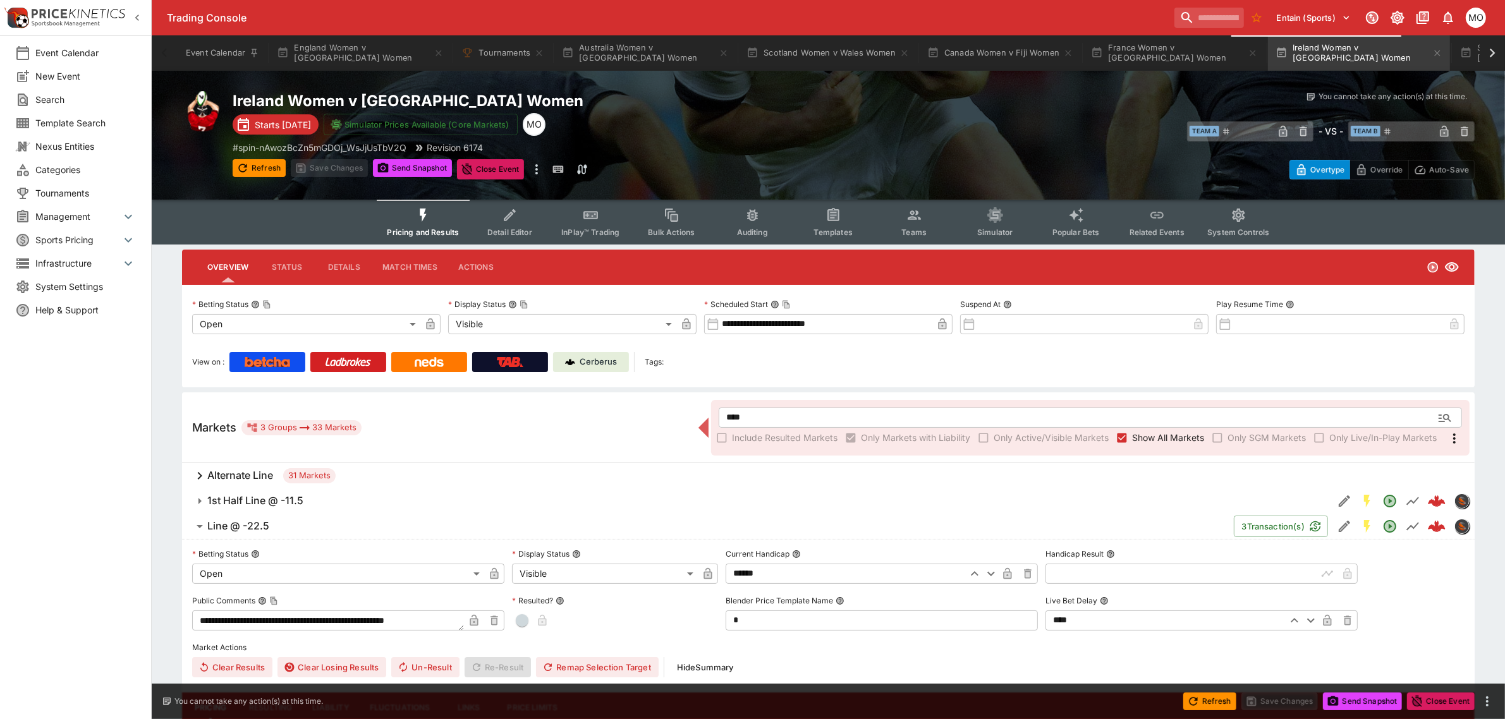
click at [575, 362] on img at bounding box center [570, 362] width 10 height 10
click at [1489, 54] on icon at bounding box center [1493, 53] width 18 height 18
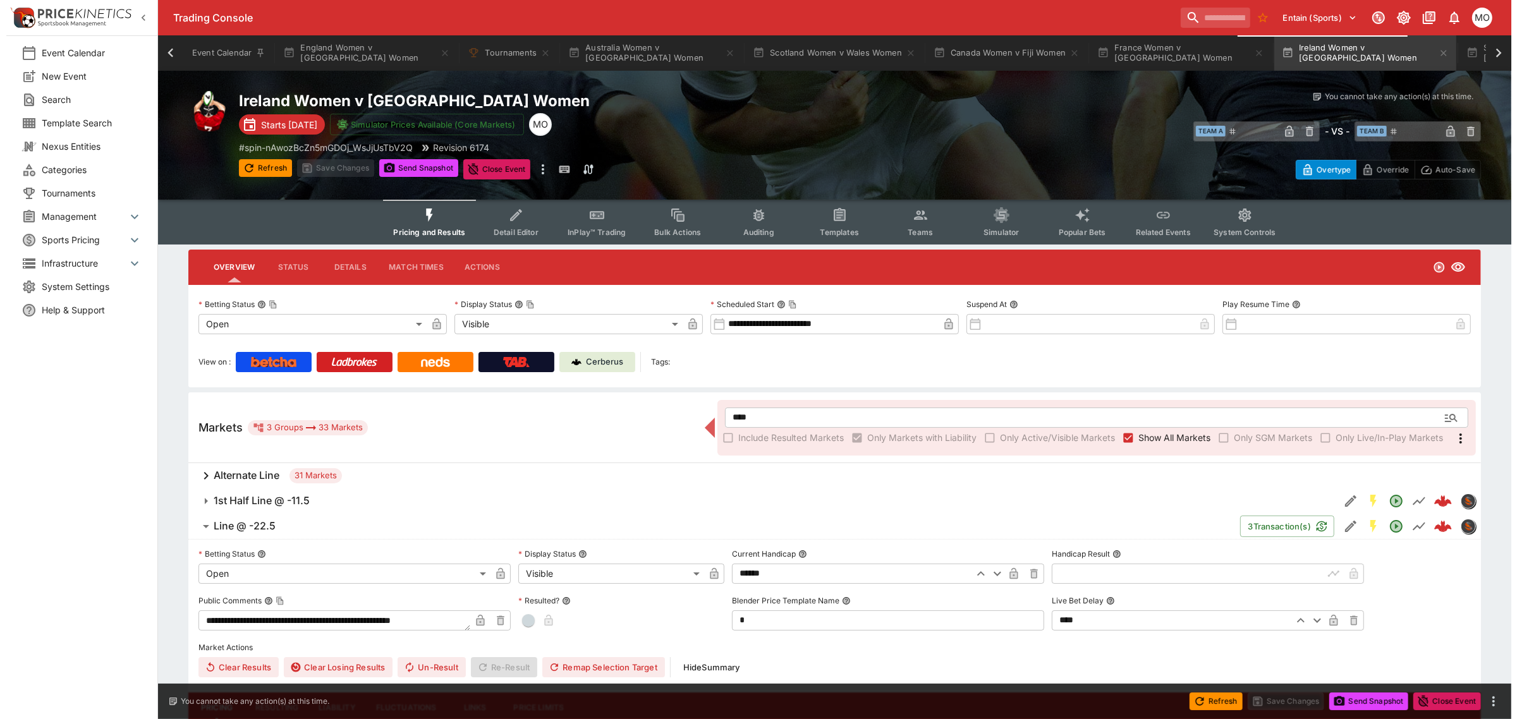
scroll to position [0, 109]
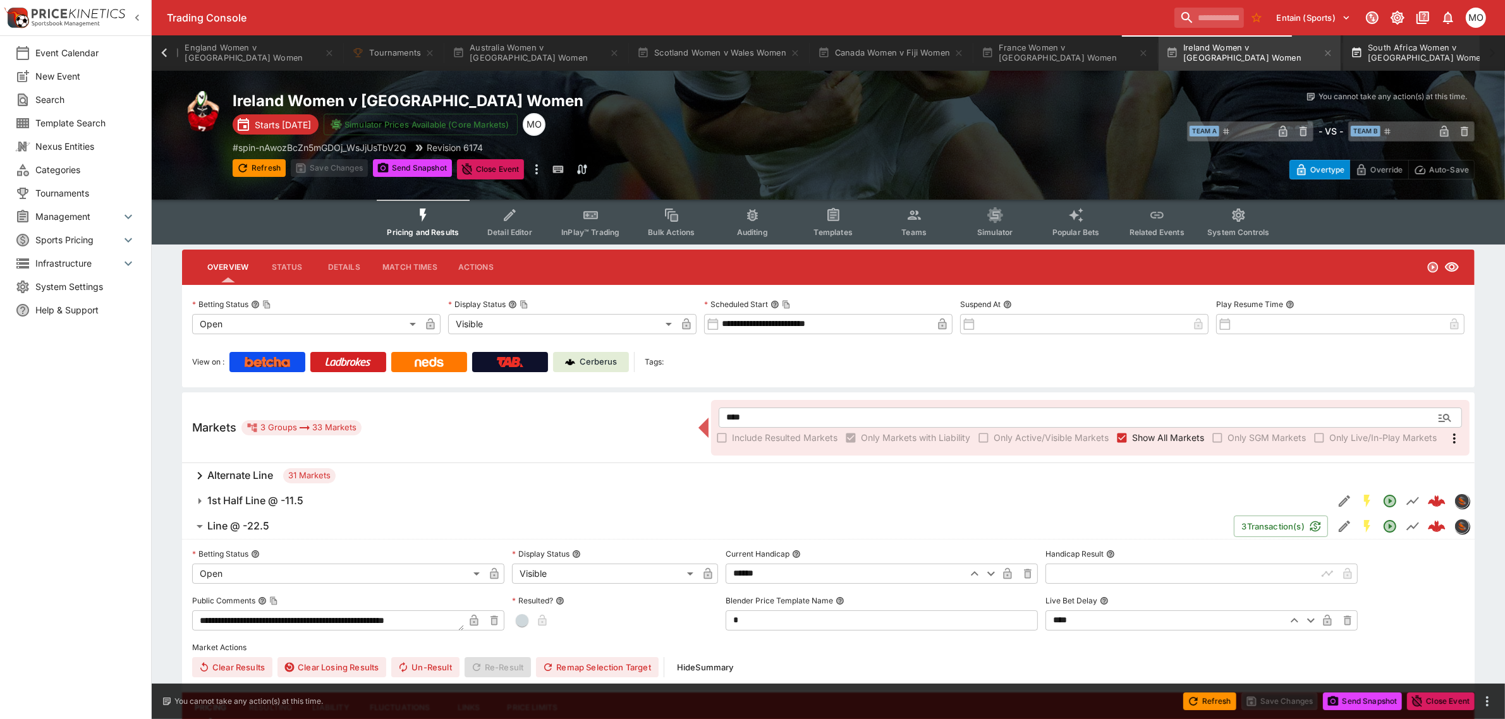
click at [1389, 54] on button "South Africa Women v Brazil Women" at bounding box center [1434, 52] width 182 height 35
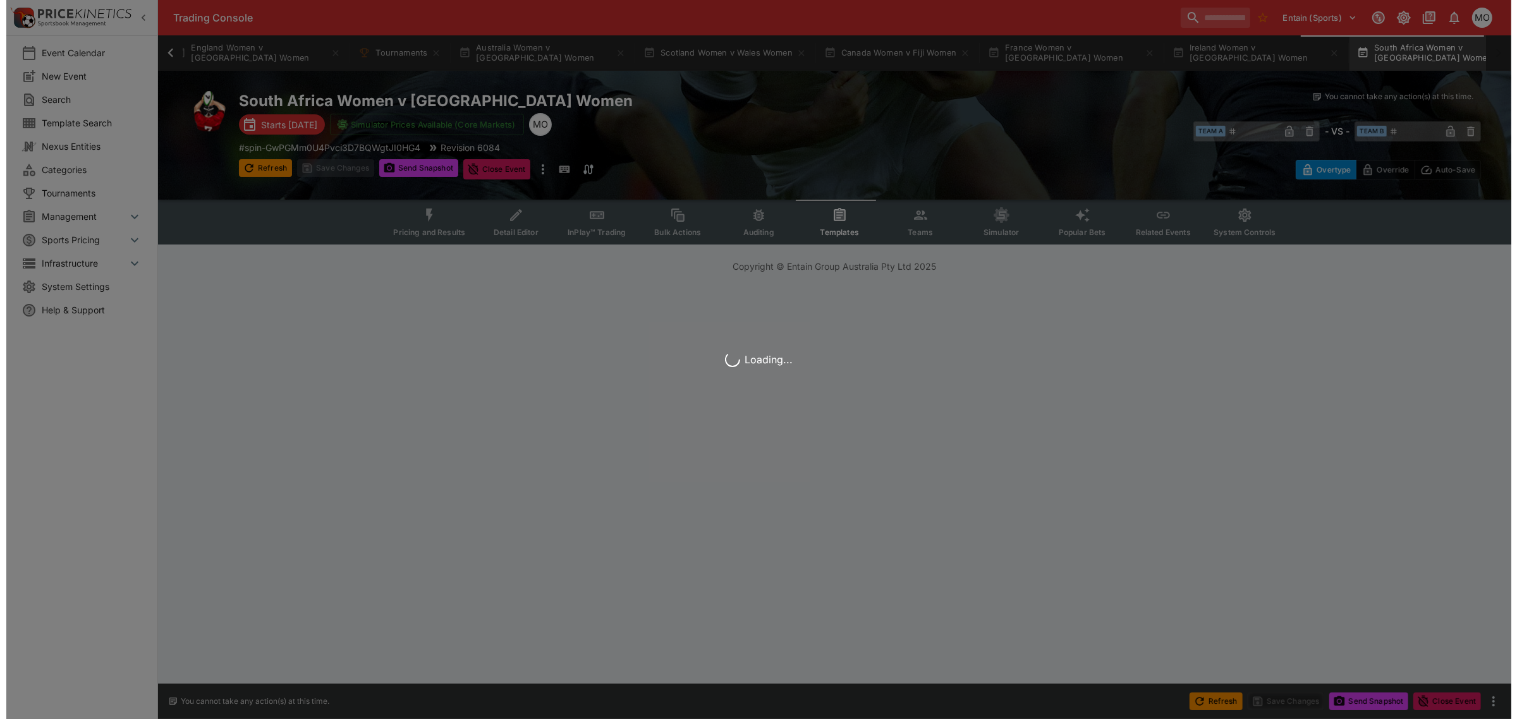
scroll to position [0, 98]
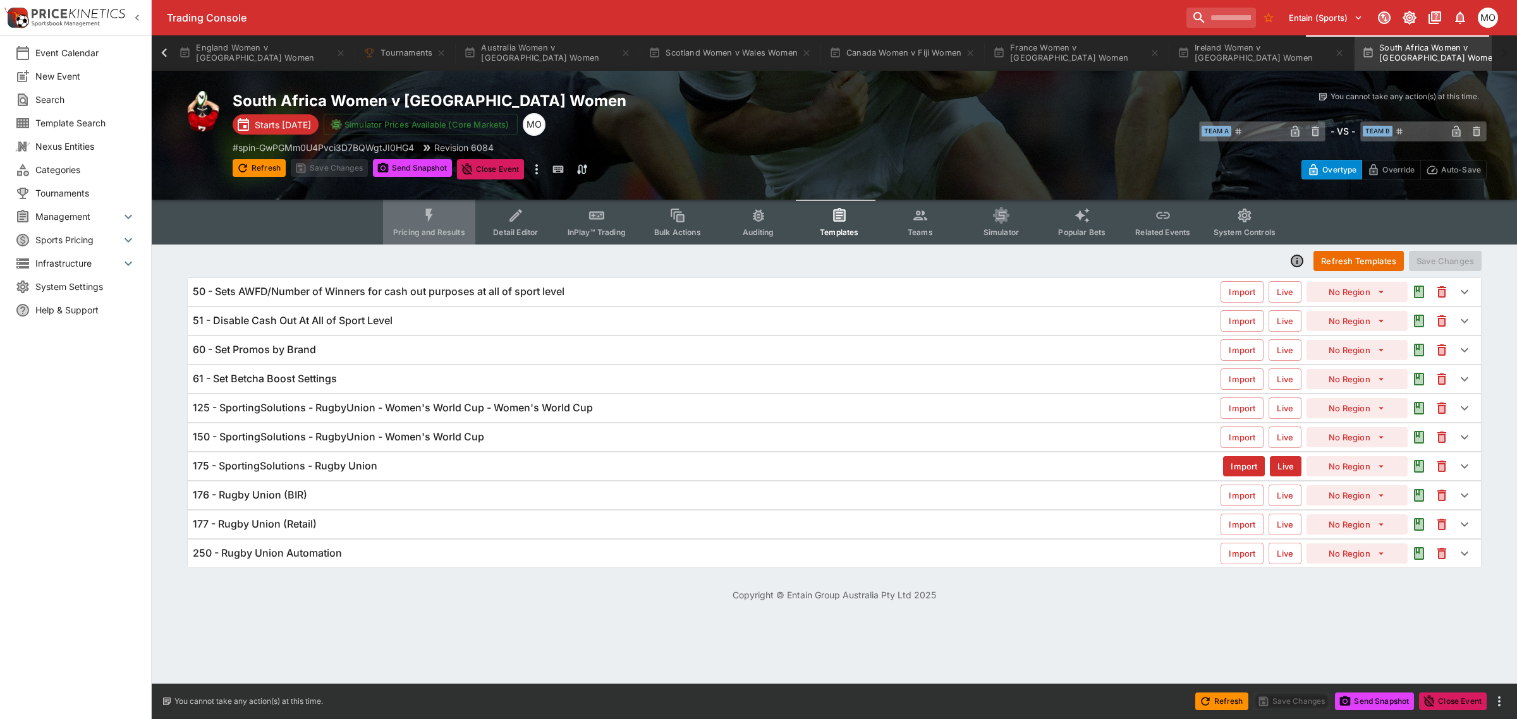
click at [436, 224] on button "Pricing and Results" at bounding box center [429, 222] width 92 height 45
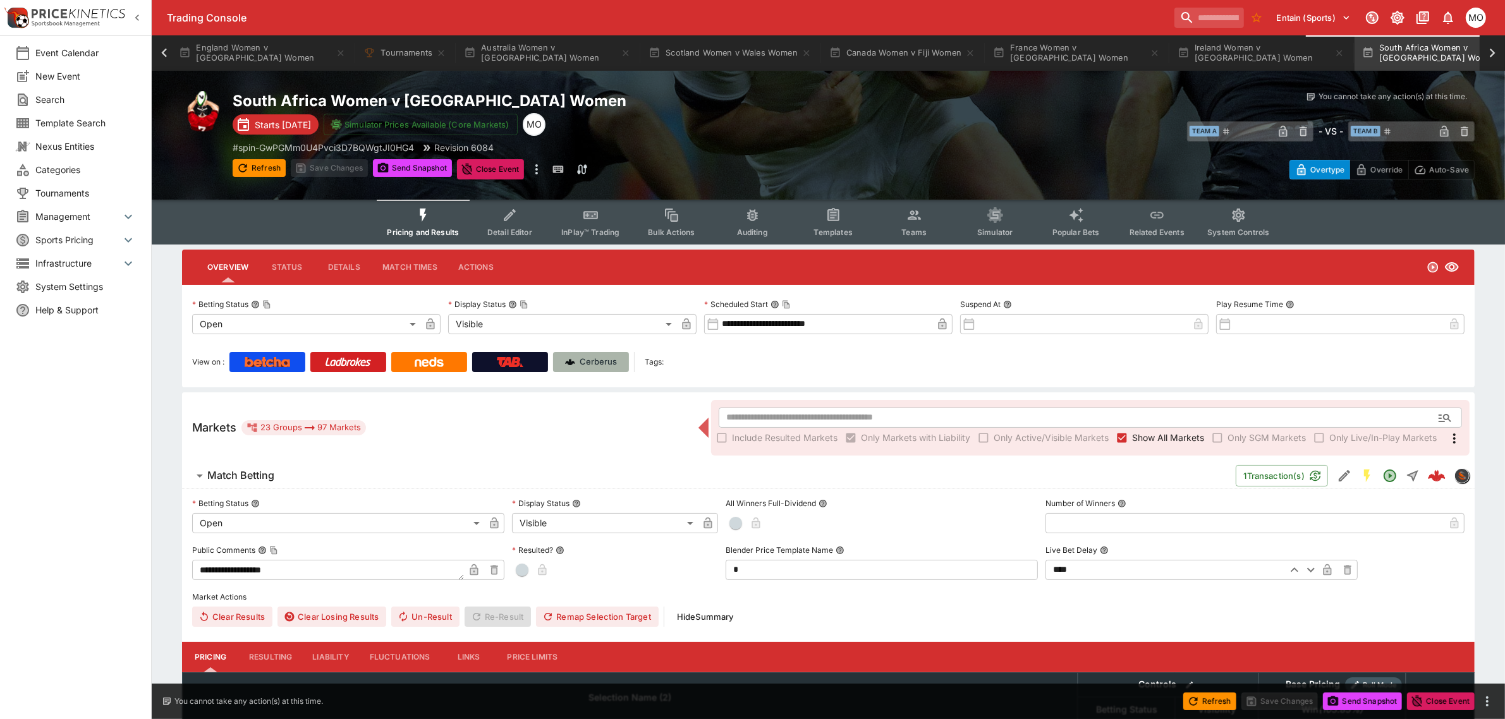
click at [595, 367] on p "Cerberus" at bounding box center [598, 362] width 37 height 13
click at [1344, 475] on icon "Edit Detail" at bounding box center [1344, 475] width 11 height 11
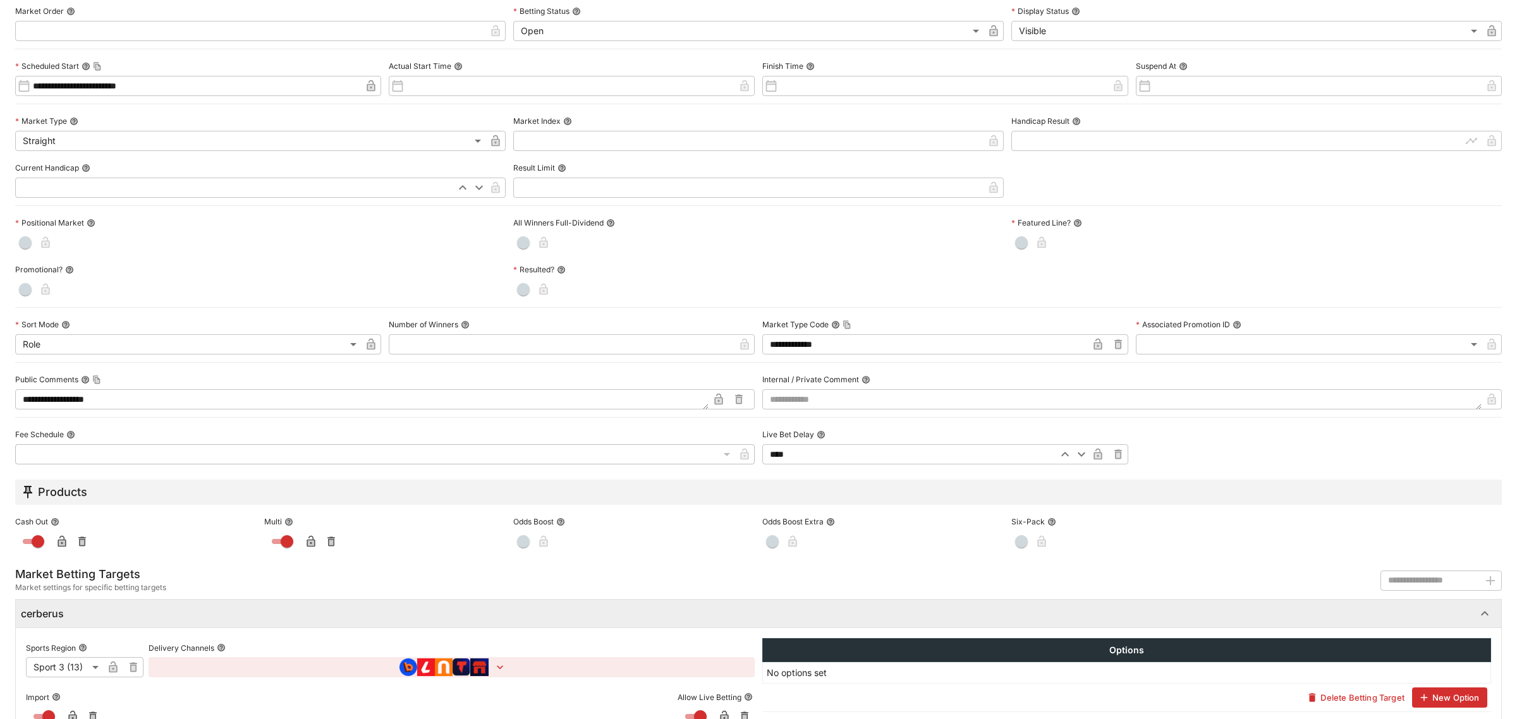
scroll to position [345, 0]
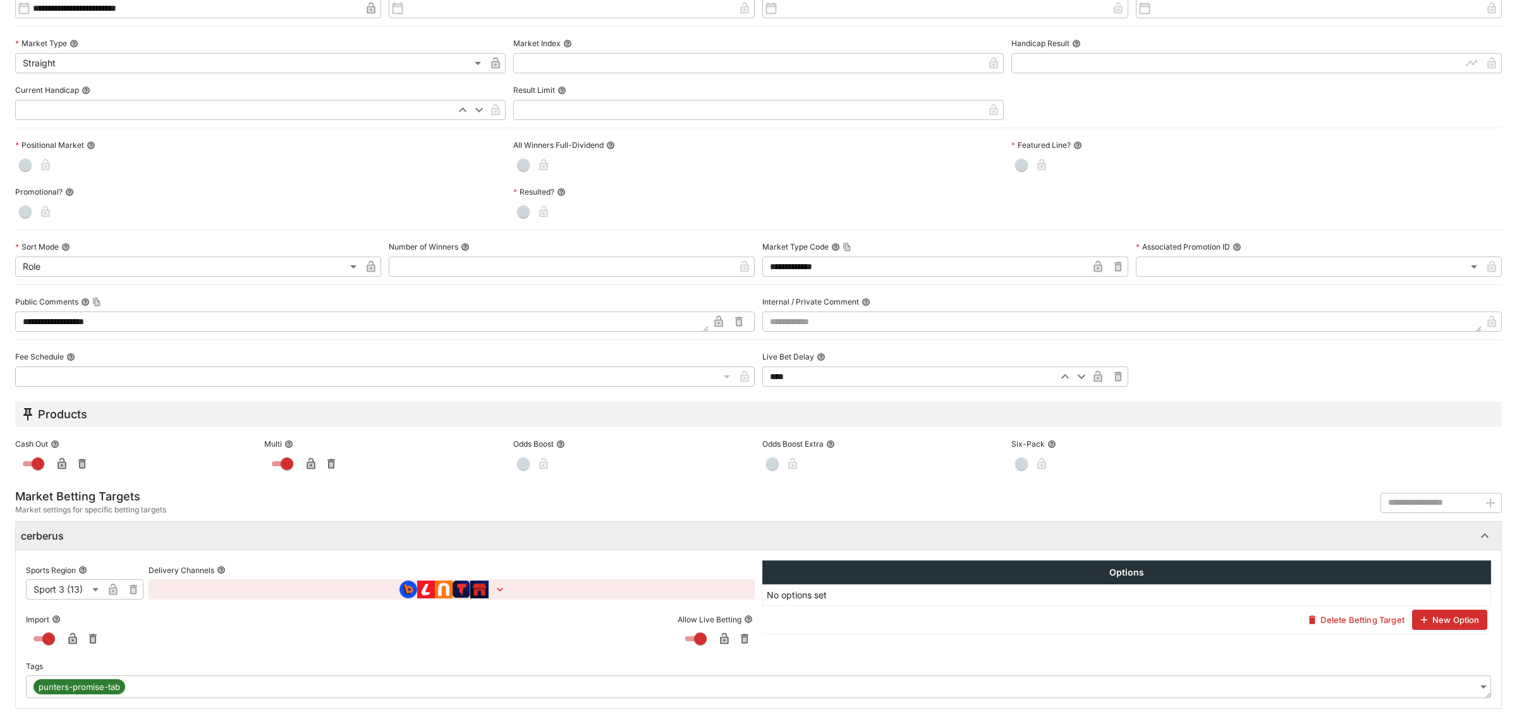
click at [1442, 685] on body "**********" at bounding box center [758, 707] width 1517 height 1415
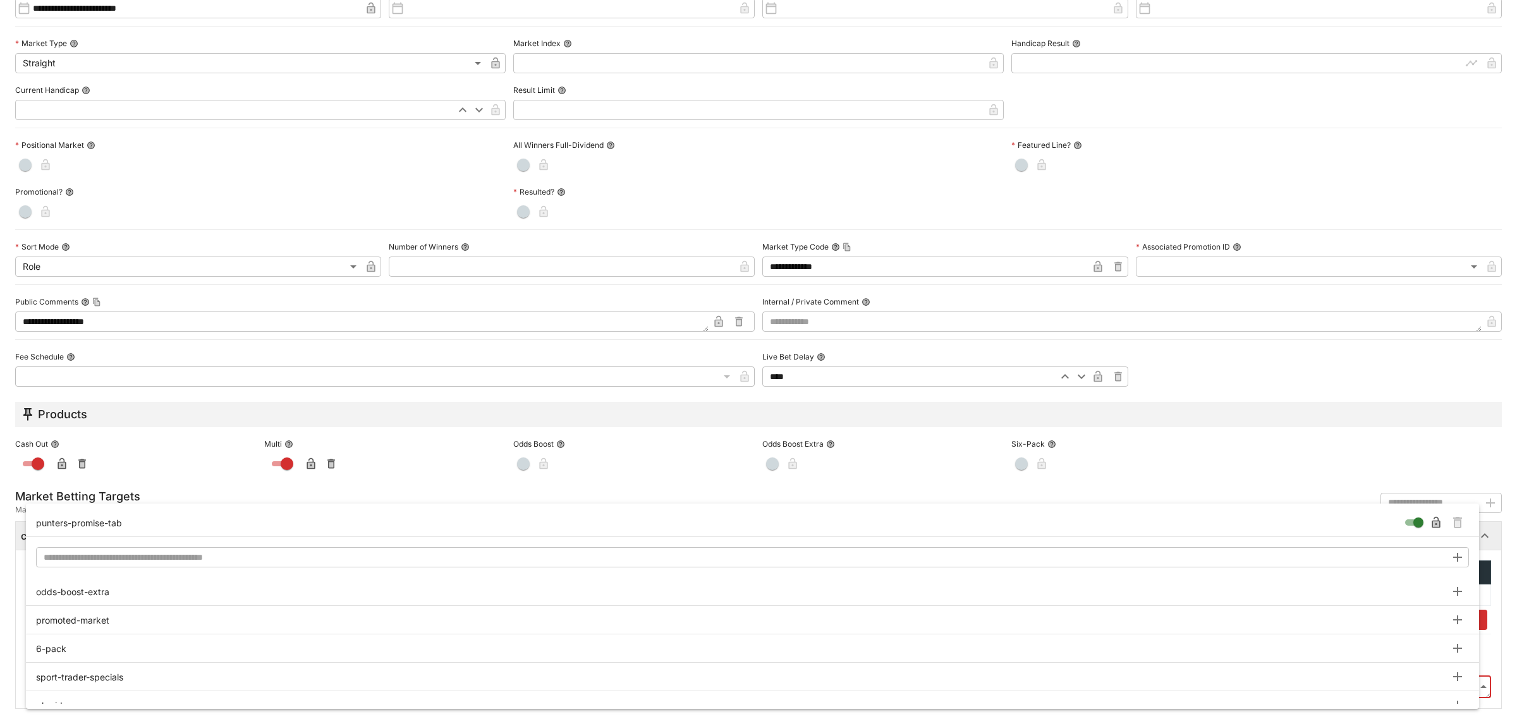
type input "**********"
click at [1458, 520] on icon "Remove Tag" at bounding box center [1457, 522] width 9 height 11
click at [587, 507] on div at bounding box center [758, 359] width 1517 height 719
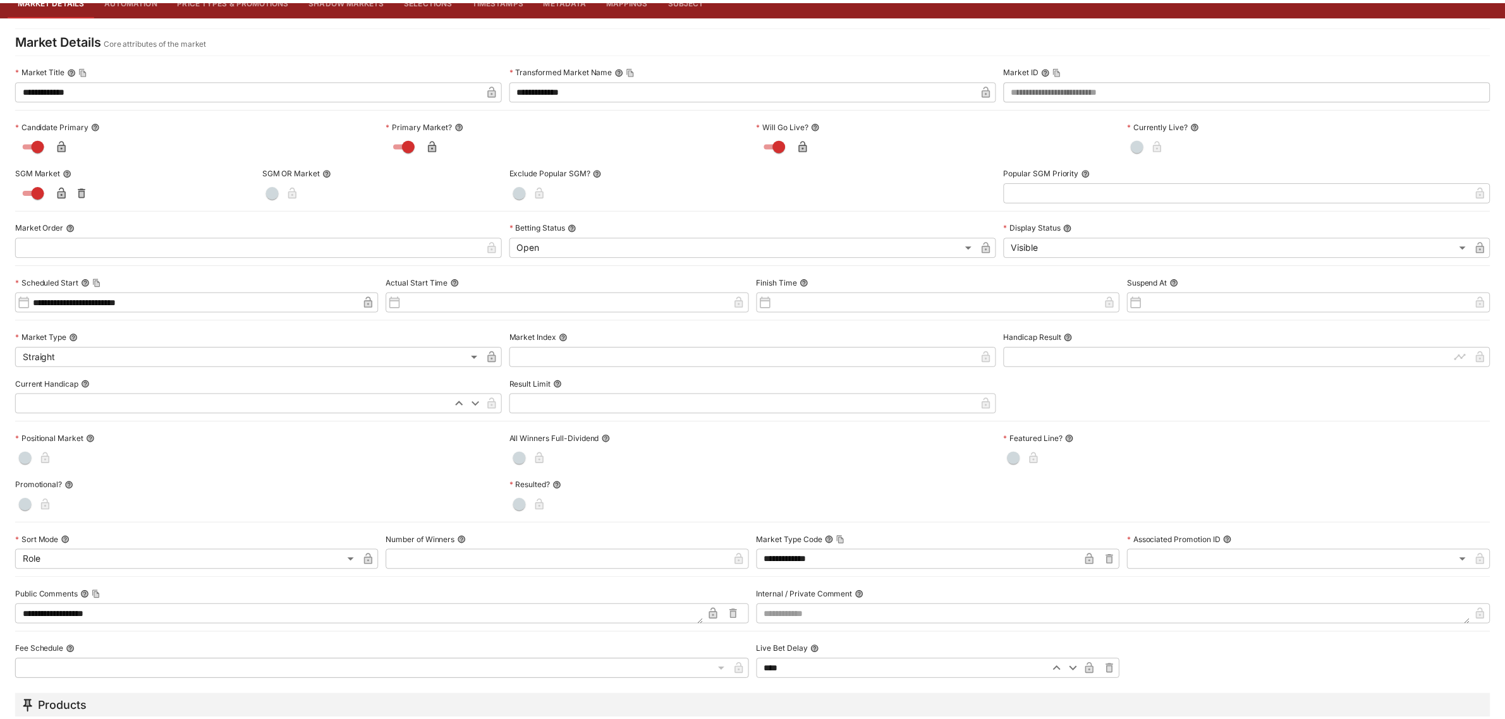
scroll to position [0, 0]
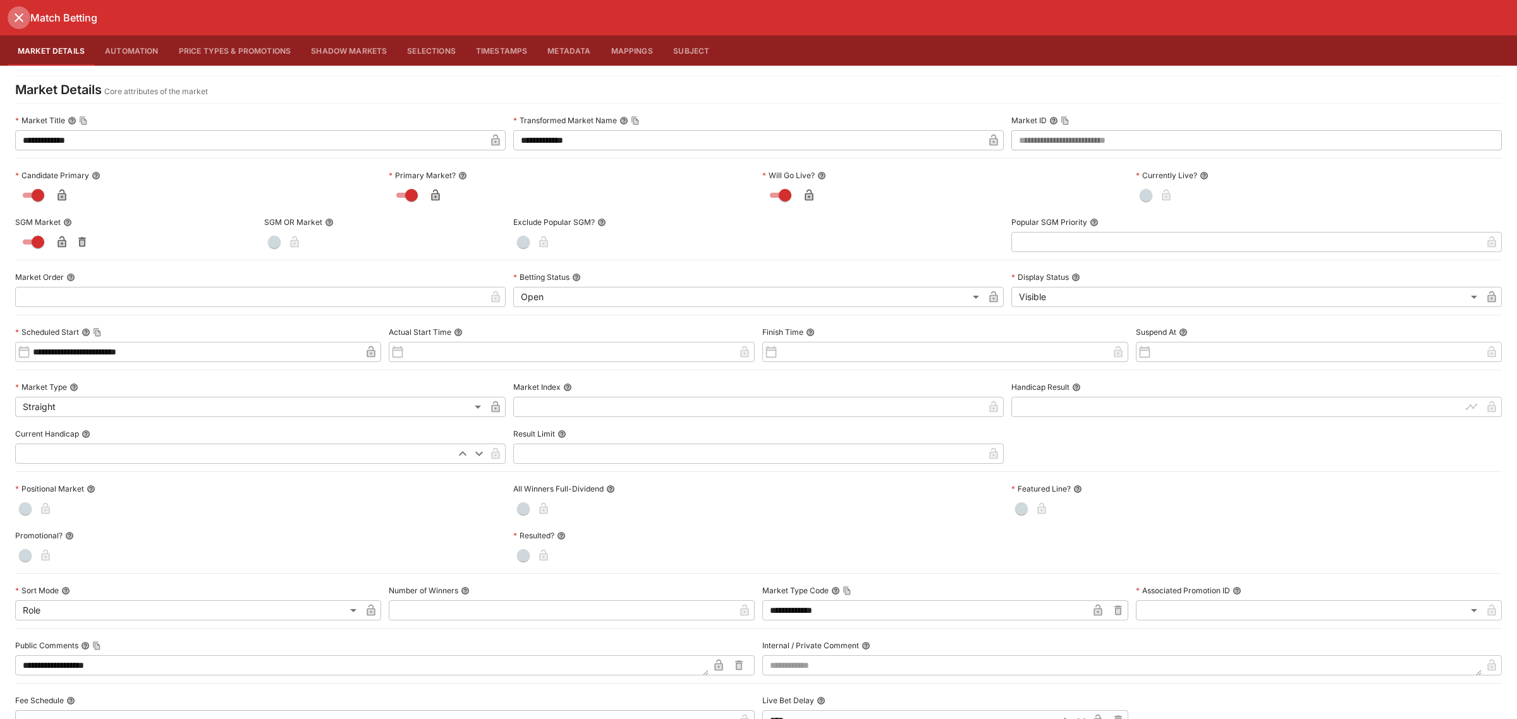
click at [13, 11] on icon "close" at bounding box center [18, 17] width 15 height 15
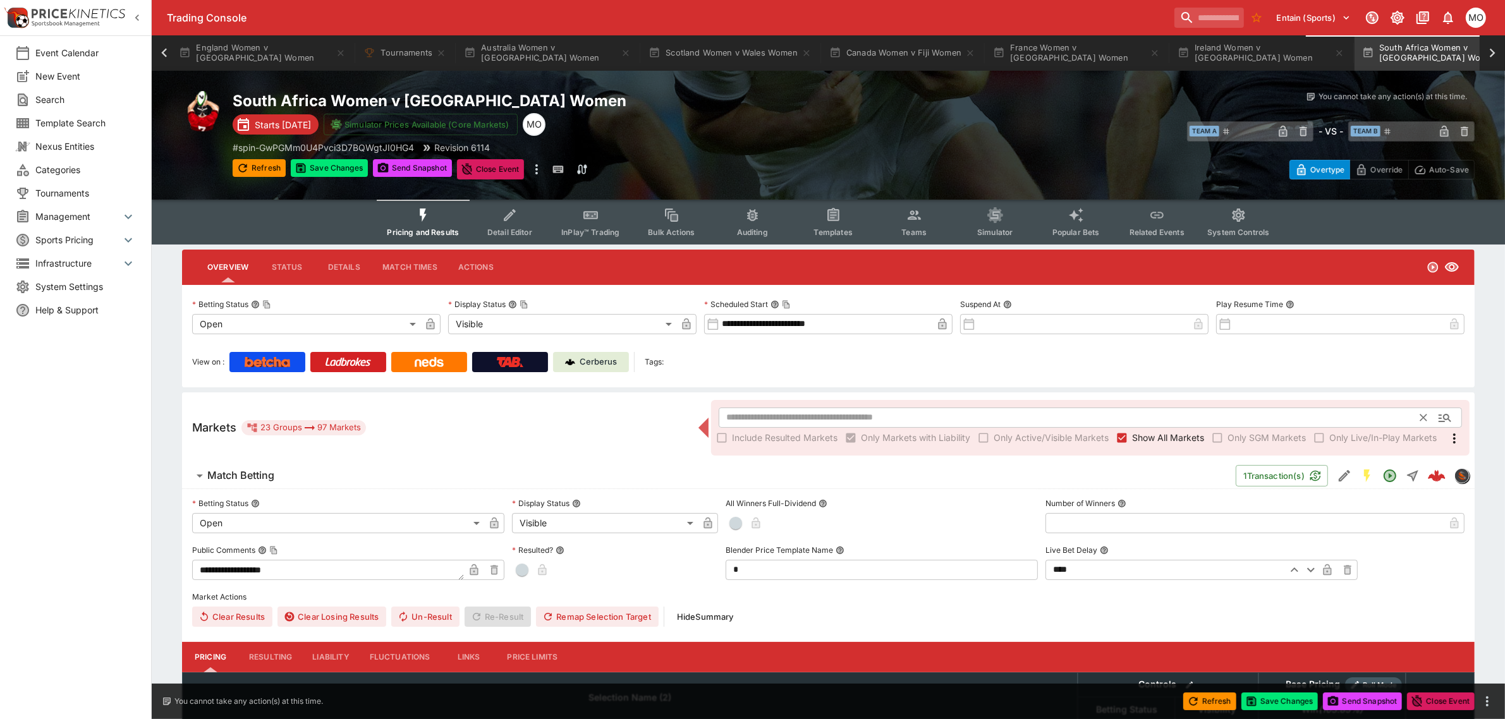
click at [798, 420] on input "text" at bounding box center [1070, 418] width 702 height 20
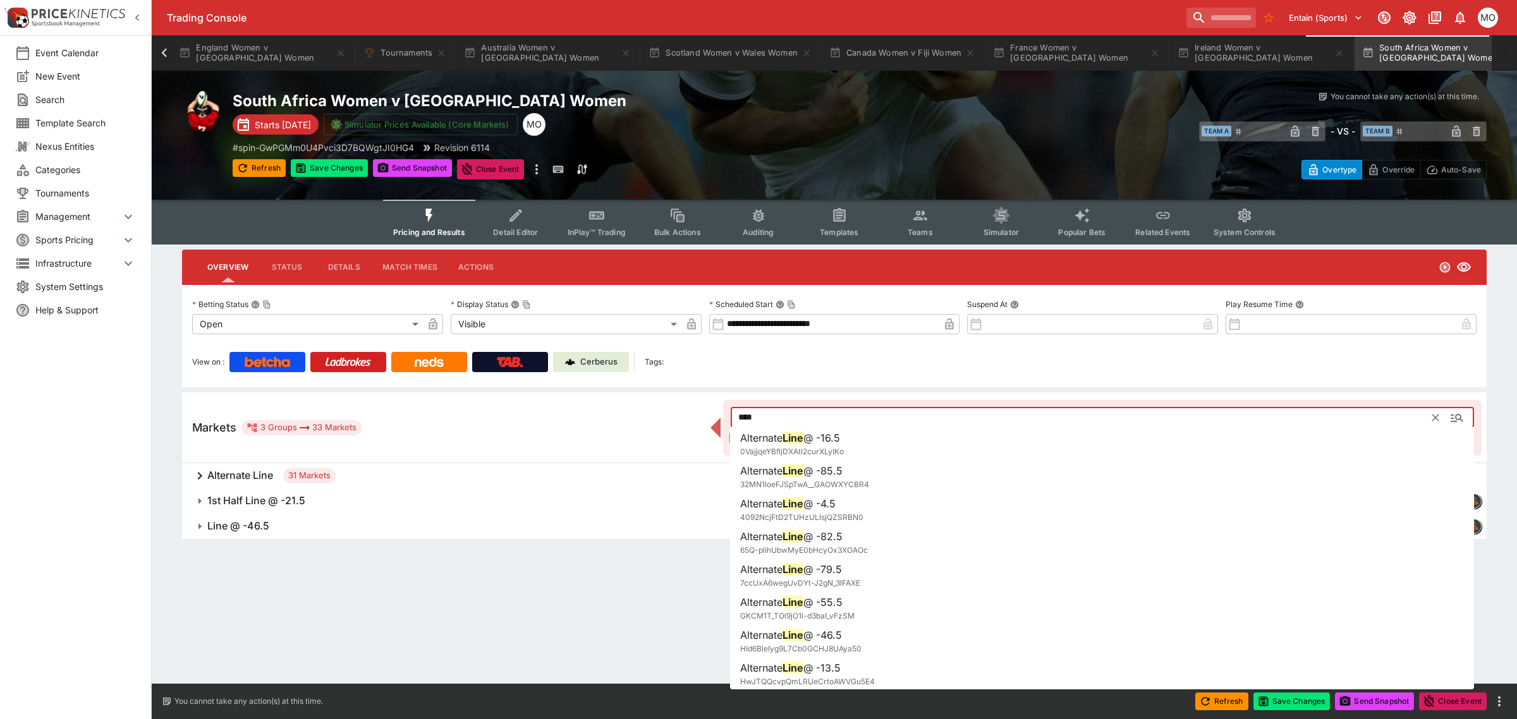
type input "****"
click at [453, 523] on span "Line @ -46.5" at bounding box center [719, 526] width 1025 height 13
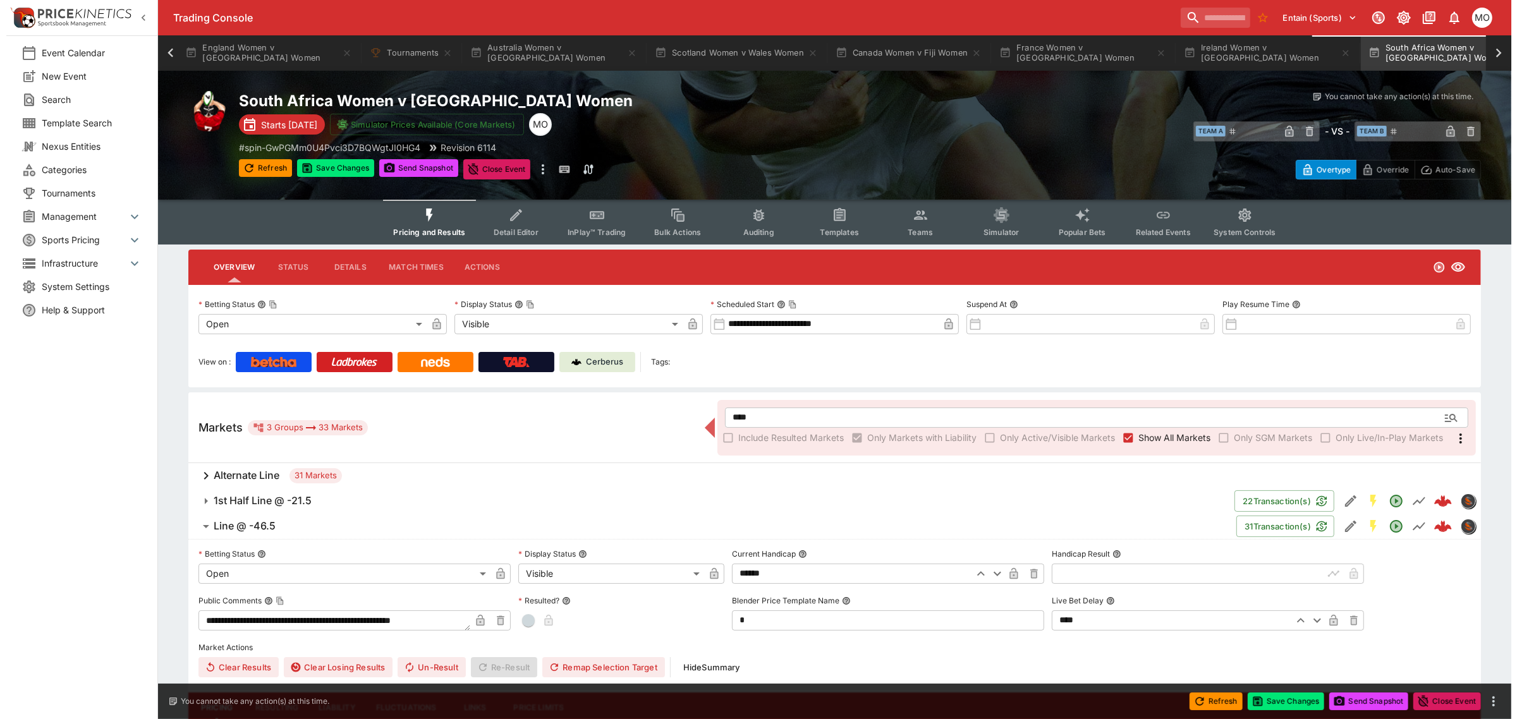
scroll to position [158, 0]
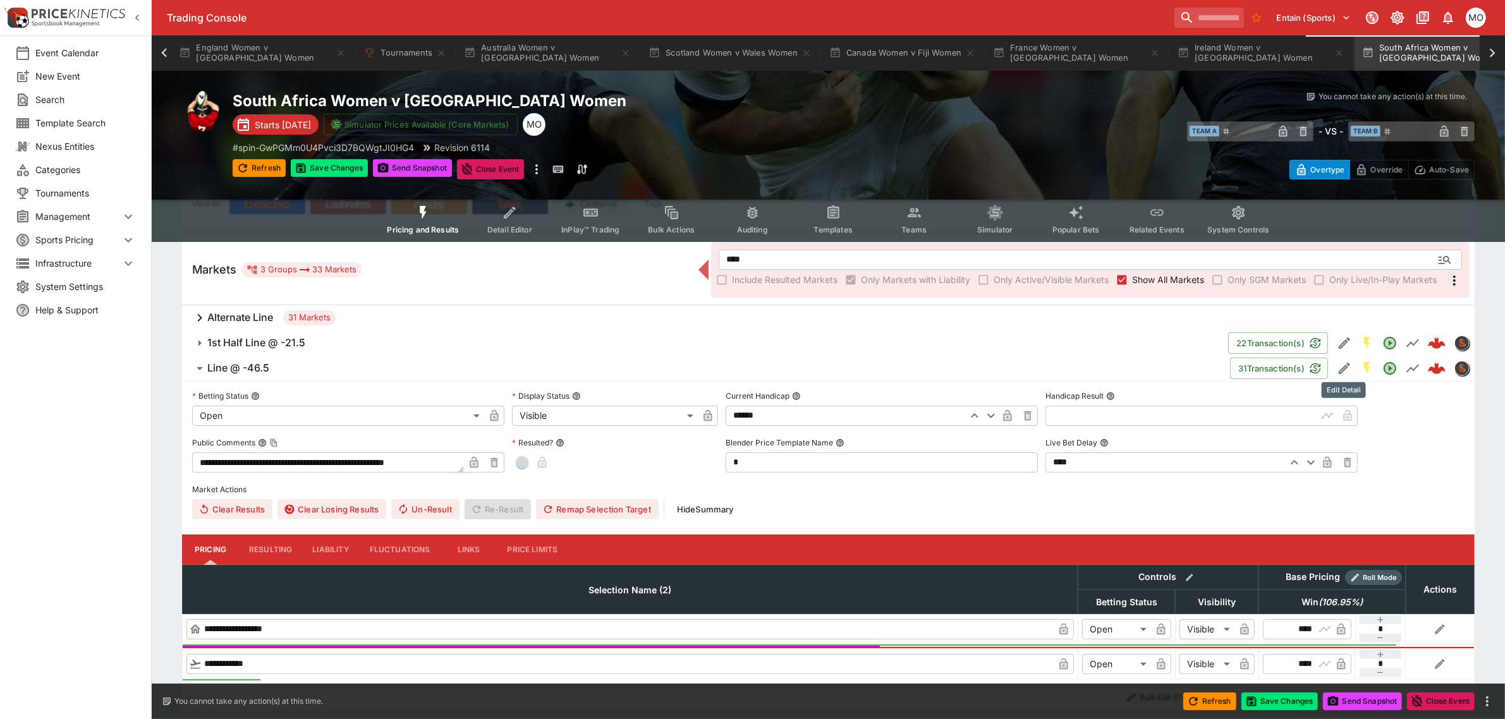
click at [1344, 364] on icon "Edit Detail" at bounding box center [1344, 368] width 11 height 11
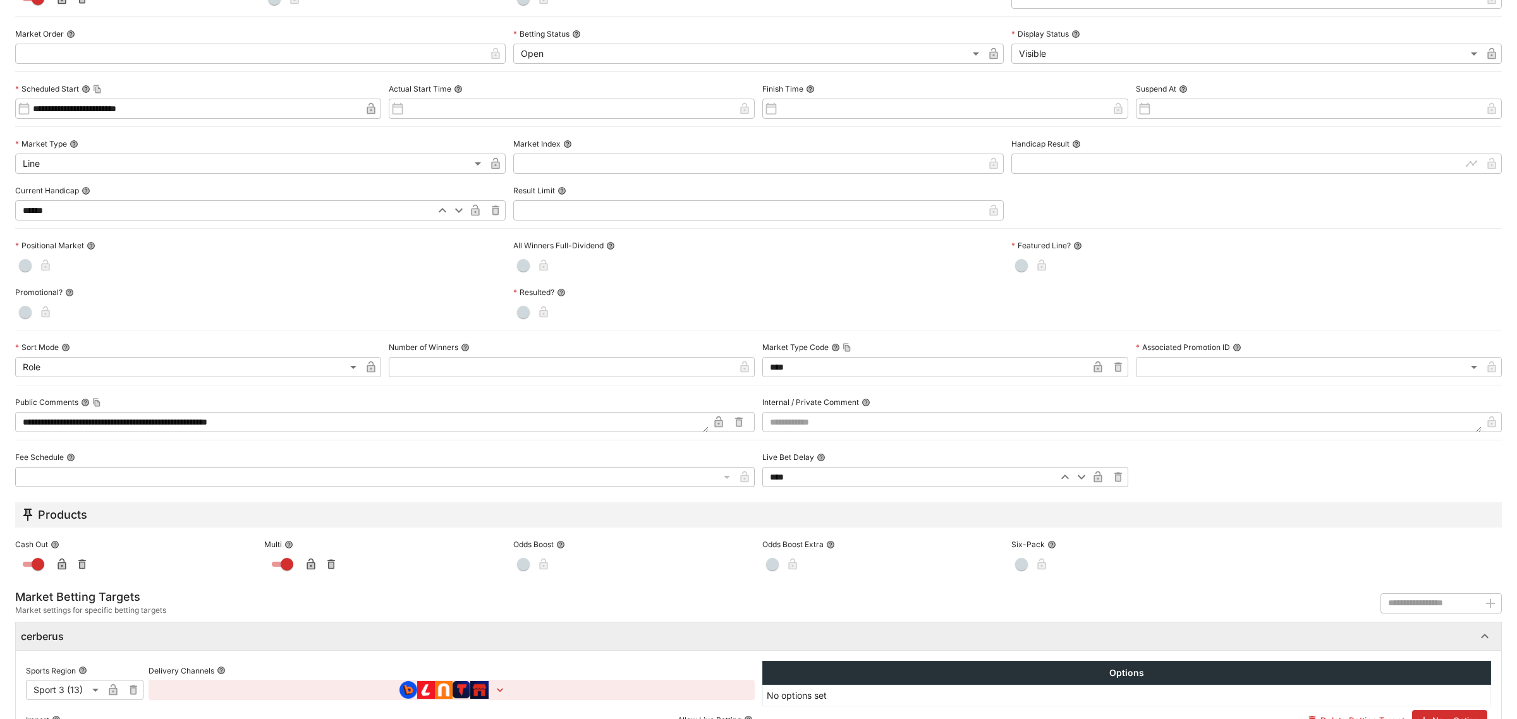
scroll to position [345, 0]
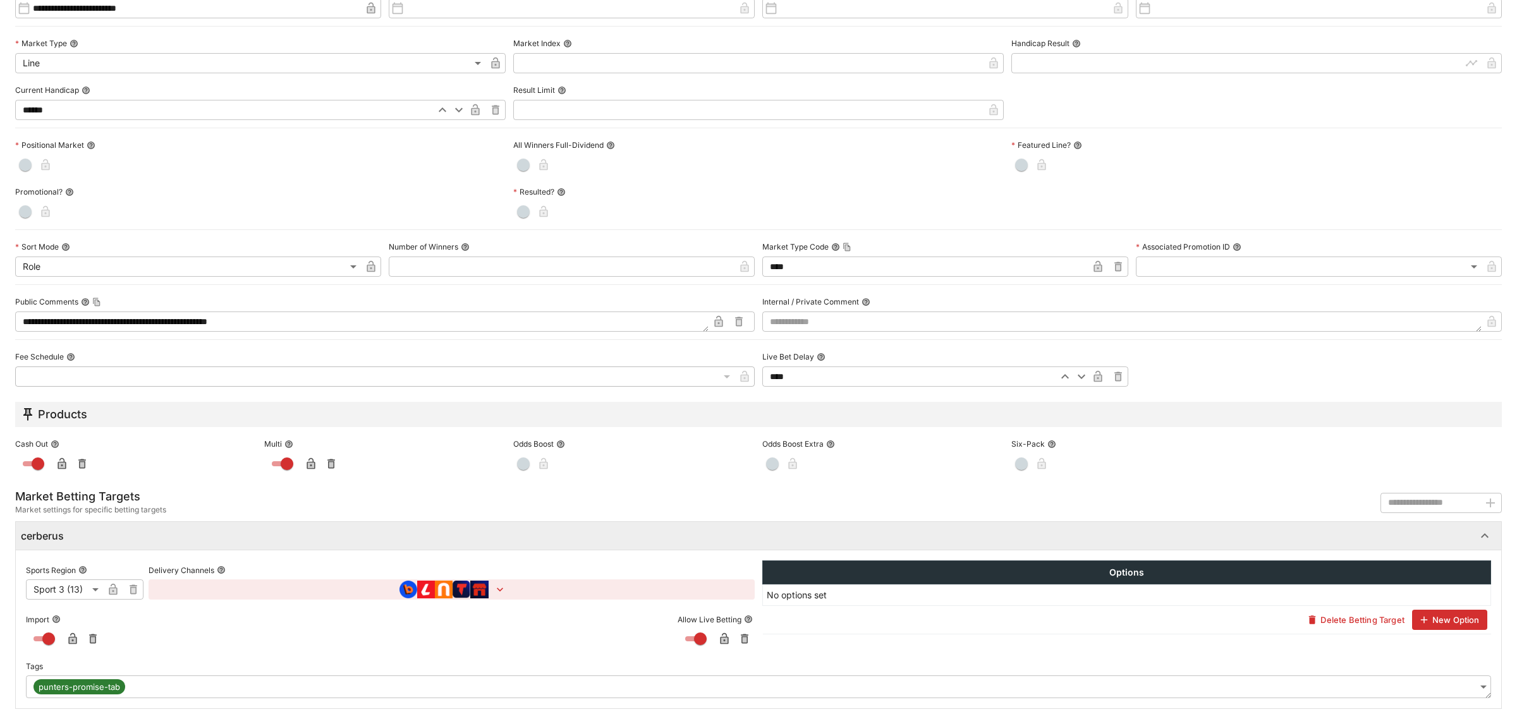
click at [1423, 683] on body "**********" at bounding box center [758, 299] width 1517 height 914
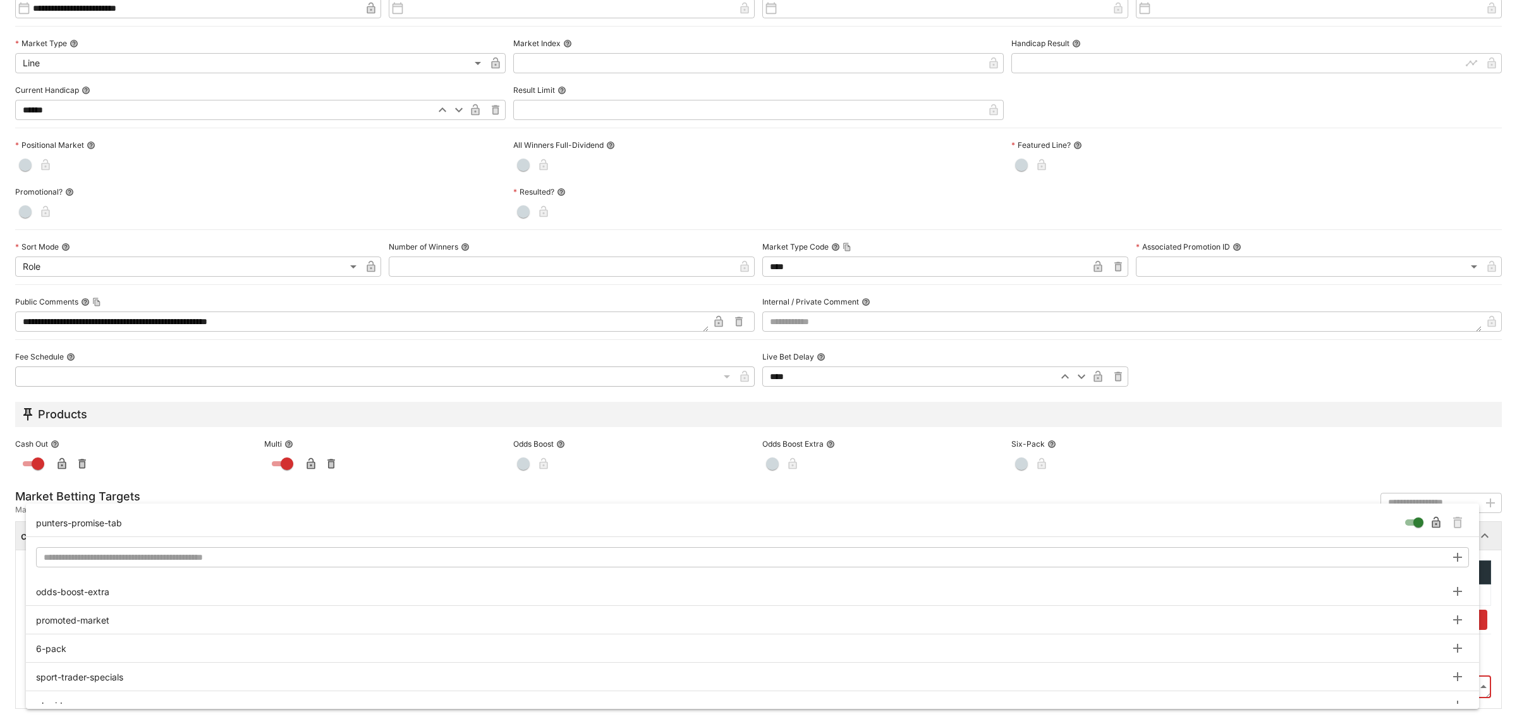
type input "**********"
click at [1460, 520] on icon "Remove Tag" at bounding box center [1457, 522] width 9 height 11
click at [1496, 564] on div at bounding box center [758, 359] width 1517 height 719
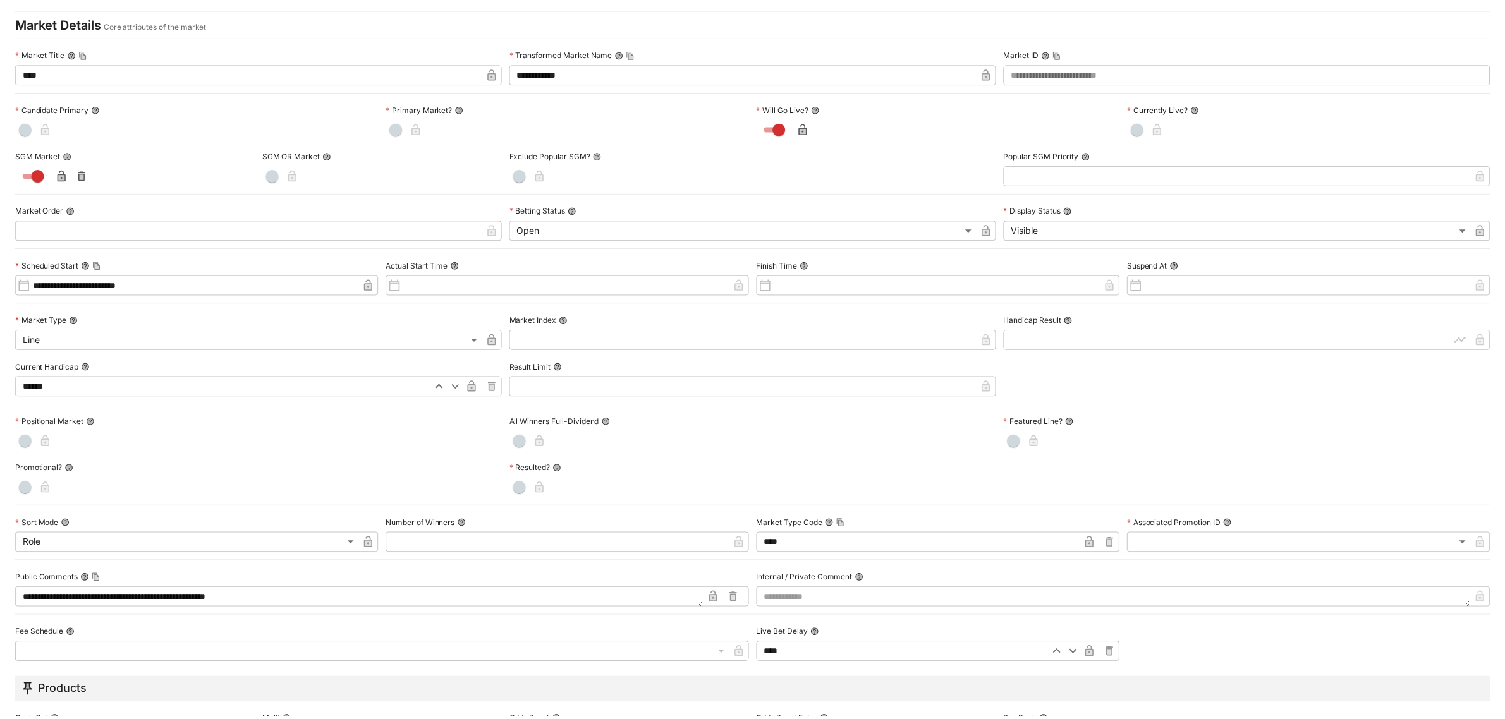
scroll to position [0, 0]
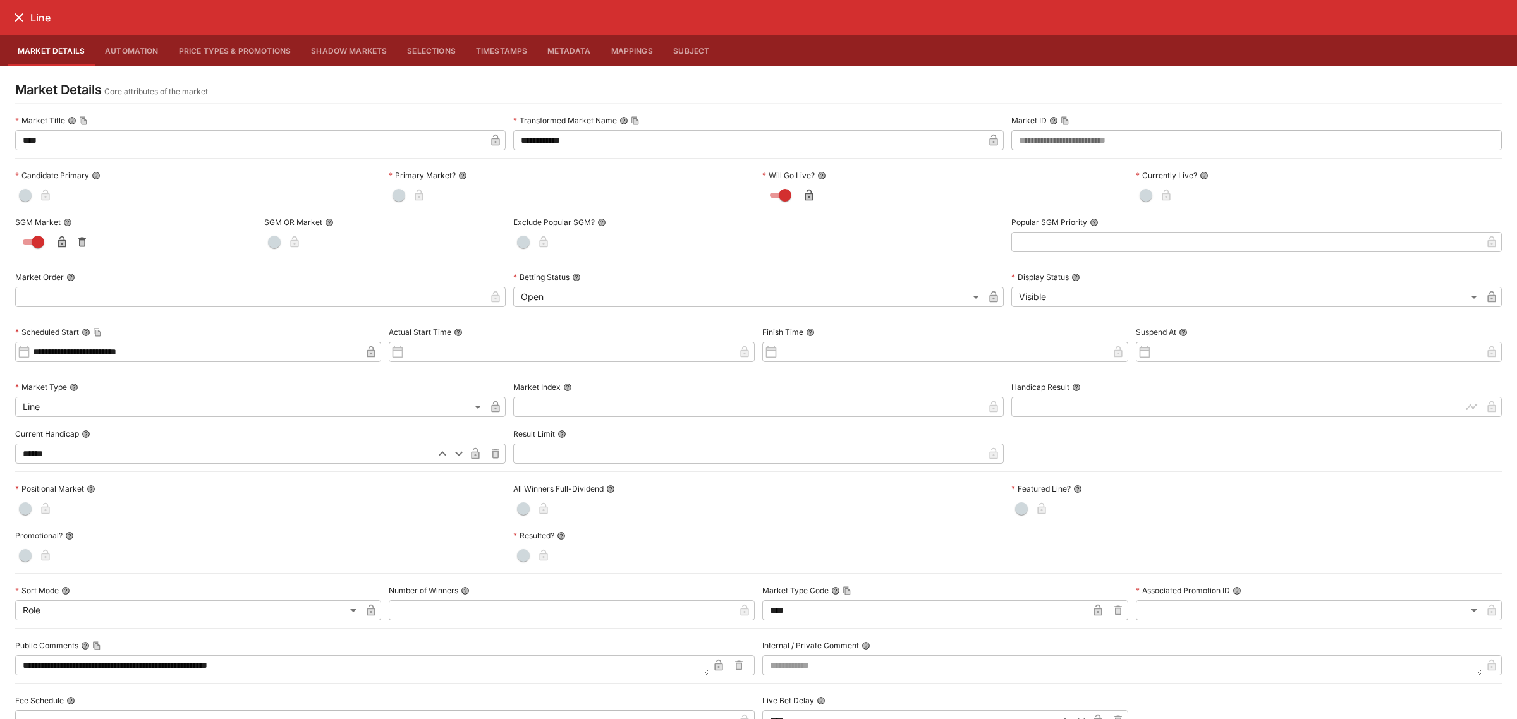
click at [16, 19] on icon "close" at bounding box center [18, 17] width 15 height 15
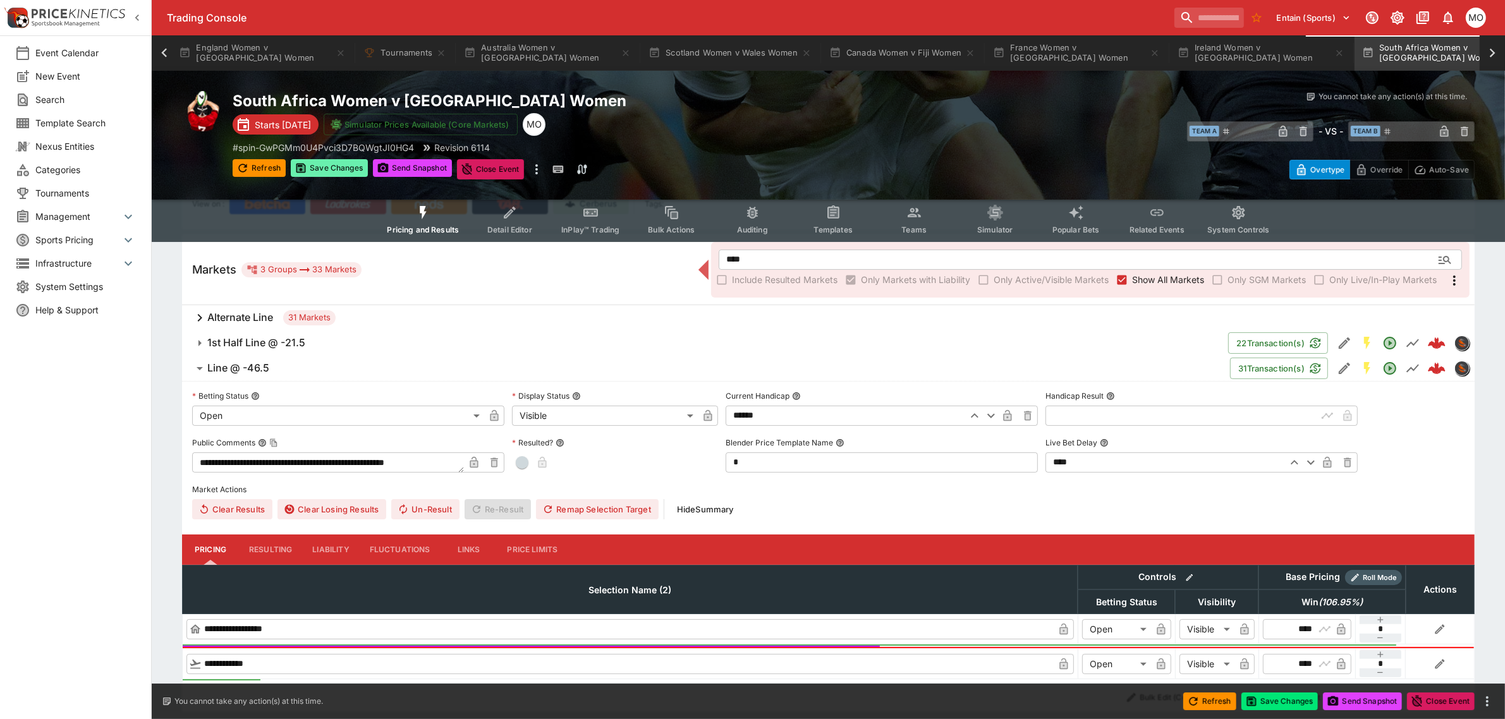
click at [310, 164] on button "Save Changes" at bounding box center [329, 168] width 77 height 18
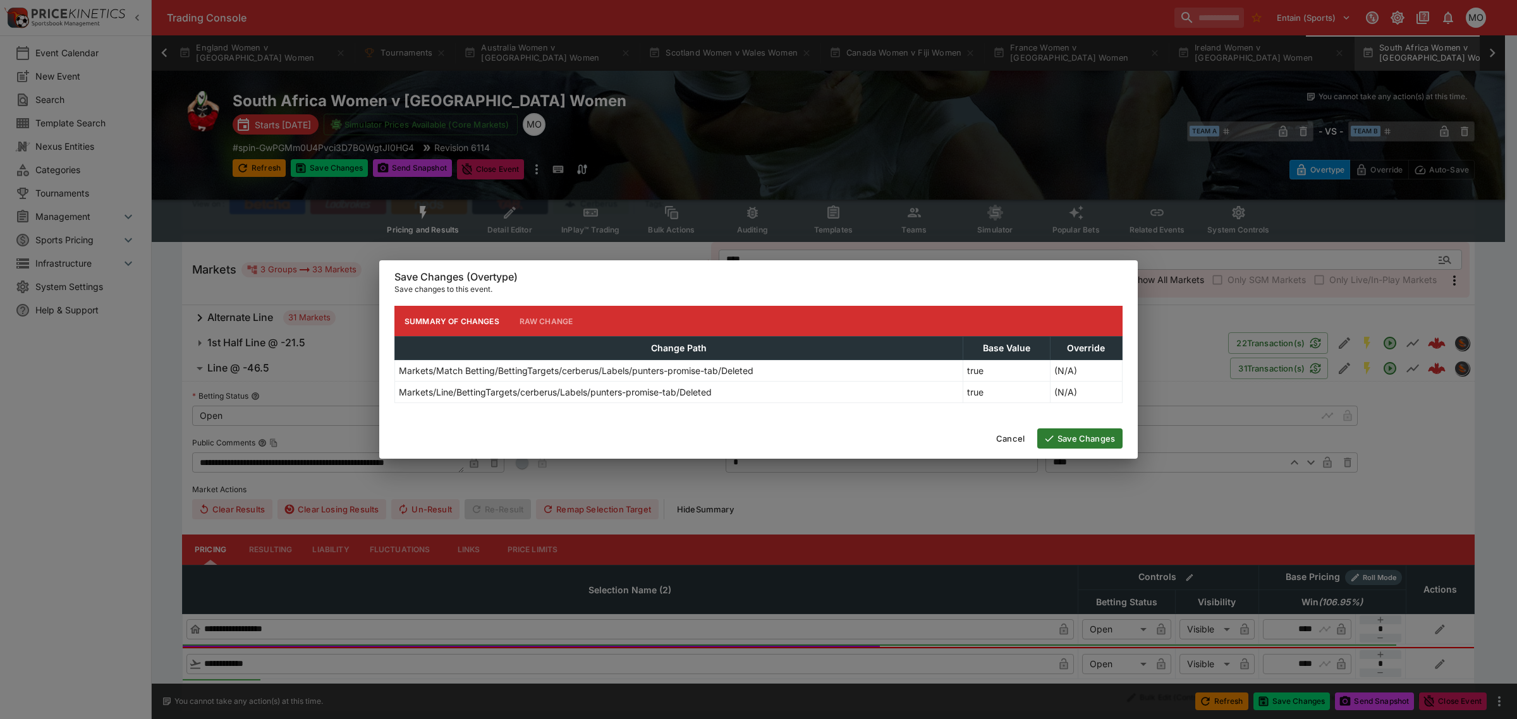
click at [1072, 441] on button "Save Changes" at bounding box center [1079, 439] width 85 height 20
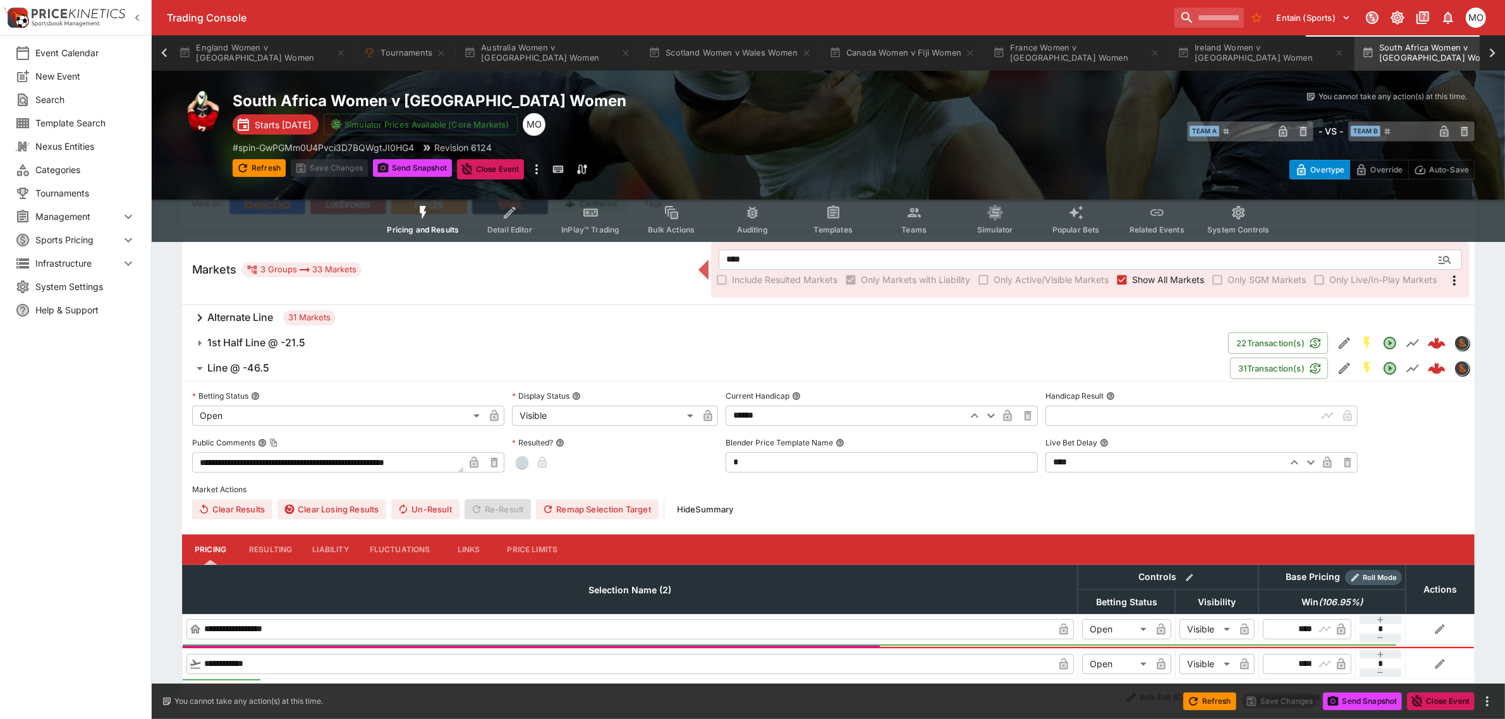
click at [515, 218] on icon "Event type filters" at bounding box center [510, 213] width 16 height 16
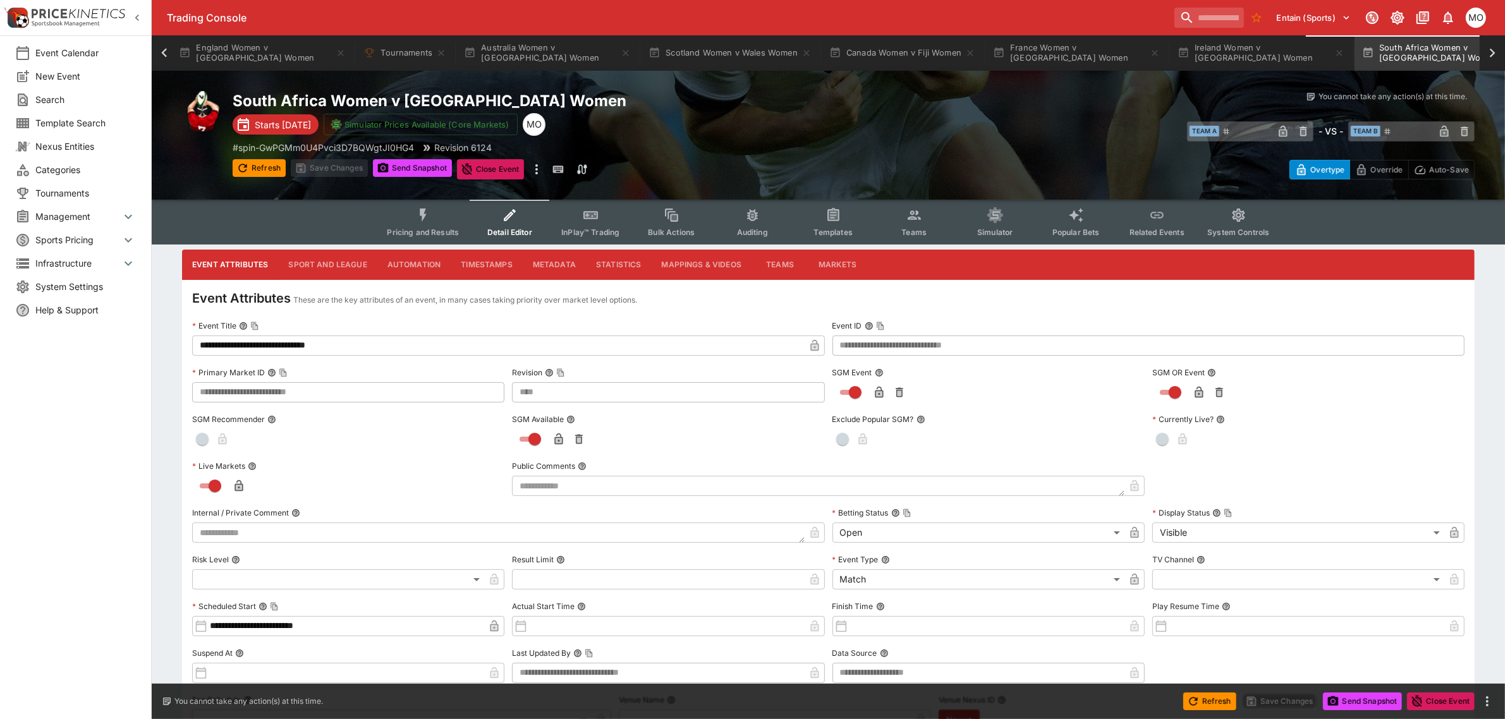
click at [558, 260] on button "Metadata" at bounding box center [554, 265] width 63 height 30
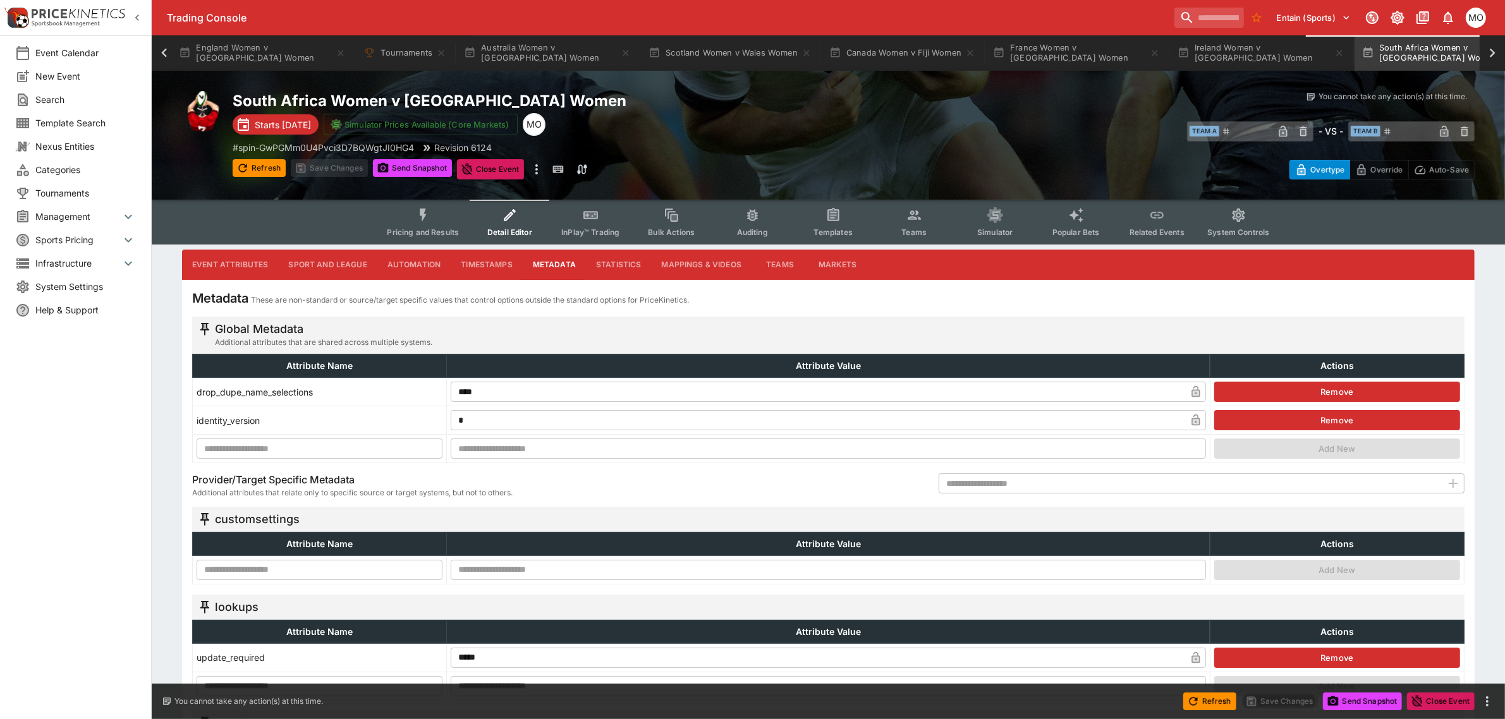
click at [336, 563] on input "text" at bounding box center [320, 570] width 246 height 20
paste input "**********"
type input "**********"
click at [503, 570] on input "text" at bounding box center [828, 570] width 755 height 20
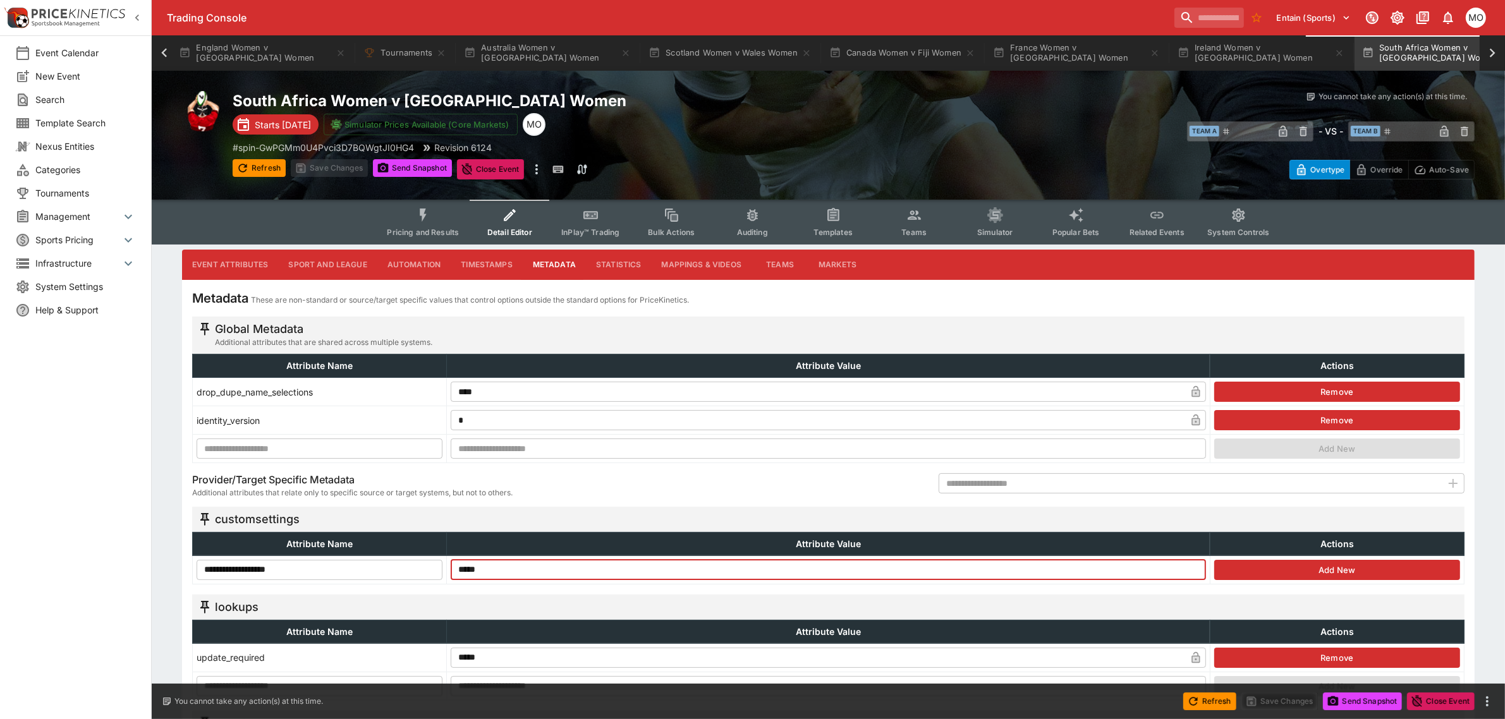
type input "*****"
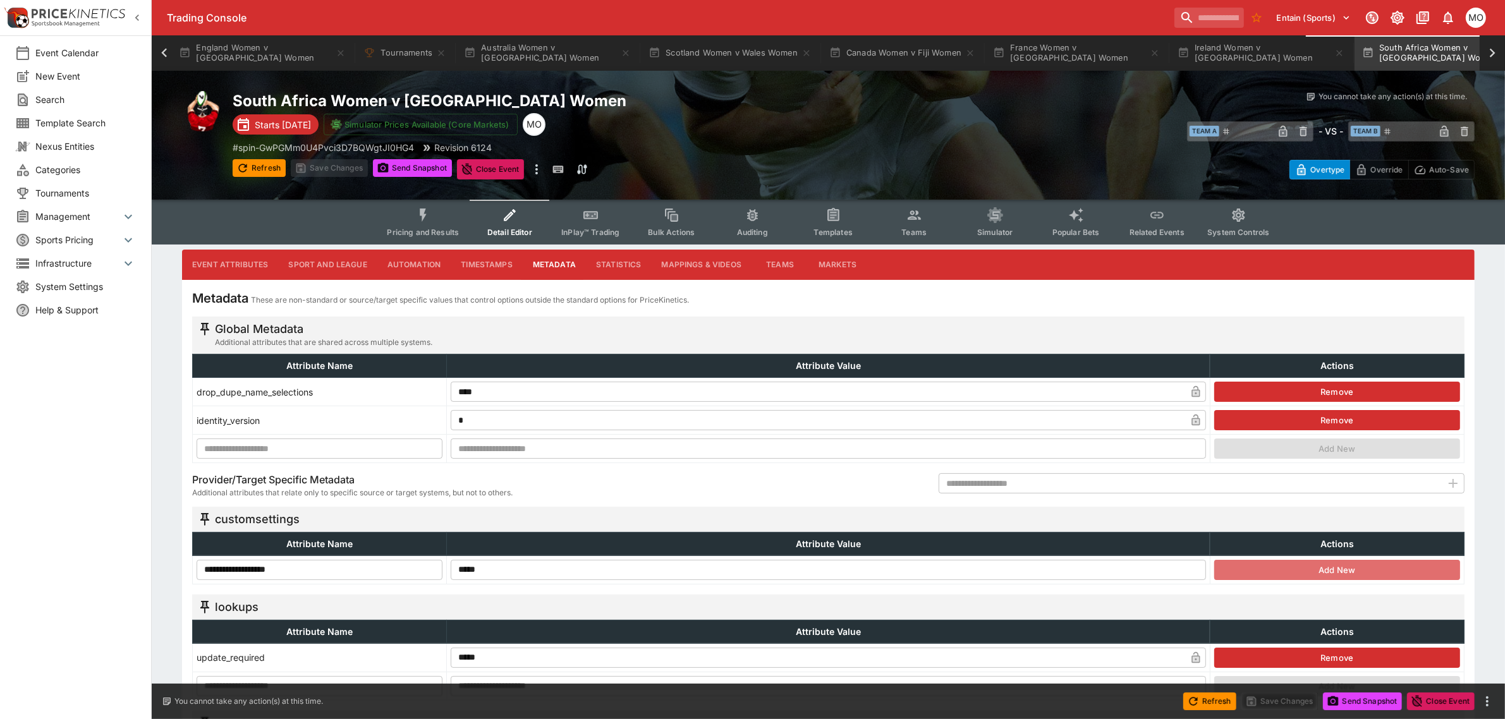
click at [1278, 566] on button "Add New" at bounding box center [1337, 570] width 246 height 20
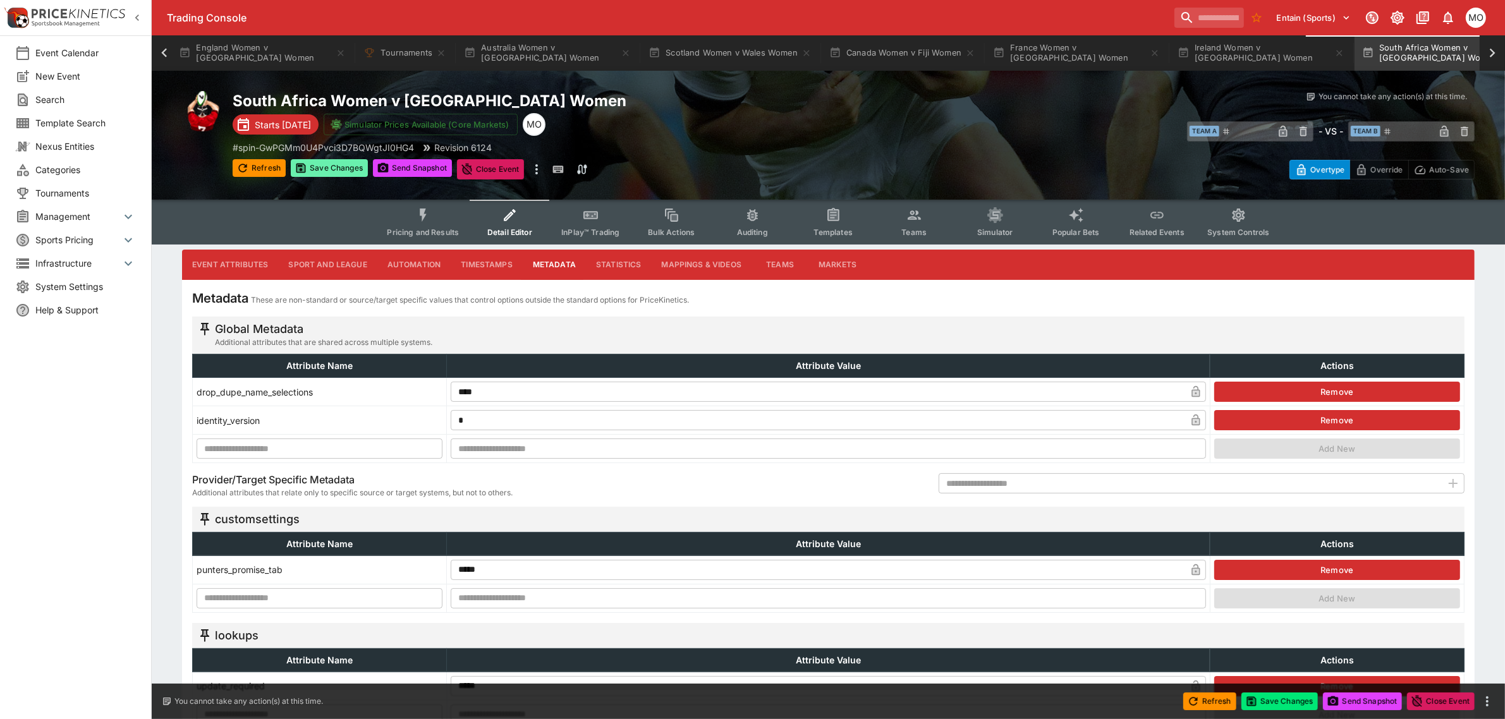
click at [339, 169] on button "Save Changes" at bounding box center [329, 168] width 77 height 18
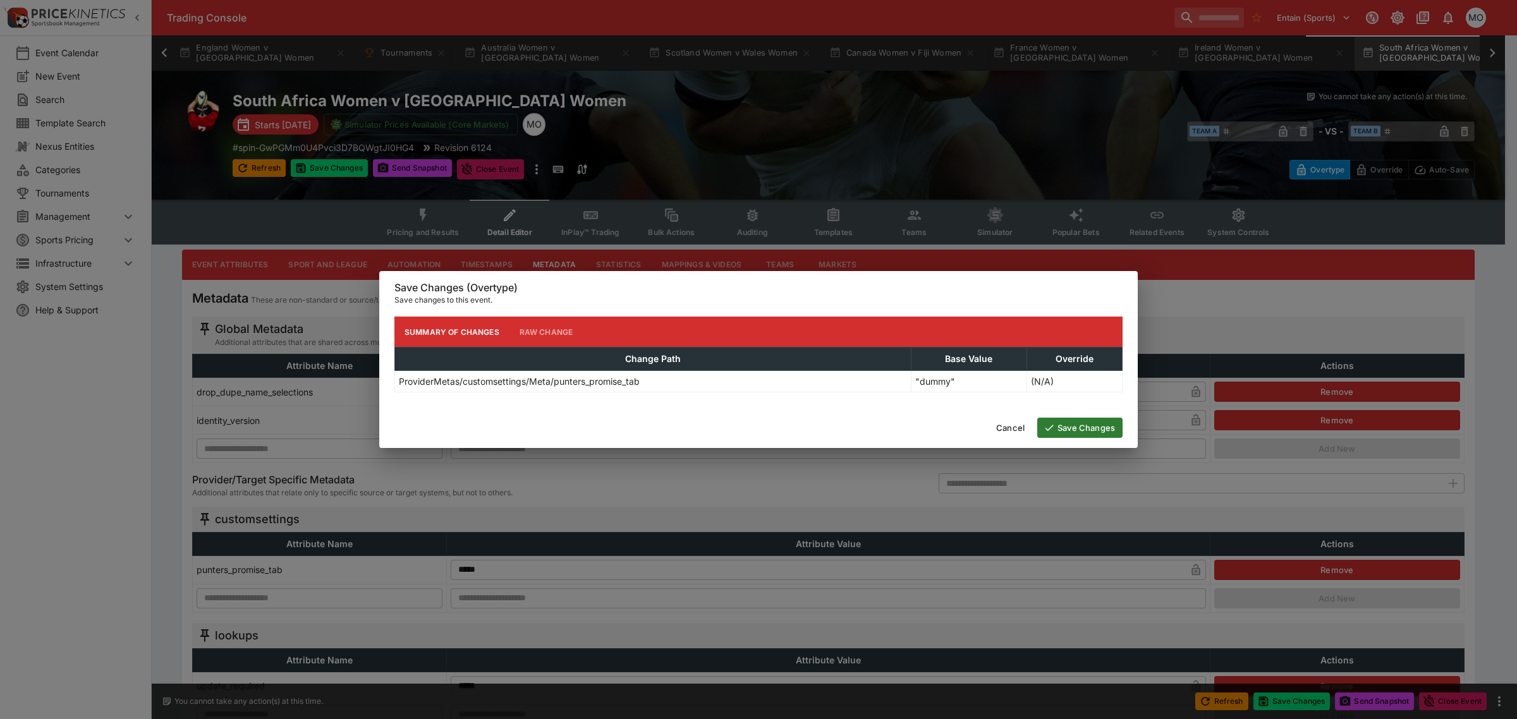
click at [1089, 431] on button "Save Changes" at bounding box center [1079, 428] width 85 height 20
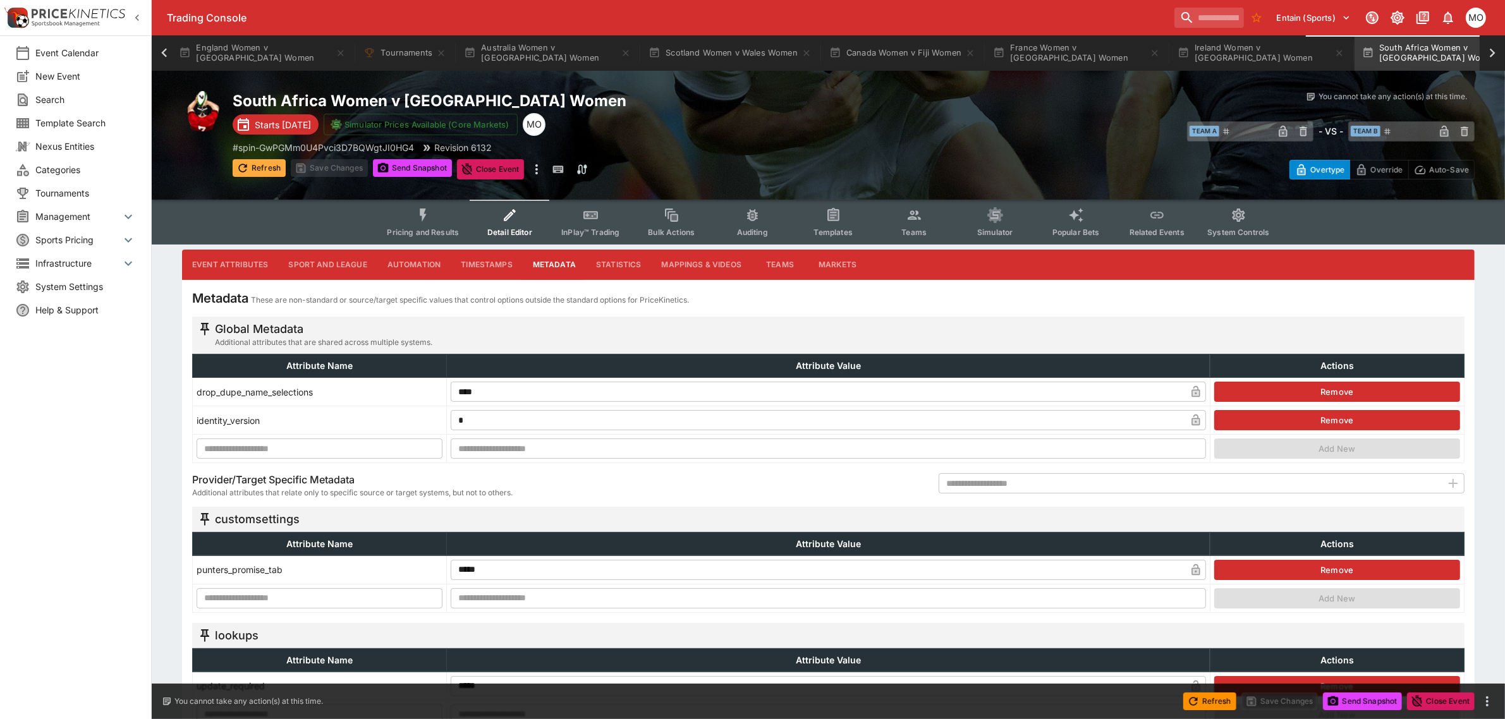
click at [257, 166] on button "Refresh" at bounding box center [259, 168] width 53 height 18
click at [403, 168] on button "Send Snapshot" at bounding box center [412, 168] width 79 height 18
type input "**********"
type input "**"
type input "****"
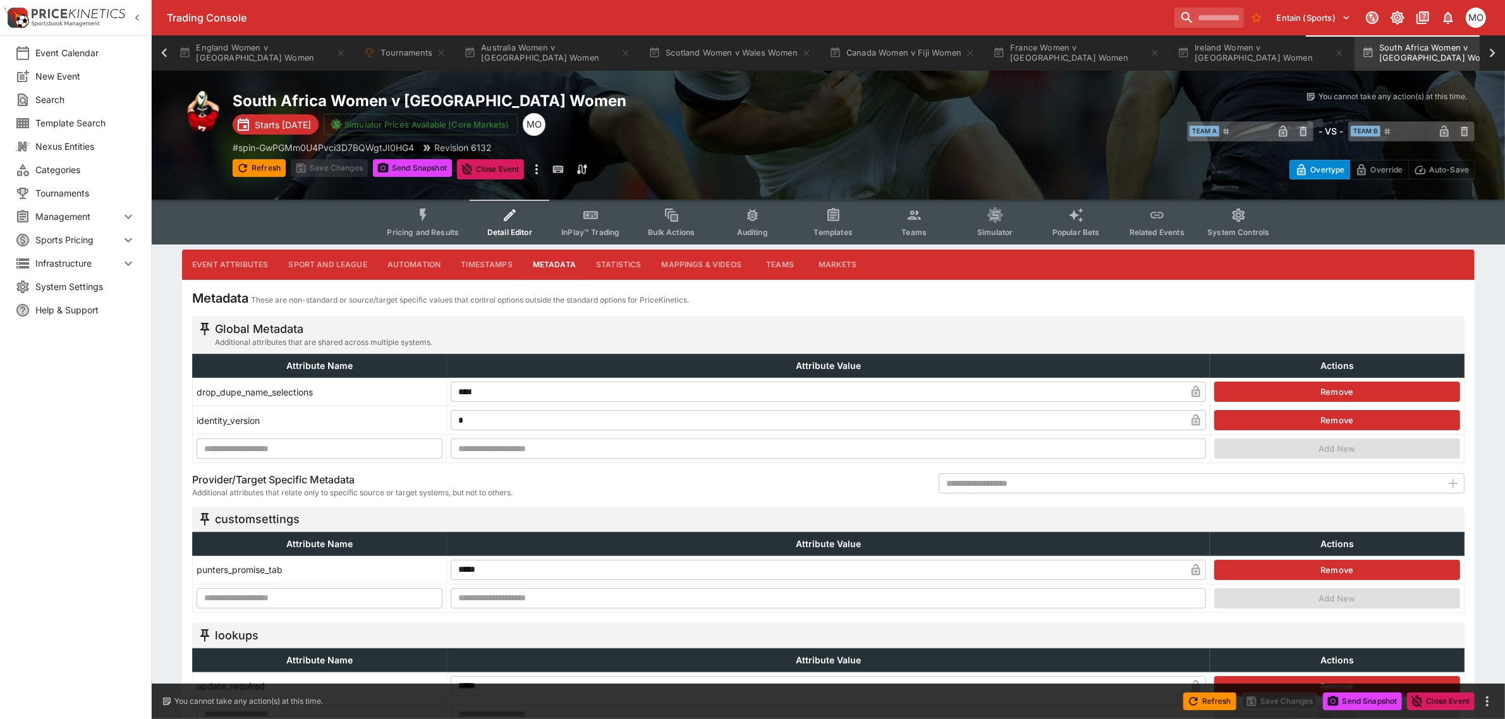
type input "*******"
type input "**********"
click at [432, 220] on icon "Event type filters" at bounding box center [423, 215] width 16 height 16
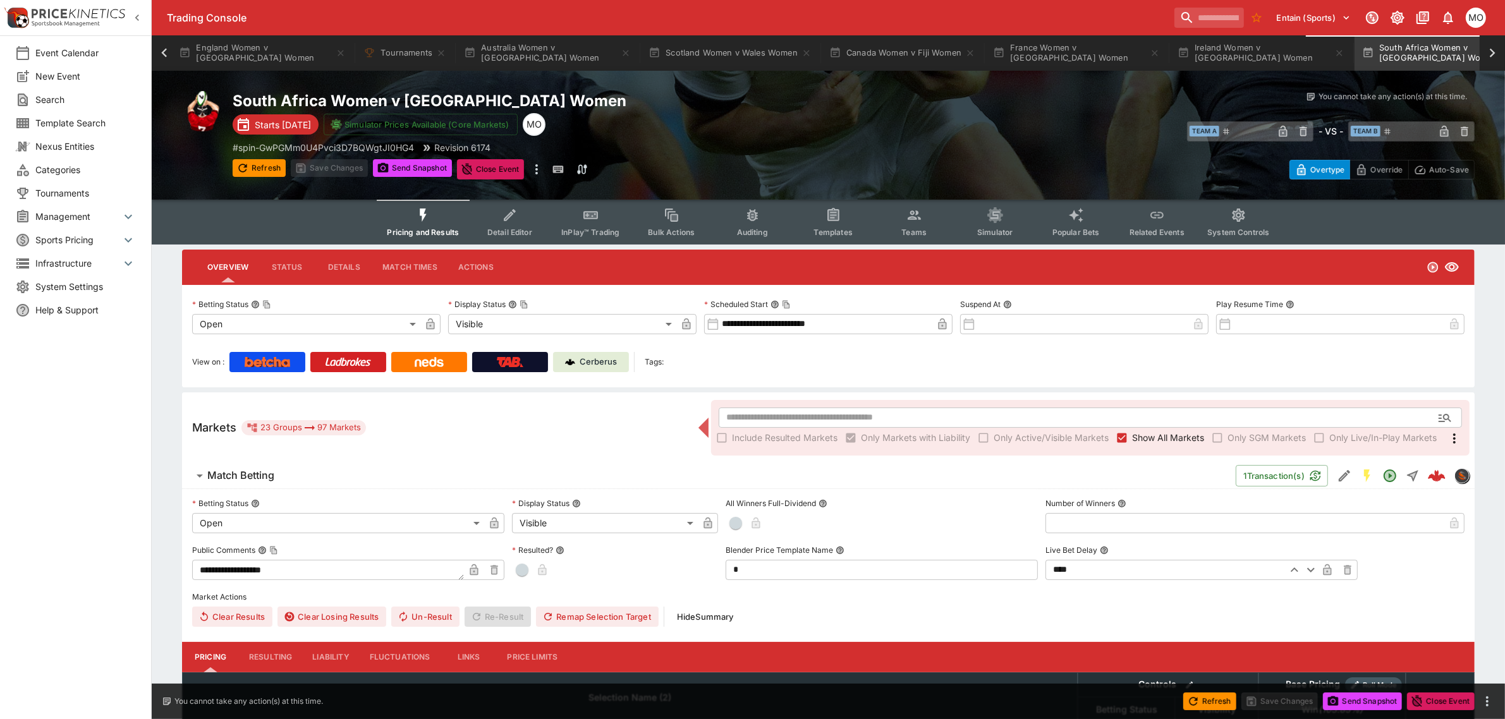
click at [523, 234] on span "Detail Editor" at bounding box center [509, 232] width 45 height 9
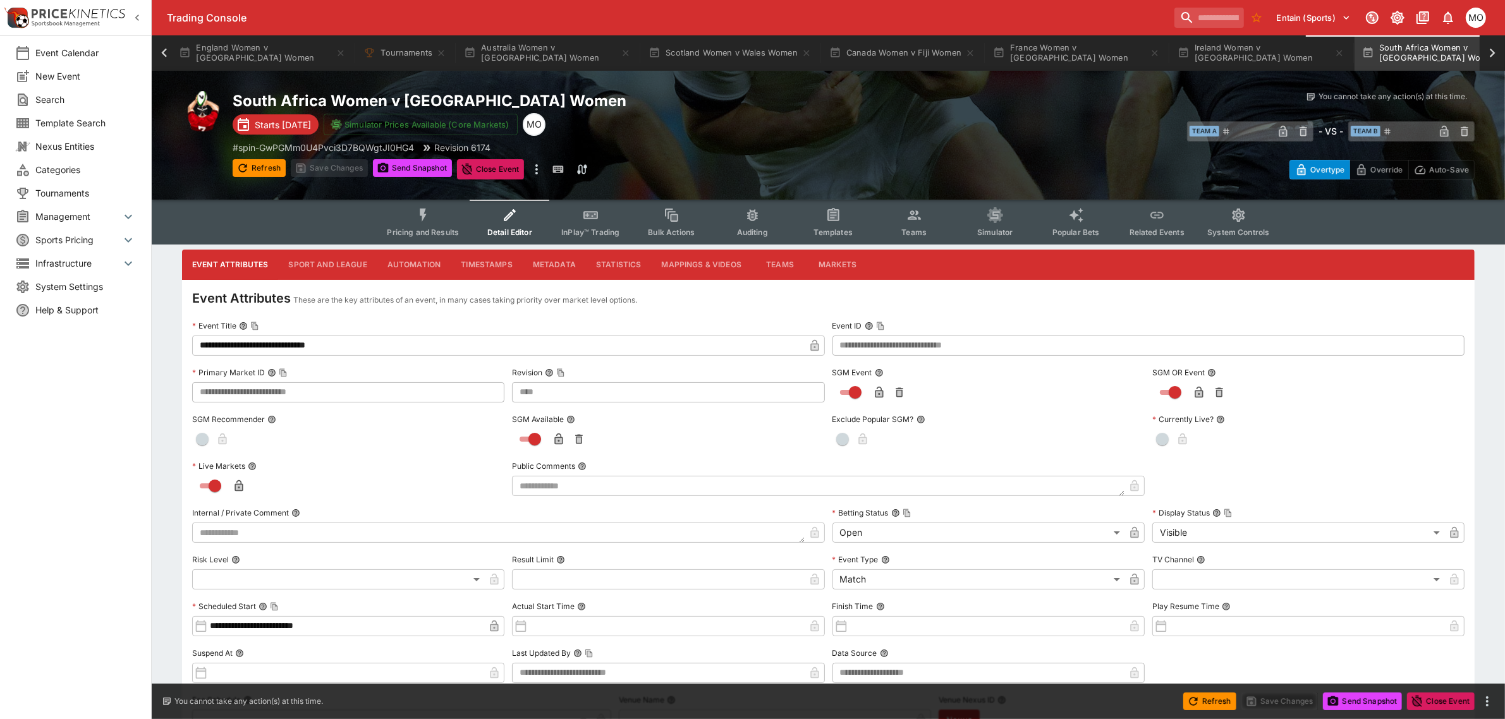
click at [557, 257] on button "Metadata" at bounding box center [554, 265] width 63 height 30
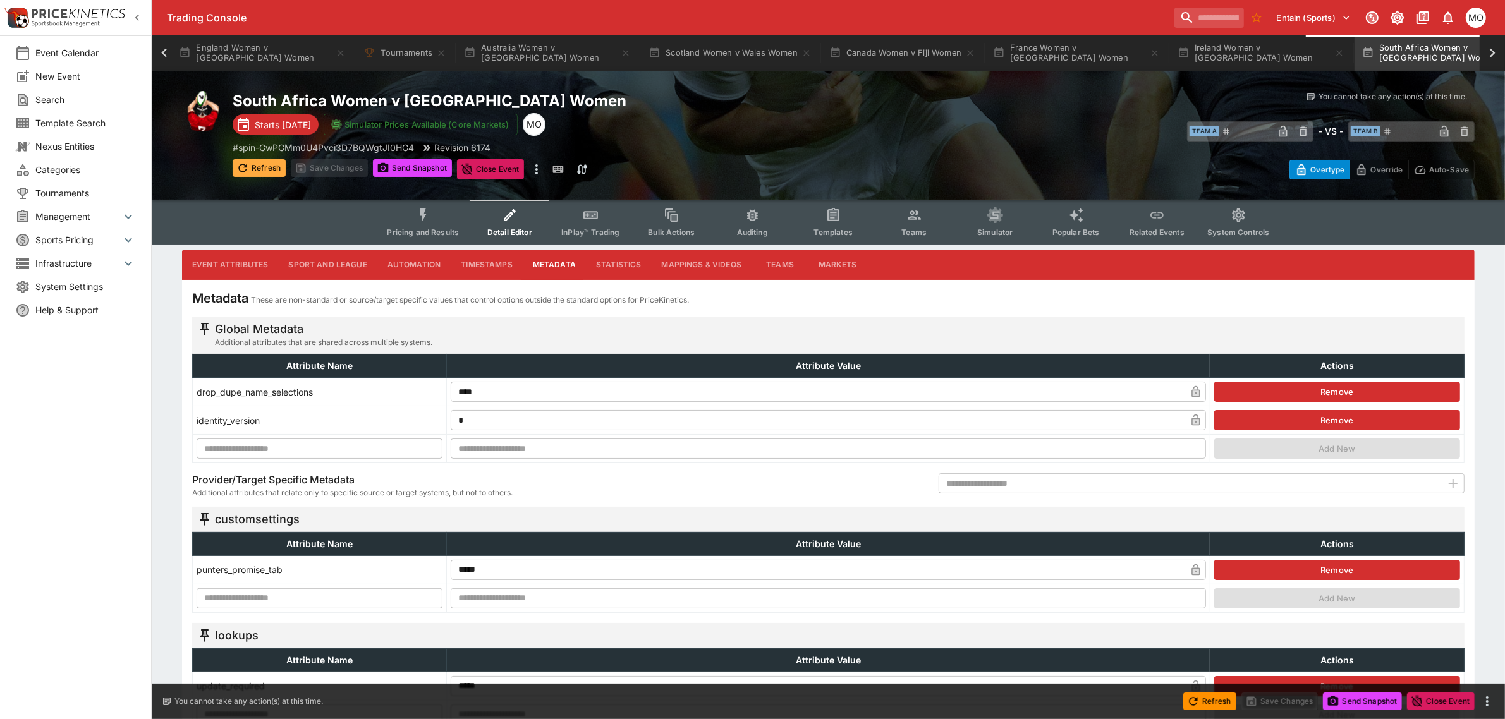
click at [264, 174] on button "Refresh" at bounding box center [259, 168] width 53 height 18
click at [405, 159] on button "Send Snapshot" at bounding box center [412, 168] width 79 height 18
click at [427, 216] on icon "Event type filters" at bounding box center [423, 215] width 7 height 13
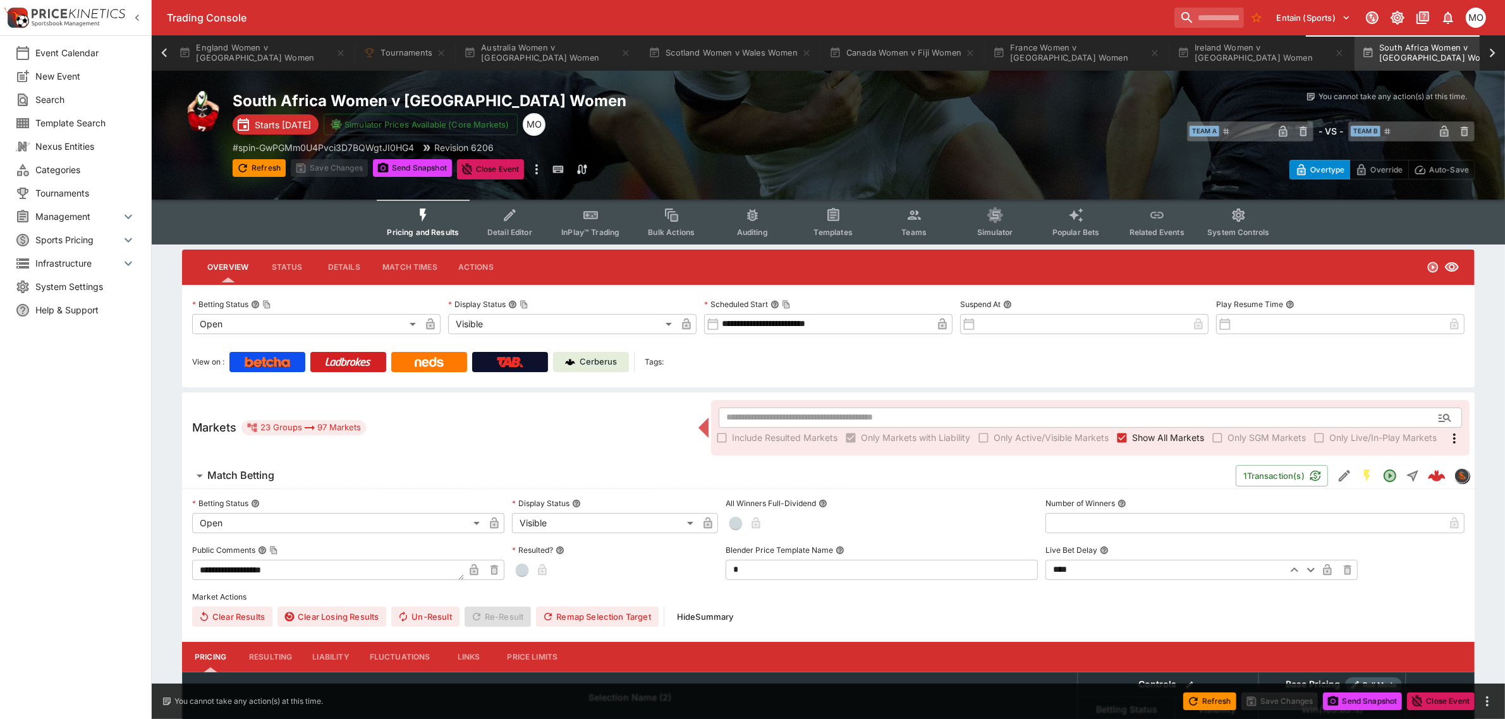
click at [590, 356] on p "Cerberus" at bounding box center [598, 362] width 37 height 13
click at [1493, 58] on icon at bounding box center [1493, 53] width 18 height 18
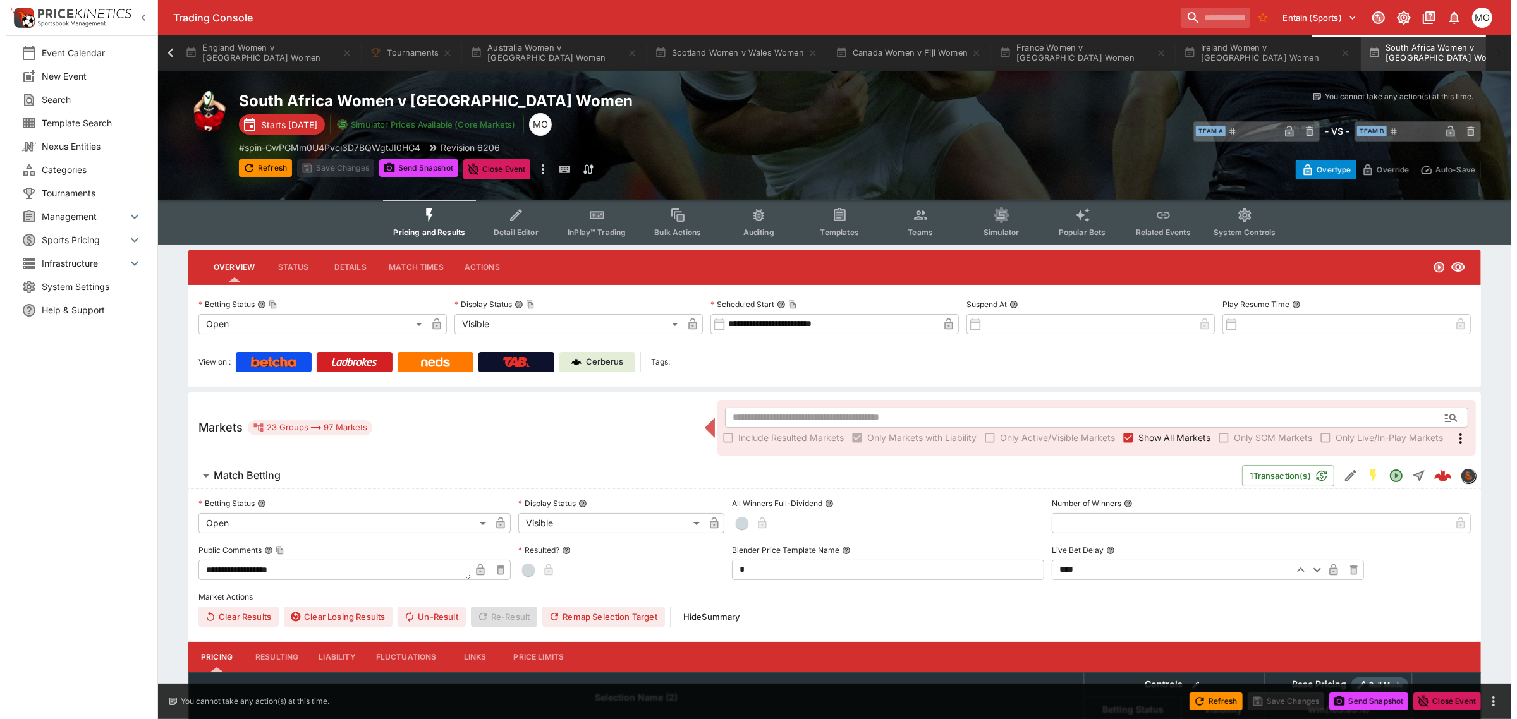
scroll to position [0, 109]
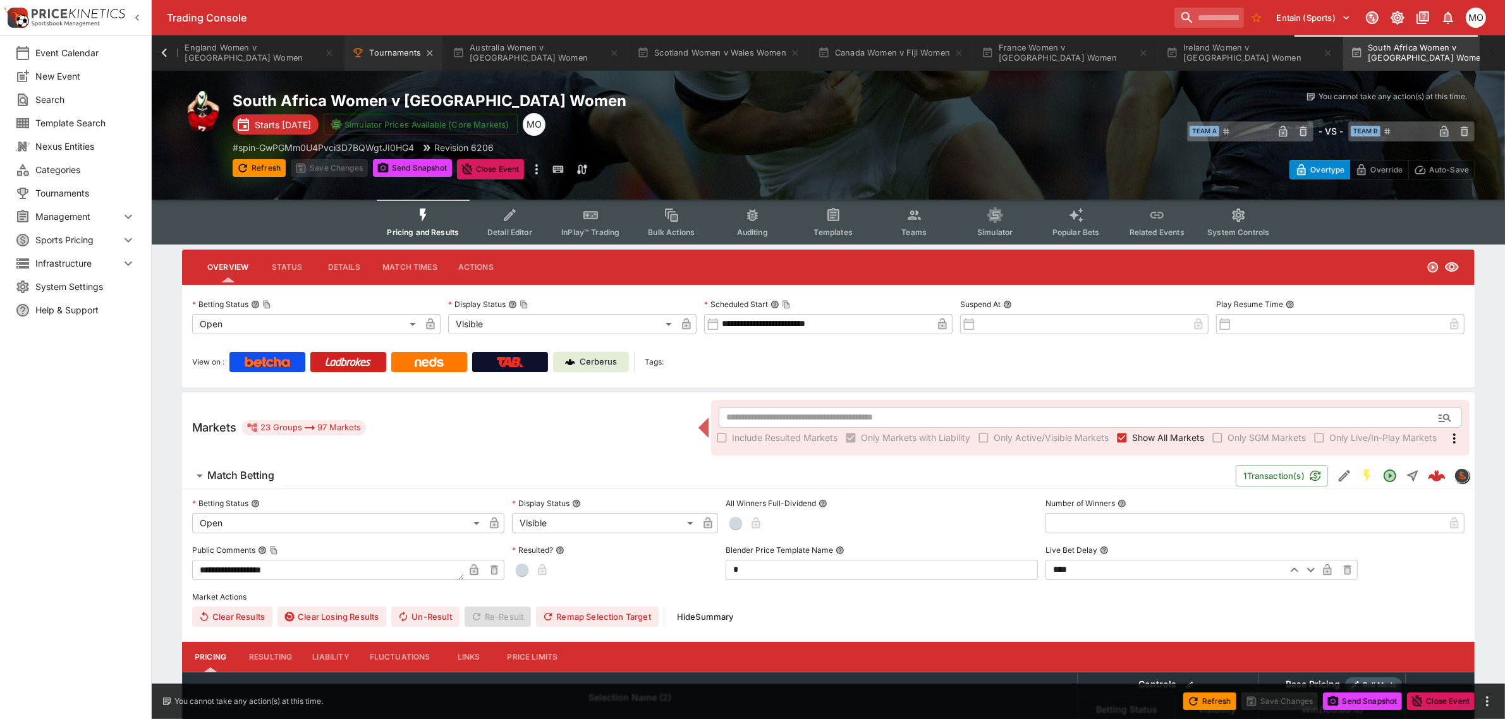
click at [381, 54] on button "Tournaments" at bounding box center [394, 52] width 98 height 35
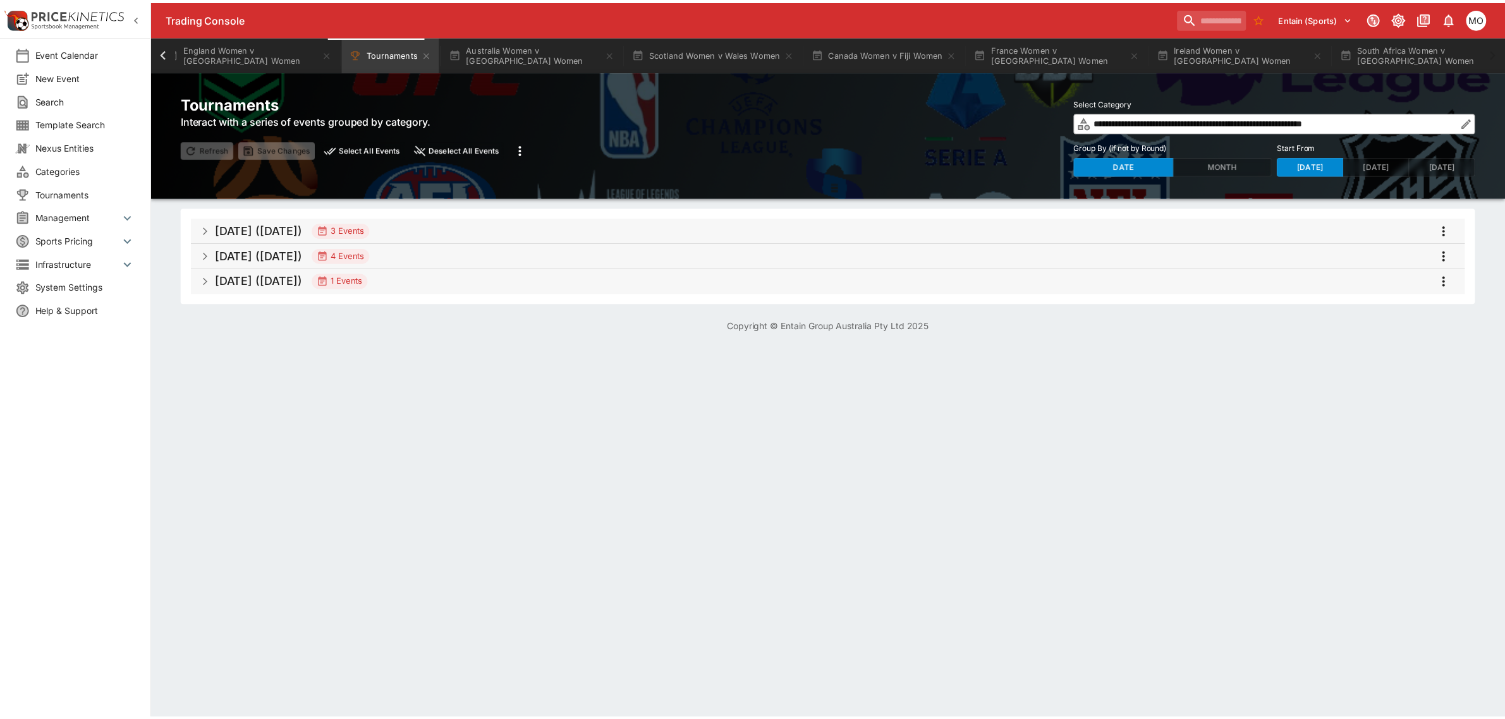
scroll to position [0, 98]
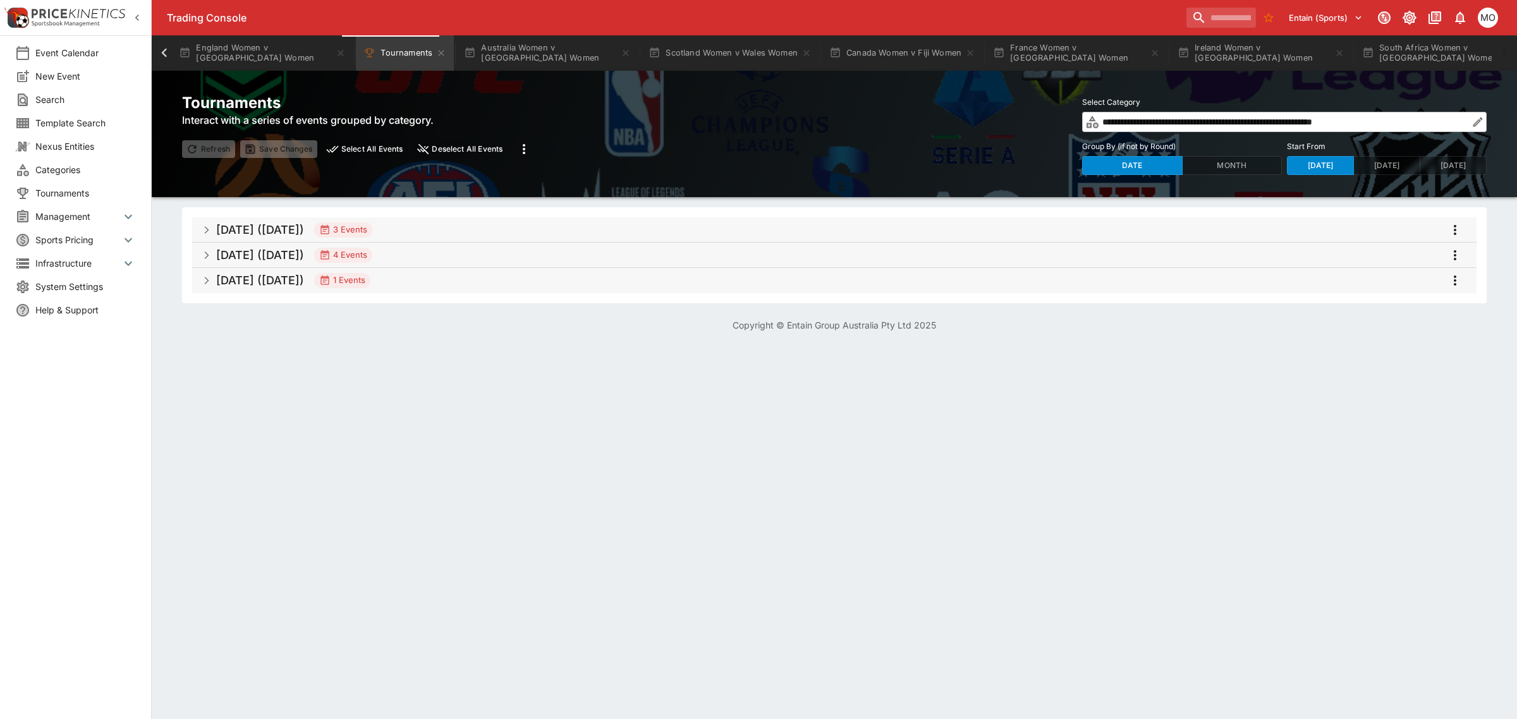
click at [283, 278] on h5 "[DATE] ([DATE])" at bounding box center [260, 280] width 88 height 15
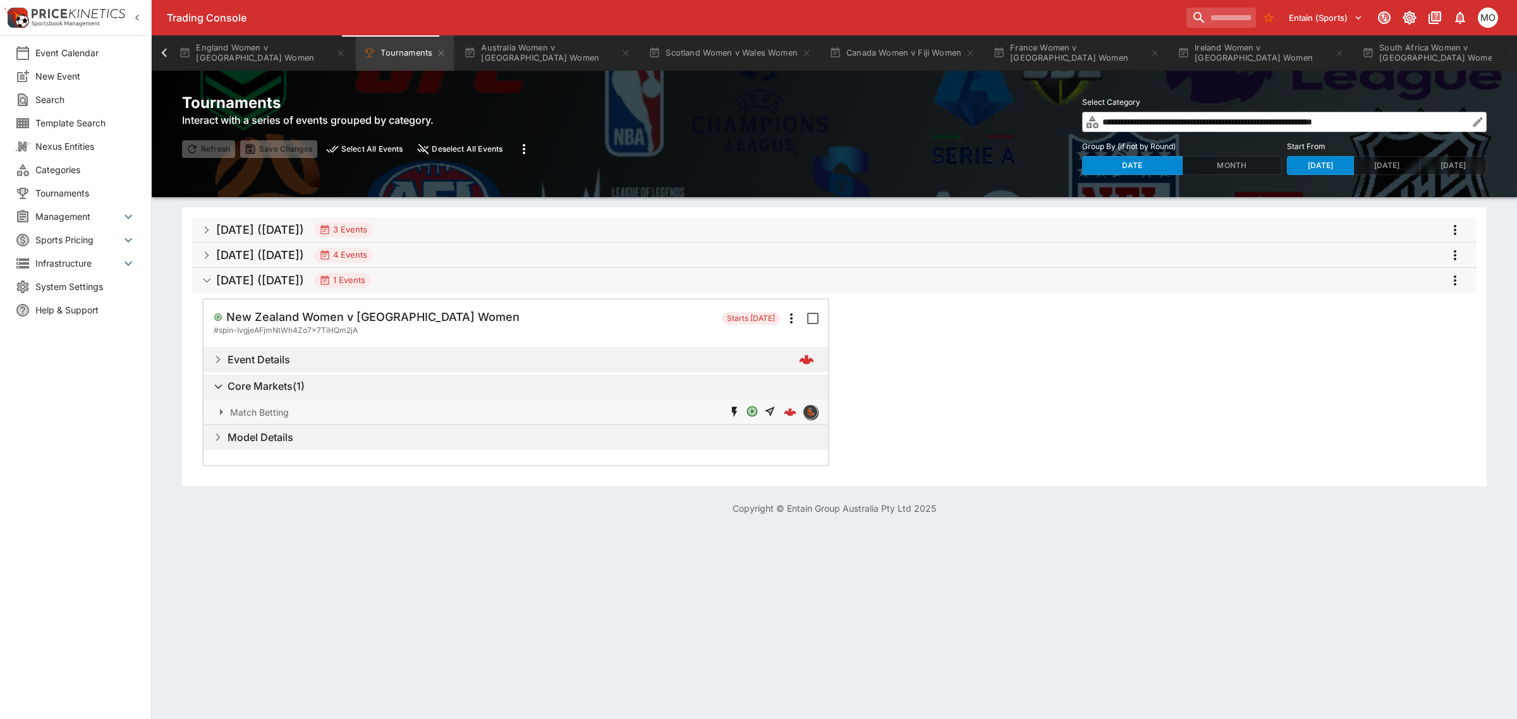
click at [273, 257] on h5 "[DATE] ([DATE])" at bounding box center [260, 255] width 88 height 15
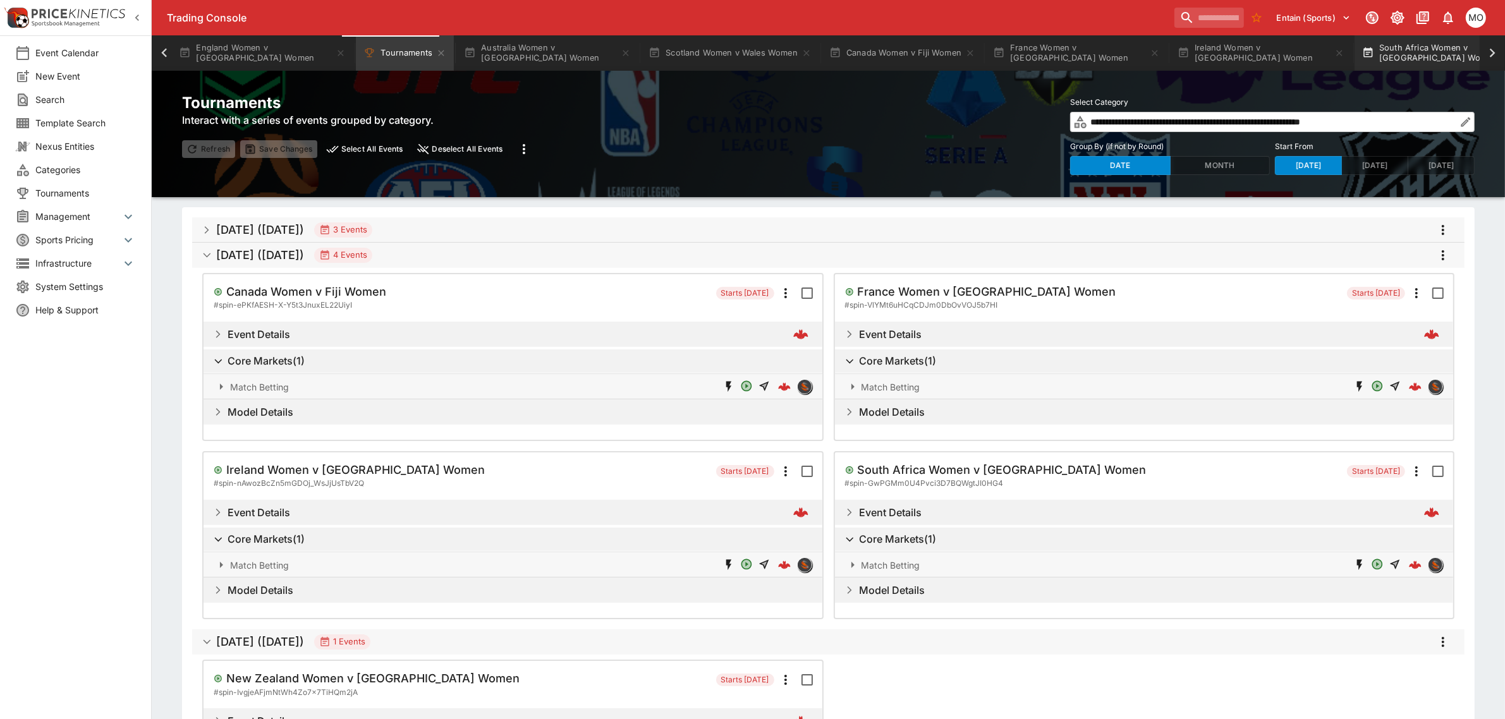
click at [1373, 46] on button "South Africa Women v Brazil Women" at bounding box center [1446, 52] width 182 height 35
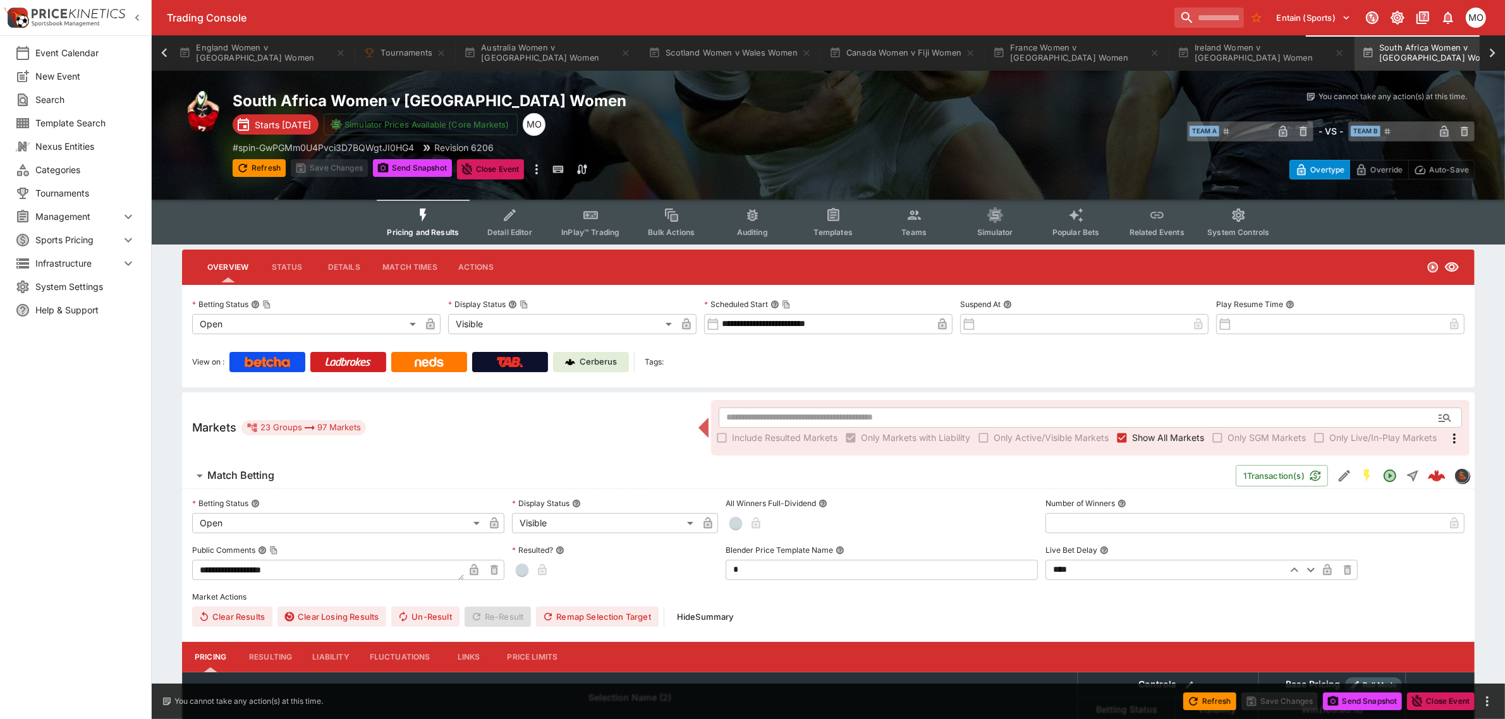
scroll to position [0, 107]
click at [574, 350] on div "View on : Cerberus Tags:" at bounding box center [828, 357] width 1273 height 30
click at [588, 361] on p "Cerberus" at bounding box center [598, 362] width 37 height 13
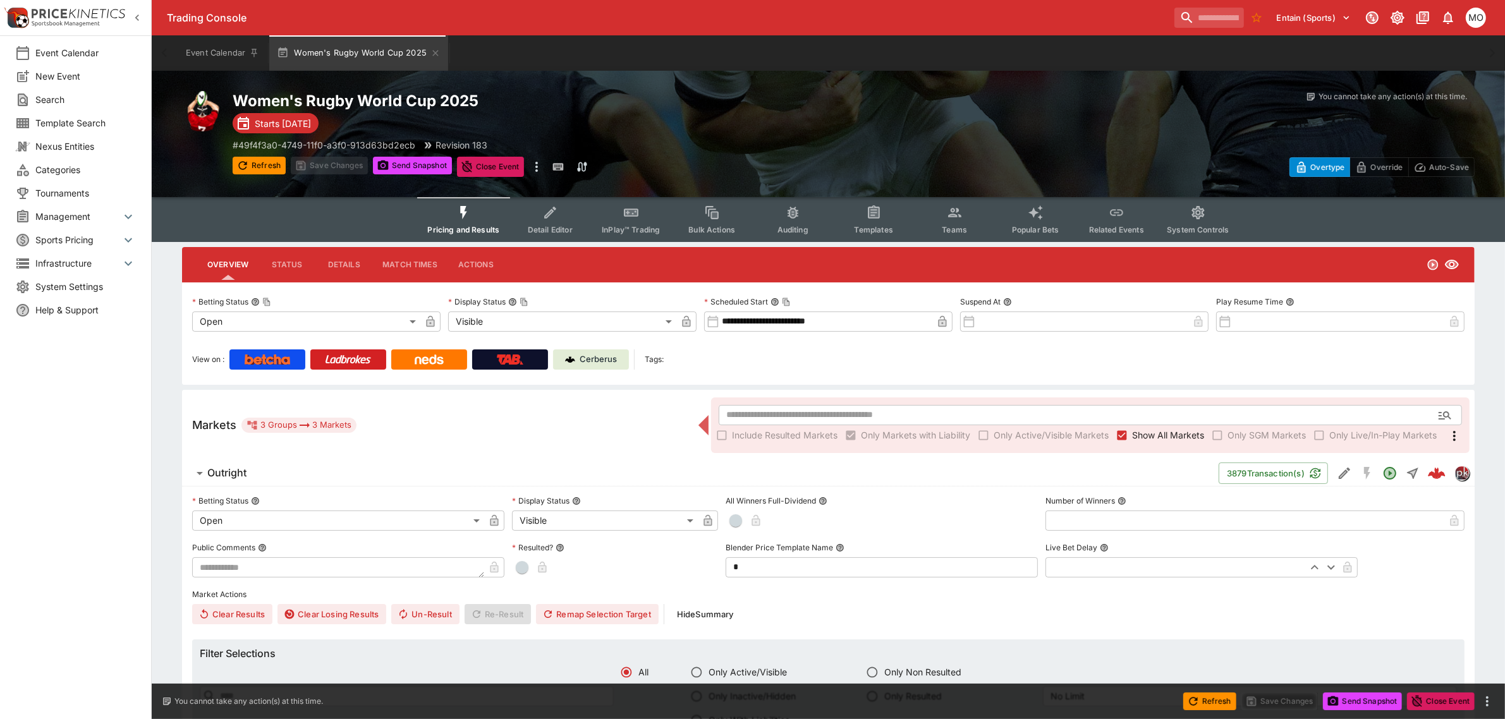
click at [872, 226] on span "Templates" at bounding box center [874, 229] width 39 height 9
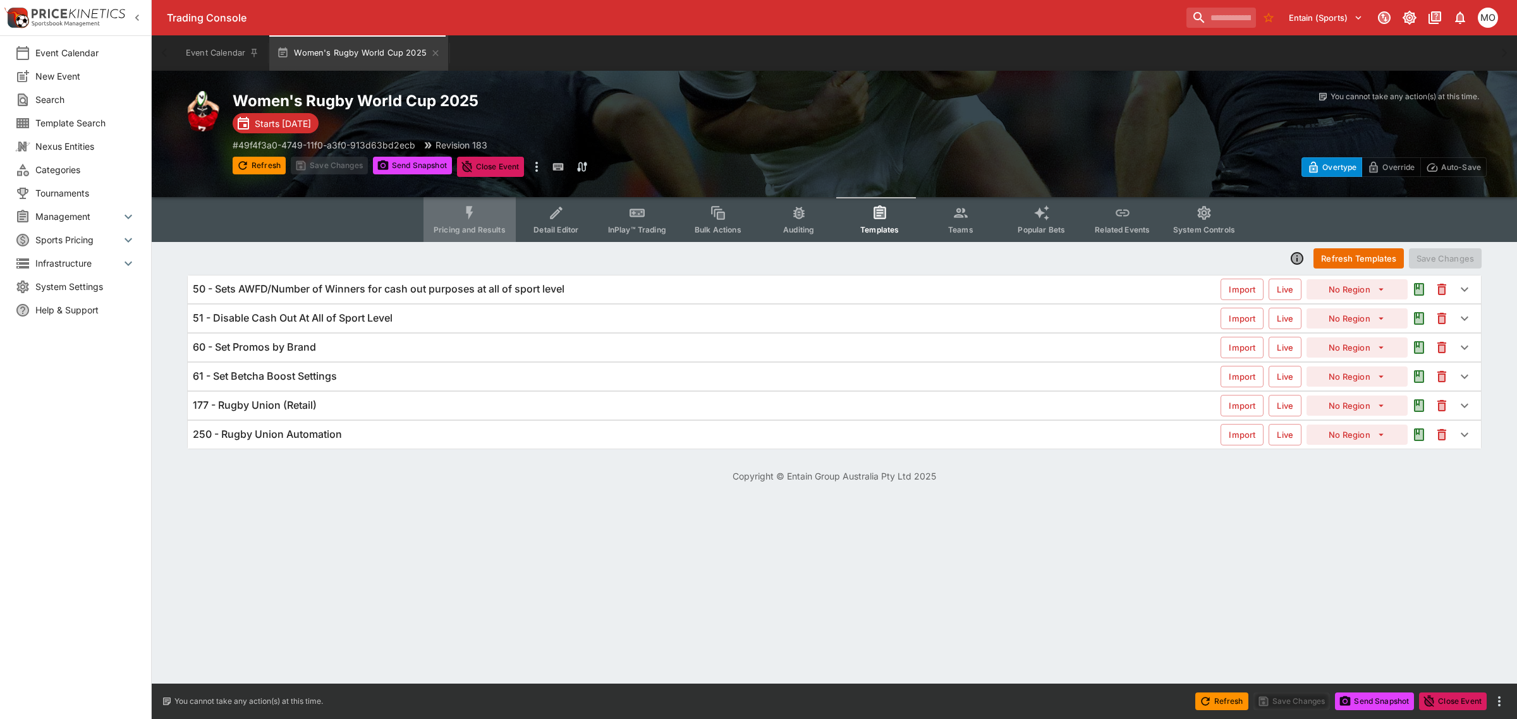
click at [484, 217] on button "Pricing and Results" at bounding box center [470, 219] width 92 height 45
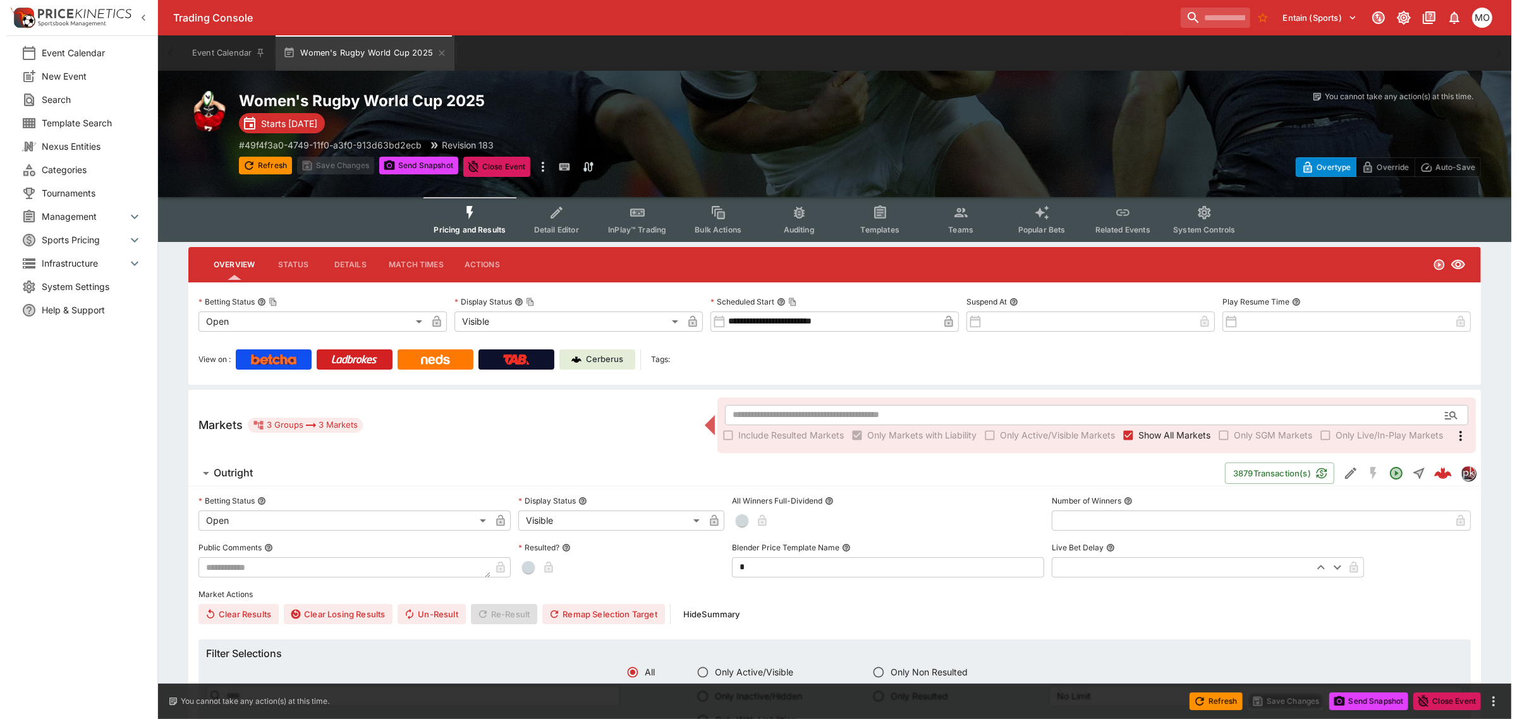
scroll to position [158, 0]
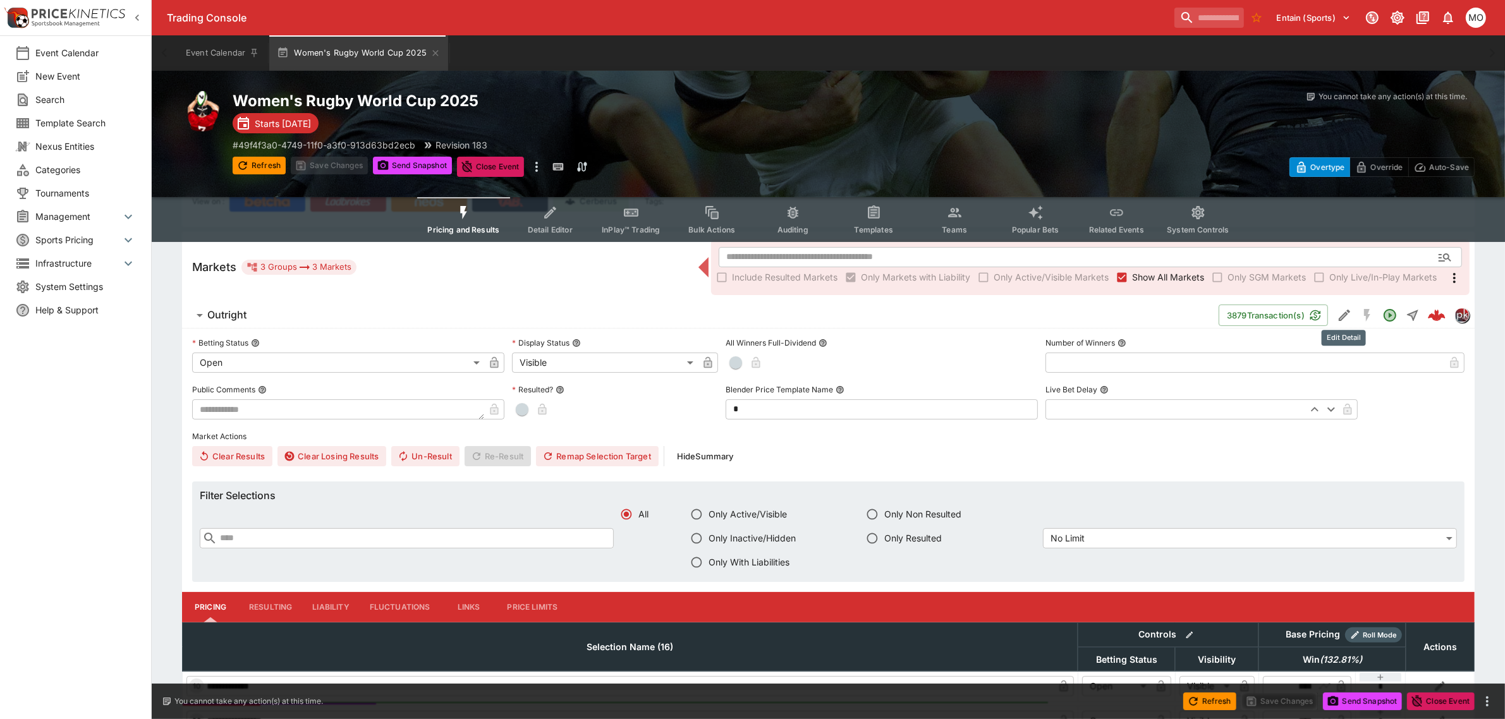
click at [1339, 314] on icon "Edit Detail" at bounding box center [1344, 315] width 15 height 15
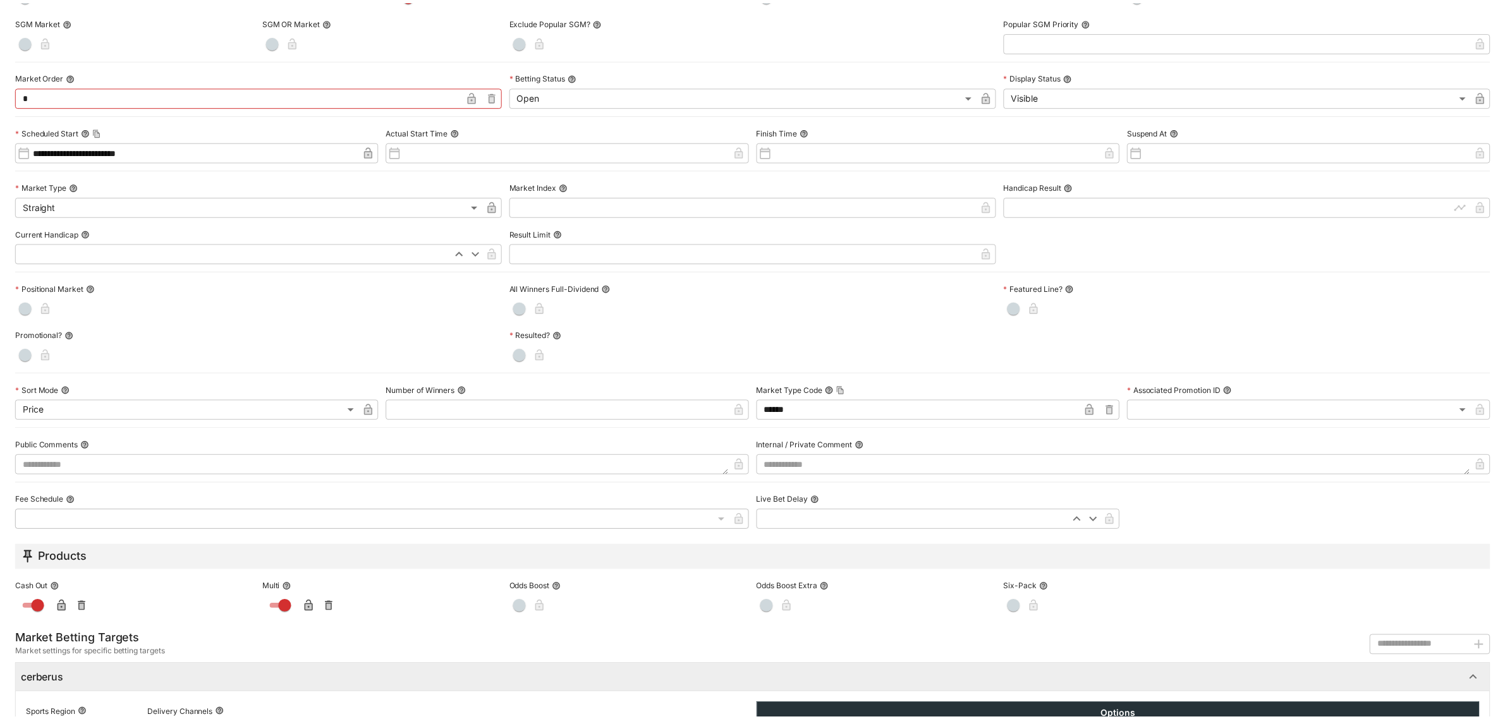
scroll to position [0, 0]
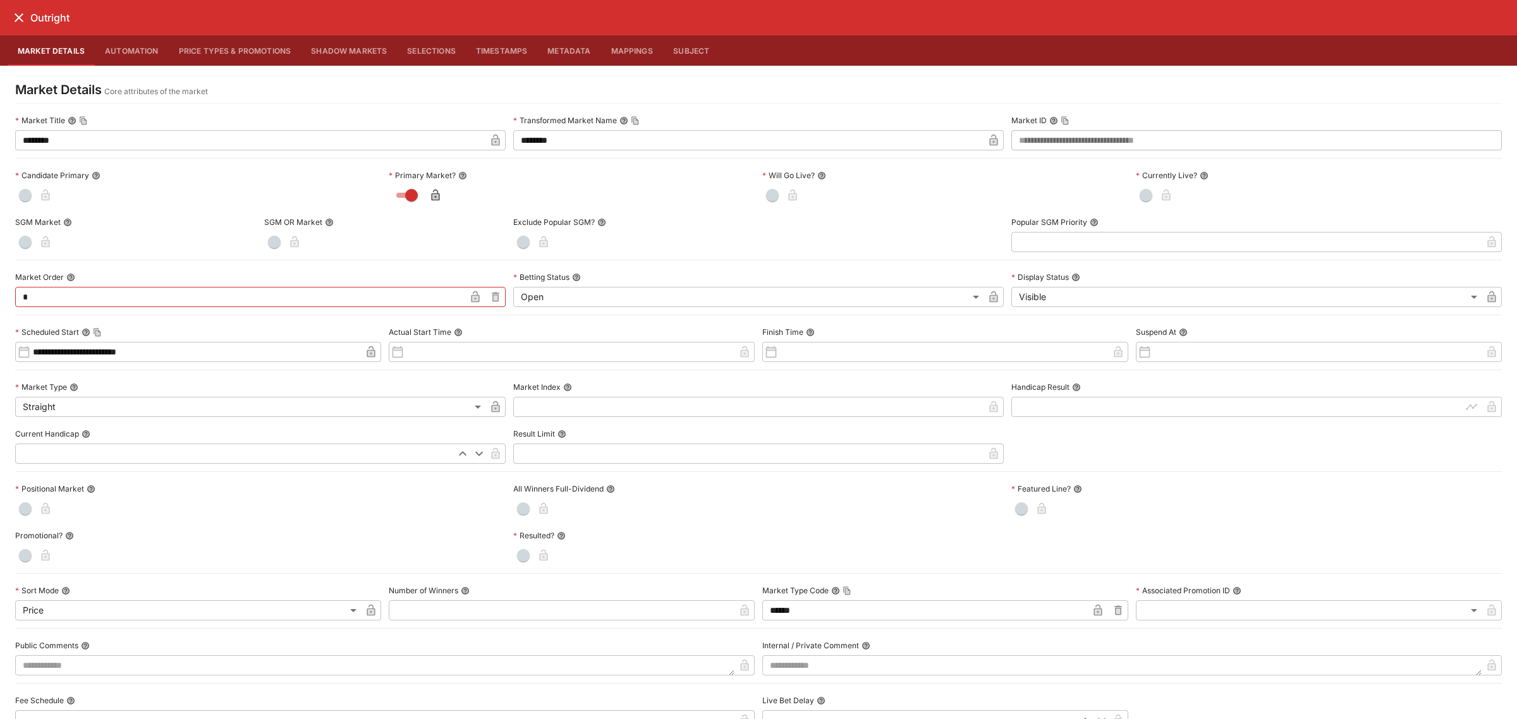
click at [18, 16] on icon "close" at bounding box center [19, 17] width 9 height 9
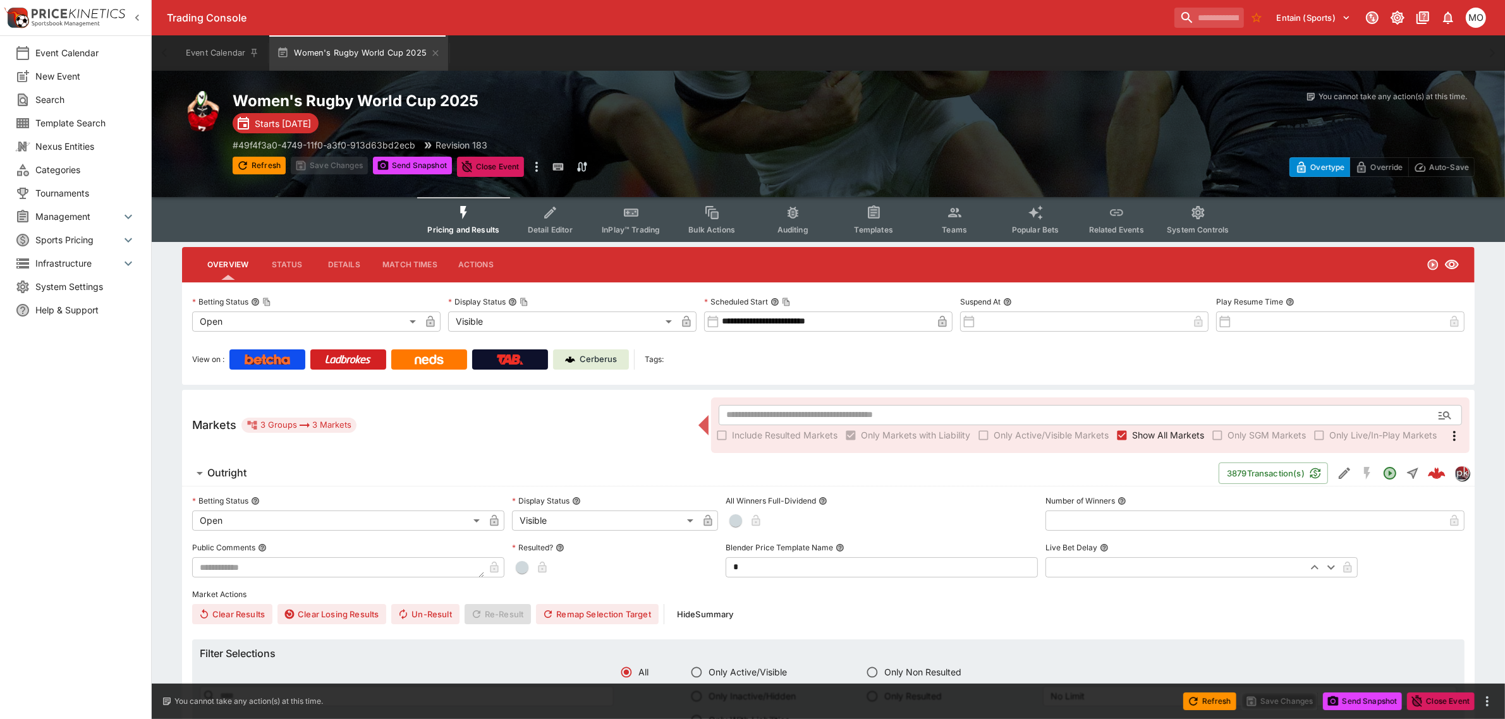
click at [860, 219] on button "Templates" at bounding box center [873, 219] width 81 height 45
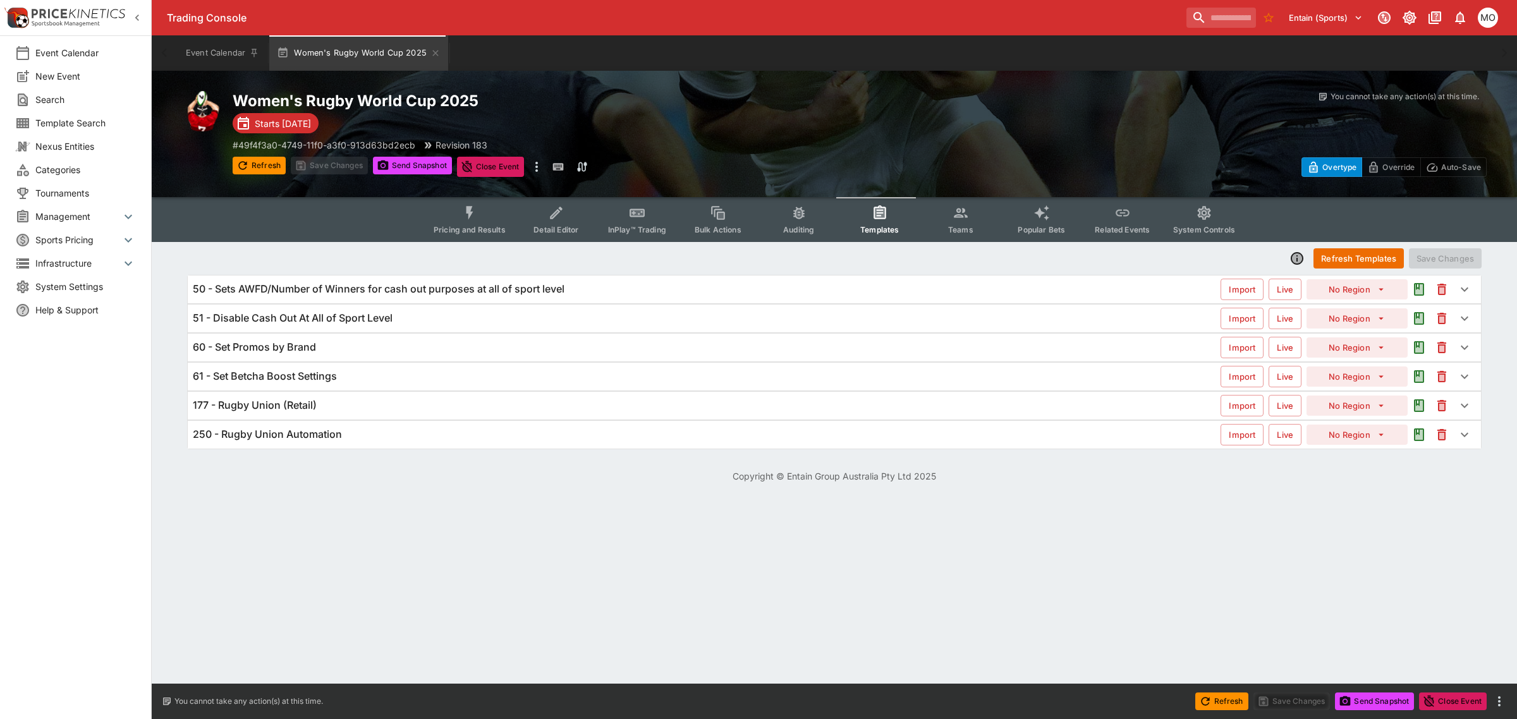
click at [485, 221] on button "Pricing and Results" at bounding box center [470, 219] width 92 height 45
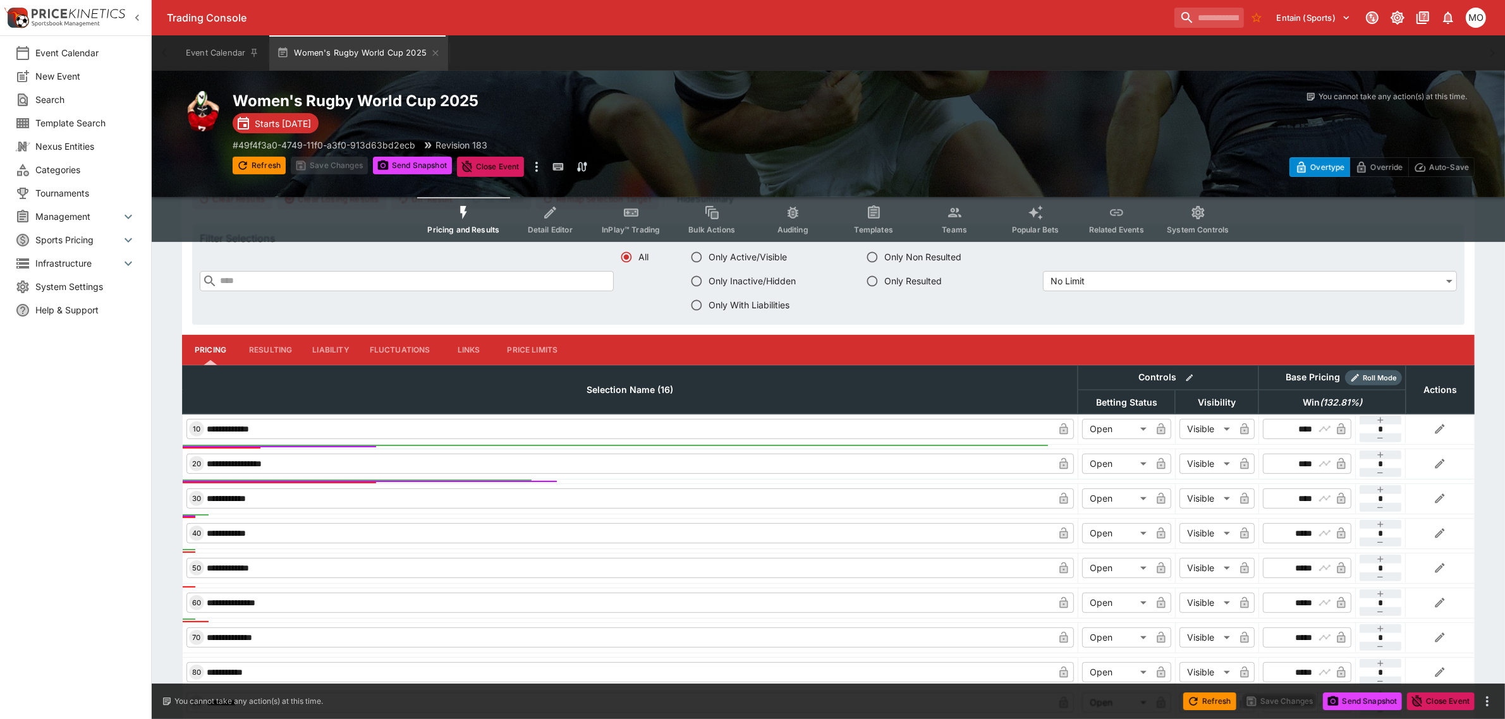
scroll to position [474, 0]
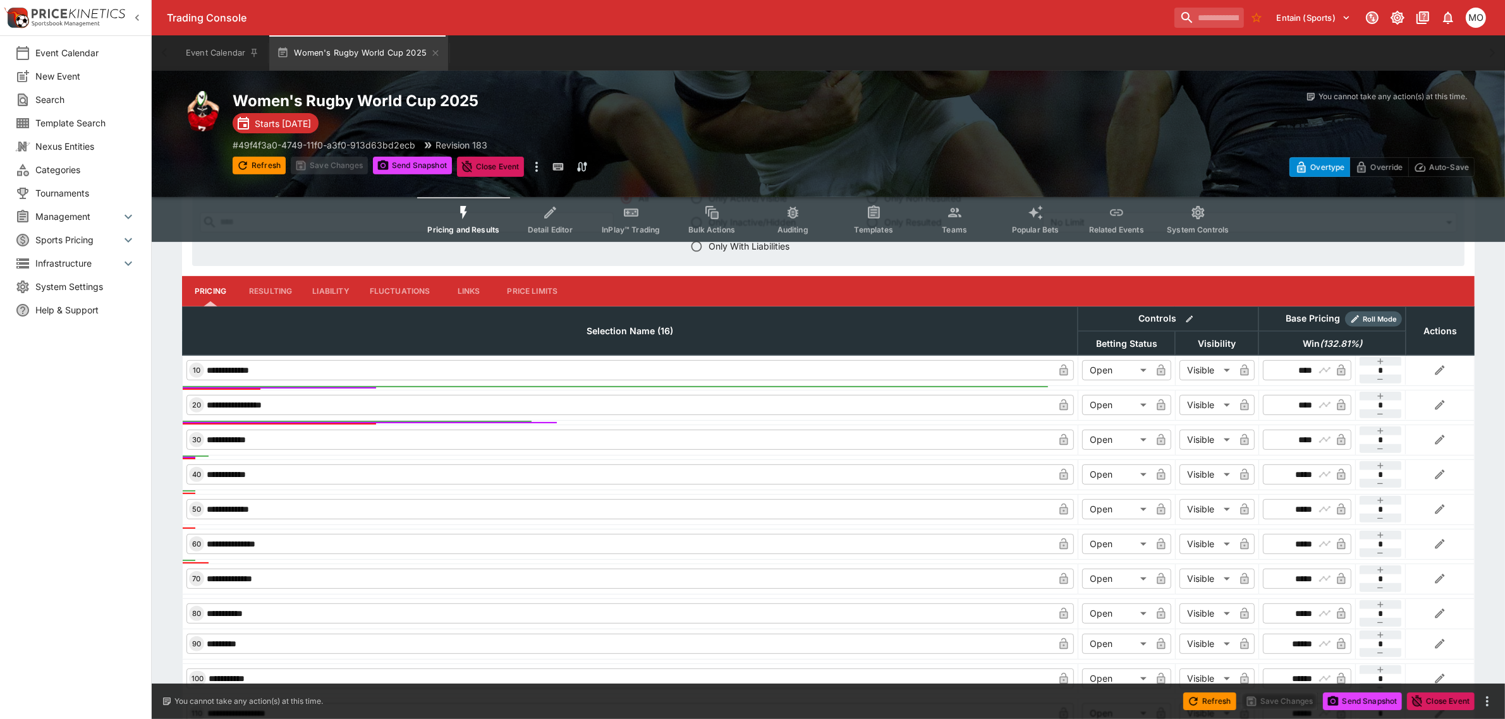
click at [1437, 408] on icon "button" at bounding box center [1438, 406] width 5 height 5
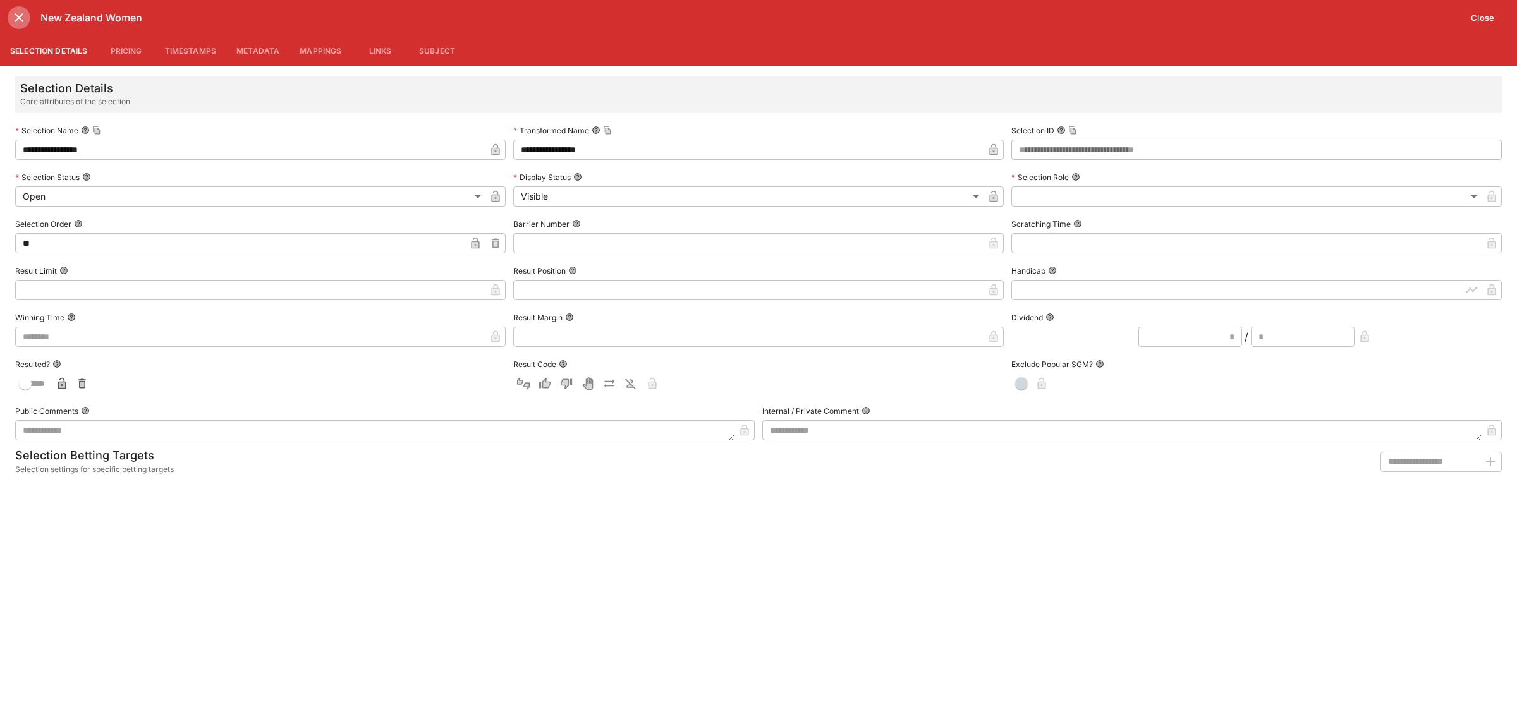
click at [23, 17] on icon "close" at bounding box center [18, 17] width 15 height 15
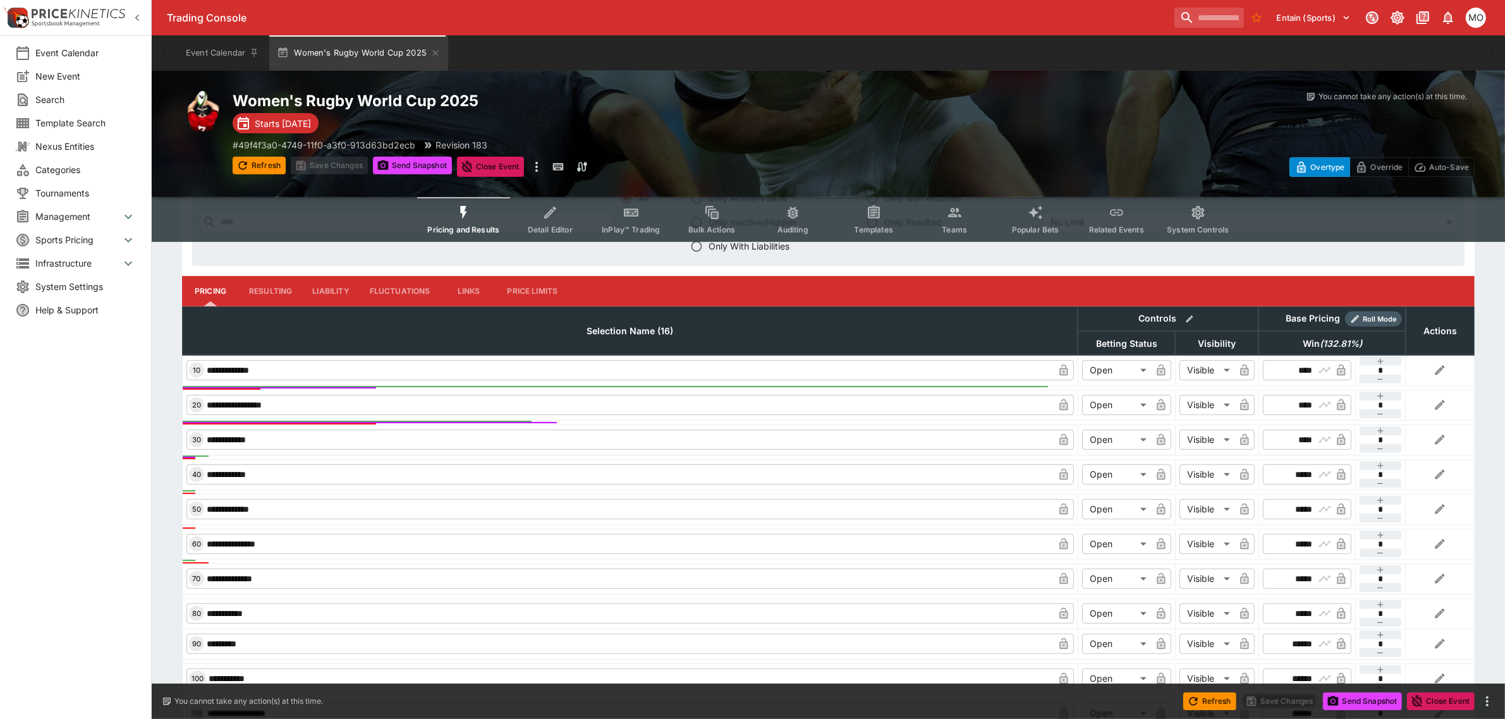
click at [1437, 406] on icon "button" at bounding box center [1440, 405] width 9 height 9
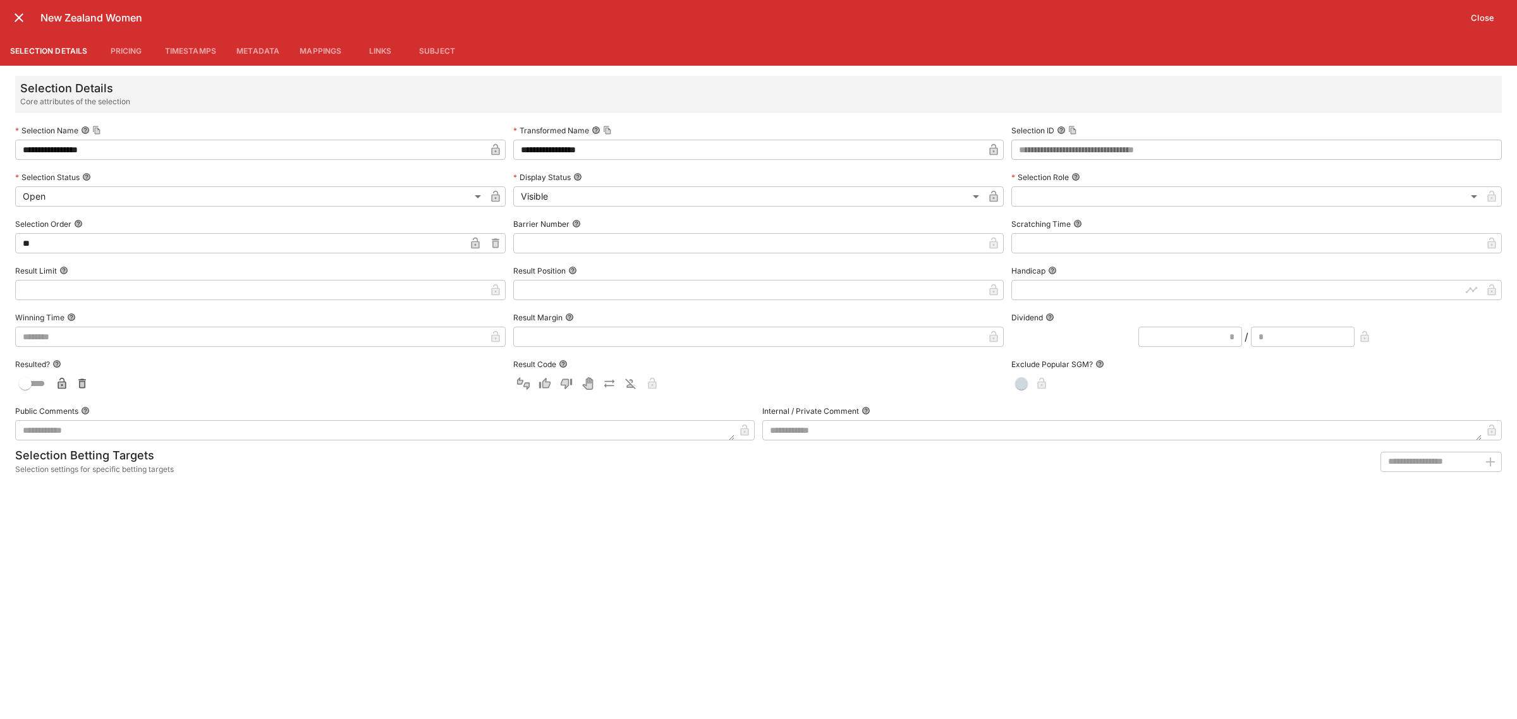
click at [259, 54] on button "Metadata" at bounding box center [257, 50] width 63 height 30
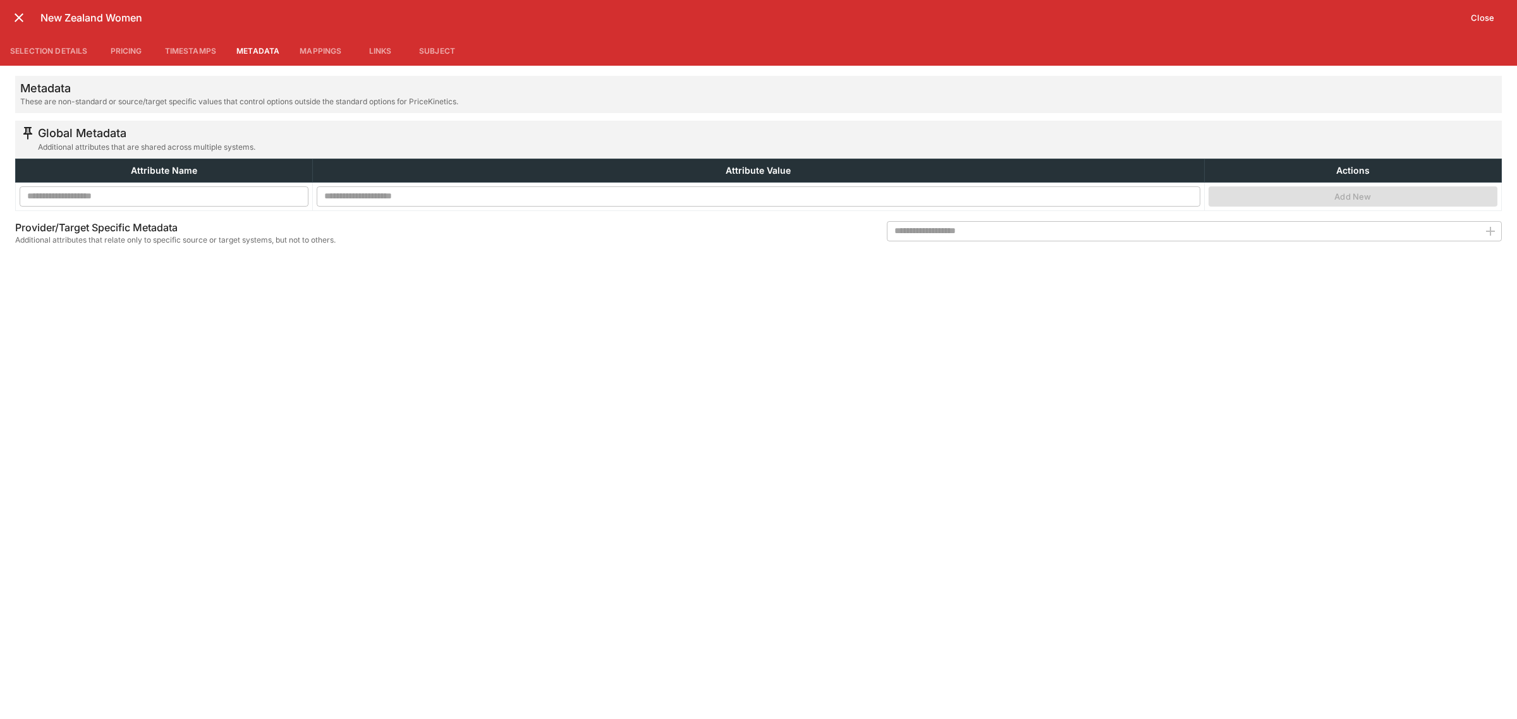
click at [1047, 561] on div "Metadata These are non-standard or source/target specific values that control o…" at bounding box center [758, 393] width 1517 height 654
click at [20, 16] on icon "close" at bounding box center [19, 17] width 9 height 9
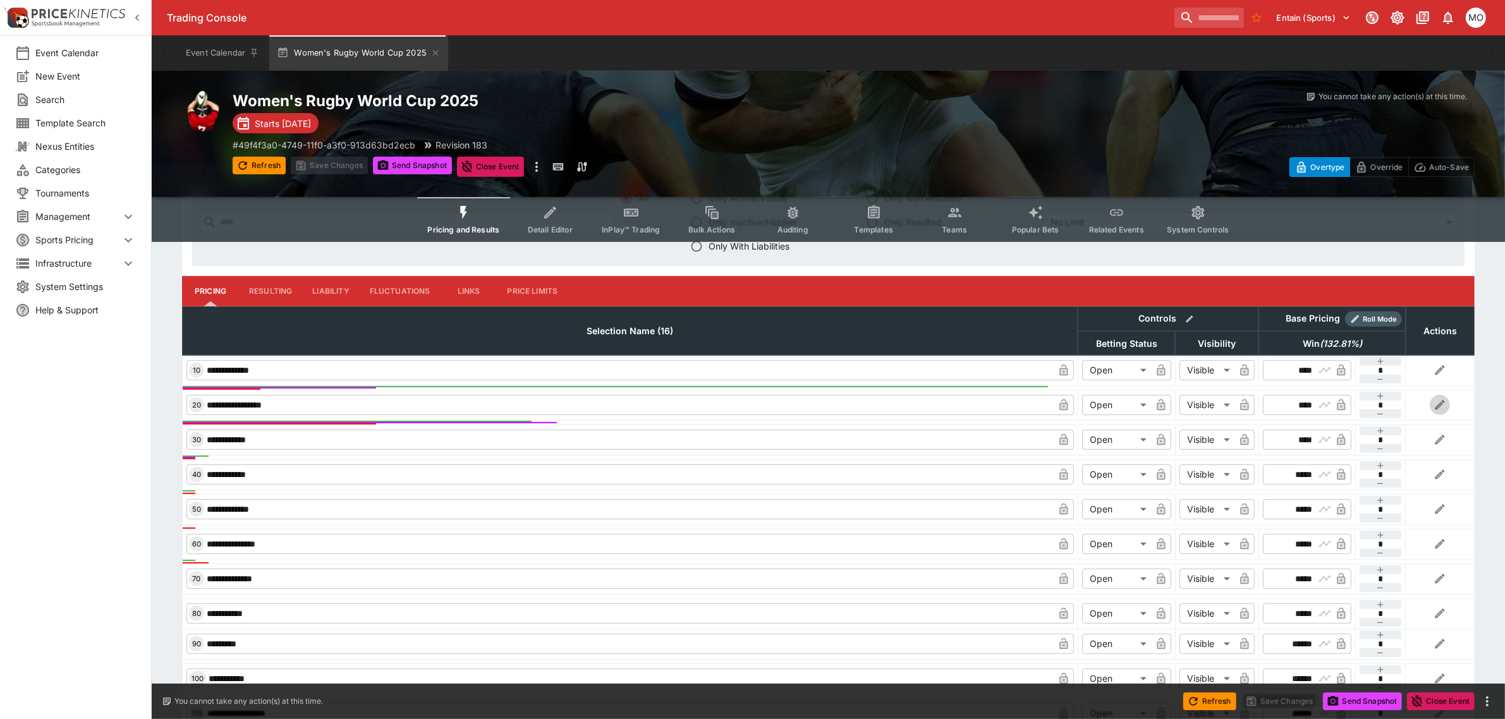
click at [1436, 403] on icon "button" at bounding box center [1440, 405] width 13 height 13
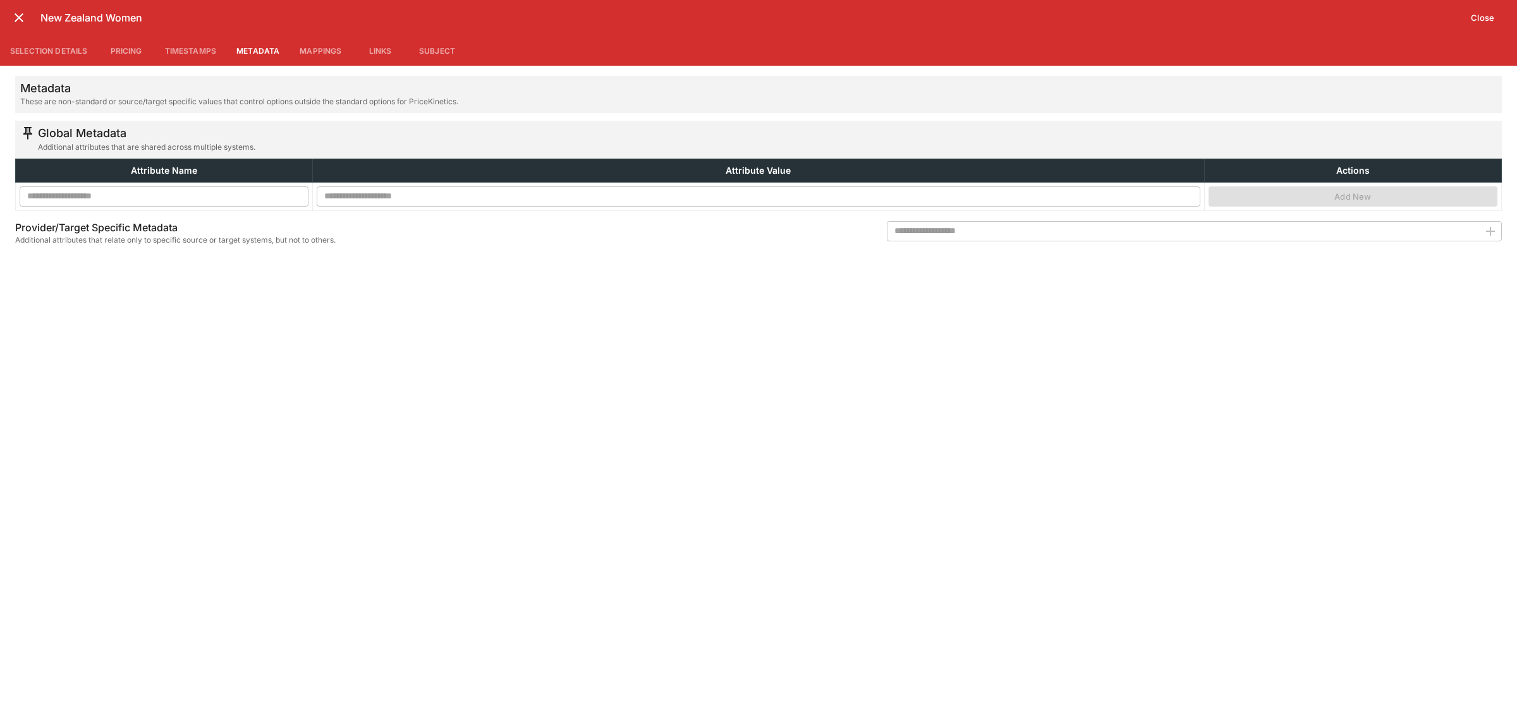
click at [250, 51] on button "Metadata" at bounding box center [257, 50] width 63 height 30
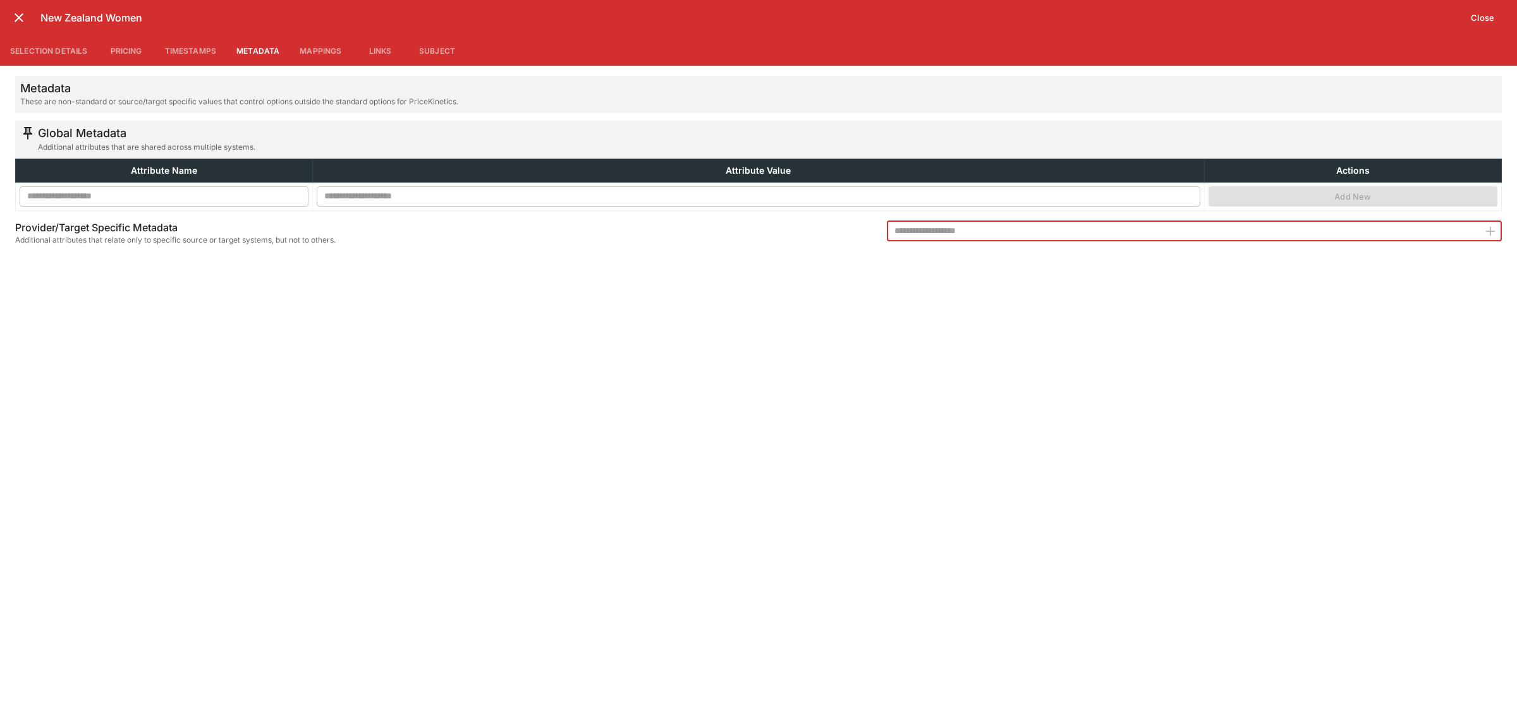
click at [918, 234] on input "text" at bounding box center [1183, 231] width 592 height 20
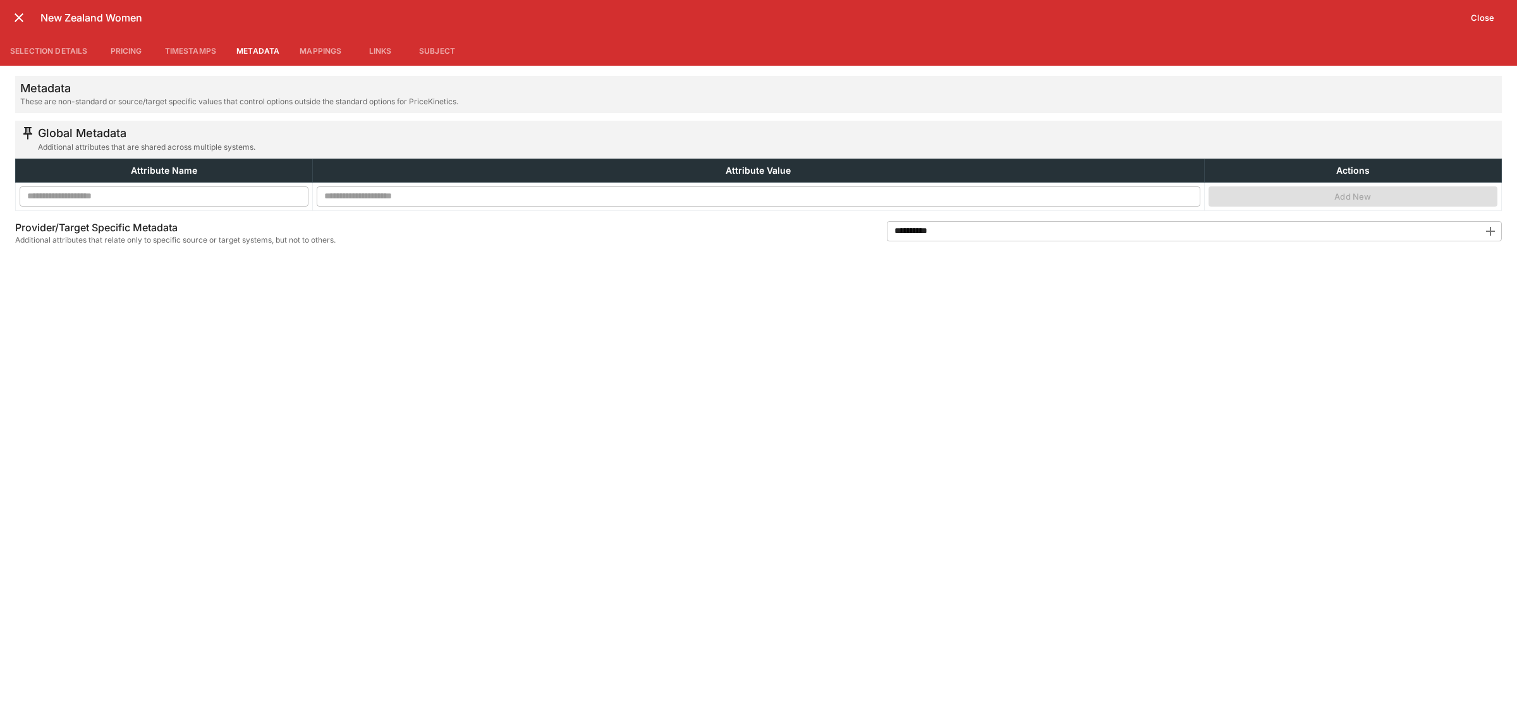
click at [969, 244] on div "**********" at bounding box center [1194, 238] width 615 height 34
click at [969, 238] on input "**********" at bounding box center [1183, 231] width 592 height 20
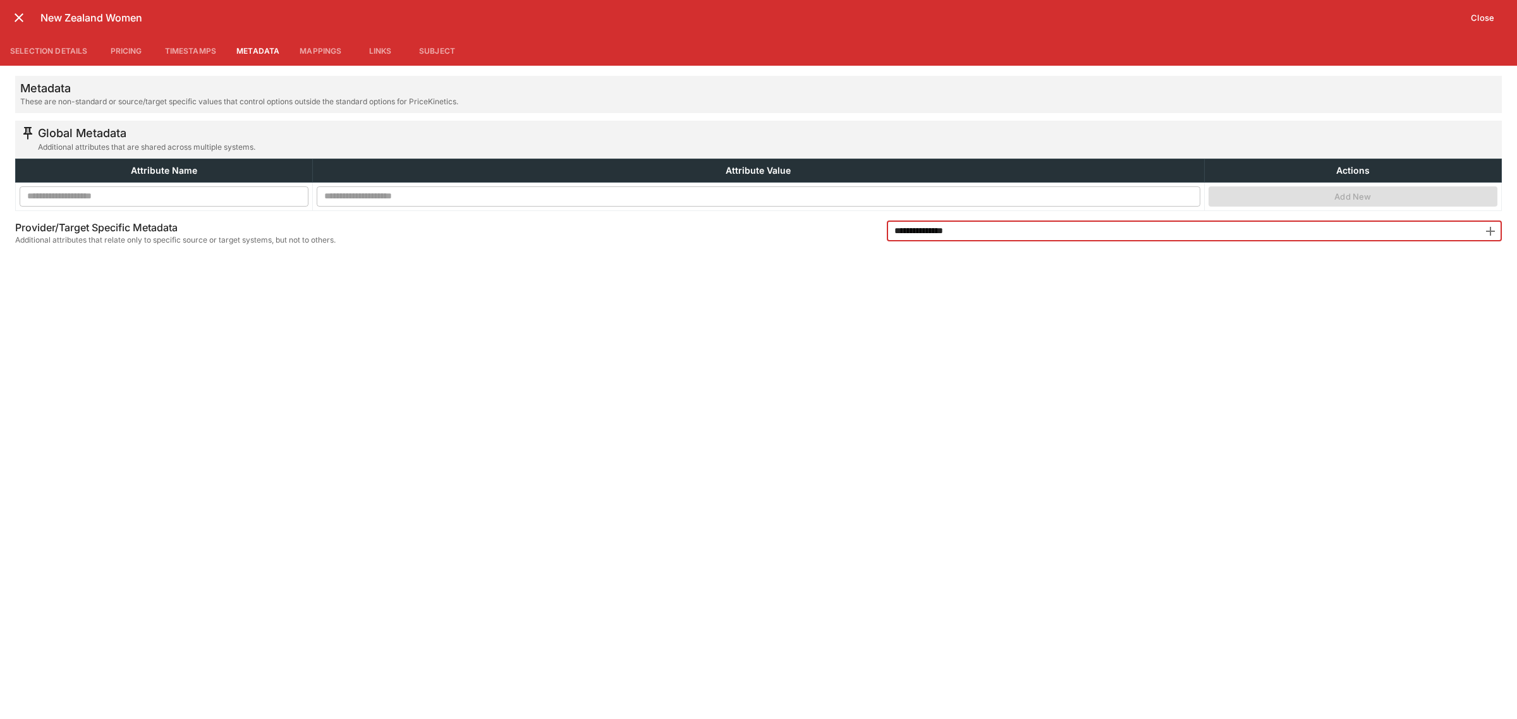
drag, startPoint x: 961, startPoint y: 238, endPoint x: 912, endPoint y: 238, distance: 49.3
click at [912, 238] on input "**********" at bounding box center [1183, 231] width 592 height 20
type input "**********"
click at [1491, 229] on icon "button" at bounding box center [1490, 231] width 9 height 9
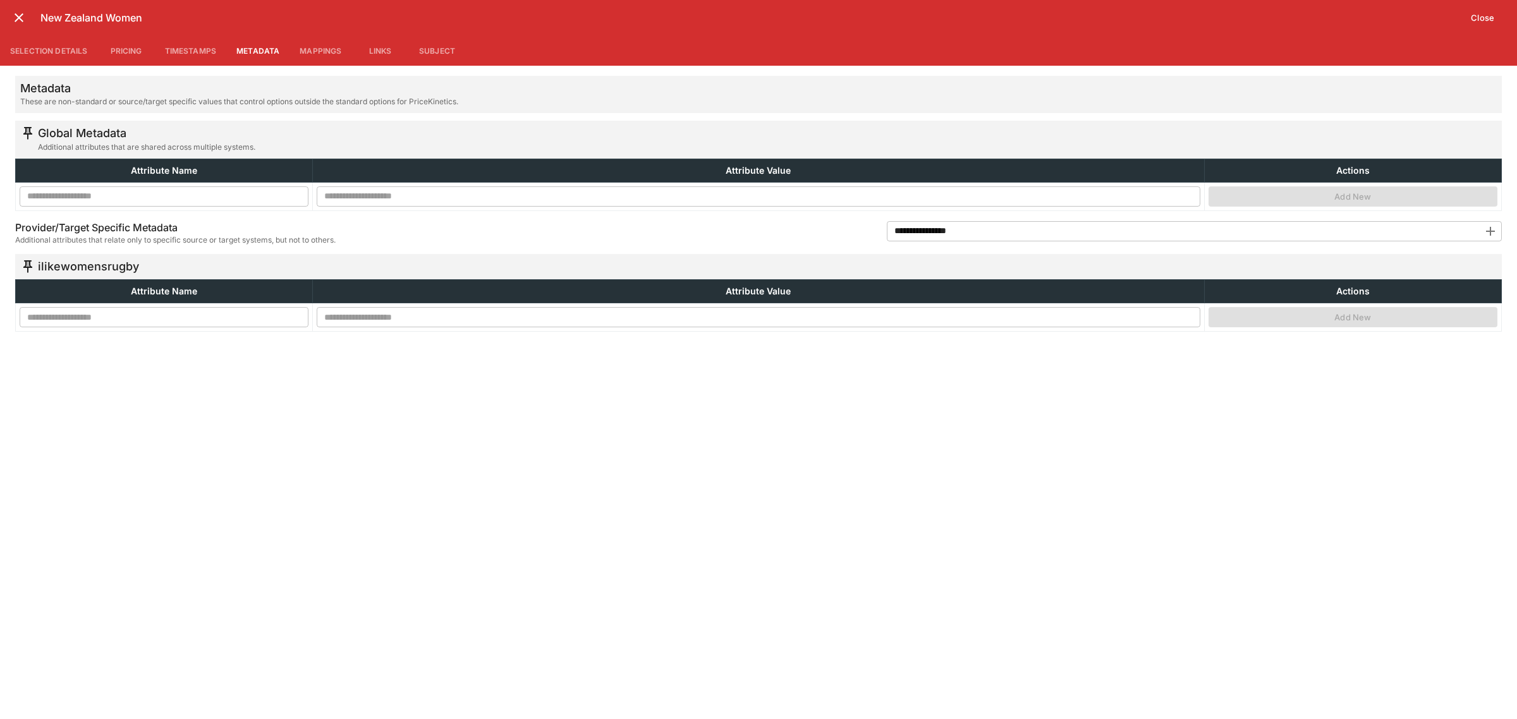
click at [911, 226] on input "**********" at bounding box center [1183, 231] width 592 height 20
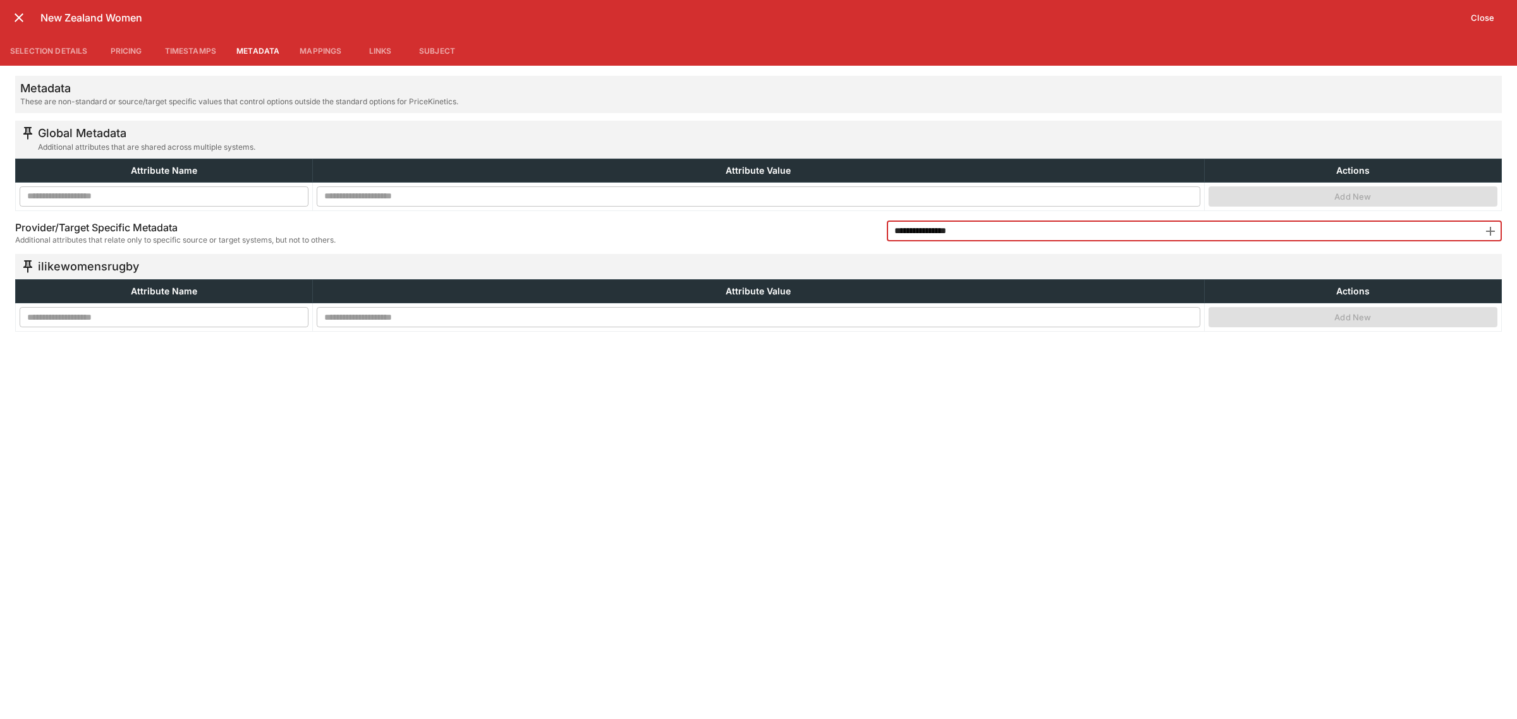
click at [911, 226] on input "**********" at bounding box center [1183, 231] width 592 height 20
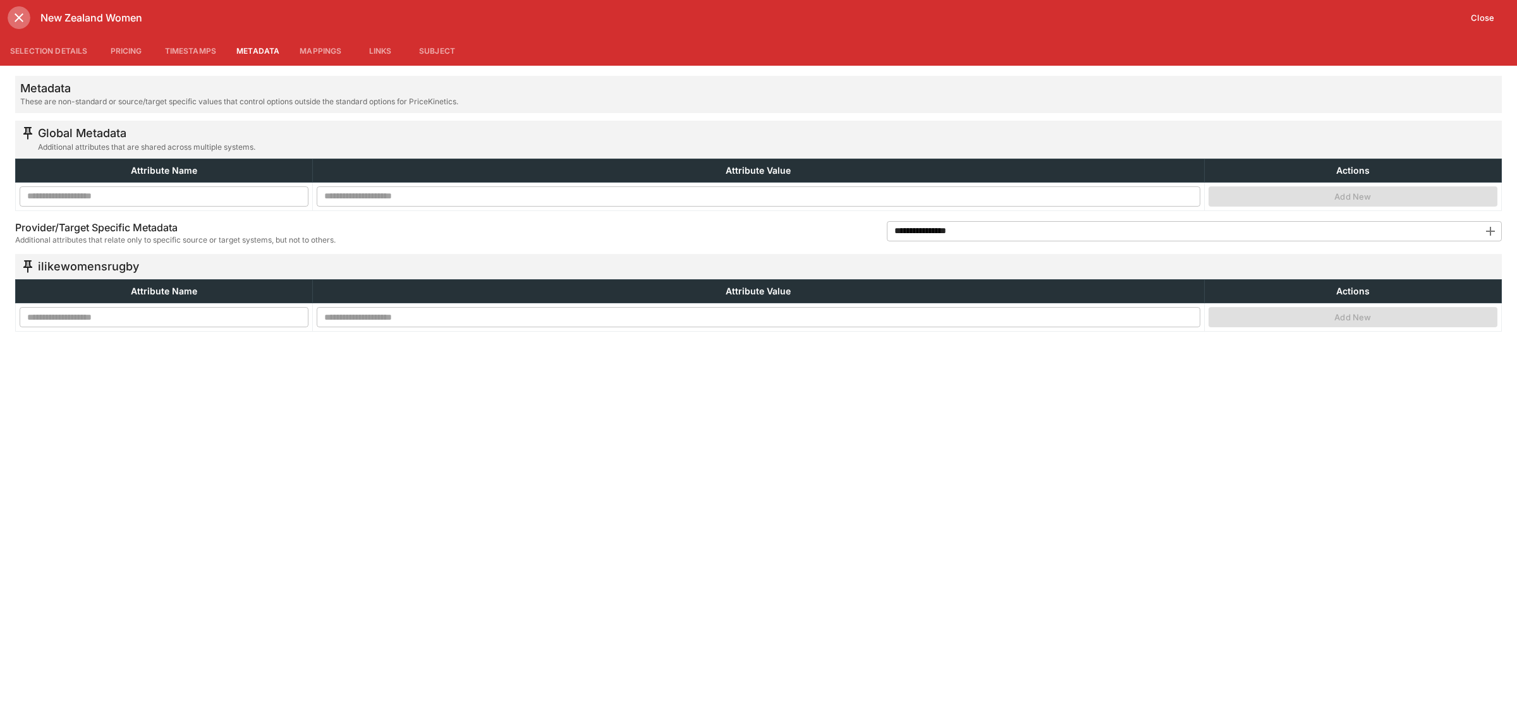
click at [22, 17] on icon "close" at bounding box center [18, 17] width 15 height 15
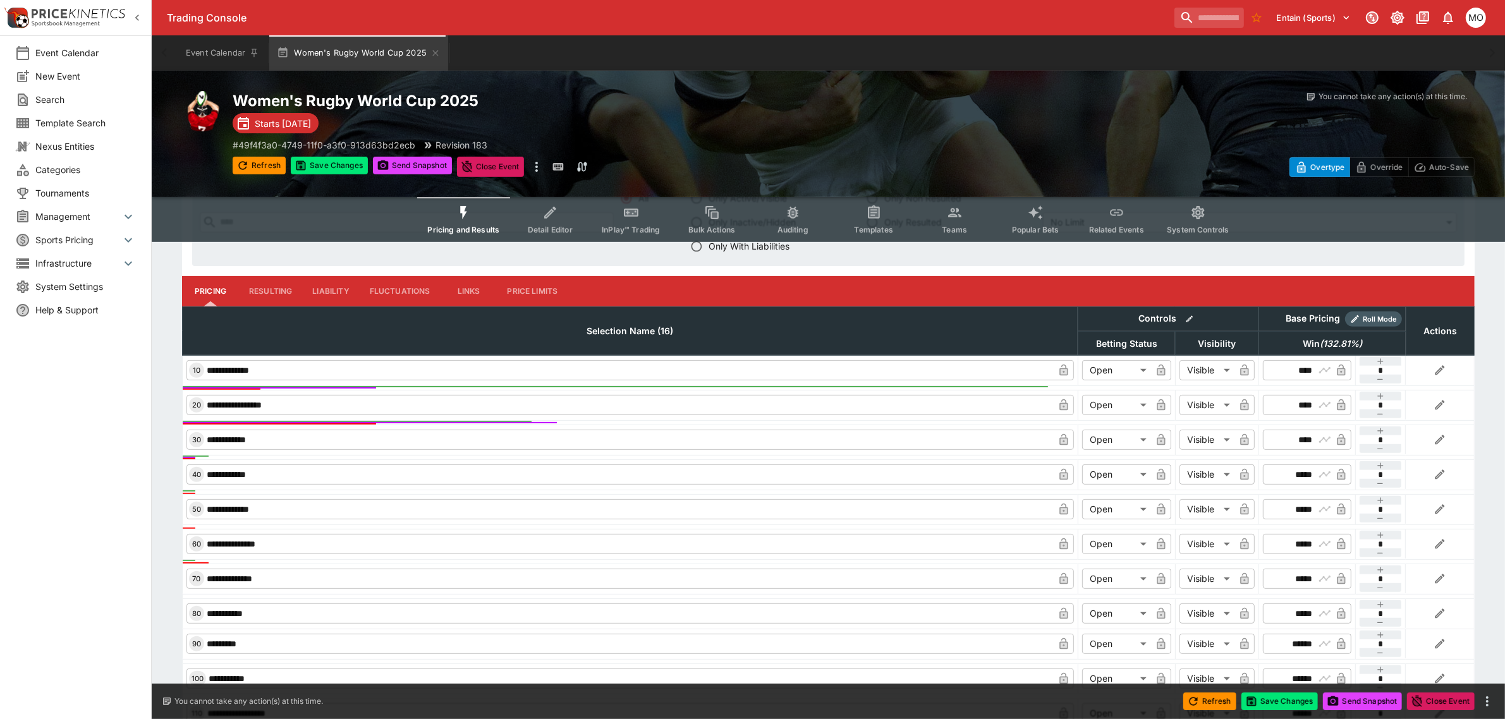
click at [1439, 401] on icon "button" at bounding box center [1440, 405] width 13 height 13
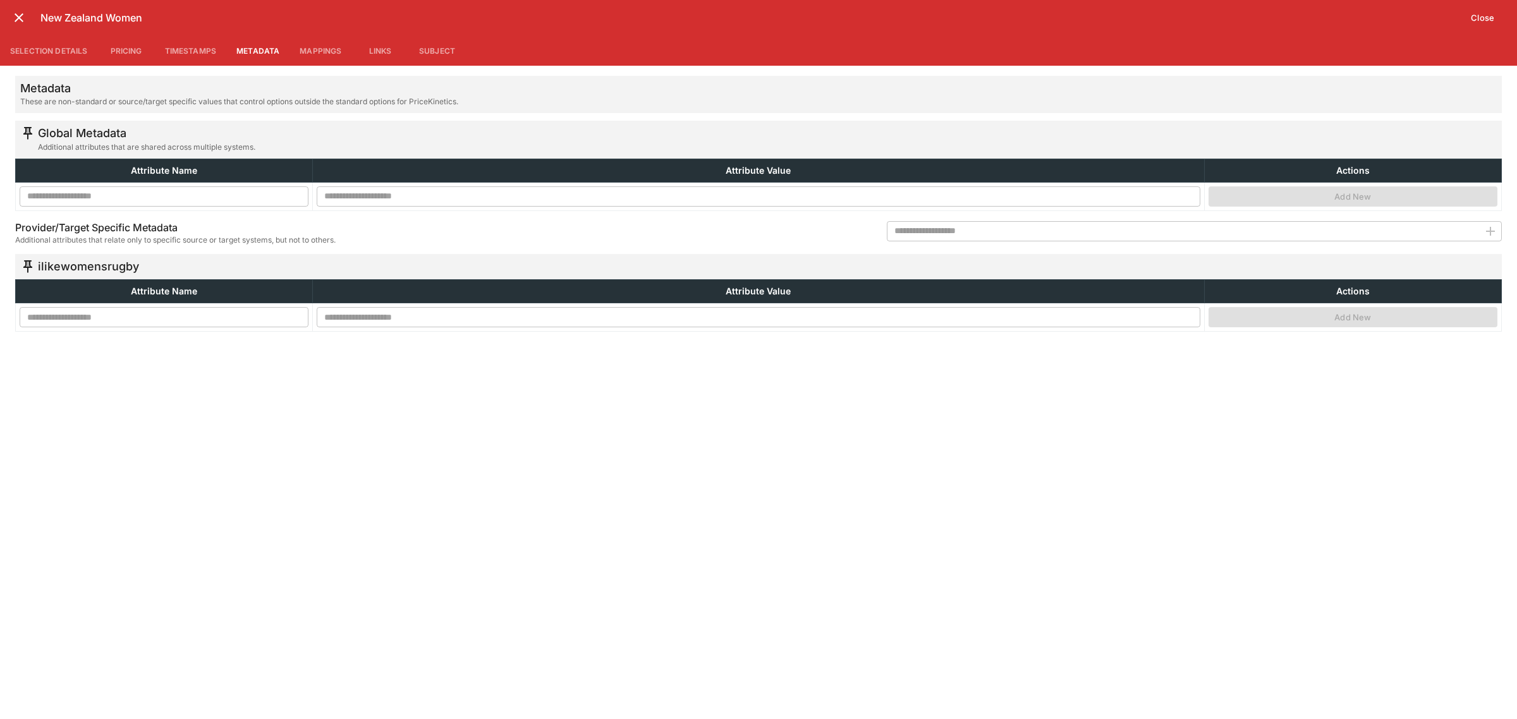
click at [68, 44] on button "Selection Details" at bounding box center [49, 50] width 98 height 30
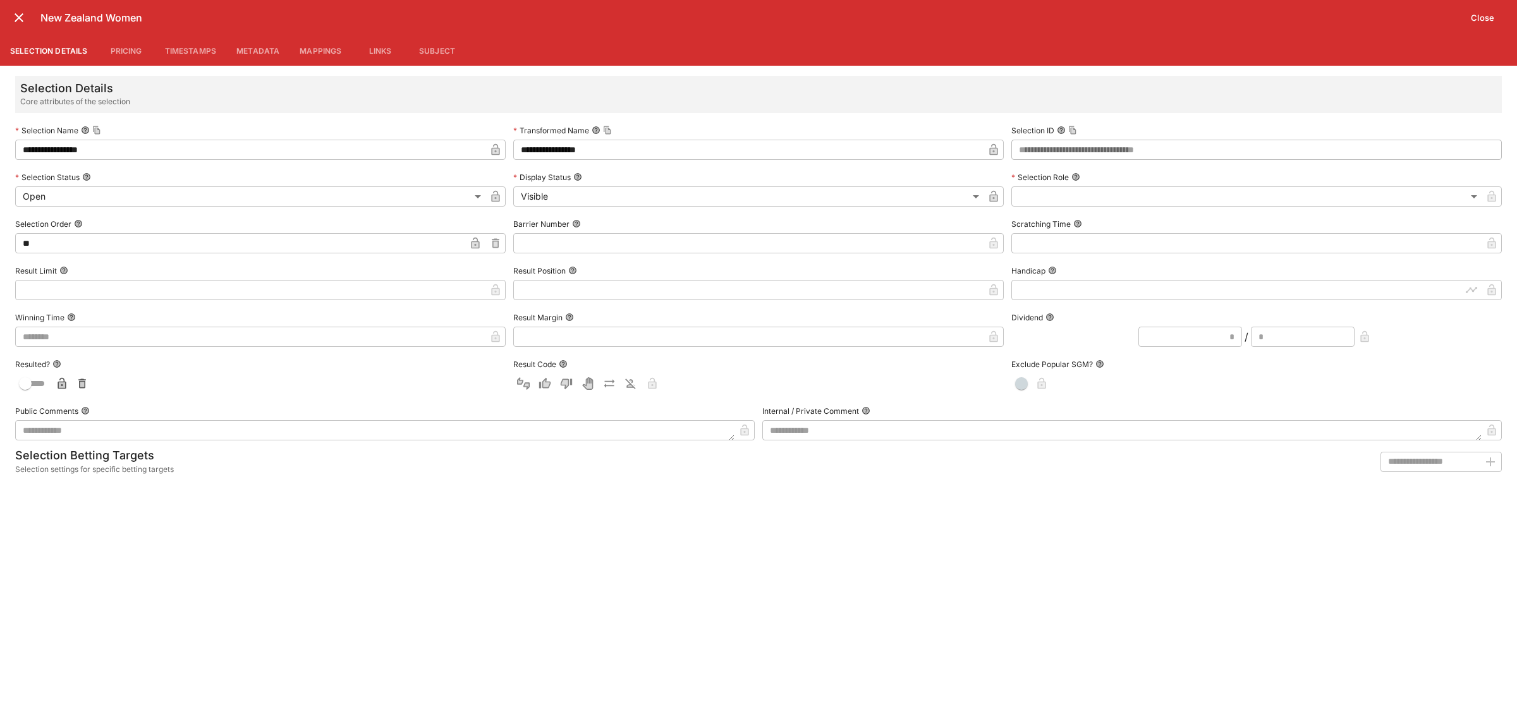
click at [13, 20] on icon "close" at bounding box center [18, 17] width 15 height 15
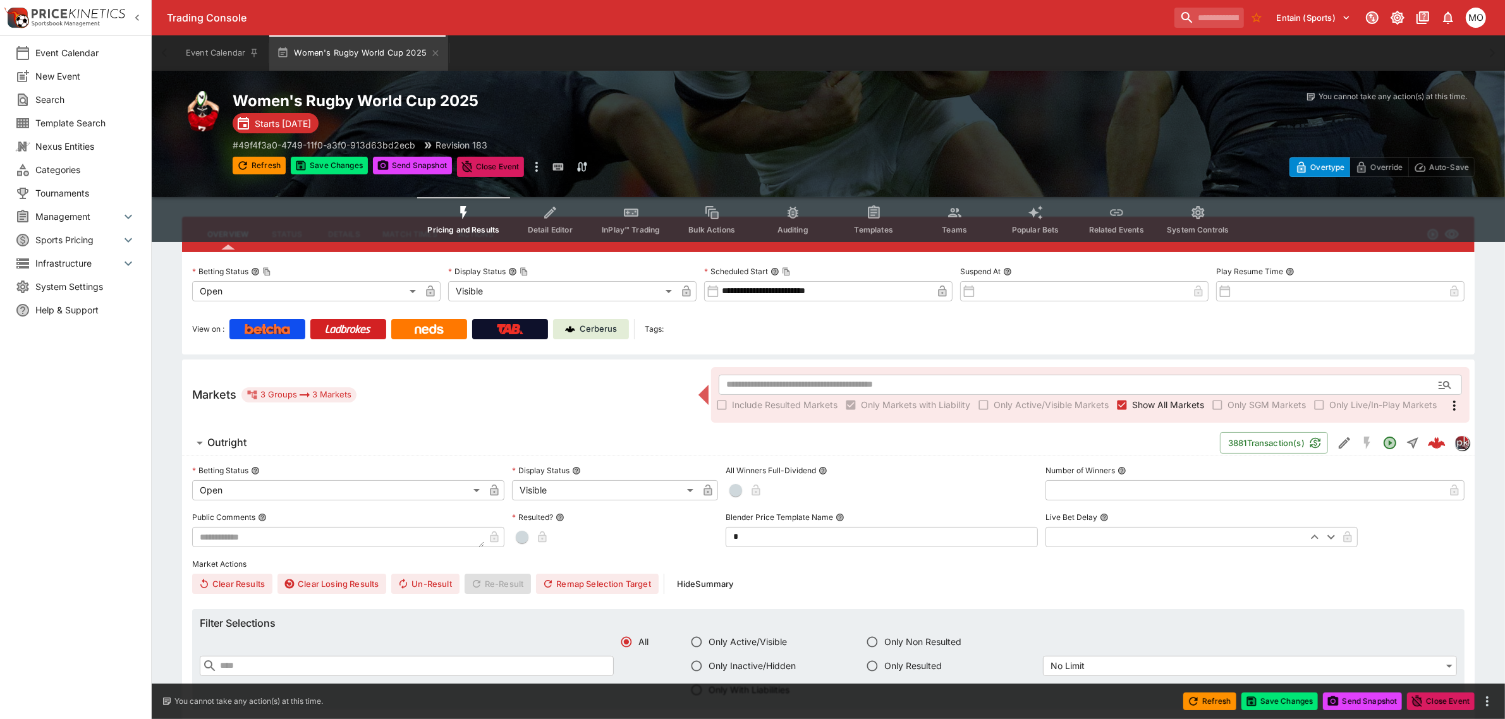
scroll to position [0, 0]
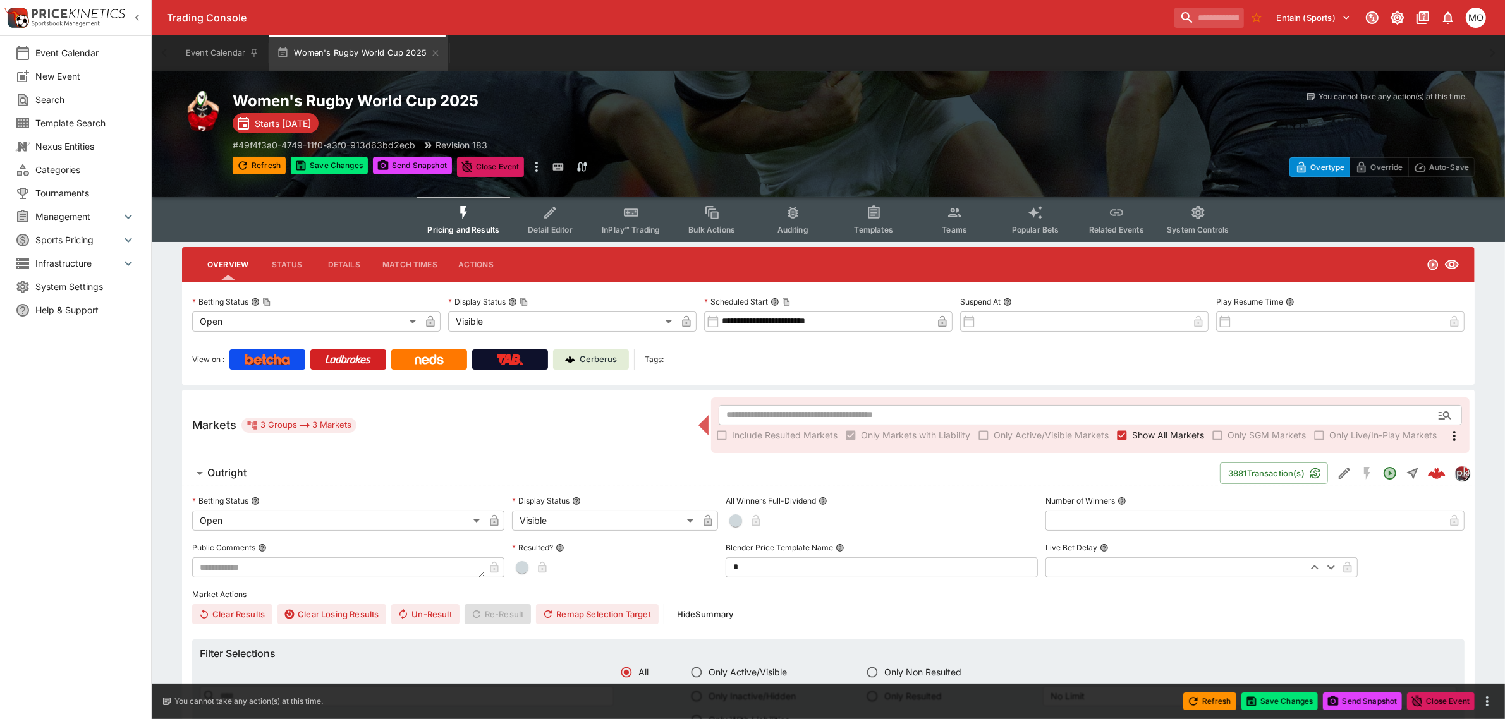
click at [567, 219] on button "Detail Editor" at bounding box center [550, 219] width 81 height 45
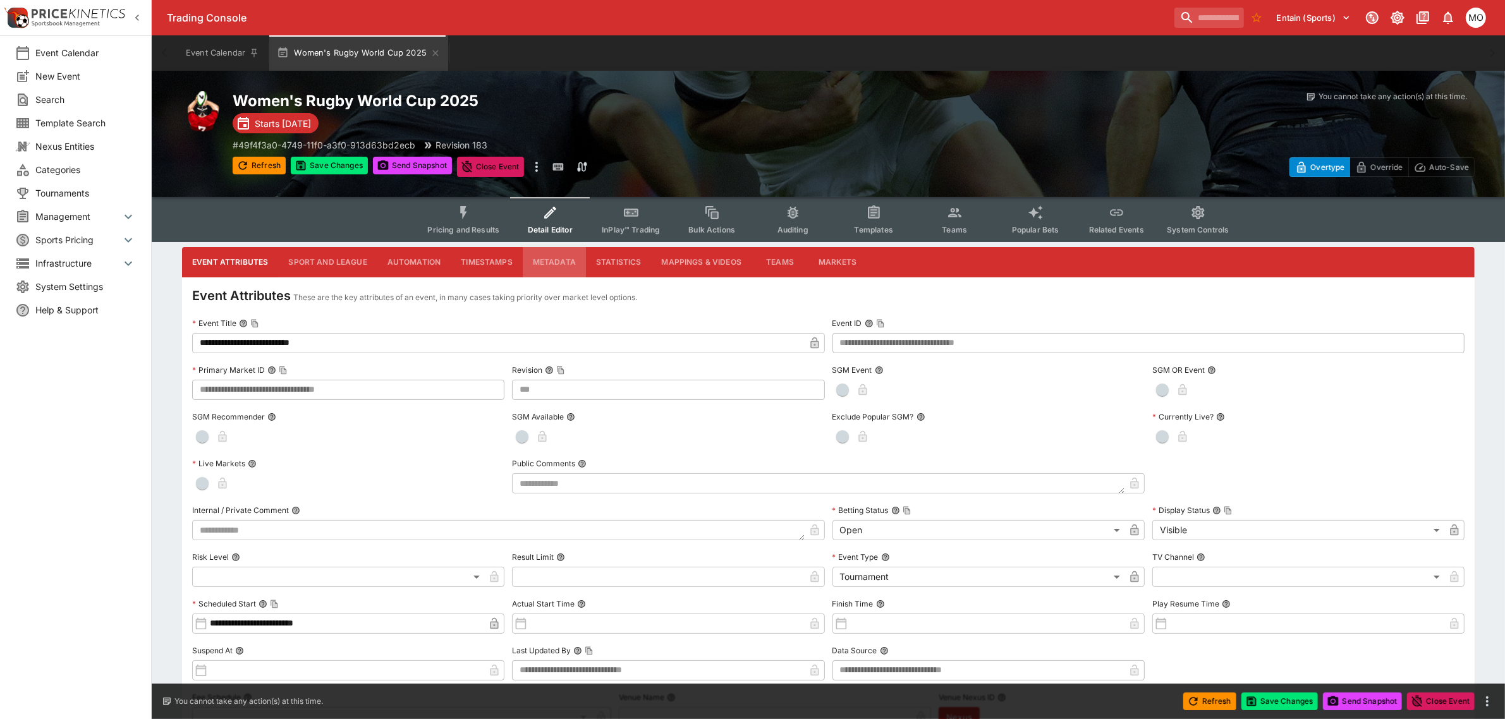
click at [568, 262] on button "Metadata" at bounding box center [554, 262] width 63 height 30
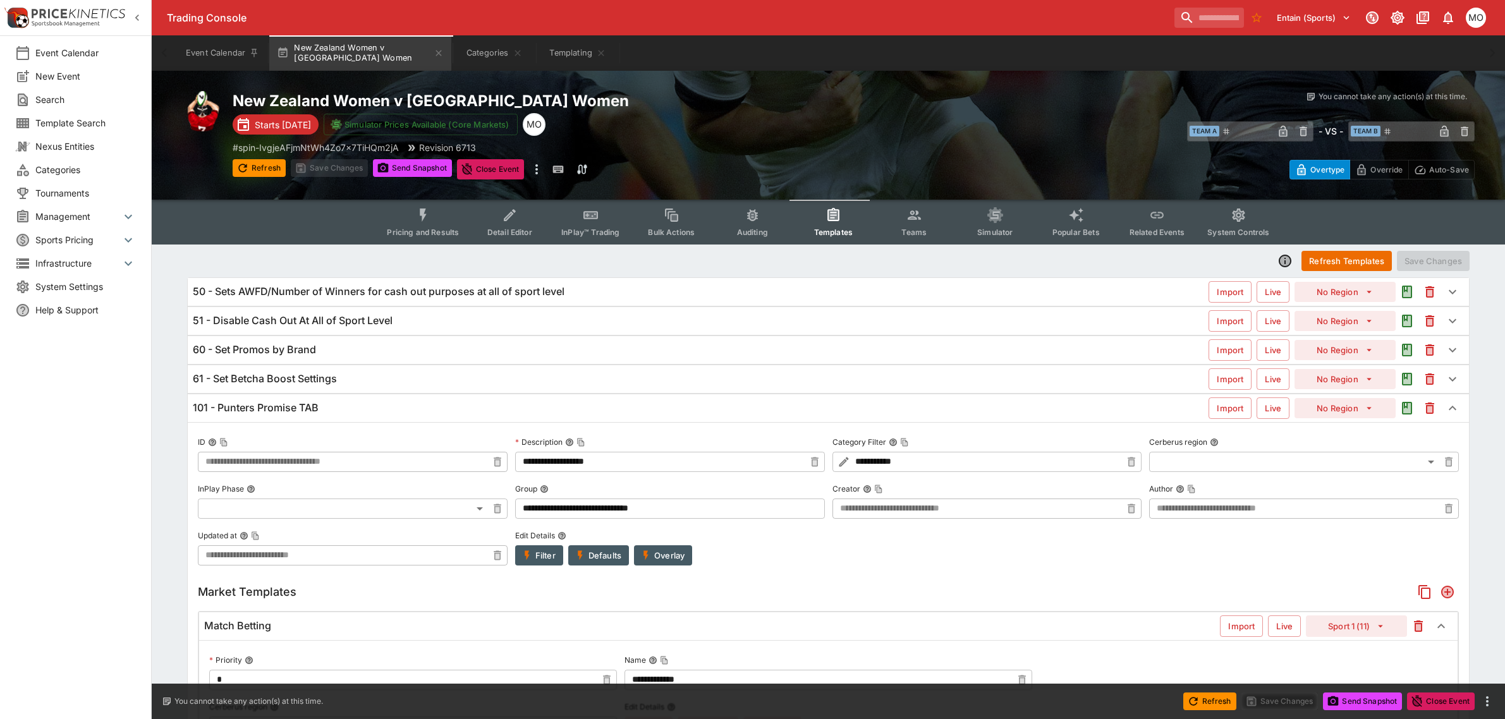
click at [415, 228] on span "Pricing and Results" at bounding box center [423, 232] width 72 height 9
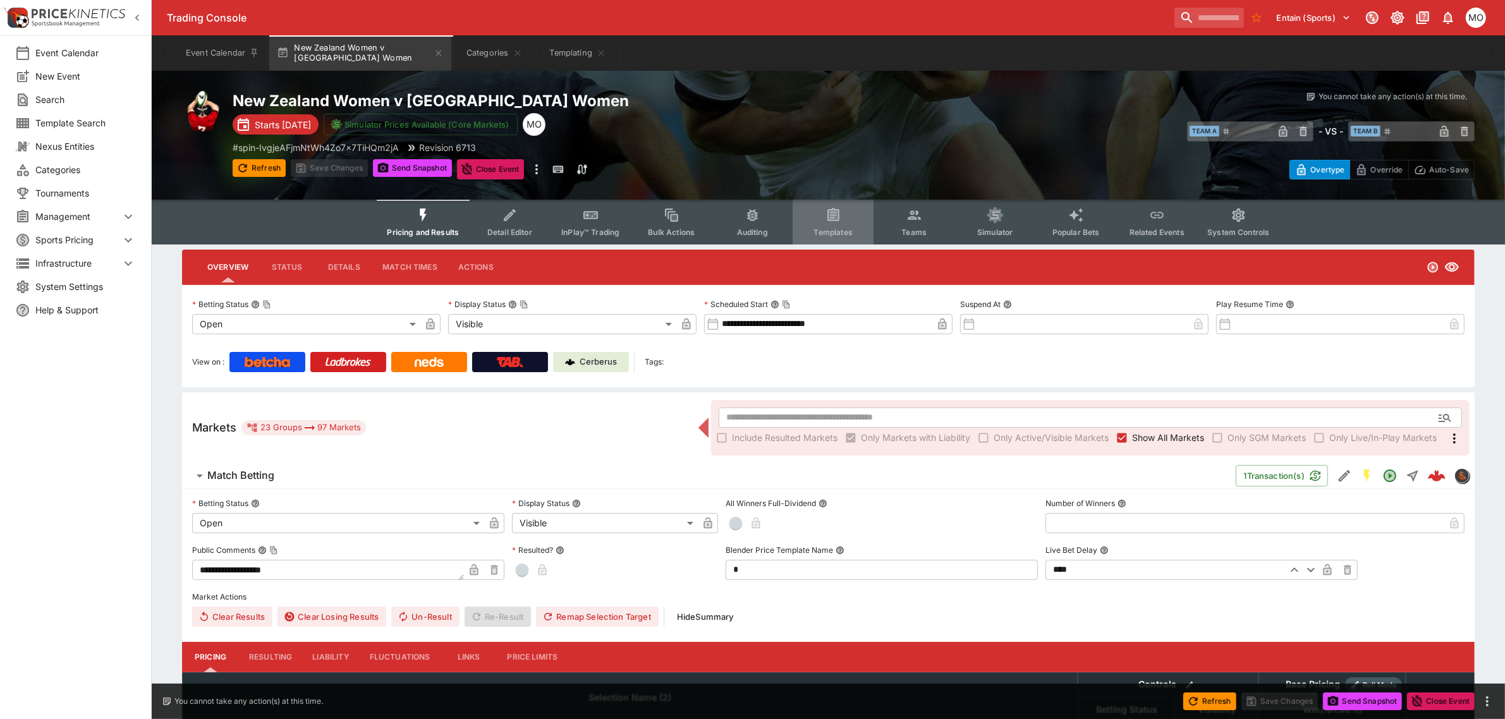
click at [826, 222] on icon "Event type filters" at bounding box center [834, 215] width 16 height 16
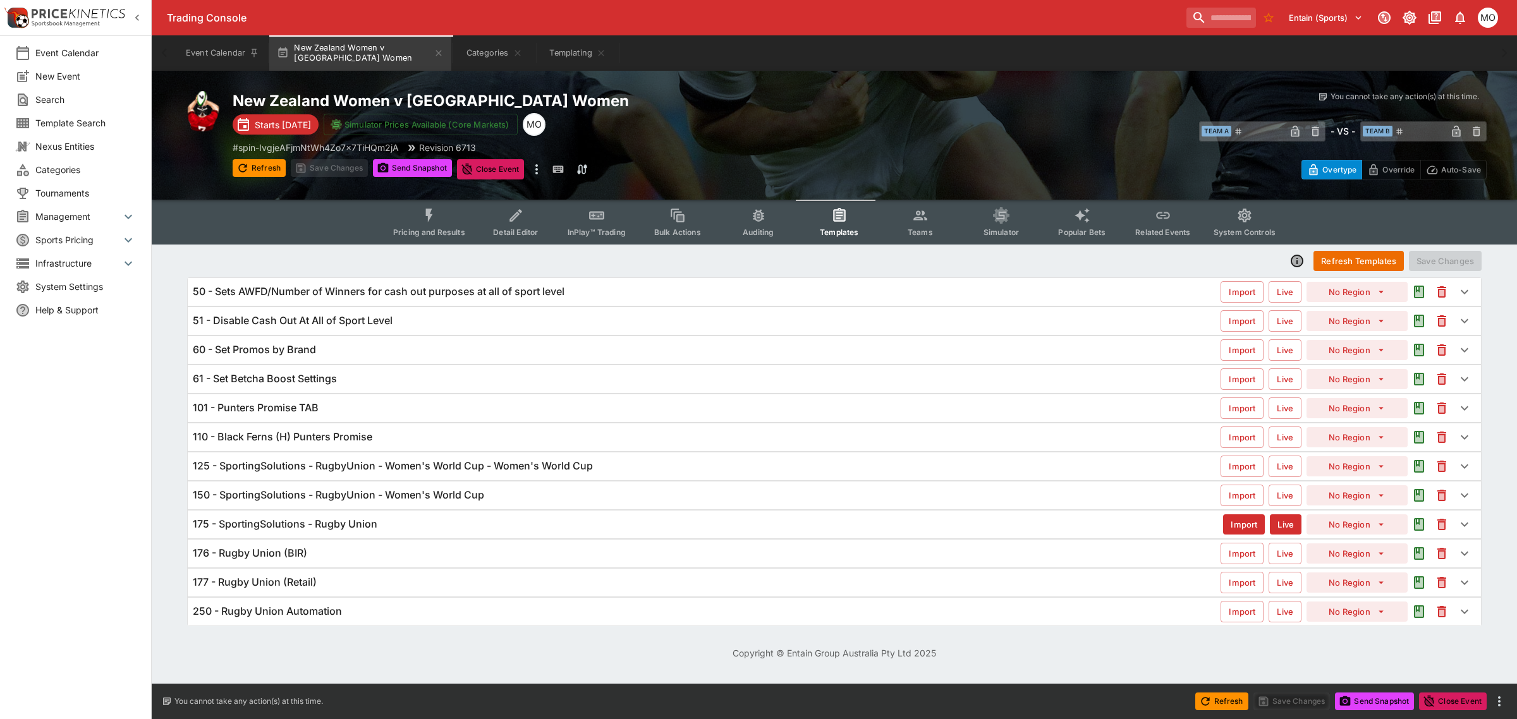
click at [420, 219] on button "Pricing and Results" at bounding box center [429, 222] width 92 height 45
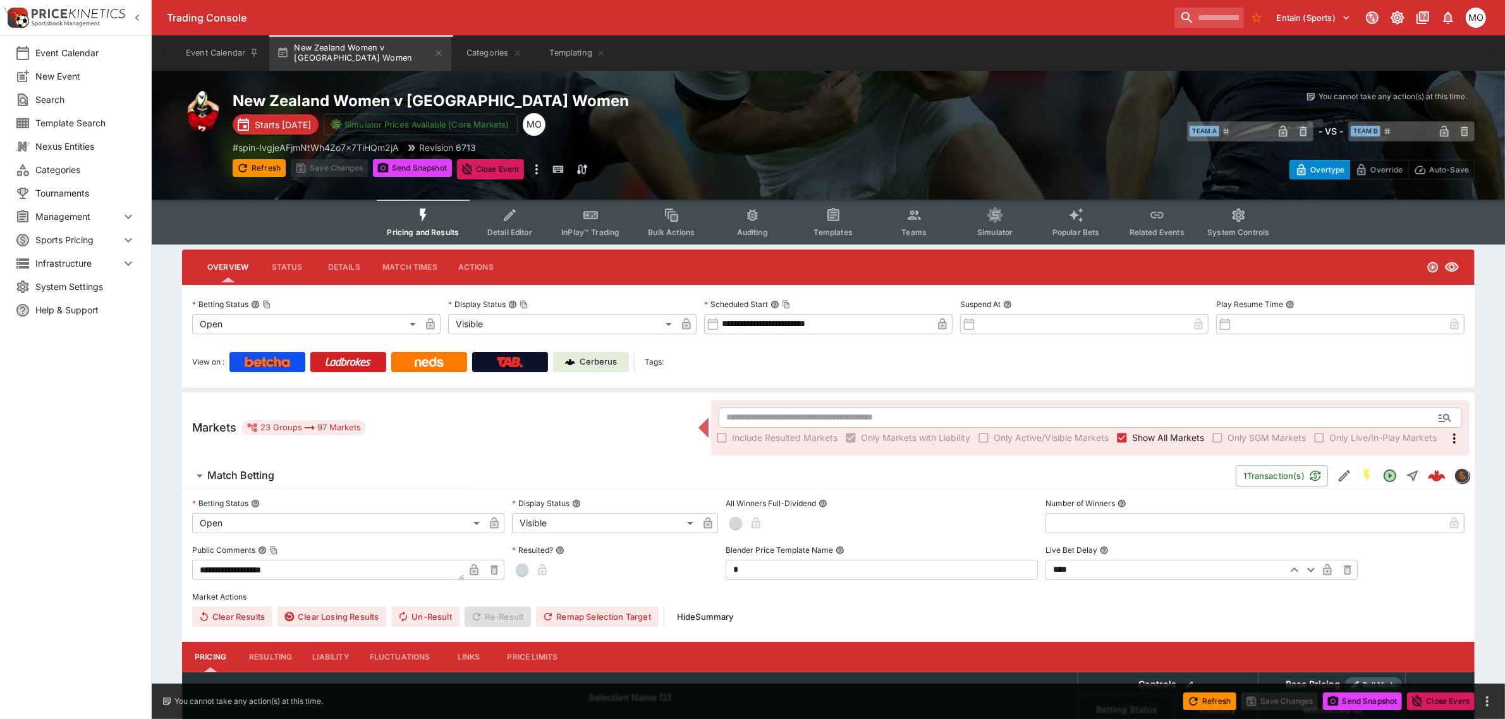
click at [602, 353] on link "Cerberus" at bounding box center [591, 362] width 76 height 20
click at [602, 54] on icon "Templating" at bounding box center [601, 53] width 10 height 10
click at [479, 55] on button "Categories" at bounding box center [494, 52] width 81 height 35
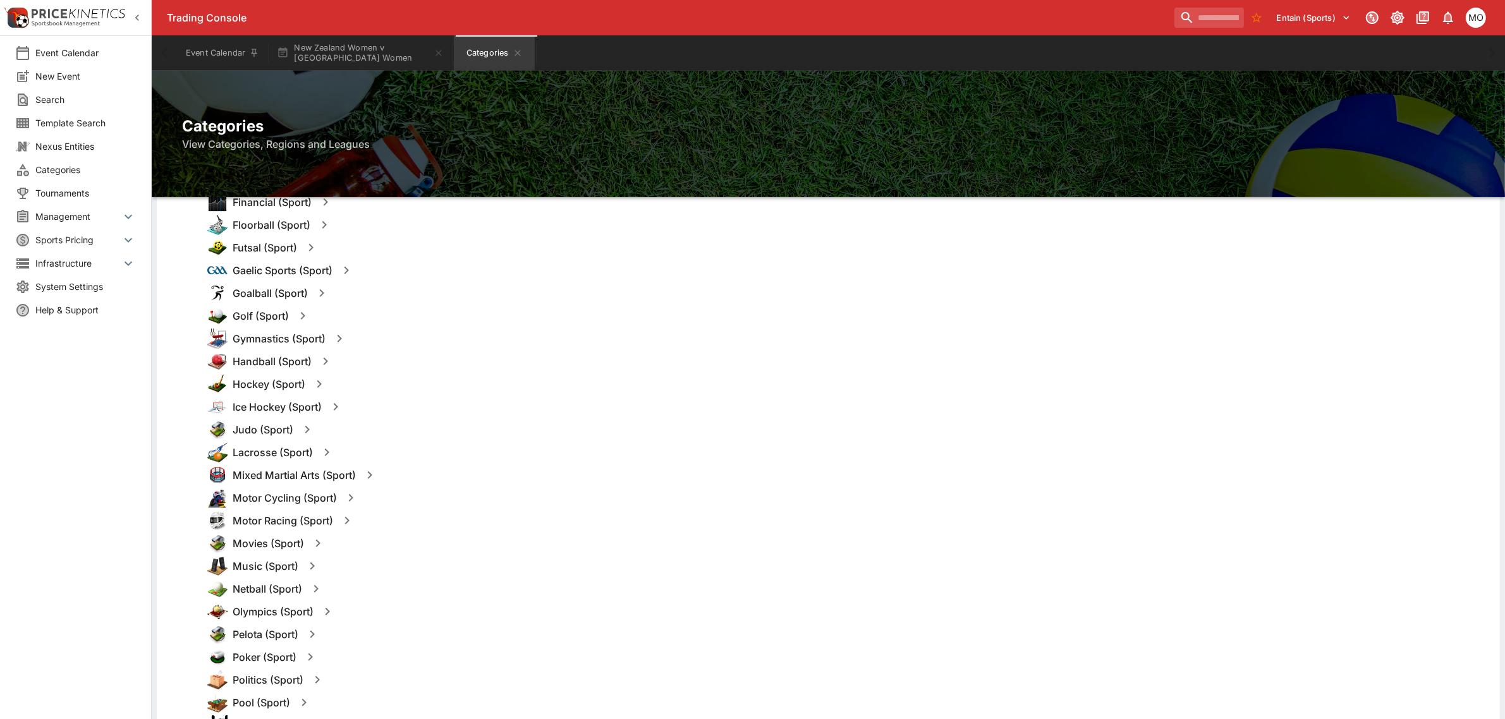
scroll to position [790, 0]
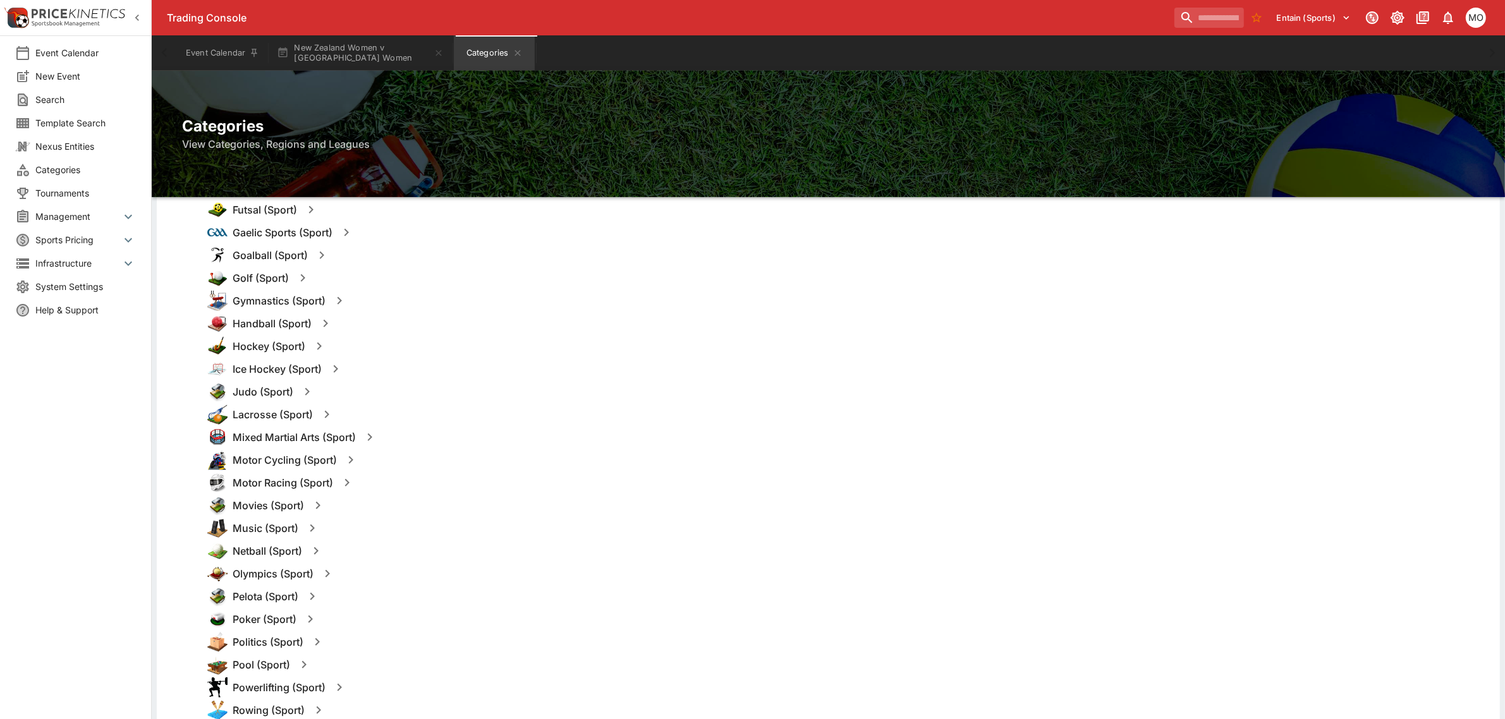
click at [353, 481] on icon "button" at bounding box center [346, 482] width 15 height 15
click at [461, 475] on button "Templates" at bounding box center [469, 483] width 56 height 20
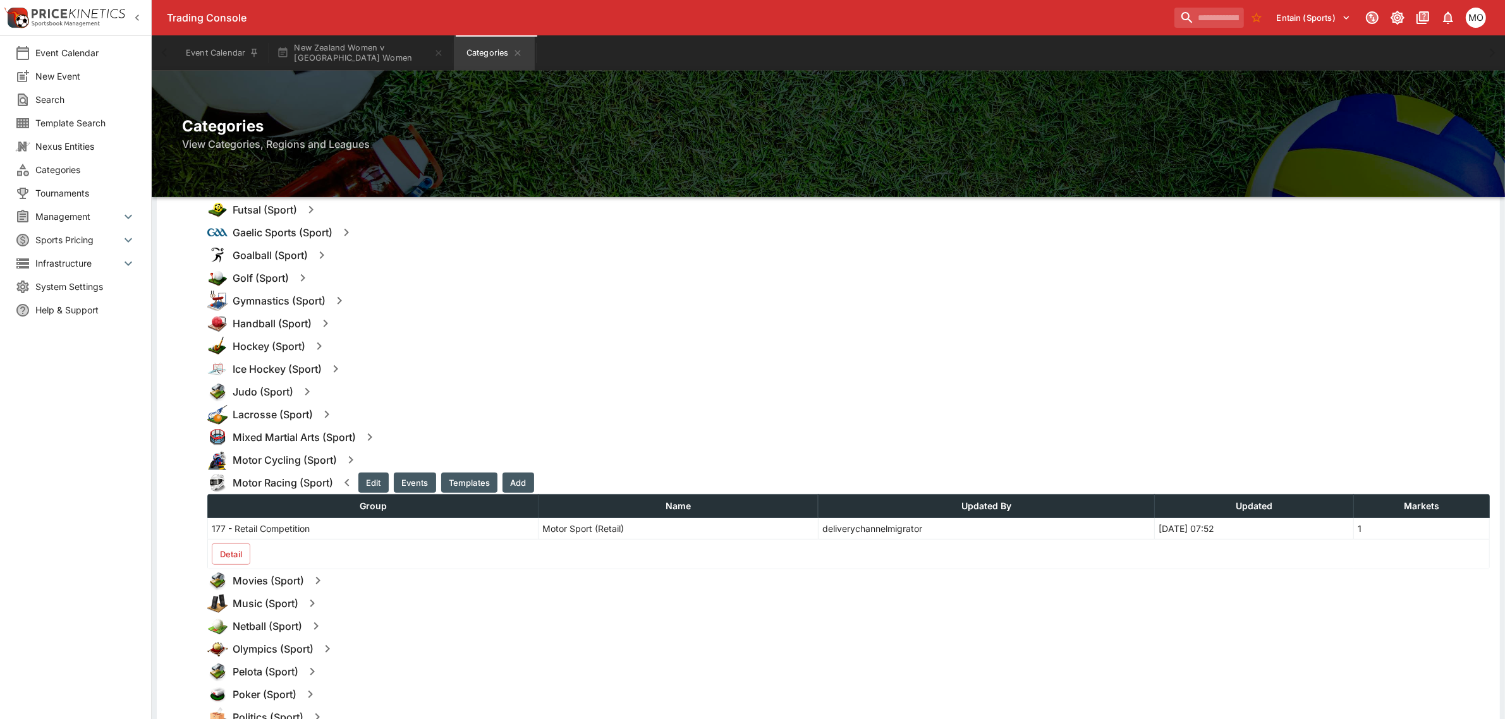
click at [237, 561] on button "Detail" at bounding box center [231, 554] width 39 height 21
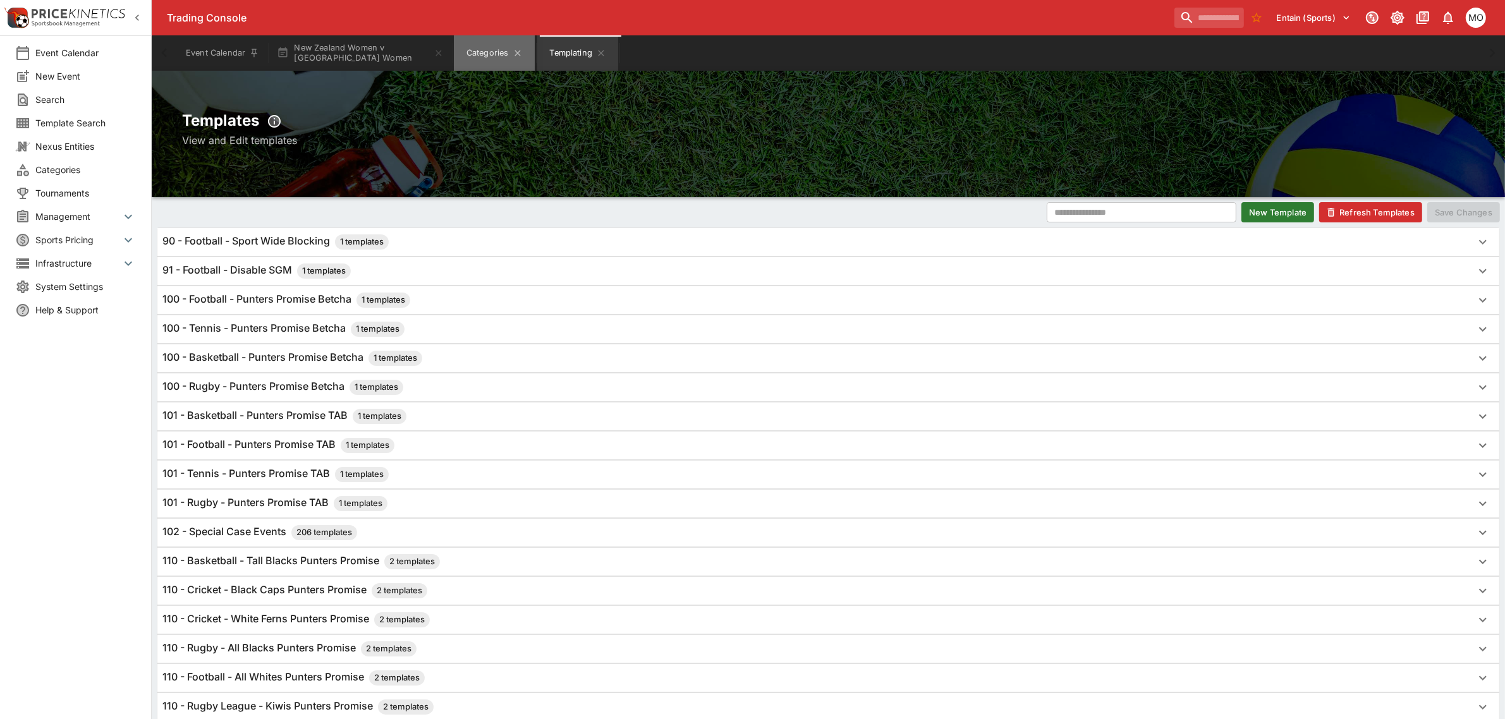
click at [476, 42] on button "Categories" at bounding box center [494, 52] width 81 height 35
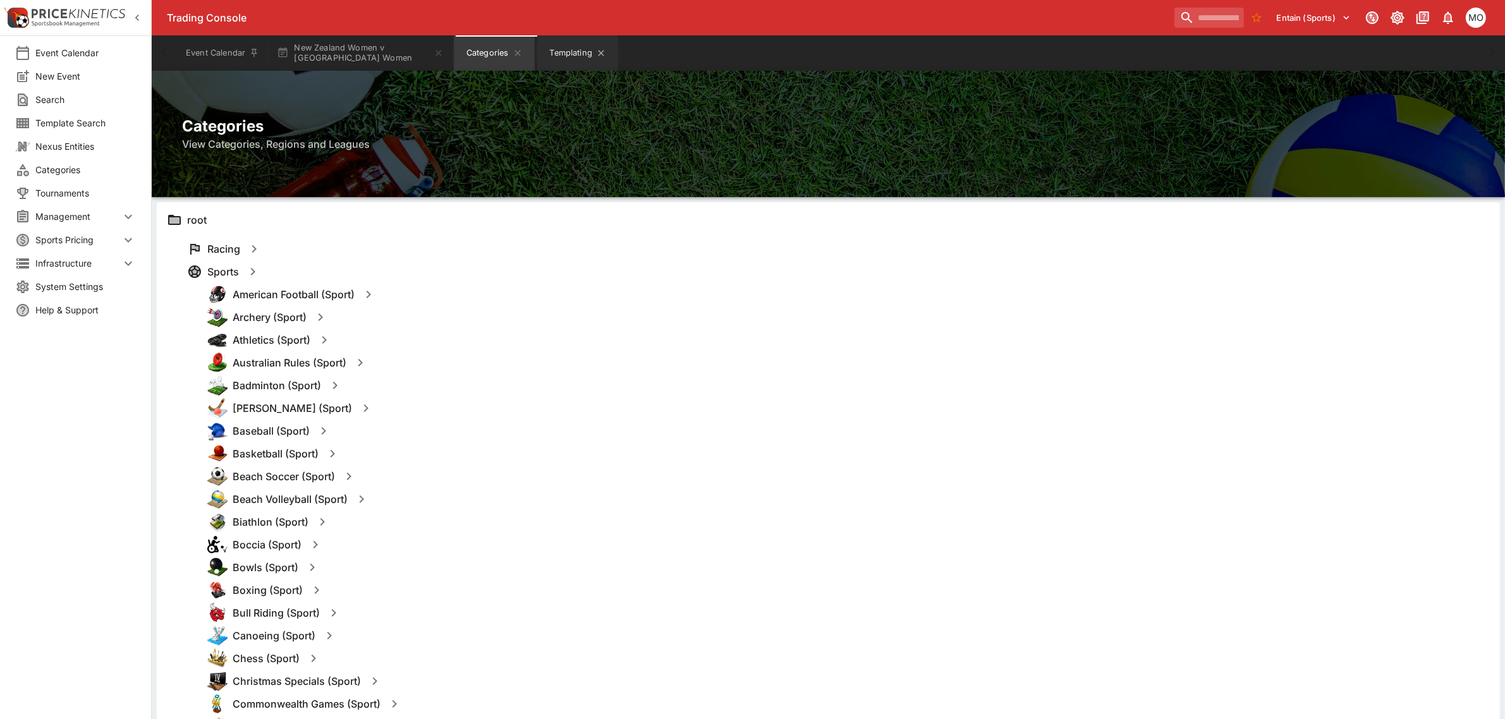
click at [582, 59] on button "Templating" at bounding box center [577, 52] width 81 height 35
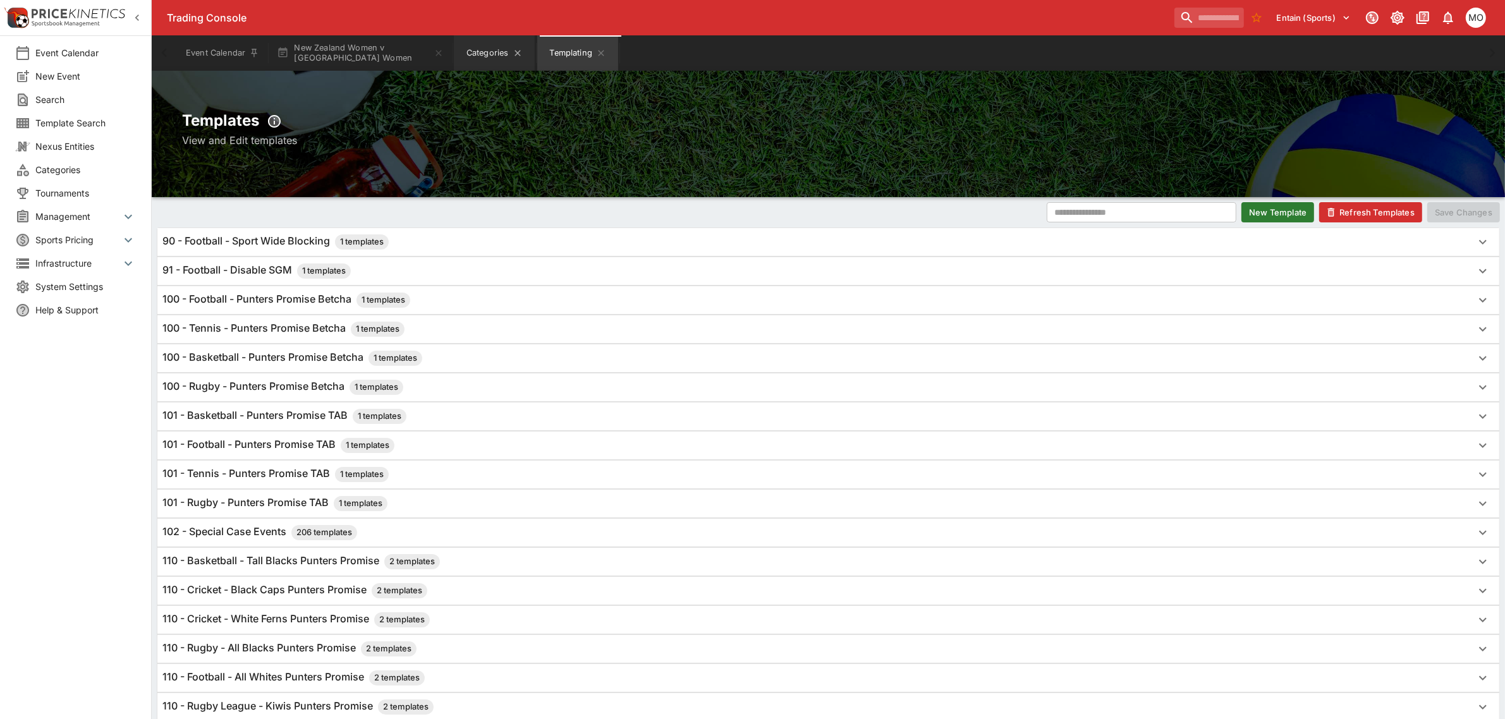
click at [480, 58] on button "Categories" at bounding box center [494, 52] width 81 height 35
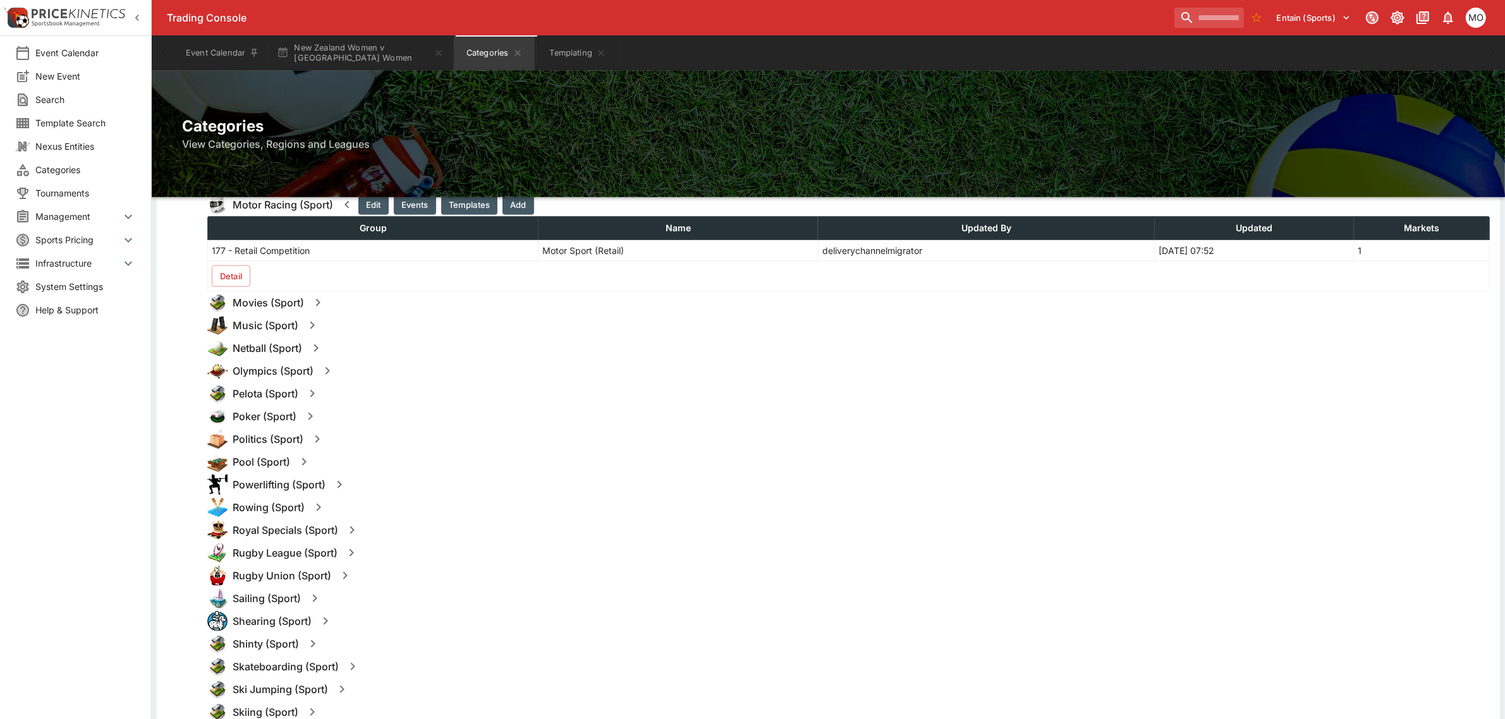
scroll to position [1106, 0]
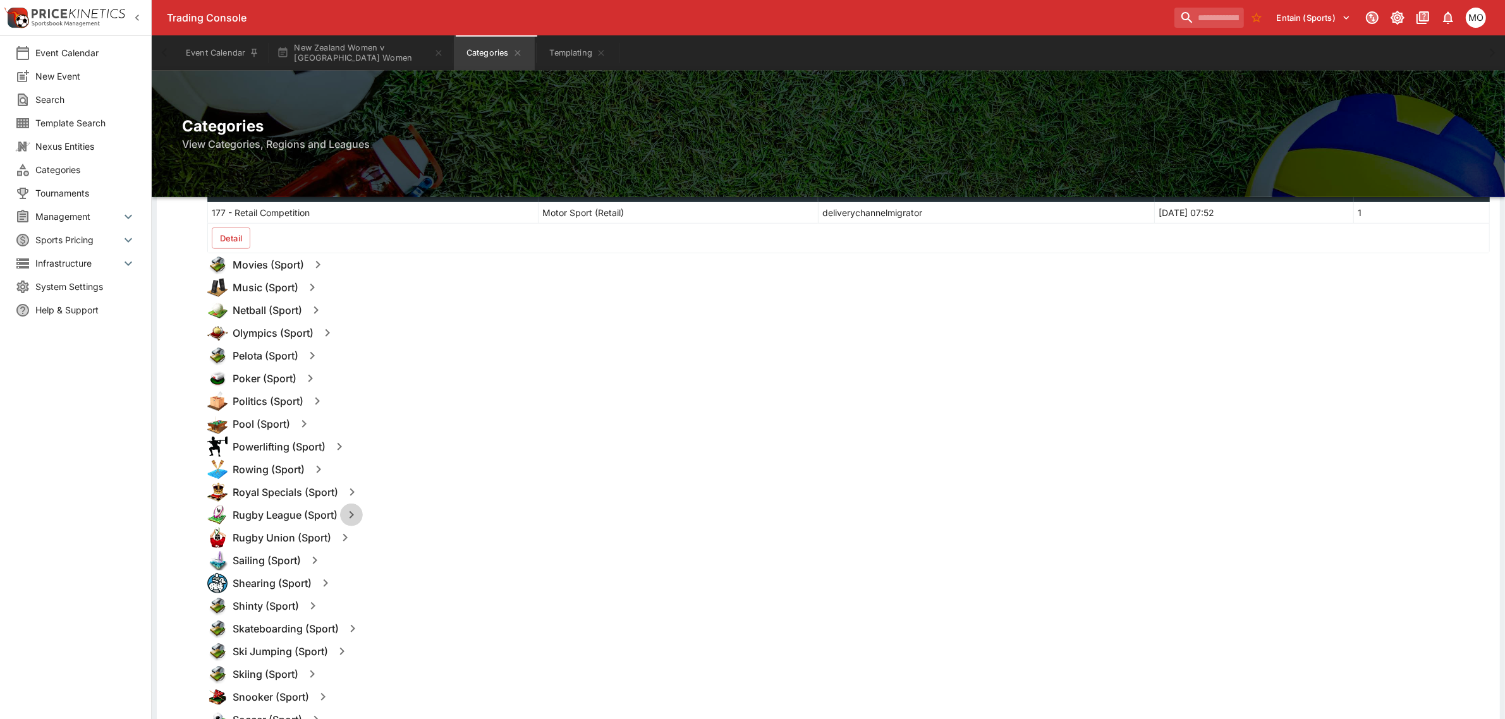
click at [351, 516] on icon "button" at bounding box center [351, 515] width 15 height 15
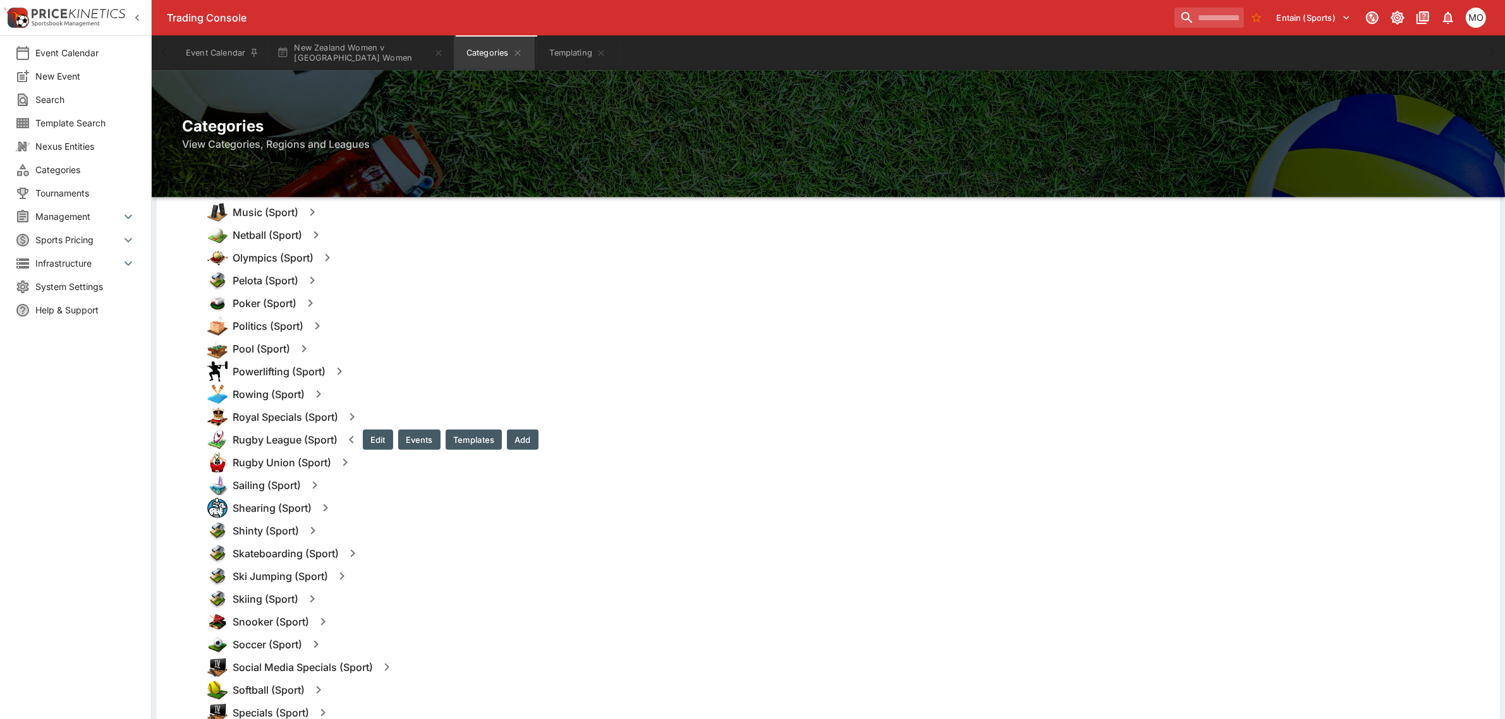
click at [461, 443] on button "Templates" at bounding box center [474, 440] width 56 height 20
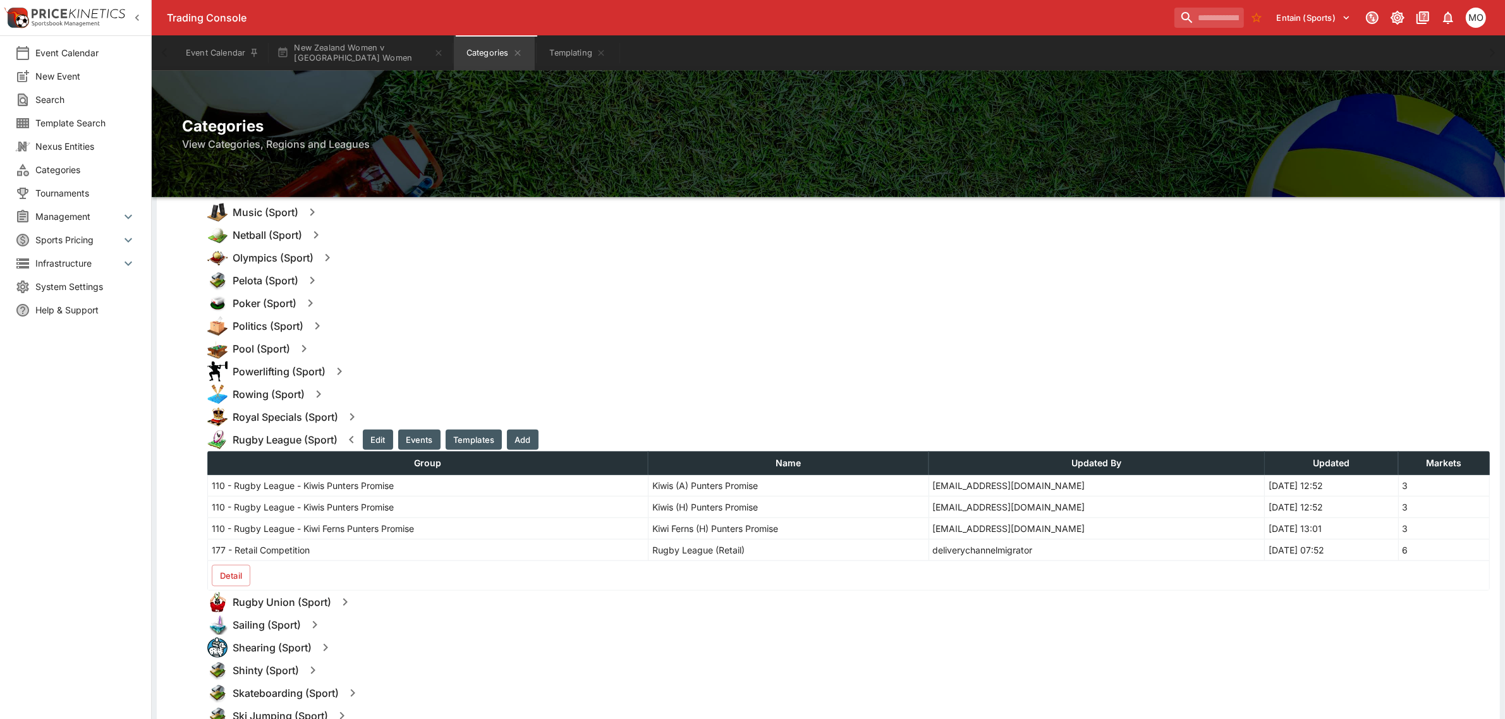
click at [235, 582] on button "Detail" at bounding box center [231, 575] width 39 height 21
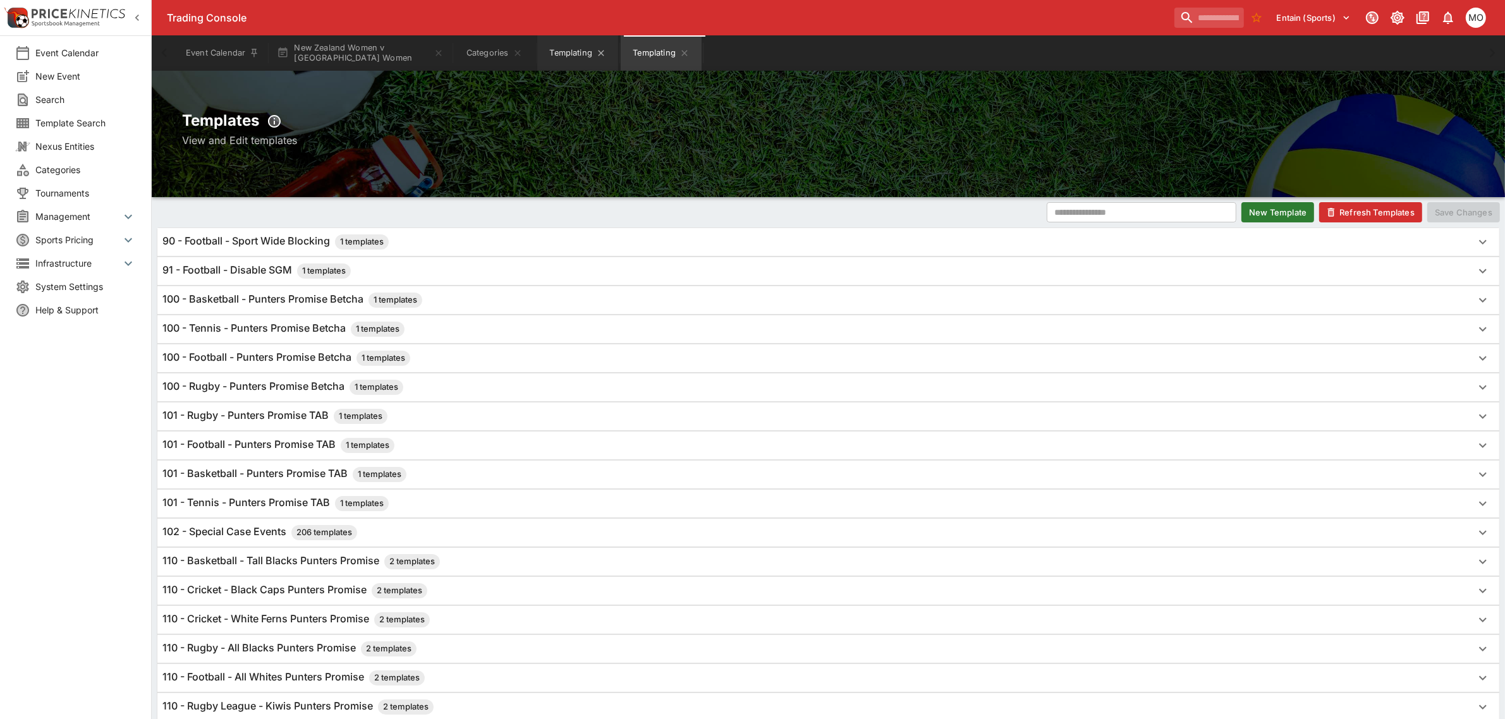
click at [564, 58] on button "Templating" at bounding box center [577, 52] width 81 height 35
click at [645, 56] on button "Templating" at bounding box center [661, 52] width 81 height 35
click at [560, 48] on button "Templating" at bounding box center [577, 52] width 81 height 35
click at [602, 52] on icon "Templating" at bounding box center [601, 53] width 10 height 10
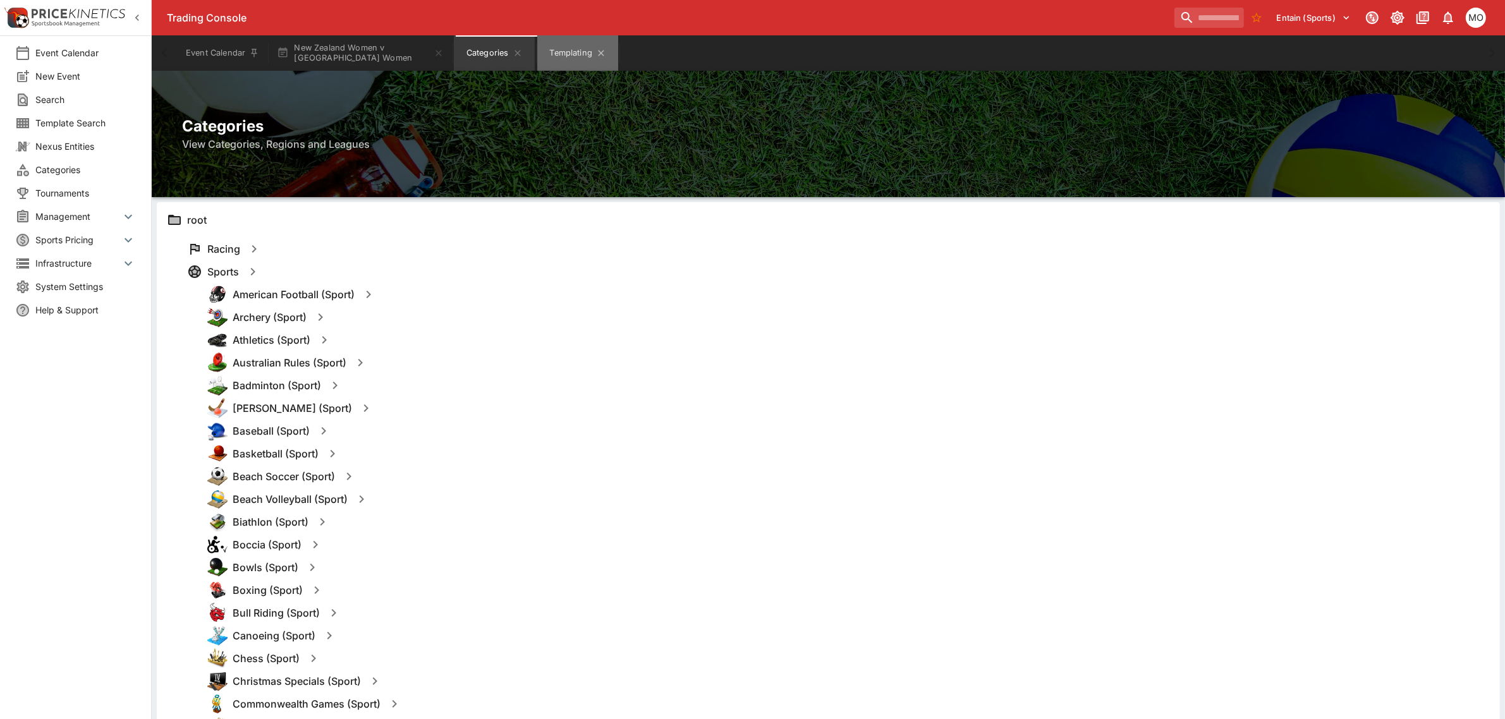
click at [572, 54] on button "Templating" at bounding box center [577, 52] width 81 height 35
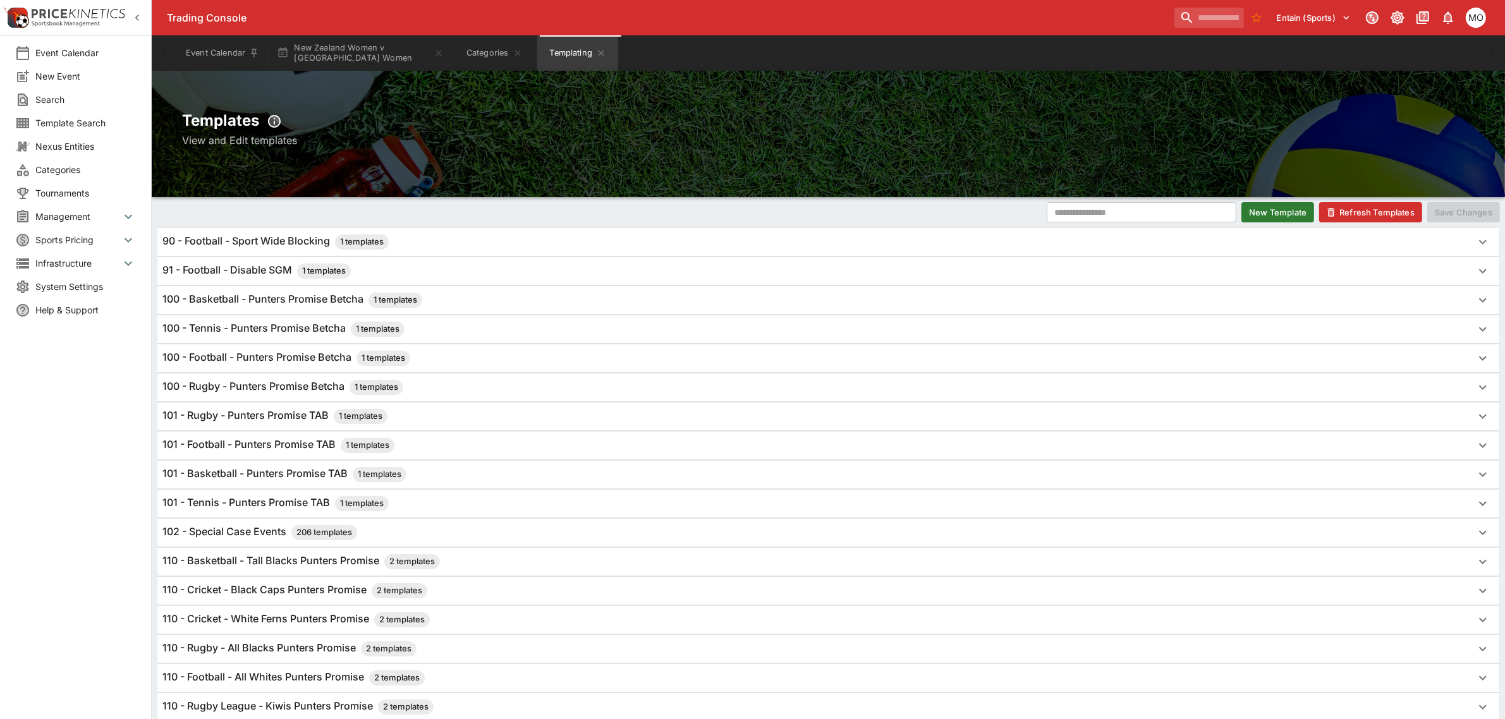
click at [497, 333] on div "100 - Tennis - Punters Promise Betcha 1 templates" at bounding box center [816, 329] width 1309 height 15
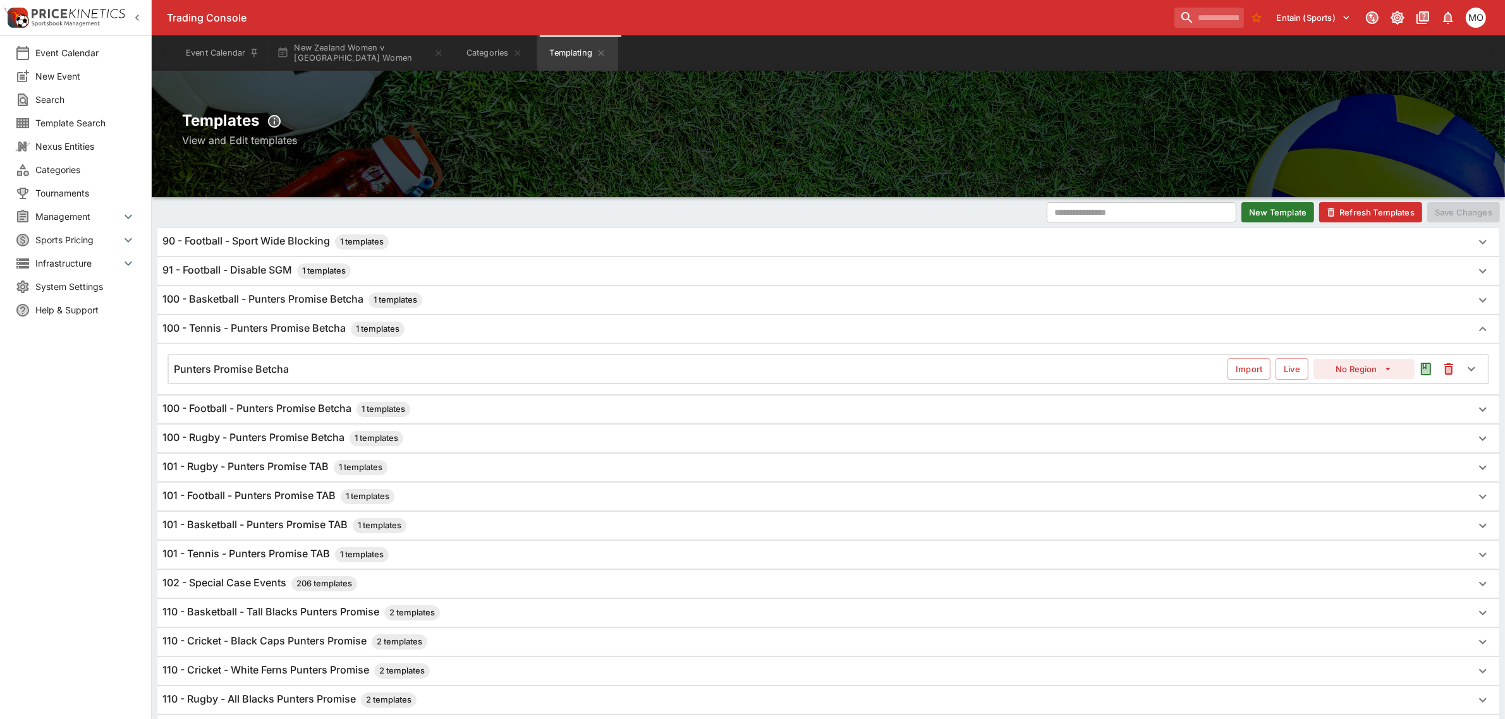
click at [457, 364] on div "Punters Promise Betcha" at bounding box center [701, 369] width 1054 height 13
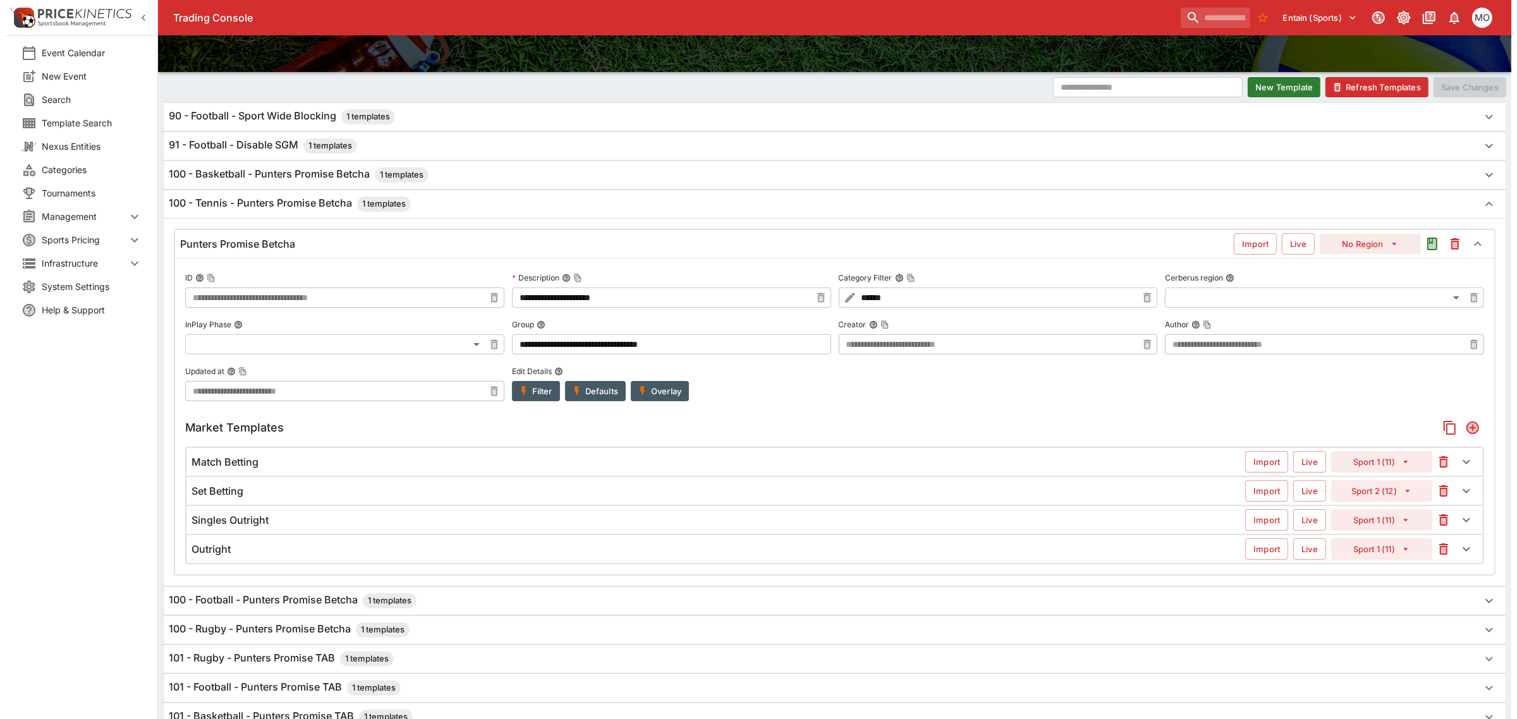
scroll to position [158, 0]
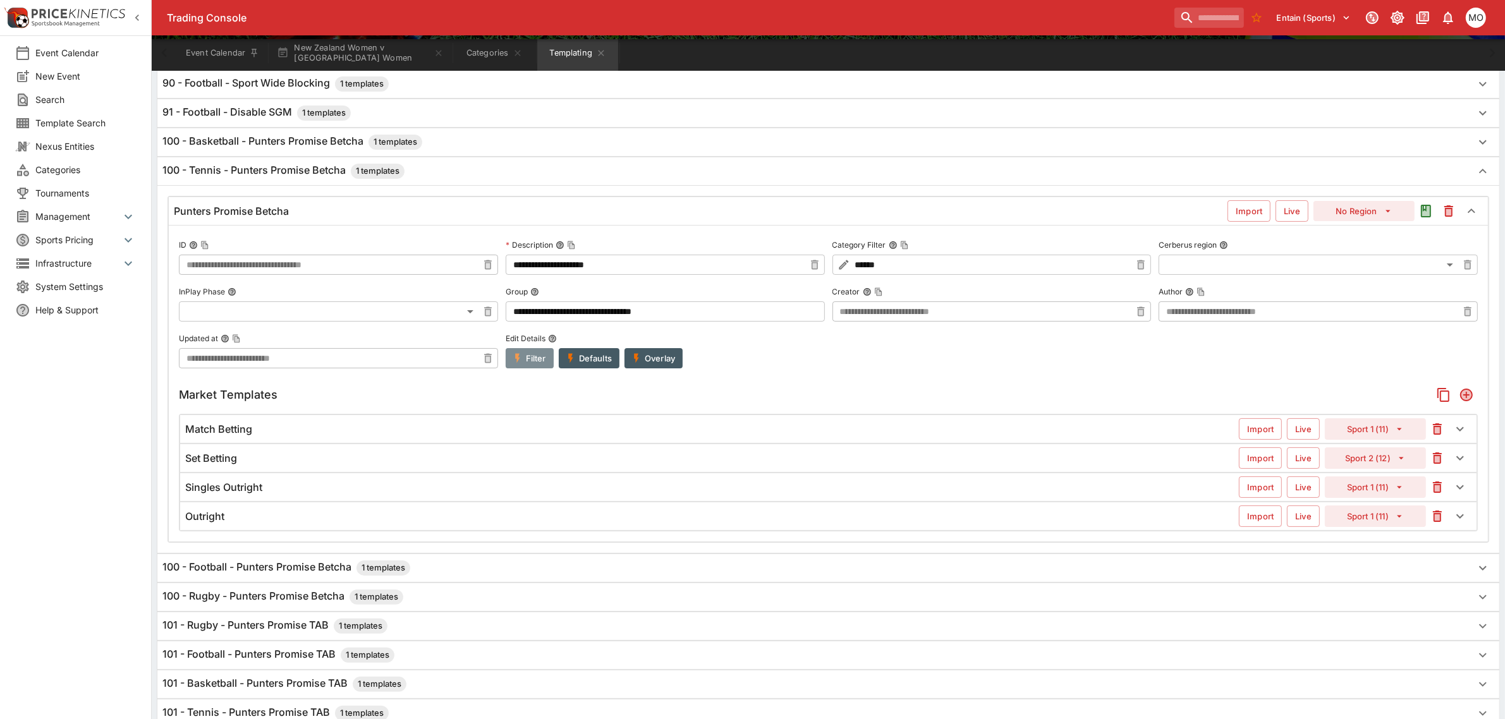
click at [541, 362] on button "Filter" at bounding box center [530, 358] width 48 height 20
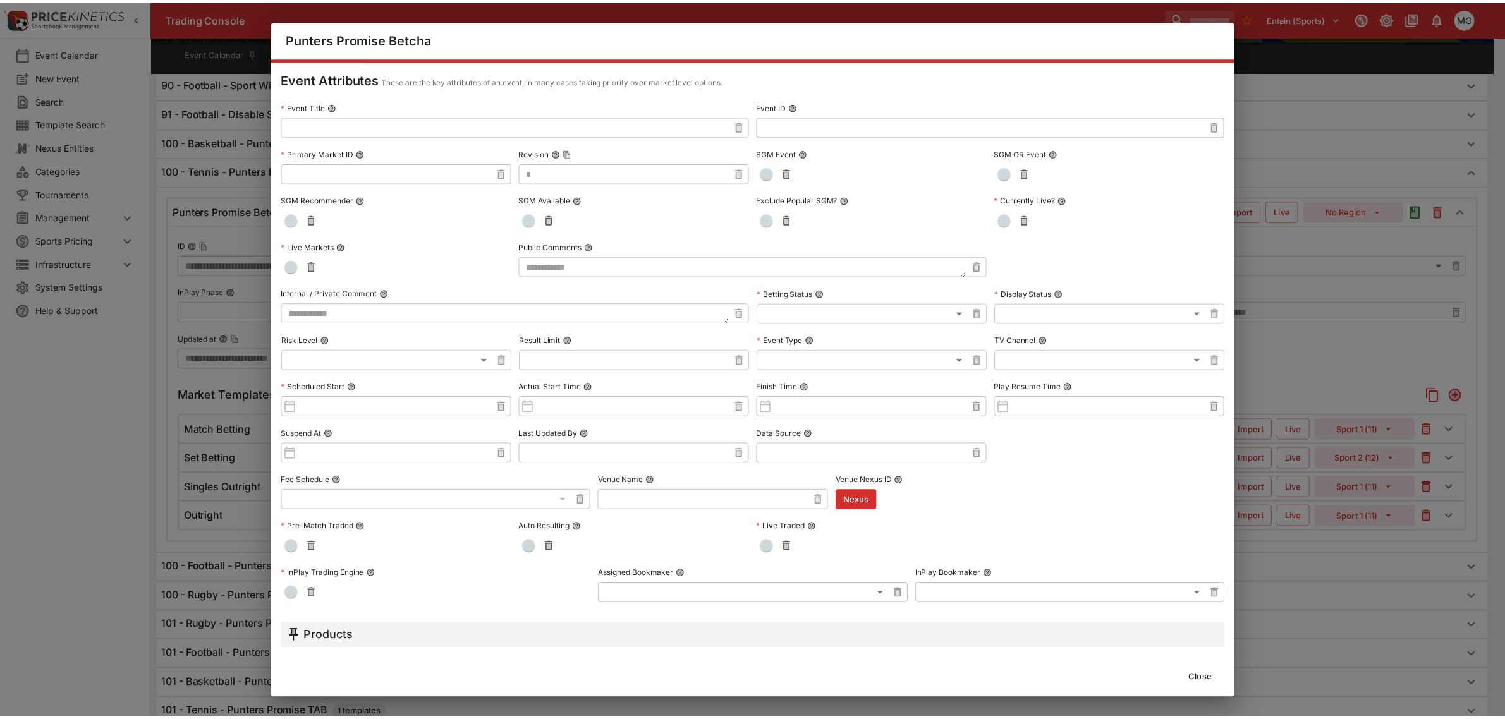
scroll to position [0, 0]
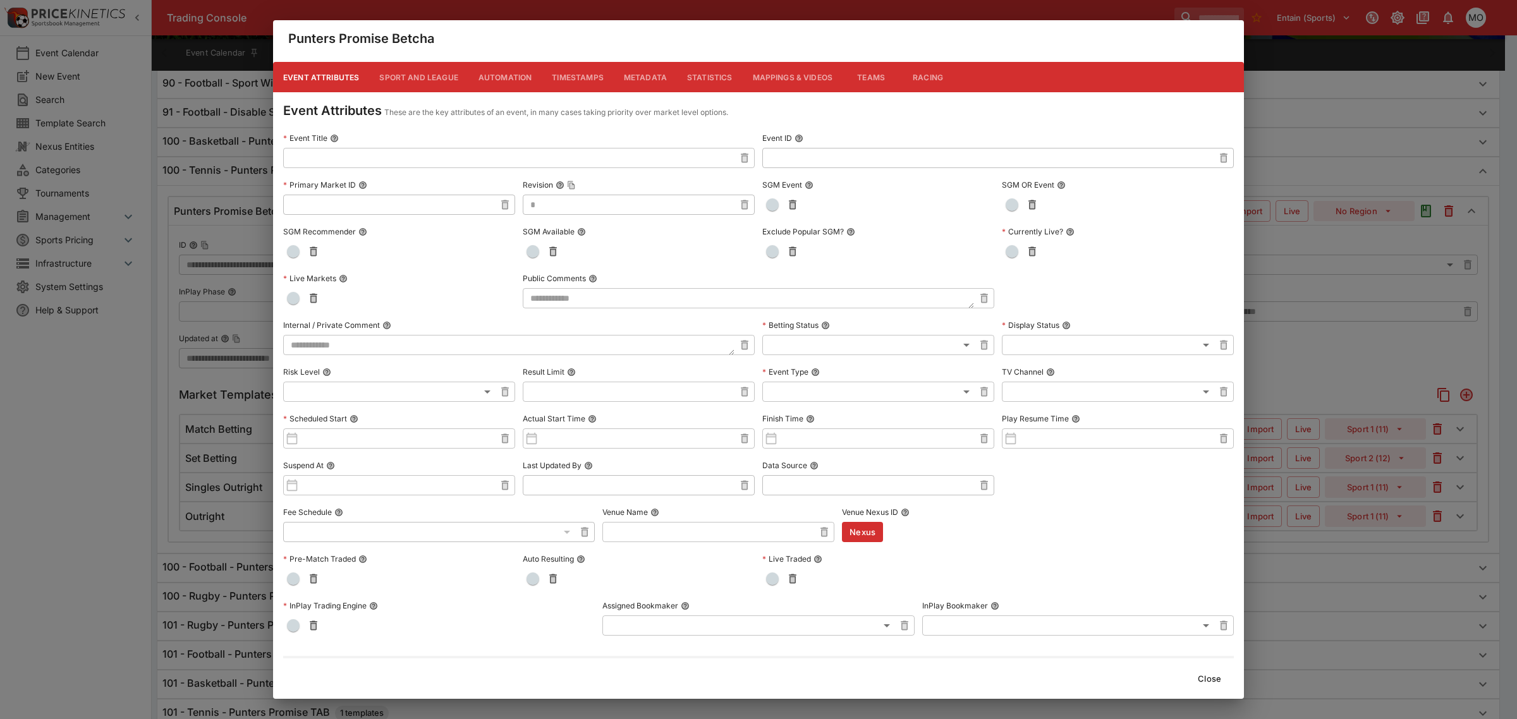
click at [636, 75] on button "Metadata" at bounding box center [645, 77] width 63 height 30
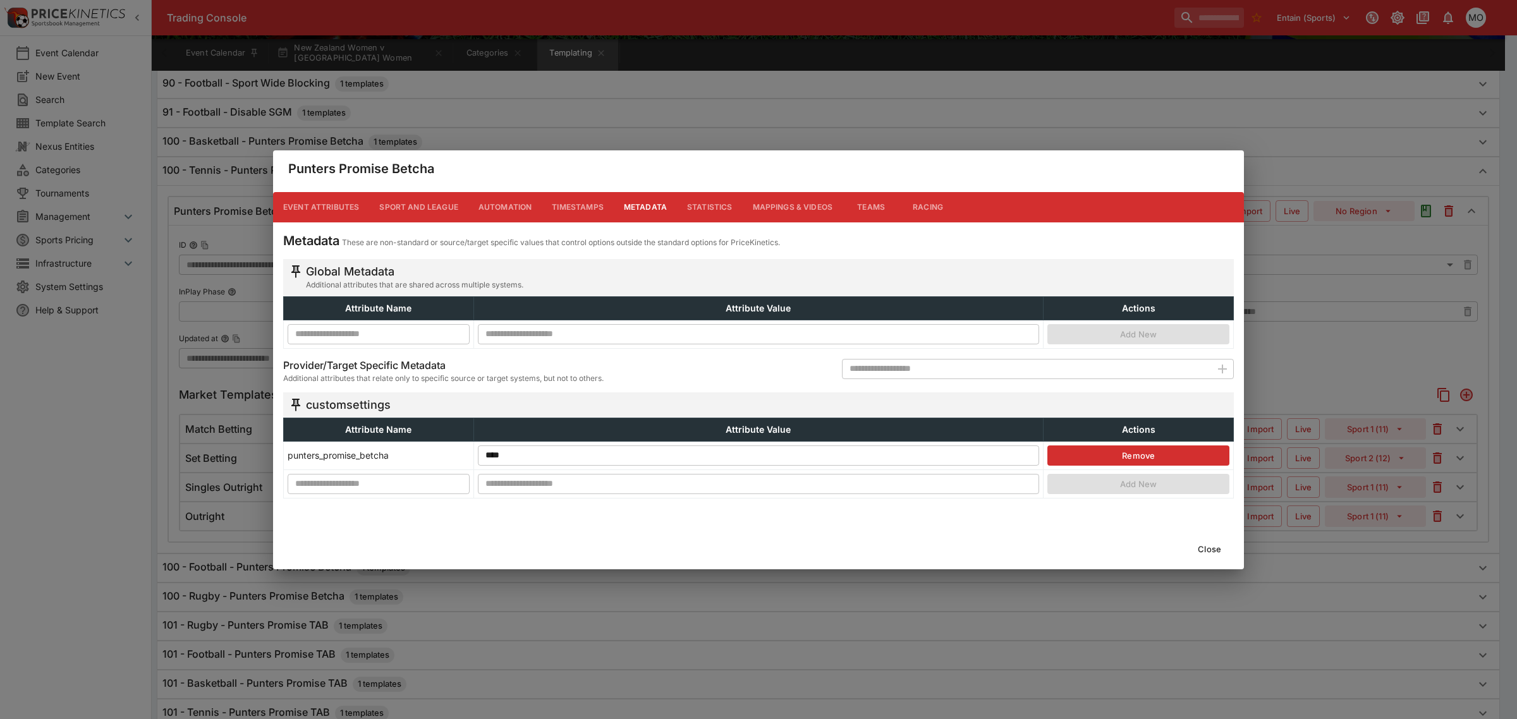
click at [1208, 551] on button "Close" at bounding box center [1209, 549] width 39 height 20
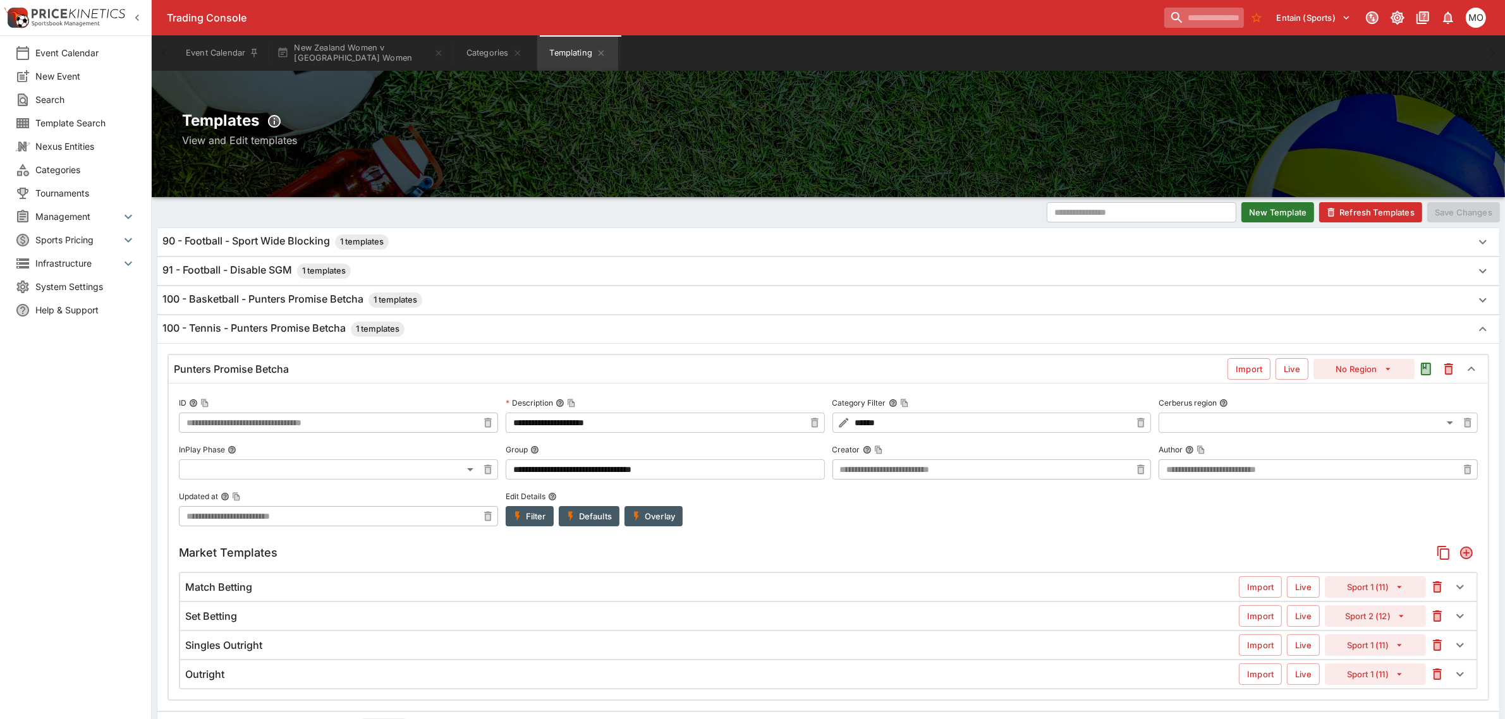
click at [1183, 16] on input "search" at bounding box center [1204, 18] width 80 height 20
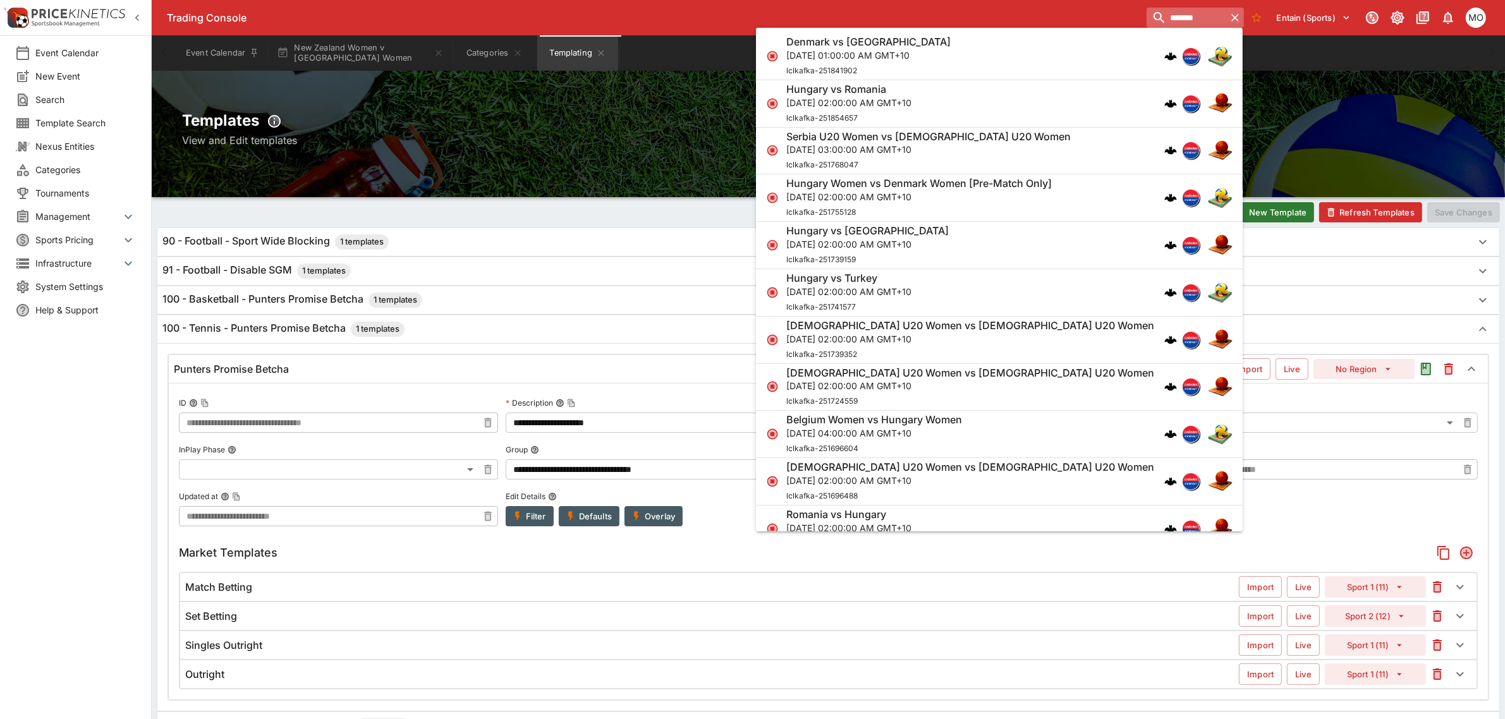
type input "*******"
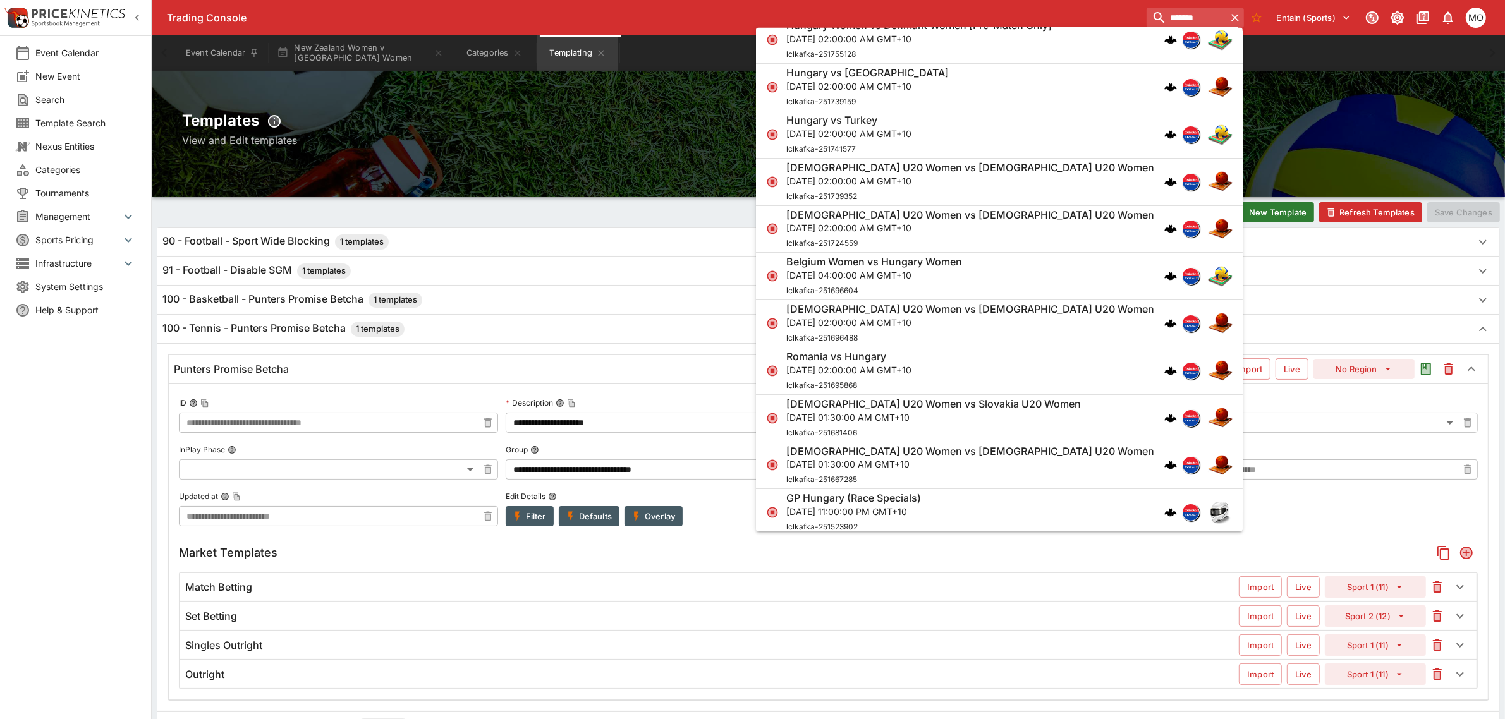
scroll to position [316, 0]
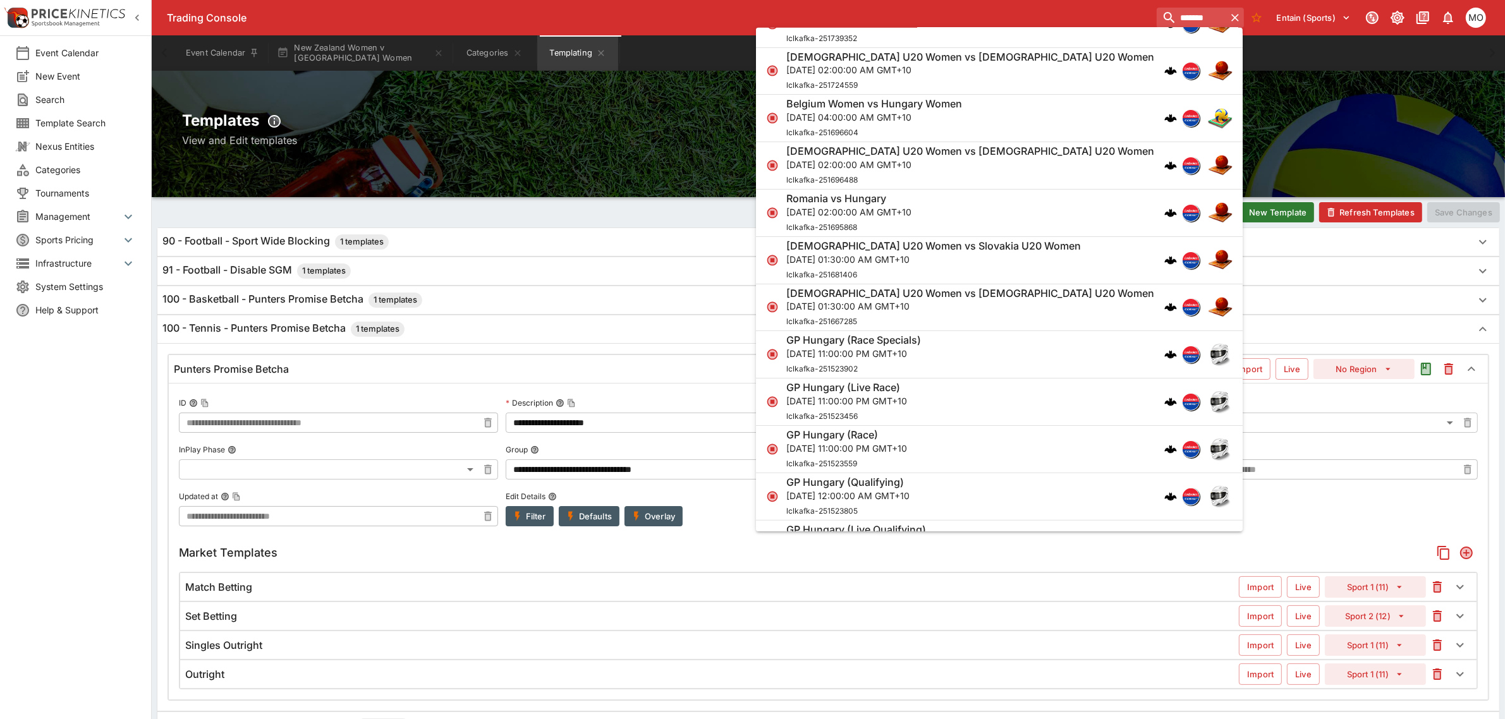
click at [892, 446] on p "Sun, Aug 3, 2025, 11:00:00 PM GMT+10" at bounding box center [846, 448] width 121 height 13
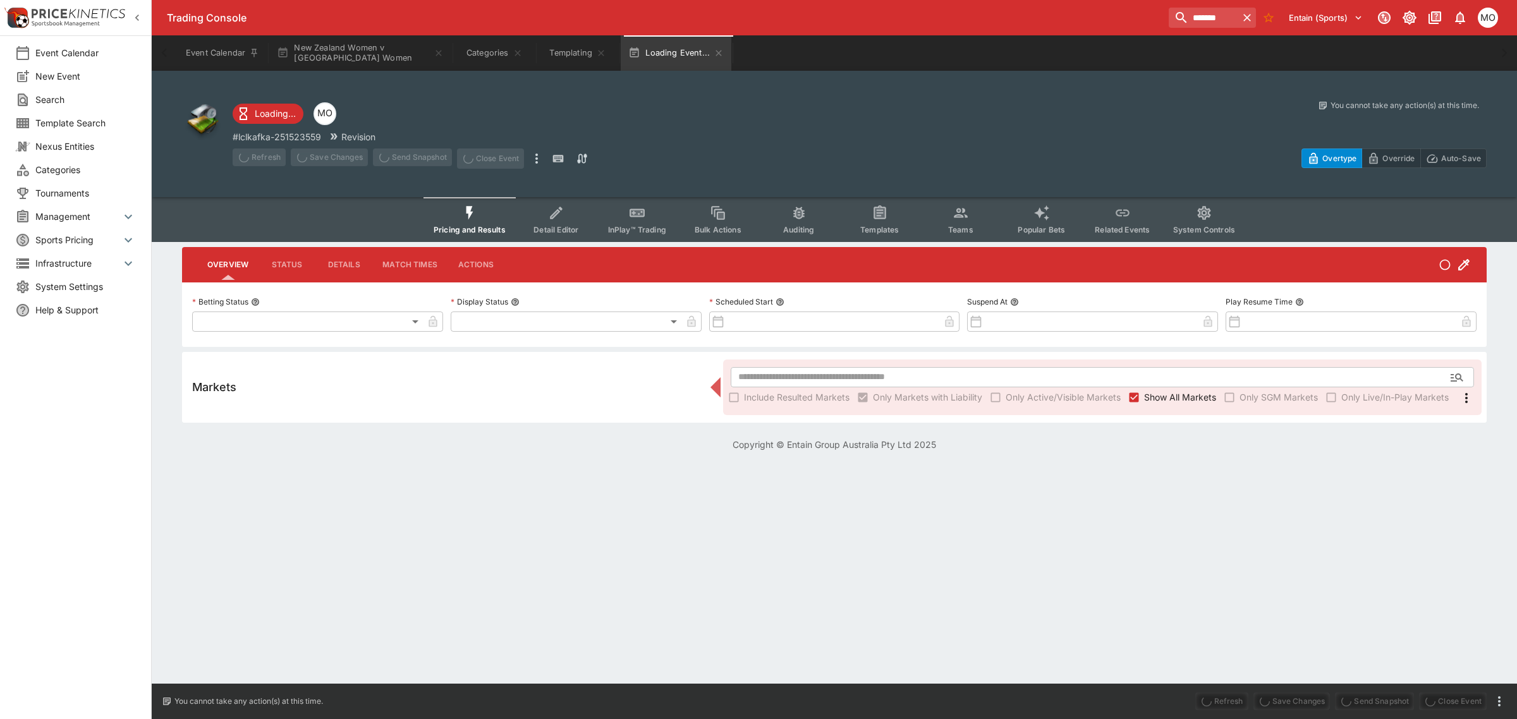
type input "**********"
type input "******"
type input "**********"
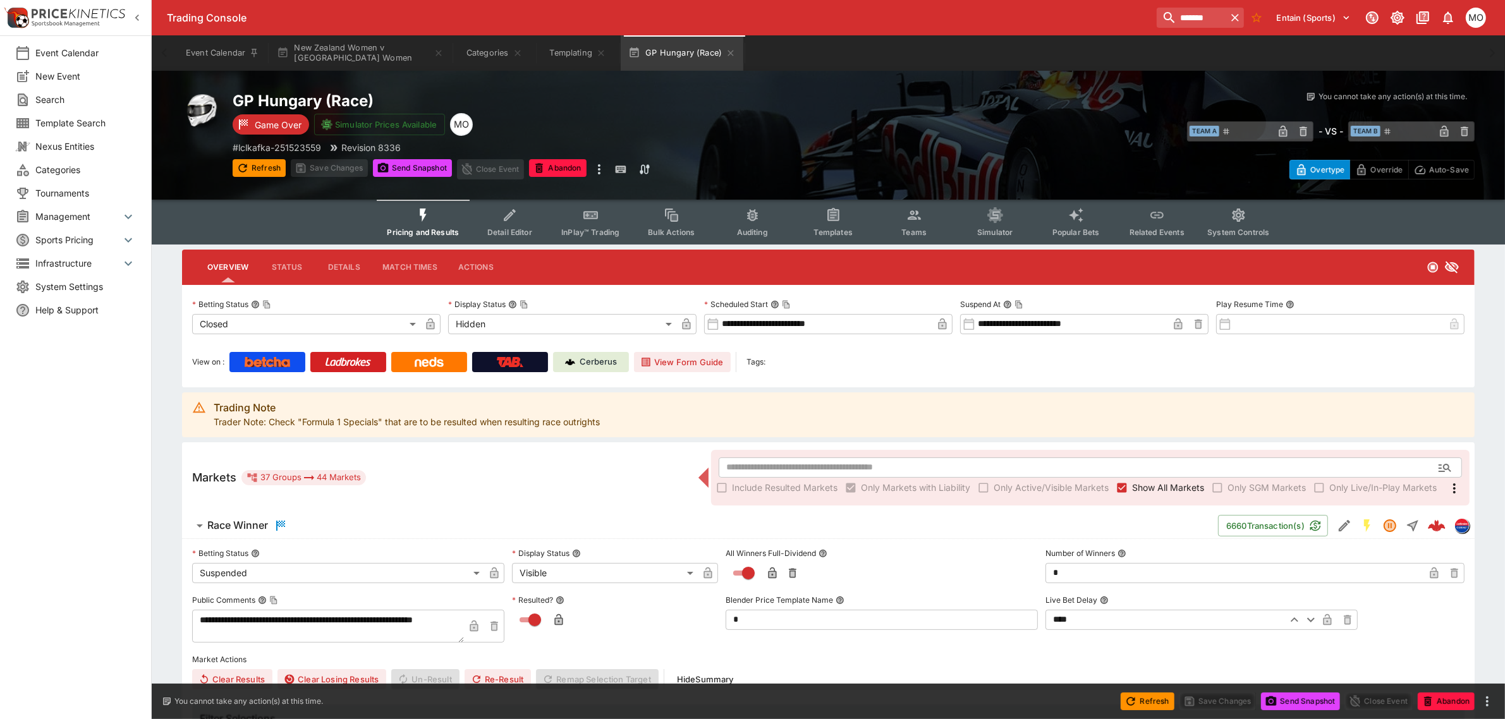
click at [522, 219] on button "Detail Editor" at bounding box center [509, 222] width 81 height 45
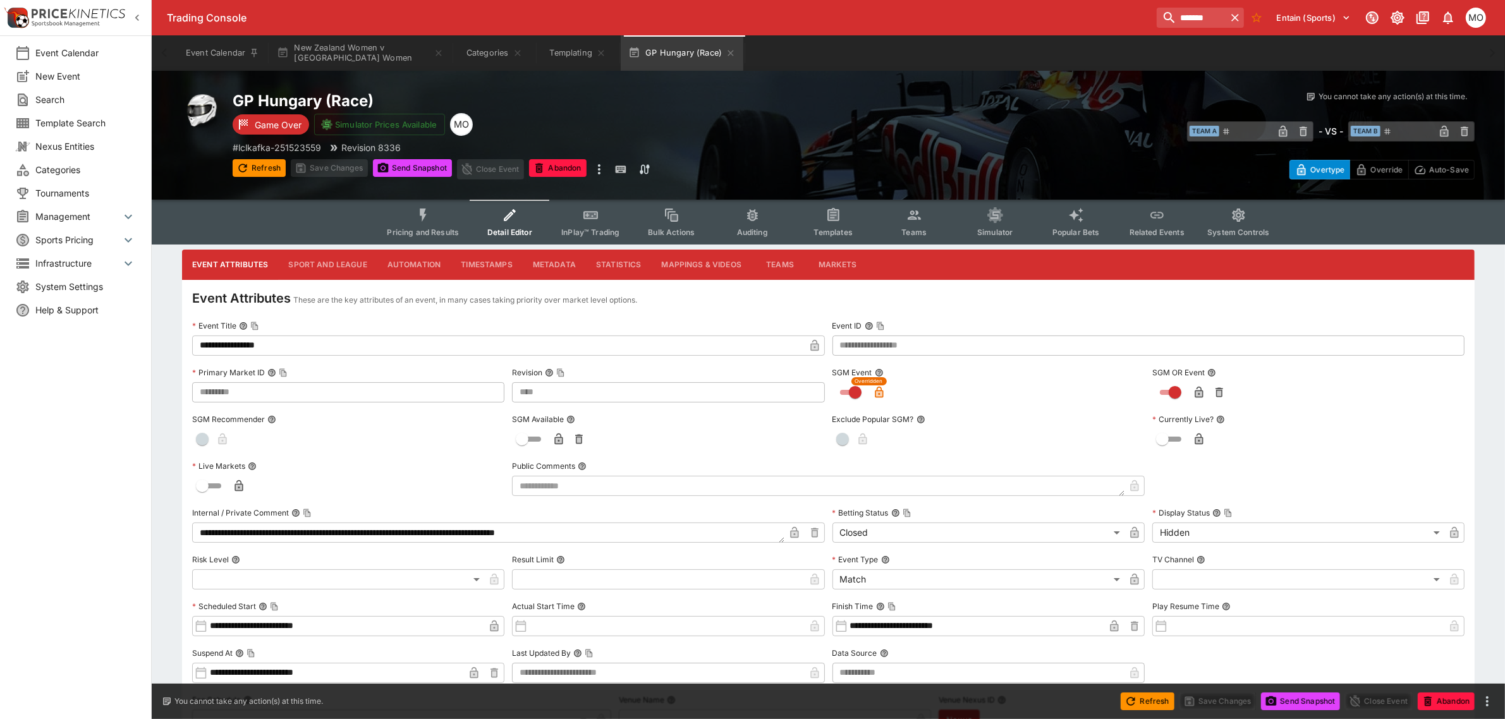
click at [327, 269] on button "Sport and League" at bounding box center [327, 265] width 99 height 30
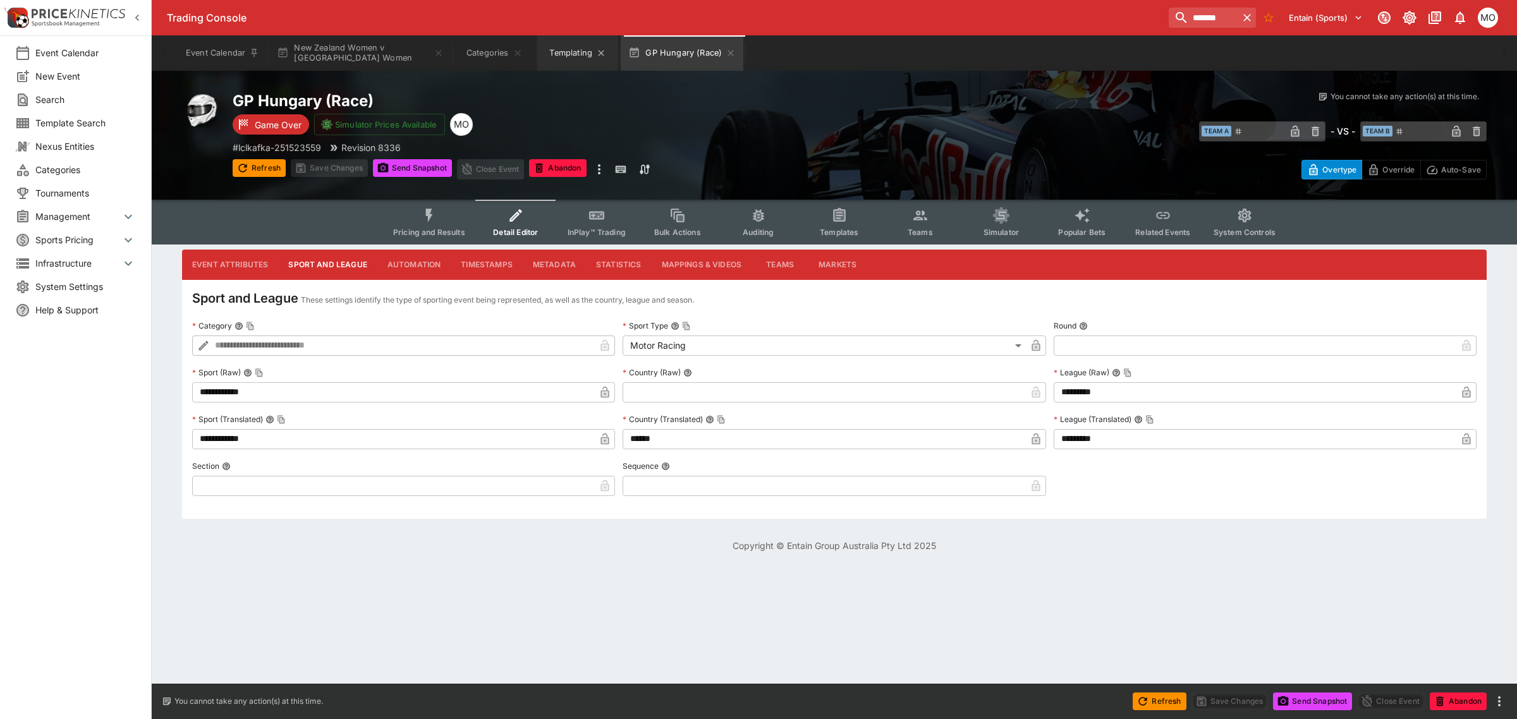
click at [568, 43] on button "Templating" at bounding box center [577, 52] width 81 height 35
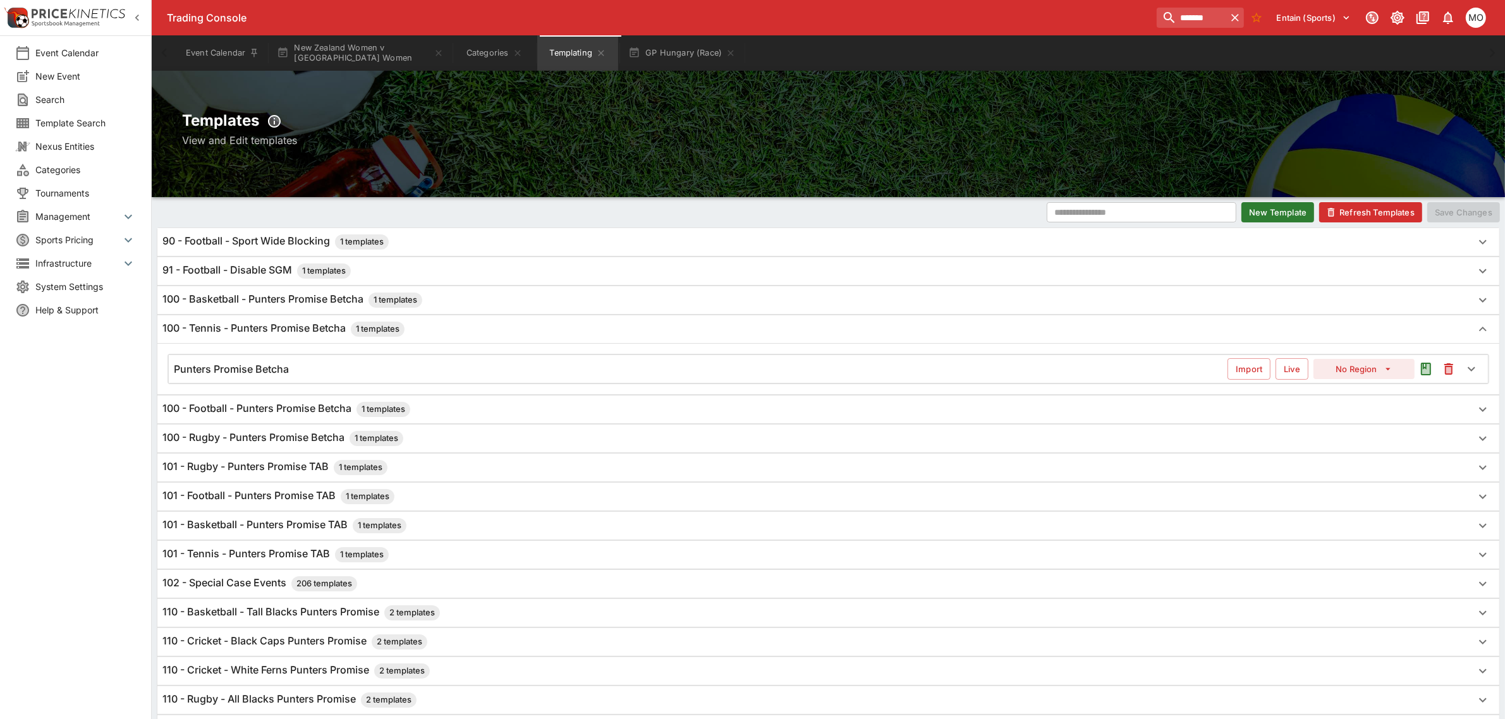
click at [253, 467] on h6 "101 - Rugby - Punters Promise TAB 1 templates" at bounding box center [274, 467] width 225 height 15
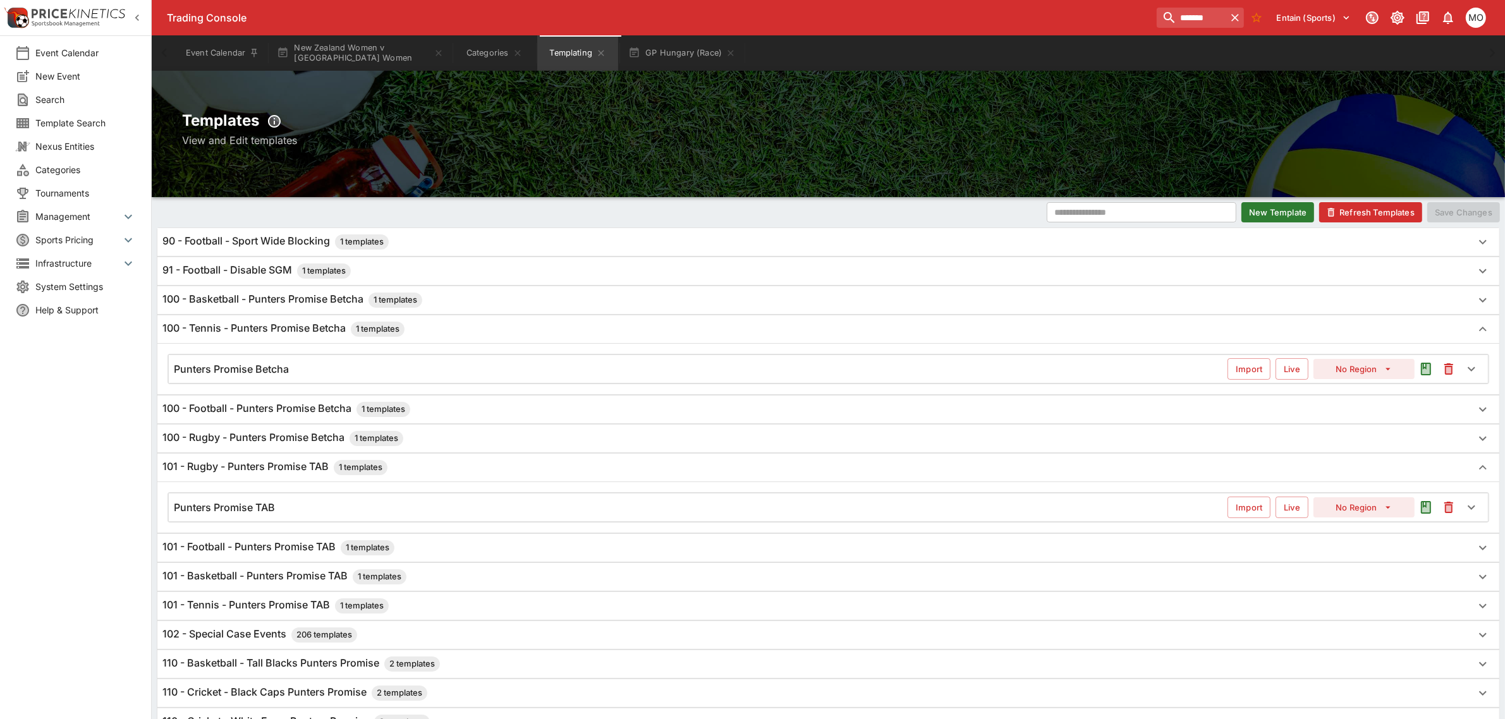
click at [446, 510] on div "Punters Promise TAB" at bounding box center [701, 507] width 1054 height 13
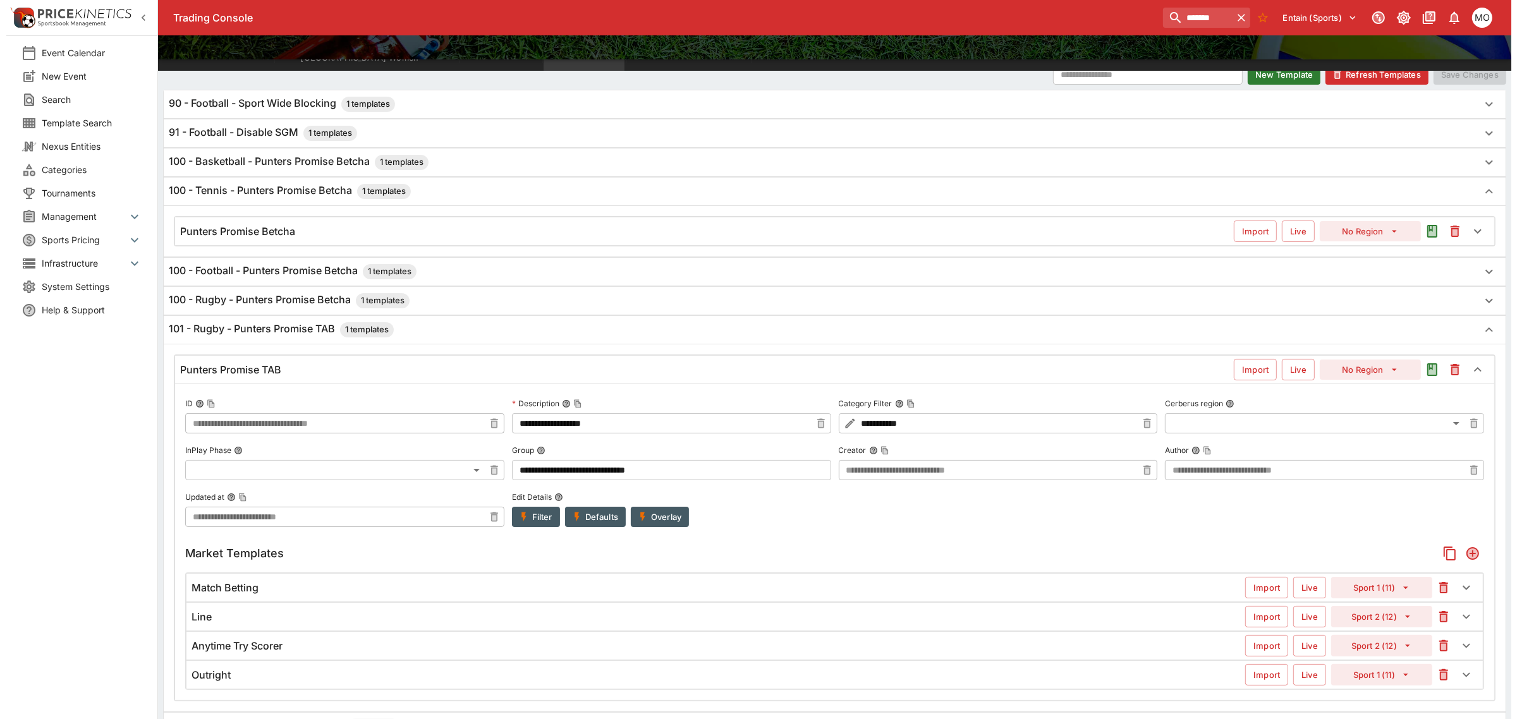
scroll to position [158, 0]
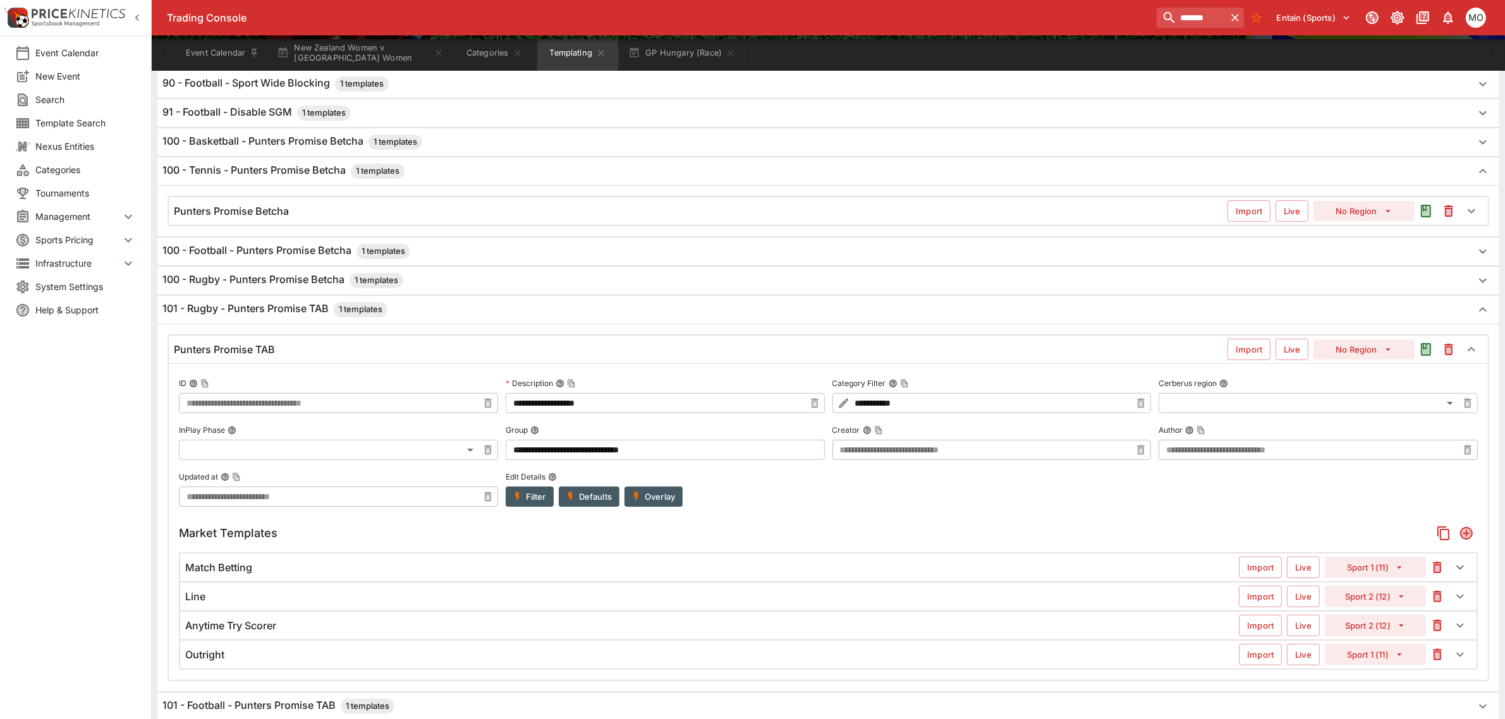
click at [535, 498] on button "Filter" at bounding box center [530, 497] width 48 height 20
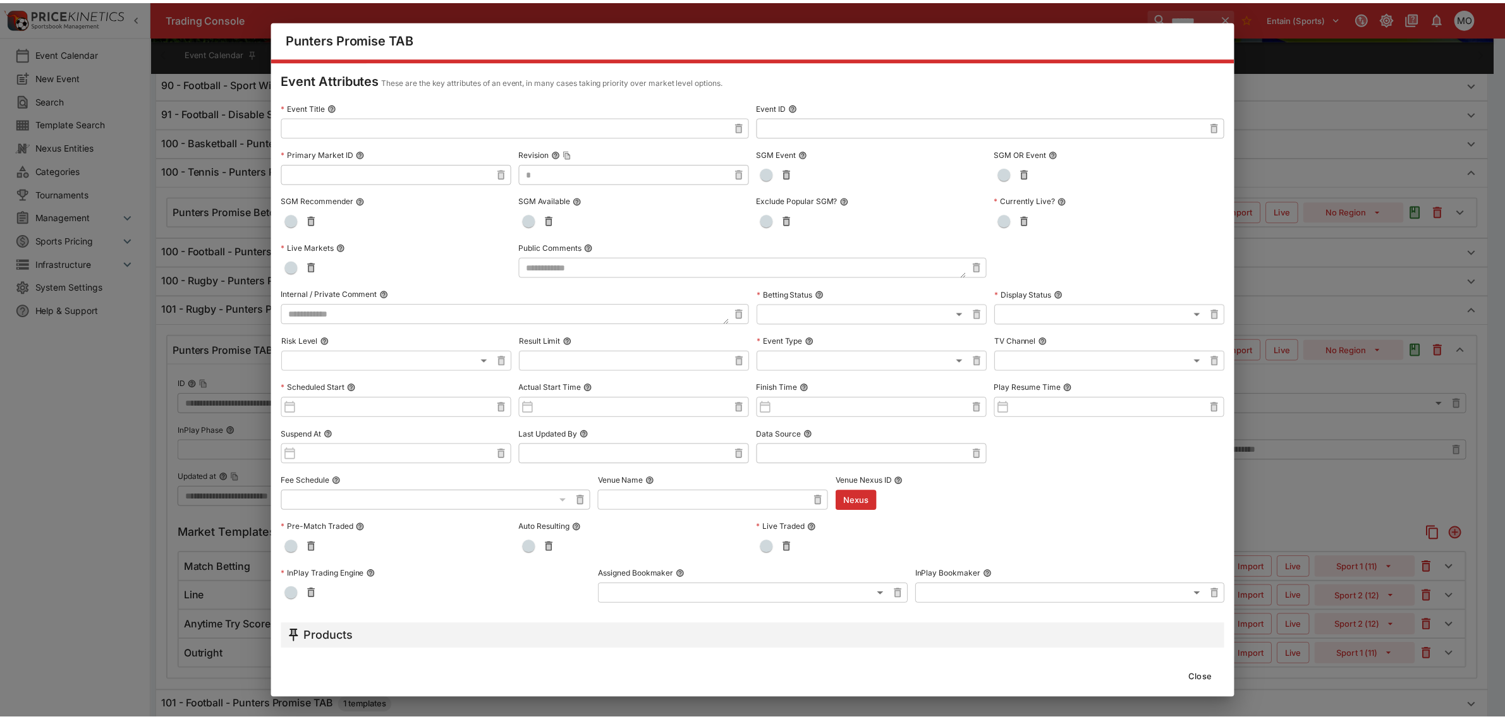
scroll to position [0, 0]
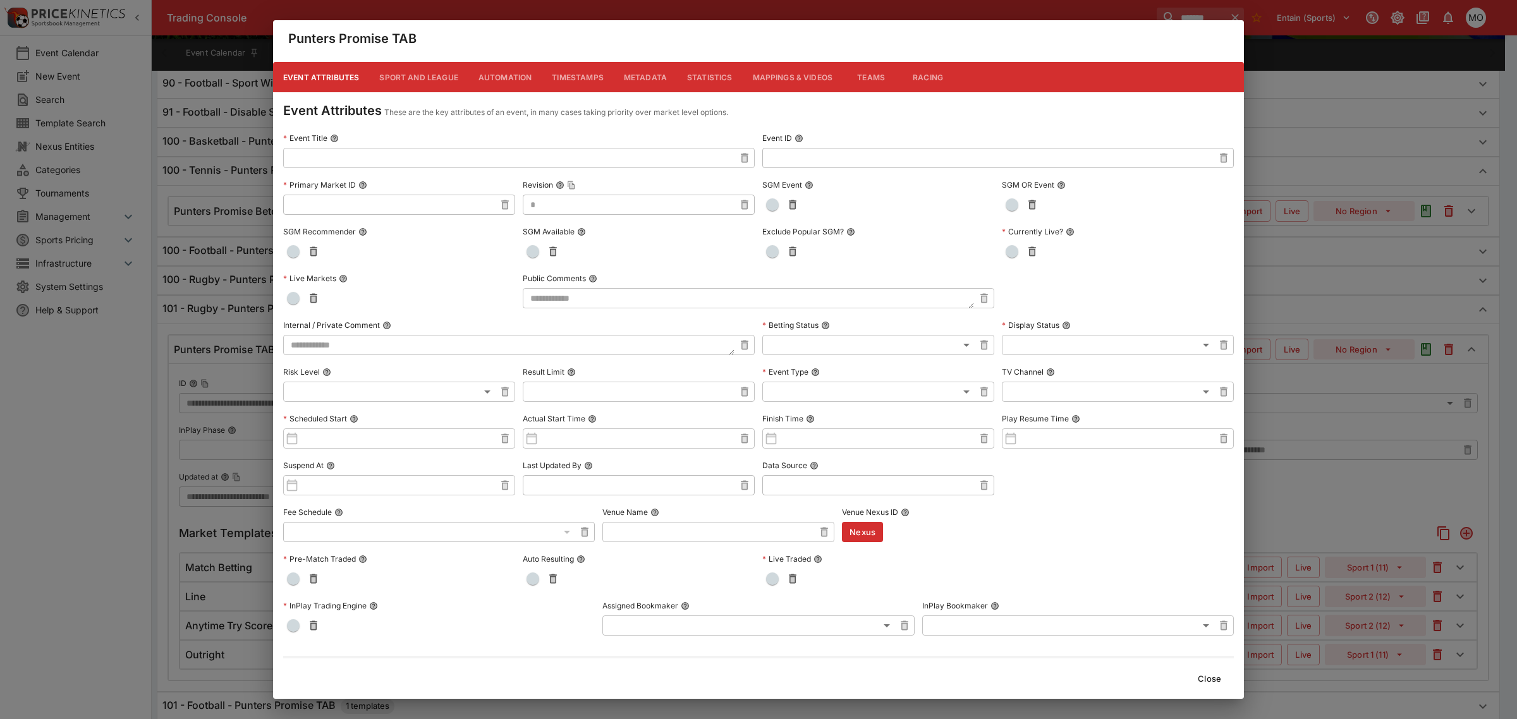
click at [632, 77] on button "Metadata" at bounding box center [645, 77] width 63 height 30
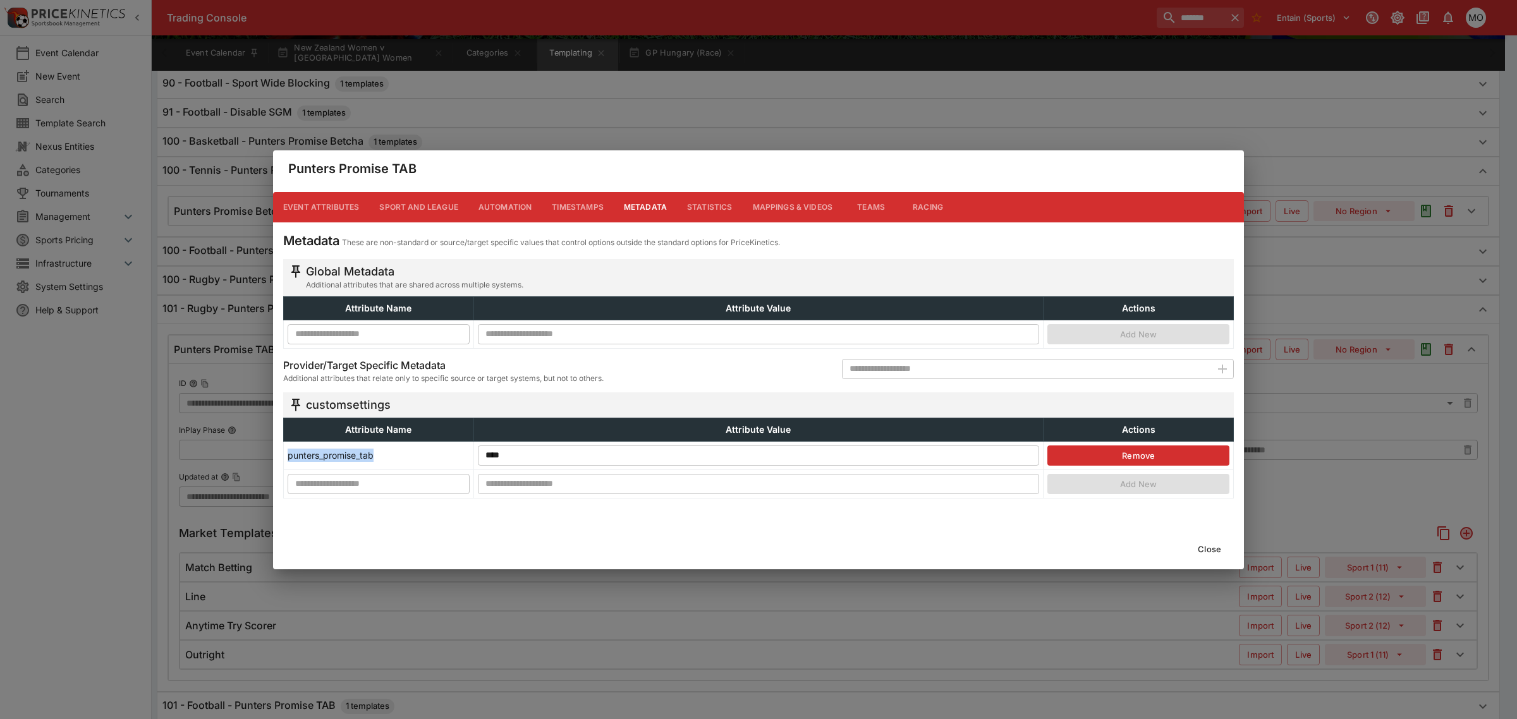
drag, startPoint x: 377, startPoint y: 453, endPoint x: 290, endPoint y: 451, distance: 87.3
click at [290, 451] on td "punters_promise_tab" at bounding box center [379, 455] width 190 height 28
copy td "punters_promise_tab"
click at [1208, 547] on button "Close" at bounding box center [1209, 549] width 39 height 20
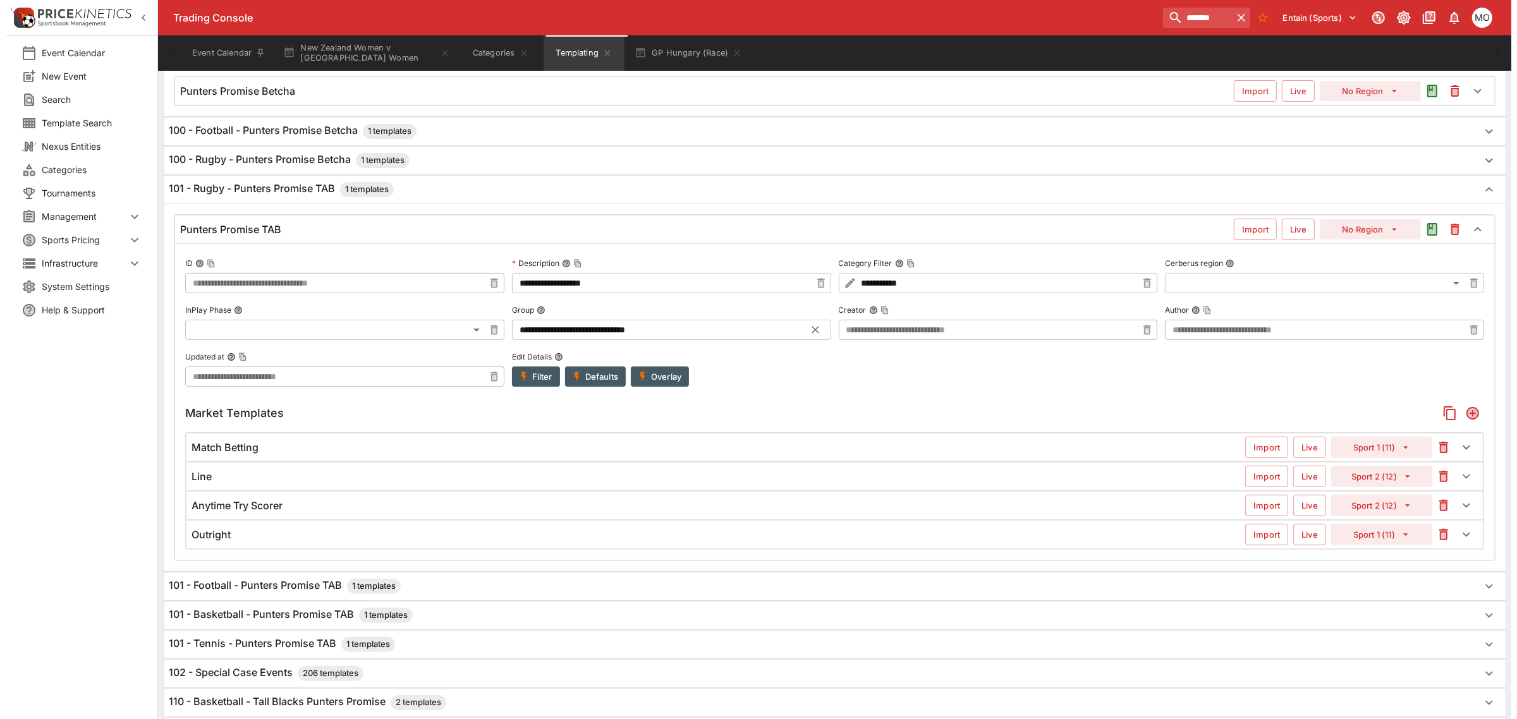
scroll to position [316, 0]
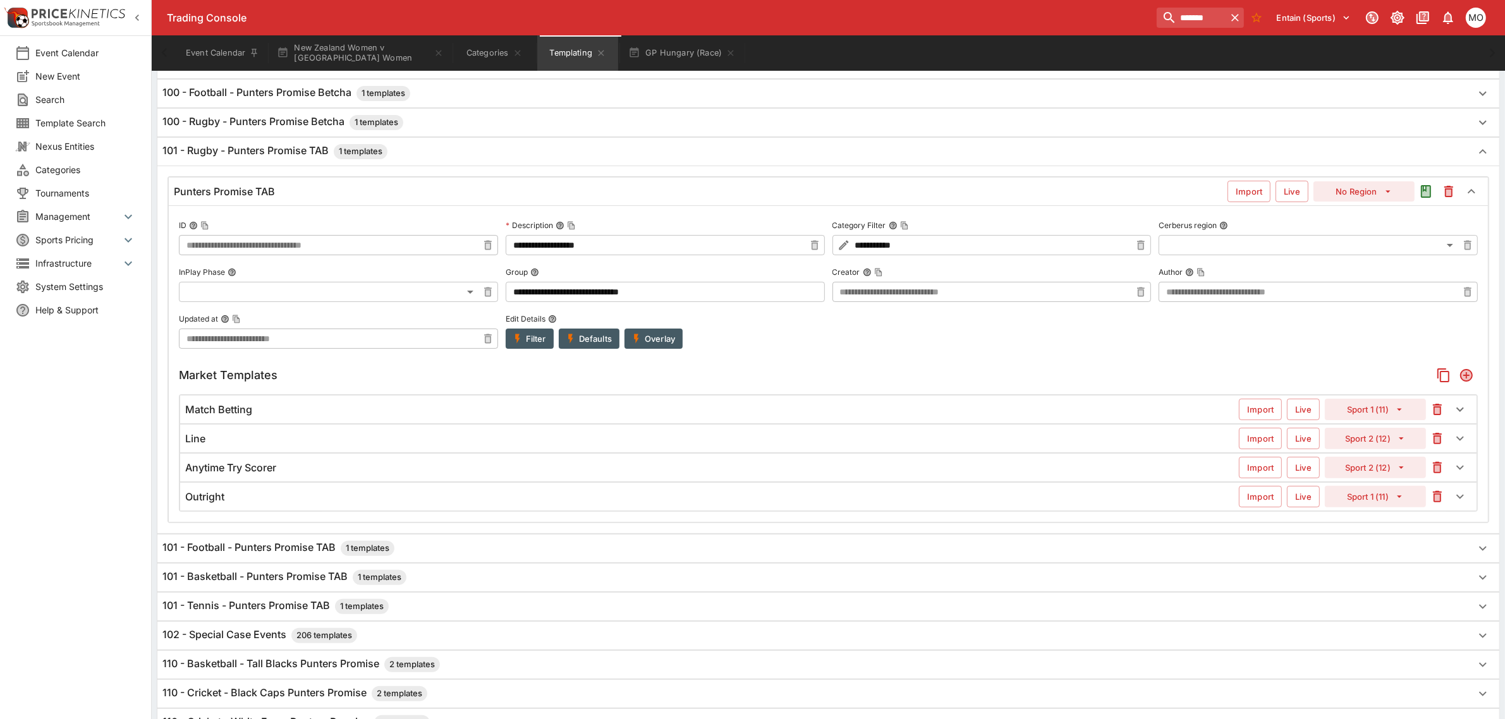
click at [624, 415] on div "Match Betting" at bounding box center [712, 409] width 1054 height 13
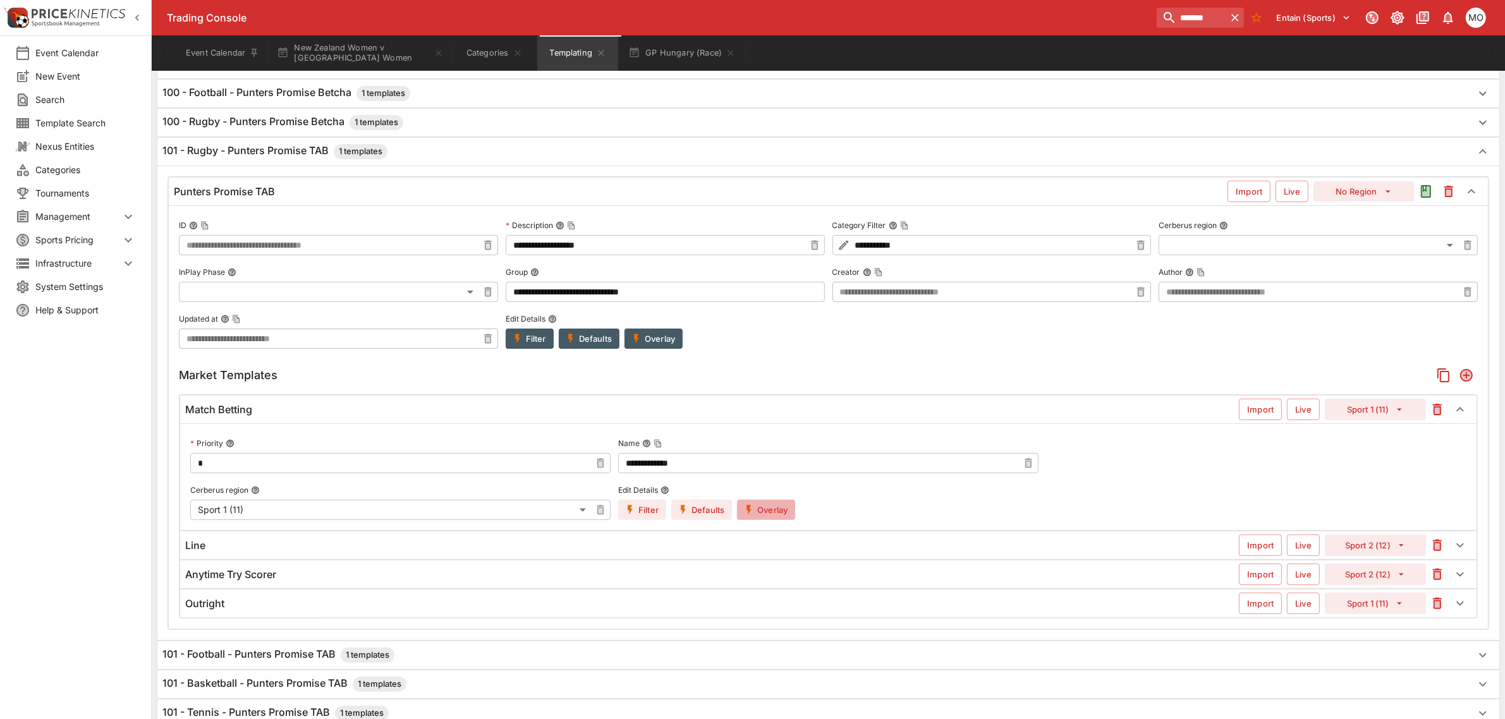
click at [774, 513] on button "Overlay" at bounding box center [766, 510] width 58 height 20
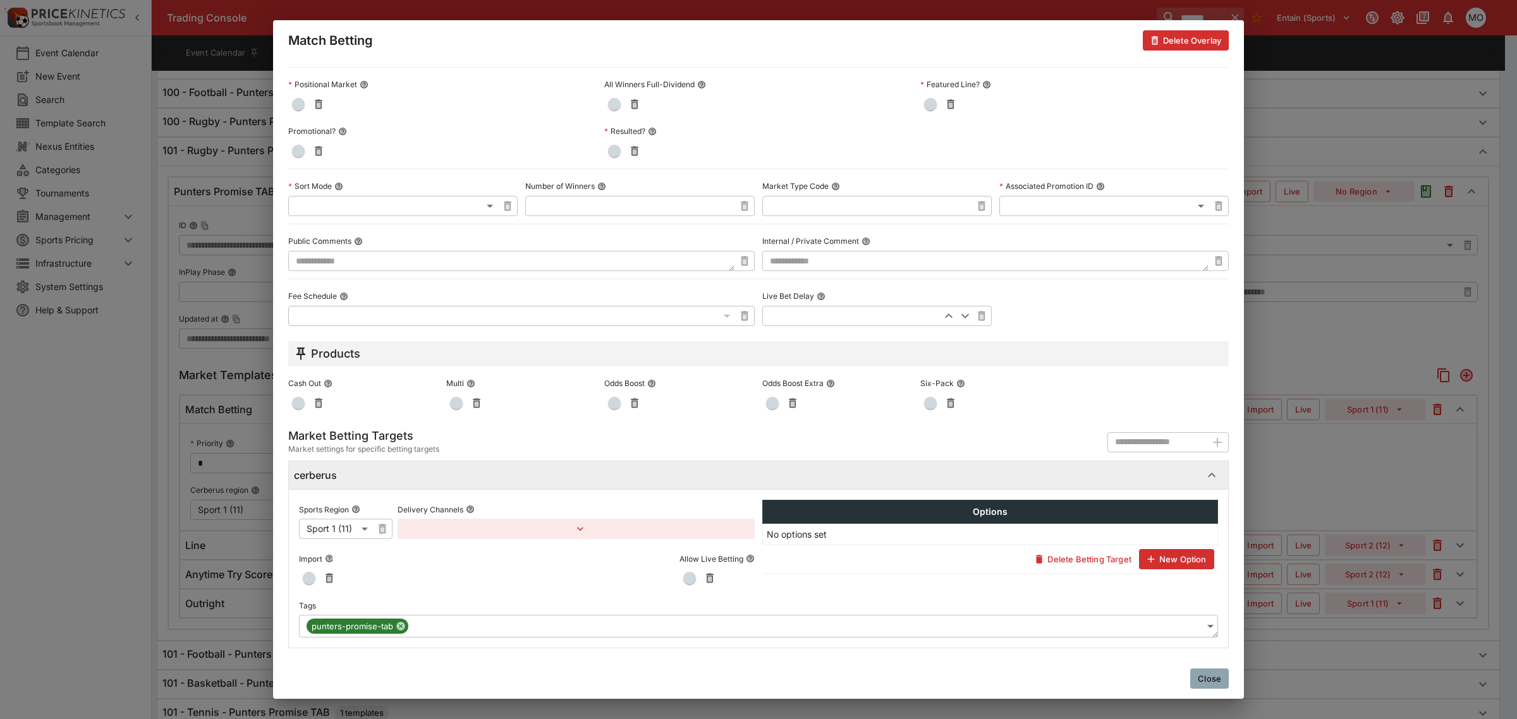
scroll to position [0, 0]
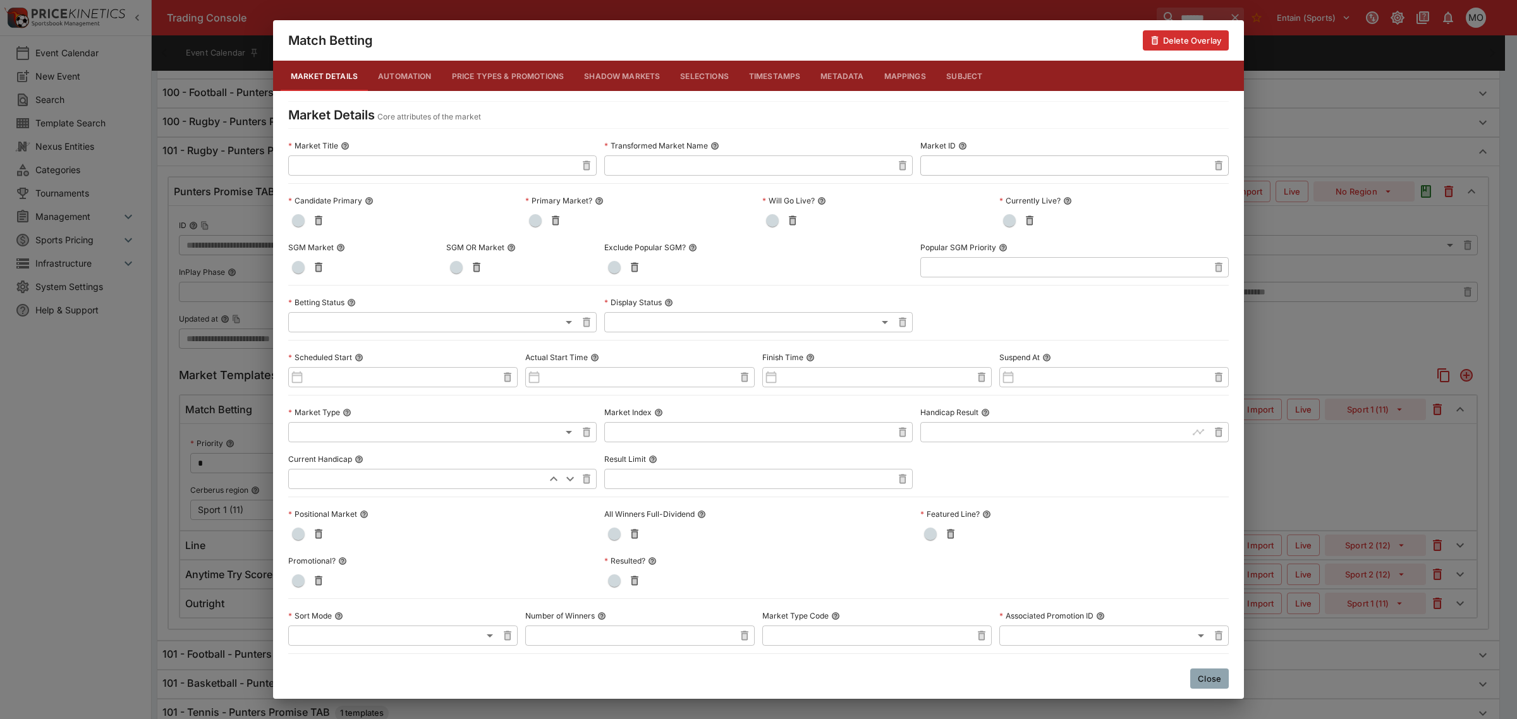
click at [1214, 676] on button "Close" at bounding box center [1209, 679] width 39 height 20
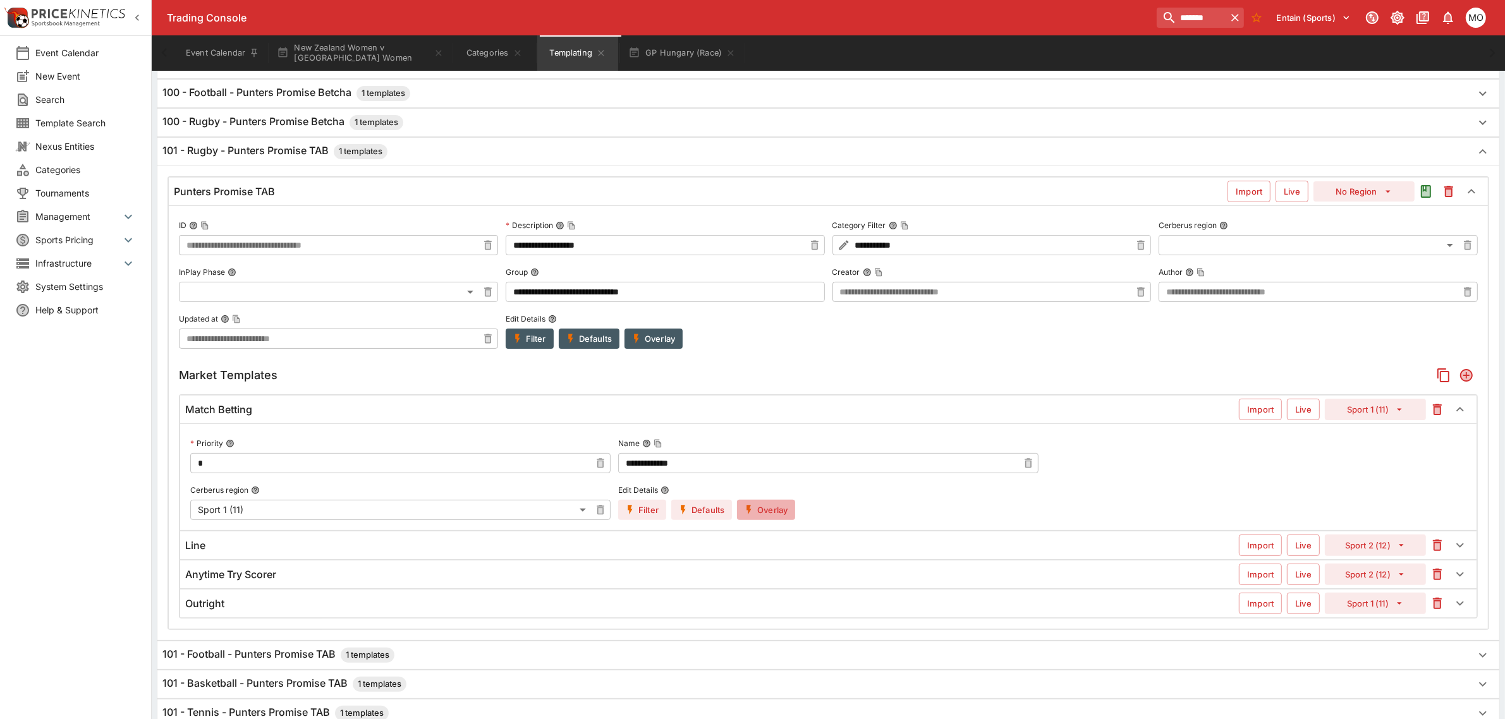
click at [756, 510] on button "Overlay" at bounding box center [766, 510] width 58 height 20
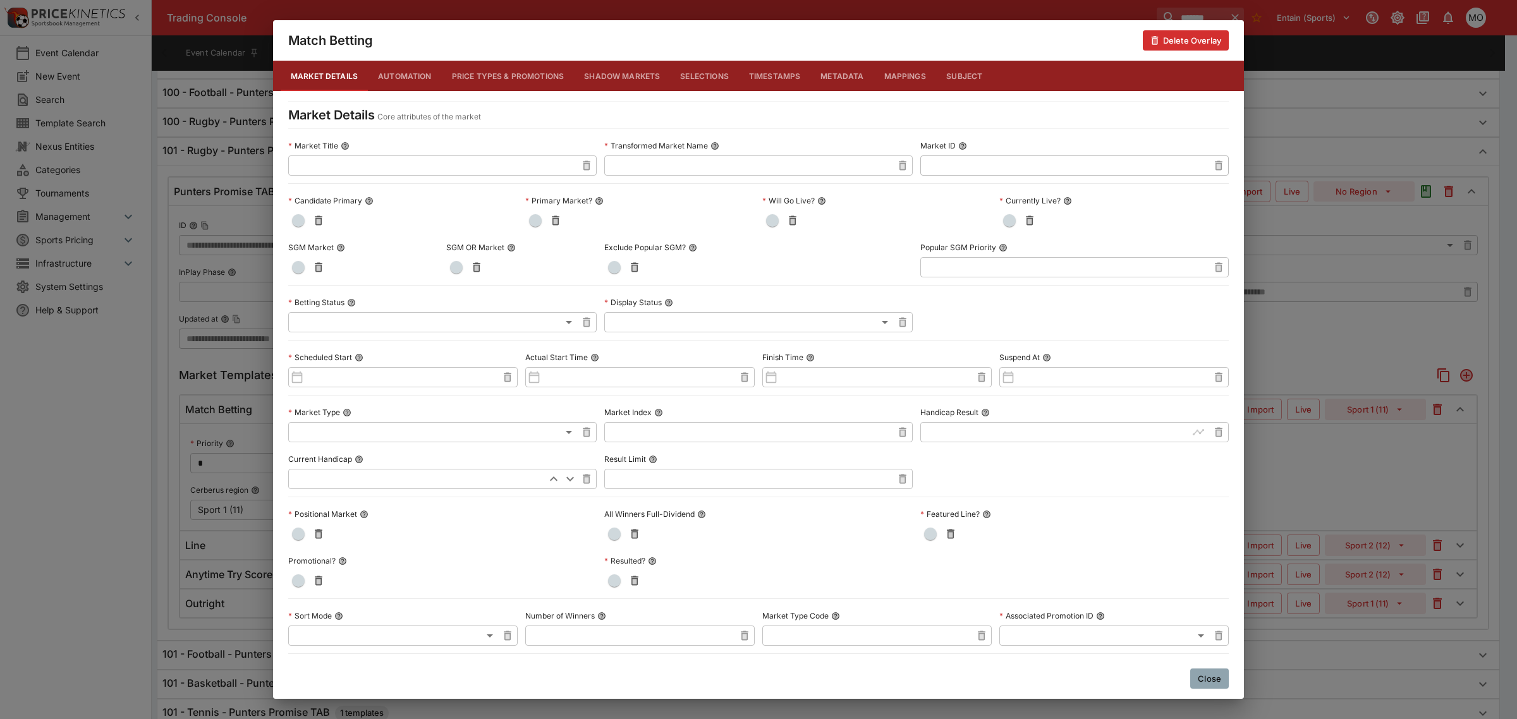
click at [847, 76] on button "Metadata" at bounding box center [841, 76] width 63 height 30
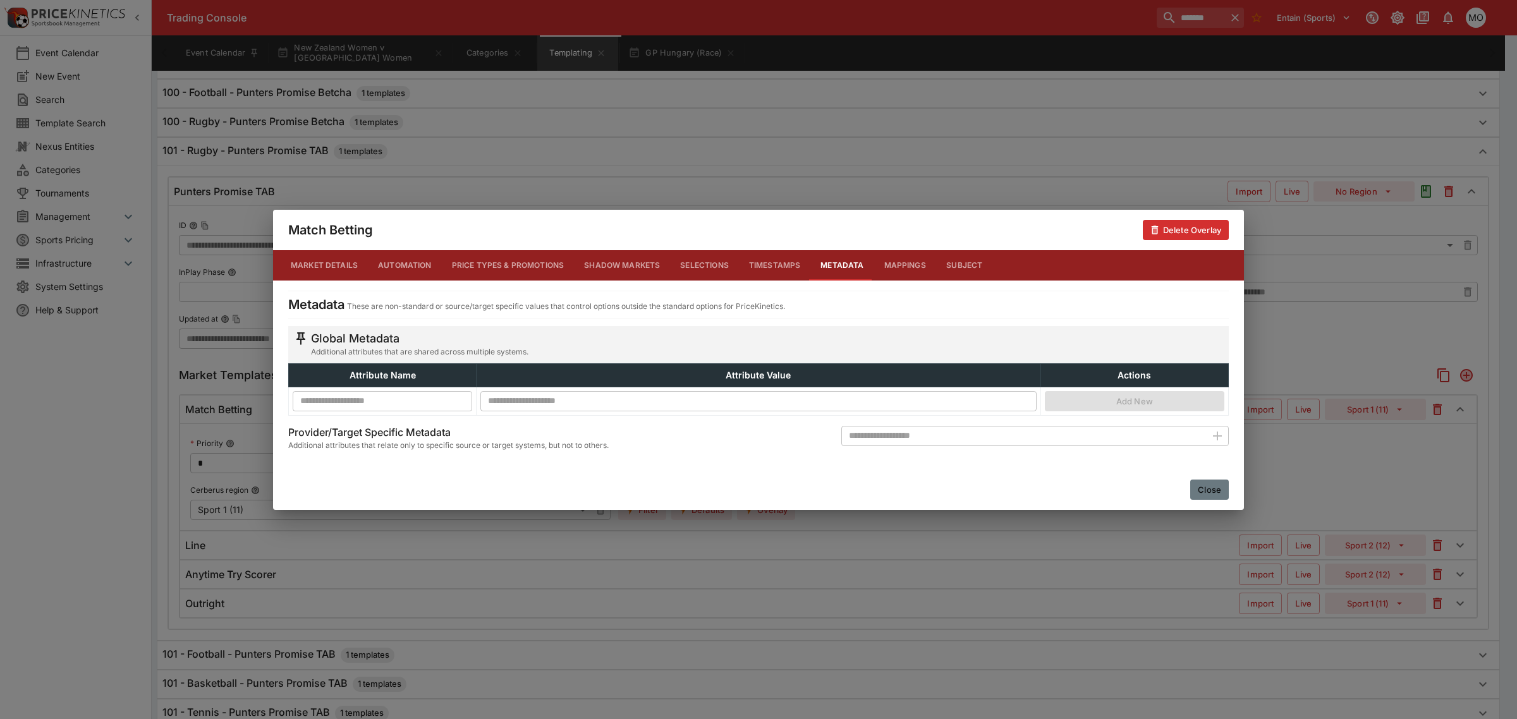
click at [1215, 491] on button "Close" at bounding box center [1209, 490] width 39 height 20
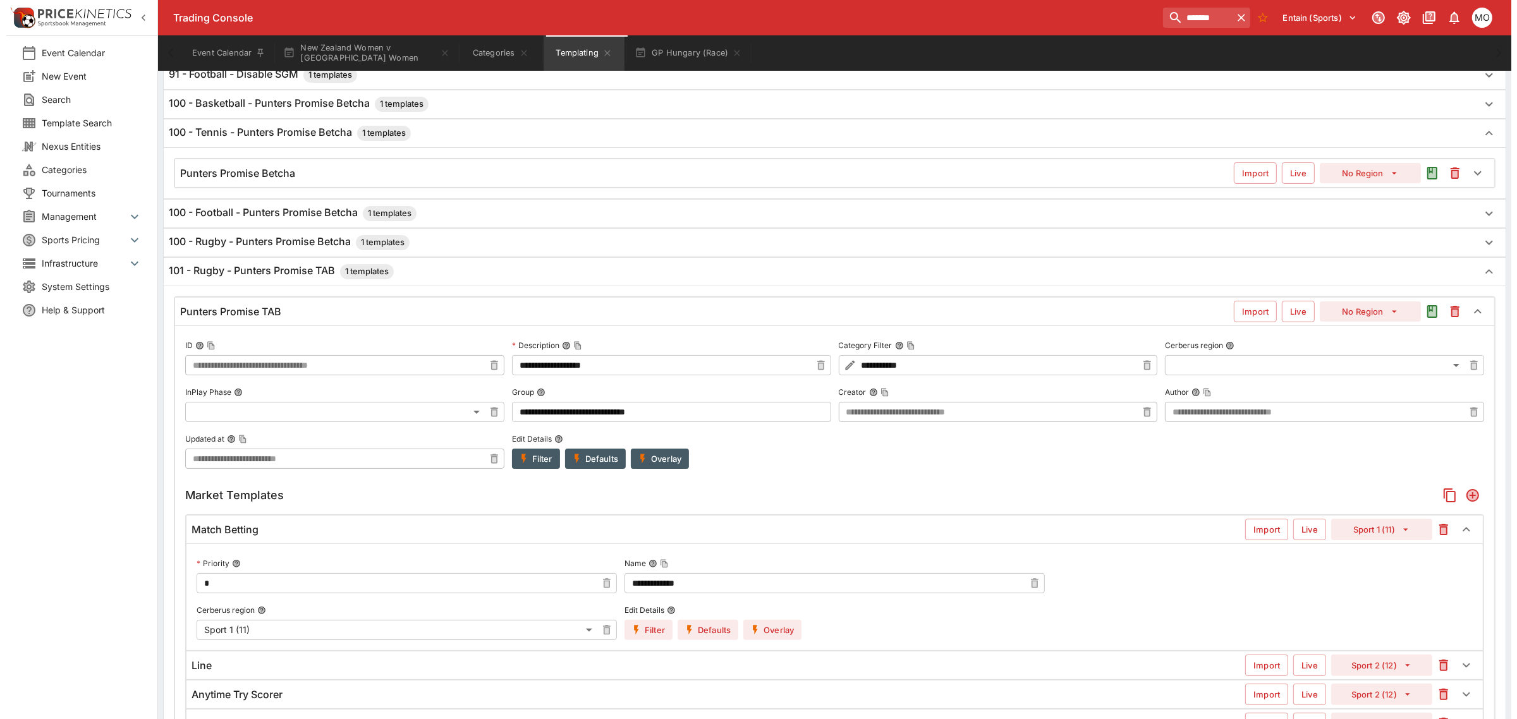
scroll to position [158, 0]
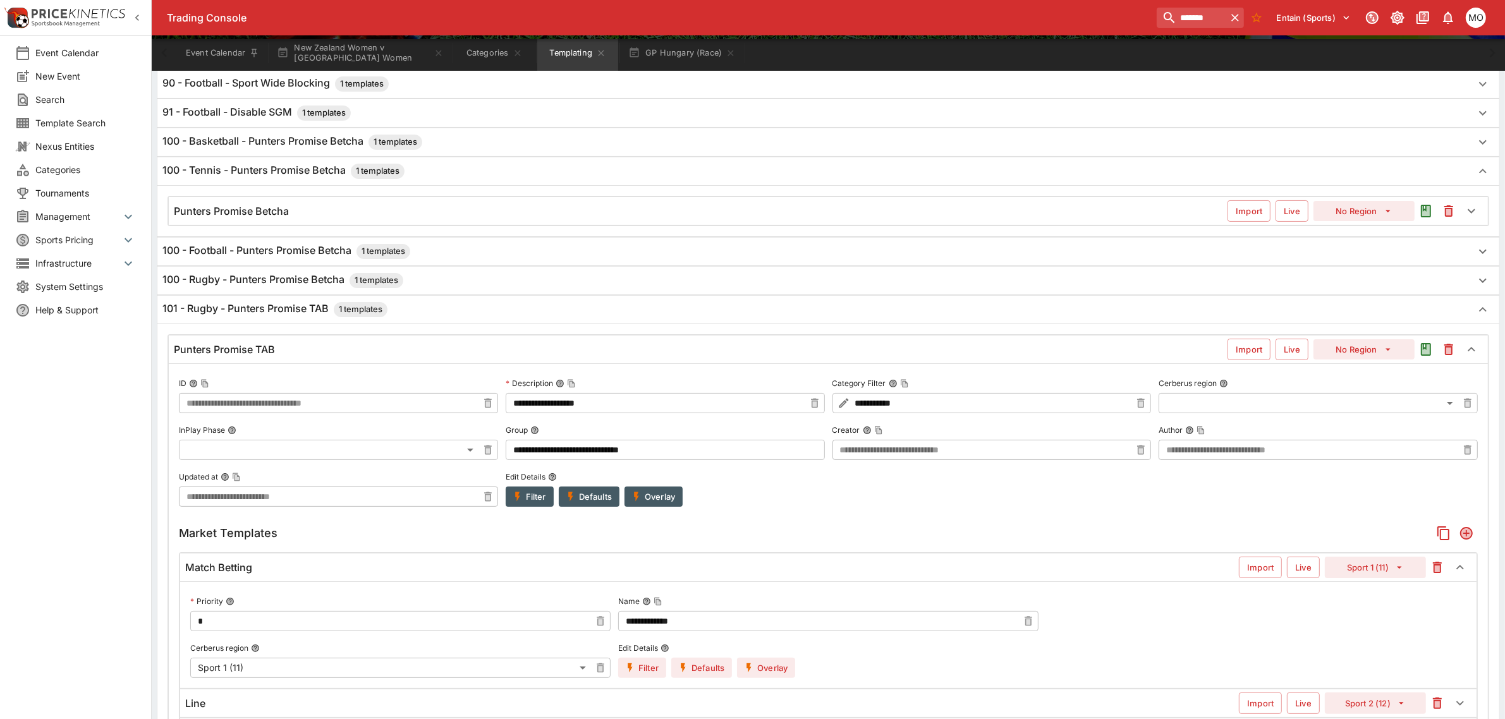
click at [282, 279] on h6 "100 - Rugby - Punters Promise Betcha 1 templates" at bounding box center [282, 280] width 241 height 15
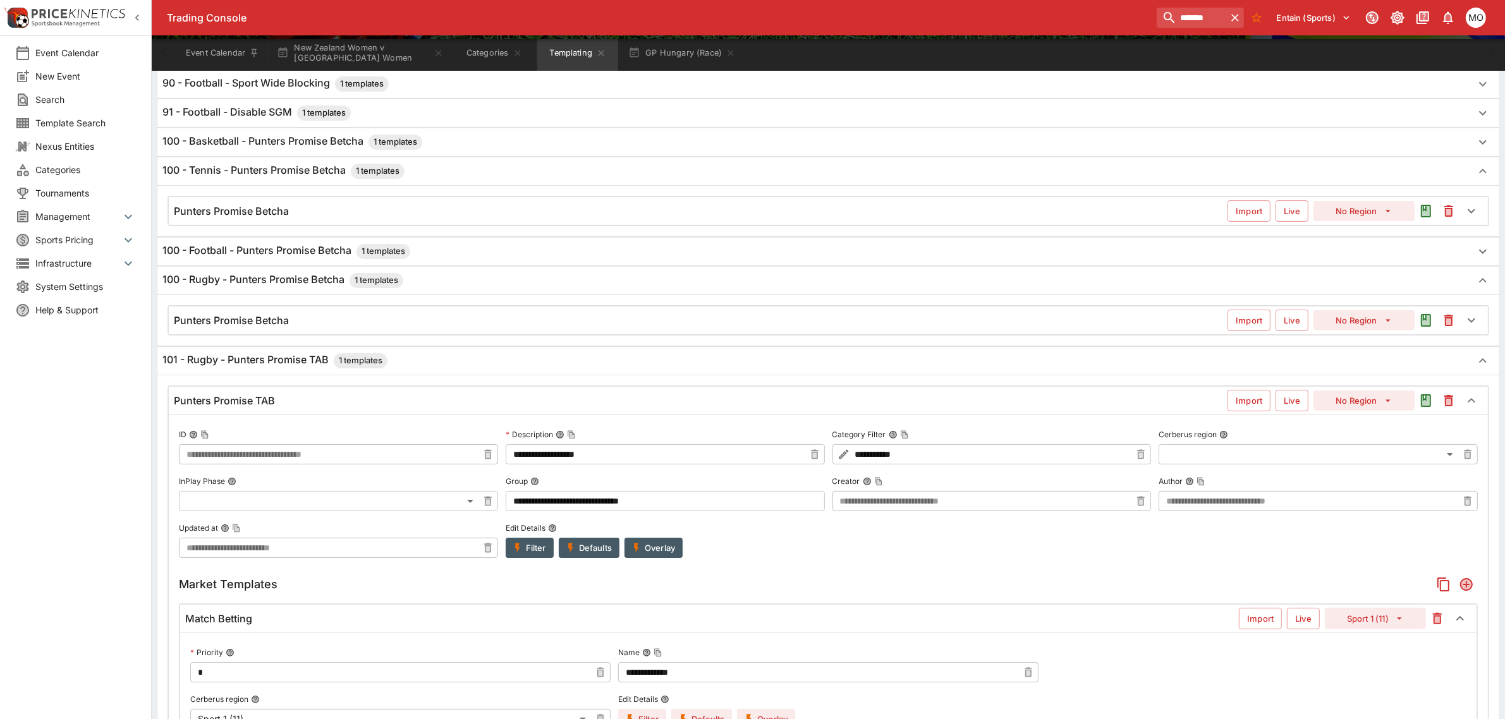
click at [286, 320] on h6 "Punters Promise Betcha" at bounding box center [231, 320] width 115 height 13
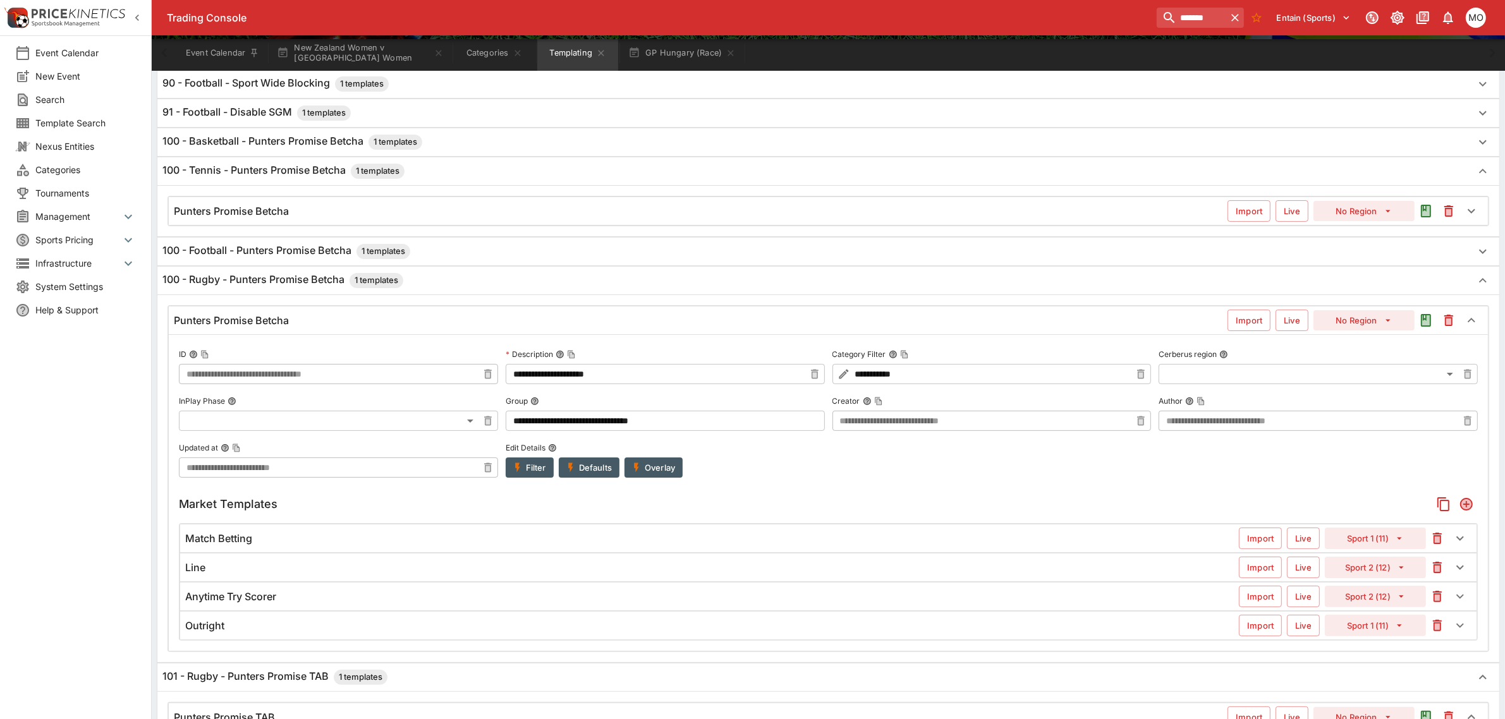
click at [527, 474] on button "Filter" at bounding box center [530, 468] width 48 height 20
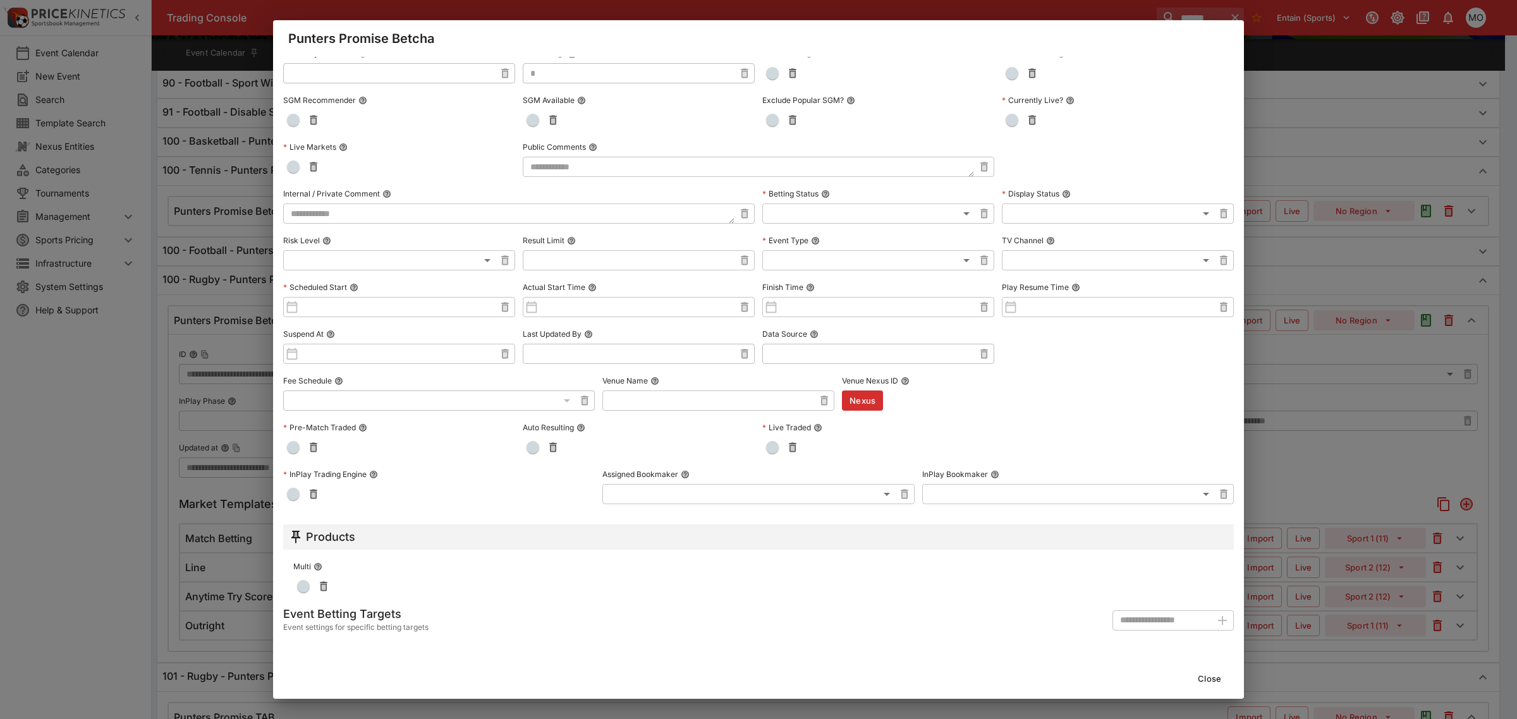
scroll to position [0, 0]
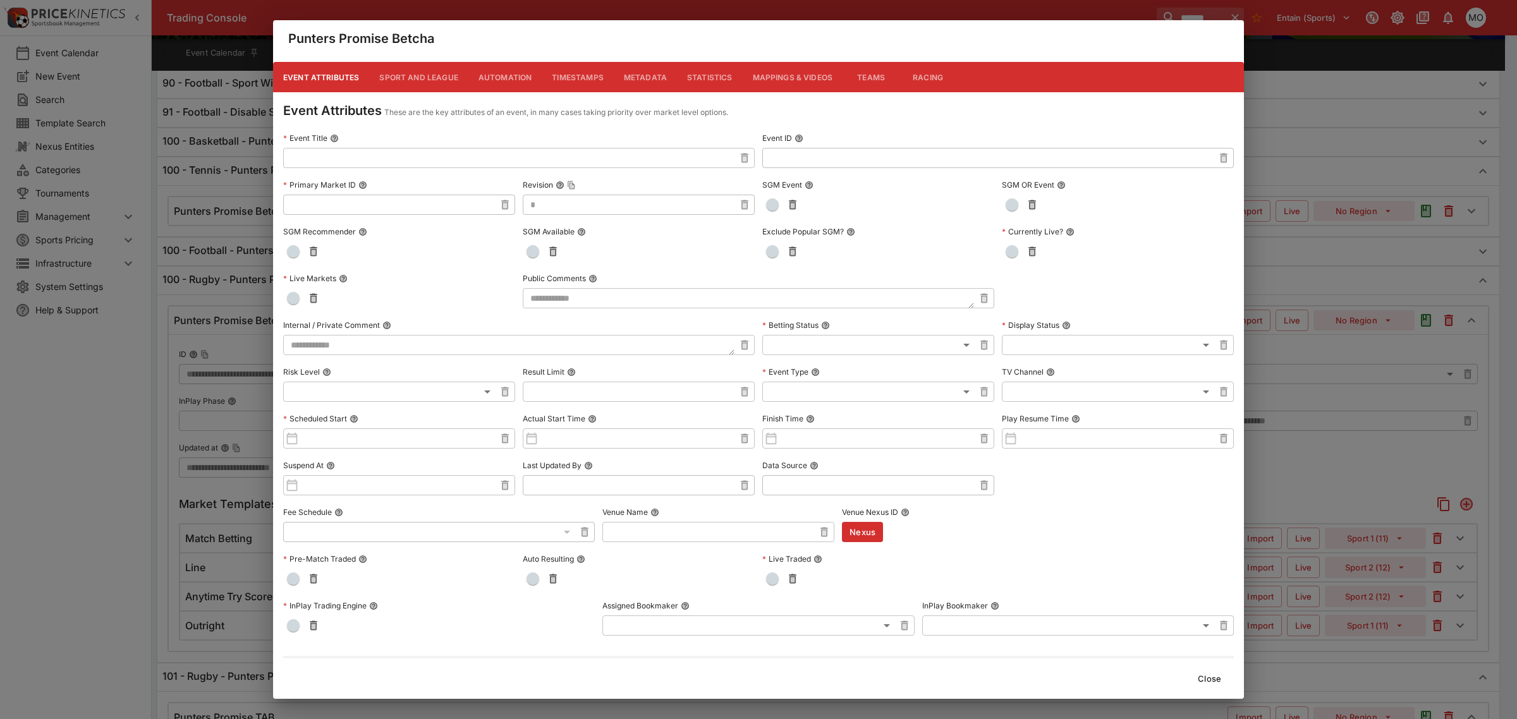
click at [645, 77] on button "Metadata" at bounding box center [645, 77] width 63 height 30
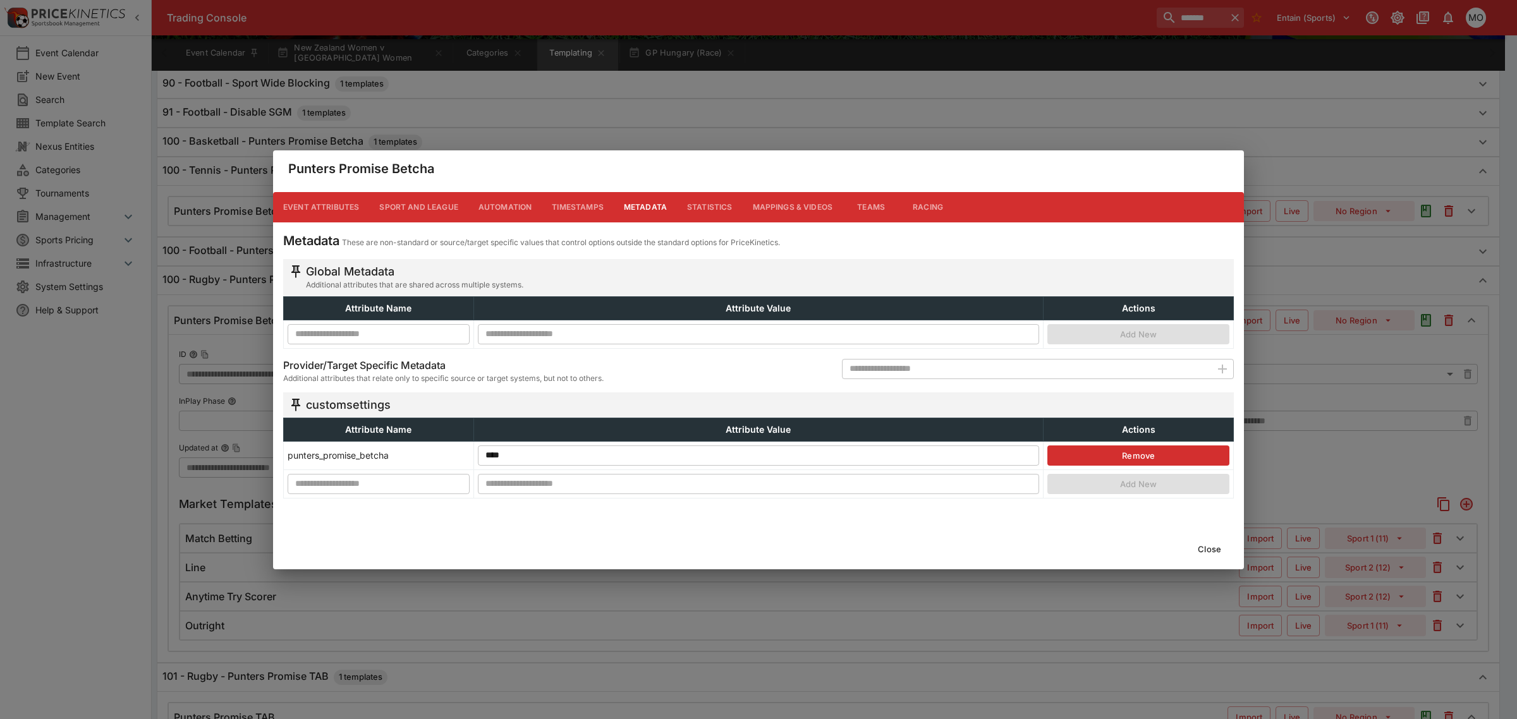
click at [1214, 547] on button "Close" at bounding box center [1209, 549] width 39 height 20
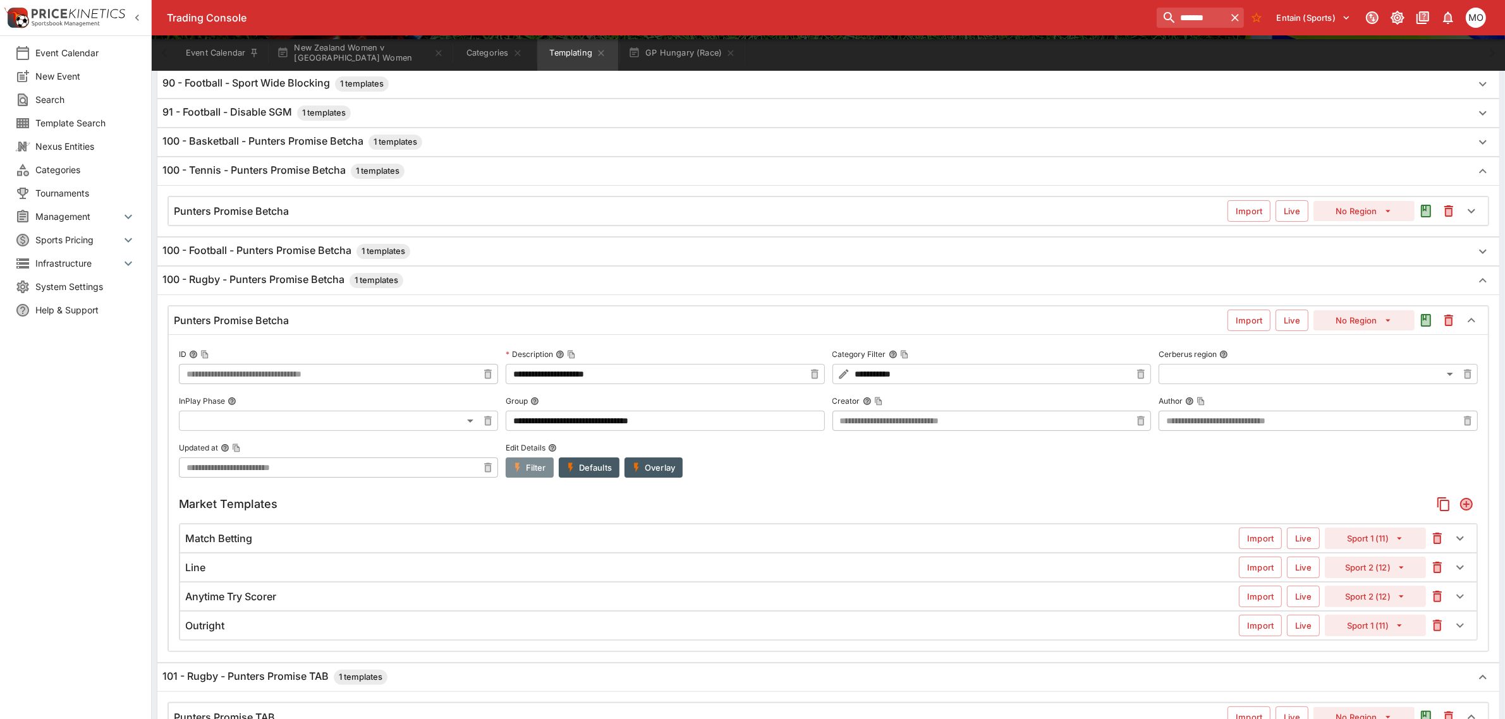
click at [534, 468] on button "Filter" at bounding box center [530, 468] width 48 height 20
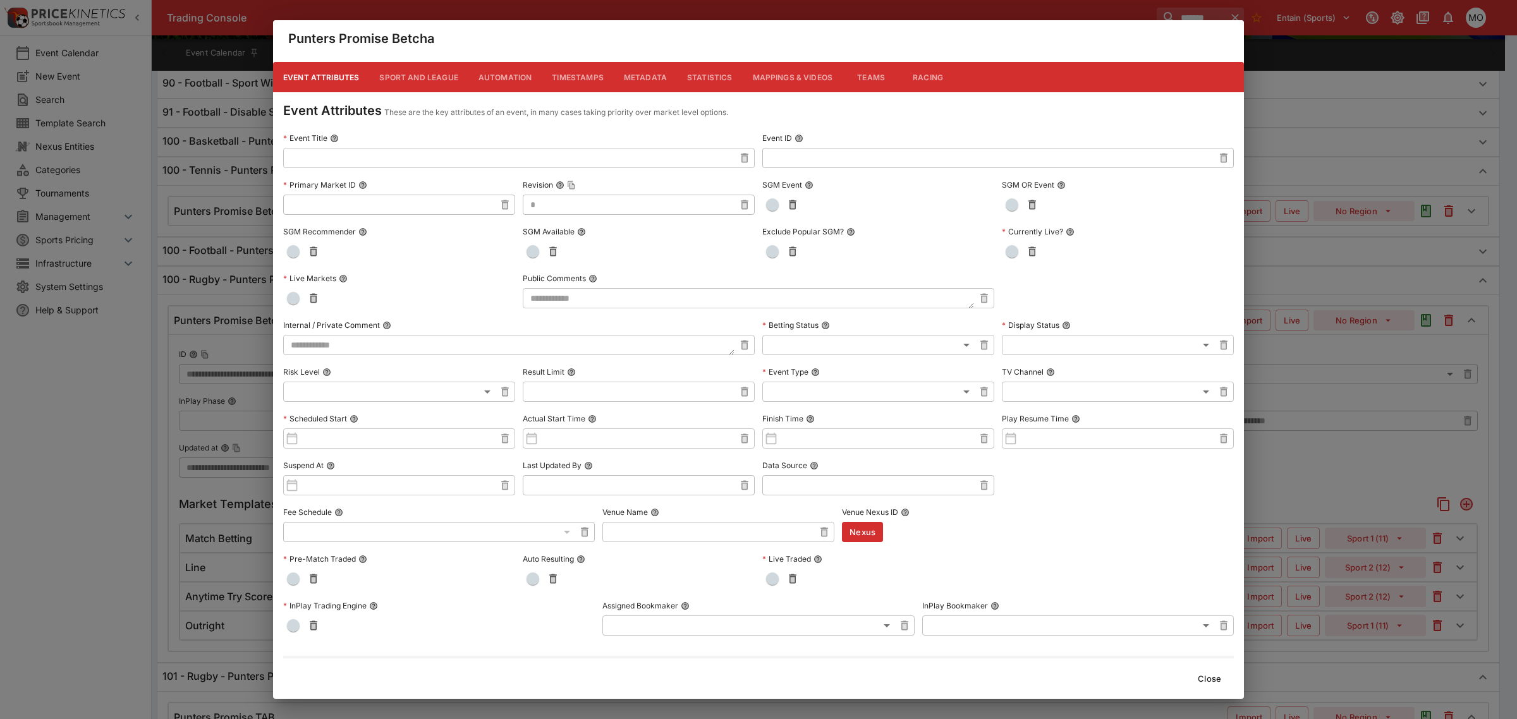
click at [639, 75] on button "Metadata" at bounding box center [645, 77] width 63 height 30
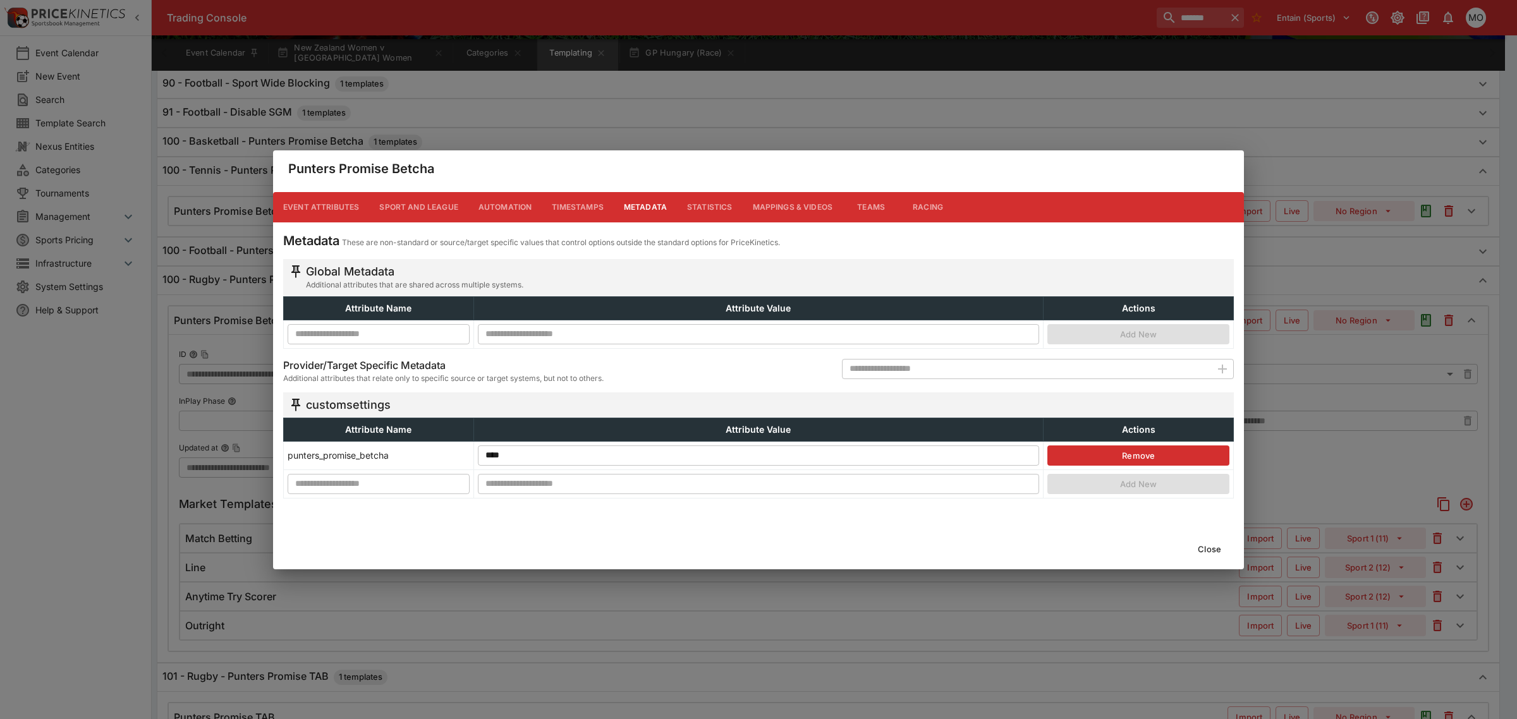
click at [341, 205] on button "Event Attributes" at bounding box center [321, 207] width 96 height 30
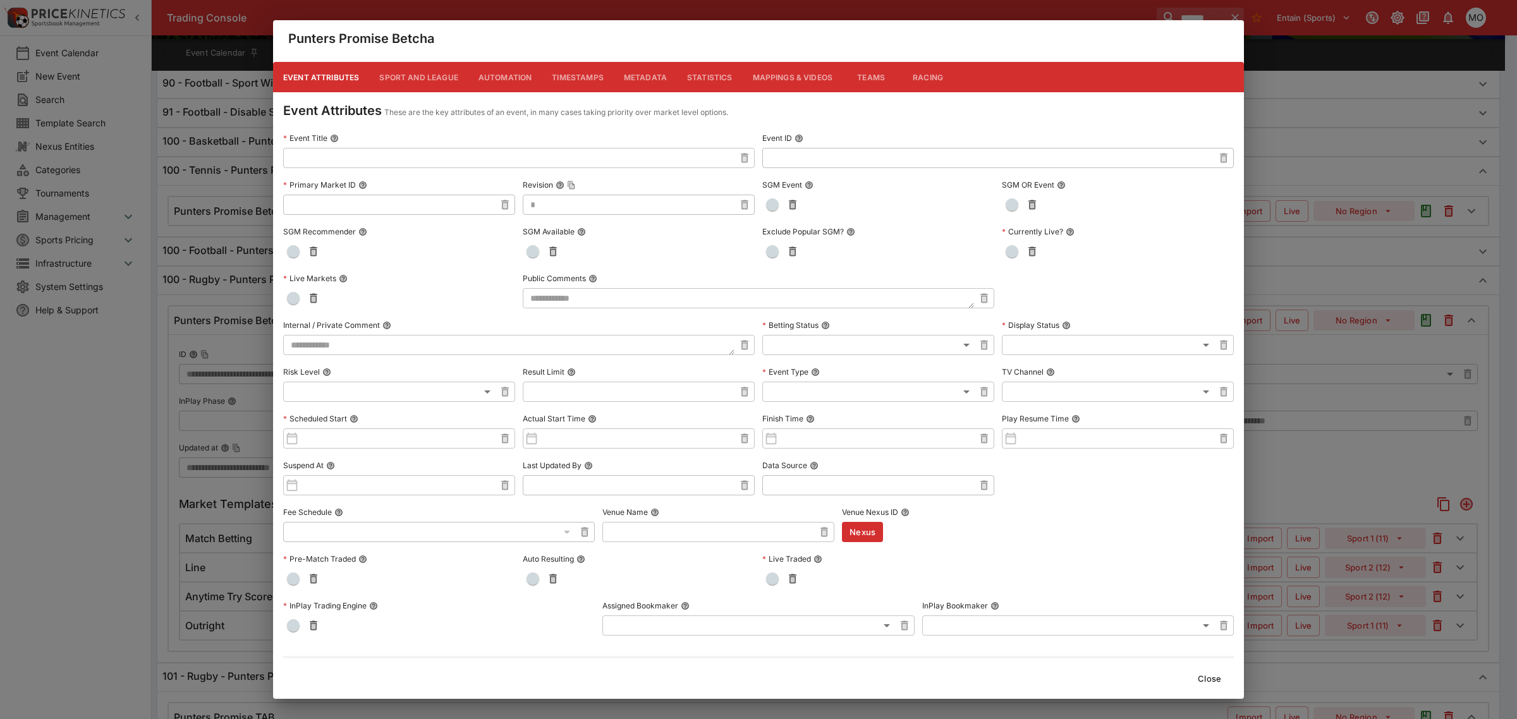
click at [1214, 685] on button "Close" at bounding box center [1209, 679] width 39 height 20
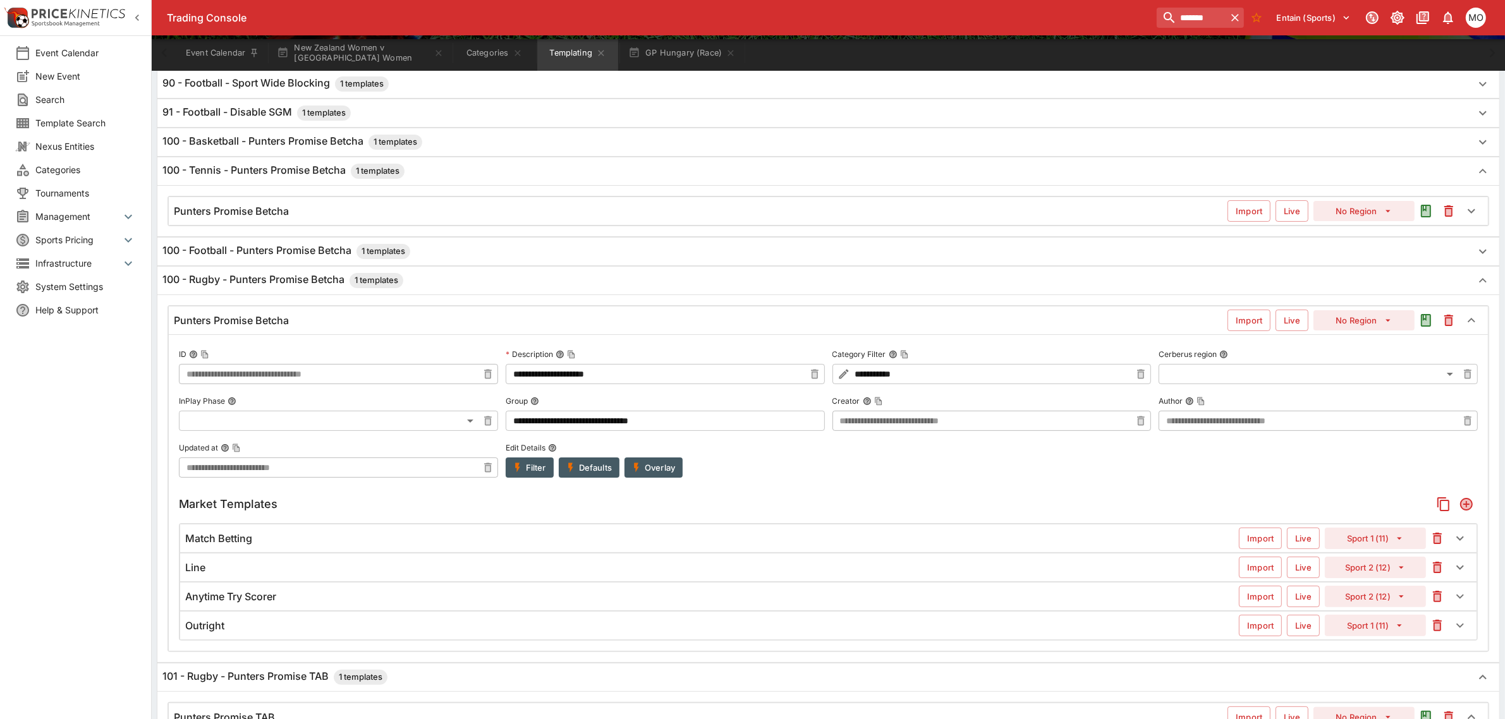
click at [447, 211] on div "Punters Promise Betcha" at bounding box center [701, 211] width 1054 height 13
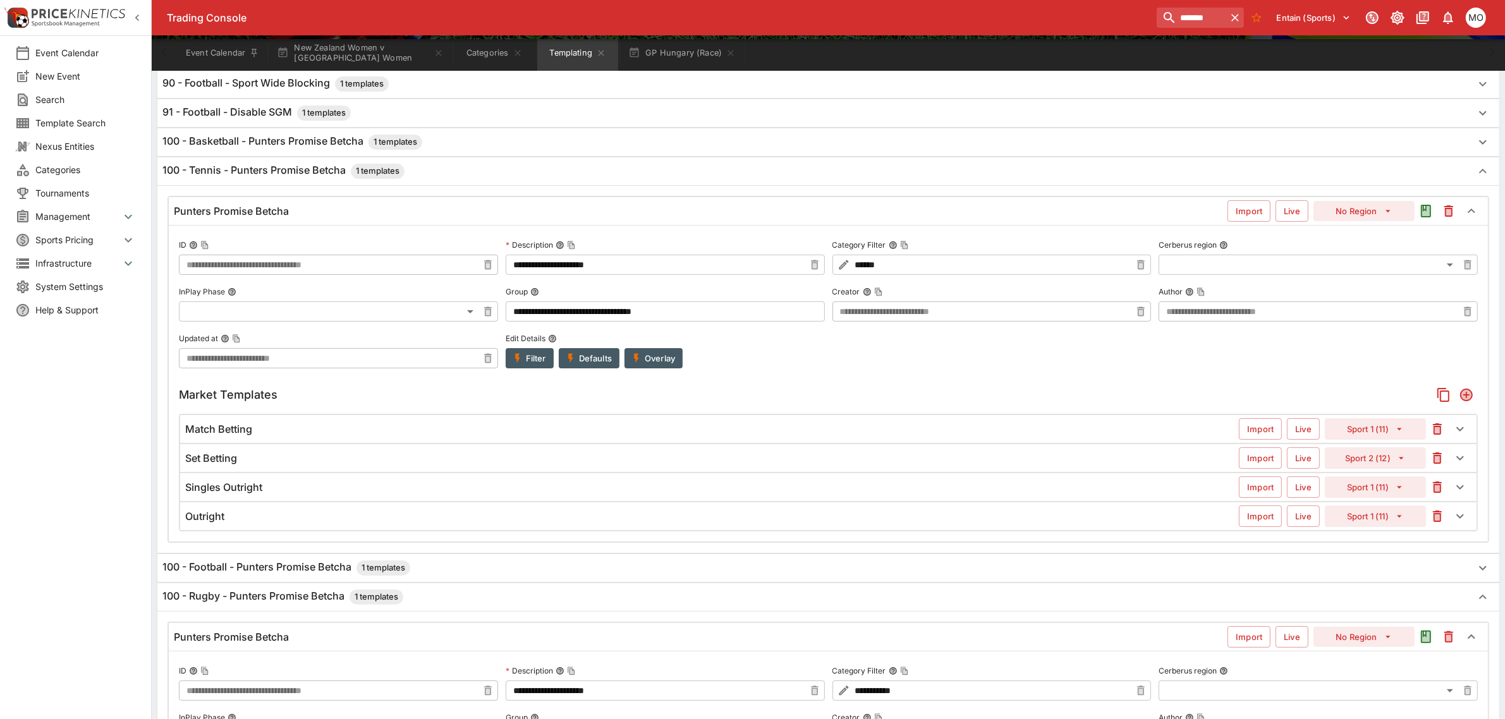
click at [487, 436] on div "Match Betting" at bounding box center [712, 429] width 1054 height 13
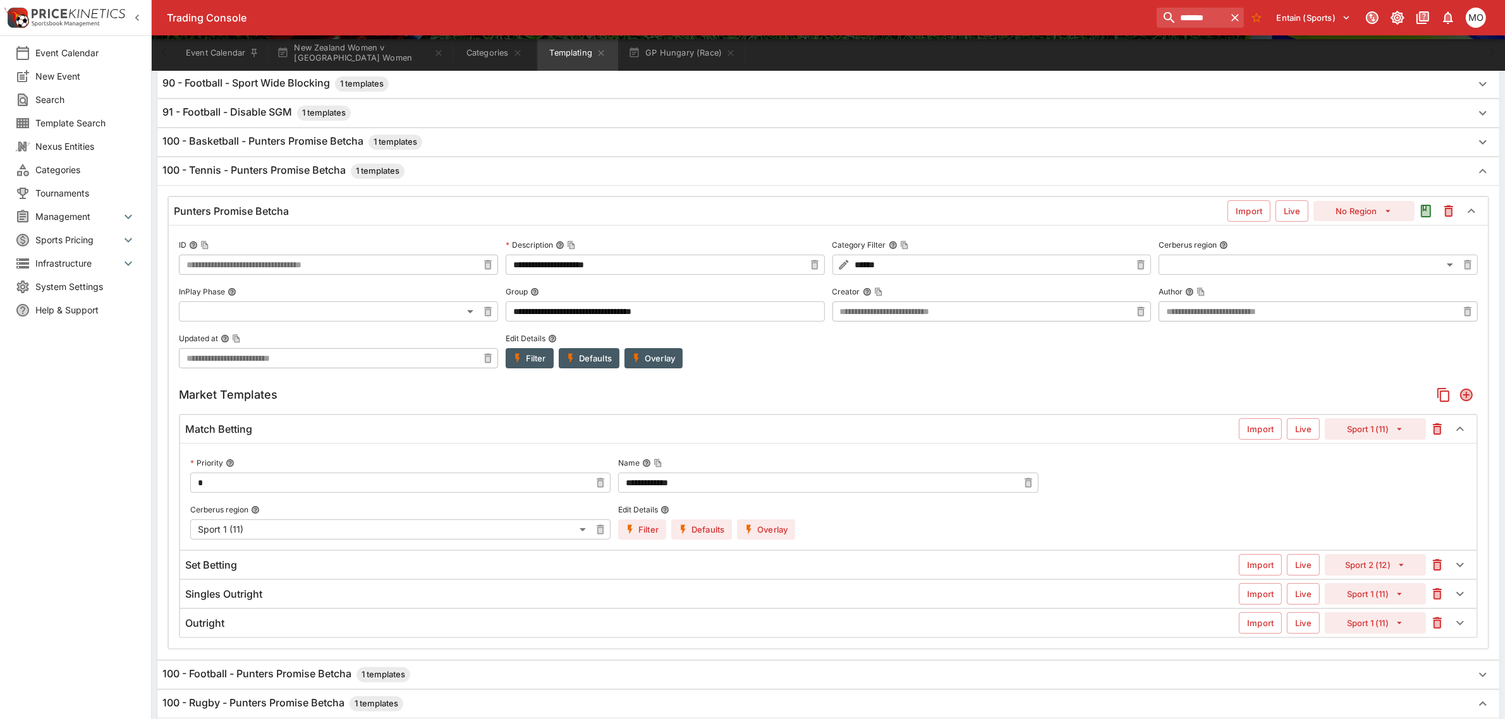
click at [765, 527] on button "Overlay" at bounding box center [766, 530] width 58 height 20
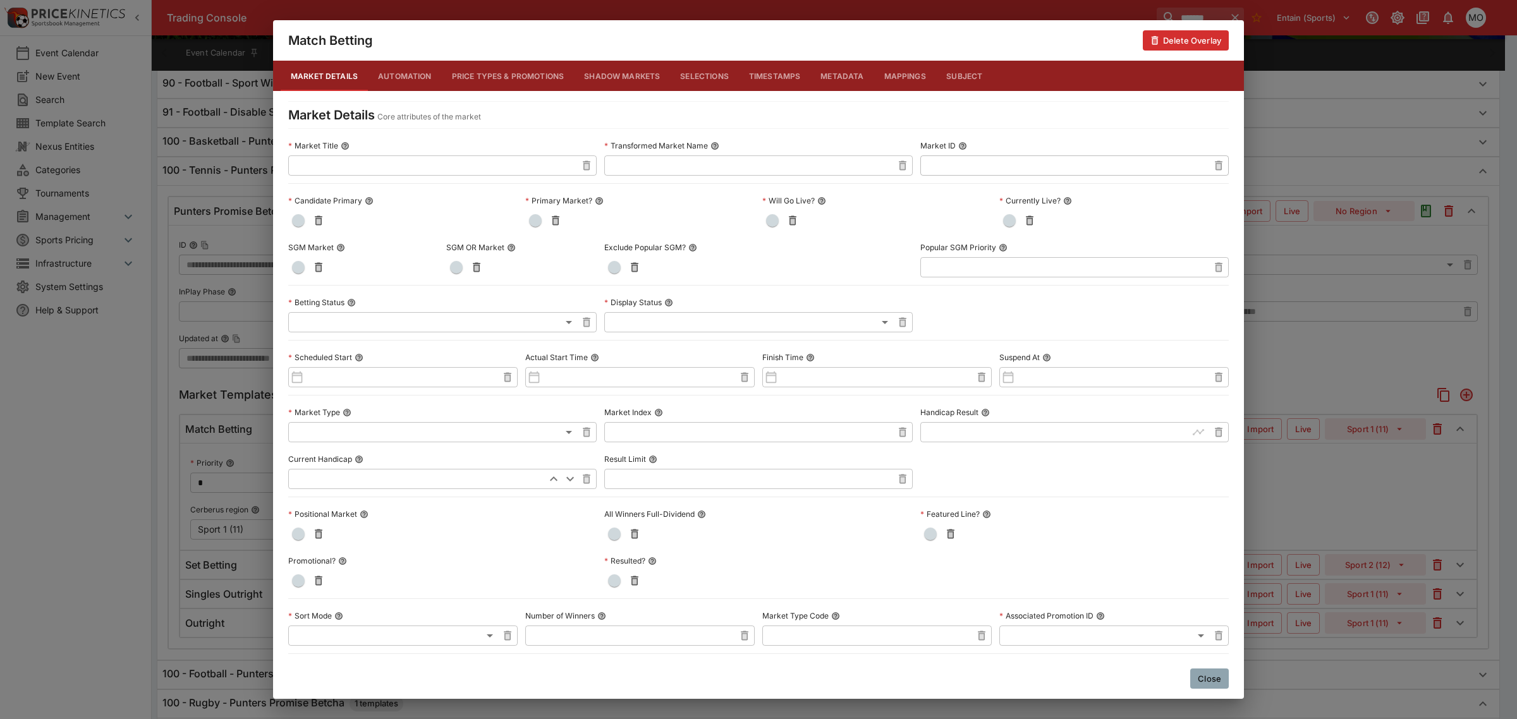
click at [1209, 681] on button "Close" at bounding box center [1209, 679] width 39 height 20
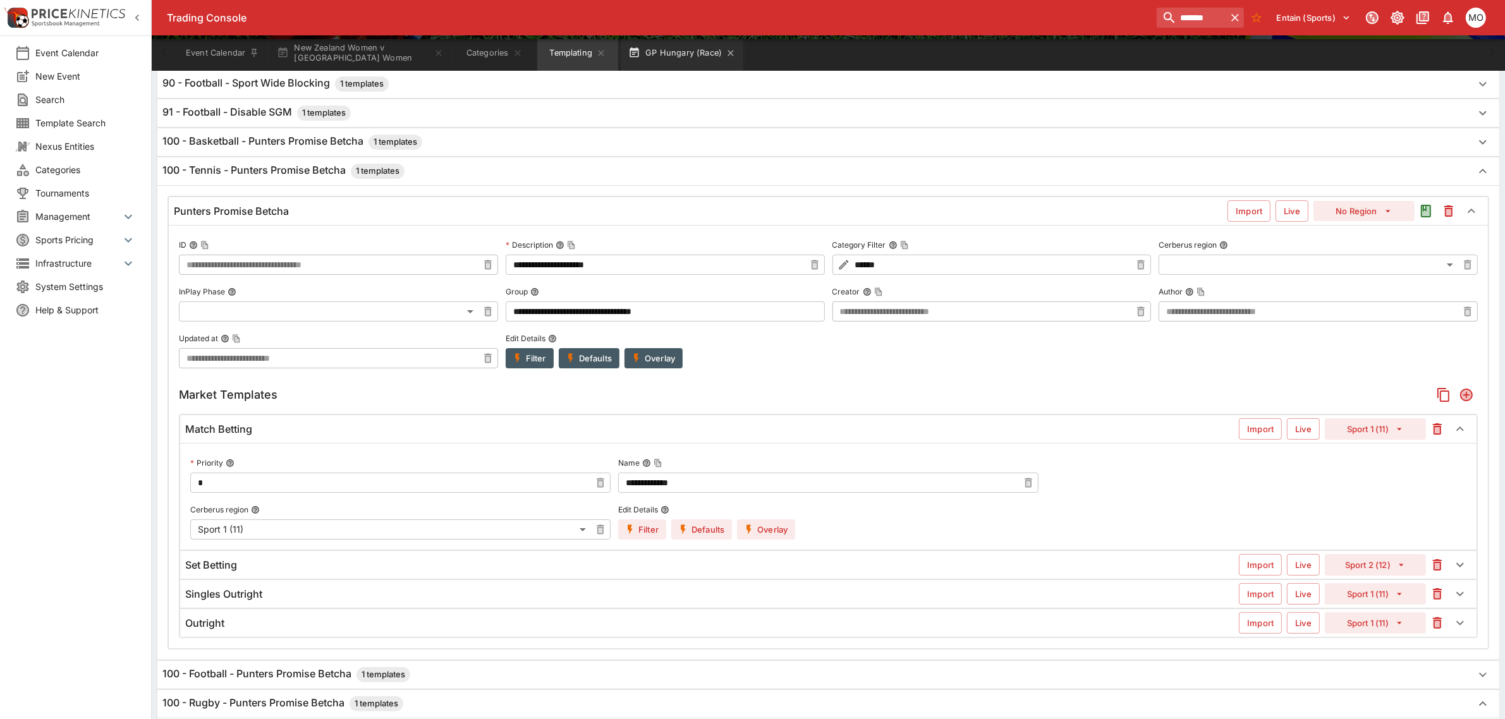
click at [662, 42] on button "GP Hungary (Race)" at bounding box center [682, 52] width 123 height 35
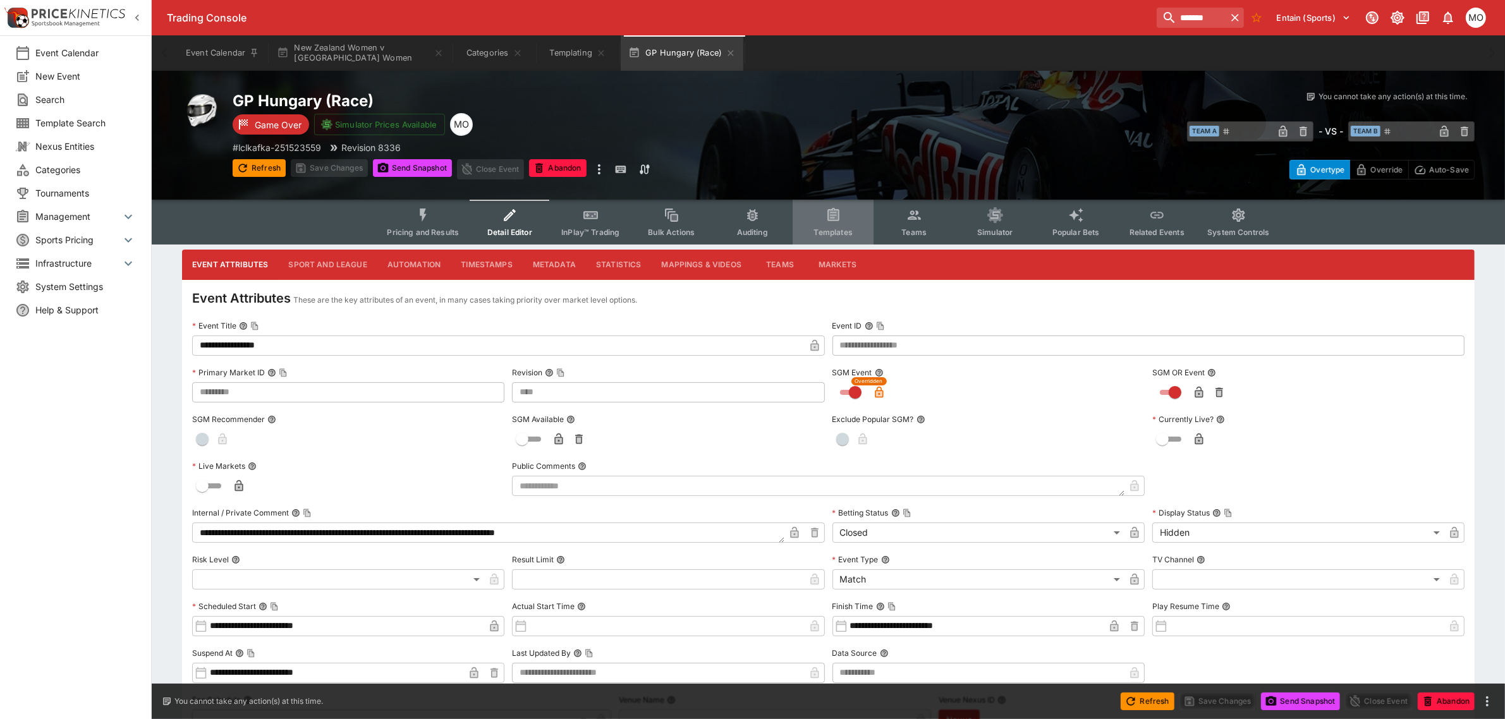
click at [846, 214] on button "Templates" at bounding box center [833, 222] width 81 height 45
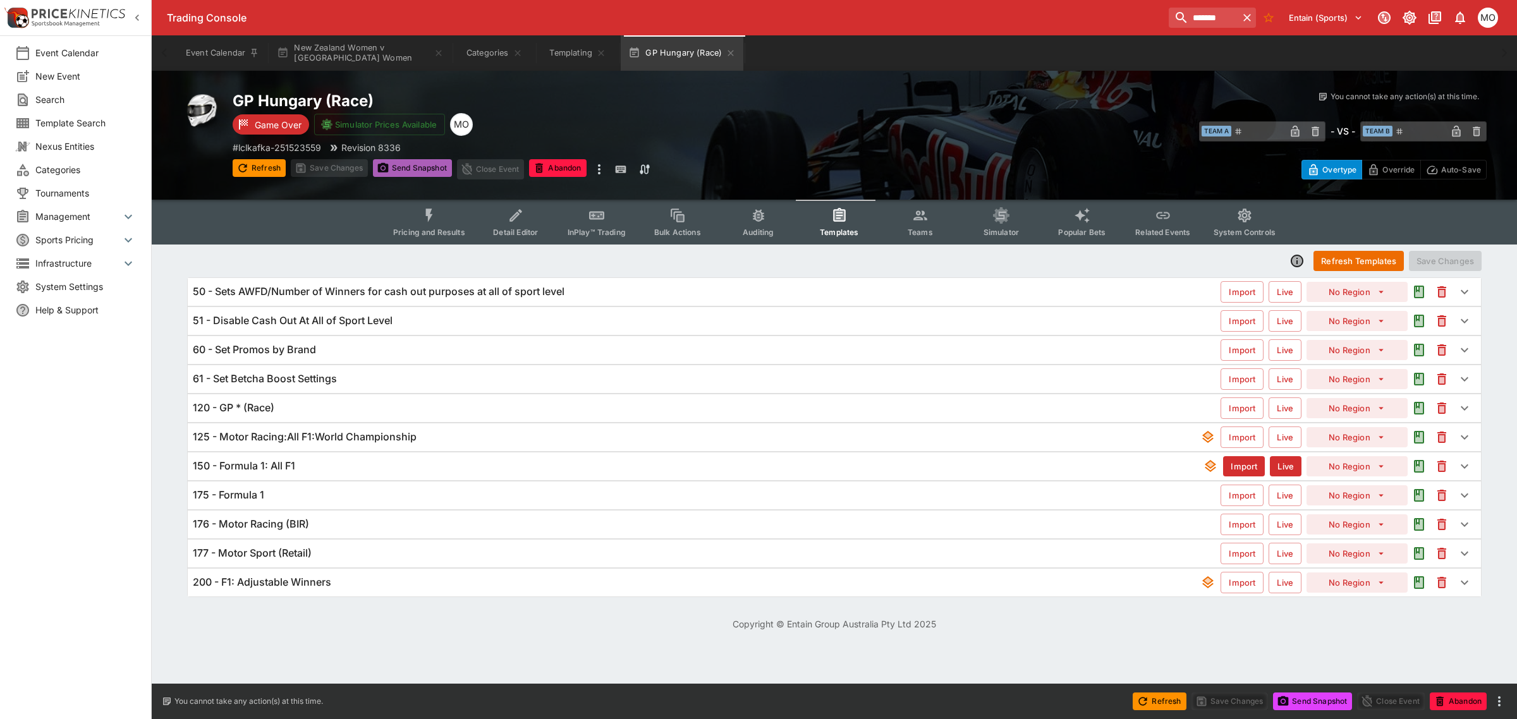
click at [424, 169] on button "Send Snapshot" at bounding box center [412, 168] width 79 height 18
click at [469, 406] on div "120 - GP * (Race)" at bounding box center [707, 407] width 1028 height 13
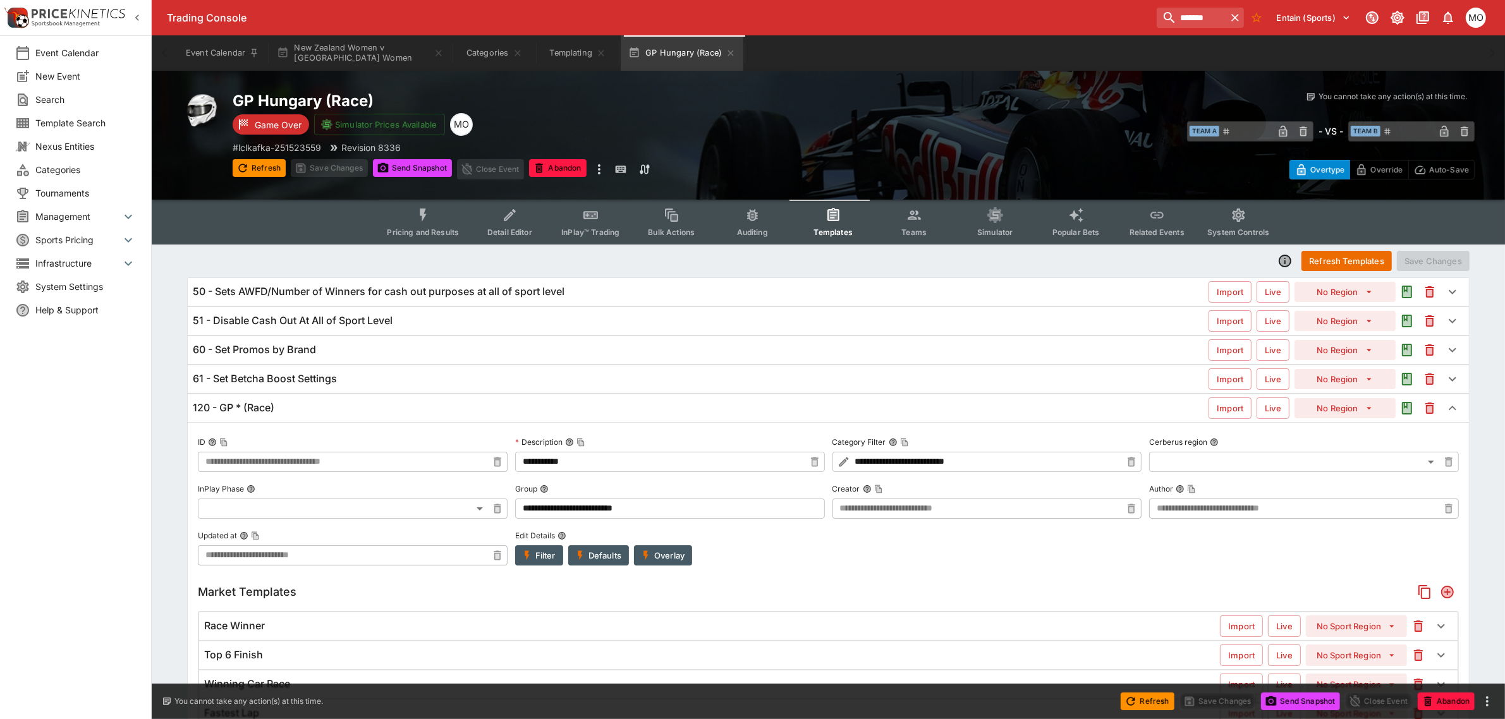
click at [499, 401] on div "120 - GP * (Race)" at bounding box center [701, 407] width 1016 height 13
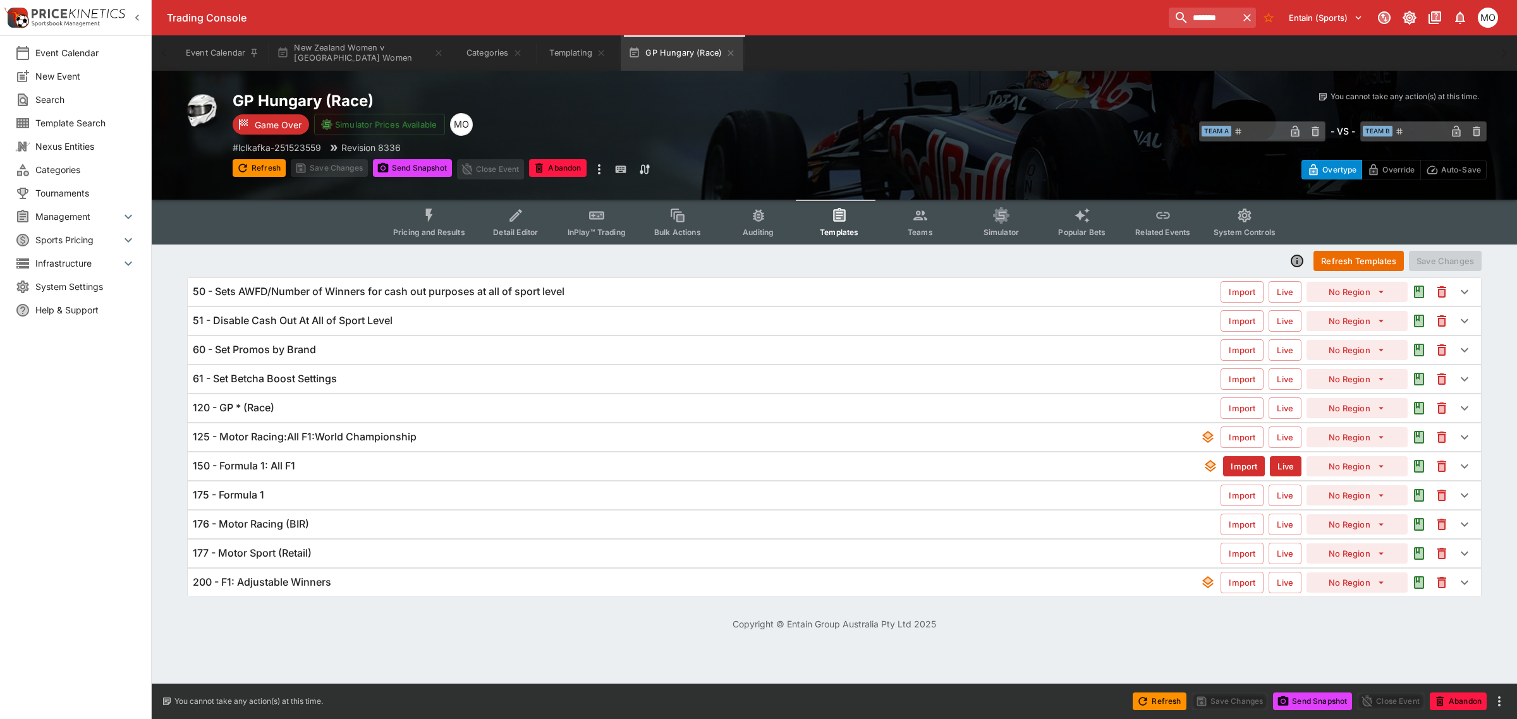
click at [496, 431] on div "125 - Motor Racing:All F1:World Championship" at bounding box center [697, 436] width 1008 height 13
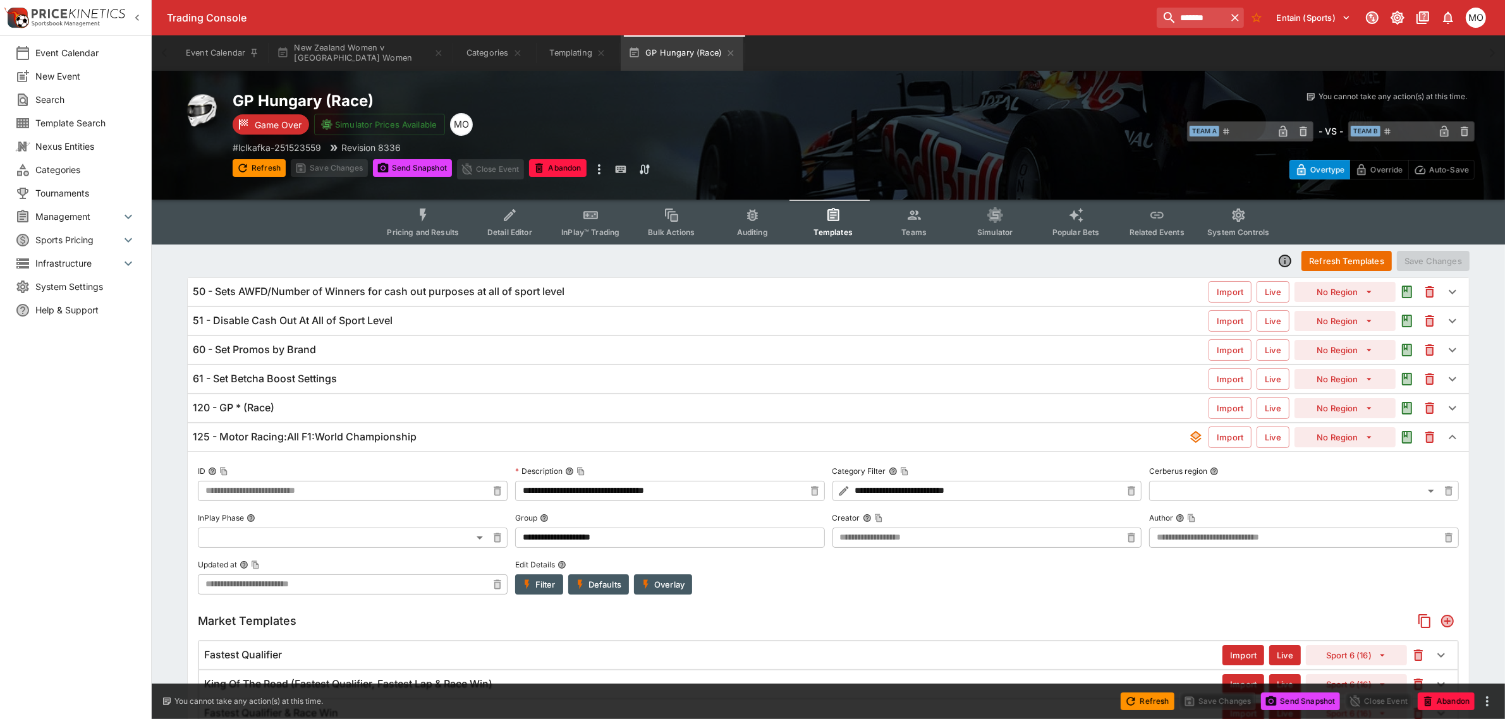
click at [498, 408] on div "120 - GP * (Race)" at bounding box center [701, 407] width 1016 height 13
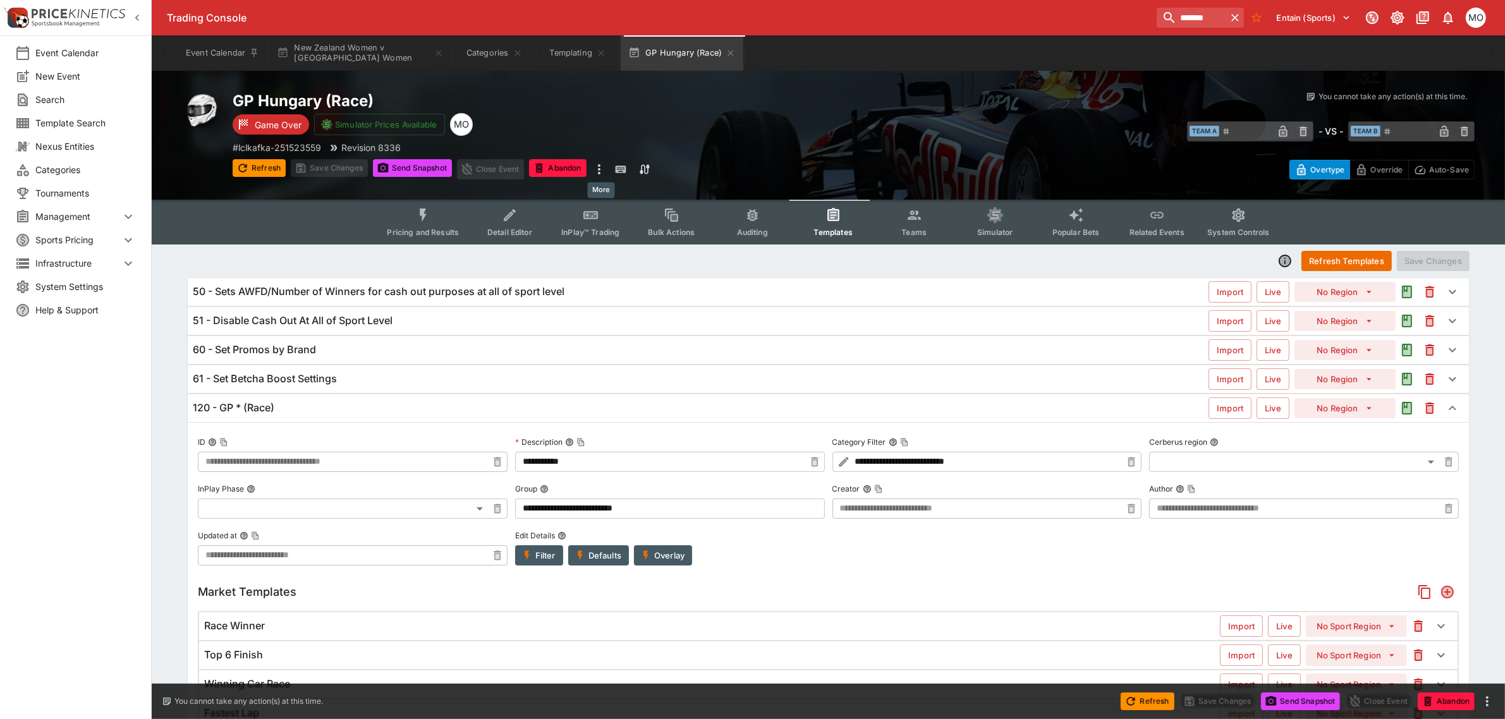
click at [602, 169] on icon "more" at bounding box center [599, 169] width 15 height 15
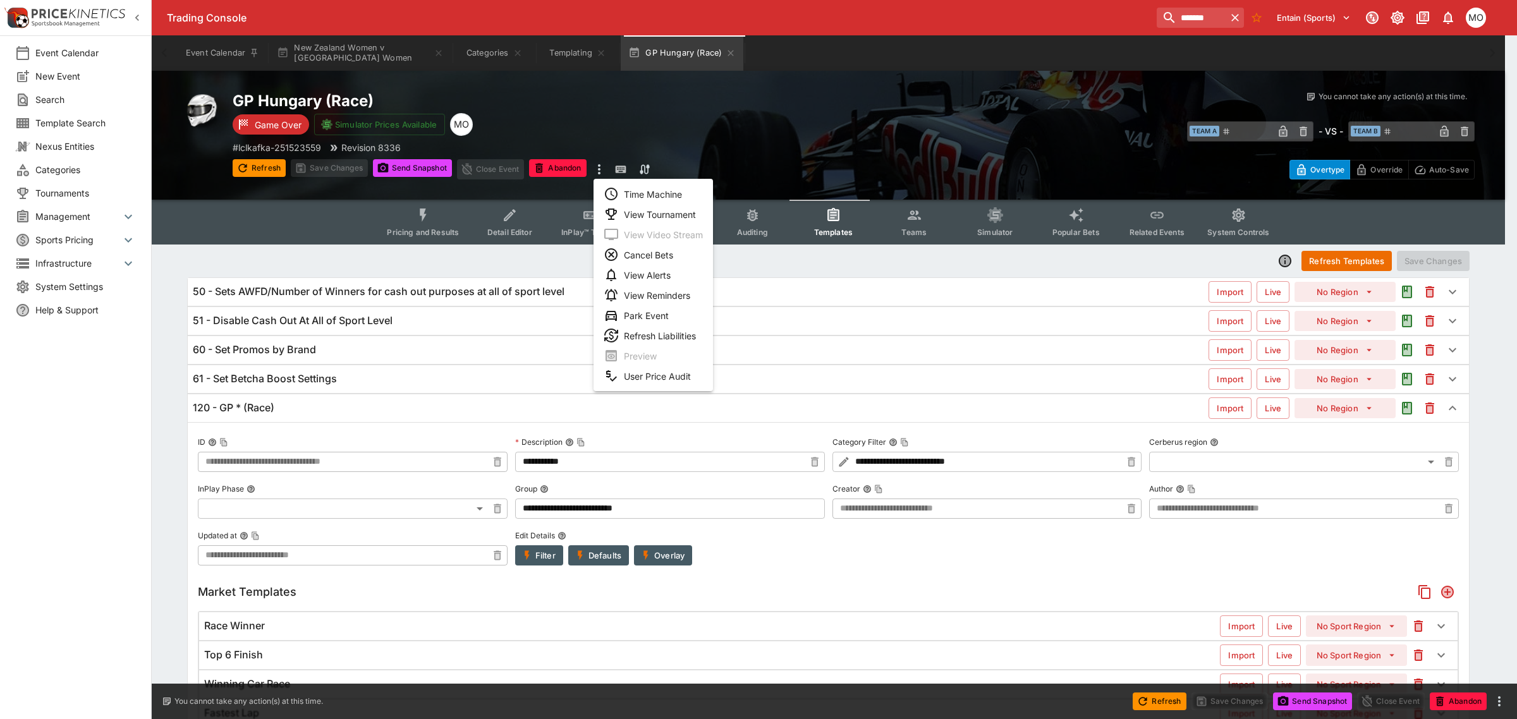
click at [635, 212] on li "View Tournament" at bounding box center [653, 214] width 119 height 20
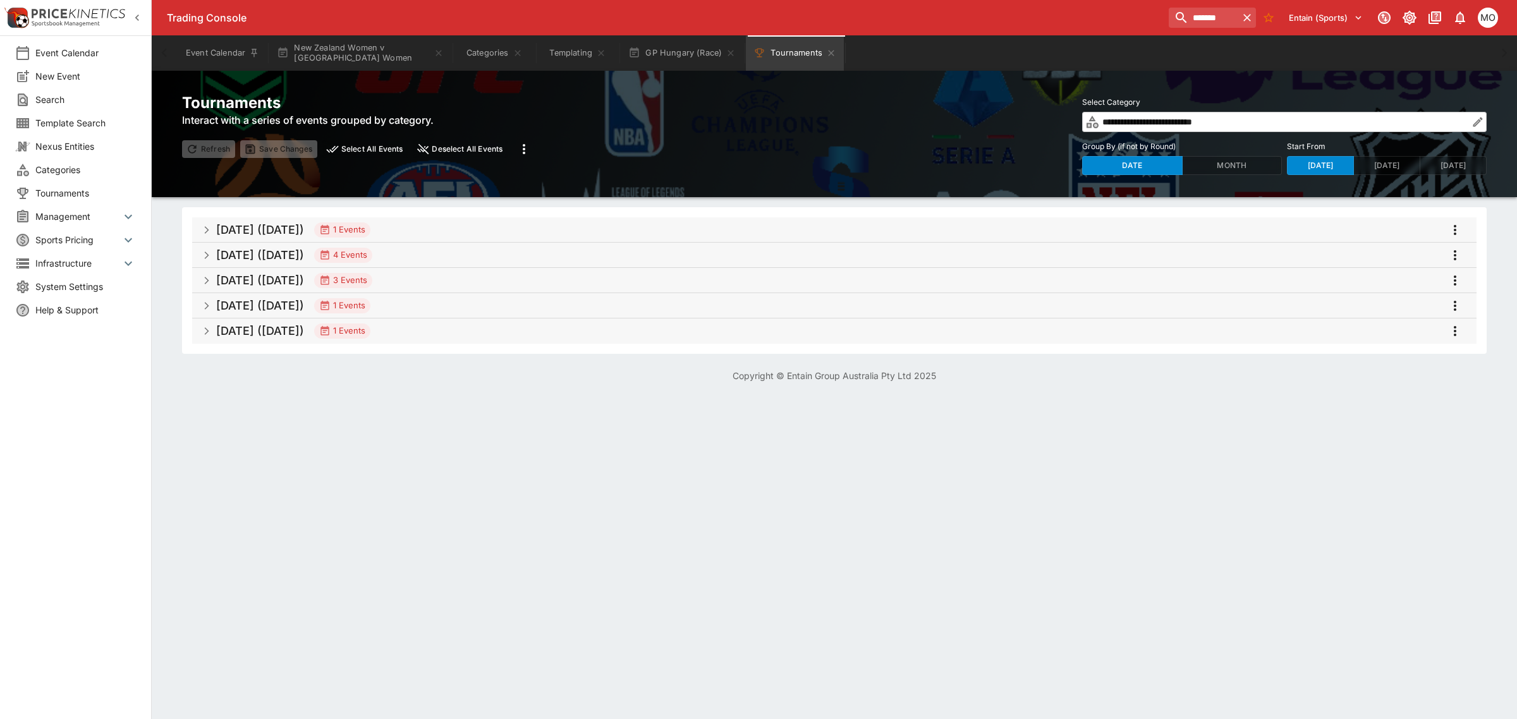
click at [301, 331] on h5 "Jan 2026 (2026-01-01)" at bounding box center [260, 331] width 88 height 15
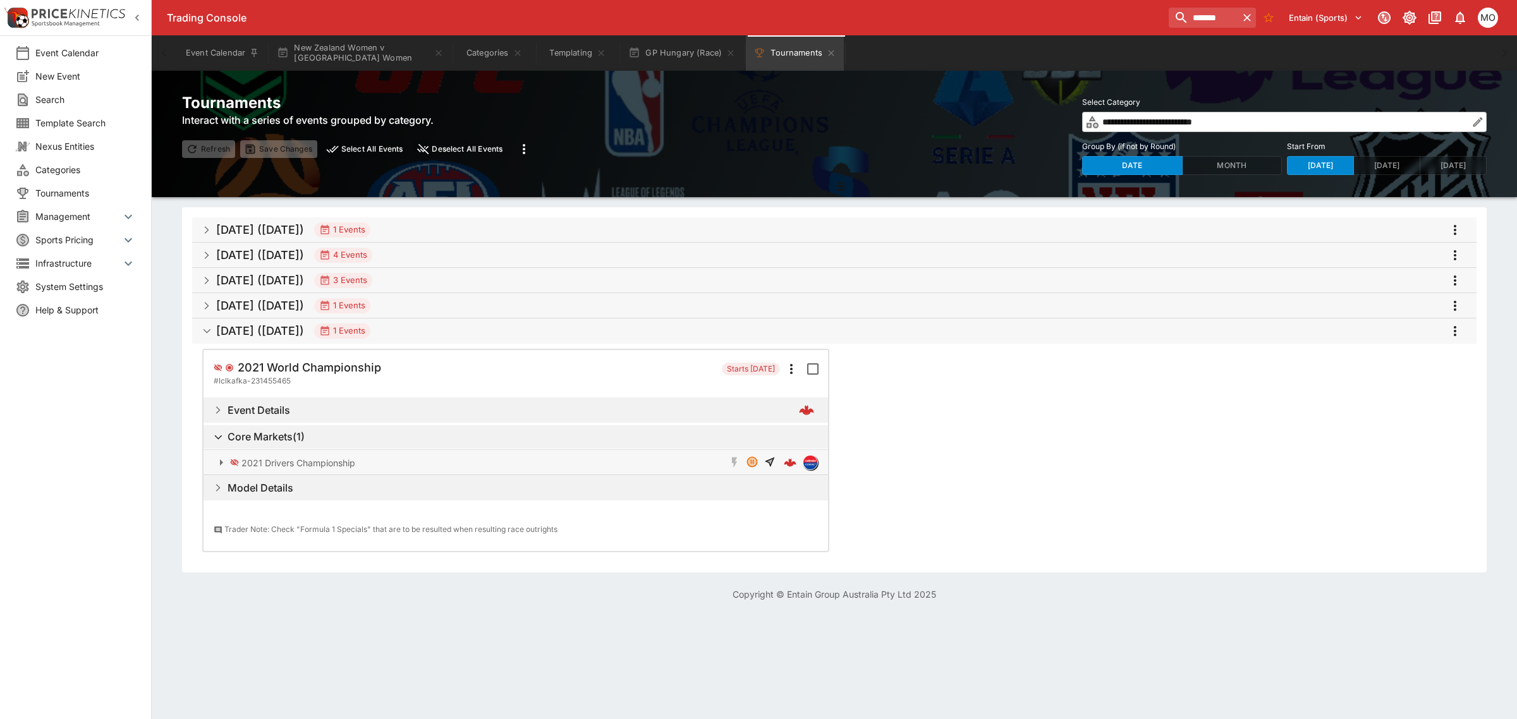
click at [301, 305] on h5 "Dec 2025 (2025-12-07)" at bounding box center [260, 305] width 88 height 15
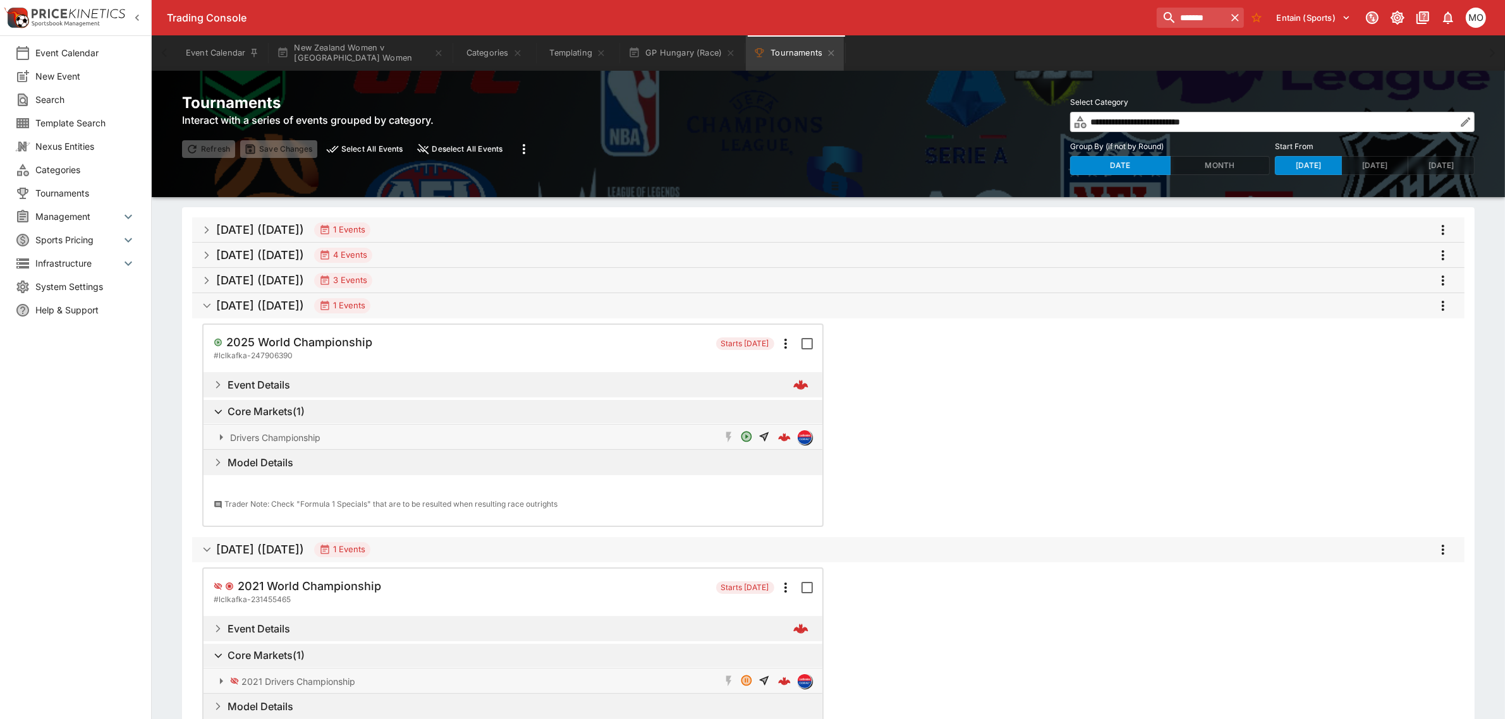
click at [292, 275] on h5 "Aug 2025 (2025-08-31)" at bounding box center [260, 280] width 88 height 15
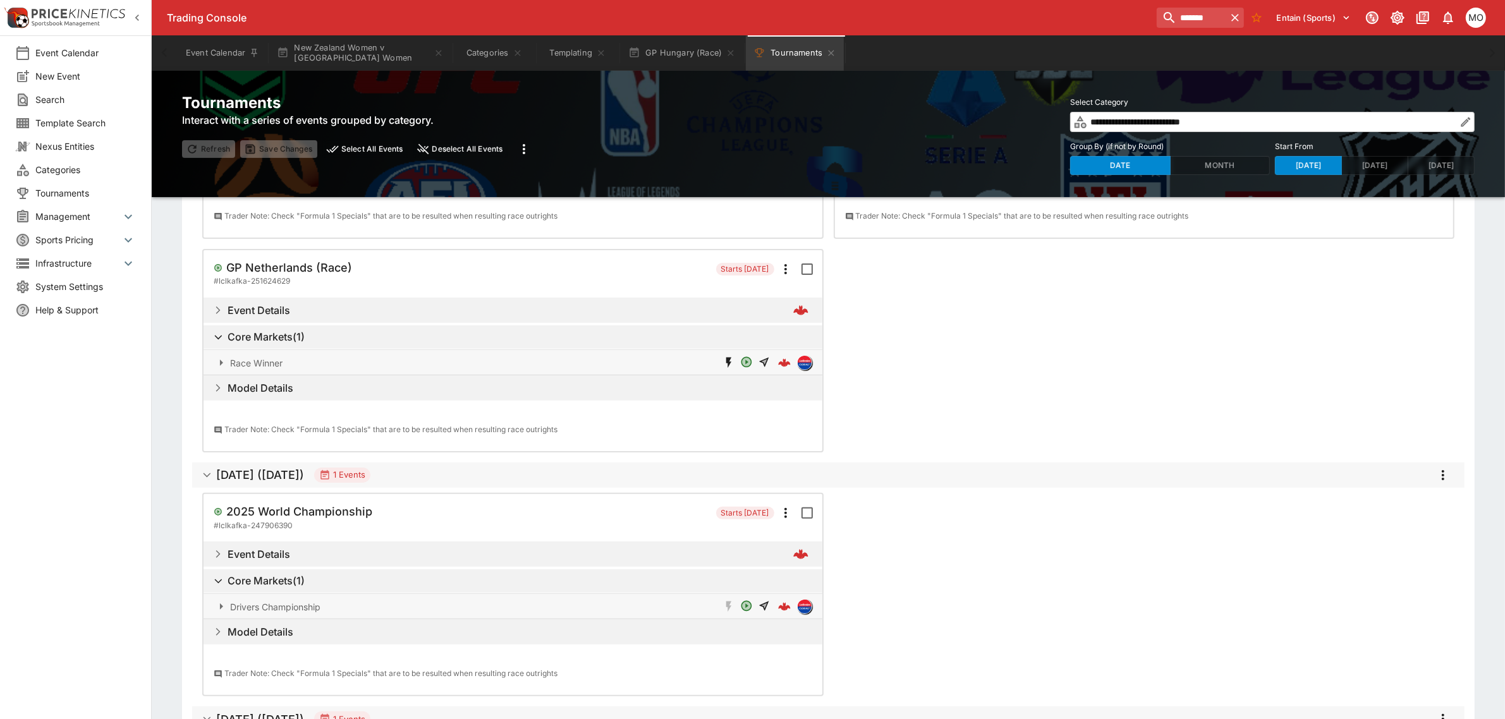
scroll to position [316, 0]
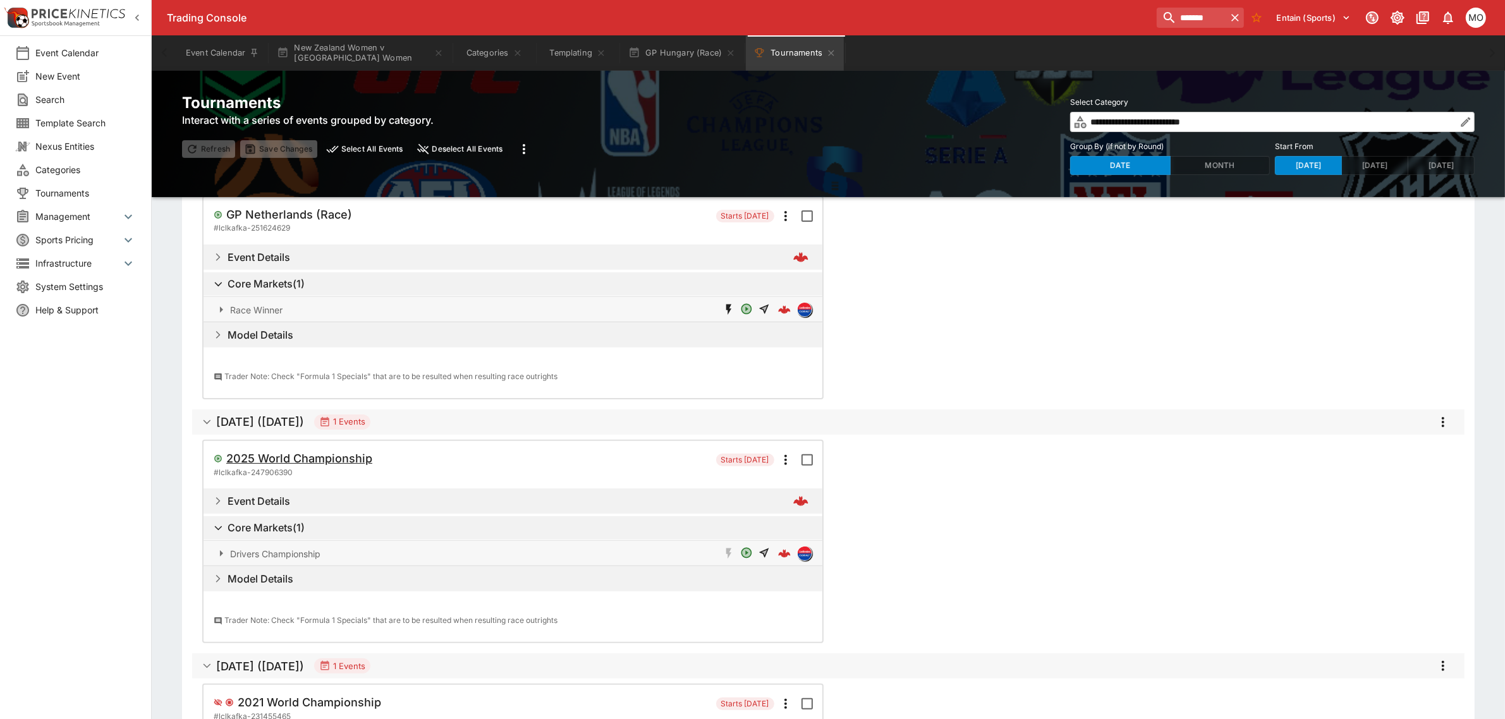
click at [310, 8] on h5 "2025 World Championship" at bounding box center [326, 1] width 176 height 15
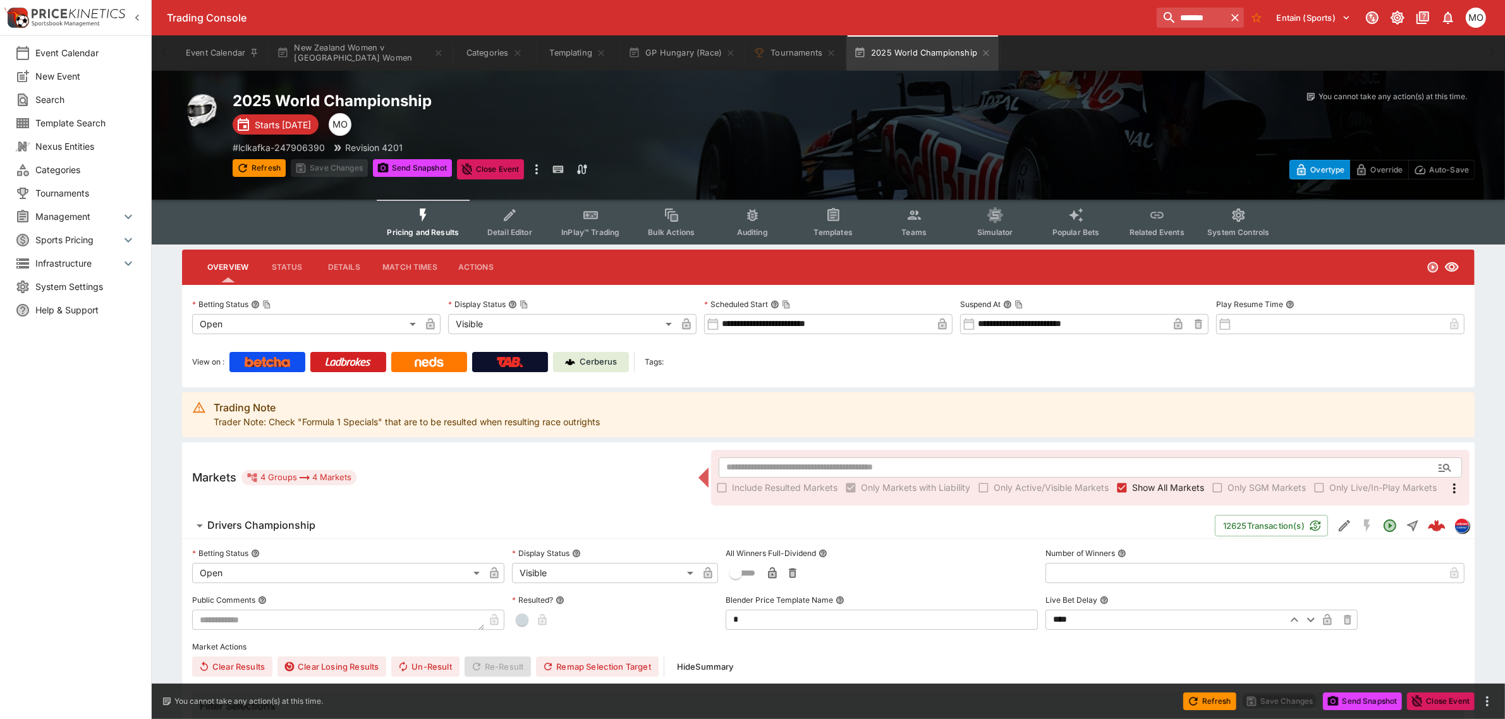
click at [823, 220] on button "Templates" at bounding box center [833, 222] width 81 height 45
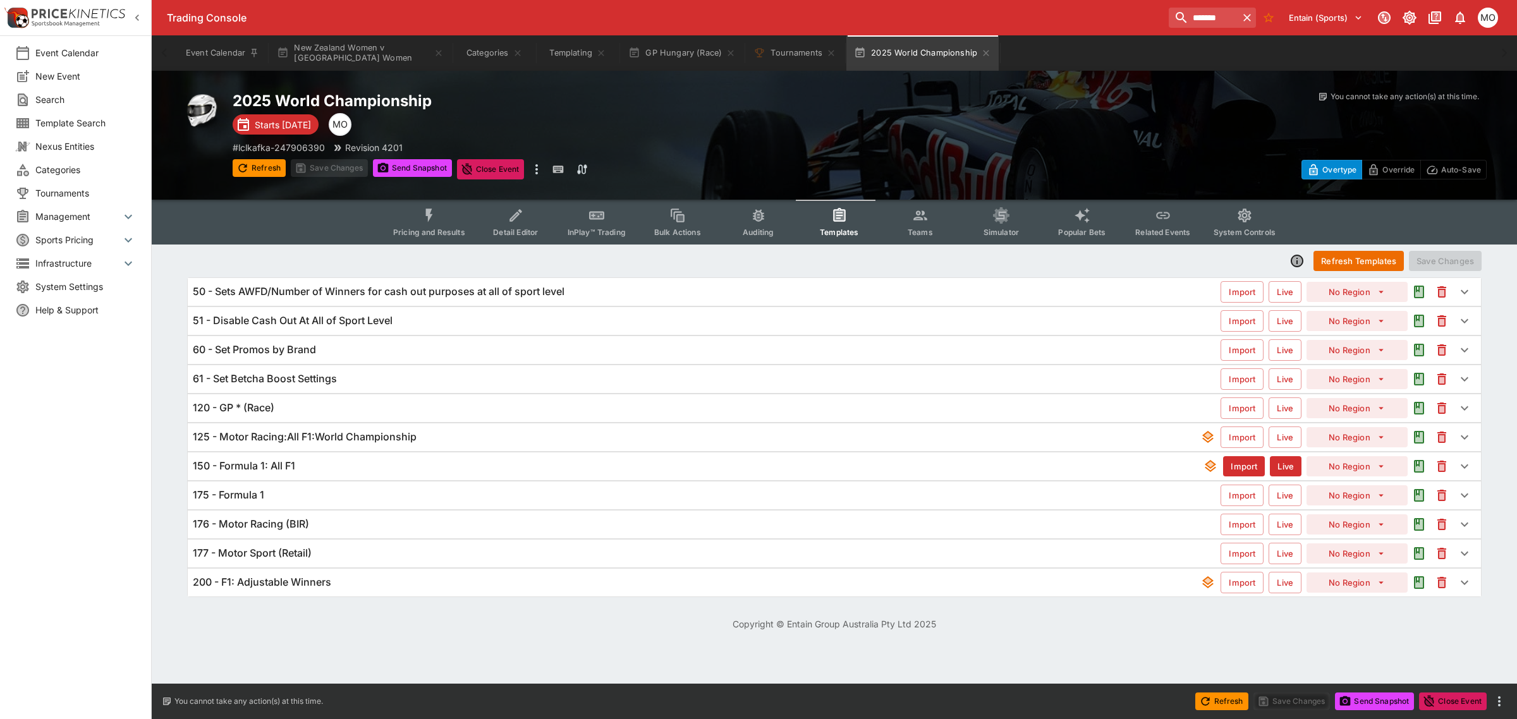
click at [318, 498] on div "175 - Formula 1" at bounding box center [707, 495] width 1028 height 13
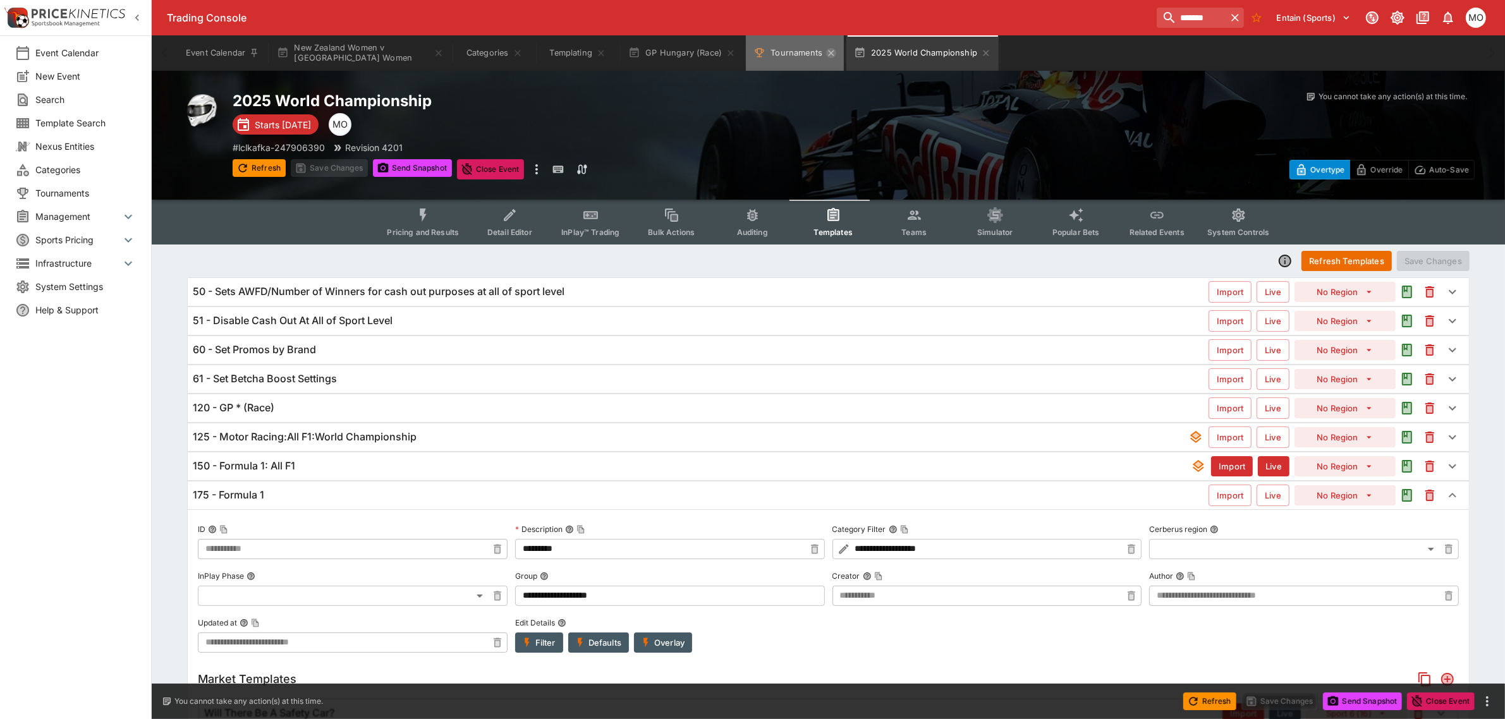
click at [829, 52] on icon "Tournaments" at bounding box center [831, 53] width 10 height 10
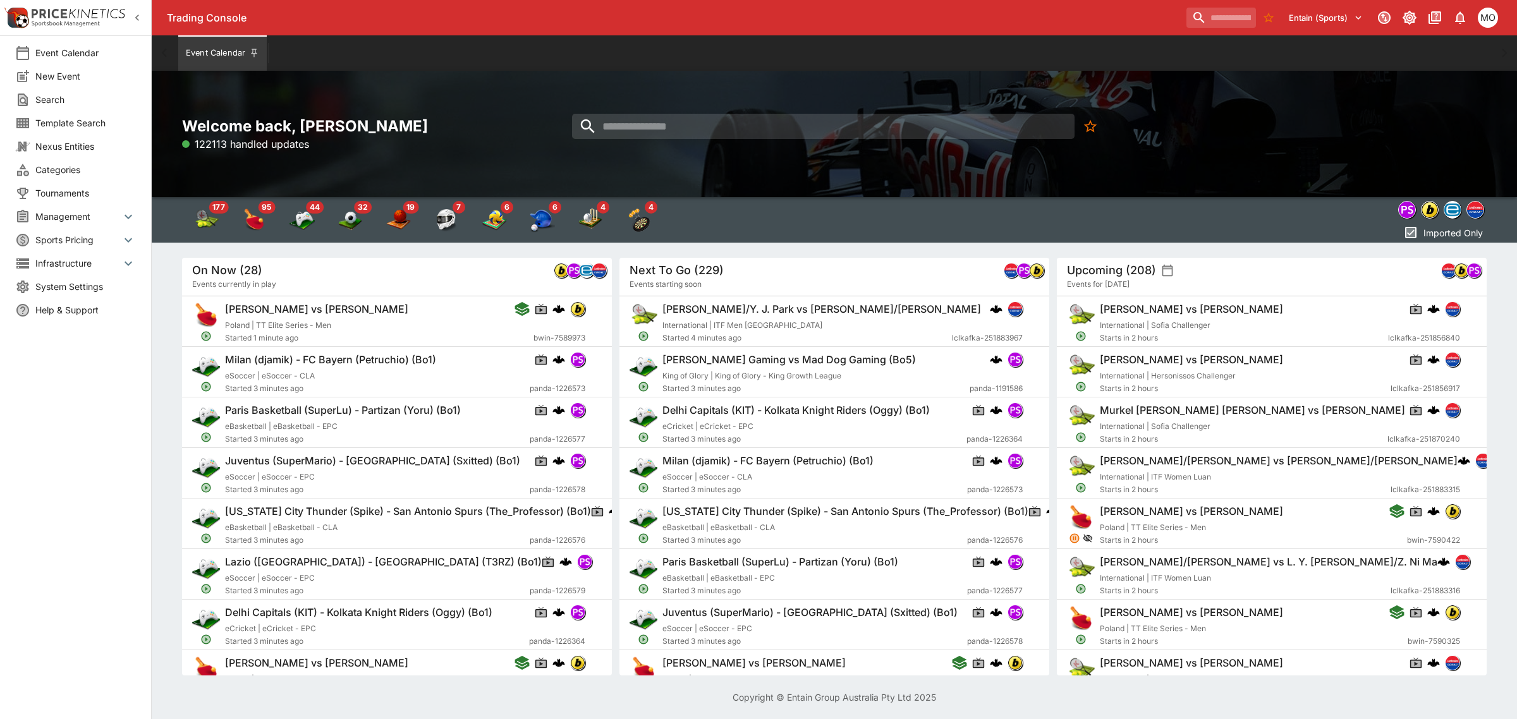
click at [70, 163] on span "Categories" at bounding box center [85, 169] width 101 height 13
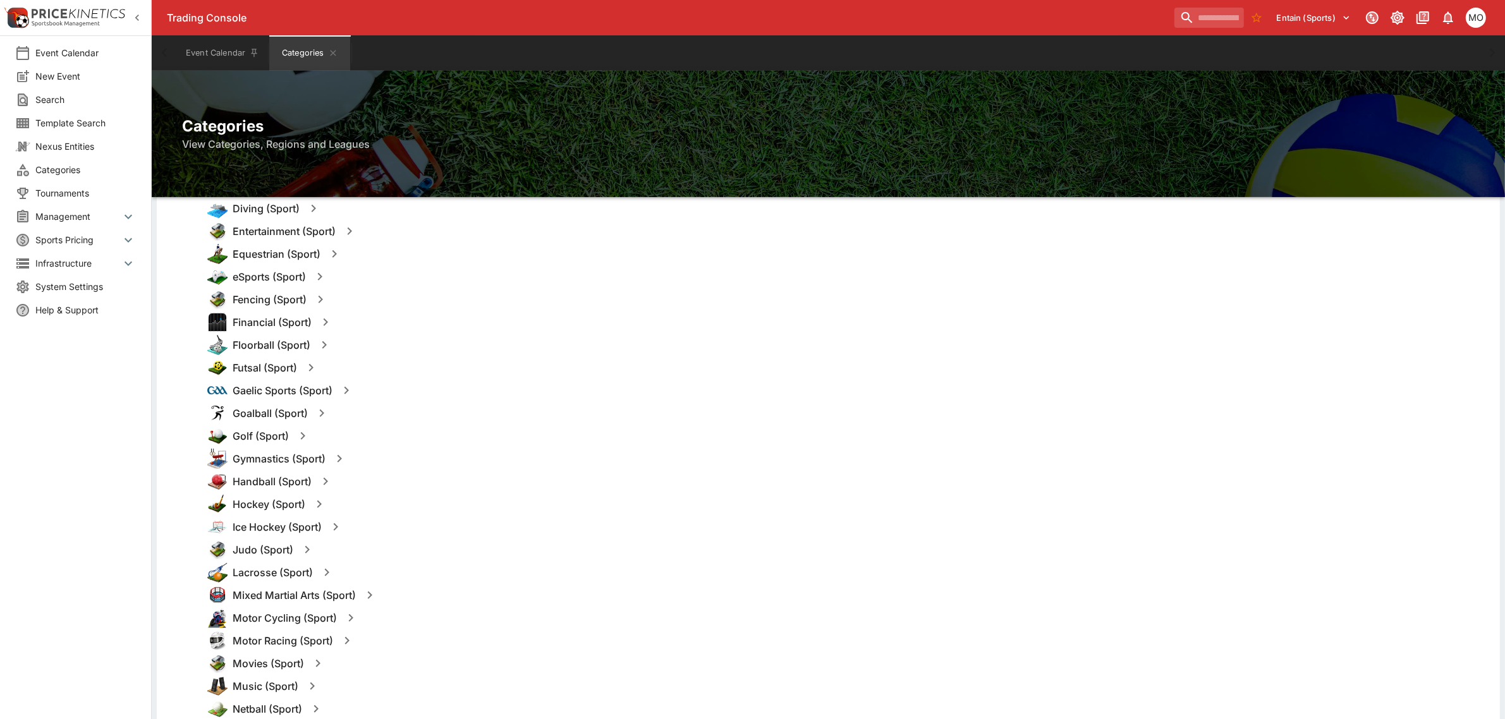
scroll to position [790, 0]
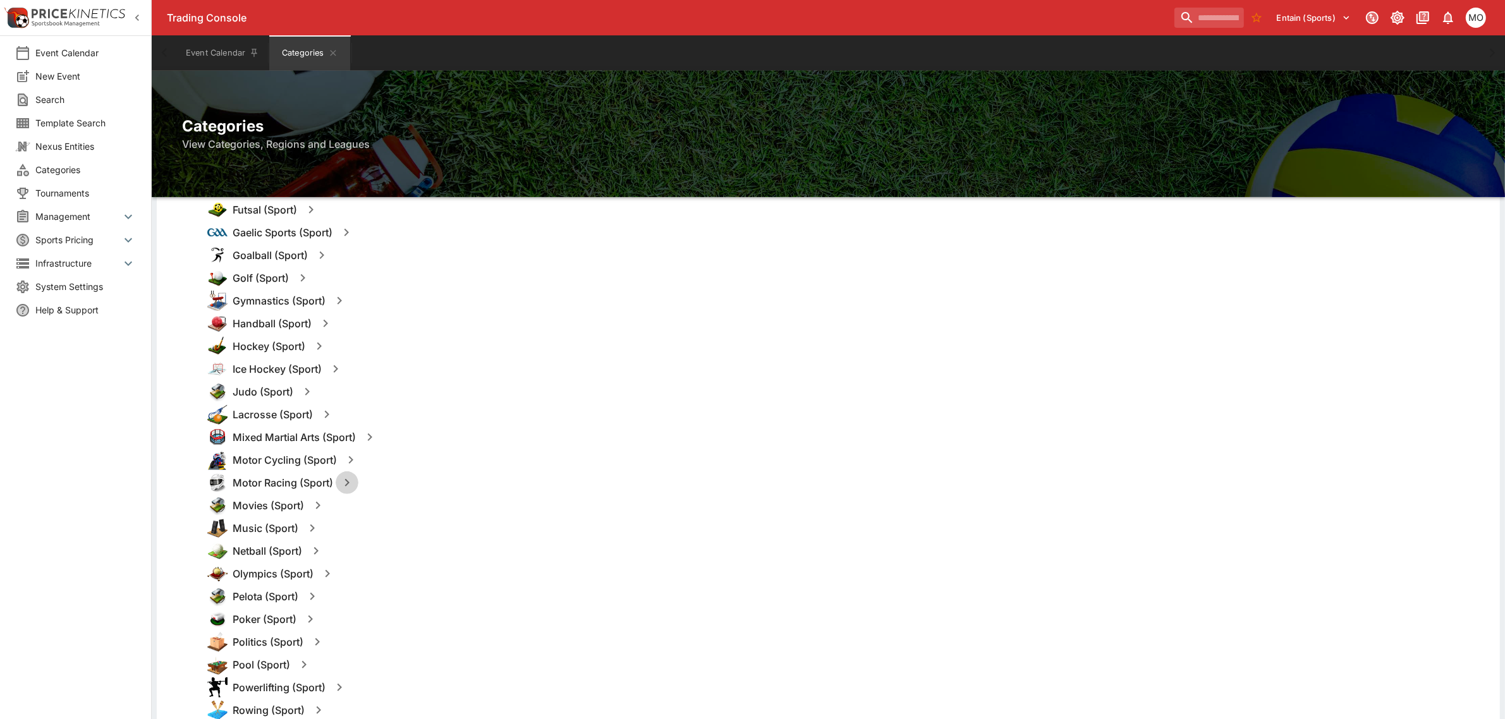
click at [345, 484] on icon "button" at bounding box center [346, 482] width 15 height 15
click at [468, 481] on button "Templates" at bounding box center [469, 483] width 56 height 20
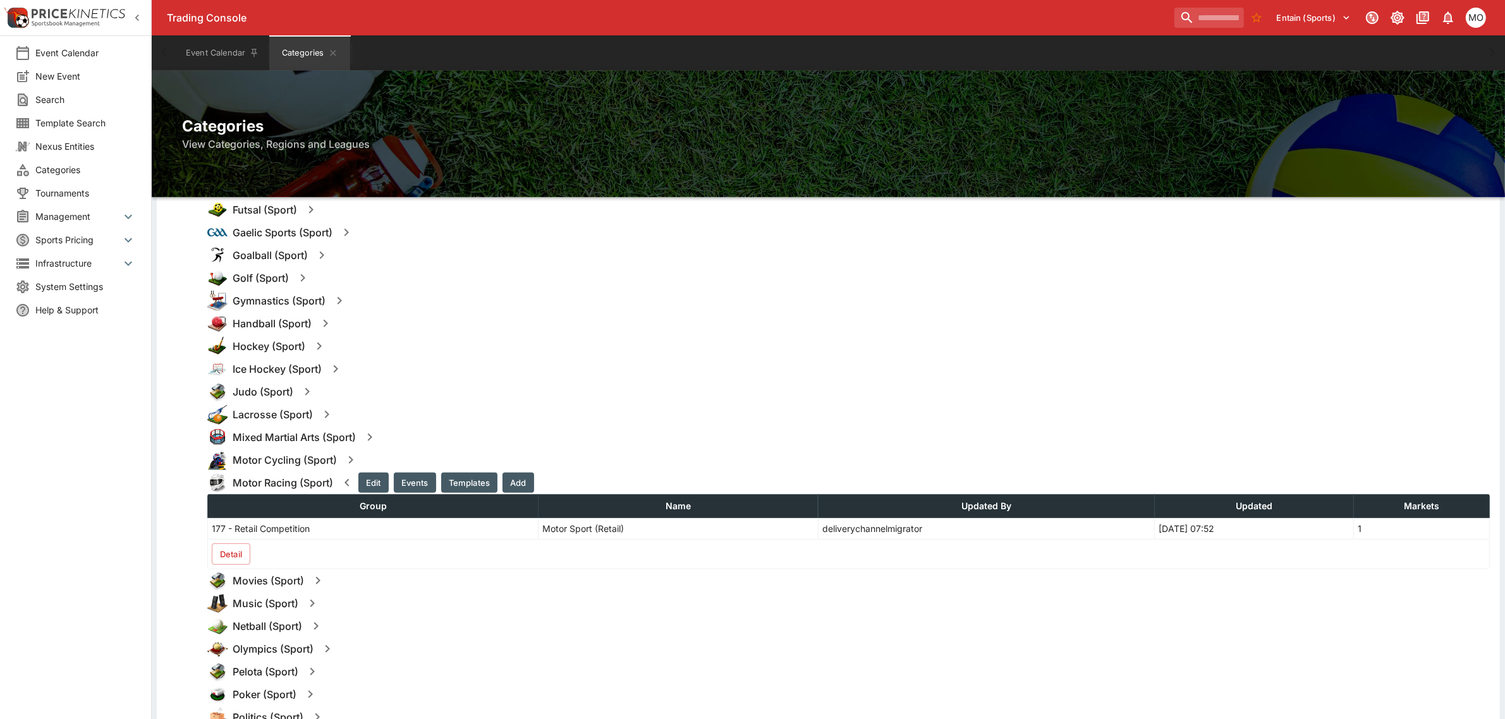
click at [235, 553] on button "Detail" at bounding box center [231, 554] width 39 height 21
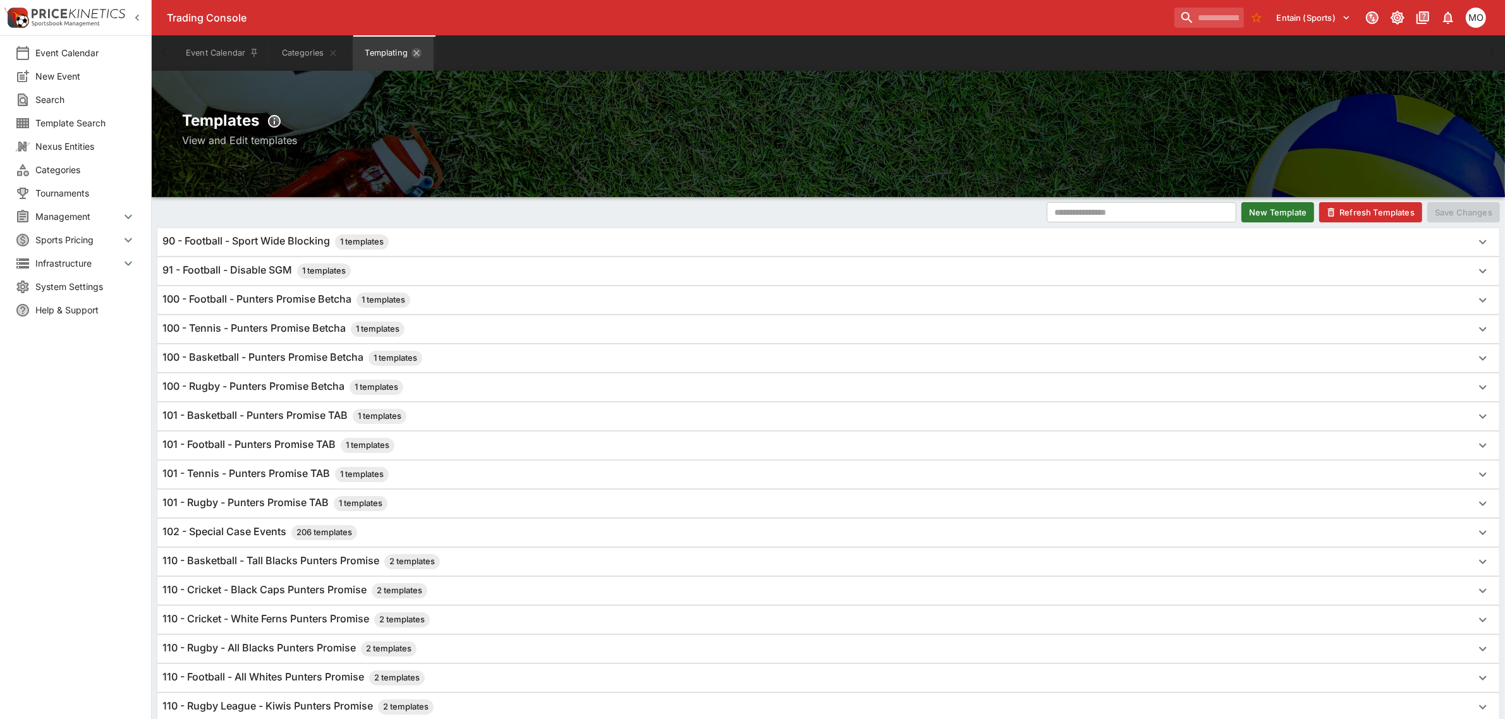
click at [420, 49] on icon "Templating" at bounding box center [417, 53] width 10 height 10
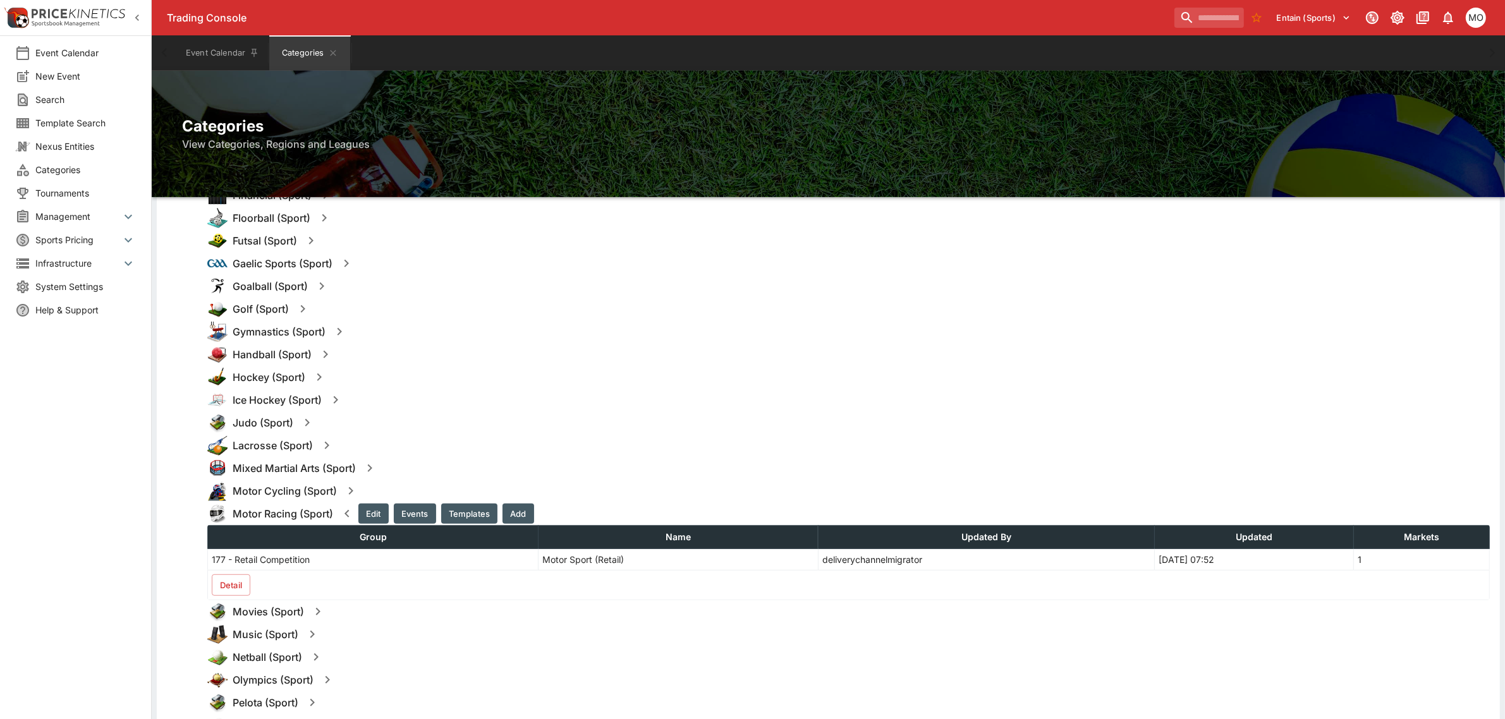
scroll to position [790, 0]
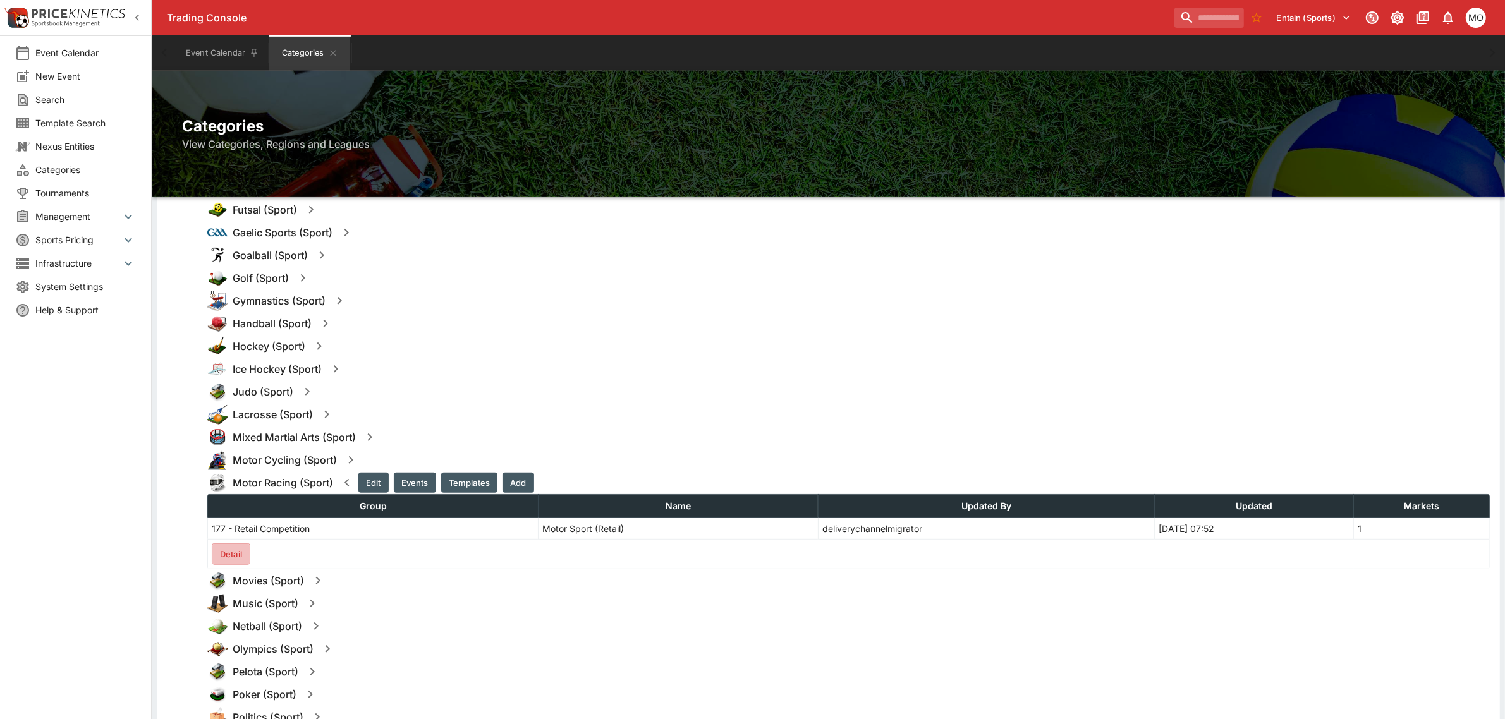
click at [231, 554] on button "Detail" at bounding box center [231, 554] width 39 height 21
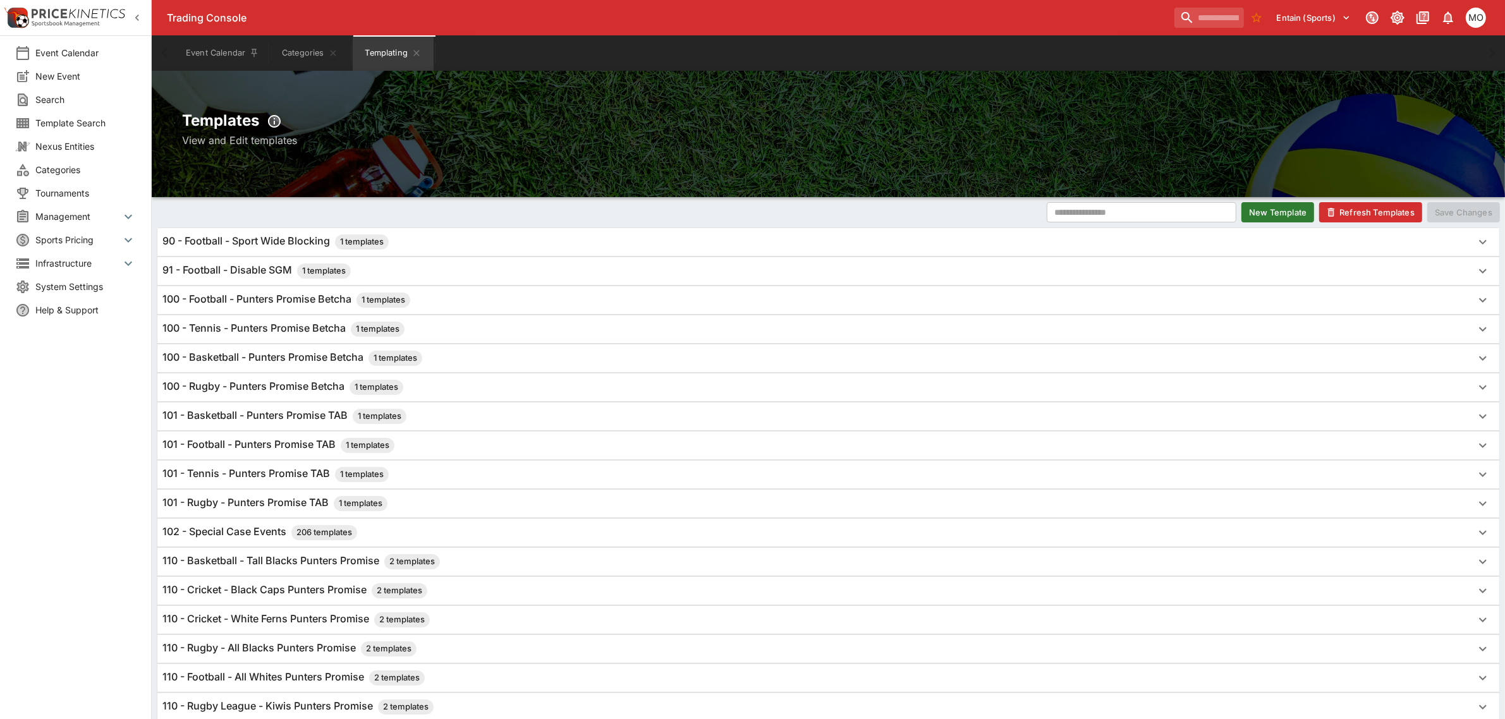
click at [1278, 214] on button "New Template" at bounding box center [1278, 212] width 73 height 20
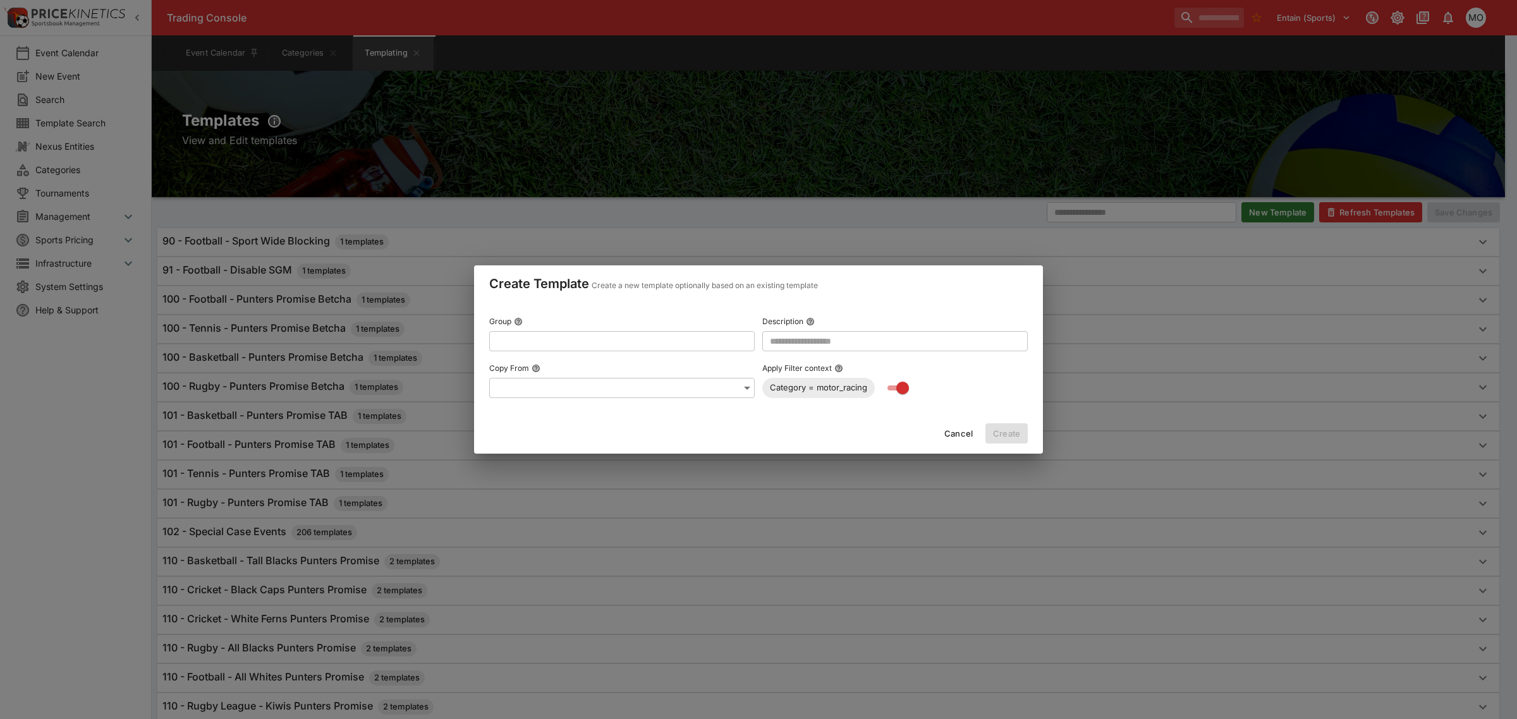
click at [572, 340] on input "text" at bounding box center [611, 341] width 245 height 20
click at [618, 368] on p "Add "Motor Racing - Punters Promise Betcha (100)"" at bounding box center [607, 366] width 216 height 13
type input "**********"
click at [828, 339] on input "text" at bounding box center [895, 341] width 266 height 20
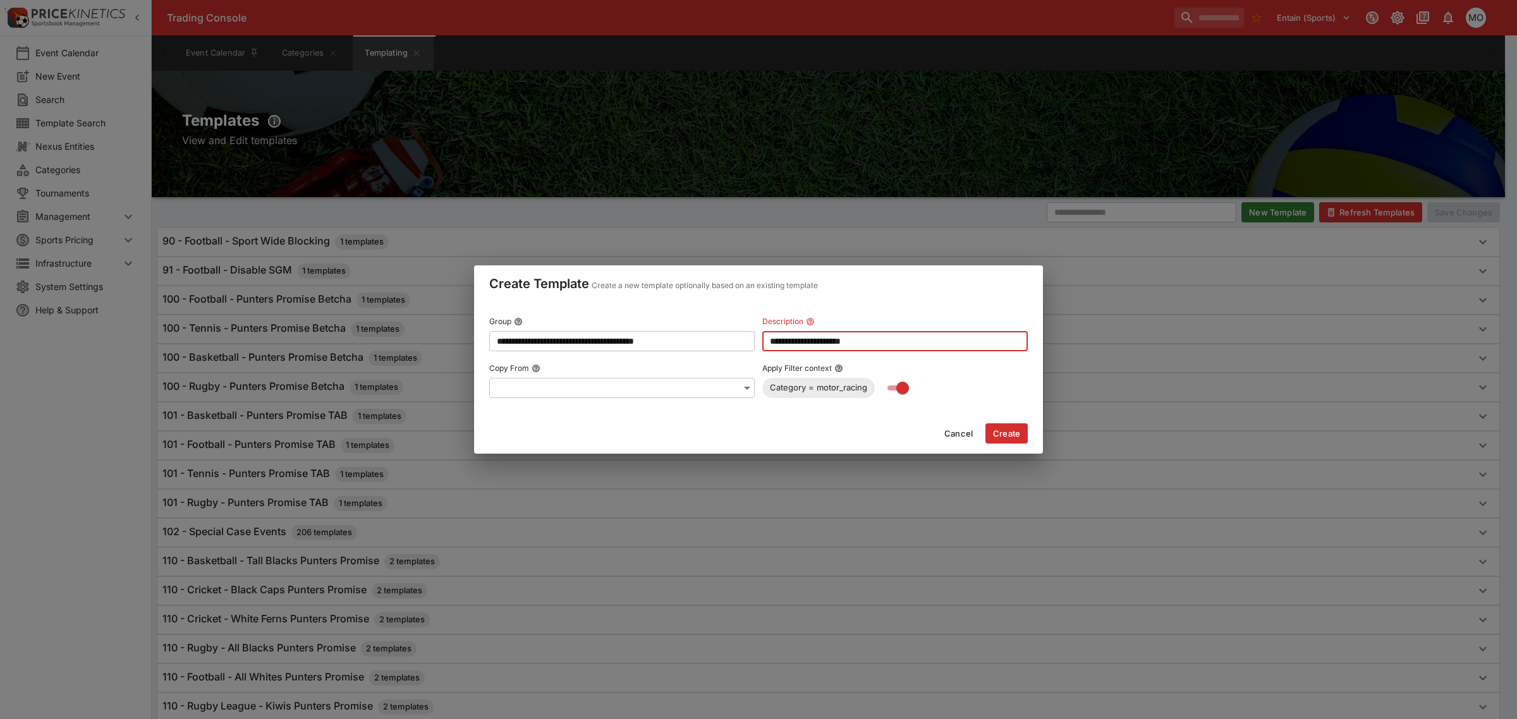
type input "**********"
click at [1006, 427] on button "Create" at bounding box center [1007, 434] width 42 height 20
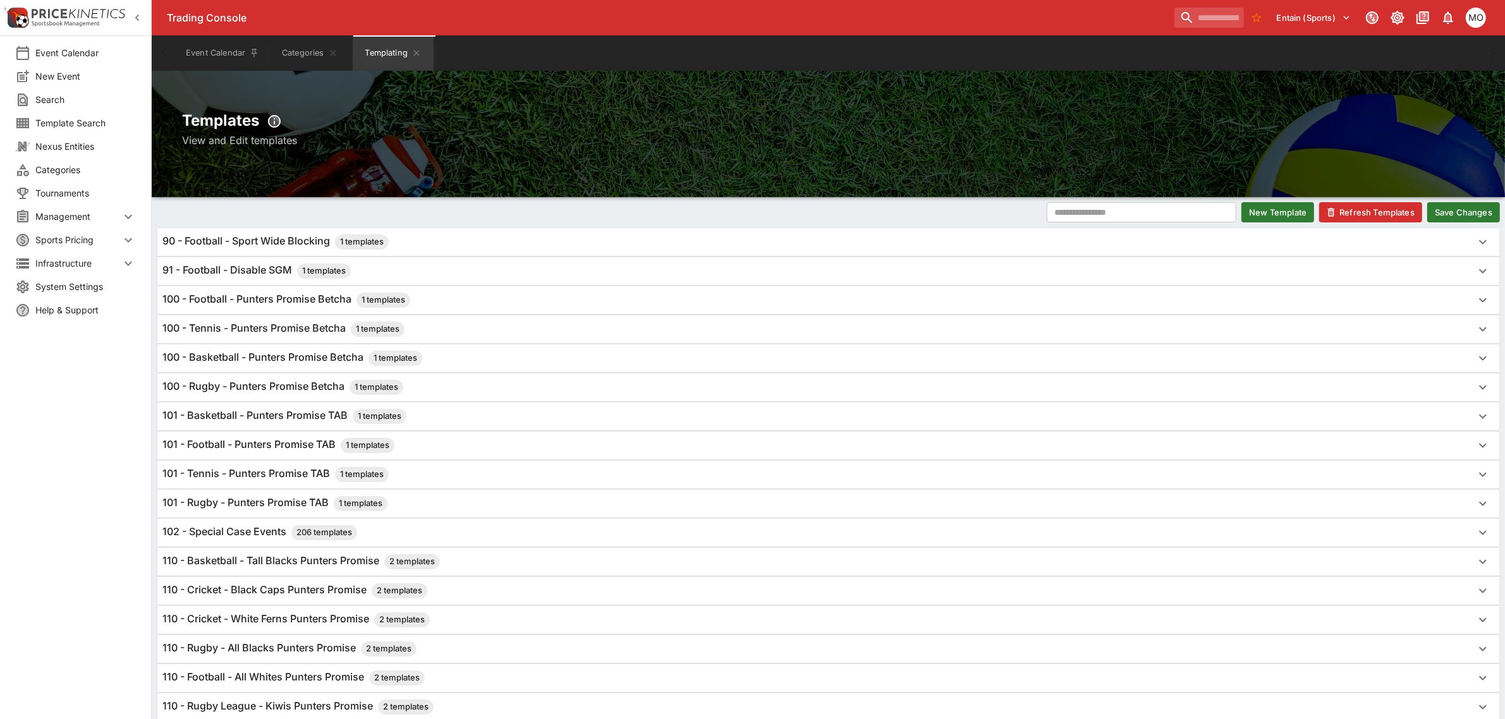
click at [1462, 206] on button "Save Changes" at bounding box center [1463, 212] width 73 height 20
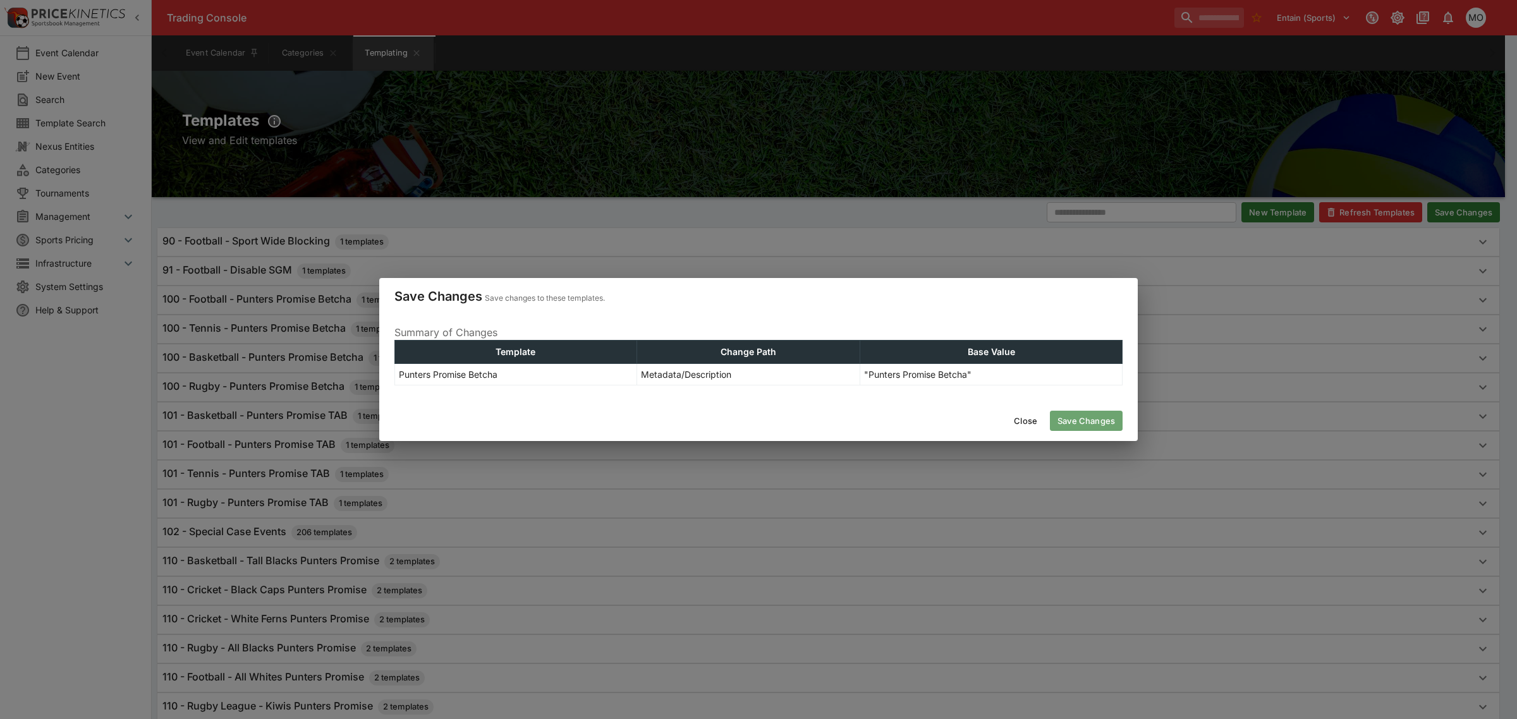
click at [1071, 418] on button "Save Changes" at bounding box center [1086, 421] width 73 height 20
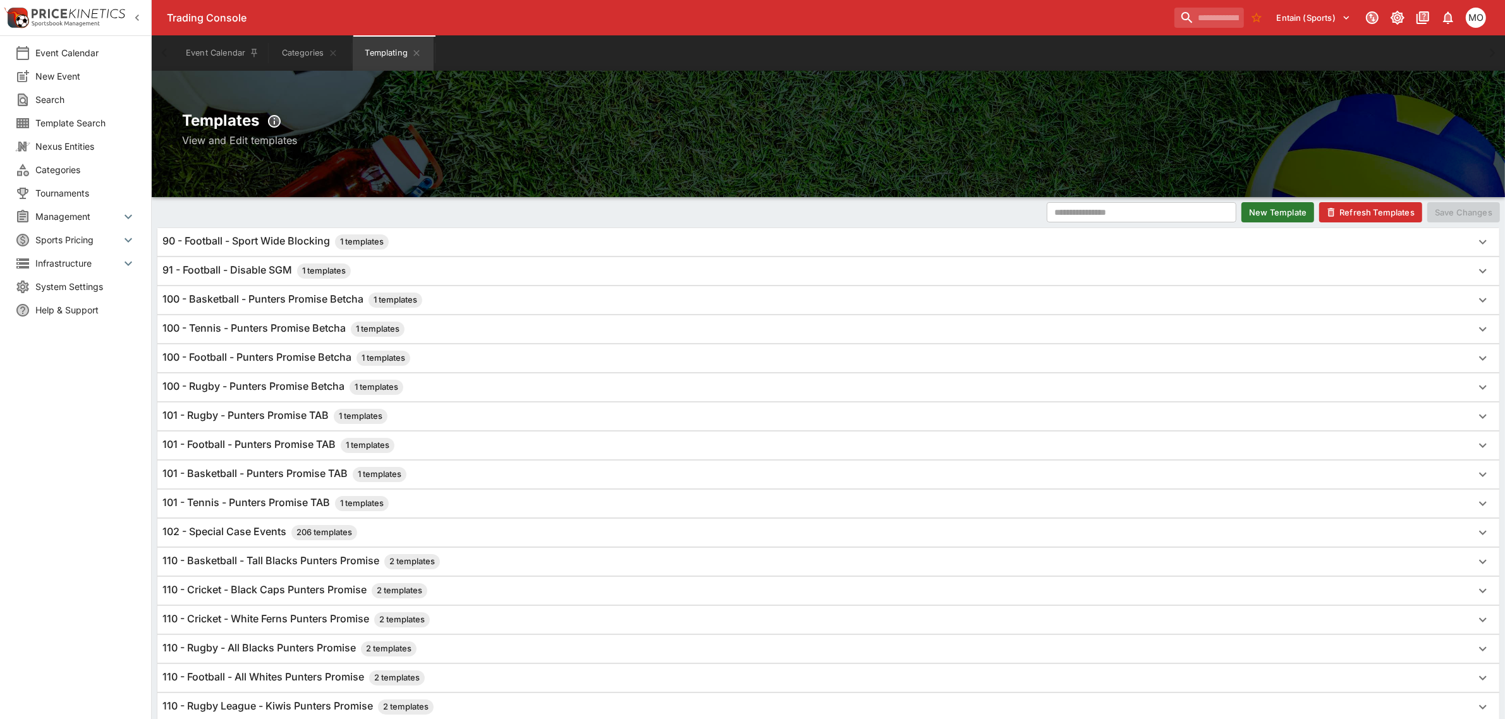
click at [1344, 211] on button "Refresh Templates" at bounding box center [1370, 212] width 103 height 20
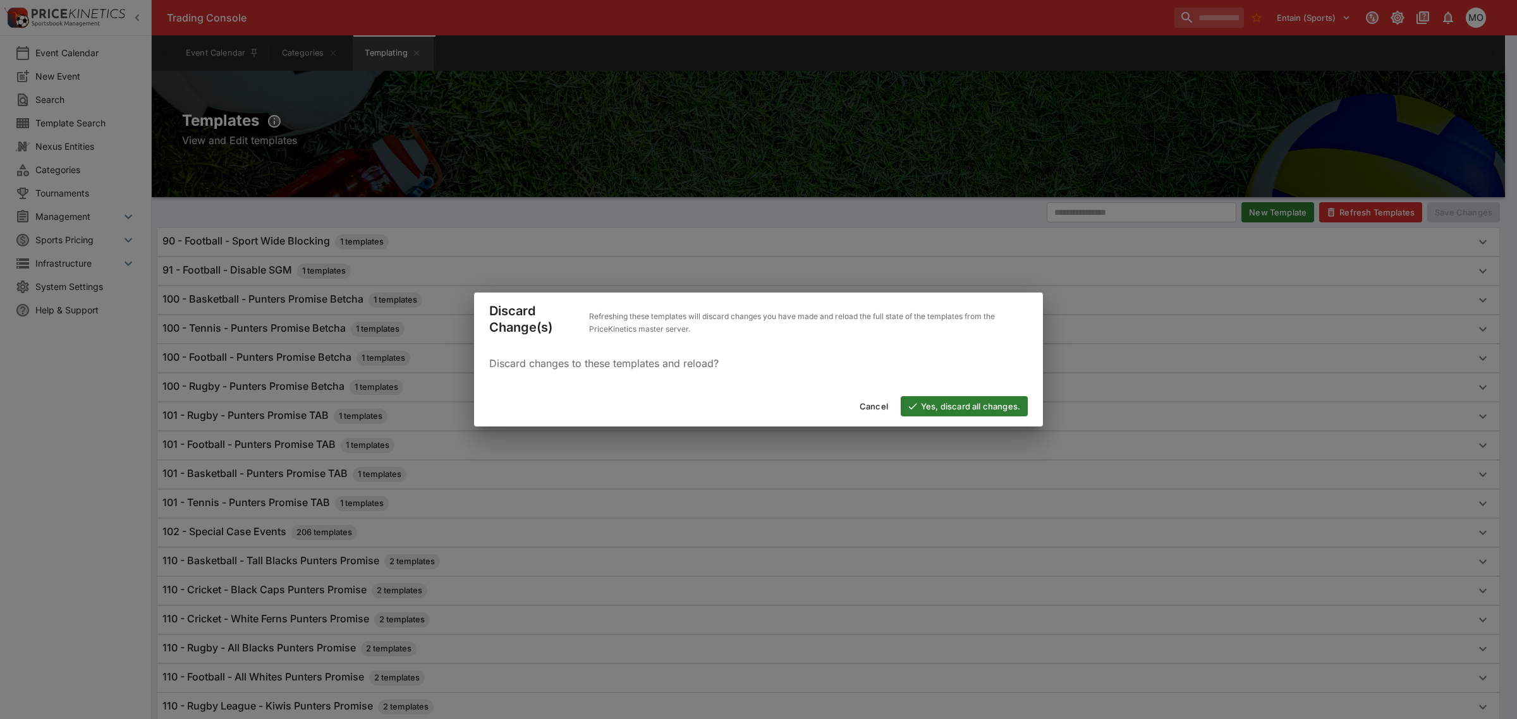
click at [936, 405] on button "Yes, discard all changes." at bounding box center [964, 406] width 127 height 20
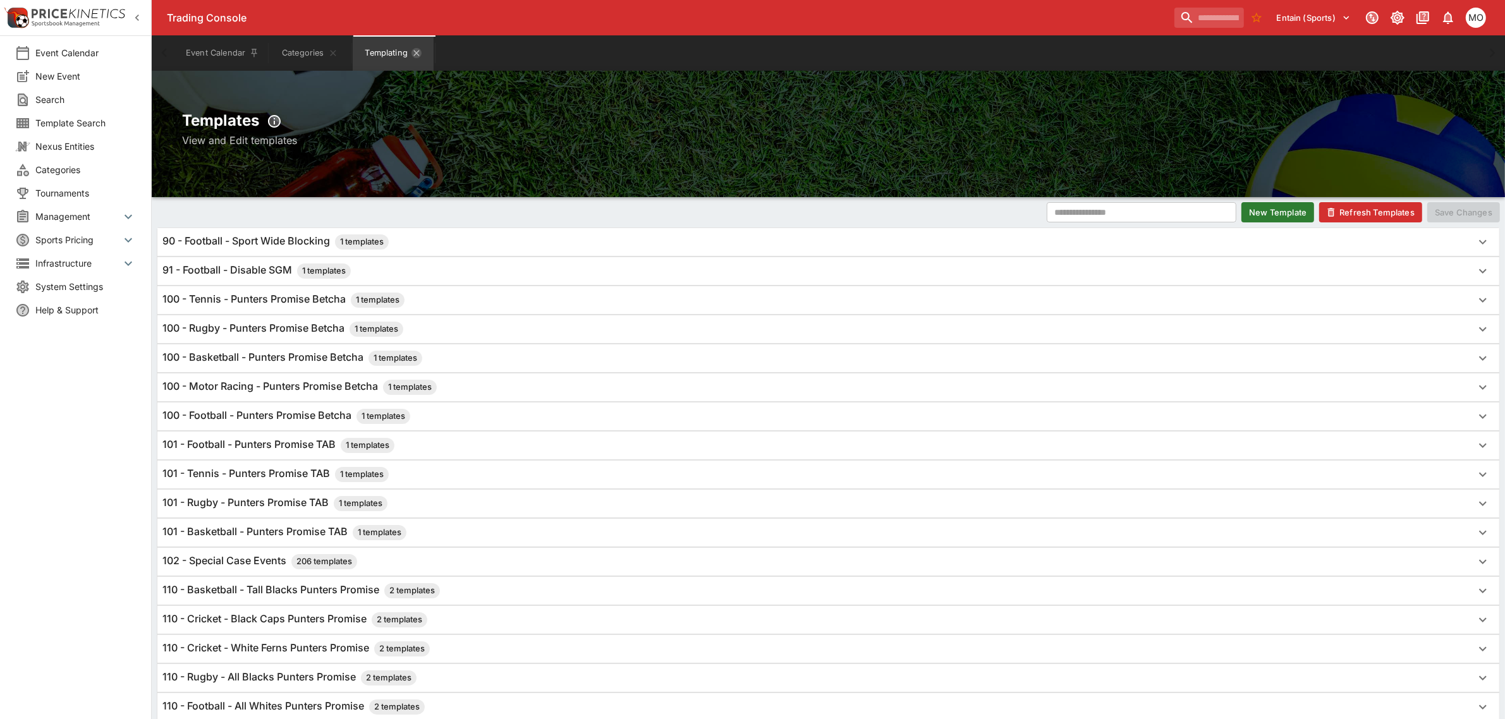
click at [419, 52] on icon "Templating" at bounding box center [417, 53] width 10 height 10
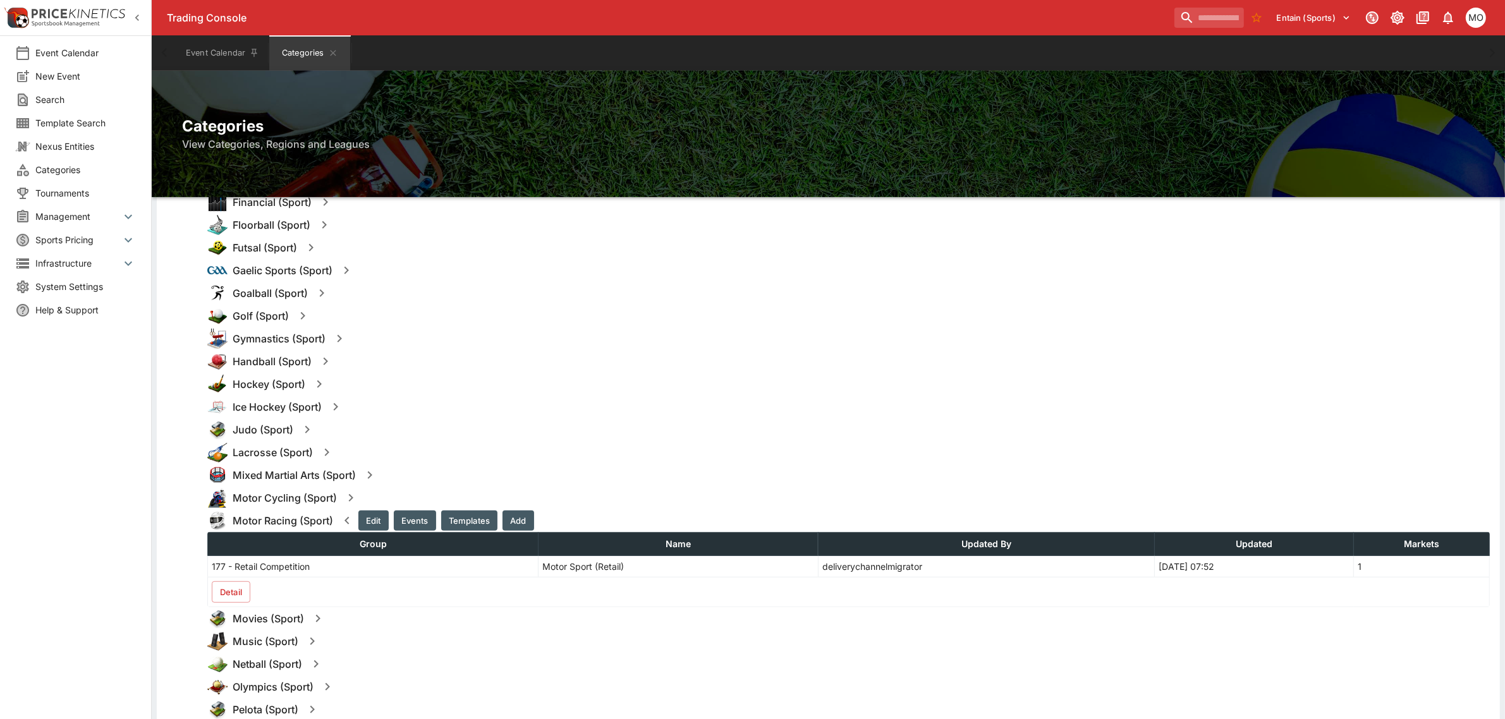
scroll to position [790, 0]
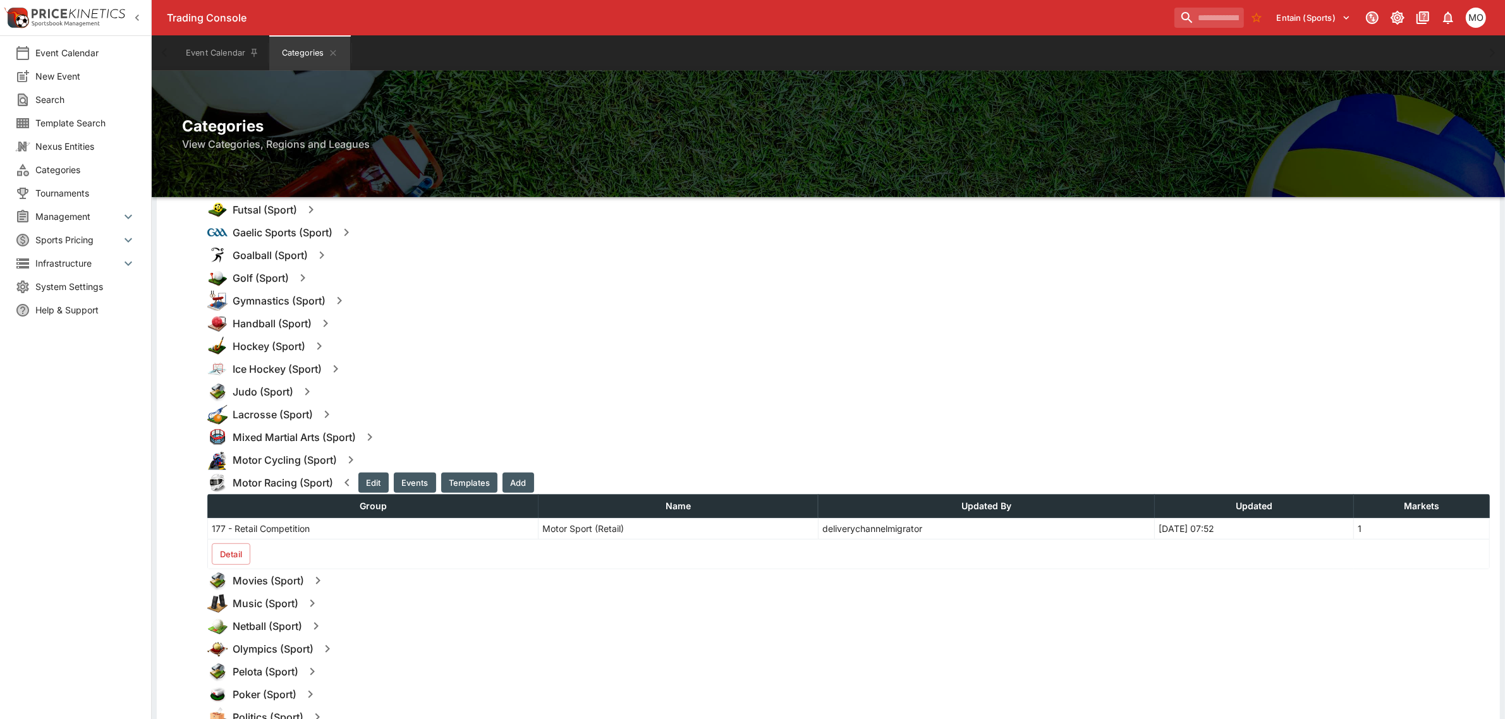
click at [228, 553] on button "Detail" at bounding box center [231, 554] width 39 height 21
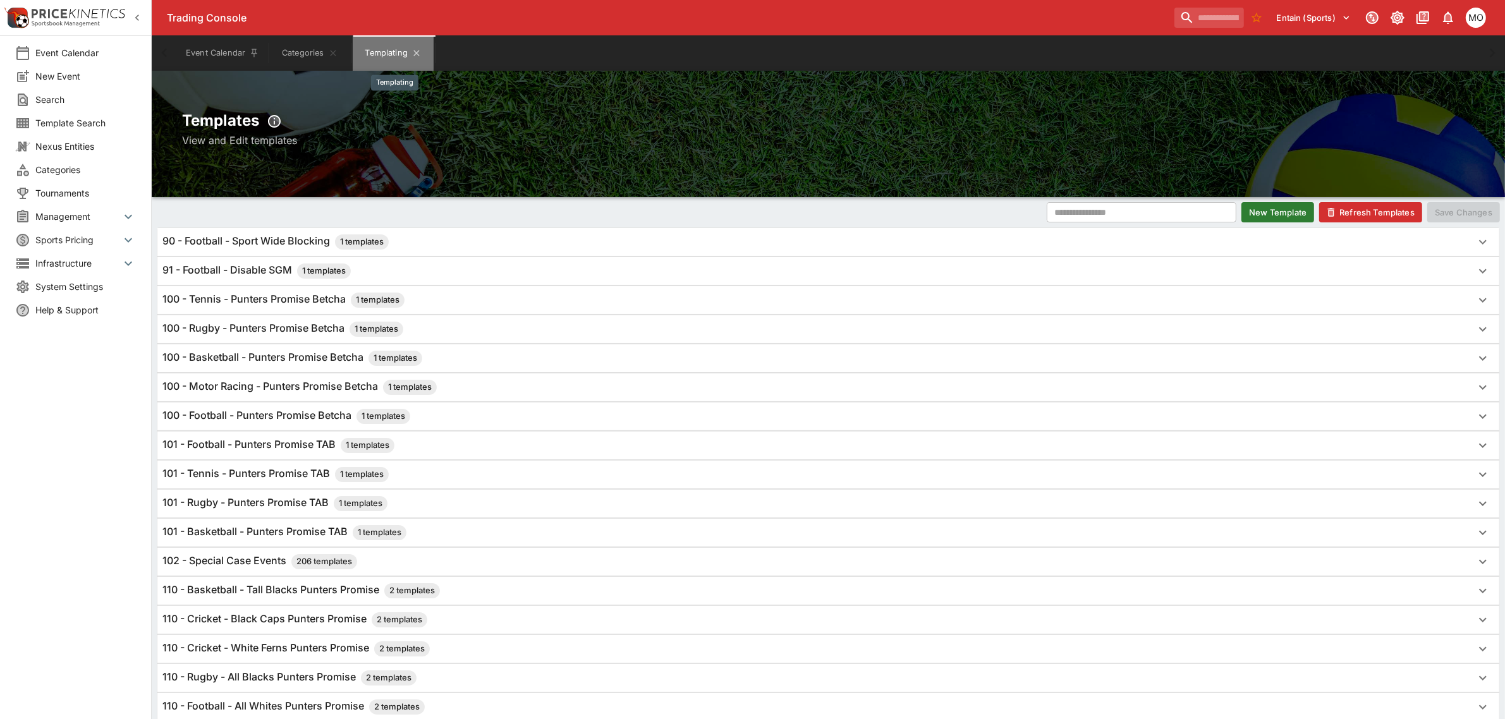
click at [422, 54] on button "Templating" at bounding box center [393, 52] width 81 height 35
click at [1367, 212] on button "Refresh Templates" at bounding box center [1370, 212] width 103 height 20
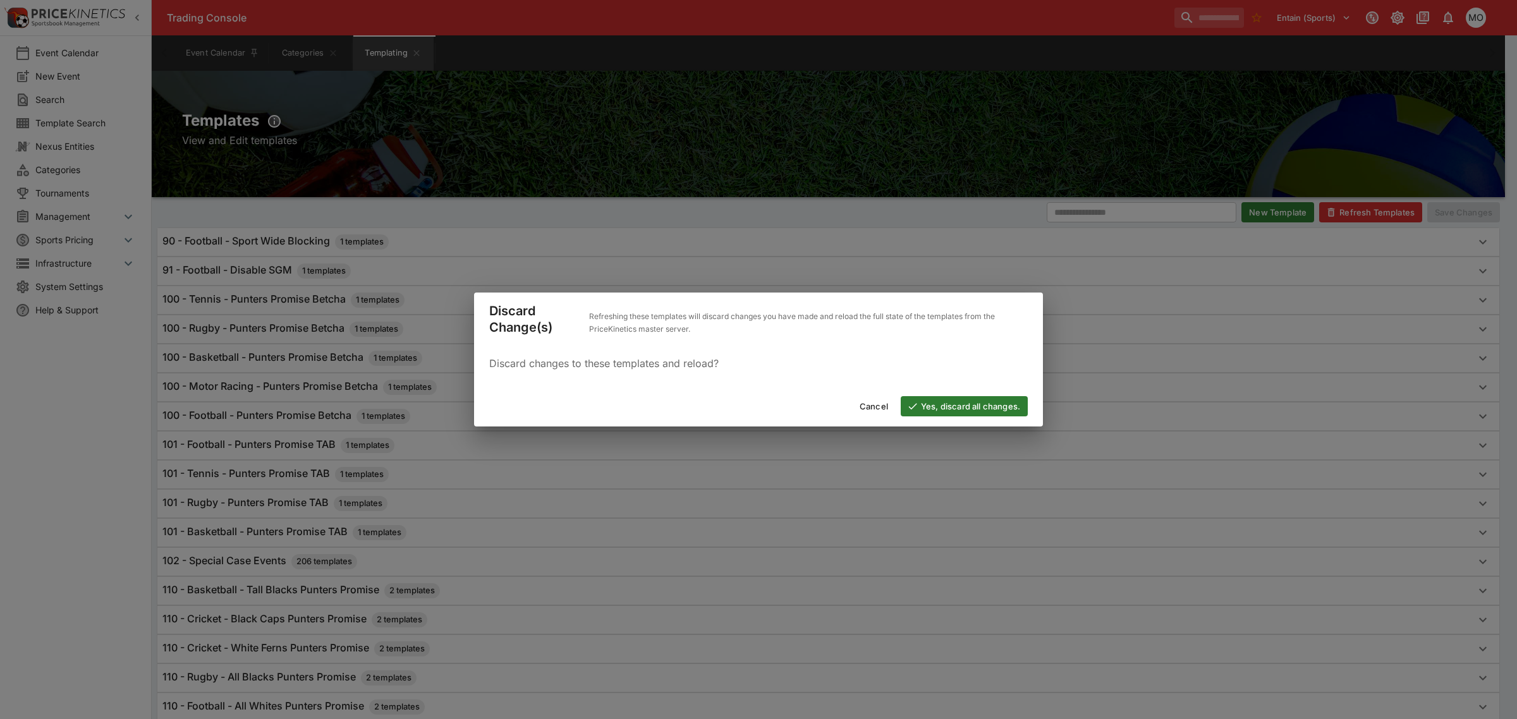
click at [971, 405] on button "Yes, discard all changes." at bounding box center [964, 406] width 127 height 20
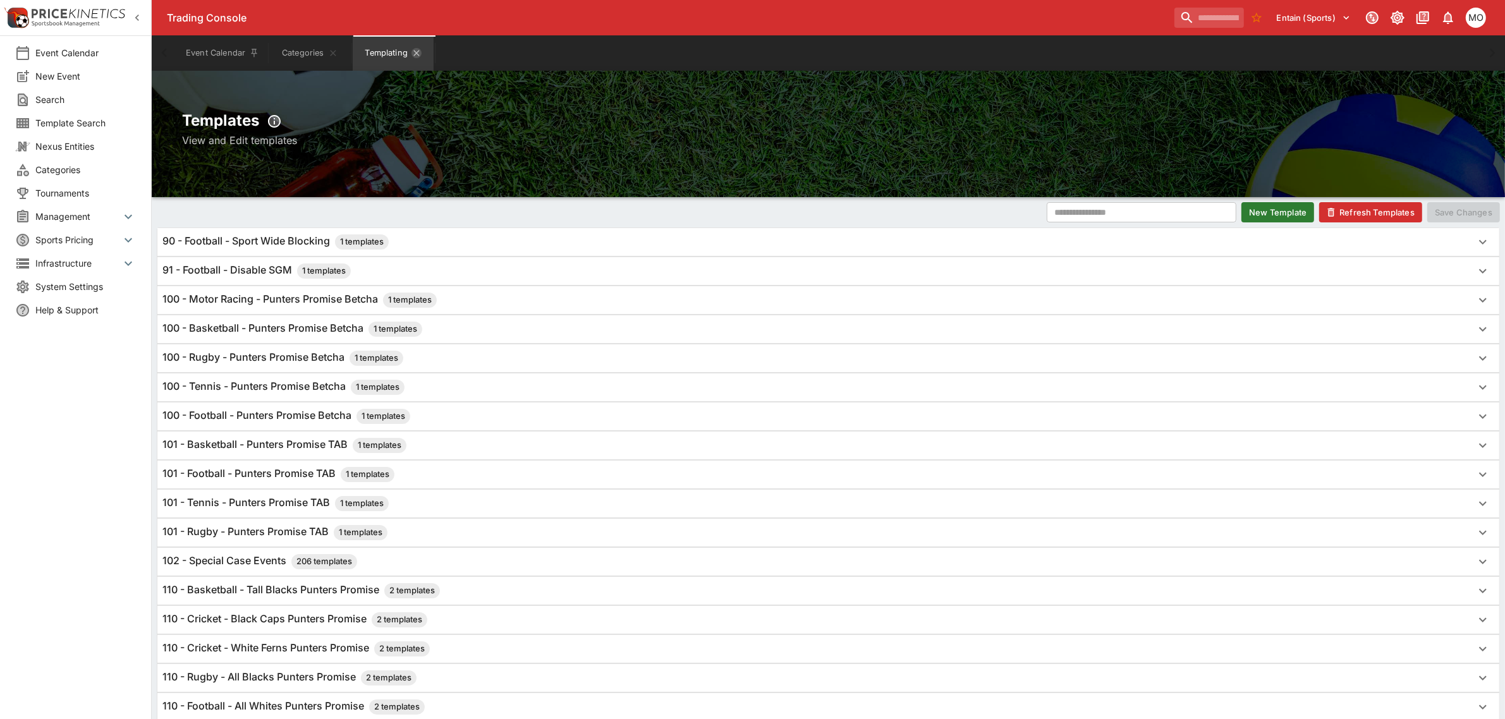
click at [418, 51] on icon "Templating" at bounding box center [417, 53] width 10 height 10
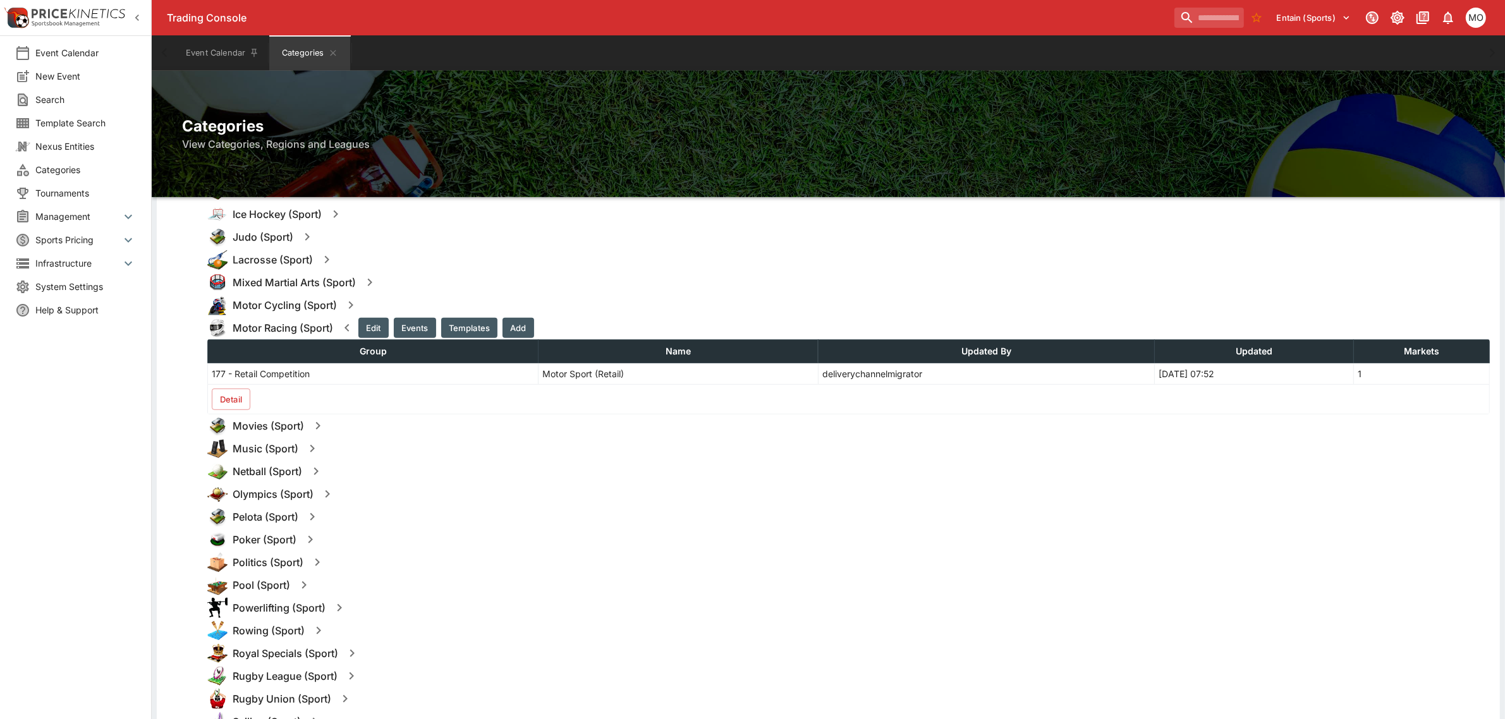
scroll to position [948, 0]
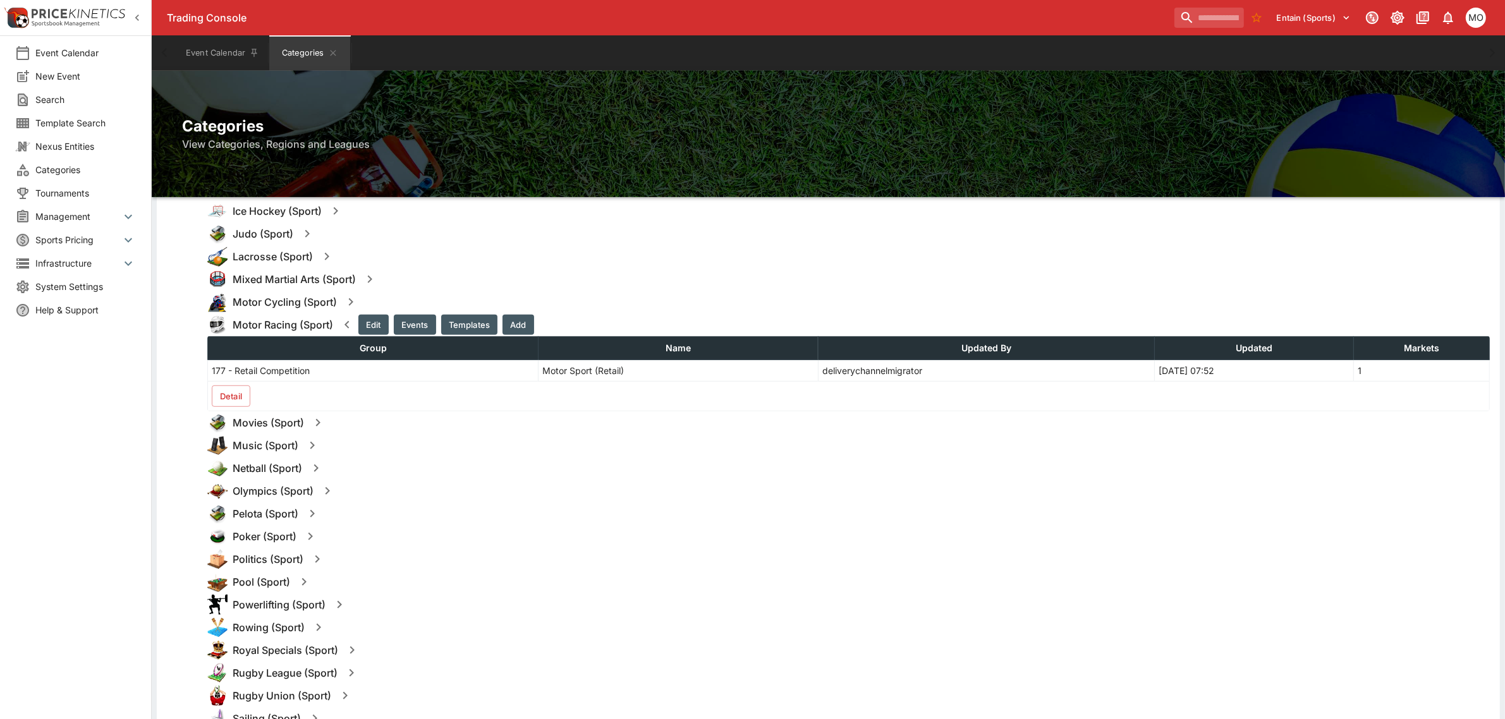
click at [237, 395] on button "Detail" at bounding box center [231, 396] width 39 height 21
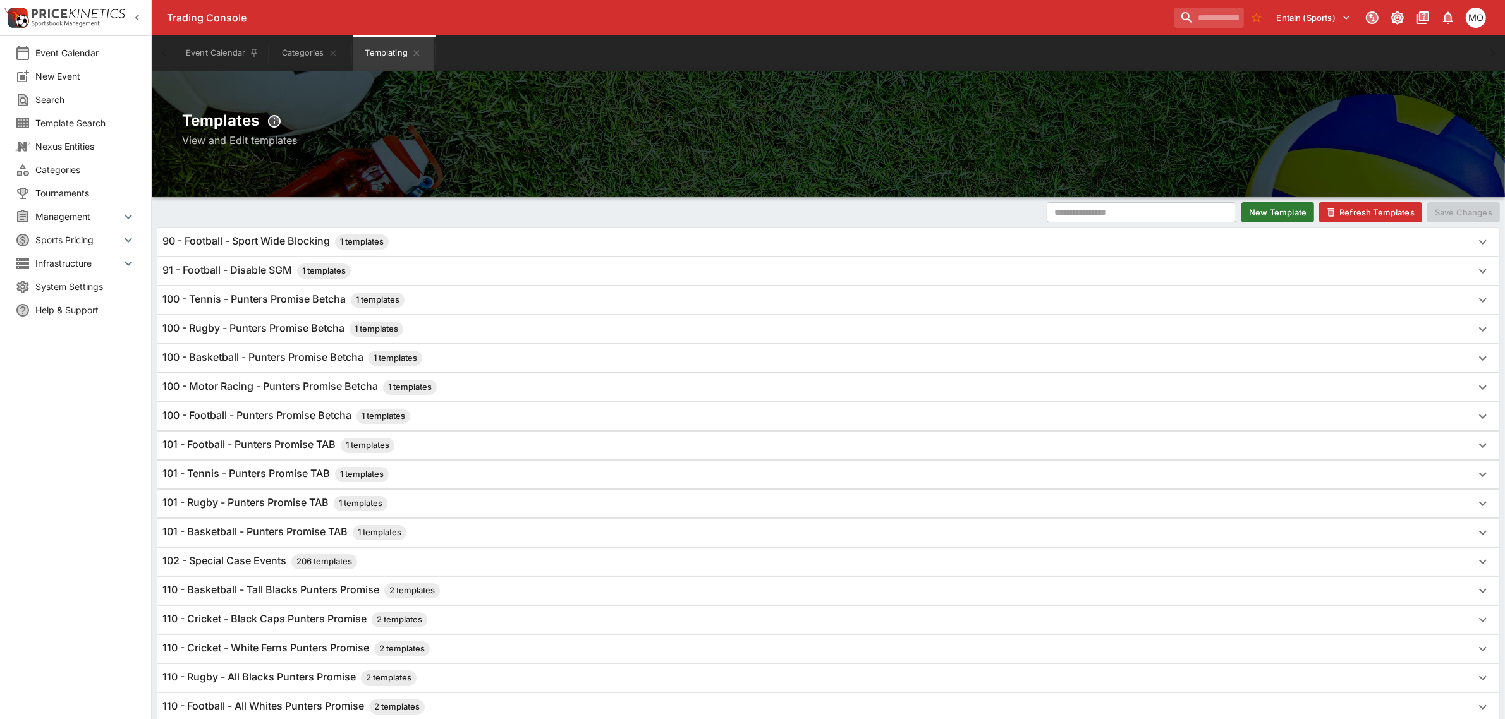
click at [1296, 216] on button "New Template" at bounding box center [1278, 212] width 73 height 20
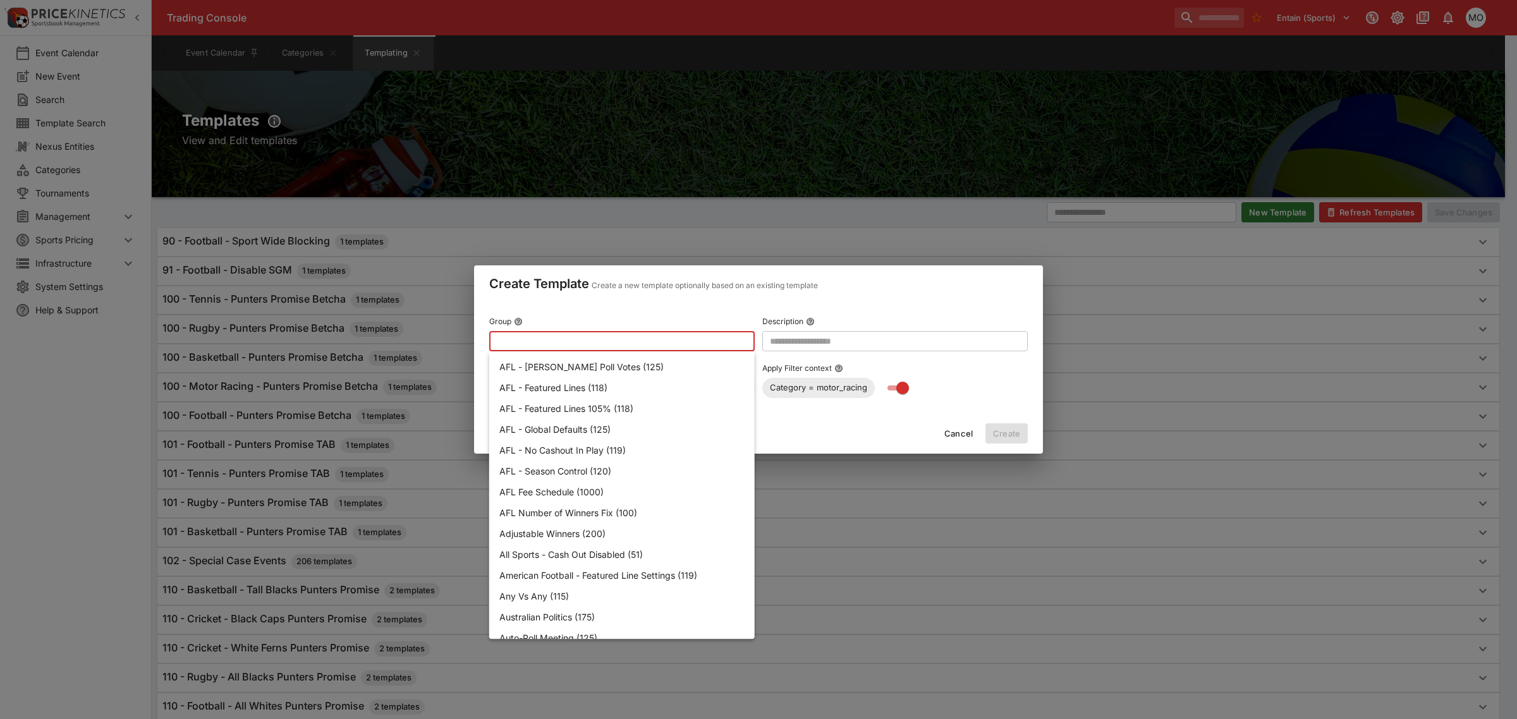
click at [554, 337] on input "text" at bounding box center [611, 341] width 245 height 20
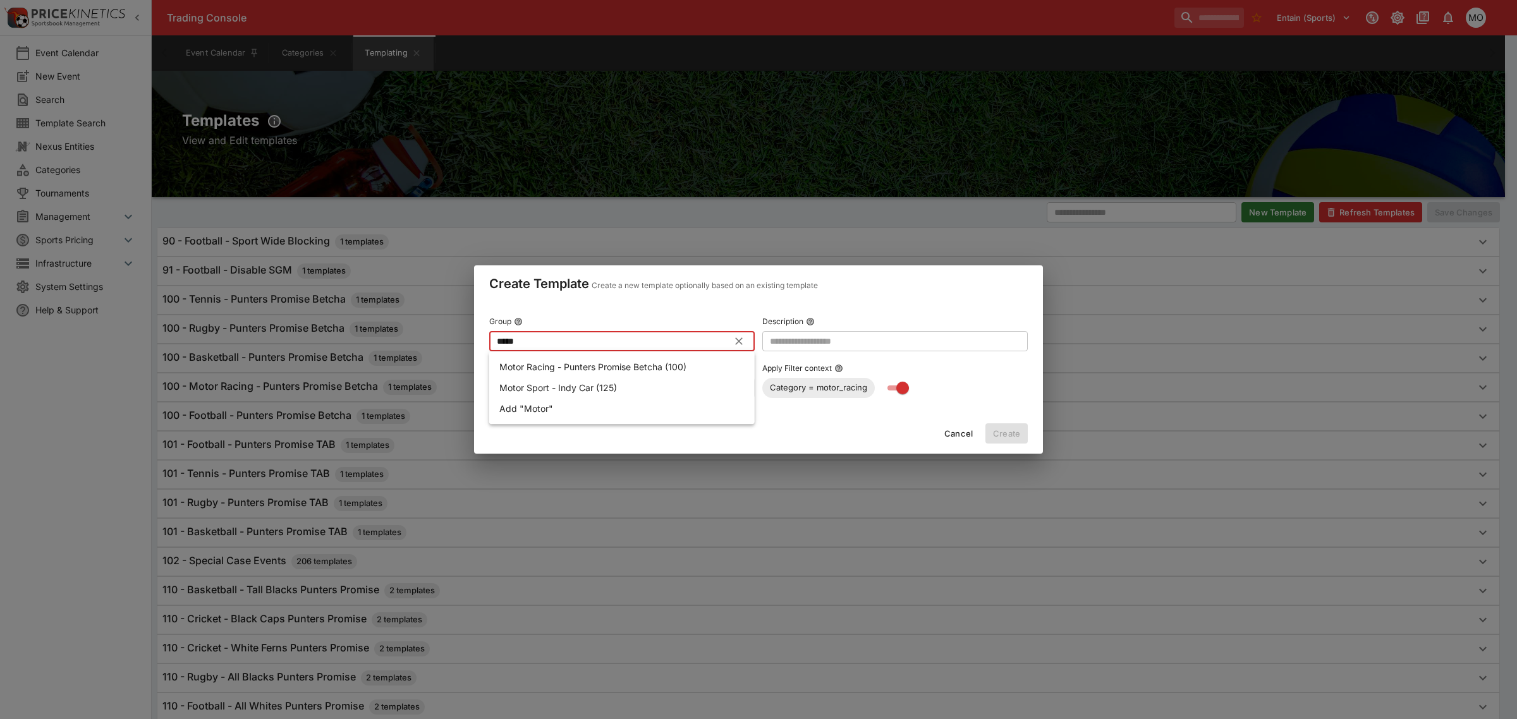
click at [570, 362] on p "Motor Racing - Punters Promise Betcha (100)" at bounding box center [592, 366] width 187 height 13
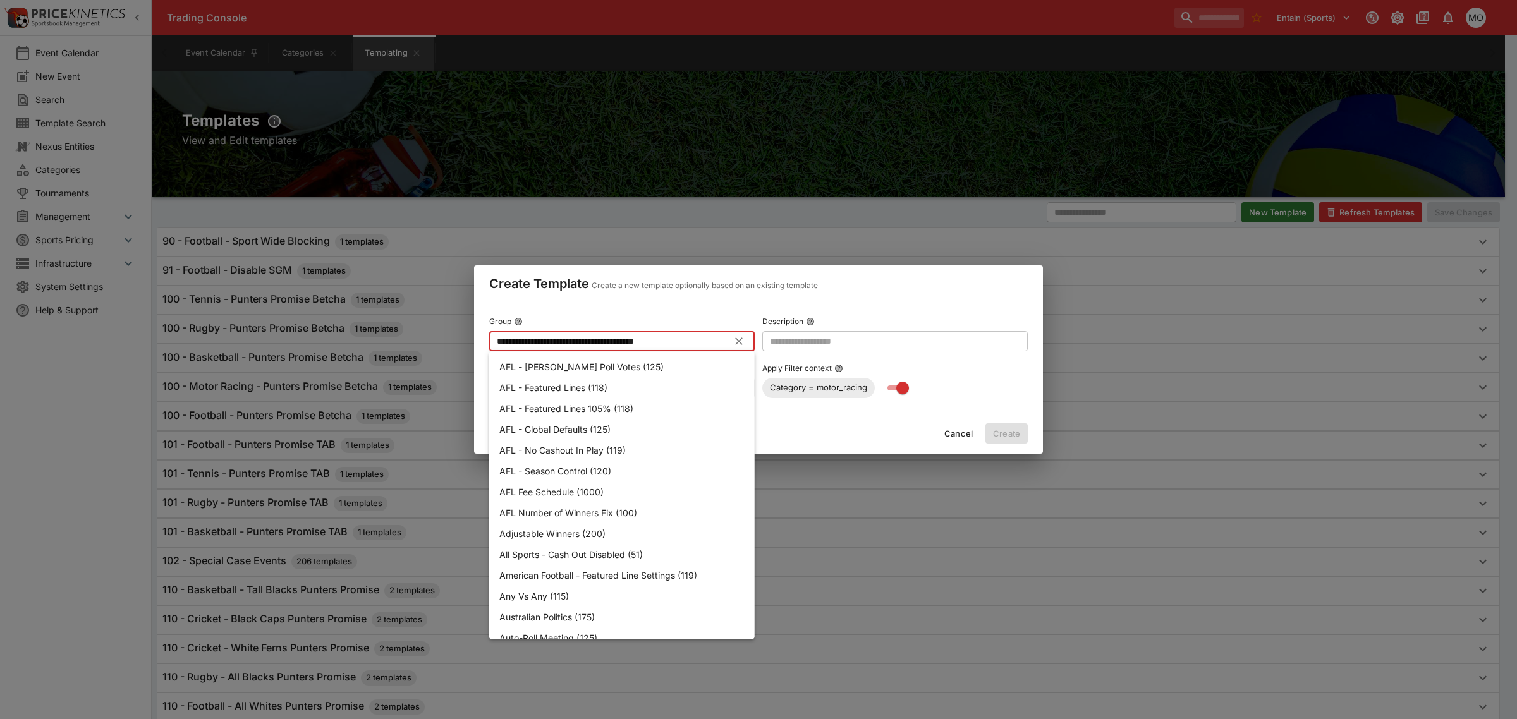
click at [645, 338] on input "**********" at bounding box center [611, 341] width 245 height 20
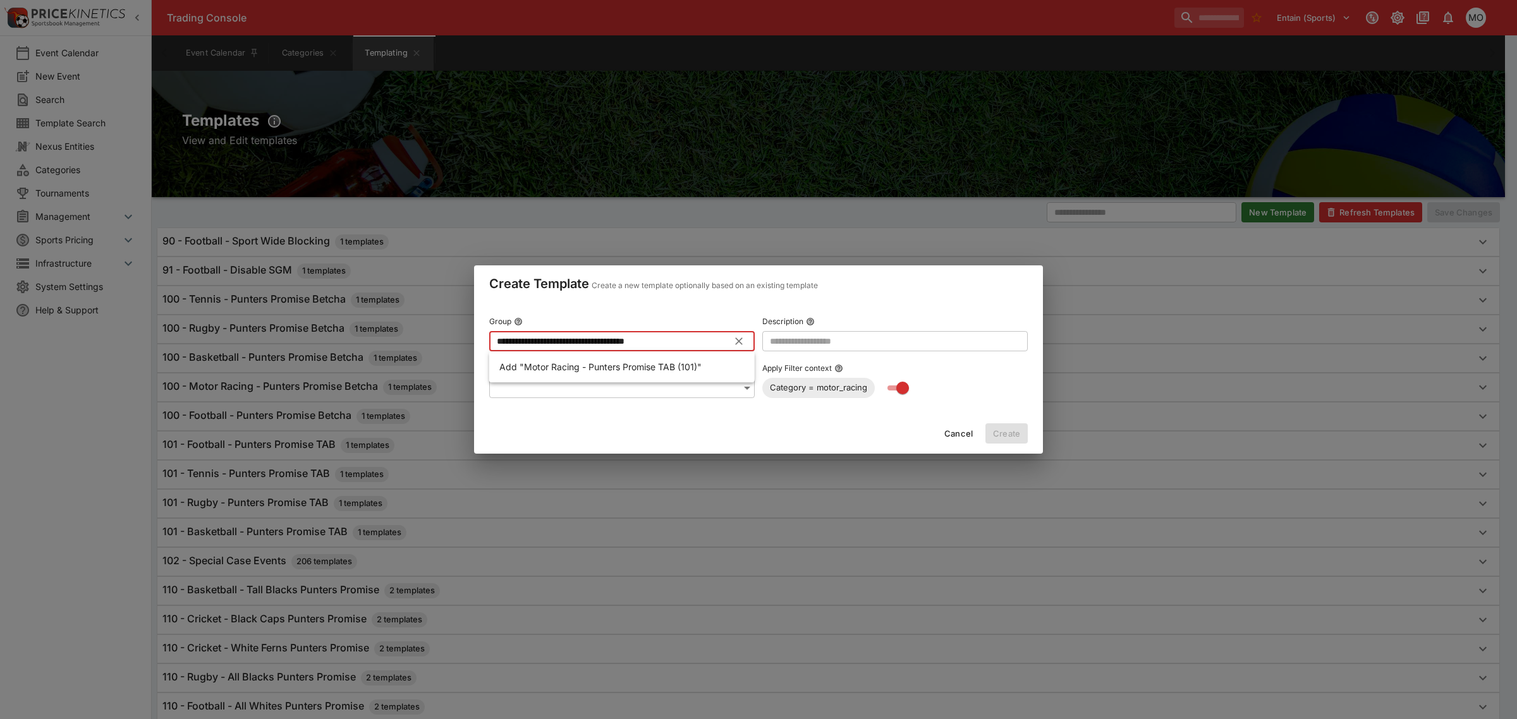
type input "**********"
click at [783, 336] on input "text" at bounding box center [895, 341] width 266 height 20
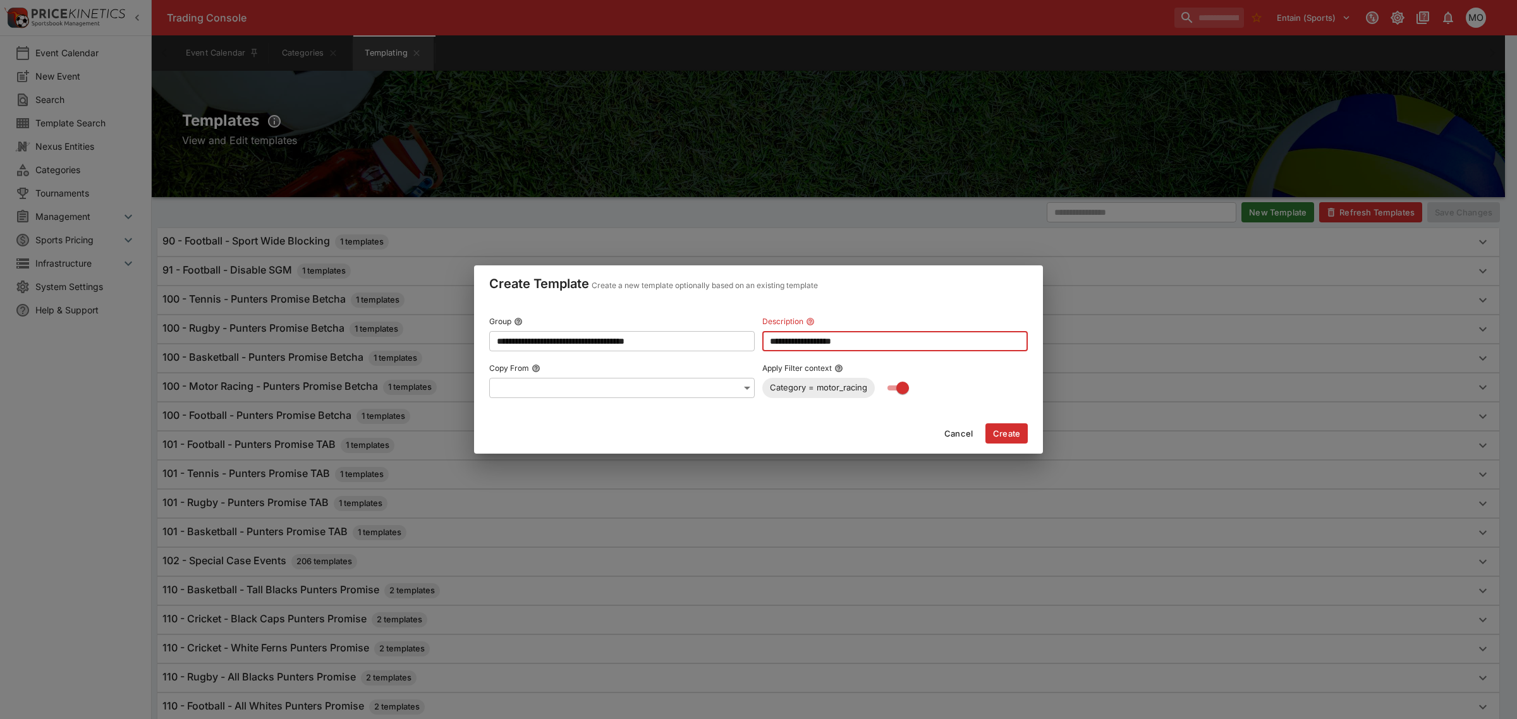
type input "**********"
click at [999, 427] on button "Create" at bounding box center [1007, 434] width 42 height 20
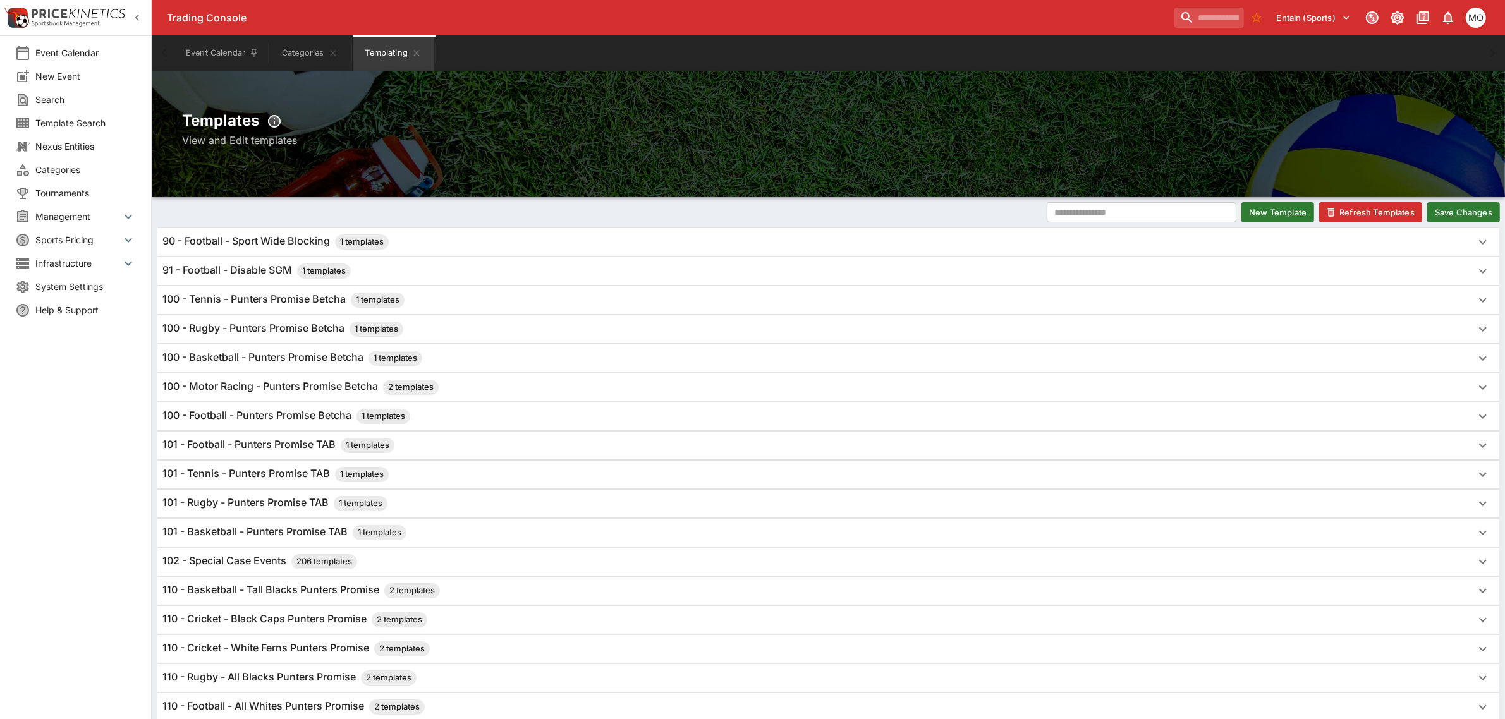
click at [1463, 206] on button "Save Changes" at bounding box center [1463, 212] width 73 height 20
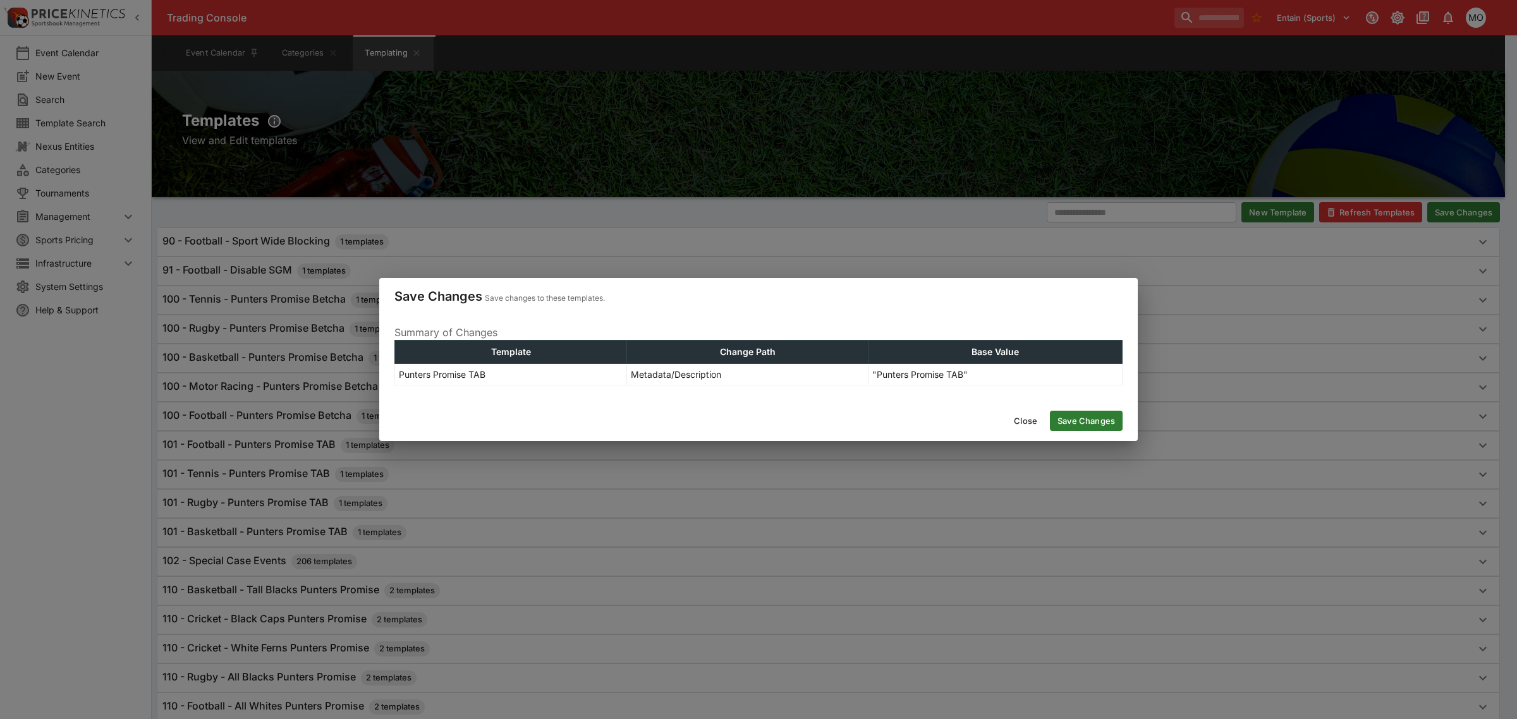
click at [1026, 421] on button "Close" at bounding box center [1025, 421] width 39 height 20
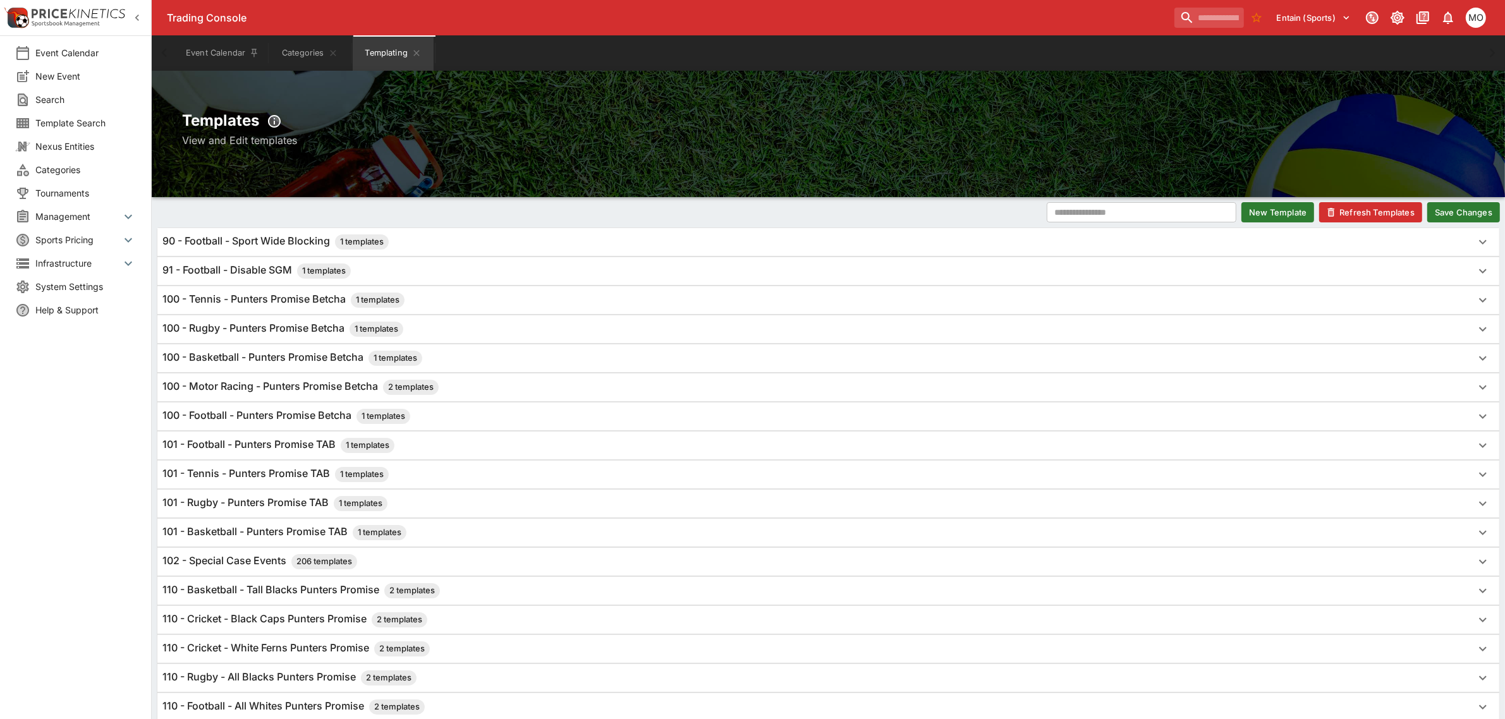
click at [301, 382] on h6 "100 - Motor Racing - Punters Promise Betcha 2 templates" at bounding box center [300, 387] width 276 height 15
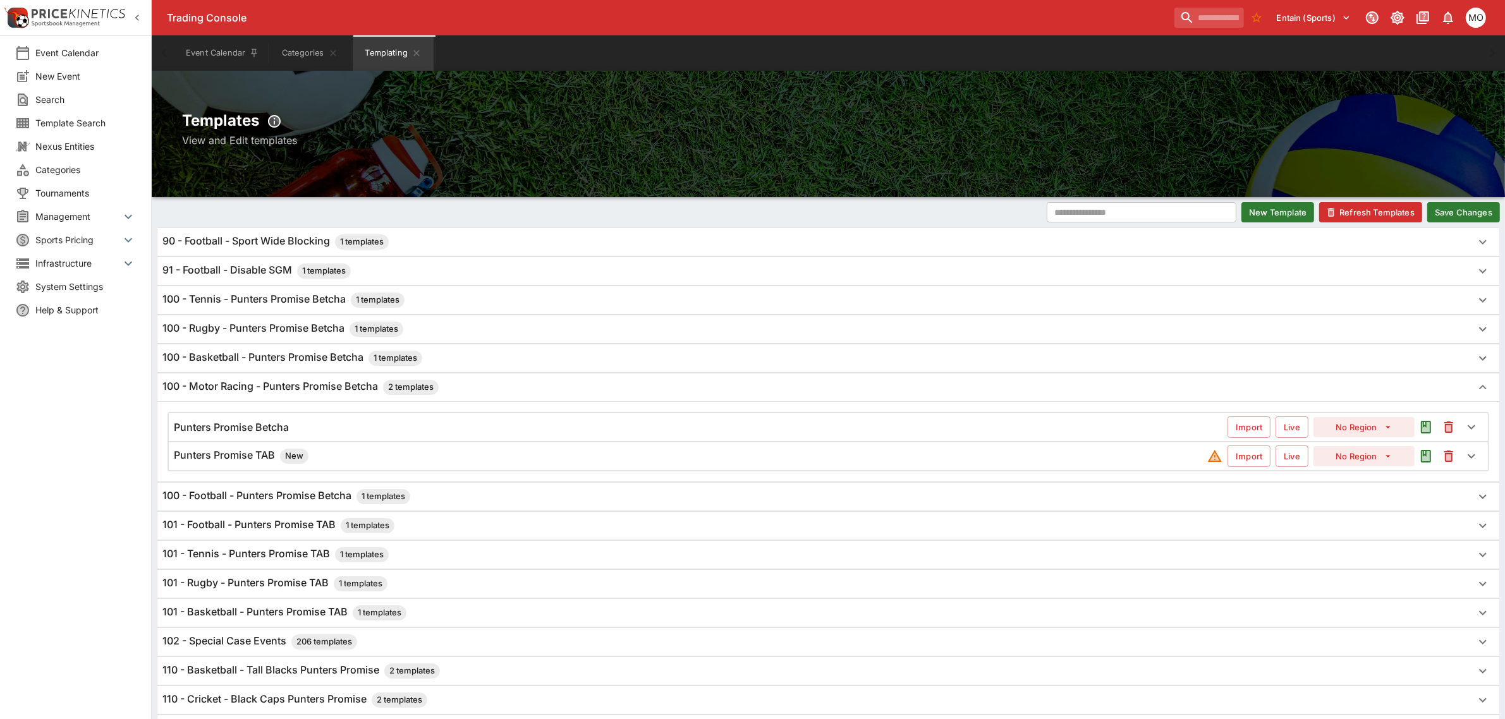
click at [1450, 461] on icon "This will delete the selected template. You will still need to Save Template ch…" at bounding box center [1448, 458] width 5 height 6
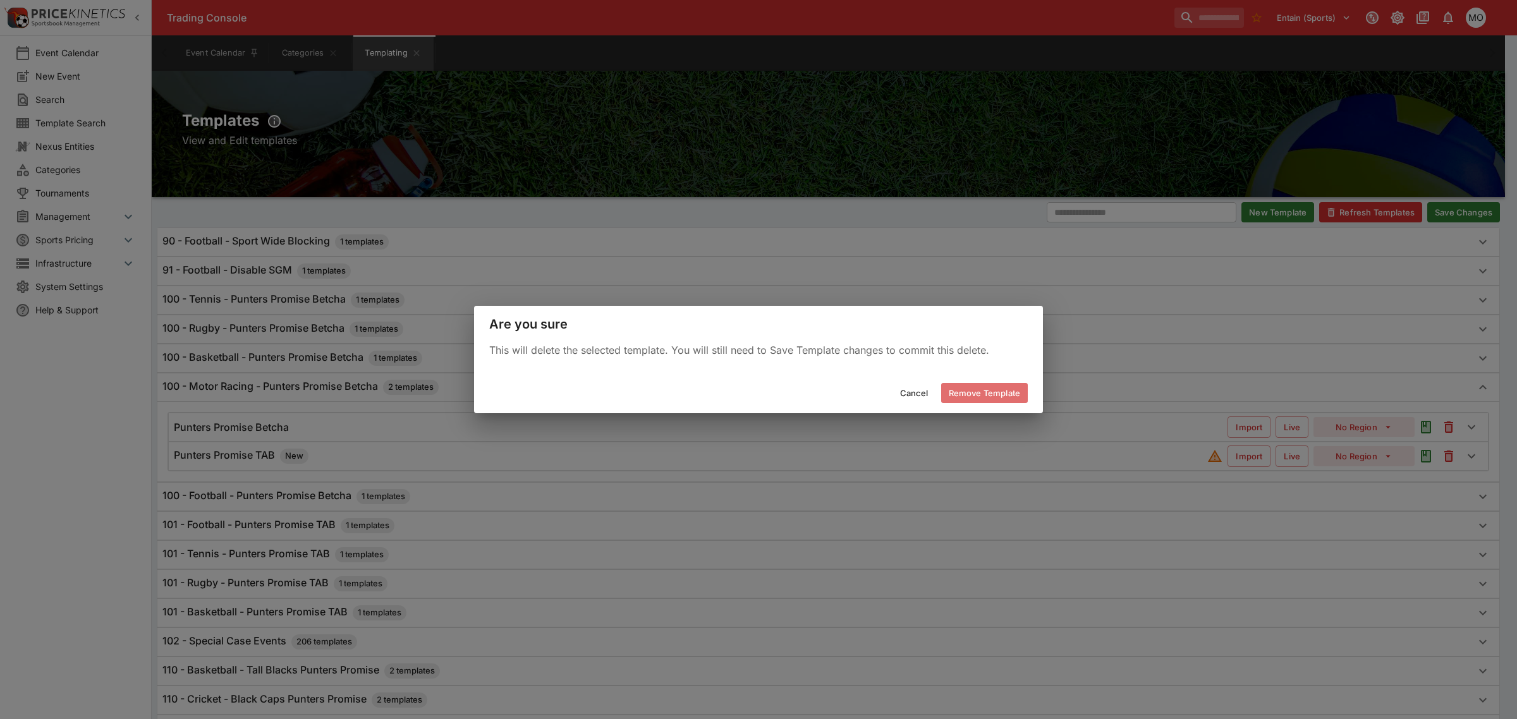
click at [997, 391] on button "Remove Template" at bounding box center [984, 393] width 87 height 20
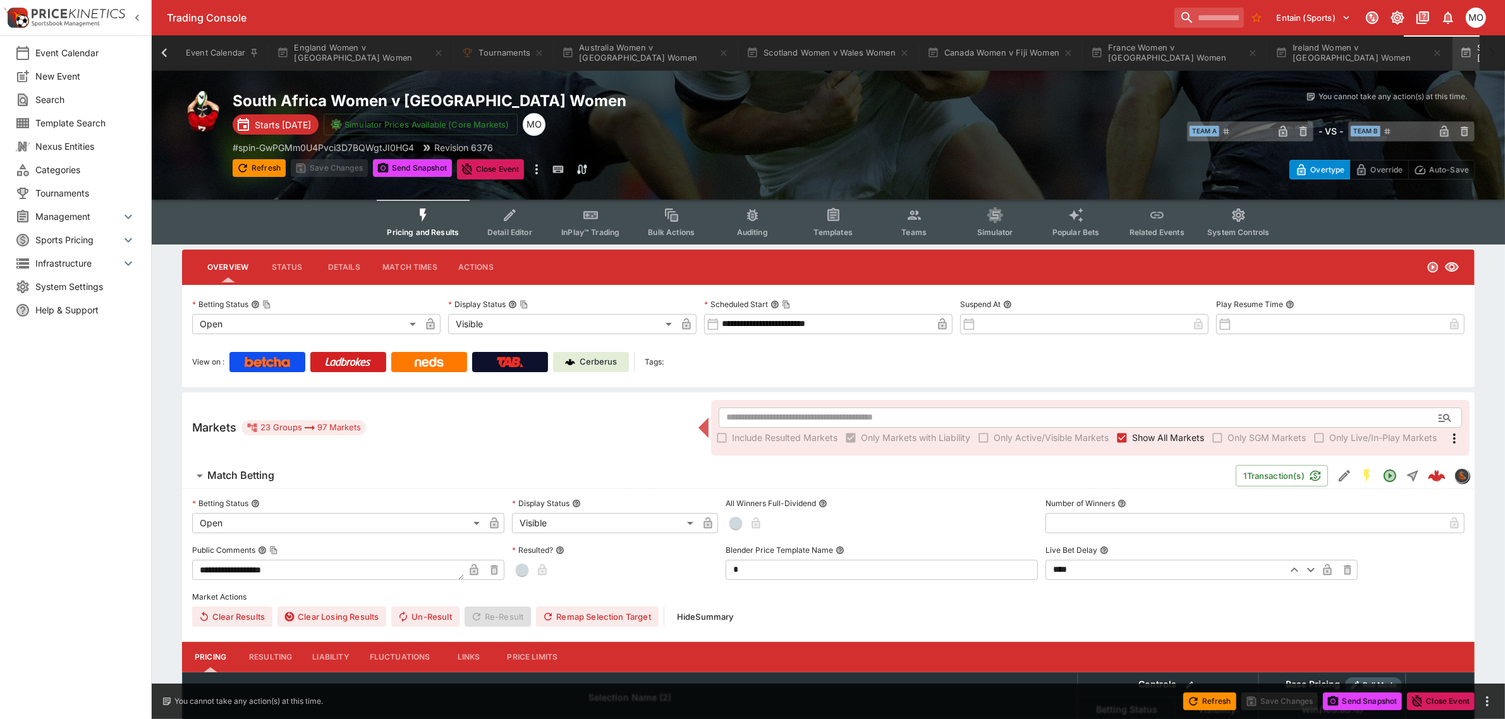
scroll to position [0, 107]
click at [162, 55] on icon at bounding box center [165, 53] width 18 height 18
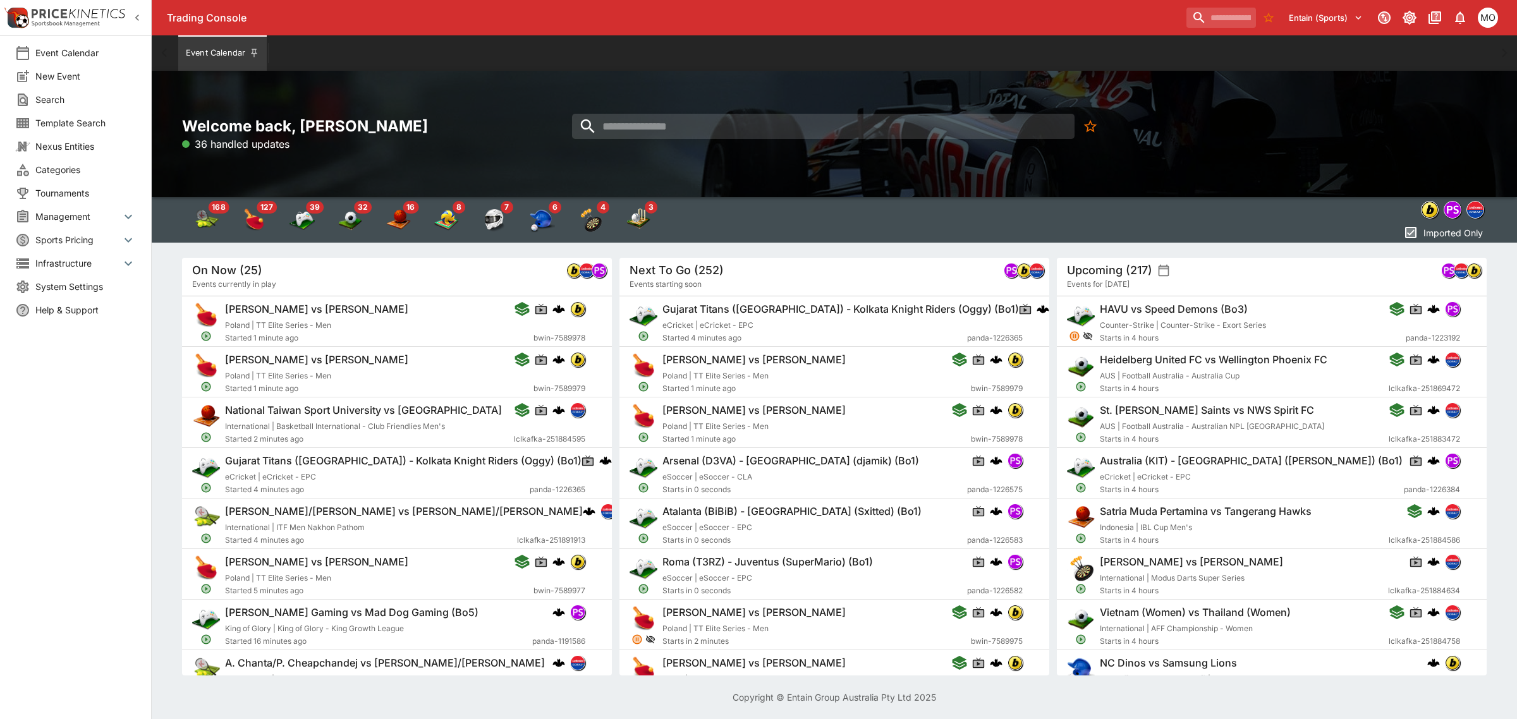
click at [73, 177] on li "Categories" at bounding box center [75, 169] width 151 height 23
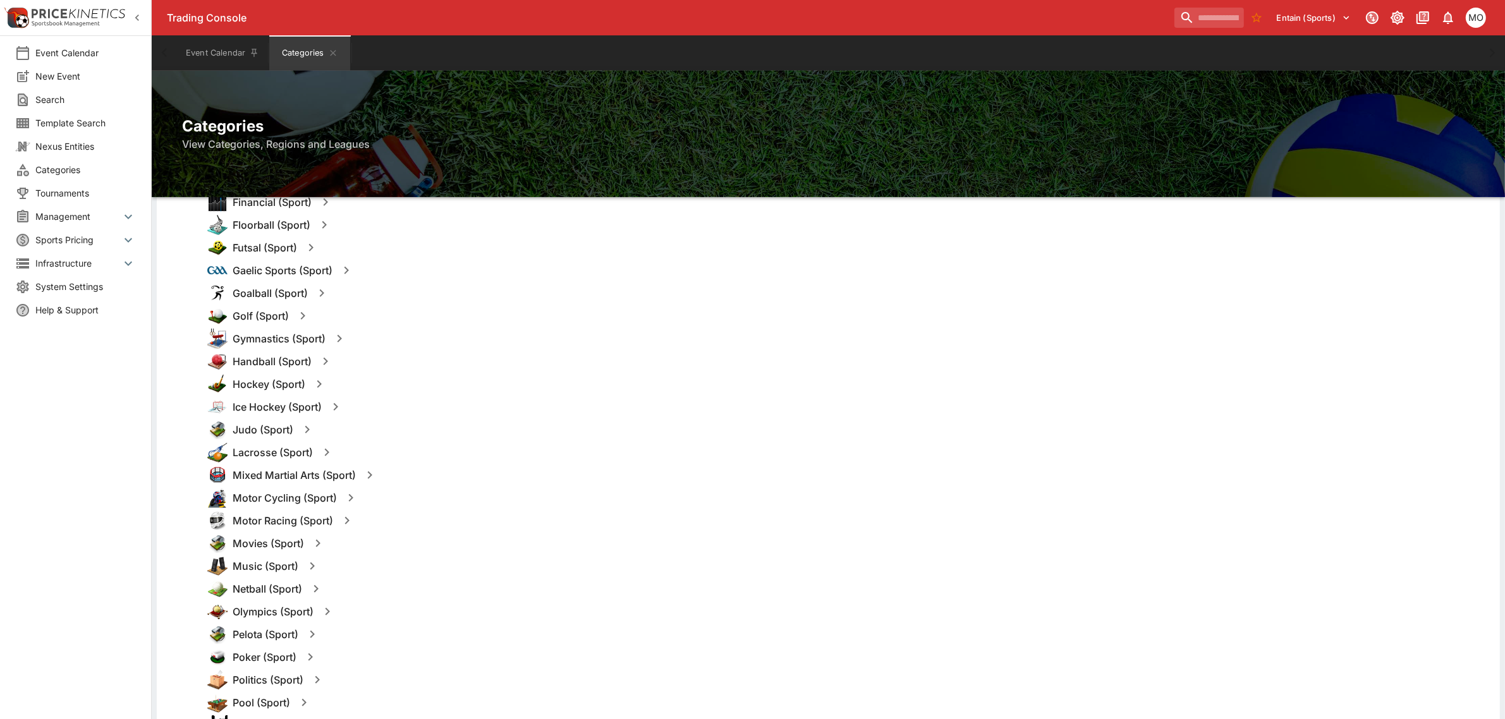
scroll to position [790, 0]
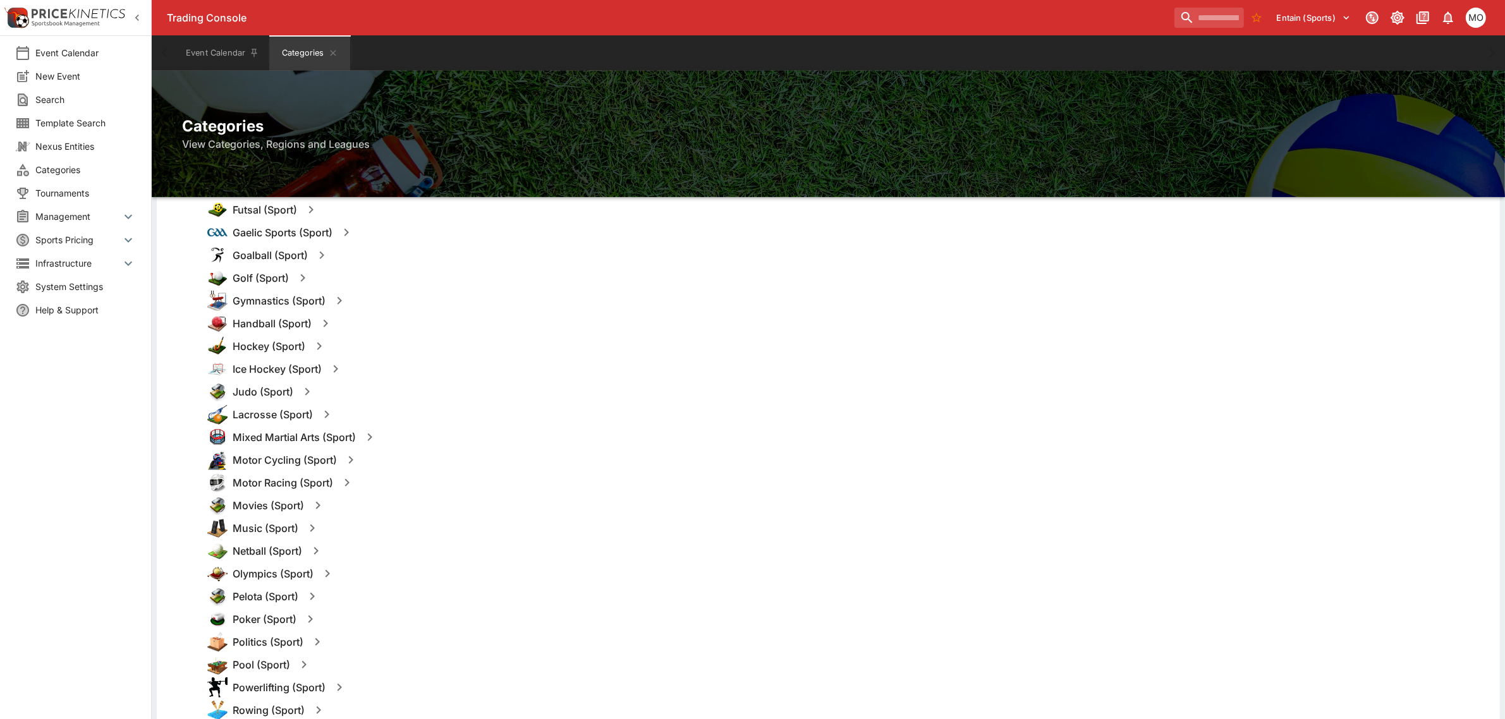
click at [348, 479] on icon "button" at bounding box center [346, 482] width 15 height 15
click at [457, 482] on button "Templates" at bounding box center [469, 483] width 56 height 20
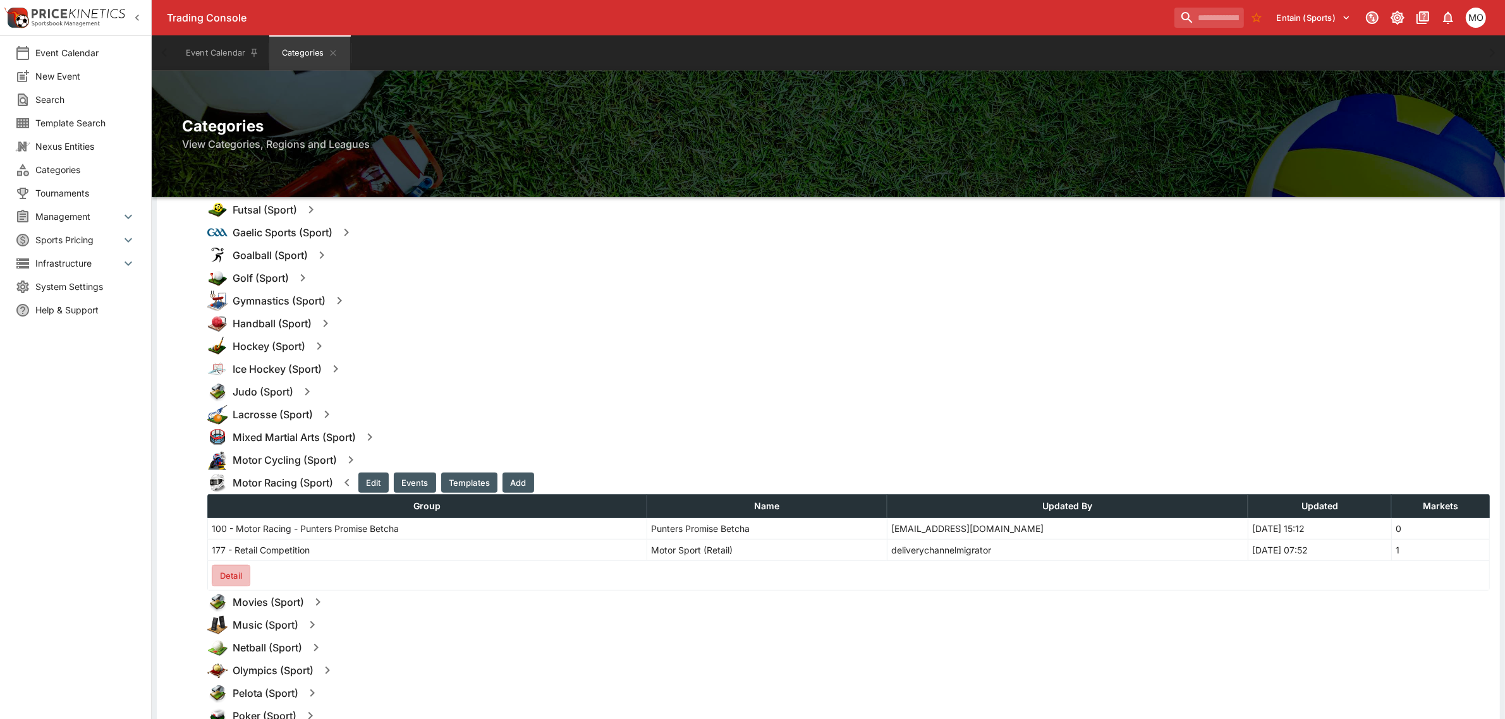
click at [224, 571] on button "Detail" at bounding box center [231, 575] width 39 height 21
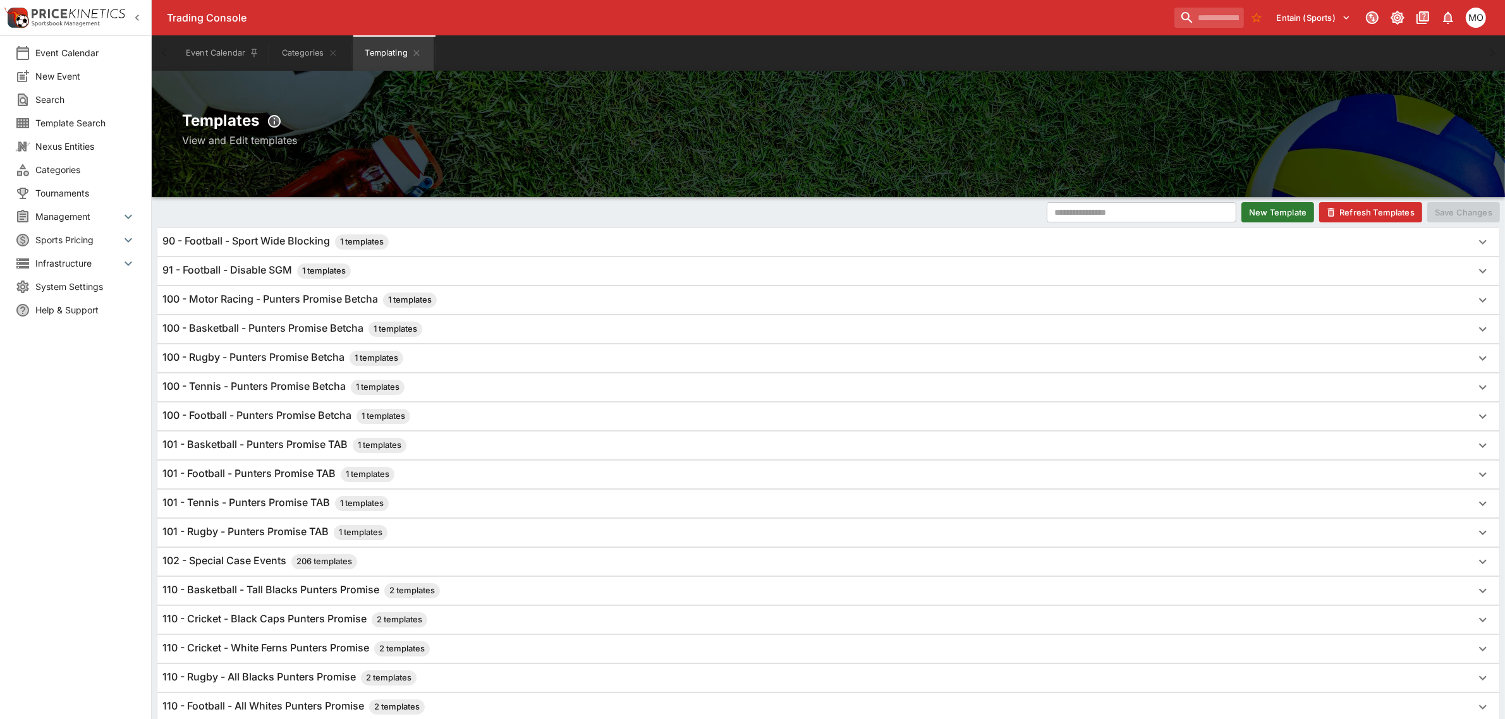
click at [248, 299] on h6 "100 - Motor Racing - Punters Promise Betcha 1 templates" at bounding box center [299, 300] width 274 height 15
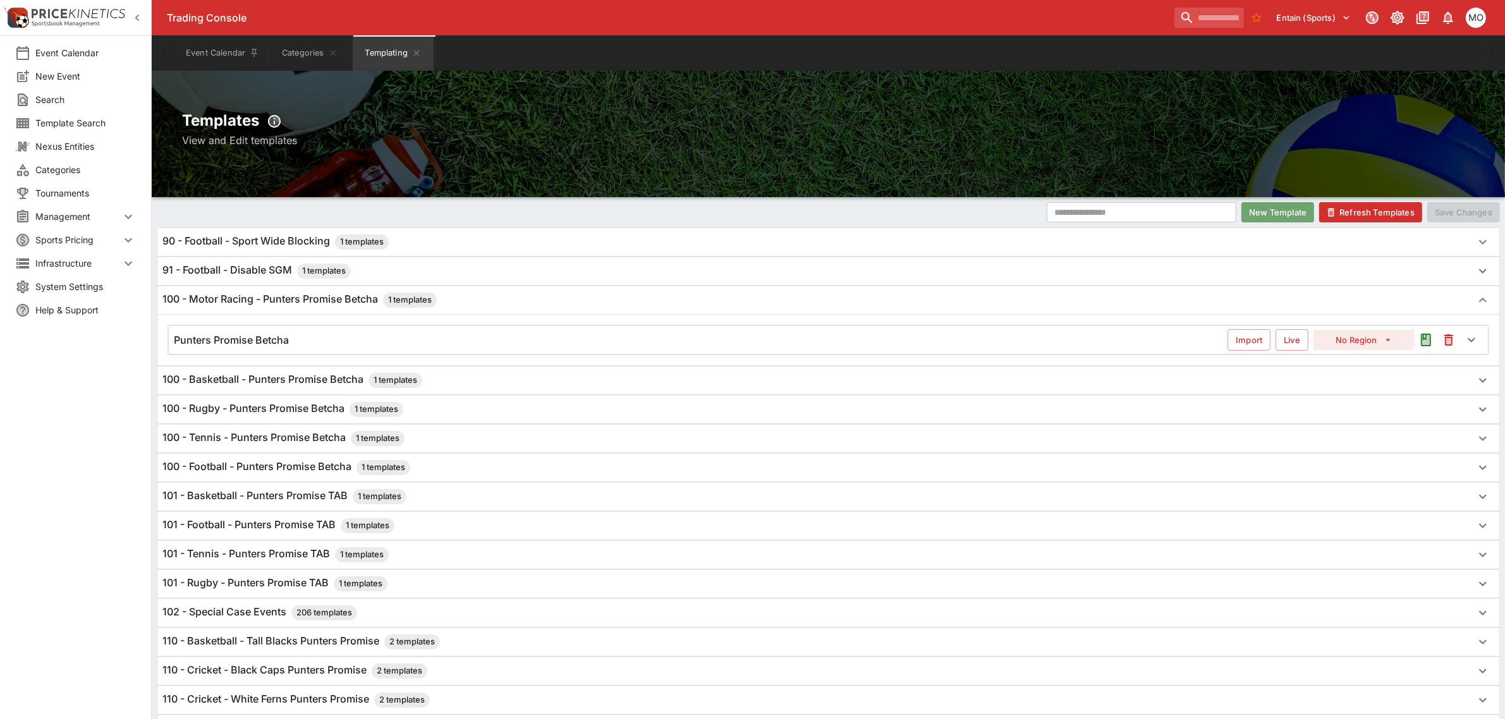
click at [1269, 209] on button "New Template" at bounding box center [1278, 212] width 73 height 20
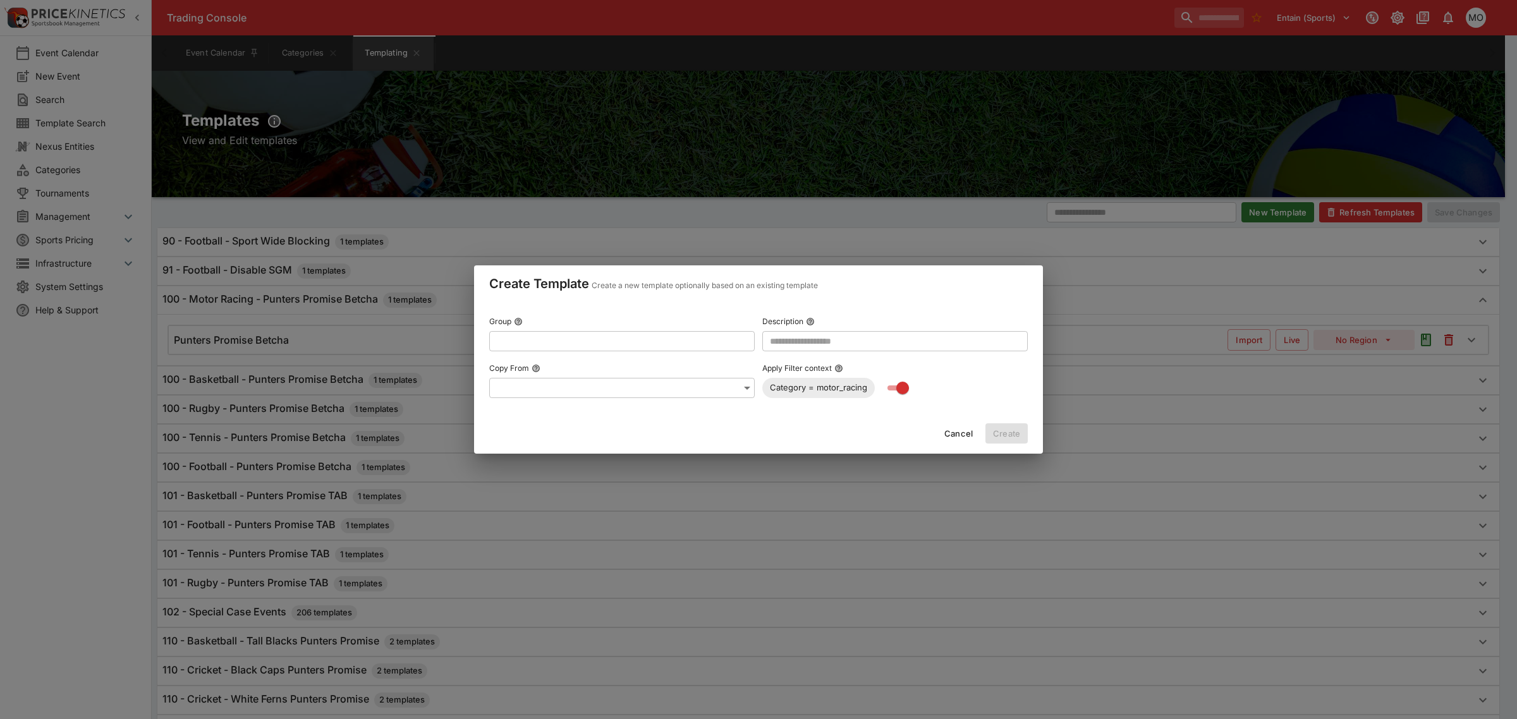
click at [599, 343] on input "text" at bounding box center [611, 341] width 245 height 20
click at [624, 365] on p "Add "Motor Racing - Punters Promise TAB (101)"" at bounding box center [600, 366] width 202 height 13
type input "**********"
click at [776, 342] on input "text" at bounding box center [895, 341] width 266 height 20
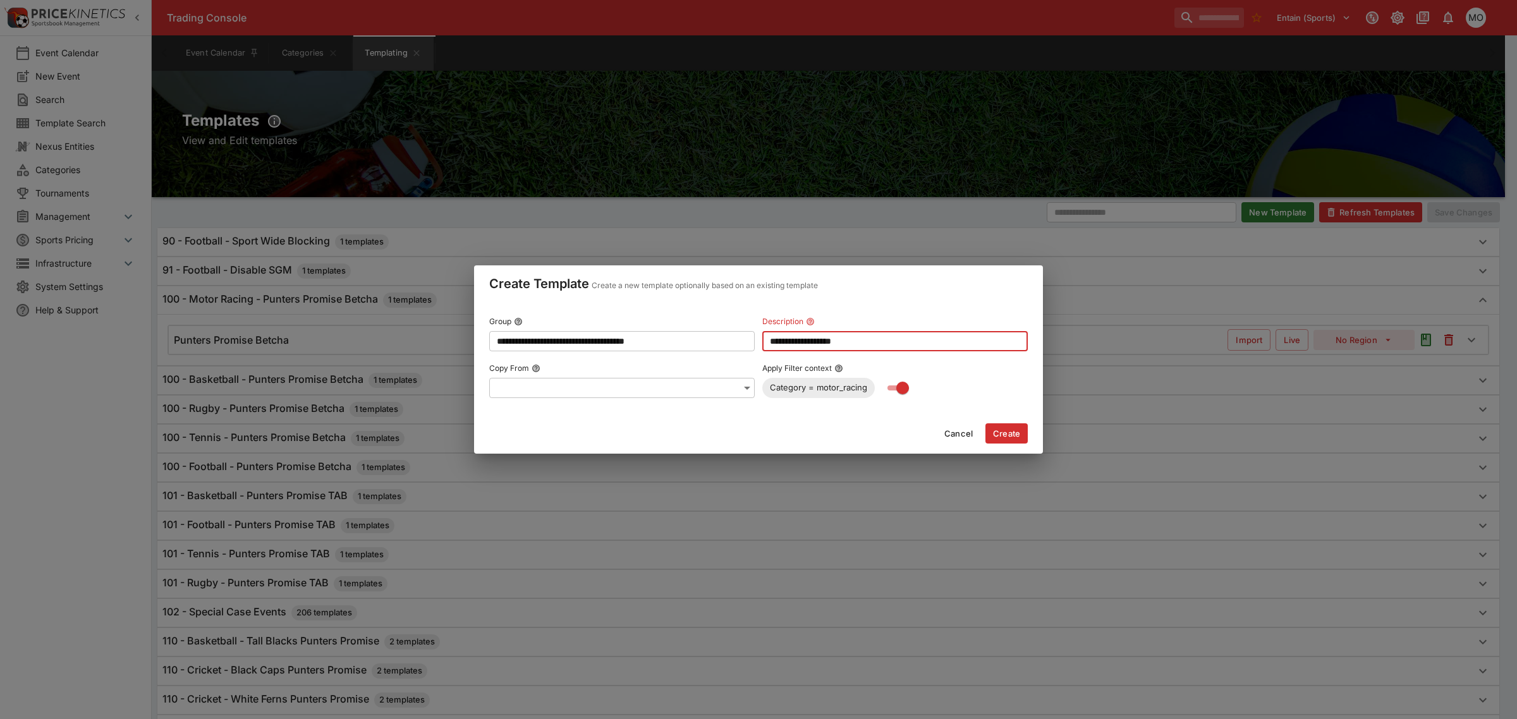
type input "**********"
click at [999, 430] on button "Create" at bounding box center [1007, 434] width 42 height 20
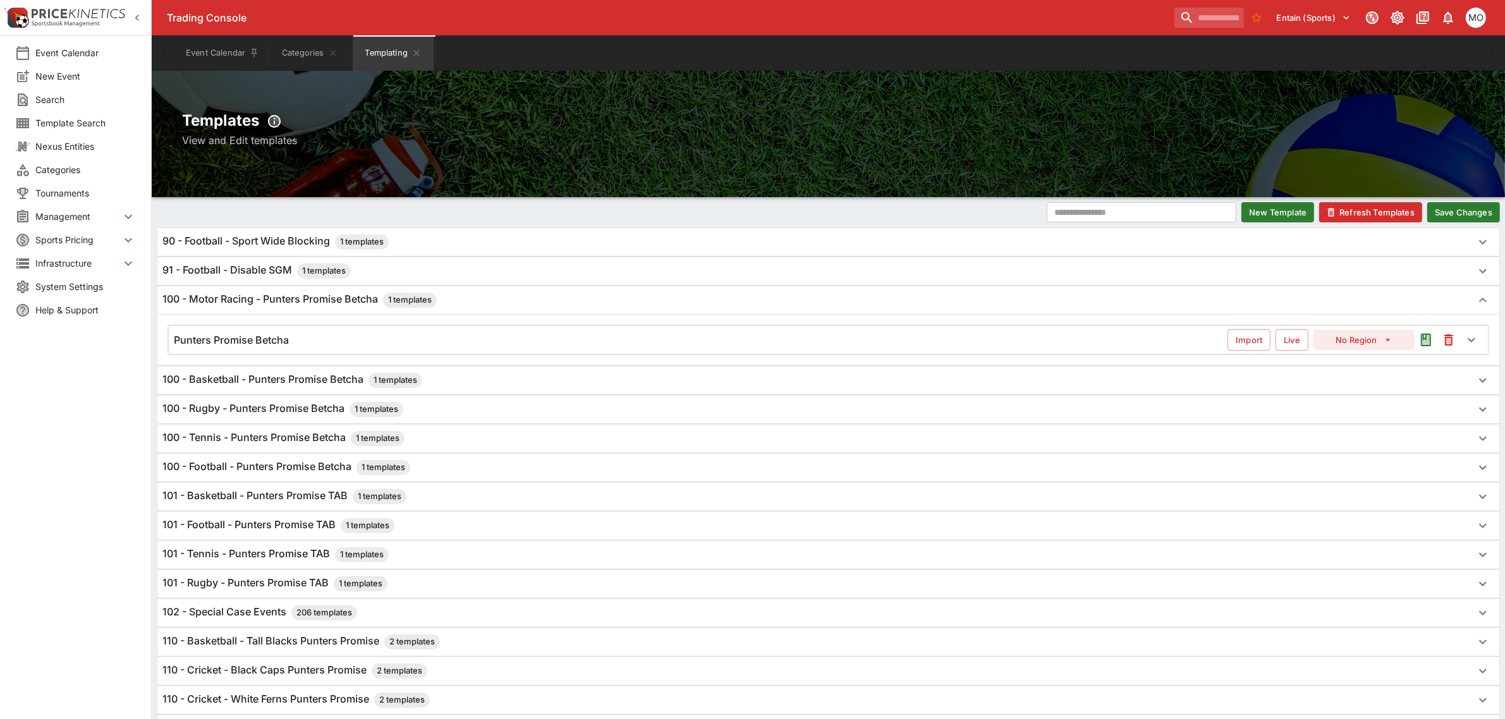
click at [1452, 209] on button "Save Changes" at bounding box center [1463, 212] width 73 height 20
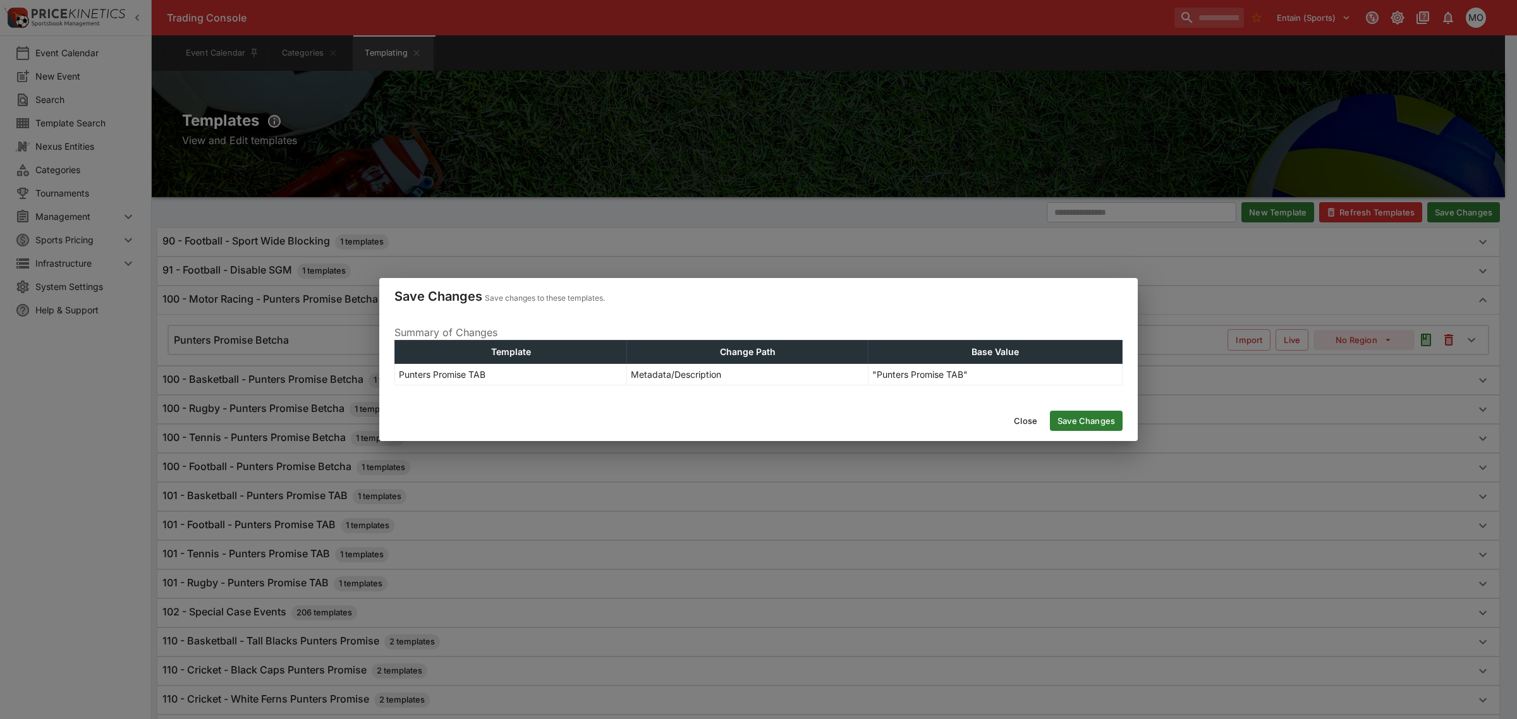
click at [1083, 429] on button "Save Changes" at bounding box center [1086, 421] width 73 height 20
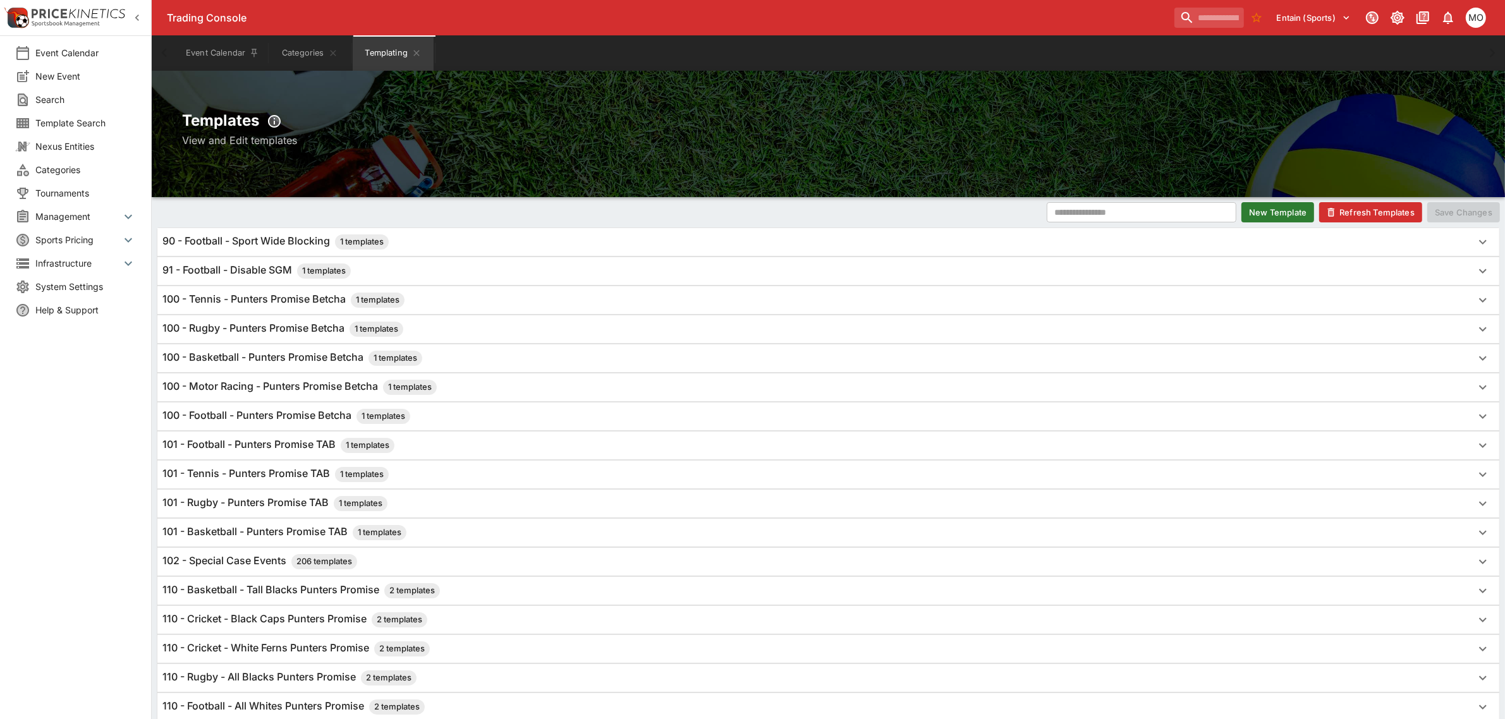
click at [1341, 209] on button "Refresh Templates" at bounding box center [1370, 212] width 103 height 20
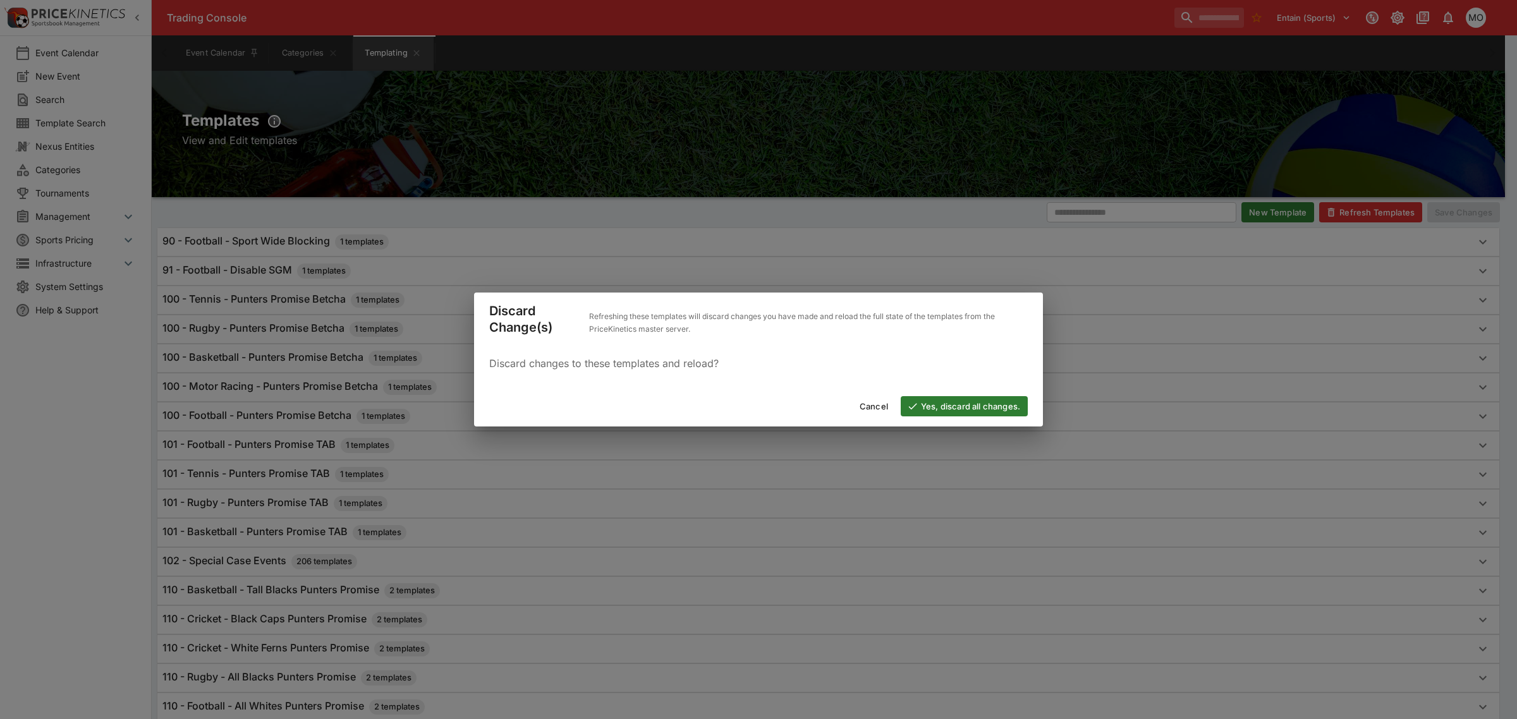
click at [955, 411] on button "Yes, discard all changes." at bounding box center [964, 406] width 127 height 20
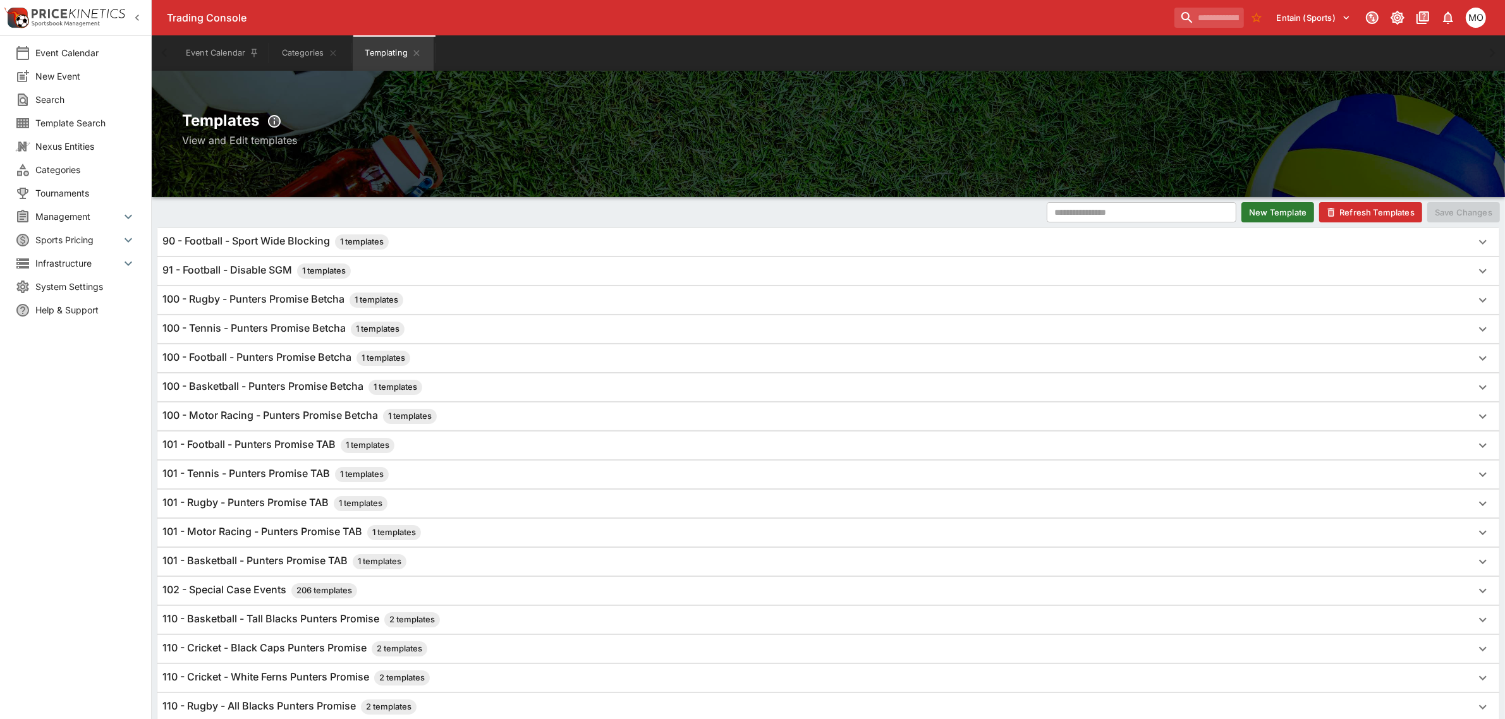
click at [259, 532] on h6 "101 - Motor Racing - Punters Promise TAB 1 templates" at bounding box center [291, 532] width 259 height 15
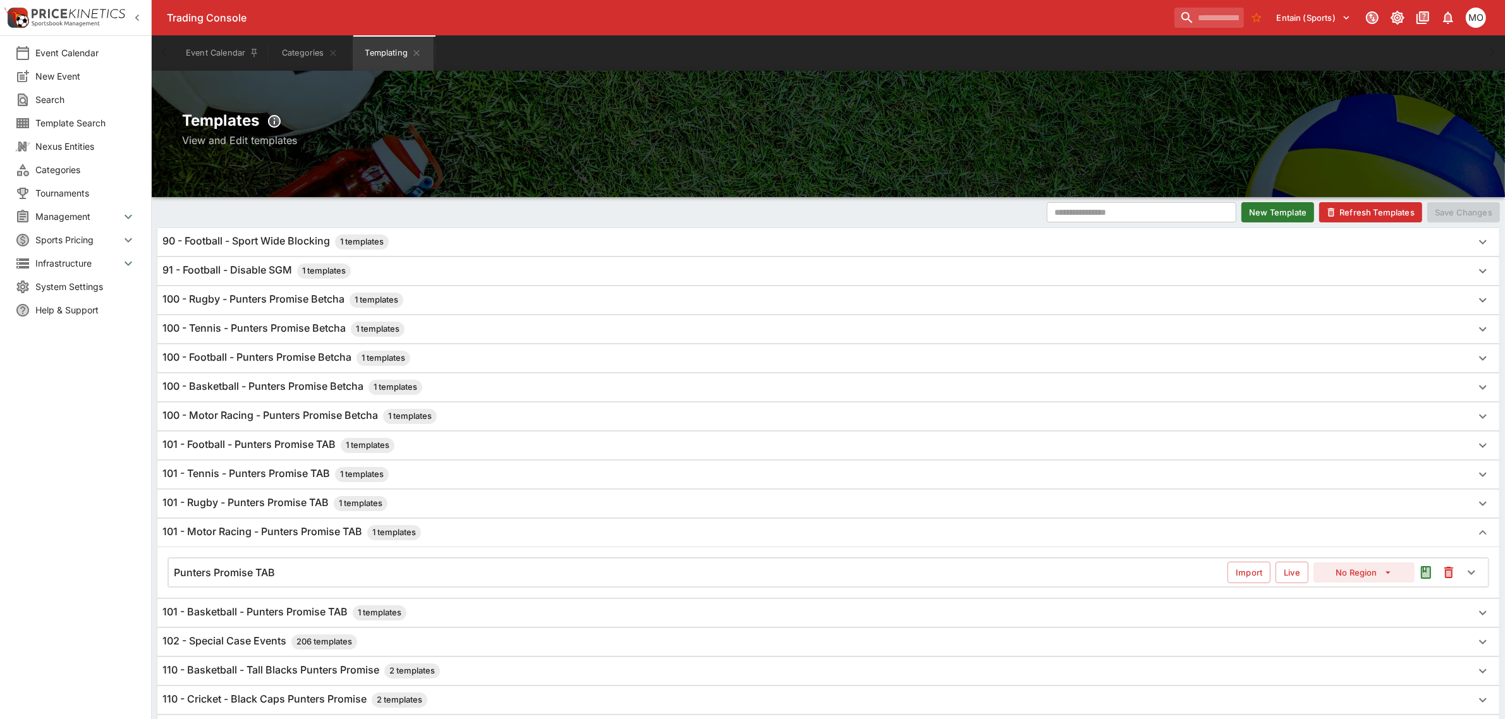
click at [392, 574] on div "Punters Promise TAB" at bounding box center [701, 572] width 1054 height 13
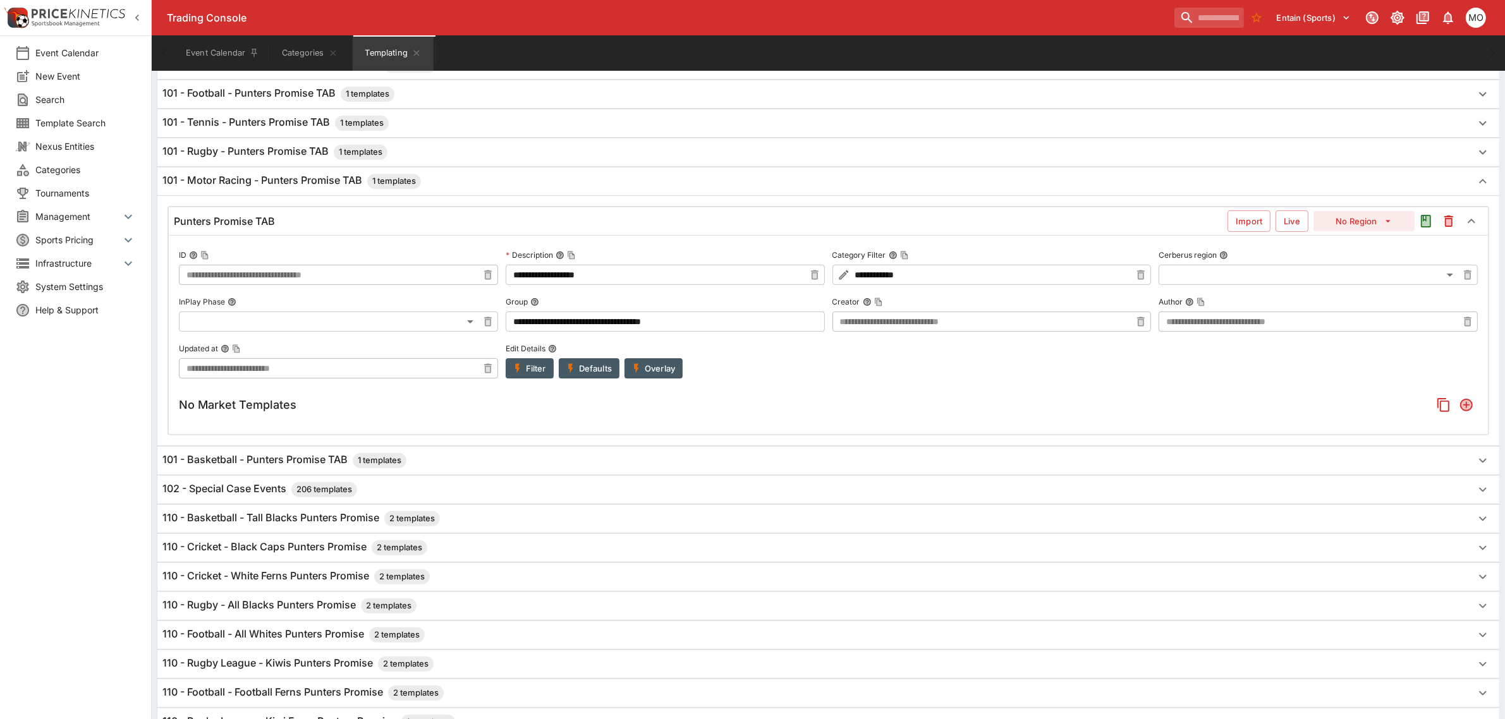
scroll to position [316, 0]
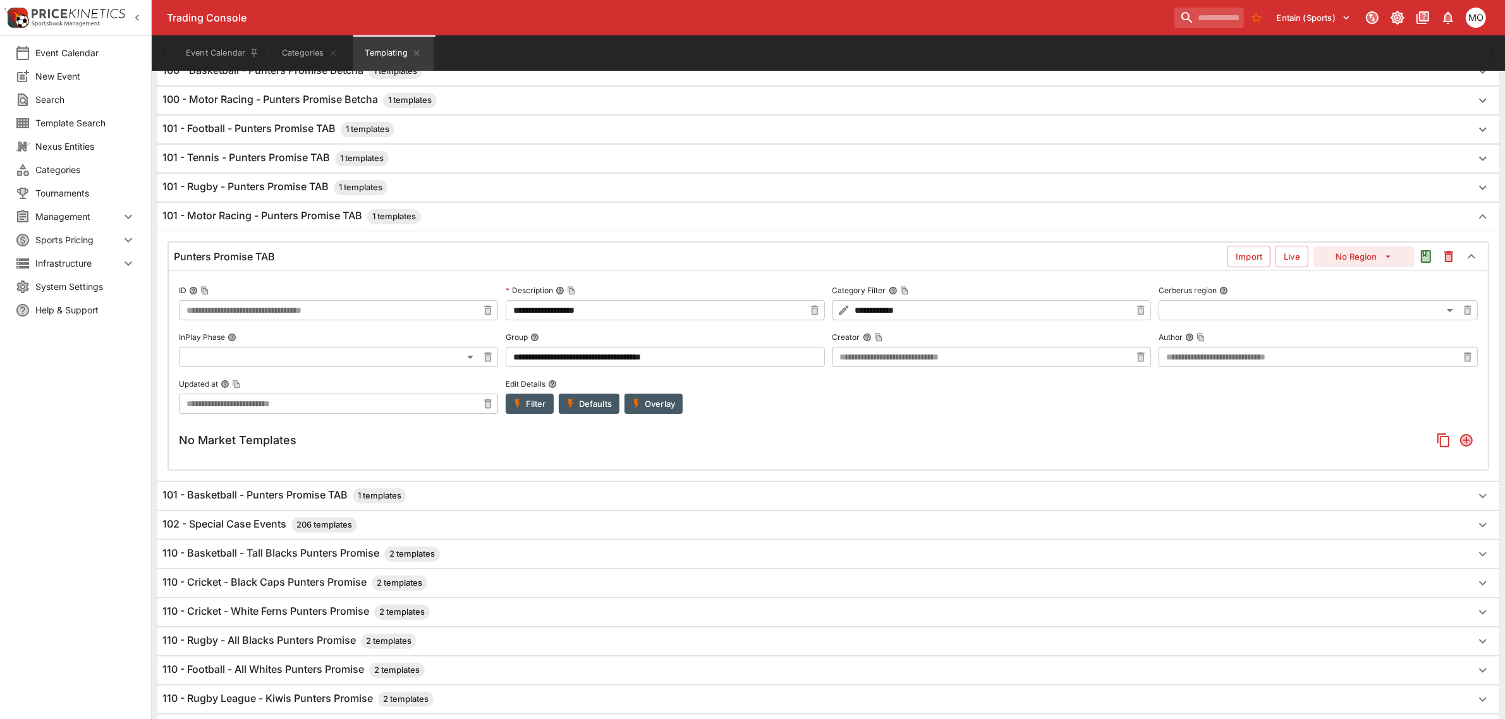
click at [1463, 439] on icon "Add" at bounding box center [1466, 440] width 13 height 13
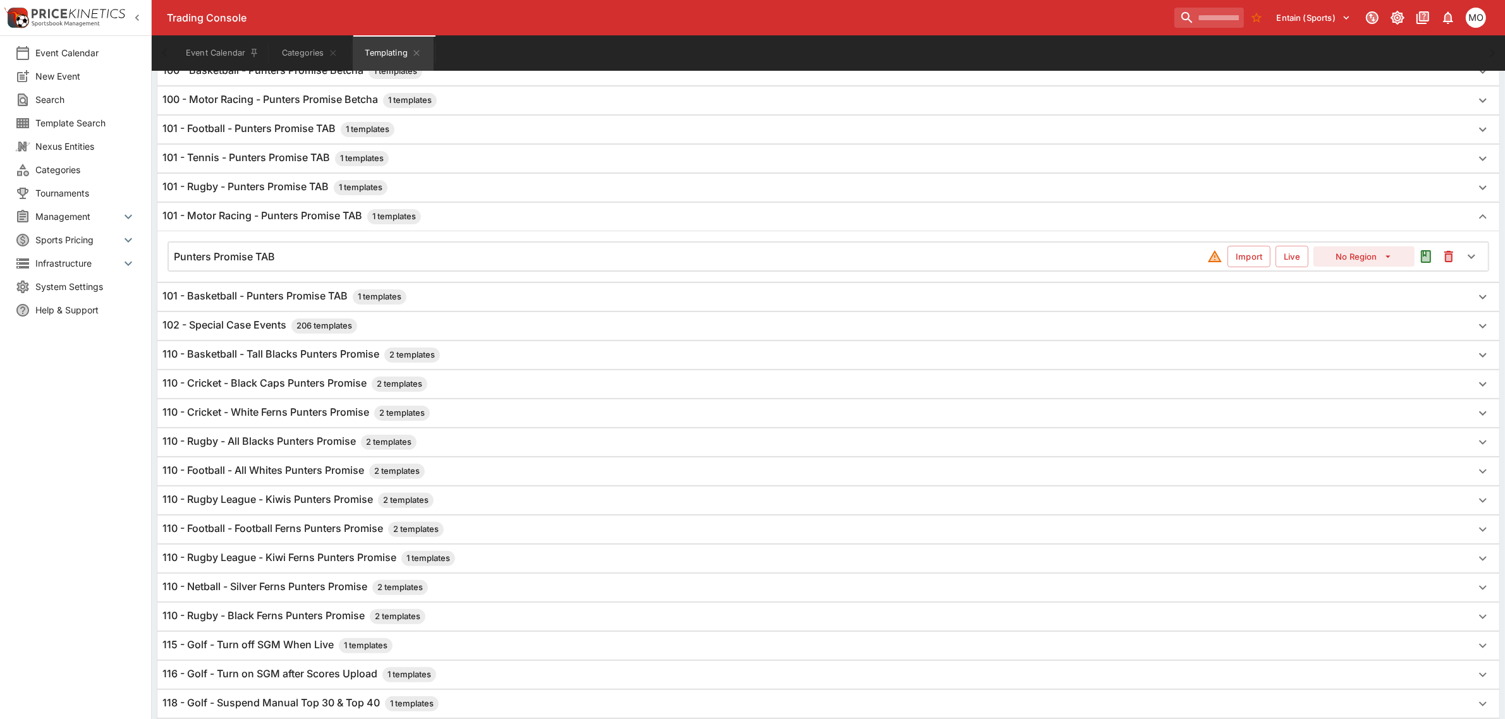
click at [373, 258] on div "Punters Promise TAB" at bounding box center [691, 256] width 1034 height 13
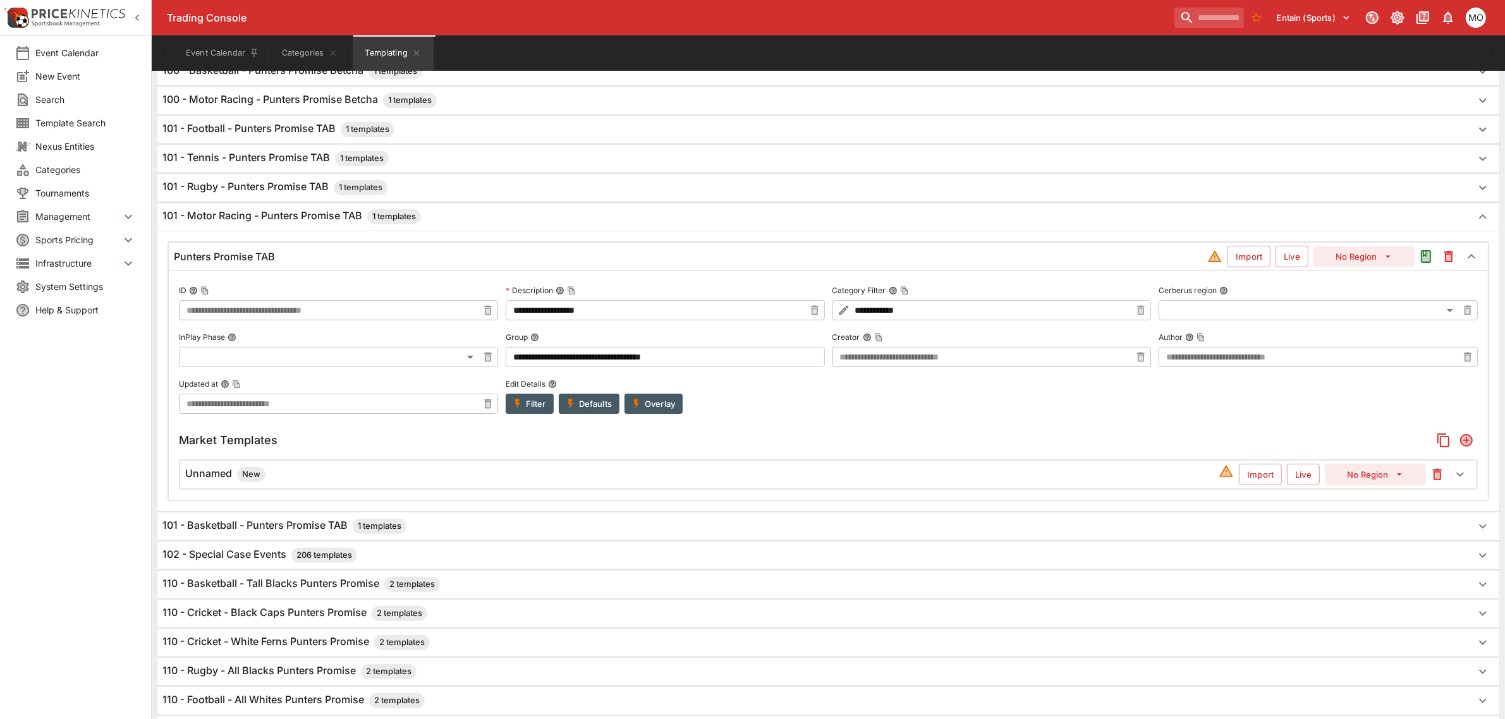
click at [210, 482] on h6 "Unnamed New" at bounding box center [225, 474] width 80 height 15
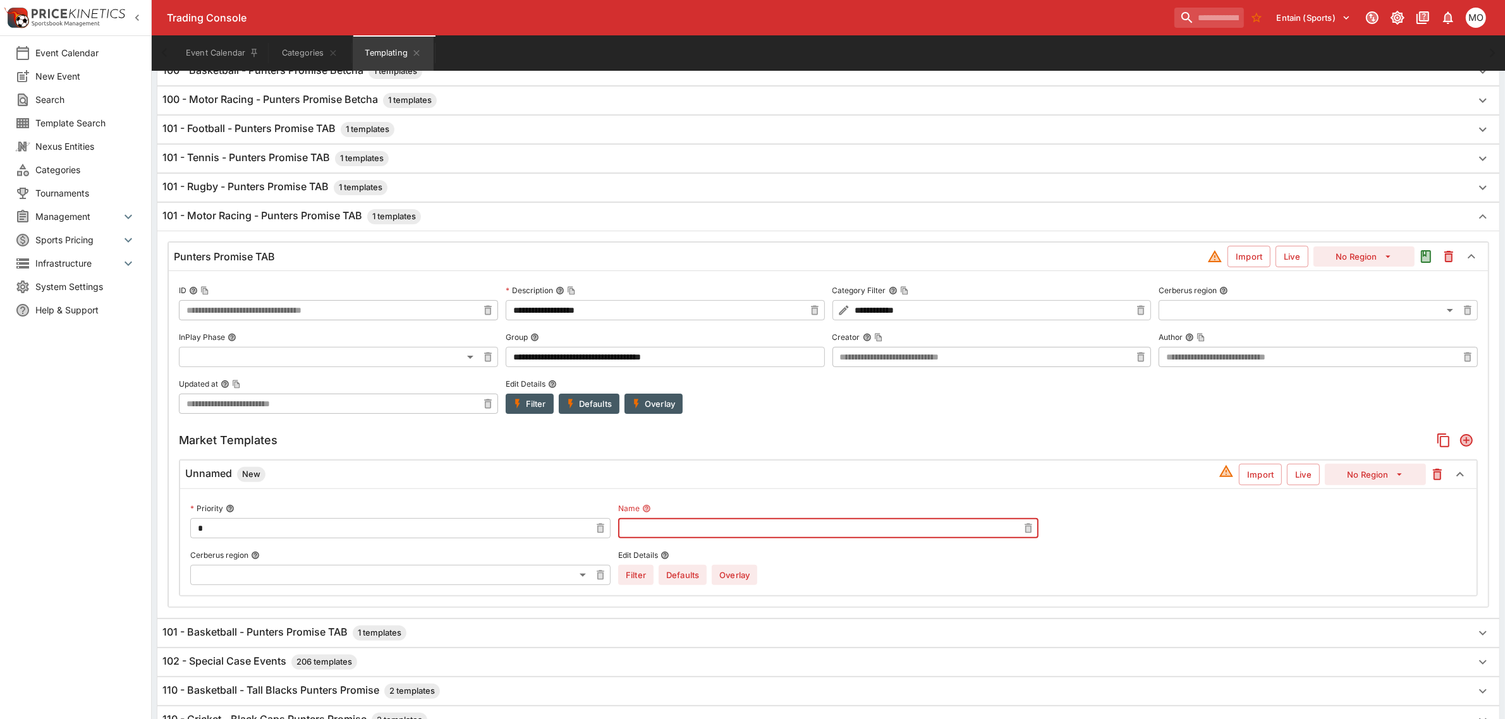
click at [652, 530] on input "text" at bounding box center [818, 528] width 400 height 20
type input "********"
click at [1354, 476] on button "No Region" at bounding box center [1375, 474] width 101 height 21
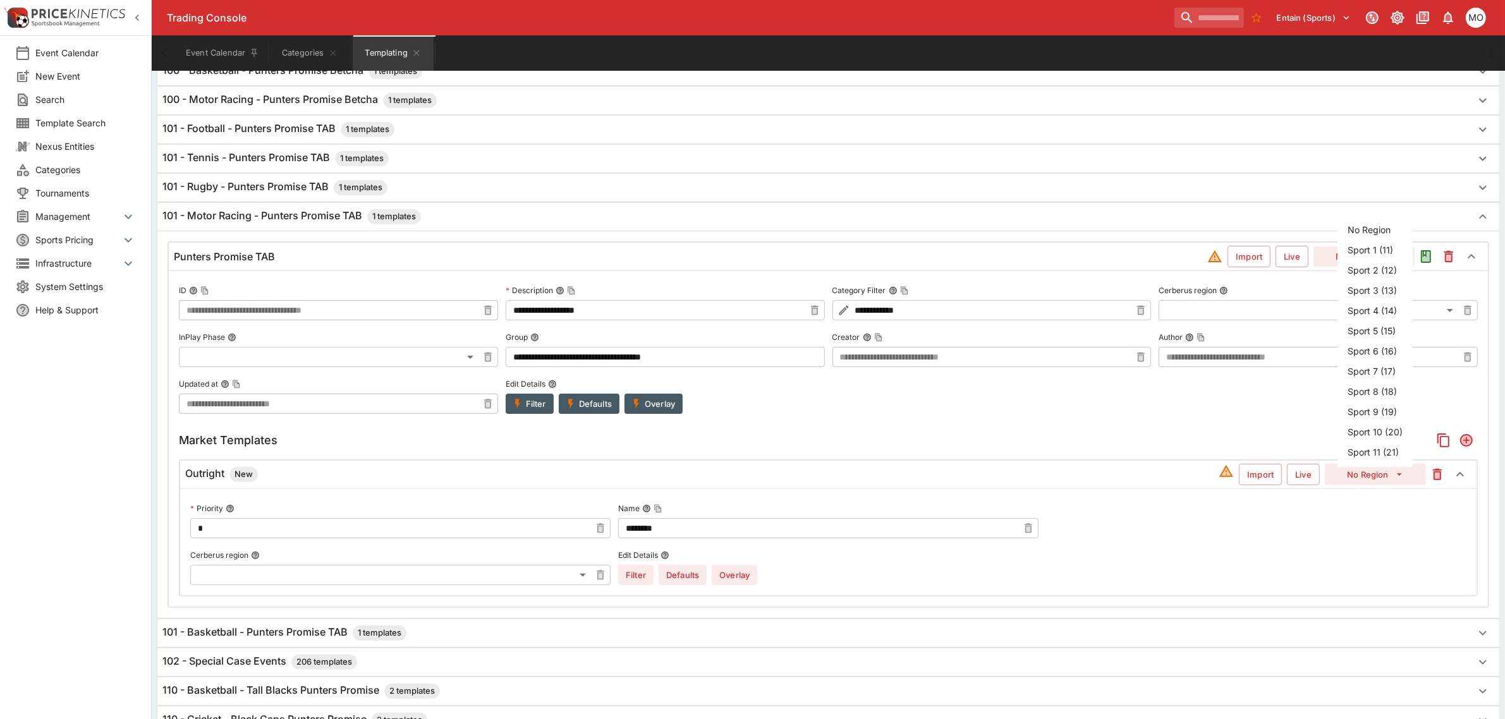
click at [1363, 266] on li "Sport 2 (12)" at bounding box center [1375, 270] width 75 height 20
type input "**"
click at [532, 405] on button "Filter" at bounding box center [530, 404] width 48 height 20
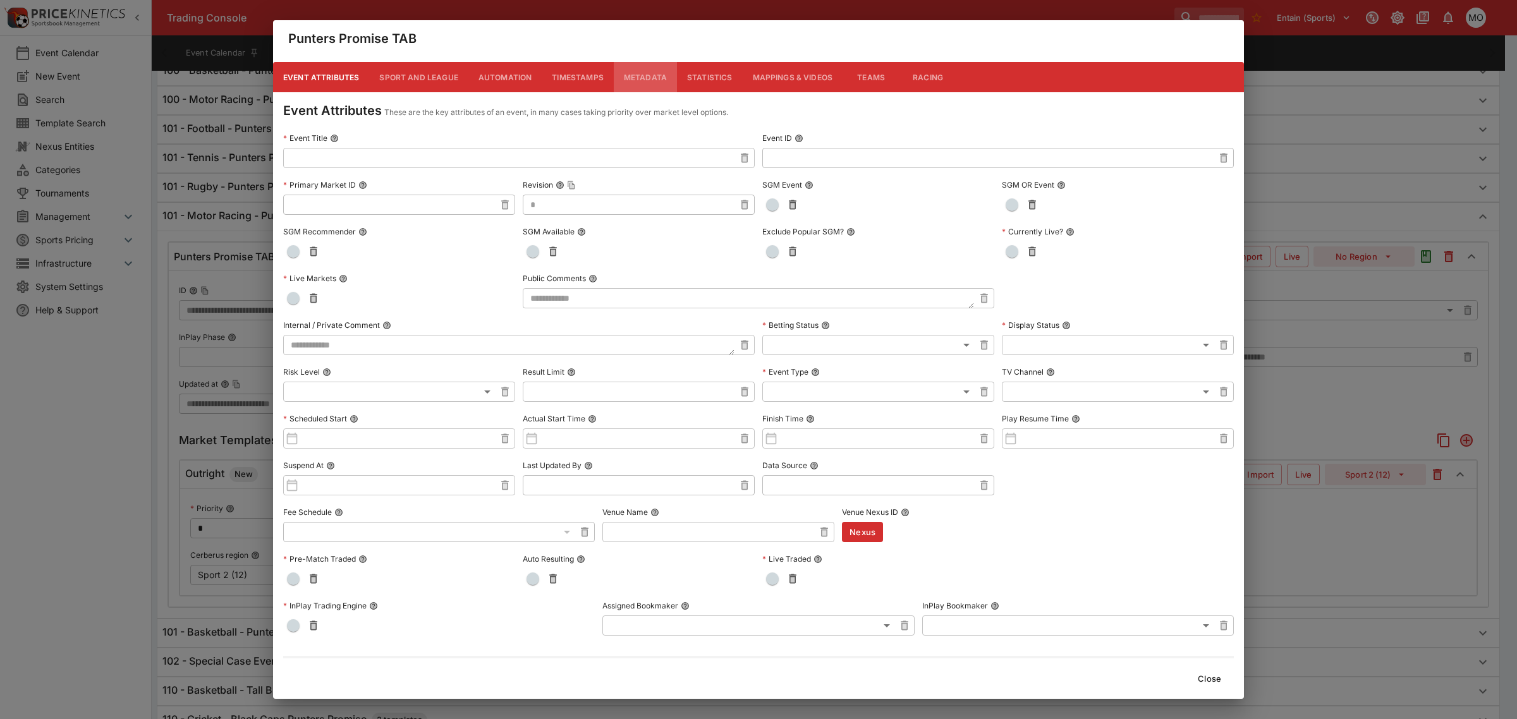
click at [640, 76] on button "Metadata" at bounding box center [645, 77] width 63 height 30
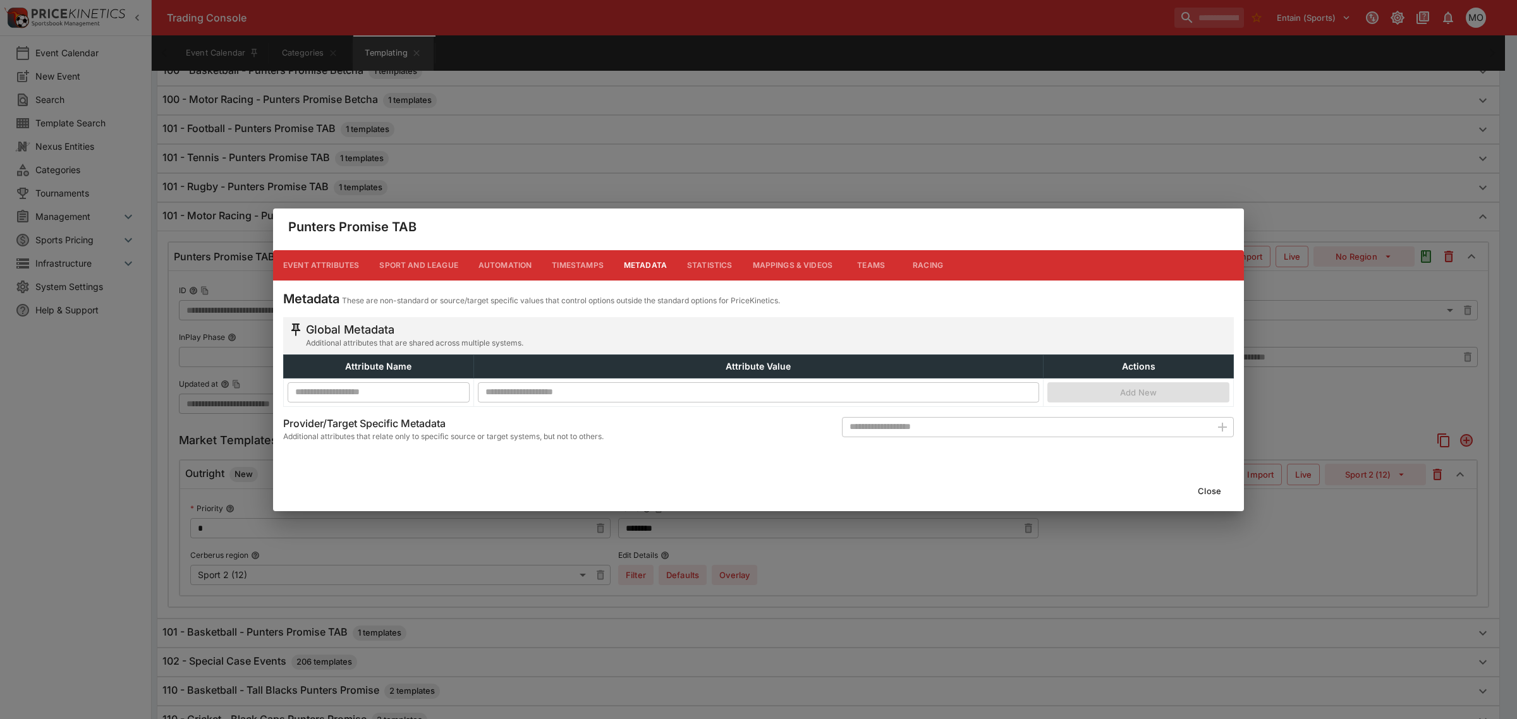
click at [880, 430] on input "text" at bounding box center [1026, 427] width 369 height 20
type input "**********"
click at [1222, 429] on icon "button" at bounding box center [1222, 427] width 9 height 9
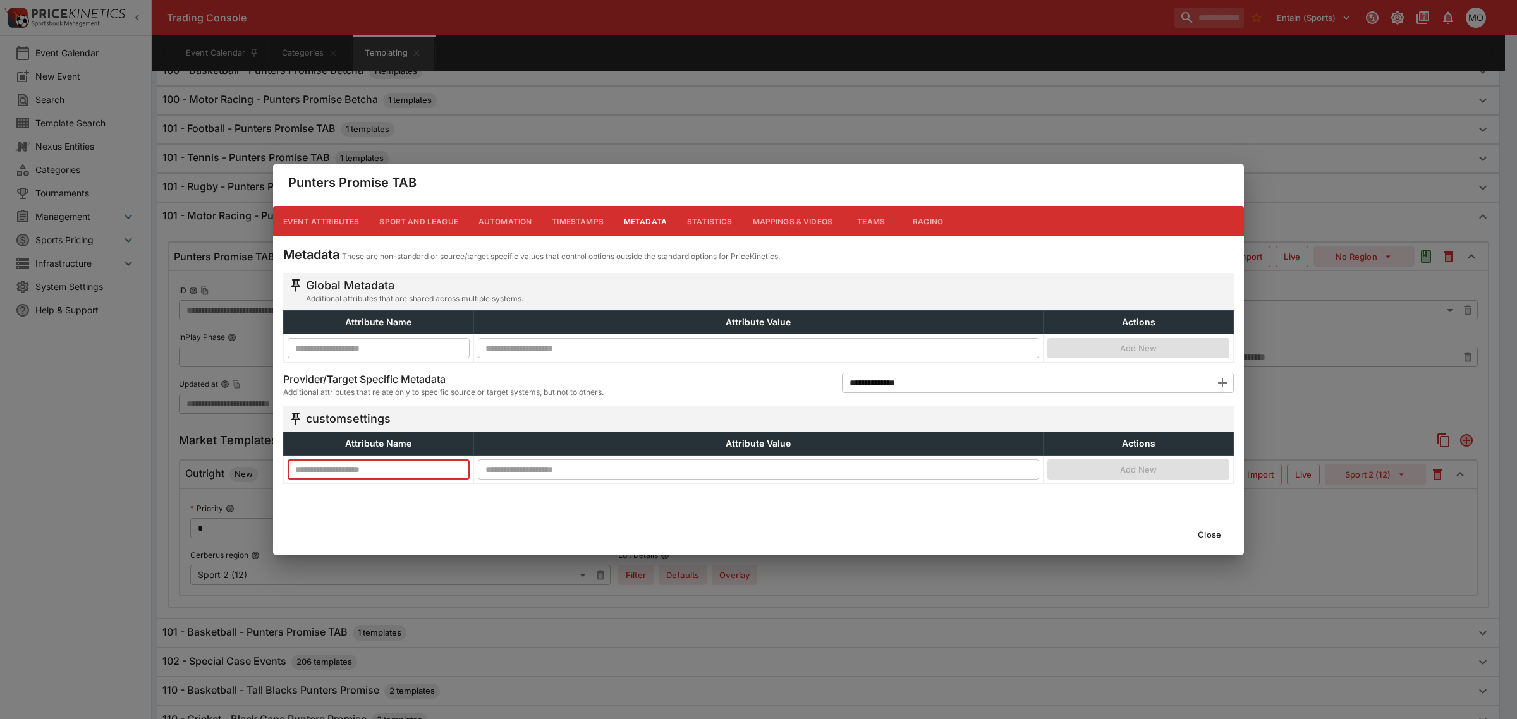
click at [434, 471] on input "text" at bounding box center [379, 470] width 182 height 20
paste input "**********"
type input "**********"
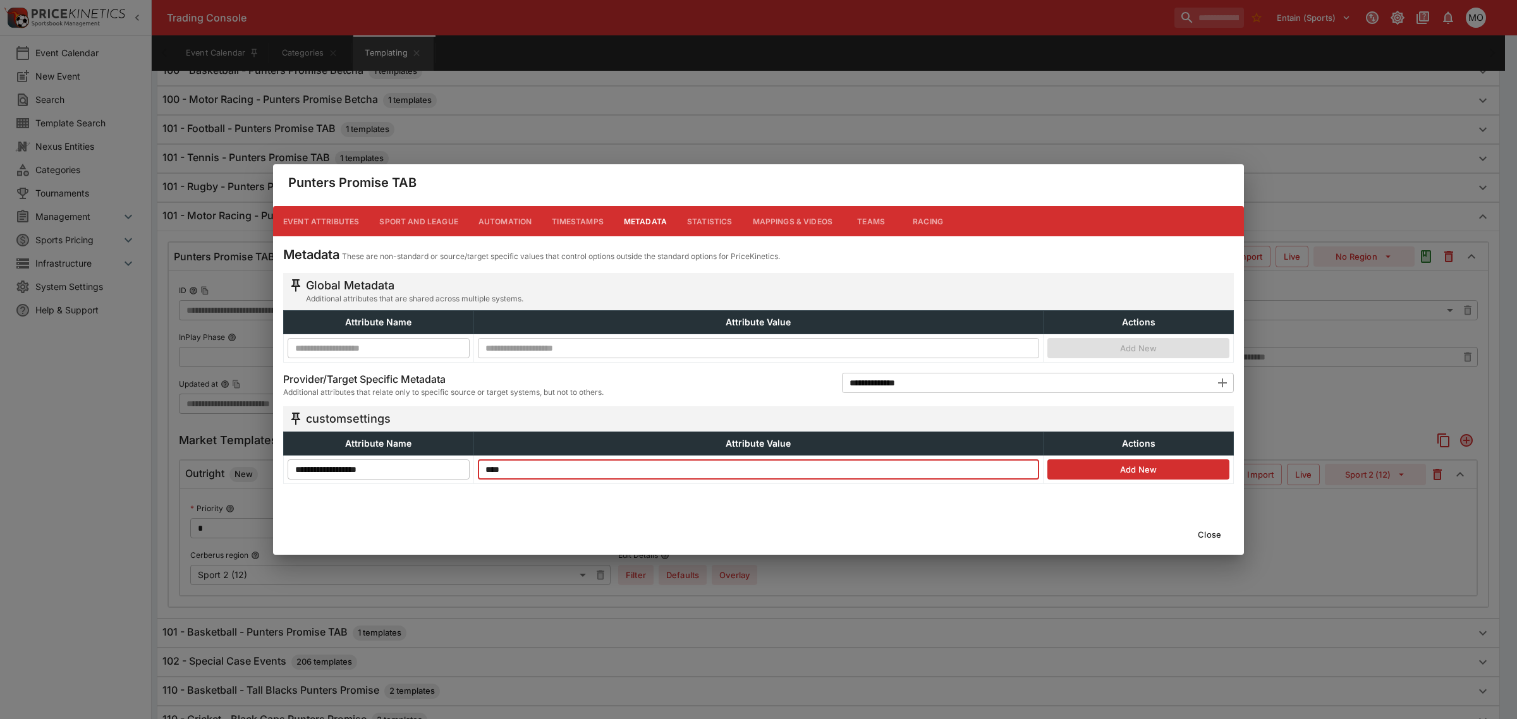
type input "****"
click at [1108, 468] on button "Add New" at bounding box center [1138, 470] width 182 height 20
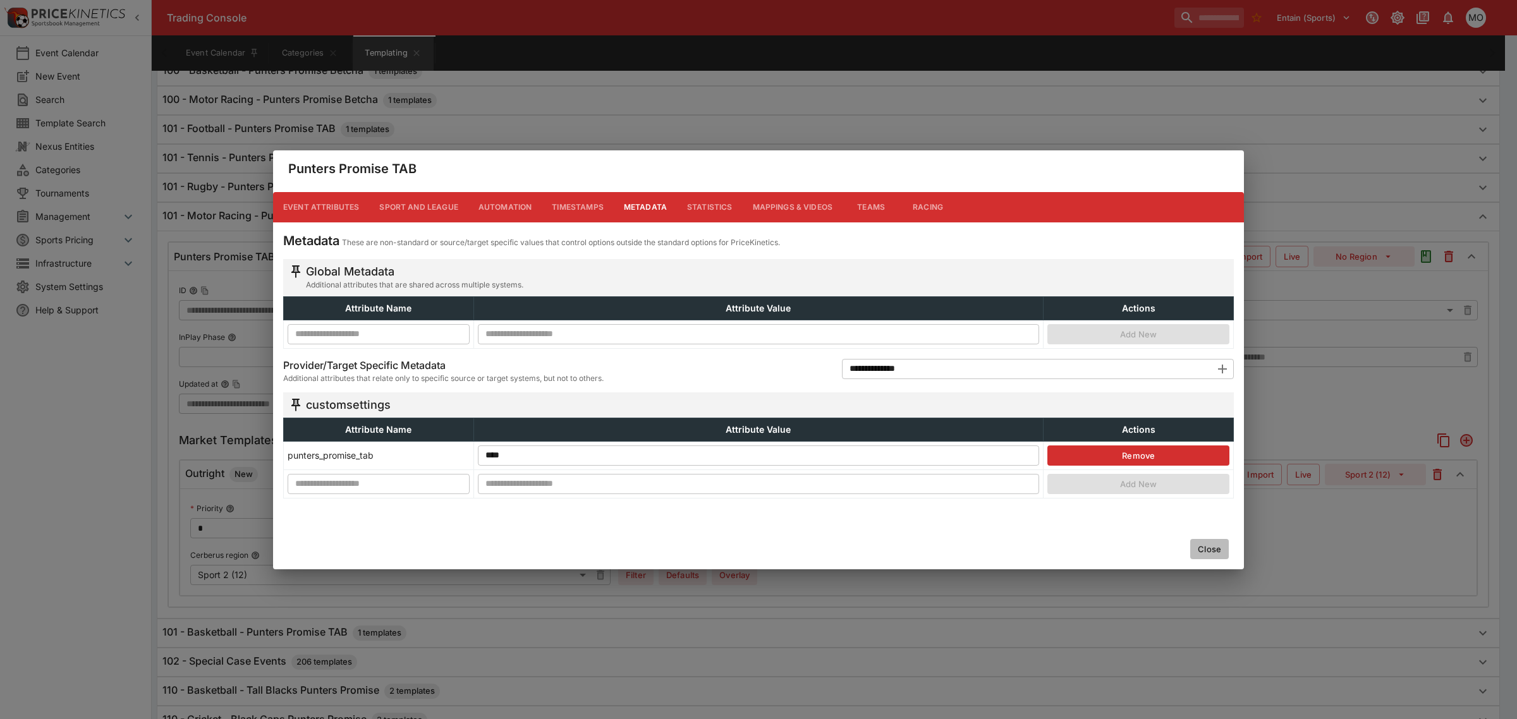
click at [1216, 549] on button "Close" at bounding box center [1209, 549] width 39 height 20
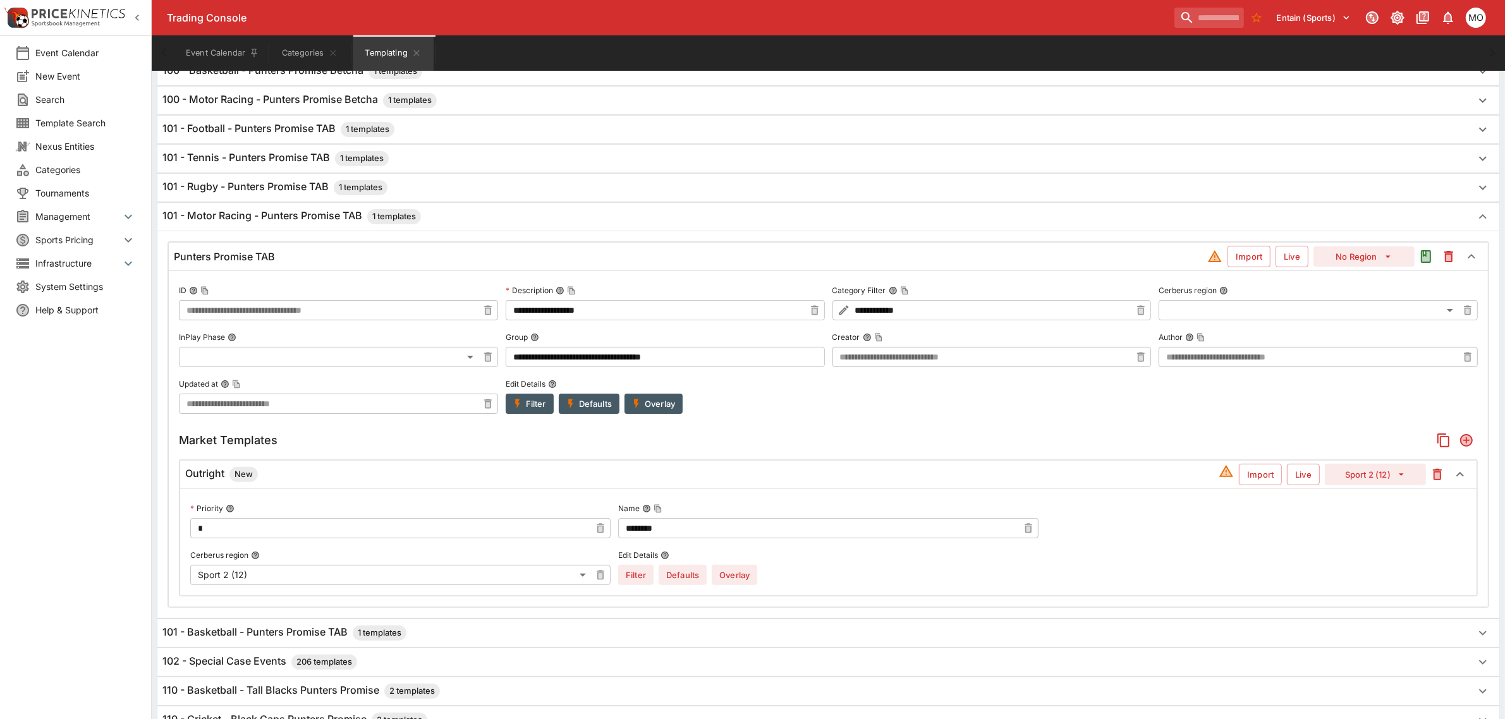
click at [1465, 440] on icon "Add" at bounding box center [1467, 441] width 10 height 10
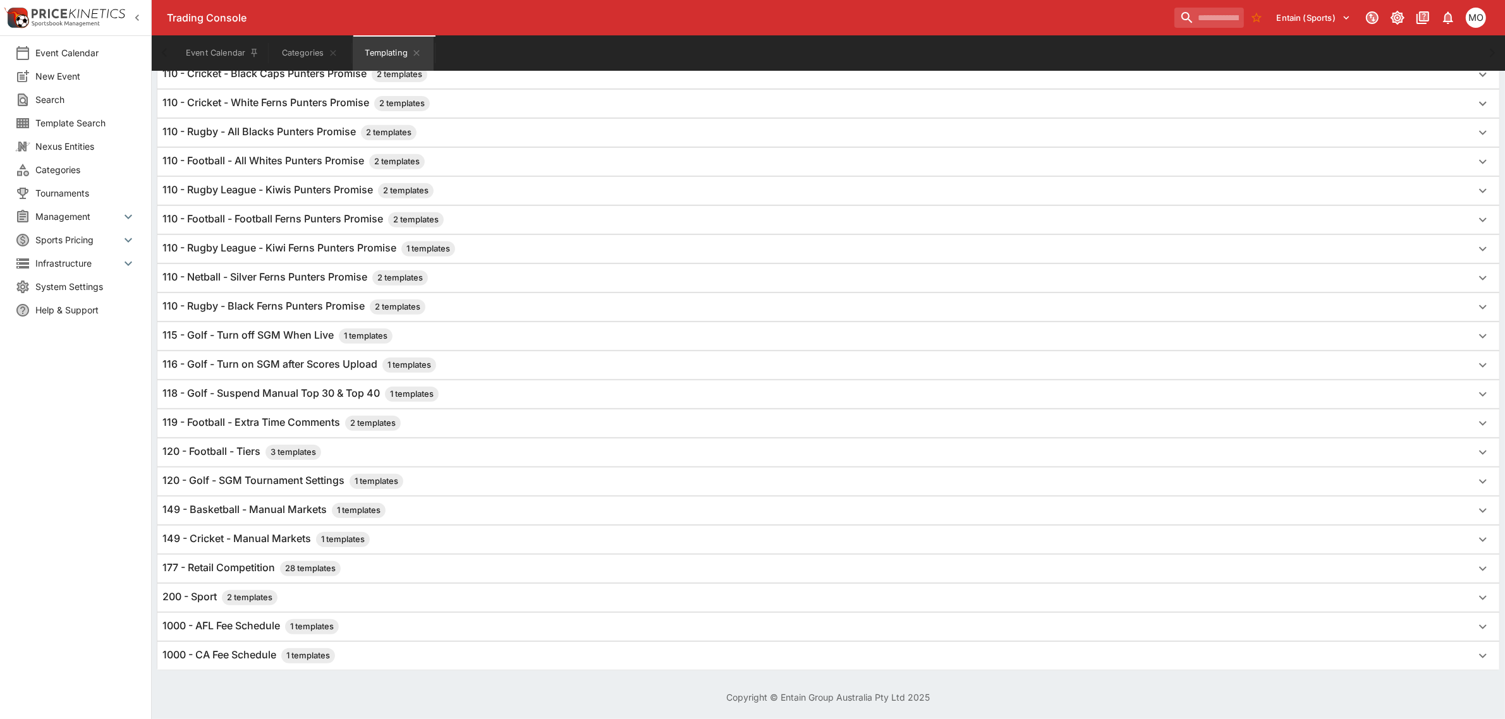
scroll to position [0, 0]
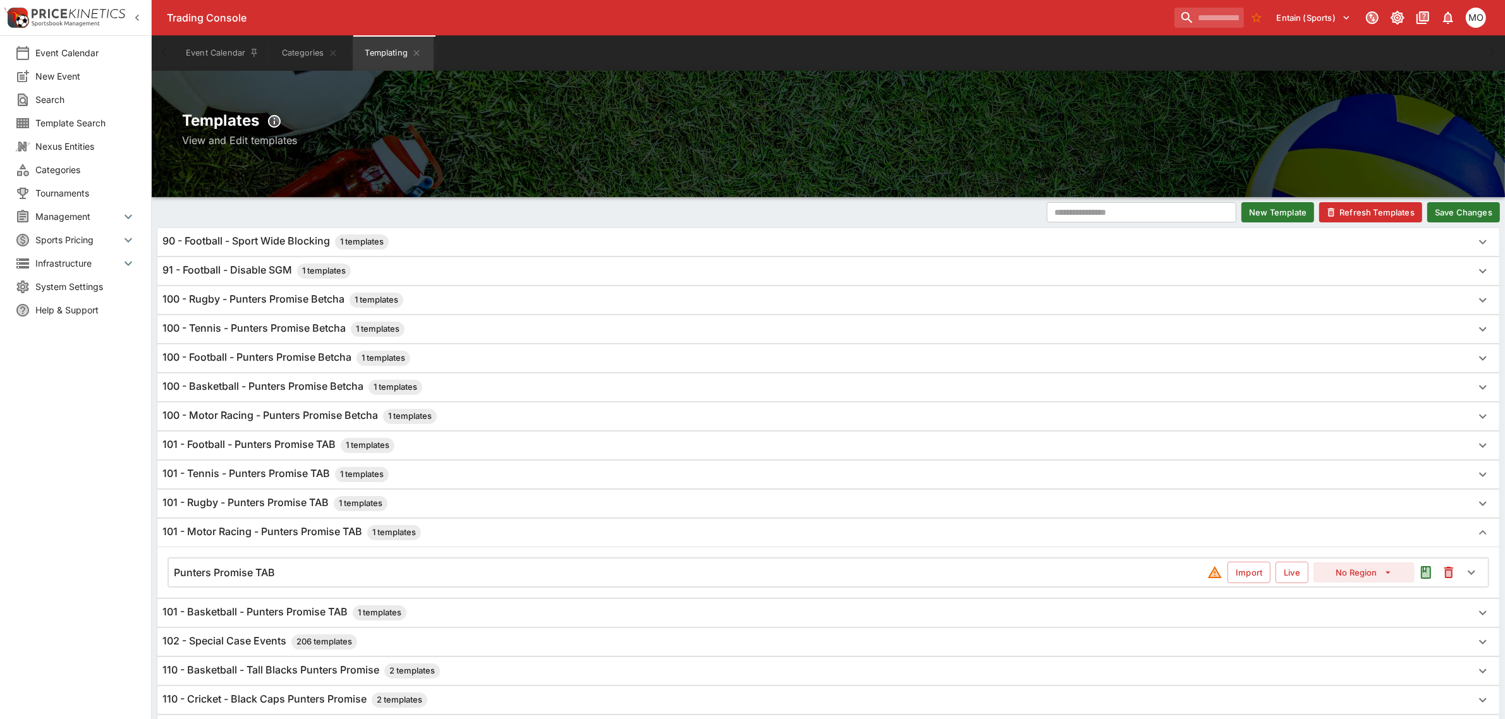
click at [295, 569] on div "Punters Promise TAB" at bounding box center [691, 572] width 1034 height 13
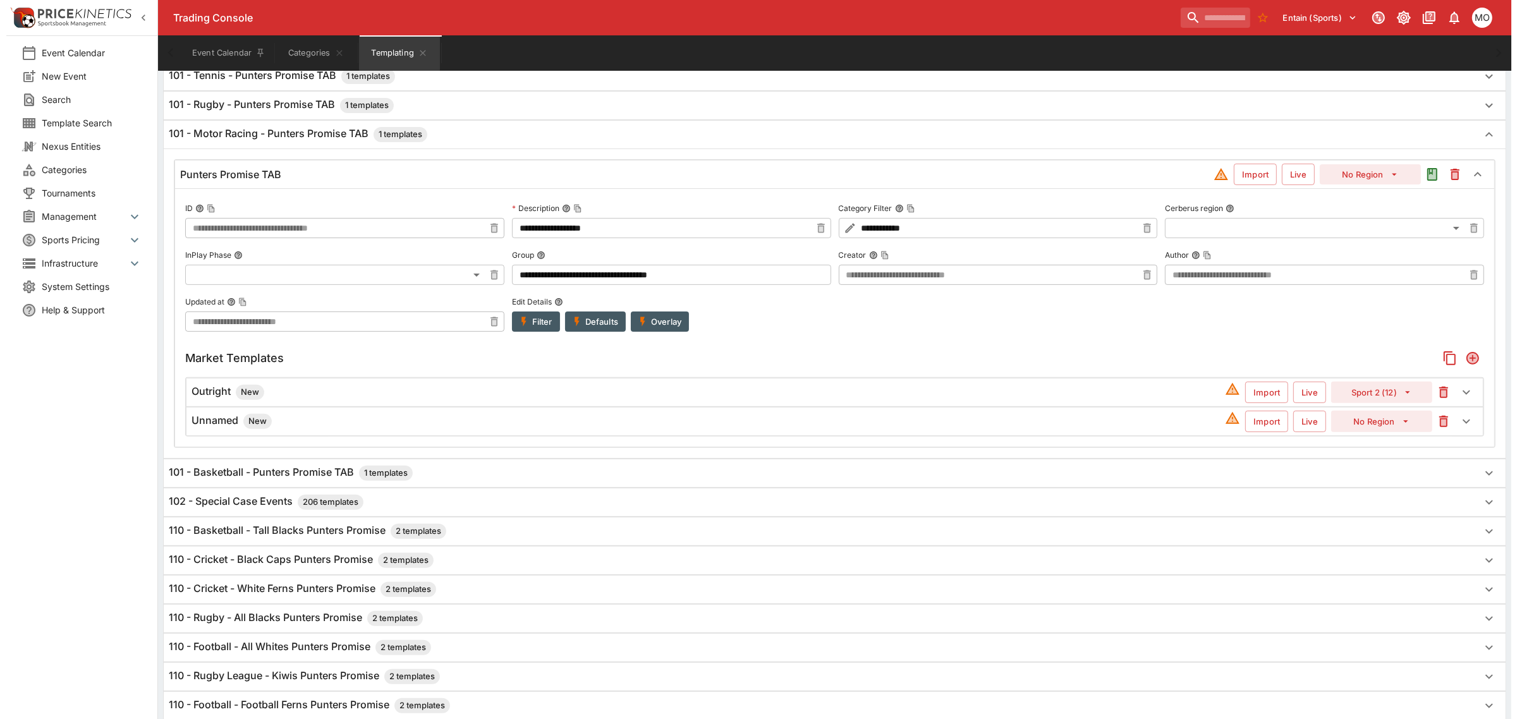
scroll to position [474, 0]
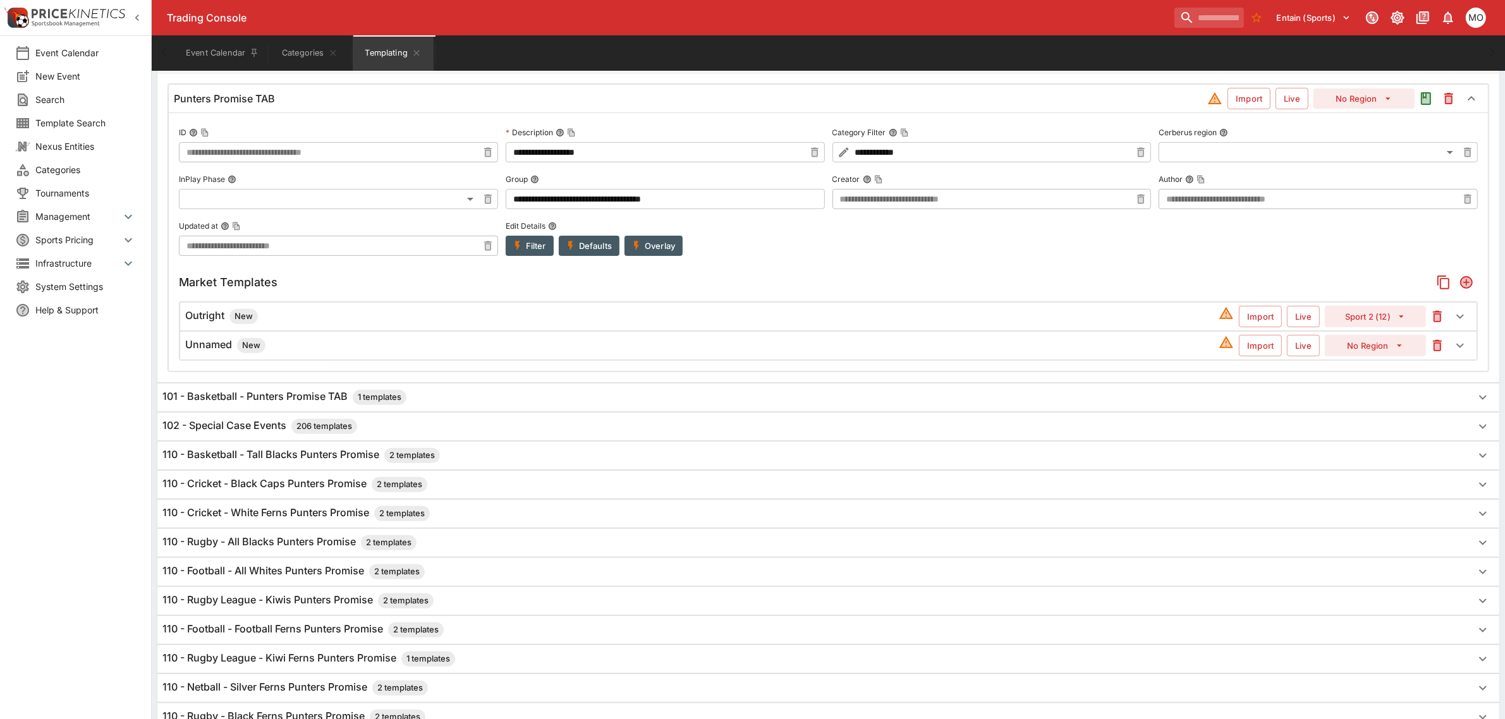
click at [216, 349] on h6 "Unnamed New" at bounding box center [225, 345] width 80 height 15
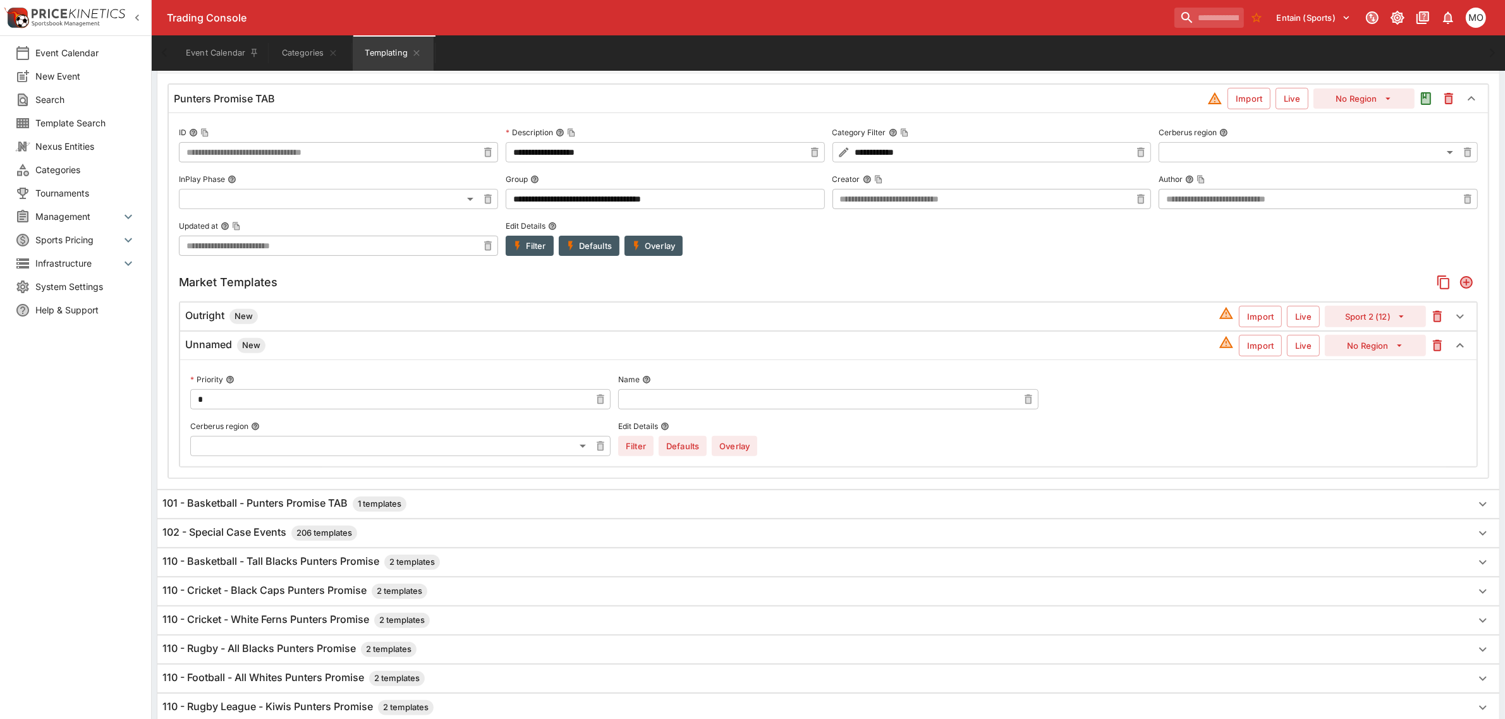
click at [216, 349] on h6 "Unnamed New" at bounding box center [225, 345] width 80 height 15
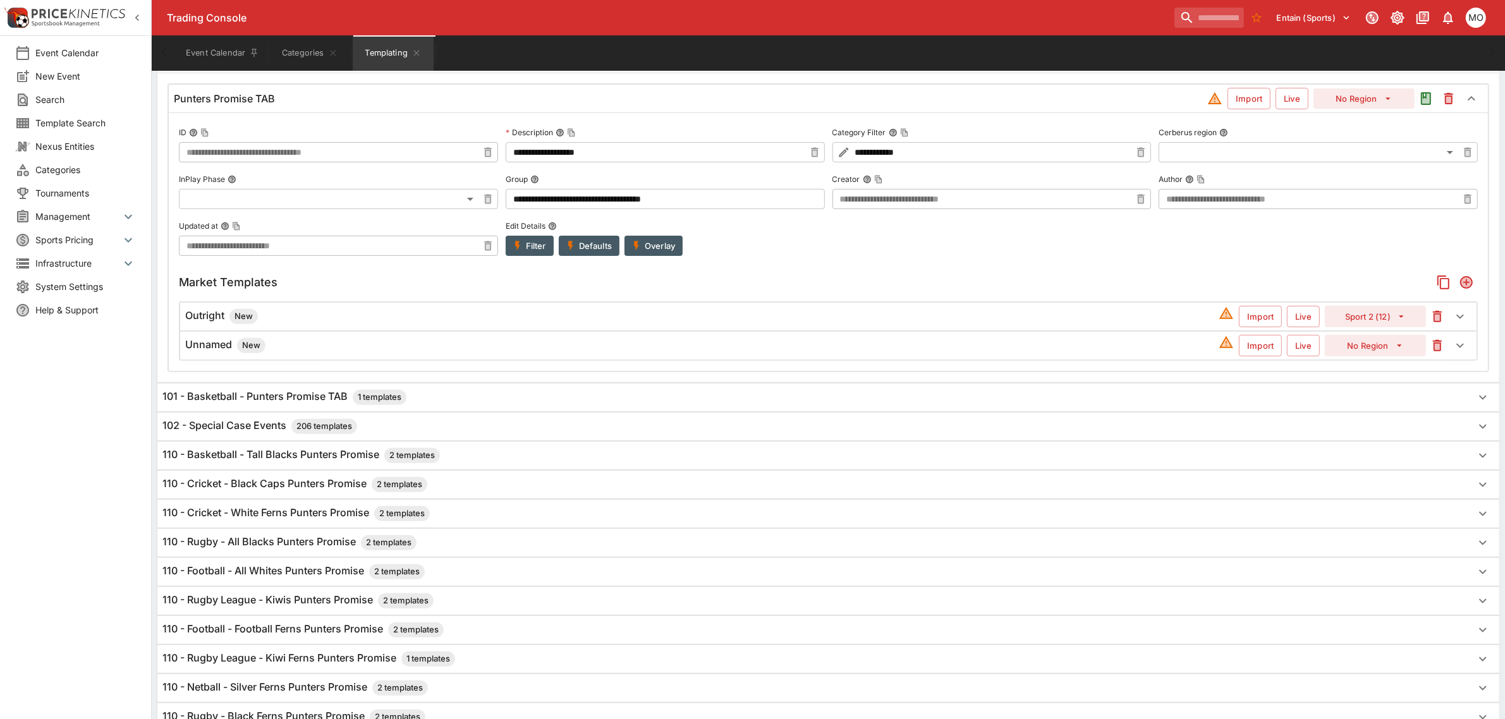
click at [245, 352] on span "New" at bounding box center [251, 345] width 28 height 13
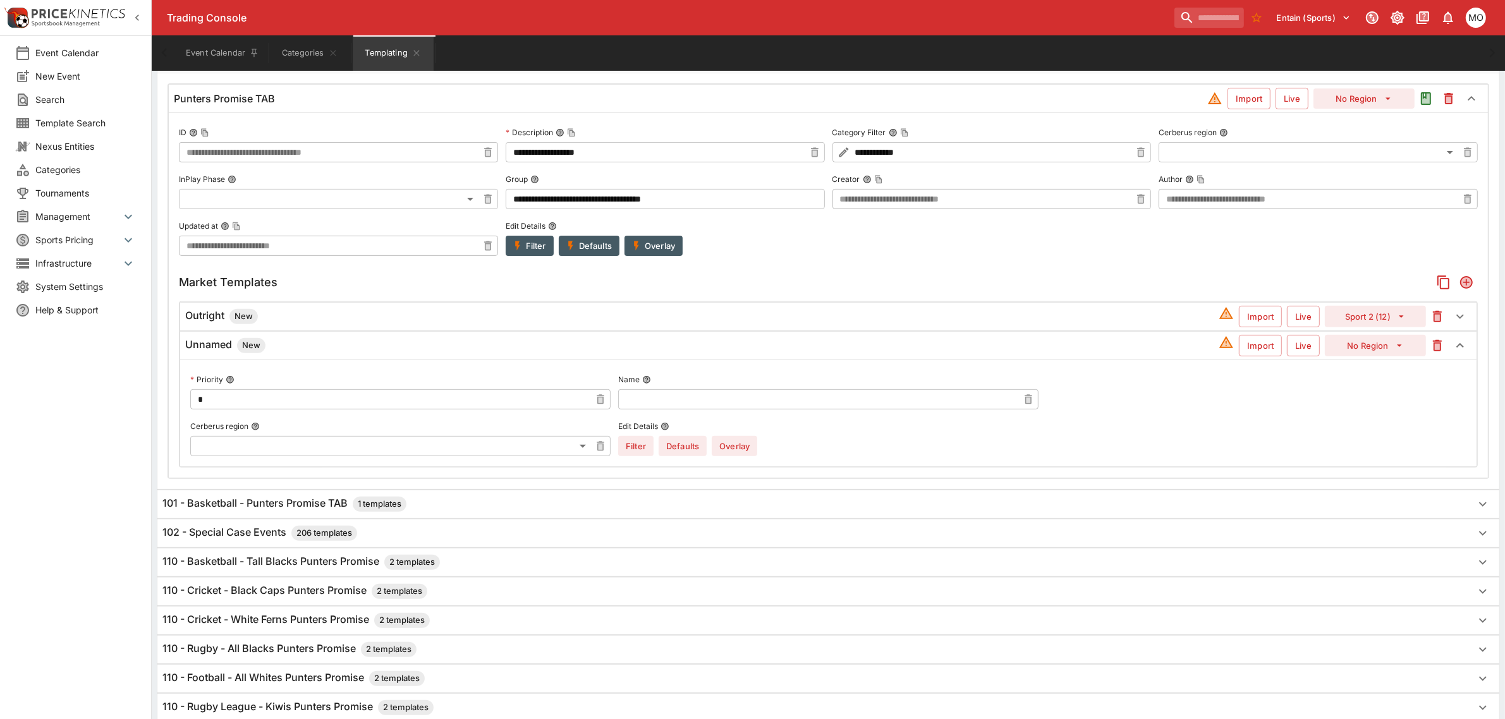
click at [658, 403] on input "text" at bounding box center [818, 399] width 400 height 20
type input "**********"
click at [1082, 455] on div "**********" at bounding box center [828, 413] width 1276 height 86
click at [1348, 340] on button "No Region" at bounding box center [1375, 345] width 101 height 21
click at [1358, 414] on li "Sport 2 (12)" at bounding box center [1375, 416] width 75 height 20
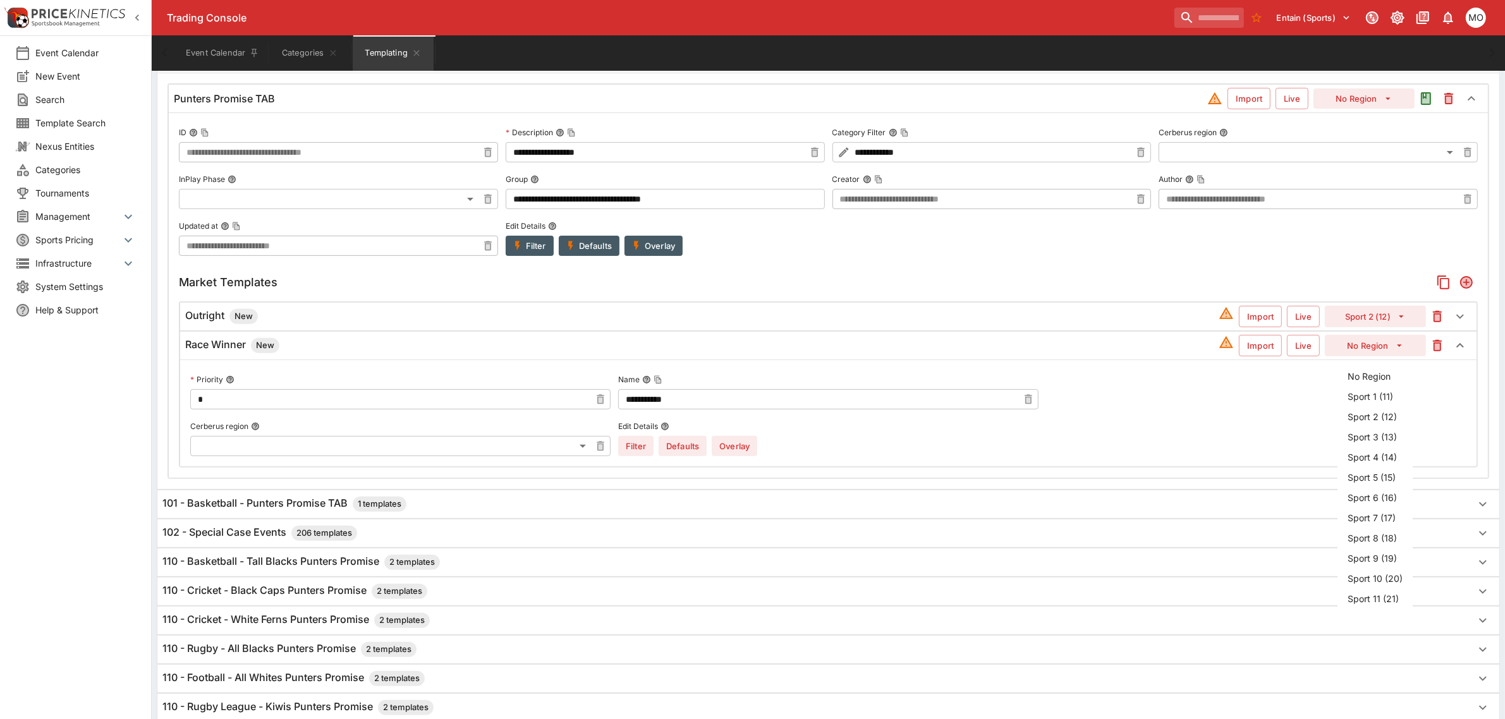
type input "**"
click at [731, 451] on button "Overlay" at bounding box center [735, 446] width 46 height 20
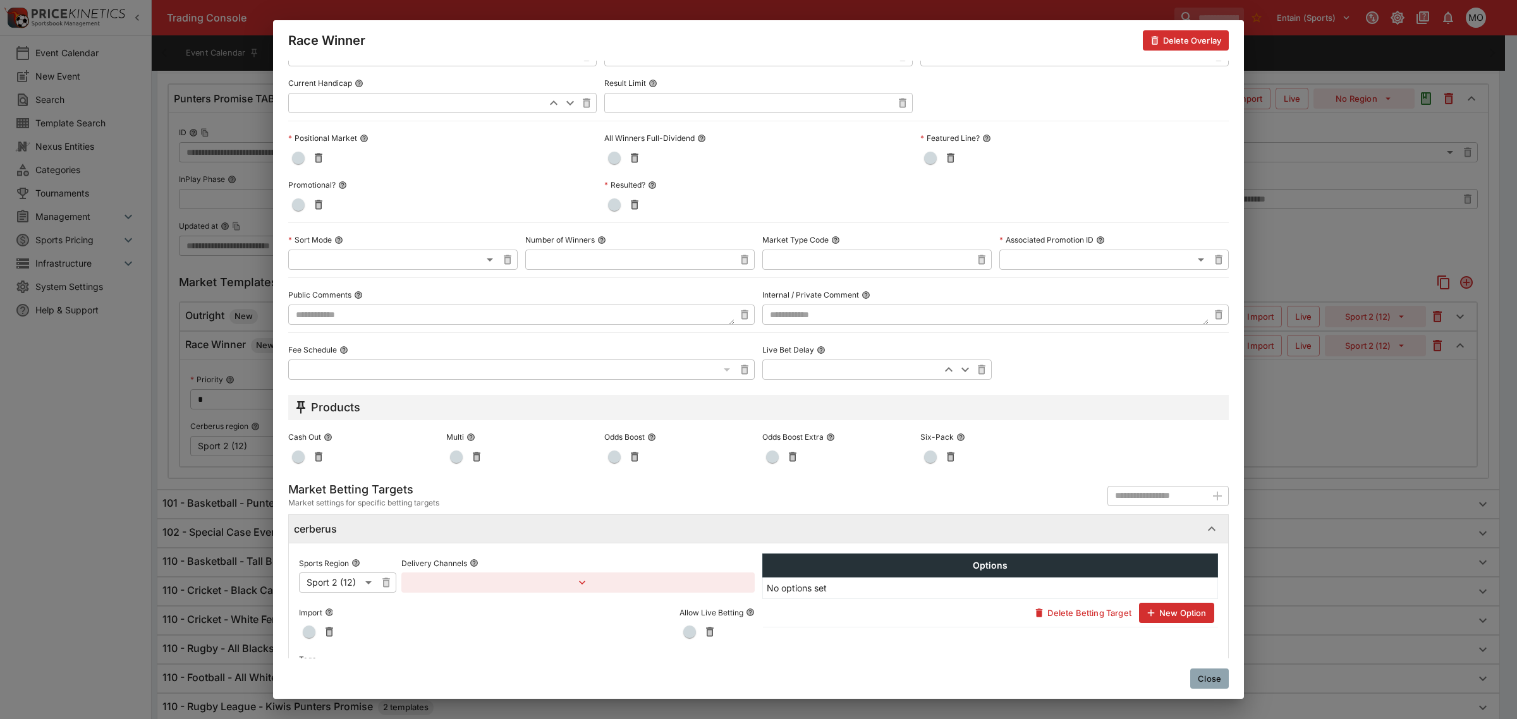
scroll to position [429, 0]
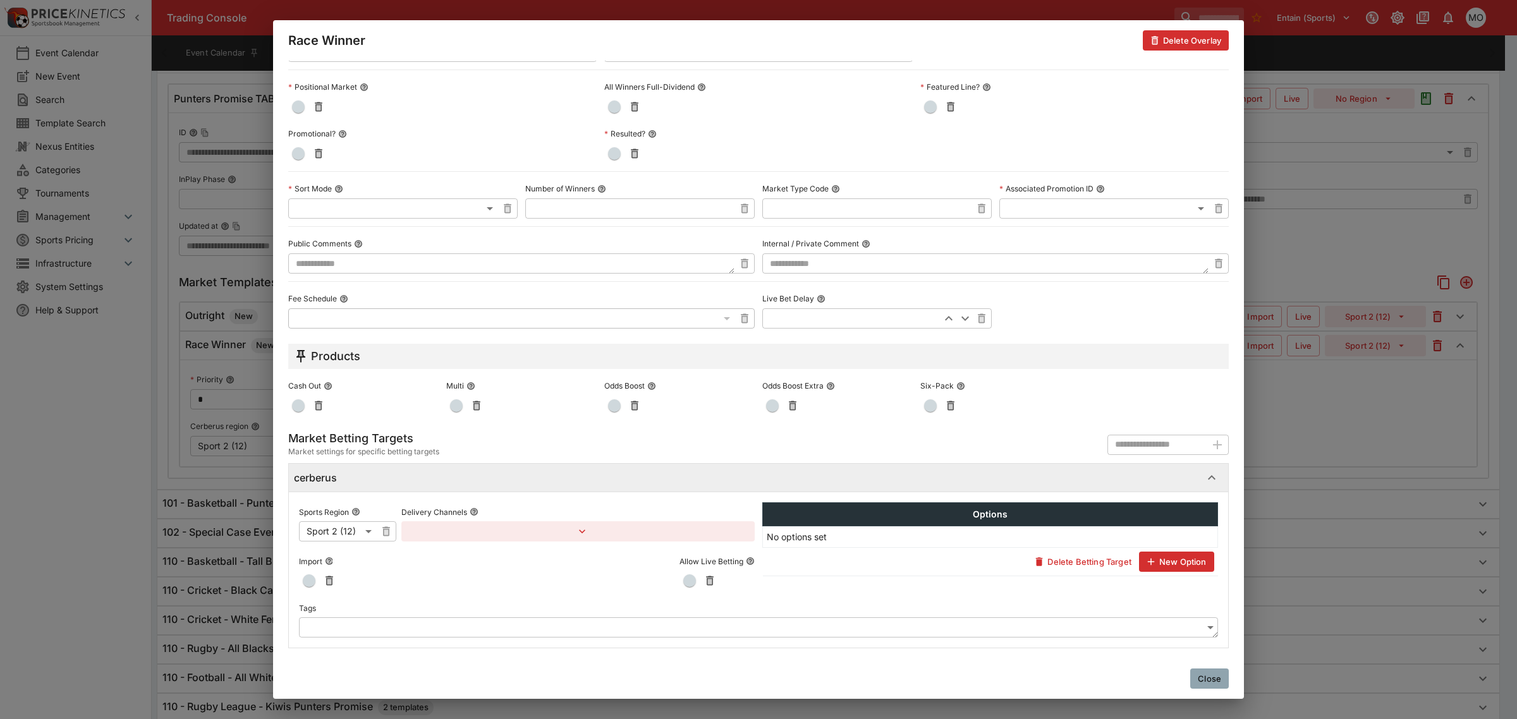
click at [476, 630] on body "Trading Console Entain (Sports) 1 MO Event Calendar New Event Search Template S…" at bounding box center [758, 381] width 1517 height 1711
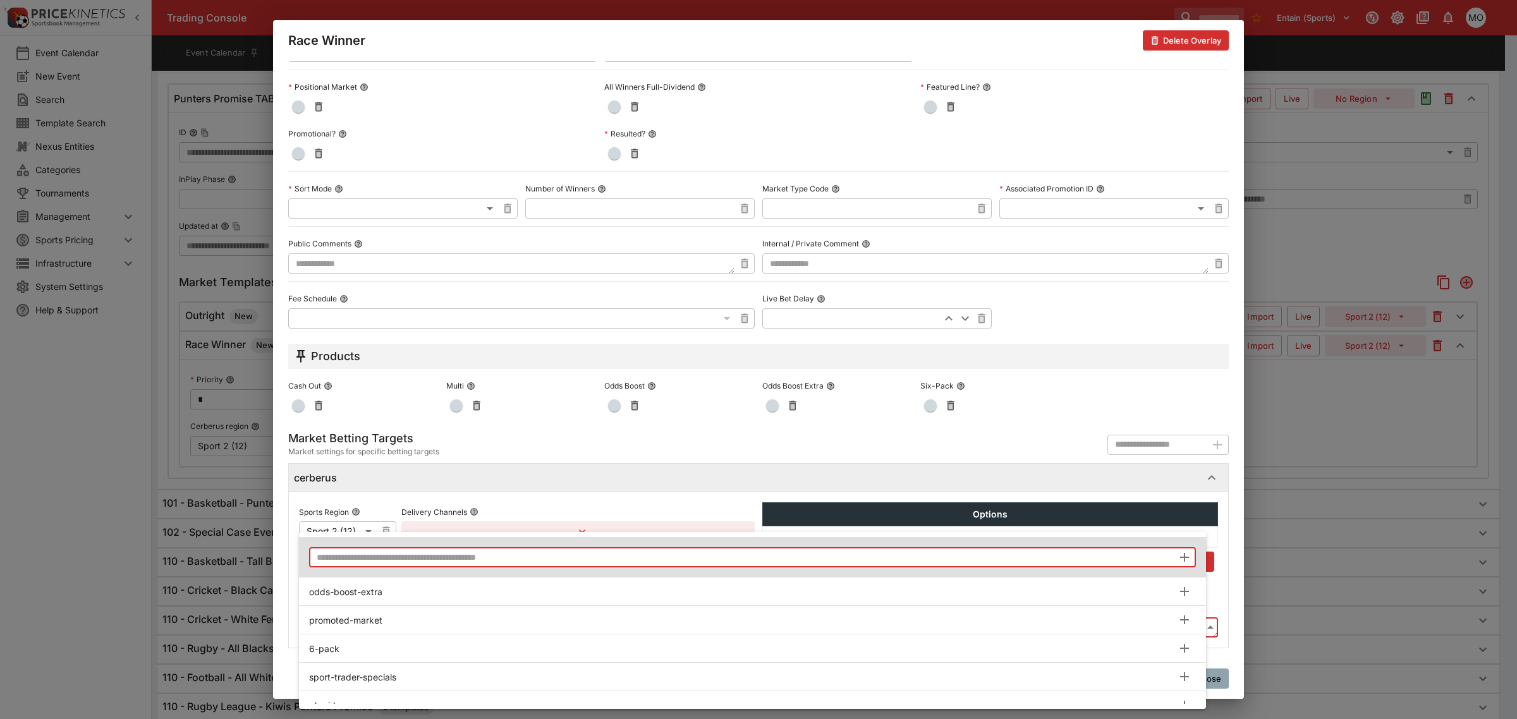
click at [468, 560] on input "text" at bounding box center [741, 557] width 864 height 20
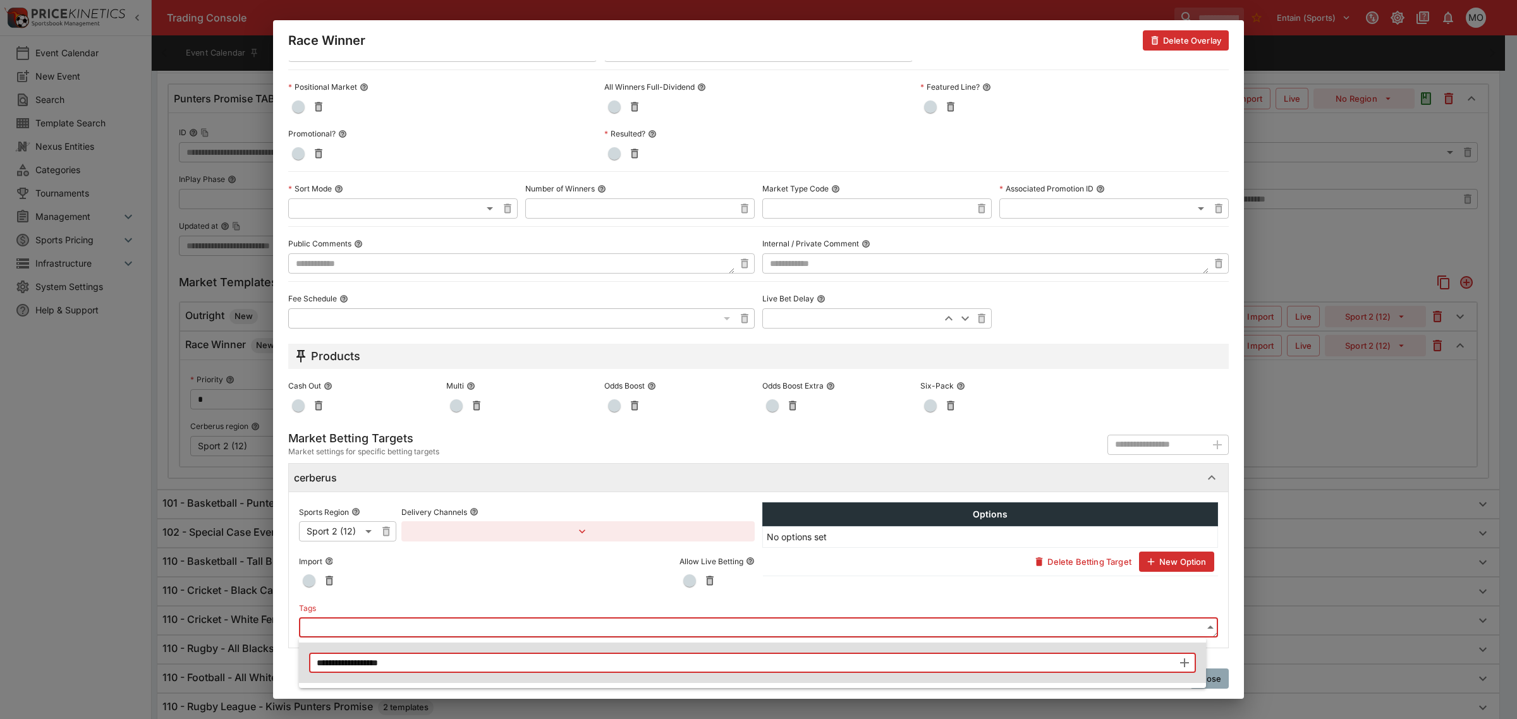
type input "**********"
click at [1184, 662] on icon "button" at bounding box center [1184, 663] width 9 height 9
type input "**********"
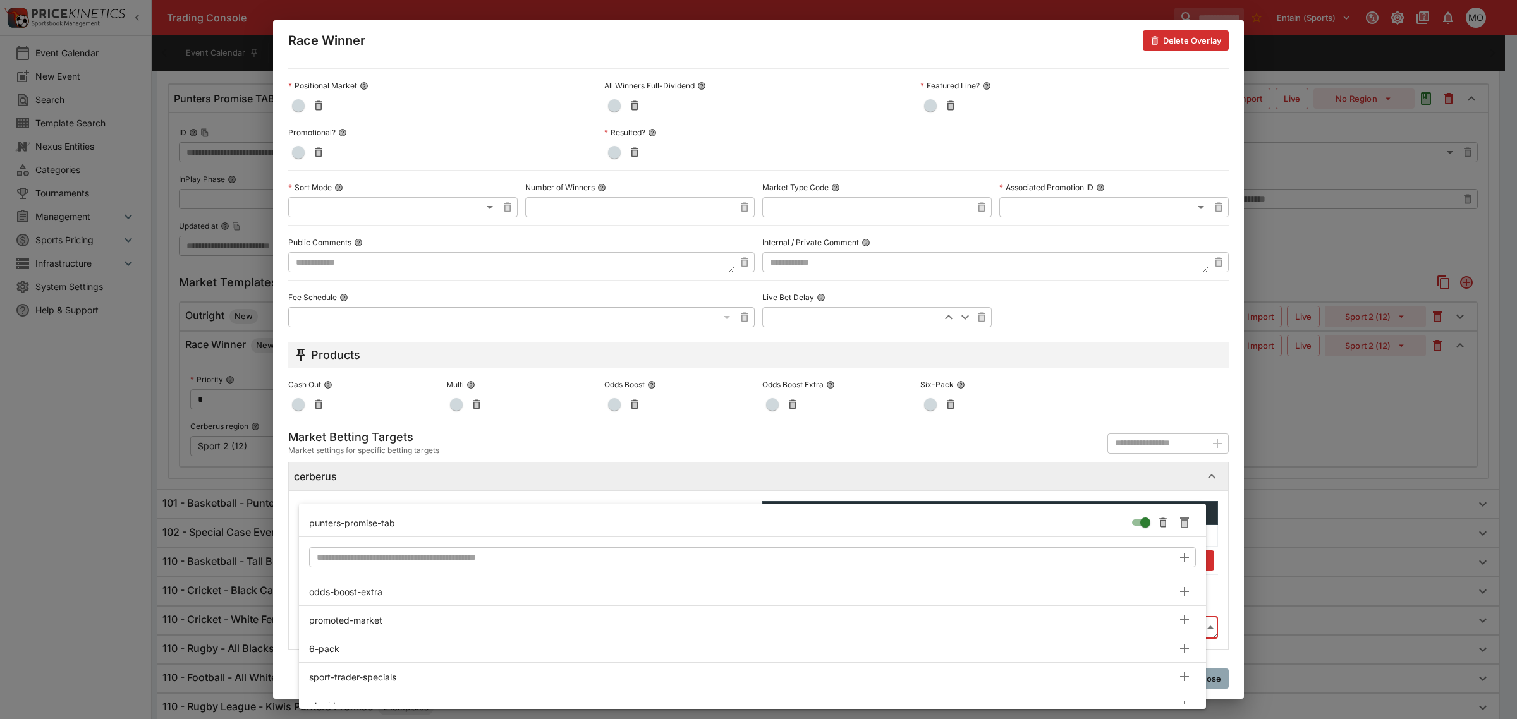
click at [1219, 529] on div at bounding box center [758, 359] width 1517 height 719
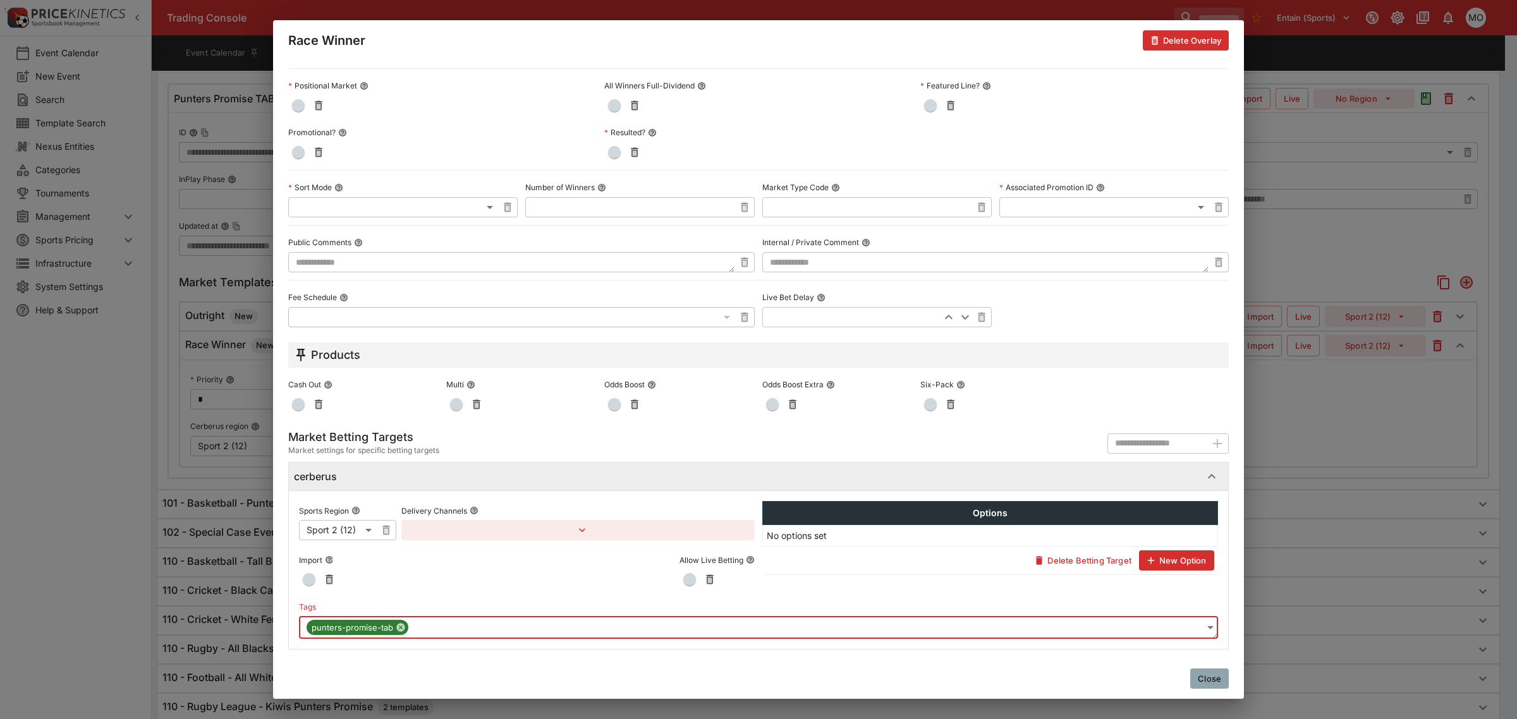
scroll to position [0, 0]
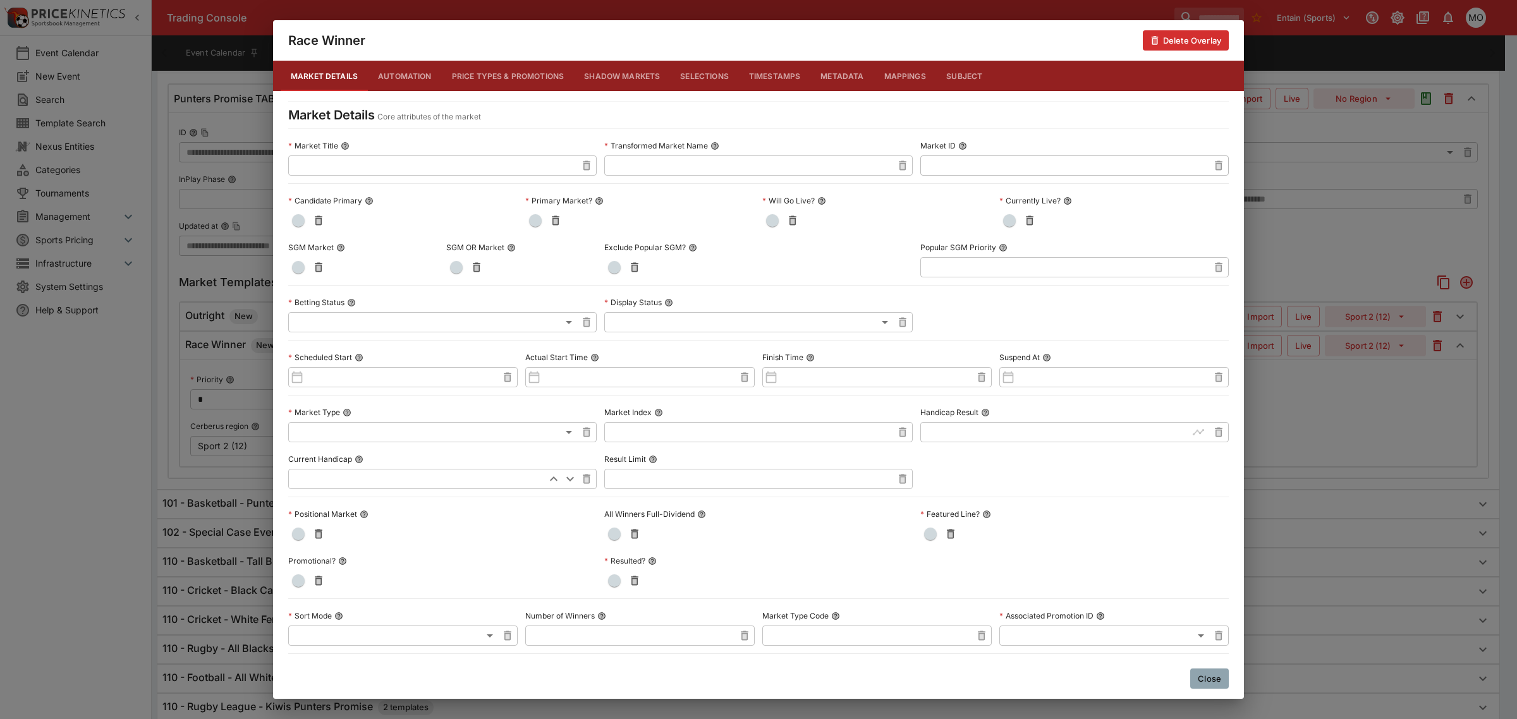
click at [1218, 673] on button "Close" at bounding box center [1209, 679] width 39 height 20
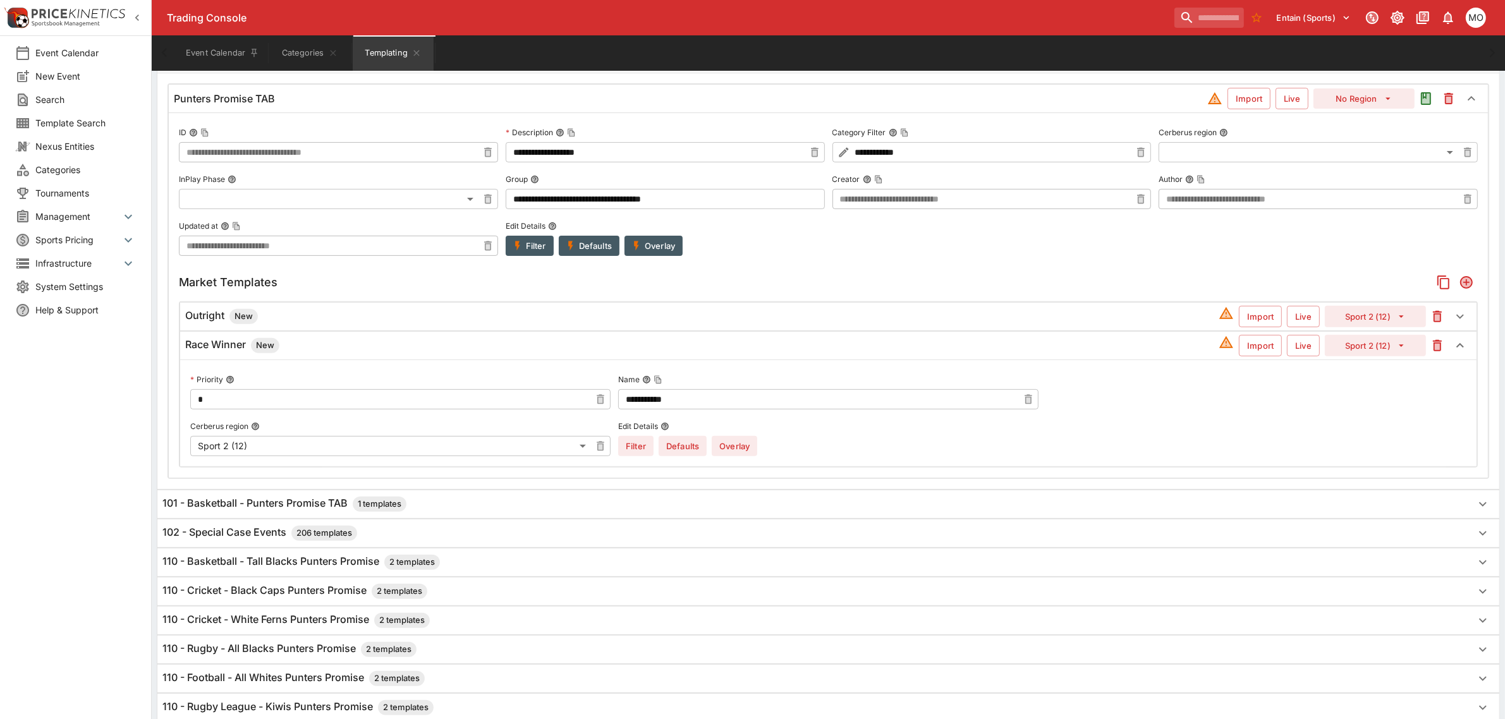
click at [444, 324] on div "Outright New" at bounding box center [702, 316] width 1034 height 15
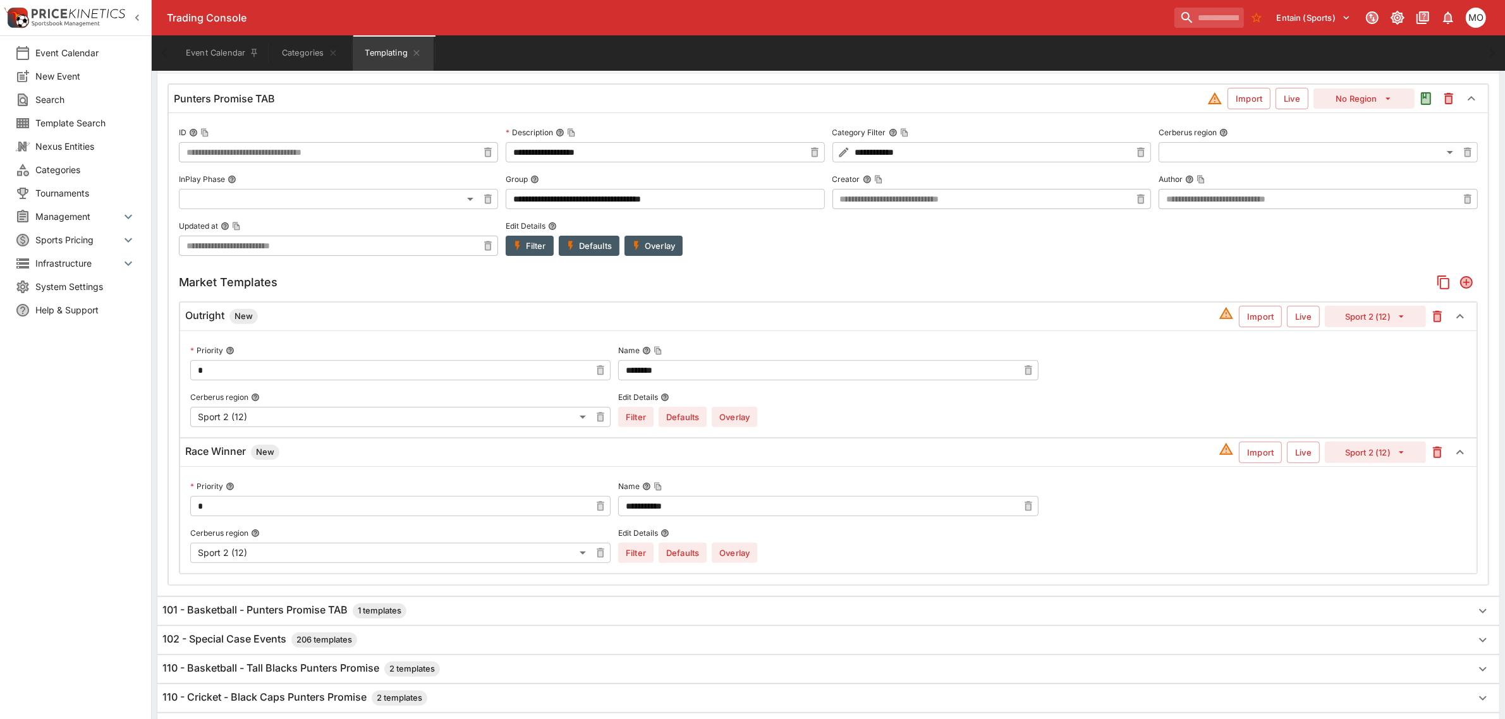
click at [730, 421] on button "Overlay" at bounding box center [735, 417] width 46 height 20
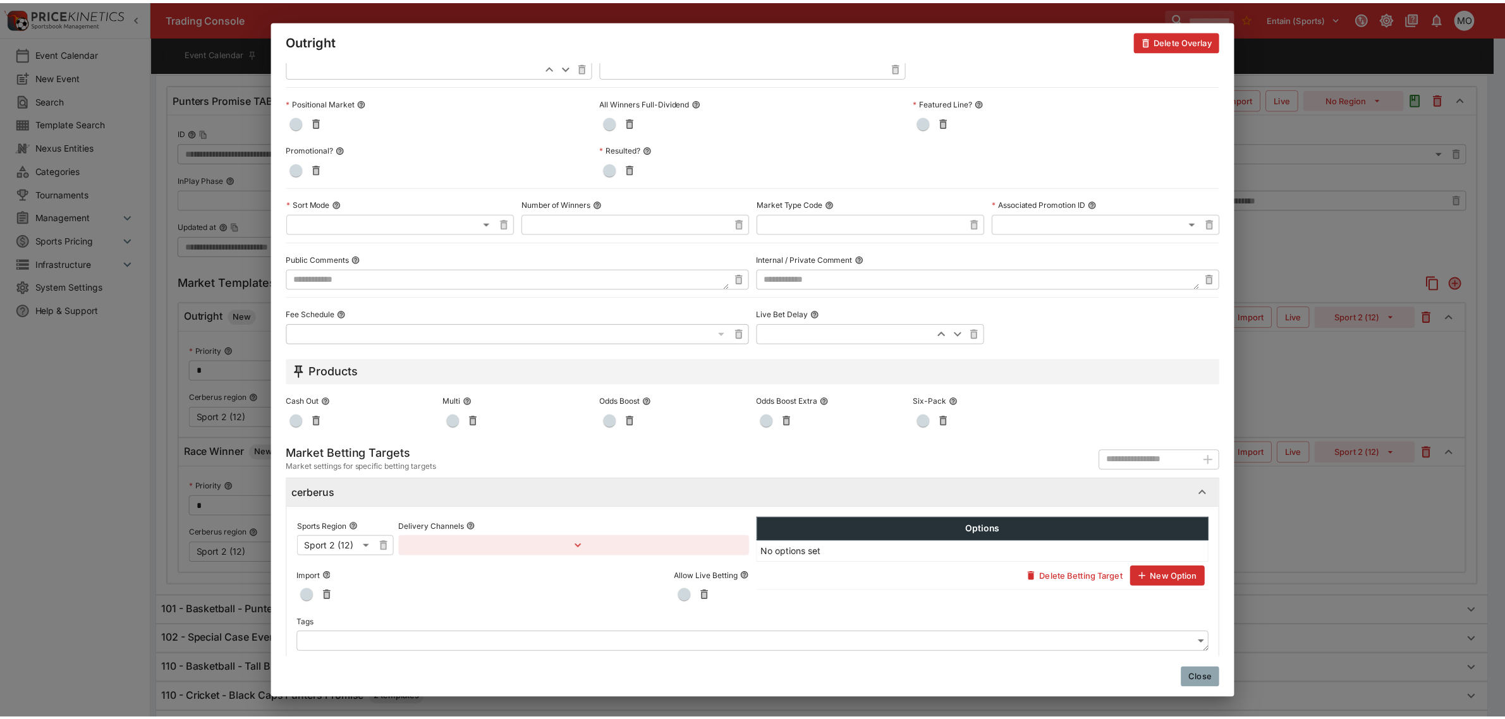
scroll to position [429, 0]
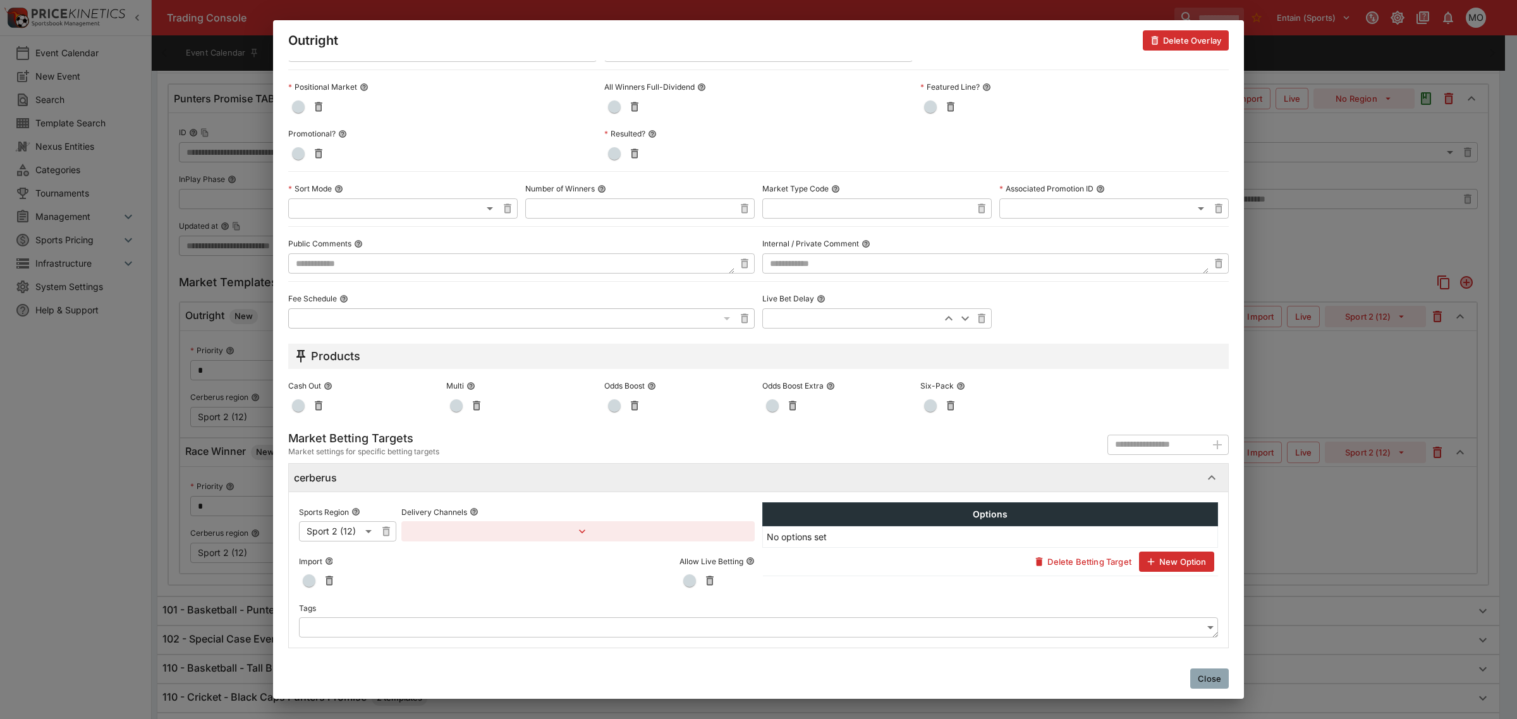
click at [373, 627] on body "Trading Console Entain (Sports) 1 MO Event Calendar New Event Search Template S…" at bounding box center [758, 434] width 1517 height 1817
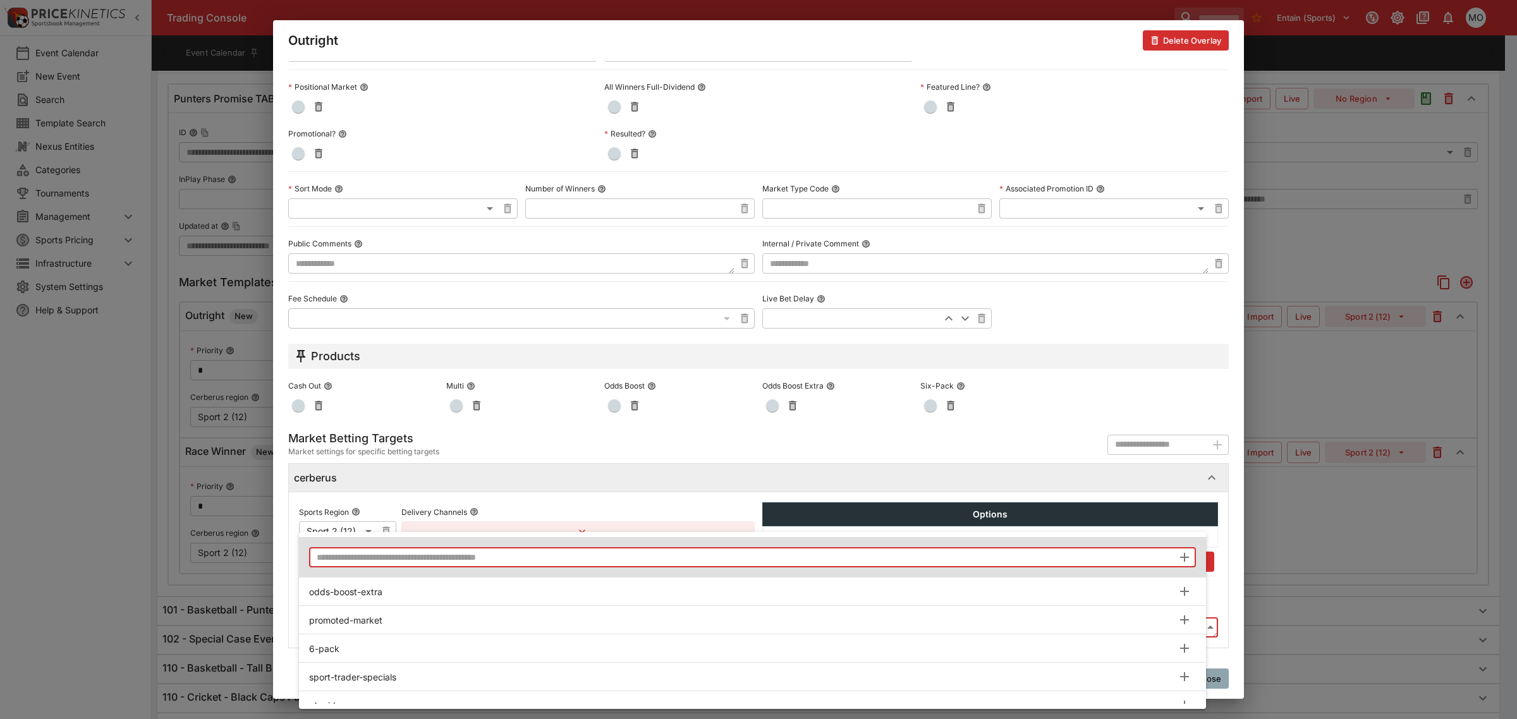
click at [397, 554] on input "text" at bounding box center [741, 557] width 864 height 20
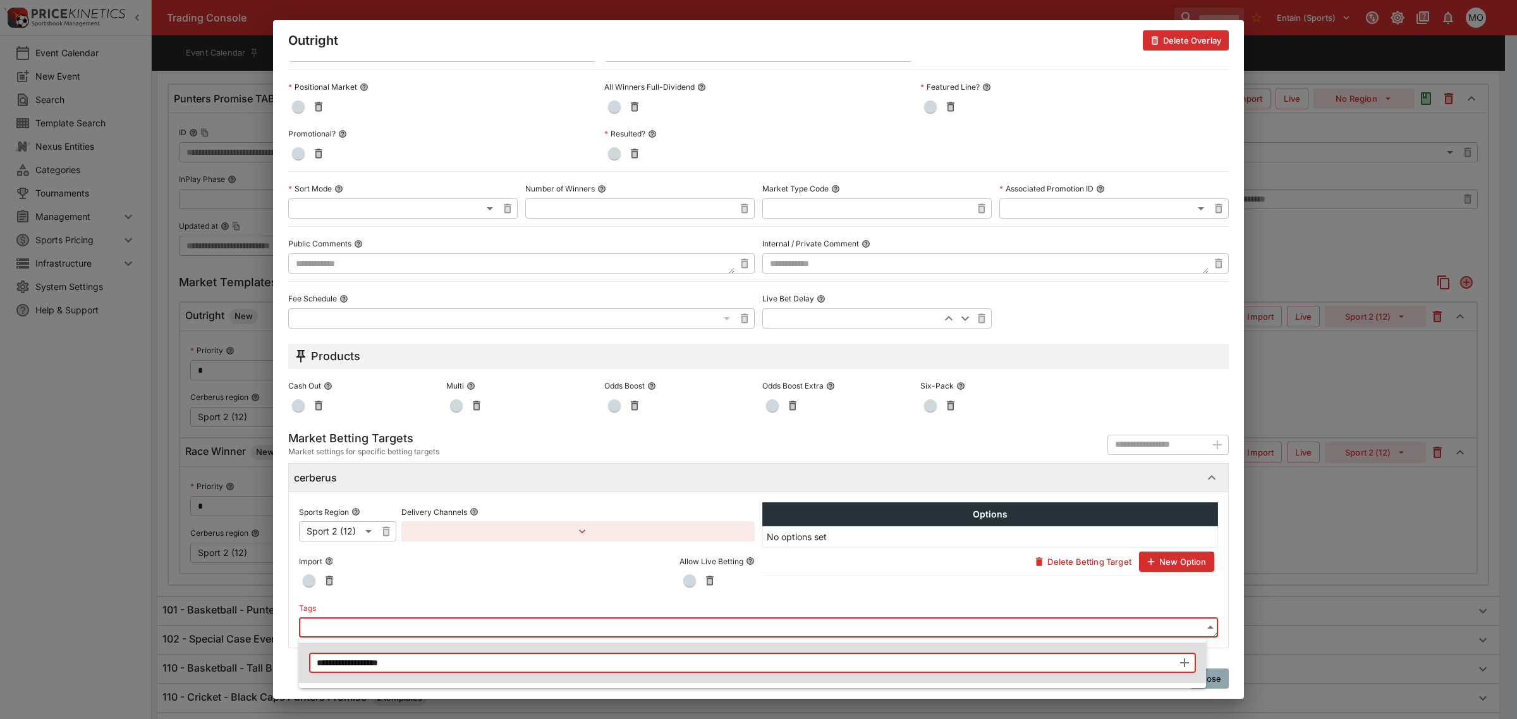
type input "**********"
click at [1187, 664] on icon "button" at bounding box center [1184, 663] width 15 height 15
type input "**********"
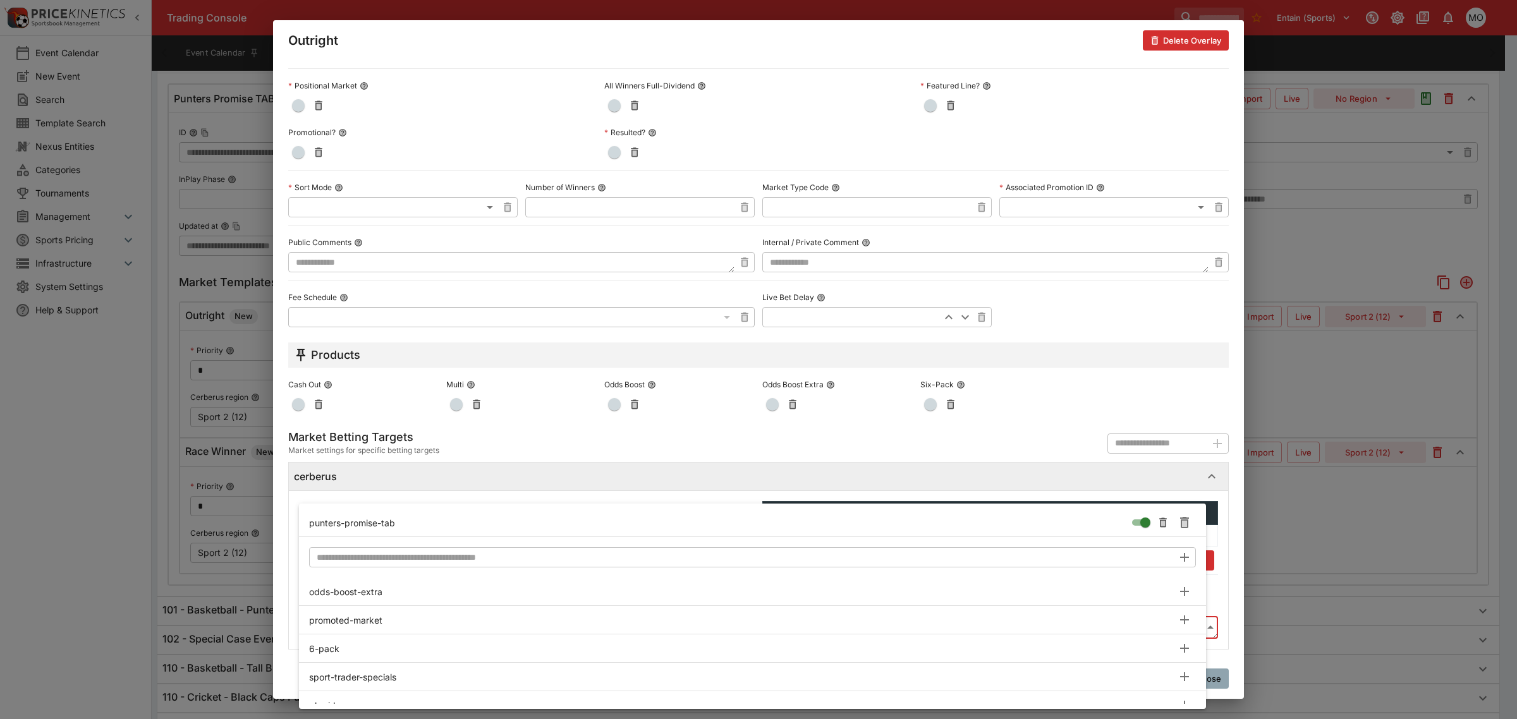
click at [1227, 630] on div at bounding box center [758, 359] width 1517 height 719
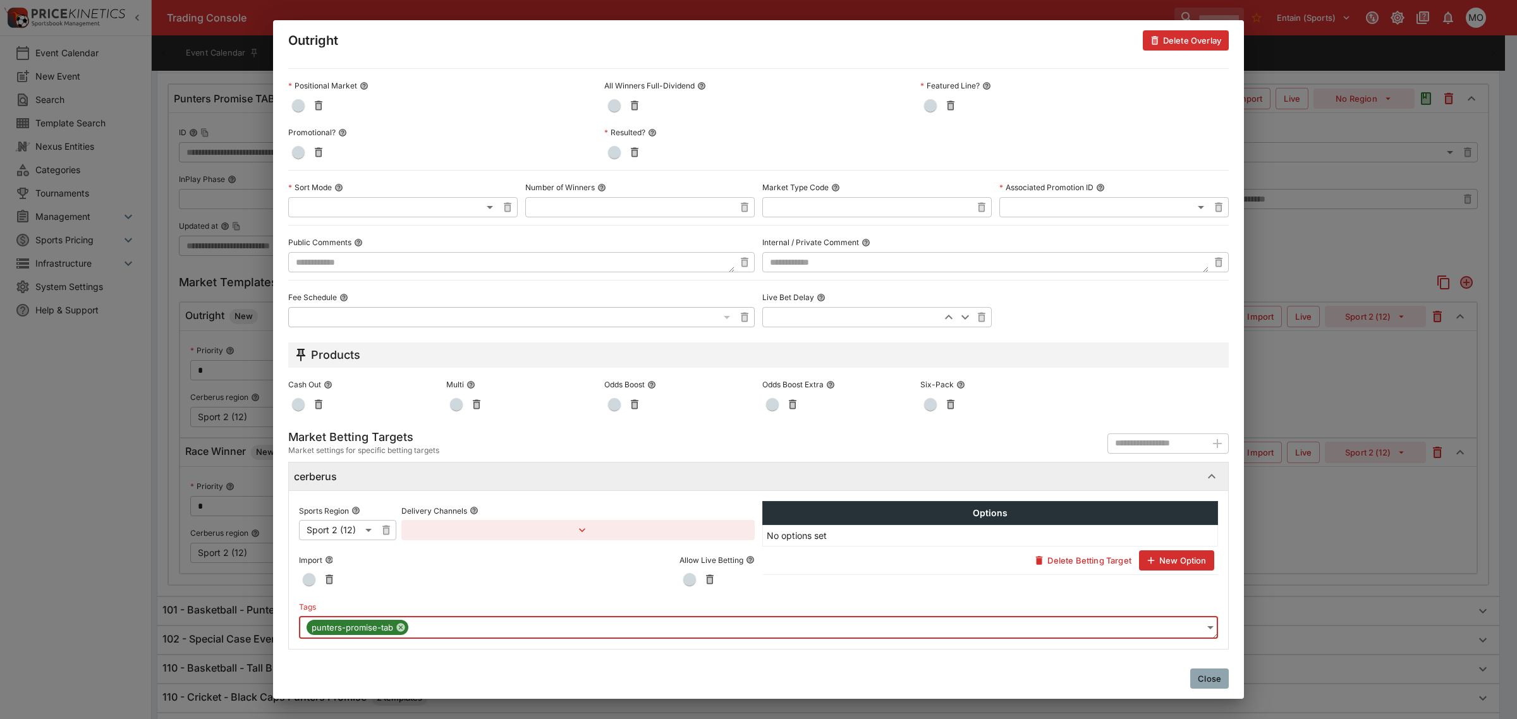
click at [1211, 677] on button "Close" at bounding box center [1209, 679] width 39 height 20
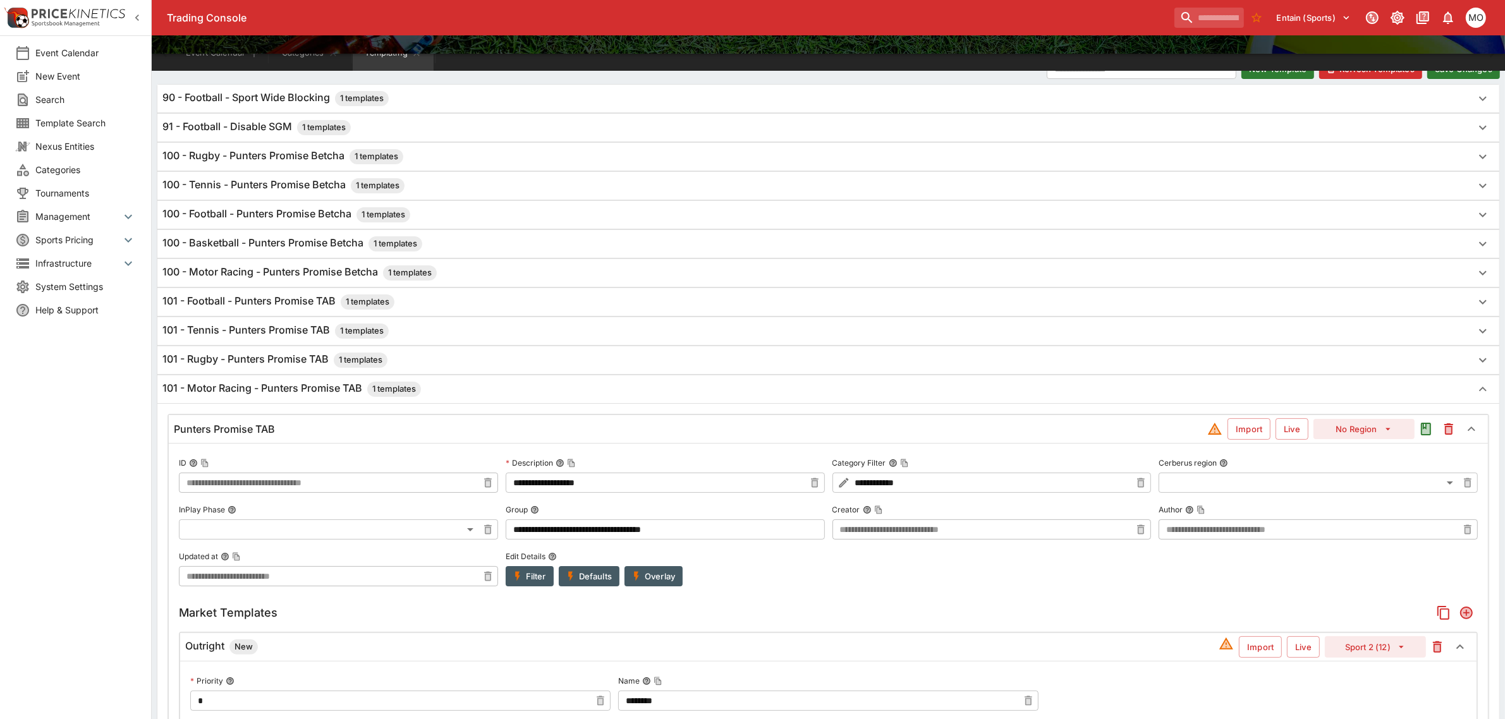
scroll to position [0, 0]
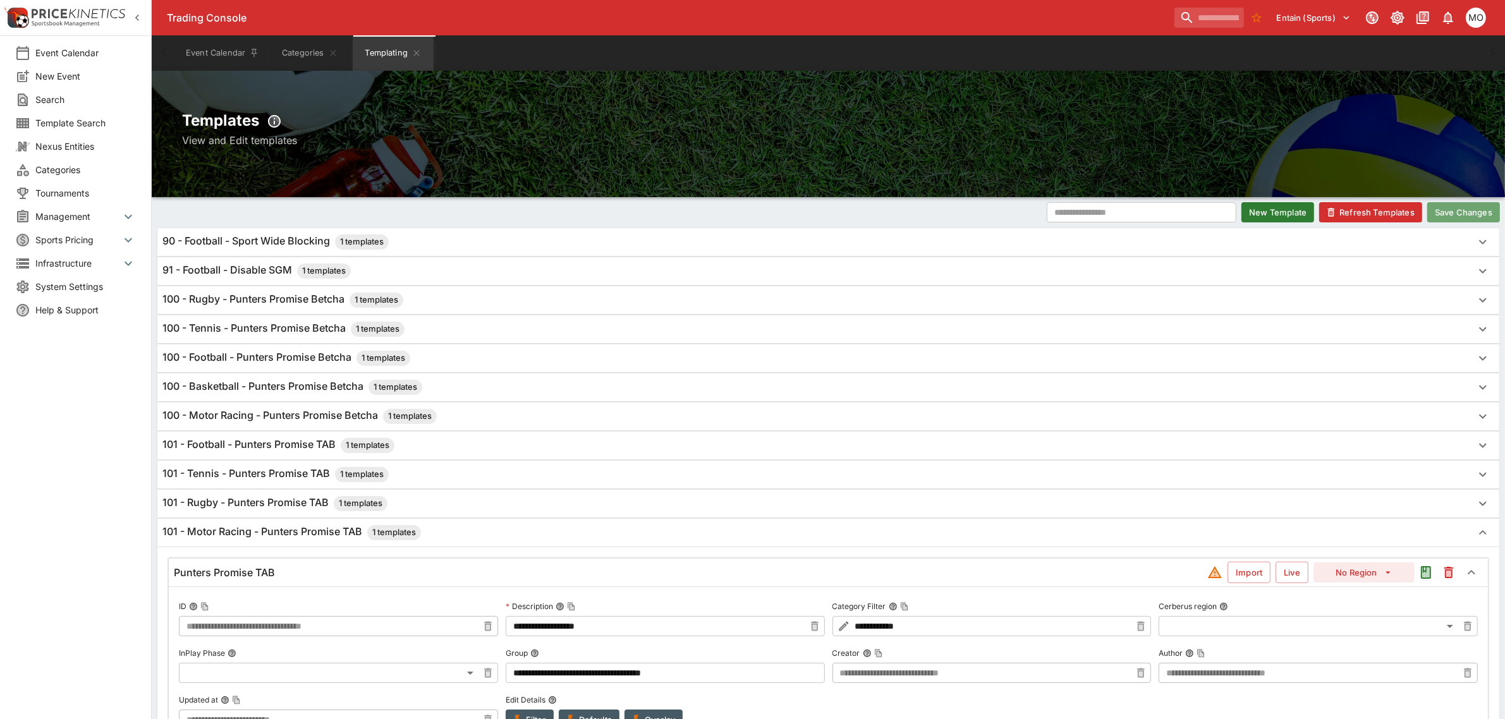
click at [1451, 215] on button "Save Changes" at bounding box center [1463, 212] width 73 height 20
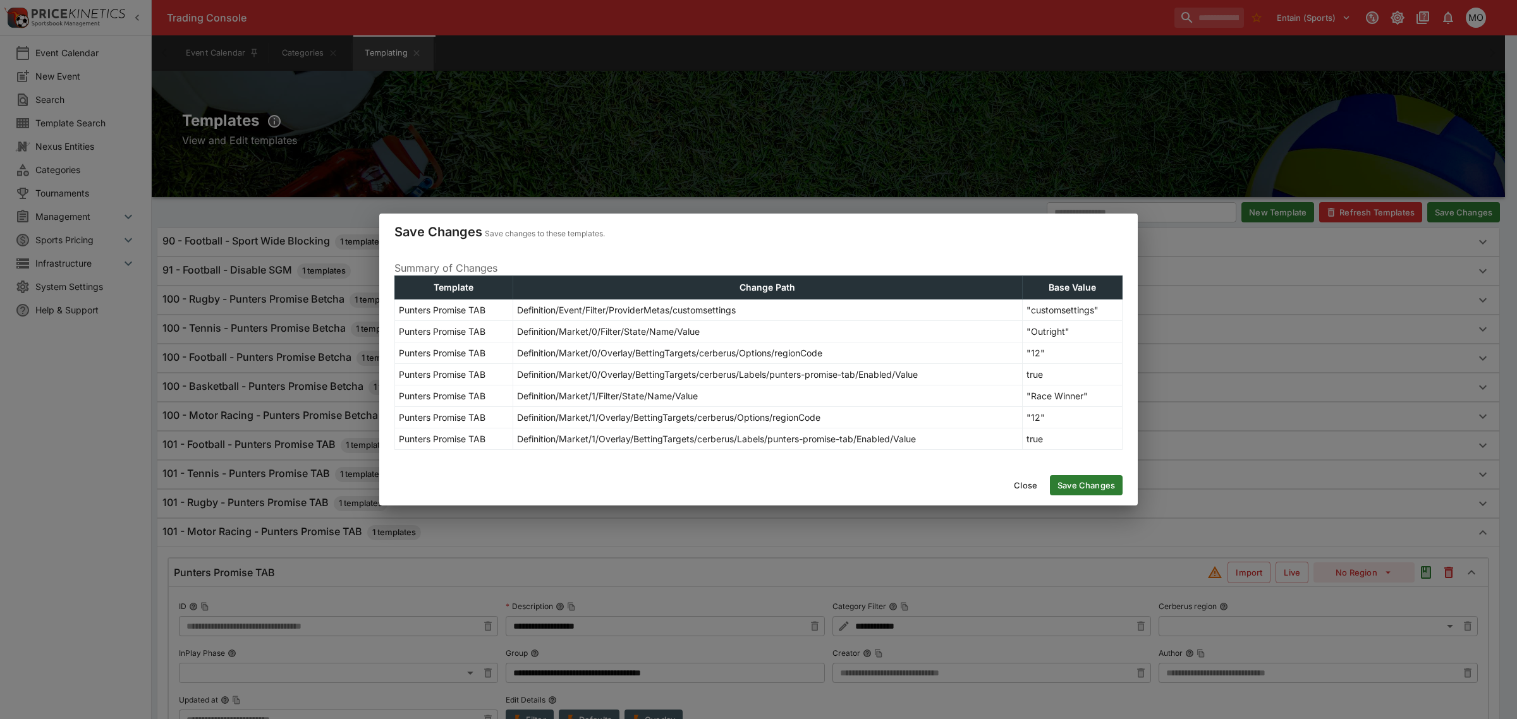
click at [1073, 487] on button "Save Changes" at bounding box center [1086, 485] width 73 height 20
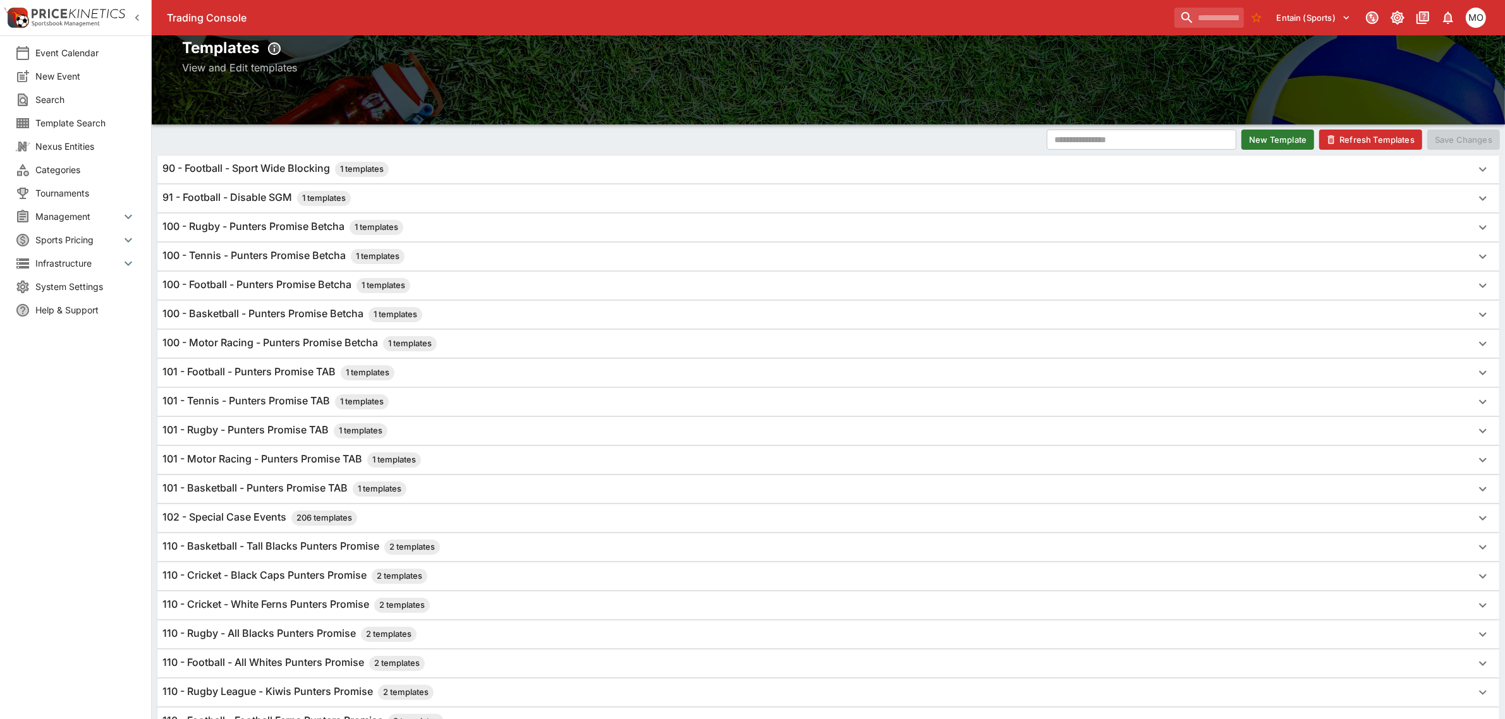
scroll to position [158, 0]
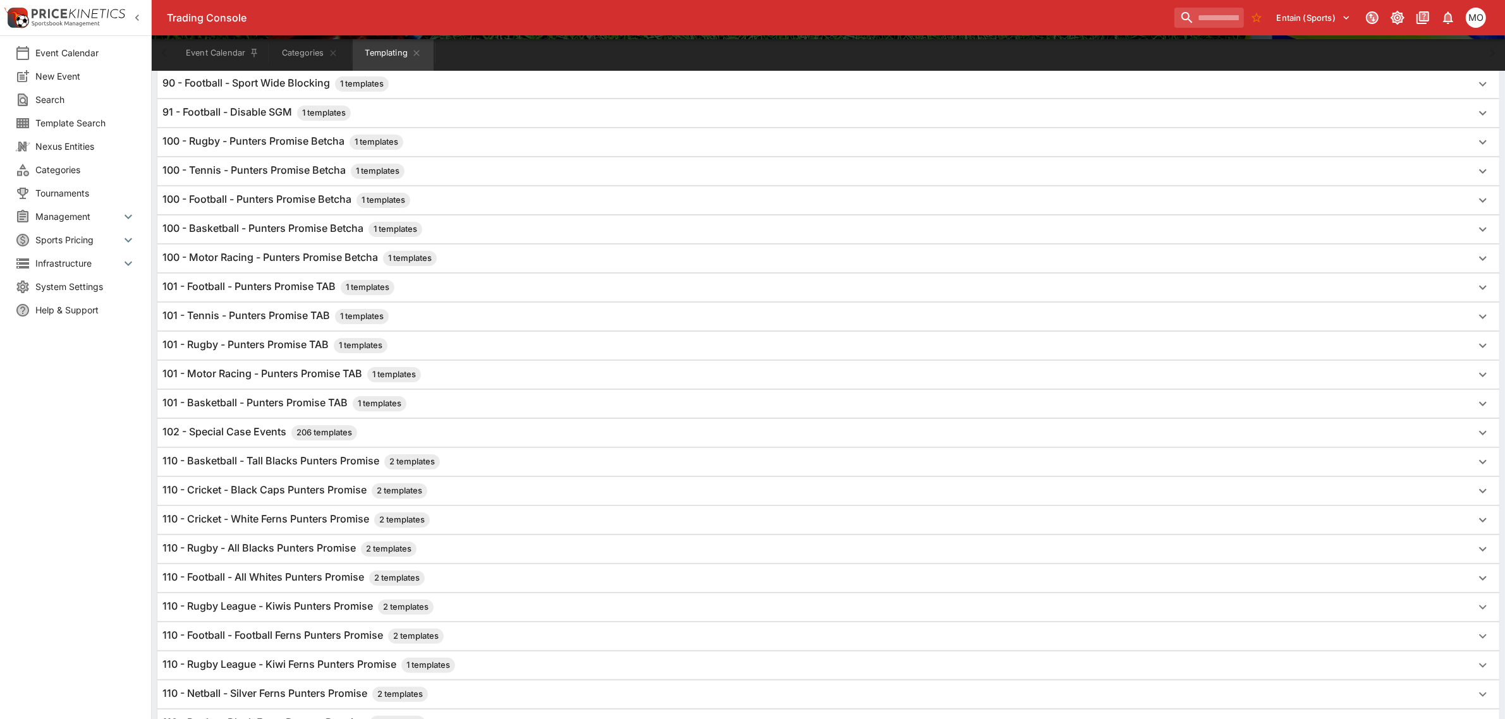
click at [351, 379] on h6 "101 - Motor Racing - Punters Promise TAB 1 templates" at bounding box center [291, 374] width 259 height 15
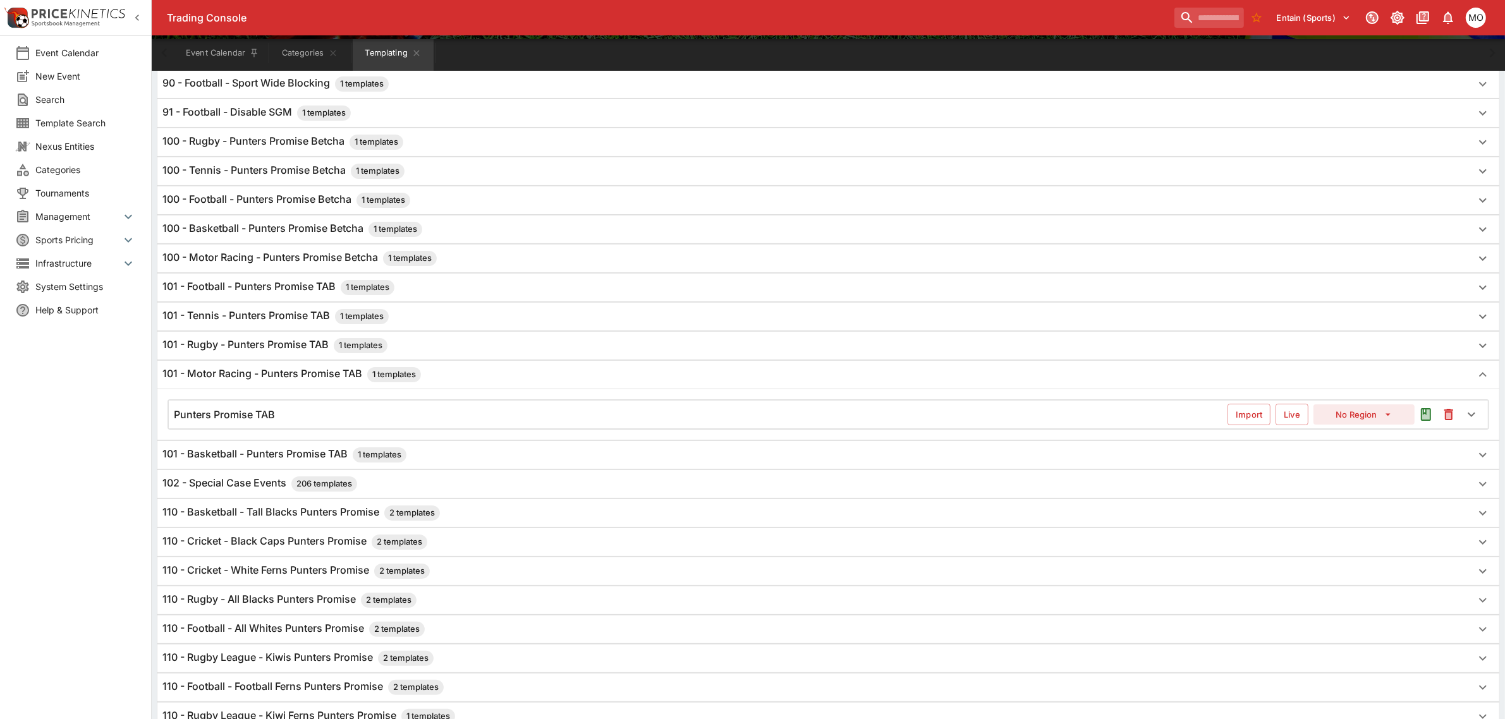
click at [338, 418] on div "Punters Promise TAB" at bounding box center [701, 414] width 1054 height 13
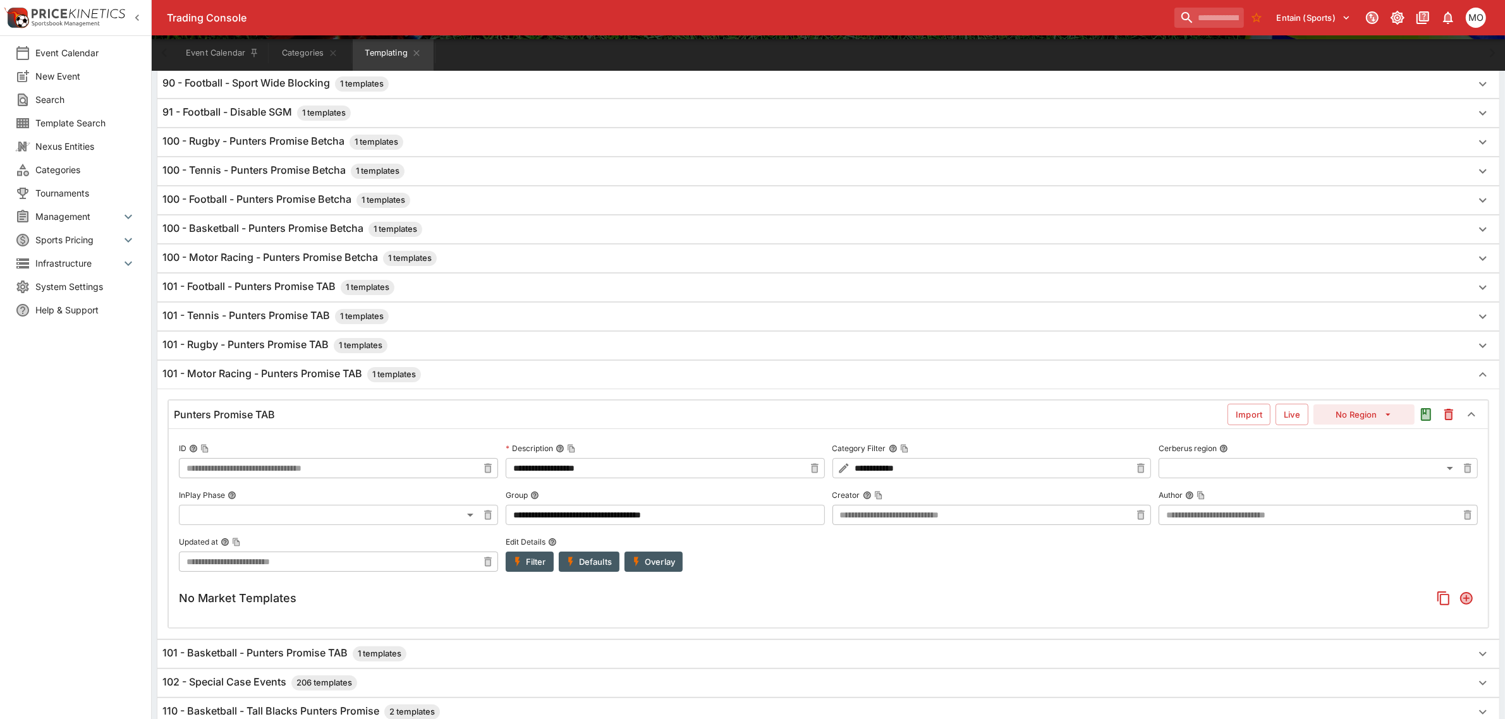
click at [348, 596] on div "No Market Templates" at bounding box center [828, 598] width 1299 height 23
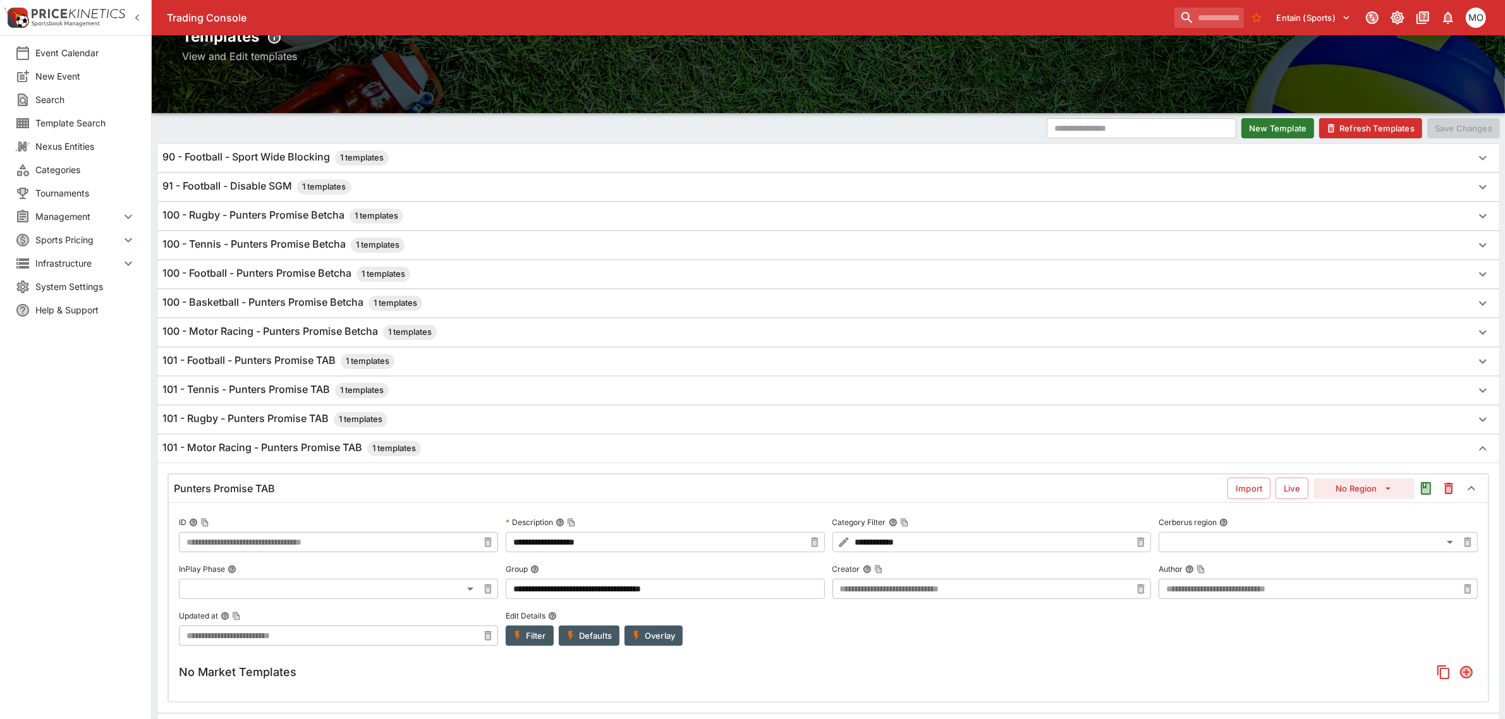
scroll to position [0, 0]
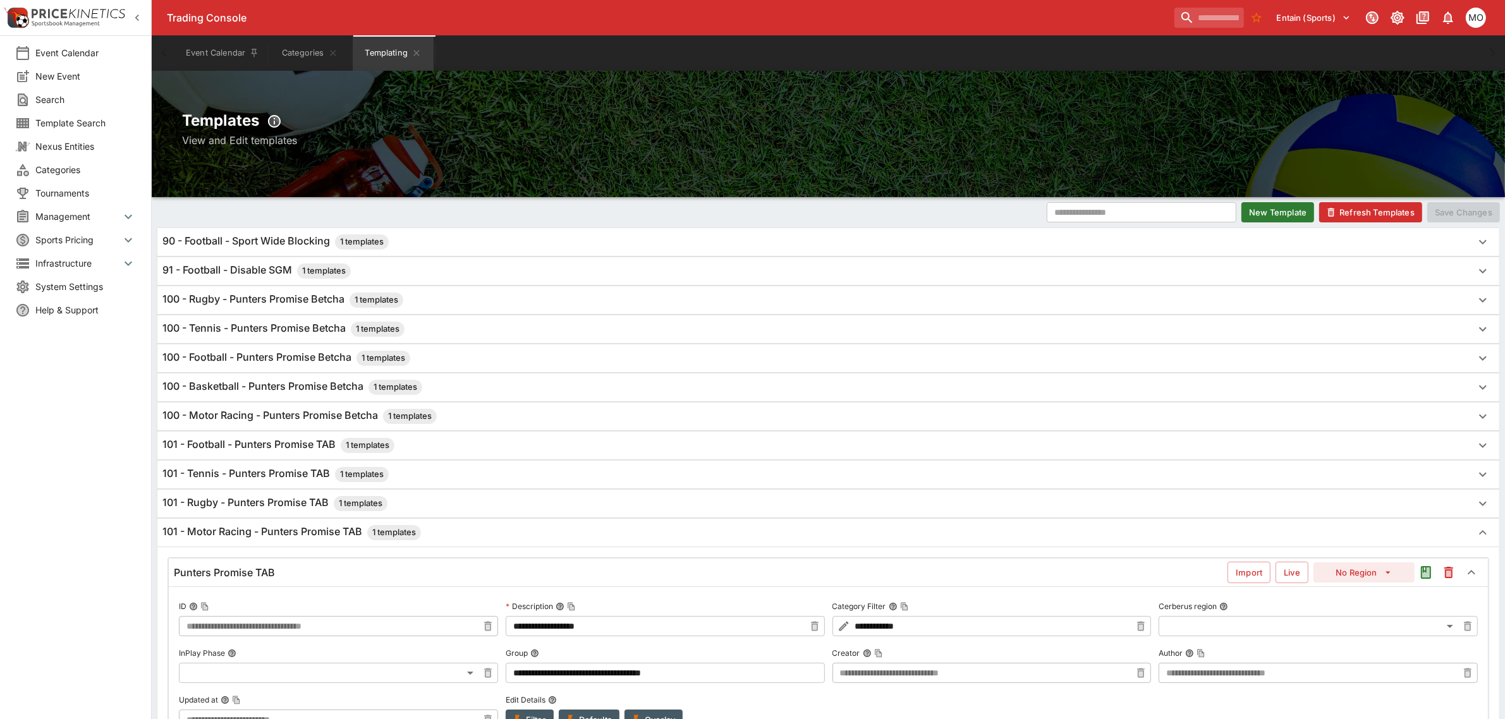
click at [1376, 209] on button "Refresh Templates" at bounding box center [1370, 212] width 103 height 20
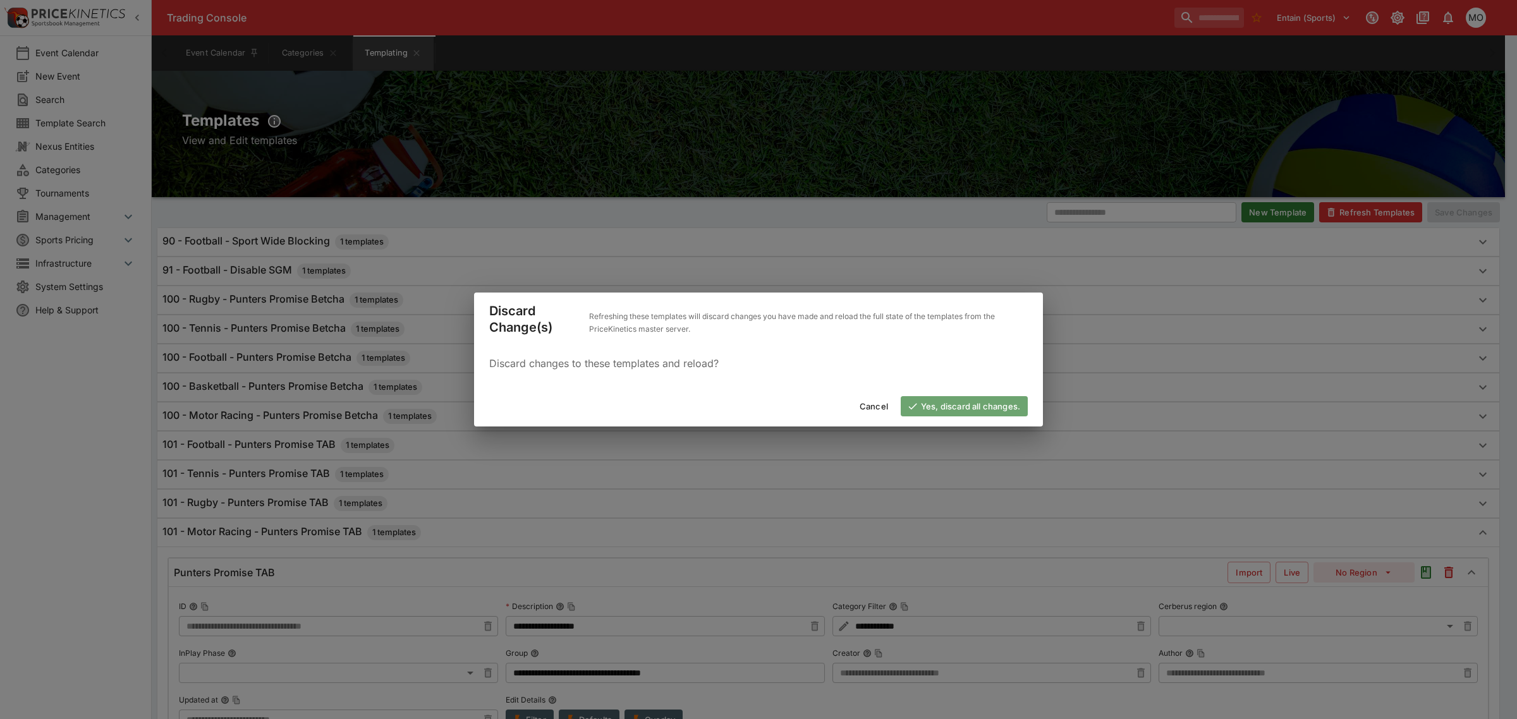
click at [943, 402] on button "Yes, discard all changes." at bounding box center [964, 406] width 127 height 20
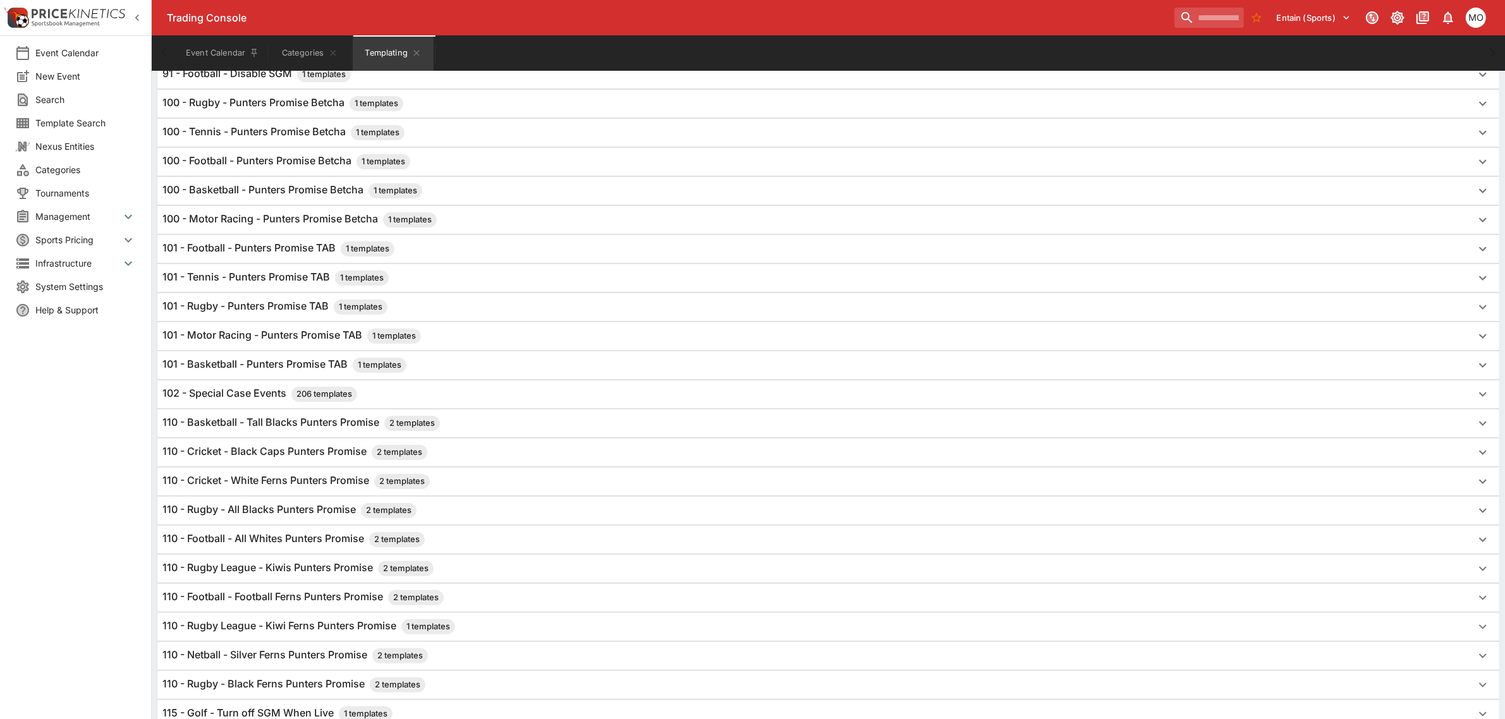
scroll to position [158, 0]
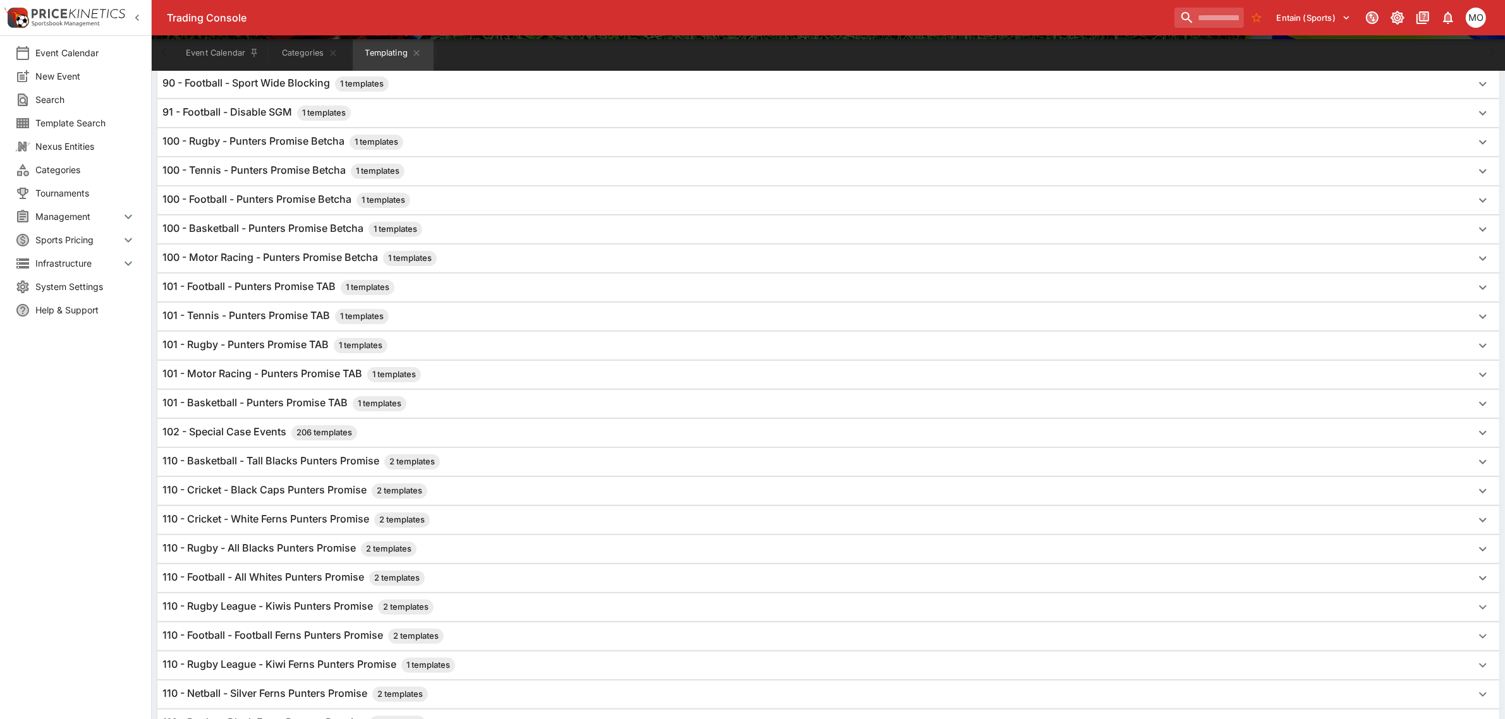
click at [259, 374] on h6 "101 - Motor Racing - Punters Promise TAB 1 templates" at bounding box center [291, 374] width 259 height 15
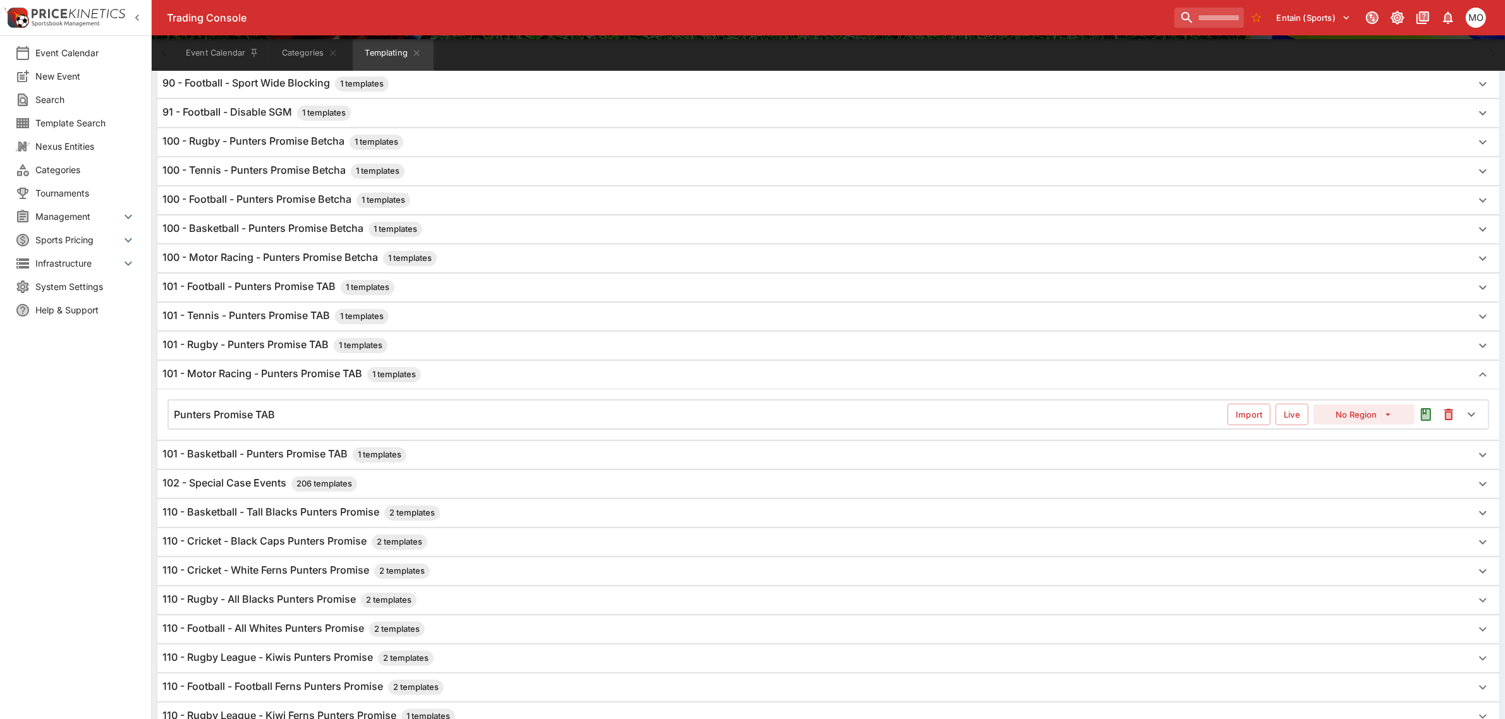
click at [269, 417] on h6 "Punters Promise TAB" at bounding box center [224, 414] width 101 height 13
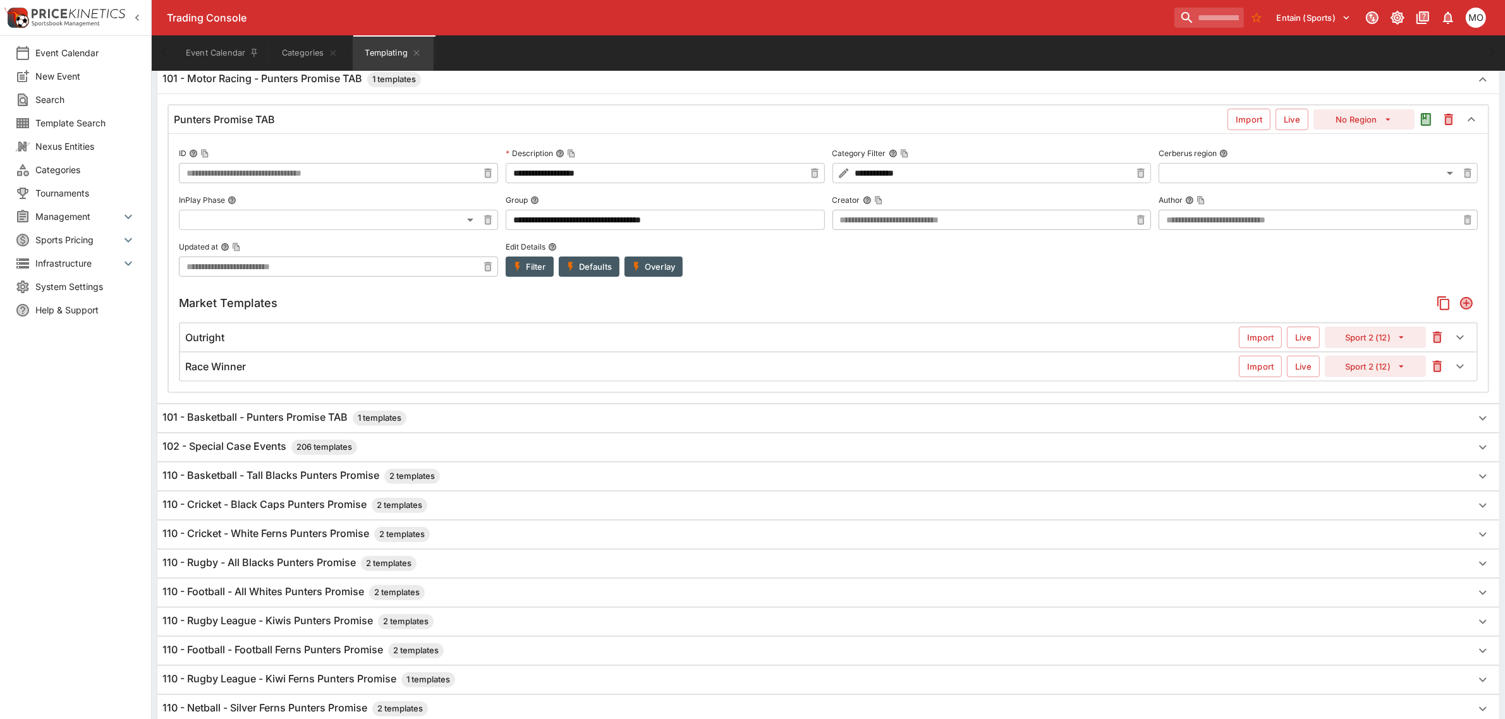
scroll to position [474, 0]
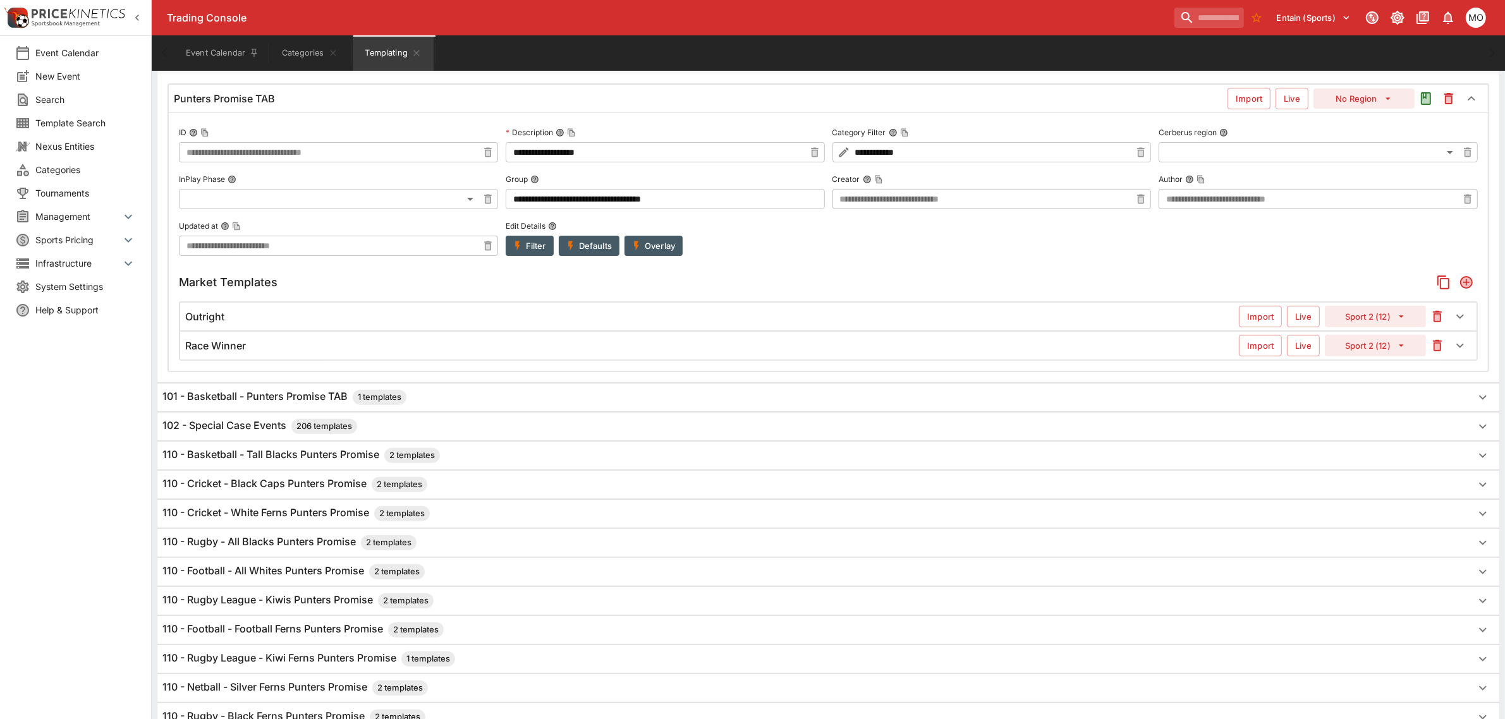
click at [1467, 283] on icon "Add" at bounding box center [1466, 282] width 13 height 13
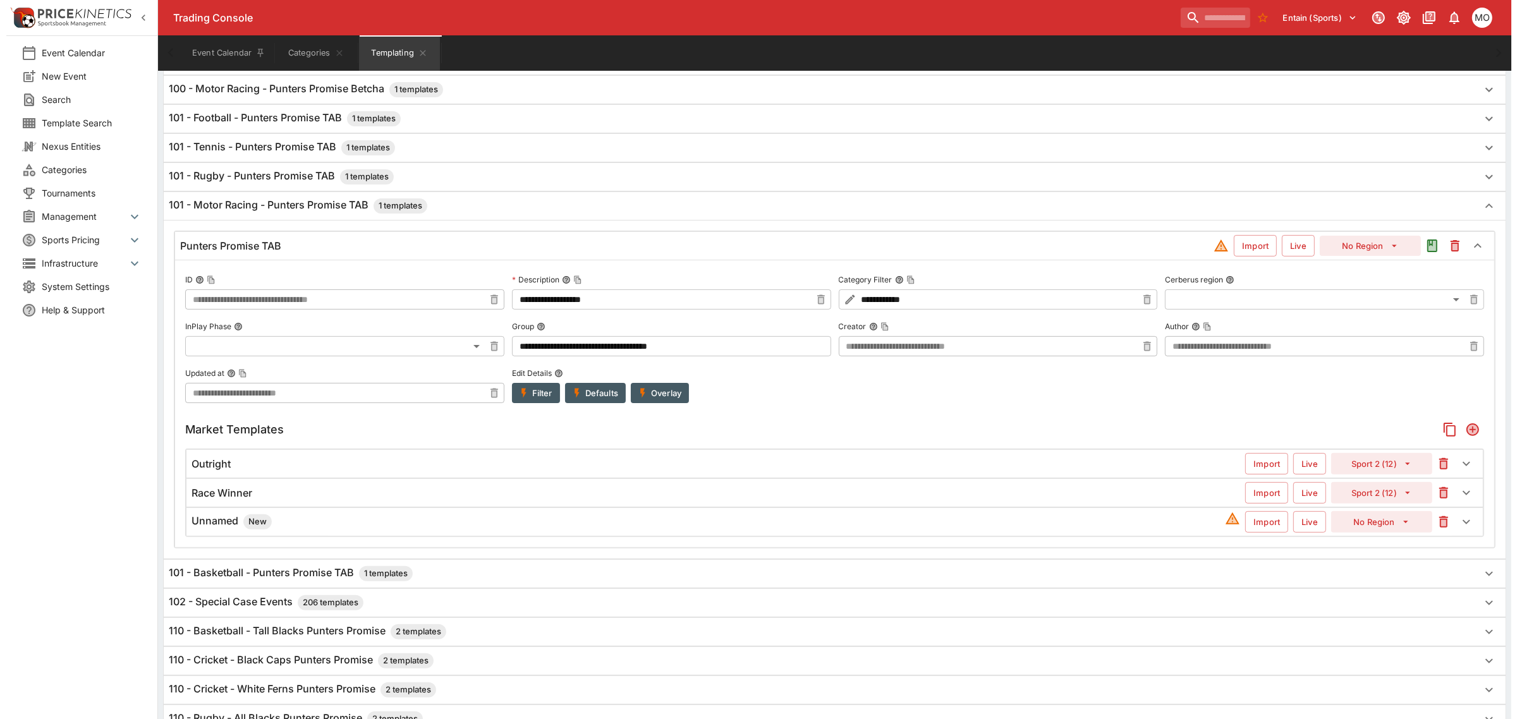
scroll to position [365, 0]
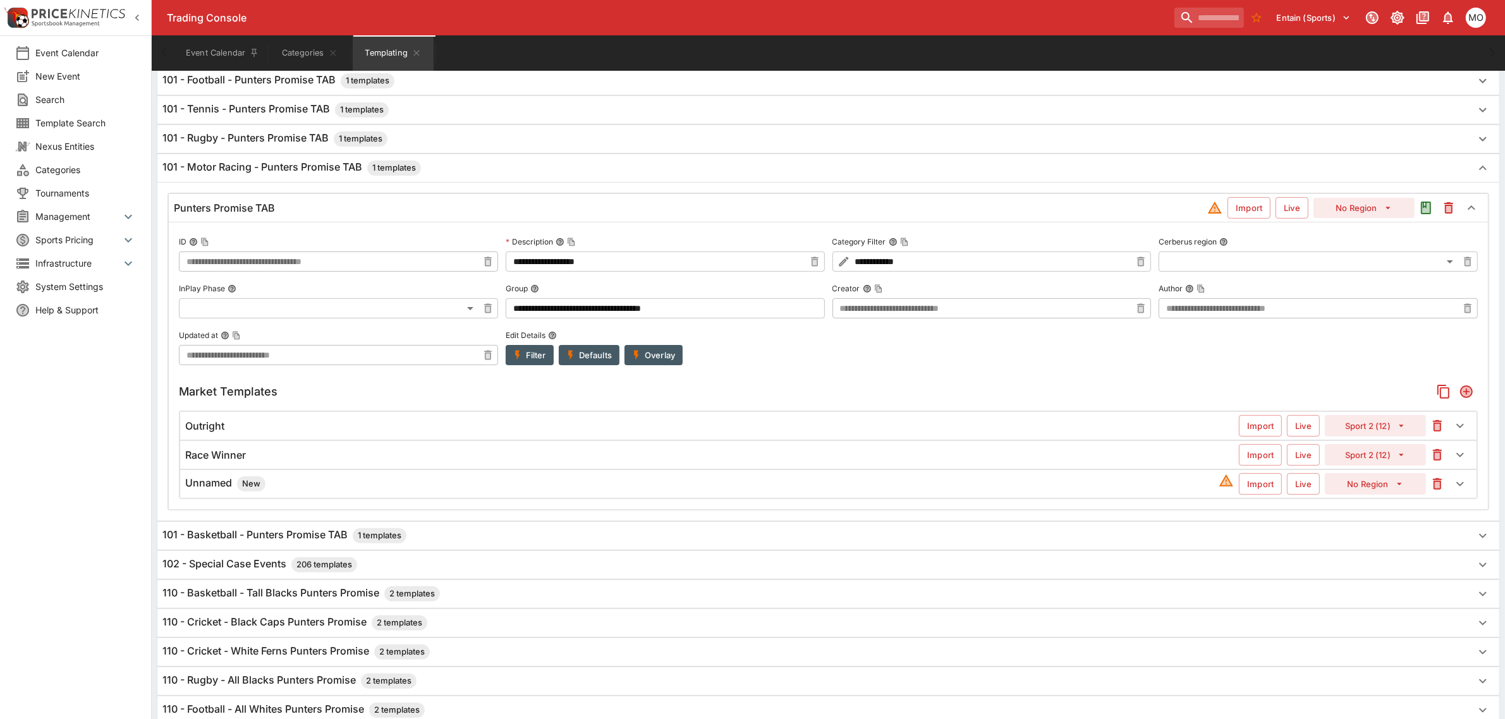
click at [218, 487] on h6 "Unnamed New" at bounding box center [225, 484] width 80 height 15
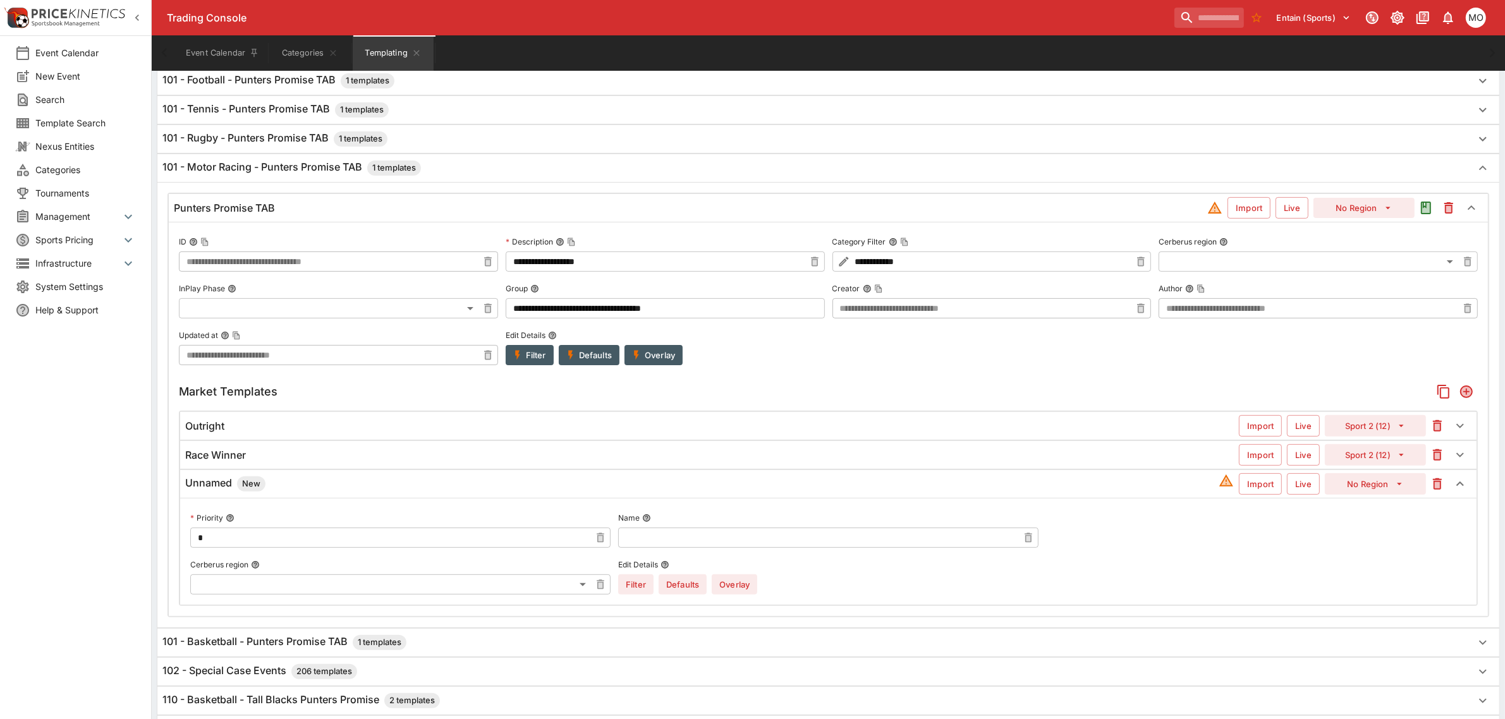
click at [1362, 480] on button "No Region" at bounding box center [1375, 483] width 101 height 21
click at [1372, 274] on li "Sport 2 (12)" at bounding box center [1375, 281] width 75 height 20
type input "**"
click at [762, 539] on input "text" at bounding box center [818, 538] width 400 height 20
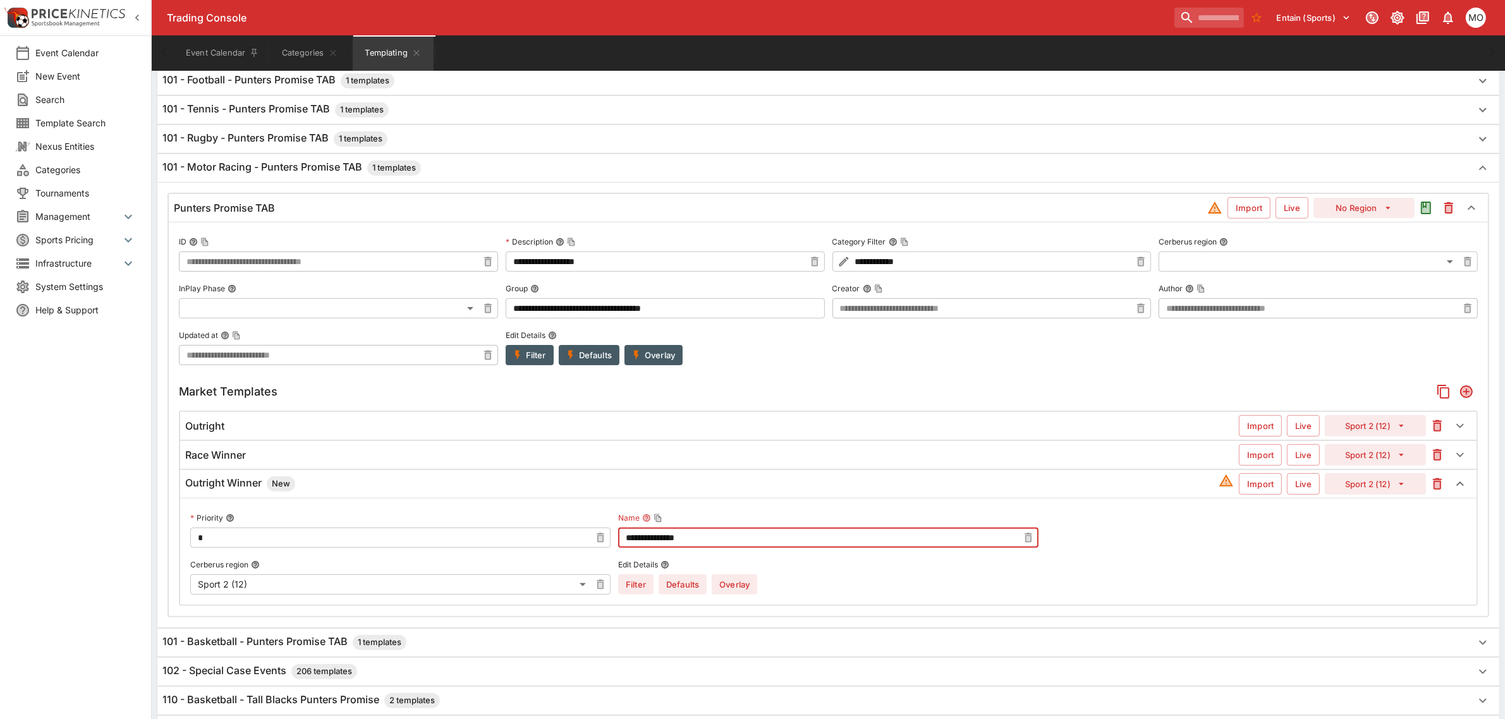
type input "**********"
click at [746, 585] on button "Overlay" at bounding box center [735, 585] width 46 height 20
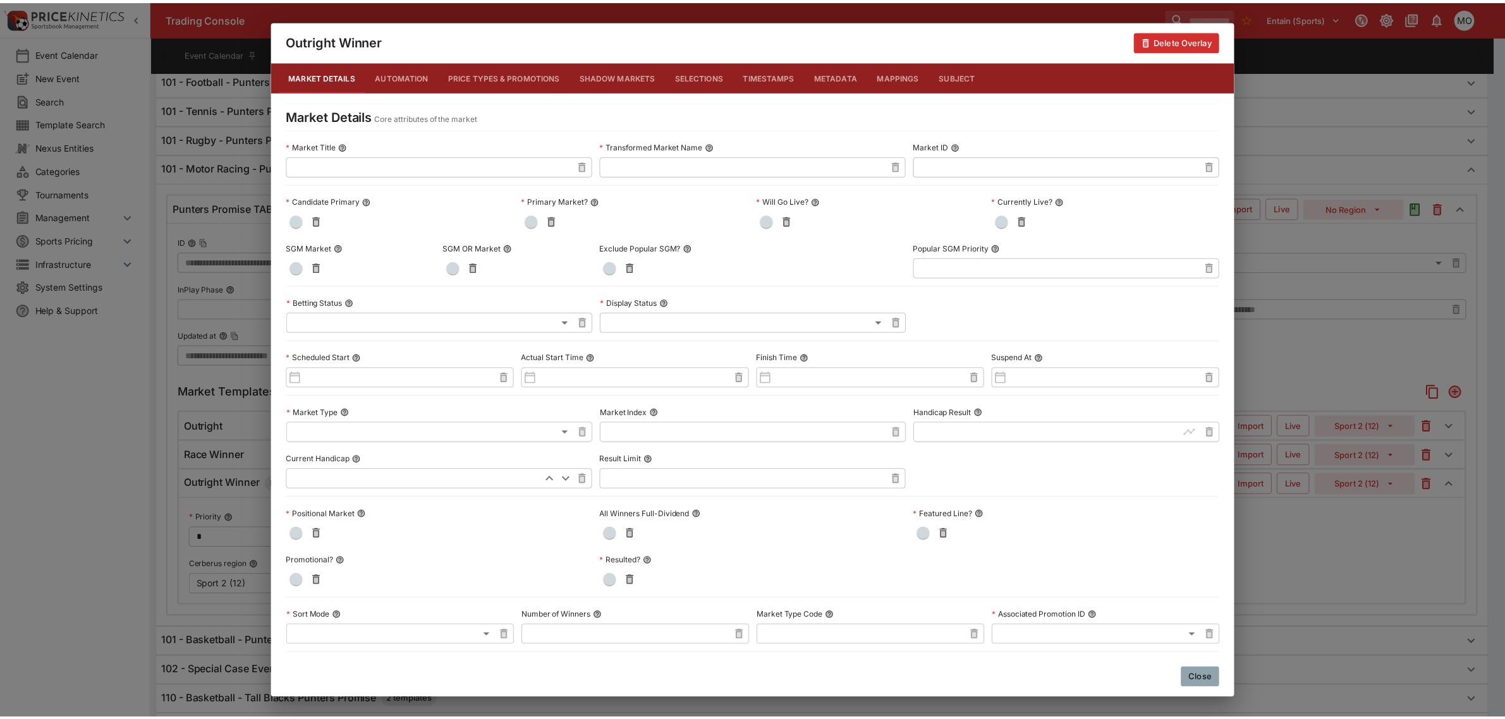
scroll to position [429, 0]
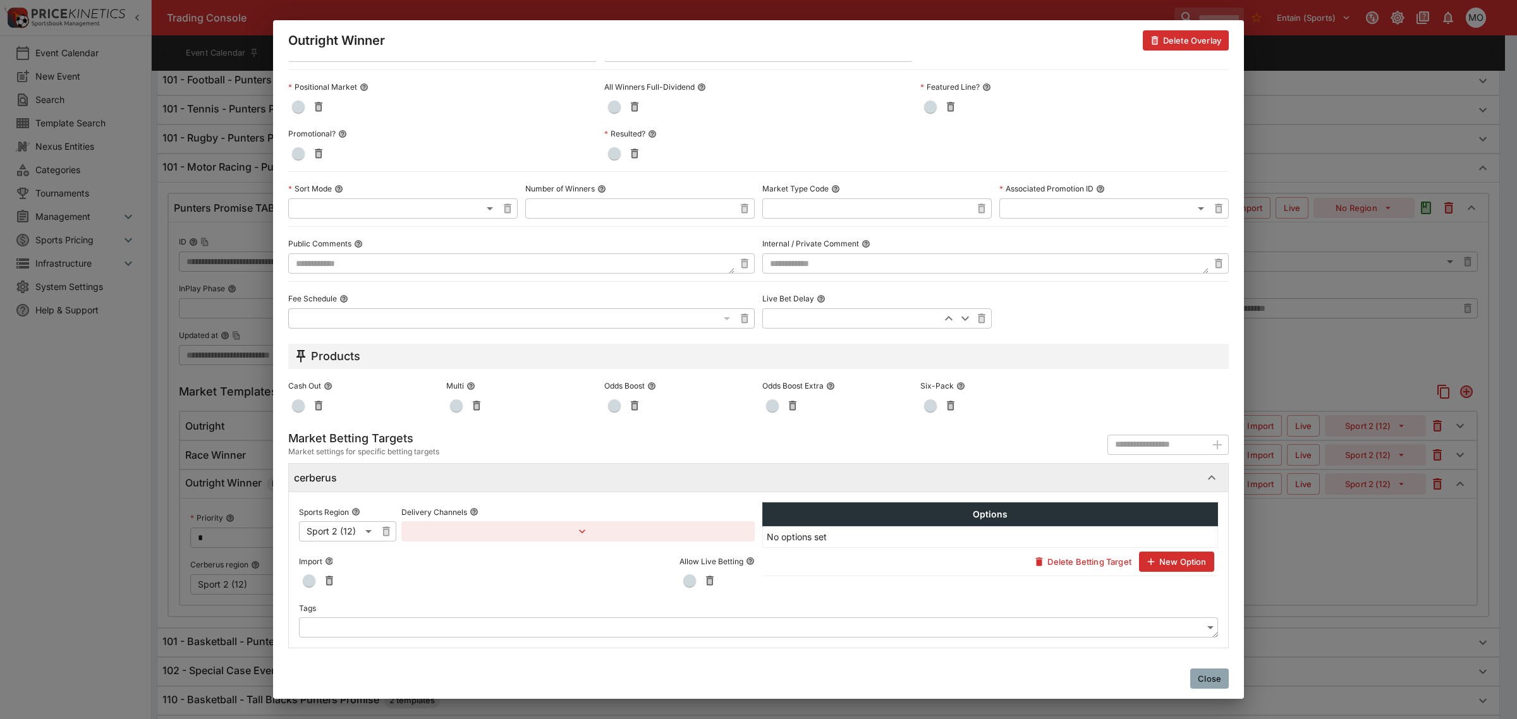
click at [484, 633] on body "Trading Console Entain (Sports) 1 MO Event Calendar New Event Search Template S…" at bounding box center [758, 505] width 1517 height 1740
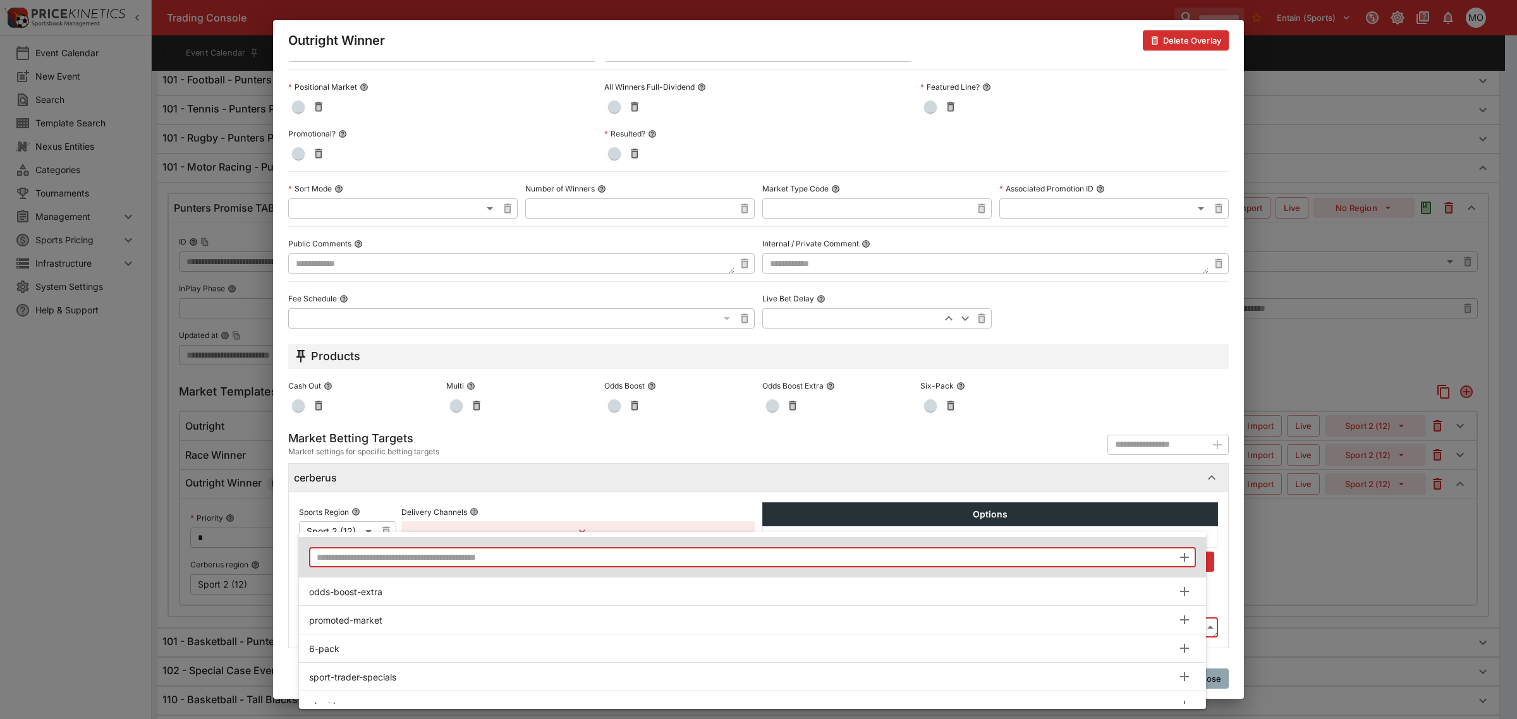
click at [327, 550] on input "text" at bounding box center [741, 557] width 864 height 20
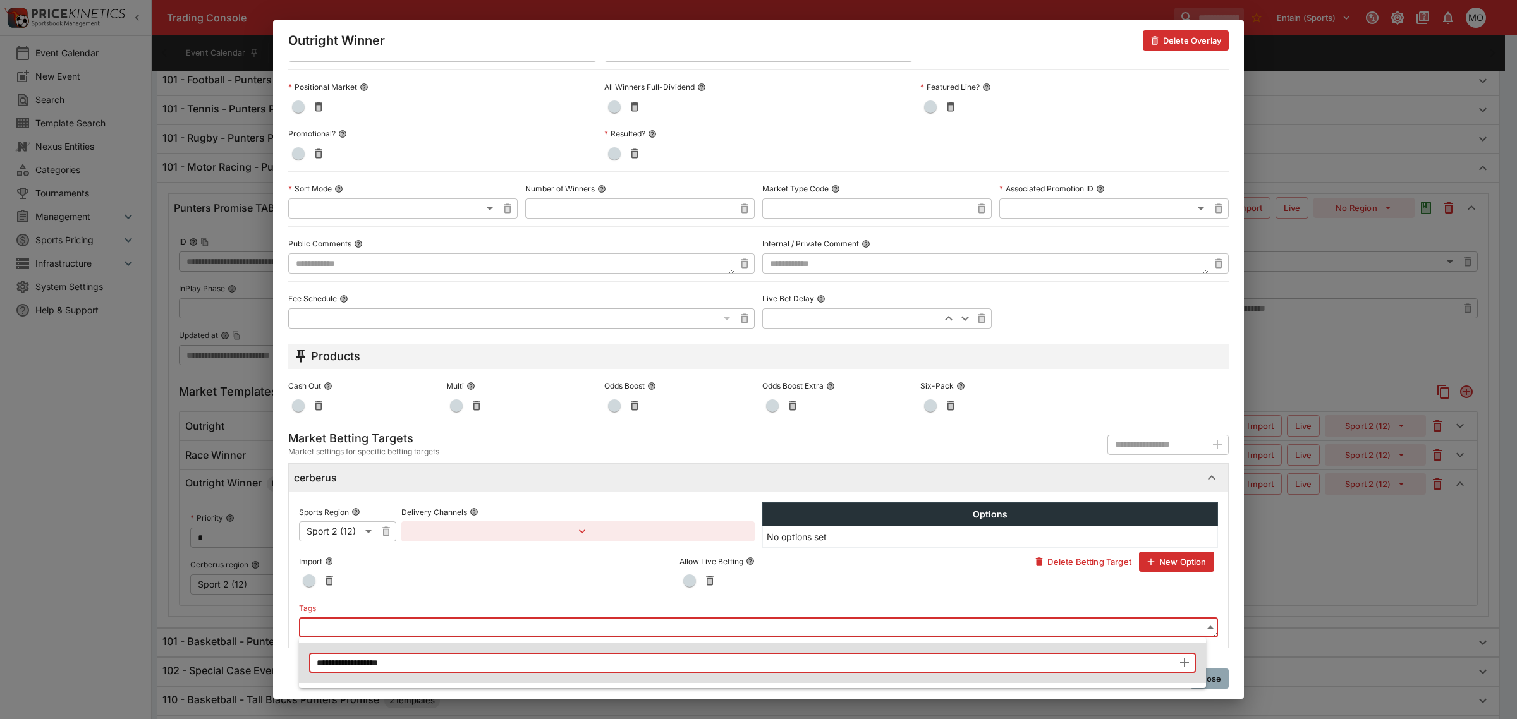
type input "**********"
click at [1180, 661] on icon "button" at bounding box center [1184, 663] width 15 height 15
type input "**********"
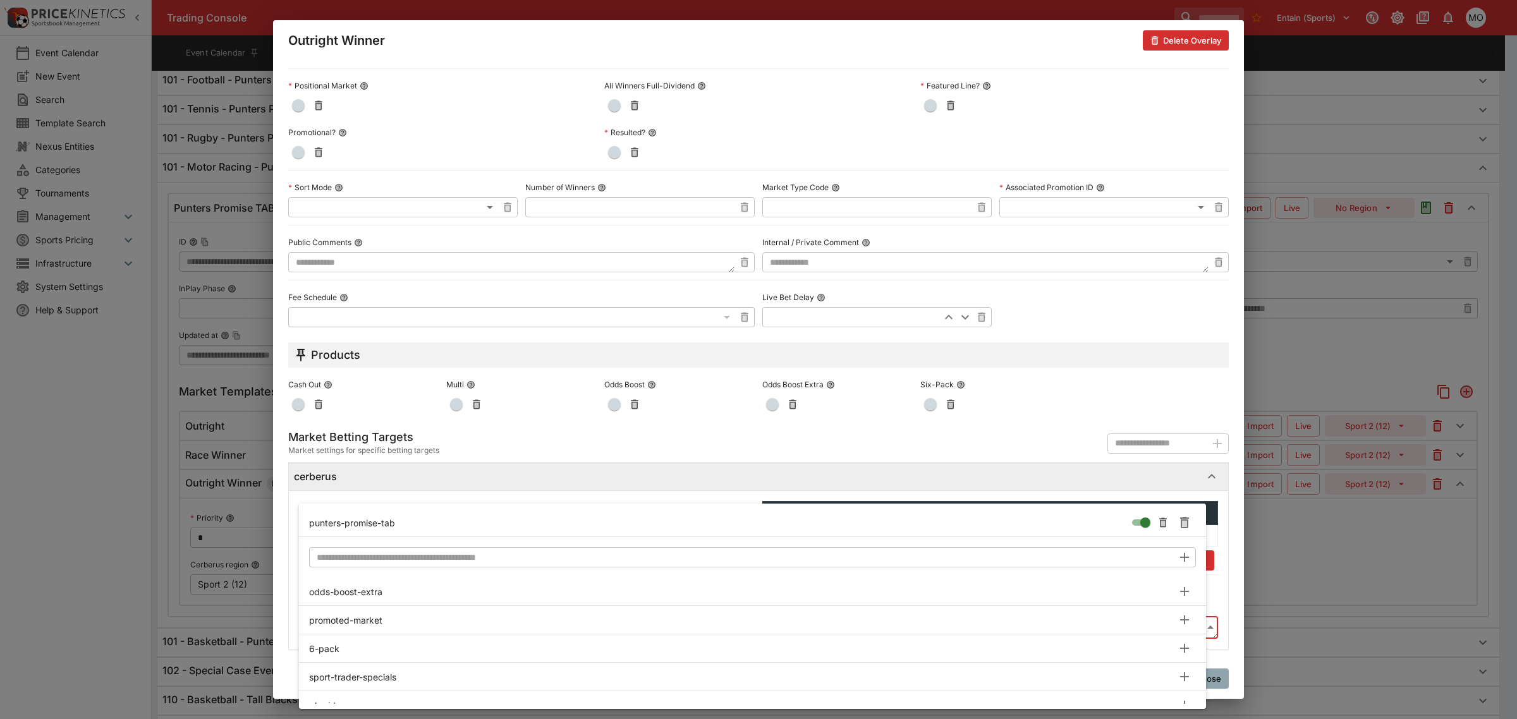
click at [1233, 566] on div at bounding box center [758, 359] width 1517 height 719
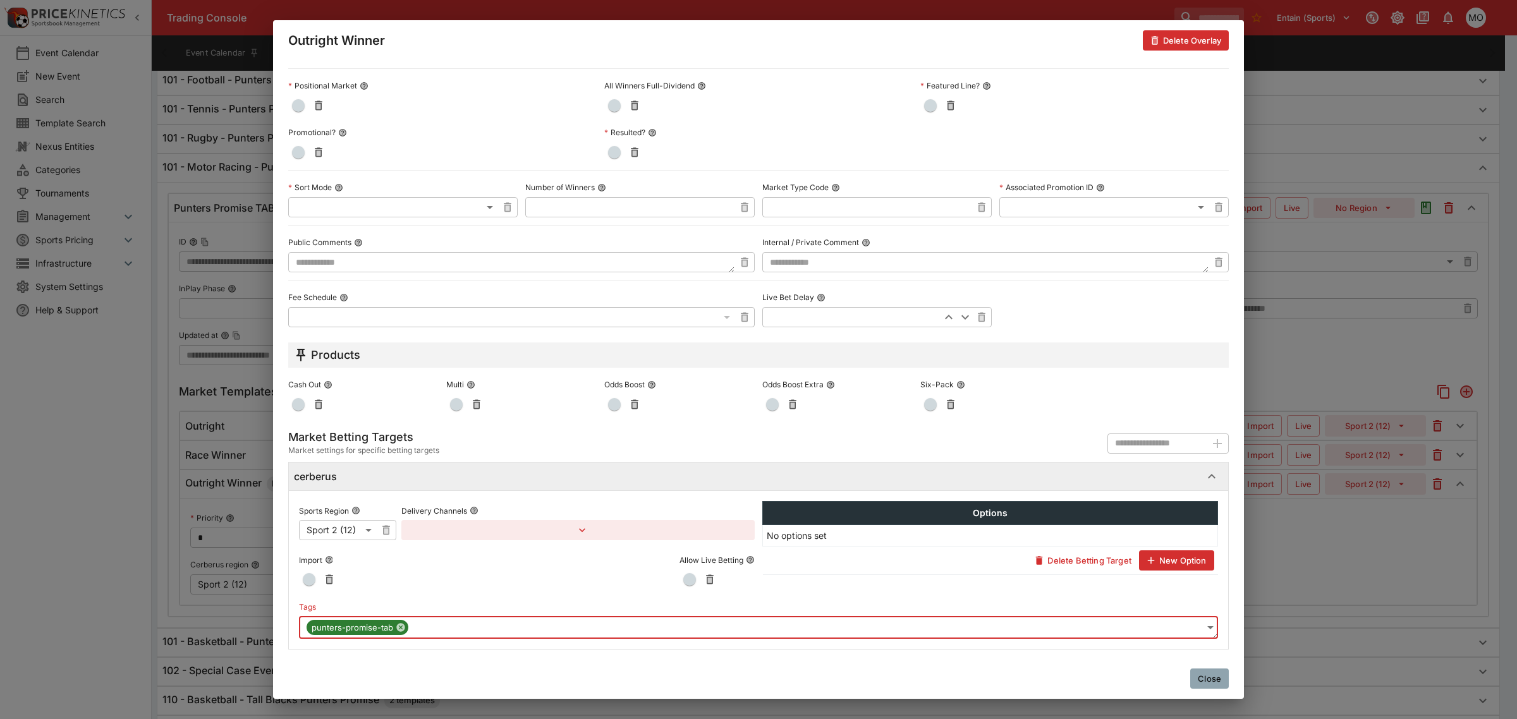
click at [1202, 675] on button "Close" at bounding box center [1209, 679] width 39 height 20
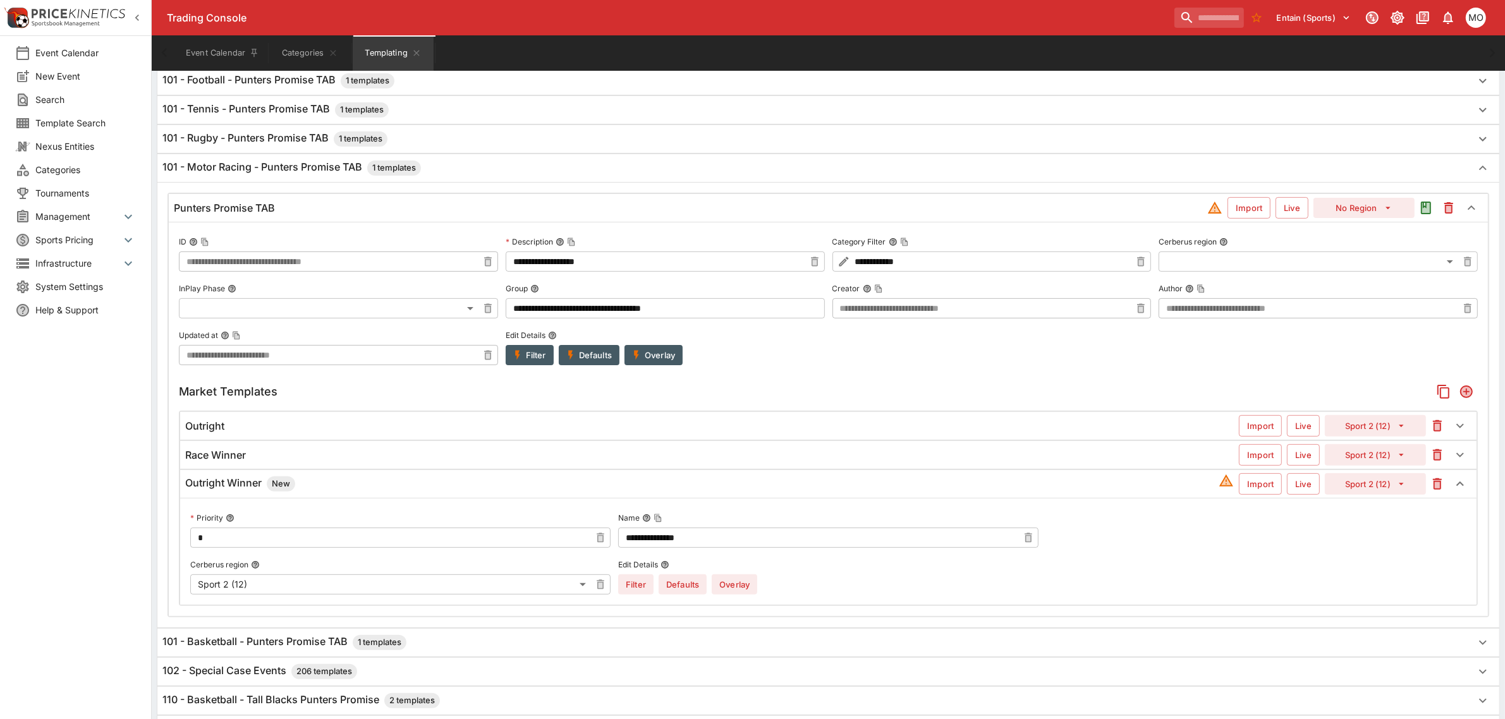
scroll to position [0, 0]
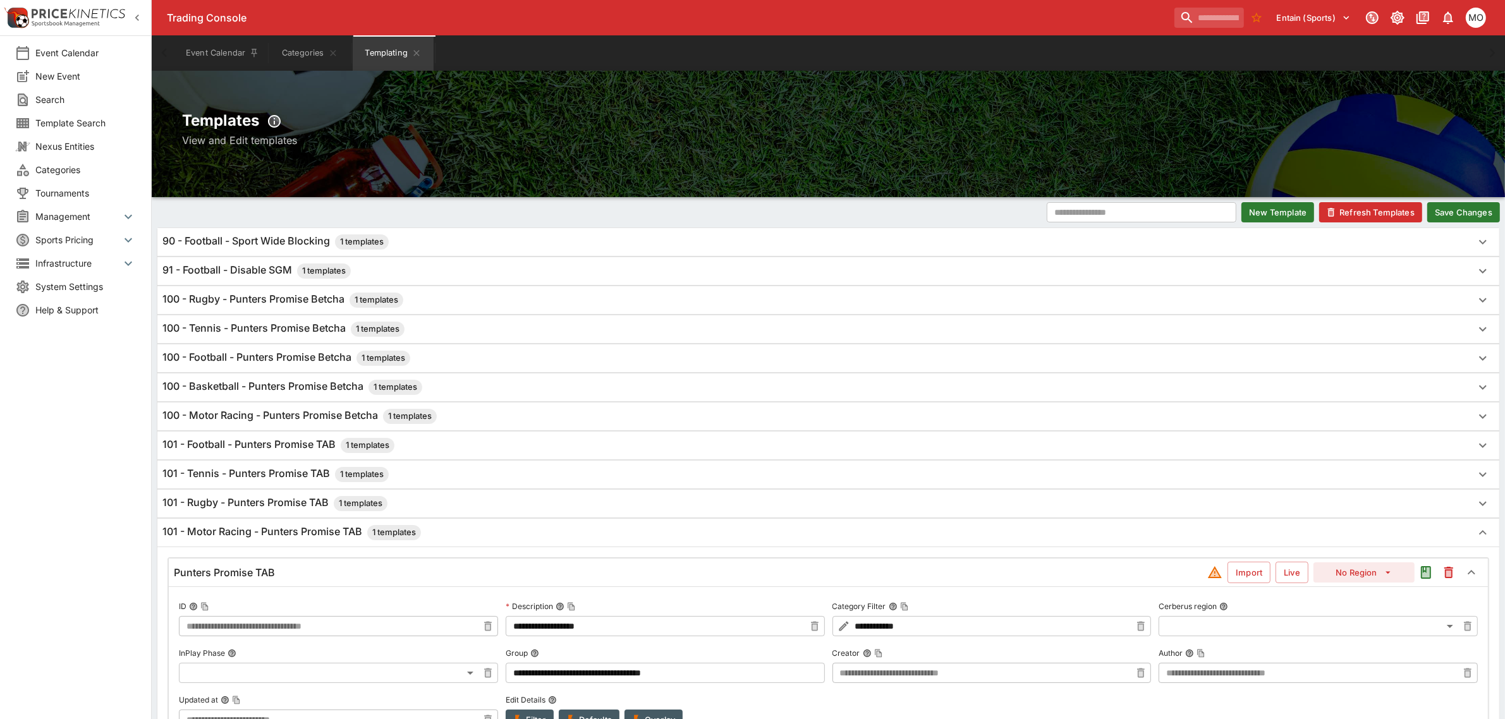
click at [1442, 209] on button "Save Changes" at bounding box center [1463, 212] width 73 height 20
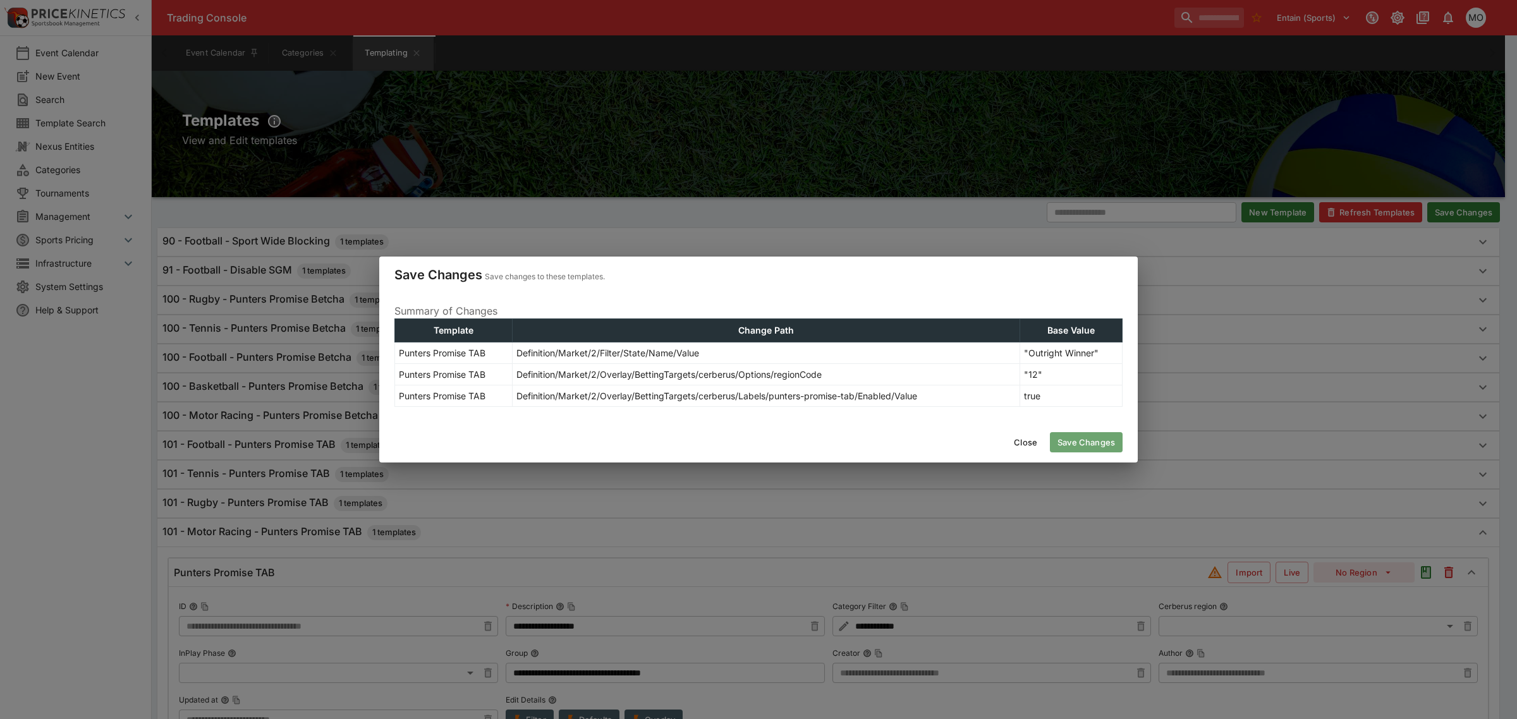
click at [1096, 439] on button "Save Changes" at bounding box center [1086, 442] width 73 height 20
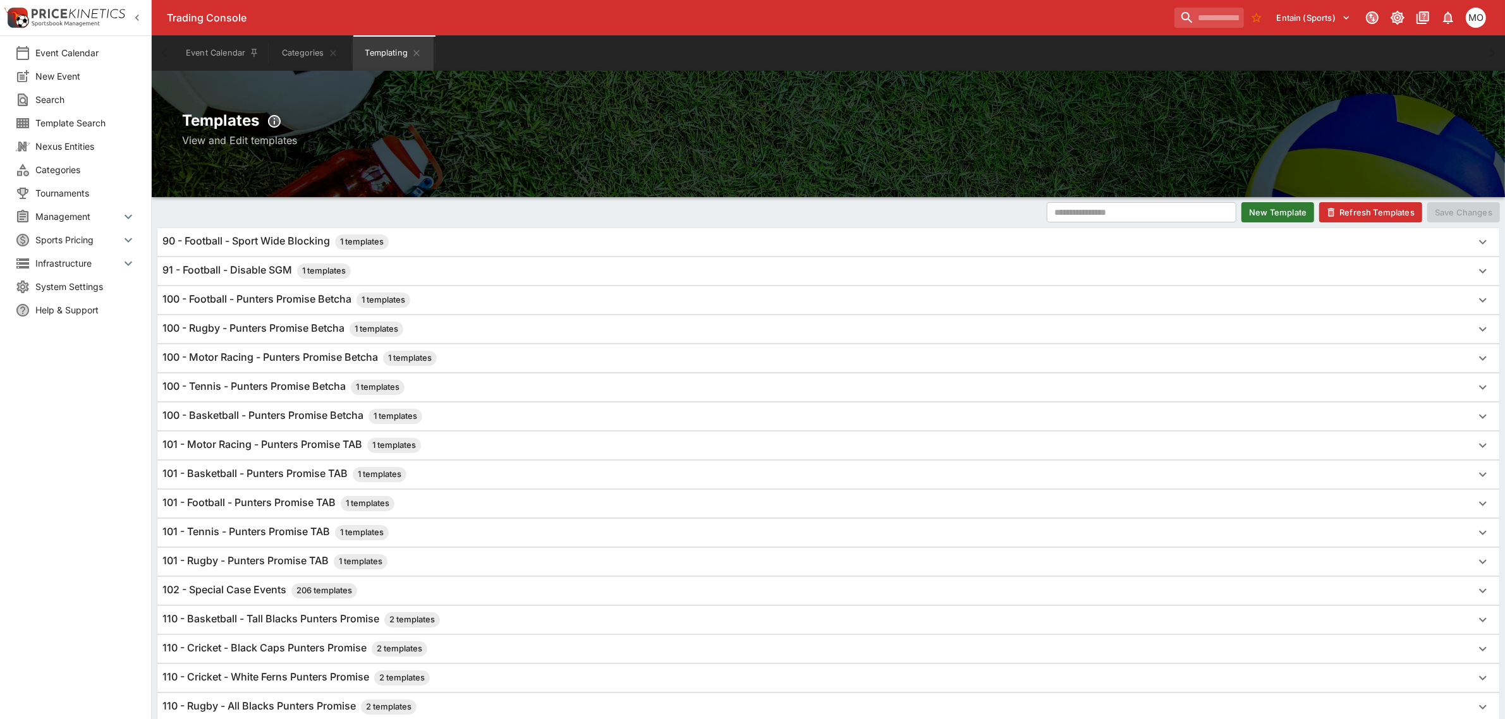
click at [1381, 213] on button "Refresh Templates" at bounding box center [1370, 212] width 103 height 20
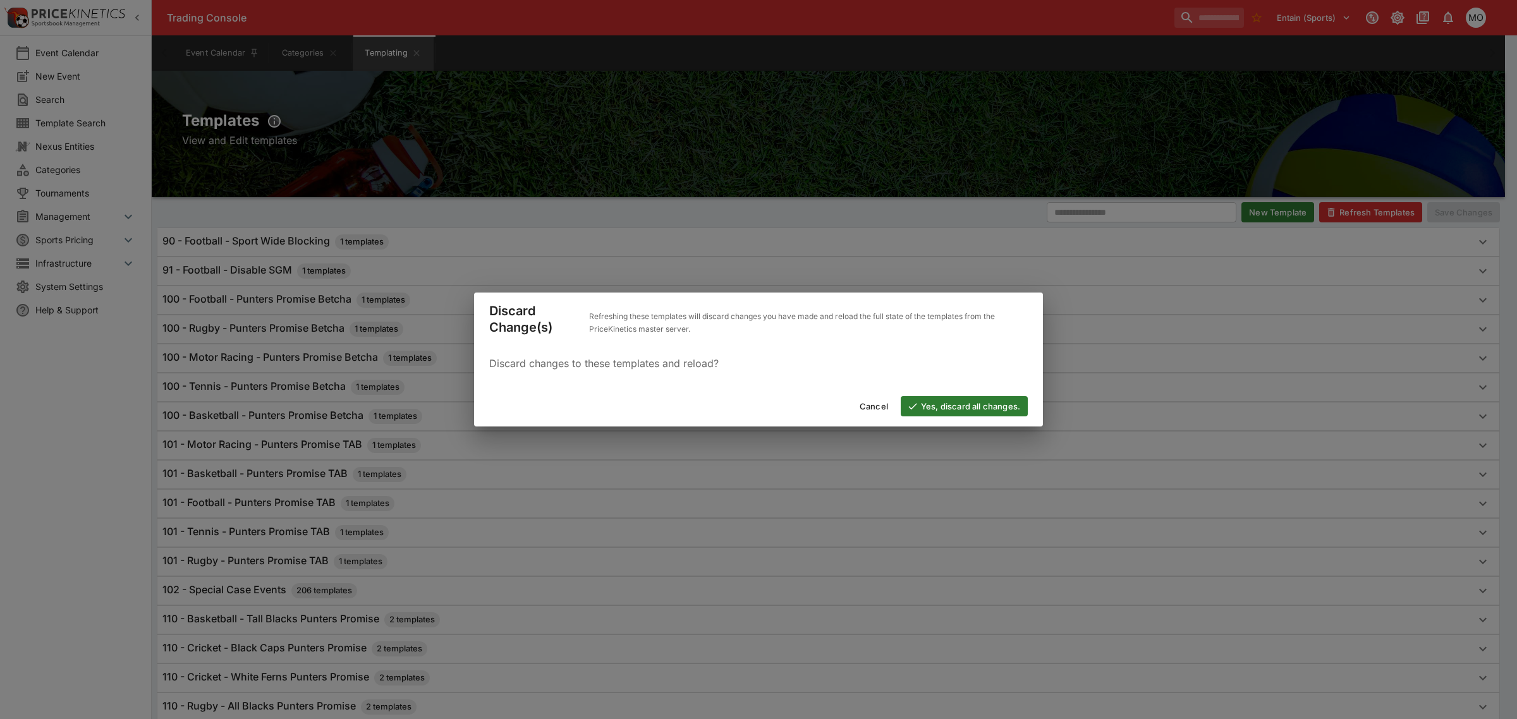
click at [937, 403] on button "Yes, discard all changes." at bounding box center [964, 406] width 127 height 20
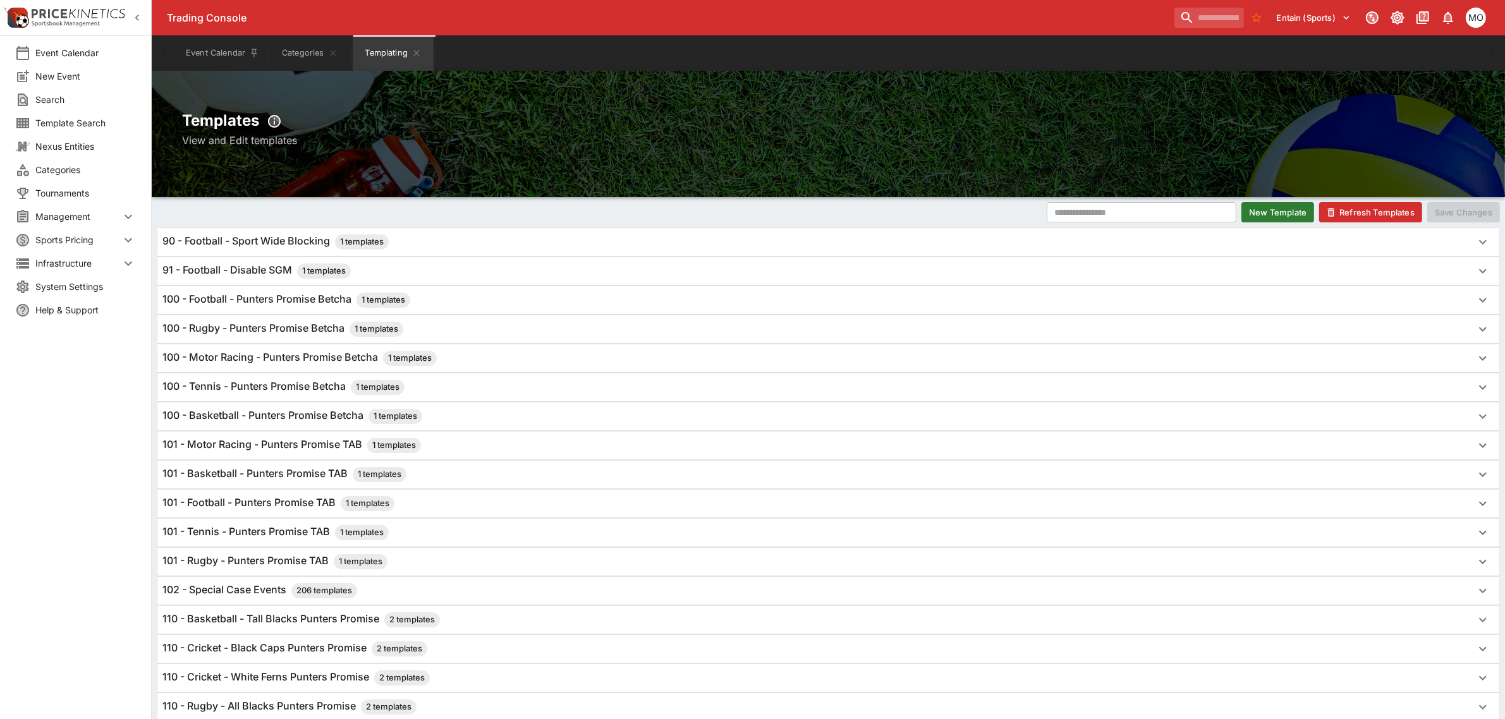
click at [289, 355] on h6 "100 - Motor Racing - Punters Promise Betcha 1 templates" at bounding box center [299, 358] width 274 height 15
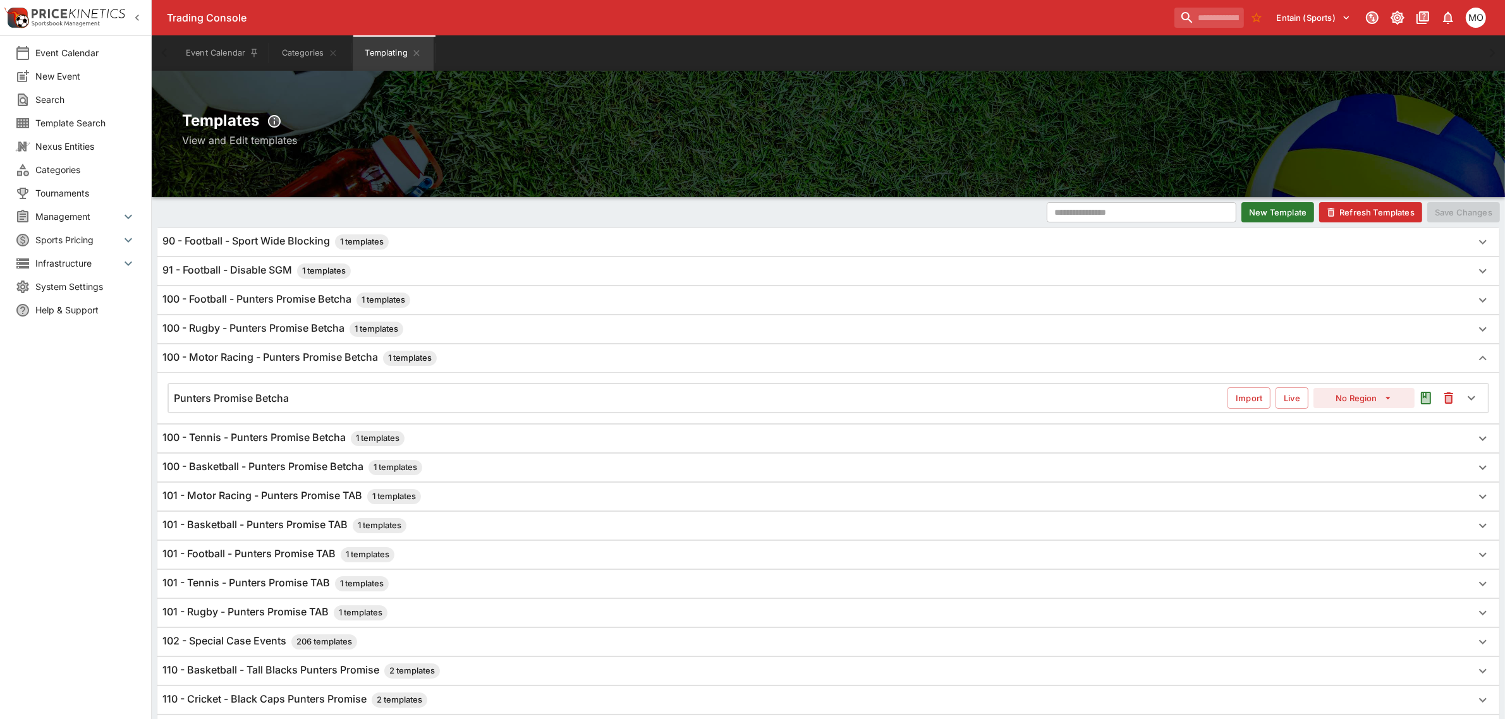
click at [283, 392] on div "Punters Promise Betcha Import Live No Region" at bounding box center [828, 398] width 1319 height 28
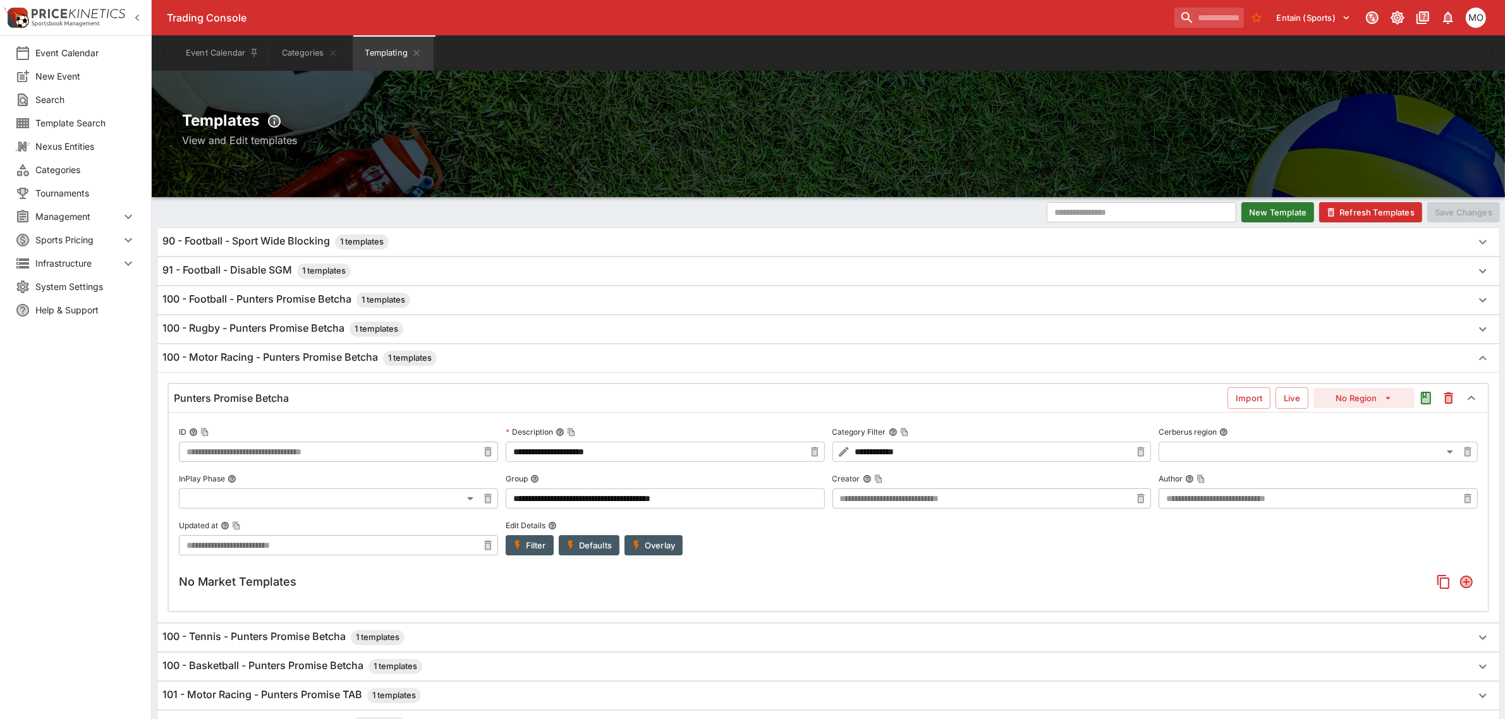
click at [538, 545] on button "Filter" at bounding box center [530, 545] width 48 height 20
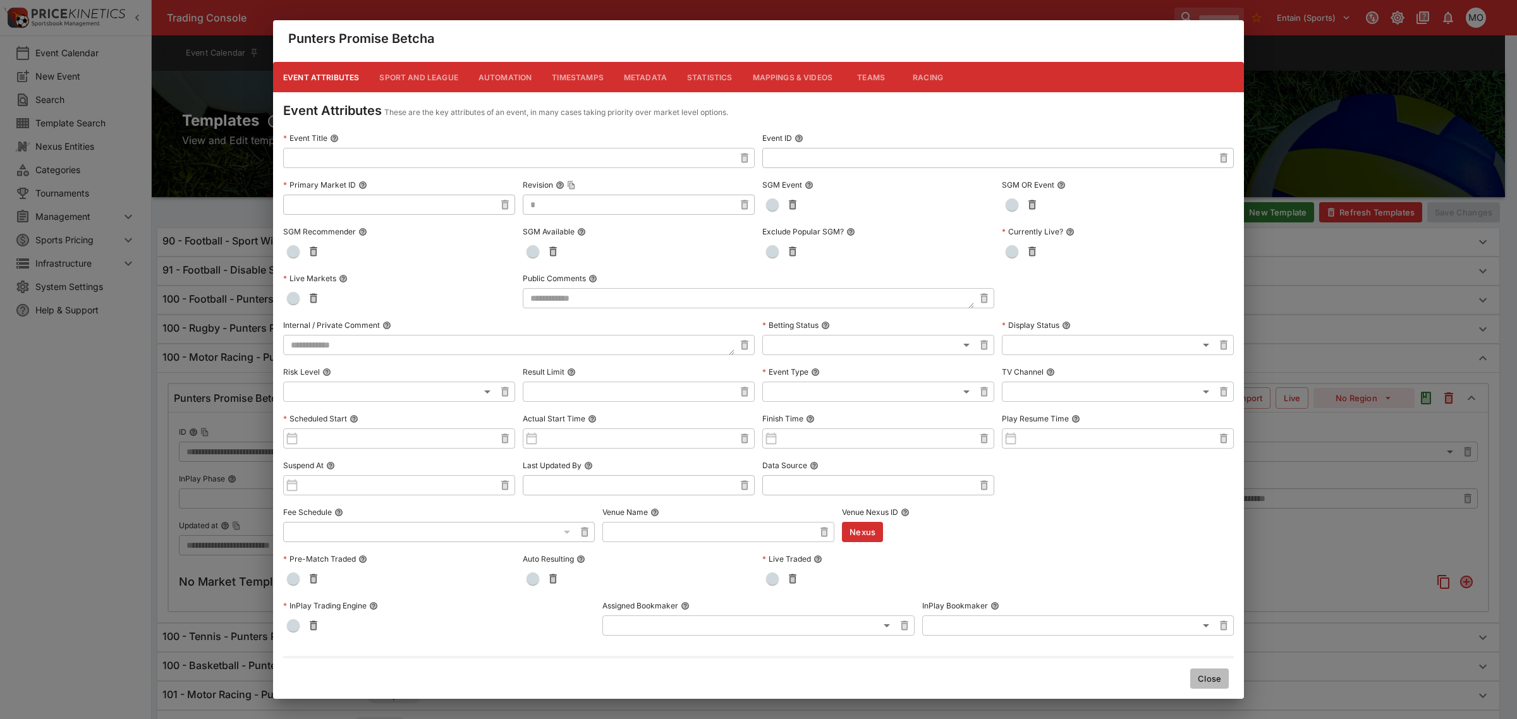
click at [1204, 680] on button "Close" at bounding box center [1209, 679] width 39 height 20
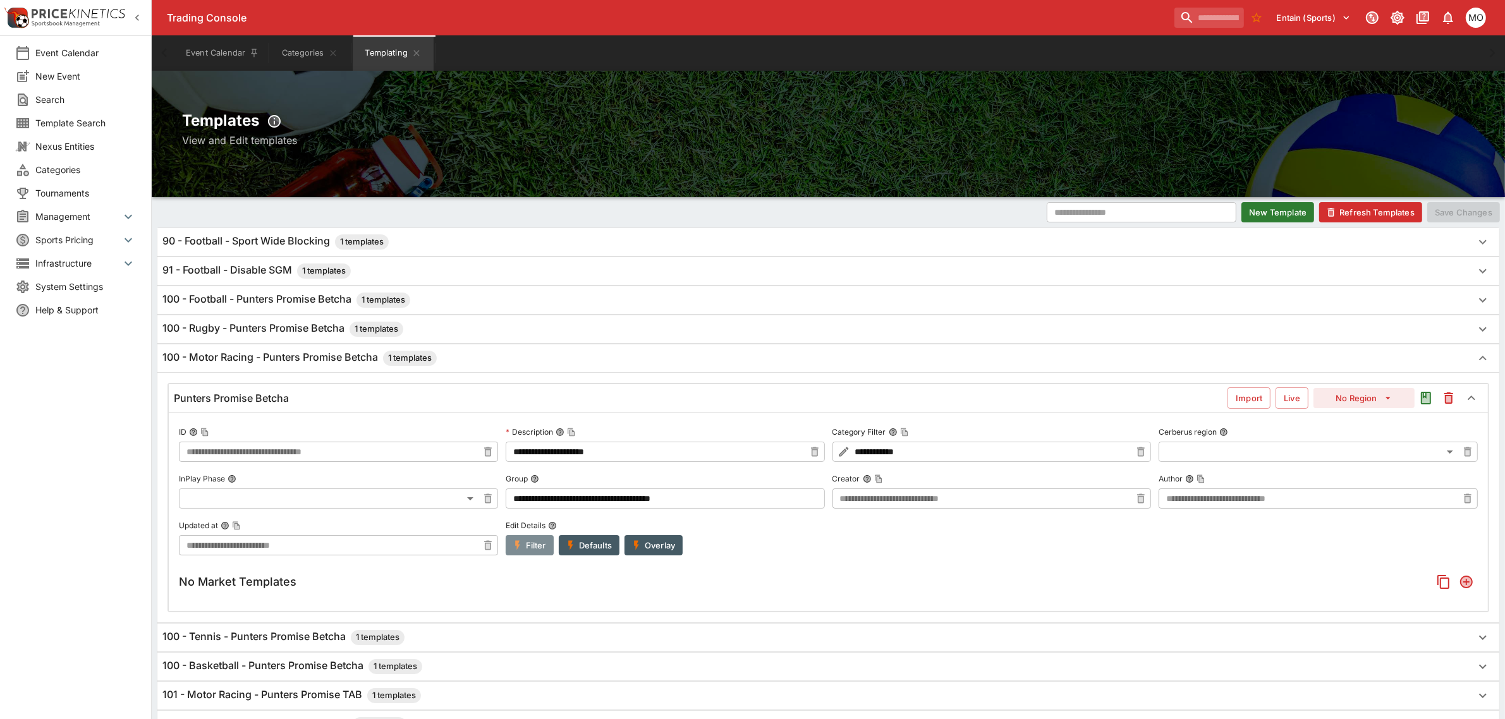
click at [523, 547] on button "Filter" at bounding box center [530, 545] width 48 height 20
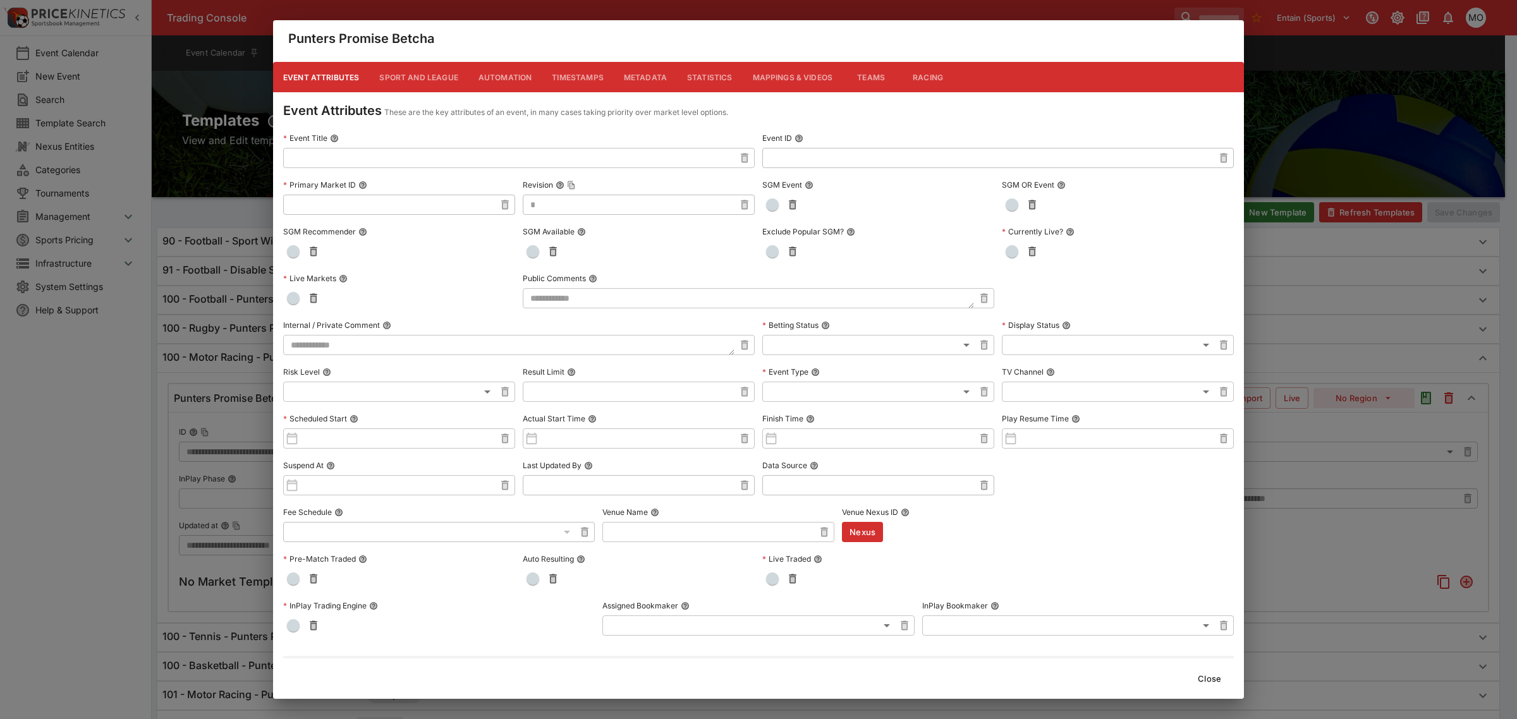
click at [639, 80] on button "Metadata" at bounding box center [645, 77] width 63 height 30
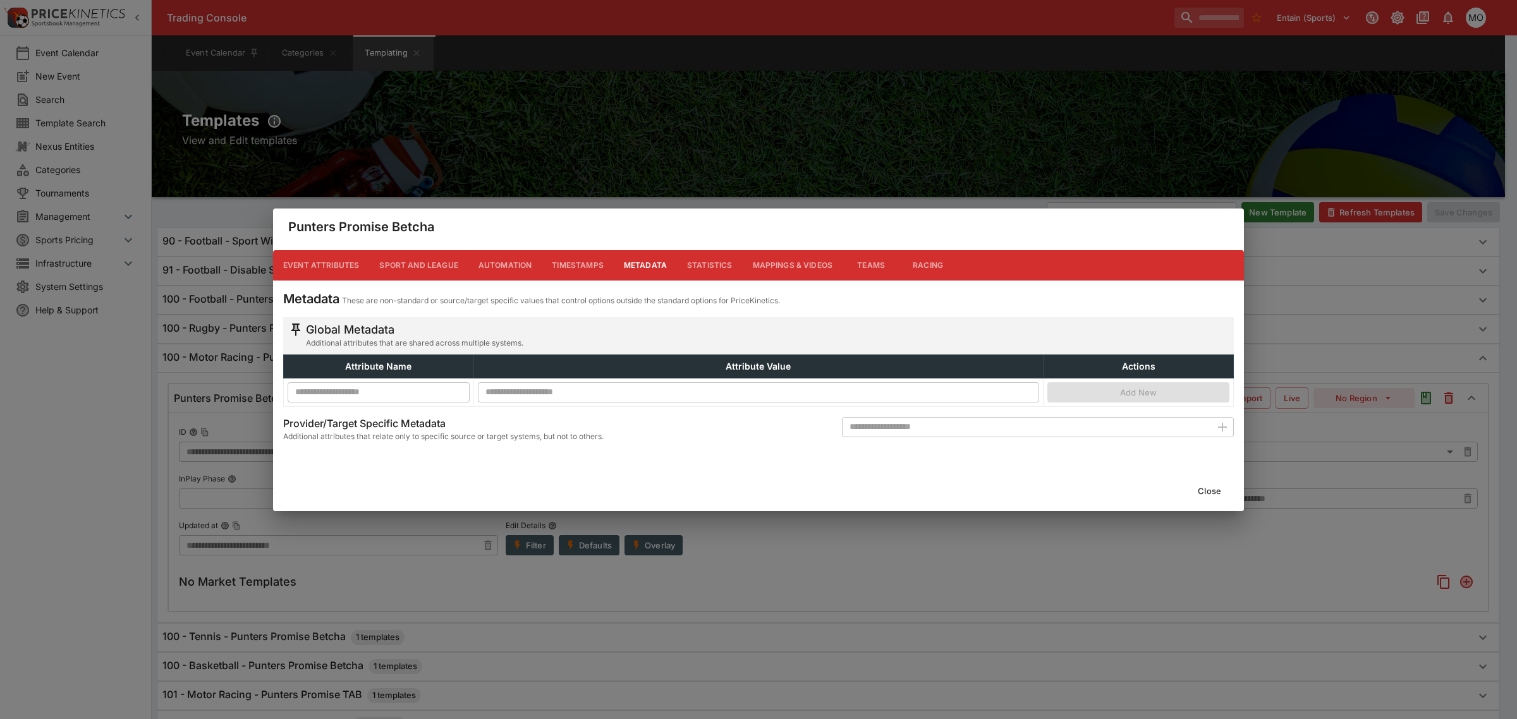
click at [981, 430] on input "text" at bounding box center [1026, 427] width 369 height 20
type input "**********"
click at [1222, 432] on icon "button" at bounding box center [1222, 427] width 15 height 15
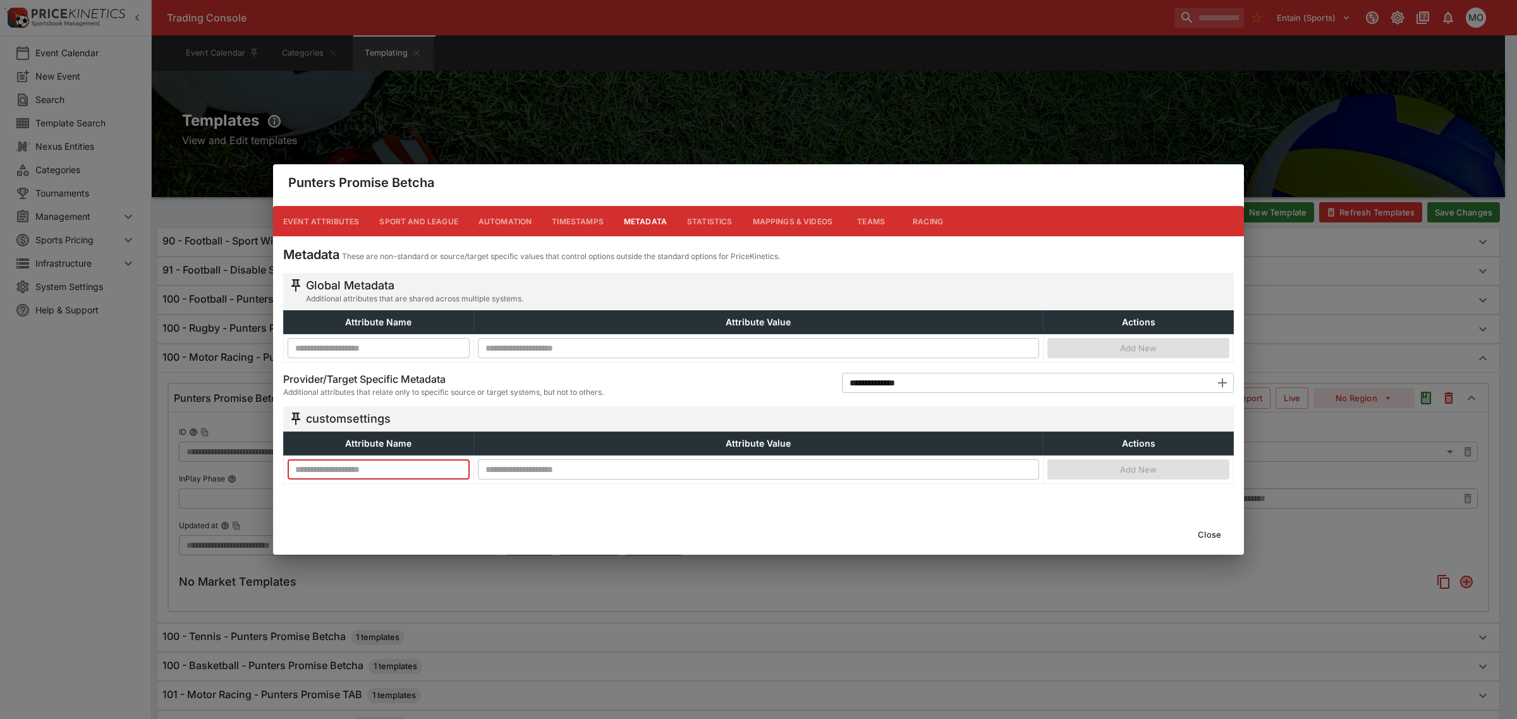
click at [430, 472] on input "text" at bounding box center [379, 470] width 182 height 20
type input "**********"
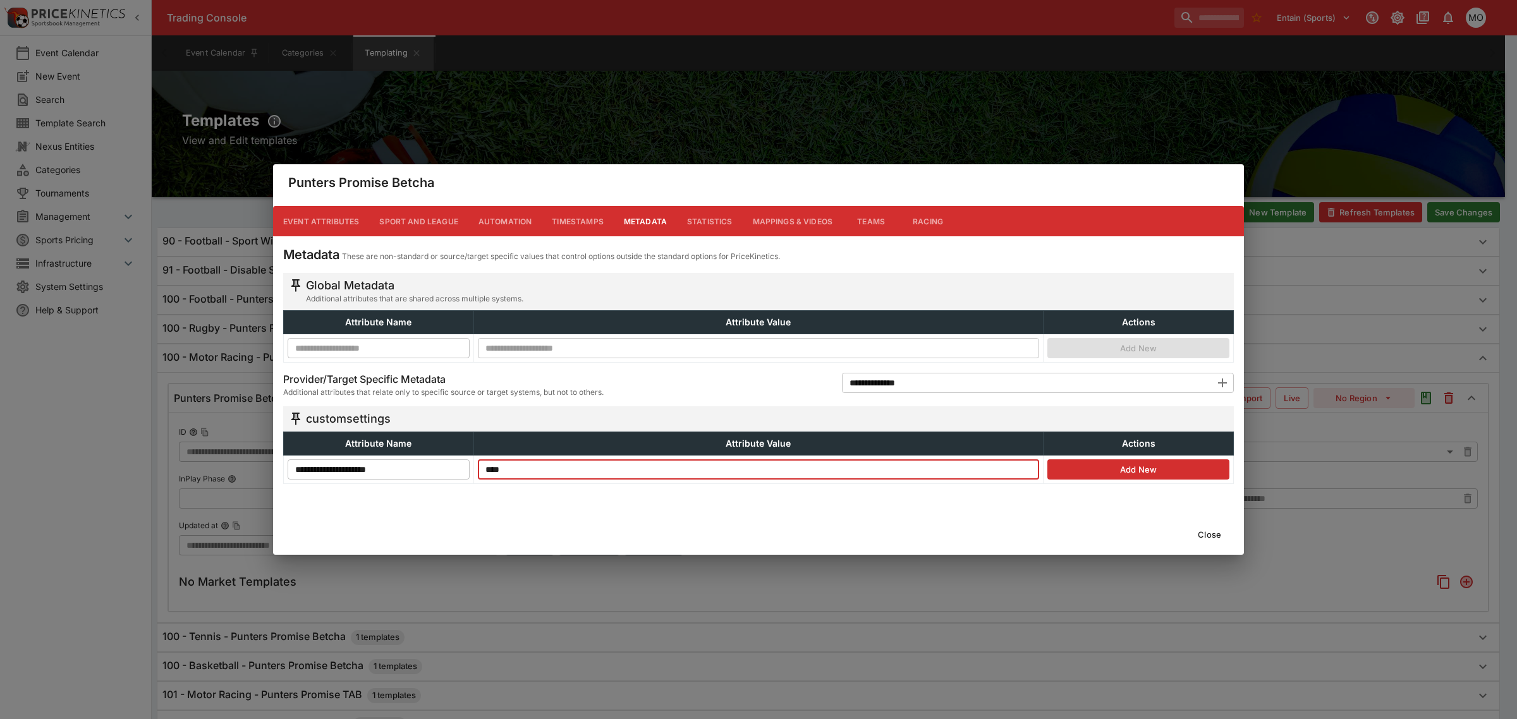
type input "****"
click at [1103, 463] on button "Add New" at bounding box center [1138, 470] width 182 height 20
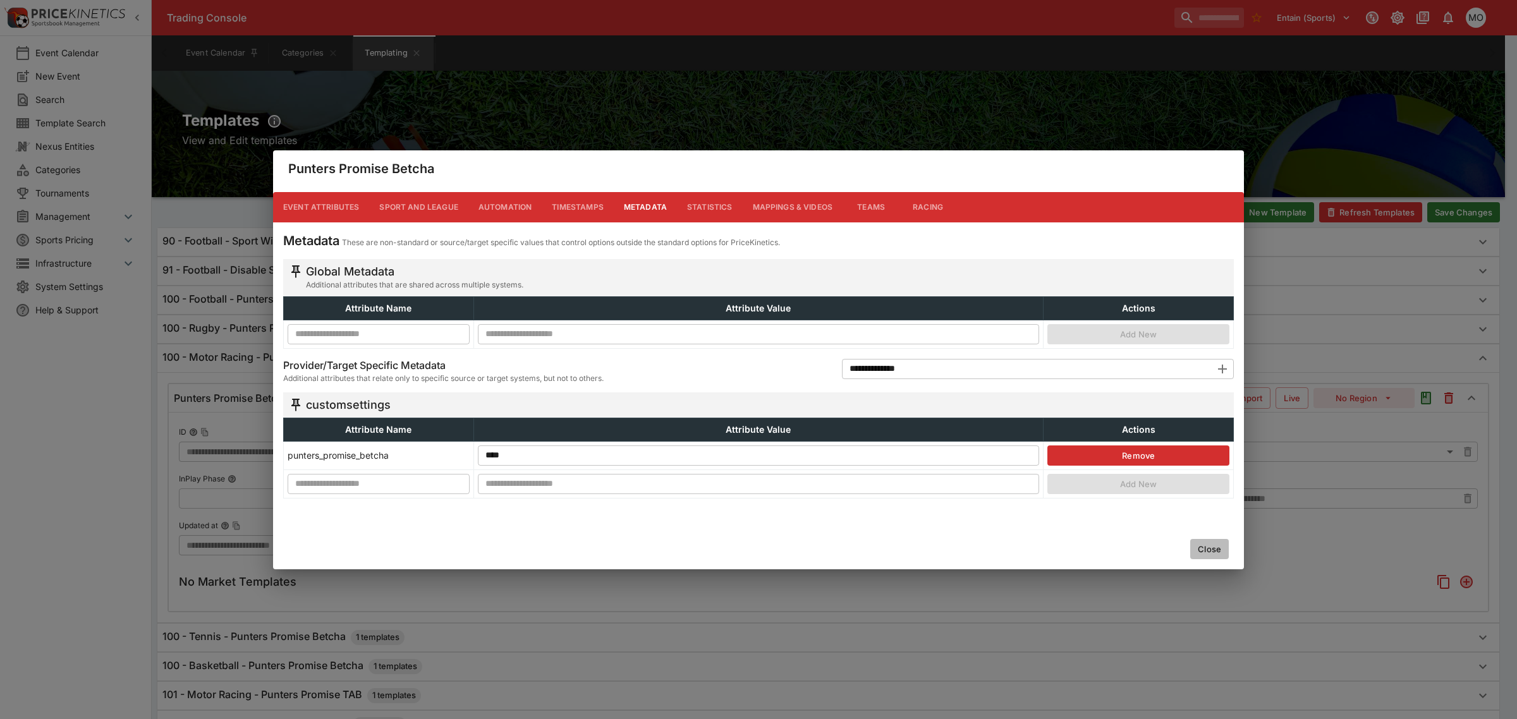
click at [1212, 551] on button "Close" at bounding box center [1209, 549] width 39 height 20
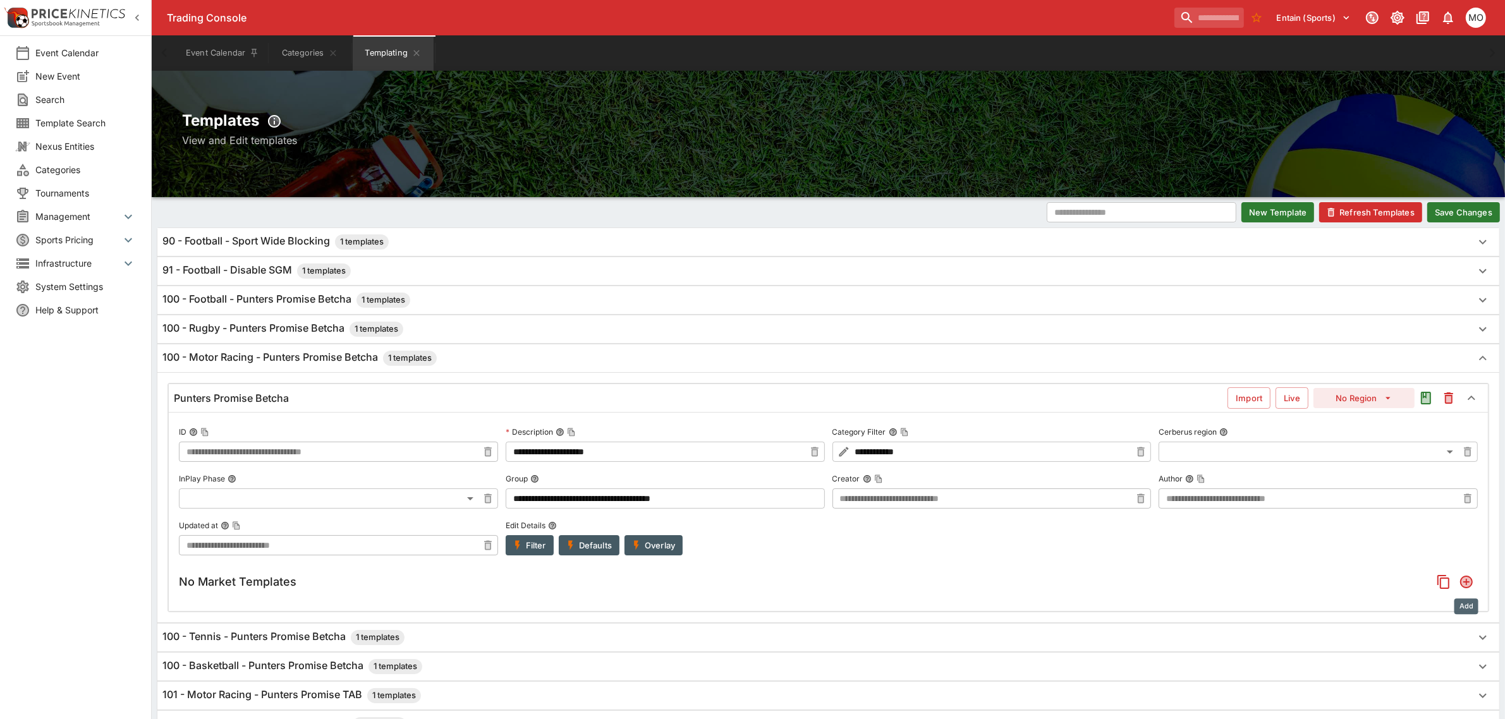
click at [1468, 579] on icon "Add" at bounding box center [1466, 582] width 13 height 13
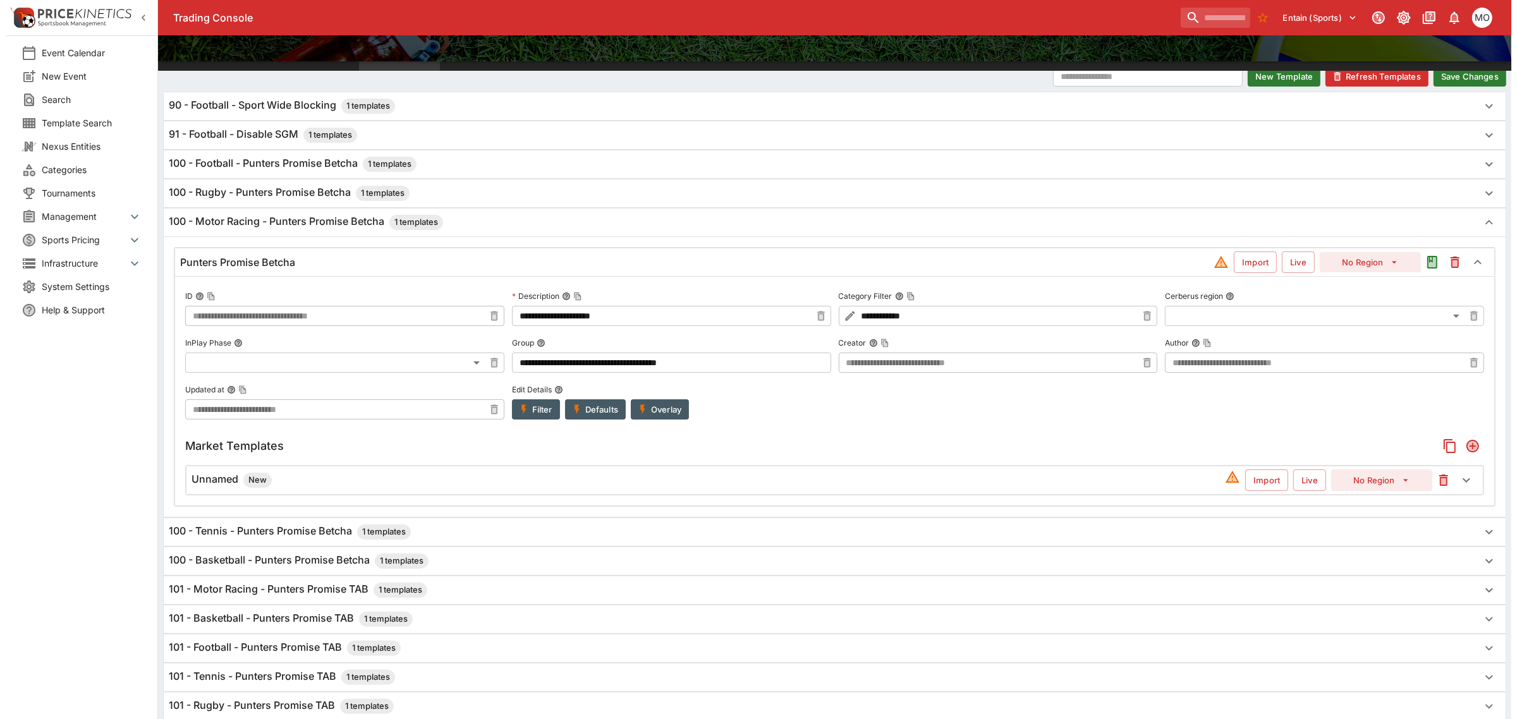
scroll to position [128, 0]
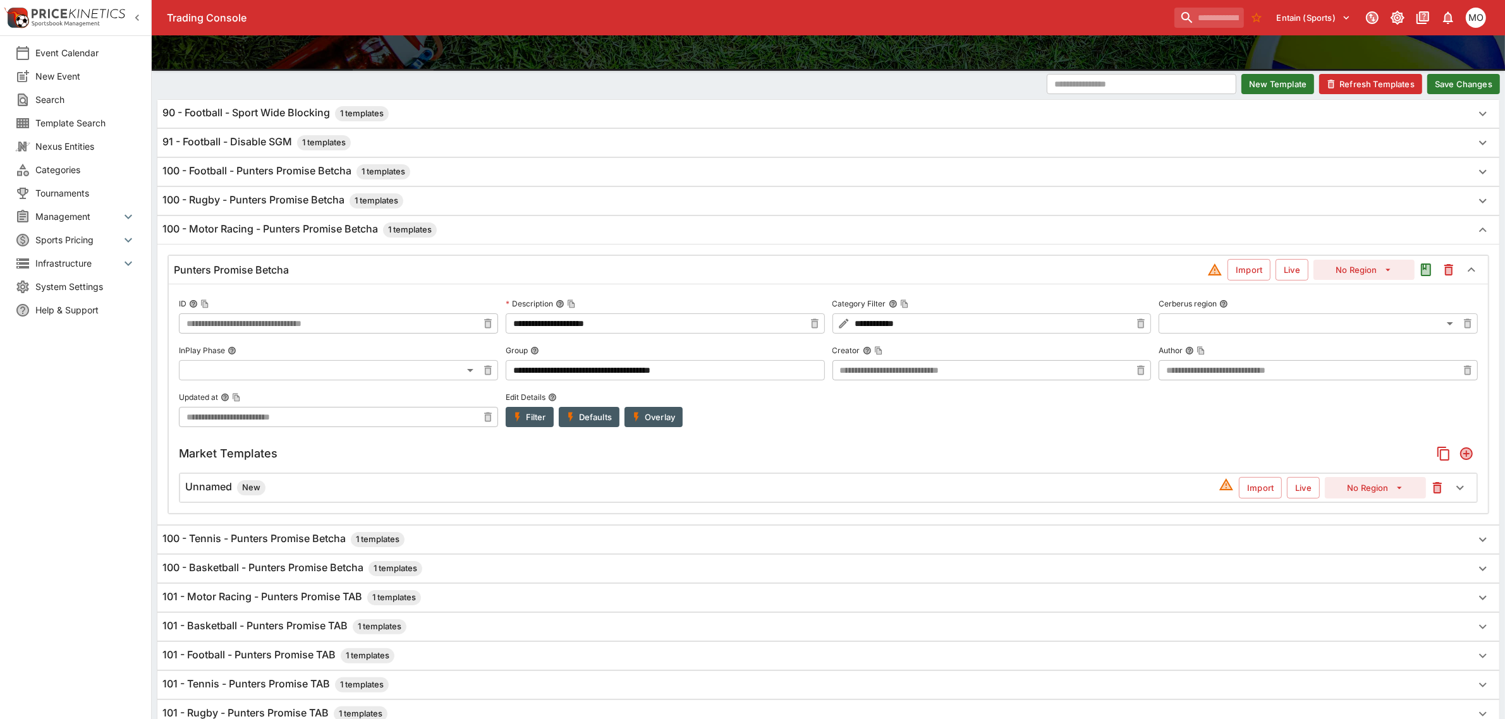
click at [216, 485] on h6 "Unnamed New" at bounding box center [225, 487] width 80 height 15
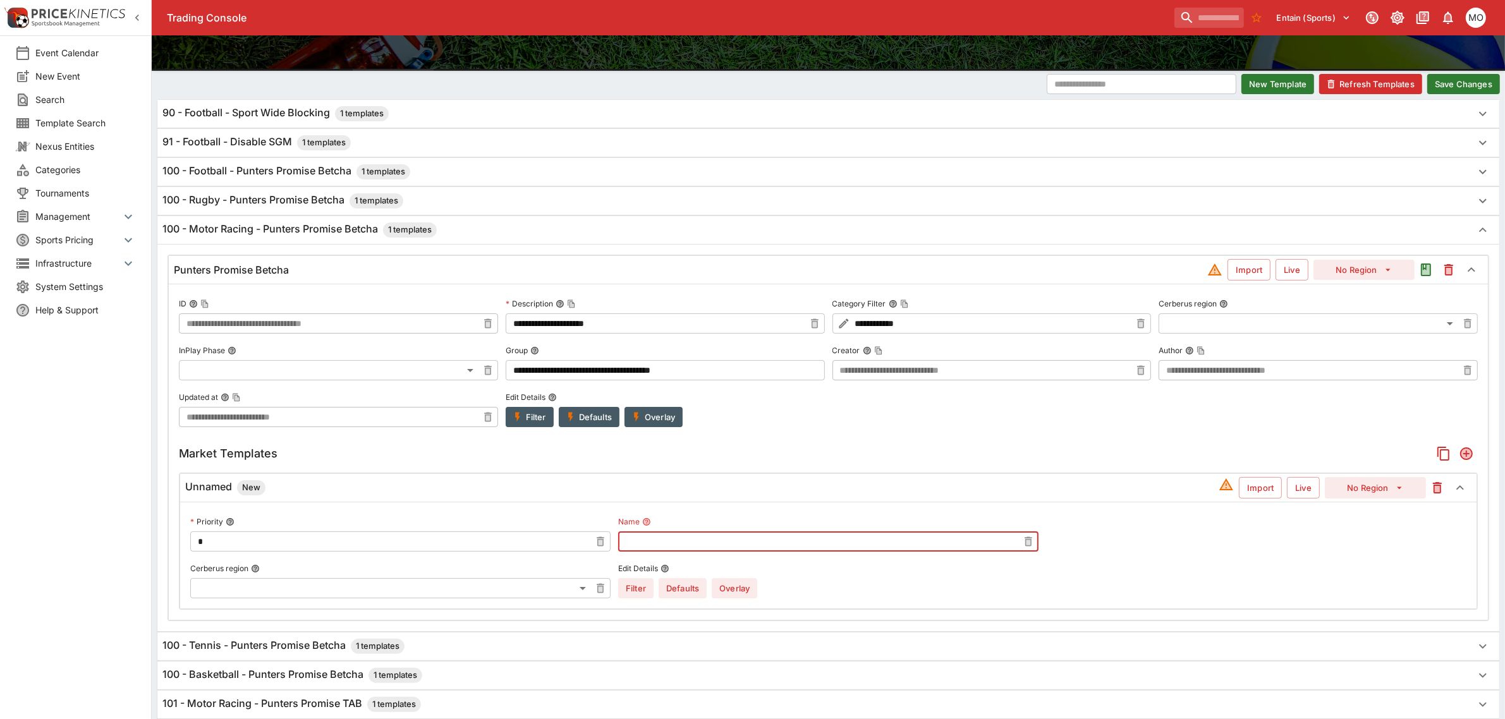
click at [652, 546] on input "text" at bounding box center [818, 542] width 400 height 20
type input "********"
click at [1369, 489] on button "No Region" at bounding box center [1375, 487] width 101 height 21
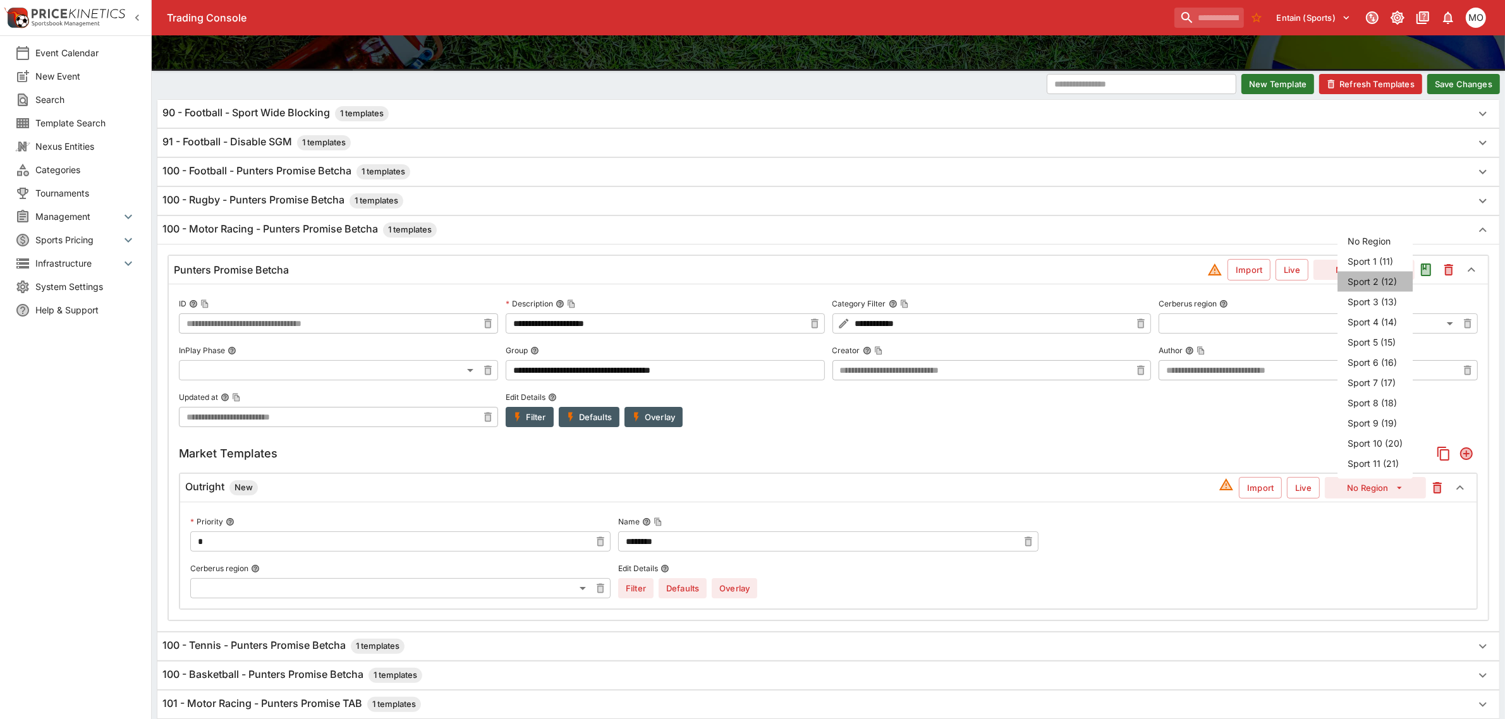
click at [1369, 281] on li "Sport 2 (12)" at bounding box center [1375, 282] width 75 height 20
type input "**"
click at [737, 592] on button "Overlay" at bounding box center [735, 588] width 46 height 20
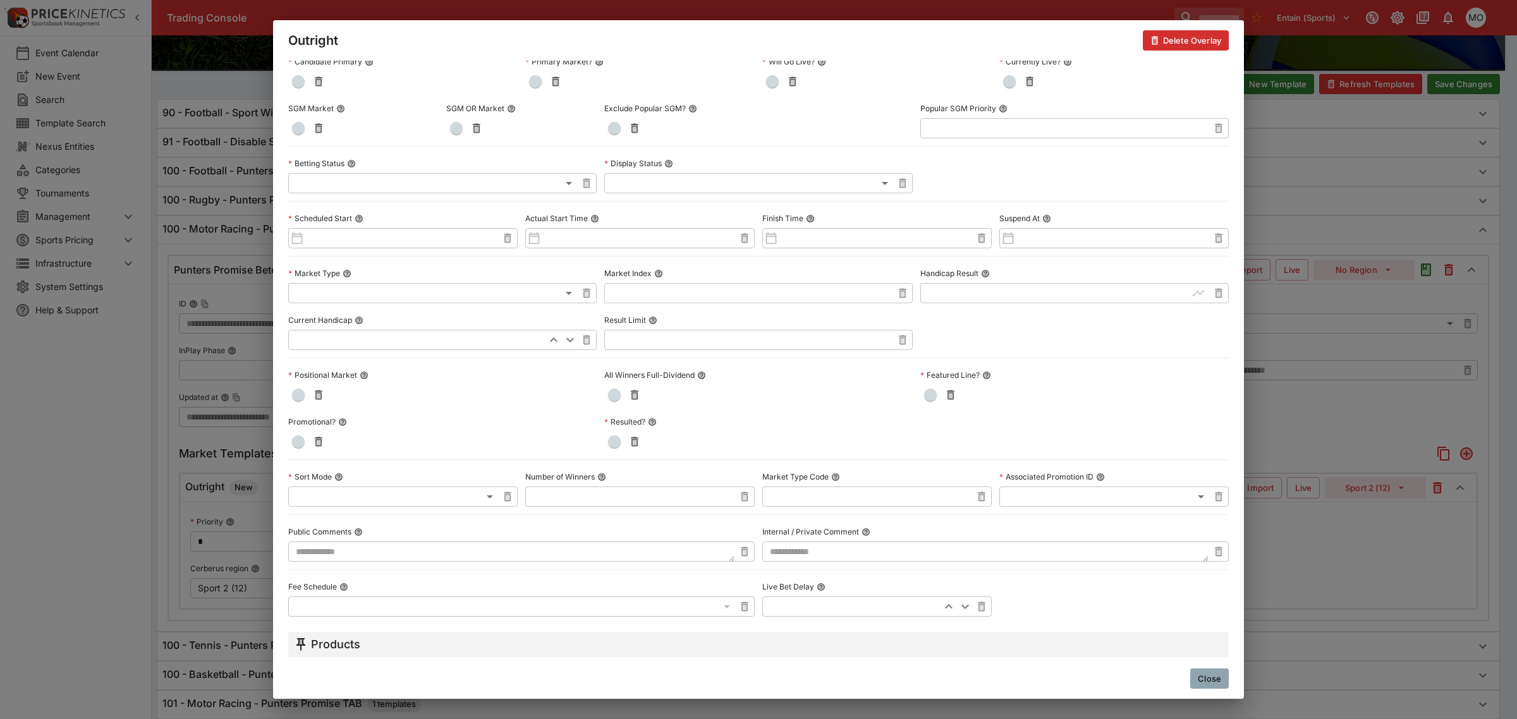
scroll to position [429, 0]
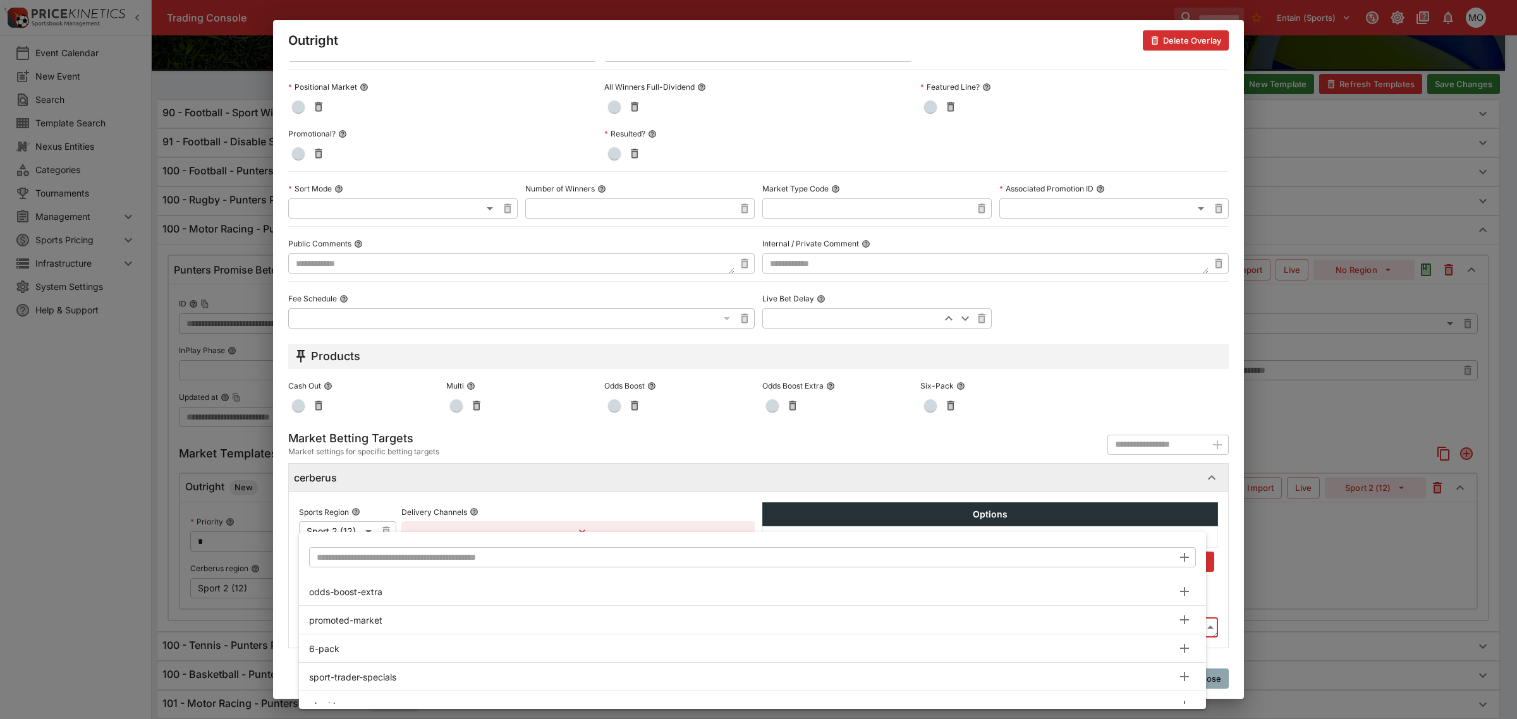
click at [321, 627] on body "Trading Console Entain (Sports) 1 MO Event Calendar New Event Search Template S…" at bounding box center [758, 713] width 1517 height 1682
click at [333, 547] on input "text" at bounding box center [741, 557] width 864 height 20
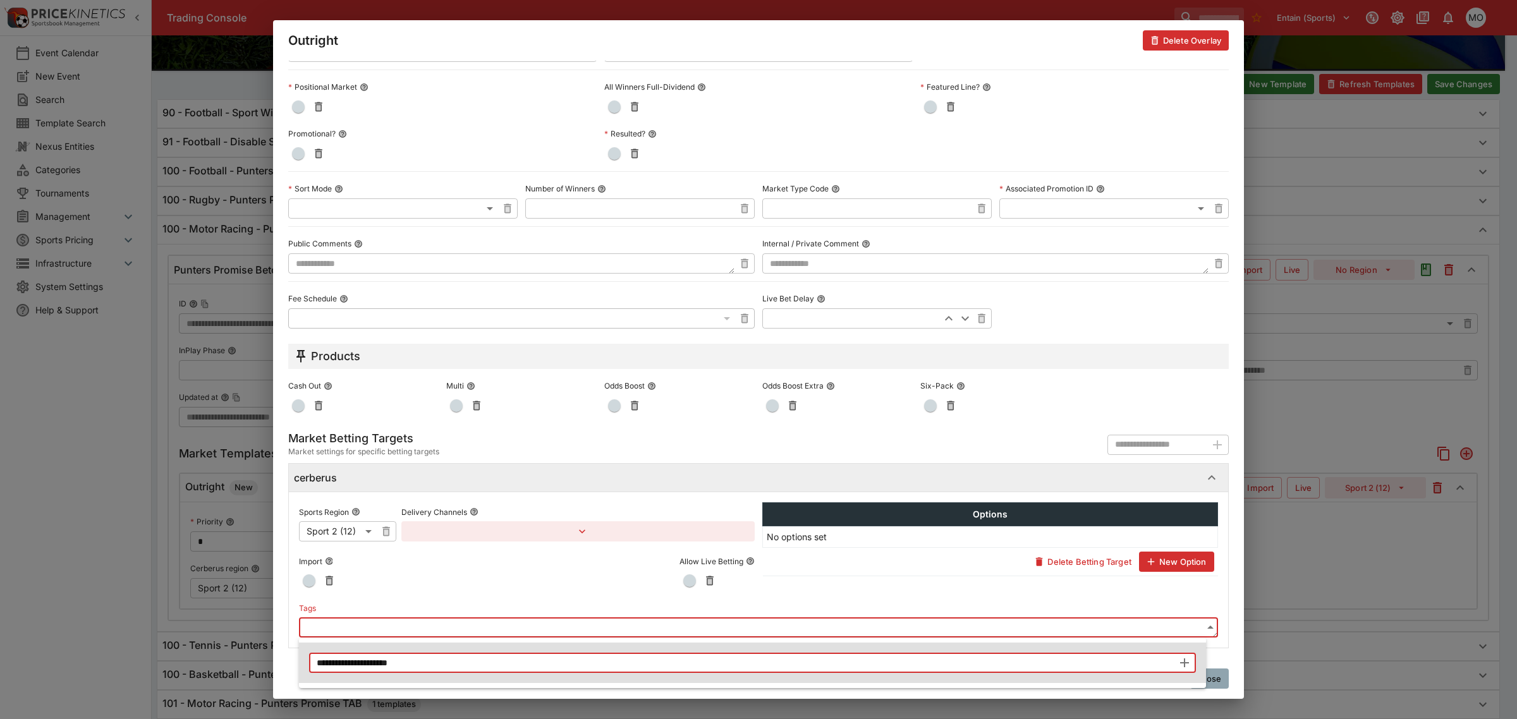
type input "**********"
click at [1180, 659] on icon "button" at bounding box center [1184, 663] width 15 height 15
type input "**********"
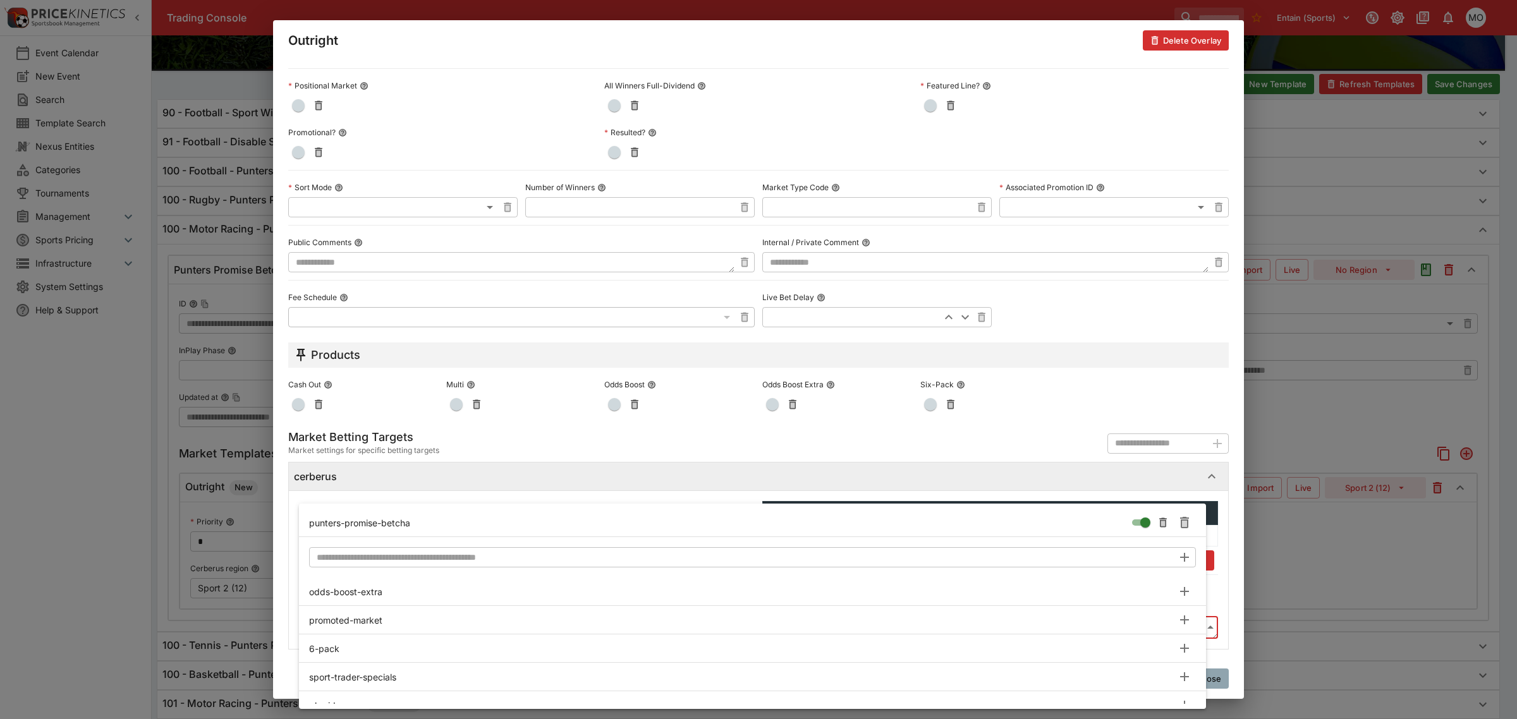
click at [1214, 589] on div at bounding box center [758, 359] width 1517 height 719
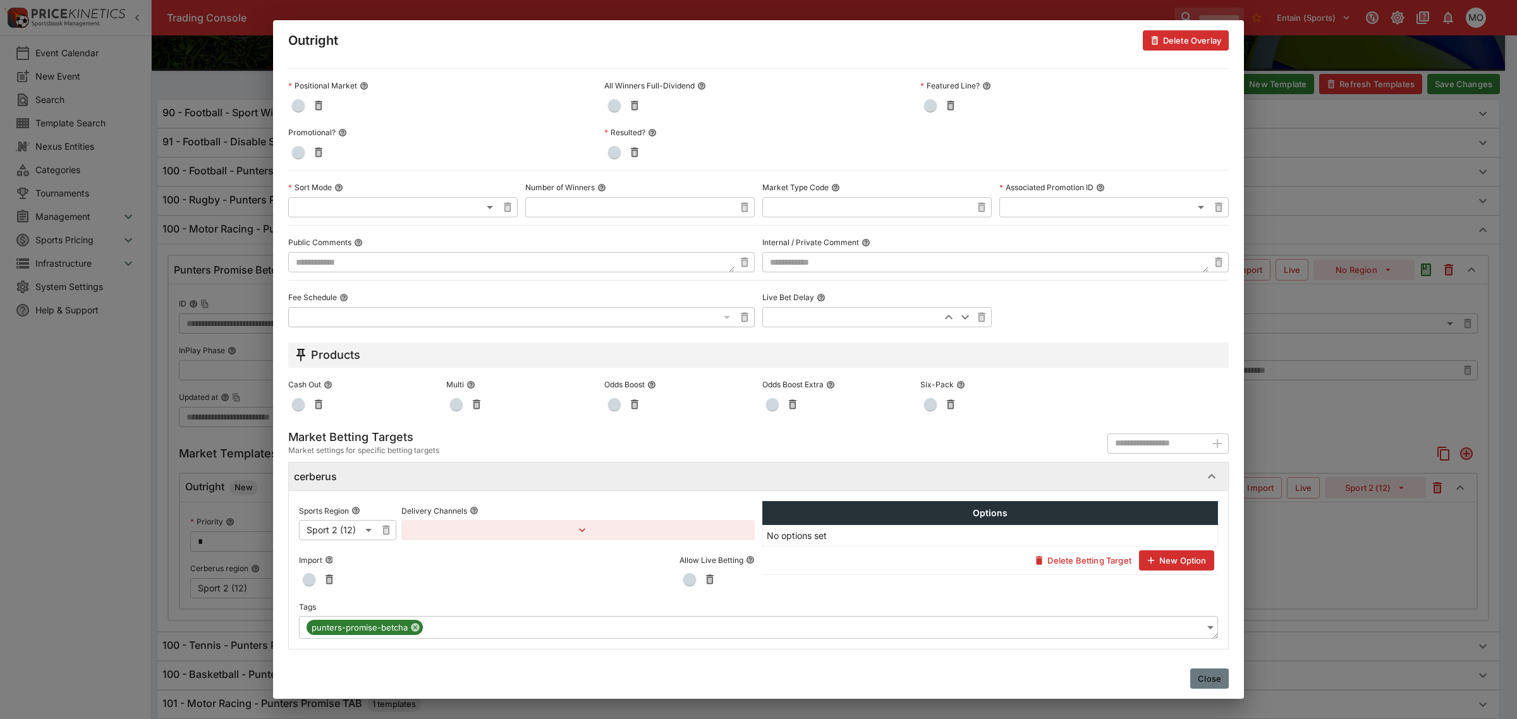
click at [1212, 674] on button "Close" at bounding box center [1209, 679] width 39 height 20
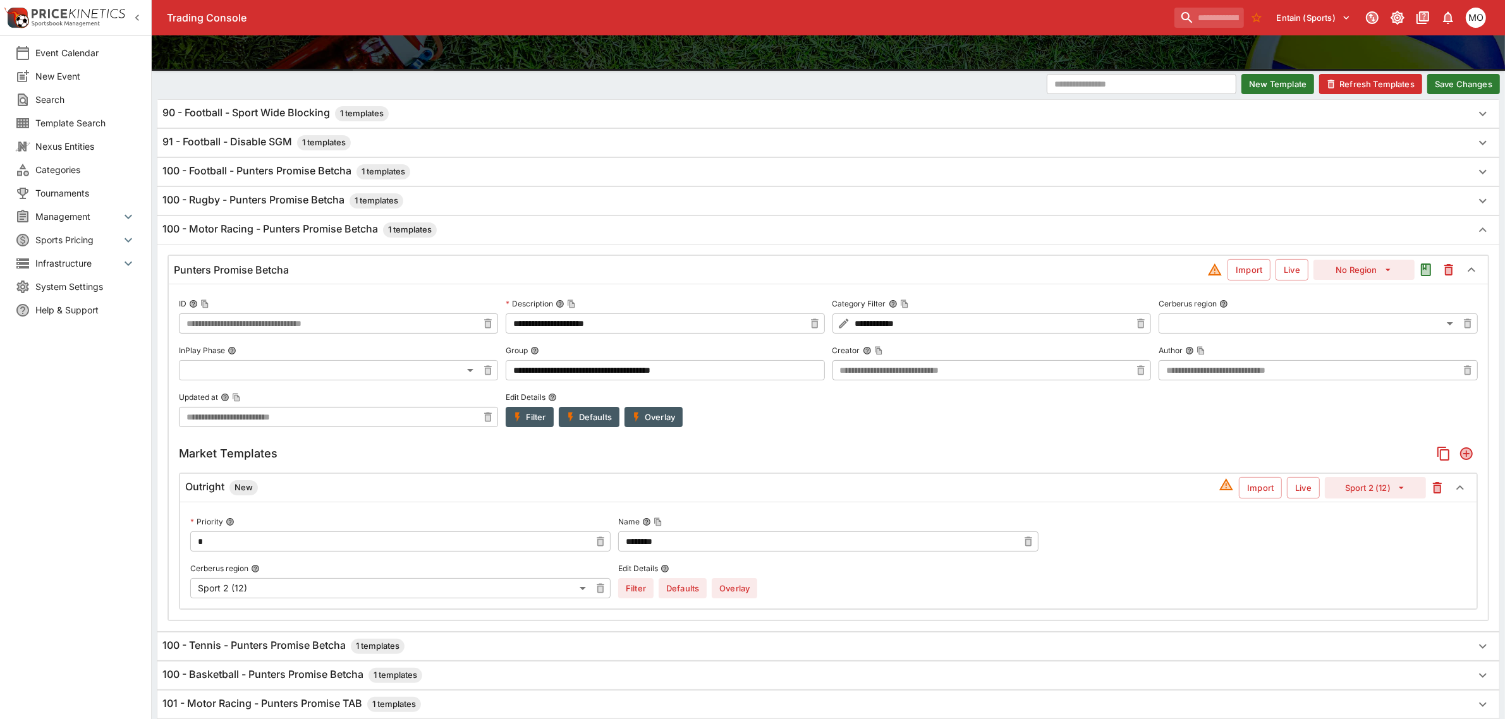
click at [1452, 83] on button "Save Changes" at bounding box center [1463, 84] width 73 height 20
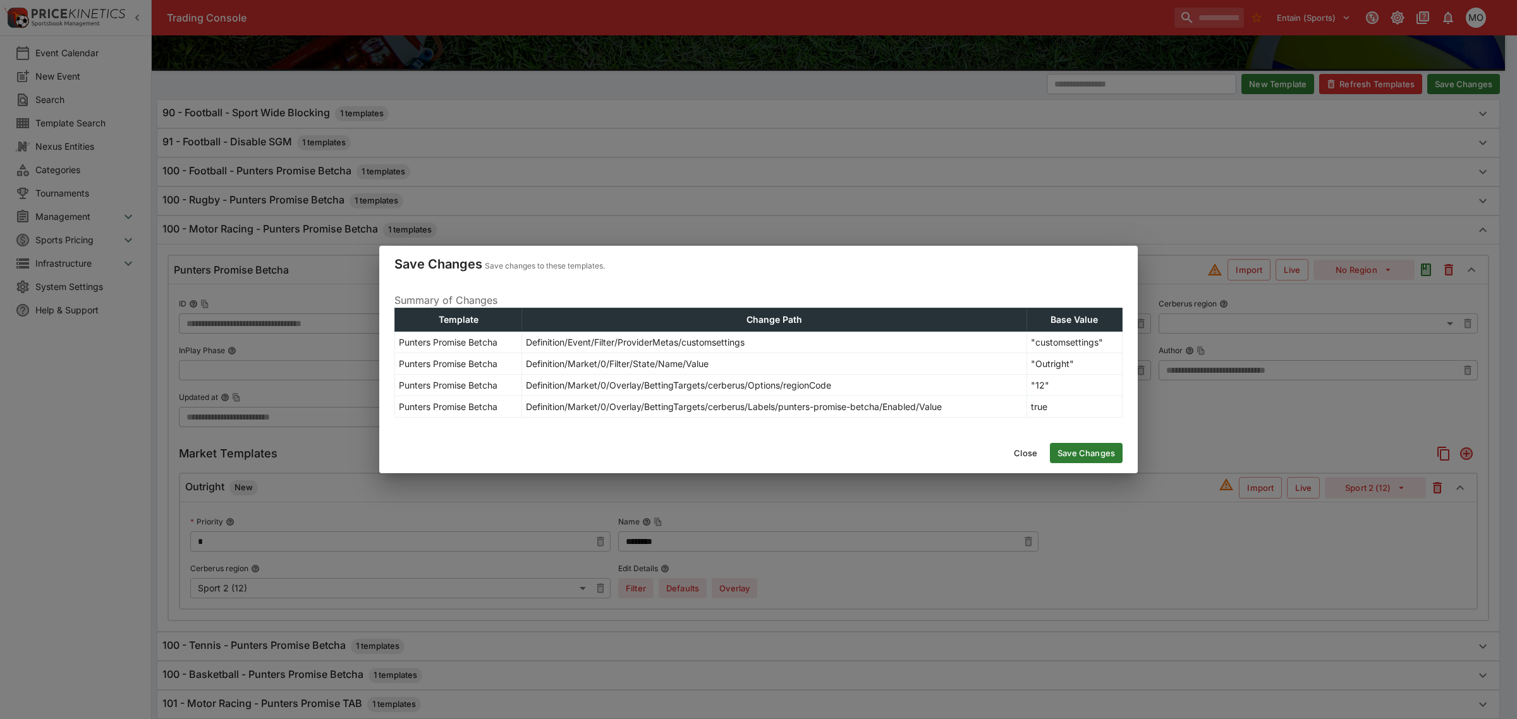
click at [1082, 456] on button "Save Changes" at bounding box center [1086, 453] width 73 height 20
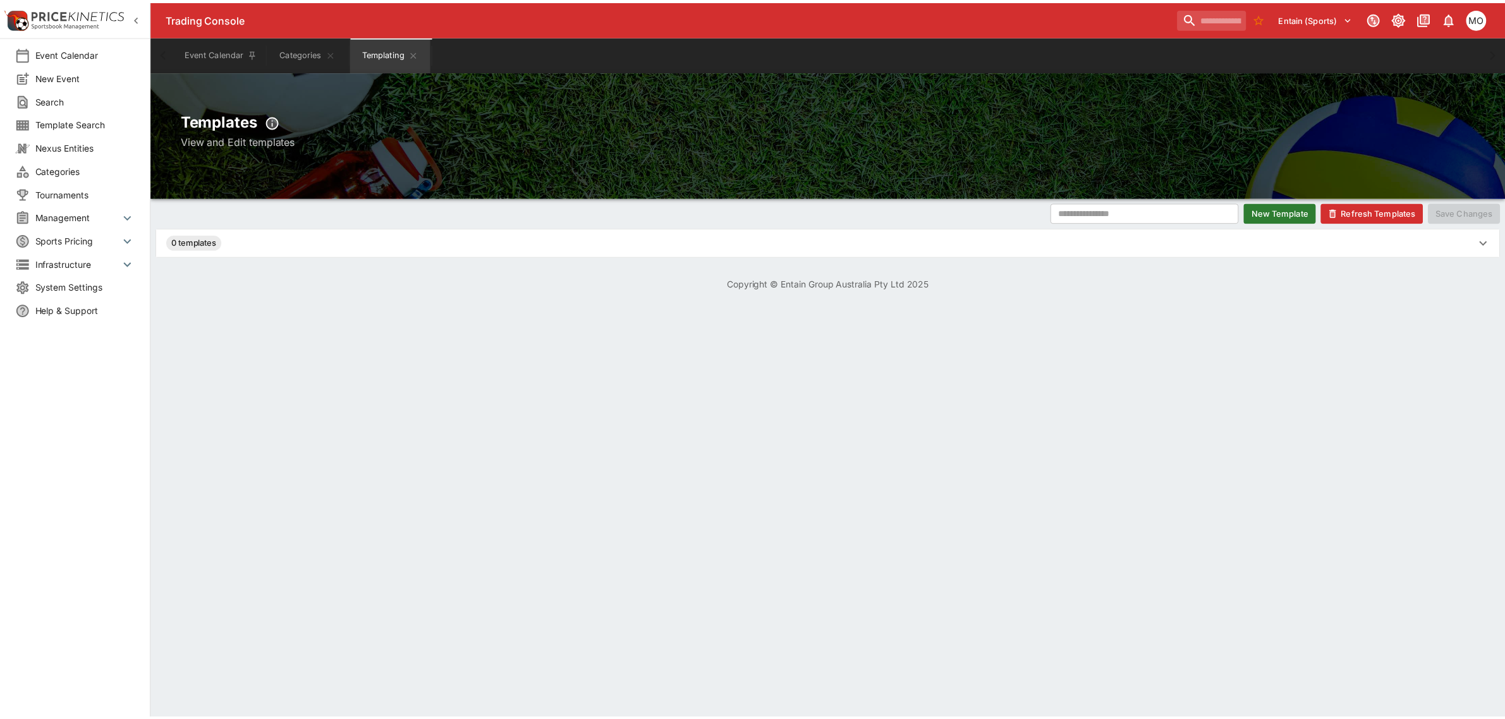
scroll to position [0, 0]
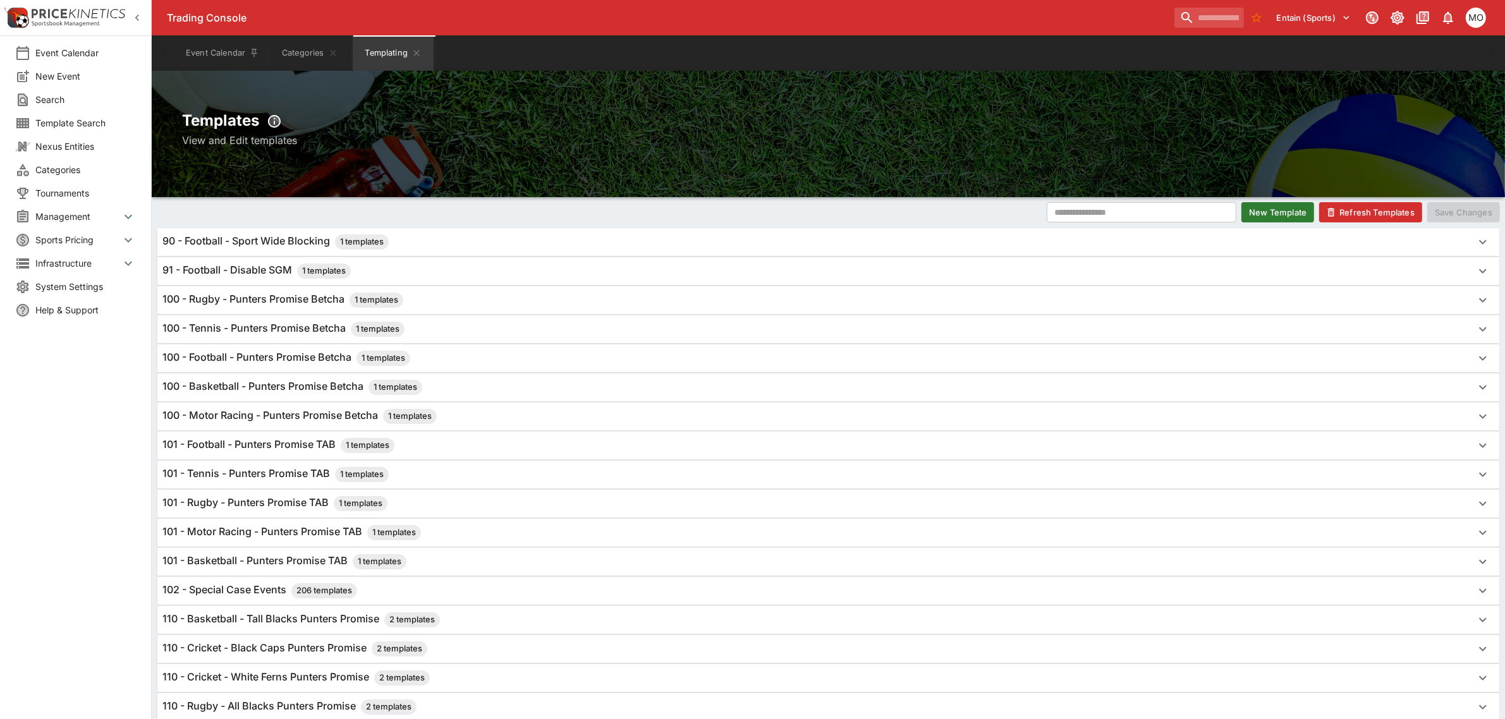
click at [1358, 216] on button "Refresh Templates" at bounding box center [1370, 212] width 103 height 20
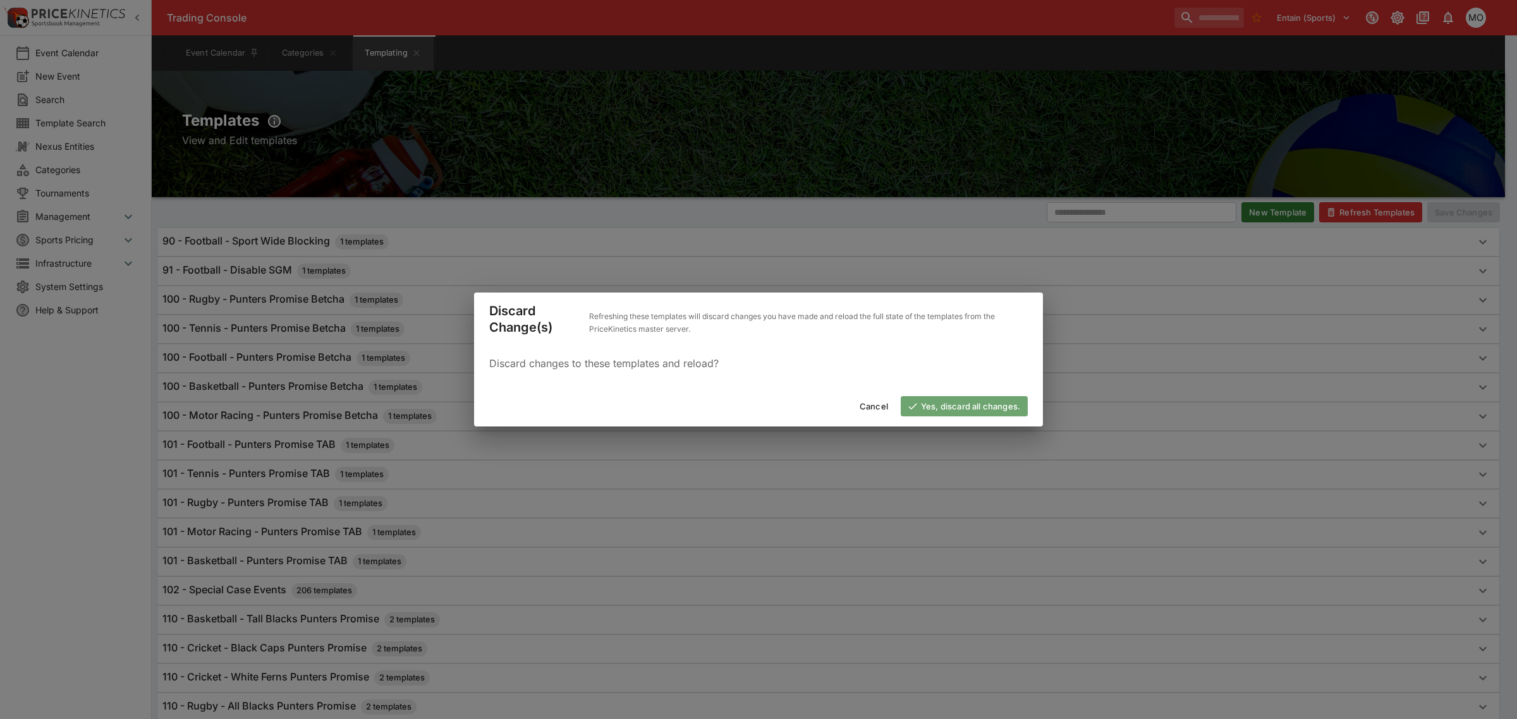
click at [946, 411] on button "Yes, discard all changes." at bounding box center [964, 406] width 127 height 20
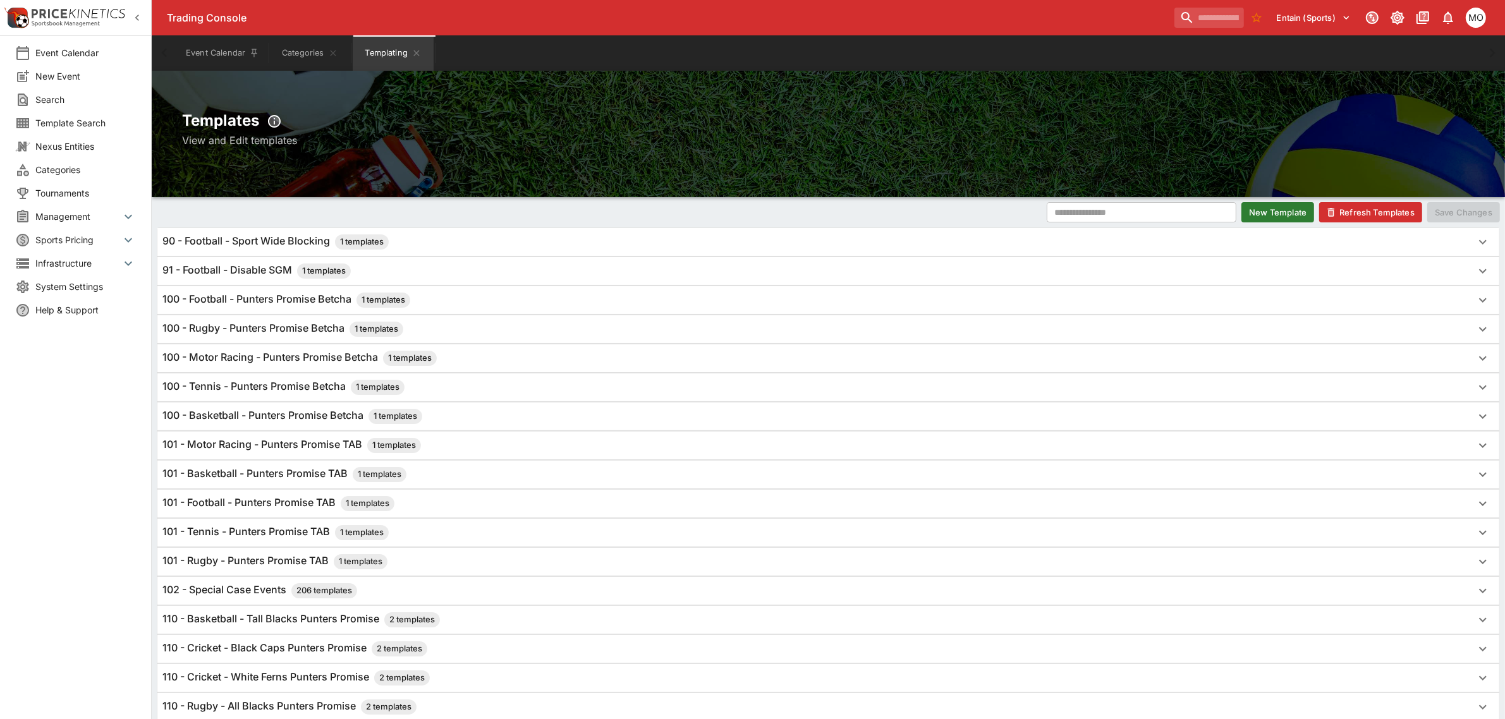
click at [304, 359] on h6 "100 - Motor Racing - Punters Promise Betcha 1 templates" at bounding box center [299, 358] width 274 height 15
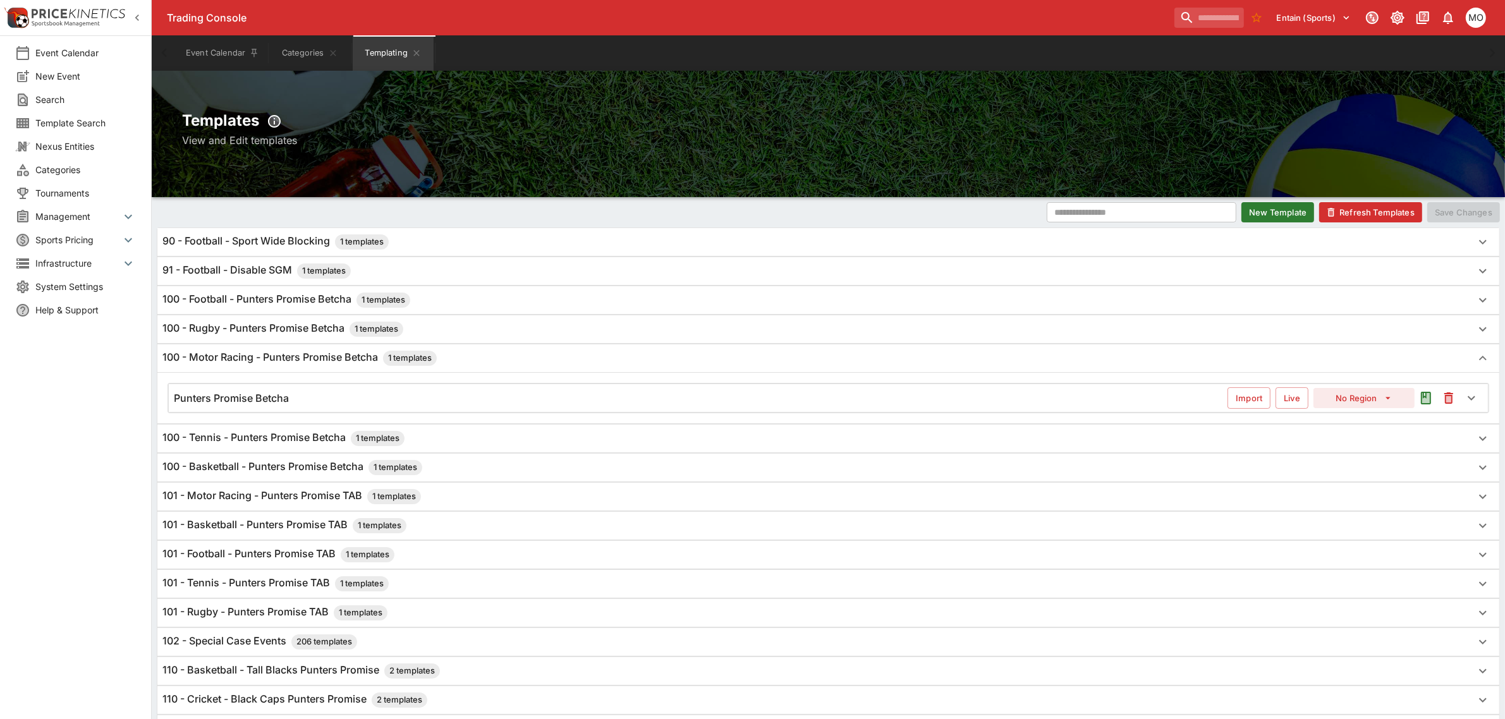
click at [291, 400] on div "Punters Promise Betcha" at bounding box center [701, 398] width 1054 height 13
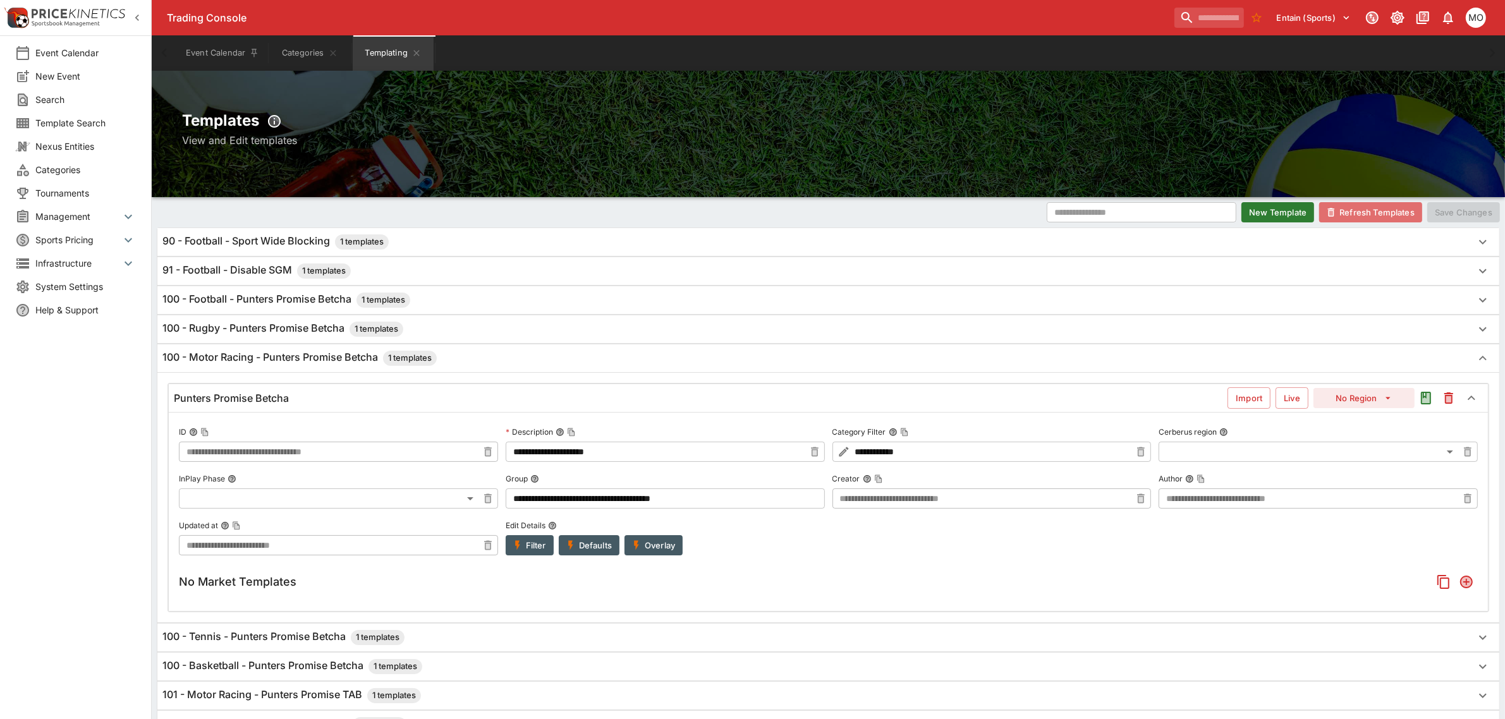
click at [1363, 204] on button "Refresh Templates" at bounding box center [1370, 212] width 103 height 20
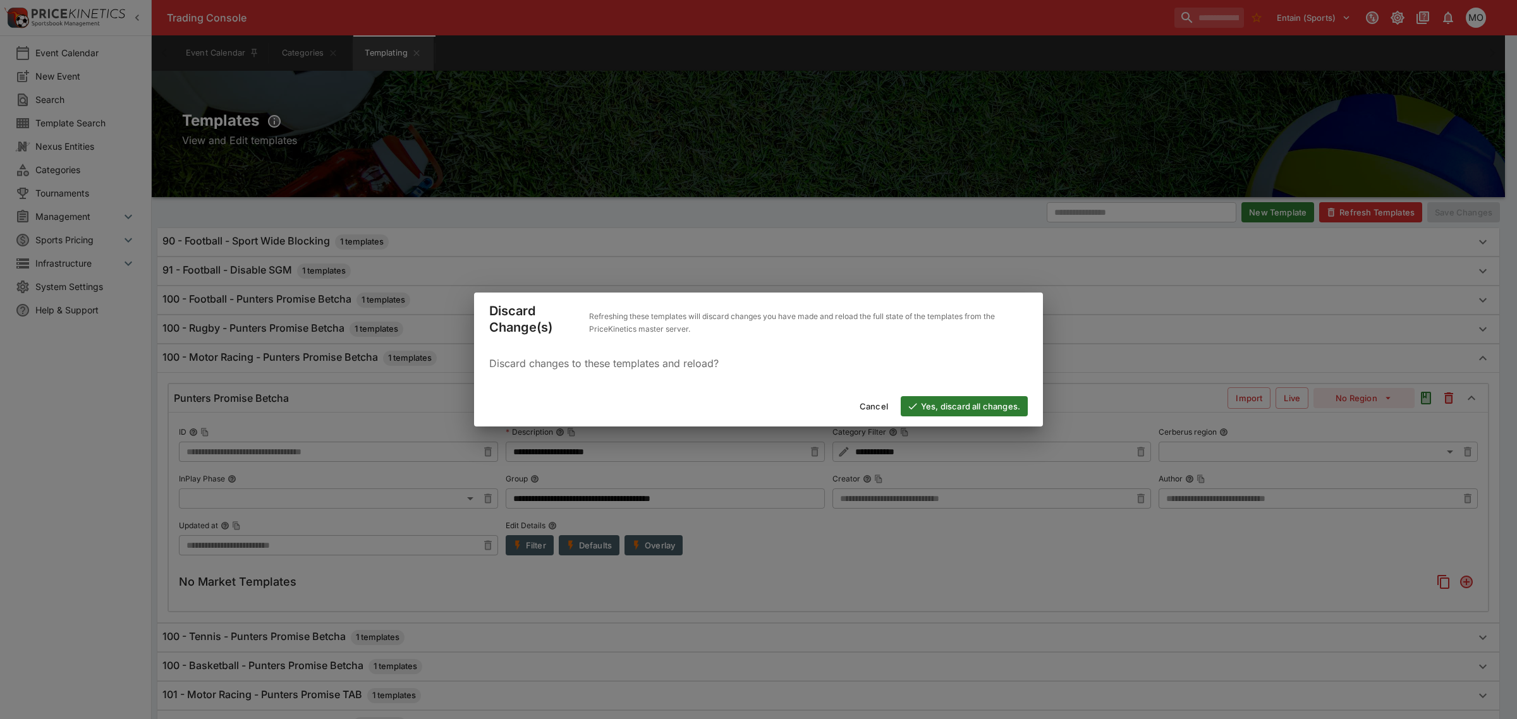
click at [931, 402] on button "Yes, discard all changes." at bounding box center [964, 406] width 127 height 20
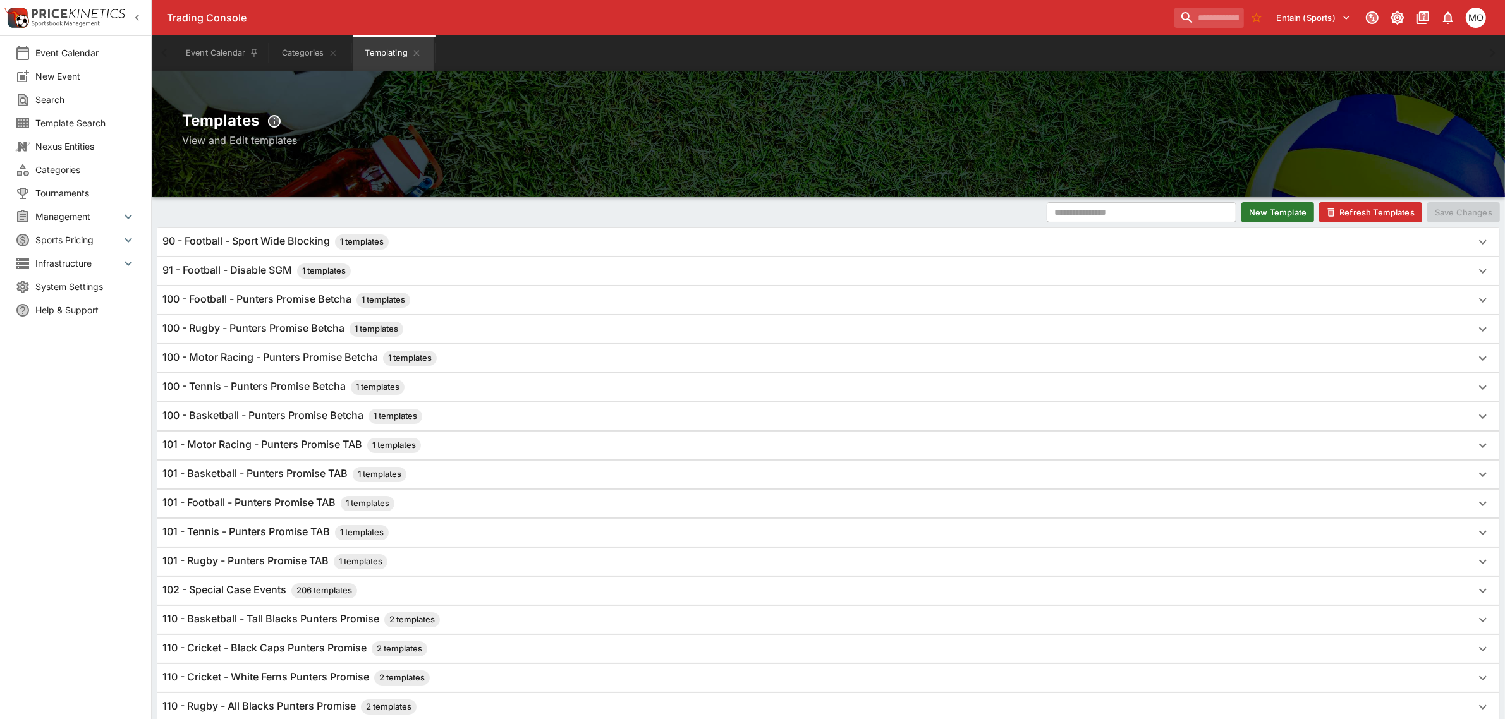
click at [301, 365] on h6 "100 - Motor Racing - Punters Promise Betcha 1 templates" at bounding box center [299, 358] width 274 height 15
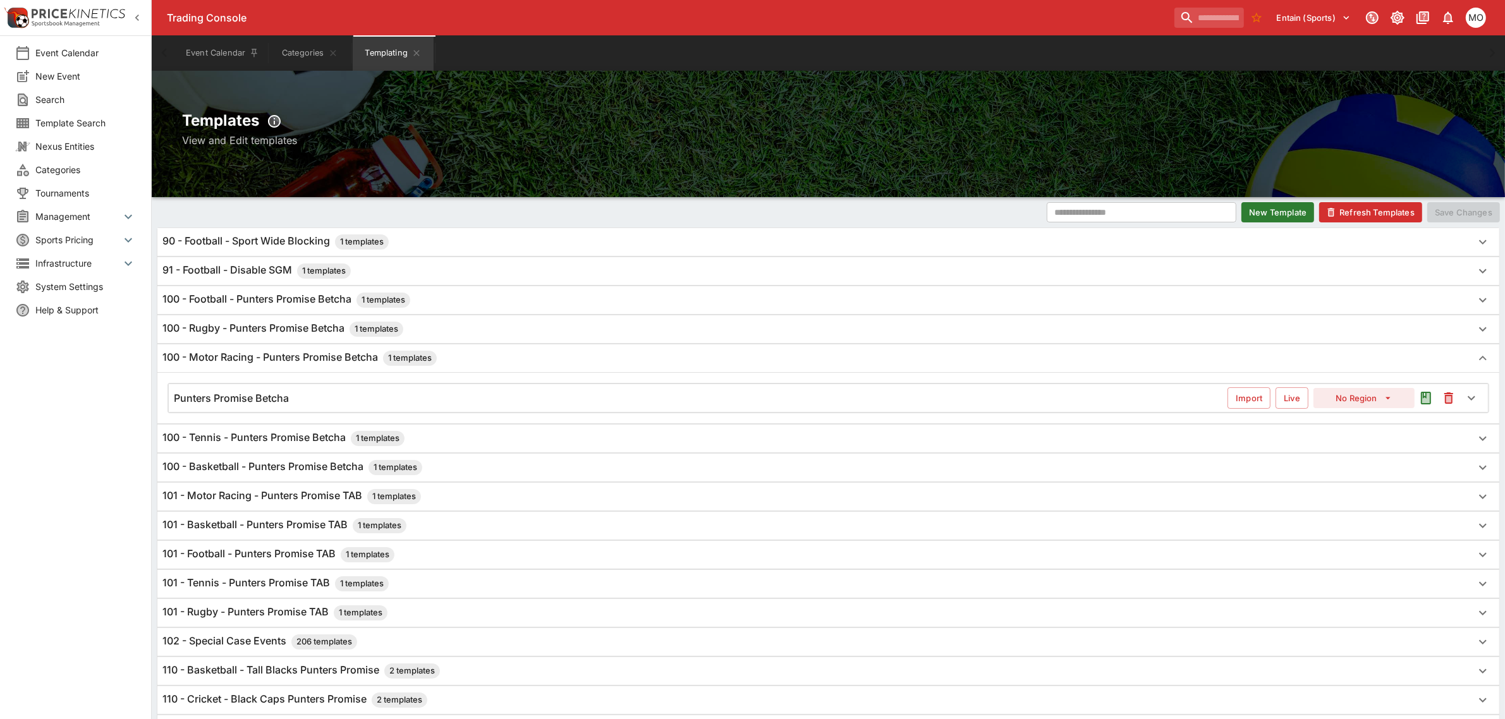
click at [295, 393] on div "Punters Promise Betcha" at bounding box center [701, 398] width 1054 height 13
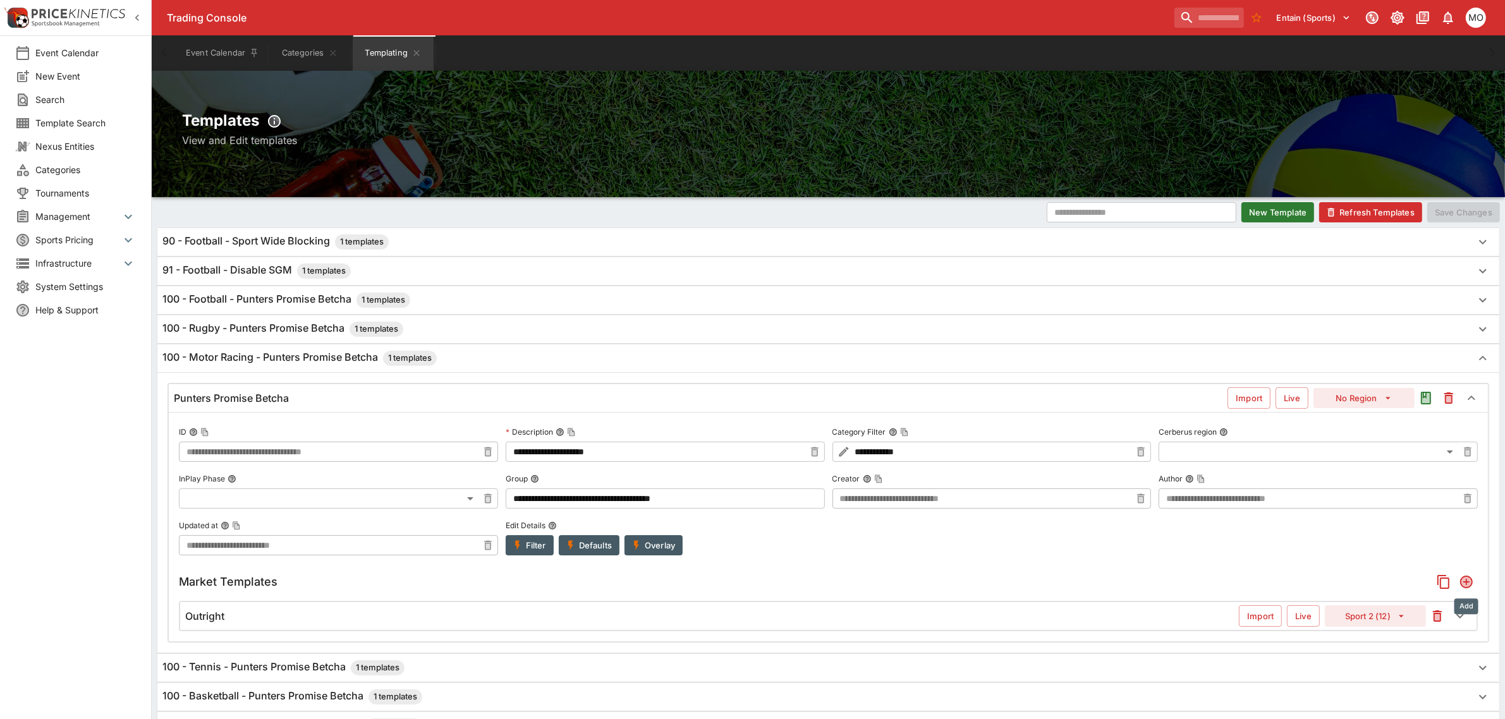
click at [1468, 585] on icon "Add" at bounding box center [1467, 582] width 10 height 10
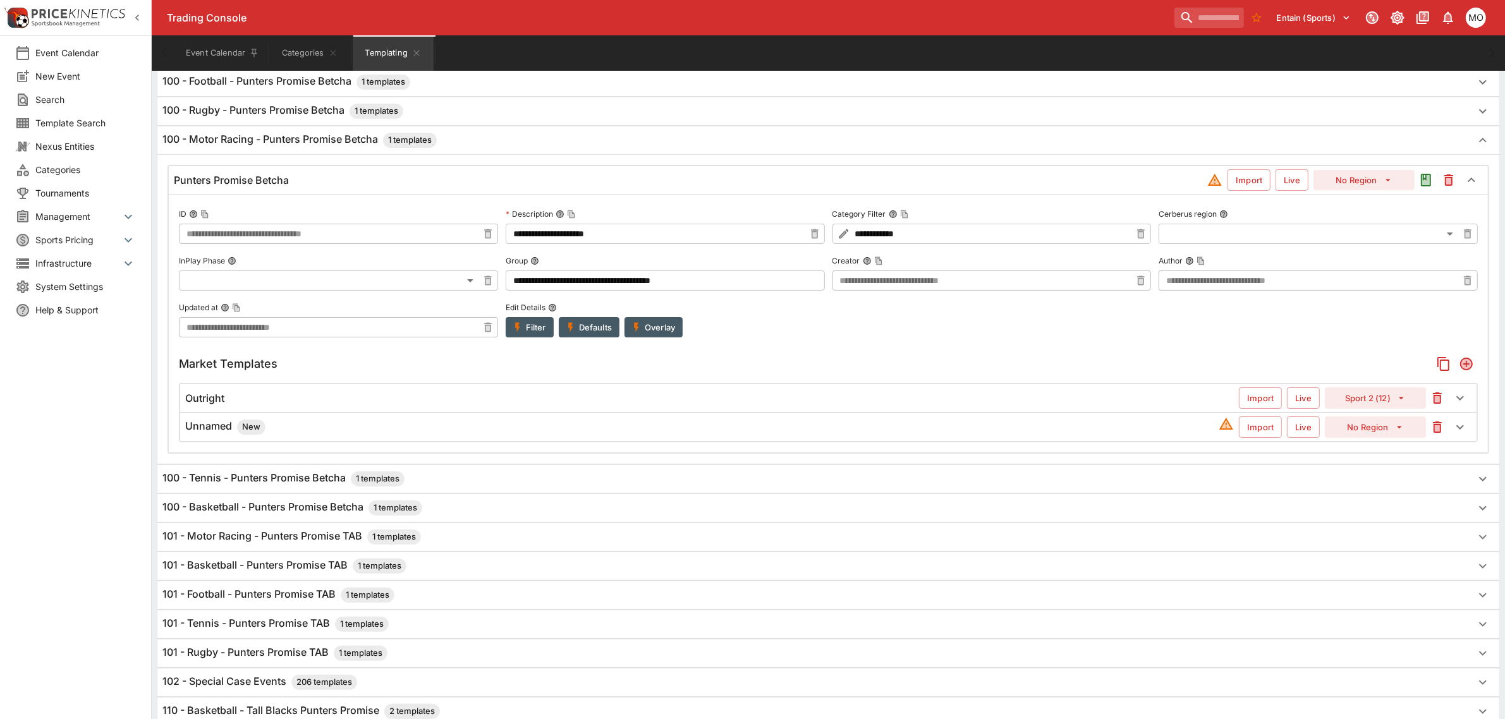
scroll to position [1, 0]
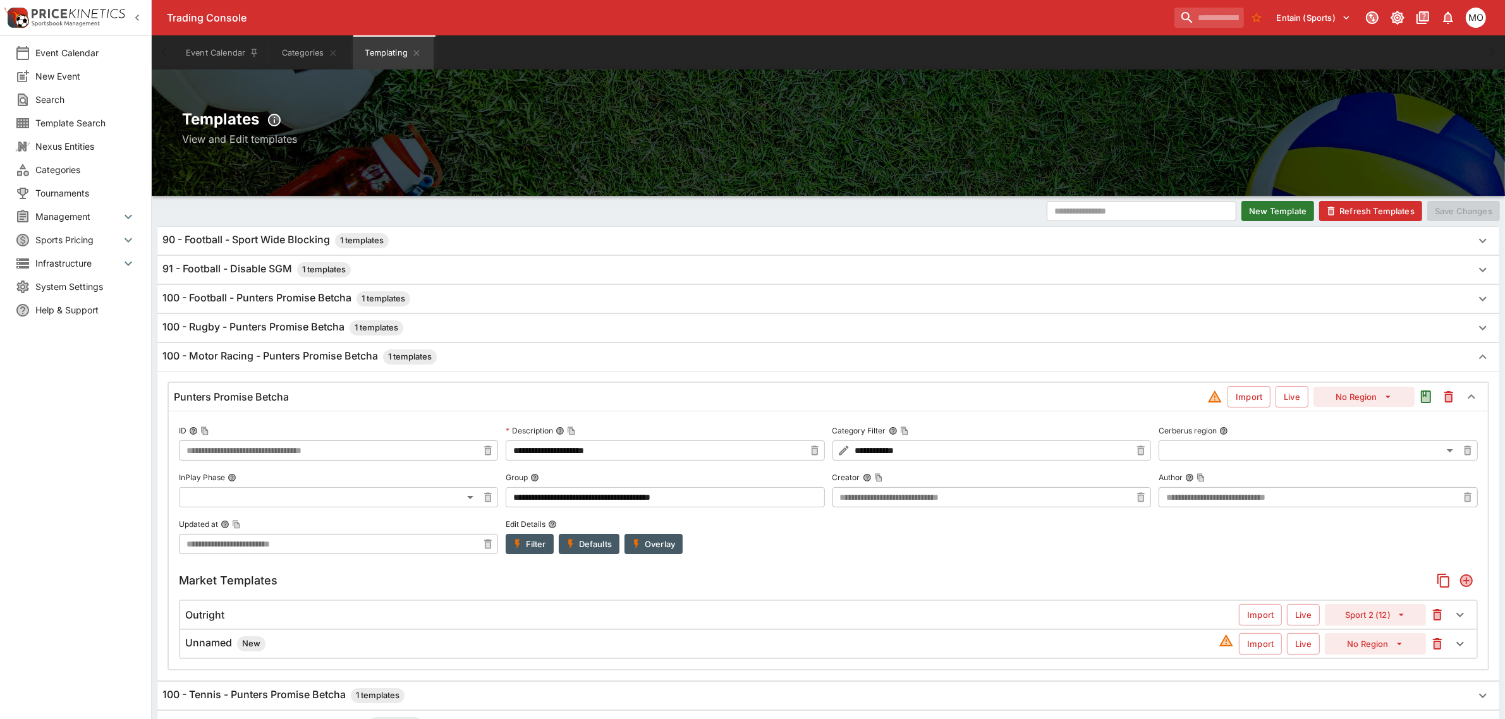
click at [207, 646] on h6 "Unnamed New" at bounding box center [225, 644] width 80 height 15
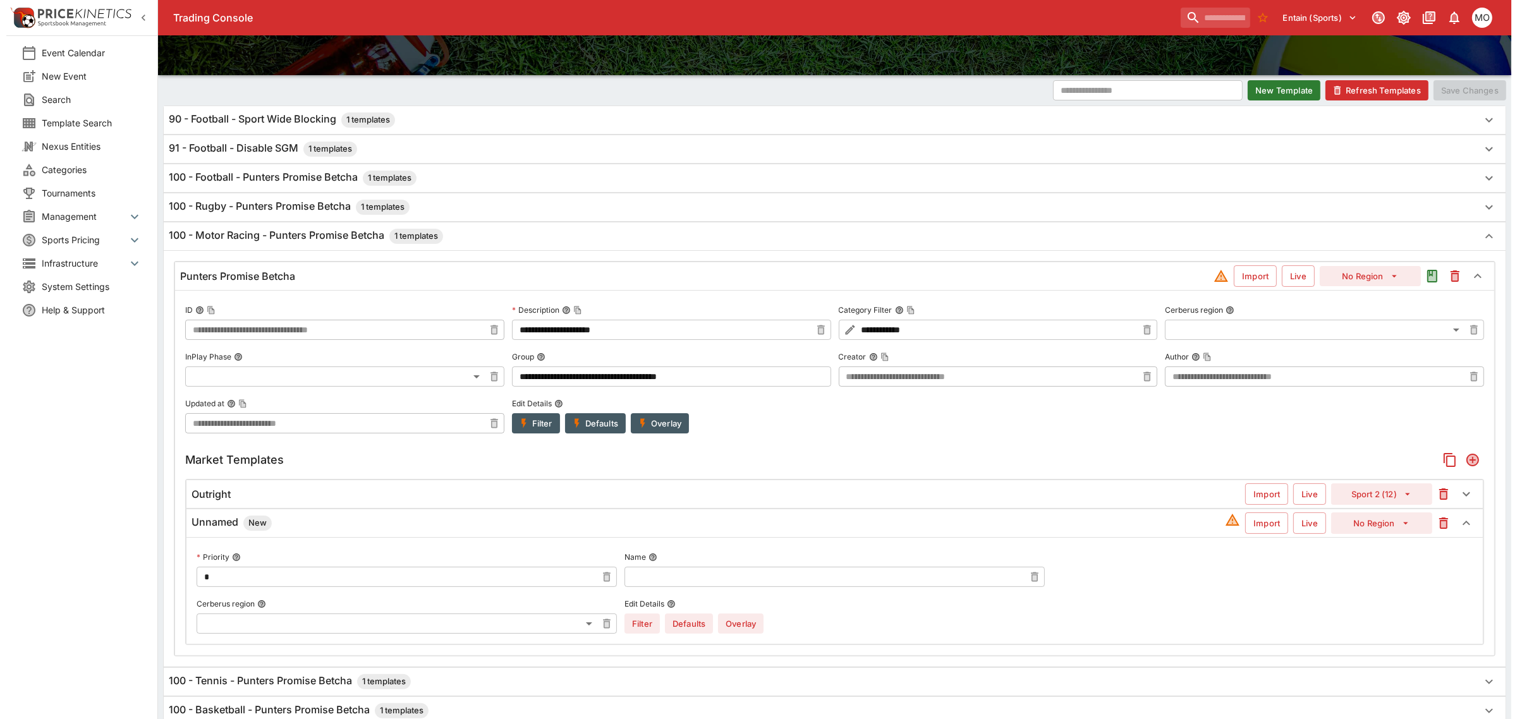
scroll to position [159, 0]
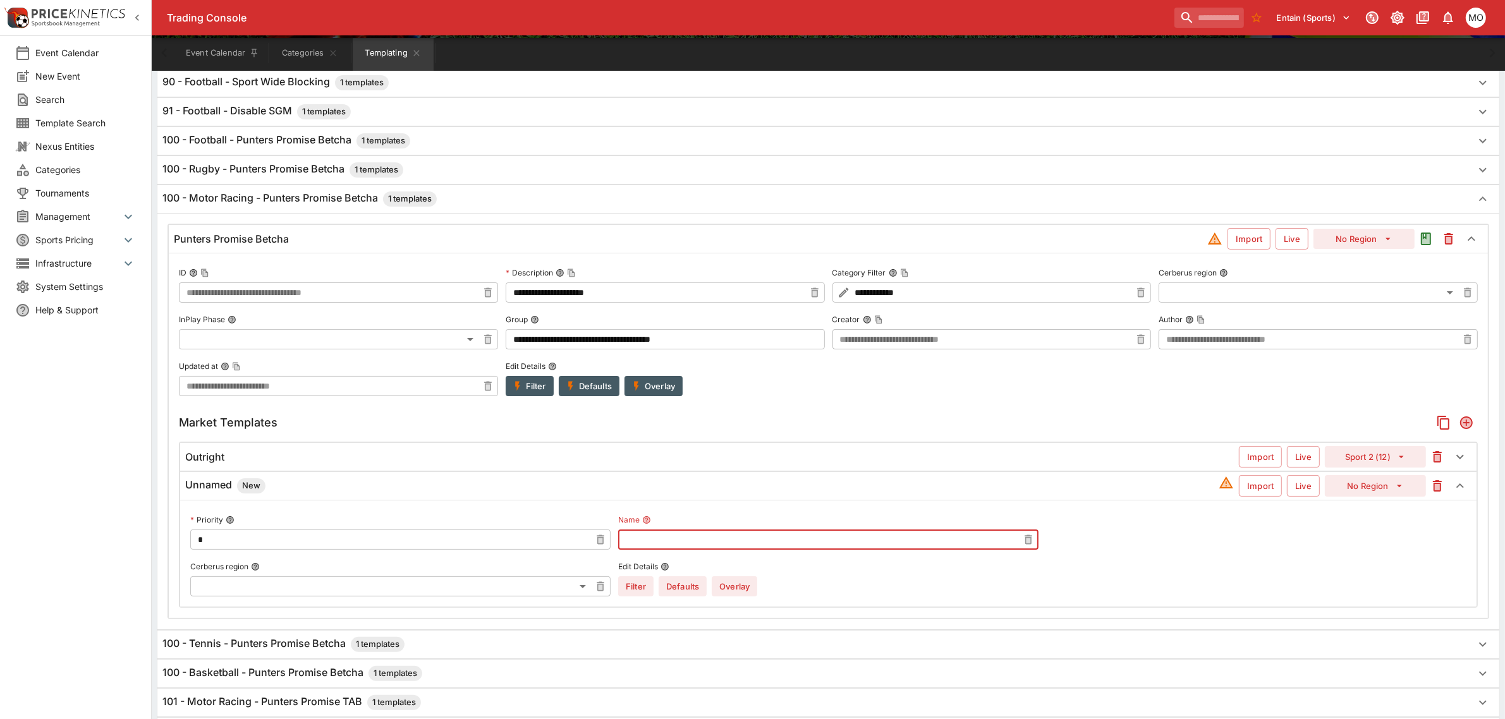
click at [728, 539] on input "text" at bounding box center [818, 540] width 400 height 20
type input "**********"
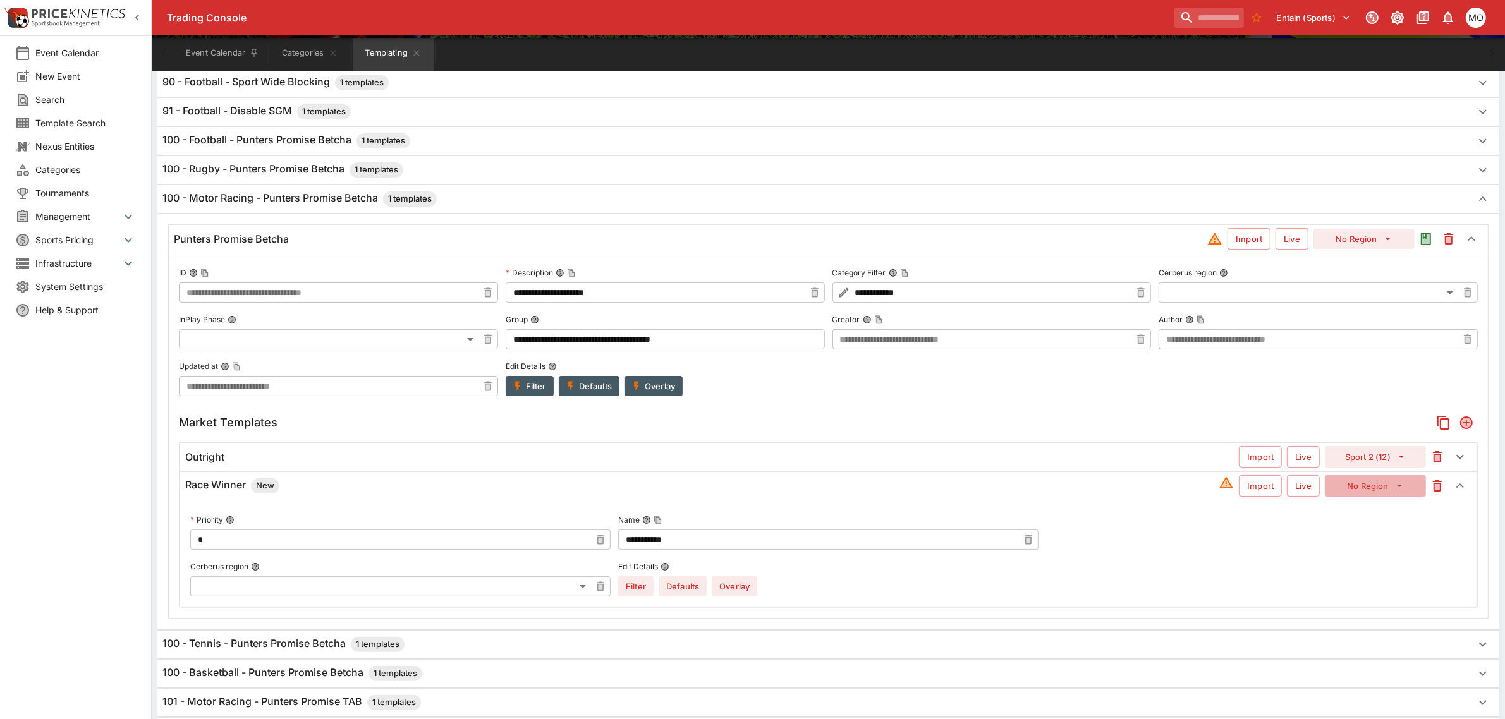
click at [1389, 485] on button "No Region" at bounding box center [1375, 485] width 101 height 21
click at [1372, 279] on label "Cerberus region" at bounding box center [1318, 273] width 319 height 19
click at [1228, 278] on button "Cerberus region" at bounding box center [1223, 273] width 9 height 9
click at [1372, 487] on button "No Region" at bounding box center [1375, 485] width 101 height 21
click at [1353, 288] on li "Sport 2 (12)" at bounding box center [1375, 281] width 75 height 20
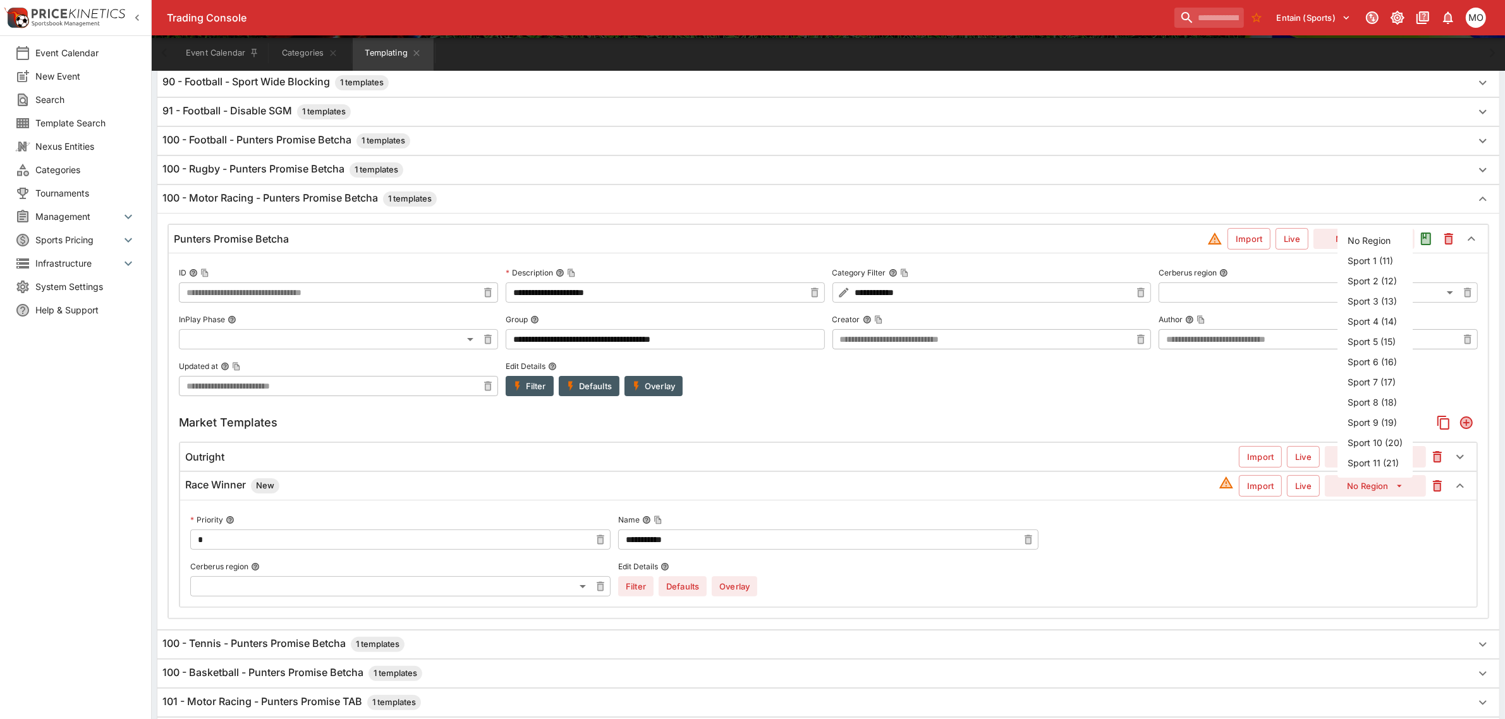
type input "**"
click at [740, 586] on button "Overlay" at bounding box center [735, 587] width 46 height 20
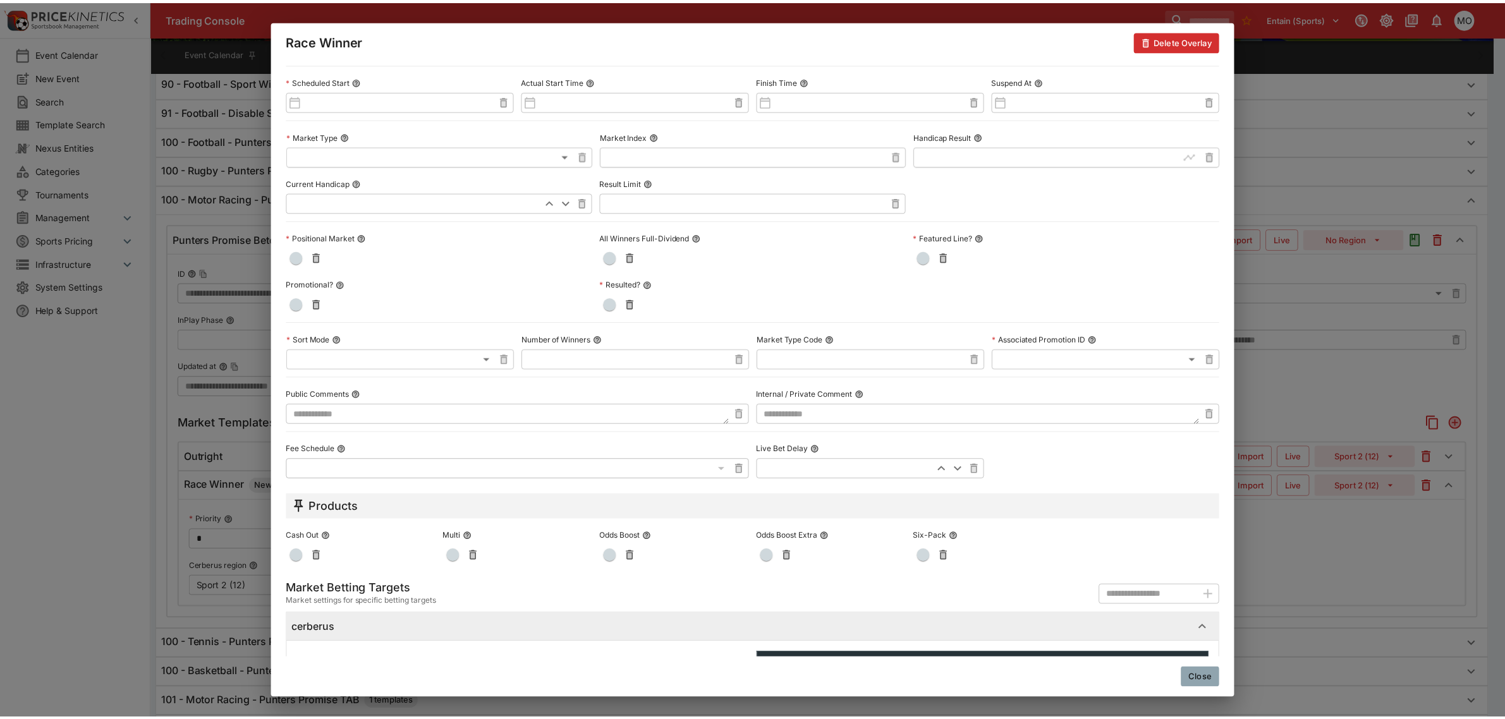
scroll to position [429, 0]
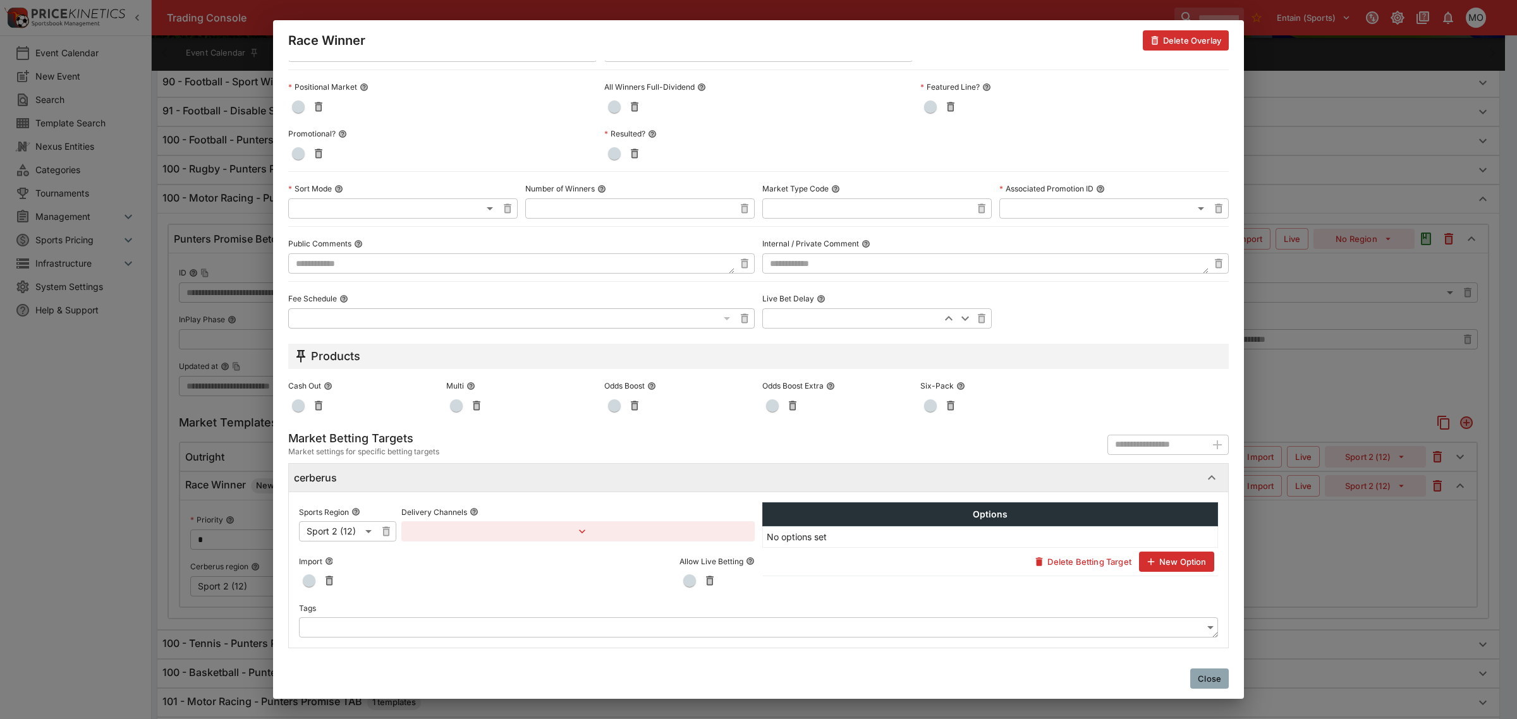
click at [467, 628] on body "Trading Console Entain (Sports) 1 MO Event Calendar New Event Search Template S…" at bounding box center [758, 696] width 1517 height 1711
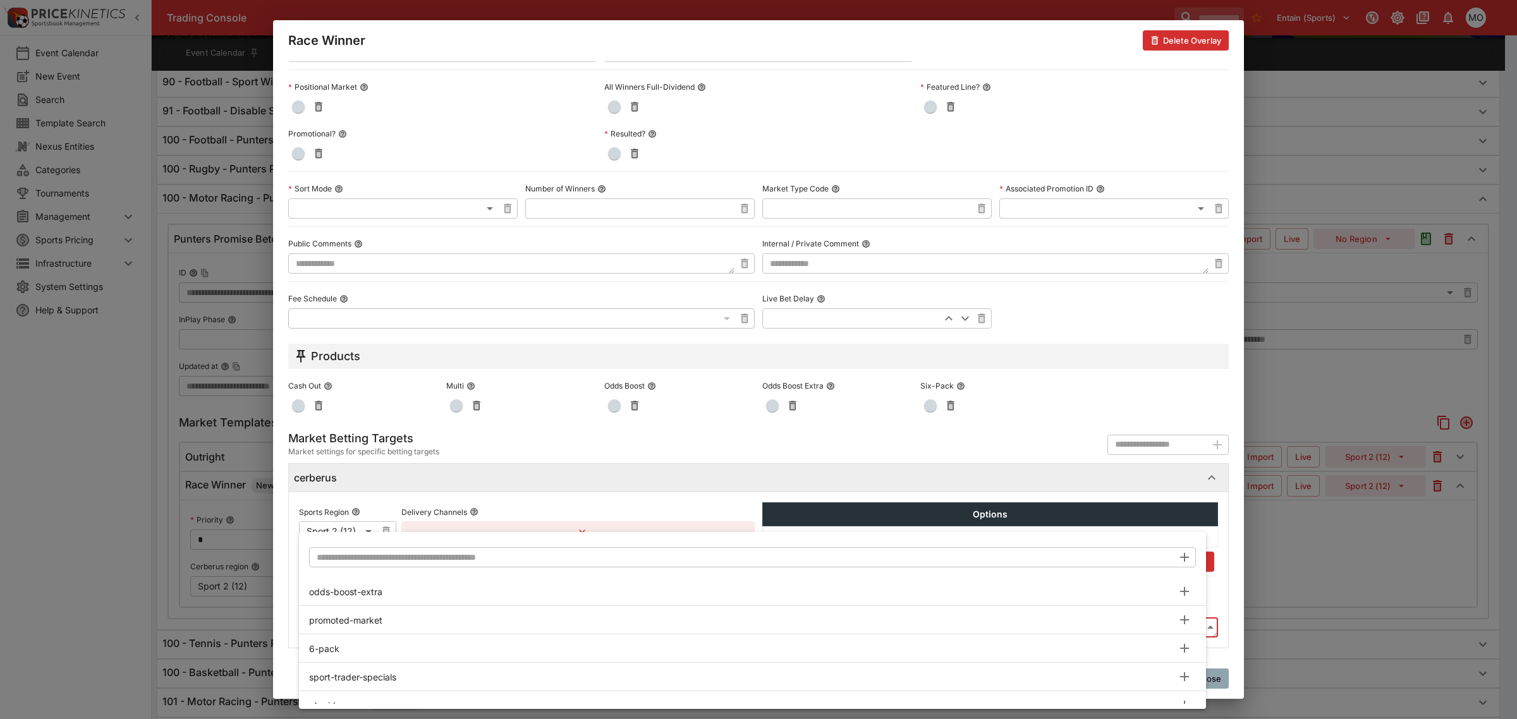
click at [449, 554] on input "text" at bounding box center [741, 557] width 864 height 20
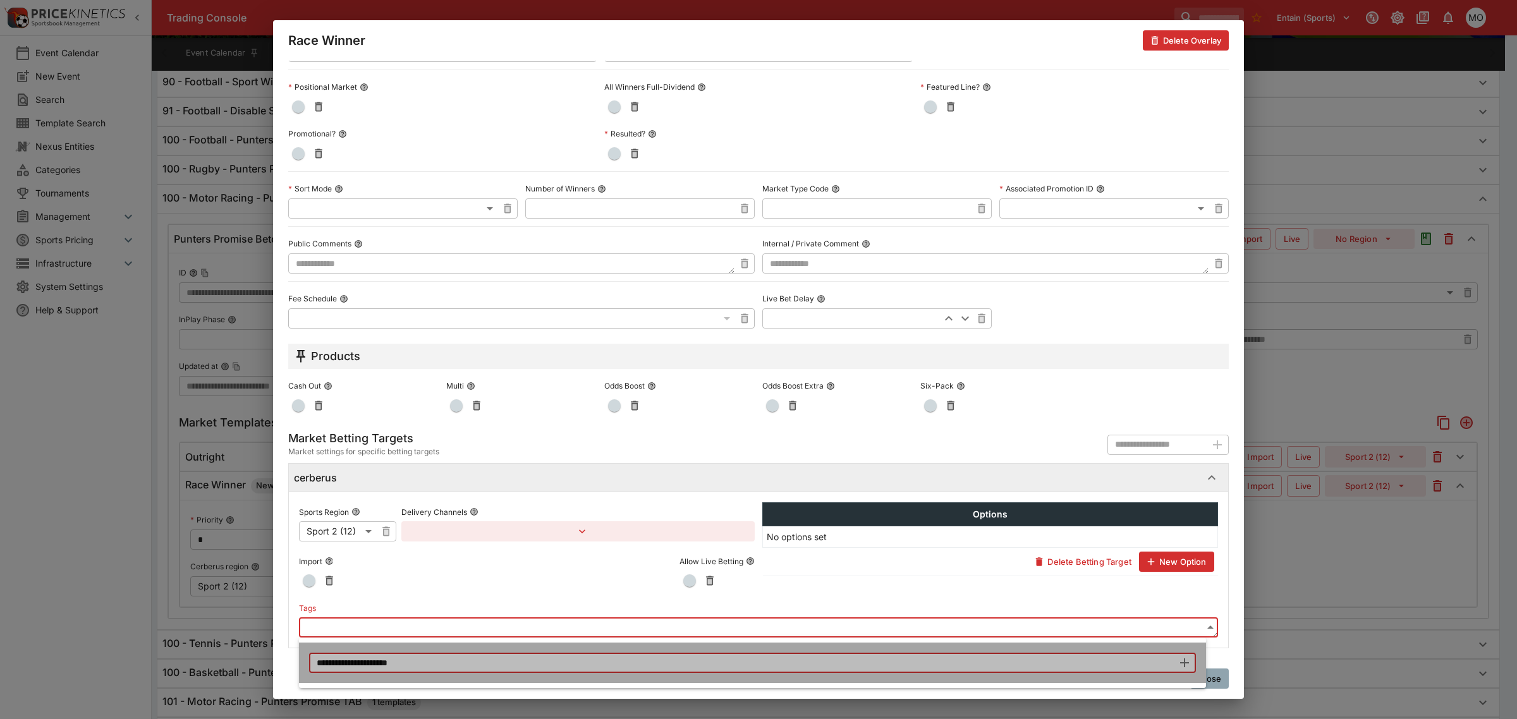
drag, startPoint x: 433, startPoint y: 664, endPoint x: 308, endPoint y: 662, distance: 124.5
click at [309, 662] on input "**********" at bounding box center [741, 663] width 864 height 20
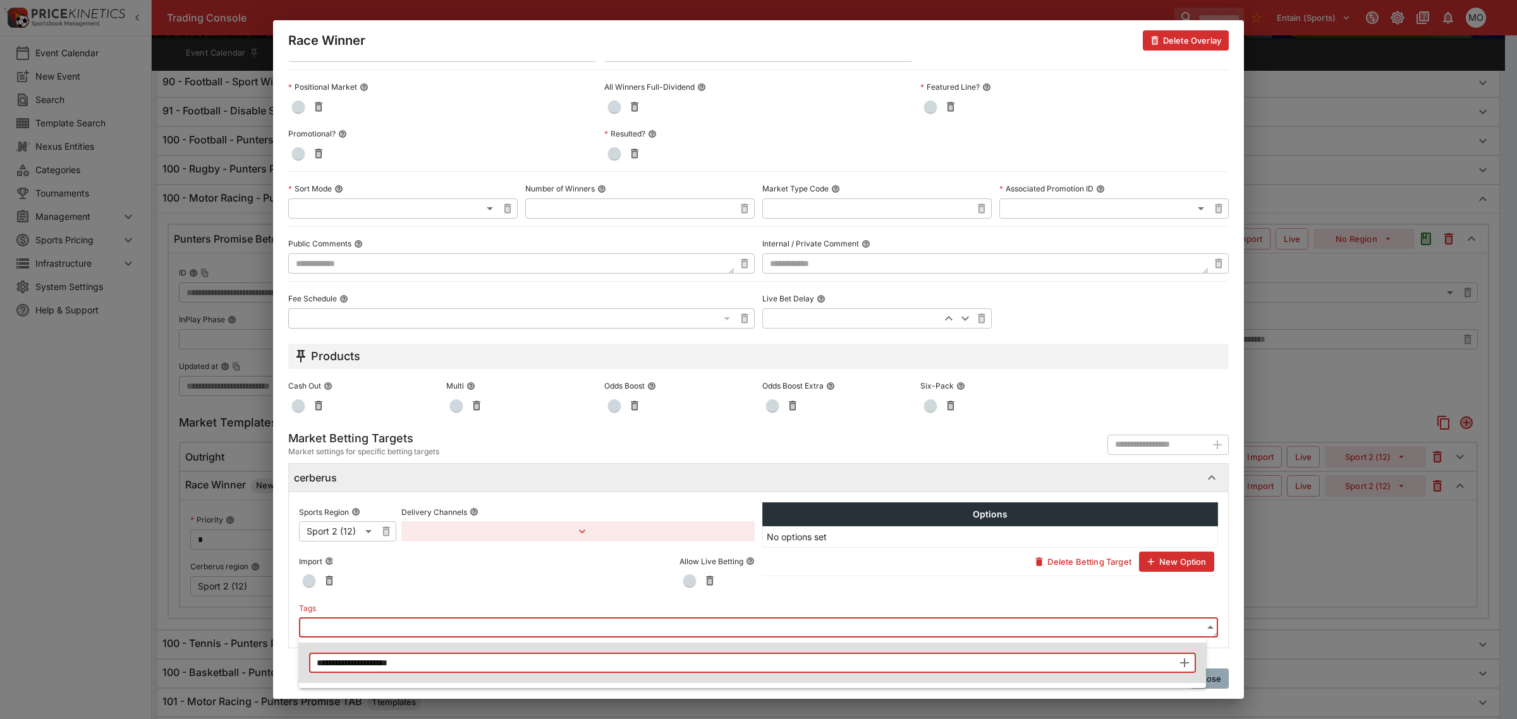
type input "**********"
click at [1219, 626] on div at bounding box center [758, 359] width 1517 height 719
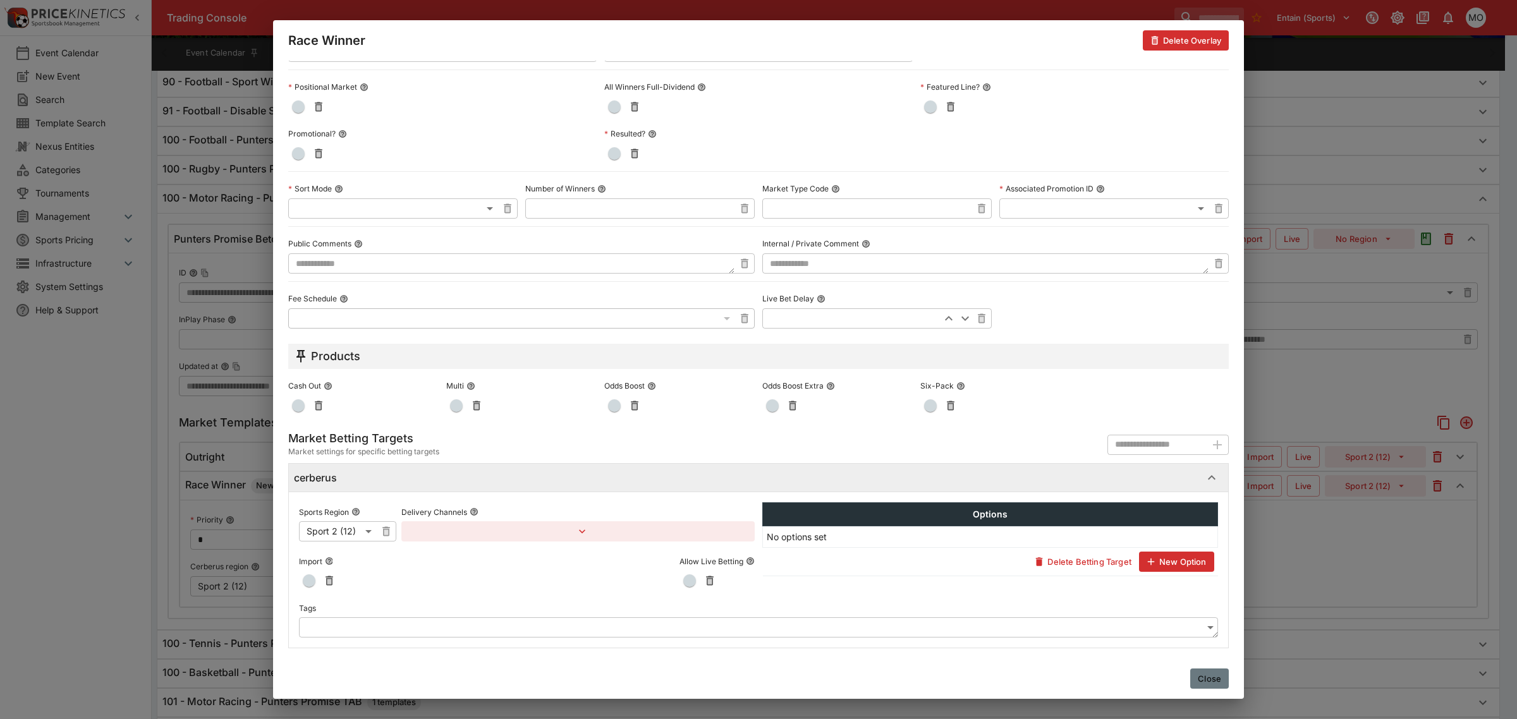
click at [1215, 681] on button "Close" at bounding box center [1209, 679] width 39 height 20
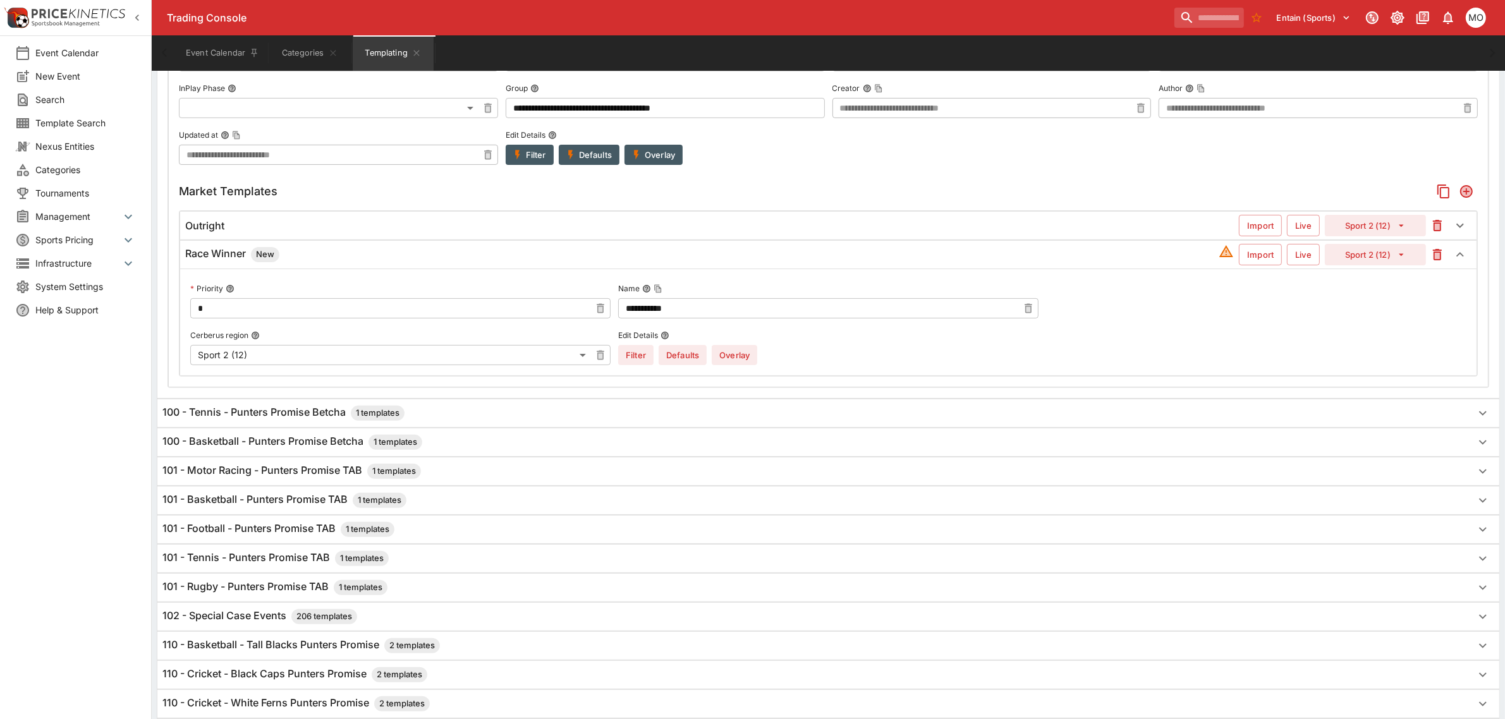
scroll to position [475, 0]
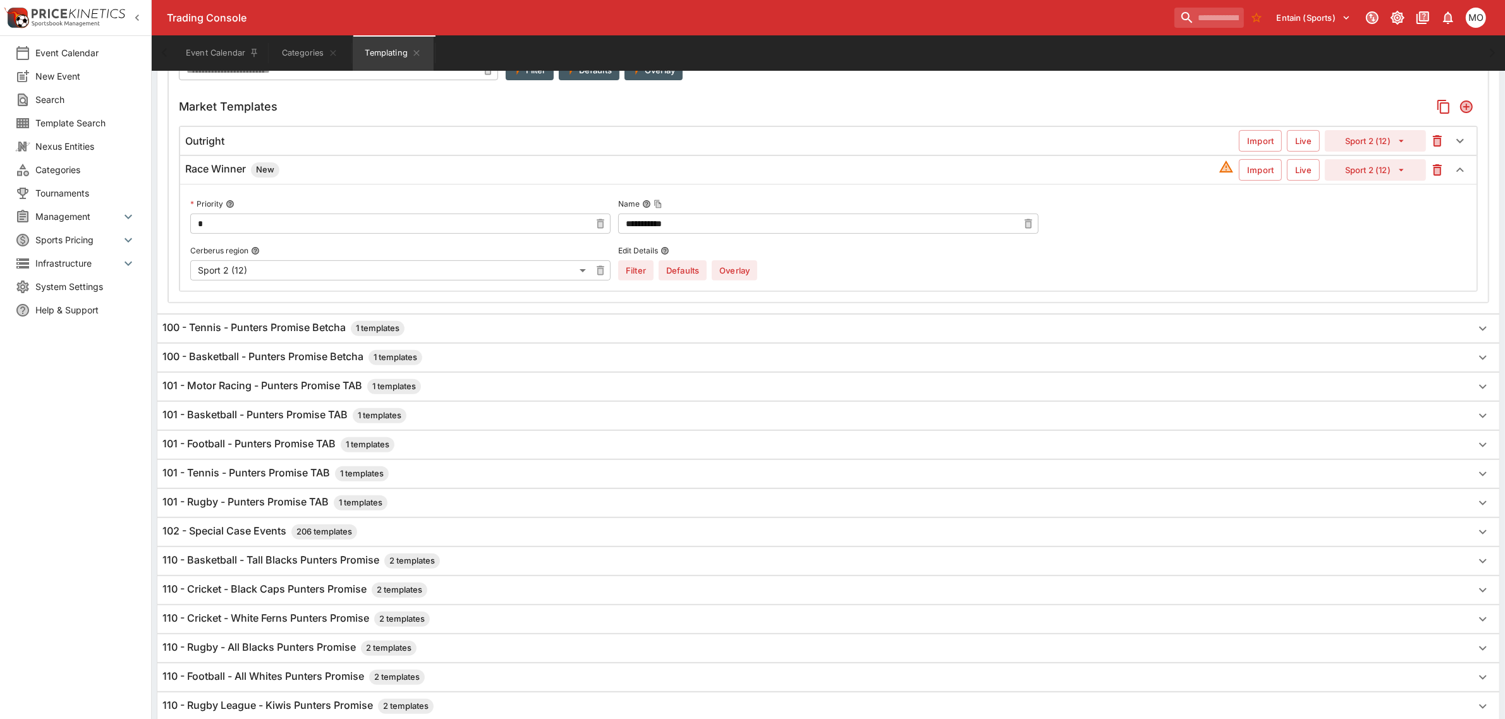
click at [288, 387] on h6 "101 - Motor Racing - Punters Promise TAB 1 templates" at bounding box center [291, 386] width 259 height 15
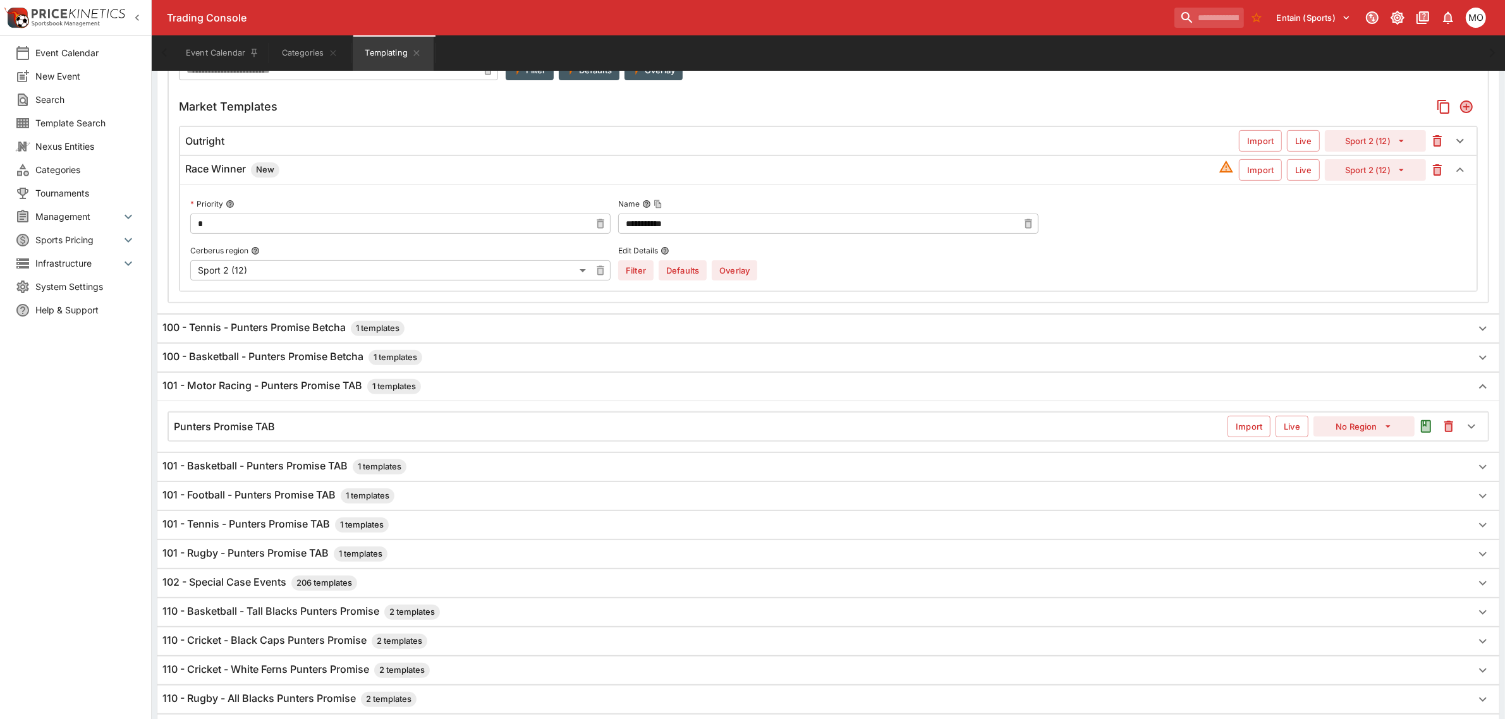
click at [275, 429] on h6 "Punters Promise TAB" at bounding box center [224, 426] width 101 height 13
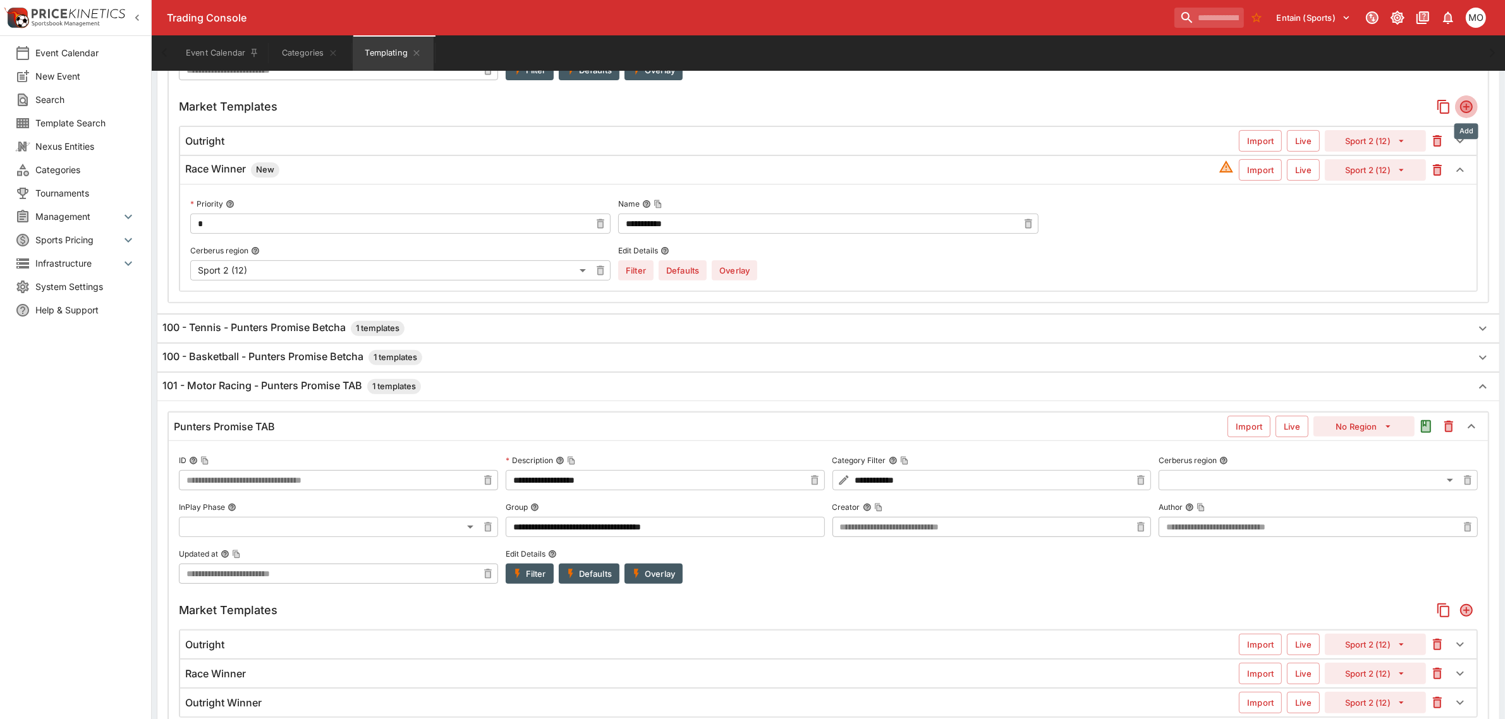
click at [1468, 106] on icon "Add" at bounding box center [1467, 107] width 10 height 10
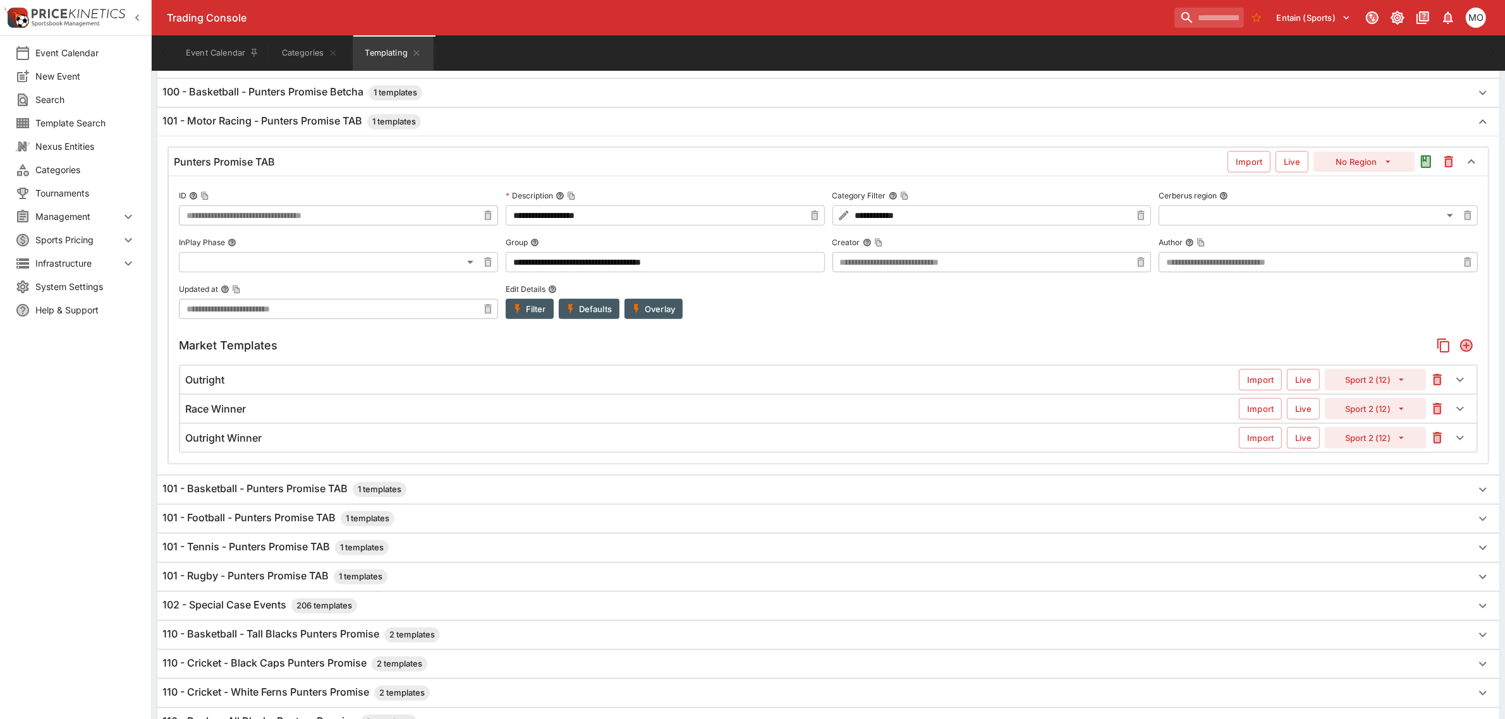
click at [453, 444] on div "Outright Winner" at bounding box center [712, 438] width 1054 height 13
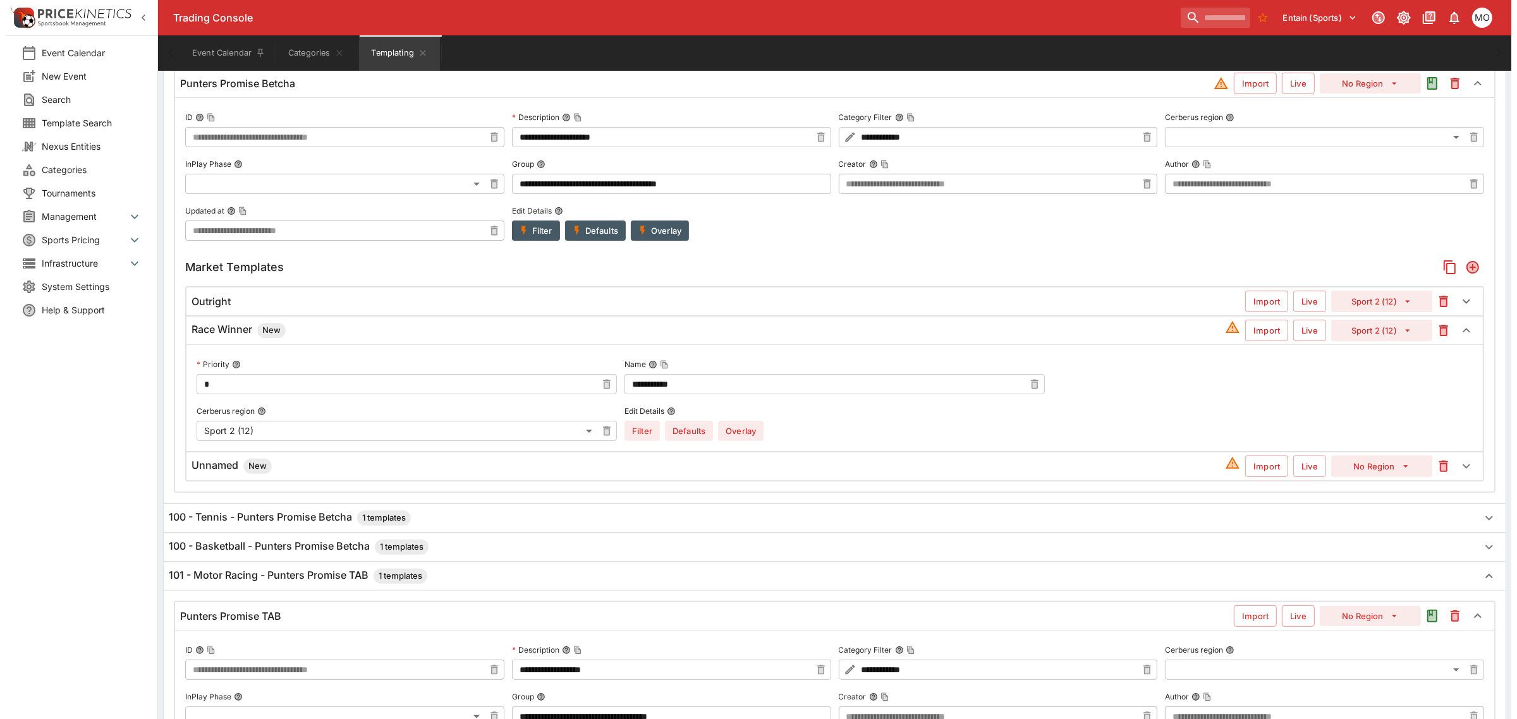
scroll to position [295, 0]
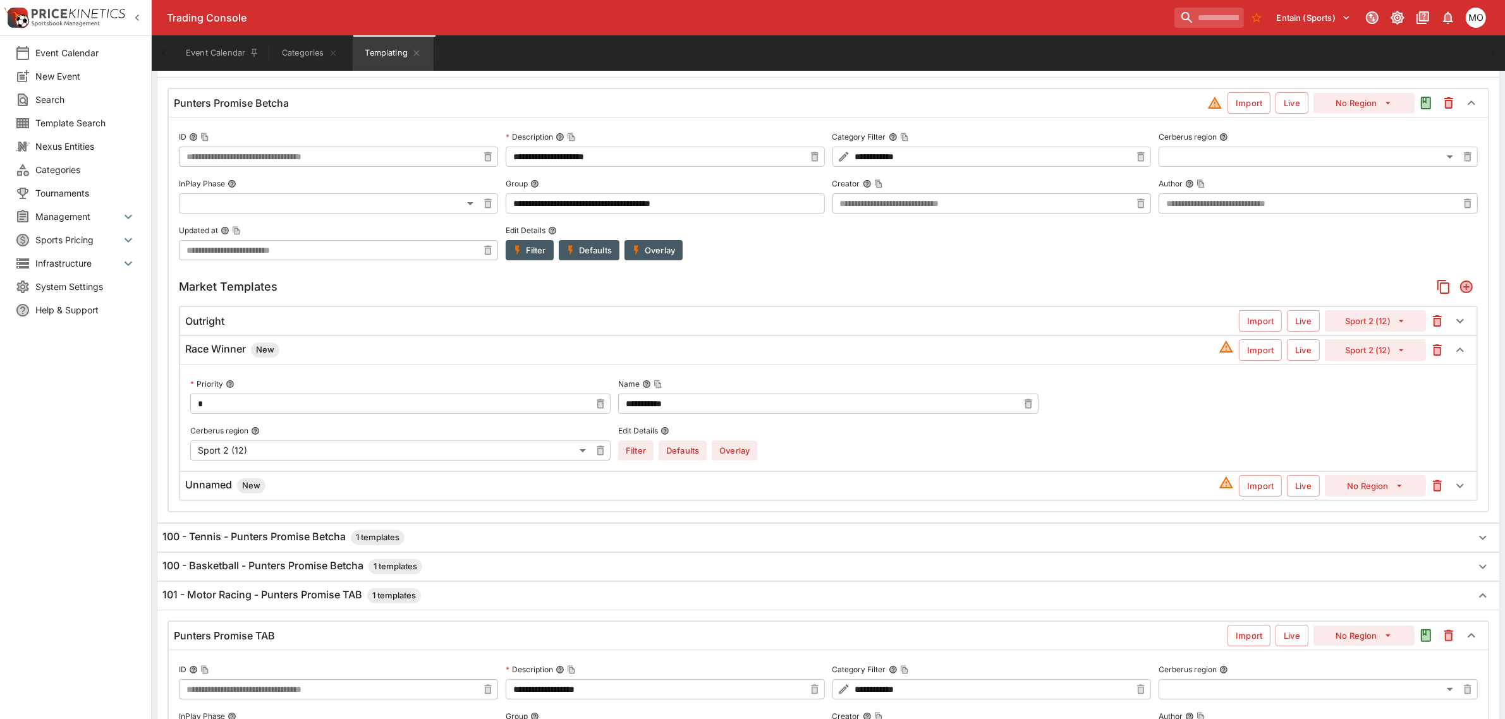
click at [219, 488] on h6 "Unnamed New" at bounding box center [225, 486] width 80 height 15
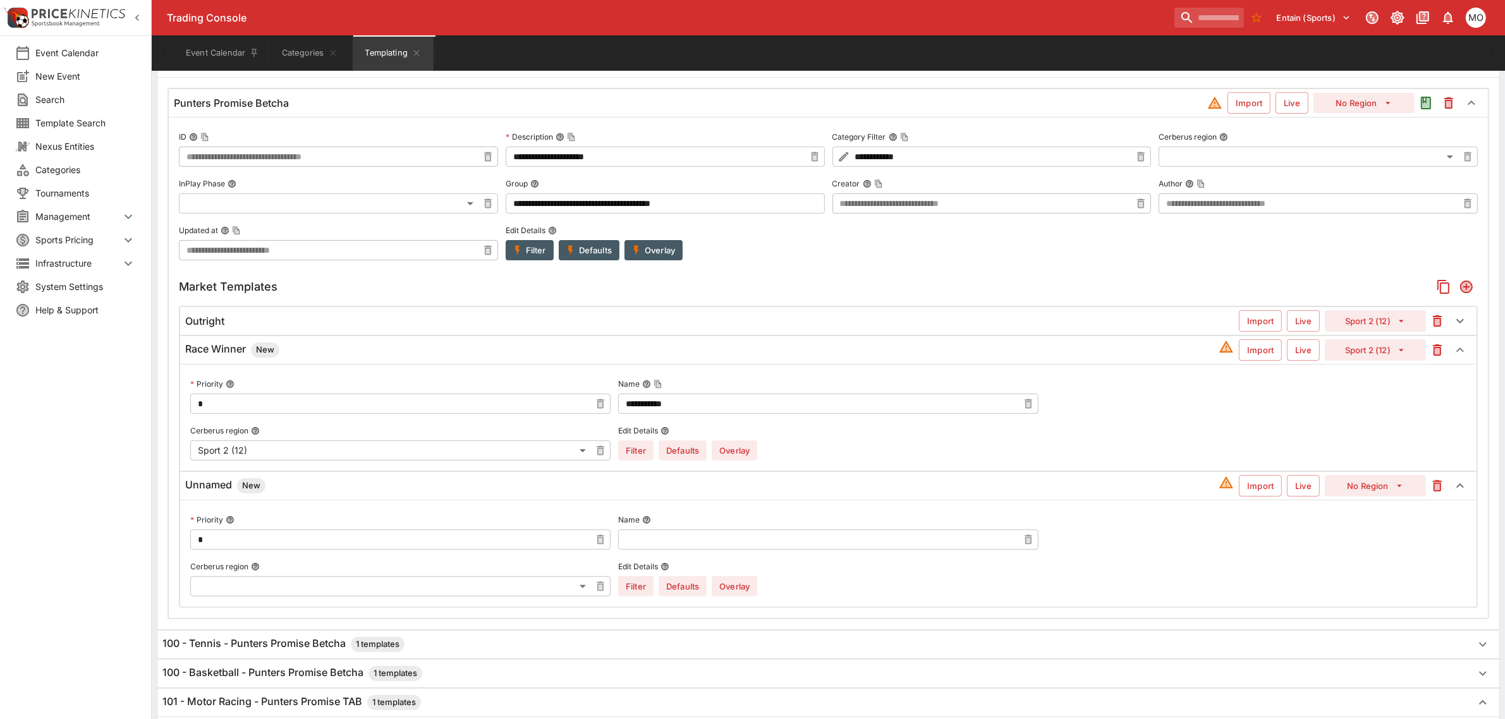
click at [671, 540] on input "text" at bounding box center [818, 540] width 400 height 20
type input "**********"
click at [1385, 485] on button "No Region" at bounding box center [1375, 485] width 101 height 21
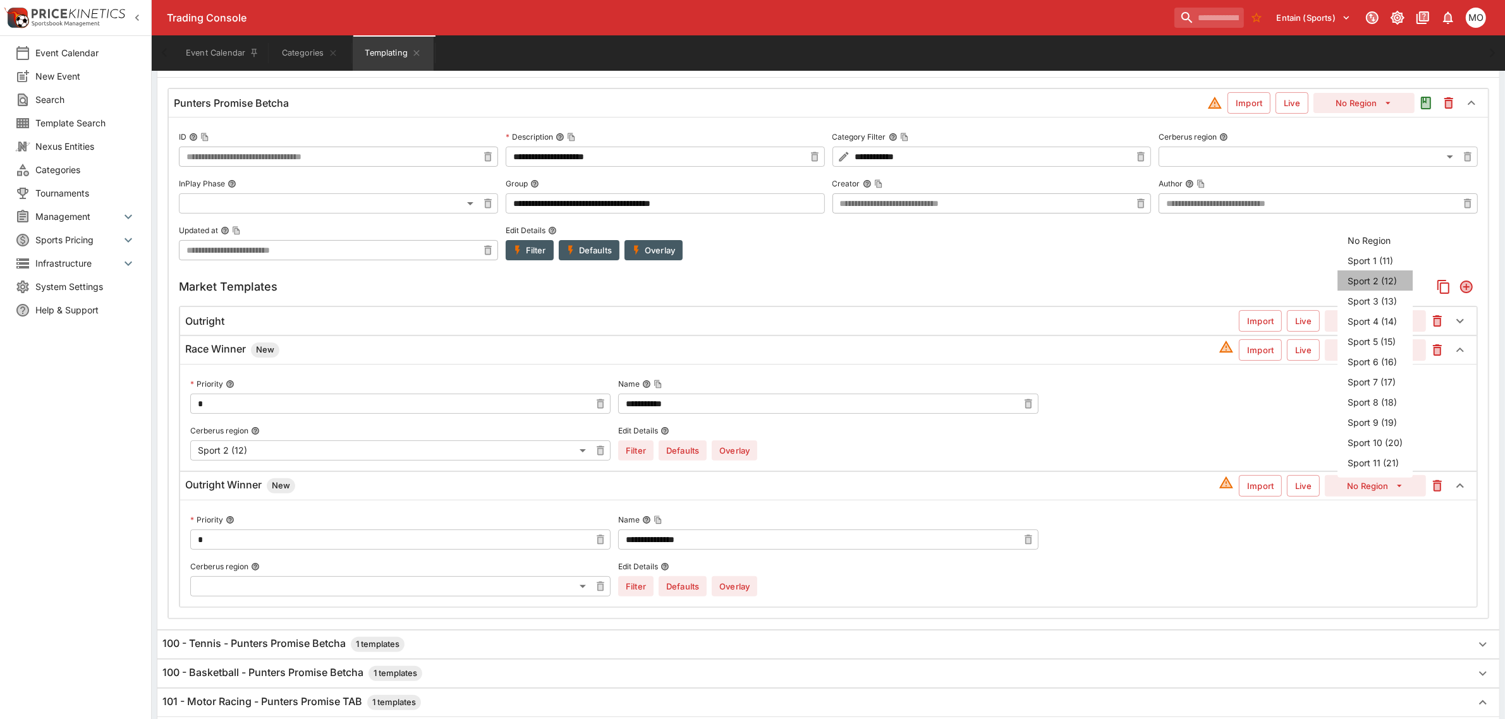
click at [1365, 279] on li "Sport 2 (12)" at bounding box center [1375, 281] width 75 height 20
type input "**"
click at [740, 586] on button "Overlay" at bounding box center [735, 587] width 46 height 20
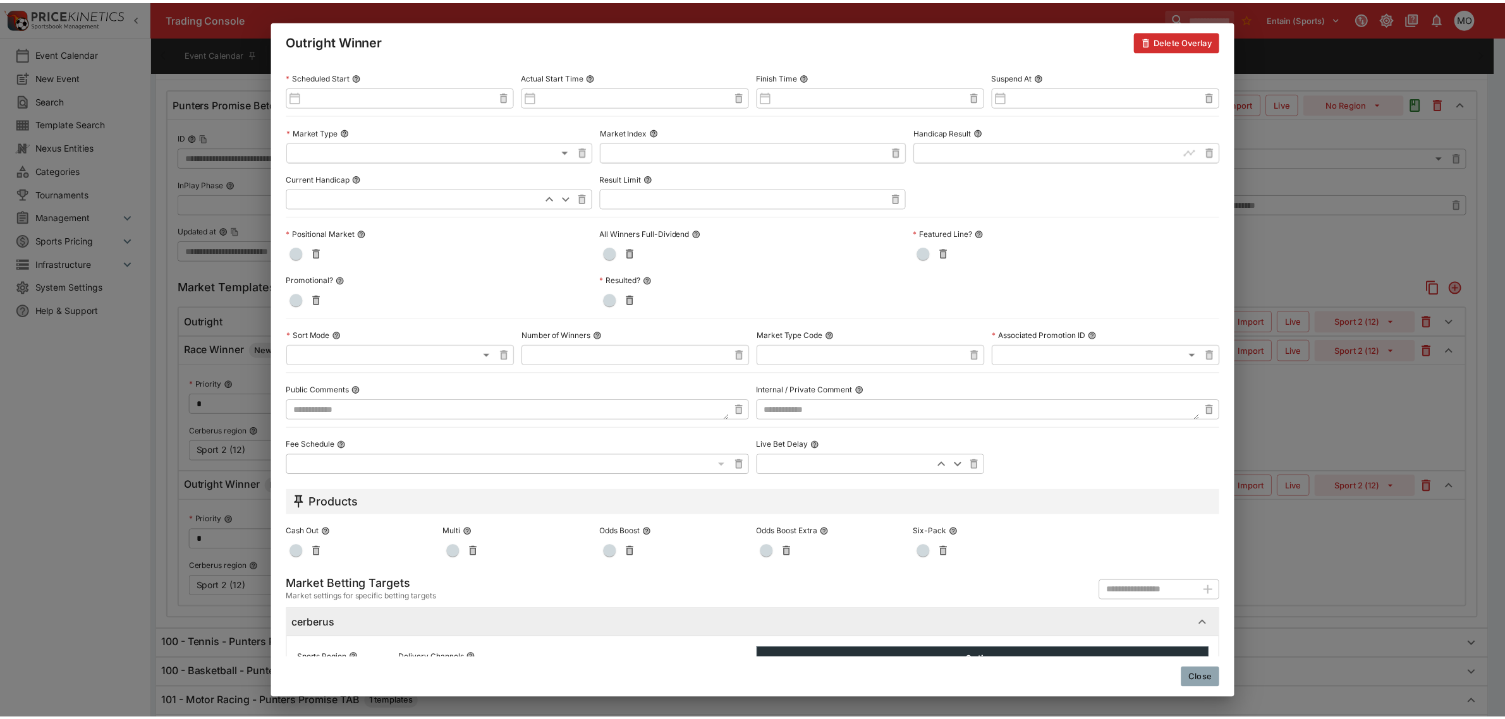
scroll to position [429, 0]
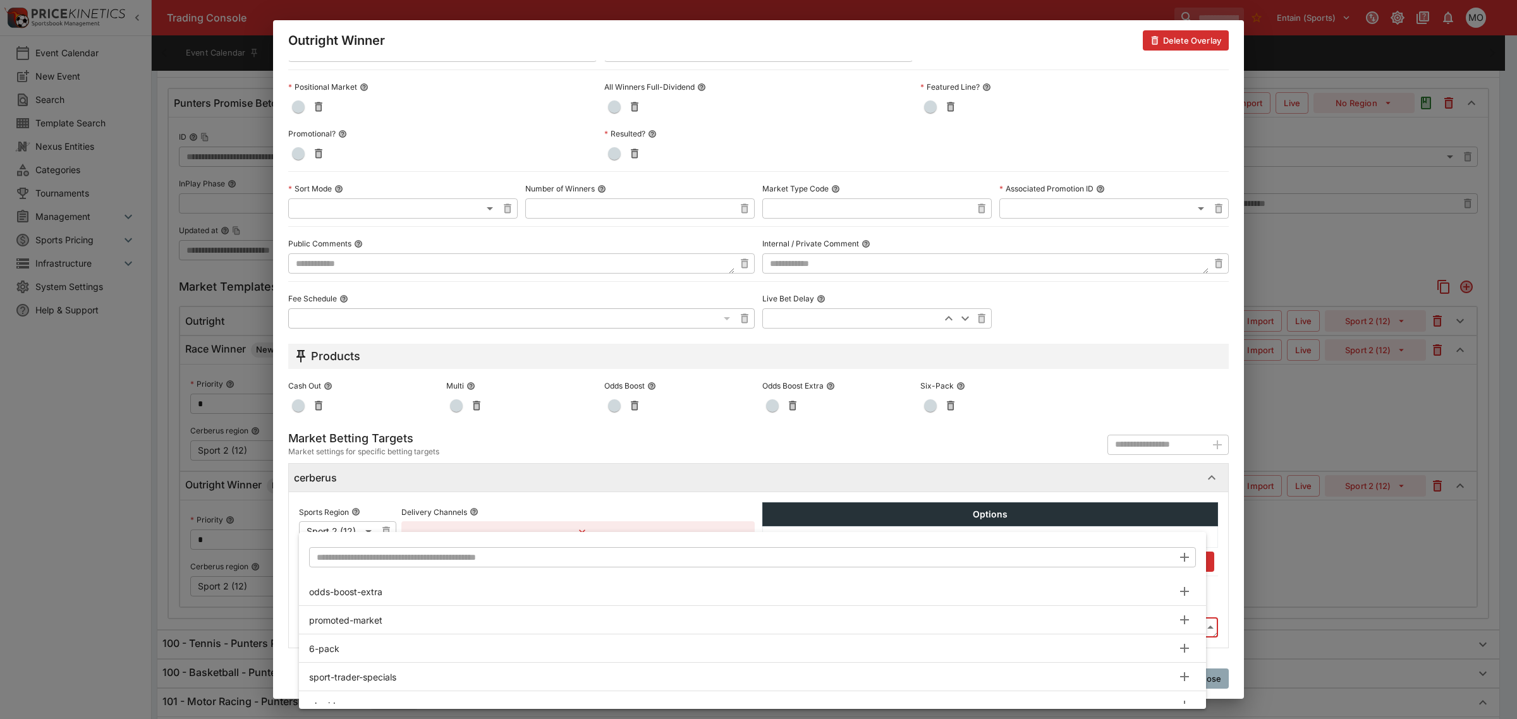
click at [400, 552] on input "text" at bounding box center [741, 557] width 864 height 20
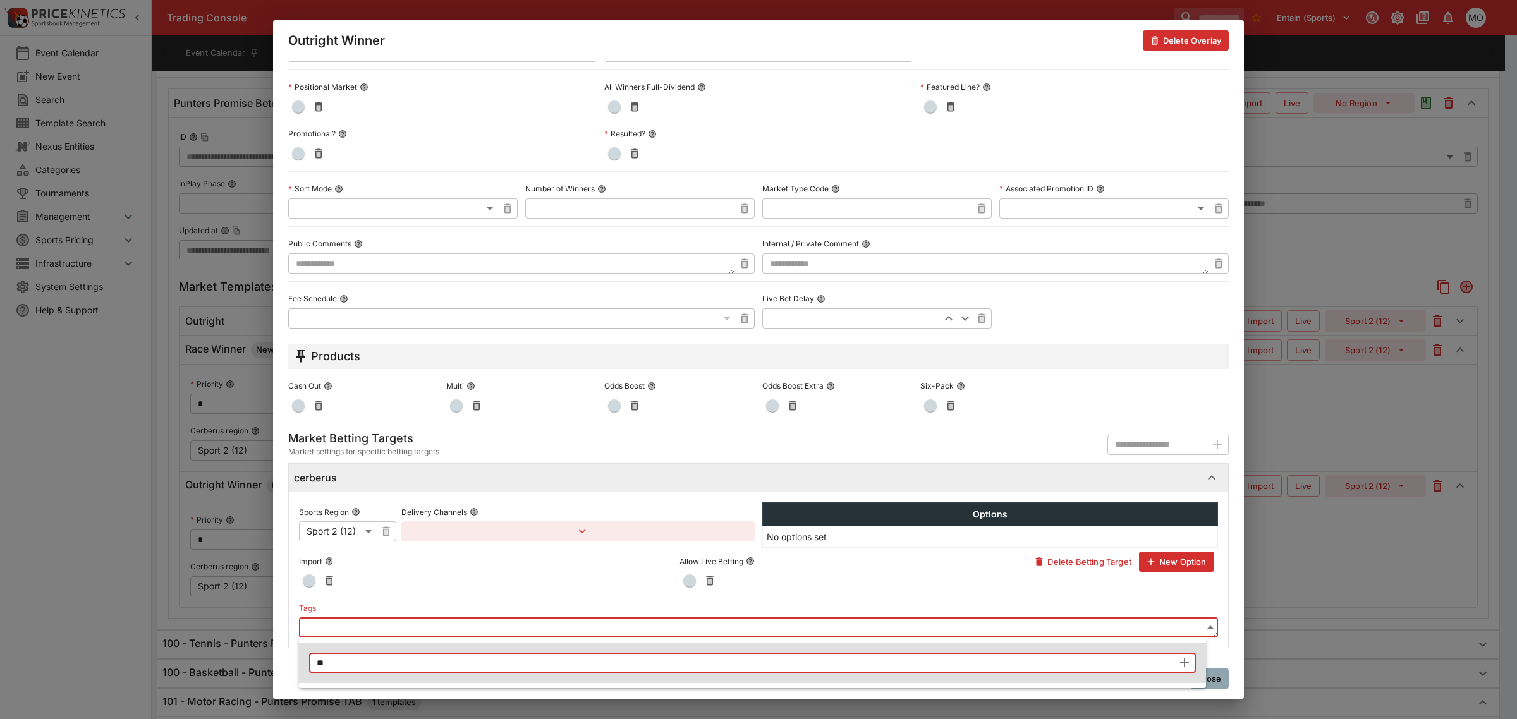
type input "*"
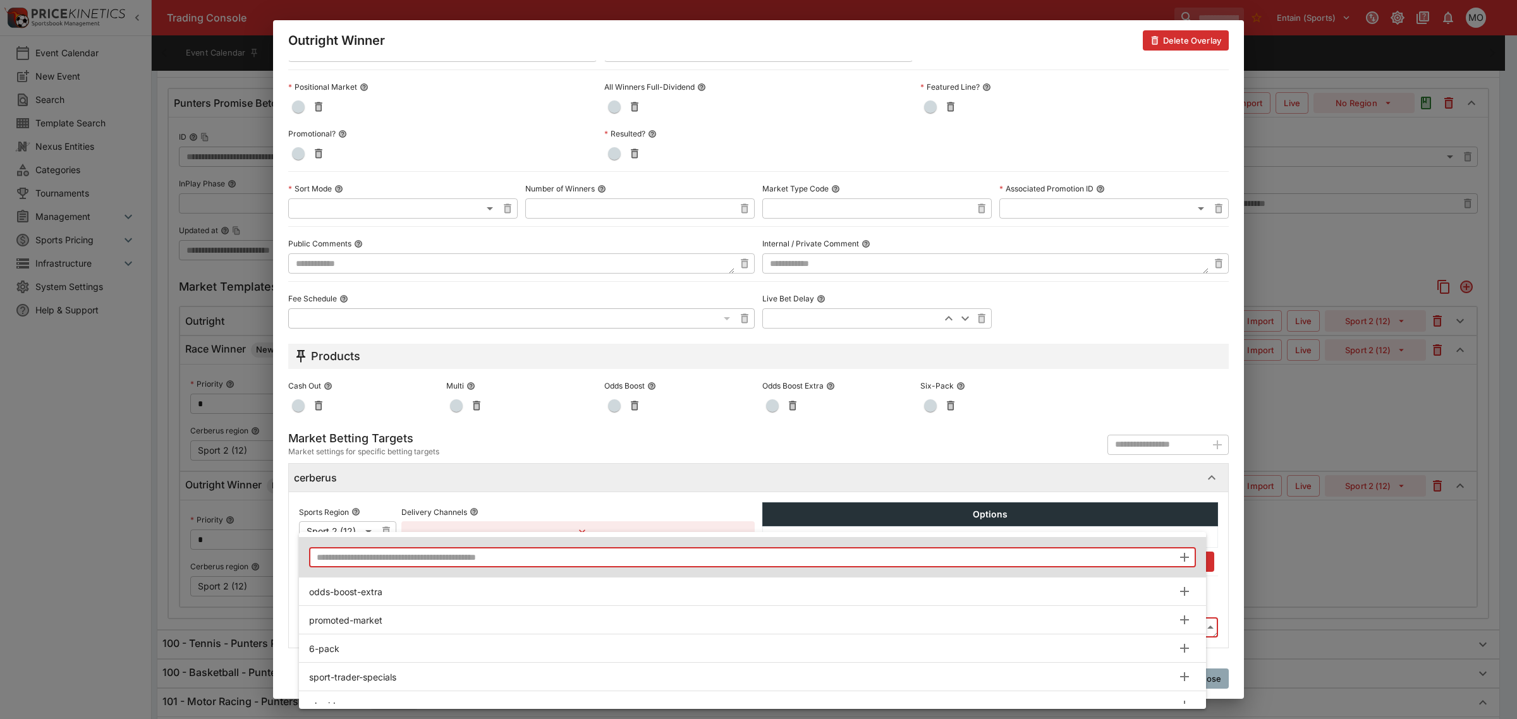
paste input "**********"
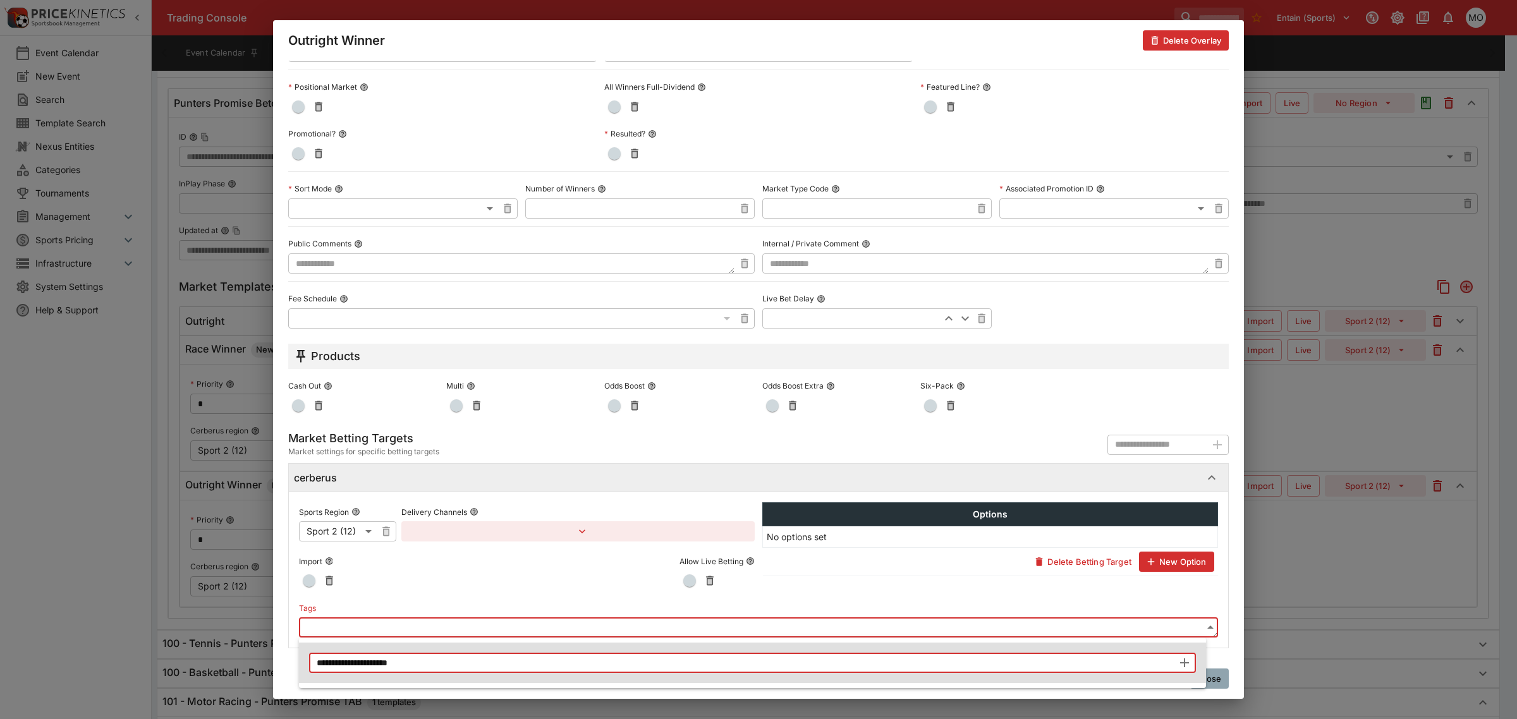
type input "**********"
click at [1184, 658] on icon "button" at bounding box center [1184, 663] width 15 height 15
type input "**********"
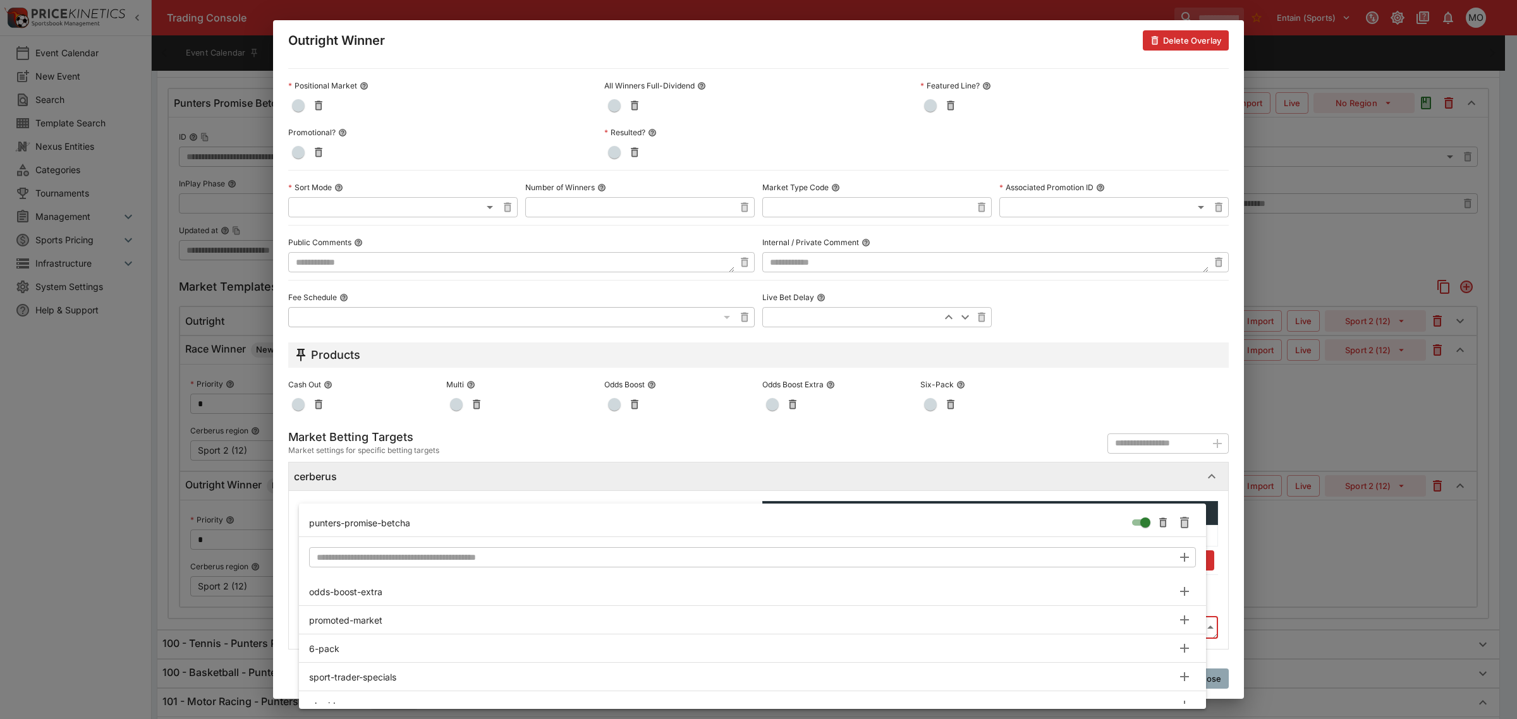
click at [1220, 586] on div at bounding box center [758, 359] width 1517 height 719
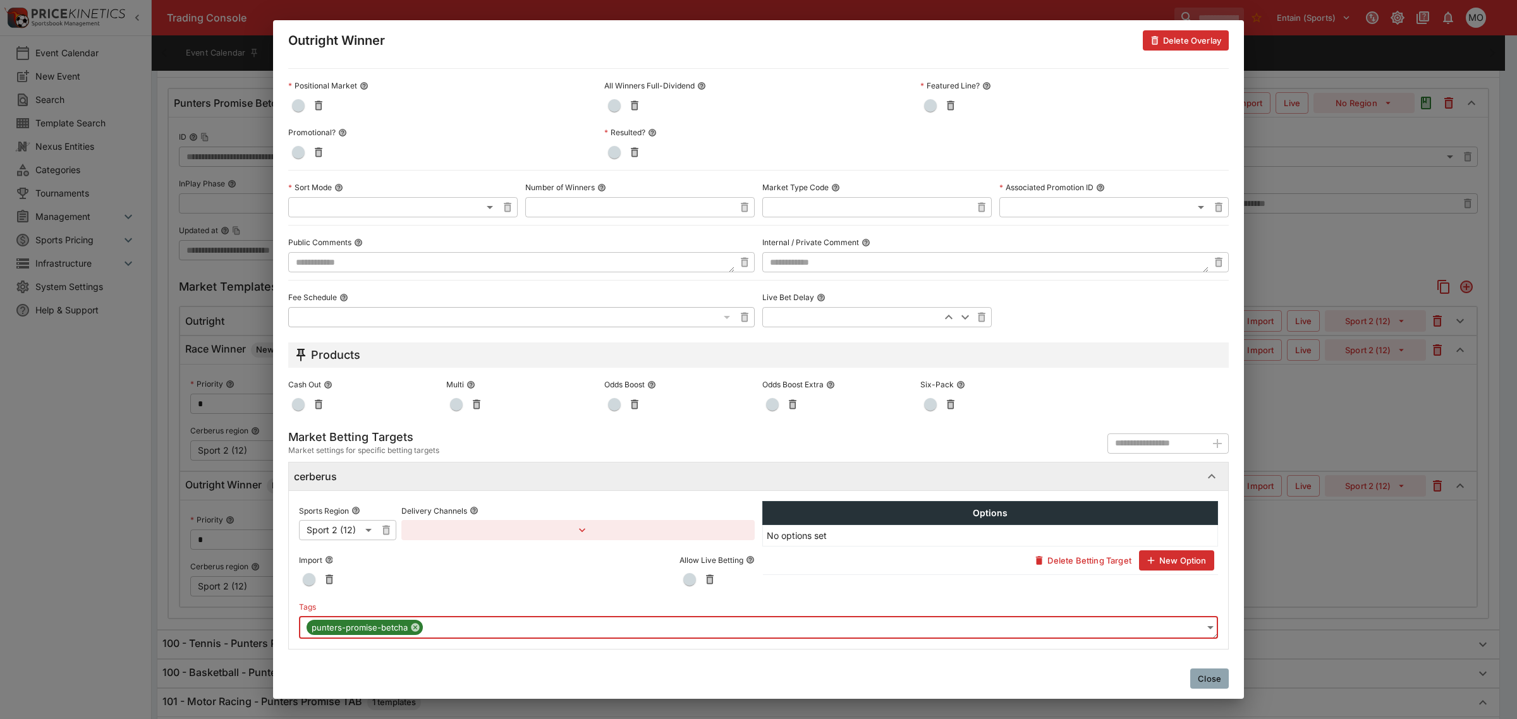
click at [1206, 676] on button "Close" at bounding box center [1209, 679] width 39 height 20
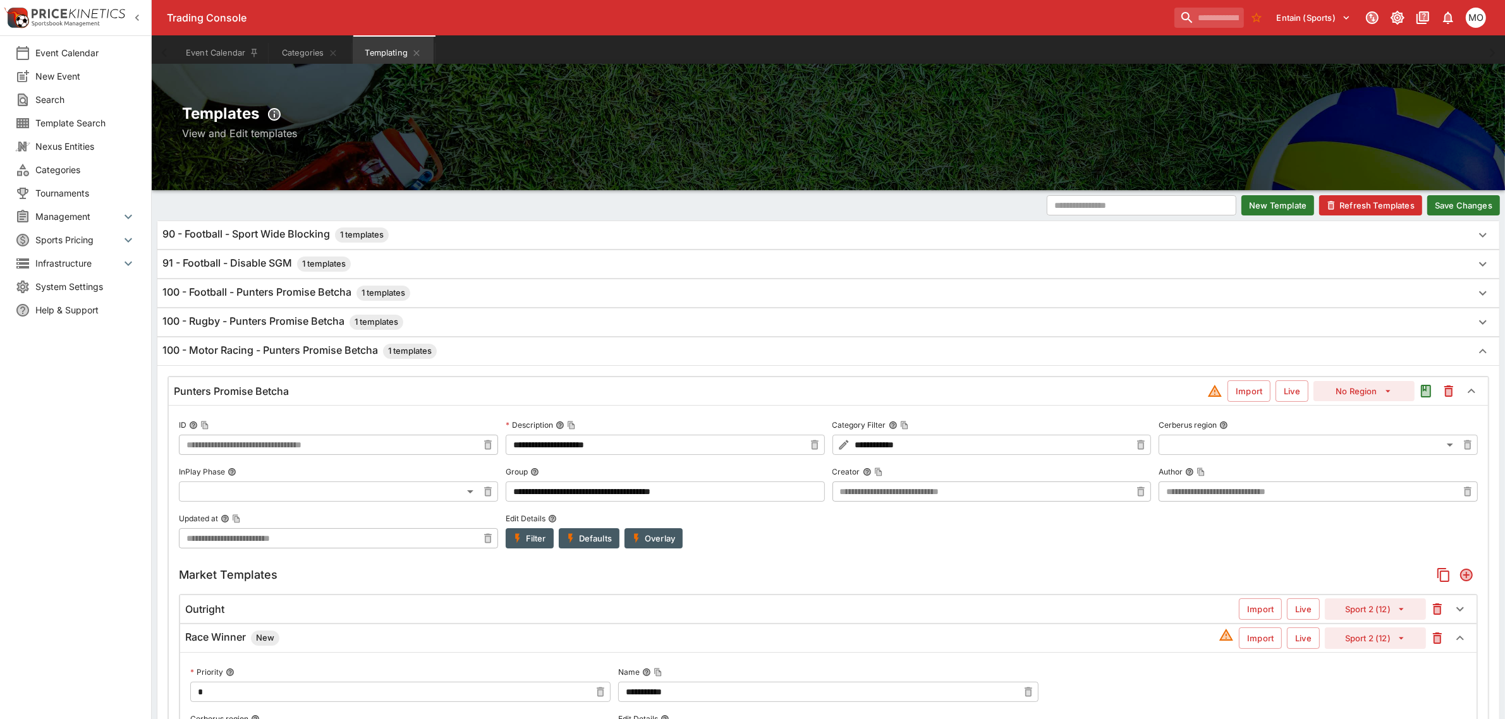
scroll to position [0, 0]
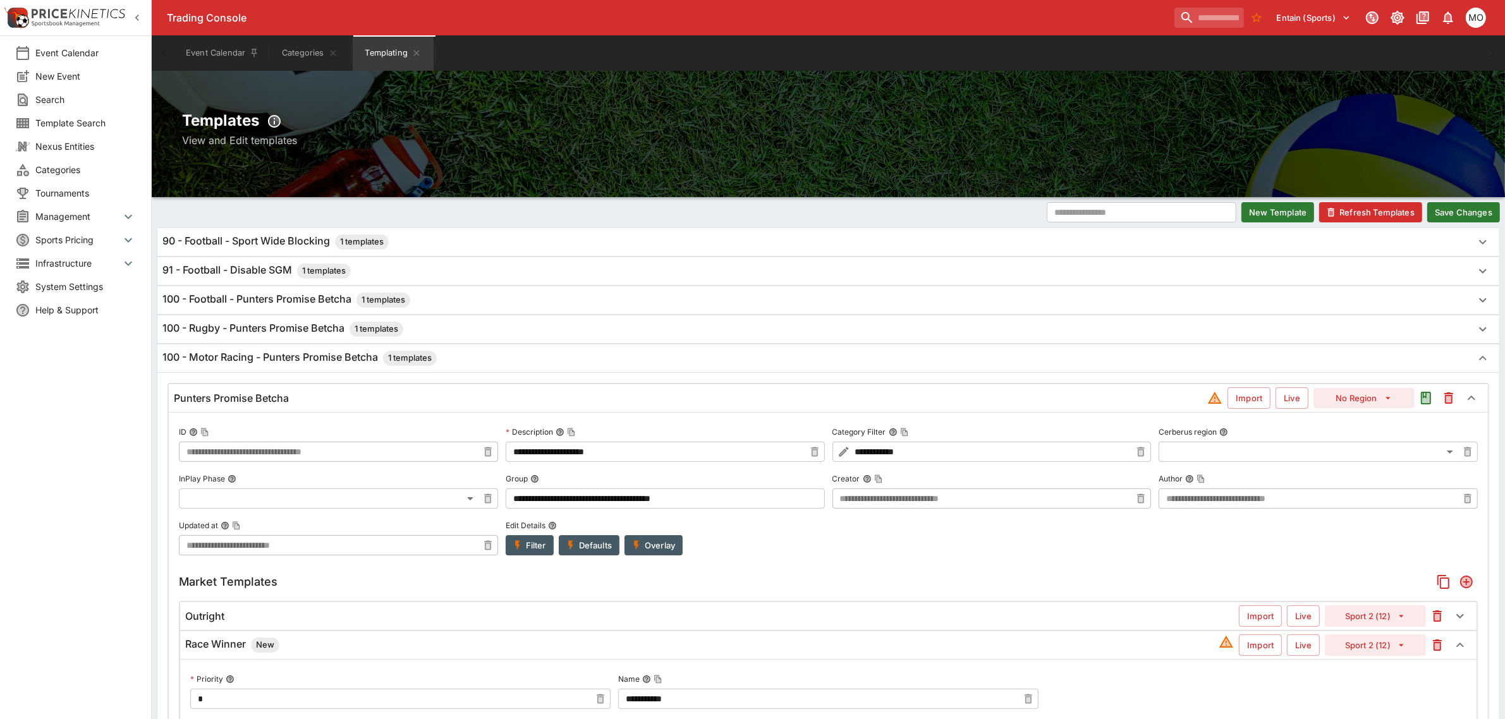
click at [1448, 210] on button "Save Changes" at bounding box center [1463, 212] width 73 height 20
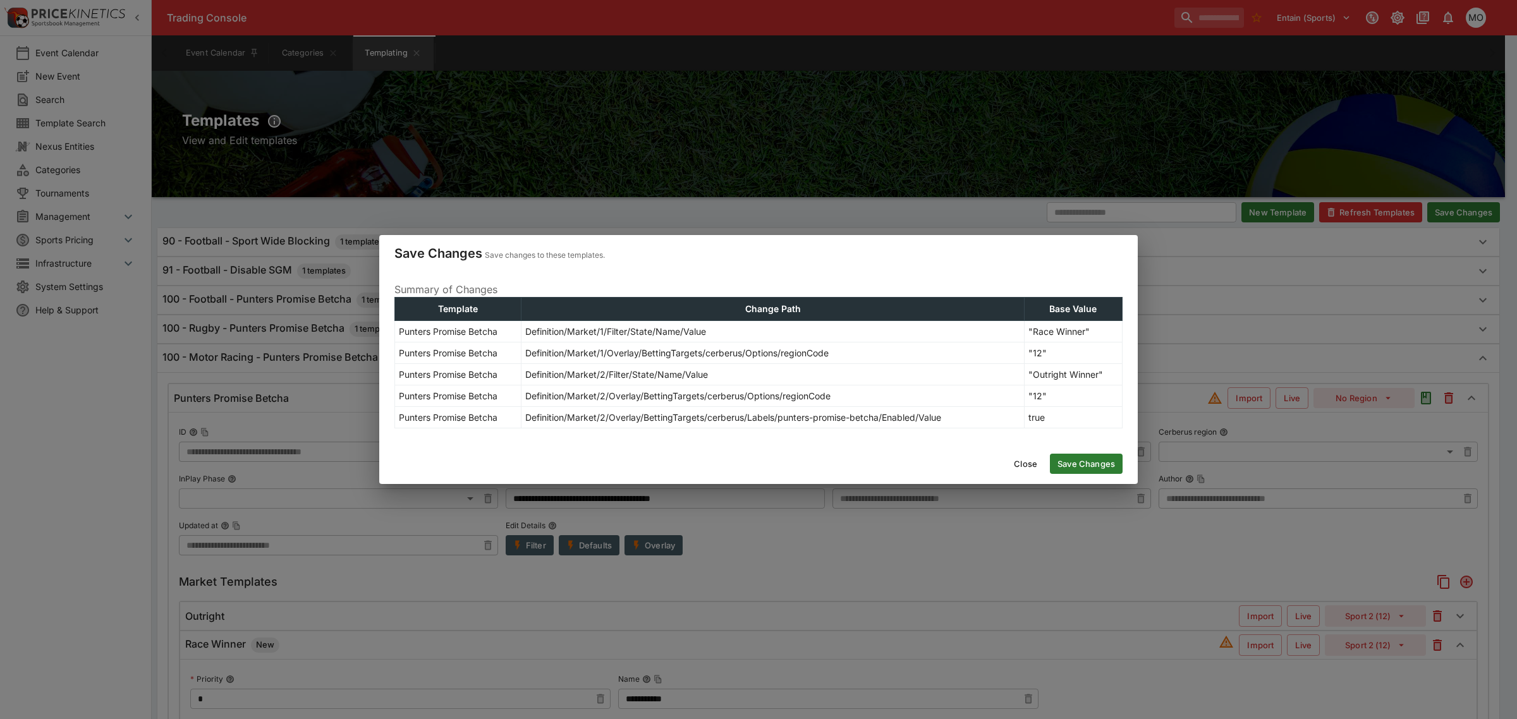
click at [1073, 461] on button "Save Changes" at bounding box center [1086, 464] width 73 height 20
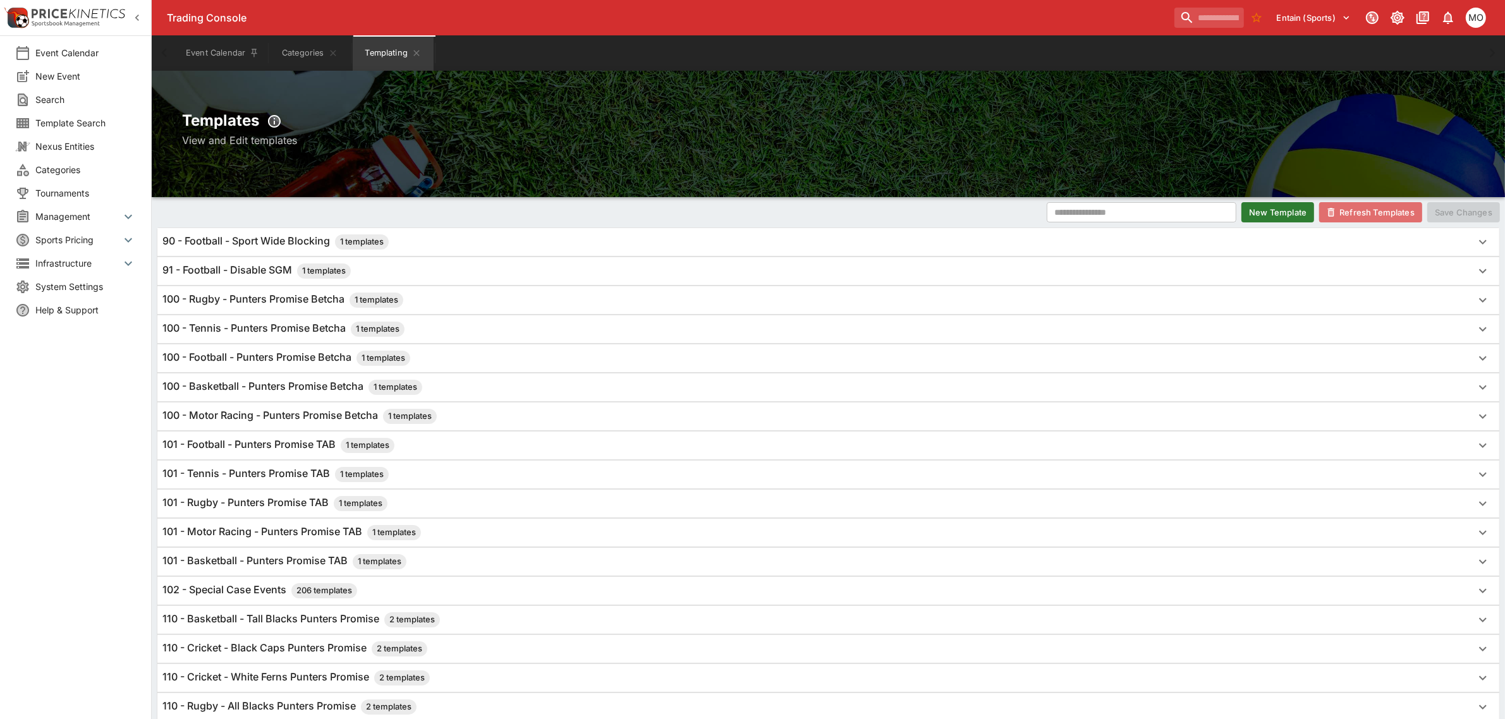
click at [1367, 215] on button "Refresh Templates" at bounding box center [1370, 212] width 103 height 20
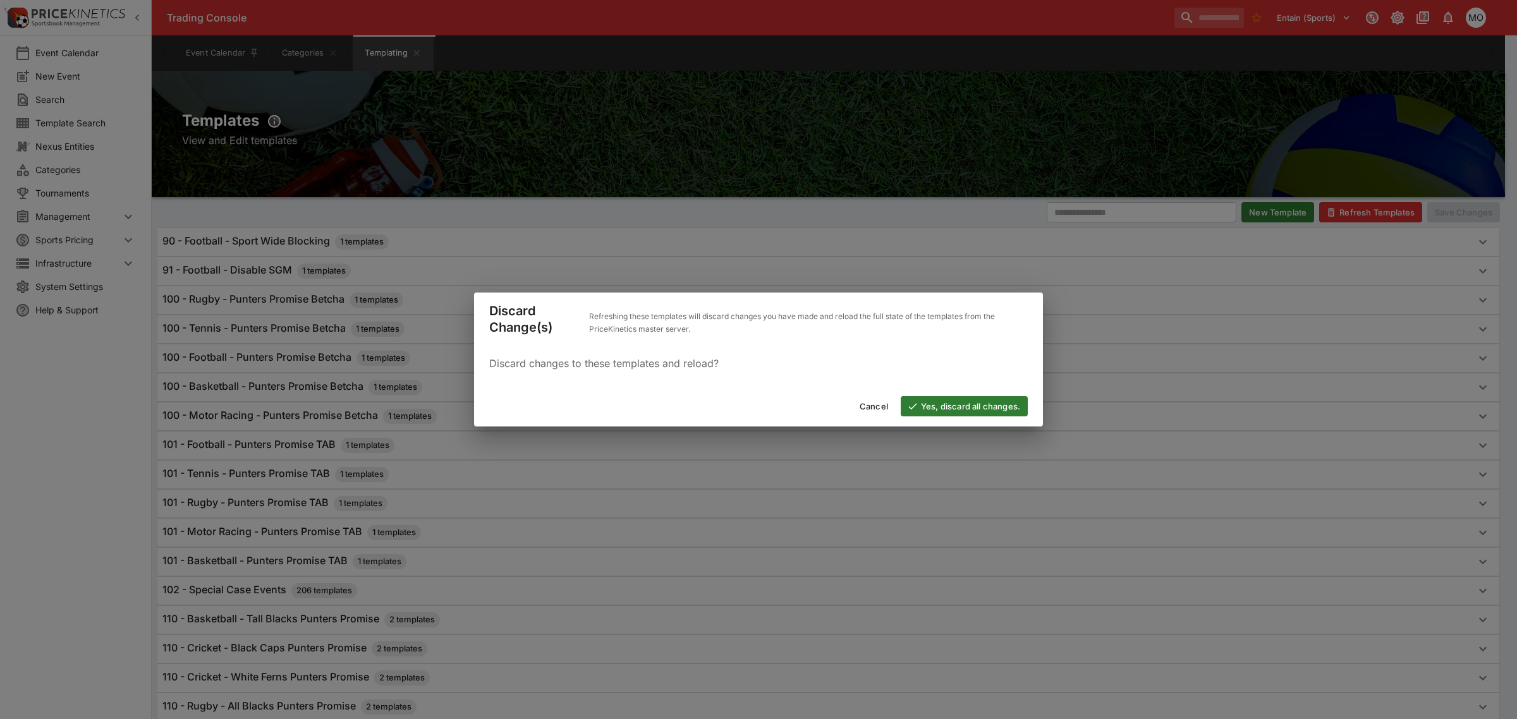
click at [1002, 401] on button "Yes, discard all changes." at bounding box center [964, 406] width 127 height 20
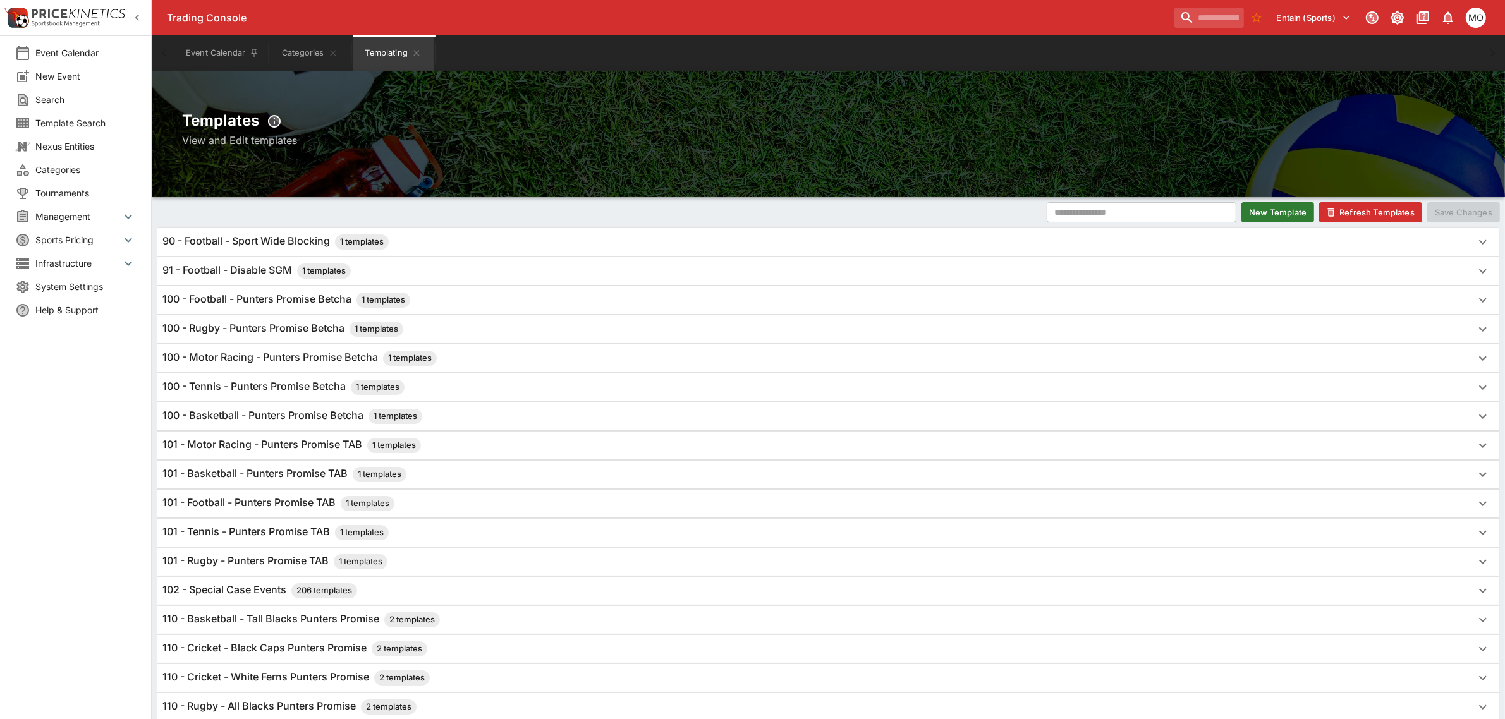
click at [283, 453] on h6 "101 - Motor Racing - Punters Promise TAB 1 templates" at bounding box center [291, 445] width 259 height 15
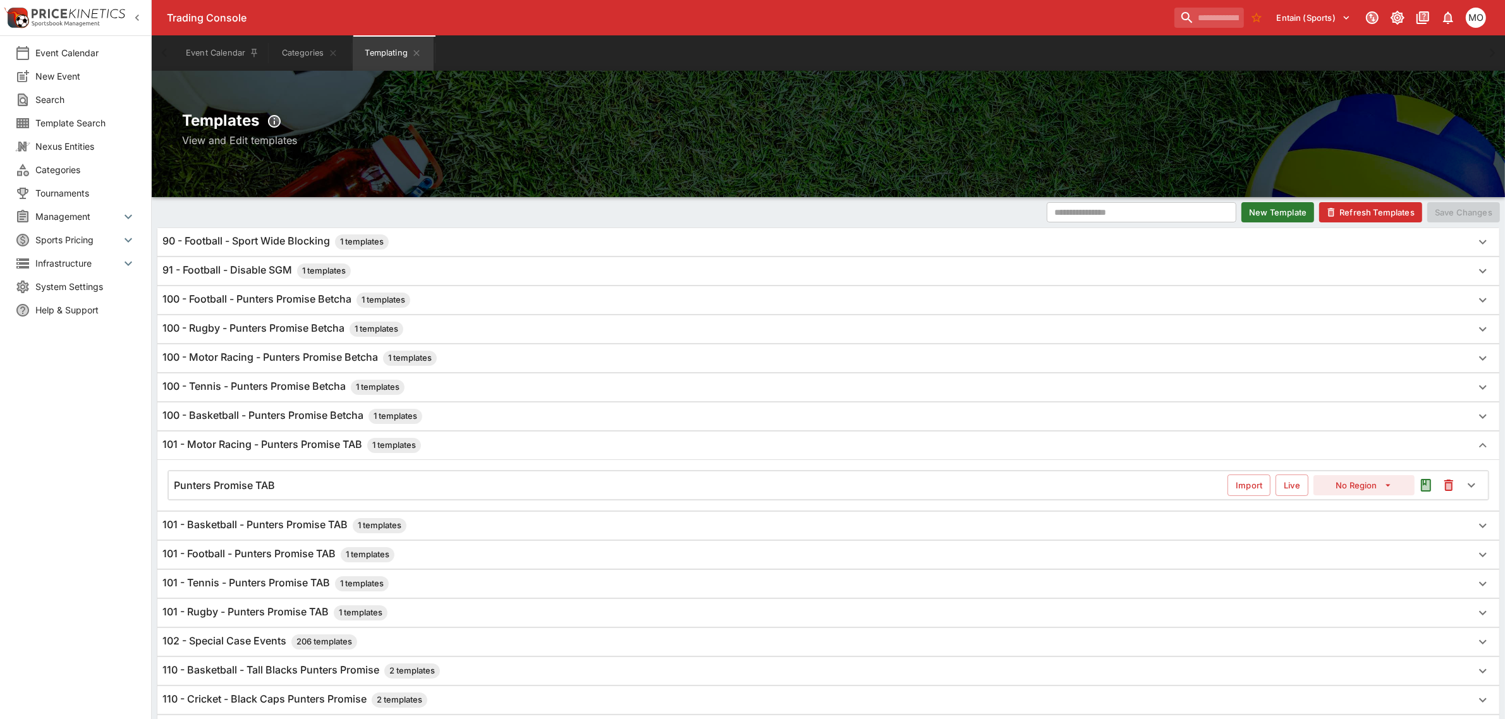
click at [283, 481] on div "Punters Promise TAB" at bounding box center [701, 485] width 1054 height 13
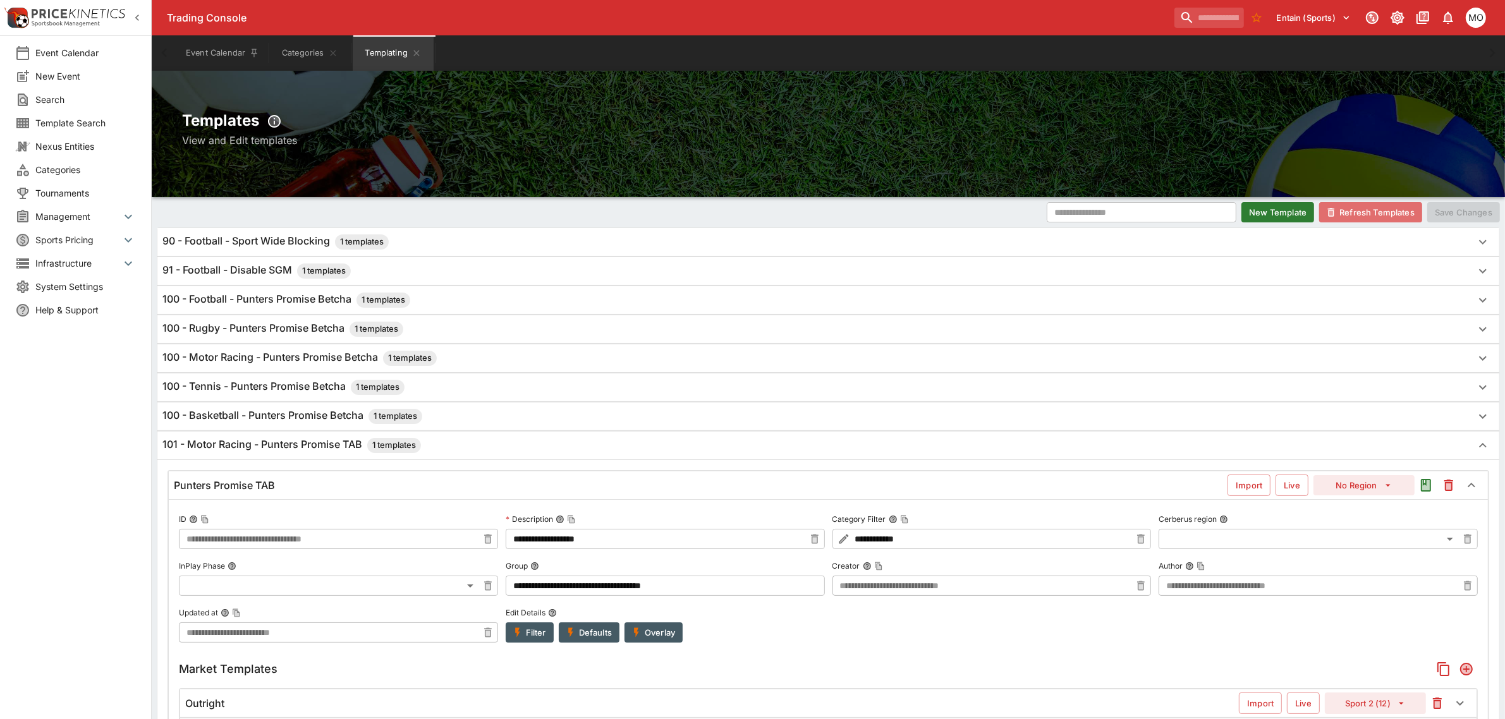
click at [1360, 216] on button "Refresh Templates" at bounding box center [1370, 212] width 103 height 20
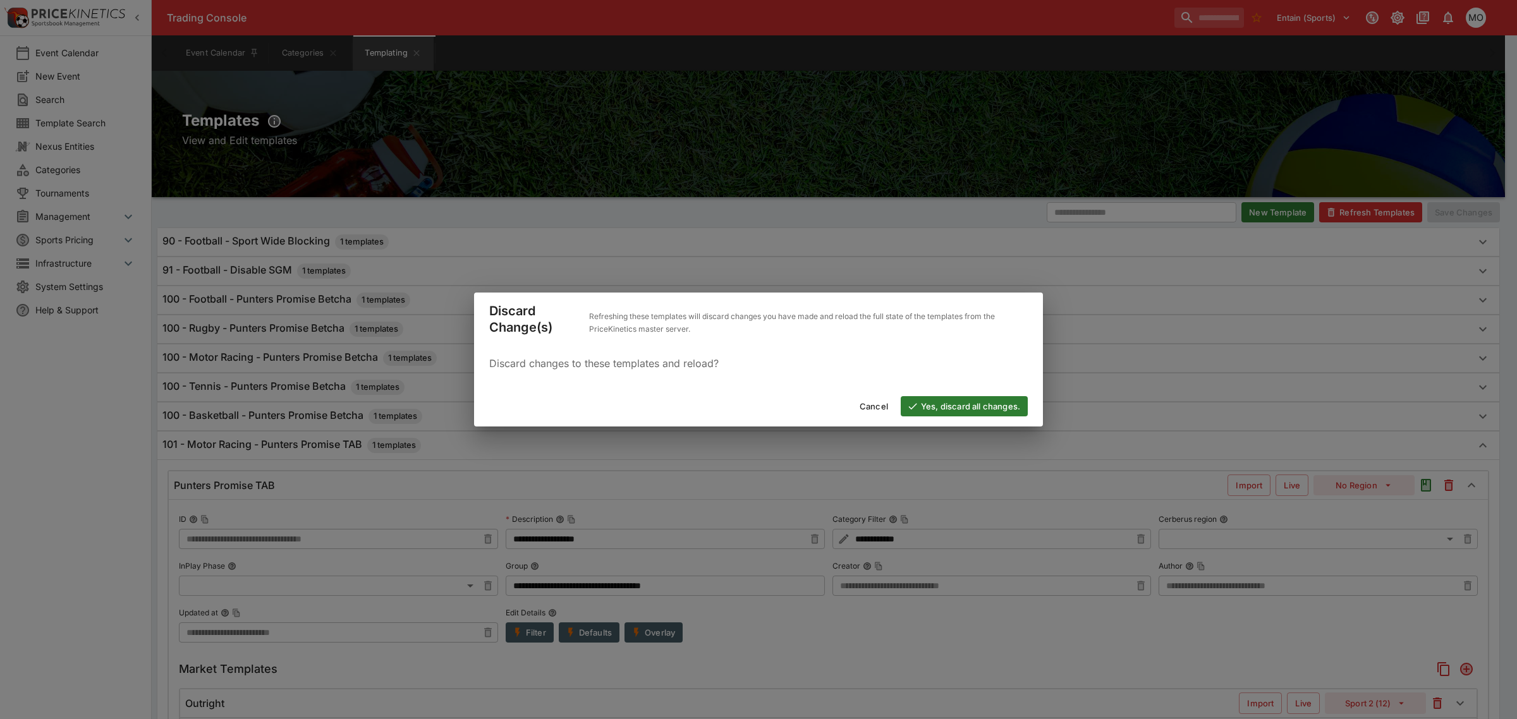
click at [967, 400] on button "Yes, discard all changes." at bounding box center [964, 406] width 127 height 20
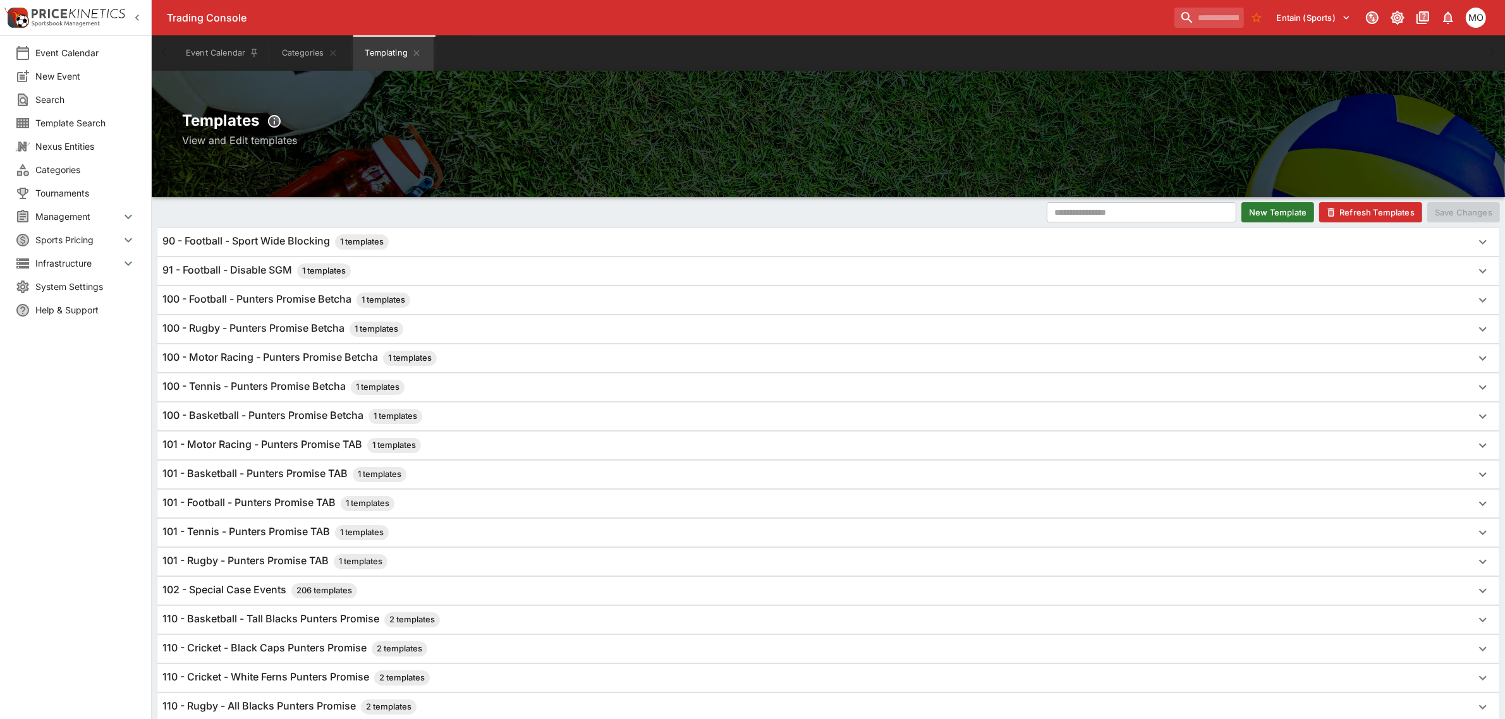
click at [298, 362] on h6 "100 - Motor Racing - Punters Promise Betcha 1 templates" at bounding box center [299, 358] width 274 height 15
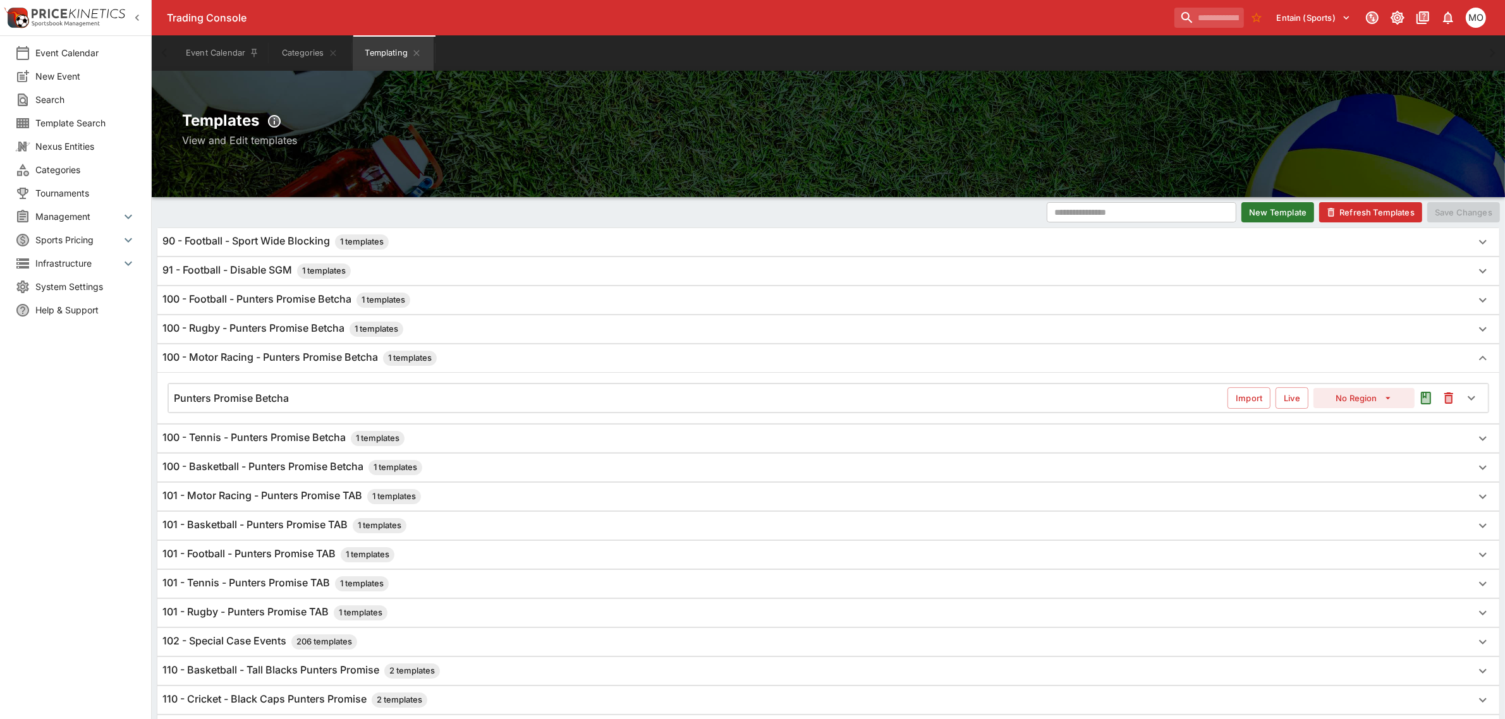
click at [283, 402] on h6 "Punters Promise Betcha" at bounding box center [231, 398] width 115 height 13
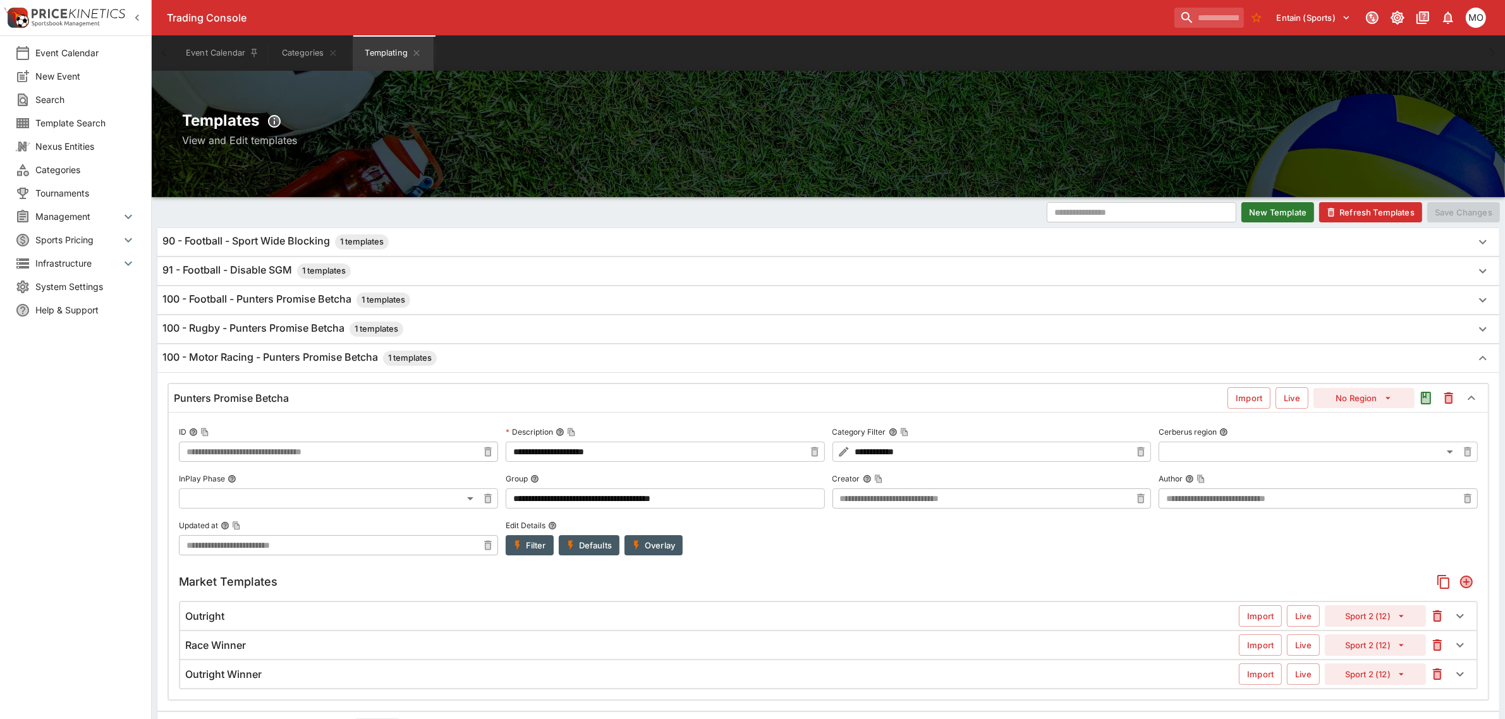
click at [1436, 618] on icon "button" at bounding box center [1437, 617] width 5 height 6
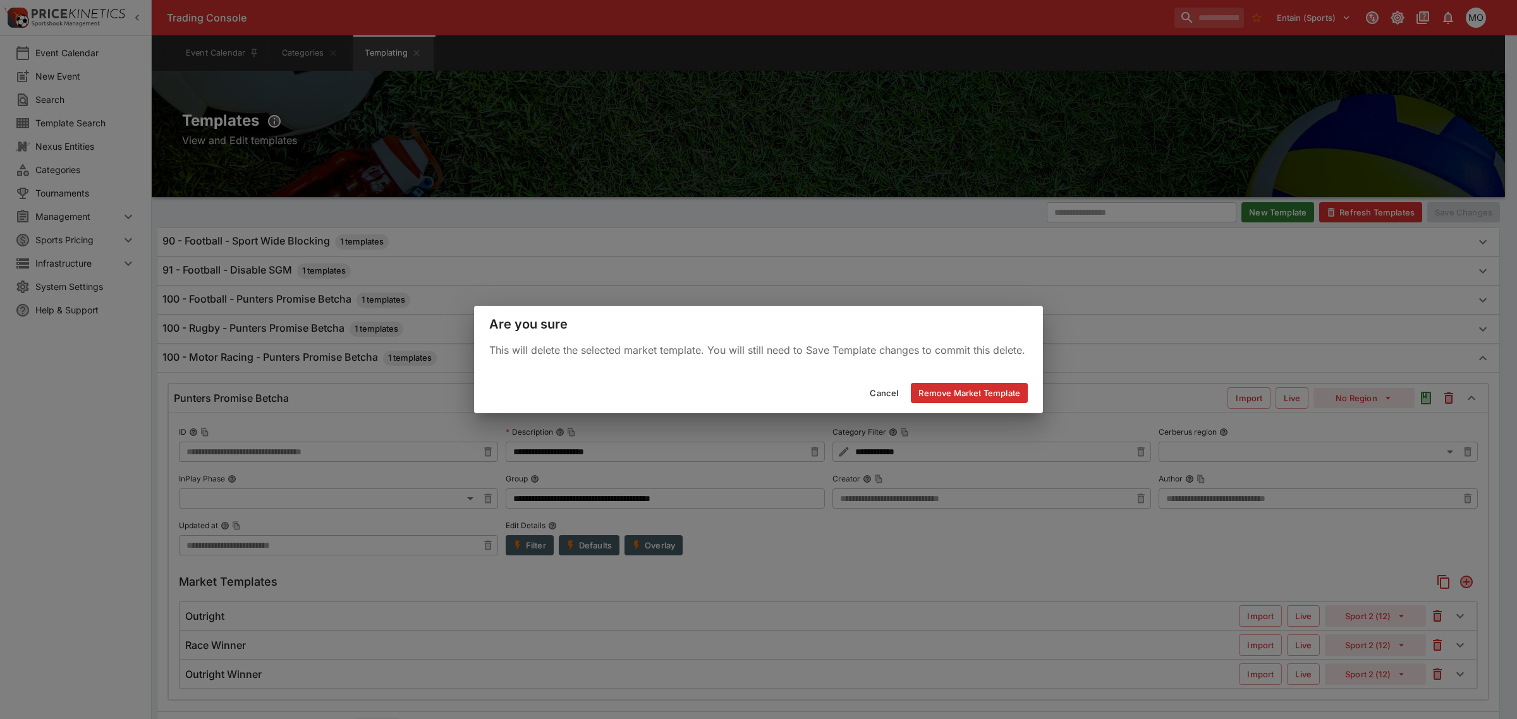
click at [991, 389] on button "Remove Market Template" at bounding box center [969, 393] width 117 height 20
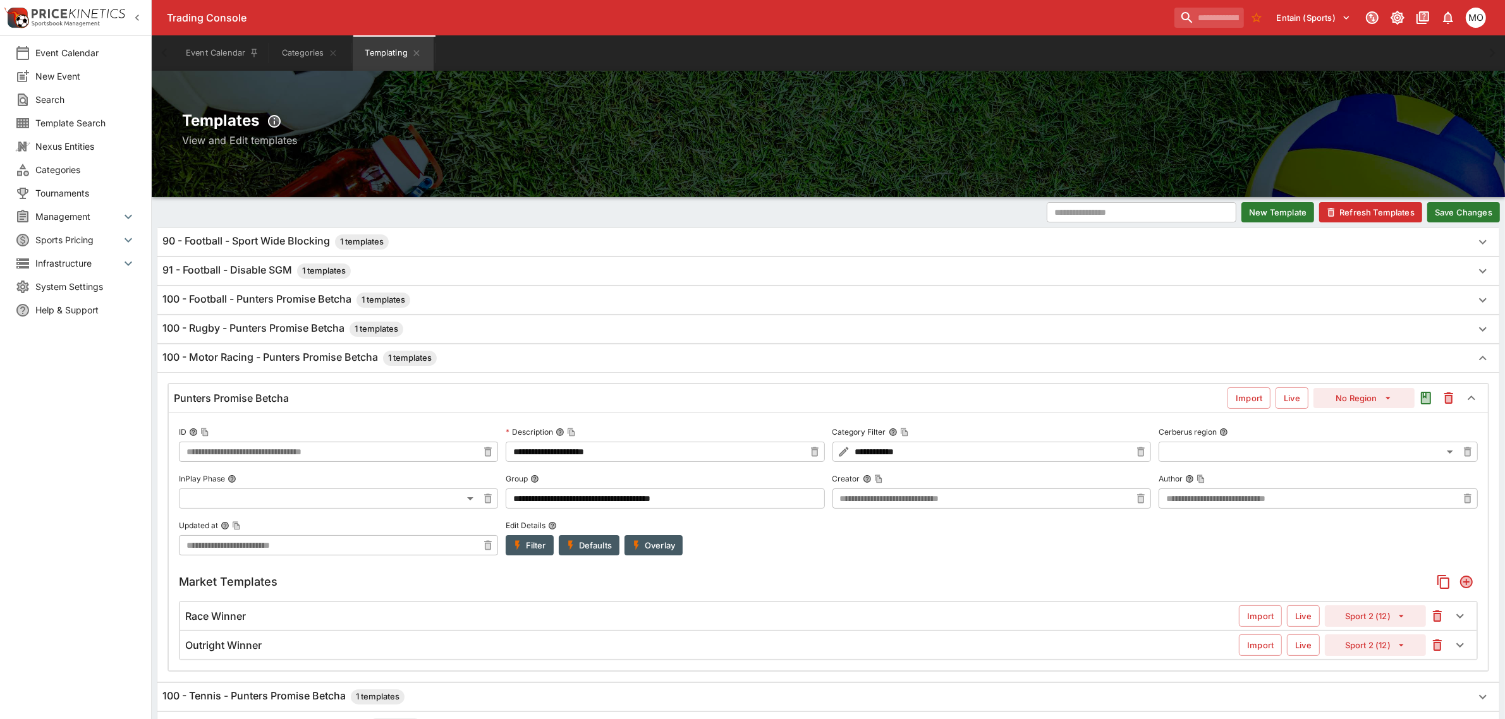
click at [1438, 649] on icon "button" at bounding box center [1437, 647] width 5 height 6
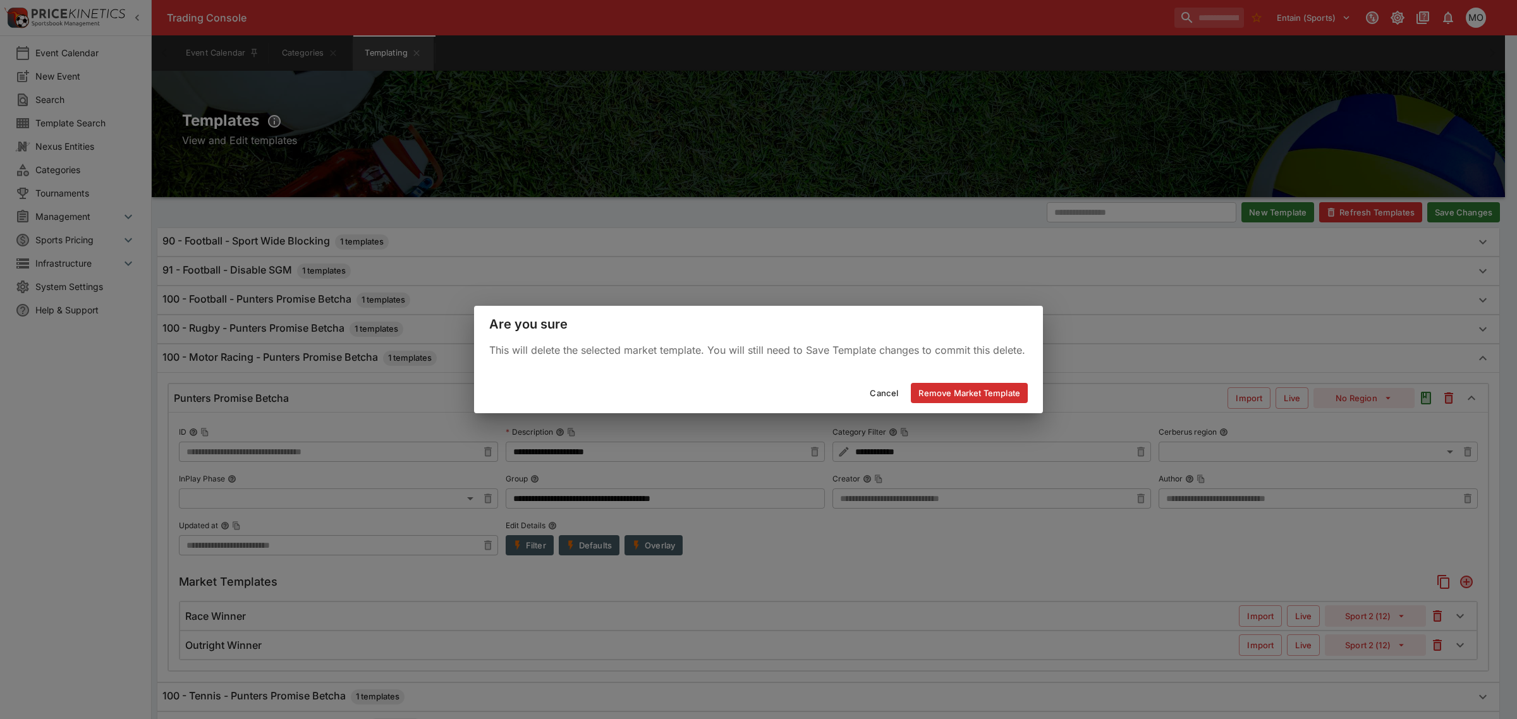
click at [936, 382] on div "Cancel Remove Market Template" at bounding box center [758, 393] width 569 height 40
click at [943, 389] on button "Remove Market Template" at bounding box center [969, 393] width 117 height 20
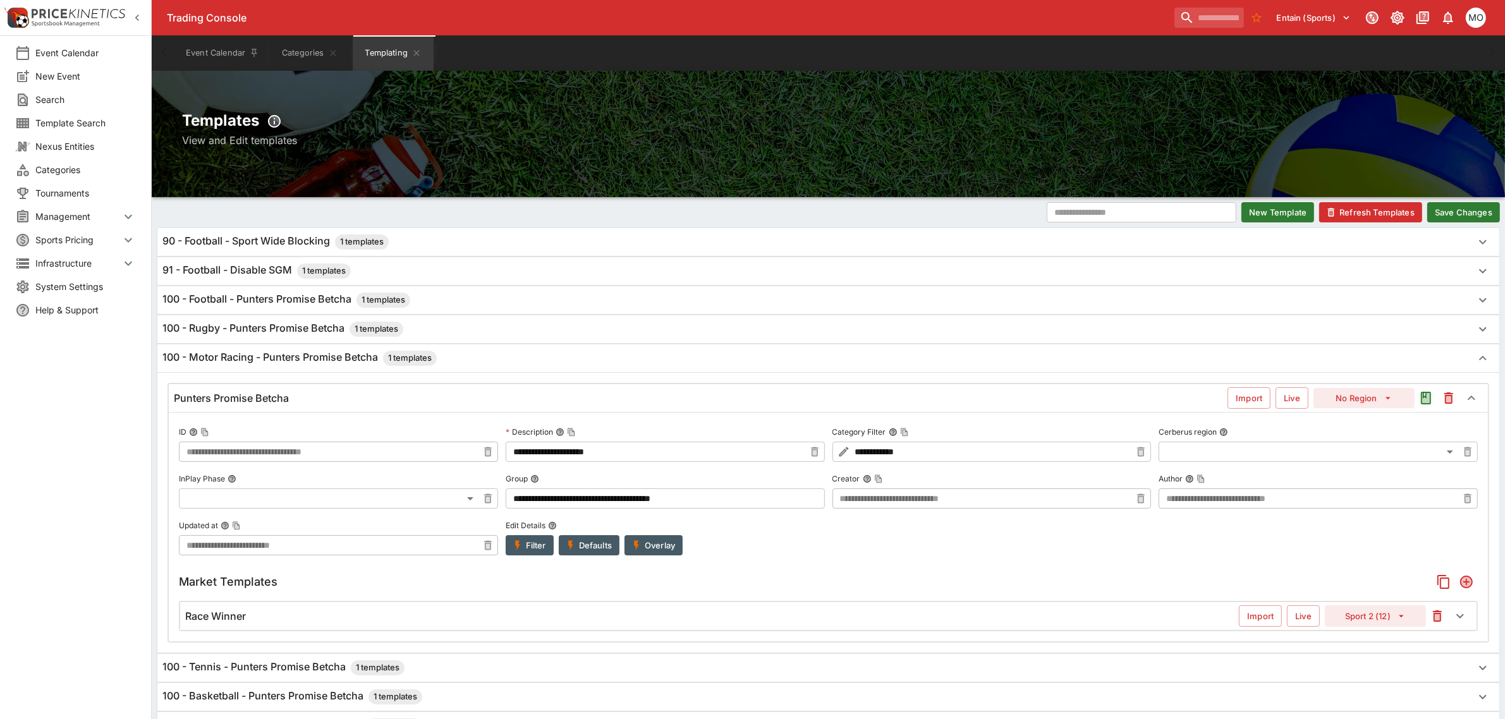
click at [234, 607] on div "Race Winner Import Live Sport 2 (12)" at bounding box center [828, 616] width 1297 height 28
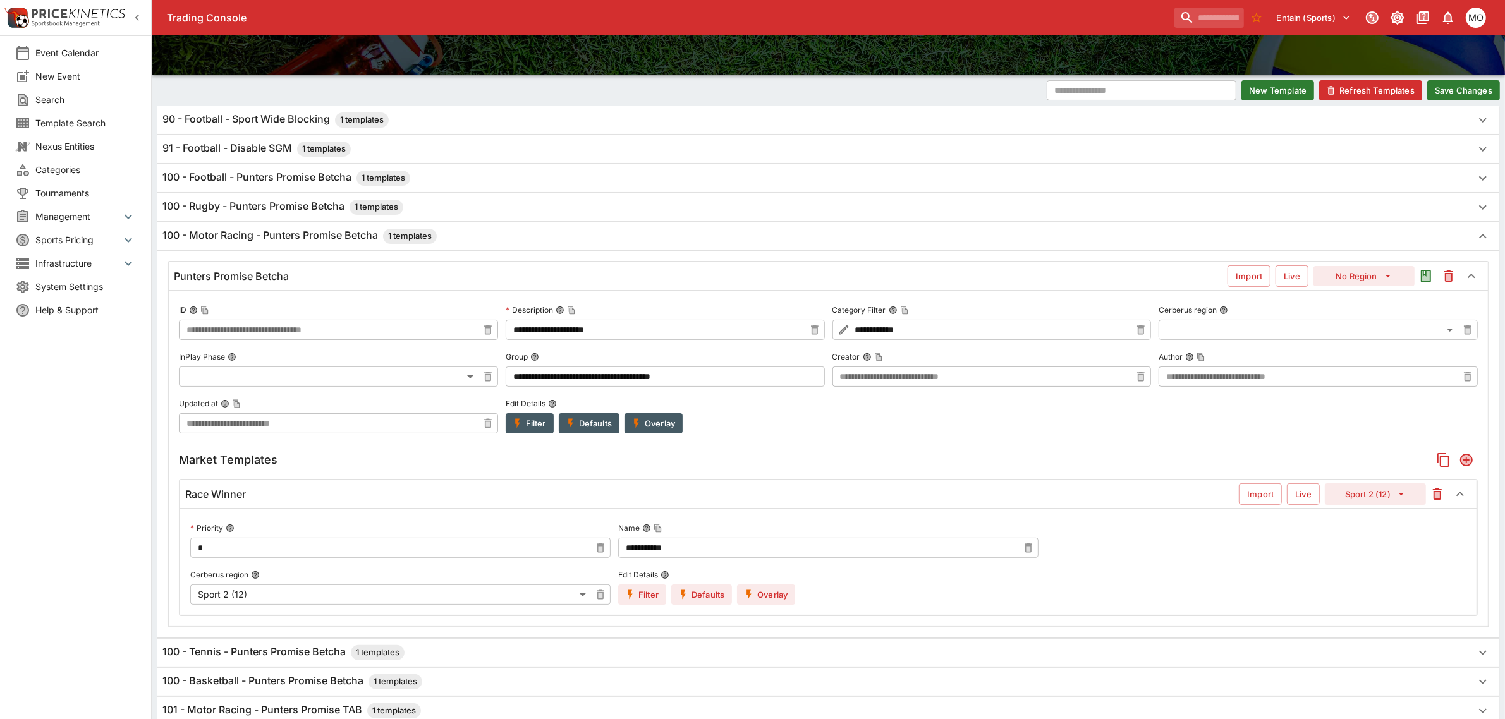
scroll to position [158, 0]
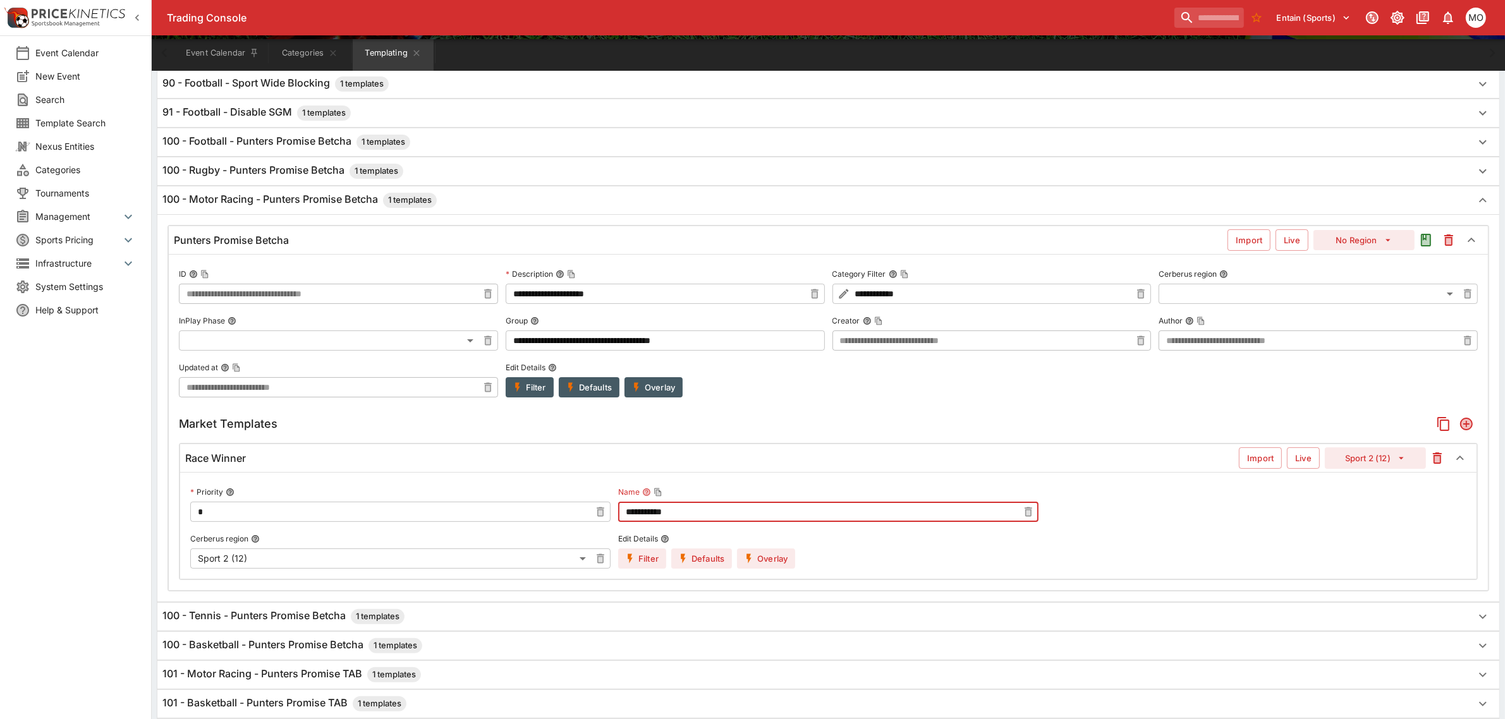
click at [634, 506] on input "**********" at bounding box center [818, 512] width 400 height 20
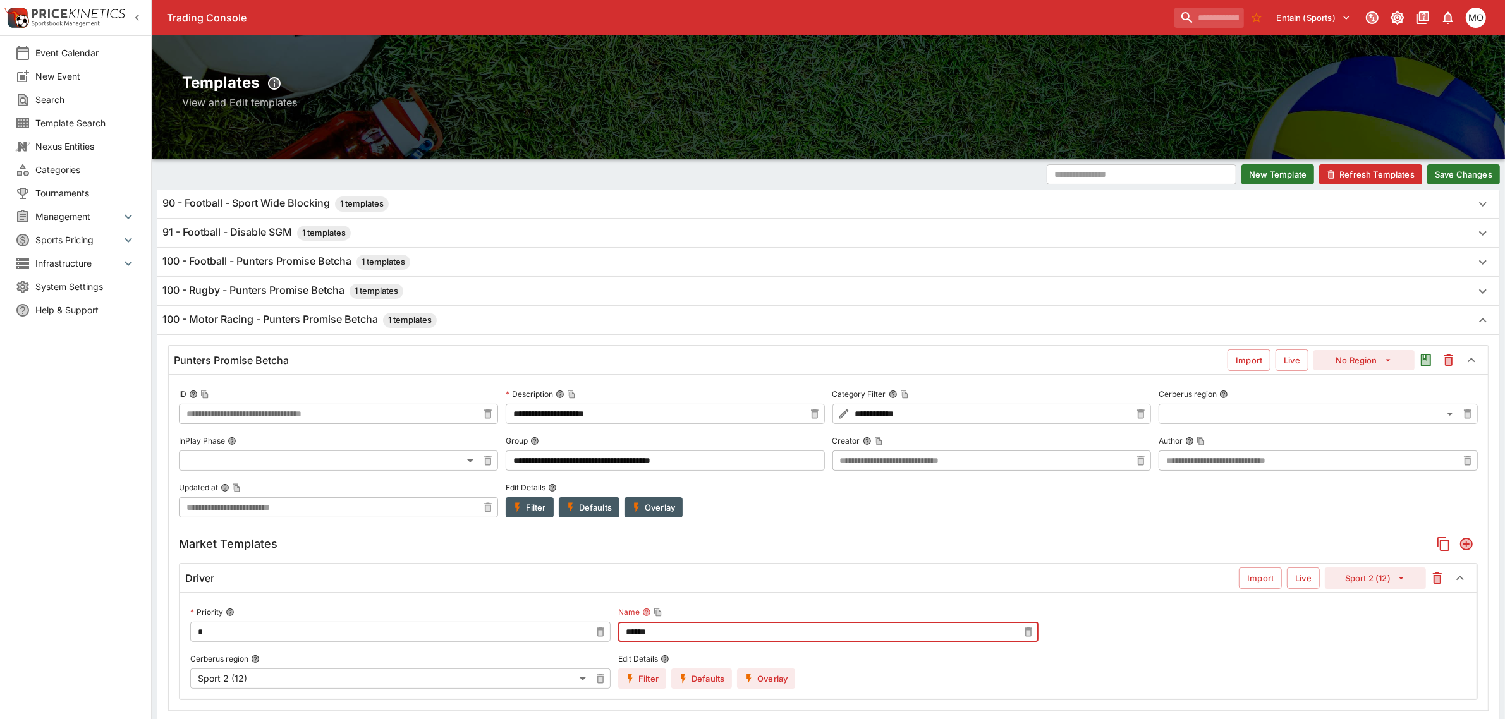
scroll to position [0, 0]
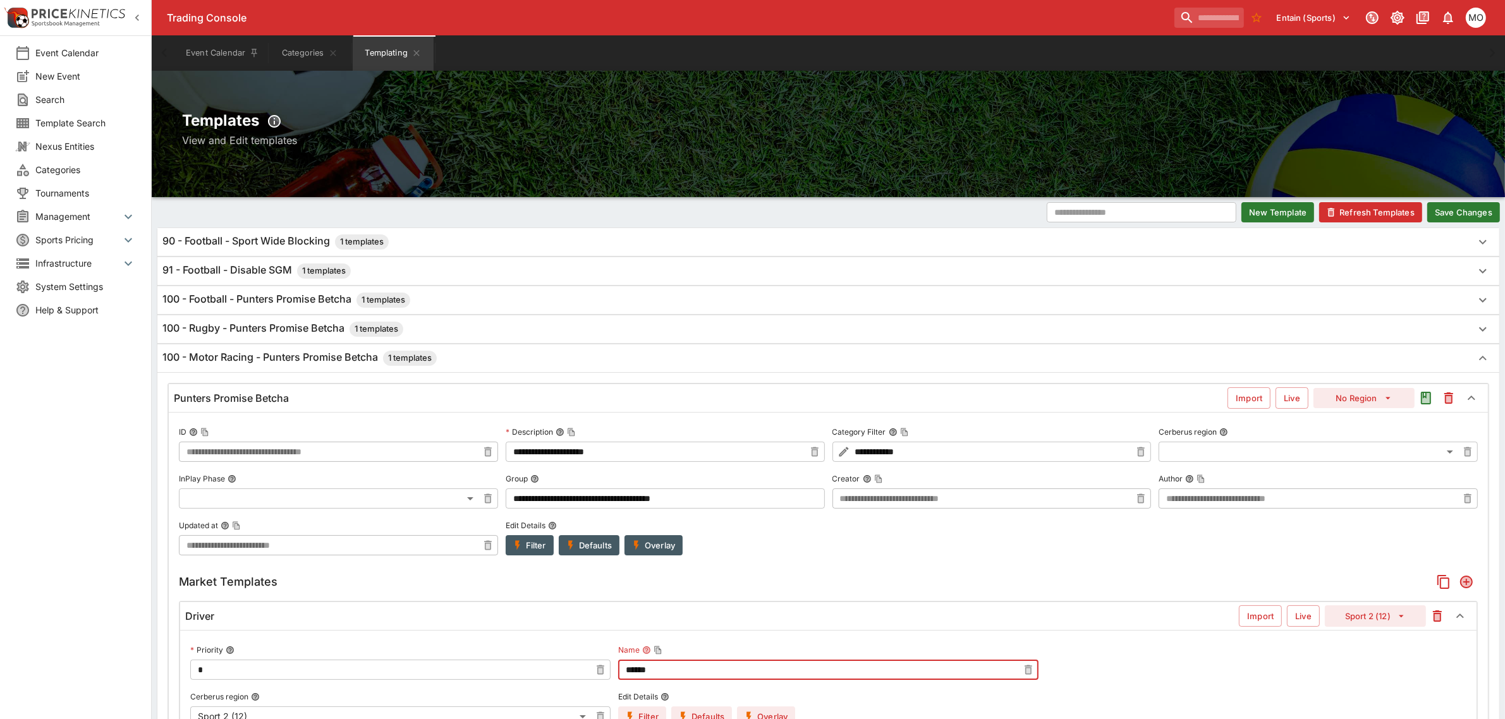
type input "******"
click at [333, 366] on h6 "100 - Motor Racing - Punters Promise Betcha 1 templates" at bounding box center [299, 358] width 274 height 15
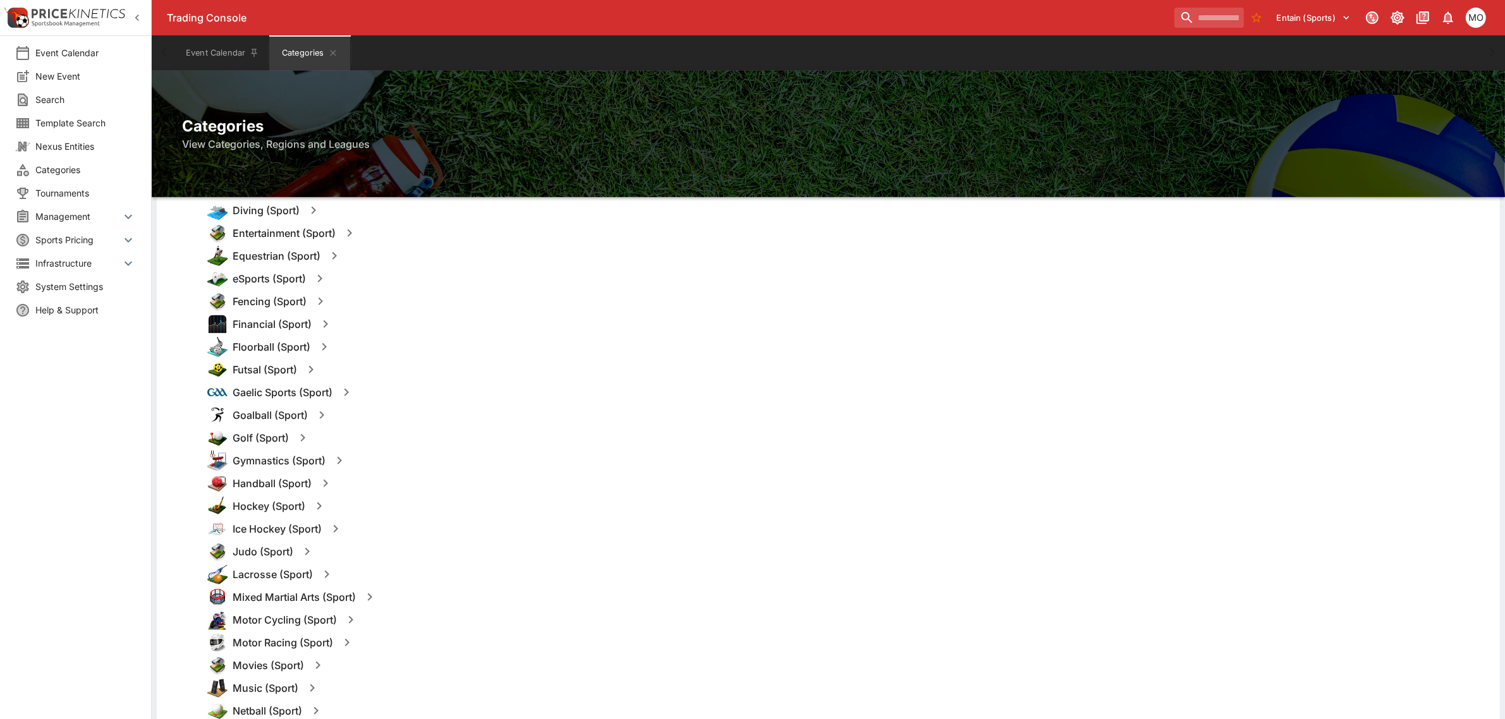
scroll to position [632, 0]
click at [351, 636] on icon "button" at bounding box center [346, 640] width 15 height 15
click at [465, 640] on button "Templates" at bounding box center [469, 641] width 56 height 20
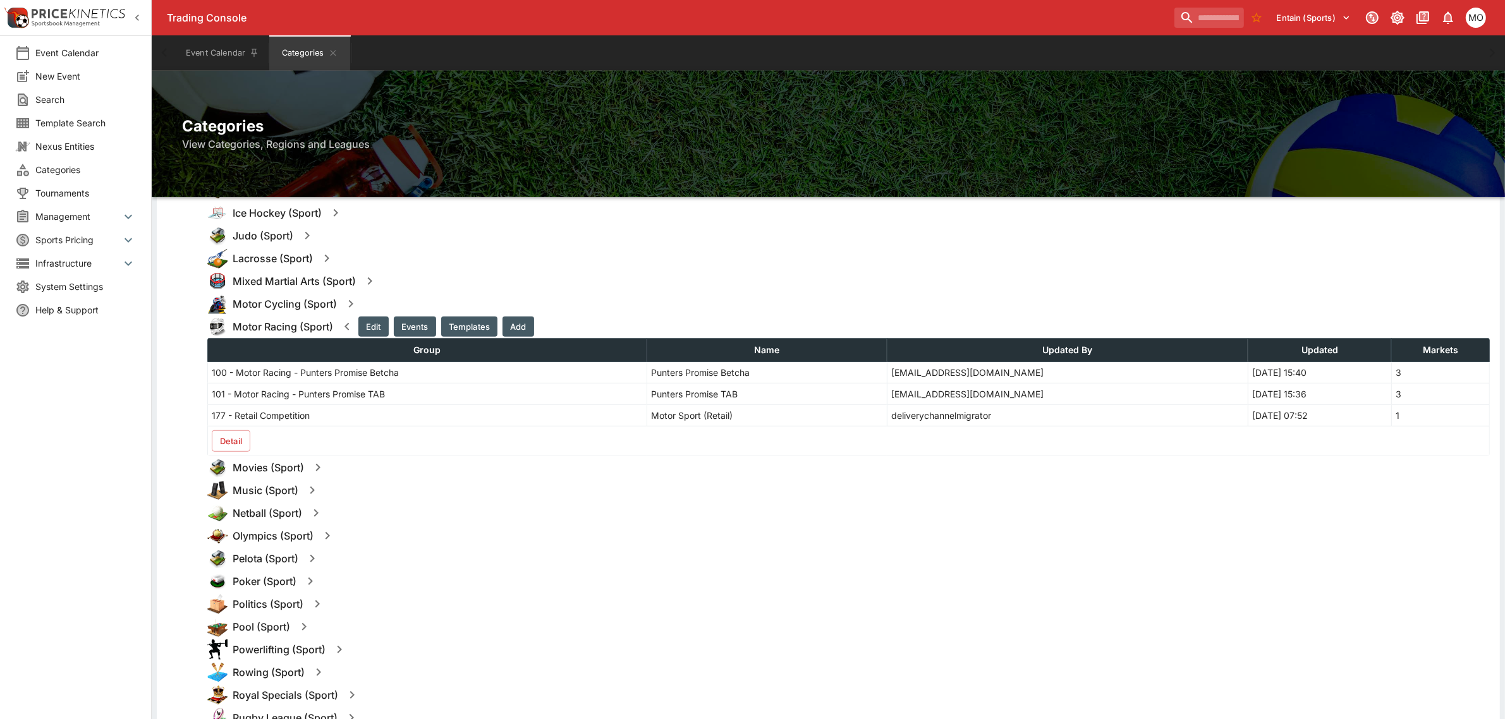
scroll to position [948, 0]
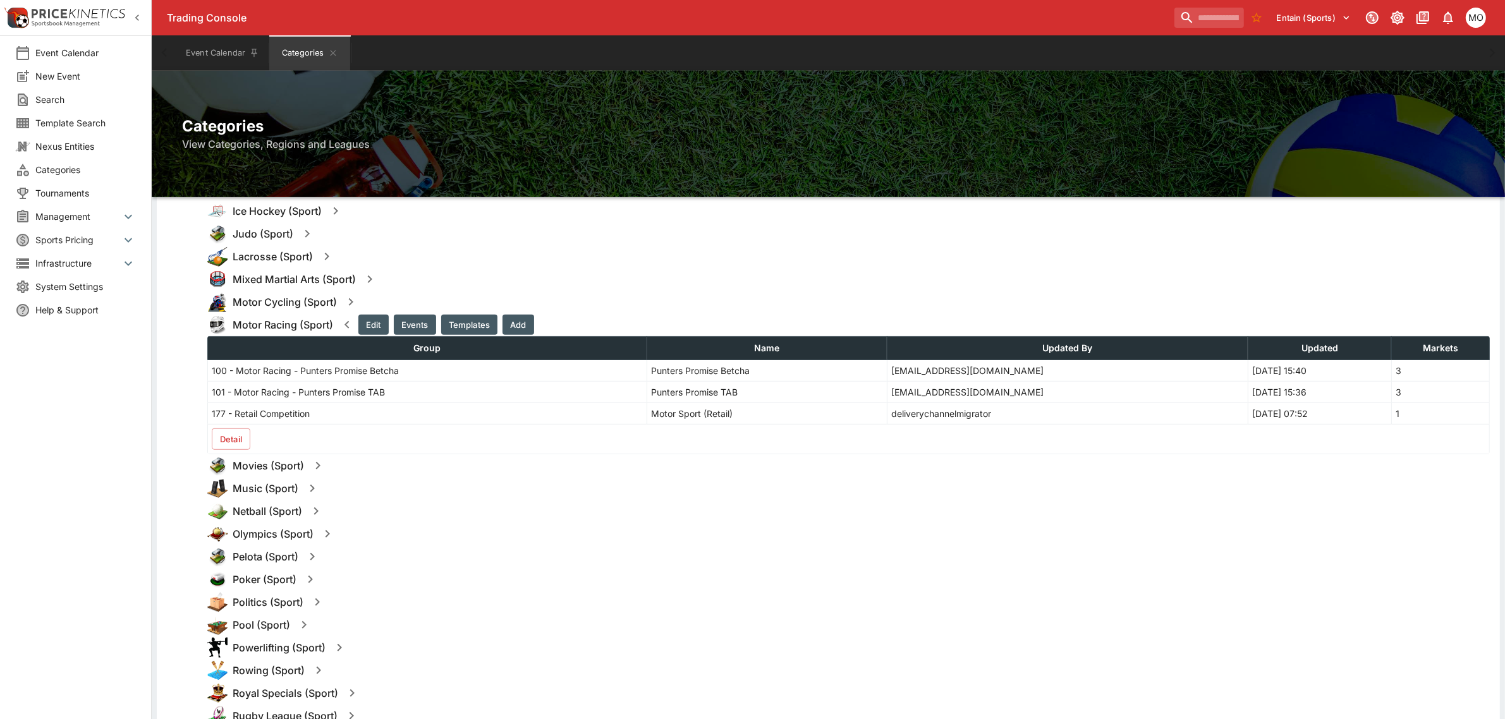
click at [231, 439] on button "Detail" at bounding box center [231, 439] width 39 height 21
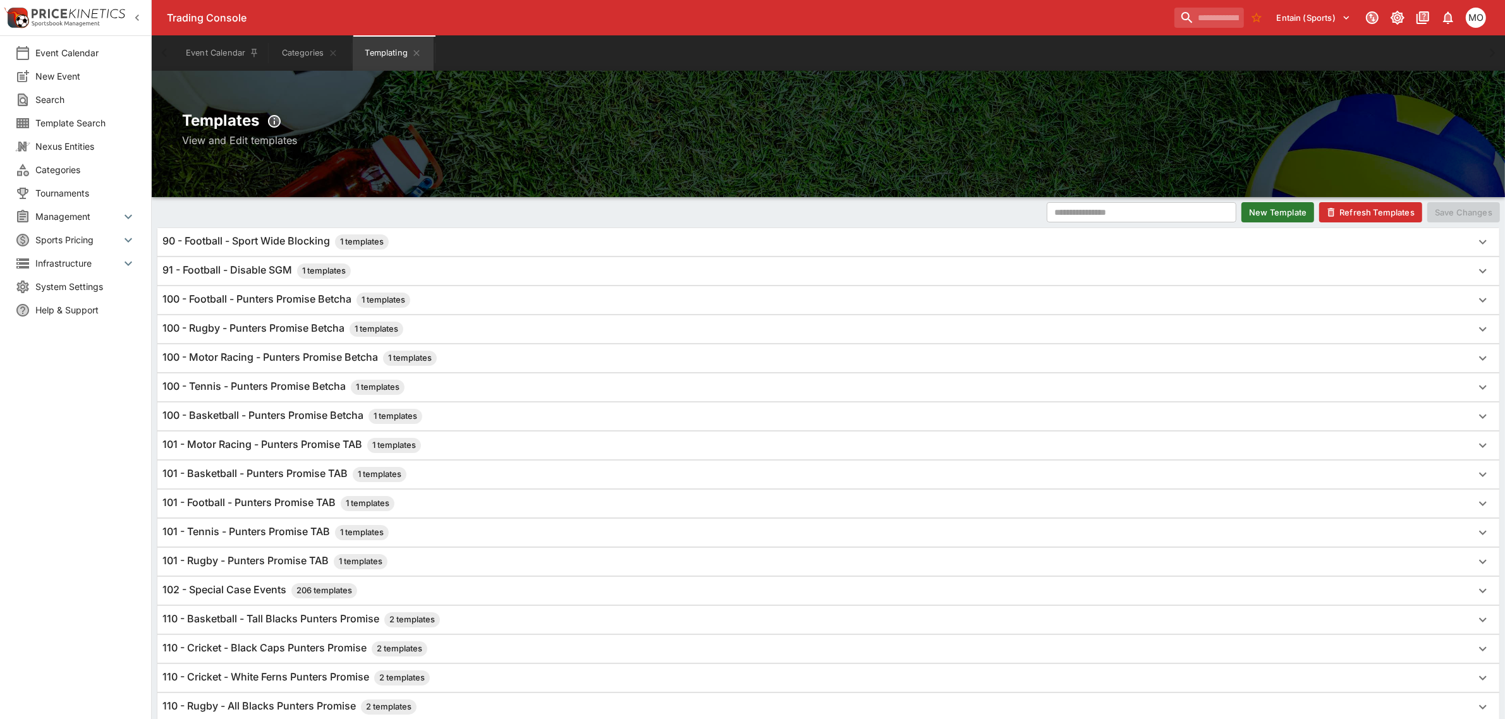
click at [329, 446] on h6 "101 - Motor Racing - Punters Promise TAB 1 templates" at bounding box center [291, 445] width 259 height 15
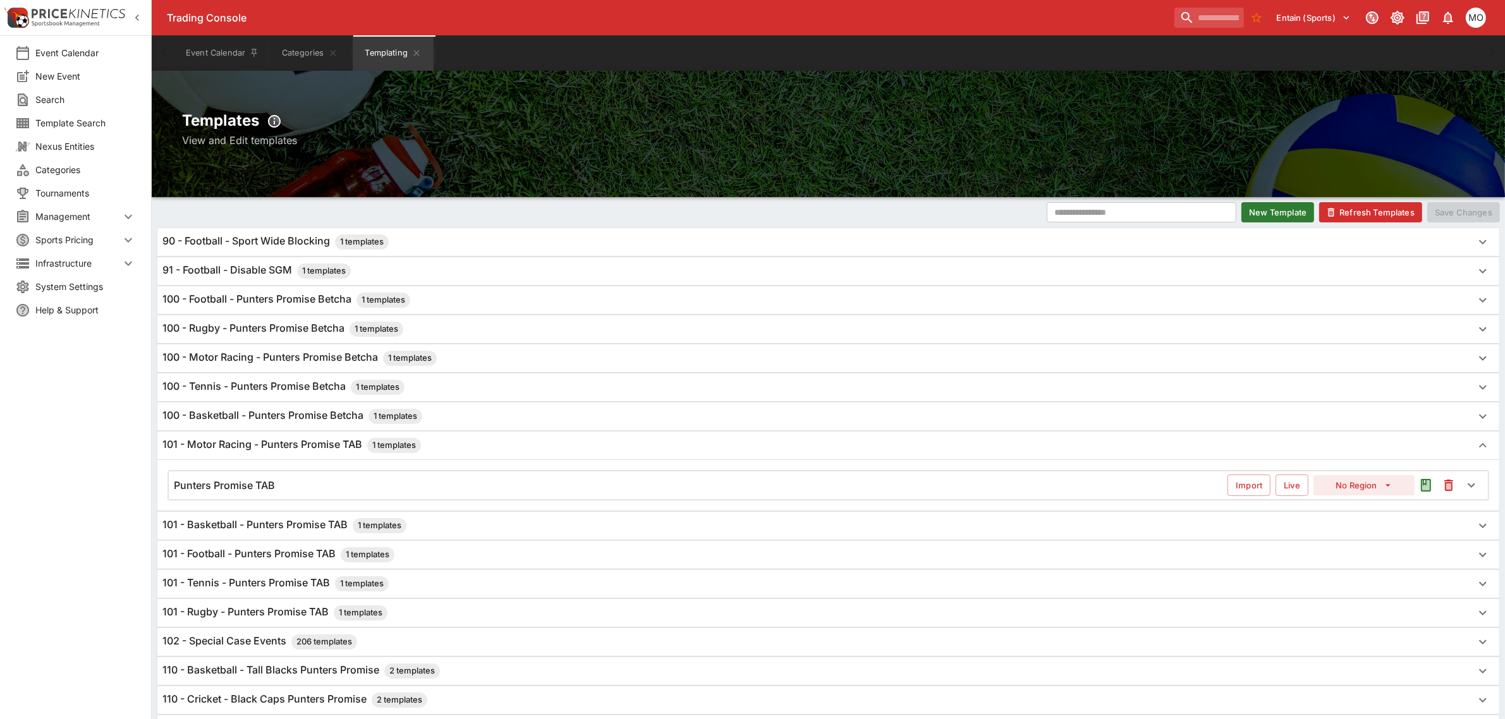
click at [324, 490] on div "Punters Promise TAB" at bounding box center [701, 485] width 1054 height 13
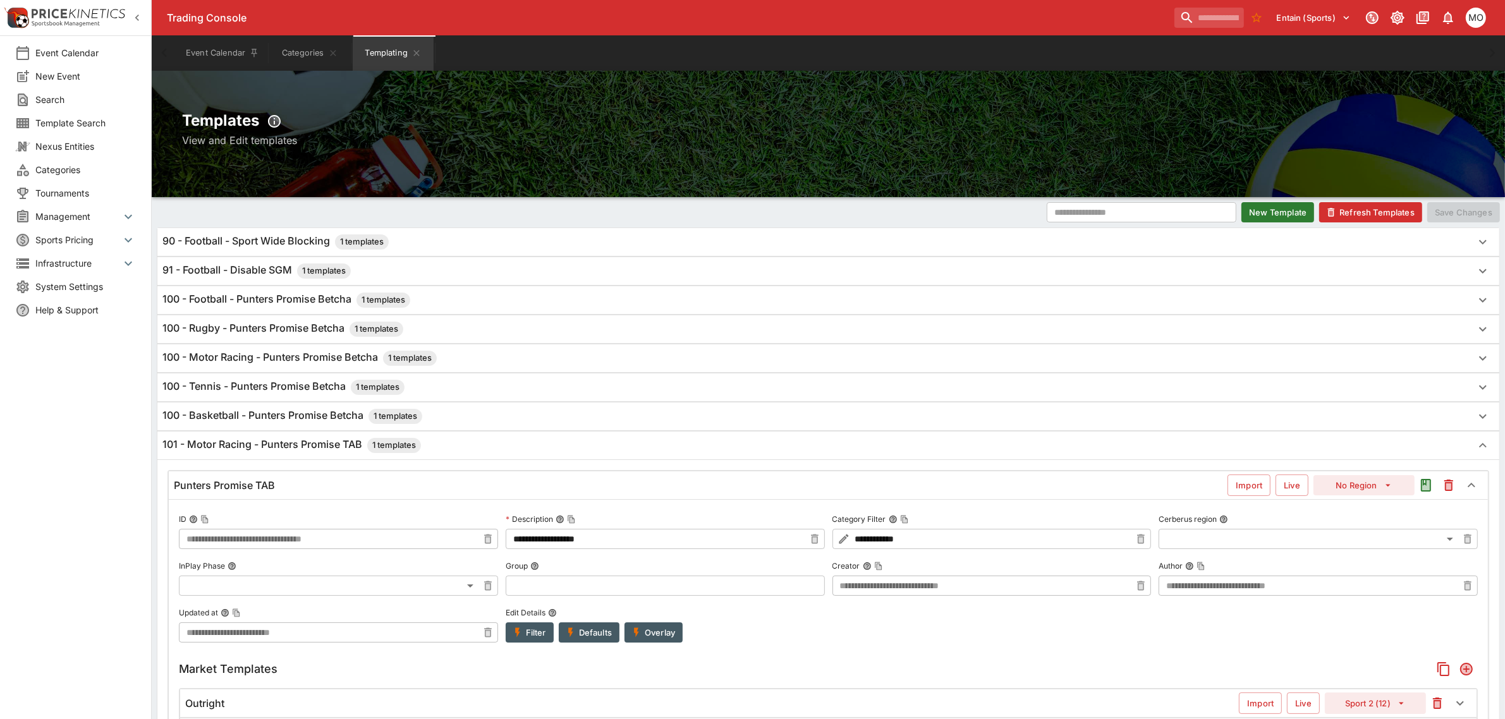
type input "**********"
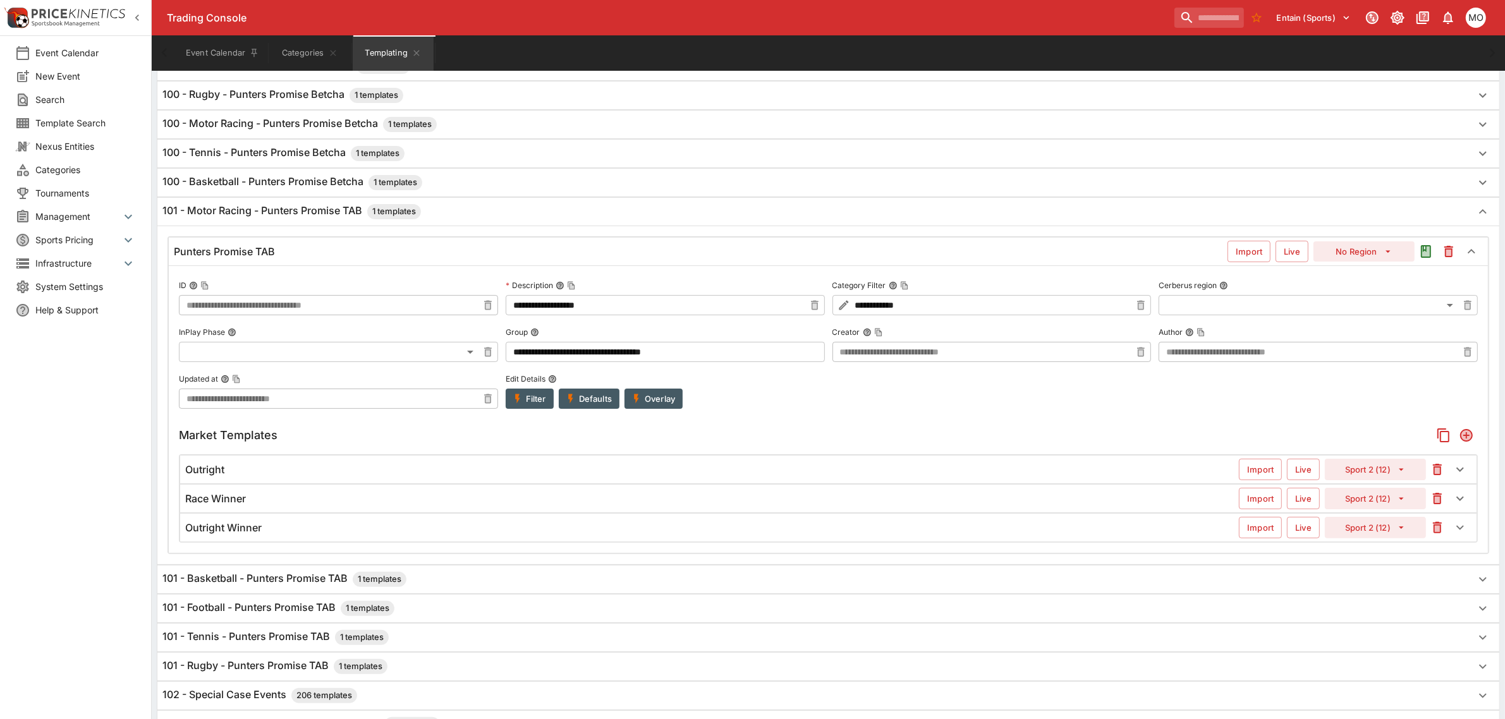
scroll to position [316, 0]
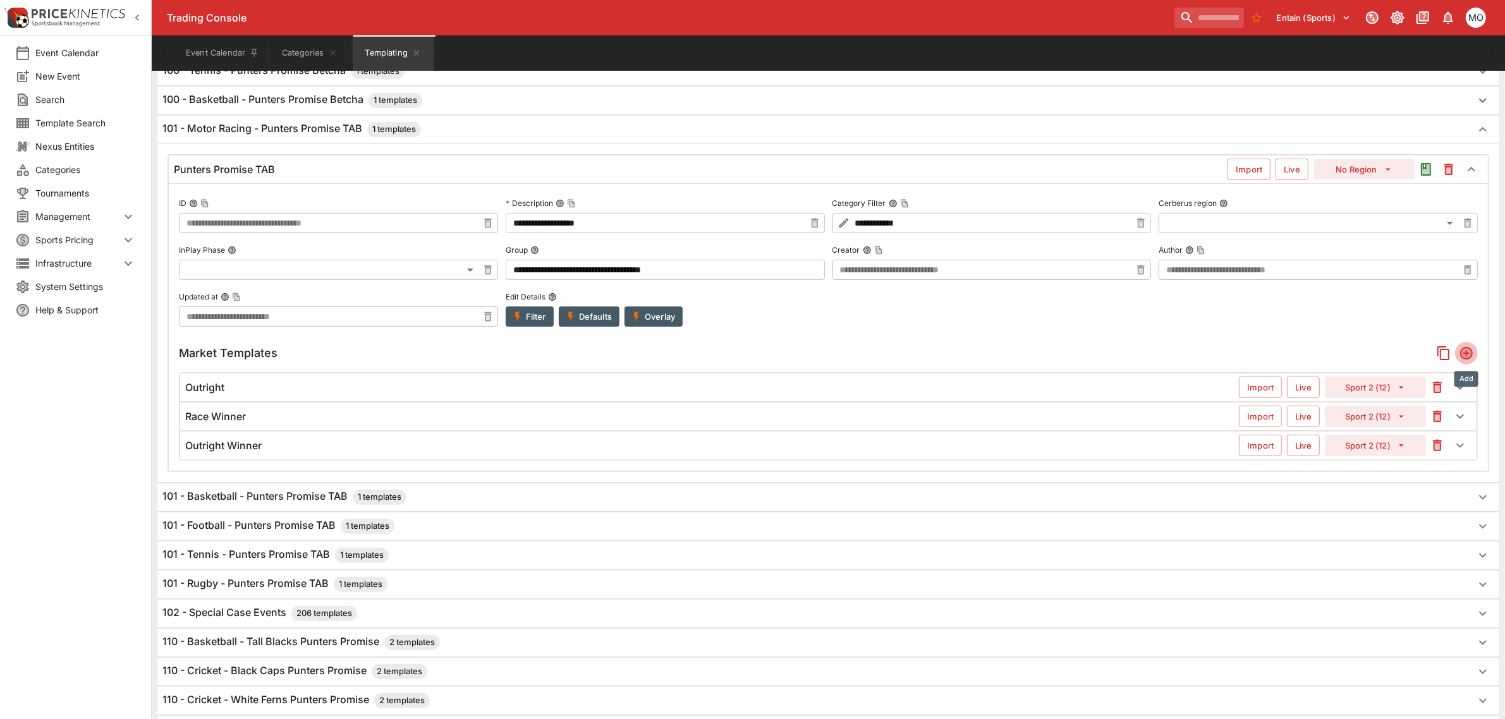
click at [1465, 354] on icon "Add" at bounding box center [1466, 353] width 13 height 13
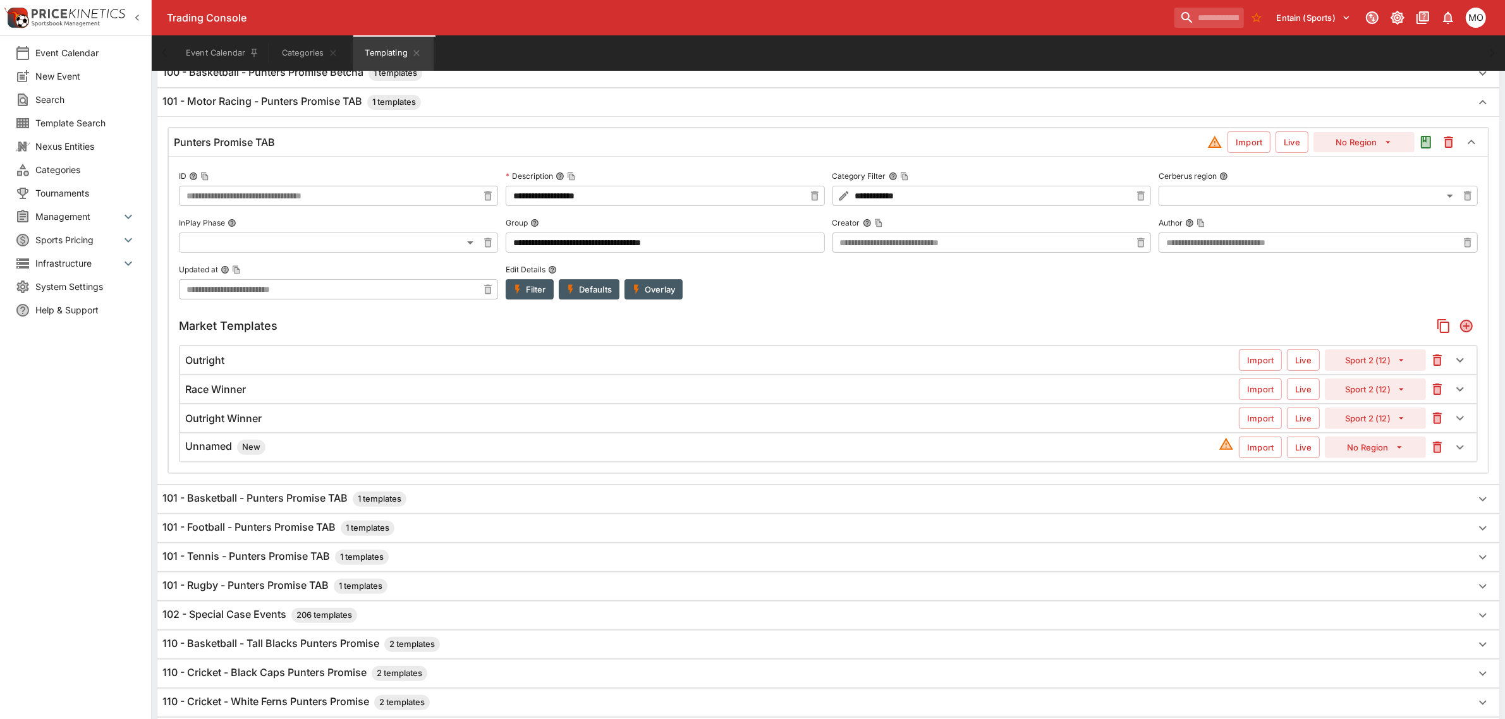
scroll to position [149, 0]
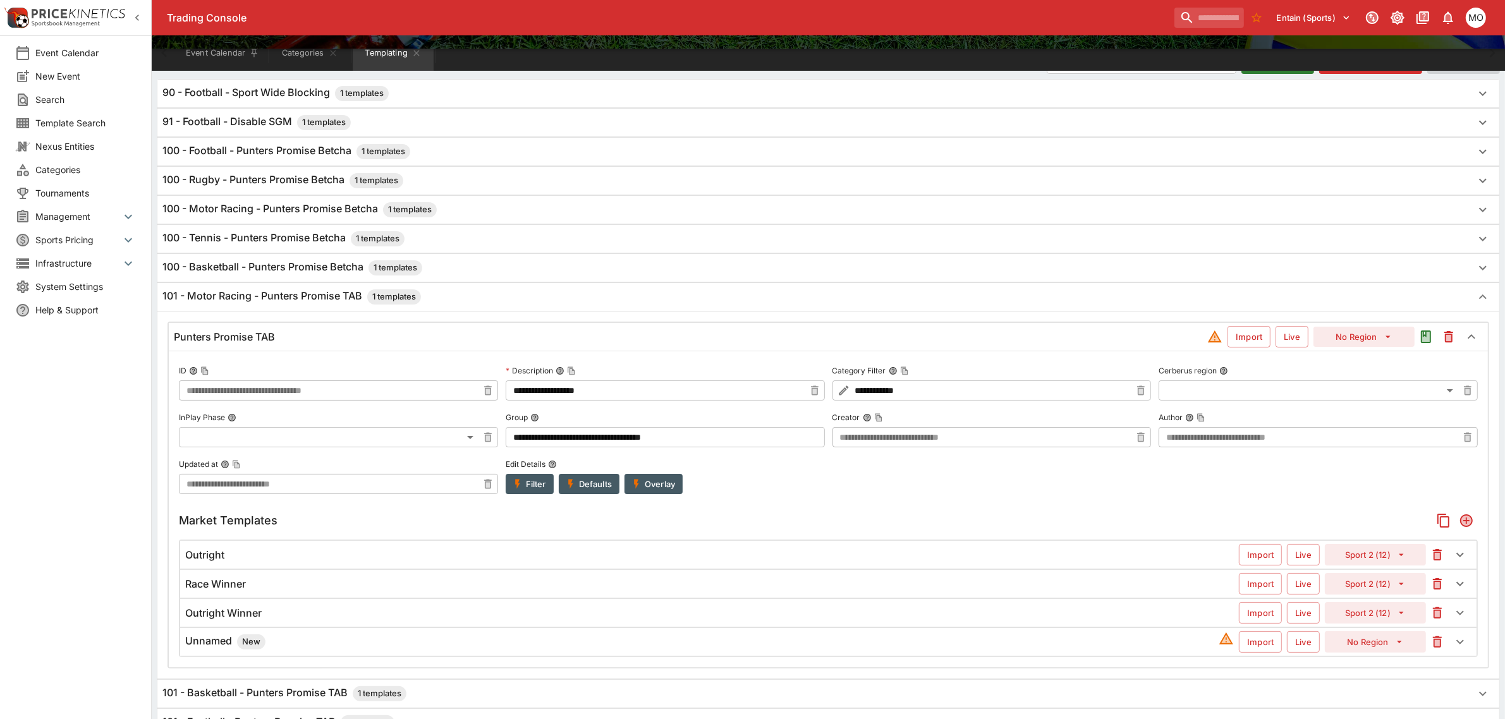
click at [216, 649] on h6 "Unnamed New" at bounding box center [225, 642] width 80 height 15
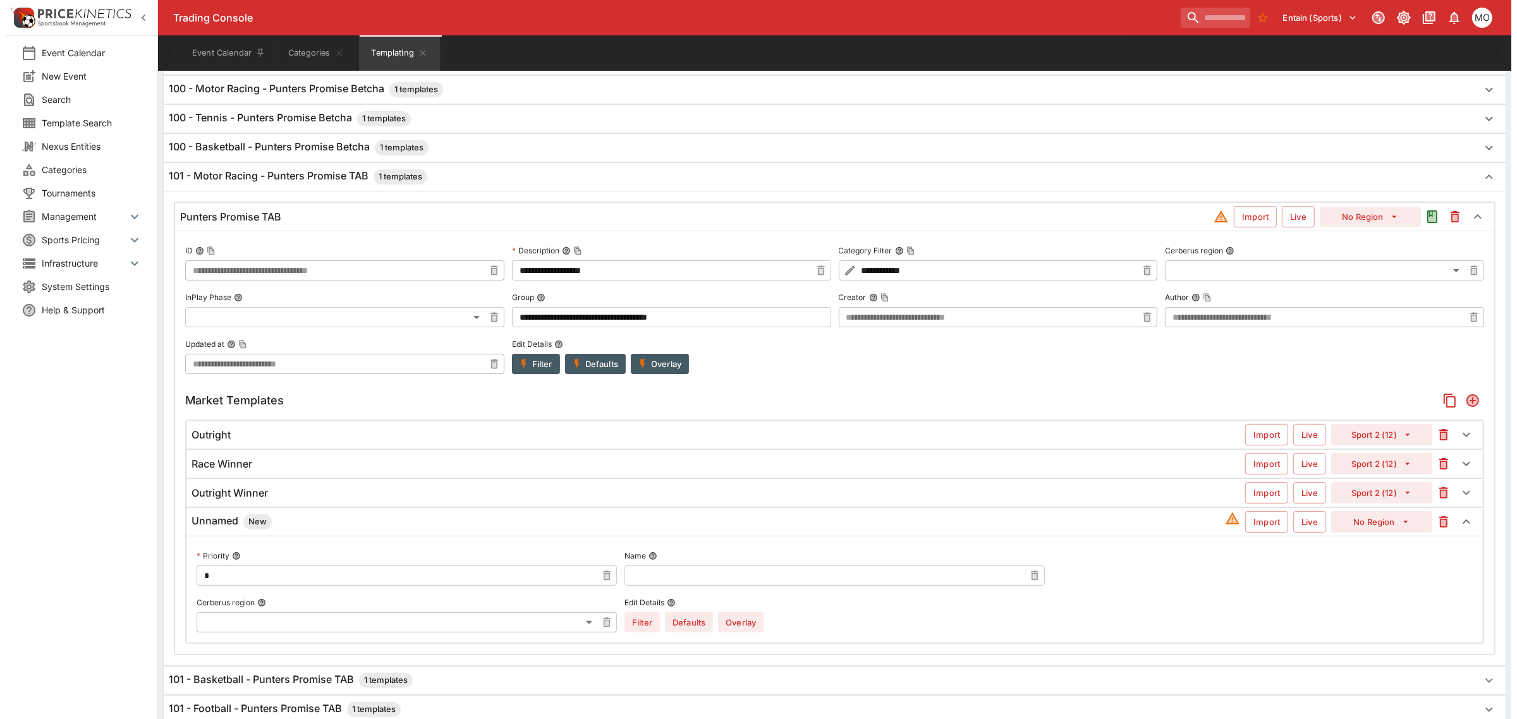
scroll to position [307, 0]
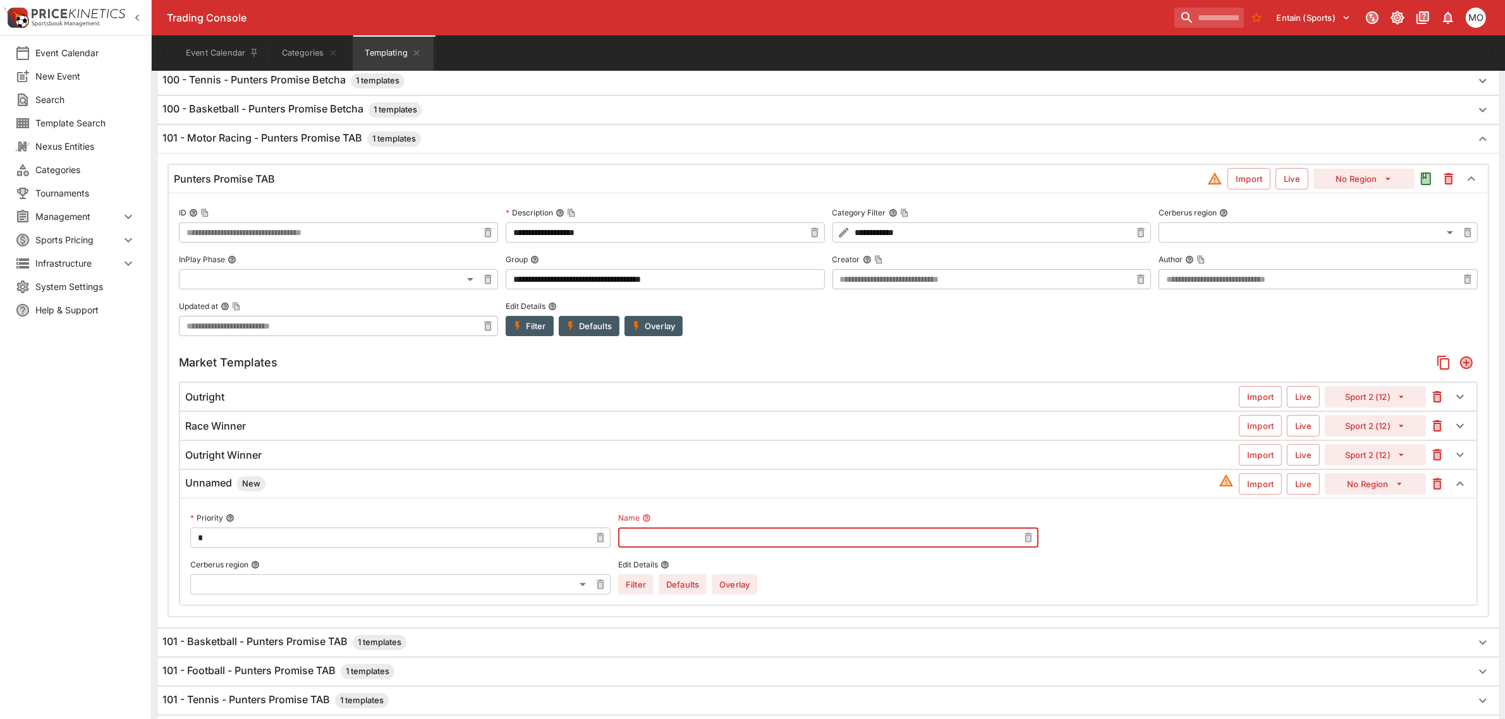
click at [654, 539] on input "text" at bounding box center [818, 538] width 400 height 20
type input "**********"
click at [1343, 487] on button "No Region" at bounding box center [1375, 483] width 101 height 21
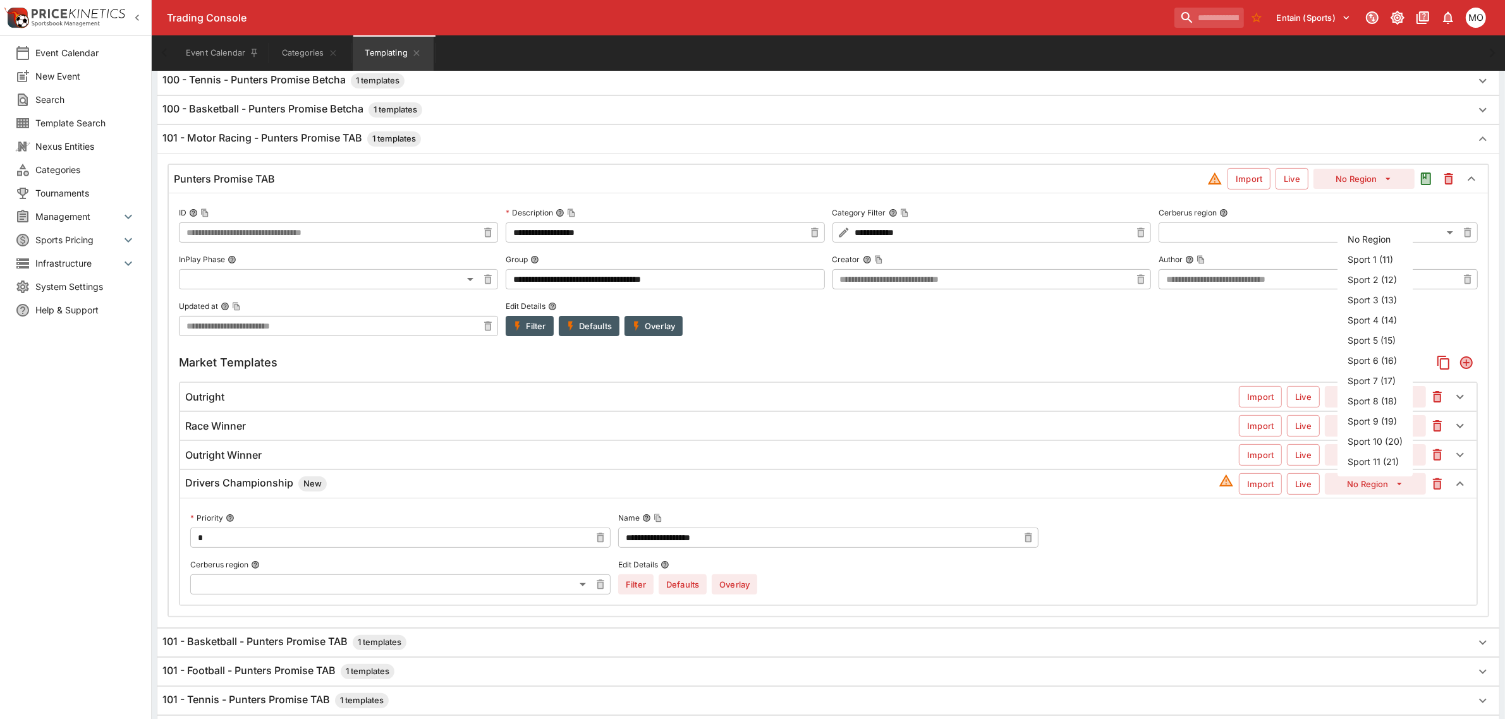
click at [1369, 259] on label "Author" at bounding box center [1318, 259] width 319 height 19
click at [1194, 259] on button "Author" at bounding box center [1189, 259] width 9 height 9
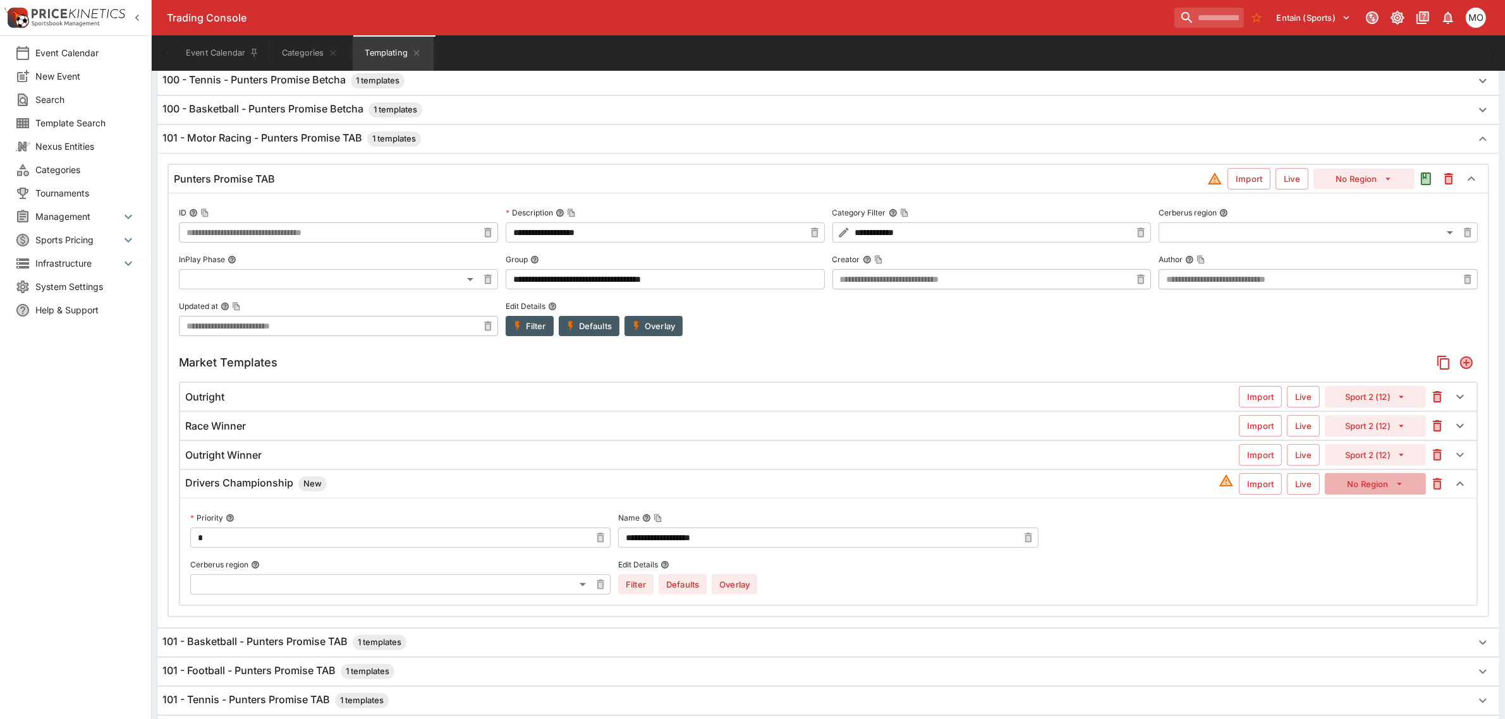
click at [1361, 487] on button "No Region" at bounding box center [1375, 483] width 101 height 21
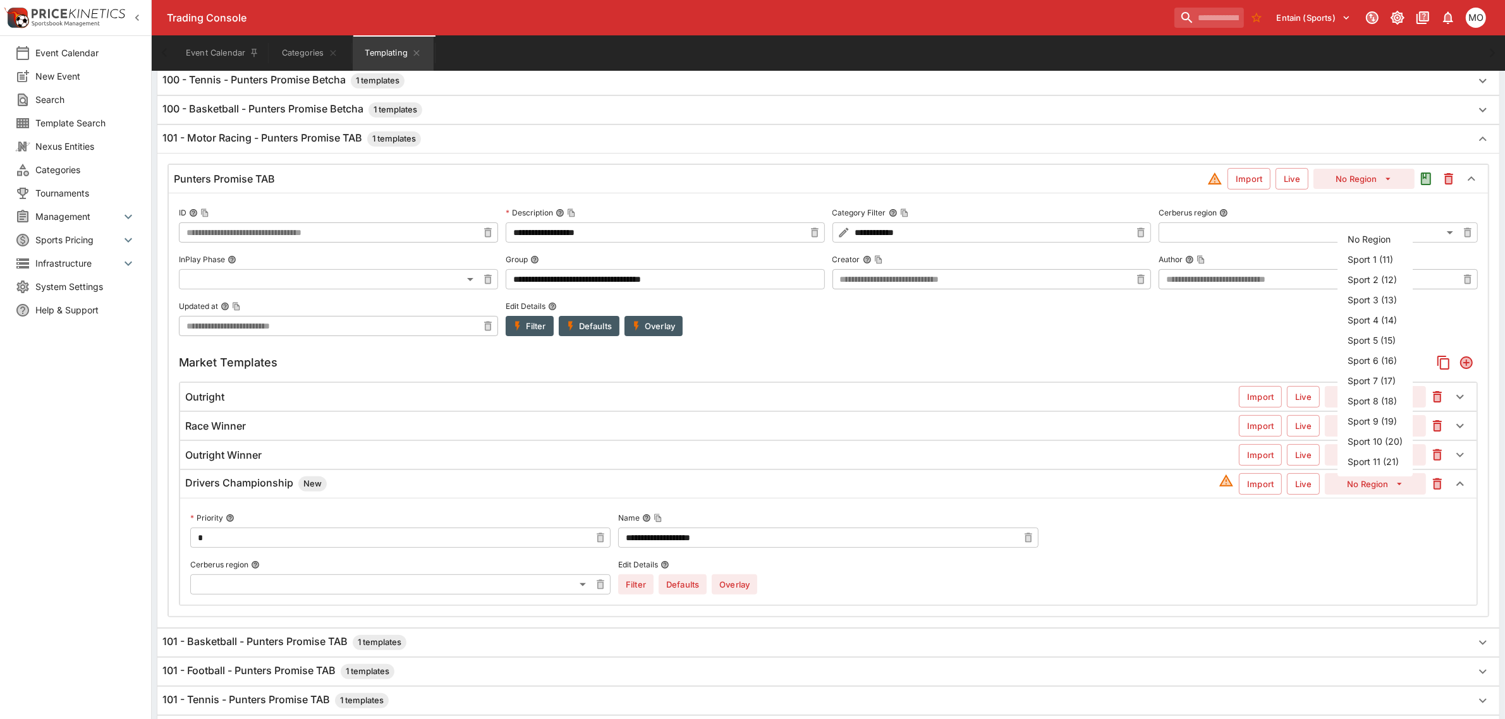
click at [1367, 252] on li "Sport 1 (11)" at bounding box center [1375, 259] width 75 height 20
type input "**"
click at [738, 587] on button "Overlay" at bounding box center [735, 585] width 46 height 20
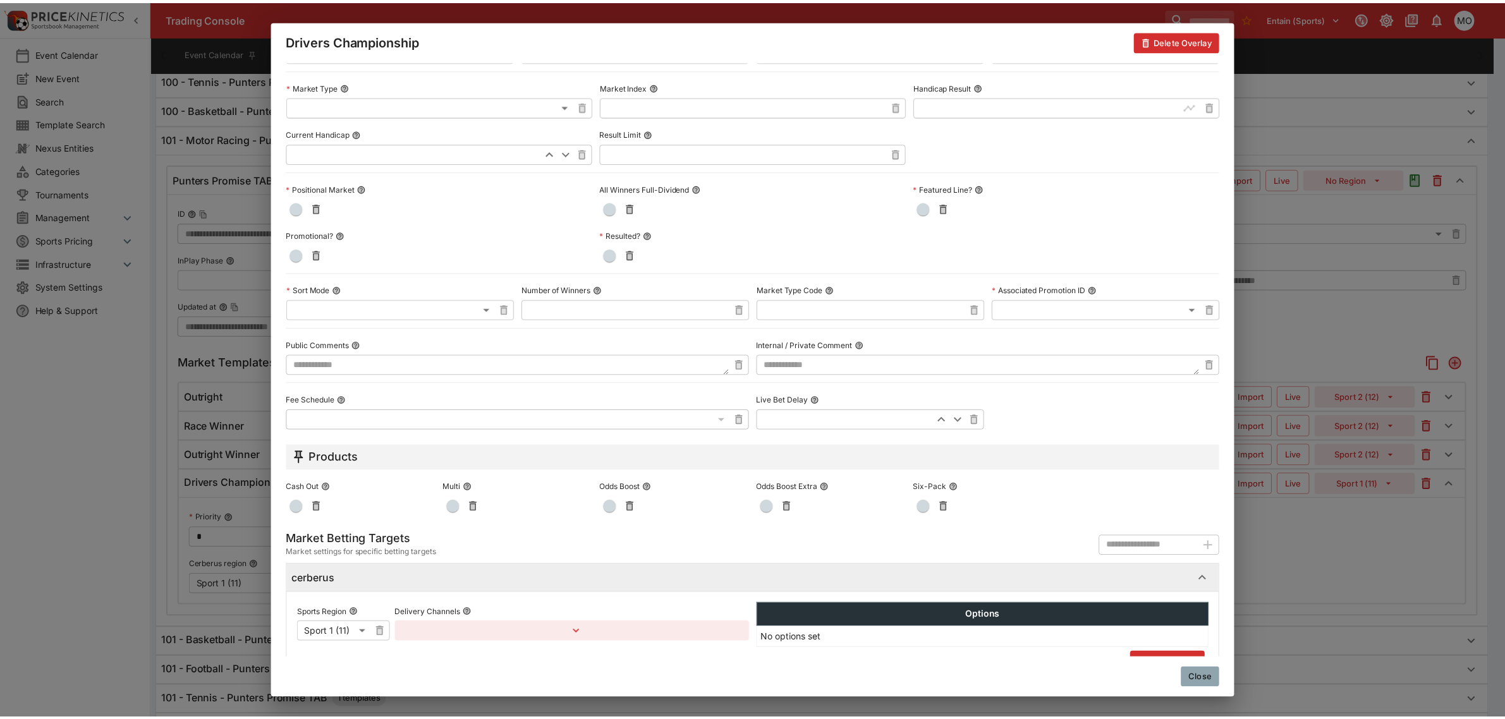
scroll to position [429, 0]
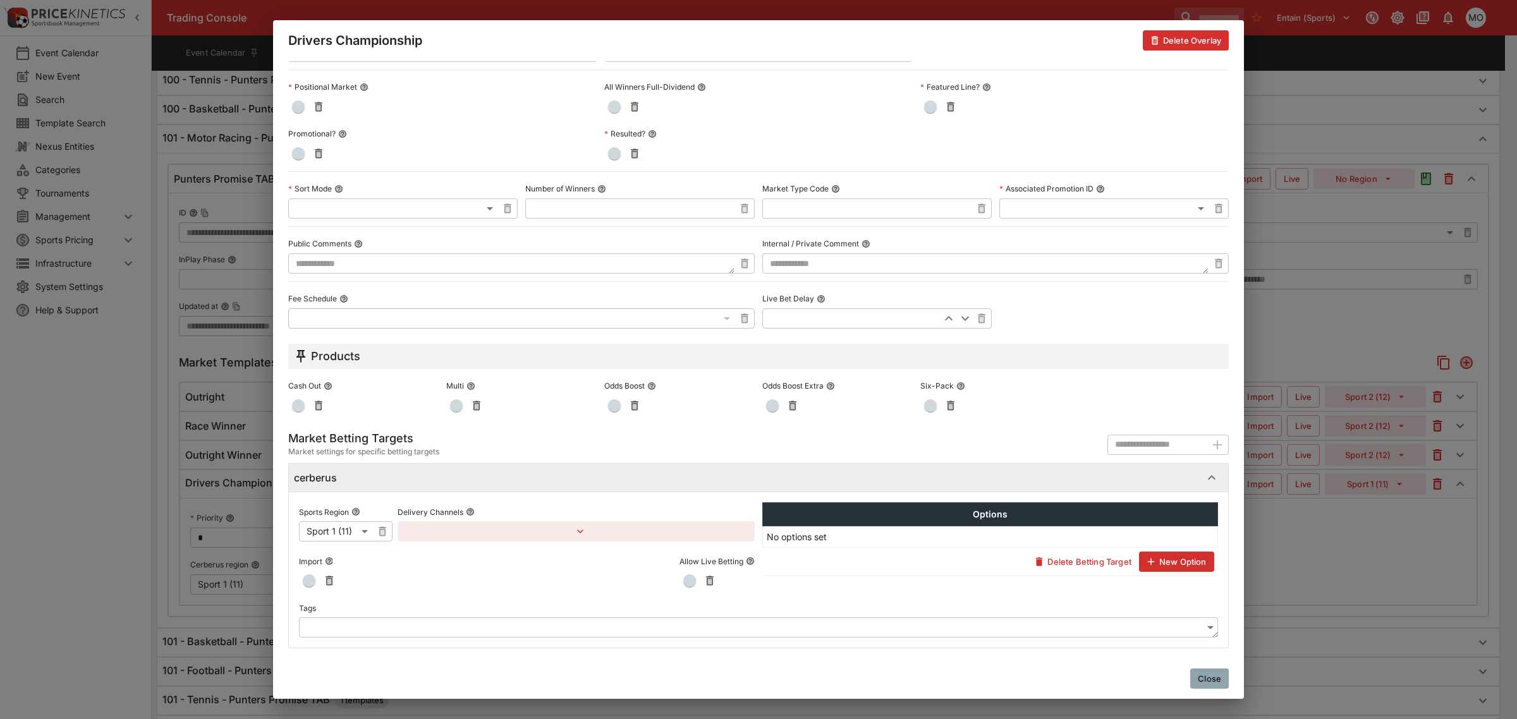
click at [381, 626] on body "Trading Console Entain (Sports) 1 MO Event Calendar New Event Search Template S…" at bounding box center [758, 577] width 1517 height 1769
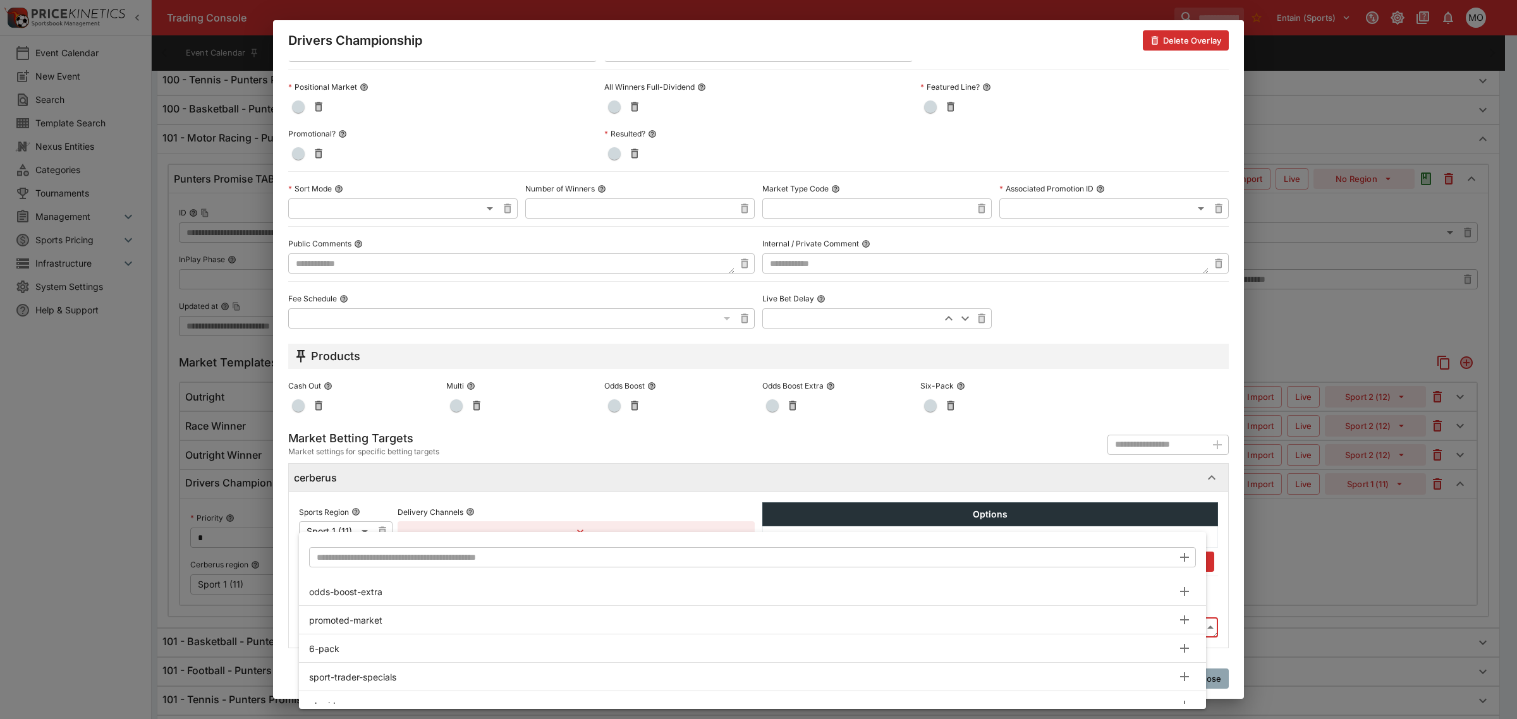
click at [358, 559] on input "text" at bounding box center [741, 557] width 864 height 20
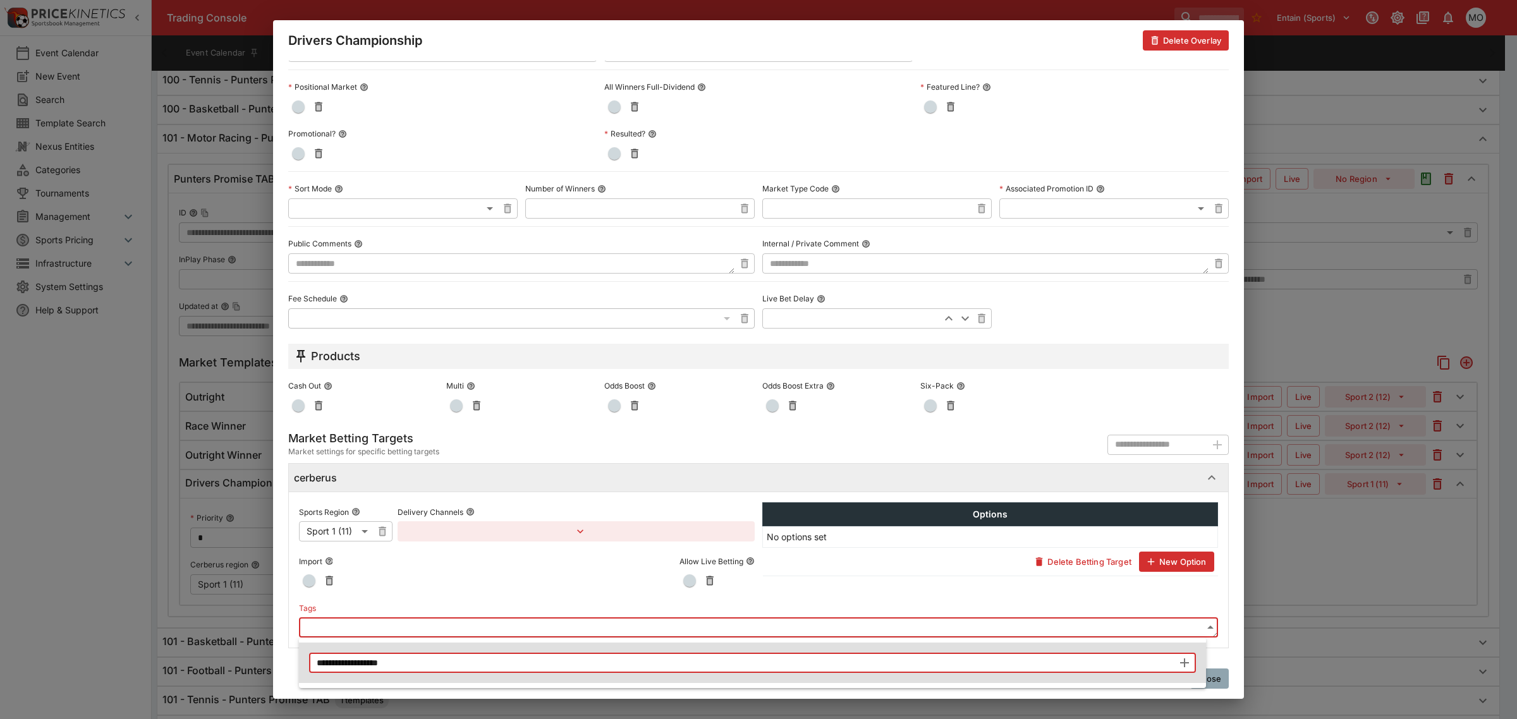
type input "**********"
click at [1214, 620] on div at bounding box center [758, 359] width 1517 height 719
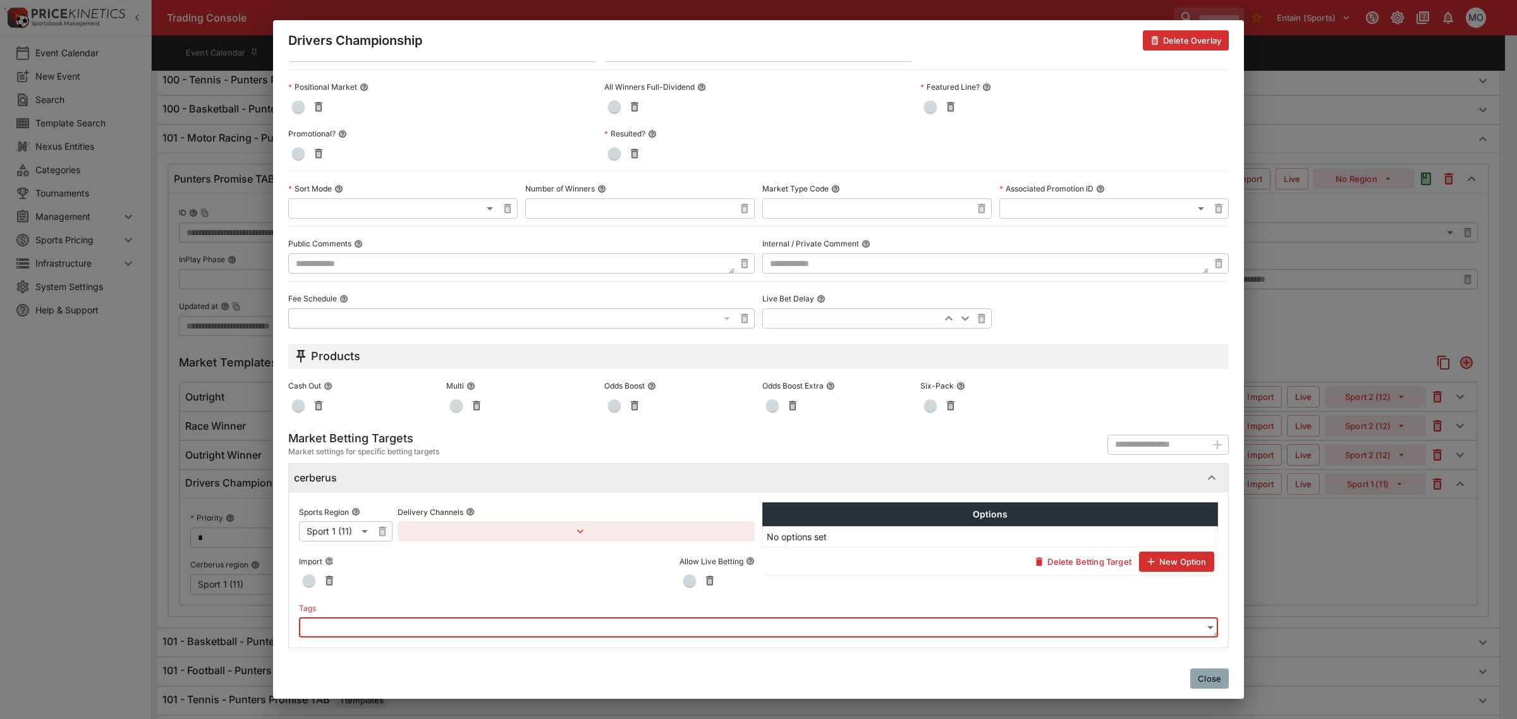
click at [1203, 680] on button "Close" at bounding box center [1209, 679] width 39 height 20
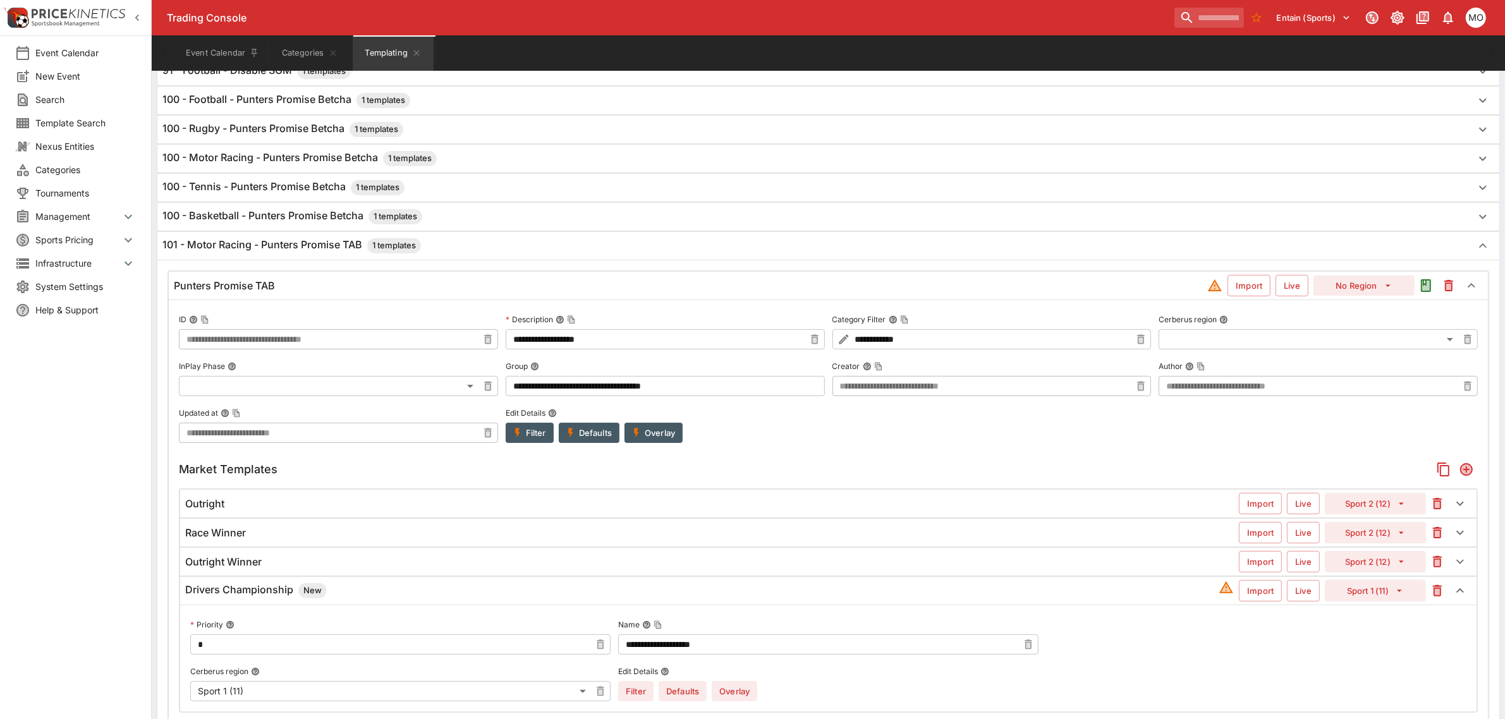
scroll to position [0, 0]
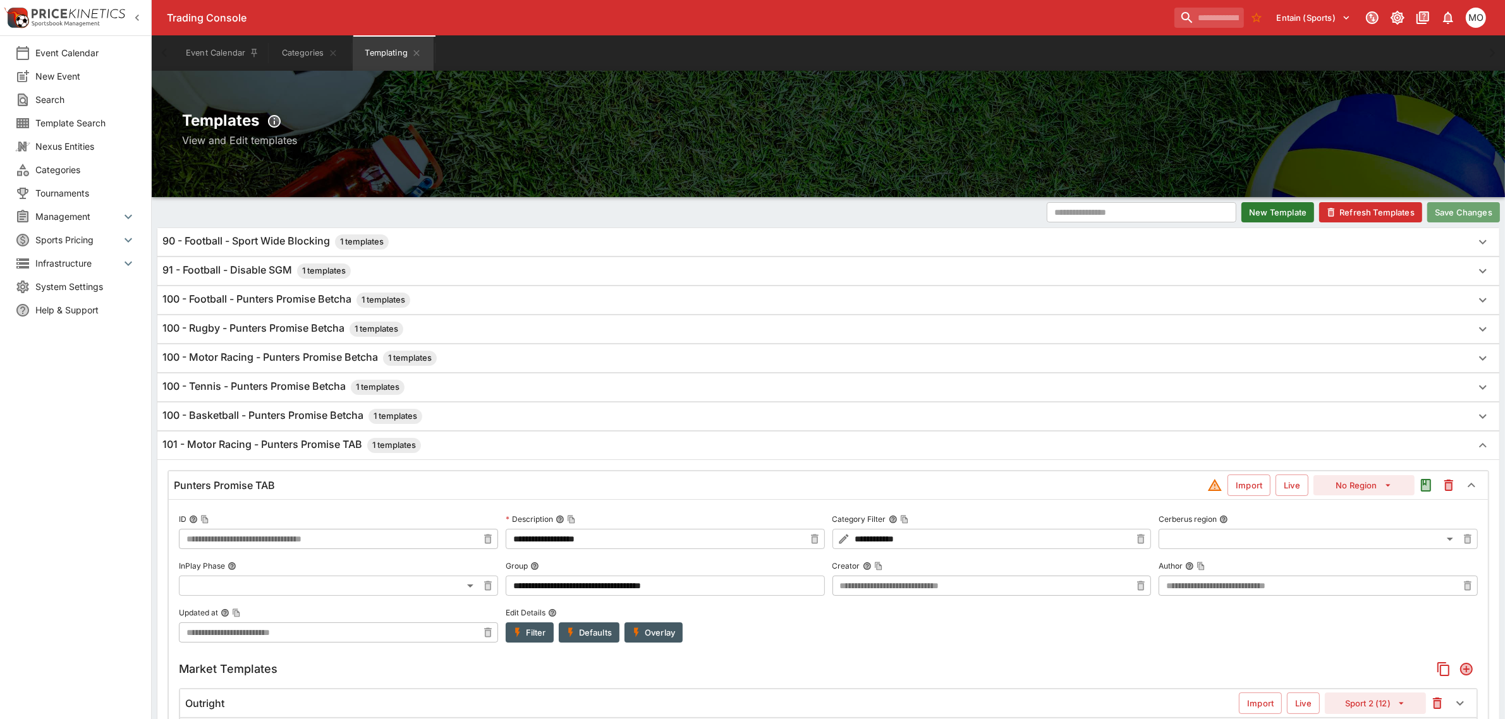
click at [1462, 213] on button "Save Changes" at bounding box center [1463, 212] width 73 height 20
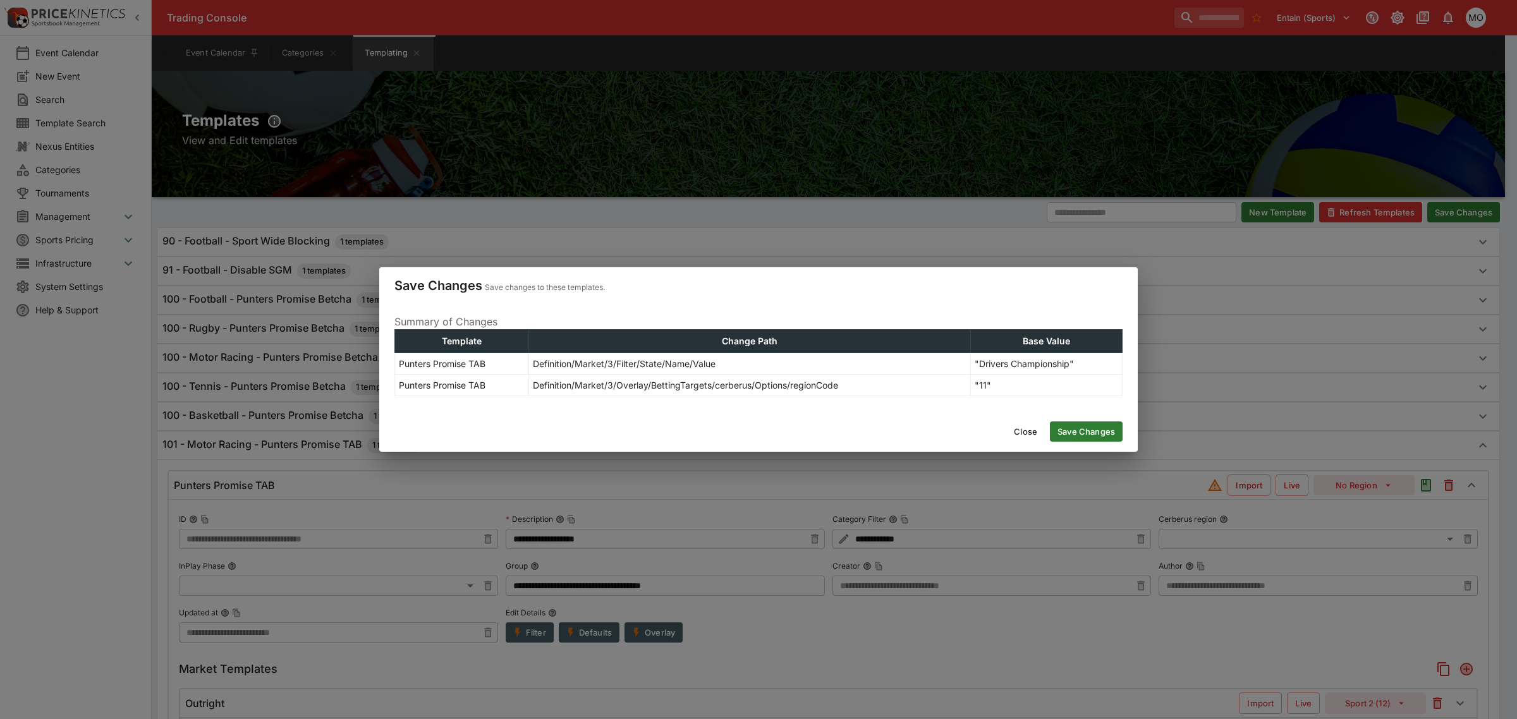
click at [1097, 432] on button "Save Changes" at bounding box center [1086, 432] width 73 height 20
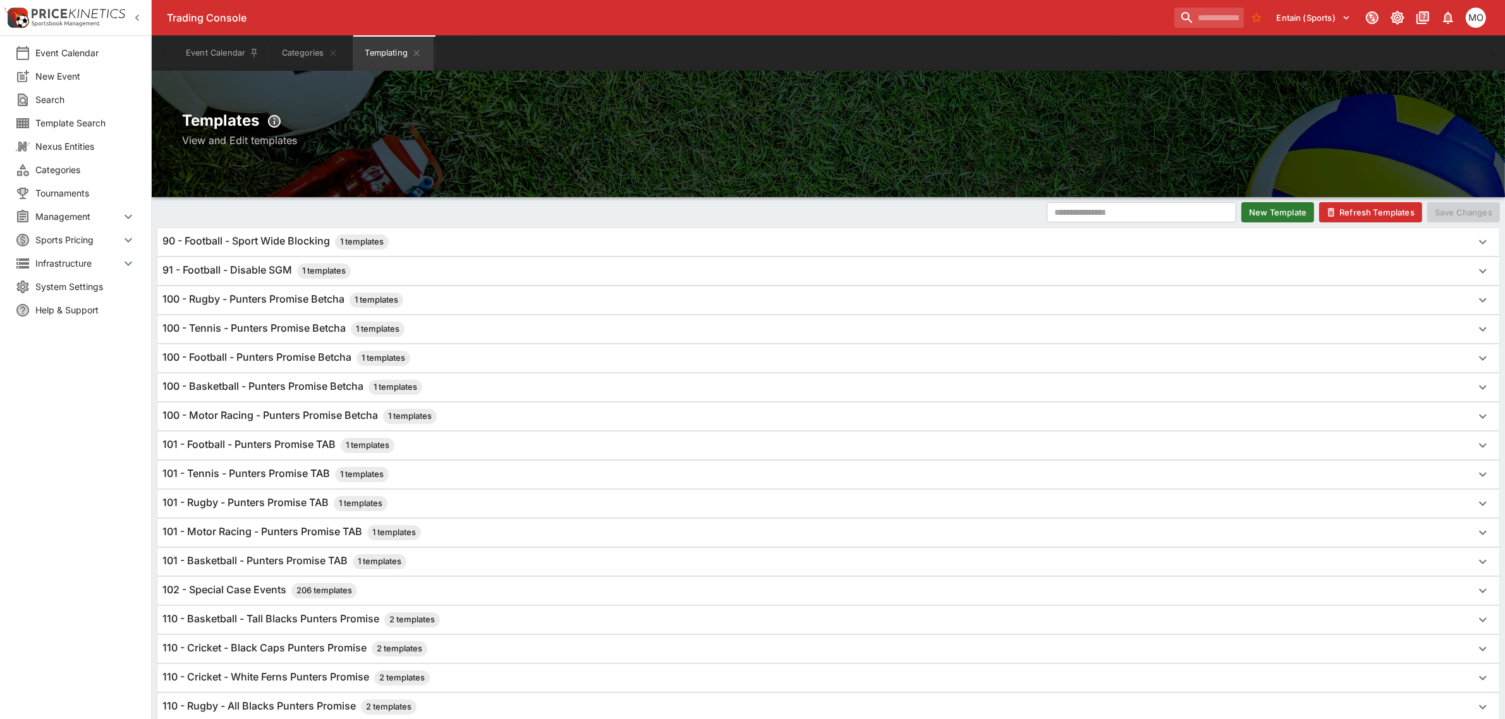
click at [253, 422] on h6 "100 - Motor Racing - Punters Promise Betcha 1 templates" at bounding box center [299, 416] width 274 height 15
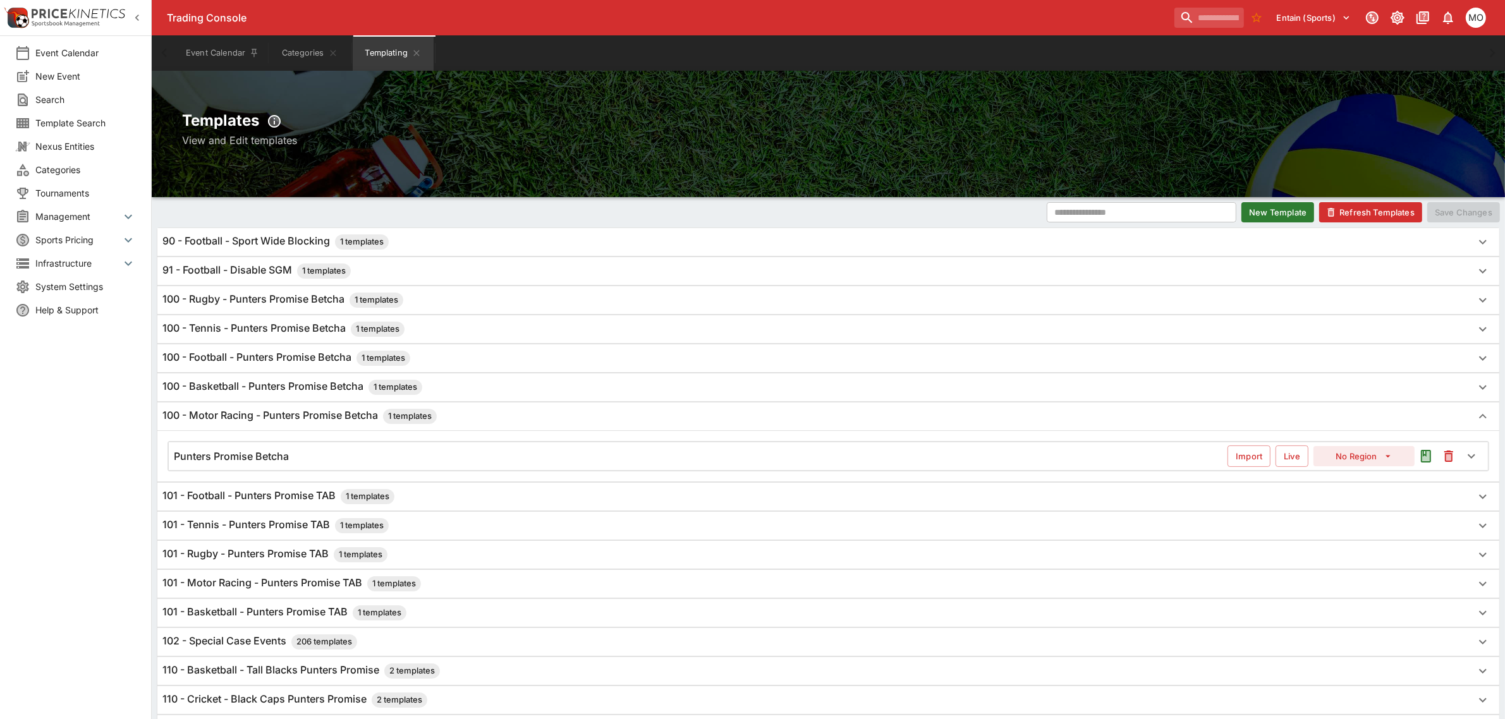
click at [247, 463] on h6 "Punters Promise Betcha" at bounding box center [231, 456] width 115 height 13
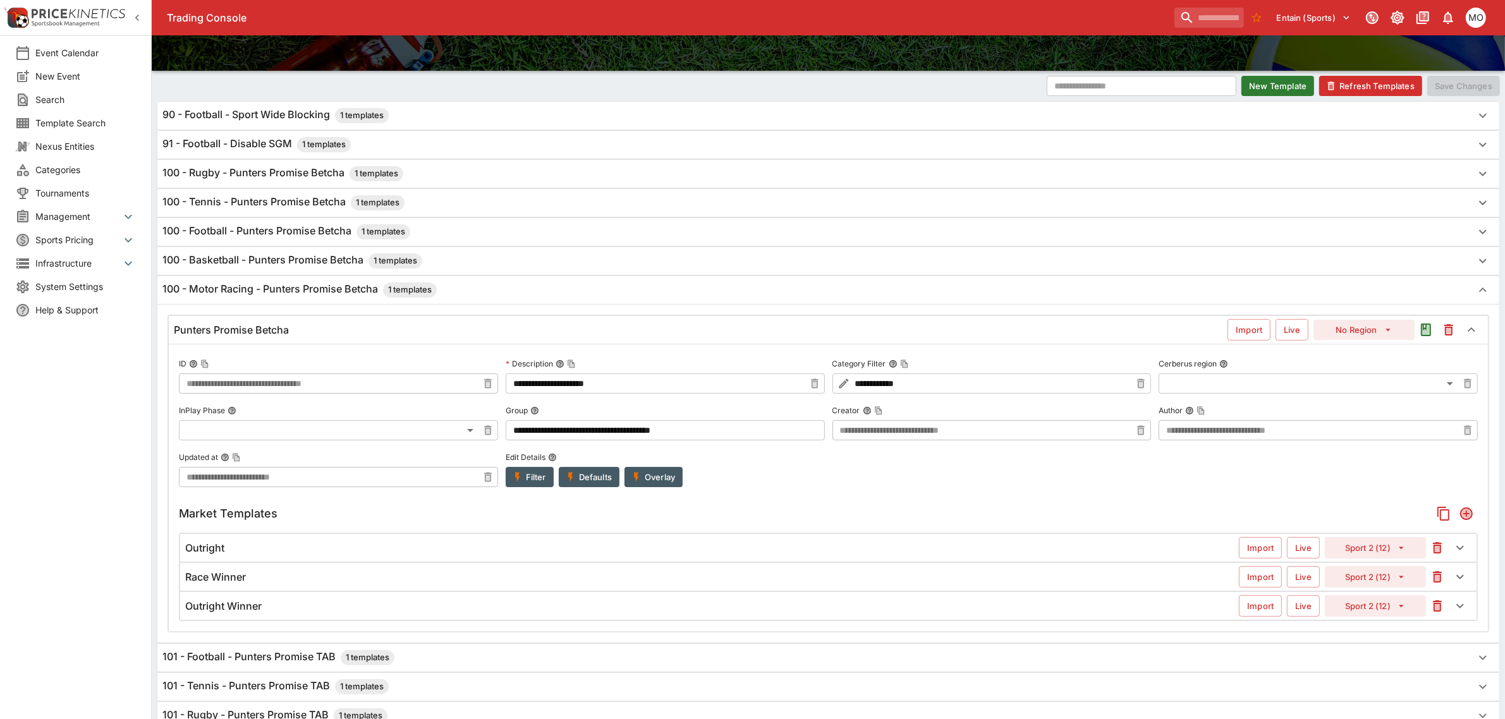
scroll to position [158, 0]
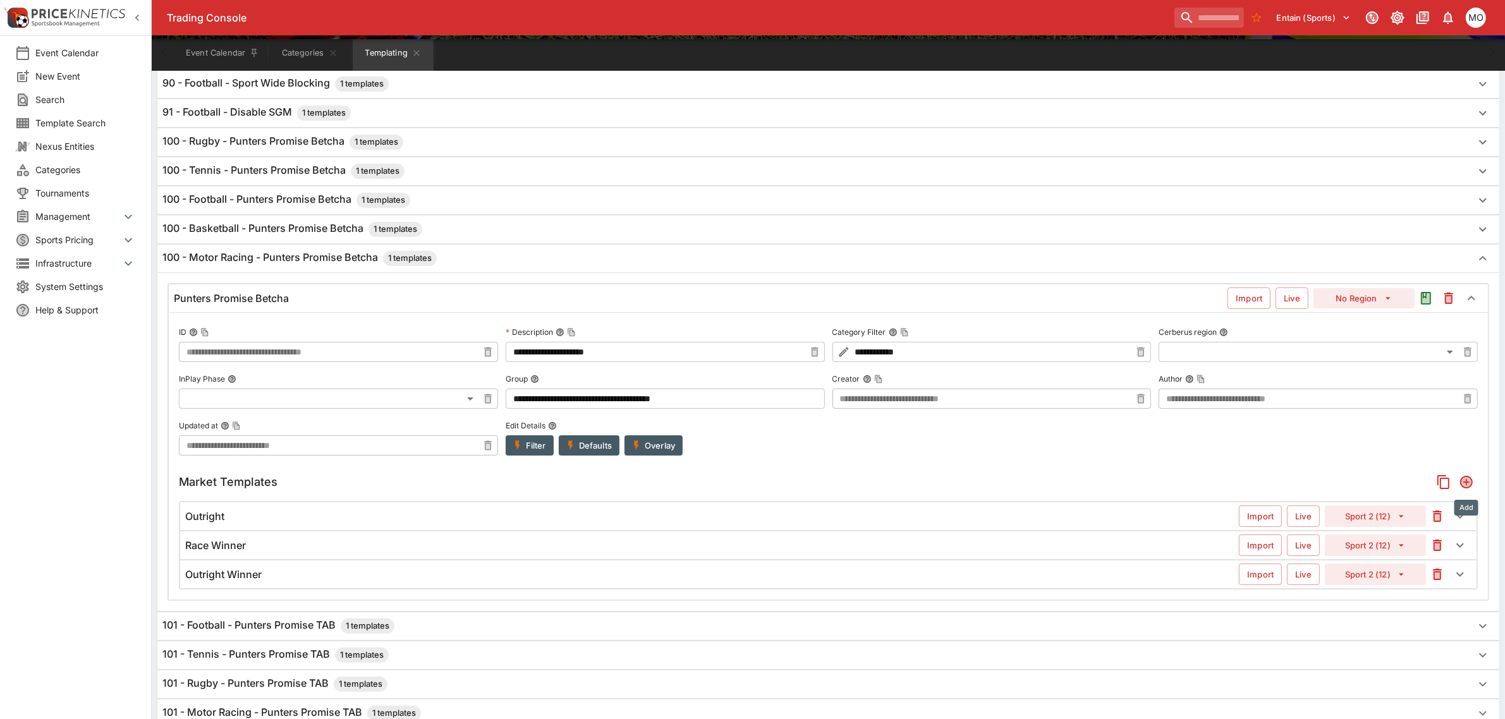
click at [1467, 484] on icon "Add" at bounding box center [1466, 482] width 13 height 13
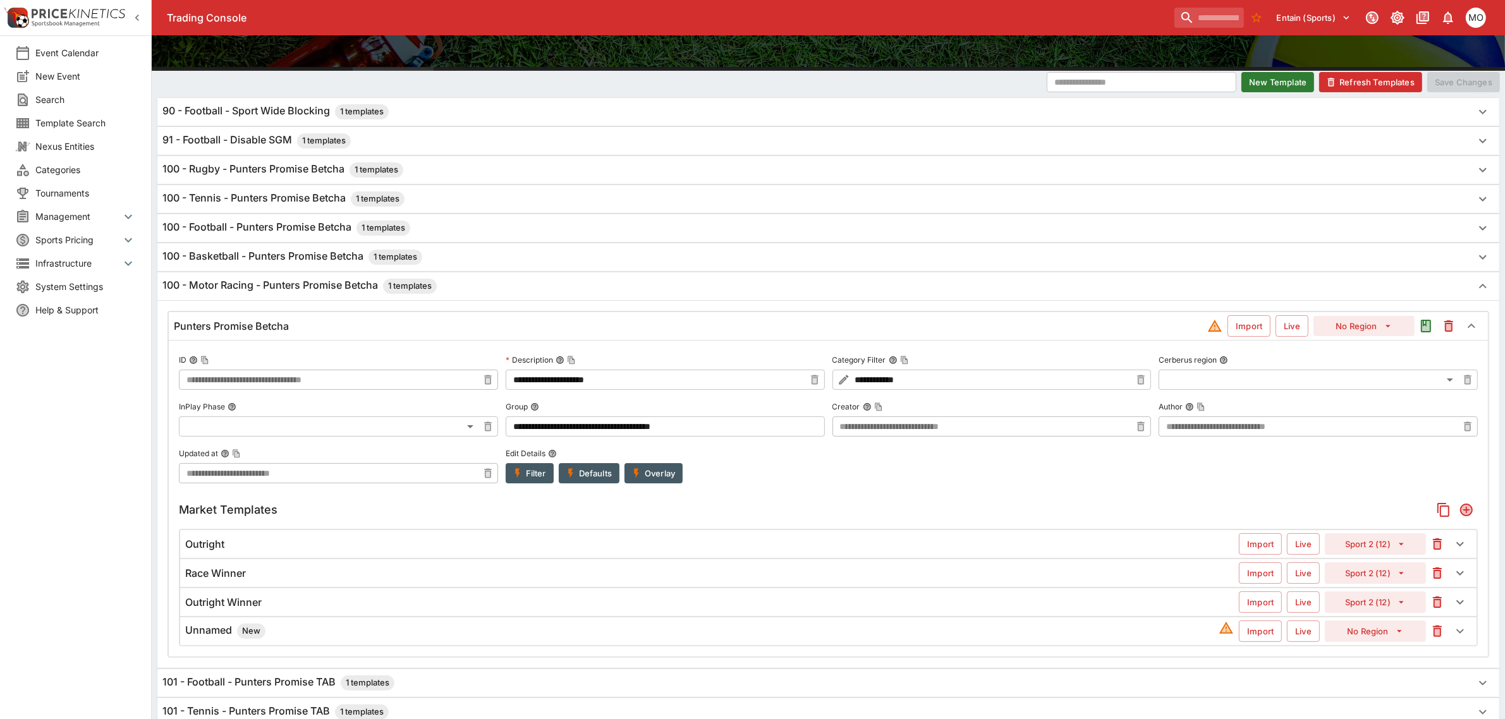
scroll to position [119, 0]
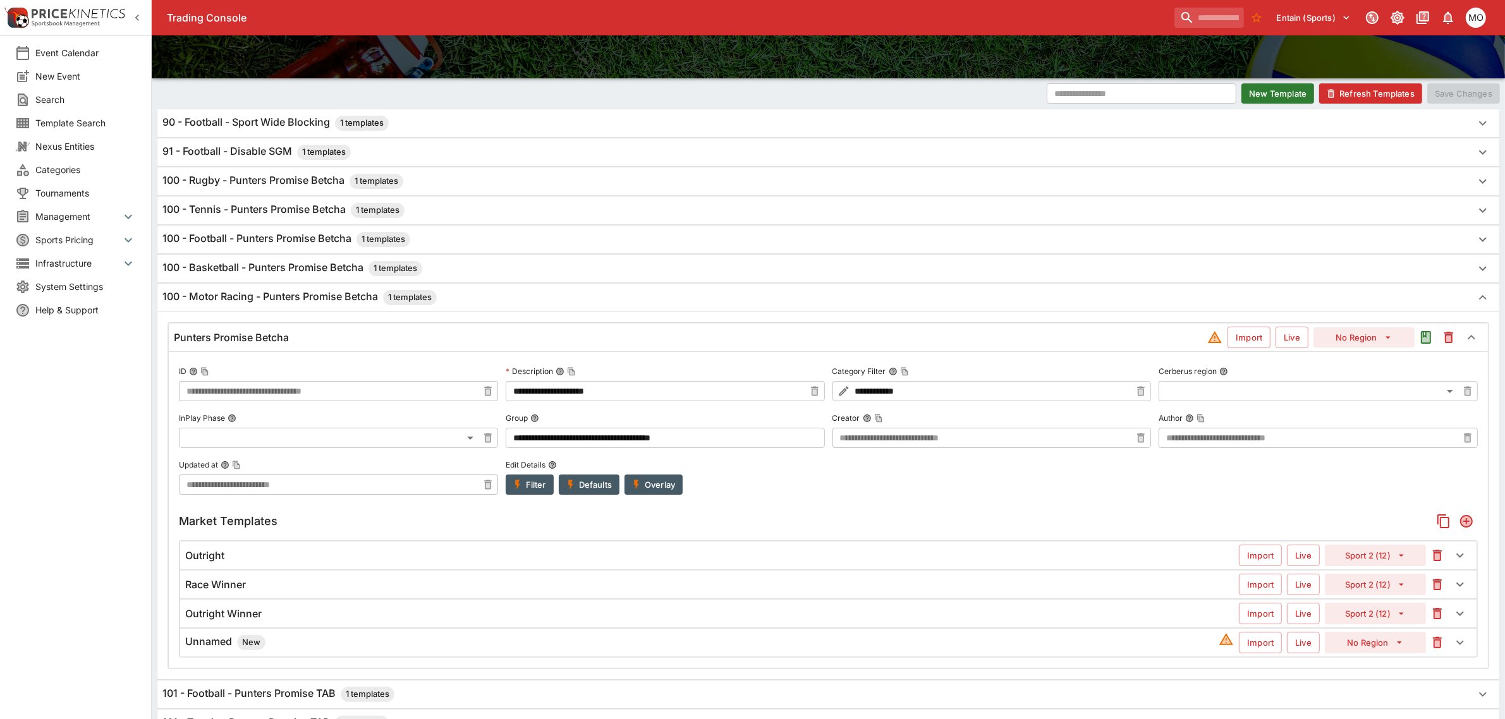
click at [204, 650] on h6 "Unnamed New" at bounding box center [225, 642] width 80 height 15
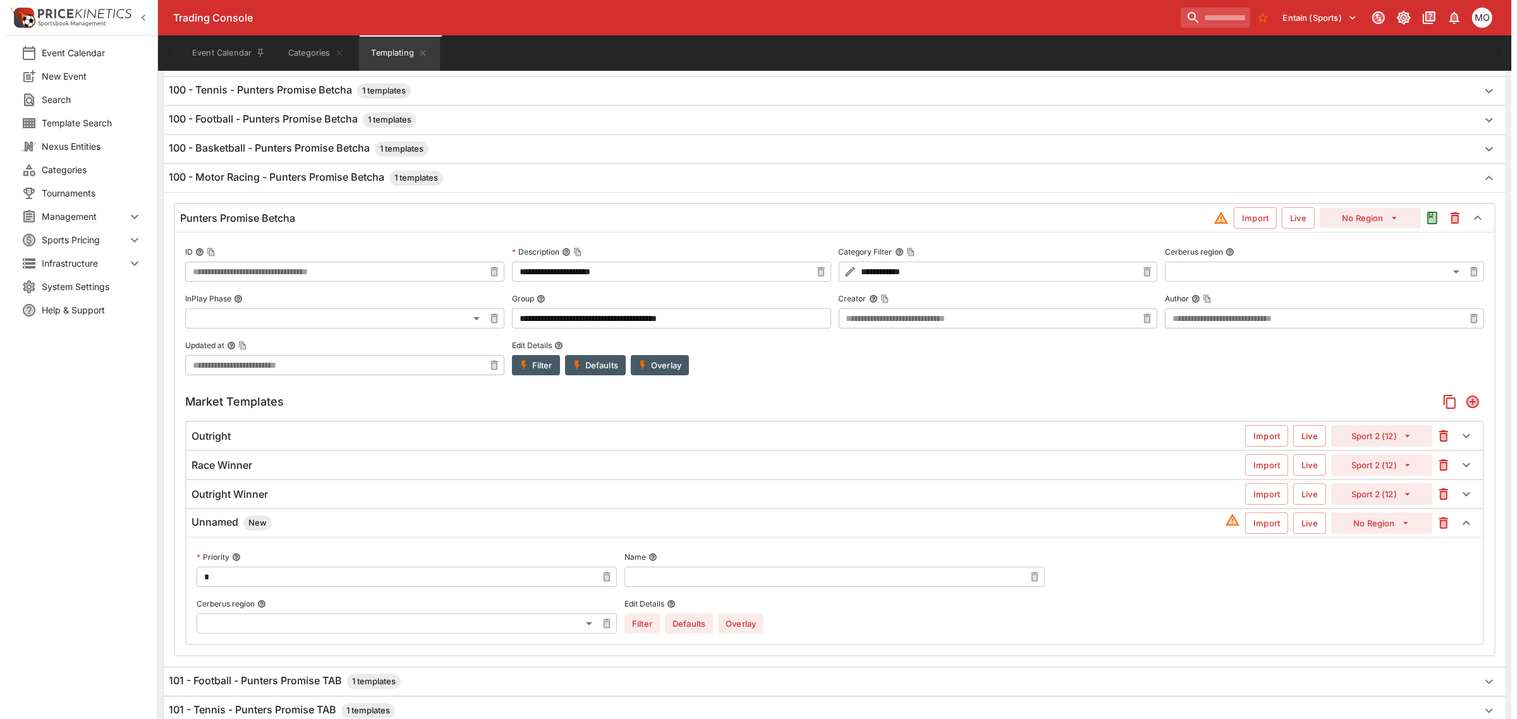
scroll to position [277, 0]
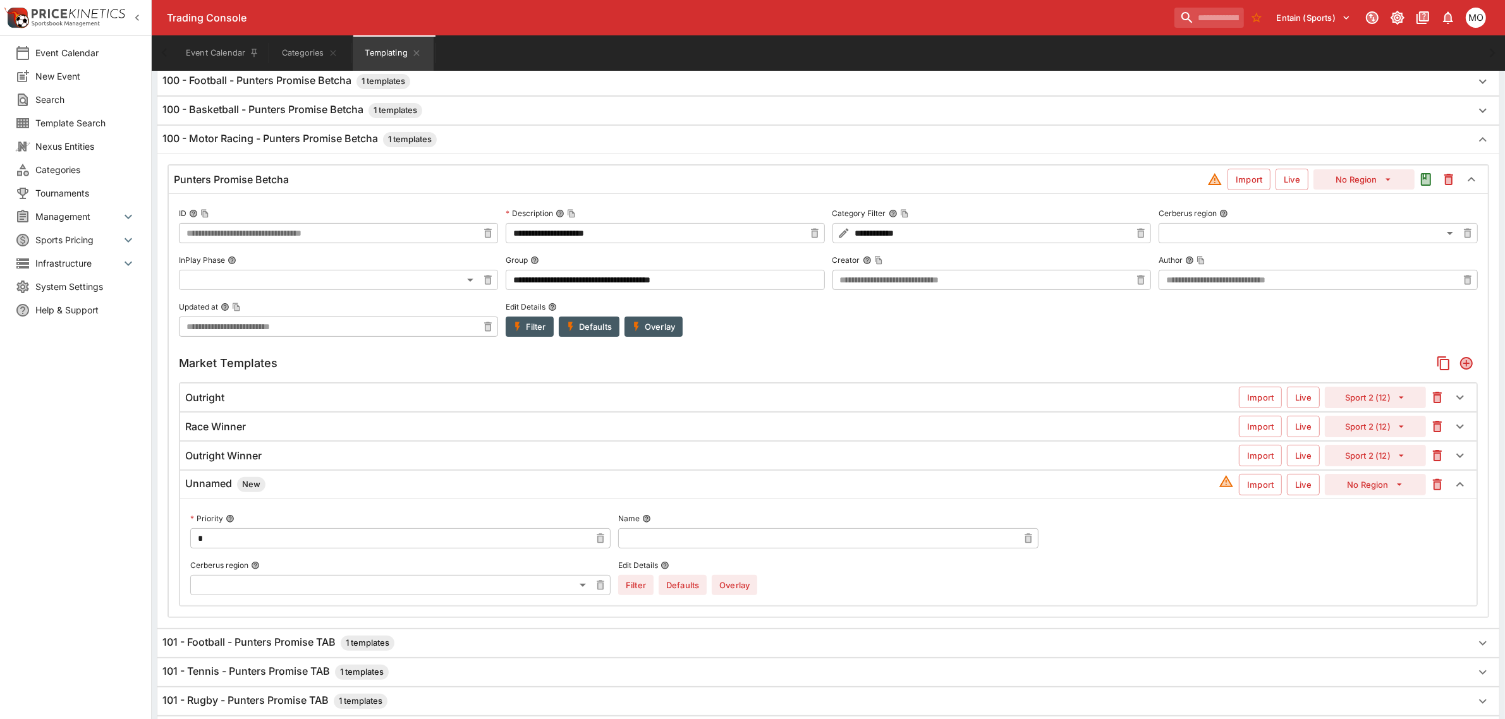
click at [705, 536] on input "text" at bounding box center [818, 538] width 400 height 20
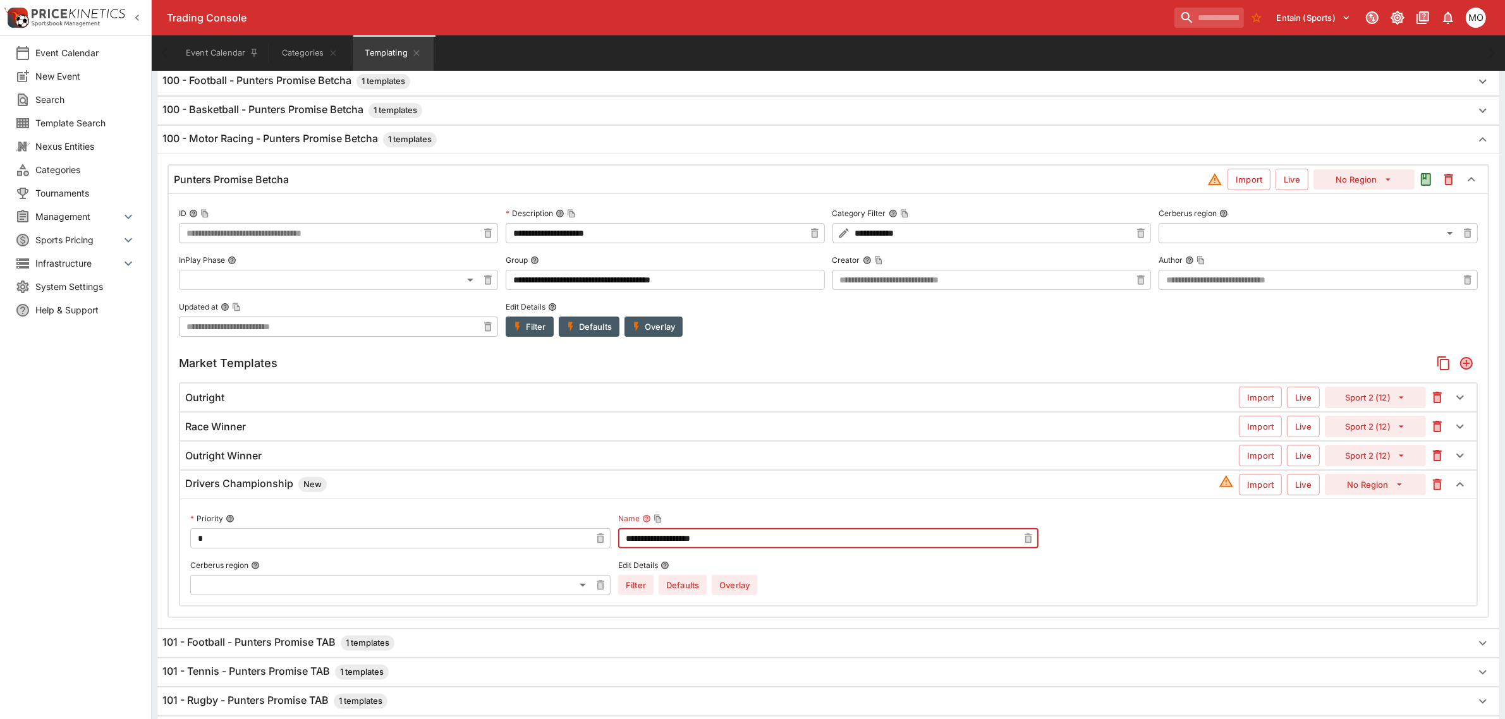
type input "**********"
click at [1360, 489] on button "No Region" at bounding box center [1375, 484] width 101 height 21
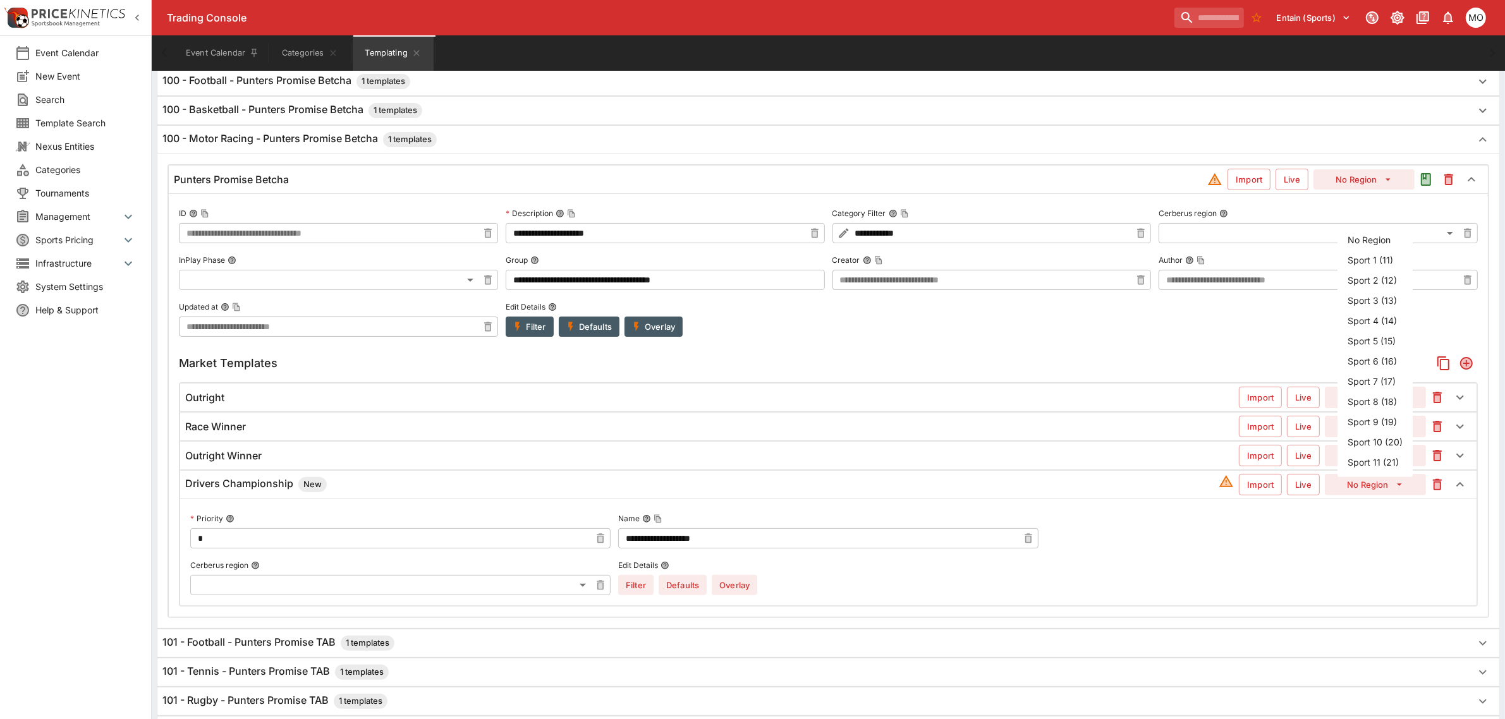
click at [1354, 250] on li "Sport 1 (11)" at bounding box center [1375, 260] width 75 height 20
type input "**"
click at [726, 589] on button "Overlay" at bounding box center [735, 585] width 46 height 20
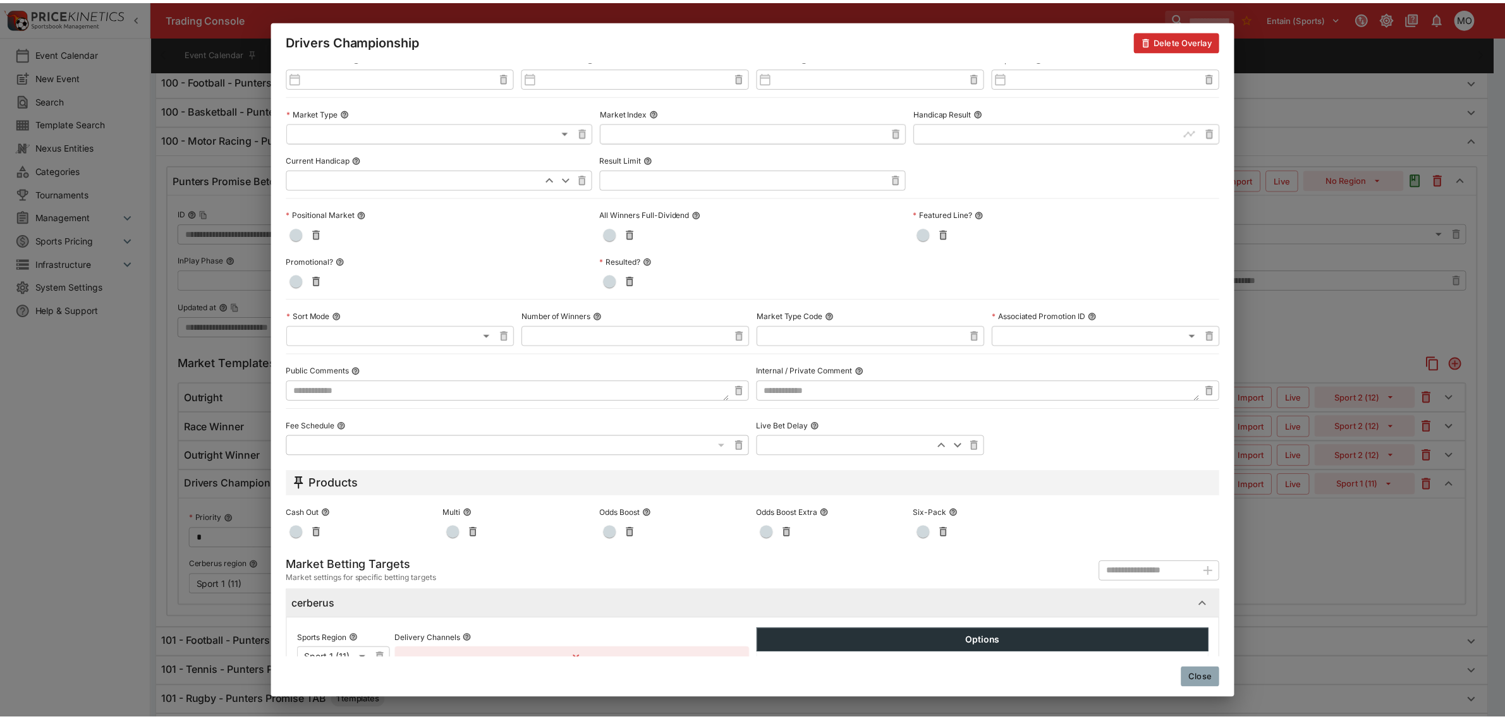
scroll to position [429, 0]
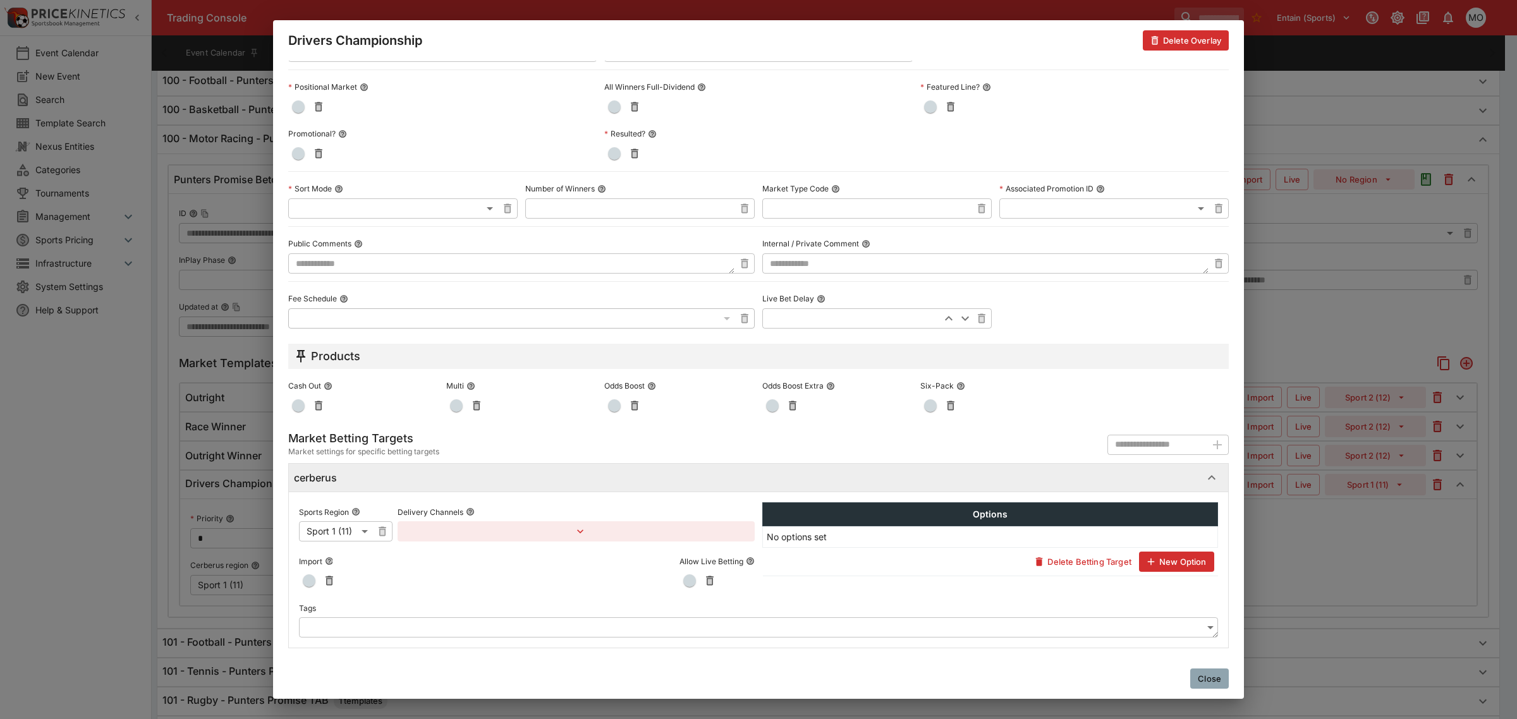
click at [392, 625] on body "Trading Console Entain (Sports) 1 MO Event Calendar New Event Search Template S…" at bounding box center [758, 607] width 1517 height 1769
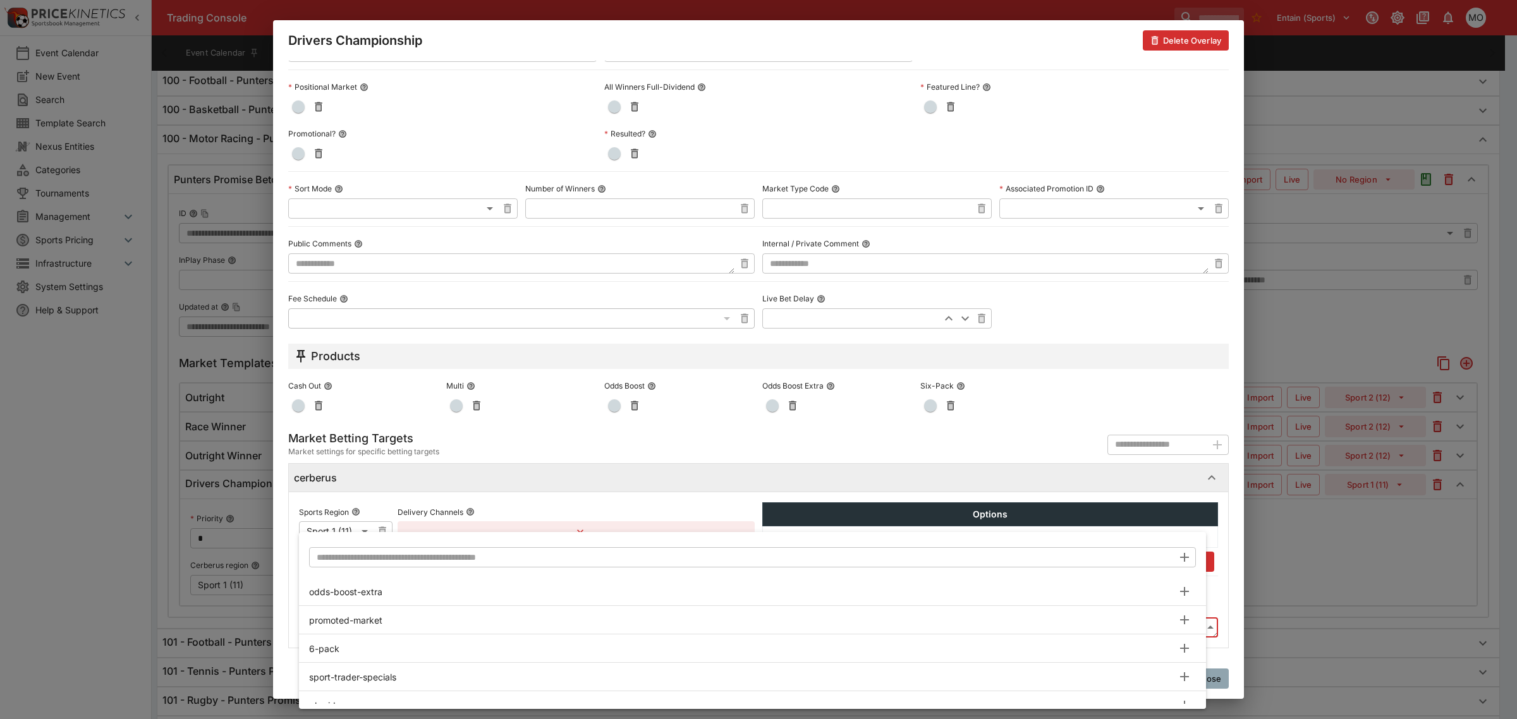
click at [386, 558] on input "text" at bounding box center [741, 557] width 864 height 20
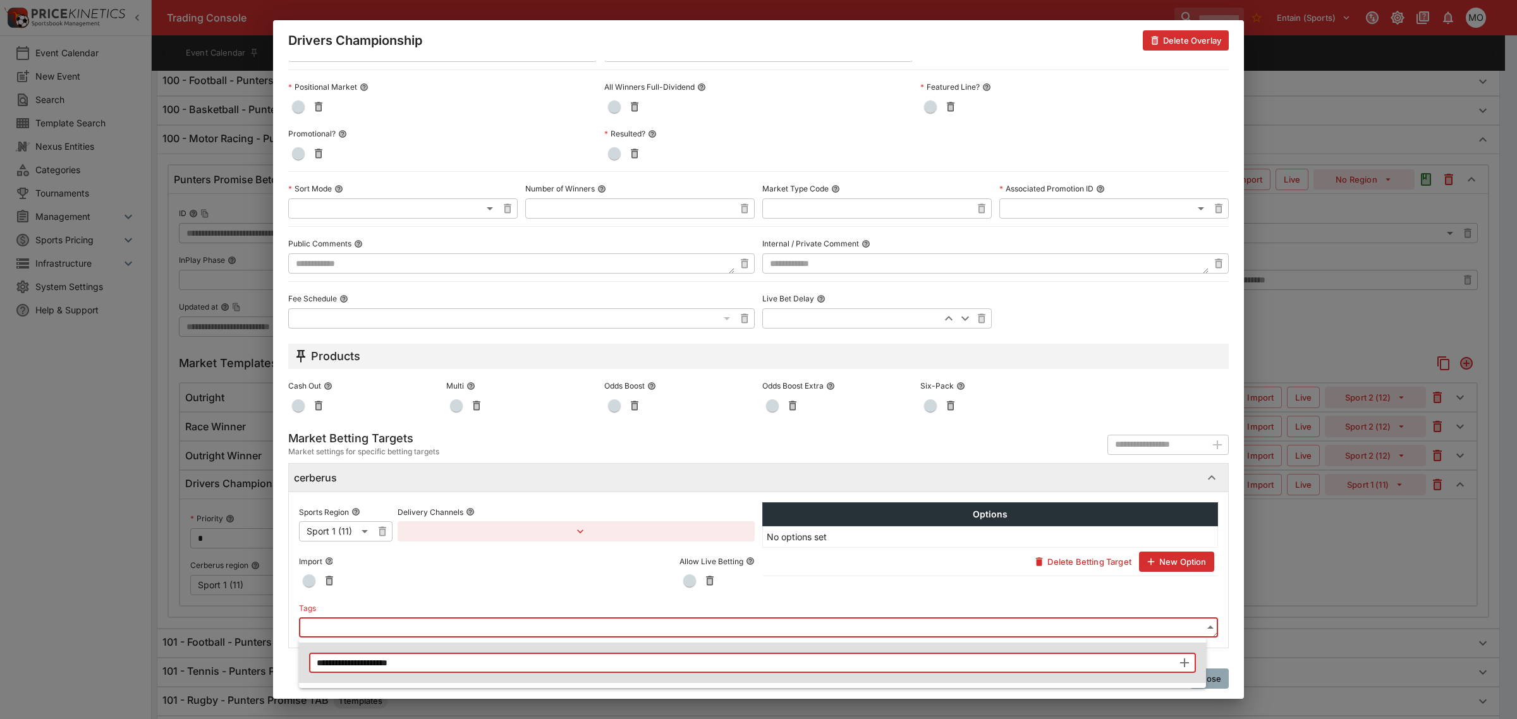
type input "**********"
click at [1184, 661] on icon "button" at bounding box center [1184, 663] width 9 height 9
type input "**********"
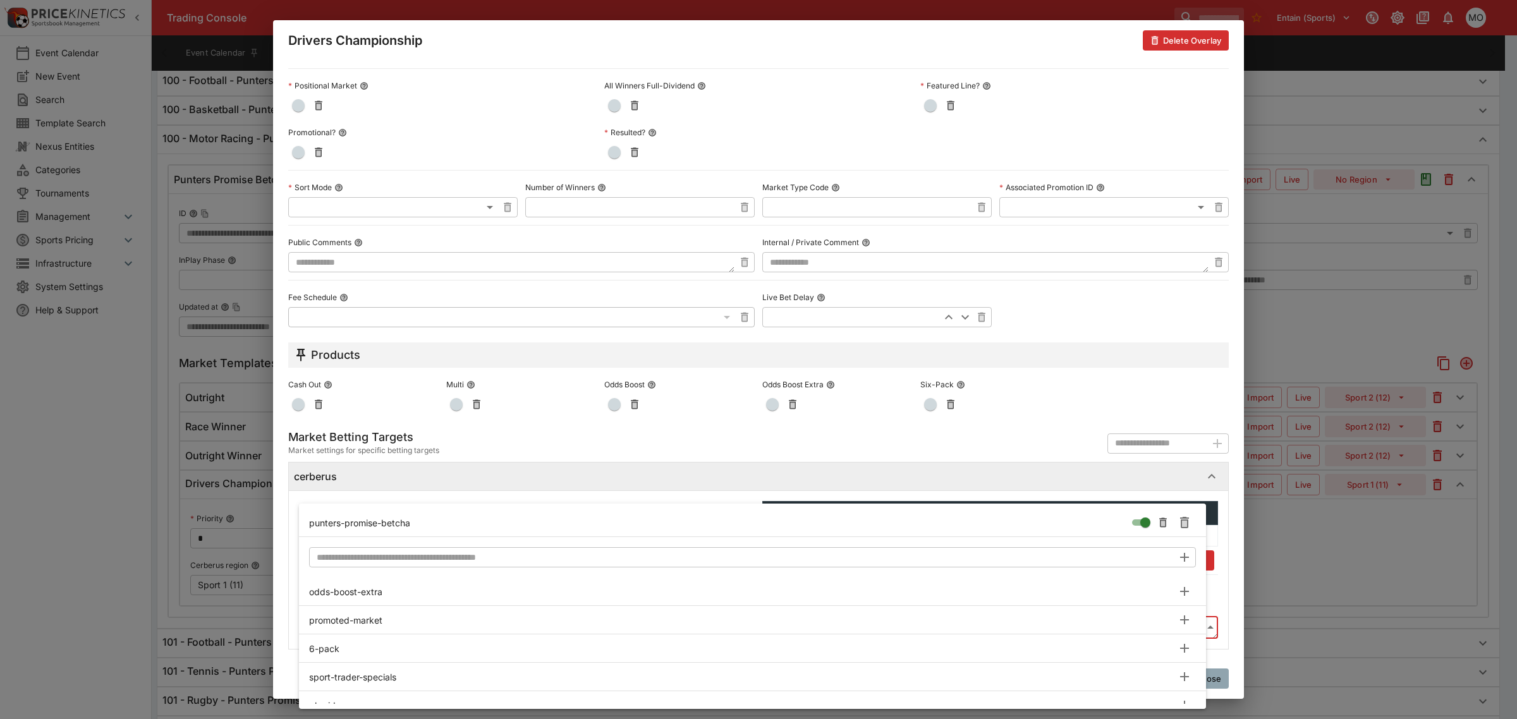
click at [1216, 582] on div at bounding box center [758, 359] width 1517 height 719
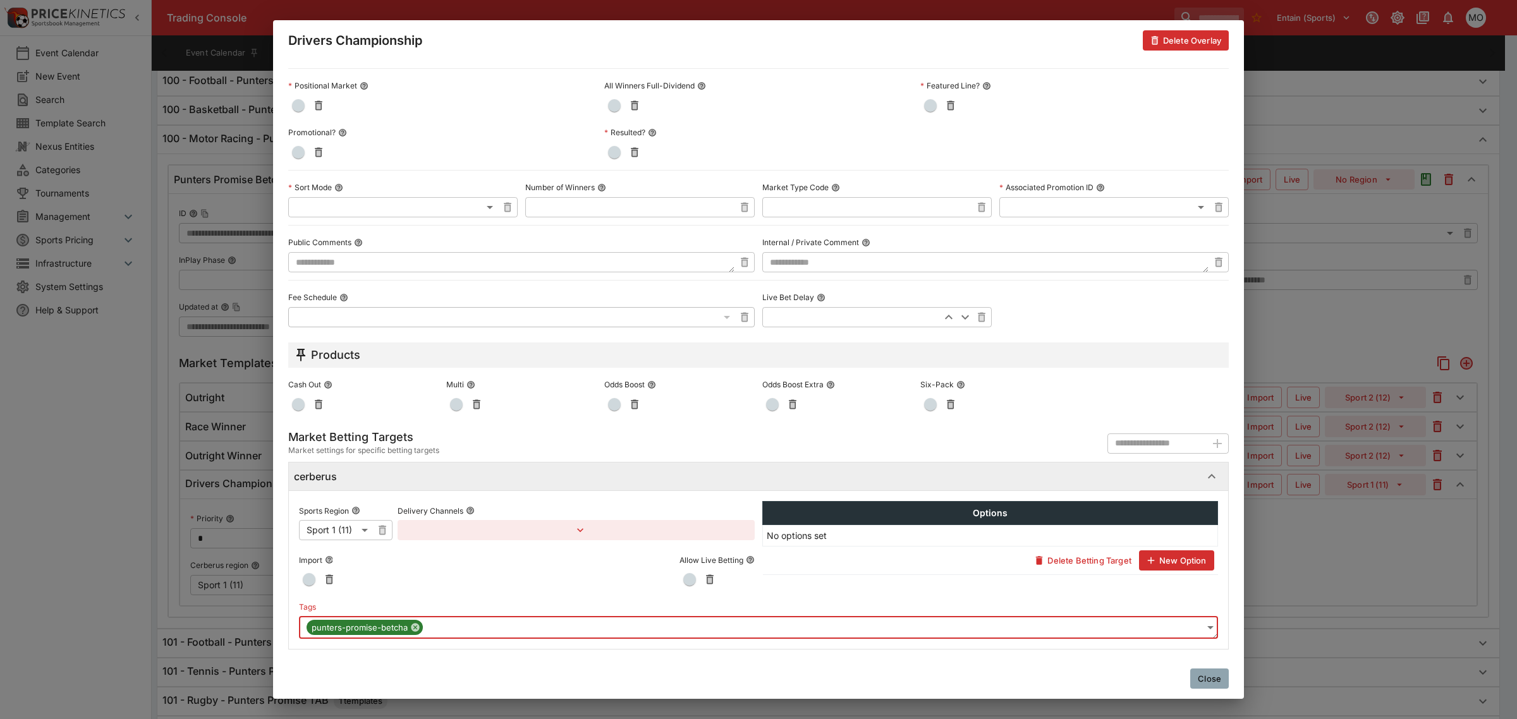
click at [1209, 690] on div "Close" at bounding box center [758, 679] width 971 height 40
click at [1211, 684] on button "Close" at bounding box center [1209, 679] width 39 height 20
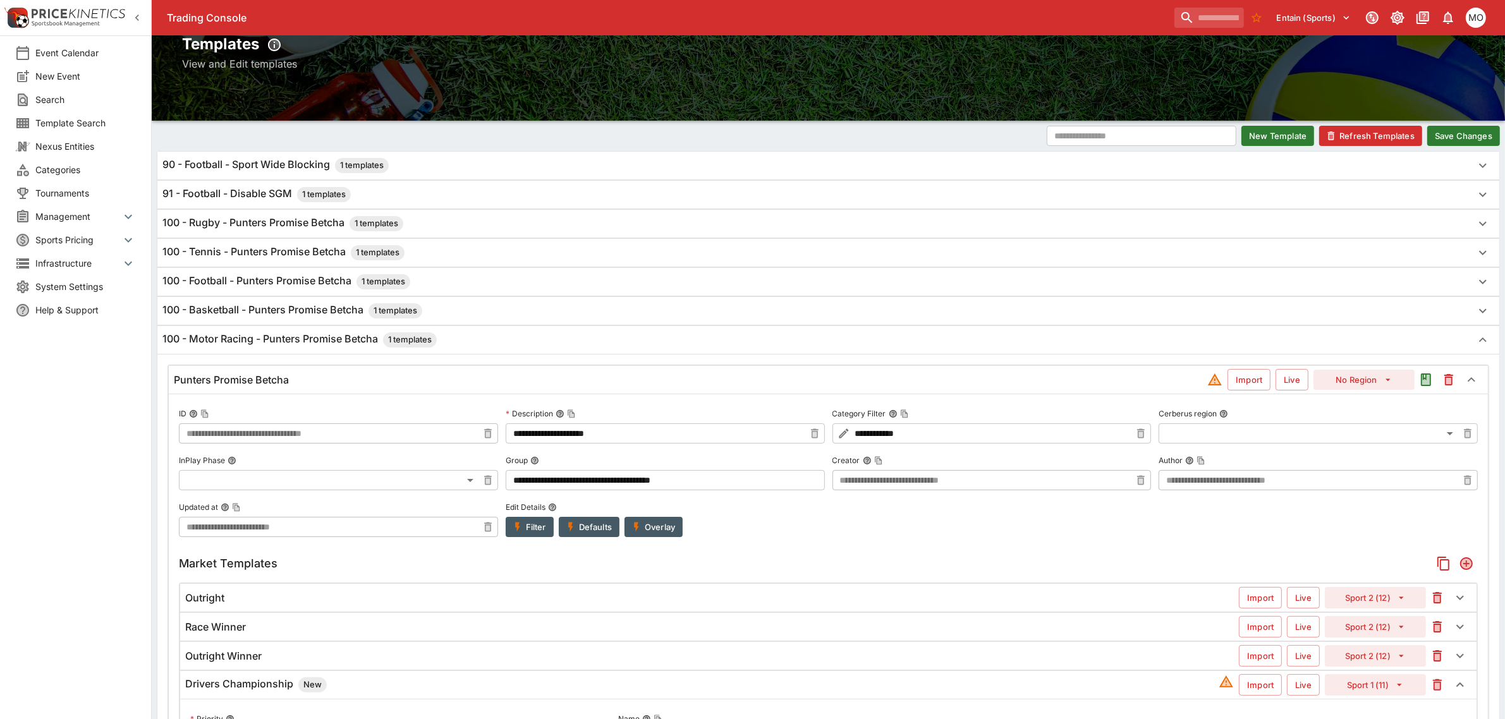
scroll to position [0, 0]
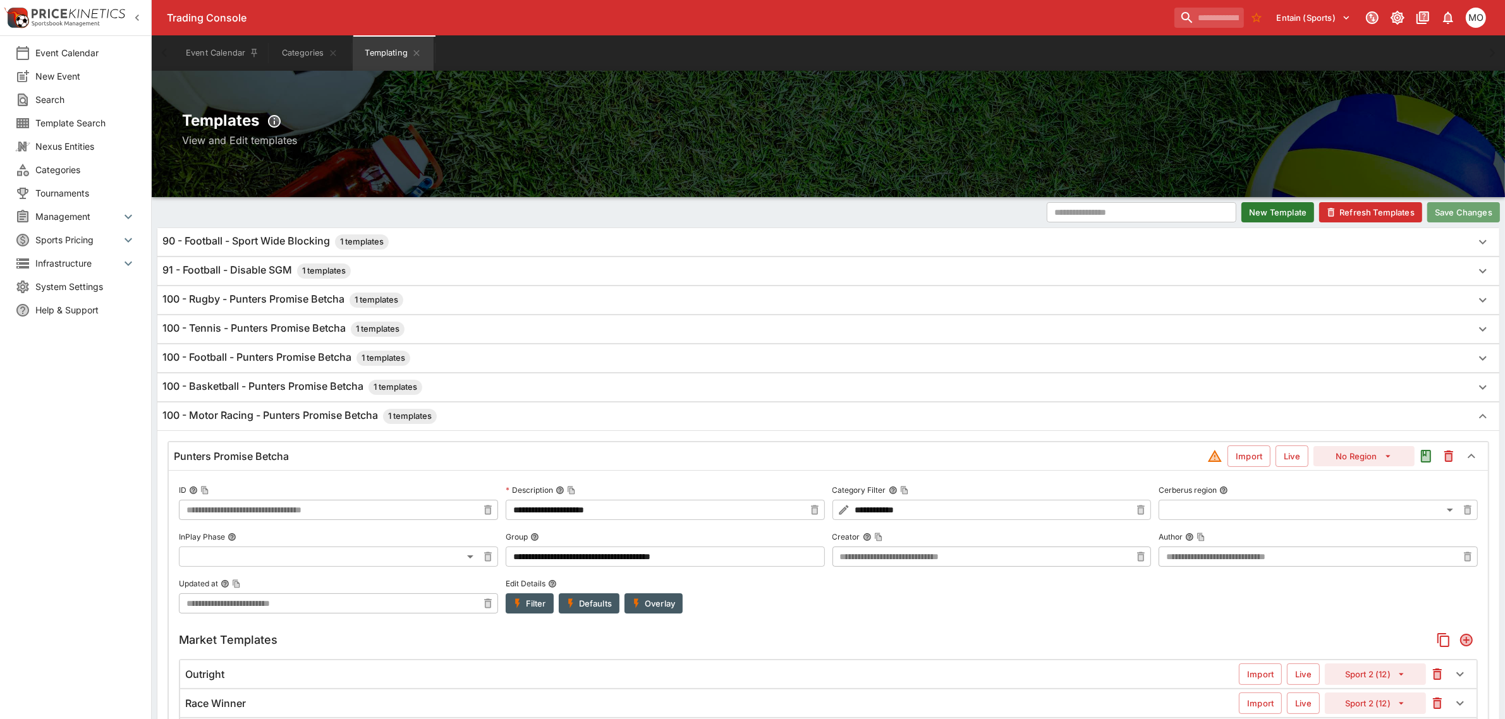
click at [1458, 204] on button "Save Changes" at bounding box center [1463, 212] width 73 height 20
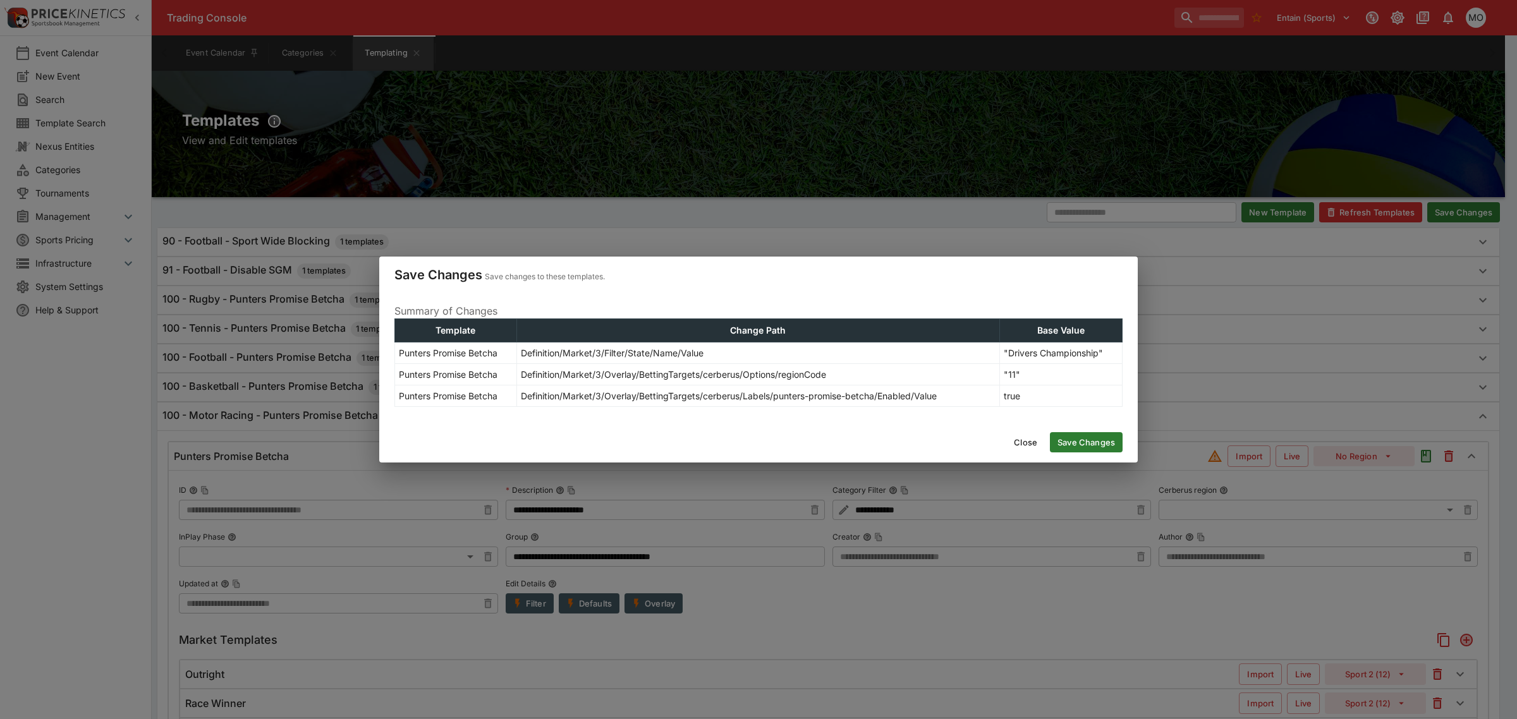
click at [1076, 439] on button "Save Changes" at bounding box center [1086, 442] width 73 height 20
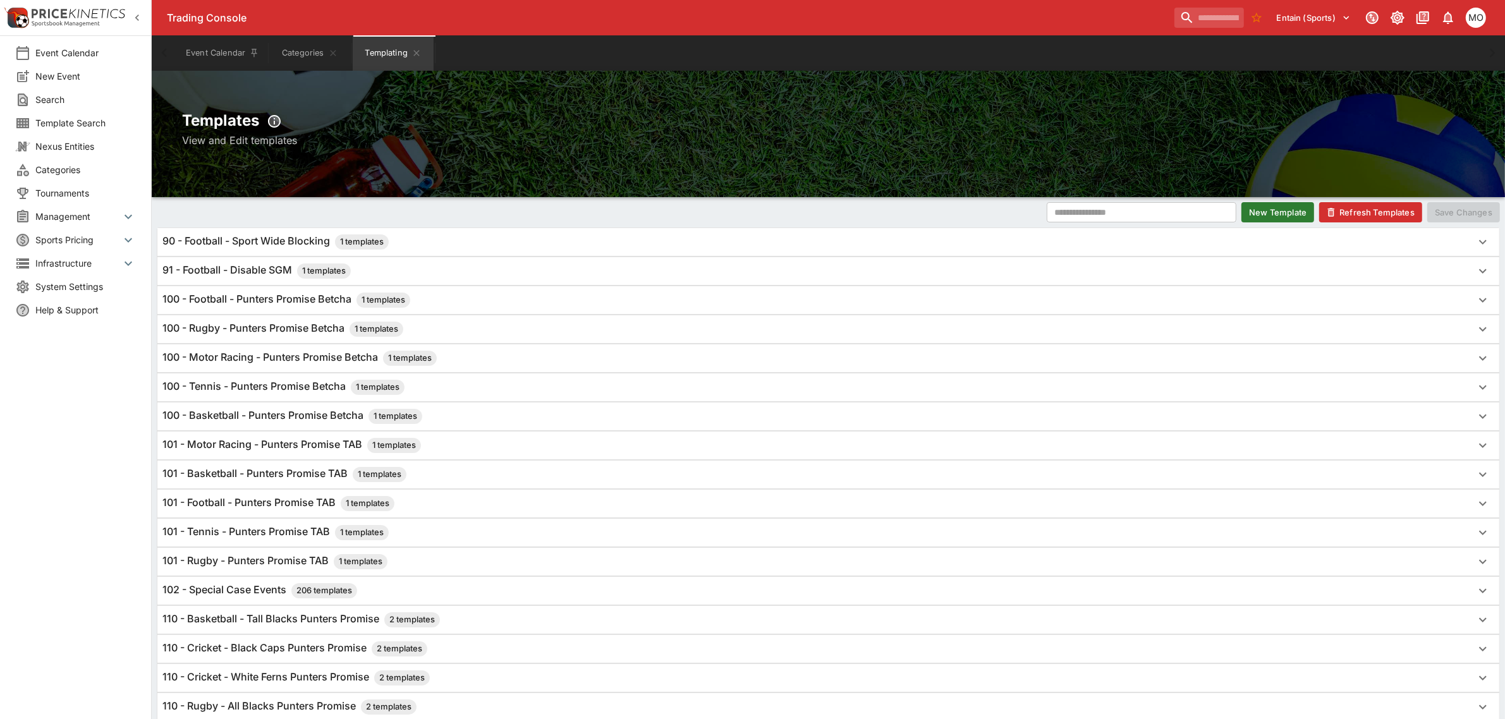
click at [1362, 213] on button "Refresh Templates" at bounding box center [1370, 212] width 103 height 20
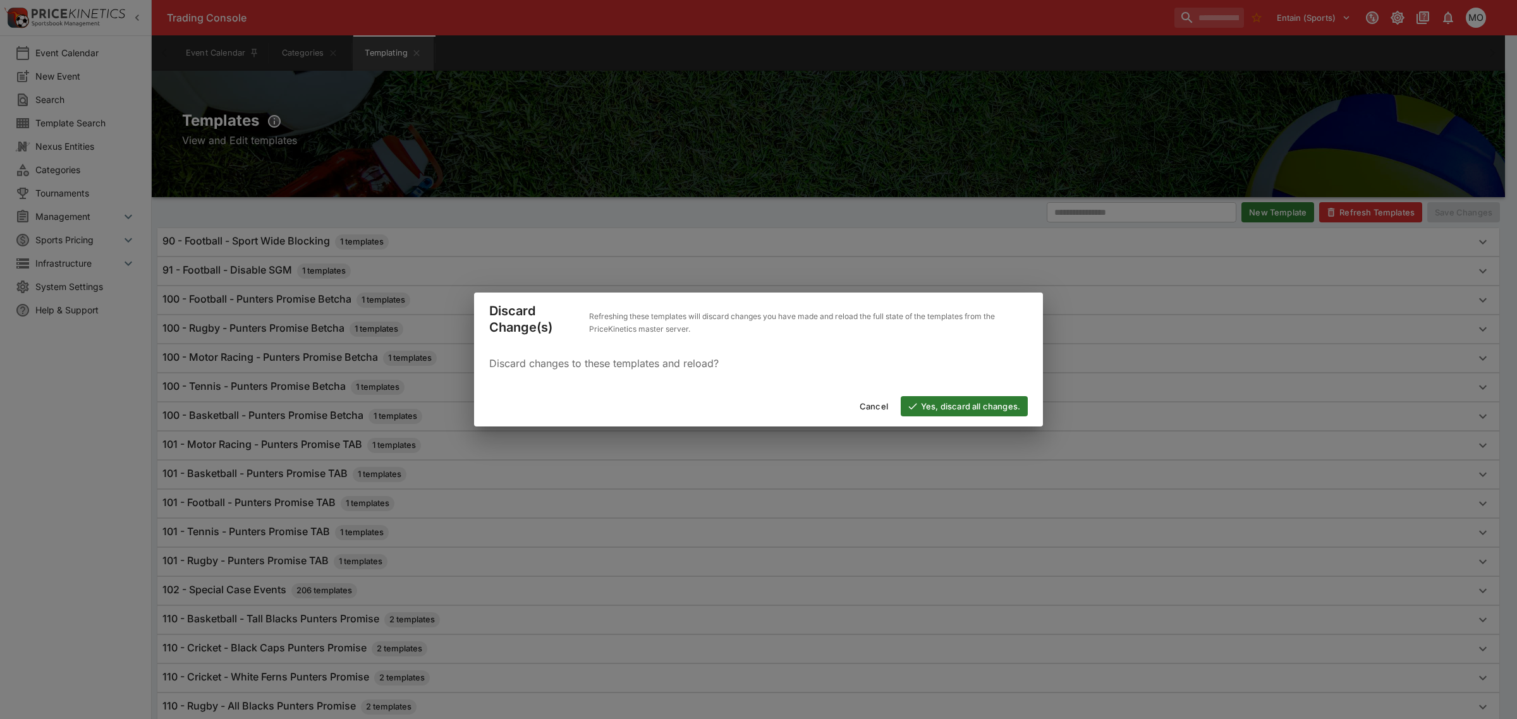
click at [968, 408] on button "Yes, discard all changes." at bounding box center [964, 406] width 127 height 20
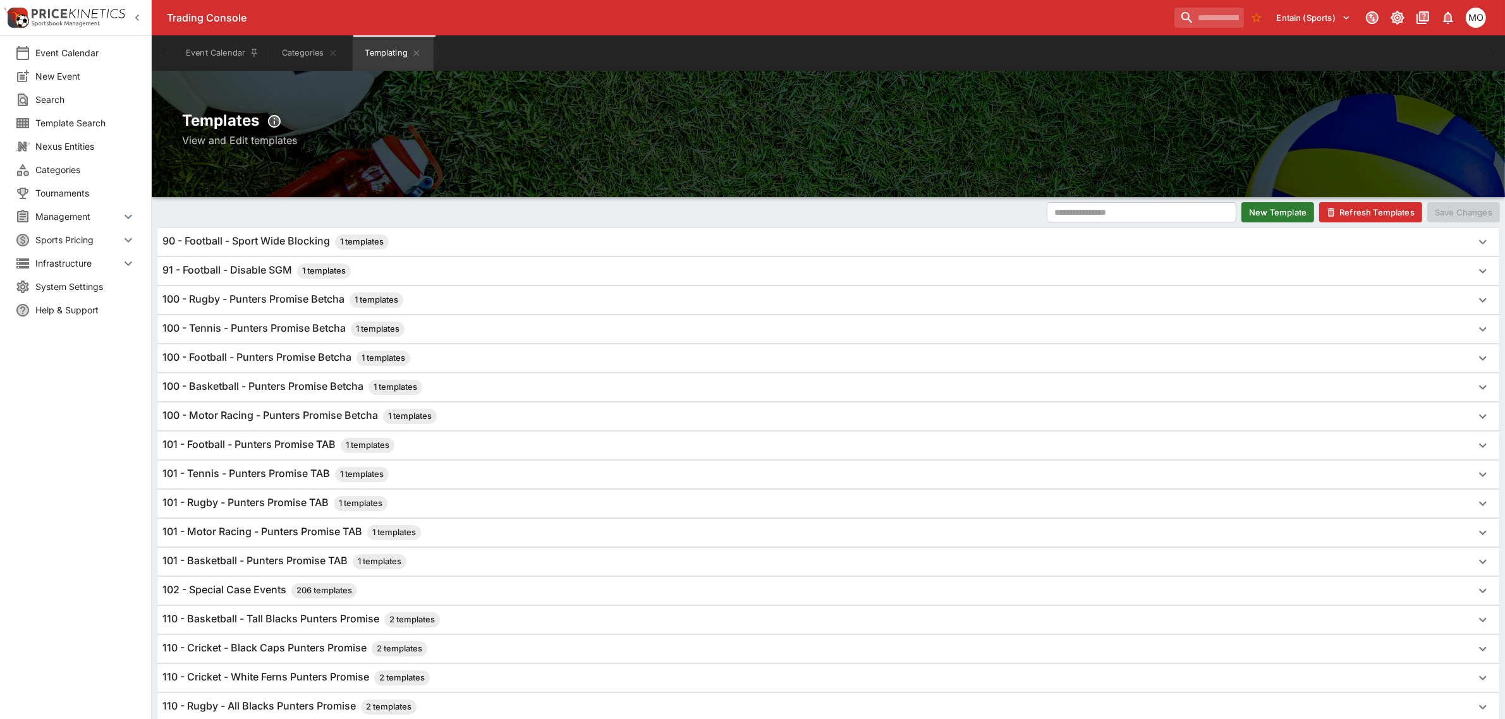
click at [292, 415] on h6 "100 - Motor Racing - Punters Promise Betcha 1 templates" at bounding box center [299, 416] width 274 height 15
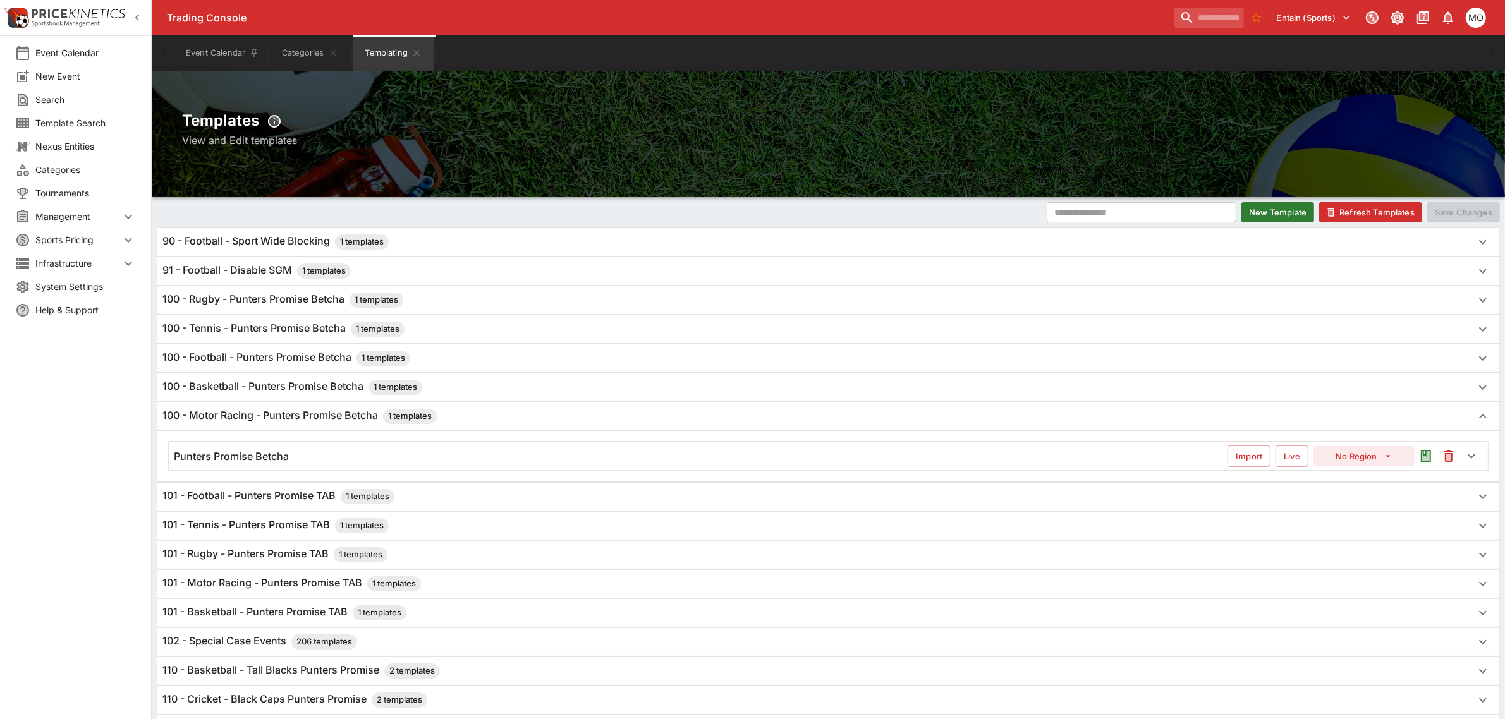
click at [290, 455] on div "Punters Promise Betcha" at bounding box center [701, 456] width 1054 height 13
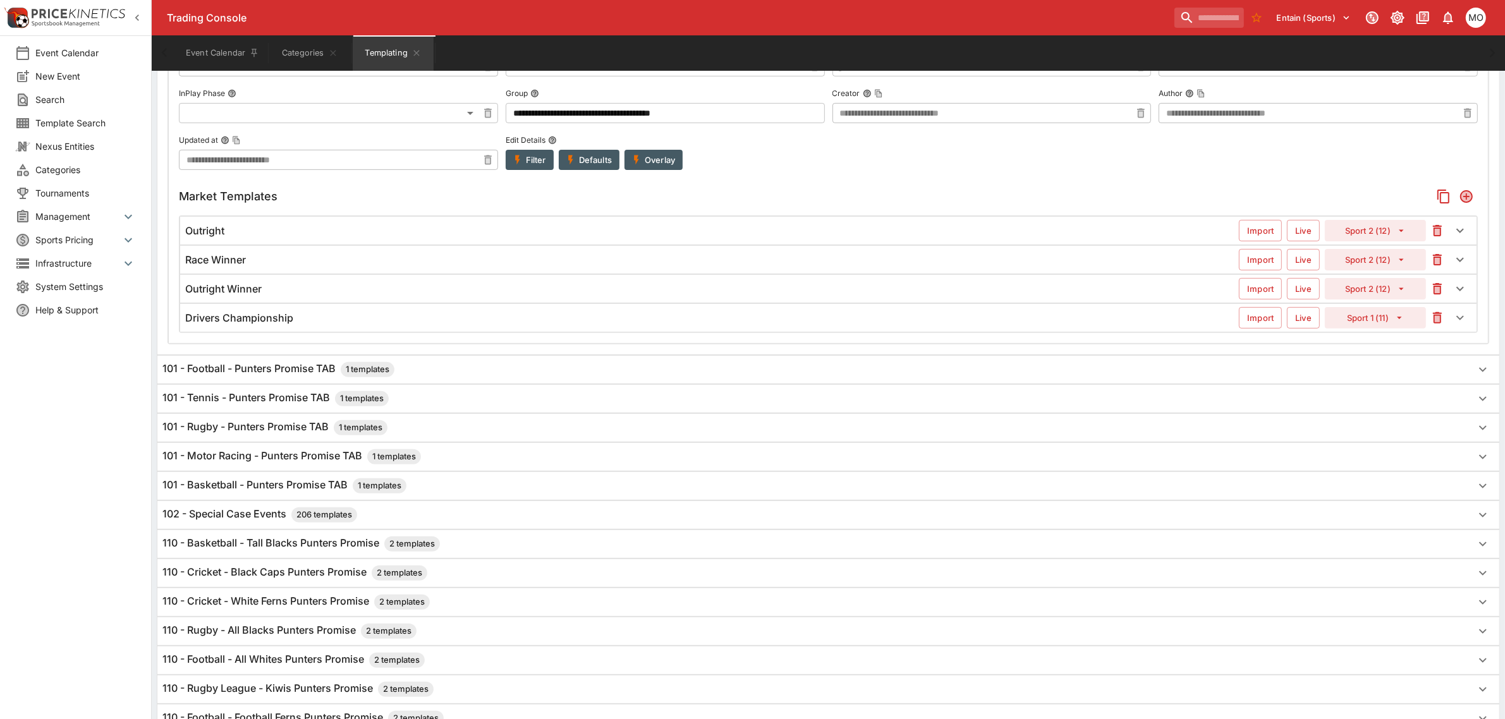
scroll to position [474, 0]
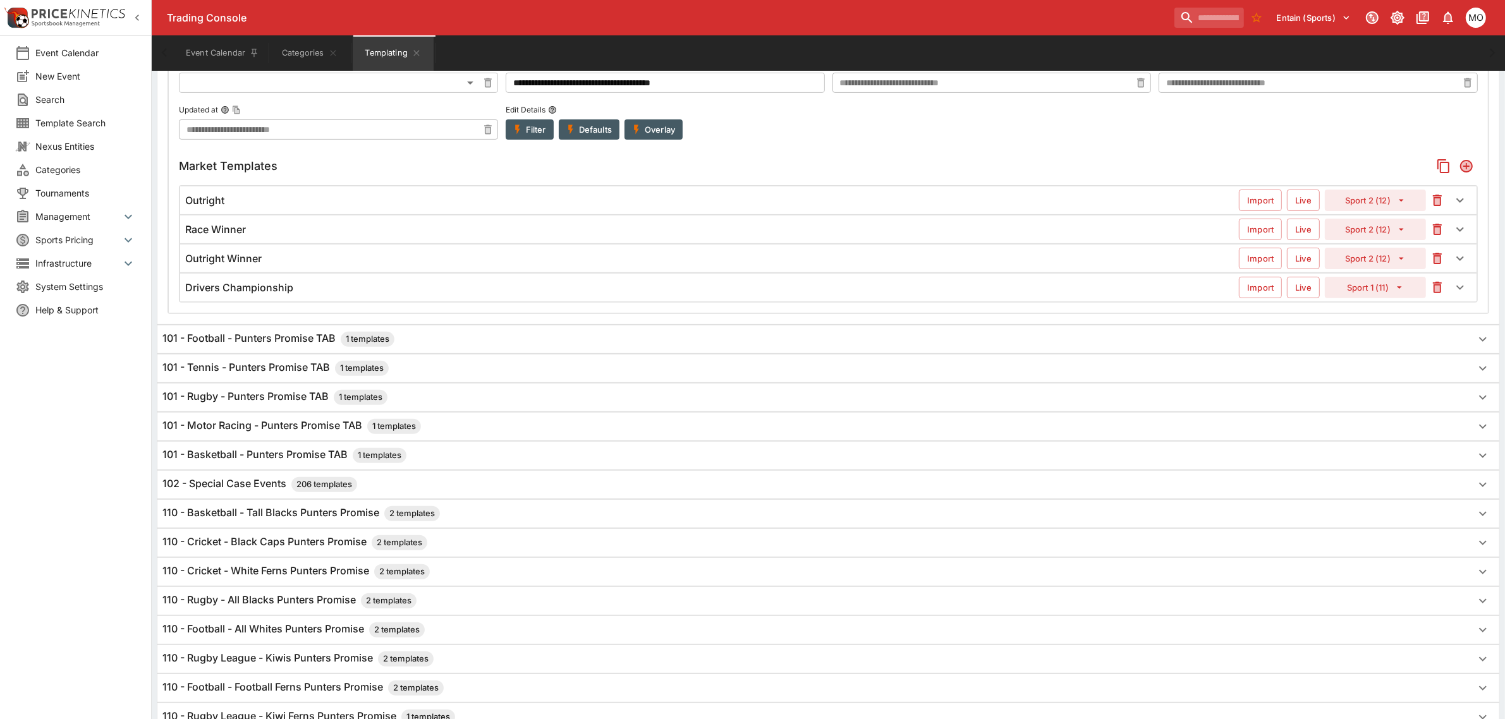
click at [267, 431] on h6 "101 - Motor Racing - Punters Promise TAB 1 templates" at bounding box center [291, 426] width 259 height 15
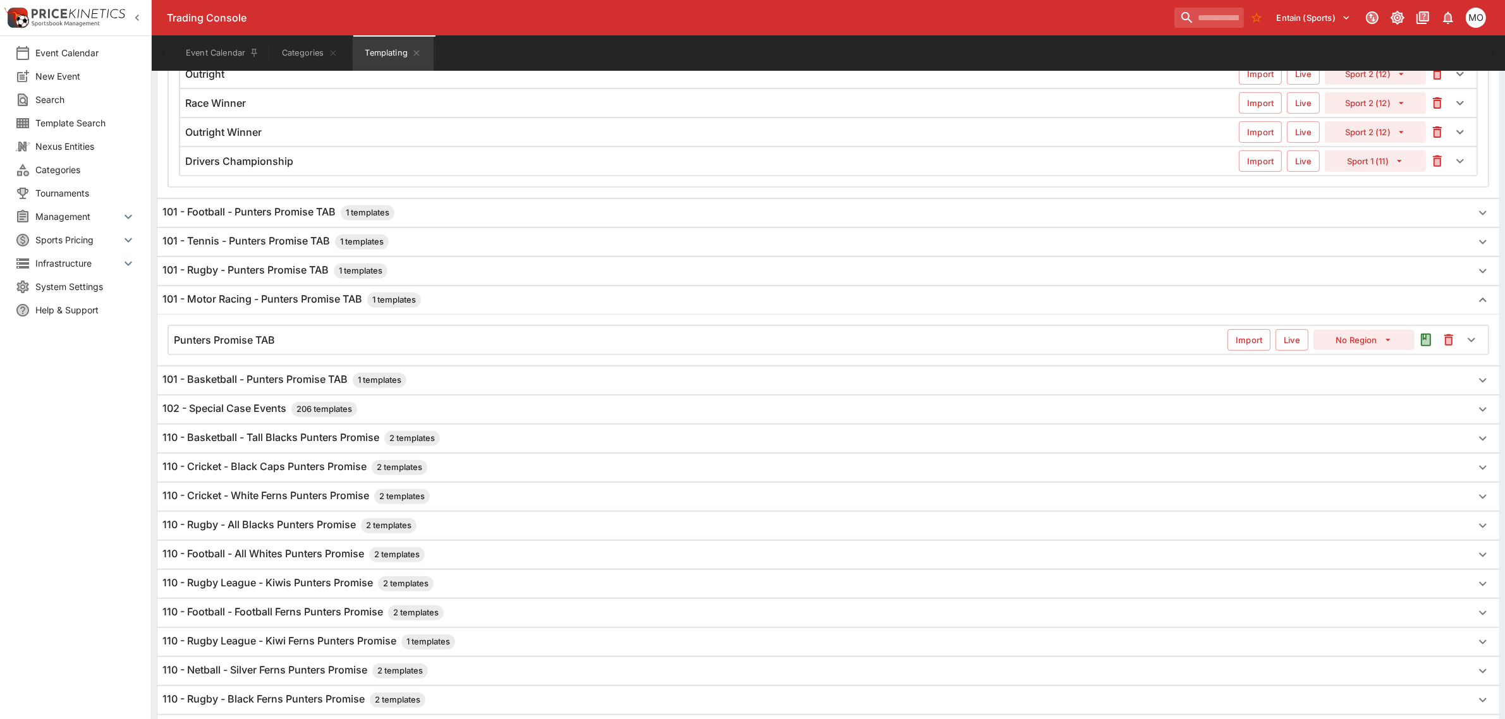
scroll to position [632, 0]
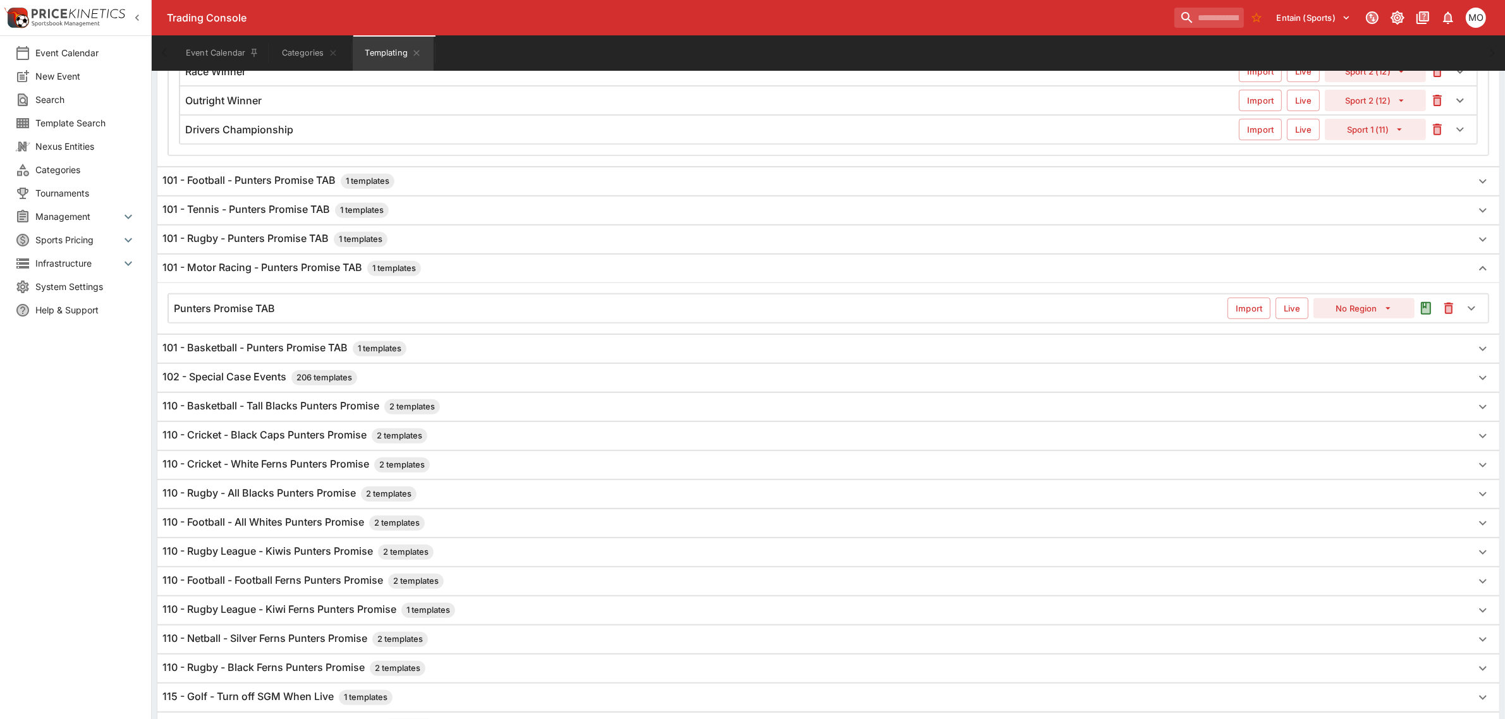
click at [274, 314] on h6 "Punters Promise TAB" at bounding box center [224, 308] width 101 height 13
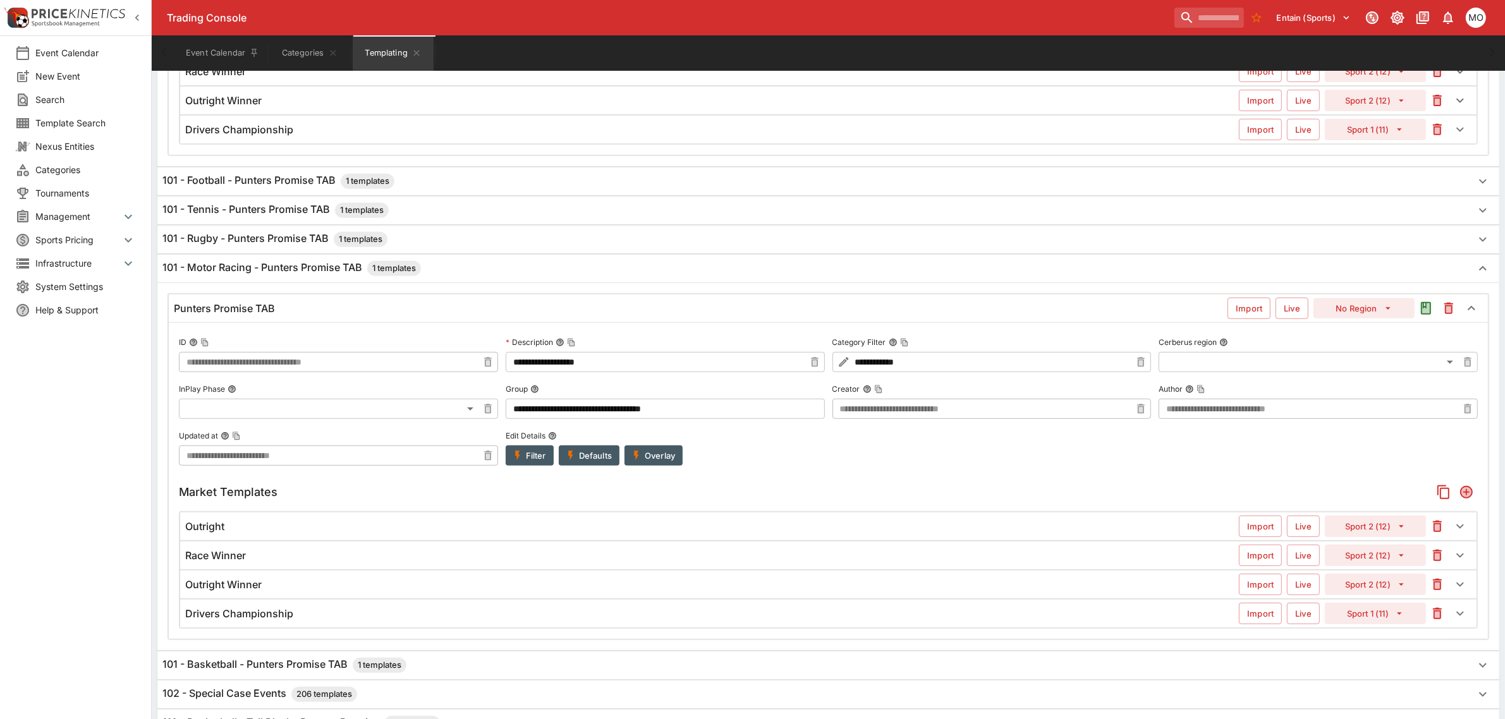
click at [1456, 621] on icon "button" at bounding box center [1460, 613] width 15 height 15
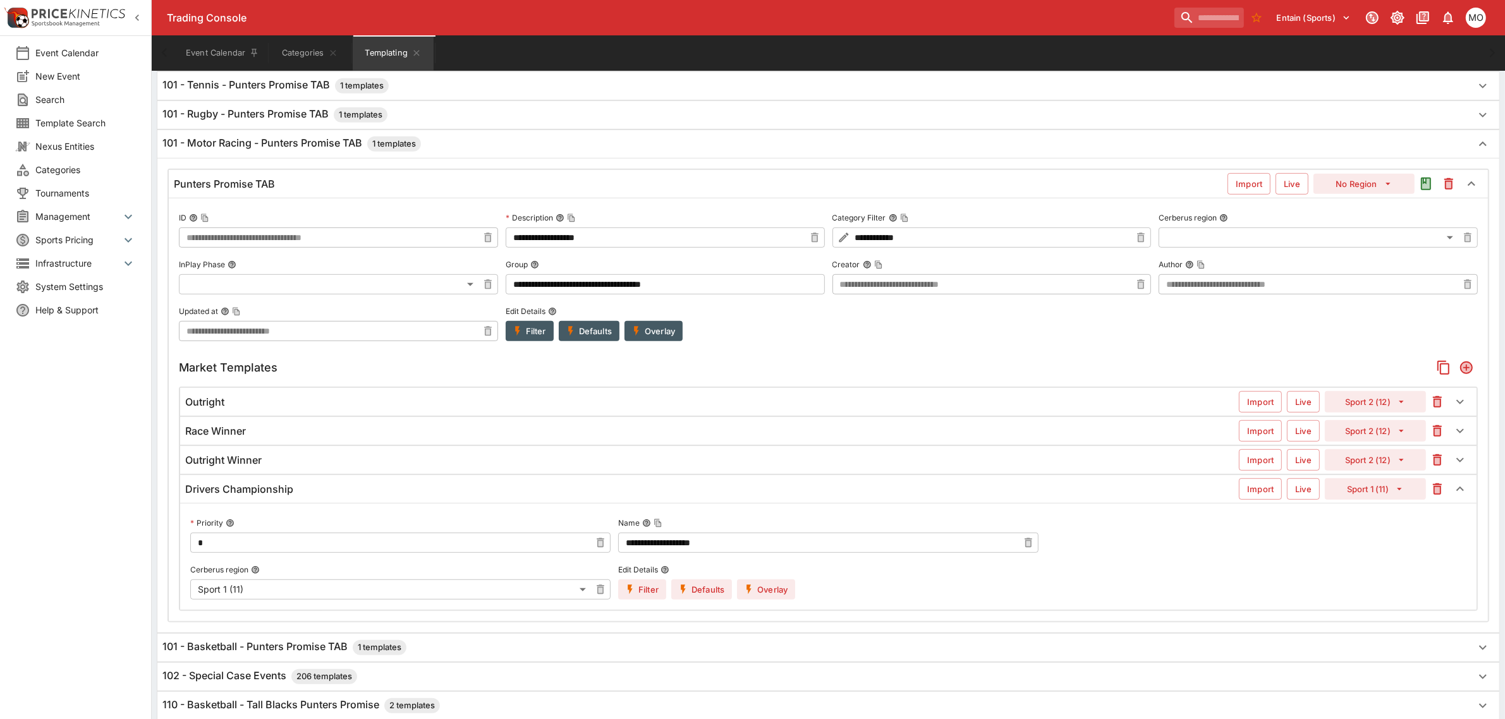
scroll to position [790, 0]
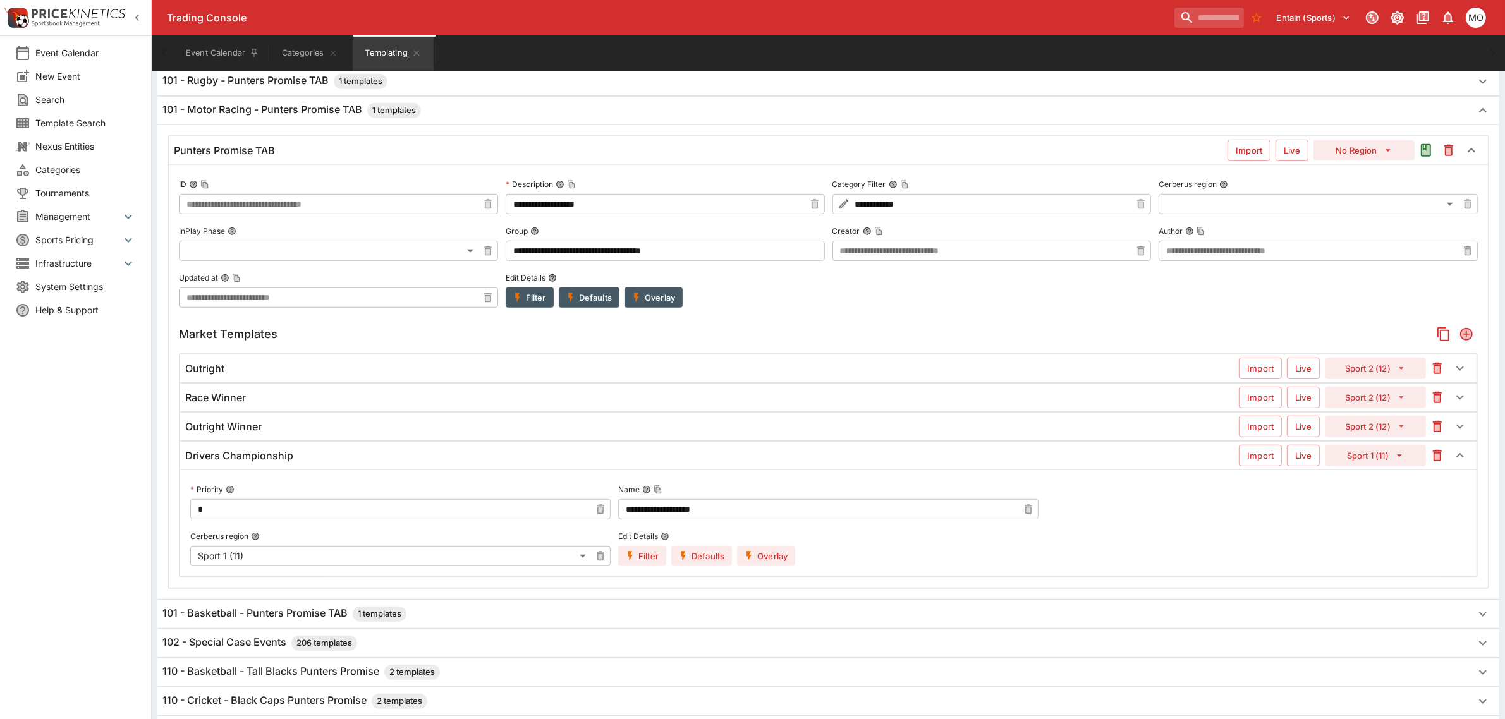
click at [884, 588] on div "**********" at bounding box center [828, 376] width 1319 height 424
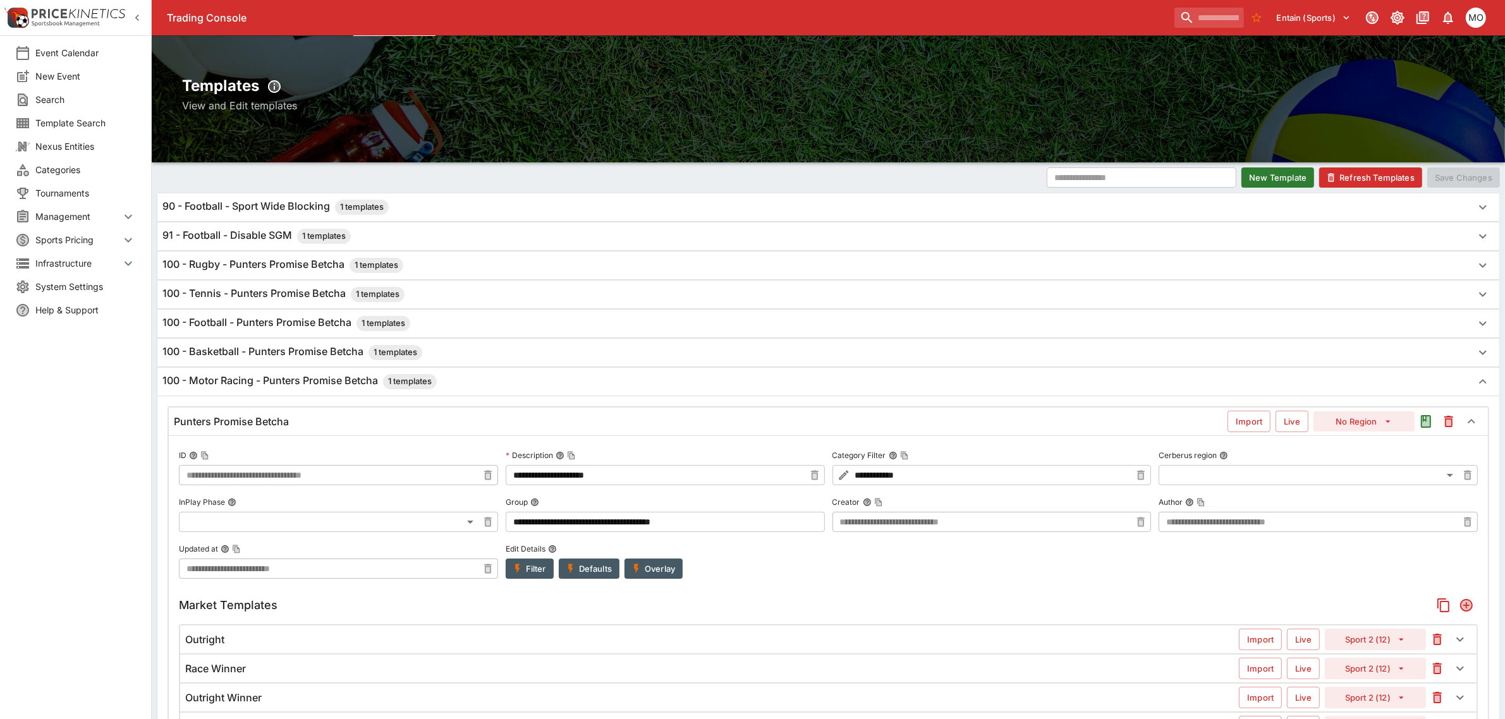
scroll to position [0, 0]
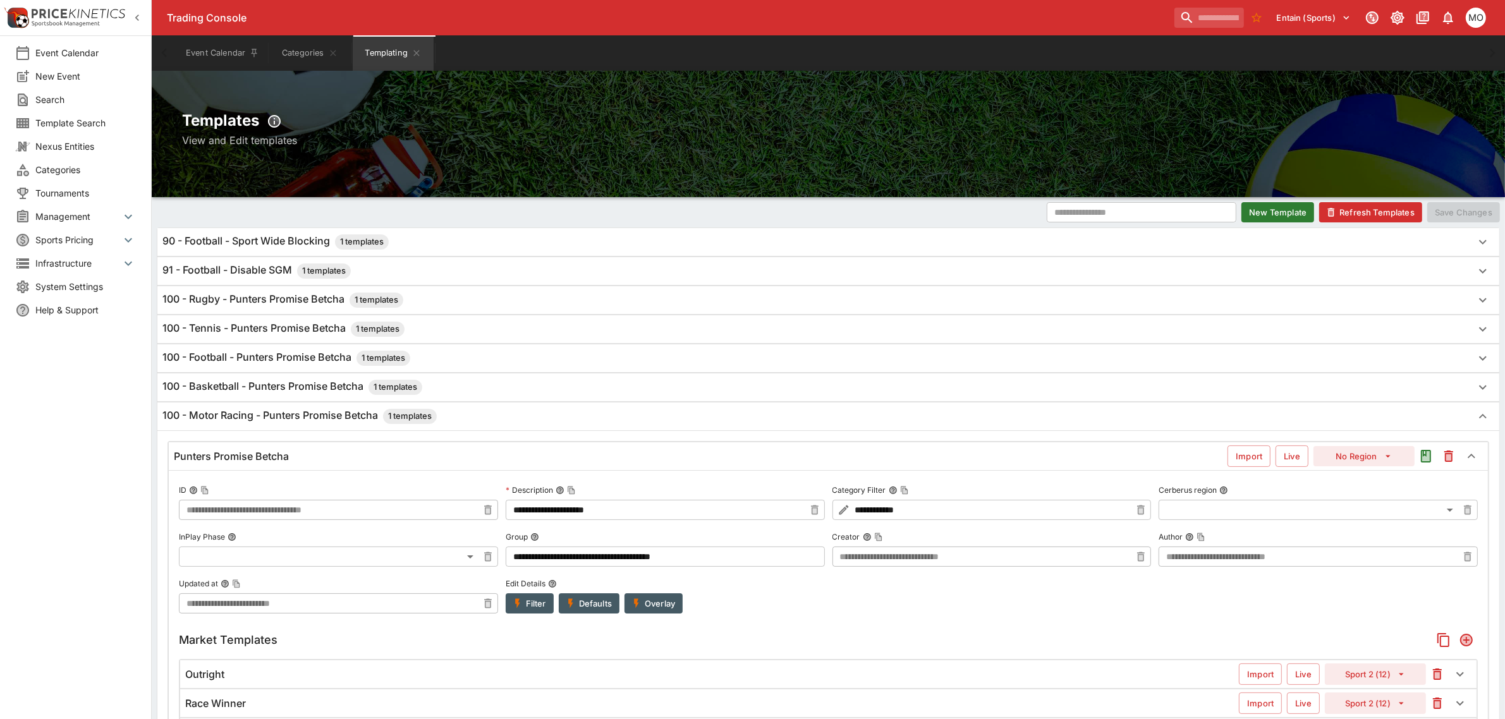
click at [1338, 217] on button "Refresh Templates" at bounding box center [1370, 212] width 103 height 20
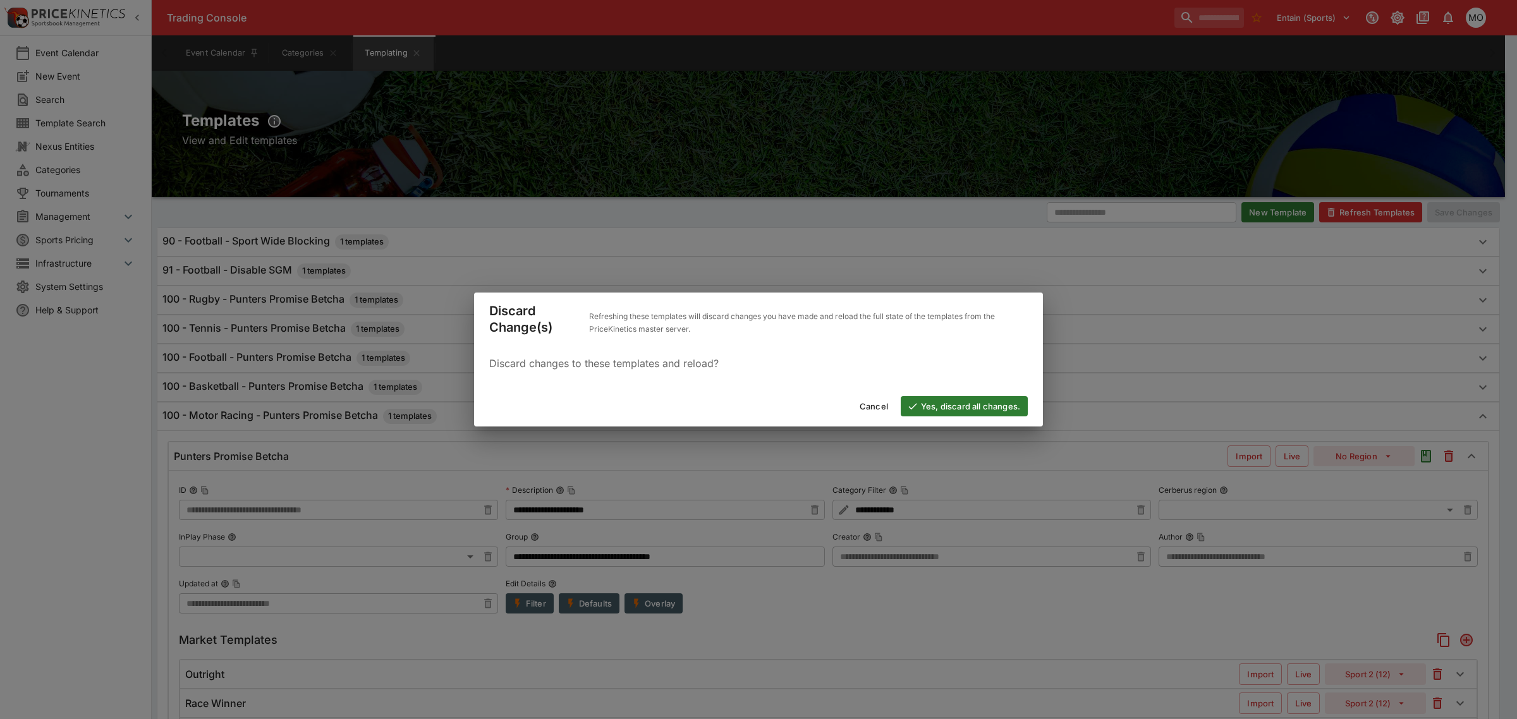
click at [946, 418] on div "Cancel Yes, discard all changes." at bounding box center [758, 406] width 569 height 40
click at [949, 405] on button "Yes, discard all changes." at bounding box center [964, 406] width 127 height 20
